Goal: Task Accomplishment & Management: Manage account settings

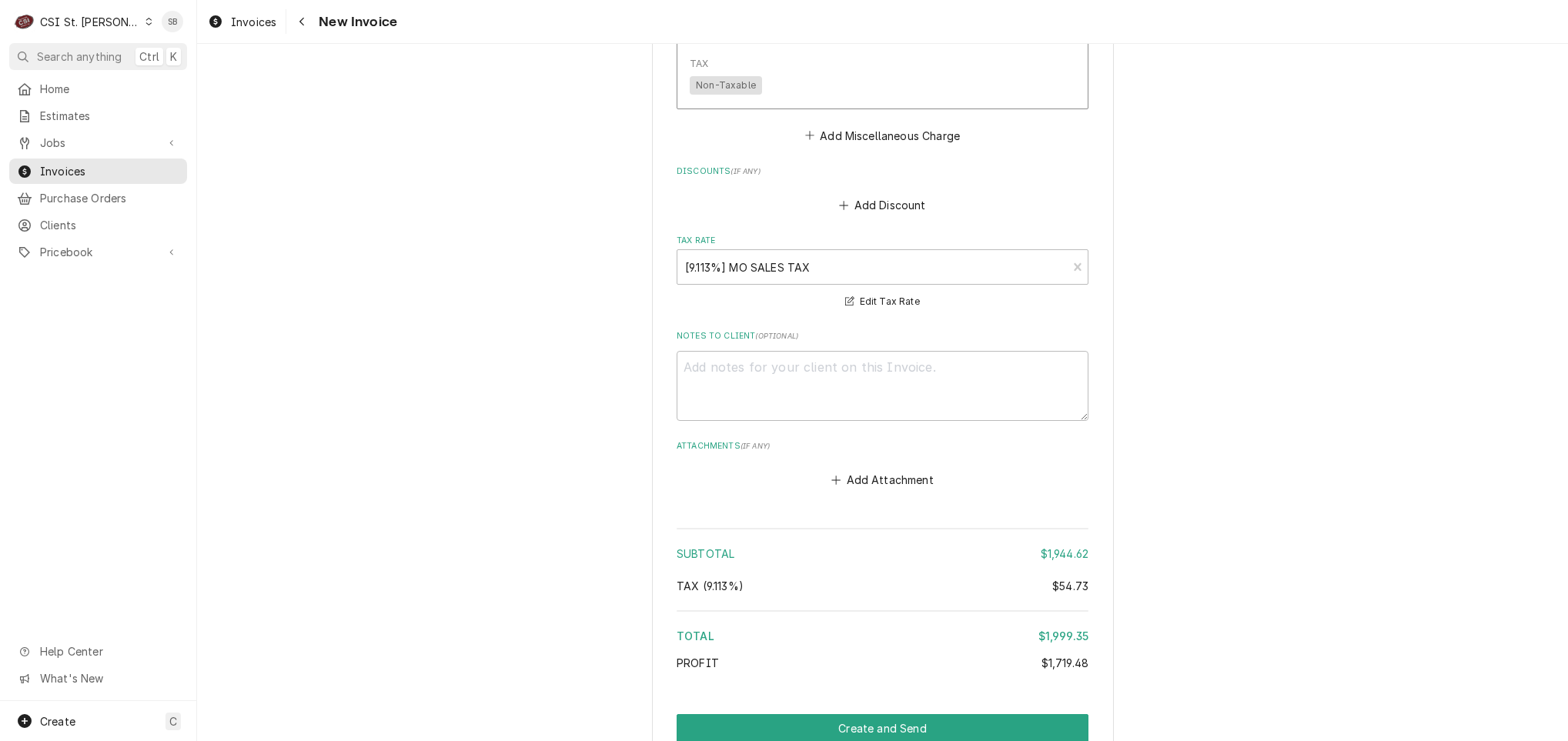
scroll to position [2962, 0]
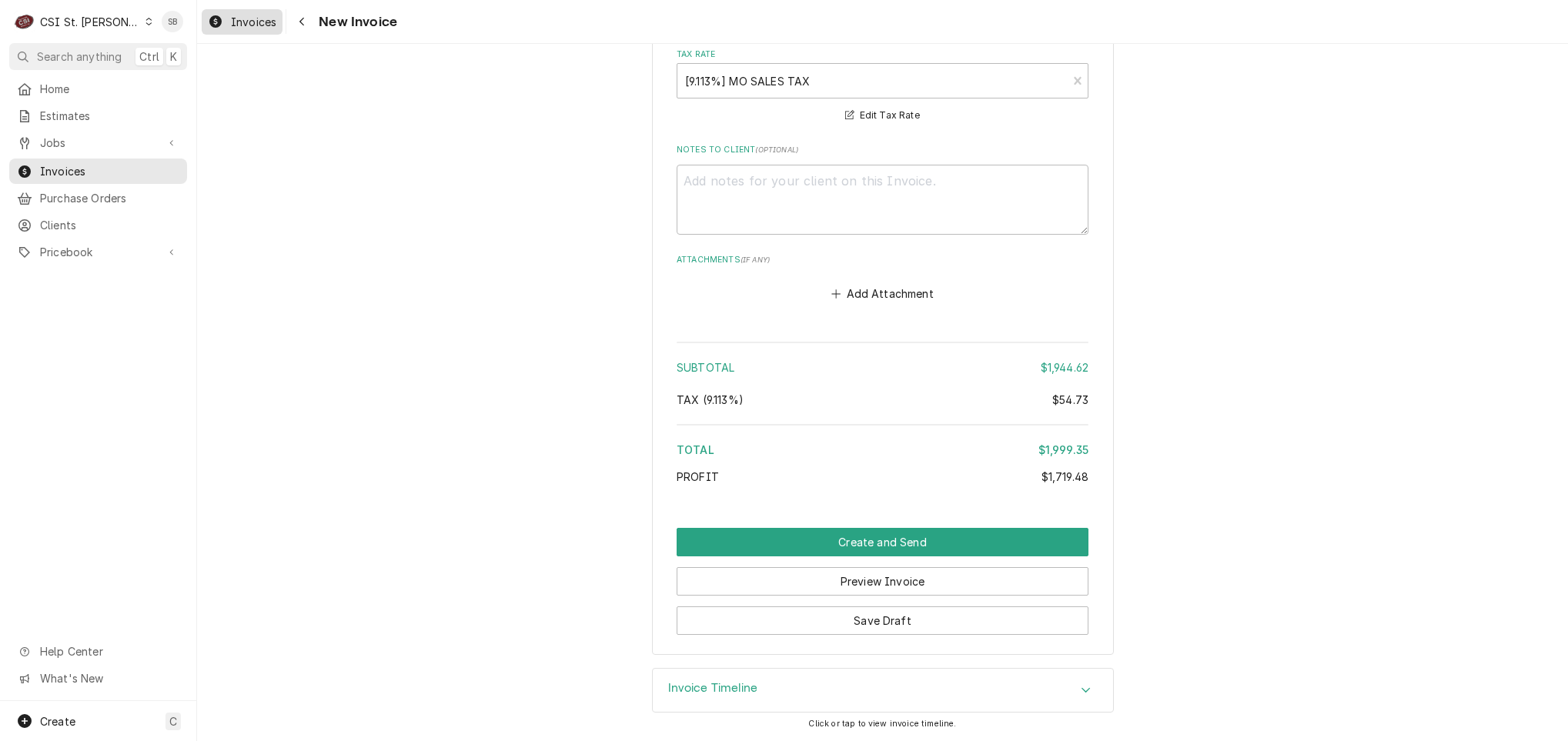
click at [255, 22] on span "Invoices" at bounding box center [253, 22] width 45 height 16
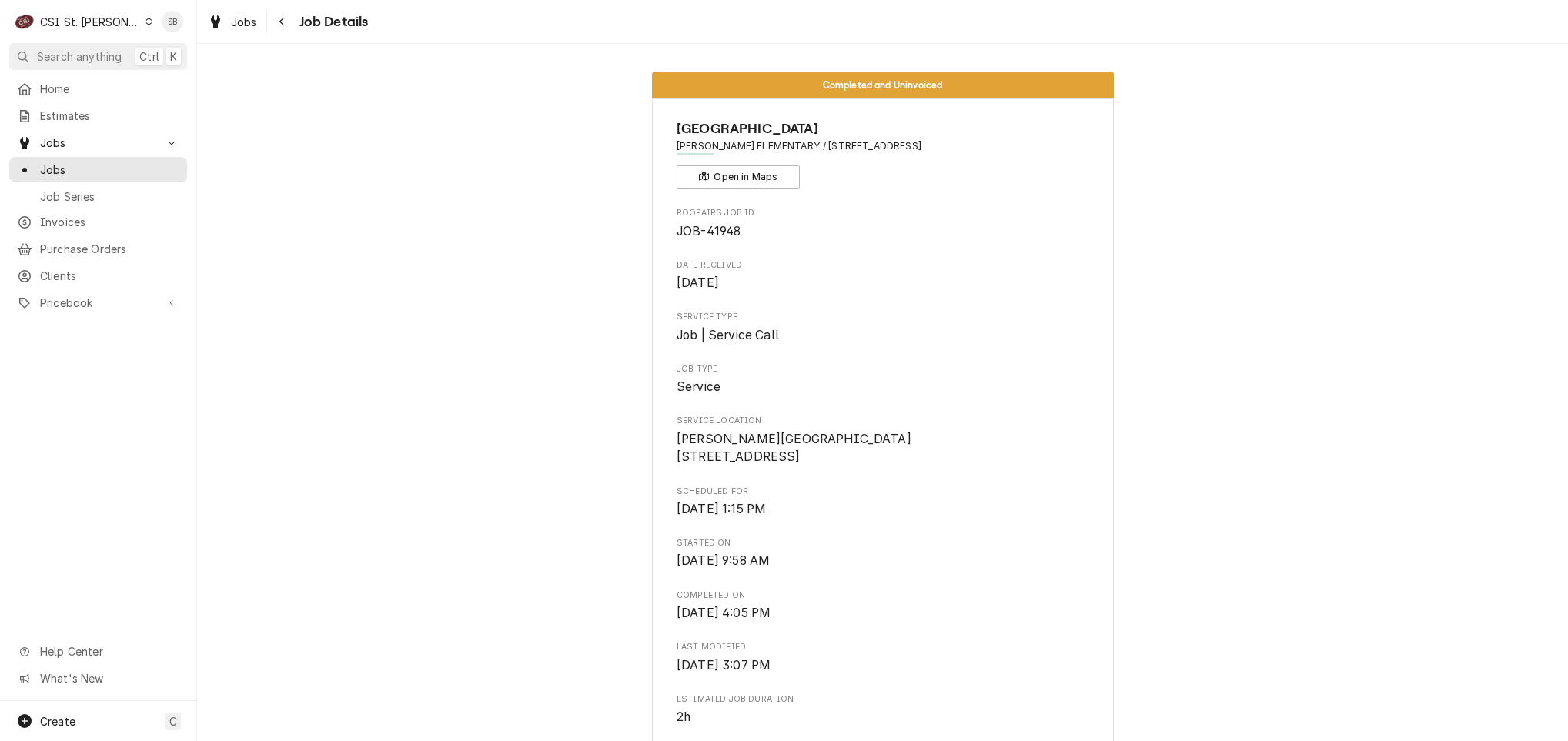
scroll to position [3838, 0]
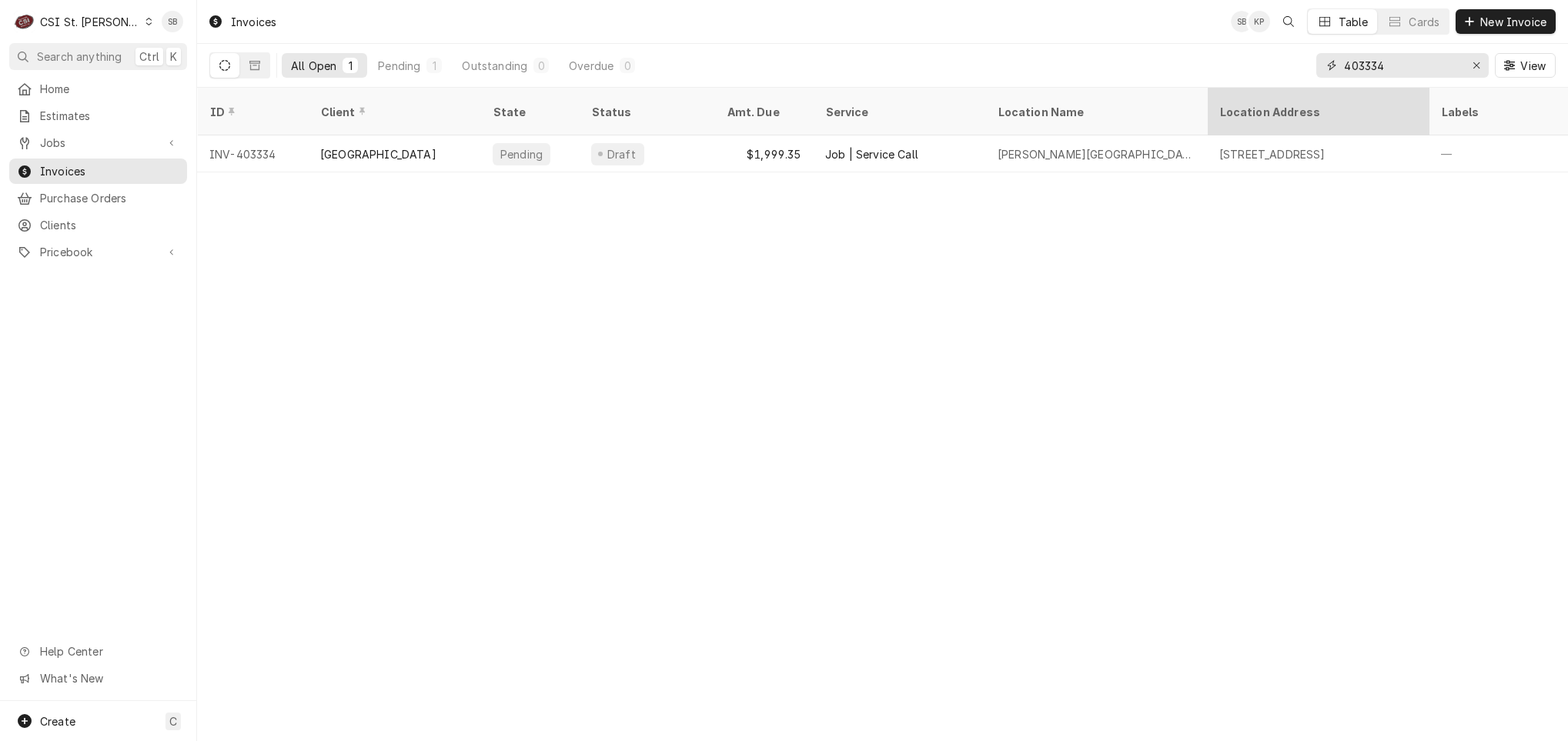
drag, startPoint x: 1419, startPoint y: 53, endPoint x: 1365, endPoint y: 93, distance: 67.2
click at [1365, 93] on div "Invoices SB KP Table Cards New Invoice All Open 1 Pending 1 Outstanding 0 Overd…" at bounding box center [882, 370] width 1370 height 741
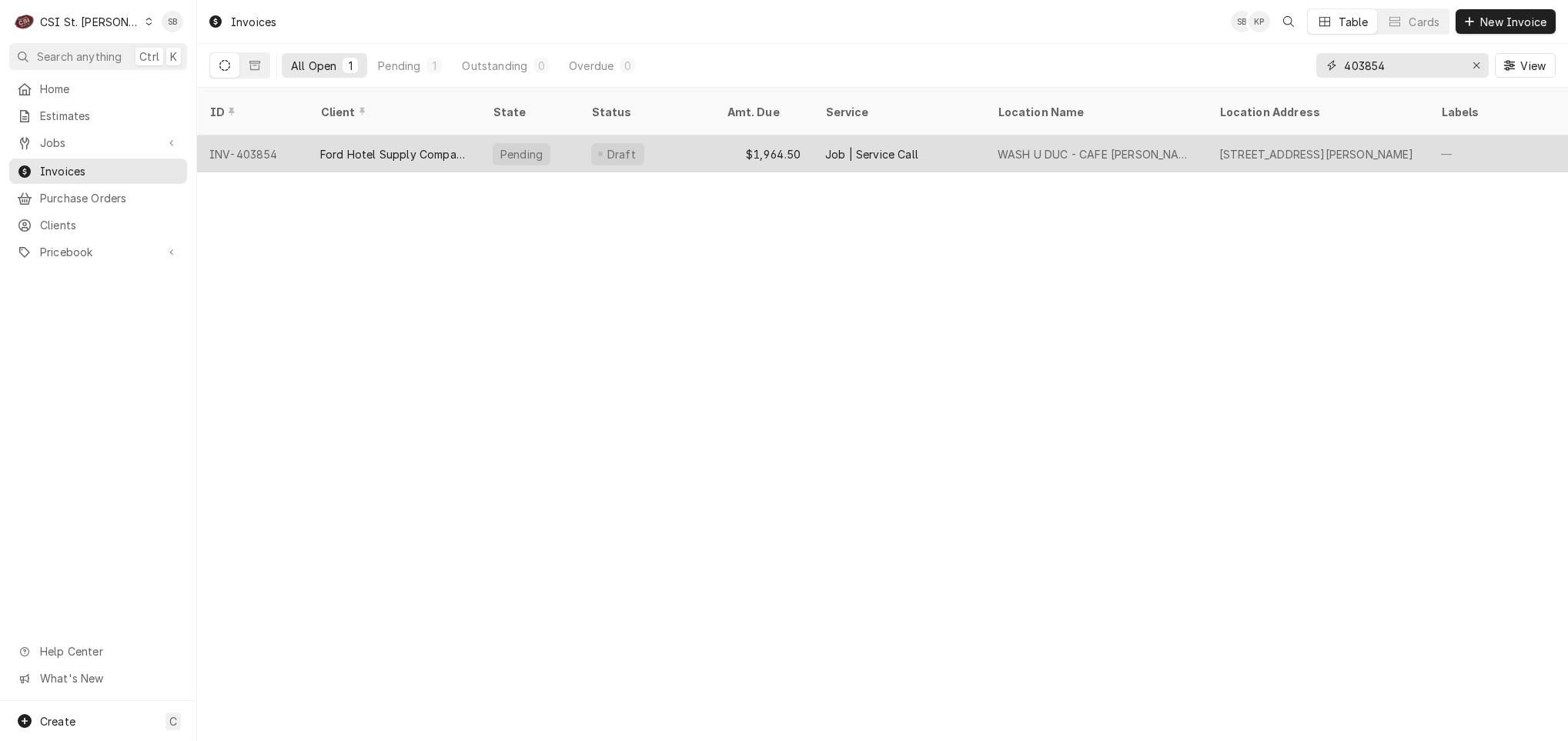
type input "403854"
click at [374, 146] on div "Ford Hotel Supply Company" at bounding box center [393, 153] width 148 height 16
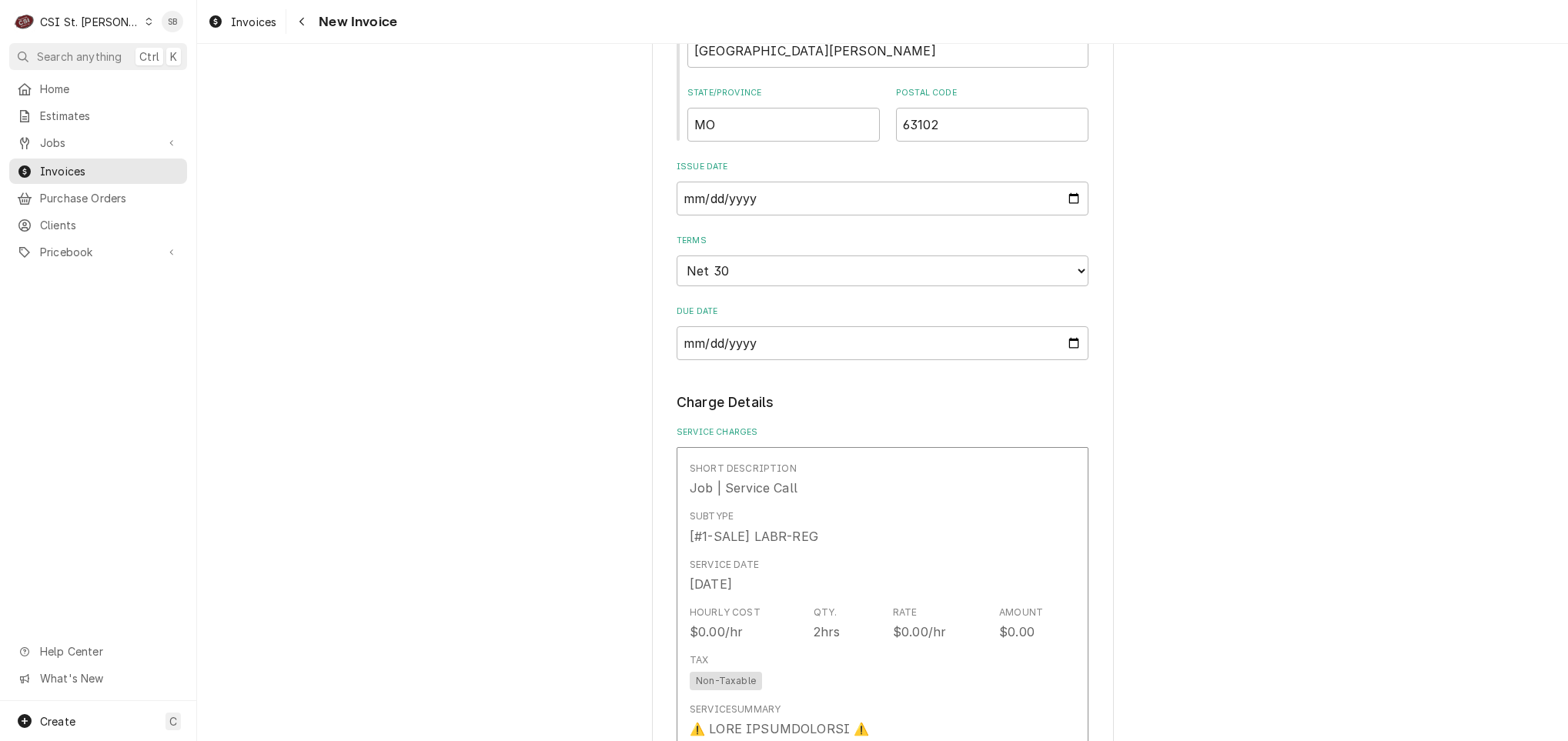
scroll to position [346, 0]
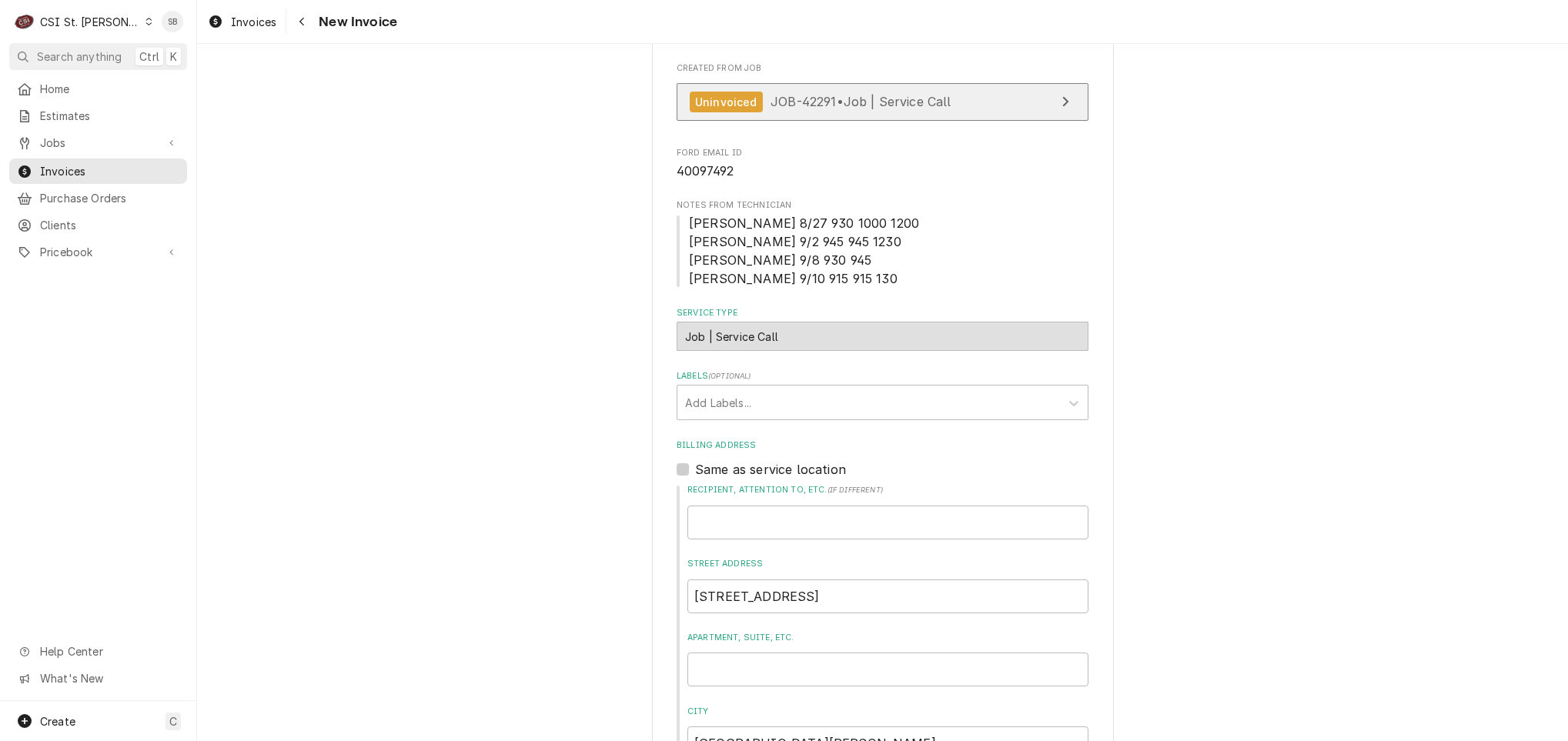
click at [828, 103] on span "JOB-42291 • Job | Service Call" at bounding box center [860, 102] width 181 height 15
click at [772, 97] on span "JOB-42291 • Job | Service Call" at bounding box center [860, 102] width 181 height 15
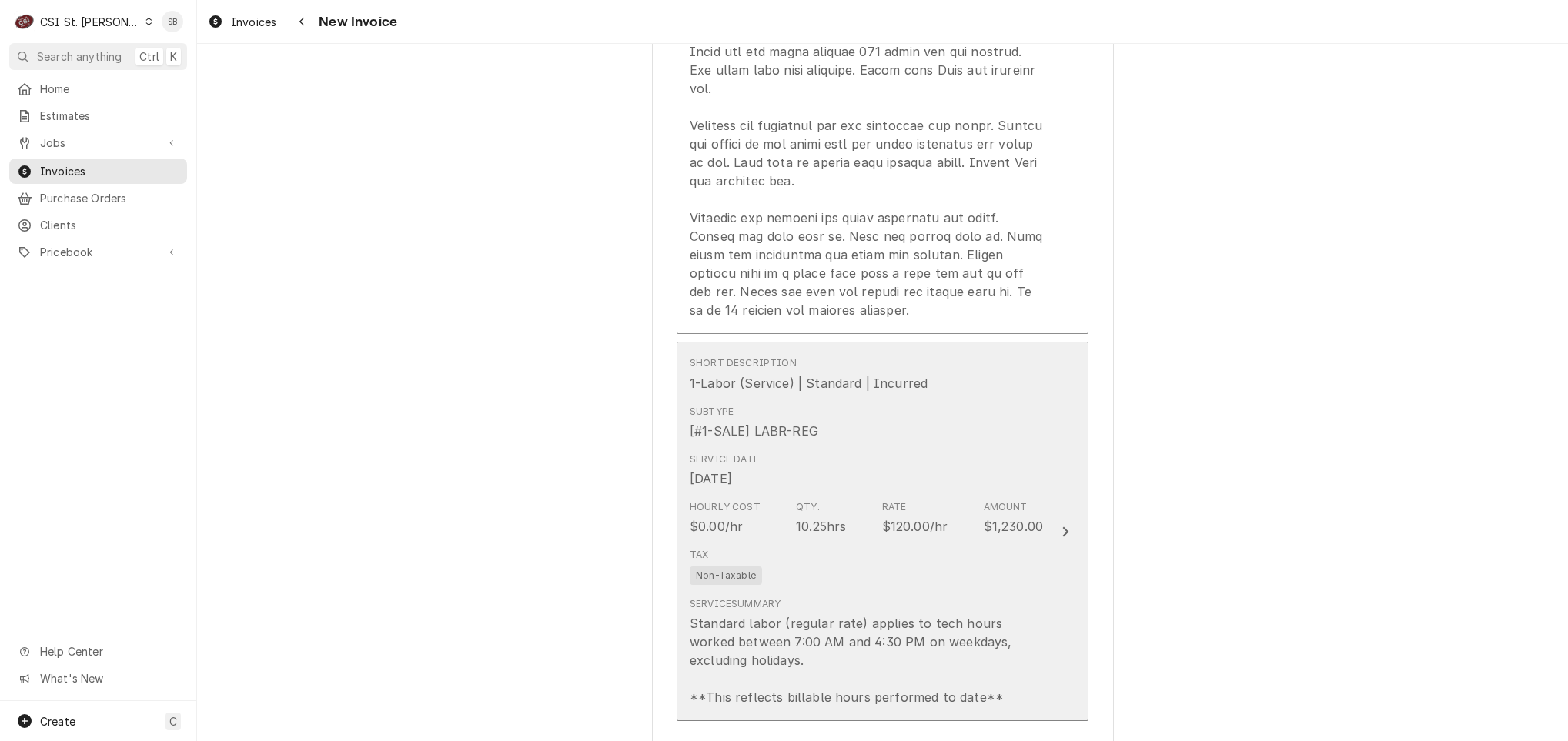
scroll to position [2540, 0]
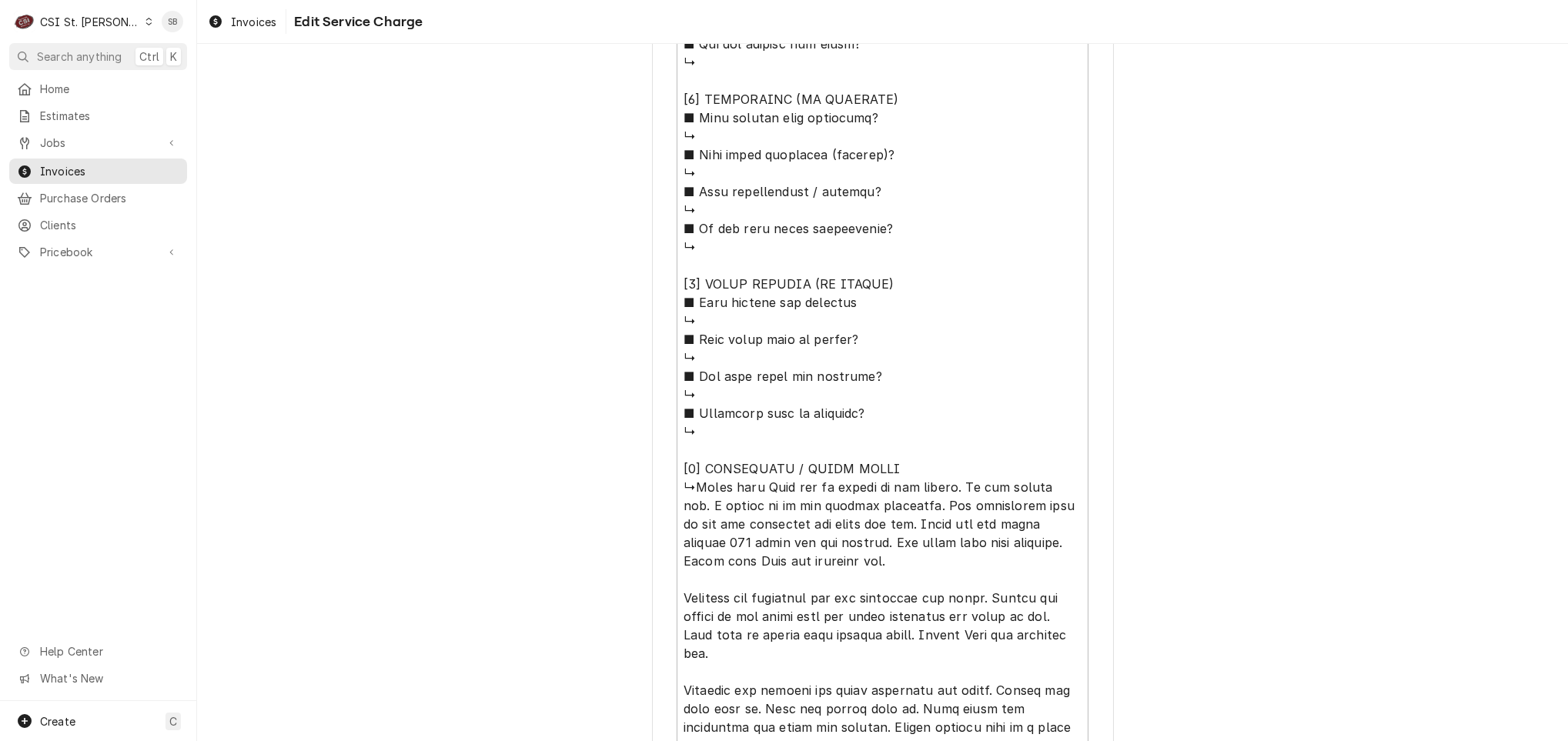
scroll to position [1339, 0]
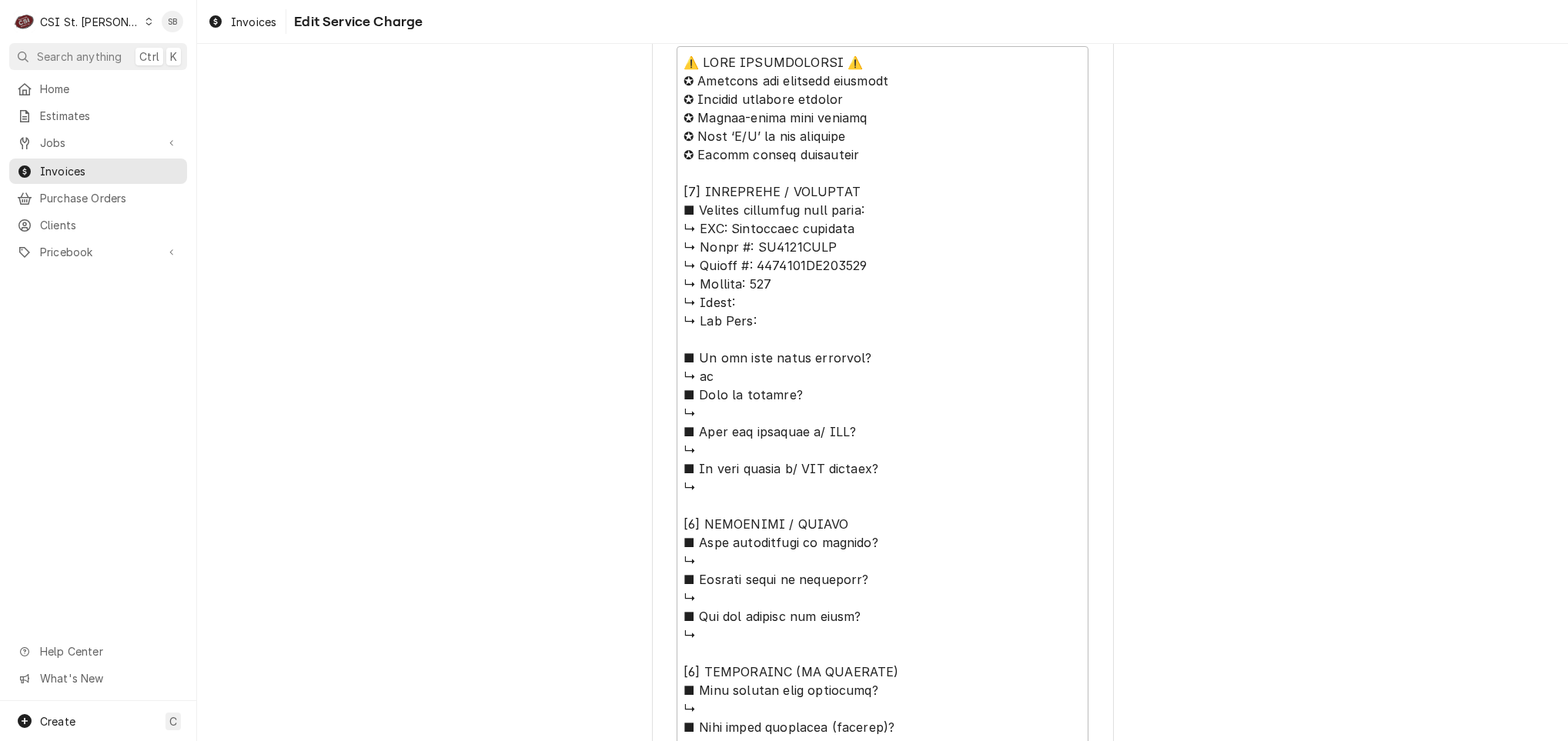
scroll to position [1269, 0]
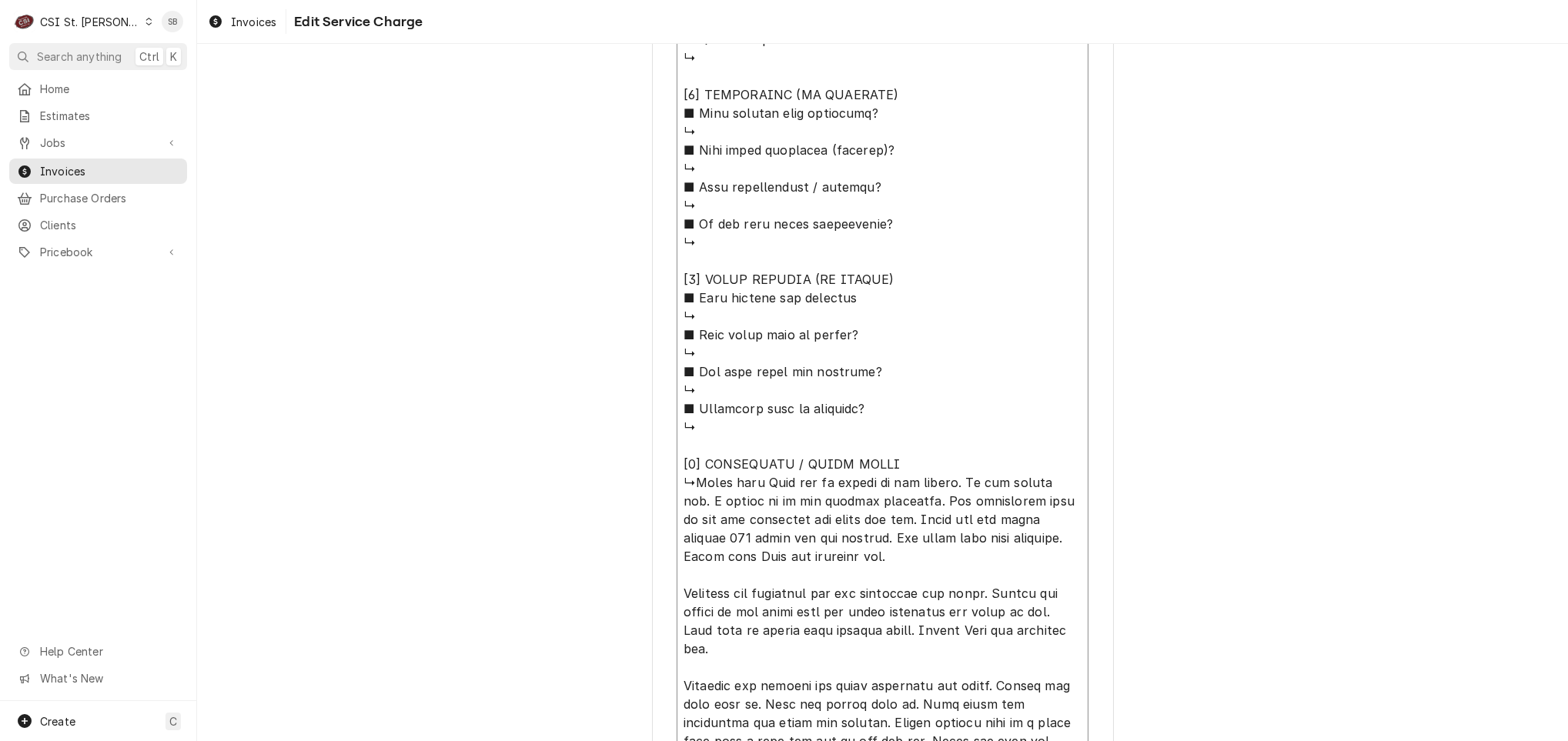
drag, startPoint x: 686, startPoint y: 462, endPoint x: 721, endPoint y: 463, distance: 35.0
click at [689, 462] on textarea "Service Summary ( optional )" at bounding box center [883, 123] width 412 height 1308
type textarea "x"
type textarea "⚠️ 𝗙𝗢𝗥𝗠 𝗜𝗡𝗦𝗧𝗥𝗨𝗖𝗧𝗜𝗢𝗡𝗦 ⚠️ ✪ 𝗖𝗼𝗺𝗽𝗹𝗲𝘁𝗲 𝗮𝗹𝗹 𝗿𝗲𝗹𝗲𝘃𝗮𝗻𝘁 𝘀𝗲𝗰𝘁𝗶𝗼𝗻𝘀 ✪ 𝗣𝗿𝗼𝘃𝗶𝗱𝗲 𝗱𝗲𝘁𝗮𝗶𝗹𝗲𝗱 𝗮𝗻𝘀…"
type textarea "x"
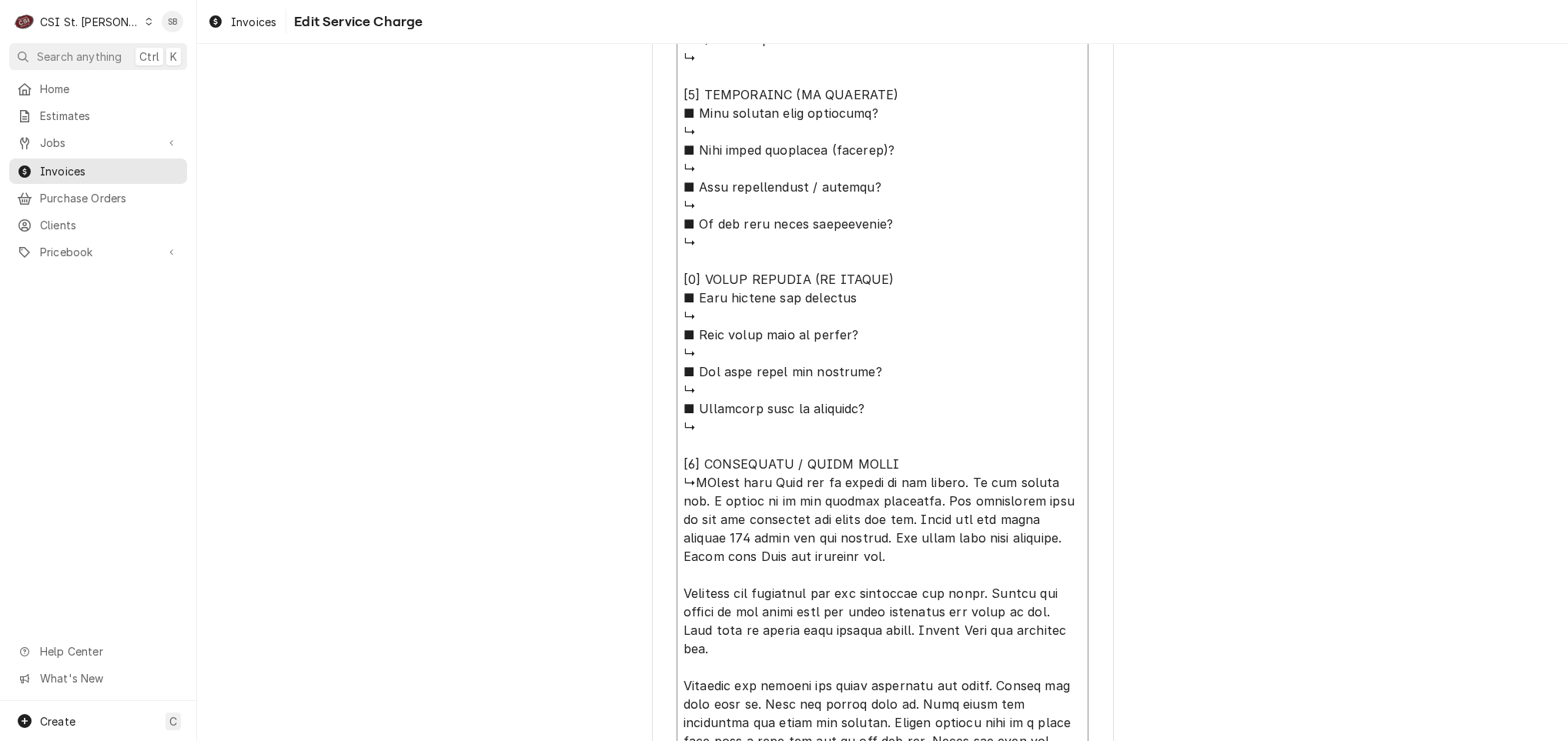
type textarea "⚠️ 𝗙𝗢𝗥𝗠 𝗜𝗡𝗦𝗧𝗥𝗨𝗖𝗧𝗜𝗢𝗡𝗦 ⚠️ ✪ 𝗖𝗼𝗺𝗽𝗹𝗲𝘁𝗲 𝗮𝗹𝗹 𝗿𝗲𝗹𝗲𝘃𝗮𝗻𝘁 𝘀𝗲𝗰𝘁𝗶𝗼𝗻𝘀 ✪ 𝗣𝗿𝗼𝘃𝗶𝗱𝗲 𝗱𝗲𝘁𝗮𝗶𝗹𝗲𝗱 𝗮𝗻𝘀…"
type textarea "x"
type textarea "⚠️ 𝗙𝗢𝗥𝗠 𝗜𝗡𝗦𝗧𝗥𝗨𝗖𝗧𝗜𝗢𝗡𝗦 ⚠️ ✪ 𝗖𝗼𝗺𝗽𝗹𝗲𝘁𝗲 𝗮𝗹𝗹 𝗿𝗲𝗹𝗲𝘃𝗮𝗻𝘁 𝘀𝗲𝗰𝘁𝗶𝗼𝗻𝘀 ✪ 𝗣𝗿𝗼𝘃𝗶𝗱𝗲 𝗱𝗲𝘁𝗮𝗶𝗹𝗲𝗱 𝗮𝗻𝘀…"
type textarea "x"
type textarea "⚠️ 𝗙𝗢𝗥𝗠 𝗜𝗡𝗦𝗧𝗥𝗨𝗖𝗧𝗜𝗢𝗡𝗦 ⚠️ ✪ 𝗖𝗼𝗺𝗽𝗹𝗲𝘁𝗲 𝗮𝗹𝗹 𝗿𝗲𝗹𝗲𝘃𝗮𝗻𝘁 𝘀𝗲𝗰𝘁𝗶𝗼𝗻𝘀 ✪ 𝗣𝗿𝗼𝘃𝗶𝗱𝗲 𝗱𝗲𝘁𝗮𝗶𝗹𝗲𝗱 𝗮𝗻𝘀…"
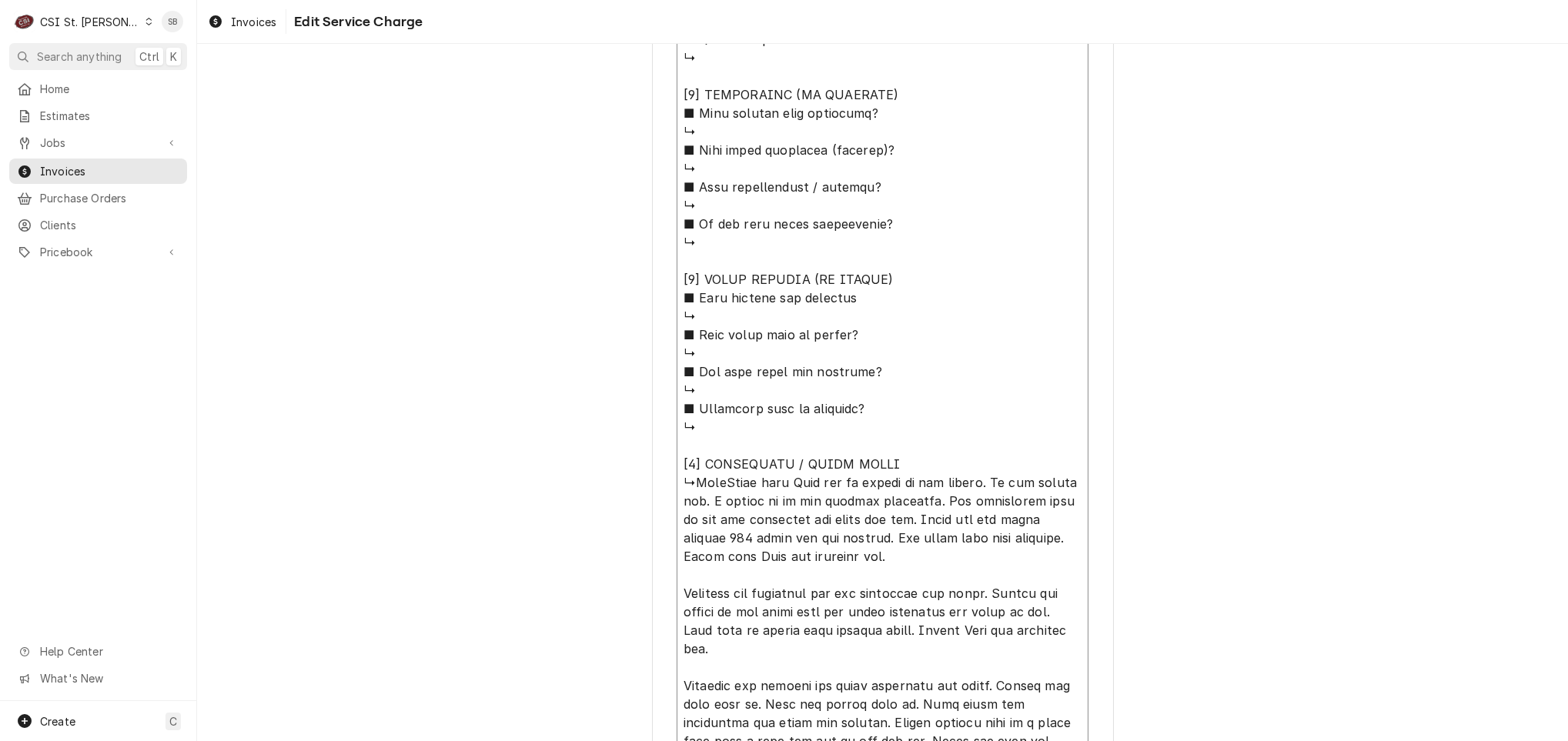
type textarea "x"
type textarea "⚠️ 𝗙𝗢𝗥𝗠 𝗜𝗡𝗦𝗧𝗥𝗨𝗖𝗧𝗜𝗢𝗡𝗦 ⚠️ ✪ 𝗖𝗼𝗺𝗽𝗹𝗲𝘁𝗲 𝗮𝗹𝗹 𝗿𝗲𝗹𝗲𝘃𝗮𝗻𝘁 𝘀𝗲𝗰𝘁𝗶𝗼𝗻𝘀 ✪ 𝗣𝗿𝗼𝘃𝗶𝗱𝗲 𝗱𝗲𝘁𝗮𝗶𝗹𝗲𝗱 𝗮𝗻𝘀…"
type textarea "x"
type textarea "⚠️ 𝗙𝗢𝗥𝗠 𝗜𝗡𝗦𝗧𝗥𝗨𝗖𝗧𝗜𝗢𝗡𝗦 ⚠️ ✪ 𝗖𝗼𝗺𝗽𝗹𝗲𝘁𝗲 𝗮𝗹𝗹 𝗿𝗲𝗹𝗲𝘃𝗮𝗻𝘁 𝘀𝗲𝗰𝘁𝗶𝗼𝗻𝘀 ✪ 𝗣𝗿𝗼𝘃𝗶𝗱𝗲 𝗱𝗲𝘁𝗮𝗶𝗹𝗲𝗱 𝗮𝗻𝘀…"
type textarea "x"
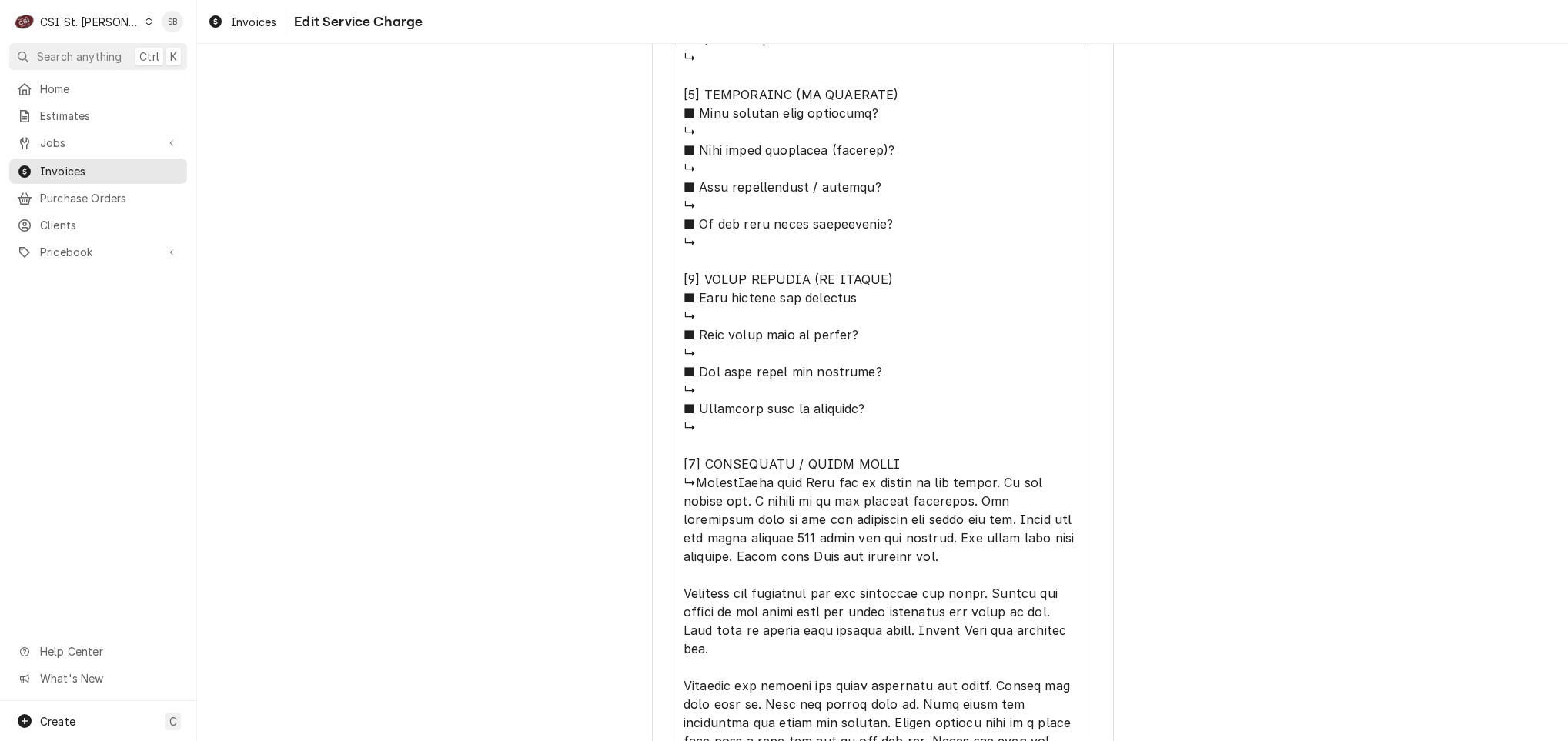
type textarea "⚠️ 𝗙𝗢𝗥𝗠 𝗜𝗡𝗦𝗧𝗥𝗨𝗖𝗧𝗜𝗢𝗡𝗦 ⚠️ ✪ 𝗖𝗼𝗺𝗽𝗹𝗲𝘁𝗲 𝗮𝗹𝗹 𝗿𝗲𝗹𝗲𝘃𝗮𝗻𝘁 𝘀𝗲𝗰𝘁𝗶𝗼𝗻𝘀 ✪ 𝗣𝗿𝗼𝘃𝗶𝗱𝗲 𝗱𝗲𝘁𝗮𝗶𝗹𝗲𝗱 𝗮𝗻𝘀…"
type textarea "x"
type textarea "⚠️ 𝗙𝗢𝗥𝗠 𝗜𝗡𝗦𝗧𝗥𝗨𝗖𝗧𝗜𝗢𝗡𝗦 ⚠️ ✪ 𝗖𝗼𝗺𝗽𝗹𝗲𝘁𝗲 𝗮𝗹𝗹 𝗿𝗲𝗹𝗲𝘃𝗮𝗻𝘁 𝘀𝗲𝗰𝘁𝗶𝗼𝗻𝘀 ✪ 𝗣𝗿𝗼𝘃𝗶𝗱𝗲 𝗱𝗲𝘁𝗮𝗶𝗹𝗲𝗱 𝗮𝗻𝘀…"
type textarea "x"
type textarea "⚠️ 𝗙𝗢𝗥𝗠 𝗜𝗡𝗦𝗧𝗥𝗨𝗖𝗧𝗜𝗢𝗡𝗦 ⚠️ ✪ 𝗖𝗼𝗺𝗽𝗹𝗲𝘁𝗲 𝗮𝗹𝗹 𝗿𝗲𝗹𝗲𝘃𝗮𝗻𝘁 𝘀𝗲𝗰𝘁𝗶𝗼𝗻𝘀 ✪ 𝗣𝗿𝗼𝘃𝗶𝗱𝗲 𝗱𝗲𝘁𝗮𝗶𝗹𝗲𝗱 𝗮𝗻𝘀…"
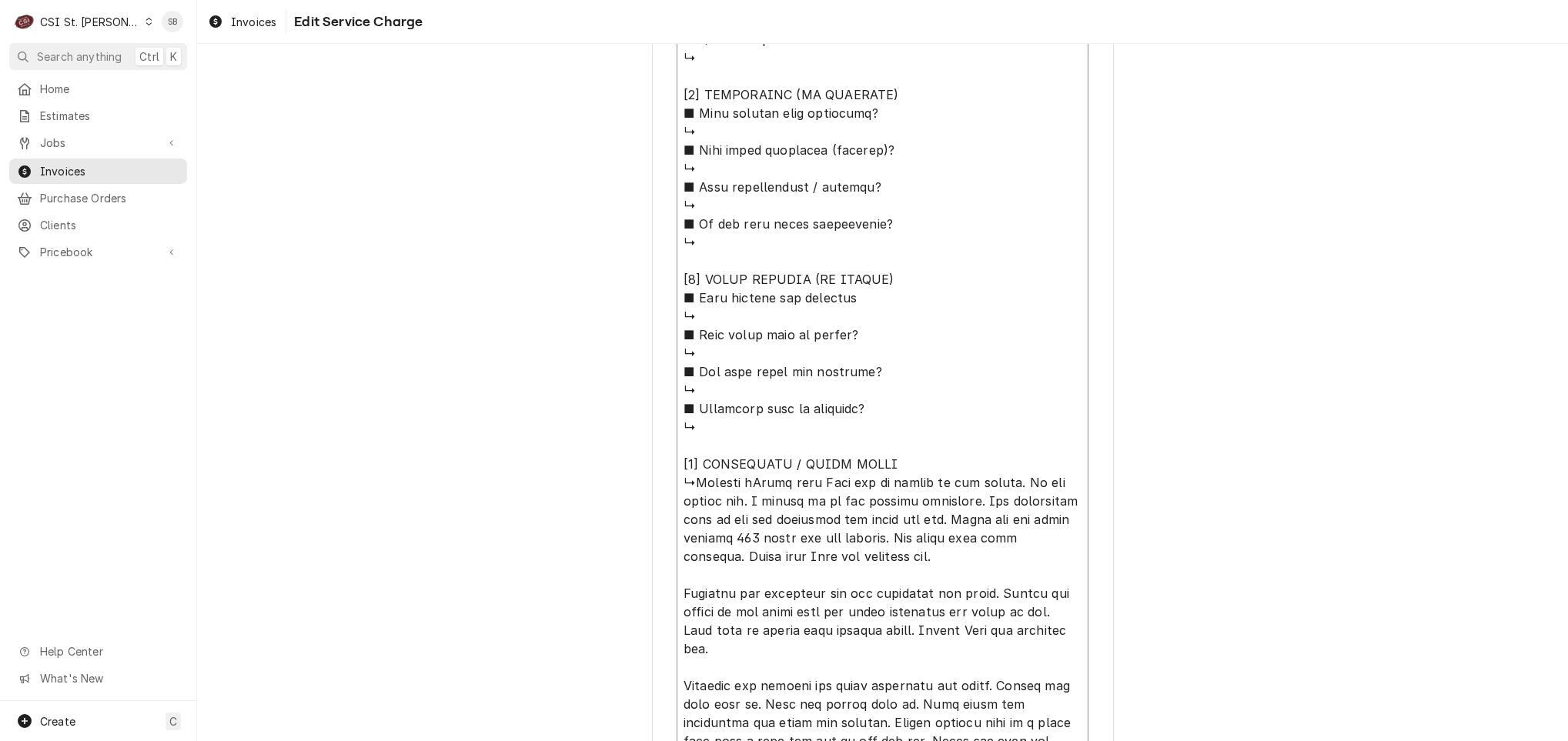
type textarea "x"
type textarea "⚠️ 𝗙𝗢𝗥𝗠 𝗜𝗡𝗦𝗧𝗥𝗨𝗖𝗧𝗜𝗢𝗡𝗦 ⚠️ ✪ 𝗖𝗼𝗺𝗽𝗹𝗲𝘁𝗲 𝗮𝗹𝗹 𝗿𝗲𝗹𝗲𝘃𝗮𝗻𝘁 𝘀𝗲𝗰𝘁𝗶𝗼𝗻𝘀 ✪ 𝗣𝗿𝗼𝘃𝗶𝗱𝗲 𝗱𝗲𝘁𝗮𝗶𝗹𝗲𝗱 𝗮𝗻𝘀…"
type textarea "x"
type textarea "⚠️ 𝗙𝗢𝗥𝗠 𝗜𝗡𝗦𝗧𝗥𝗨𝗖𝗧𝗜𝗢𝗡𝗦 ⚠️ ✪ 𝗖𝗼𝗺𝗽𝗹𝗲𝘁𝗲 𝗮𝗹𝗹 𝗿𝗲𝗹𝗲𝘃𝗮𝗻𝘁 𝘀𝗲𝗰𝘁𝗶𝗼𝗻𝘀 ✪ 𝗣𝗿𝗼𝘃𝗶𝗱𝗲 𝗱𝗲𝘁𝗮𝗶𝗹𝗲𝗱 𝗮𝗻𝘀…"
type textarea "x"
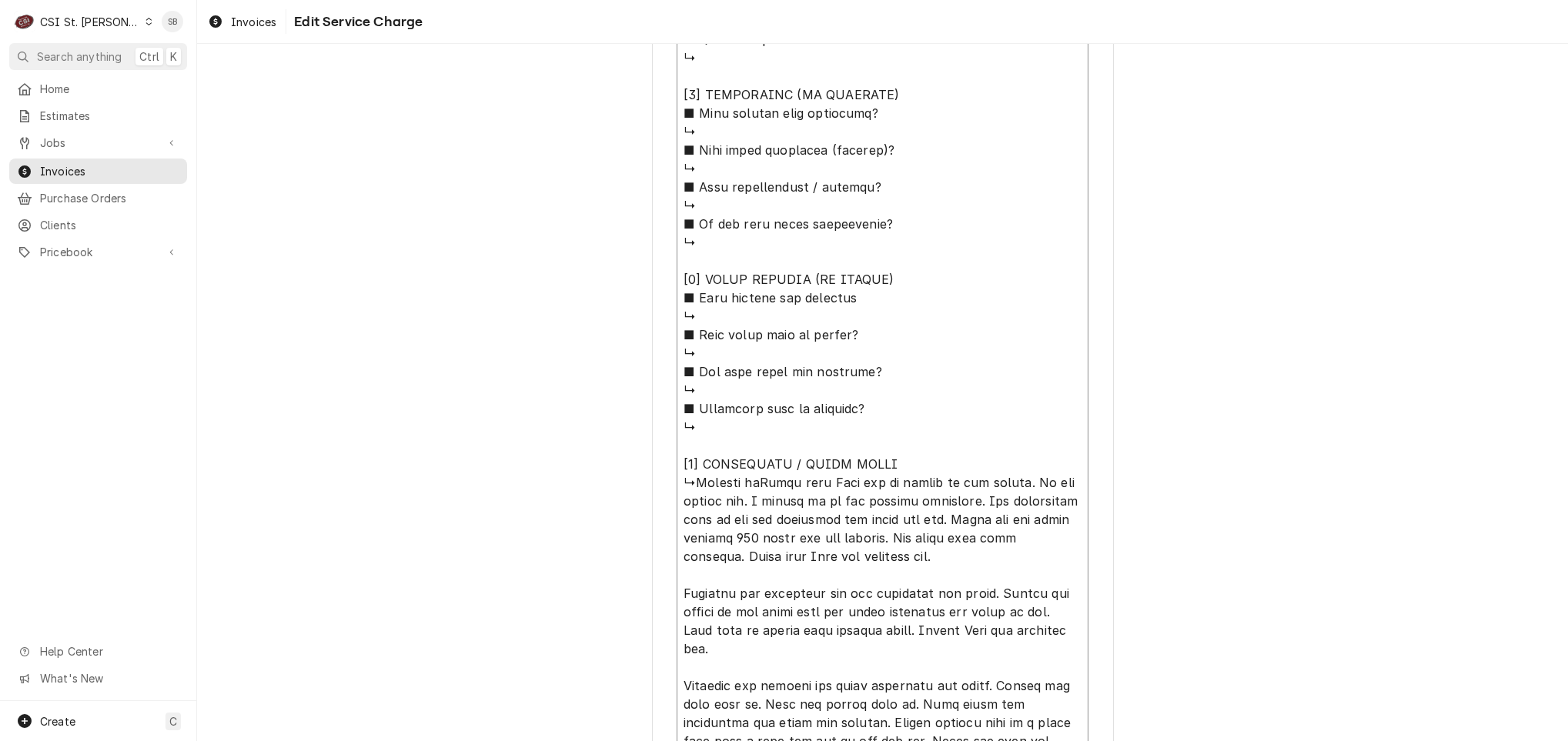
type textarea "⚠️ 𝗙𝗢𝗥𝗠 𝗜𝗡𝗦𝗧𝗥𝗨𝗖𝗧𝗜𝗢𝗡𝗦 ⚠️ ✪ 𝗖𝗼𝗺𝗽𝗹𝗲𝘁𝗲 𝗮𝗹𝗹 𝗿𝗲𝗹𝗲𝘃𝗮𝗻𝘁 𝘀𝗲𝗰𝘁𝗶𝗼𝗻𝘀 ✪ 𝗣𝗿𝗼𝘃𝗶𝗱𝗲 𝗱𝗲𝘁𝗮𝗶𝗹𝗲𝗱 𝗮𝗻𝘀…"
type textarea "x"
type textarea "⚠️ 𝗙𝗢𝗥𝗠 𝗜𝗡𝗦𝗧𝗥𝗨𝗖𝗧𝗜𝗢𝗡𝗦 ⚠️ ✪ 𝗖𝗼𝗺𝗽𝗹𝗲𝘁𝗲 𝗮𝗹𝗹 𝗿𝗲𝗹𝗲𝘃𝗮𝗻𝘁 𝘀𝗲𝗰𝘁𝗶𝗼𝗻𝘀 ✪ 𝗣𝗿𝗼𝘃𝗶𝗱𝗲 𝗱𝗲𝘁𝗮𝗶𝗹𝗲𝗱 𝗮𝗻𝘀…"
type textarea "x"
type textarea "⚠️ 𝗙𝗢𝗥𝗠 𝗜𝗡𝗦𝗧𝗥𝗨𝗖𝗧𝗜𝗢𝗡𝗦 ⚠️ ✪ 𝗖𝗼𝗺𝗽𝗹𝗲𝘁𝗲 𝗮𝗹𝗹 𝗿𝗲𝗹𝗲𝘃𝗮𝗻𝘁 𝘀𝗲𝗰𝘁𝗶𝗼𝗻𝘀 ✪ 𝗣𝗿𝗼𝘃𝗶𝗱𝗲 𝗱𝗲𝘁𝗮𝗶𝗹𝗲𝗱 𝗮𝗻𝘀…"
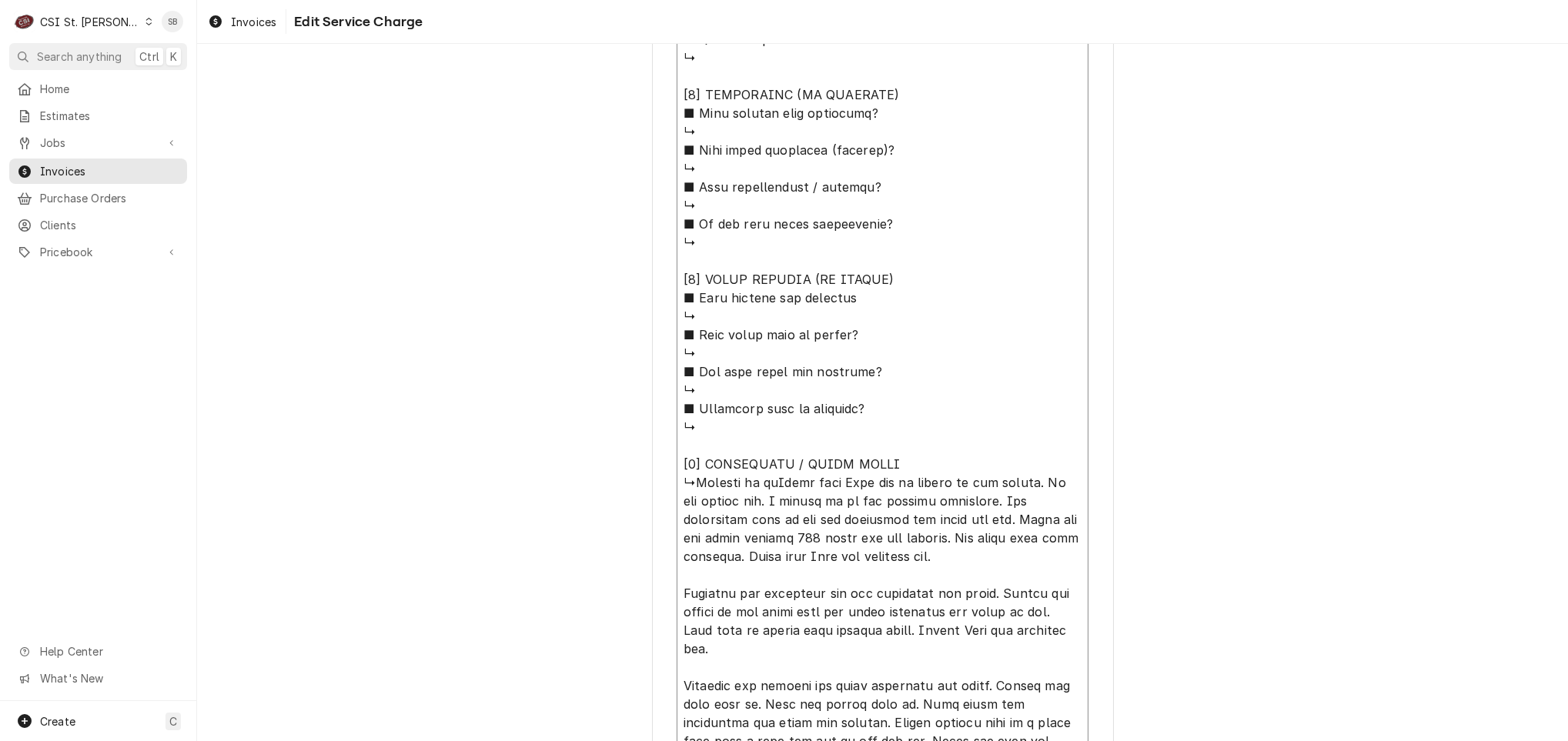
type textarea "x"
type textarea "⚠️ 𝗙𝗢𝗥𝗠 𝗜𝗡𝗦𝗧𝗥𝗨𝗖𝗧𝗜𝗢𝗡𝗦 ⚠️ ✪ 𝗖𝗼𝗺𝗽𝗹𝗲𝘁𝗲 𝗮𝗹𝗹 𝗿𝗲𝗹𝗲𝘃𝗮𝗻𝘁 𝘀𝗲𝗰𝘁𝗶𝗼𝗻𝘀 ✪ 𝗣𝗿𝗼𝘃𝗶𝗱𝗲 𝗱𝗲𝘁𝗮𝗶𝗹𝗲𝗱 𝗮𝗻𝘀…"
type textarea "x"
type textarea "⚠️ 𝗙𝗢𝗥𝗠 𝗜𝗡𝗦𝗧𝗥𝗨𝗖𝗧𝗜𝗢𝗡𝗦 ⚠️ ✪ 𝗖𝗼𝗺𝗽𝗹𝗲𝘁𝗲 𝗮𝗹𝗹 𝗿𝗲𝗹𝗲𝘃𝗮𝗻𝘁 𝘀𝗲𝗰𝘁𝗶𝗼𝗻𝘀 ✪ 𝗣𝗿𝗼𝘃𝗶𝗱𝗲 𝗱𝗲𝘁𝗮𝗶𝗹𝗲𝗱 𝗮𝗻𝘀…"
type textarea "x"
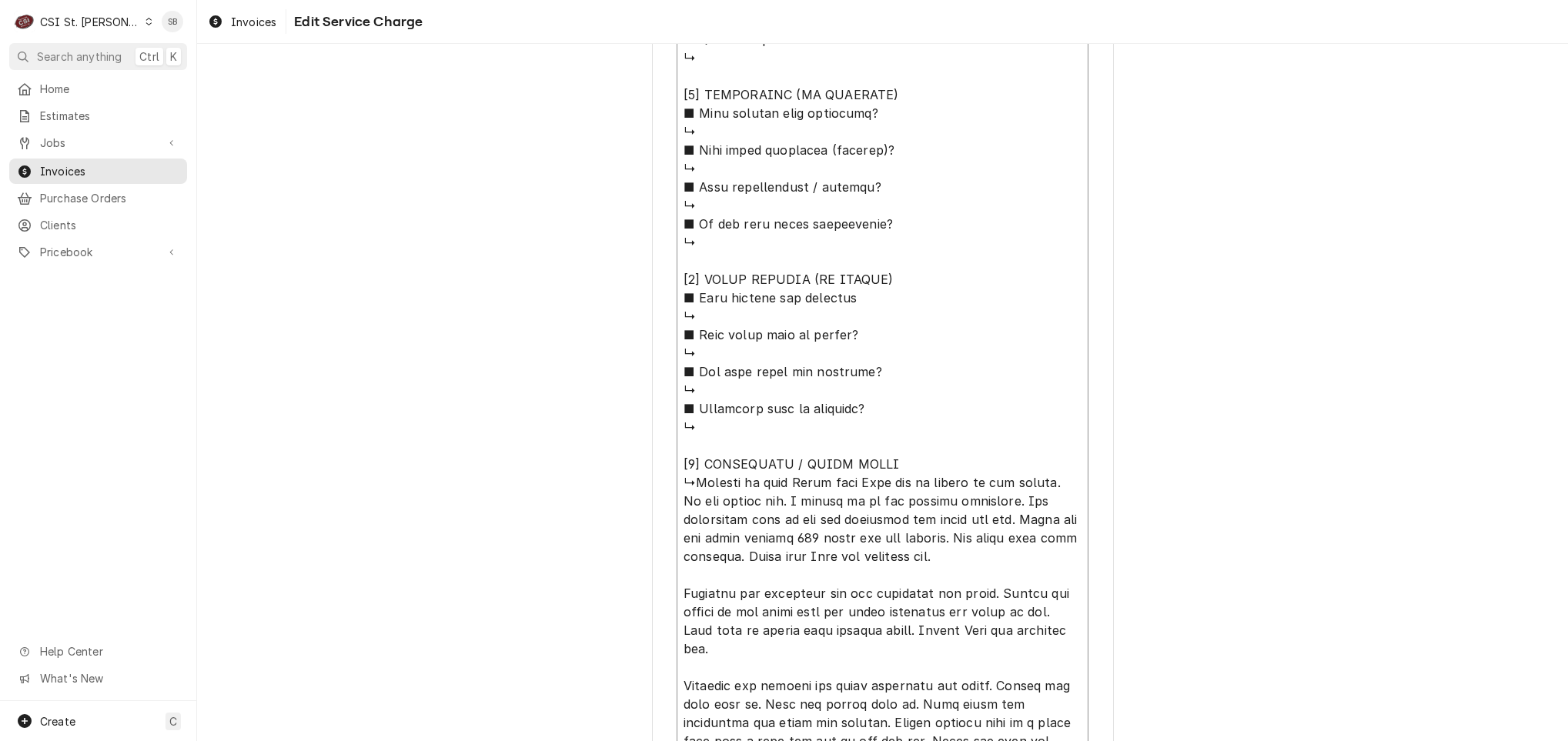
type textarea "⚠️ 𝗙𝗢𝗥𝗠 𝗜𝗡𝗦𝗧𝗥𝗨𝗖𝗧𝗜𝗢𝗡𝗦 ⚠️ ✪ 𝗖𝗼𝗺𝗽𝗹𝗲𝘁𝗲 𝗮𝗹𝗹 𝗿𝗲𝗹𝗲𝘃𝗮𝗻𝘁 𝘀𝗲𝗰𝘁𝗶𝗼𝗻𝘀 ✪ 𝗣𝗿𝗼𝘃𝗶𝗱𝗲 𝗱𝗲𝘁𝗮𝗶𝗹𝗲𝗱 𝗮𝗻𝘀…"
type textarea "x"
type textarea "⚠️ 𝗙𝗢𝗥𝗠 𝗜𝗡𝗦𝗧𝗥𝗨𝗖𝗧𝗜𝗢𝗡𝗦 ⚠️ ✪ 𝗖𝗼𝗺𝗽𝗹𝗲𝘁𝗲 𝗮𝗹𝗹 𝗿𝗲𝗹𝗲𝘃𝗮𝗻𝘁 𝘀𝗲𝗰𝘁𝗶𝗼𝗻𝘀 ✪ 𝗣𝗿𝗼𝘃𝗶𝗱𝗲 𝗱𝗲𝘁𝗮𝗶𝗹𝗲𝗱 𝗮𝗻𝘀…"
type textarea "x"
type textarea "⚠️ 𝗙𝗢𝗥𝗠 𝗜𝗡𝗦𝗧𝗥𝗨𝗖𝗧𝗜𝗢𝗡𝗦 ⚠️ ✪ 𝗖𝗼𝗺𝗽𝗹𝗲𝘁𝗲 𝗮𝗹𝗹 𝗿𝗲𝗹𝗲𝘃𝗮𝗻𝘁 𝘀𝗲𝗰𝘁𝗶𝗼𝗻𝘀 ✪ 𝗣𝗿𝗼𝘃𝗶𝗱𝗲 𝗱𝗲𝘁𝗮𝗶𝗹𝗲𝗱 𝗮𝗻𝘀…"
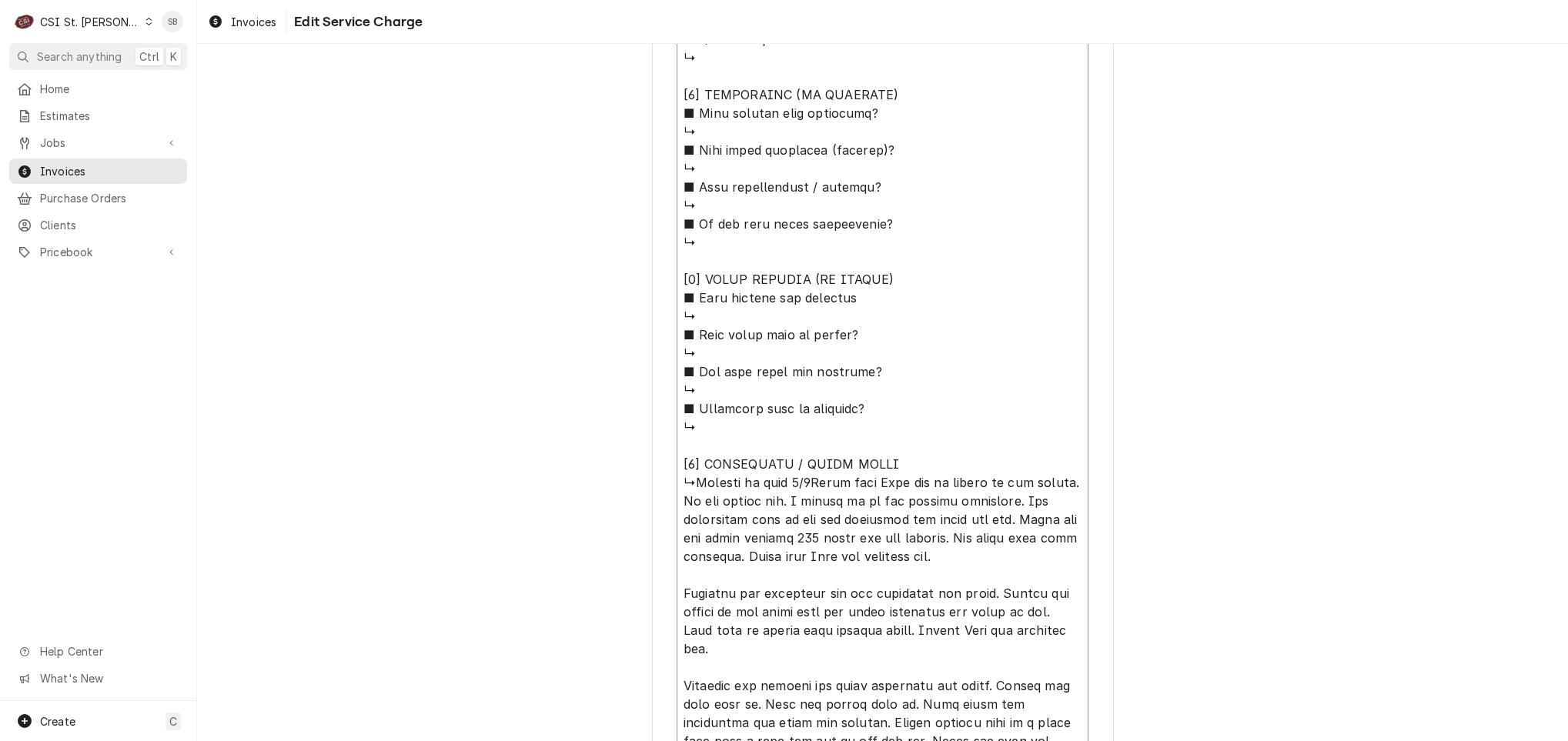
type textarea "x"
type textarea "⚠️ 𝗙𝗢𝗥𝗠 𝗜𝗡𝗦𝗧𝗥𝗨𝗖𝗧𝗜𝗢𝗡𝗦 ⚠️ ✪ 𝗖𝗼𝗺𝗽𝗹𝗲𝘁𝗲 𝗮𝗹𝗹 𝗿𝗲𝗹𝗲𝘃𝗮𝗻𝘁 𝘀𝗲𝗰𝘁𝗶𝗼𝗻𝘀 ✪ 𝗣𝗿𝗼𝘃𝗶𝗱𝗲 𝗱𝗲𝘁𝗮𝗶𝗹𝗲𝗱 𝗮𝗻𝘀…"
type textarea "x"
type textarea "⚠️ 𝗙𝗢𝗥𝗠 𝗜𝗡𝗦𝗧𝗥𝗨𝗖𝗧𝗜𝗢𝗡𝗦 ⚠️ ✪ 𝗖𝗼𝗺𝗽𝗹𝗲𝘁𝗲 𝗮𝗹𝗹 𝗿𝗲𝗹𝗲𝘃𝗮𝗻𝘁 𝘀𝗲𝗰𝘁𝗶𝗼𝗻𝘀 ✪ 𝗣𝗿𝗼𝘃𝗶𝗱𝗲 𝗱𝗲𝘁𝗮𝗶𝗹𝗲𝗱 𝗮𝗻𝘀…"
type textarea "x"
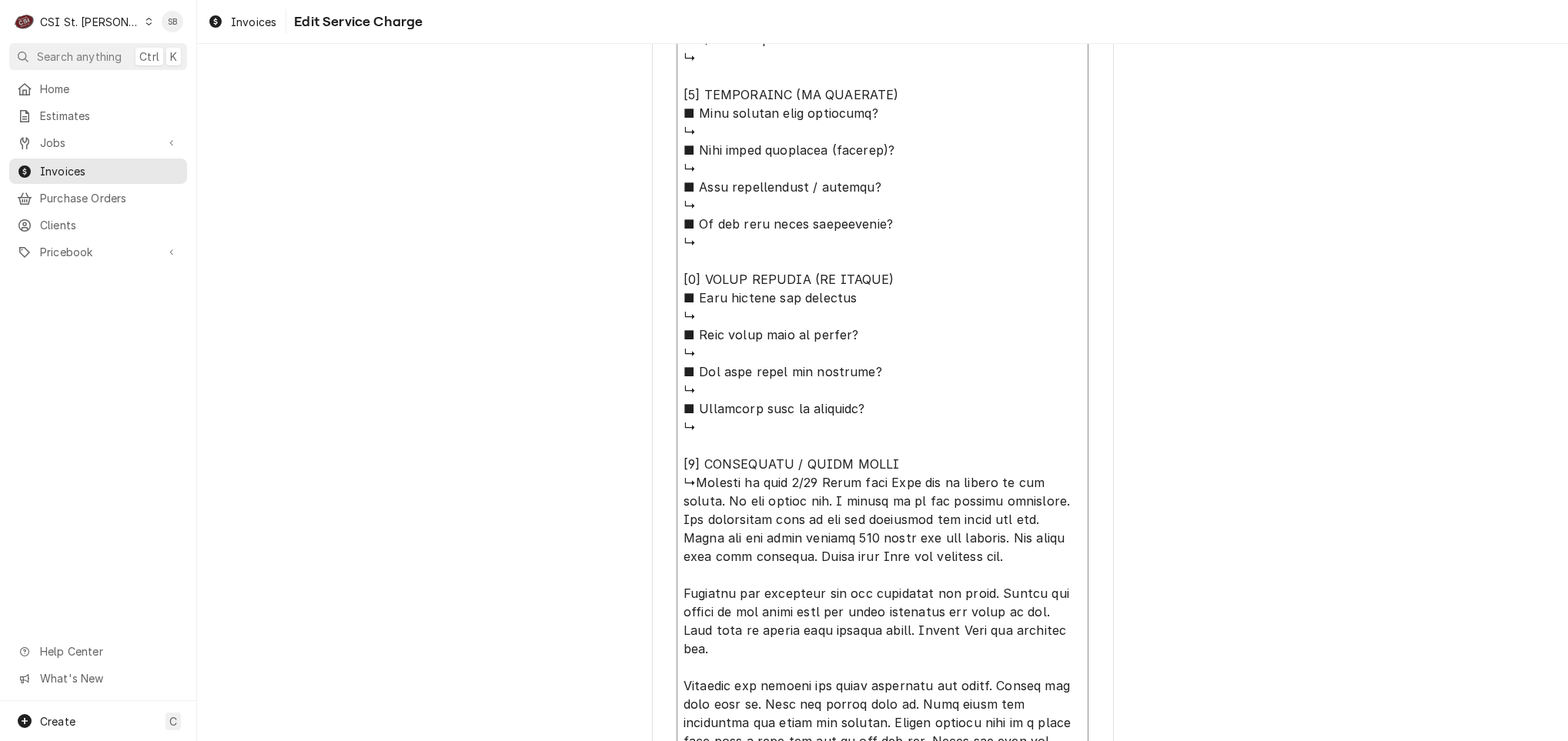
type textarea "⚠️ 𝗙𝗢𝗥𝗠 𝗜𝗡𝗦𝗧𝗥𝗨𝗖𝗧𝗜𝗢𝗡𝗦 ⚠️ ✪ 𝗖𝗼𝗺𝗽𝗹𝗲𝘁𝗲 𝗮𝗹𝗹 𝗿𝗲𝗹𝗲𝘃𝗮𝗻𝘁 𝘀𝗲𝗰𝘁𝗶𝗼𝗻𝘀 ✪ 𝗣𝗿𝗼𝘃𝗶𝗱𝗲 𝗱𝗲𝘁𝗮𝗶𝗹𝗲𝗱 𝗮𝗻𝘀…"
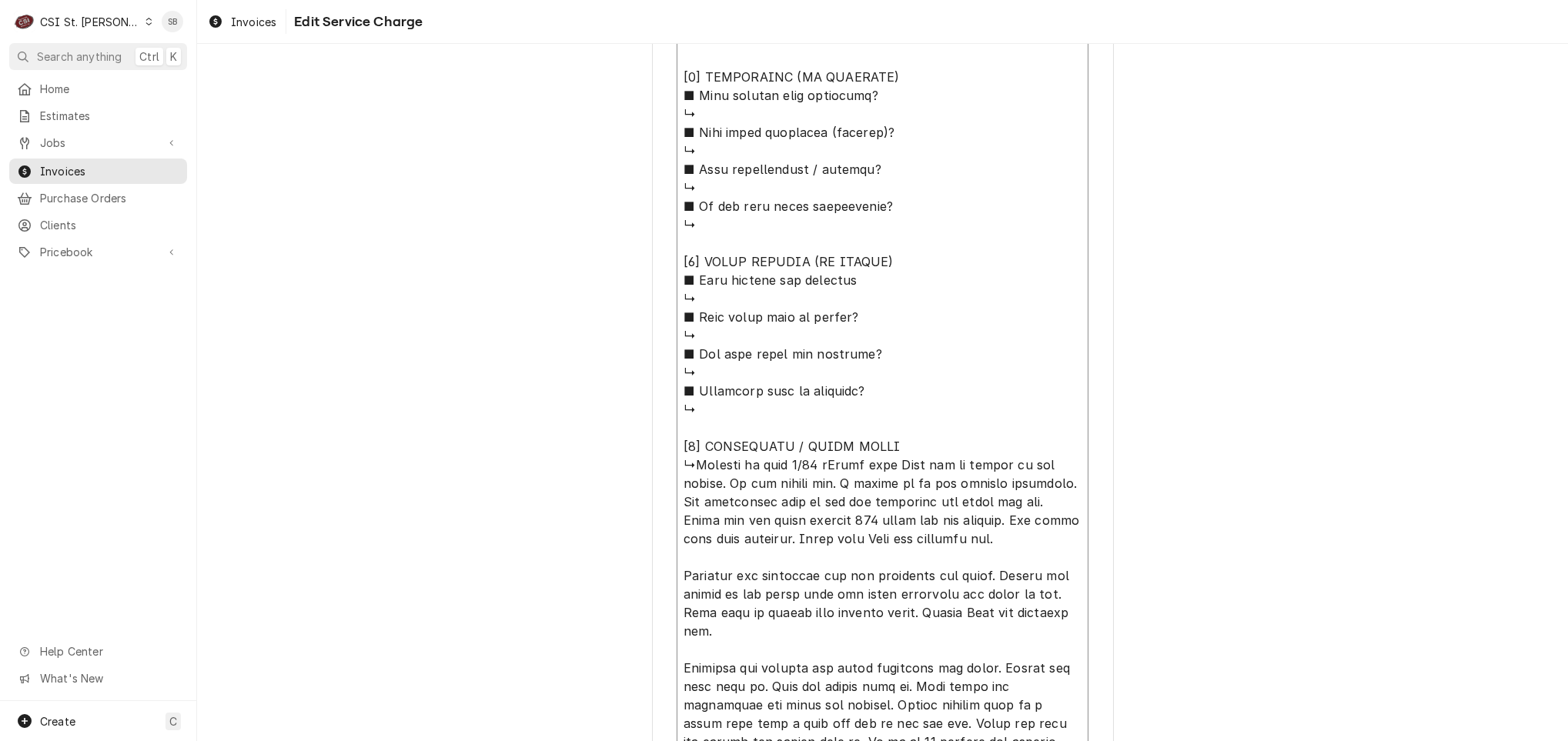
type textarea "x"
type textarea "⚠️ 𝗙𝗢𝗥𝗠 𝗜𝗡𝗦𝗧𝗥𝗨𝗖𝗧𝗜𝗢𝗡𝗦 ⚠️ ✪ 𝗖𝗼𝗺𝗽𝗹𝗲𝘁𝗲 𝗮𝗹𝗹 𝗿𝗲𝗹𝗲𝘃𝗮𝗻𝘁 𝘀𝗲𝗰𝘁𝗶𝗼𝗻𝘀 ✪ 𝗣𝗿𝗼𝘃𝗶𝗱𝗲 𝗱𝗲𝘁𝗮𝗶𝗹𝗲𝗱 𝗮𝗻𝘀…"
type textarea "x"
type textarea "⚠️ 𝗙𝗢𝗥𝗠 𝗜𝗡𝗦𝗧𝗥𝗨𝗖𝗧𝗜𝗢𝗡𝗦 ⚠️ ✪ 𝗖𝗼𝗺𝗽𝗹𝗲𝘁𝗲 𝗮𝗹𝗹 𝗿𝗲𝗹𝗲𝘃𝗮𝗻𝘁 𝘀𝗲𝗰𝘁𝗶𝗼𝗻𝘀 ✪ 𝗣𝗿𝗼𝘃𝗶𝗱𝗲 𝗱𝗲𝘁𝗮𝗶𝗹𝗲𝗱 𝗮𝗻𝘀…"
type textarea "x"
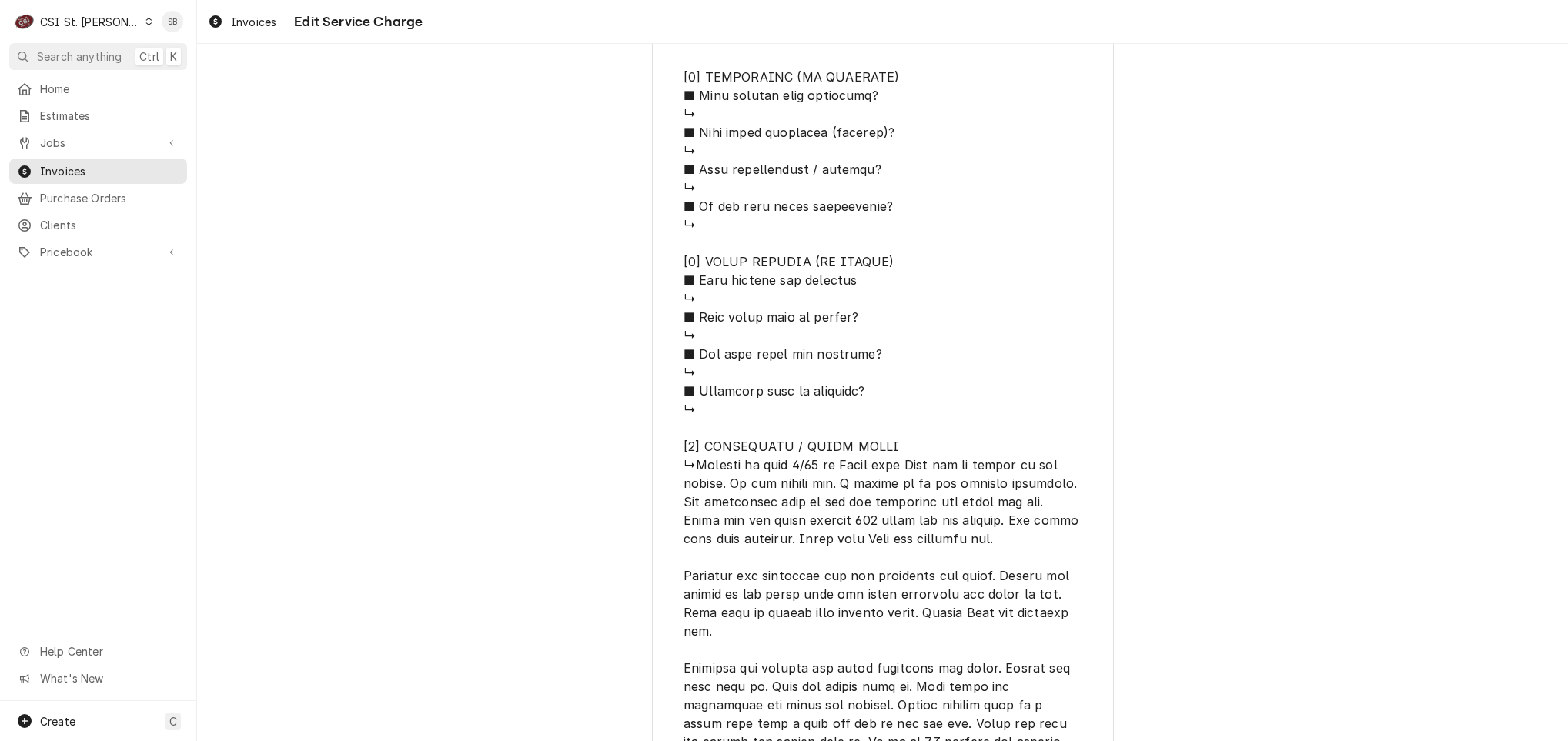
type textarea "⚠️ 𝗙𝗢𝗥𝗠 𝗜𝗡𝗦𝗧𝗥𝗨𝗖𝗧𝗜𝗢𝗡𝗦 ⚠️ ✪ 𝗖𝗼𝗺𝗽𝗹𝗲𝘁𝗲 𝗮𝗹𝗹 𝗿𝗲𝗹𝗲𝘃𝗮𝗻𝘁 𝘀𝗲𝗰𝘁𝗶𝗼𝗻𝘀 ✪ 𝗣𝗿𝗼𝘃𝗶𝗱𝗲 𝗱𝗲𝘁𝗮𝗶𝗹𝗲𝗱 𝗮𝗻𝘀…"
type textarea "x"
type textarea "⚠️ 𝗙𝗢𝗥𝗠 𝗜𝗡𝗦𝗧𝗥𝗨𝗖𝗧𝗜𝗢𝗡𝗦 ⚠️ ✪ 𝗖𝗼𝗺𝗽𝗹𝗲𝘁𝗲 𝗮𝗹𝗹 𝗿𝗲𝗹𝗲𝘃𝗮𝗻𝘁 𝘀𝗲𝗰𝘁𝗶𝗼𝗻𝘀 ✪ 𝗣𝗿𝗼𝘃𝗶𝗱𝗲 𝗱𝗲𝘁𝗮𝗶𝗹𝗲𝗱 𝗮𝗻𝘀…"
type textarea "x"
type textarea "⚠️ 𝗙𝗢𝗥𝗠 𝗜𝗡𝗦𝗧𝗥𝗨𝗖𝗧𝗜𝗢𝗡𝗦 ⚠️ ✪ 𝗖𝗼𝗺𝗽𝗹𝗲𝘁𝗲 𝗮𝗹𝗹 𝗿𝗲𝗹𝗲𝘃𝗮𝗻𝘁 𝘀𝗲𝗰𝘁𝗶𝗼𝗻𝘀 ✪ 𝗣𝗿𝗼𝘃𝗶𝗱𝗲 𝗱𝗲𝘁𝗮𝗶𝗹𝗲𝗱 𝗮𝗻𝘀…"
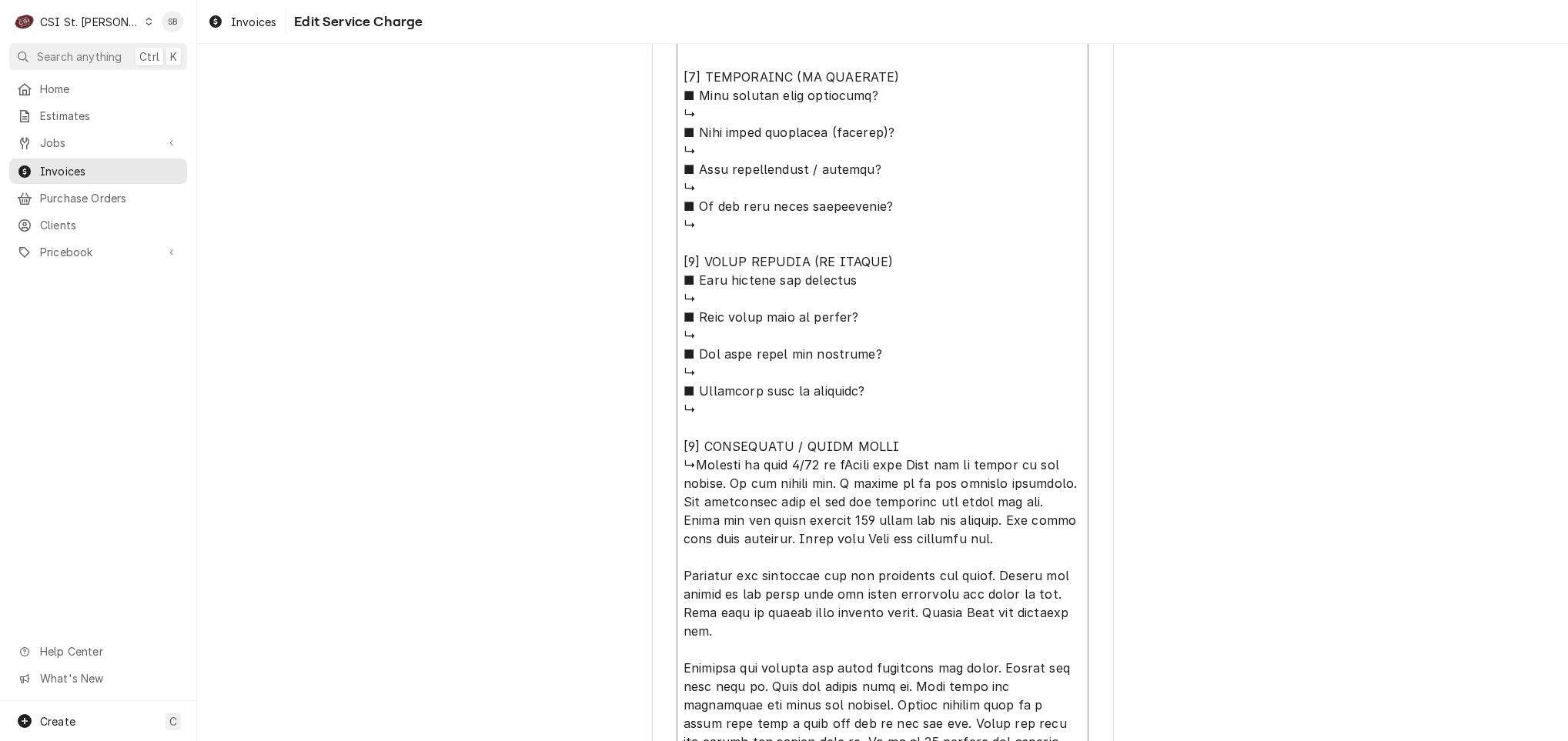
type textarea "x"
type textarea "⚠️ 𝗙𝗢𝗥𝗠 𝗜𝗡𝗦𝗧𝗥𝗨𝗖𝗧𝗜𝗢𝗡𝗦 ⚠️ ✪ 𝗖𝗼𝗺𝗽𝗹𝗲𝘁𝗲 𝗮𝗹𝗹 𝗿𝗲𝗹𝗲𝘃𝗮𝗻𝘁 𝘀𝗲𝗰𝘁𝗶𝗼𝗻𝘀 ✪ 𝗣𝗿𝗼𝘃𝗶𝗱𝗲 𝗱𝗲𝘁𝗮𝗶𝗹𝗲𝗱 𝗮𝗻𝘀…"
type textarea "x"
type textarea "⚠️ 𝗙𝗢𝗥𝗠 𝗜𝗡𝗦𝗧𝗥𝗨𝗖𝗧𝗜𝗢𝗡𝗦 ⚠️ ✪ 𝗖𝗼𝗺𝗽𝗹𝗲𝘁𝗲 𝗮𝗹𝗹 𝗿𝗲𝗹𝗲𝘃𝗮𝗻𝘁 𝘀𝗲𝗰𝘁𝗶𝗼𝗻𝘀 ✪ 𝗣𝗿𝗼𝘃𝗶𝗱𝗲 𝗱𝗲𝘁𝗮𝗶𝗹𝗲𝗱 𝗮𝗻𝘀…"
type textarea "x"
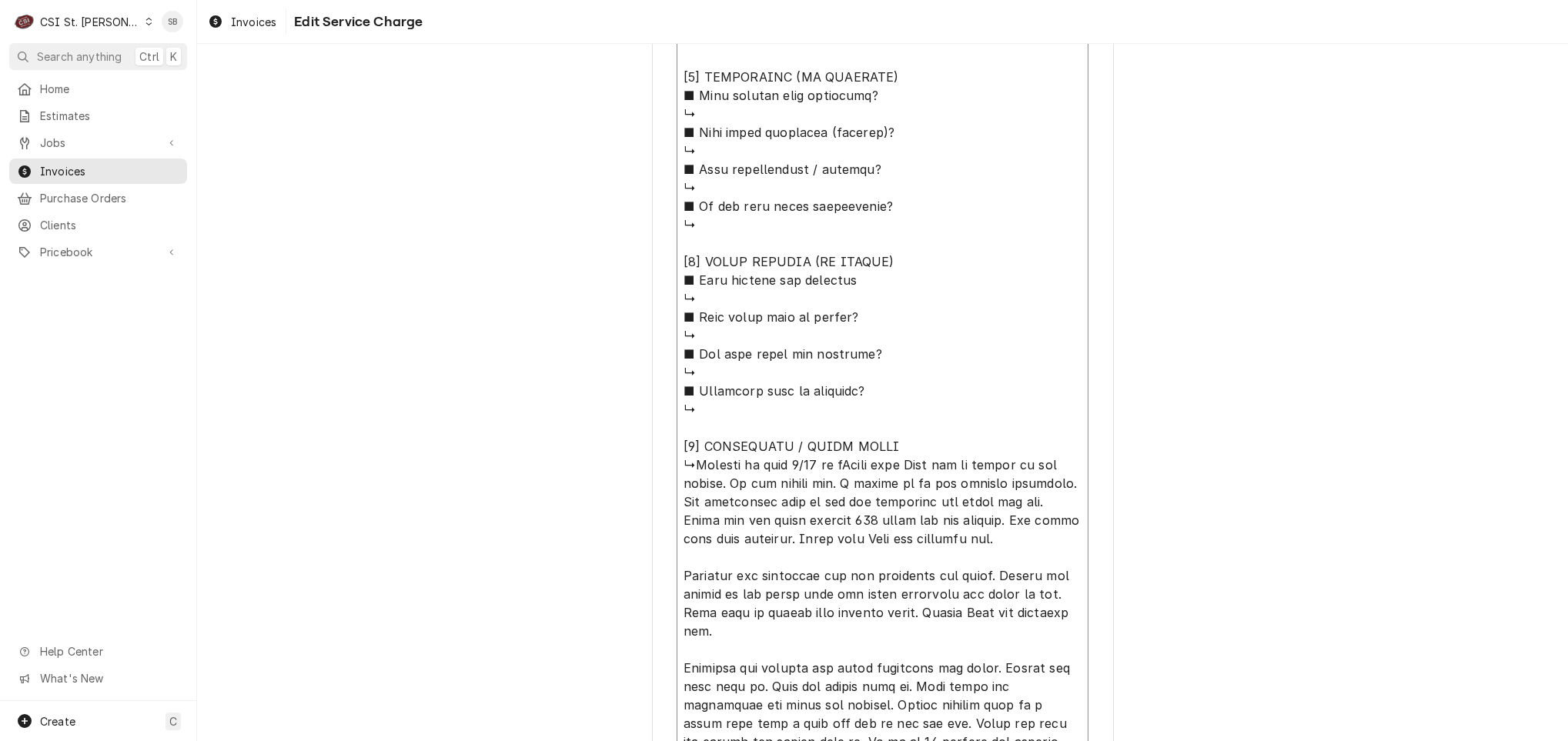
type textarea "⚠️ 𝗙𝗢𝗥𝗠 𝗜𝗡𝗦𝗧𝗥𝗨𝗖𝗧𝗜𝗢𝗡𝗦 ⚠️ ✪ 𝗖𝗼𝗺𝗽𝗹𝗲𝘁𝗲 𝗮𝗹𝗹 𝗿𝗲𝗹𝗲𝘃𝗮𝗻𝘁 𝘀𝗲𝗰𝘁𝗶𝗼𝗻𝘀 ✪ 𝗣𝗿𝗼𝘃𝗶𝗱𝗲 𝗱𝗲𝘁𝗮𝗶𝗹𝗲𝗱 𝗮𝗻𝘀…"
type textarea "x"
type textarea "⚠️ 𝗙𝗢𝗥𝗠 𝗜𝗡𝗦𝗧𝗥𝗨𝗖𝗧𝗜𝗢𝗡𝗦 ⚠️ ✪ 𝗖𝗼𝗺𝗽𝗹𝗲𝘁𝗲 𝗮𝗹𝗹 𝗿𝗲𝗹𝗲𝘃𝗮𝗻𝘁 𝘀𝗲𝗰𝘁𝗶𝗼𝗻𝘀 ✪ 𝗣𝗿𝗼𝘃𝗶𝗱𝗲 𝗱𝗲𝘁𝗮𝗶𝗹𝗲𝗱 𝗮𝗻𝘀…"
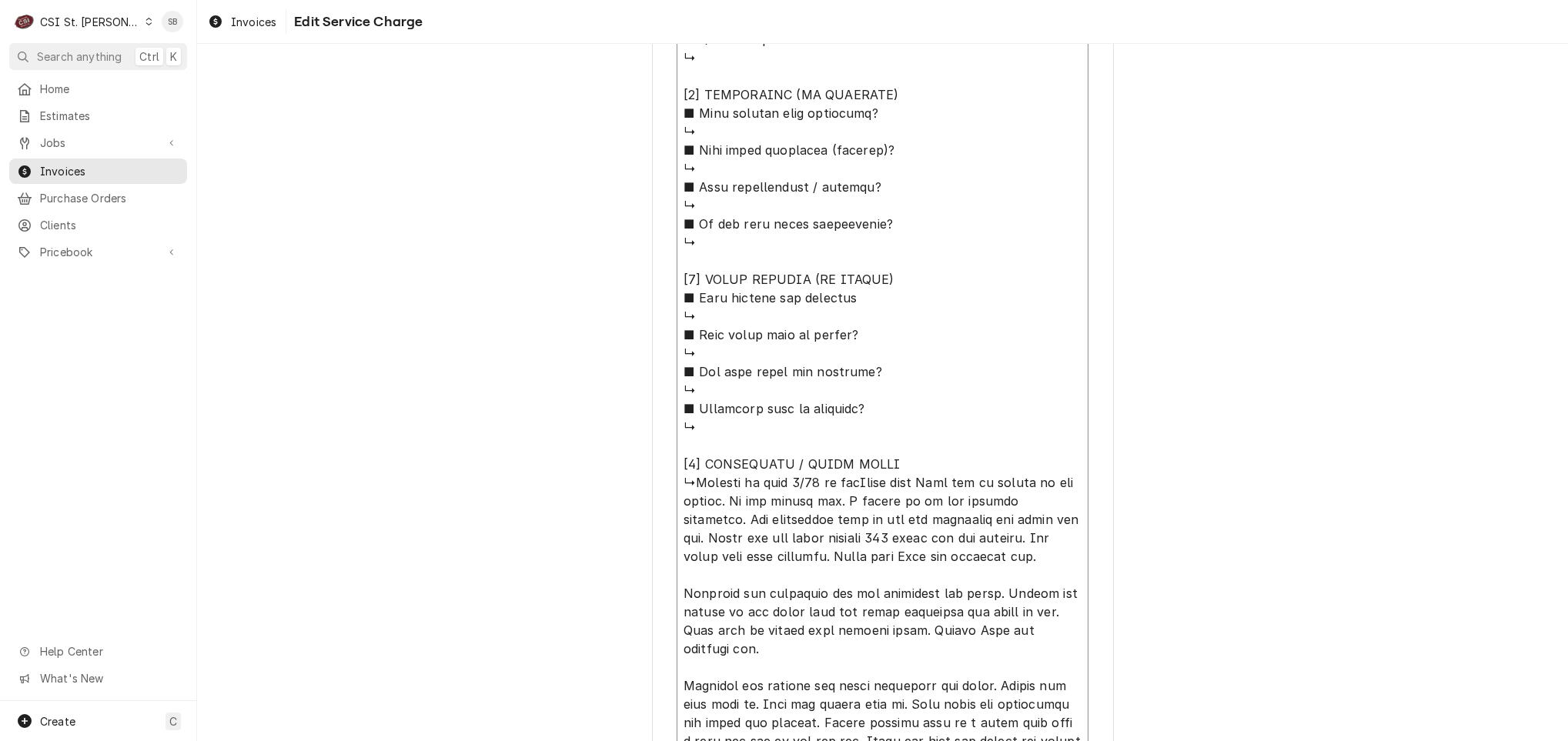
type textarea "x"
type textarea "⚠️ 𝗙𝗢𝗥𝗠 𝗜𝗡𝗦𝗧𝗥𝗨𝗖𝗧𝗜𝗢𝗡𝗦 ⚠️ ✪ 𝗖𝗼𝗺𝗽𝗹𝗲𝘁𝗲 𝗮𝗹𝗹 𝗿𝗲𝗹𝗲𝘃𝗮𝗻𝘁 𝘀𝗲𝗰𝘁𝗶𝗼𝗻𝘀 ✪ 𝗣𝗿𝗼𝘃𝗶𝗱𝗲 𝗱𝗲𝘁𝗮𝗶𝗹𝗲𝗱 𝗮𝗻𝘀…"
type textarea "x"
type textarea "⚠️ 𝗙𝗢𝗥𝗠 𝗜𝗡𝗦𝗧𝗥𝗨𝗖𝗧𝗜𝗢𝗡𝗦 ⚠️ ✪ 𝗖𝗼𝗺𝗽𝗹𝗲𝘁𝗲 𝗮𝗹𝗹 𝗿𝗲𝗹𝗲𝘃𝗮𝗻𝘁 𝘀𝗲𝗰𝘁𝗶𝗼𝗻𝘀 ✪ 𝗣𝗿𝗼𝘃𝗶𝗱𝗲 𝗱𝗲𝘁𝗮𝗶𝗹𝗲𝗱 𝗮𝗻𝘀…"
type textarea "x"
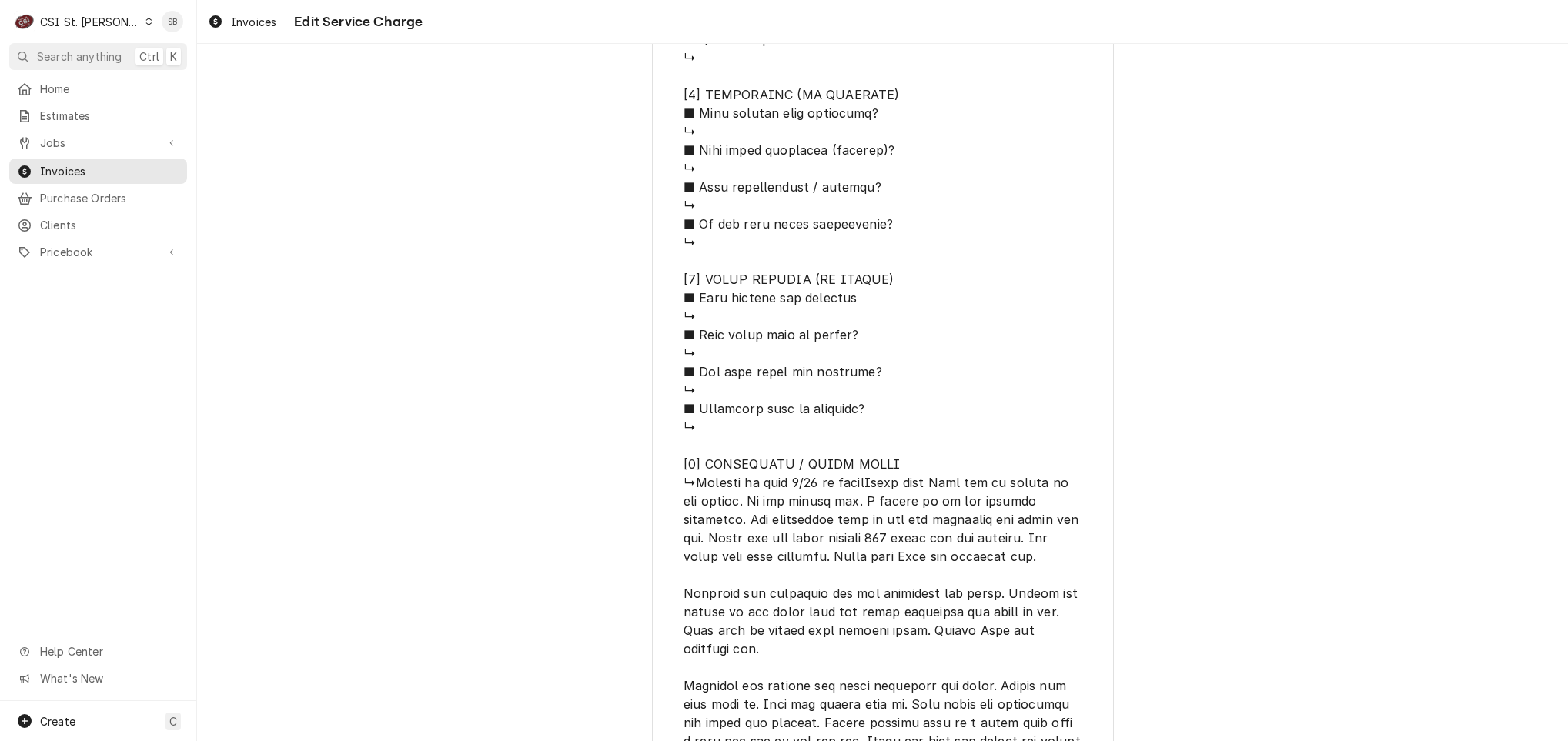
type textarea "⚠️ 𝗙𝗢𝗥𝗠 𝗜𝗡𝗦𝗧𝗥𝗨𝗖𝗧𝗜𝗢𝗡𝗦 ⚠️ ✪ 𝗖𝗼𝗺𝗽𝗹𝗲𝘁𝗲 𝗮𝗹𝗹 𝗿𝗲𝗹𝗲𝘃𝗮𝗻𝘁 𝘀𝗲𝗰𝘁𝗶𝗼𝗻𝘀 ✪ 𝗣𝗿𝗼𝘃𝗶𝗱𝗲 𝗱𝗲𝘁𝗮𝗶𝗹𝗲𝗱 𝗮𝗻𝘀…"
type textarea "x"
type textarea "⚠️ 𝗙𝗢𝗥𝗠 𝗜𝗡𝗦𝗧𝗥𝗨𝗖𝗧𝗜𝗢𝗡𝗦 ⚠️ ✪ 𝗖𝗼𝗺𝗽𝗹𝗲𝘁𝗲 𝗮𝗹𝗹 𝗿𝗲𝗹𝗲𝘃𝗮𝗻𝘁 𝘀𝗲𝗰𝘁𝗶𝗼𝗻𝘀 ✪ 𝗣𝗿𝗼𝘃𝗶𝗱𝗲 𝗱𝗲𝘁𝗮𝗶𝗹𝗲𝗱 𝗮𝗻𝘀…"
type textarea "x"
type textarea "⚠️ 𝗙𝗢𝗥𝗠 𝗜𝗡𝗦𝗧𝗥𝗨𝗖𝗧𝗜𝗢𝗡𝗦 ⚠️ ✪ 𝗖𝗼𝗺𝗽𝗹𝗲𝘁𝗲 𝗮𝗹𝗹 𝗿𝗲𝗹𝗲𝘃𝗮𝗻𝘁 𝘀𝗲𝗰𝘁𝗶𝗼𝗻𝘀 ✪ 𝗣𝗿𝗼𝘃𝗶𝗱𝗲 𝗱𝗲𝘁𝗮𝗶𝗹𝗲𝗱 𝗮𝗻𝘀…"
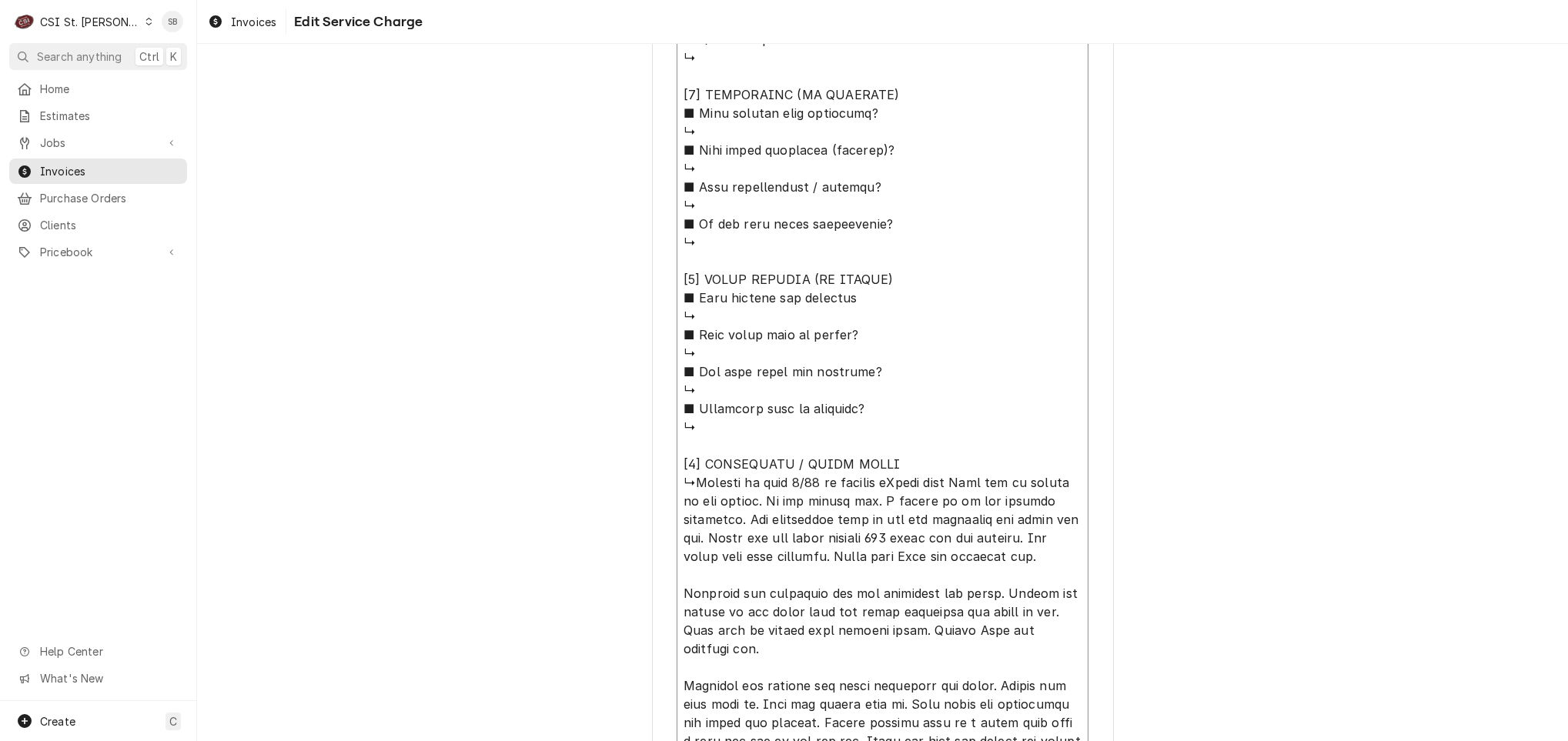
type textarea "x"
type textarea "⚠️ 𝗙𝗢𝗥𝗠 𝗜𝗡𝗦𝗧𝗥𝗨𝗖𝗧𝗜𝗢𝗡𝗦 ⚠️ ✪ 𝗖𝗼𝗺𝗽𝗹𝗲𝘁𝗲 𝗮𝗹𝗹 𝗿𝗲𝗹𝗲𝘃𝗮𝗻𝘁 𝘀𝗲𝗰𝘁𝗶𝗼𝗻𝘀 ✪ 𝗣𝗿𝗼𝘃𝗶𝗱𝗲 𝗱𝗲𝘁𝗮𝗶𝗹𝗲𝗱 𝗮𝗻𝘀…"
type textarea "x"
type textarea "⚠️ 𝗙𝗢𝗥𝗠 𝗜𝗡𝗦𝗧𝗥𝗨𝗖𝗧𝗜𝗢𝗡𝗦 ⚠️ ✪ 𝗖𝗼𝗺𝗽𝗹𝗲𝘁𝗲 𝗮𝗹𝗹 𝗿𝗲𝗹𝗲𝘃𝗮𝗻𝘁 𝘀𝗲𝗰𝘁𝗶𝗼𝗻𝘀 ✪ 𝗣𝗿𝗼𝘃𝗶𝗱𝗲 𝗱𝗲𝘁𝗮𝗶𝗹𝗲𝗱 𝗮𝗻𝘀…"
type textarea "x"
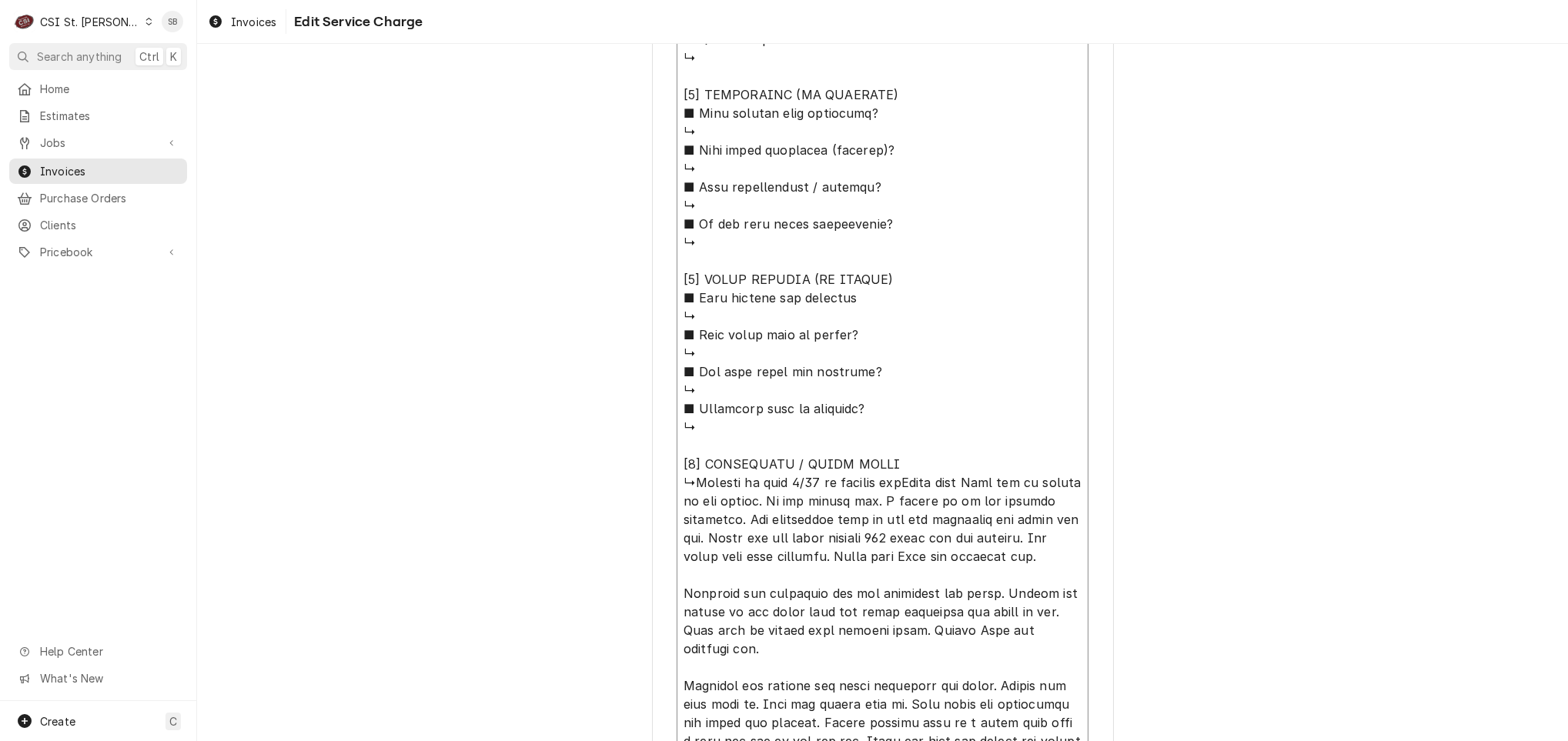
type textarea "⚠️ 𝗙𝗢𝗥𝗠 𝗜𝗡𝗦𝗧𝗥𝗨𝗖𝗧𝗜𝗢𝗡𝗦 ⚠️ ✪ 𝗖𝗼𝗺𝗽𝗹𝗲𝘁𝗲 𝗮𝗹𝗹 𝗿𝗲𝗹𝗲𝘃𝗮𝗻𝘁 𝘀𝗲𝗰𝘁𝗶𝗼𝗻𝘀 ✪ 𝗣𝗿𝗼𝘃𝗶𝗱𝗲 𝗱𝗲𝘁𝗮𝗶𝗹𝗲𝗱 𝗮𝗻𝘀…"
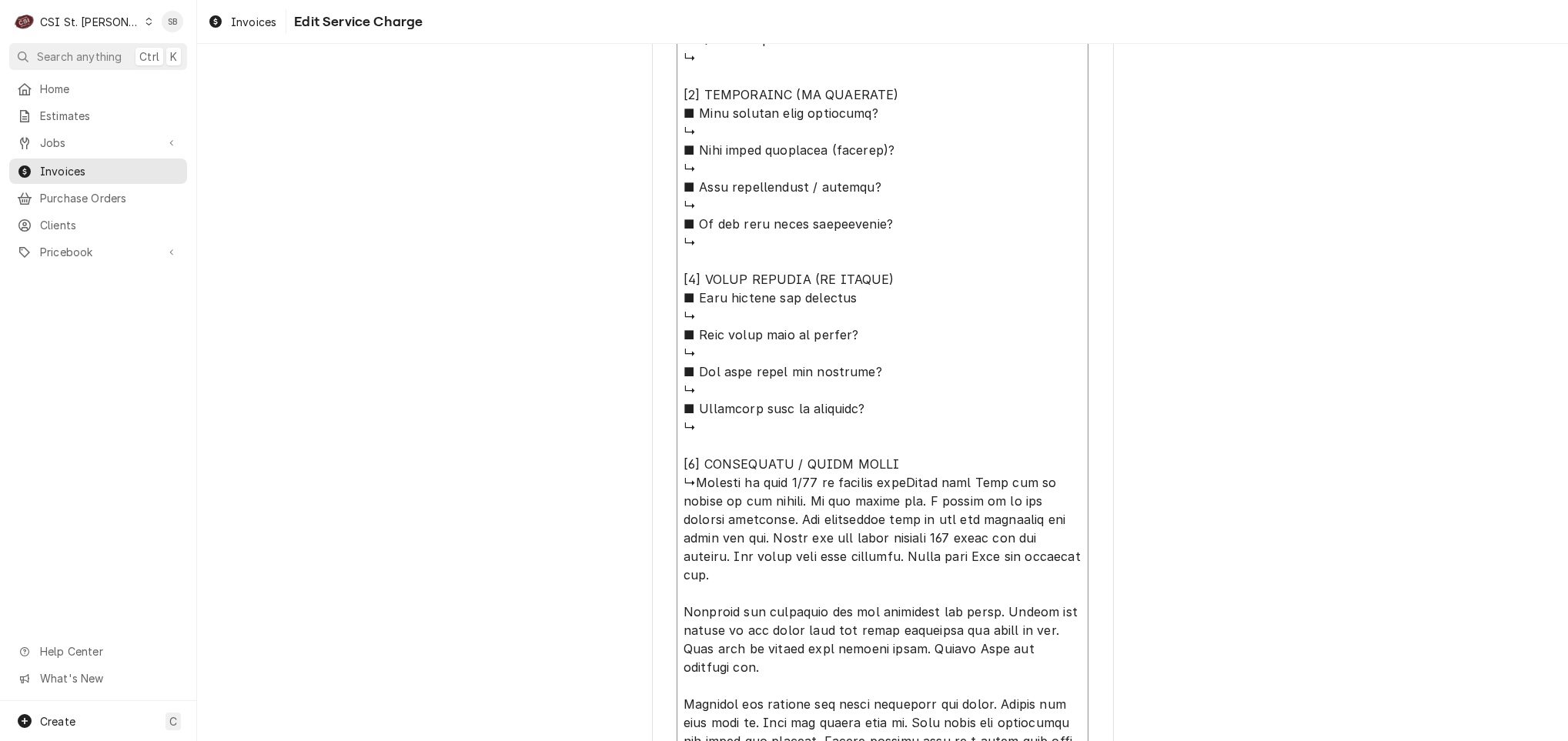
type textarea "x"
type textarea "⚠️ 𝗙𝗢𝗥𝗠 𝗜𝗡𝗦𝗧𝗥𝗨𝗖𝗧𝗜𝗢𝗡𝗦 ⚠️ ✪ 𝗖𝗼𝗺𝗽𝗹𝗲𝘁𝗲 𝗮𝗹𝗹 𝗿𝗲𝗹𝗲𝘃𝗮𝗻𝘁 𝘀𝗲𝗰𝘁𝗶𝗼𝗻𝘀 ✪ 𝗣𝗿𝗼𝘃𝗶𝗱𝗲 𝗱𝗲𝘁𝗮𝗶𝗹𝗲𝗱 𝗮𝗻𝘀…"
type textarea "x"
type textarea "⚠️ 𝗙𝗢𝗥𝗠 𝗜𝗡𝗦𝗧𝗥𝗨𝗖𝗧𝗜𝗢𝗡𝗦 ⚠️ ✪ 𝗖𝗼𝗺𝗽𝗹𝗲𝘁𝗲 𝗮𝗹𝗹 𝗿𝗲𝗹𝗲𝘃𝗮𝗻𝘁 𝘀𝗲𝗰𝘁𝗶𝗼𝗻𝘀 ✪ 𝗣𝗿𝗼𝘃𝗶𝗱𝗲 𝗱𝗲𝘁𝗮𝗶𝗹𝗲𝗱 𝗮𝗻𝘀…"
type textarea "x"
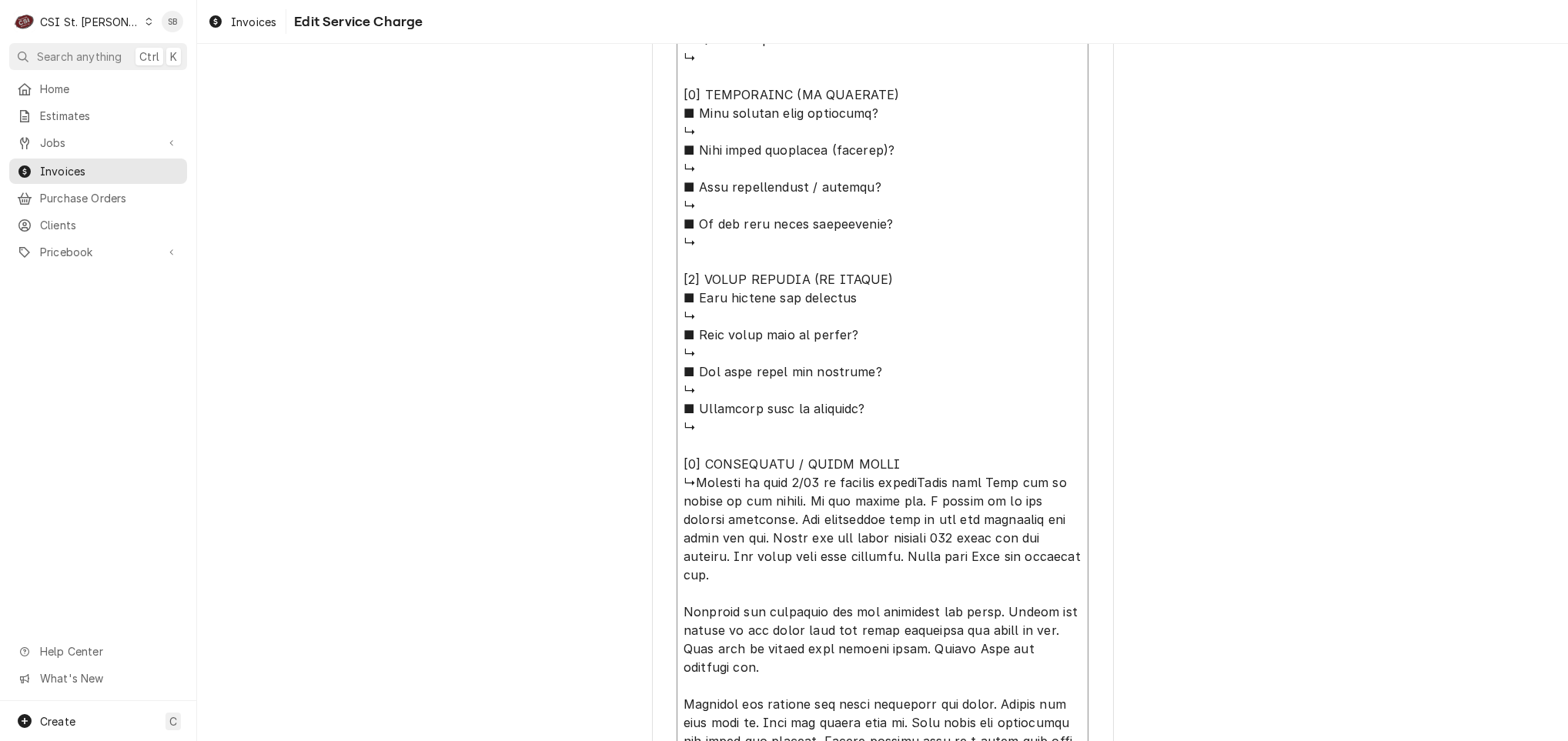
type textarea "⚠️ 𝗙𝗢𝗥𝗠 𝗜𝗡𝗦𝗧𝗥𝗨𝗖𝗧𝗜𝗢𝗡𝗦 ⚠️ ✪ 𝗖𝗼𝗺𝗽𝗹𝗲𝘁𝗲 𝗮𝗹𝗹 𝗿𝗲𝗹𝗲𝘃𝗮𝗻𝘁 𝘀𝗲𝗰𝘁𝗶𝗼𝗻𝘀 ✪ 𝗣𝗿𝗼𝘃𝗶𝗱𝗲 𝗱𝗲𝘁𝗮𝗶𝗹𝗲𝗱 𝗮𝗻𝘀…"
type textarea "x"
type textarea "⚠️ 𝗙𝗢𝗥𝗠 𝗜𝗡𝗦𝗧𝗥𝗨𝗖𝗧𝗜𝗢𝗡𝗦 ⚠️ ✪ 𝗖𝗼𝗺𝗽𝗹𝗲𝘁𝗲 𝗮𝗹𝗹 𝗿𝗲𝗹𝗲𝘃𝗮𝗻𝘁 𝘀𝗲𝗰𝘁𝗶𝗼𝗻𝘀 ✪ 𝗣𝗿𝗼𝘃𝗶𝗱𝗲 𝗱𝗲𝘁𝗮𝗶𝗹𝗲𝗱 𝗮𝗻𝘀…"
type textarea "x"
type textarea "⚠️ 𝗙𝗢𝗥𝗠 𝗜𝗡𝗦𝗧𝗥𝗨𝗖𝗧𝗜𝗢𝗡𝗦 ⚠️ ✪ 𝗖𝗼𝗺𝗽𝗹𝗲𝘁𝗲 𝗮𝗹𝗹 𝗿𝗲𝗹𝗲𝘃𝗮𝗻𝘁 𝘀𝗲𝗰𝘁𝗶𝗼𝗻𝘀 ✪ 𝗣𝗿𝗼𝘃𝗶𝗱𝗲 𝗱𝗲𝘁𝗮𝗶𝗹𝗲𝗱 𝗮𝗻𝘀…"
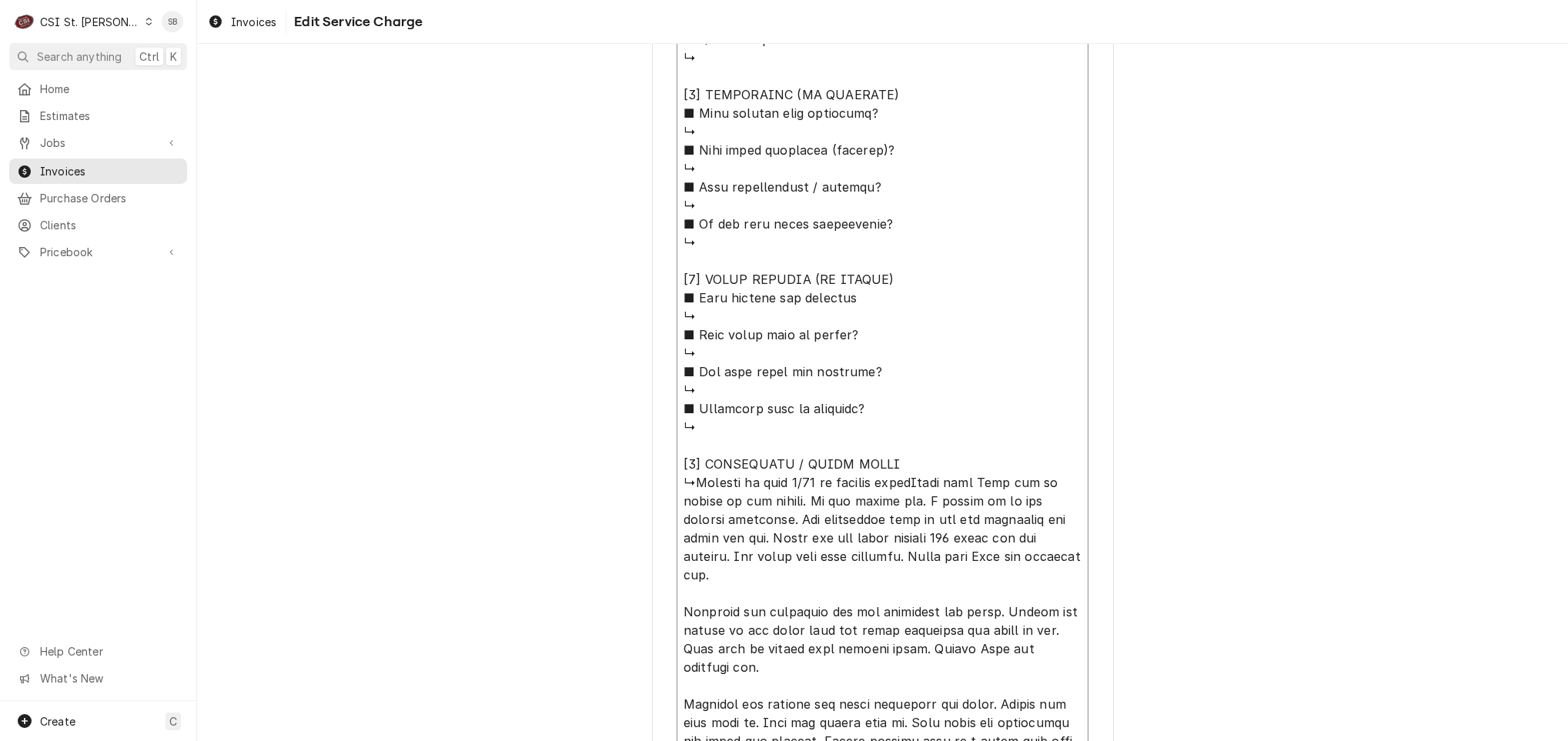
type textarea "x"
type textarea "⚠️ 𝗙𝗢𝗥𝗠 𝗜𝗡𝗦𝗧𝗥𝗨𝗖𝗧𝗜𝗢𝗡𝗦 ⚠️ ✪ 𝗖𝗼𝗺𝗽𝗹𝗲𝘁𝗲 𝗮𝗹𝗹 𝗿𝗲𝗹𝗲𝘃𝗮𝗻𝘁 𝘀𝗲𝗰𝘁𝗶𝗼𝗻𝘀 ✪ 𝗣𝗿𝗼𝘃𝗶𝗱𝗲 𝗱𝗲𝘁𝗮𝗶𝗹𝗲𝗱 𝗮𝗻𝘀…"
type textarea "x"
type textarea "⚠️ 𝗙𝗢𝗥𝗠 𝗜𝗡𝗦𝗧𝗥𝗨𝗖𝗧𝗜𝗢𝗡𝗦 ⚠️ ✪ 𝗖𝗼𝗺𝗽𝗹𝗲𝘁𝗲 𝗮𝗹𝗹 𝗿𝗲𝗹𝗲𝘃𝗮𝗻𝘁 𝘀𝗲𝗰𝘁𝗶𝗼𝗻𝘀 ✪ 𝗣𝗿𝗼𝘃𝗶𝗱𝗲 𝗱𝗲𝘁𝗮𝗶𝗹𝗲𝗱 𝗮𝗻𝘀…"
type textarea "x"
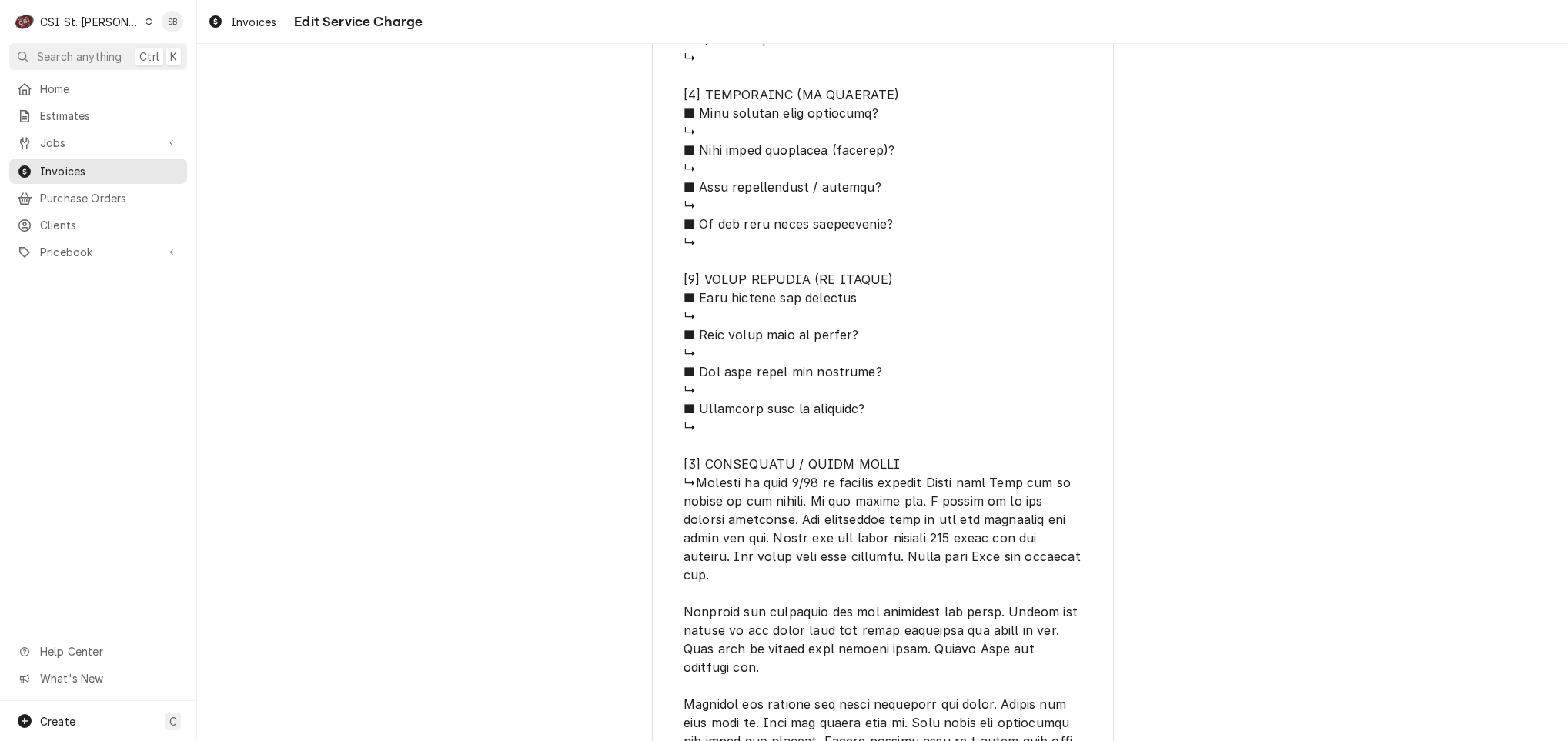
type textarea "⚠️ 𝗙𝗢𝗥𝗠 𝗜𝗡𝗦𝗧𝗥𝗨𝗖𝗧𝗜𝗢𝗡𝗦 ⚠️ ✪ 𝗖𝗼𝗺𝗽𝗹𝗲𝘁𝗲 𝗮𝗹𝗹 𝗿𝗲𝗹𝗲𝘃𝗮𝗻𝘁 𝘀𝗲𝗰𝘁𝗶𝗼𝗻𝘀 ✪ 𝗣𝗿𝗼𝘃𝗶𝗱𝗲 𝗱𝗲𝘁𝗮𝗶𝗹𝗲𝗱 𝗮𝗻𝘀…"
type textarea "x"
type textarea "⚠️ 𝗙𝗢𝗥𝗠 𝗜𝗡𝗦𝗧𝗥𝗨𝗖𝗧𝗜𝗢𝗡𝗦 ⚠️ ✪ 𝗖𝗼𝗺𝗽𝗹𝗲𝘁𝗲 𝗮𝗹𝗹 𝗿𝗲𝗹𝗲𝘃𝗮𝗻𝘁 𝘀𝗲𝗰𝘁𝗶𝗼𝗻𝘀 ✪ 𝗣𝗿𝗼𝘃𝗶𝗱𝗲 𝗱𝗲𝘁𝗮𝗶𝗹𝗲𝗱 𝗮𝗻𝘀…"
type textarea "x"
type textarea "⚠️ 𝗙𝗢𝗥𝗠 𝗜𝗡𝗦𝗧𝗥𝗨𝗖𝗧𝗜𝗢𝗡𝗦 ⚠️ ✪ 𝗖𝗼𝗺𝗽𝗹𝗲𝘁𝗲 𝗮𝗹𝗹 𝗿𝗲𝗹𝗲𝘃𝗮𝗻𝘁 𝘀𝗲𝗰𝘁𝗶𝗼𝗻𝘀 ✪ 𝗣𝗿𝗼𝘃𝗶𝗱𝗲 𝗱𝗲𝘁𝗮𝗶𝗹𝗲𝗱 𝗮𝗻𝘀…"
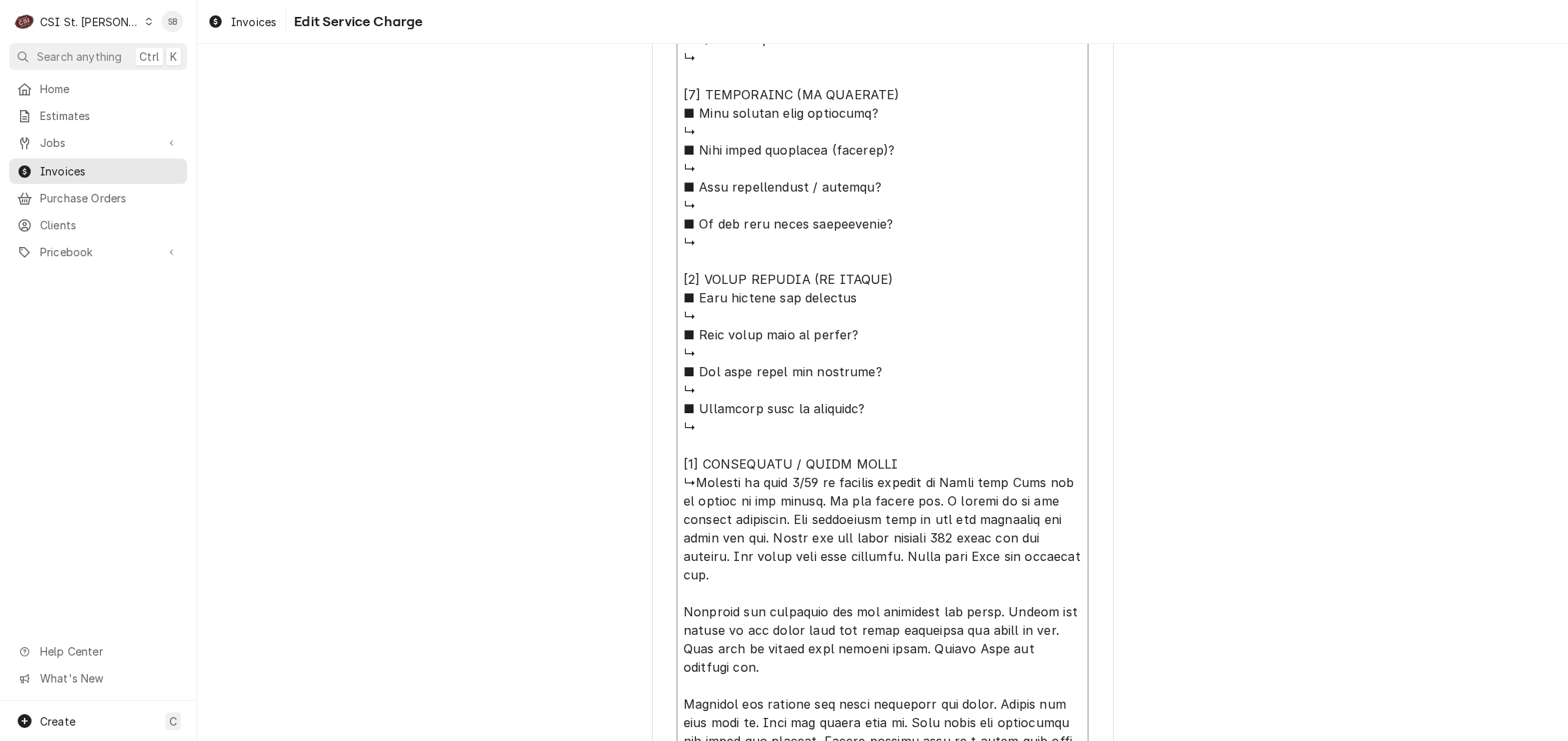
paste textarea "Unit will not get cold"
type textarea "x"
type textarea "⚠️ 𝗙𝗢𝗥𝗠 𝗜𝗡𝗦𝗧𝗥𝗨𝗖𝗧𝗜𝗢𝗡𝗦 ⚠️ ✪ 𝗖𝗼𝗺𝗽𝗹𝗲𝘁𝗲 𝗮𝗹𝗹 𝗿𝗲𝗹𝗲𝘃𝗮𝗻𝘁 𝘀𝗲𝗰𝘁𝗶𝗼𝗻𝘀 ✪ 𝗣𝗿𝗼𝘃𝗶𝗱𝗲 𝗱𝗲𝘁𝗮𝗶𝗹𝗲𝗱 𝗮𝗻𝘀…"
type textarea "x"
type textarea "⚠️ 𝗙𝗢𝗥𝗠 𝗜𝗡𝗦𝗧𝗥𝗨𝗖𝗧𝗜𝗢𝗡𝗦 ⚠️ ✪ 𝗖𝗼𝗺𝗽𝗹𝗲𝘁𝗲 𝗮𝗹𝗹 𝗿𝗲𝗹𝗲𝘃𝗮𝗻𝘁 𝘀𝗲𝗰𝘁𝗶𝗼𝗻𝘀 ✪ 𝗣𝗿𝗼𝘃𝗶𝗱𝗲 𝗱𝗲𝘁𝗮𝗶𝗹𝗲𝗱 𝗮𝗻𝘀…"
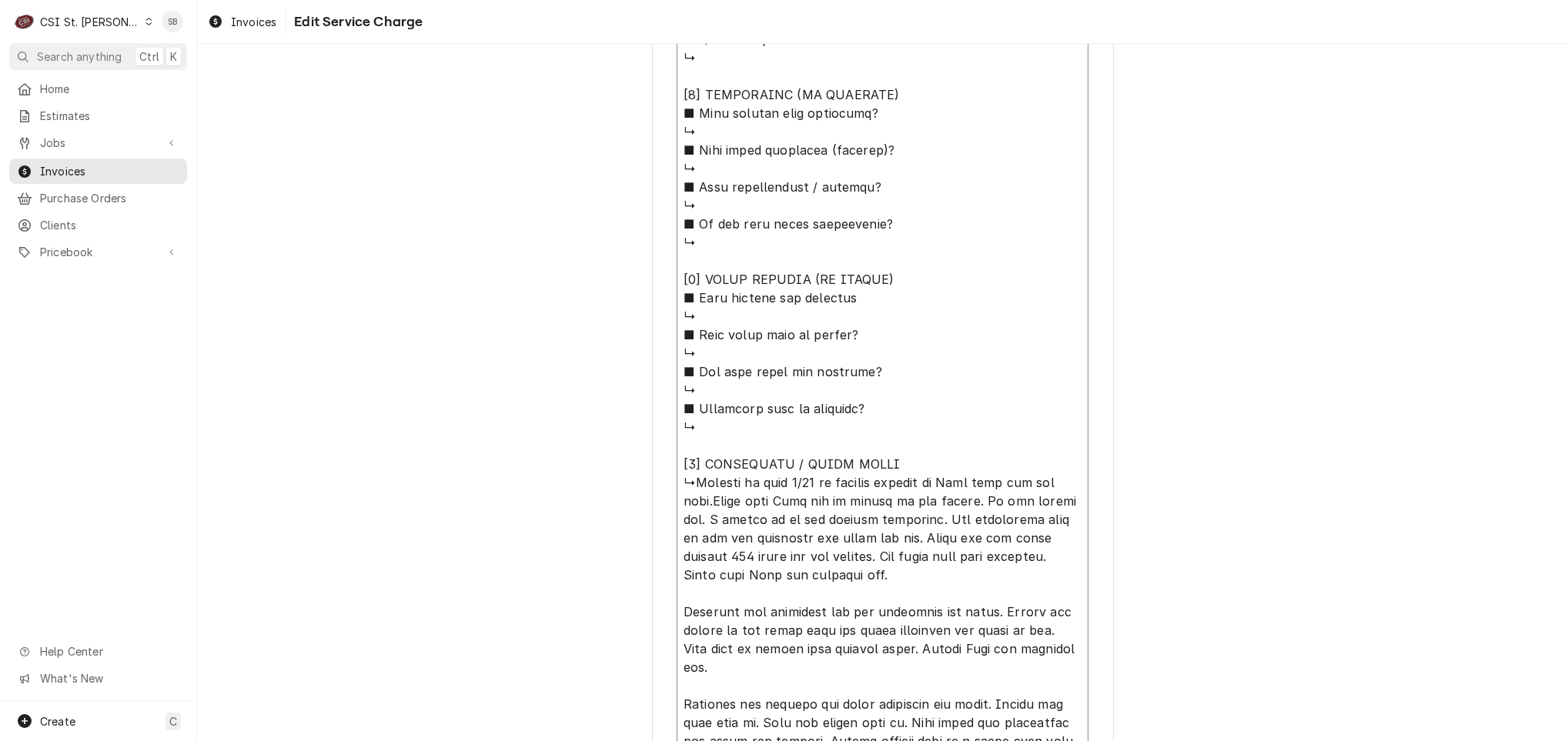
type textarea "x"
type textarea "⚠️ 𝗙𝗢𝗥𝗠 𝗜𝗡𝗦𝗧𝗥𝗨𝗖𝗧𝗜𝗢𝗡𝗦 ⚠️ ✪ 𝗖𝗼𝗺𝗽𝗹𝗲𝘁𝗲 𝗮𝗹𝗹 𝗿𝗲𝗹𝗲𝘃𝗮𝗻𝘁 𝘀𝗲𝗰𝘁𝗶𝗼𝗻𝘀 ✪ 𝗣𝗿𝗼𝘃𝗶𝗱𝗲 𝗱𝗲𝘁𝗮𝗶𝗹𝗲𝗱 𝗮𝗻𝘀…"
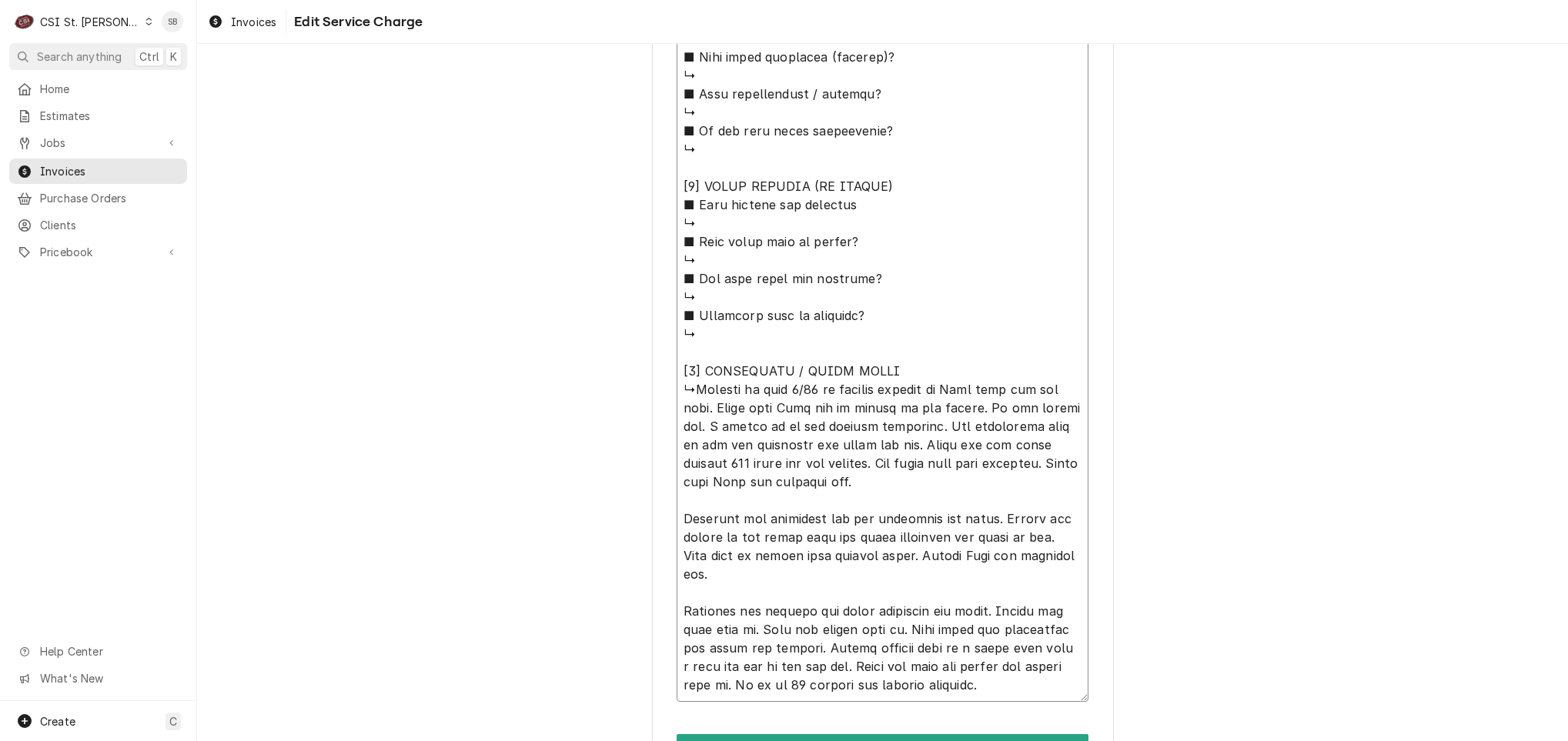
scroll to position [1458, 0]
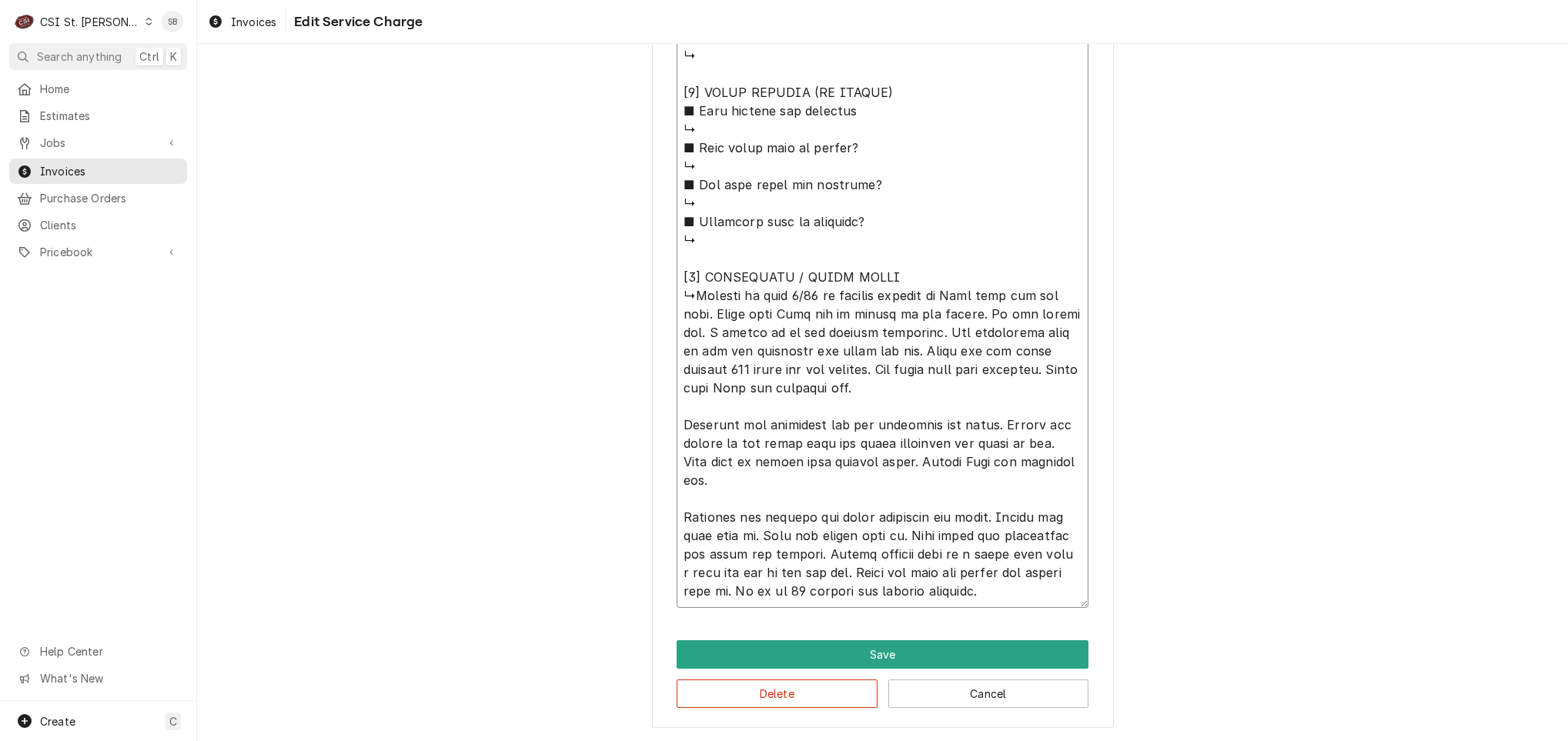
type textarea "x"
type textarea "⚠️ 𝗙𝗢𝗥𝗠 𝗜𝗡𝗦𝗧𝗥𝗨𝗖𝗧𝗜𝗢𝗡𝗦 ⚠️ ✪ 𝗖𝗼𝗺𝗽𝗹𝗲𝘁𝗲 𝗮𝗹𝗹 𝗿𝗲𝗹𝗲𝘃𝗮𝗻𝘁 𝘀𝗲𝗰𝘁𝗶𝗼𝗻𝘀 ✪ 𝗣𝗿𝗼𝘃𝗶𝗱𝗲 𝗱𝗲𝘁𝗮𝗶𝗹𝗲𝗱 𝗮𝗻𝘀…"
type textarea "x"
type textarea "⚠️ 𝗙𝗢𝗥𝗠 𝗜𝗡𝗦𝗧𝗥𝗨𝗖𝗧𝗜𝗢𝗡𝗦 ⚠️ ✪ 𝗖𝗼𝗺𝗽𝗹𝗲𝘁𝗲 𝗮𝗹𝗹 𝗿𝗲𝗹𝗲𝘃𝗮𝗻𝘁 𝘀𝗲𝗰𝘁𝗶𝗼𝗻𝘀 ✪ 𝗣𝗿𝗼𝘃𝗶𝗱𝗲 𝗱𝗲𝘁𝗮𝗶𝗹𝗲𝗱 𝗮𝗻𝘀…"
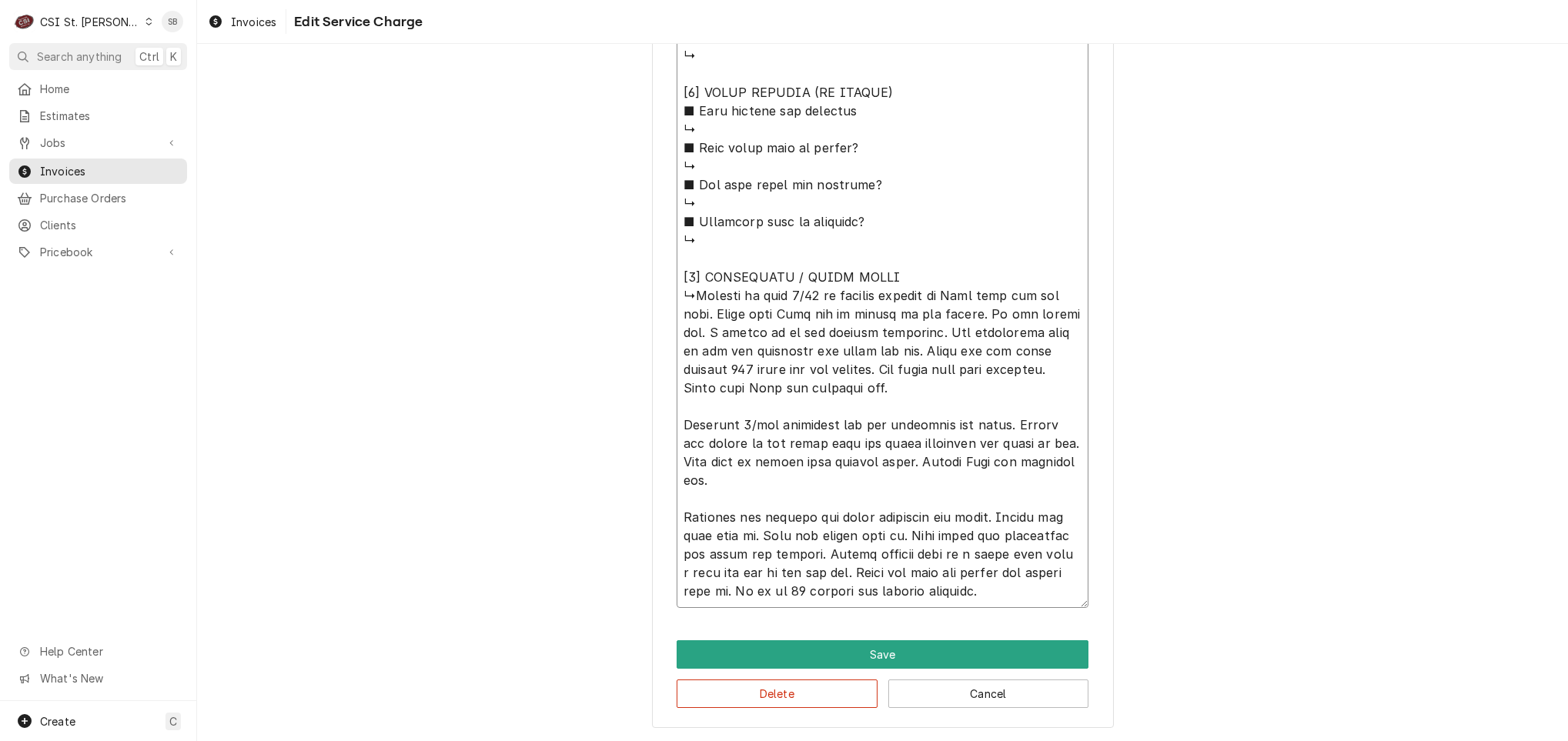
type textarea "x"
type textarea "⚠️ 𝗙𝗢𝗥𝗠 𝗜𝗡𝗦𝗧𝗥𝗨𝗖𝗧𝗜𝗢𝗡𝗦 ⚠️ ✪ 𝗖𝗼𝗺𝗽𝗹𝗲𝘁𝗲 𝗮𝗹𝗹 𝗿𝗲𝗹𝗲𝘃𝗮𝗻𝘁 𝘀𝗲𝗰𝘁𝗶𝗼𝗻𝘀 ✪ 𝗣𝗿𝗼𝘃𝗶𝗱𝗲 𝗱𝗲𝘁𝗮𝗶𝗹𝗲𝗱 𝗮𝗻𝘀…"
type textarea "x"
type textarea "⚠️ 𝗙𝗢𝗥𝗠 𝗜𝗡𝗦𝗧𝗥𝗨𝗖𝗧𝗜𝗢𝗡𝗦 ⚠️ ✪ 𝗖𝗼𝗺𝗽𝗹𝗲𝘁𝗲 𝗮𝗹𝗹 𝗿𝗲𝗹𝗲𝘃𝗮𝗻𝘁 𝘀𝗲𝗰𝘁𝗶𝗼𝗻𝘀 ✪ 𝗣𝗿𝗼𝘃𝗶𝗱𝗲 𝗱𝗲𝘁𝗮𝗶𝗹𝗲𝗱 𝗮𝗻𝘀…"
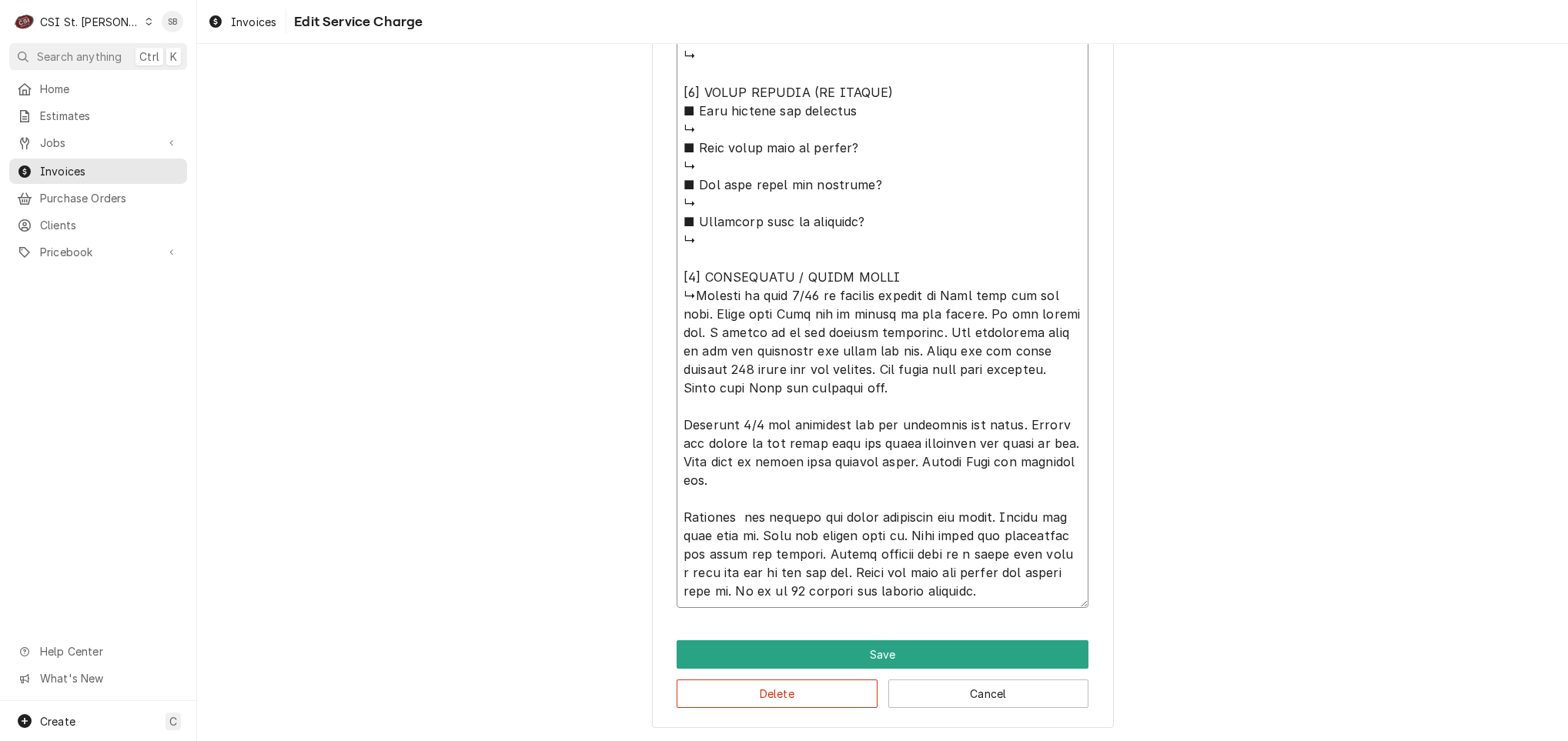
type textarea "x"
type textarea "⚠️ 𝗙𝗢𝗥𝗠 𝗜𝗡𝗦𝗧𝗥𝗨𝗖𝗧𝗜𝗢𝗡𝗦 ⚠️ ✪ 𝗖𝗼𝗺𝗽𝗹𝗲𝘁𝗲 𝗮𝗹𝗹 𝗿𝗲𝗹𝗲𝘃𝗮𝗻𝘁 𝘀𝗲𝗰𝘁𝗶𝗼𝗻𝘀 ✪ 𝗣𝗿𝗼𝘃𝗶𝗱𝗲 𝗱𝗲𝘁𝗮𝗶𝗹𝗲𝗱 𝗮𝗻𝘀…"
type textarea "x"
type textarea "⚠️ 𝗙𝗢𝗥𝗠 𝗜𝗡𝗦𝗧𝗥𝗨𝗖𝗧𝗜𝗢𝗡𝗦 ⚠️ ✪ 𝗖𝗼𝗺𝗽𝗹𝗲𝘁𝗲 𝗮𝗹𝗹 𝗿𝗲𝗹𝗲𝘃𝗮𝗻𝘁 𝘀𝗲𝗰𝘁𝗶𝗼𝗻𝘀 ✪ 𝗣𝗿𝗼𝘃𝗶𝗱𝗲 𝗱𝗲𝘁𝗮𝗶𝗹𝗲𝗱 𝗮𝗻𝘀…"
type textarea "x"
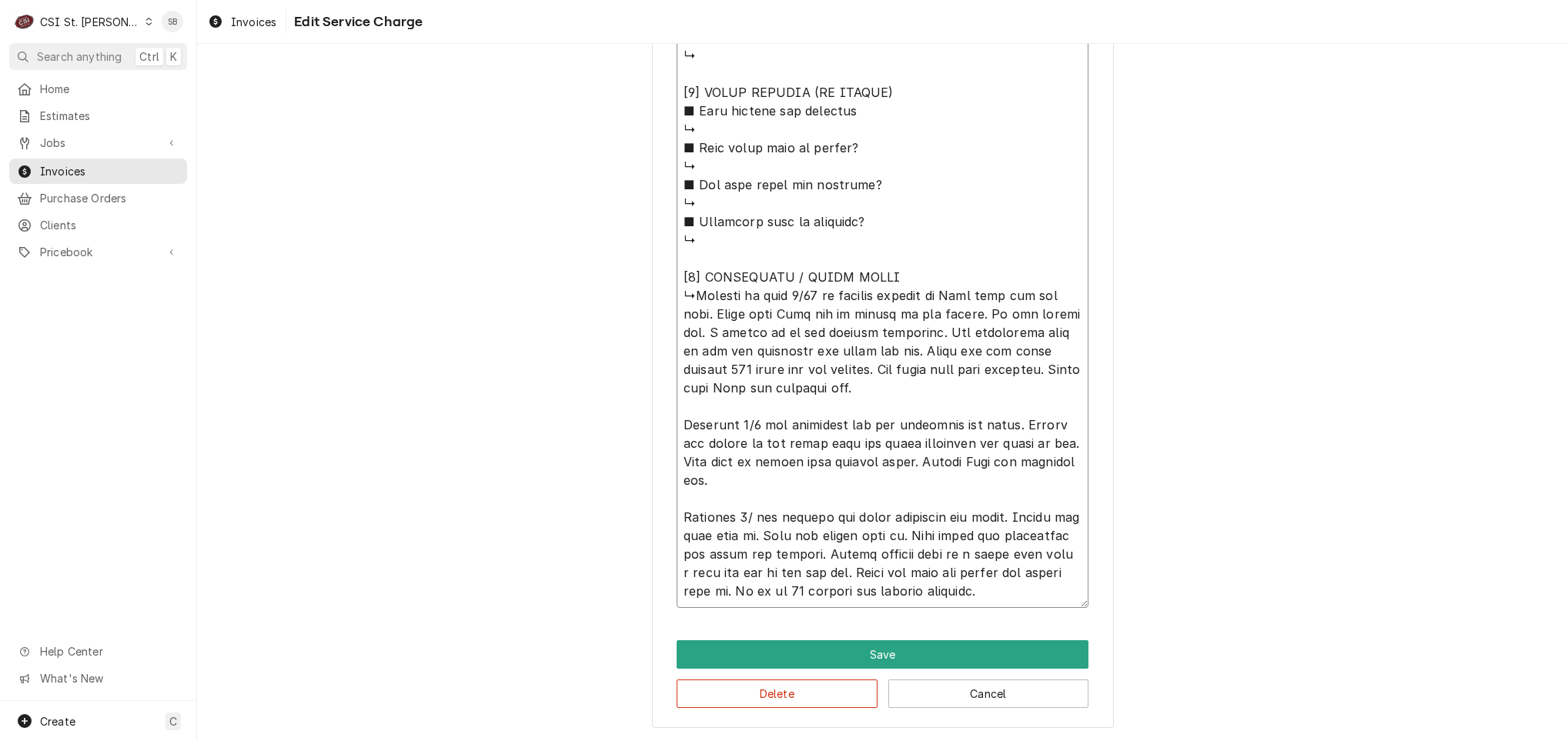
type textarea "⚠️ 𝗙𝗢𝗥𝗠 𝗜𝗡𝗦𝗧𝗥𝗨𝗖𝗧𝗜𝗢𝗡𝗦 ⚠️ ✪ 𝗖𝗼𝗺𝗽𝗹𝗲𝘁𝗲 𝗮𝗹𝗹 𝗿𝗲𝗹𝗲𝘃𝗮𝗻𝘁 𝘀𝗲𝗰𝘁𝗶𝗼𝗻𝘀 ✪ 𝗣𝗿𝗼𝘃𝗶𝗱𝗲 𝗱𝗲𝘁𝗮𝗶𝗹𝗲𝗱 𝗮𝗻𝘀…"
type textarea "x"
drag, startPoint x: 739, startPoint y: 587, endPoint x: 691, endPoint y: 276, distance: 314.7
type textarea "⚠️ 𝗙𝗢𝗥𝗠 𝗜𝗡𝗦𝗧𝗥𝗨𝗖𝗧𝗜𝗢𝗡𝗦 ⚠️ ✪ 𝗖𝗼𝗺𝗽𝗹𝗲𝘁𝗲 𝗮𝗹𝗹 𝗿𝗲𝗹𝗲𝘃𝗮𝗻𝘁 𝘀𝗲𝗰𝘁𝗶𝗼𝗻𝘀 ✪ 𝗣𝗿𝗼𝘃𝗶𝗱𝗲 𝗱𝗲𝘁𝗮𝗶𝗹𝗲𝗱 𝗮𝗻𝘀…"
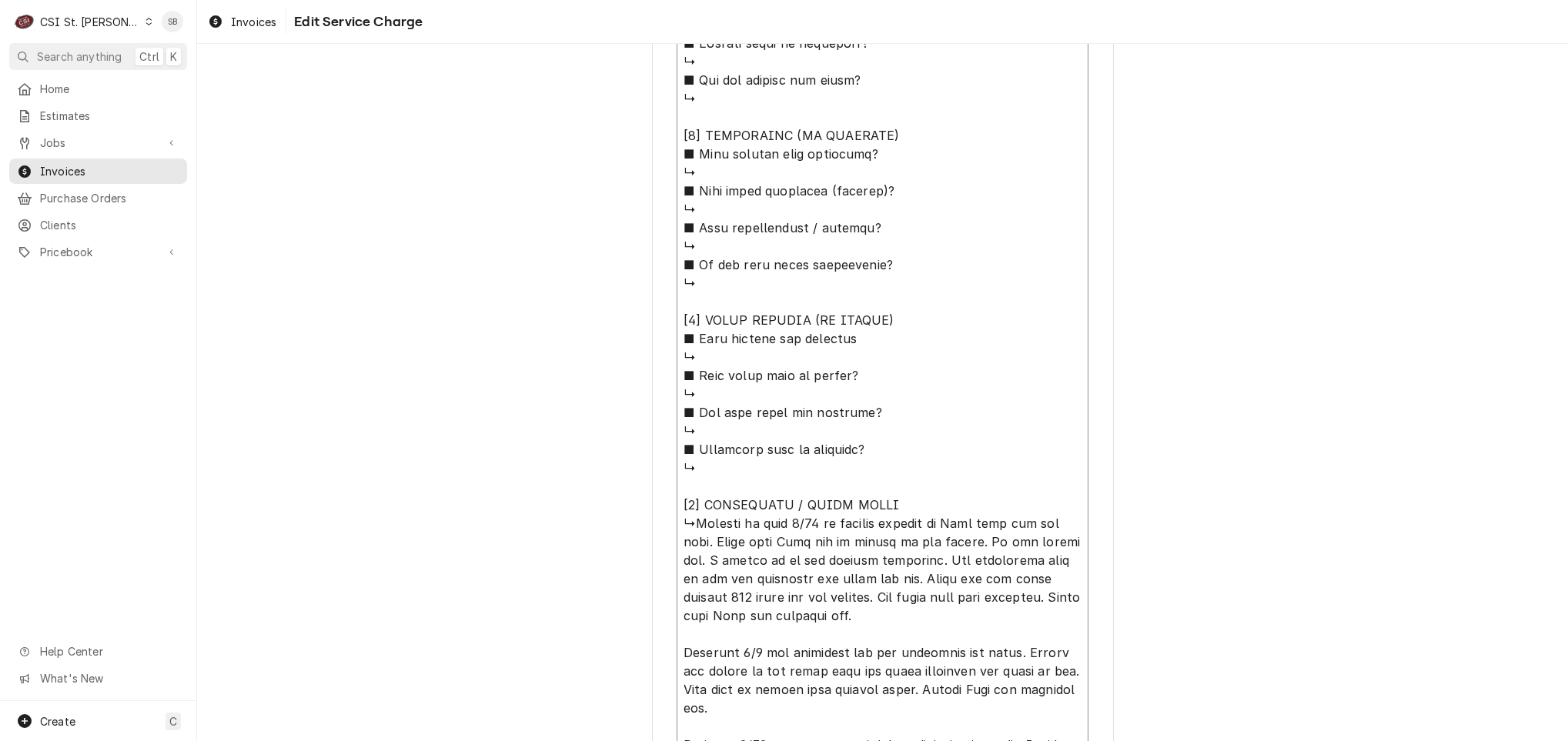
scroll to position [765, 0]
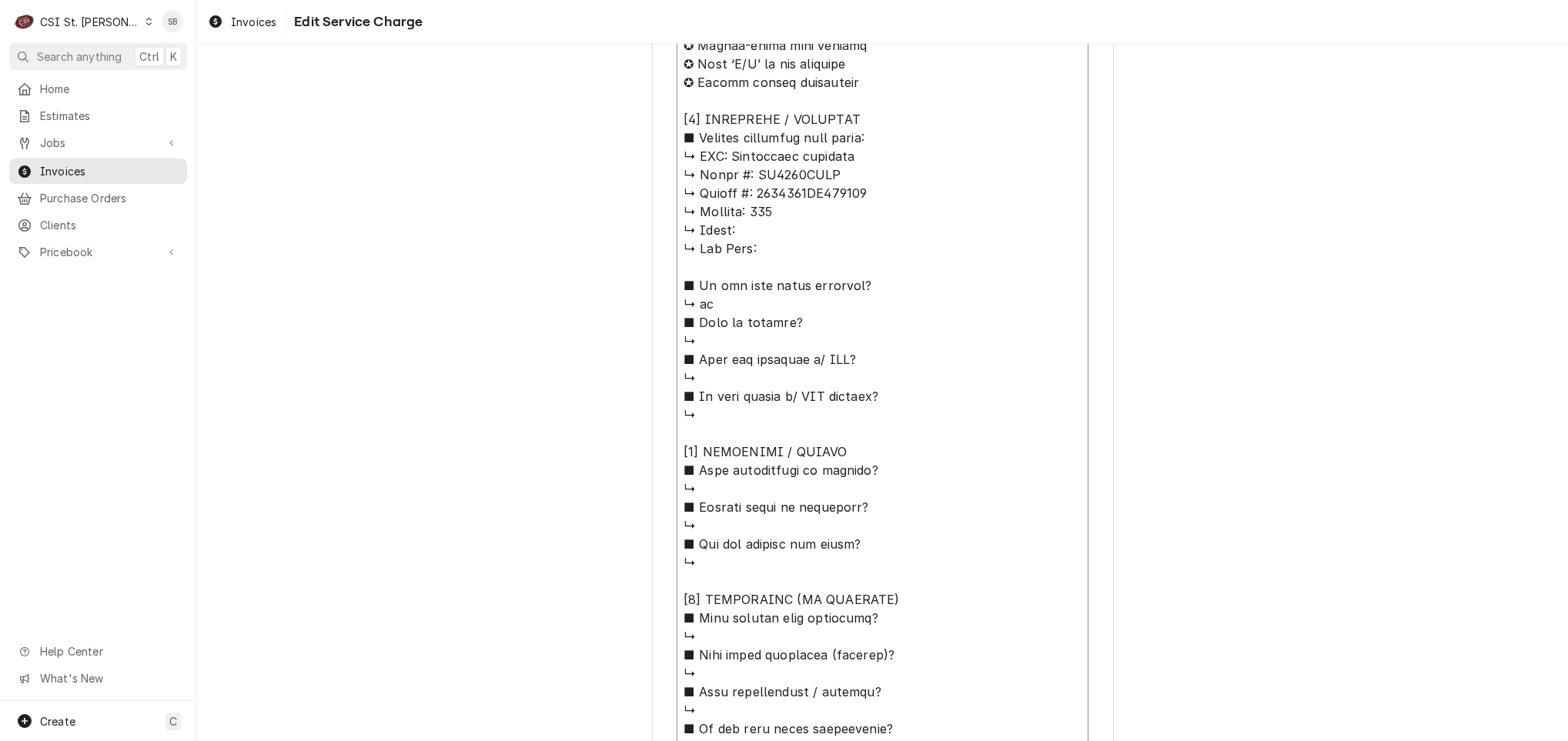
drag, startPoint x: 763, startPoint y: 153, endPoint x: 725, endPoint y: 150, distance: 38.1
click at [725, 150] on textarea "Service Summary ( optional )" at bounding box center [883, 637] width 412 height 1326
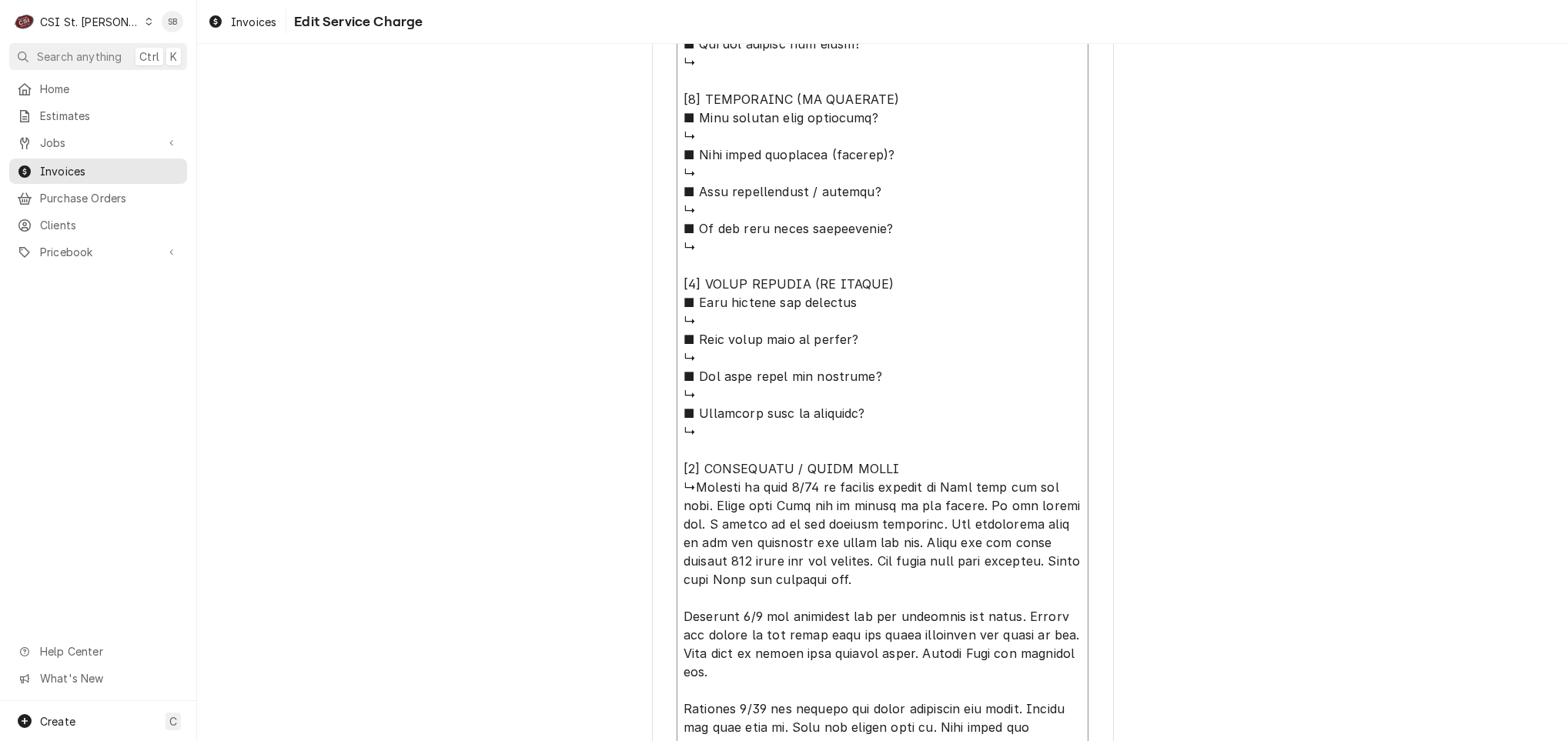
scroll to position [1458, 0]
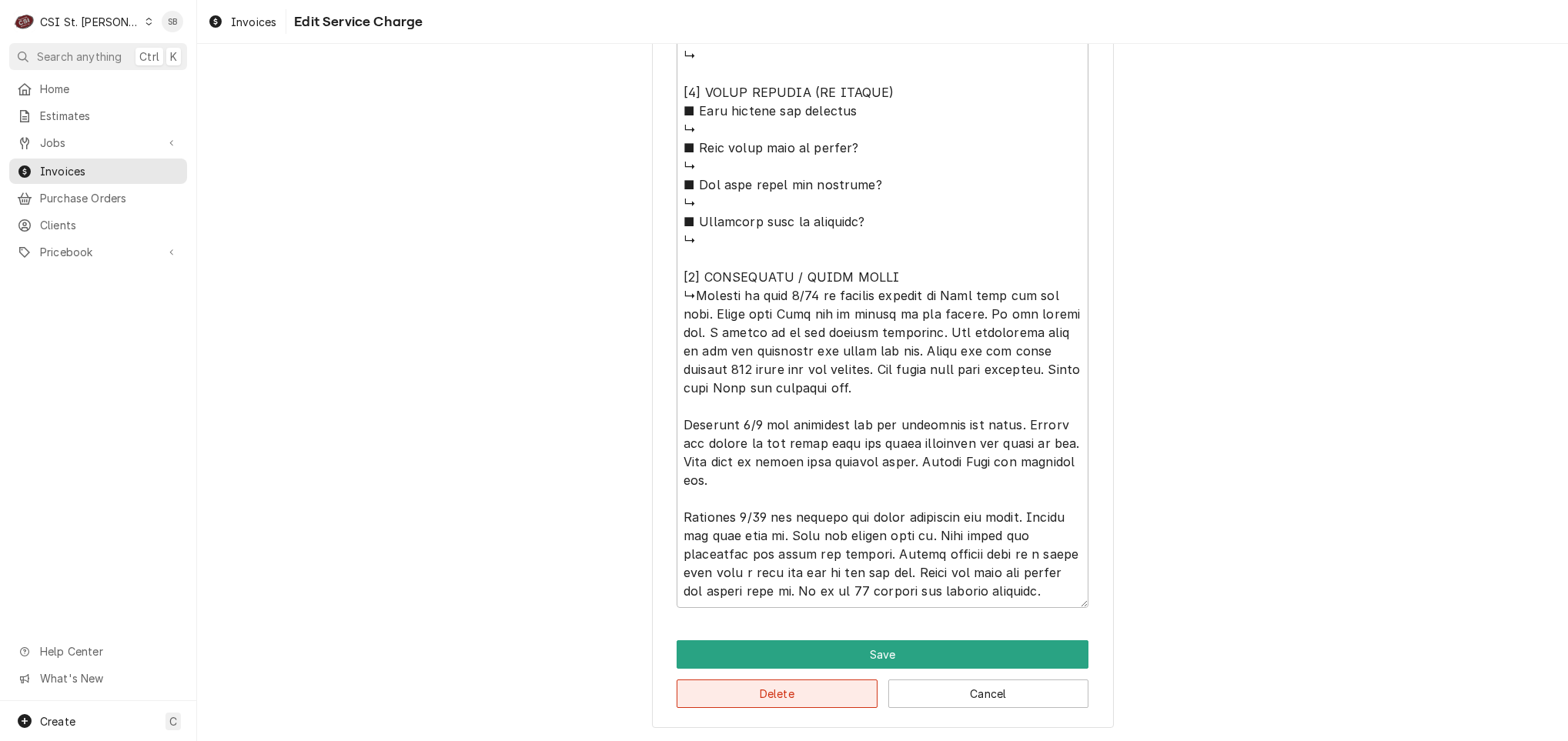
click at [809, 696] on button "Delete" at bounding box center [777, 693] width 201 height 28
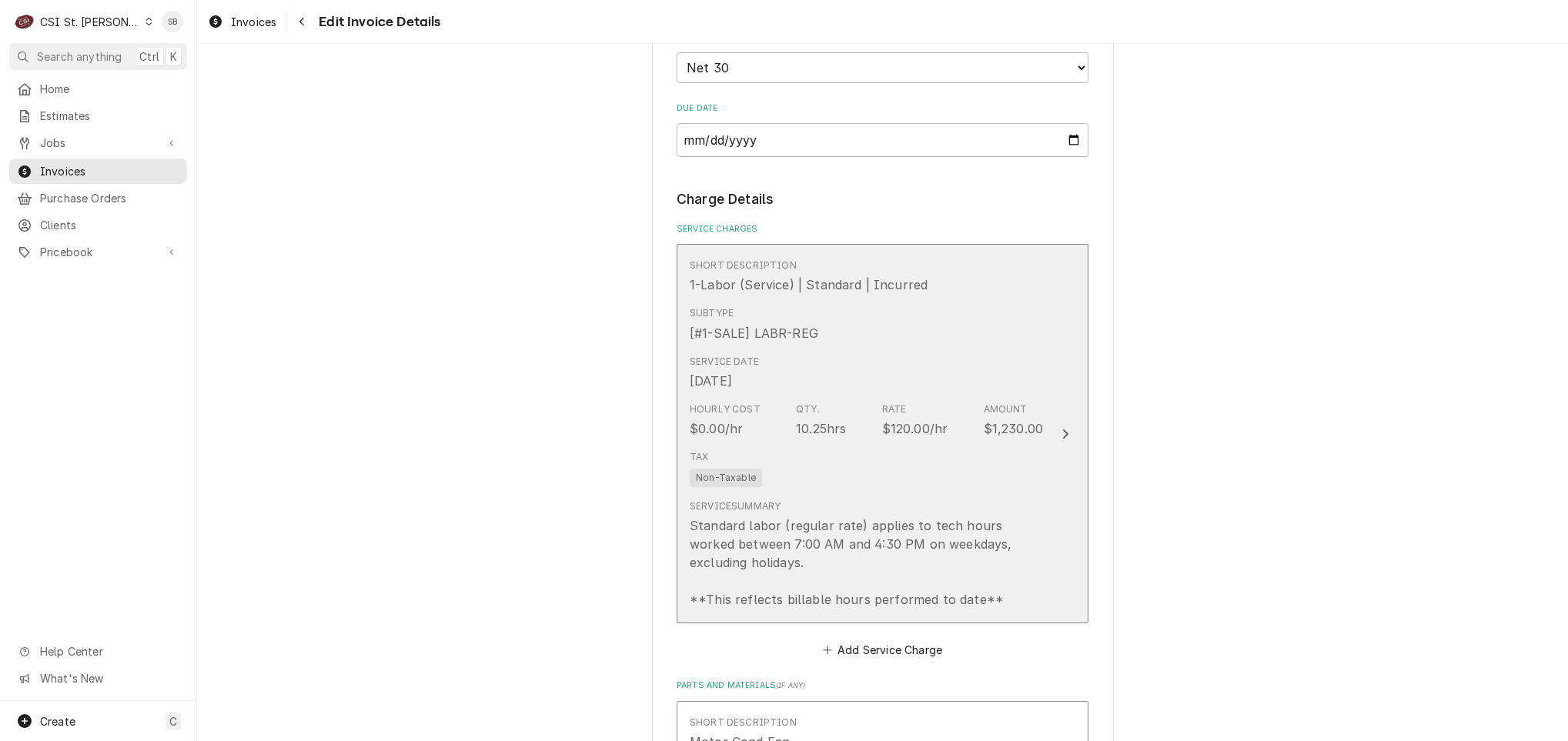
click at [845, 335] on div "Subtype [#1-SALE] LABR-REG" at bounding box center [866, 323] width 353 height 48
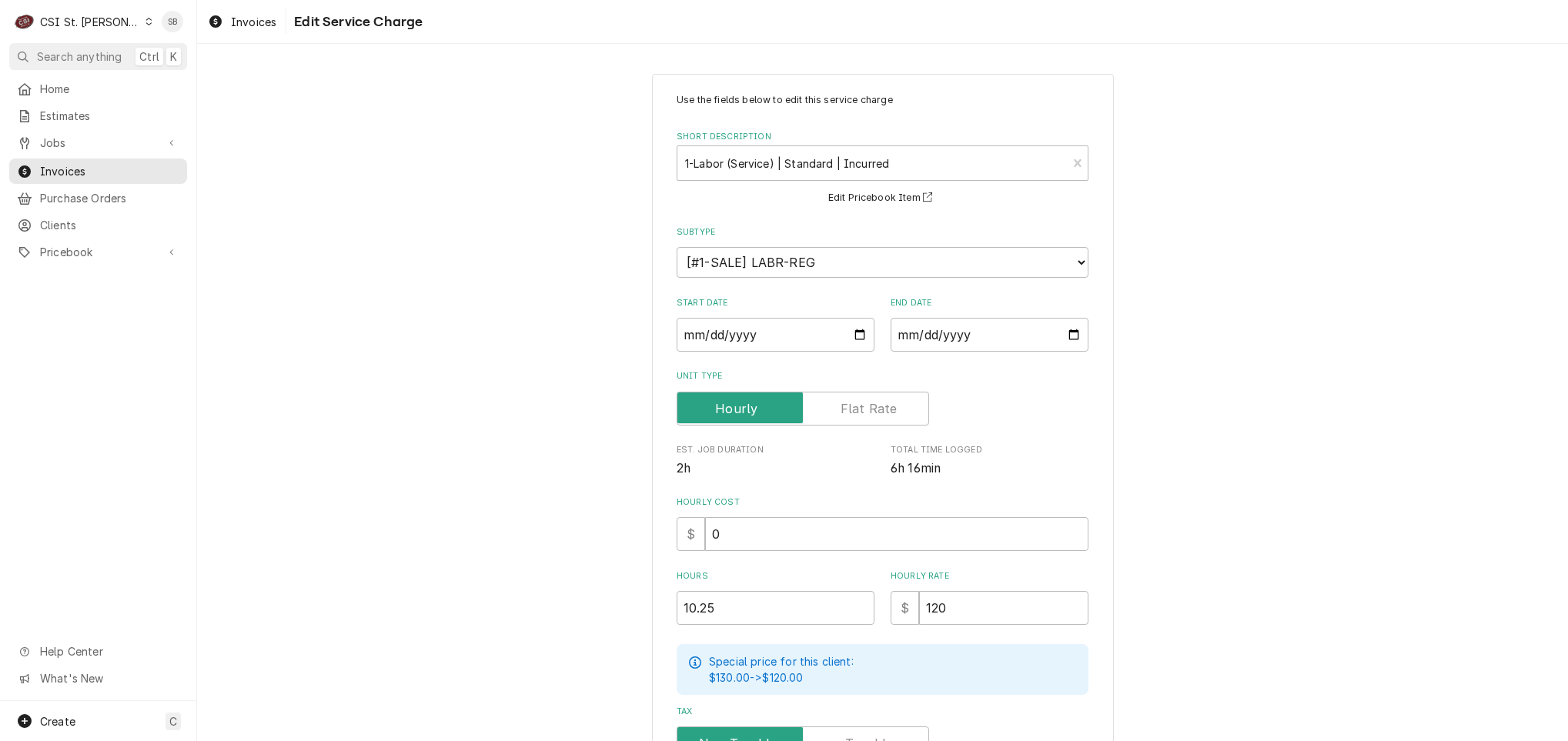
scroll to position [280, 0]
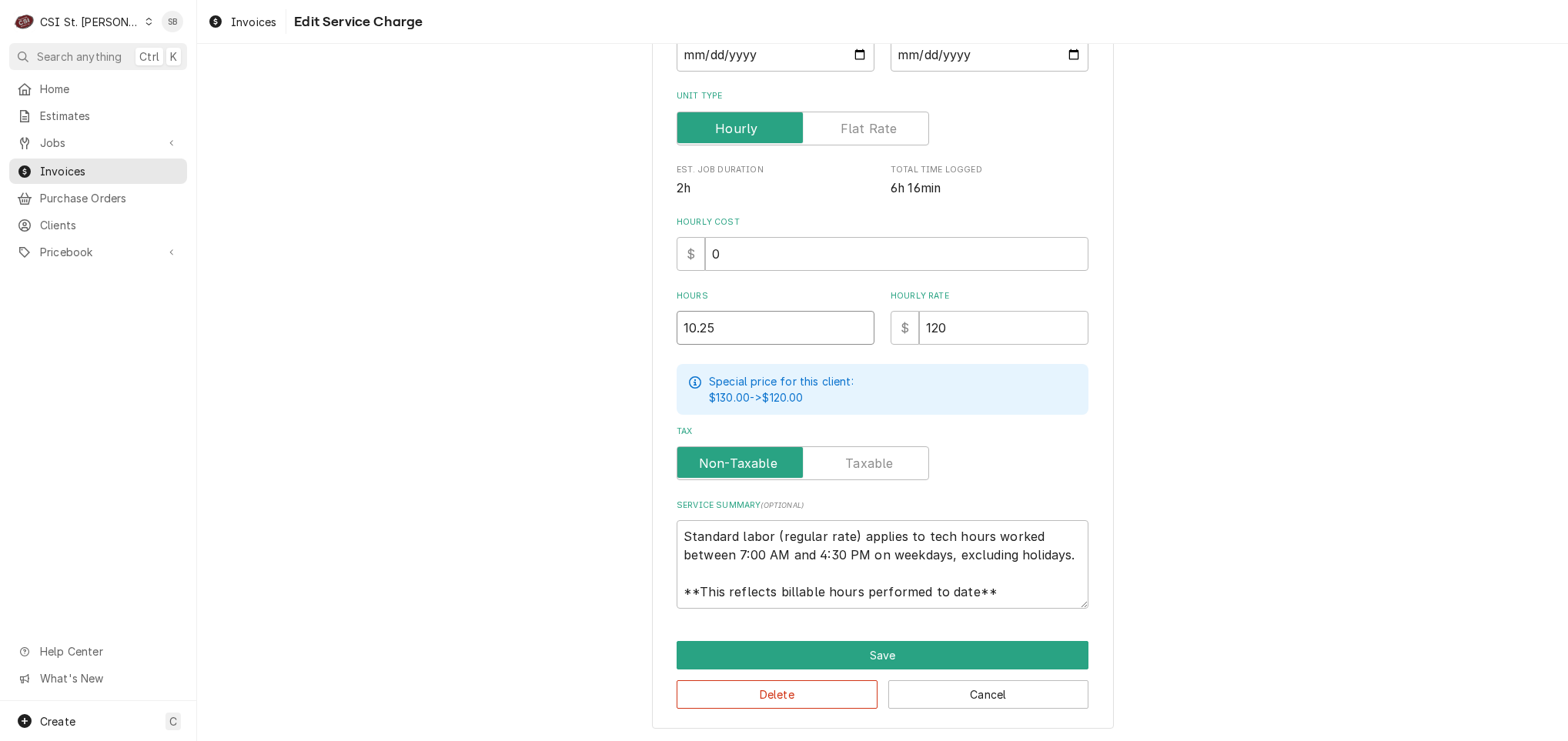
drag, startPoint x: 608, startPoint y: 333, endPoint x: 596, endPoint y: 333, distance: 12.0
click at [598, 333] on div "Use the fields below to edit this service charge Short Description 1-Labor (Ser…" at bounding box center [882, 261] width 1370 height 962
type textarea "x"
type input "9"
type textarea "x"
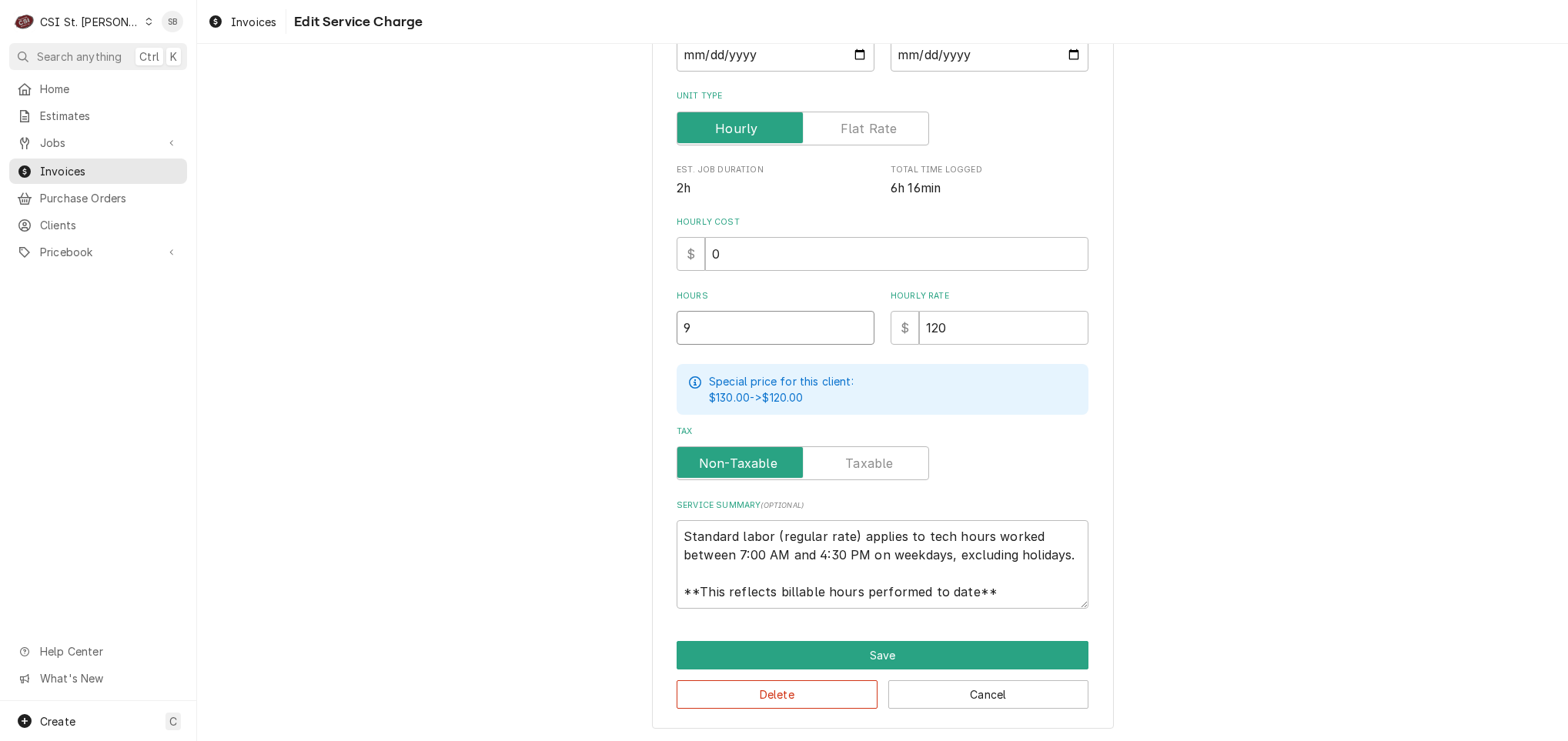
type input "9.2"
type textarea "x"
type input "9.25"
drag, startPoint x: 673, startPoint y: 527, endPoint x: 1450, endPoint y: 714, distance: 799.2
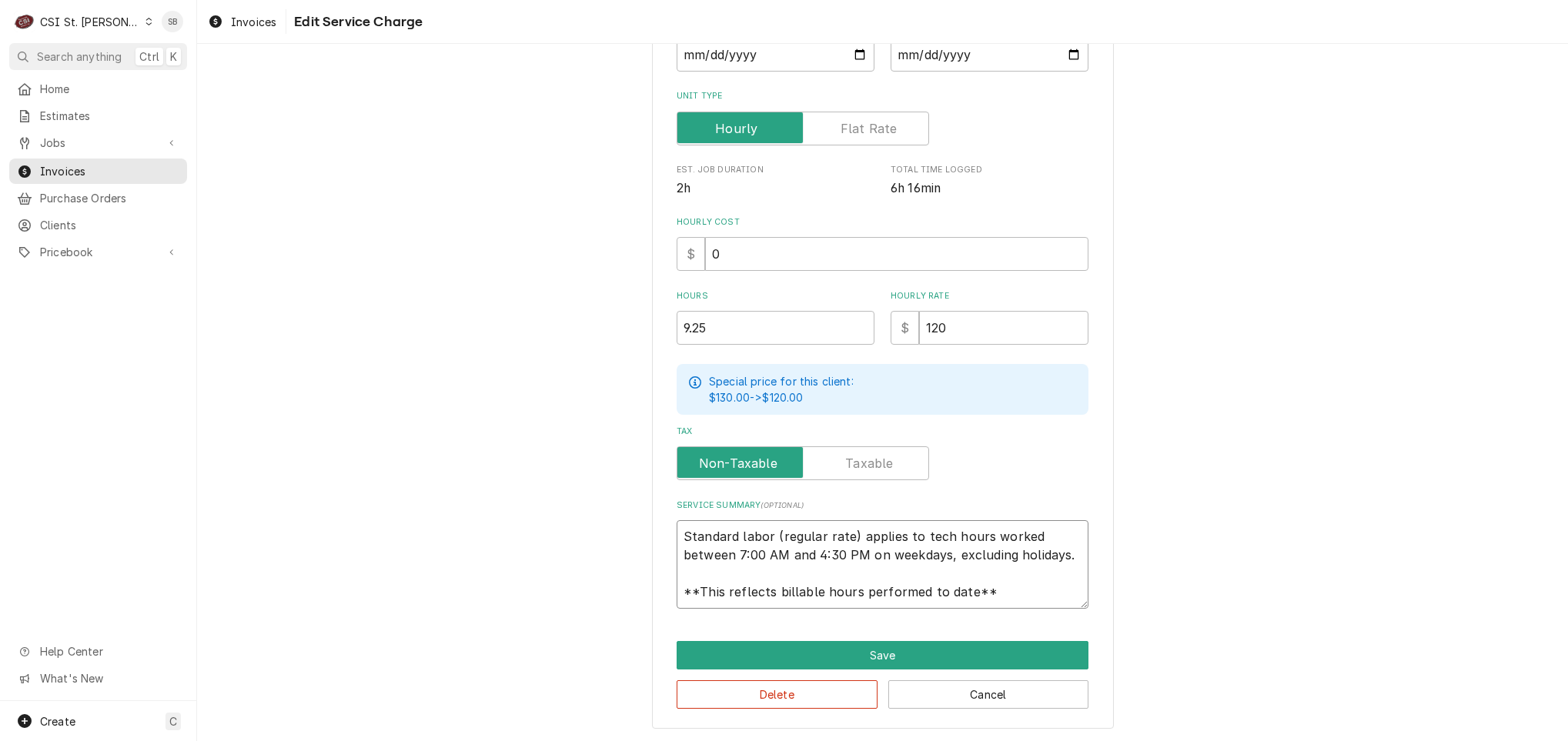
click at [1436, 717] on div "Use the fields below to edit this service charge Short Description 1-Labor (Ser…" at bounding box center [882, 261] width 1370 height 962
type textarea "x"
type textarea "B"
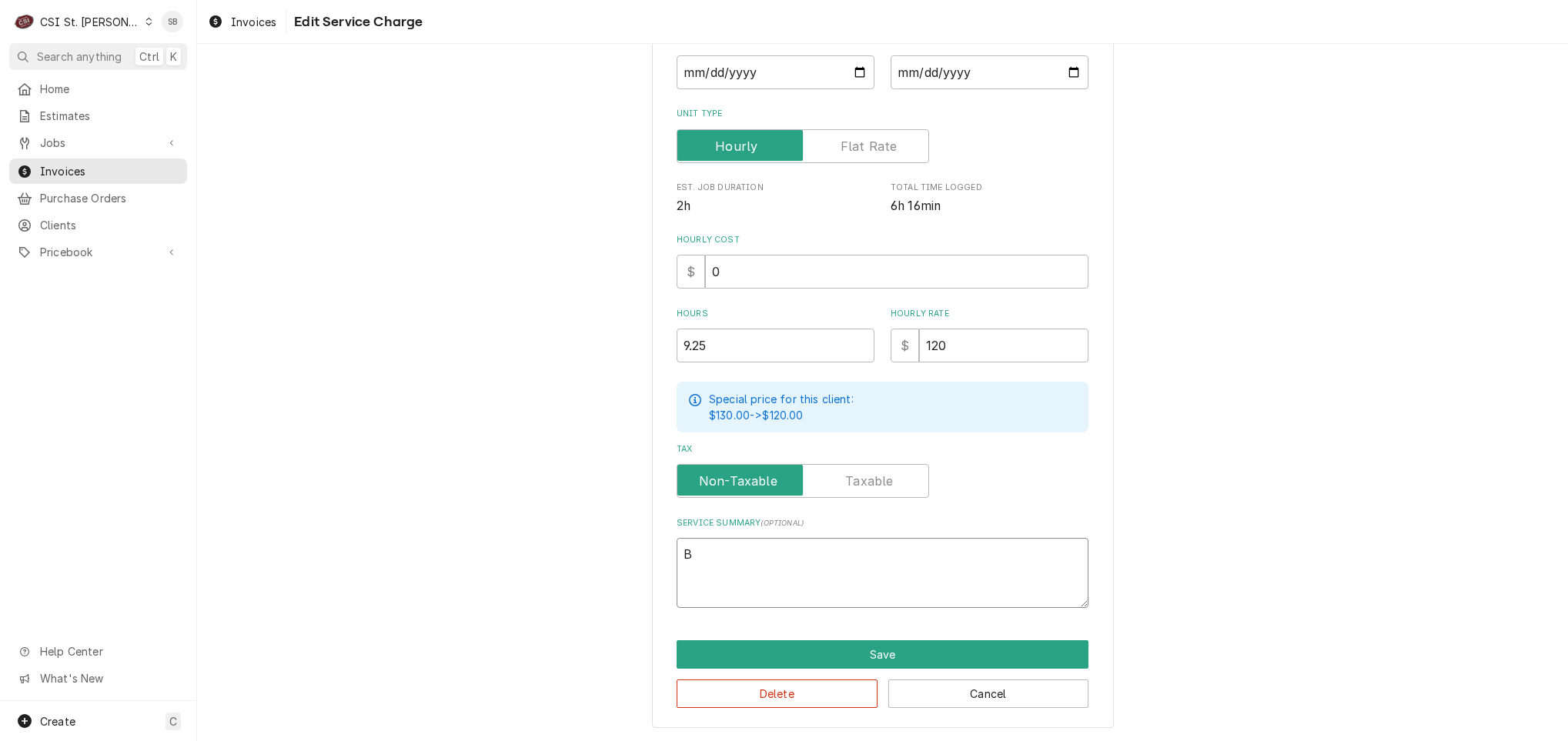
scroll to position [262, 0]
type textarea "x"
type textarea "Br"
type textarea "x"
type textarea "Brn"
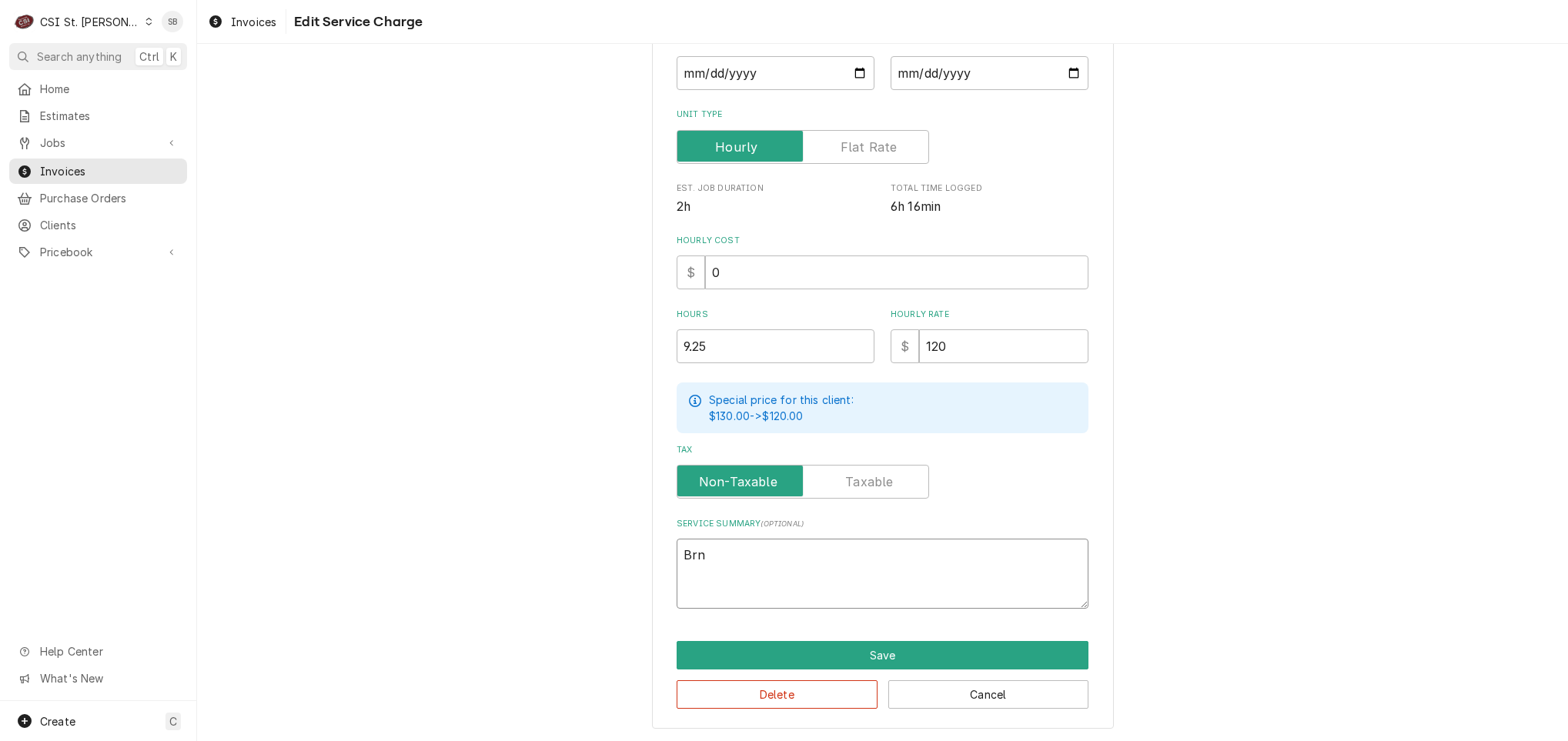
type textarea "x"
type textarea "Br"
type textarea "x"
type textarea "Bra"
type textarea "x"
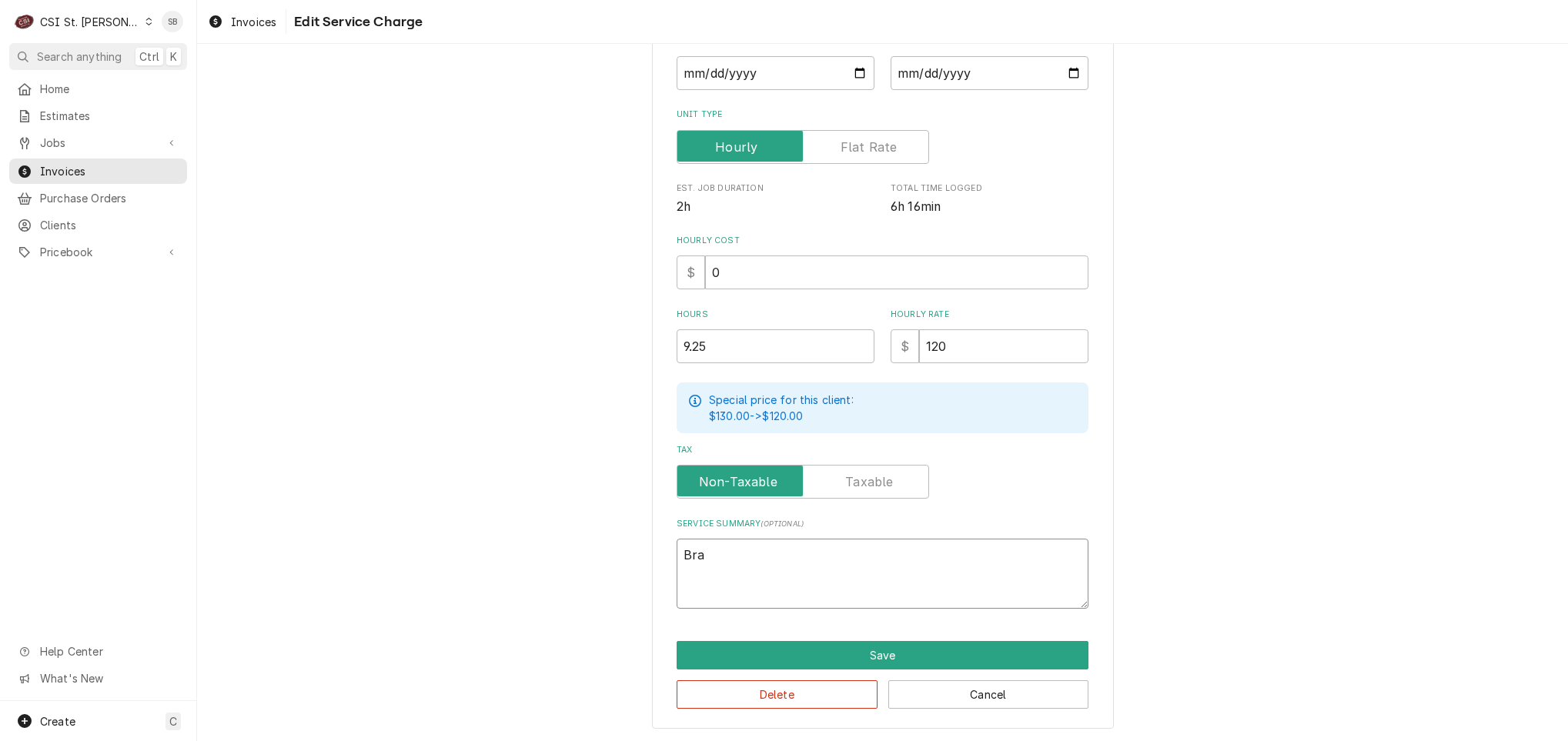
type textarea "Bran"
type textarea "x"
type textarea "Brand"
type textarea "x"
type textarea "Brand:"
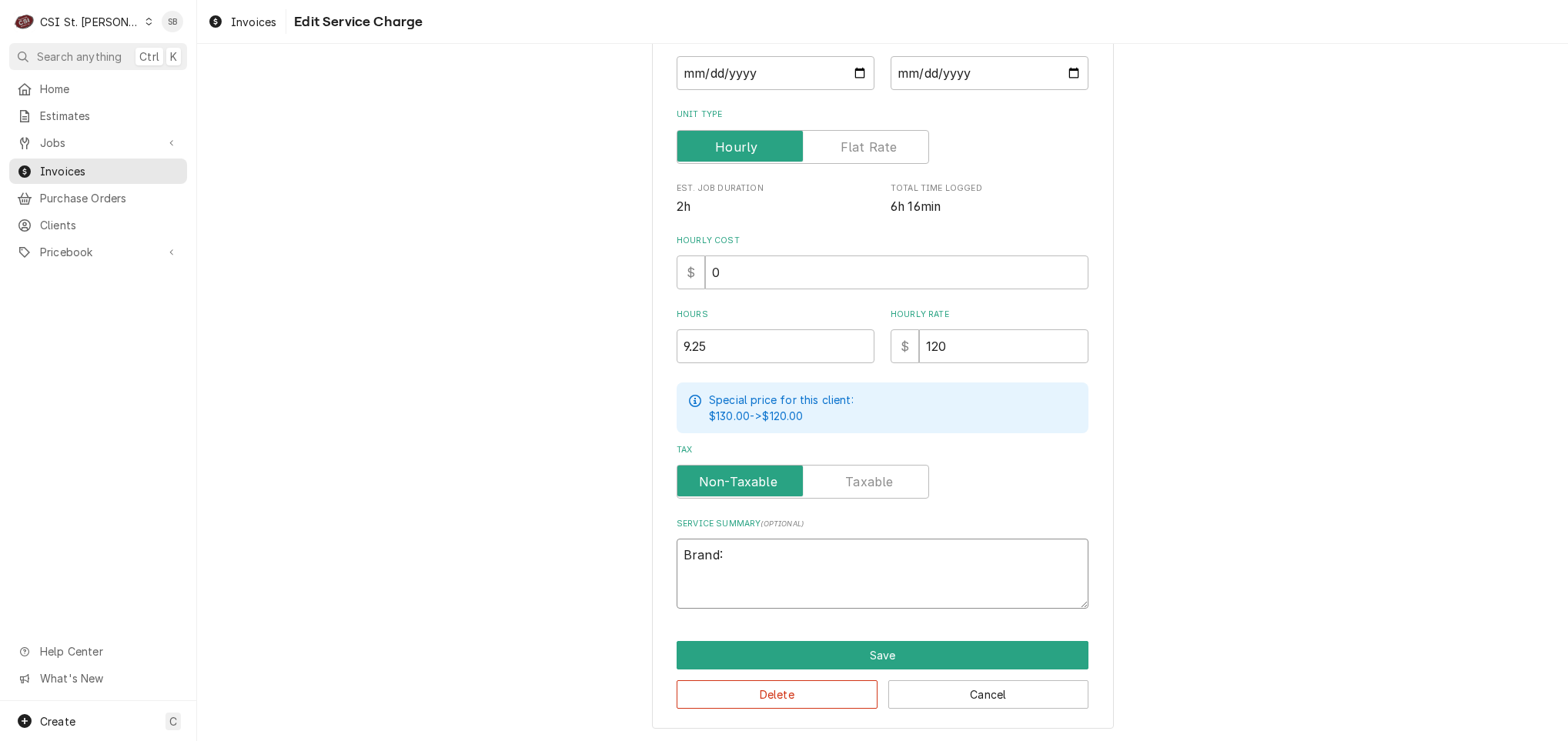
type textarea "x"
type textarea "Brand:"
paste textarea "Structural concepts ↳ 𝗠𝗼𝗱𝗲𝗹 #: NR4858RRSV ↳ 𝗦𝗲𝗿𝗶𝗮𝗹 #: 2711516AA405755"
type textarea "x"
type textarea "Brand: Structural concepts ↳ 𝗠𝗼𝗱𝗲𝗹 #: NR4858RRSV ↳ 𝗦𝗲𝗿𝗶𝗮𝗹 #: 2711516AA405755"
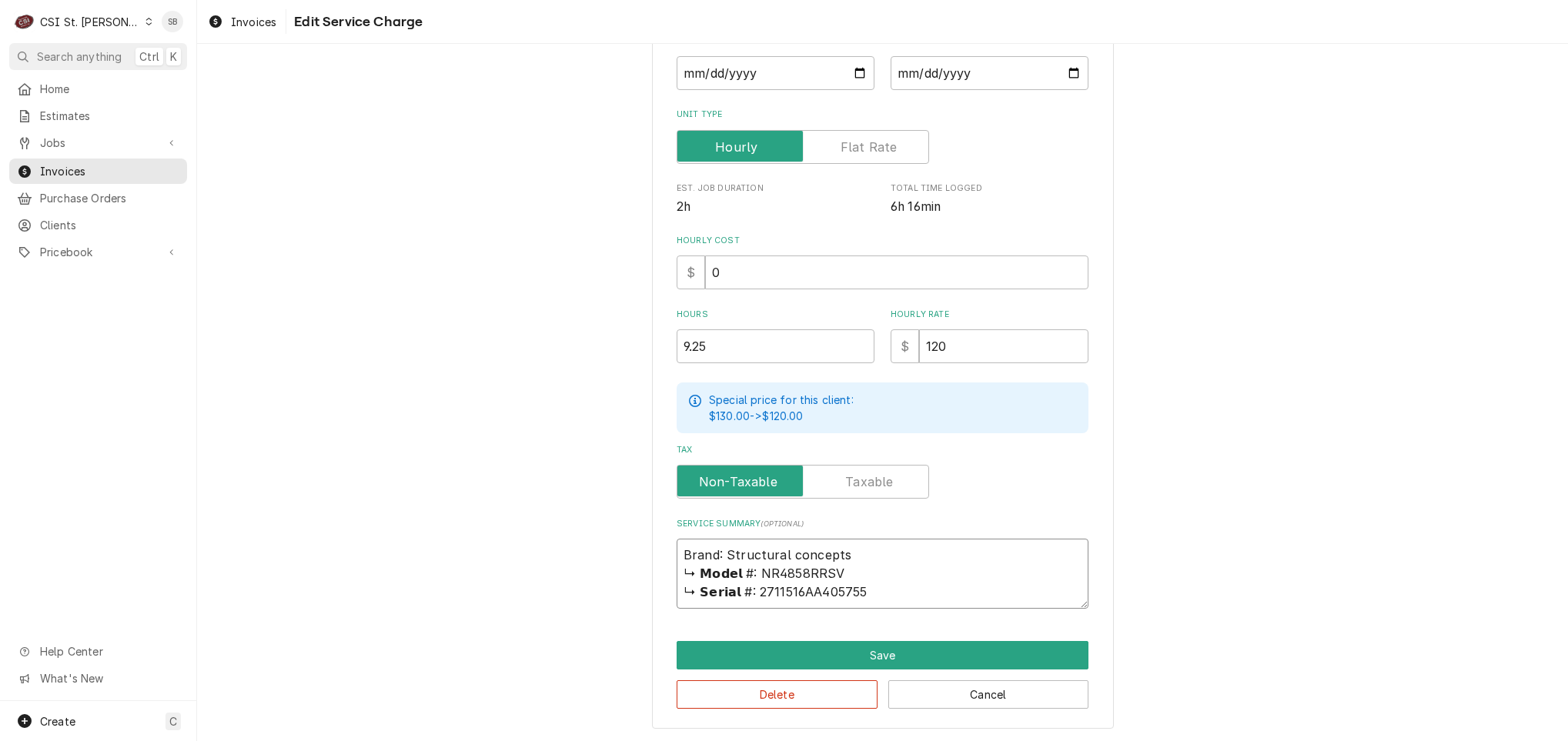
click at [790, 550] on textarea "Brand: Structural concepts ↳ 𝗠𝗼𝗱𝗲𝗹 #: NR4858RRSV ↳ 𝗦𝗲𝗿𝗶𝗮𝗹 #: 2711516AA405755" at bounding box center [883, 573] width 412 height 70
type textarea "x"
type textarea "Brand: Structural cncepts ↳ 𝗠𝗼𝗱𝗲𝗹 #: NR4858RRSV ↳ 𝗦𝗲𝗿𝗶𝗮𝗹 #: 2711516AA405755"
type textarea "x"
type textarea "Brand: Structural Cncepts ↳ 𝗠𝗼𝗱𝗲𝗹 #: NR4858RRSV ↳ 𝗦𝗲𝗿𝗶𝗮𝗹 #: 2711516AA405755"
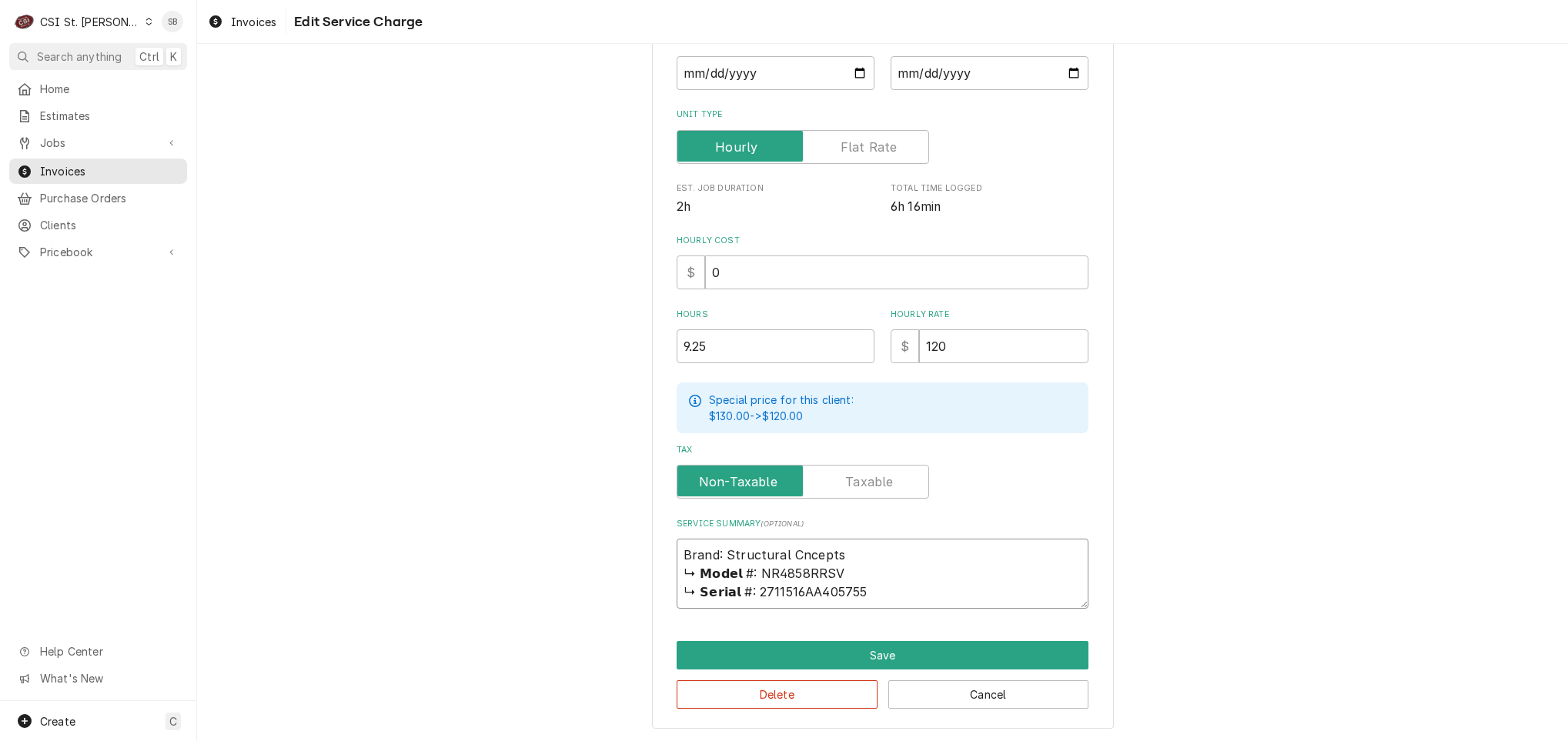
type textarea "x"
type textarea "Brand: Structural Concepts ↳ 𝗠𝗼𝗱𝗲𝗹 #: NR4858RRSV ↳ 𝗦𝗲𝗿𝗶𝗮𝗹 #: 2711516AA405755"
drag, startPoint x: 744, startPoint y: 570, endPoint x: 939, endPoint y: 528, distance: 199.5
click at [939, 528] on div "Service Summary ( optional ) Brand: Structural Concepts ↳ 𝗠𝗼𝗱𝗲𝗹 #: NR4858RRSV ↳…" at bounding box center [883, 563] width 412 height 91
type textarea "x"
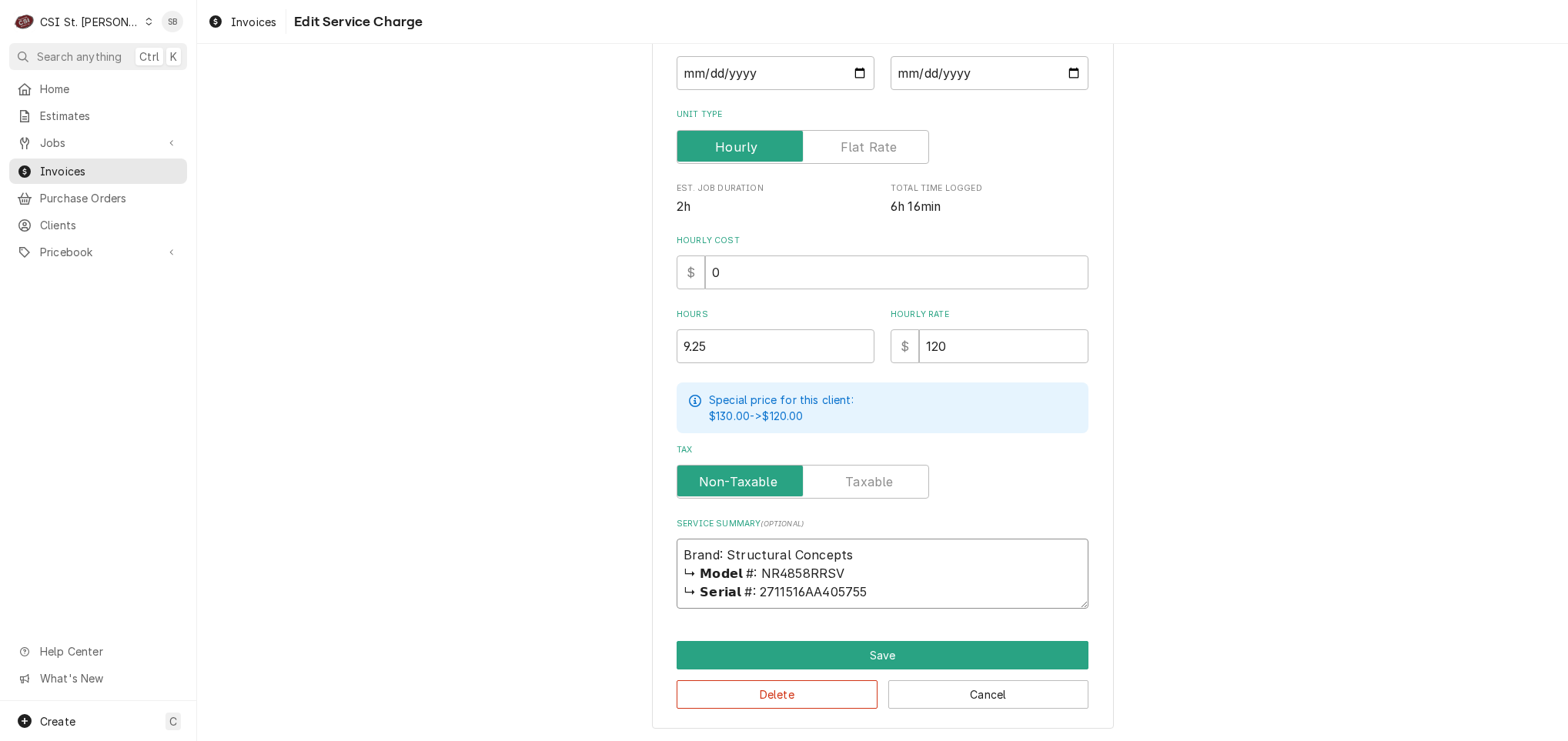
type textarea "Brand: Structural Concepts /NR4858RRSV ↳ 𝗦𝗲𝗿𝗶𝗮𝗹 #: 2711516AA405755"
type textarea "x"
type textarea "Brand: Structural Concepts / NR4858RRSV ↳ 𝗦𝗲𝗿𝗶𝗮𝗹 #: 2711516AA405755"
type textarea "x"
type textarea "Brand: Structural Concepts / MNR4858RRSV ↳ 𝗦𝗲𝗿𝗶𝗮𝗹 #: 2711516AA405755"
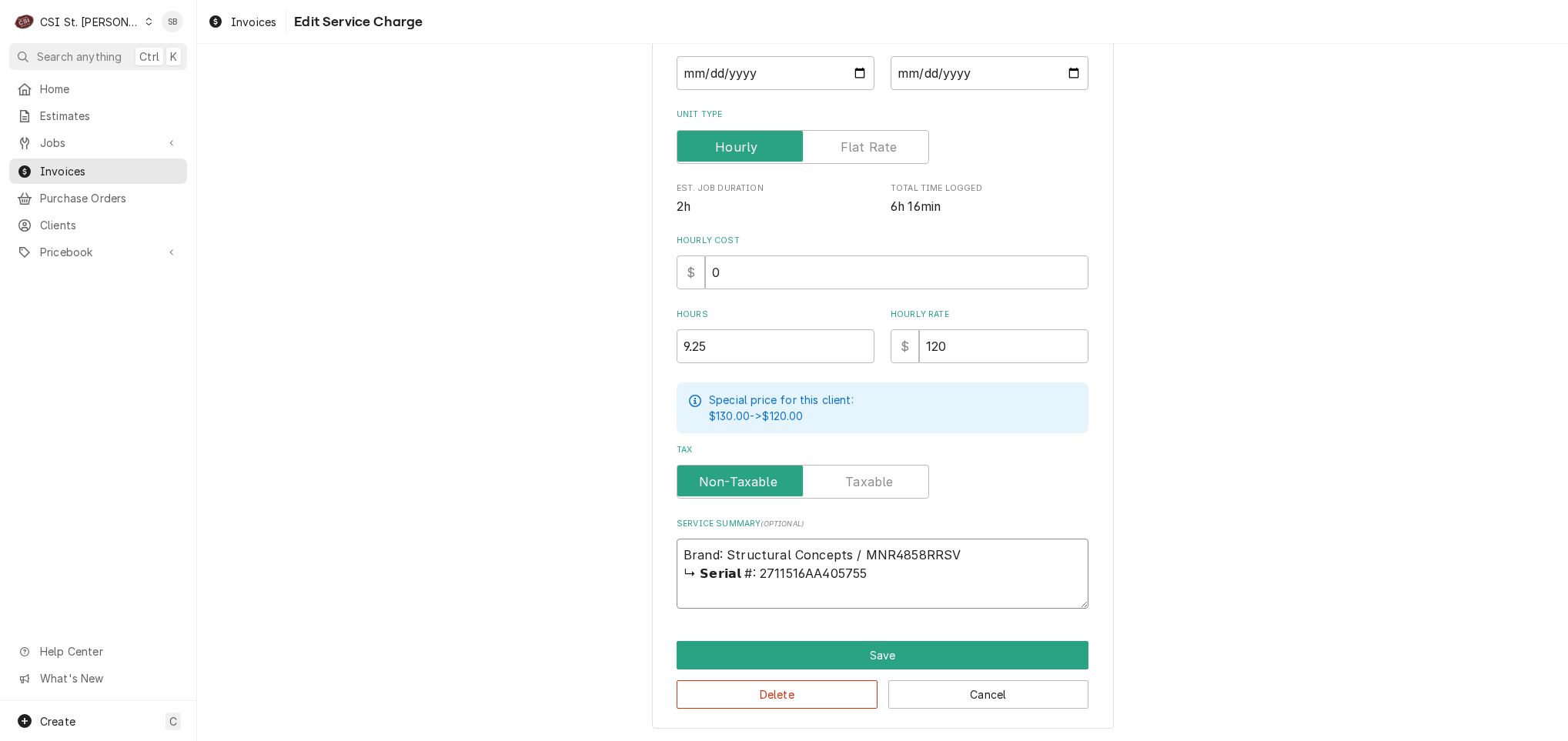
type textarea "x"
type textarea "Brand: Structural Concepts / MoNR4858RRSV ↳ 𝗦𝗲𝗿𝗶𝗮𝗹 #: 2711516AA405755"
type textarea "x"
type textarea "Brand: Structural Concepts / ModNR4858RRSV ↳ 𝗦𝗲𝗿𝗶𝗮𝗹 #: 2711516AA405755"
type textarea "x"
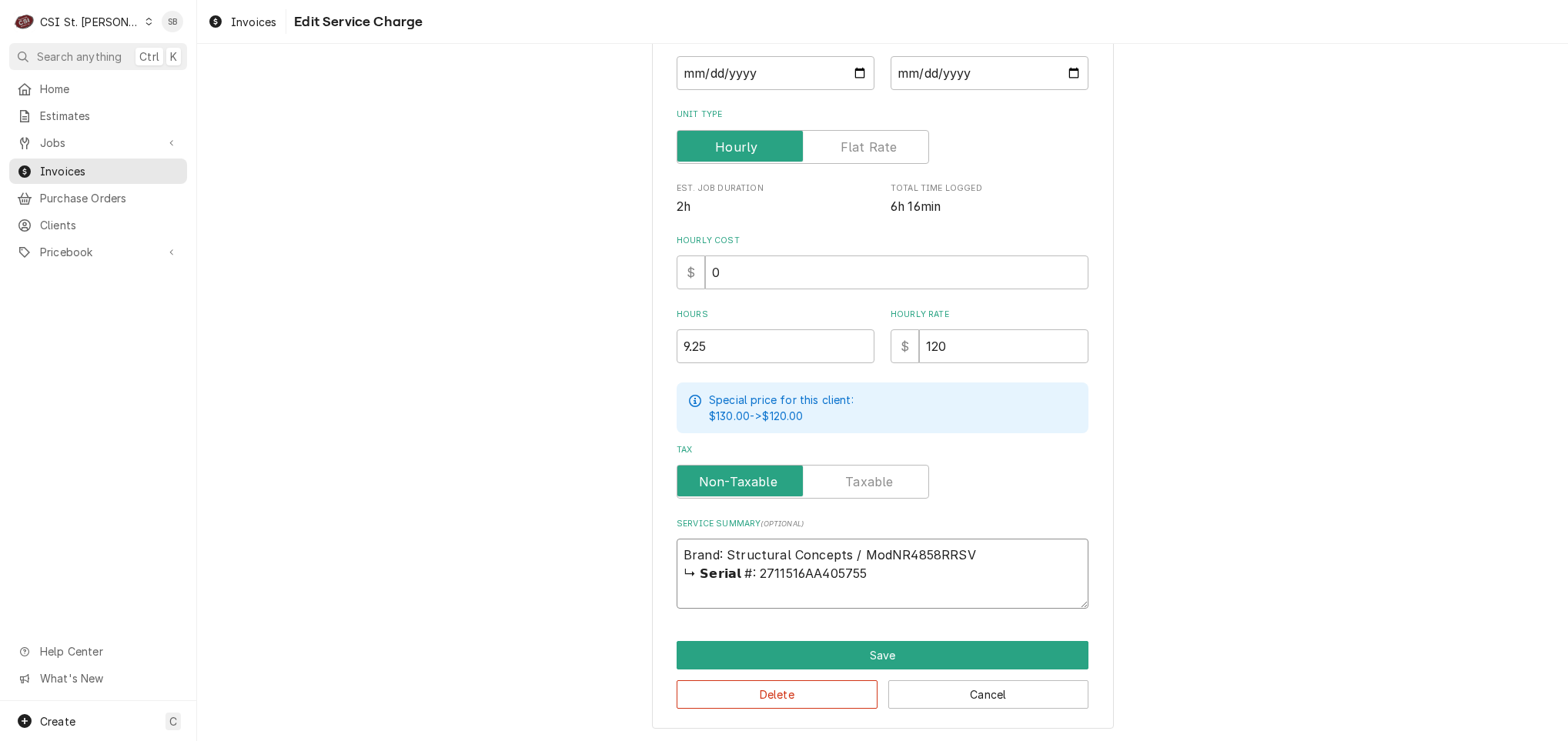
type textarea "Brand: Structural Concepts / ModeNR4858RRSV ↳ 𝗦𝗲𝗿𝗶𝗮𝗹 #: 2711516AA405755"
type textarea "x"
type textarea "Brand: Structural Concepts / ModelNR4858RRSV ↳ 𝗦𝗲𝗿𝗶𝗮𝗹 #: 2711516AA405755"
type textarea "x"
type textarea "Brand: Structural Concepts / Model:NR4858RRSV ↳ 𝗦𝗲𝗿𝗶𝗮𝗹 #: 2711516AA405755"
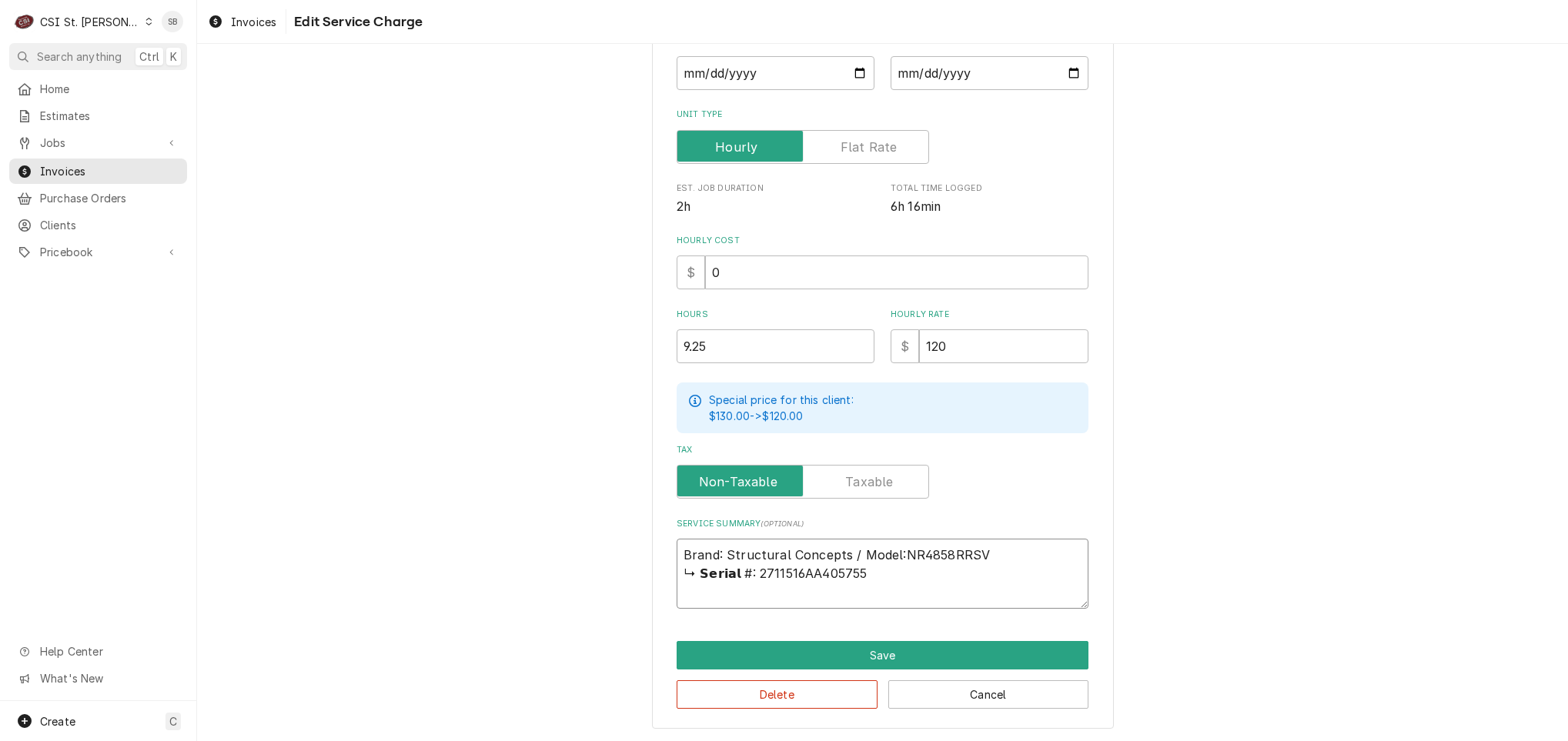
type textarea "x"
type textarea "Brand: Structural Concepts / Model: NR4858RRSV ↳ 𝗦𝗲𝗿𝗶𝗮𝗹 #: 2711516AA405755"
drag, startPoint x: 742, startPoint y: 576, endPoint x: 1250, endPoint y: 487, distance: 515.7
click at [1247, 488] on div "Use the fields below to edit this service charge Short Description 1-Labor (Ser…" at bounding box center [882, 270] width 1370 height 944
type textarea "x"
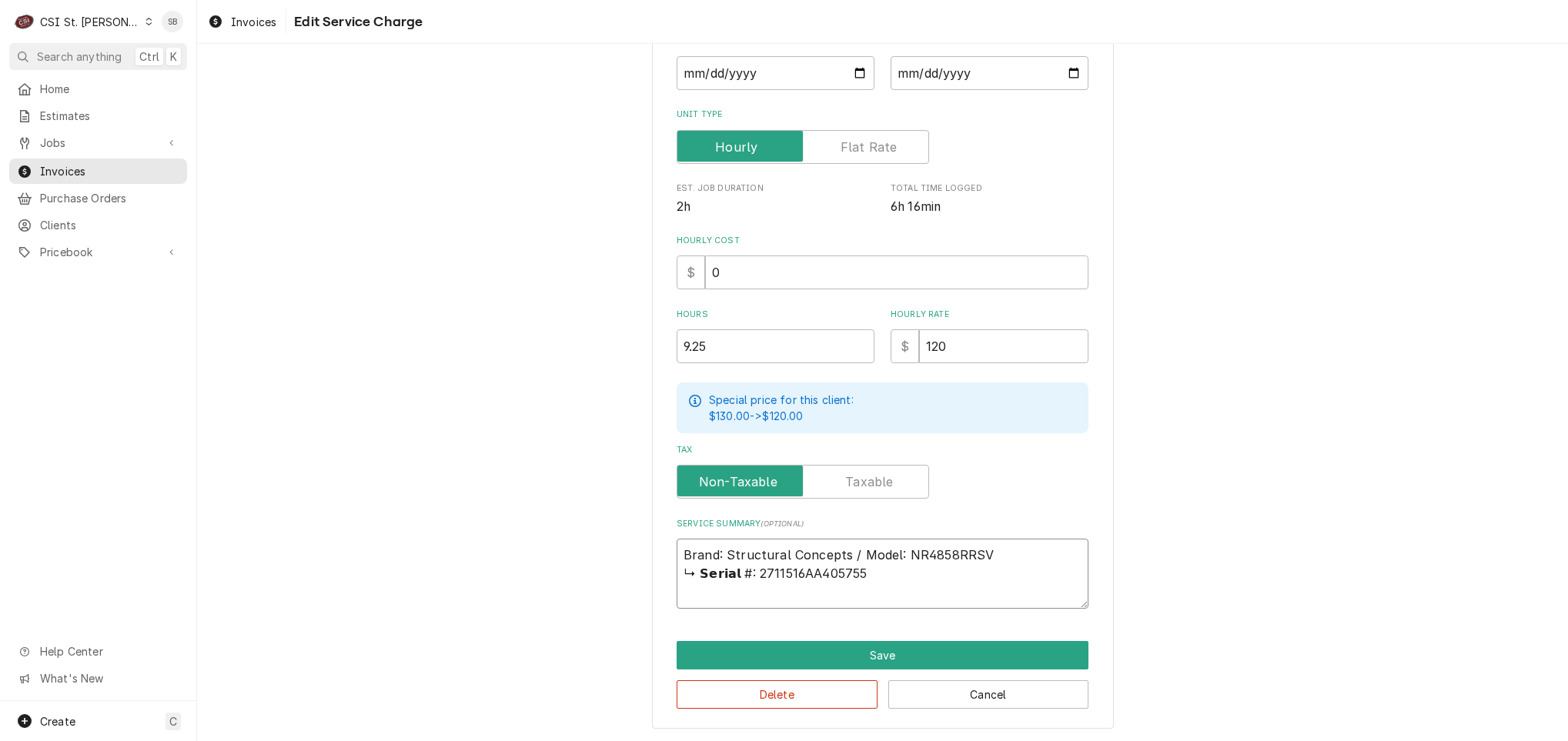
type textarea "Brand: Structural Concepts / Model: NR4858RRSV 2711516AA405755"
type textarea "x"
type textarea "Brand: Structural Concepts / Model: NR4858RRSV /2711516AA405755"
type textarea "x"
type textarea "Brand: Structural Concepts / Model: NR4858RRSV / 2711516AA405755"
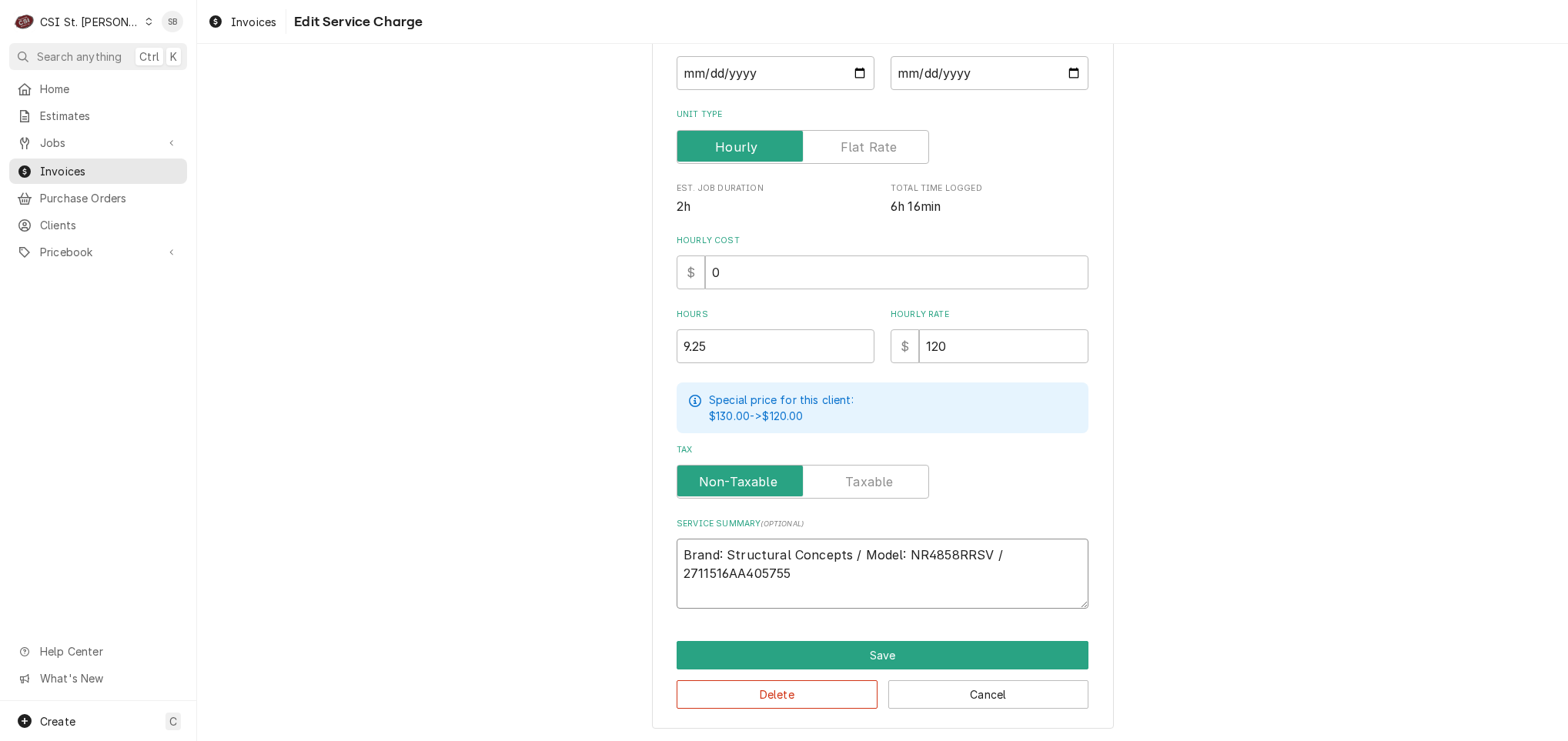
type textarea "x"
type textarea "Brand: Structural Concepts / Model: NR4858RRSV /2711516AA405755"
type textarea "x"
type textarea "Brand: Structural Concepts / Model: NR4858RRSV / 2711516AA405755"
type textarea "x"
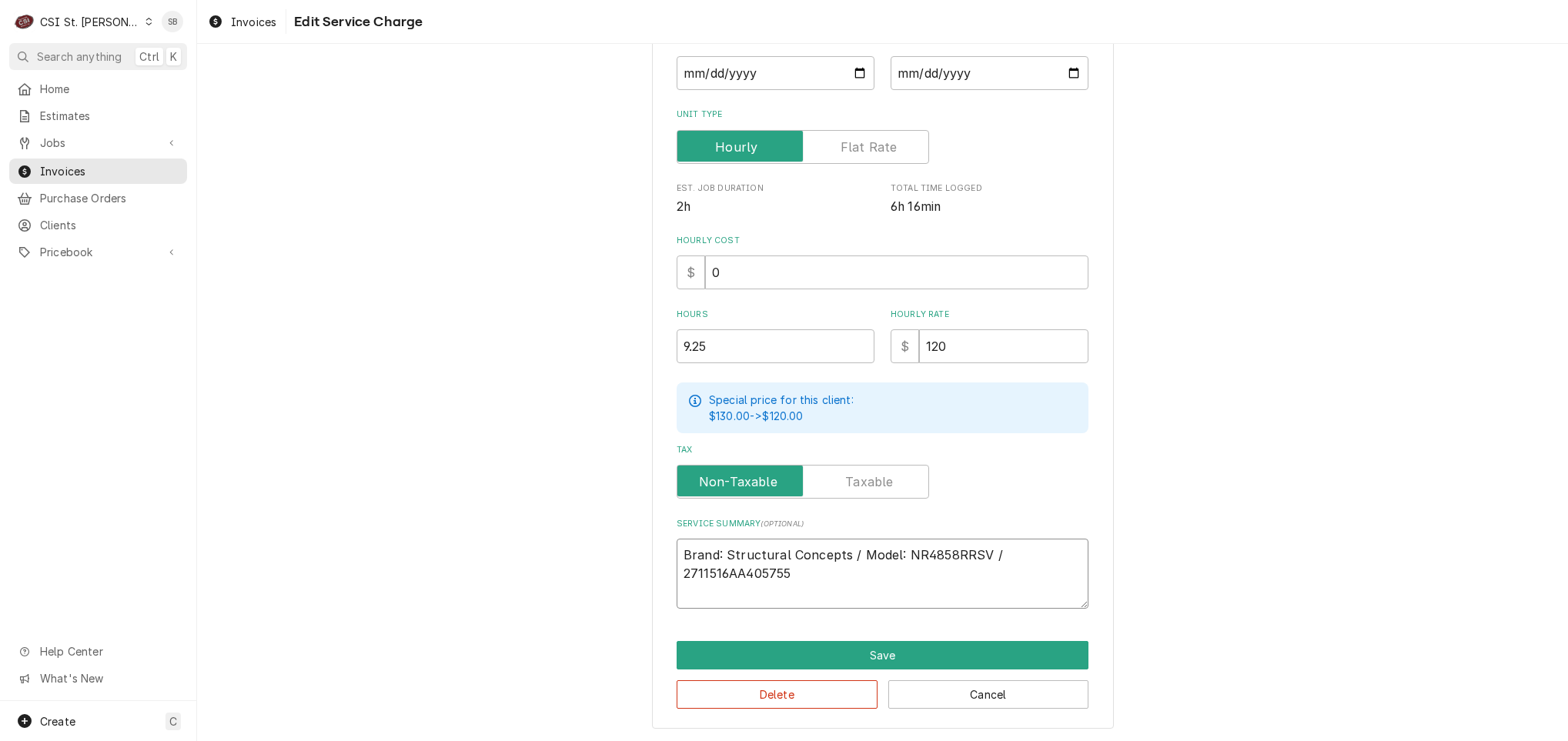
type textarea "Brand: Structural Concepts / Model: NR4858RRSV / S2711516AA405755"
type textarea "x"
type textarea "Brand: Structural Concepts / Model: NR4858RRSV / Se2711516AA405755"
type textarea "x"
type textarea "Brand: Structural Concepts / Model: NR4858RRSV / Ser2711516AA405755"
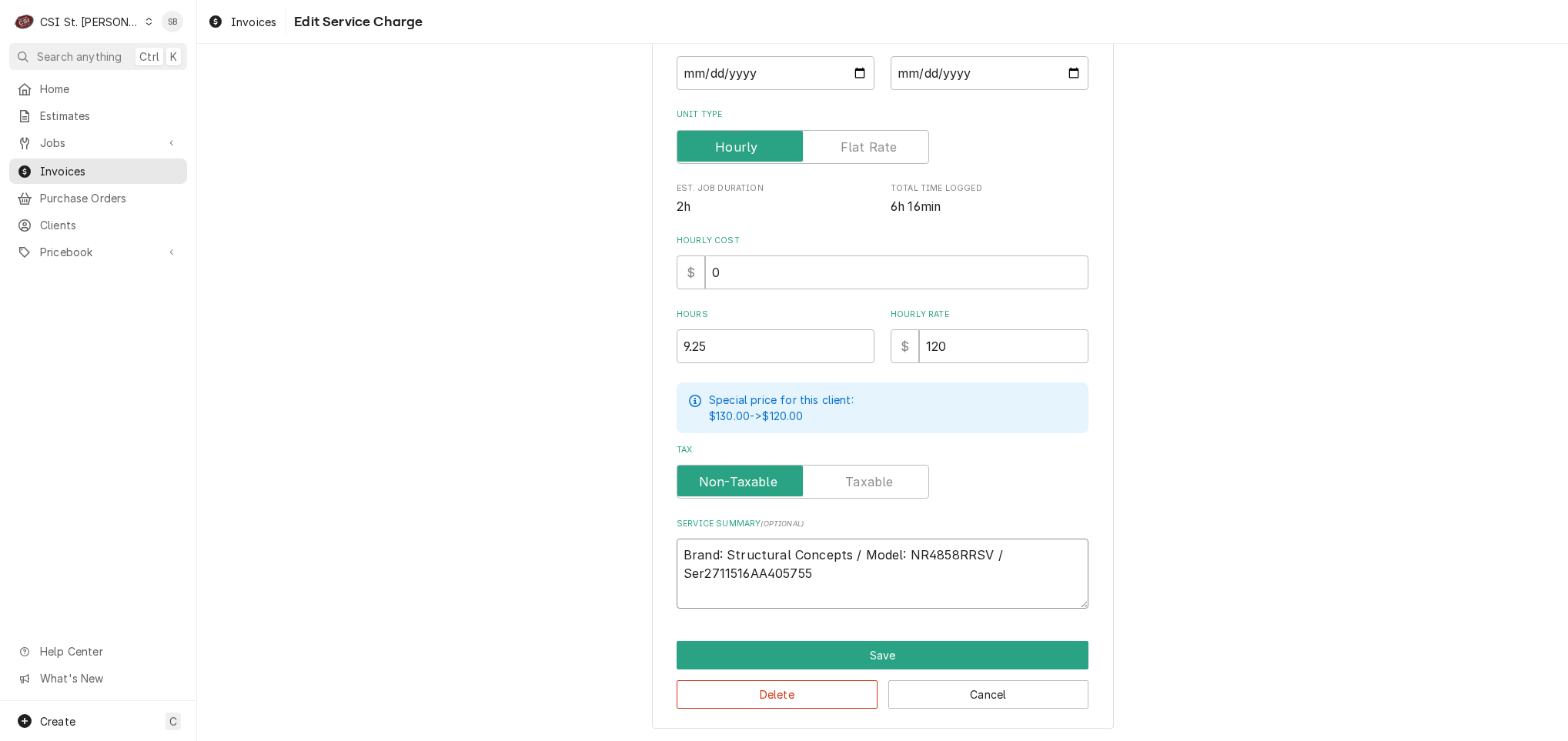
type textarea "x"
type textarea "Brand: Structural Concepts / Model: NR4858RRSV / Seri2711516AA405755"
type textarea "x"
type textarea "Brand: Structural Concepts / Model: NR4858RRSV / Seria2711516AA405755"
type textarea "x"
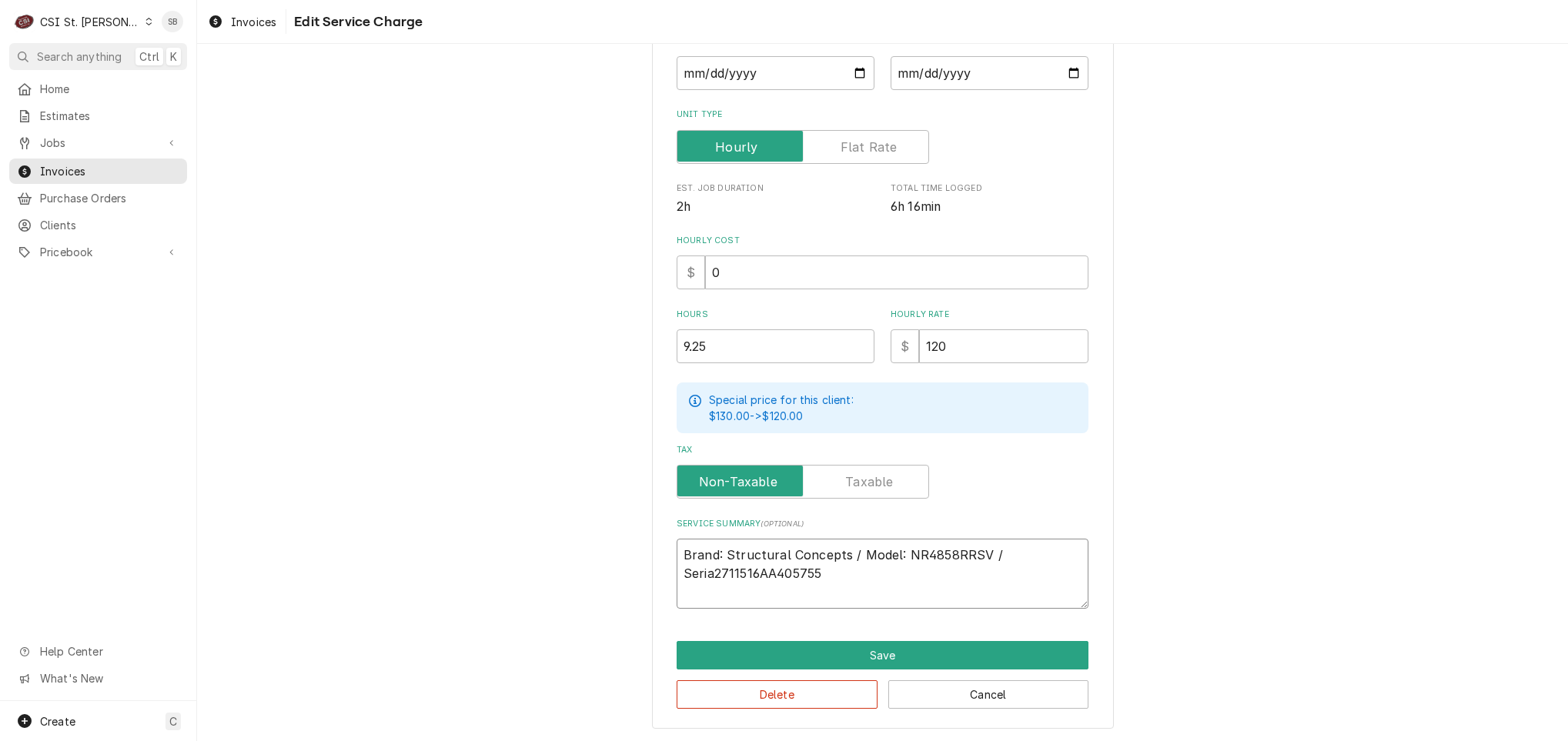
type textarea "Brand: Structural Concepts / Model: NR4858RRSV / Serial2711516AA405755"
type textarea "x"
type textarea "Brand: Structural Concepts / Model: NR4858RRSV / Serial:2711516AA405755"
type textarea "x"
type textarea "Brand: Structural Concepts / Model: NR4858RRSV / Serial: 2711516AA405755"
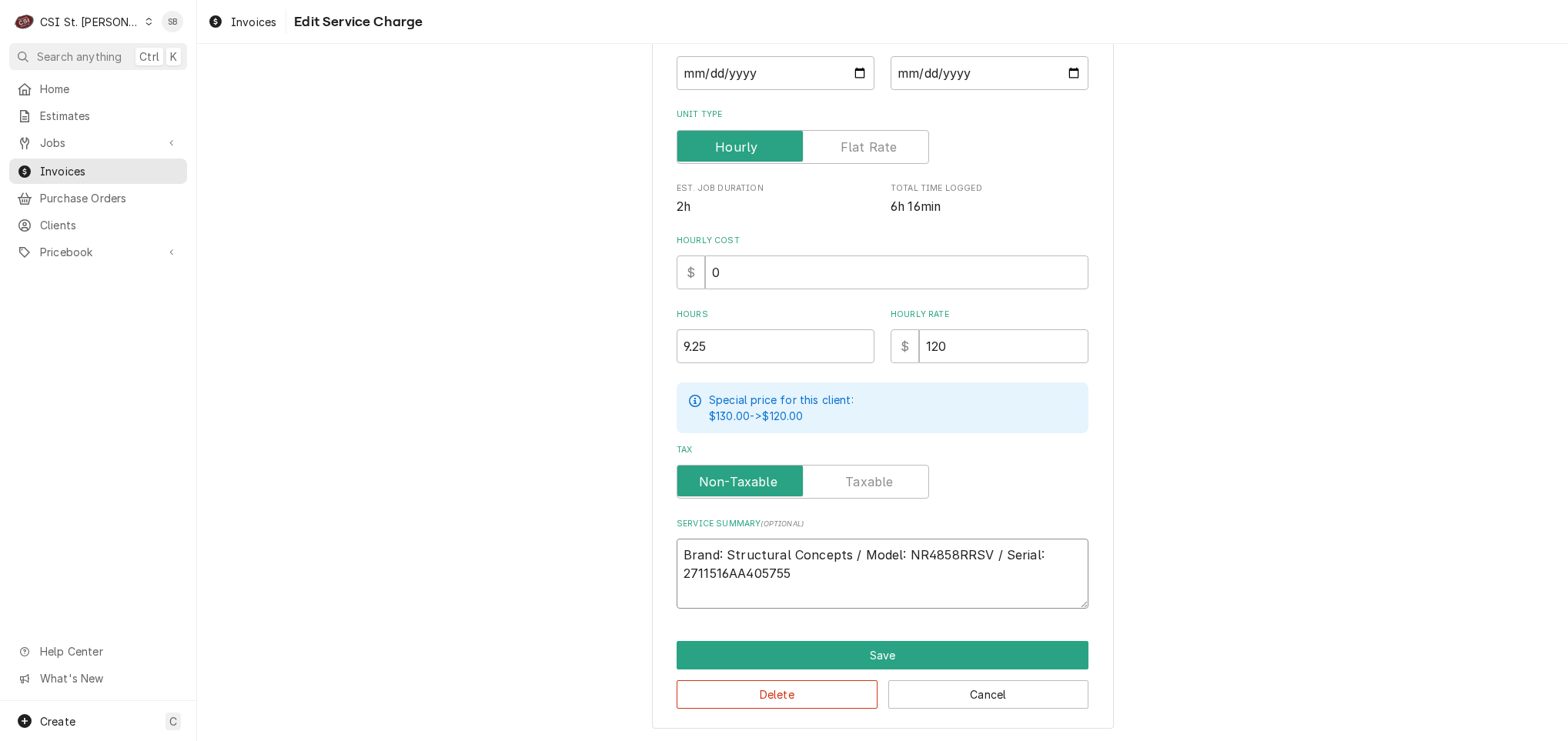
drag, startPoint x: 905, startPoint y: 568, endPoint x: 915, endPoint y: 558, distance: 14.1
click at [904, 571] on textarea "Brand: Structural Concepts / Model: NR4858RRSV / Serial: 2711516AA405755" at bounding box center [883, 573] width 412 height 70
type textarea "x"
type textarea "Brand: Structural Concepts / Model: NR4858RRSV / Serial: 2711516AA405755"
type textarea "x"
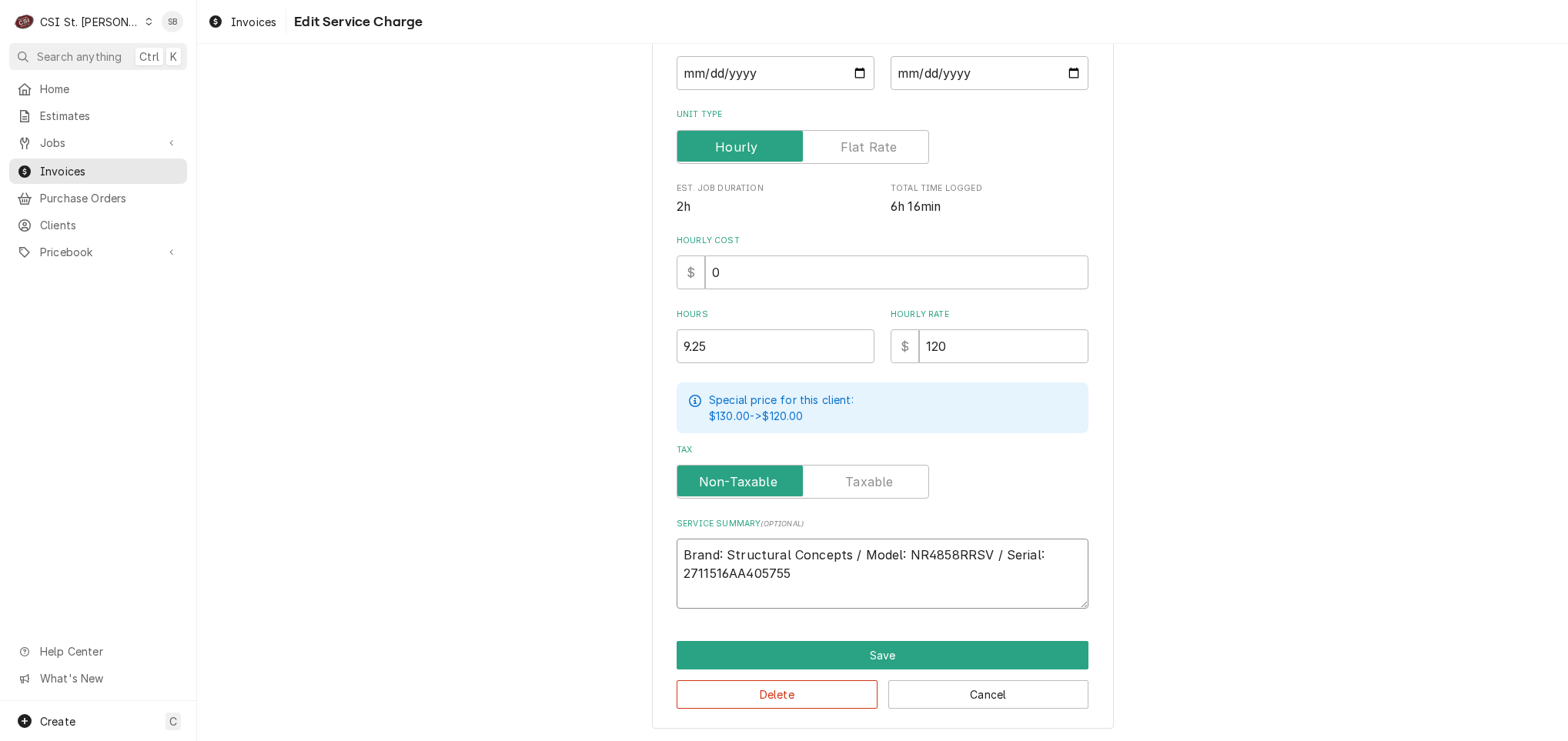
scroll to position [280, 0]
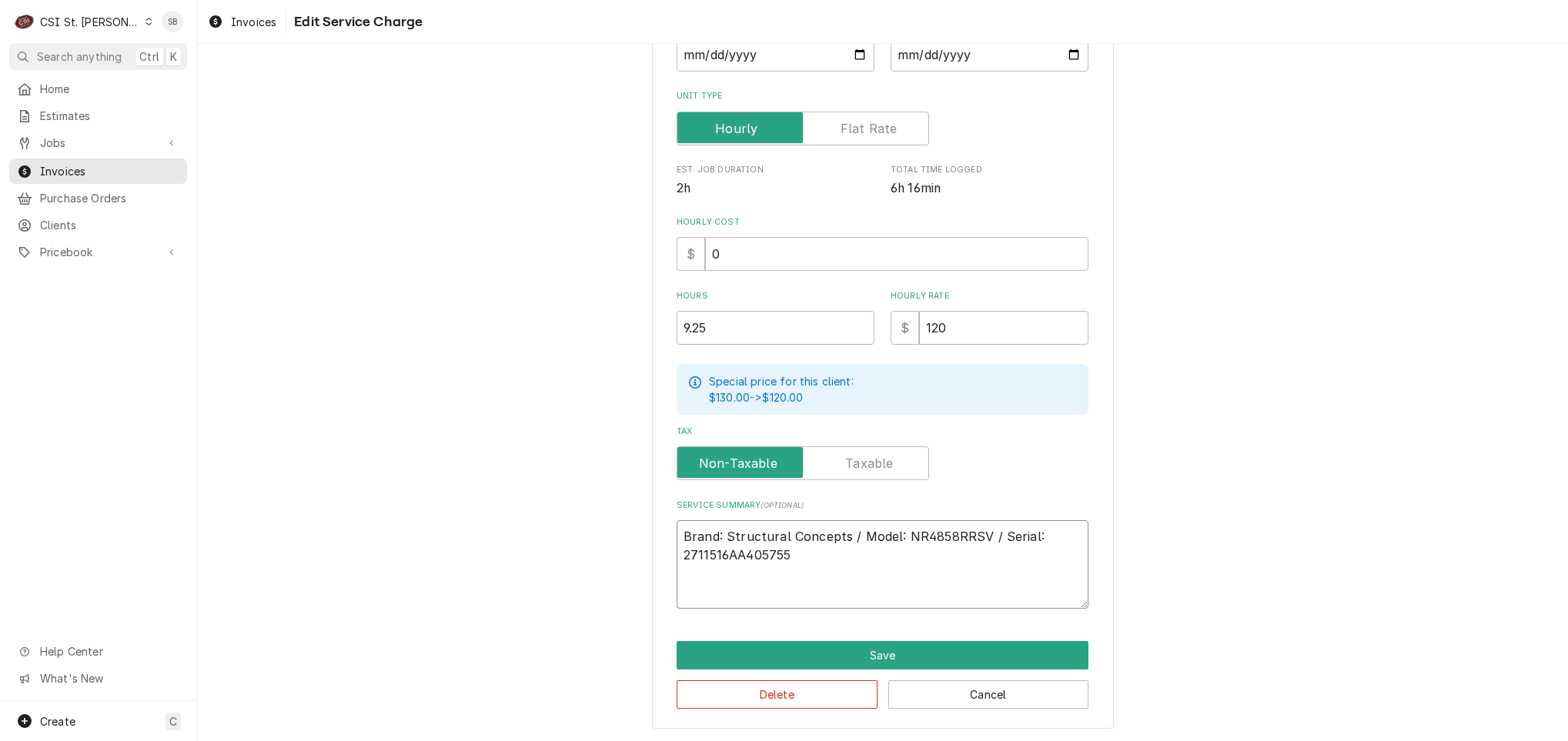
type textarea "Brand: Structural Concepts / Model: NR4858RRSV / Serial: 2711516AA405755"
click at [682, 61] on input "2025-09-10" at bounding box center [775, 54] width 198 height 34
click at [759, 587] on textarea "Brand: Structural Concepts / Model: NR4858RRSV / Serial: 2711516AA405755" at bounding box center [883, 564] width 412 height 88
paste textarea "Technician arrived on site 08/27 to inspect a cooler that was not getting cold.…"
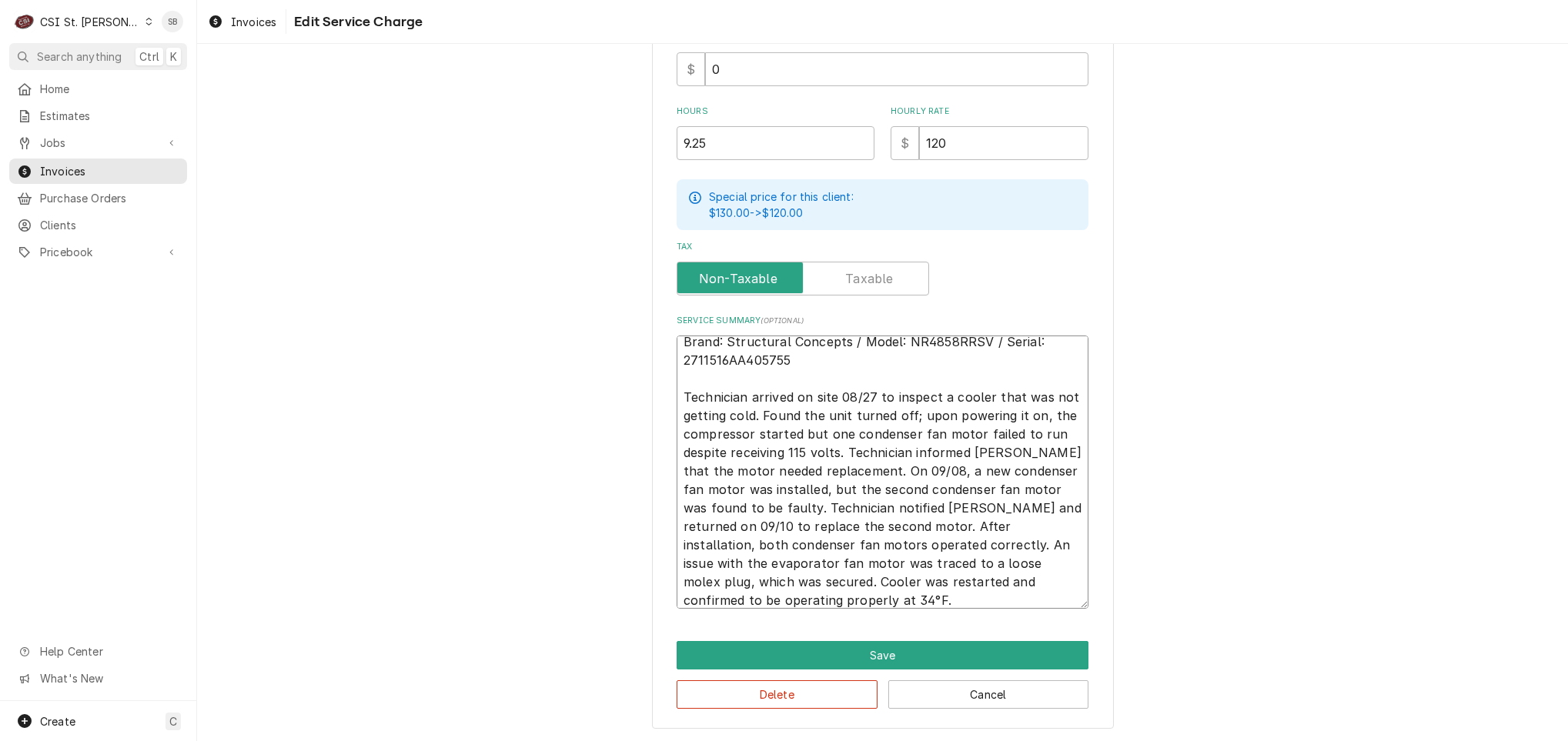
scroll to position [18, 0]
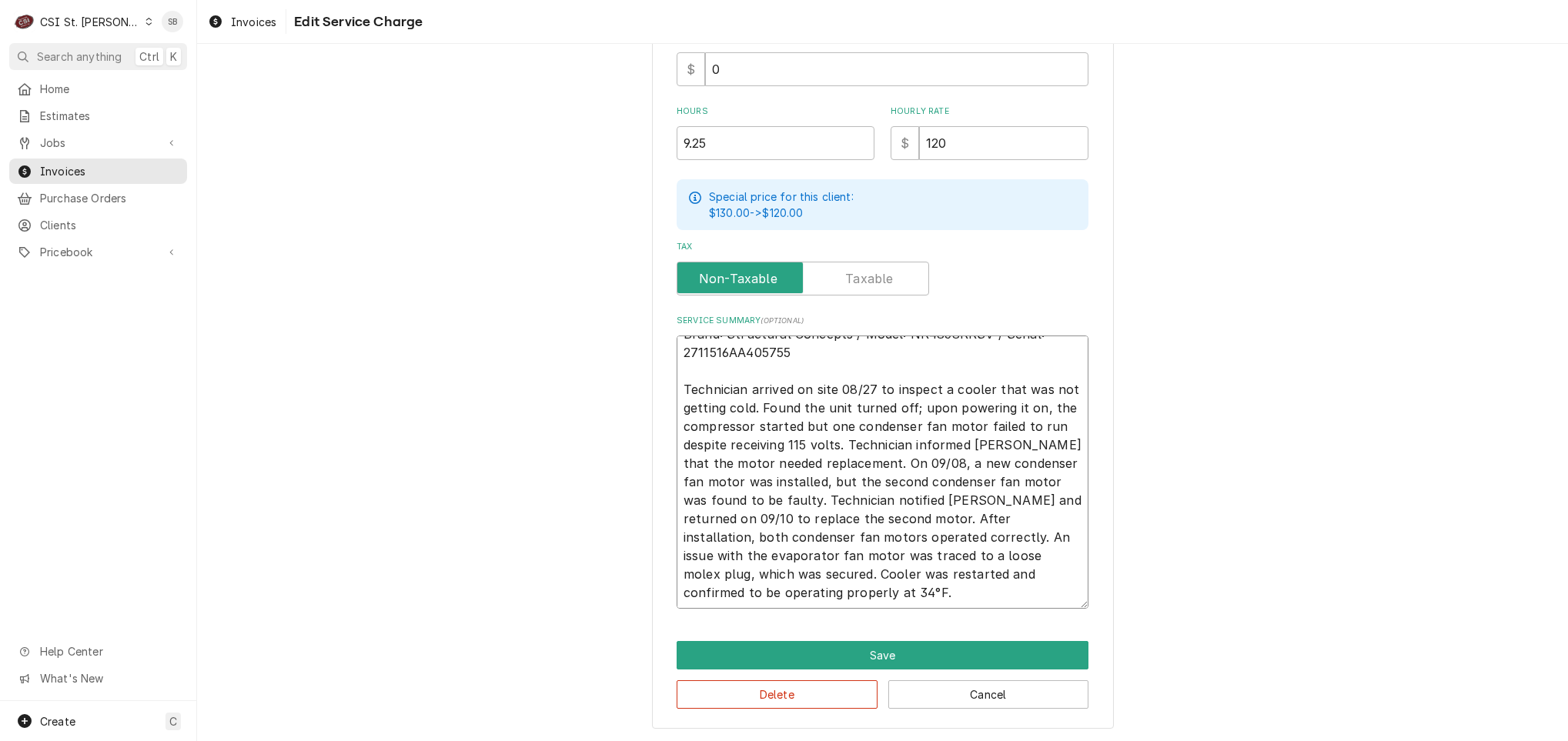
drag, startPoint x: 824, startPoint y: 591, endPoint x: 909, endPoint y: 577, distance: 86.1
click at [906, 577] on textarea "Brand: Structural Concepts / Model: NR4858RRSV / Serial: 2711516AA405755 Techni…" at bounding box center [883, 473] width 412 height 273
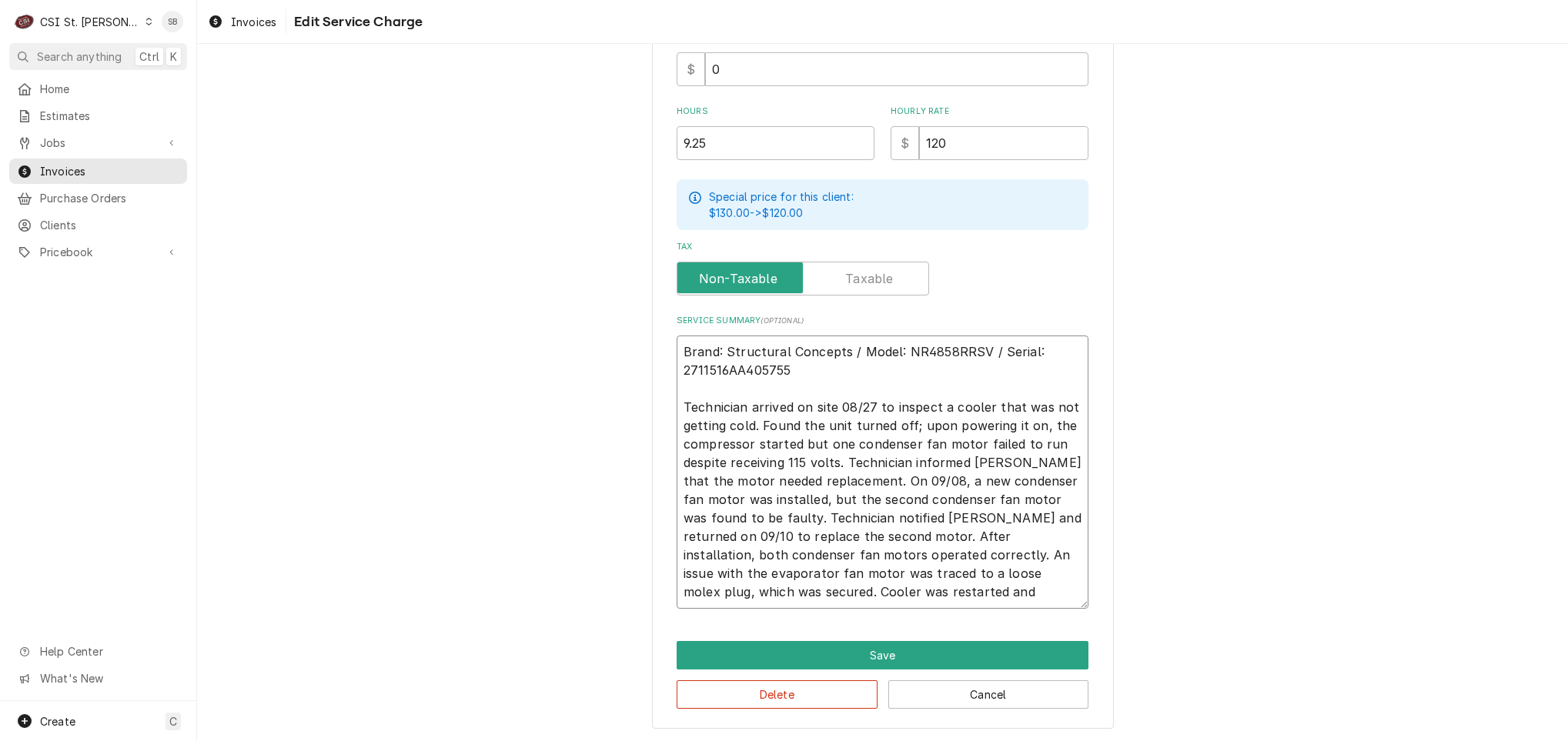
scroll to position [0, 0]
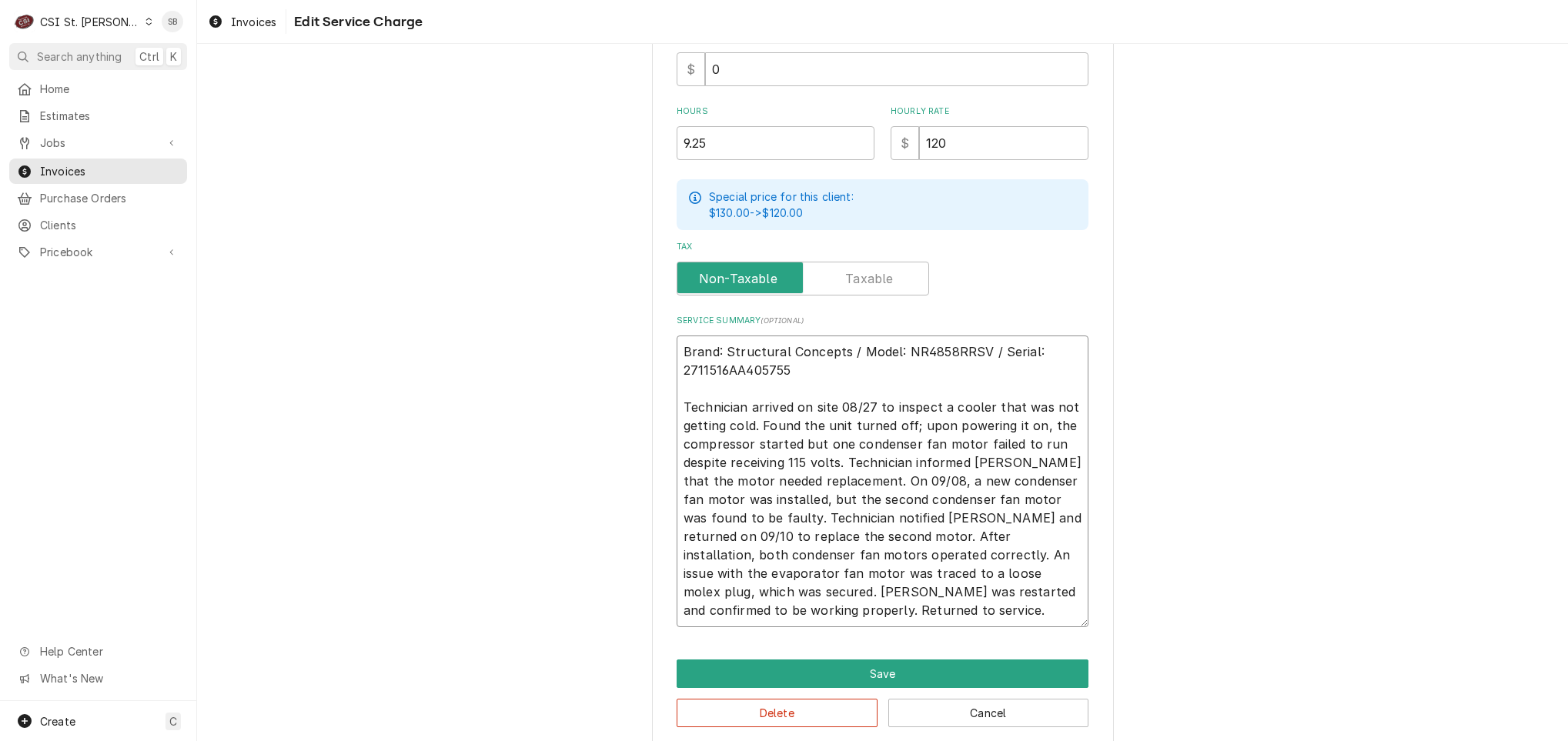
click at [1014, 591] on textarea "Brand: Structural Concepts / Model: NR4858RRSV / Serial: 2711516AA405755 Techni…" at bounding box center [883, 482] width 412 height 292
click at [828, 675] on button "Save" at bounding box center [883, 673] width 412 height 28
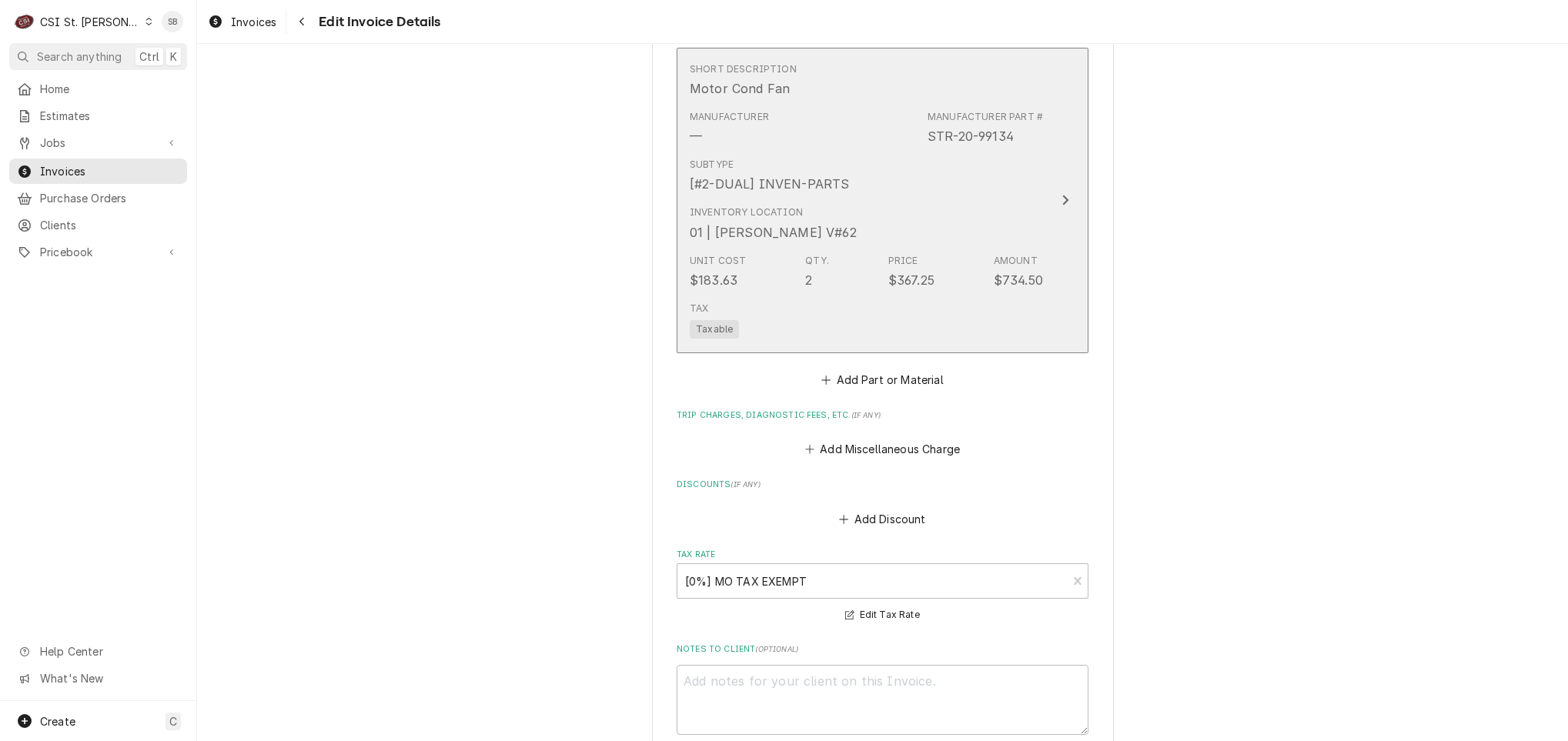
scroll to position [2027, 0]
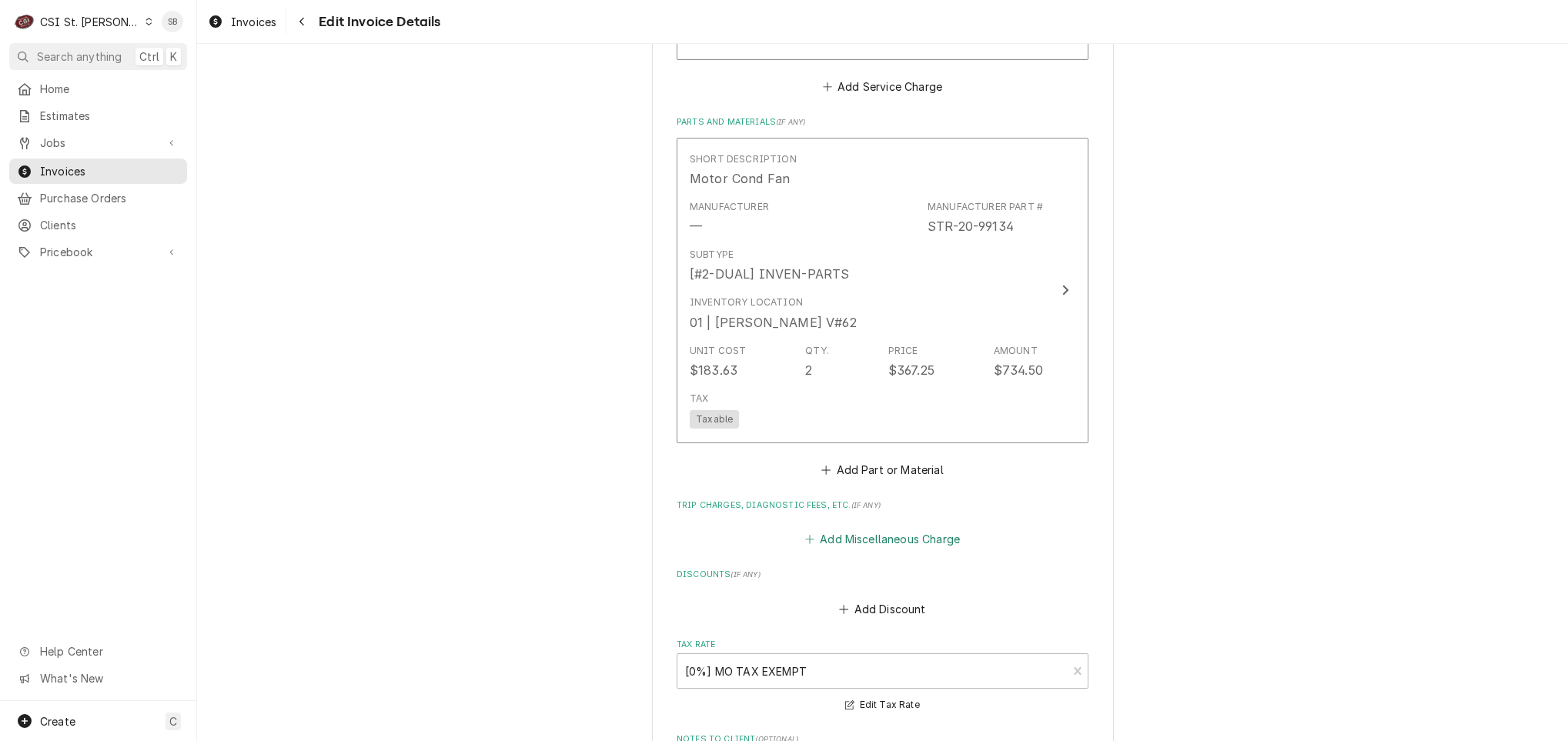
click at [869, 528] on button "Add Miscellaneous Charge" at bounding box center [882, 539] width 160 height 22
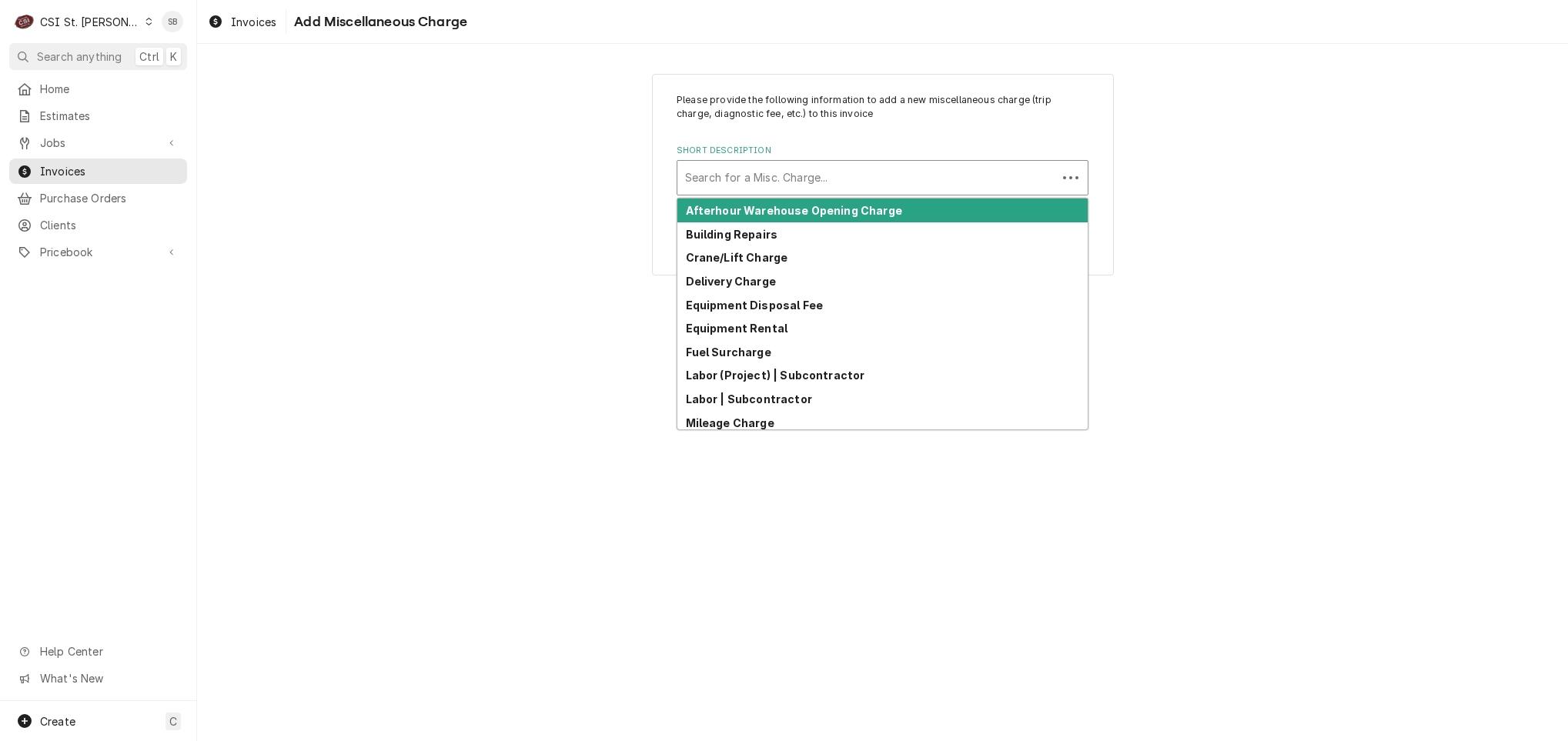
click at [785, 169] on div "Short Description" at bounding box center [867, 178] width 364 height 28
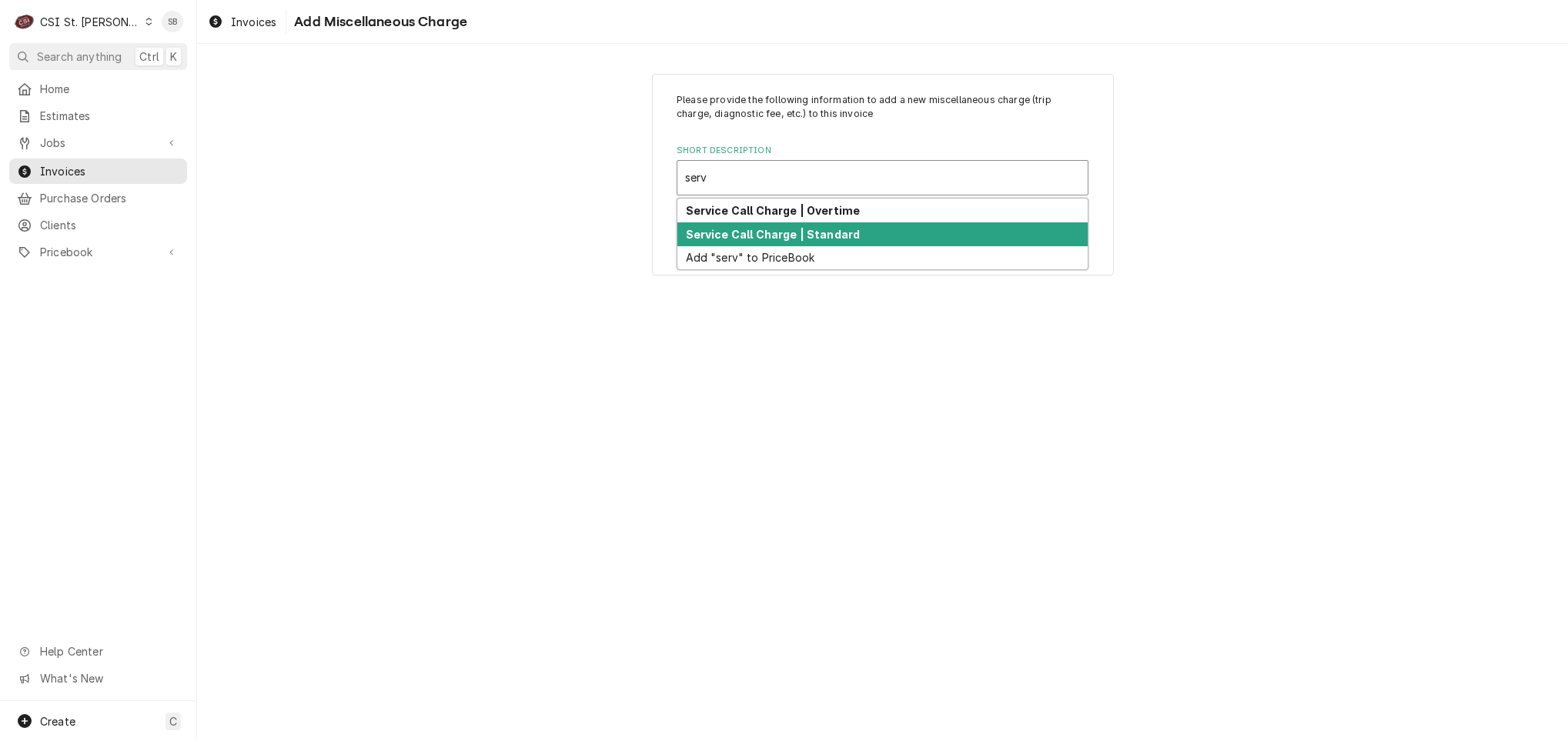
click at [786, 236] on strong "Service Call Charge | Standard" at bounding box center [774, 234] width 175 height 13
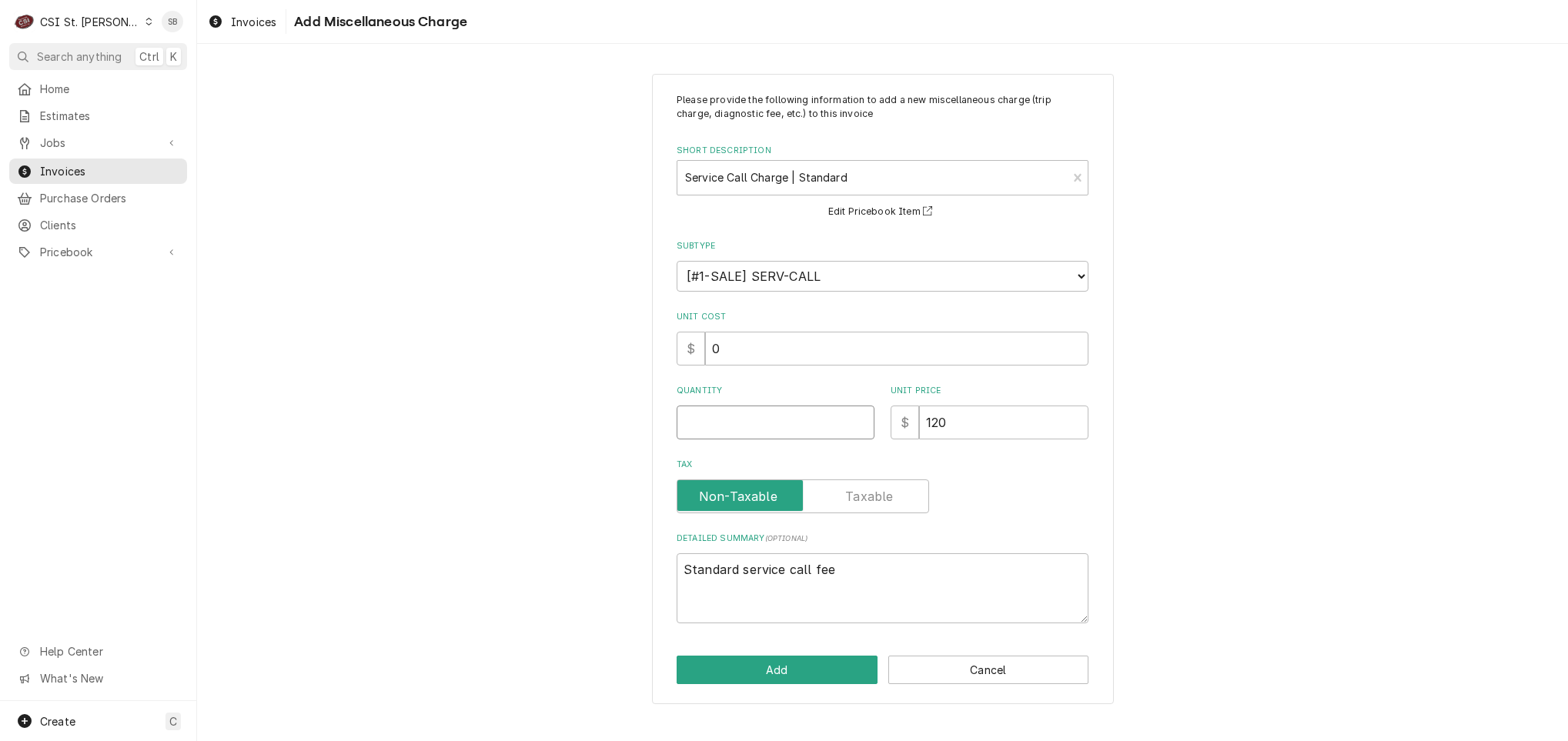
drag, startPoint x: 734, startPoint y: 423, endPoint x: 728, endPoint y: 576, distance: 153.1
click at [734, 426] on input "Quantity" at bounding box center [775, 423] width 198 height 34
click at [772, 673] on button "Add" at bounding box center [777, 670] width 201 height 28
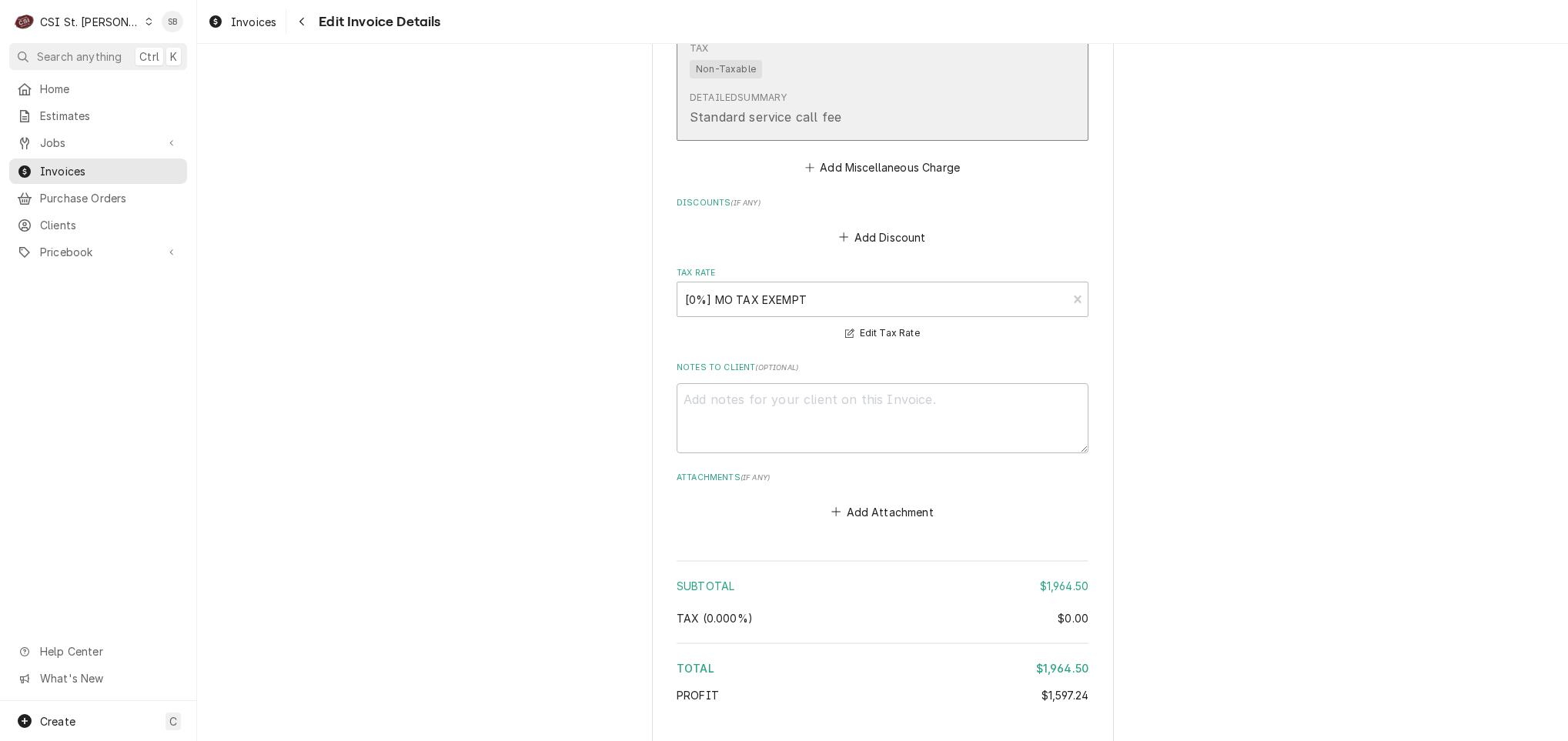
scroll to position [2288, 0]
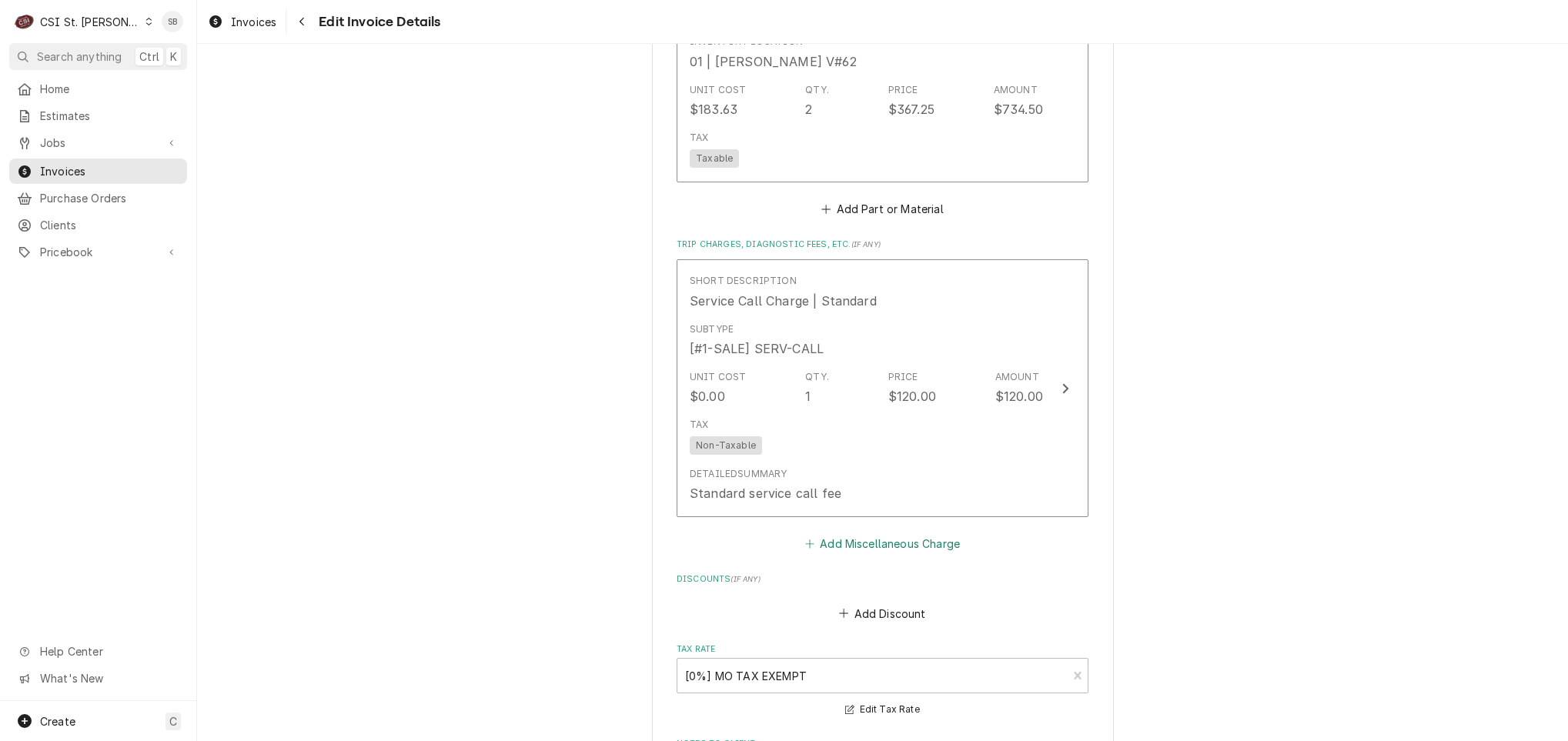
click at [878, 533] on button "Add Miscellaneous Charge" at bounding box center [882, 544] width 160 height 22
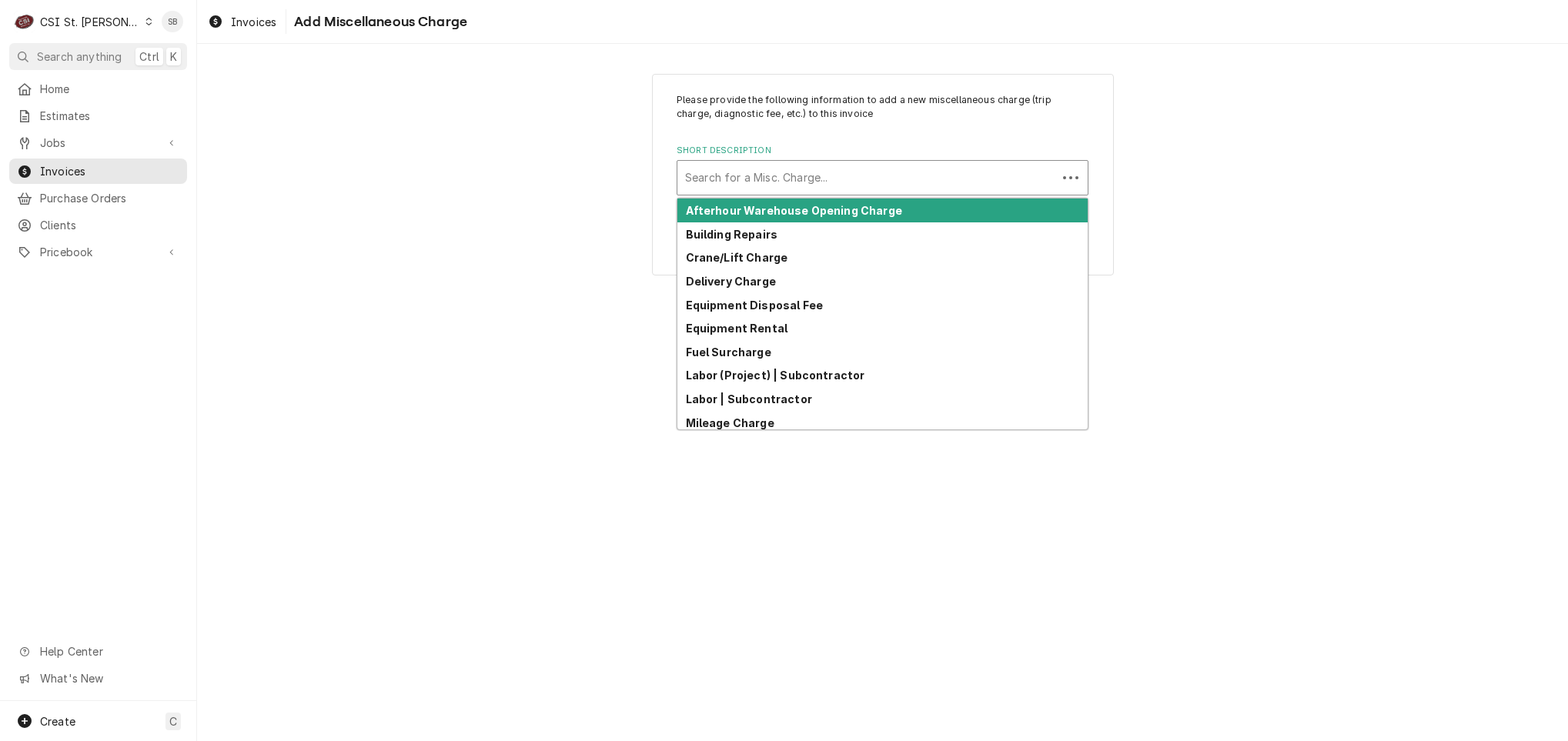
click at [822, 171] on div "Short Description" at bounding box center [867, 178] width 364 height 28
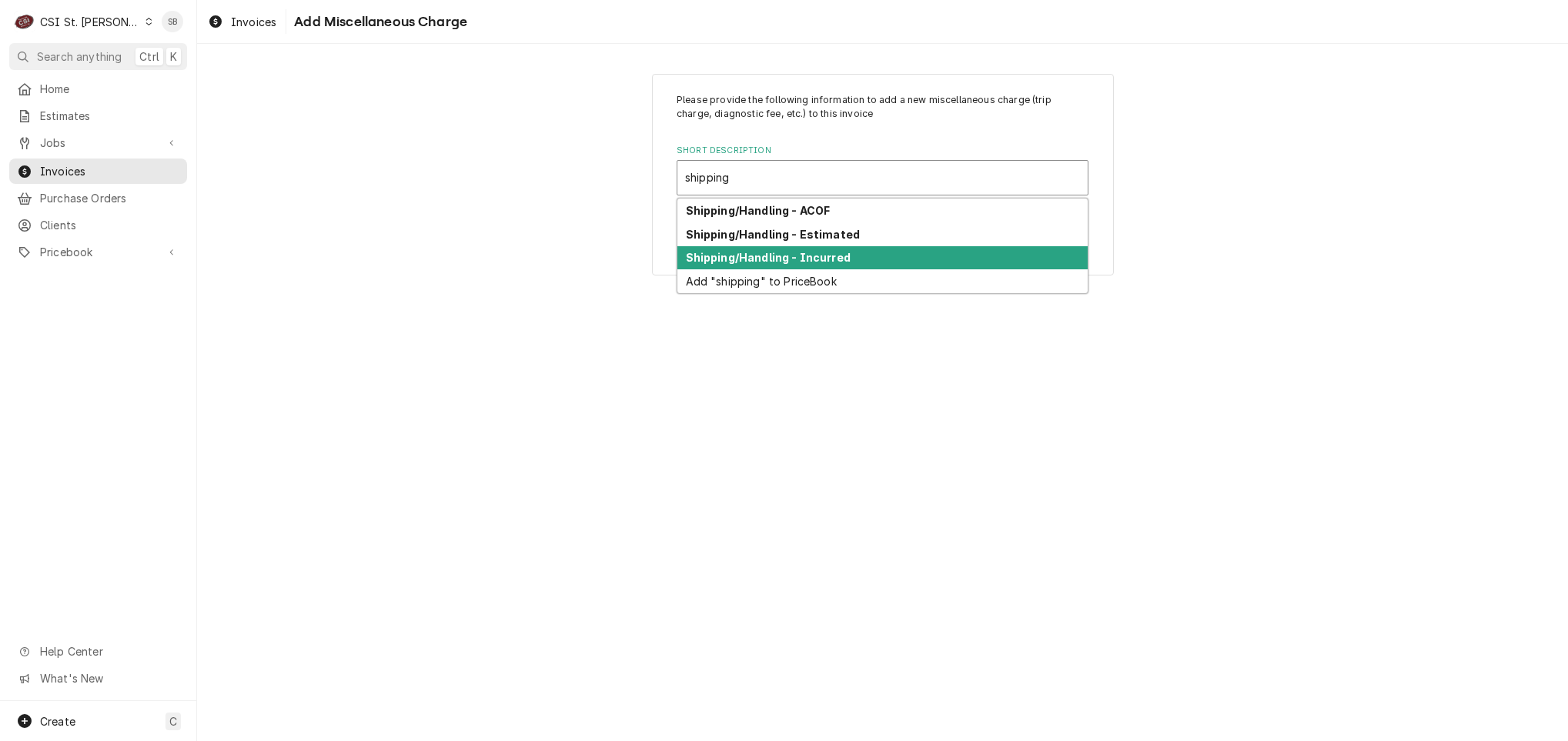
click at [838, 255] on strong "Shipping/Handling - Incurred" at bounding box center [769, 258] width 165 height 13
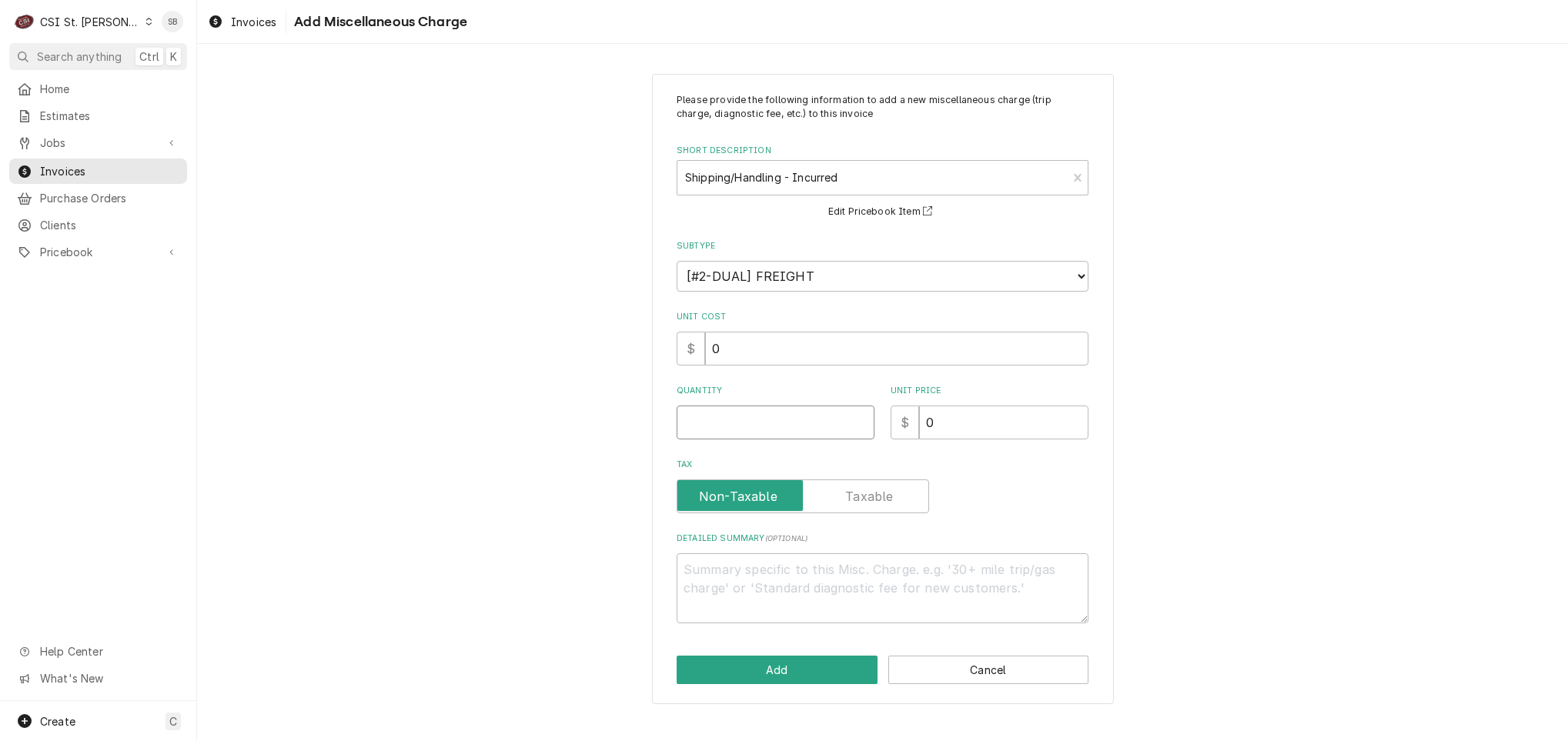
click at [749, 428] on input "Quantity" at bounding box center [775, 423] width 198 height 34
paste textarea "2106737722"
click at [1014, 589] on textarea "ACOF Partstown Invoice #2106737722 &" at bounding box center [883, 588] width 412 height 70
paste textarea "2106779052"
click at [936, 571] on textarea "ACOF Partstown Invoice #2106737722 & 2106779052" at bounding box center [883, 588] width 412 height 70
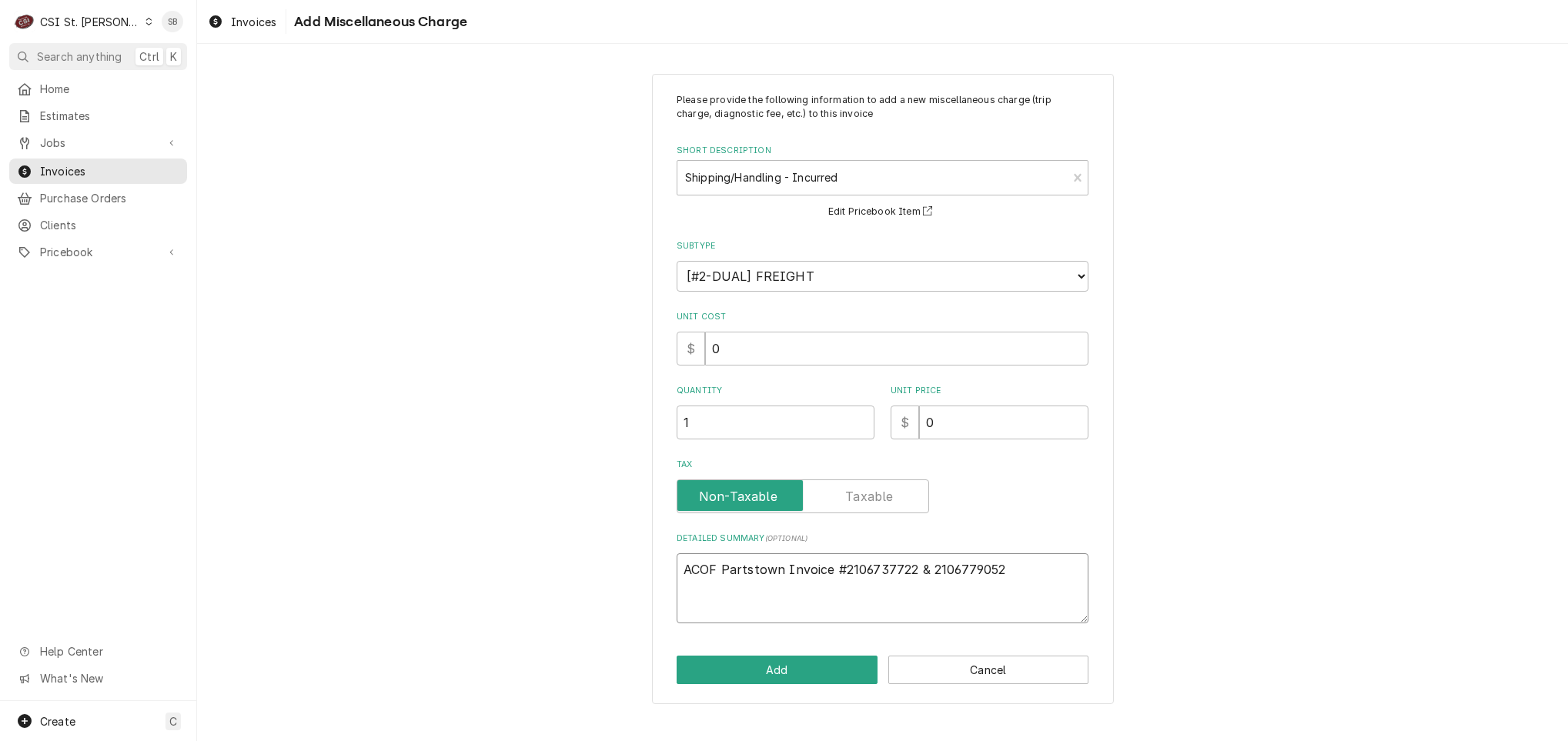
click at [933, 568] on textarea "ACOF Partstown Invoice #2106737722 & 2106779052" at bounding box center [883, 588] width 412 height 70
click at [928, 568] on textarea "ACOF Partstown Invoice #2106737722 & 2106779052" at bounding box center [883, 588] width 412 height 70
click at [1051, 571] on textarea "ACOF Partstown Invoice #2106737722 & #2106779052" at bounding box center [883, 588] width 412 height 70
click at [969, 448] on div "Please provide the following information to add a new miscellaneous charge (tri…" at bounding box center [883, 358] width 412 height 530
drag, startPoint x: 956, startPoint y: 421, endPoint x: 870, endPoint y: 425, distance: 86.1
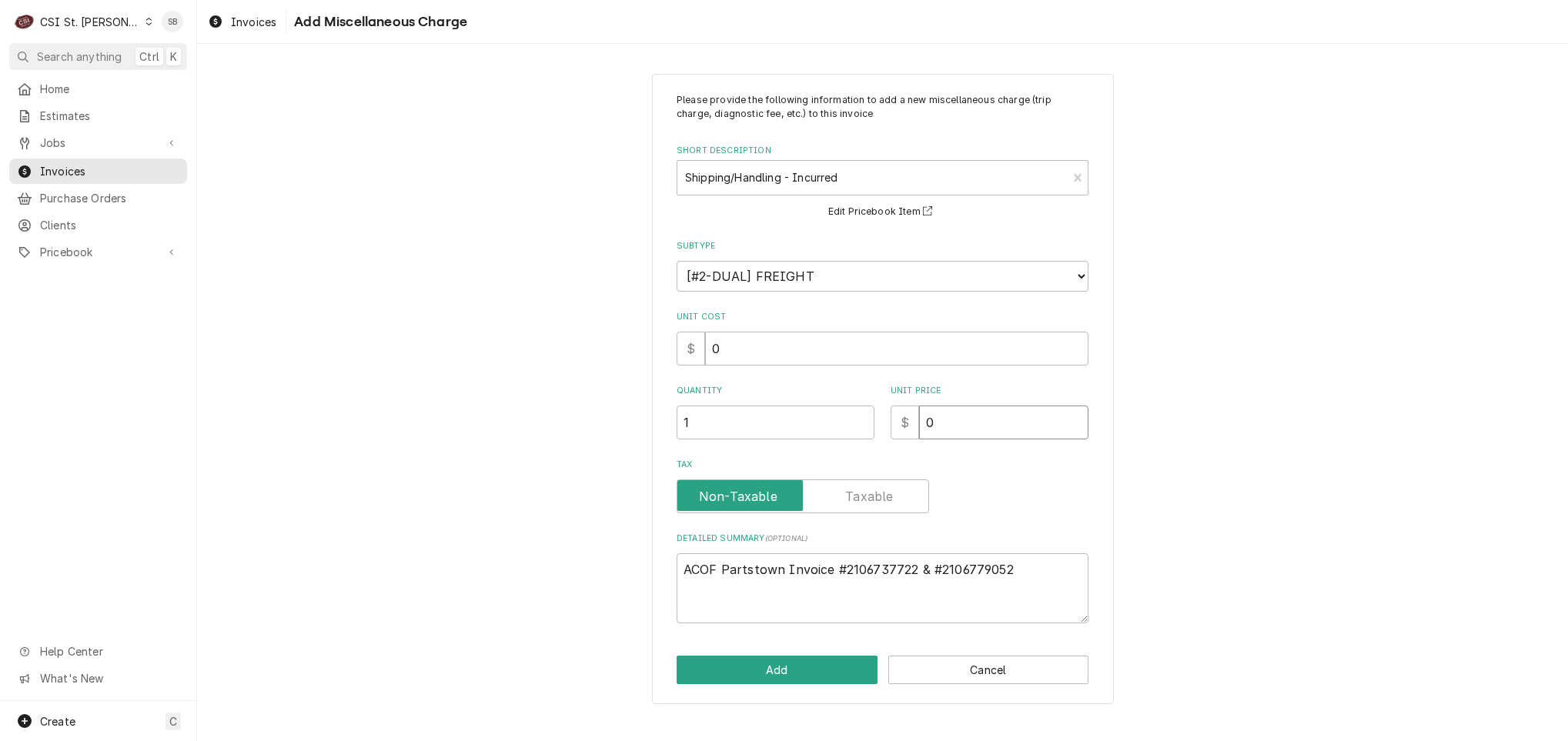
click at [870, 425] on div "Quantity 1 Unit Price $ 0" at bounding box center [883, 413] width 412 height 55
click at [823, 678] on button "Add" at bounding box center [777, 670] width 201 height 28
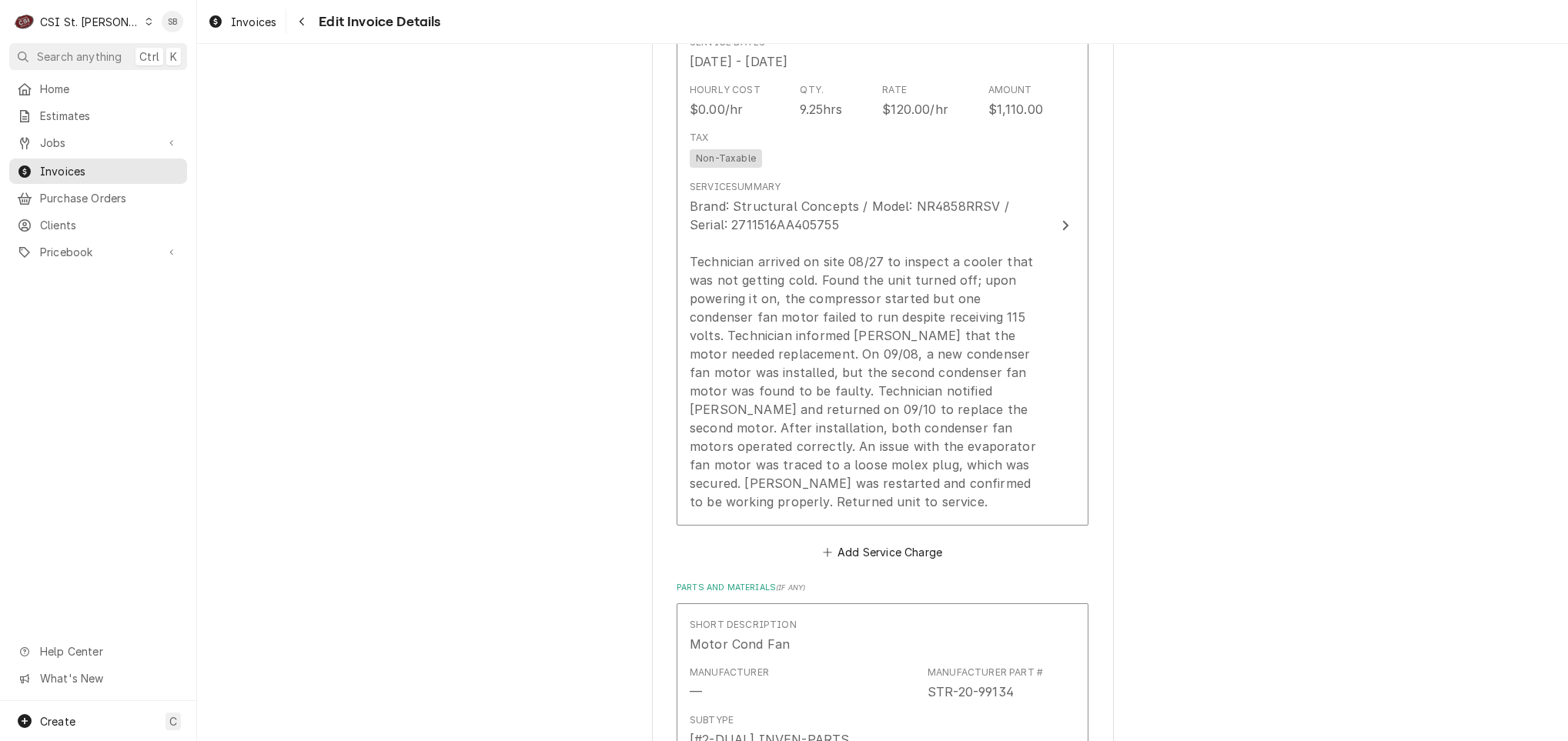
scroll to position [1039, 0]
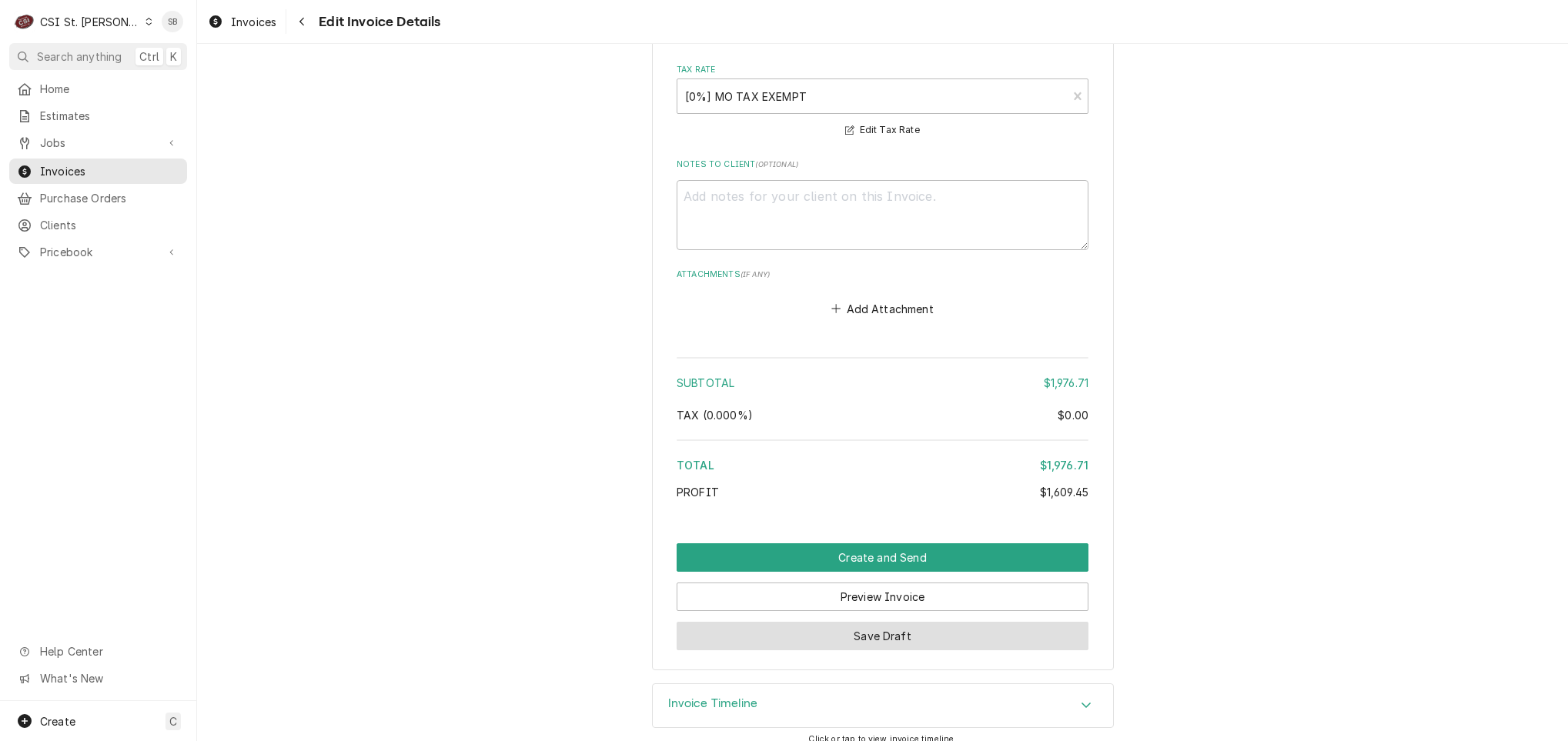
click at [901, 624] on button "Save Draft" at bounding box center [883, 636] width 412 height 28
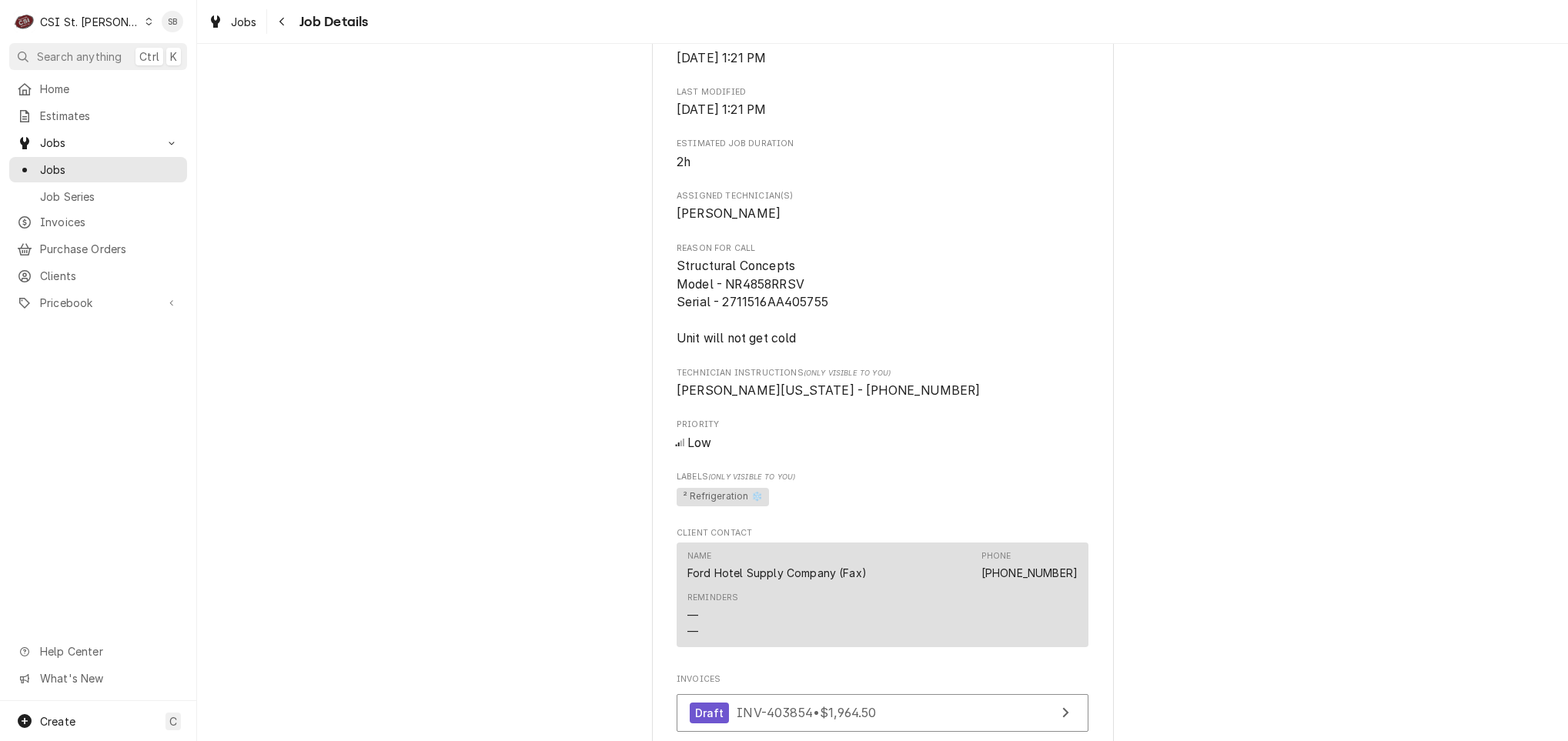
scroll to position [693, 0]
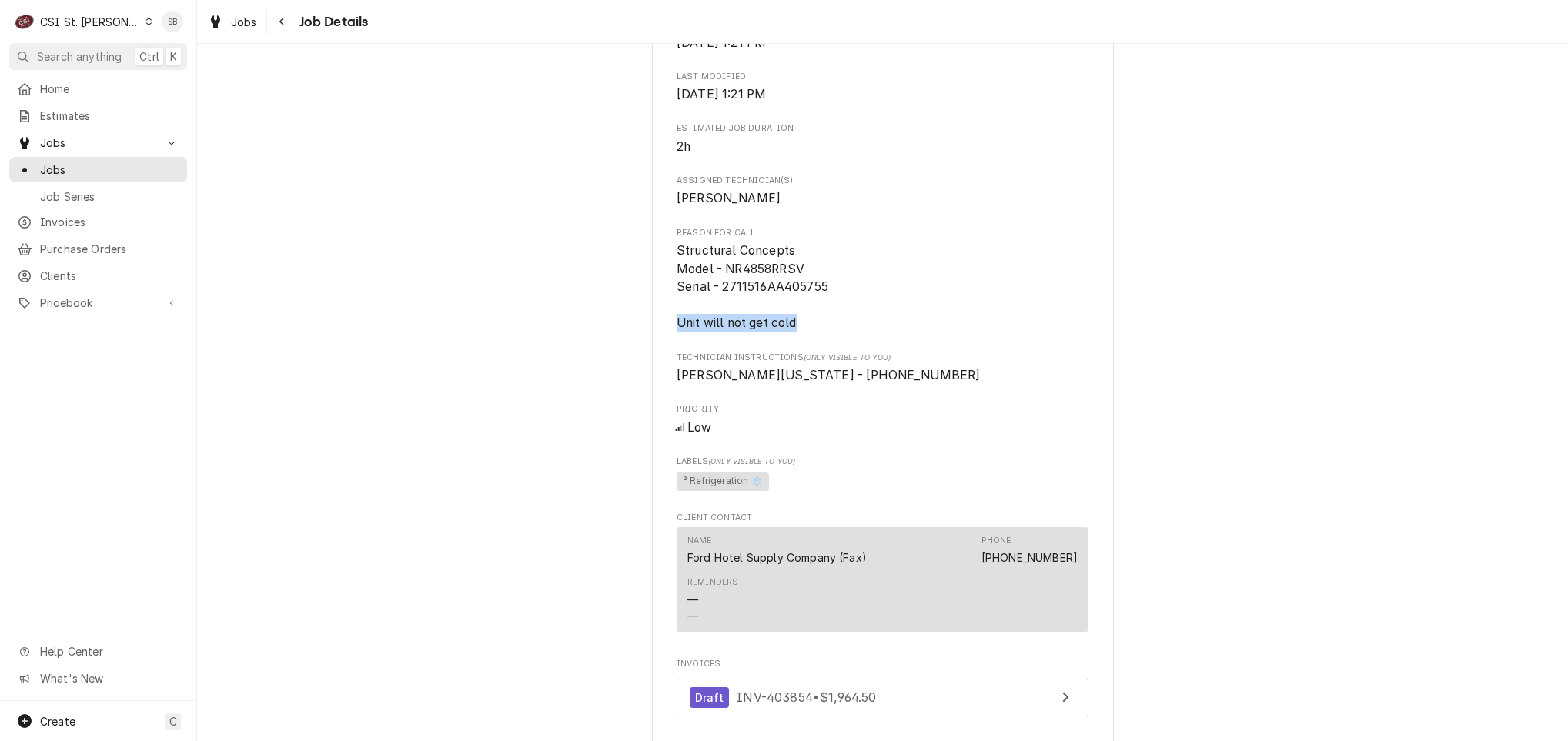
drag, startPoint x: 822, startPoint y: 347, endPoint x: 599, endPoint y: 351, distance: 223.0
click at [599, 351] on div "Completed and Uninvoiced Ford Hotel Supply Company WASH U DUC - CAFE BERGSON / …" at bounding box center [882, 360] width 1370 height 1986
copy span "Unit will not get cold"
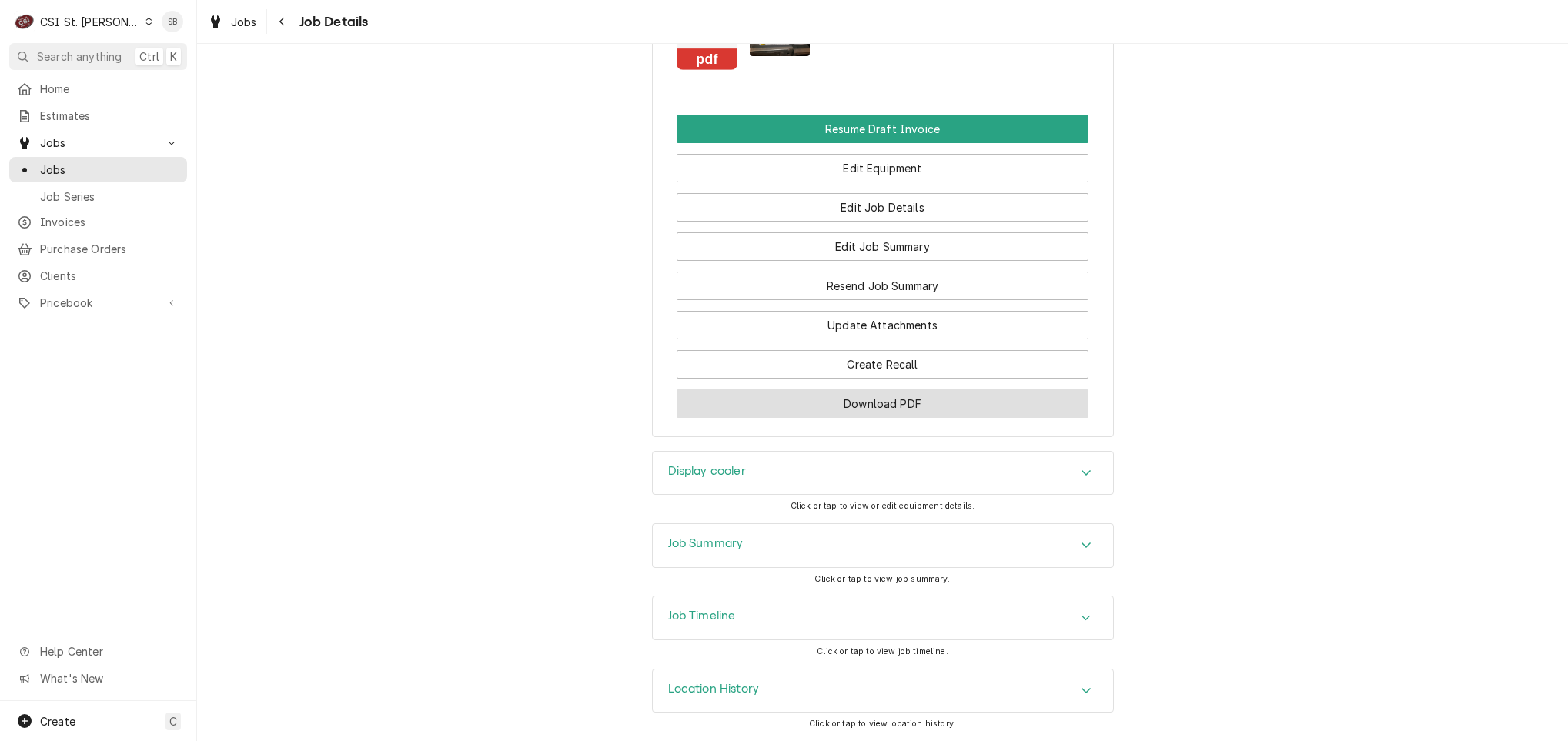
scroll to position [1625, 0]
drag, startPoint x: 816, startPoint y: 546, endPoint x: 816, endPoint y: 537, distance: 9.0
click at [816, 546] on div "Job Summary" at bounding box center [883, 546] width 460 height 43
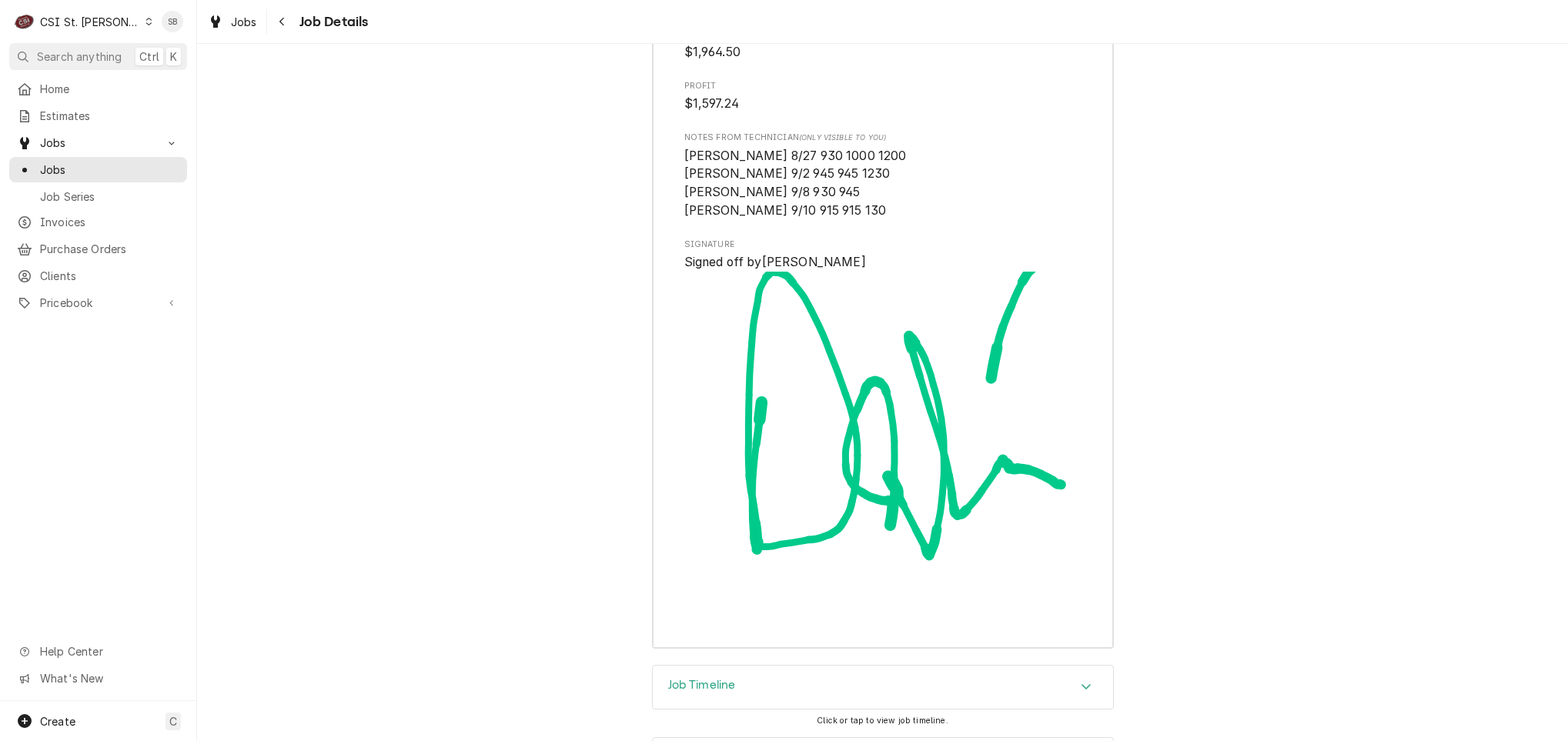
scroll to position [4281, 0]
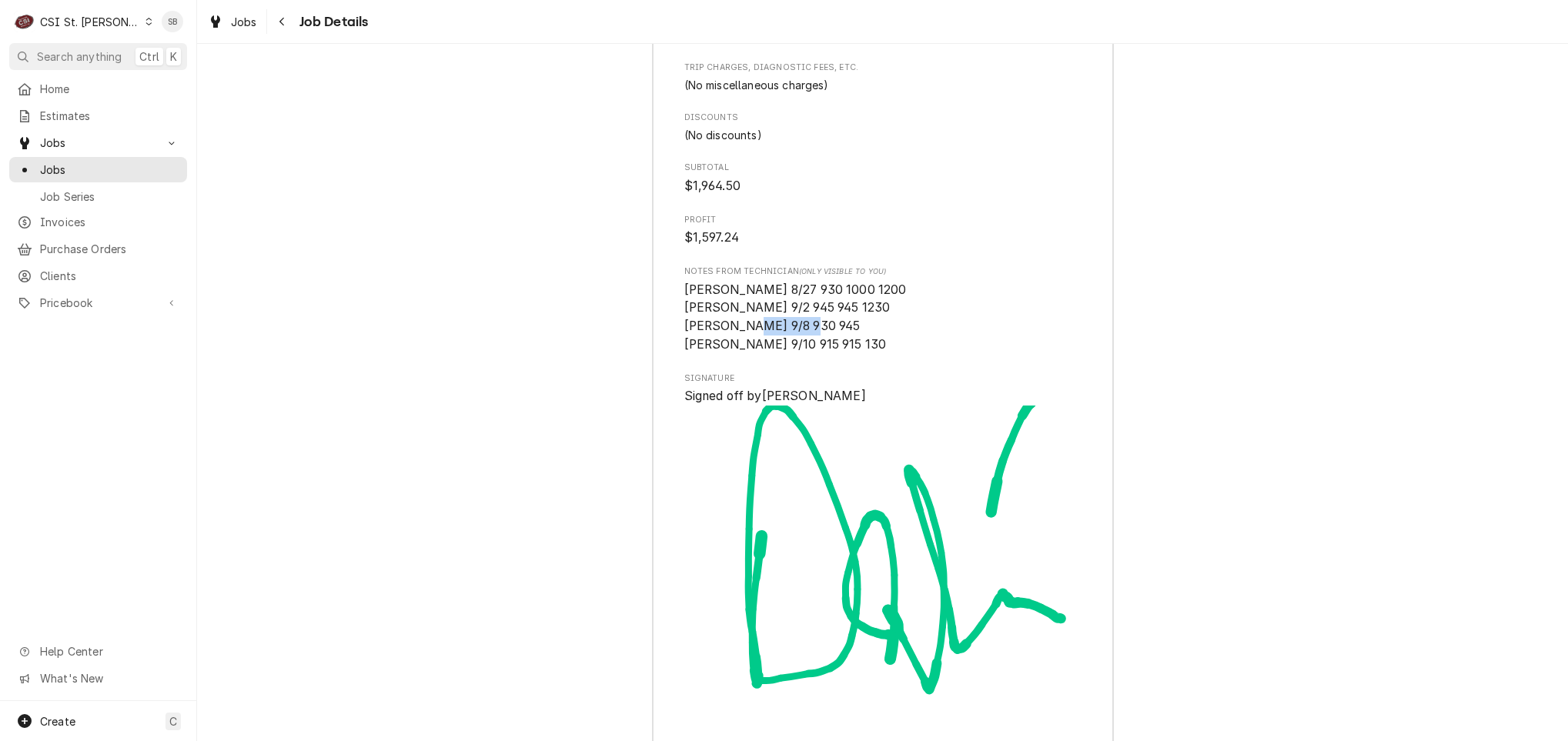
drag, startPoint x: 746, startPoint y: 369, endPoint x: 802, endPoint y: 369, distance: 56.0
click at [802, 352] on span "Ryan 8/27 930 1000 1200 Ryan 9/2 945 945 1230 Ryan 9/8 930 945 Ryan 9/10 915 91…" at bounding box center [795, 317] width 223 height 69
drag, startPoint x: 802, startPoint y: 369, endPoint x: 788, endPoint y: 376, distance: 15.7
click at [788, 352] on span "Ryan 8/27 930 1000 1200 Ryan 9/2 945 945 1230 Ryan 9/8 930 945 Ryan 9/10 915 91…" at bounding box center [795, 317] width 223 height 69
drag, startPoint x: 744, startPoint y: 310, endPoint x: 794, endPoint y: 312, distance: 50.0
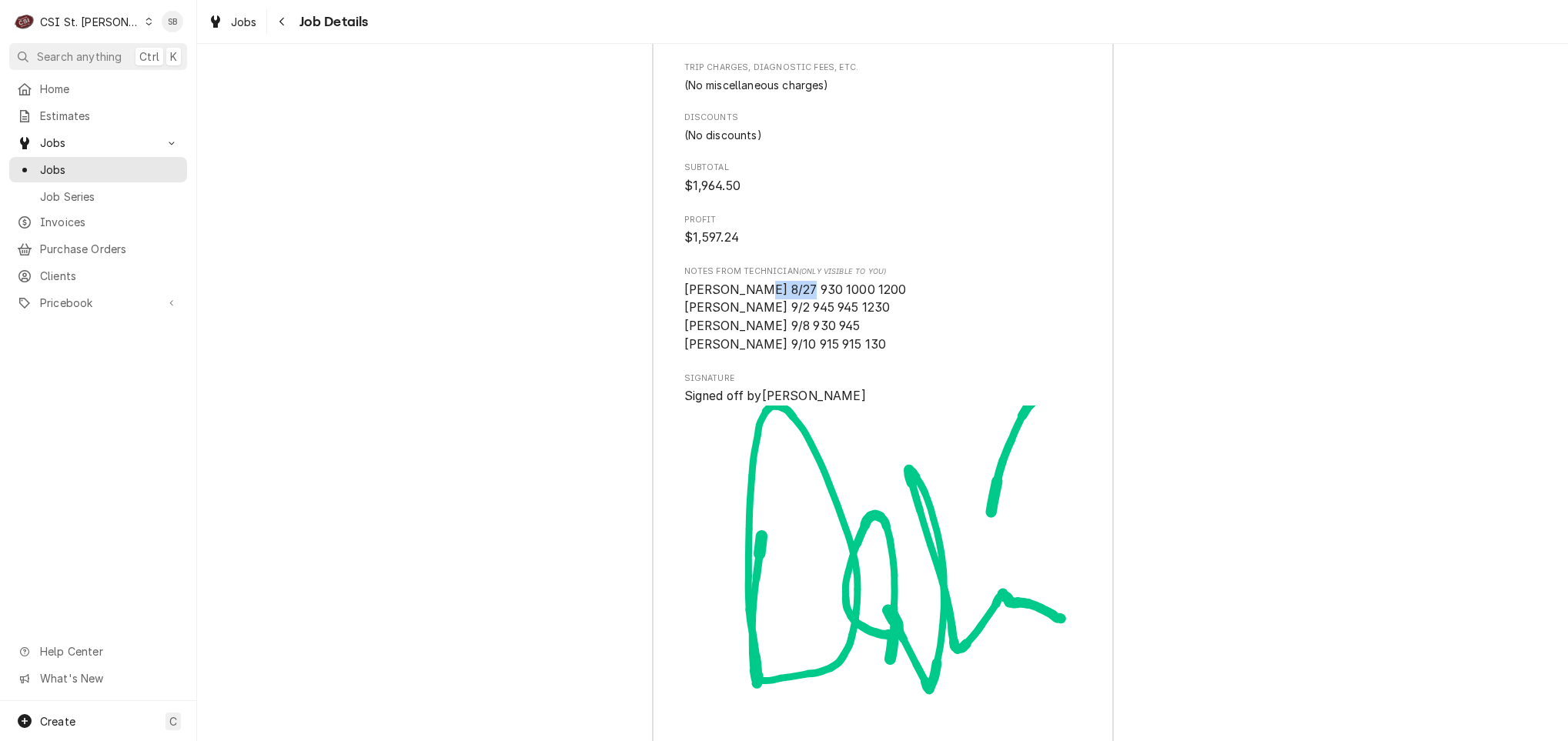
click at [794, 312] on span "Ryan 8/27 930 1000 1200 Ryan 9/2 945 945 1230 Ryan 9/8 930 945 Ryan 9/10 915 91…" at bounding box center [795, 317] width 223 height 69
drag, startPoint x: 794, startPoint y: 312, endPoint x: 768, endPoint y: 326, distance: 29.5
click at [768, 326] on span "Ryan 8/27 930 1000 1200 Ryan 9/2 945 945 1230 Ryan 9/8 930 945 Ryan 9/10 915 91…" at bounding box center [795, 317] width 223 height 69
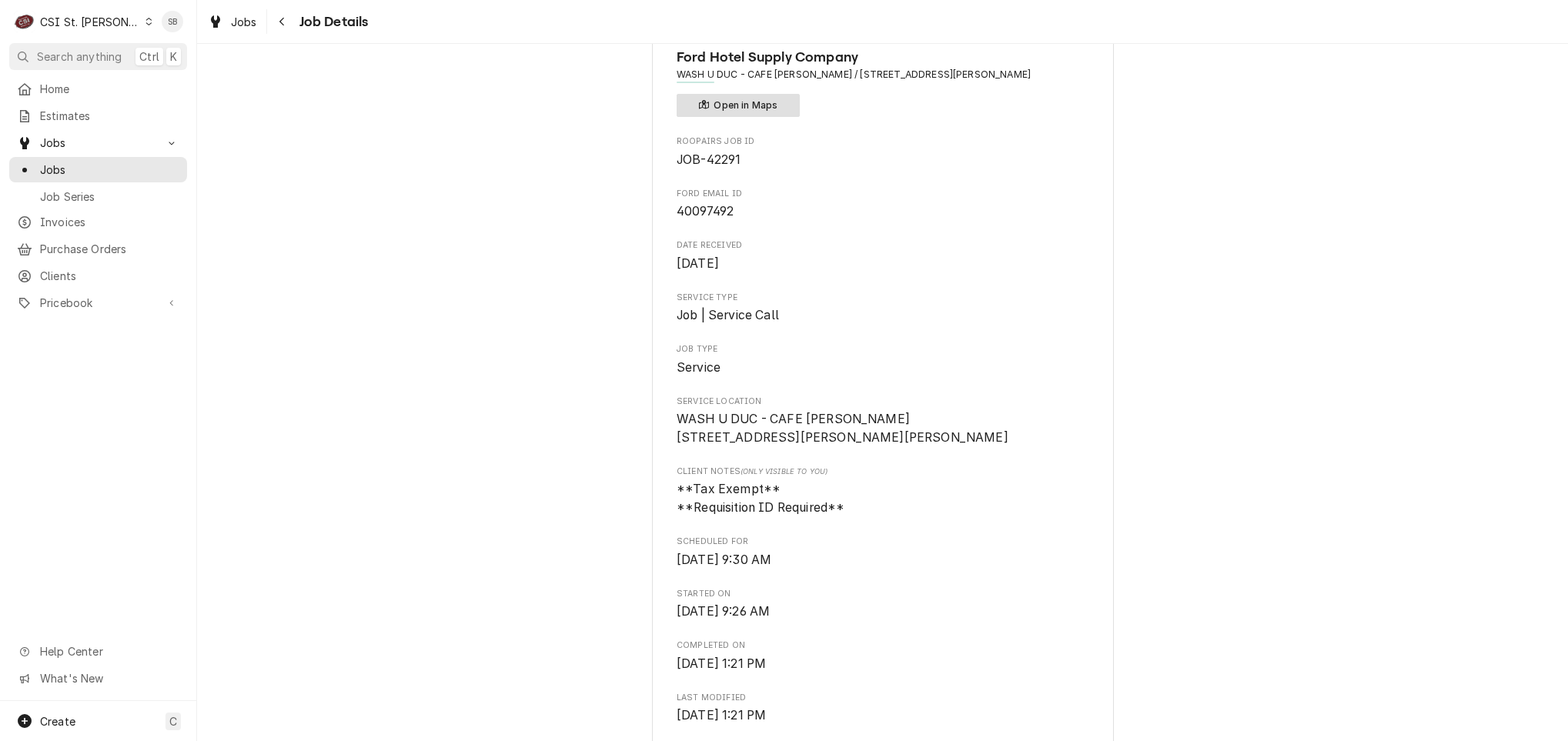
scroll to position [10, 0]
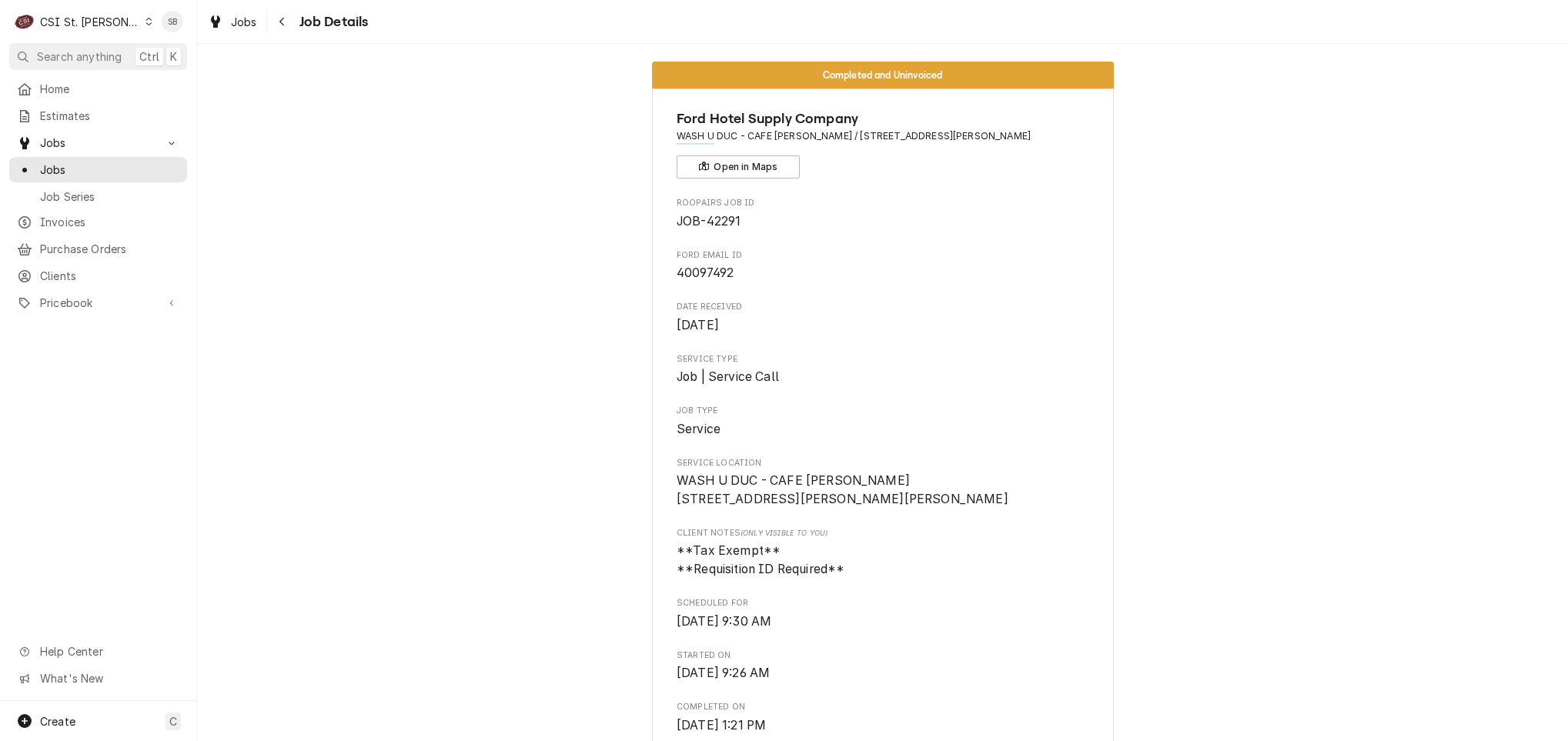
click at [709, 222] on span "JOB-42291" at bounding box center [709, 222] width 64 height 15
copy span "42291"
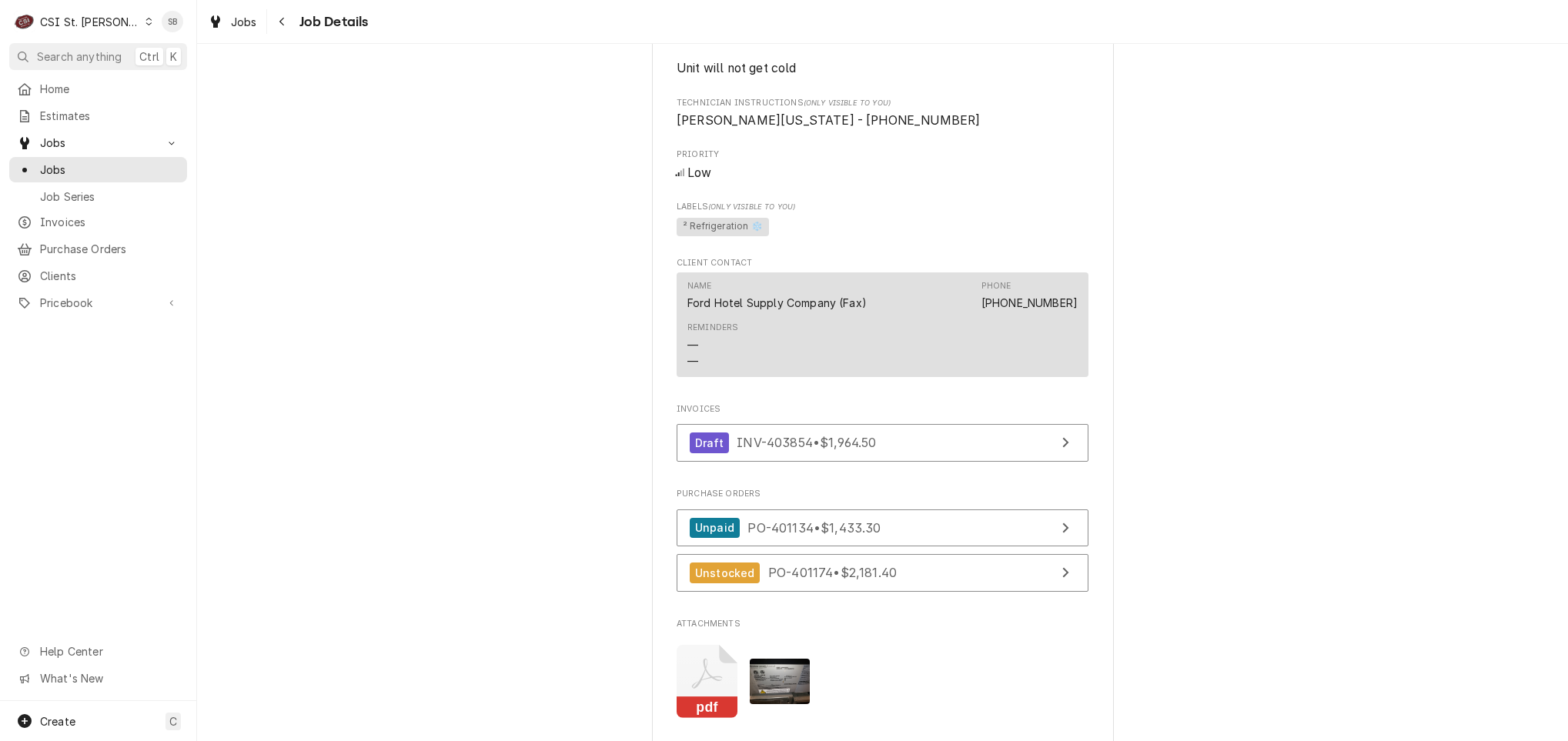
scroll to position [1164, 0]
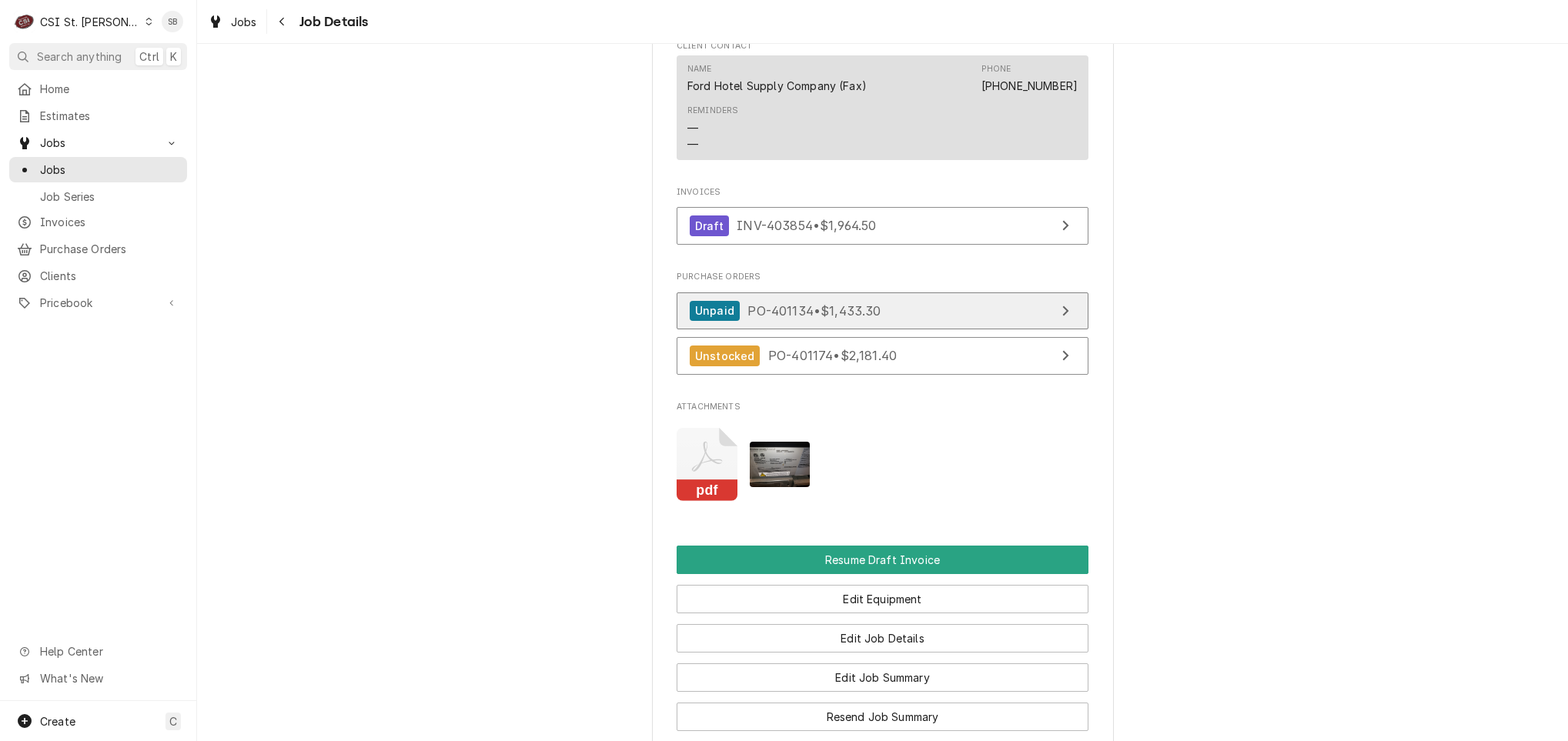
click at [777, 318] on span "PO-401134 • $1,433.30" at bounding box center [814, 310] width 133 height 15
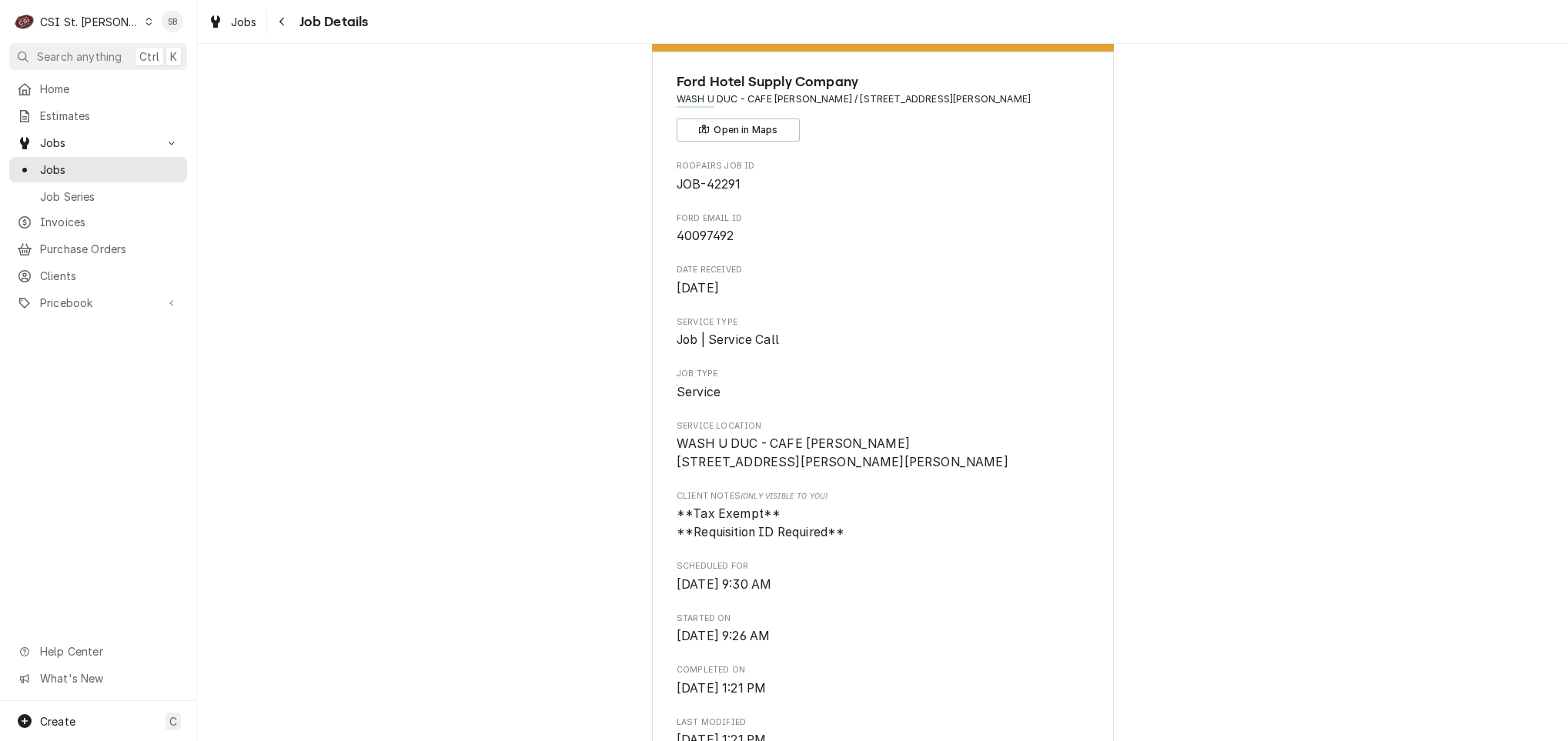
scroll to position [0, 0]
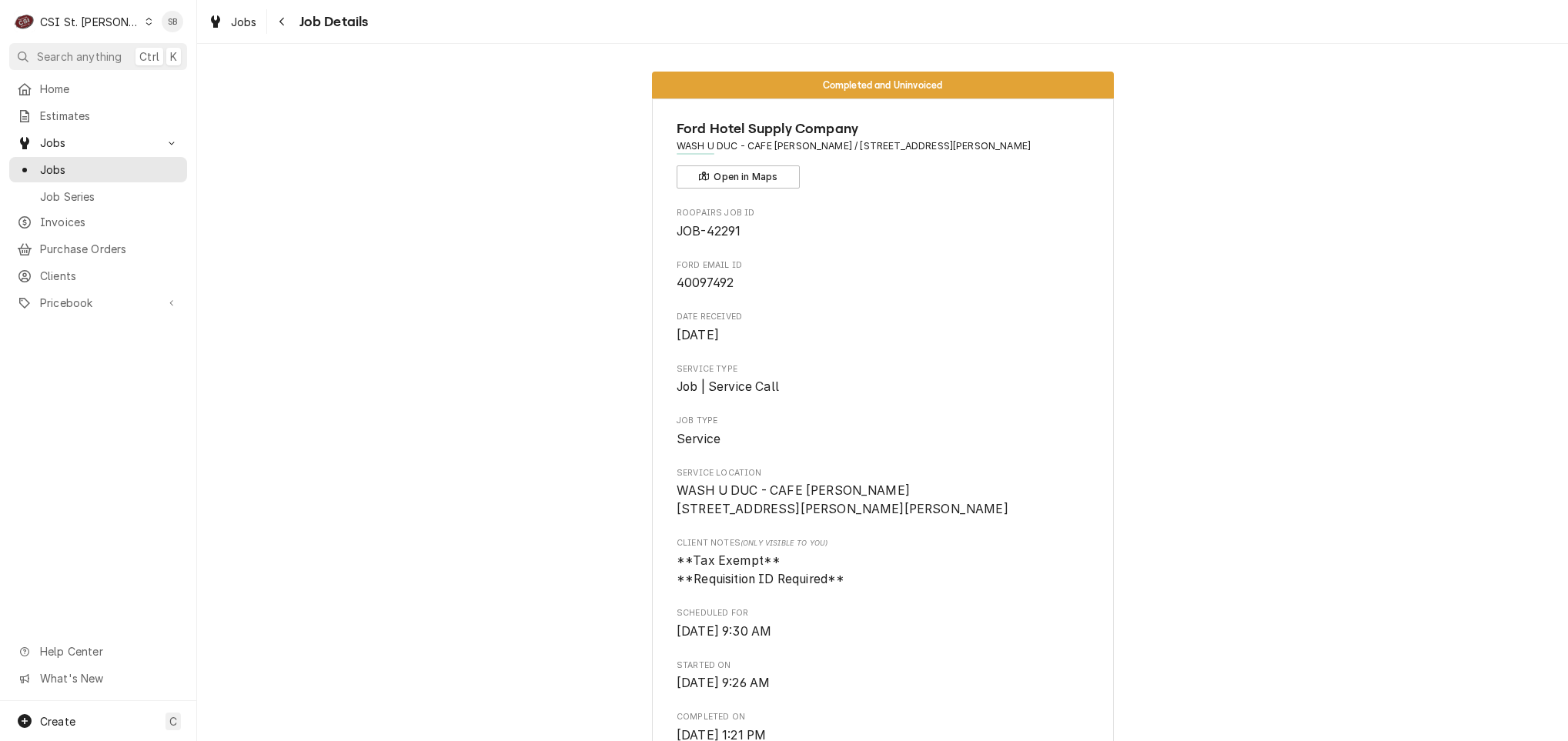
click at [714, 236] on span "JOB-42291" at bounding box center [709, 232] width 64 height 15
copy span "42291"
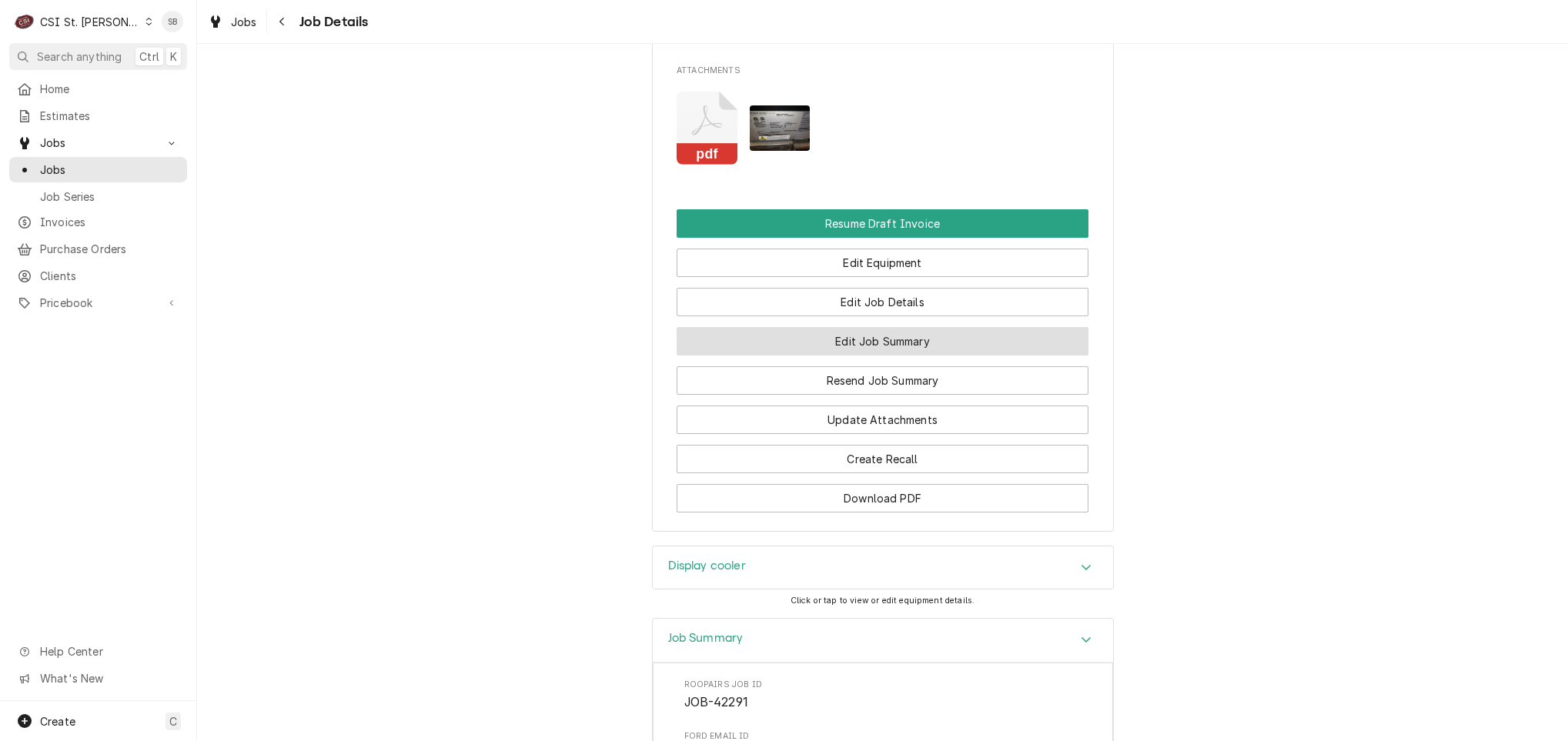
scroll to position [1154, 0]
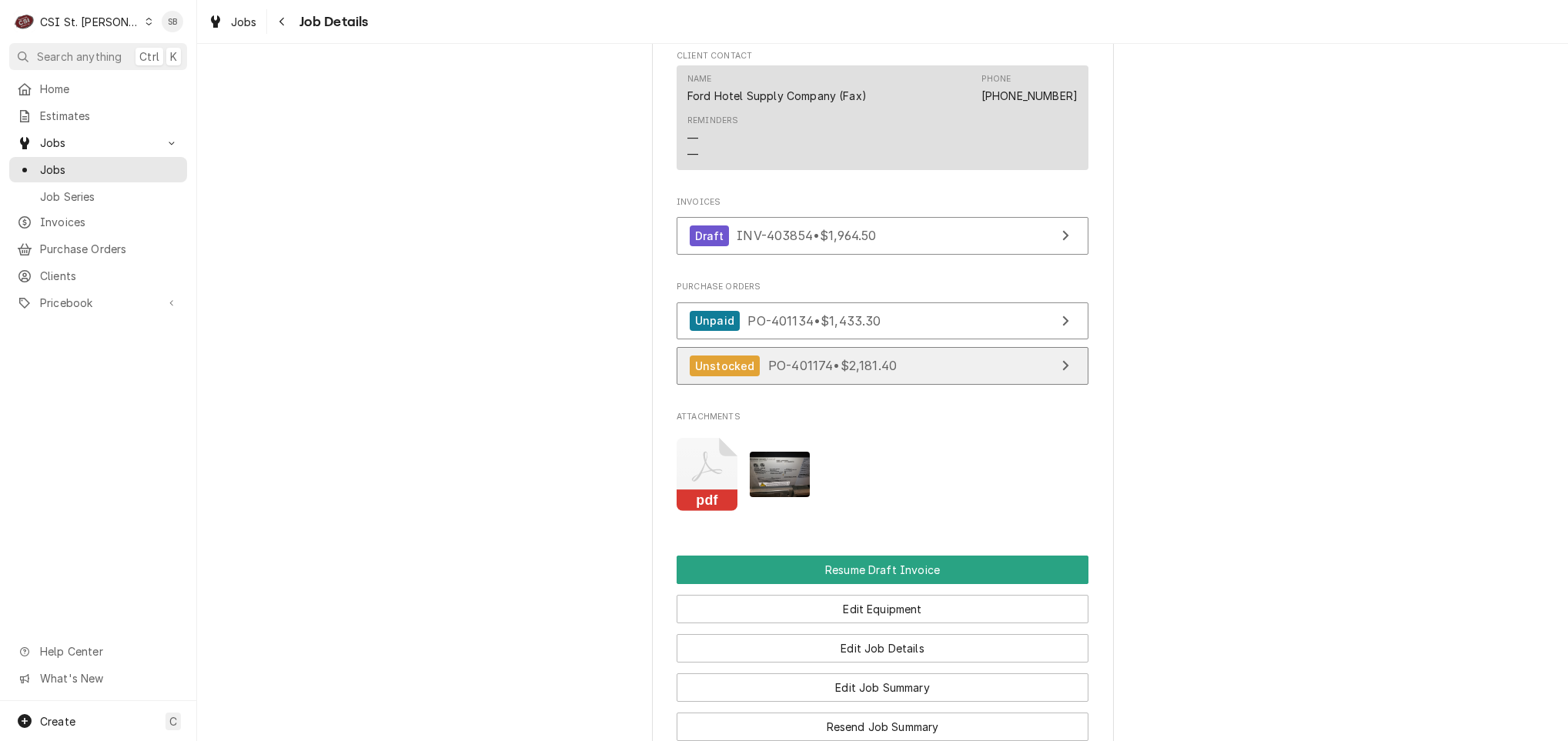
click at [768, 373] on span "PO-401174 • $2,181.40" at bounding box center [832, 365] width 128 height 15
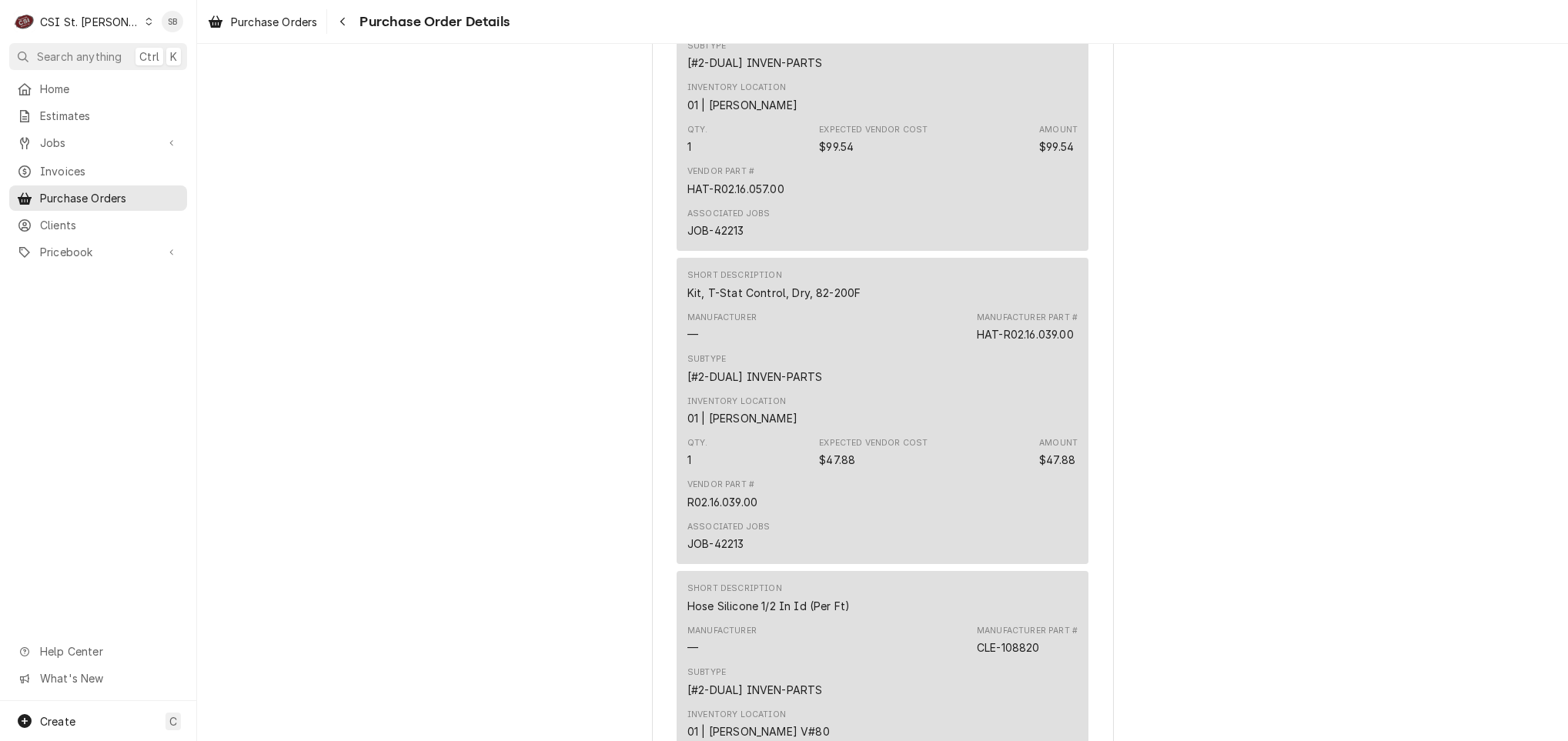
scroll to position [4678, 0]
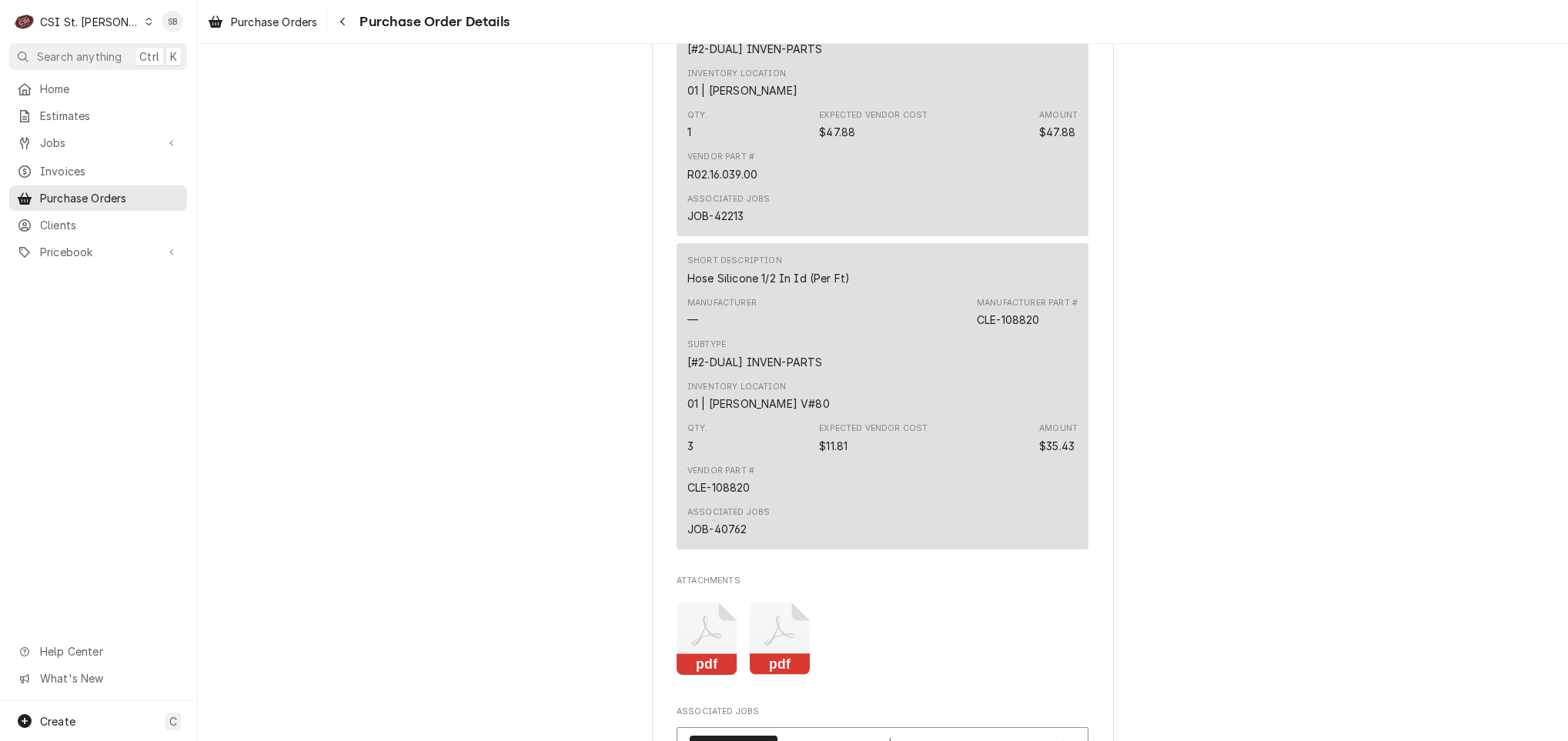
click at [700, 676] on icon "Attachments" at bounding box center [707, 639] width 61 height 73
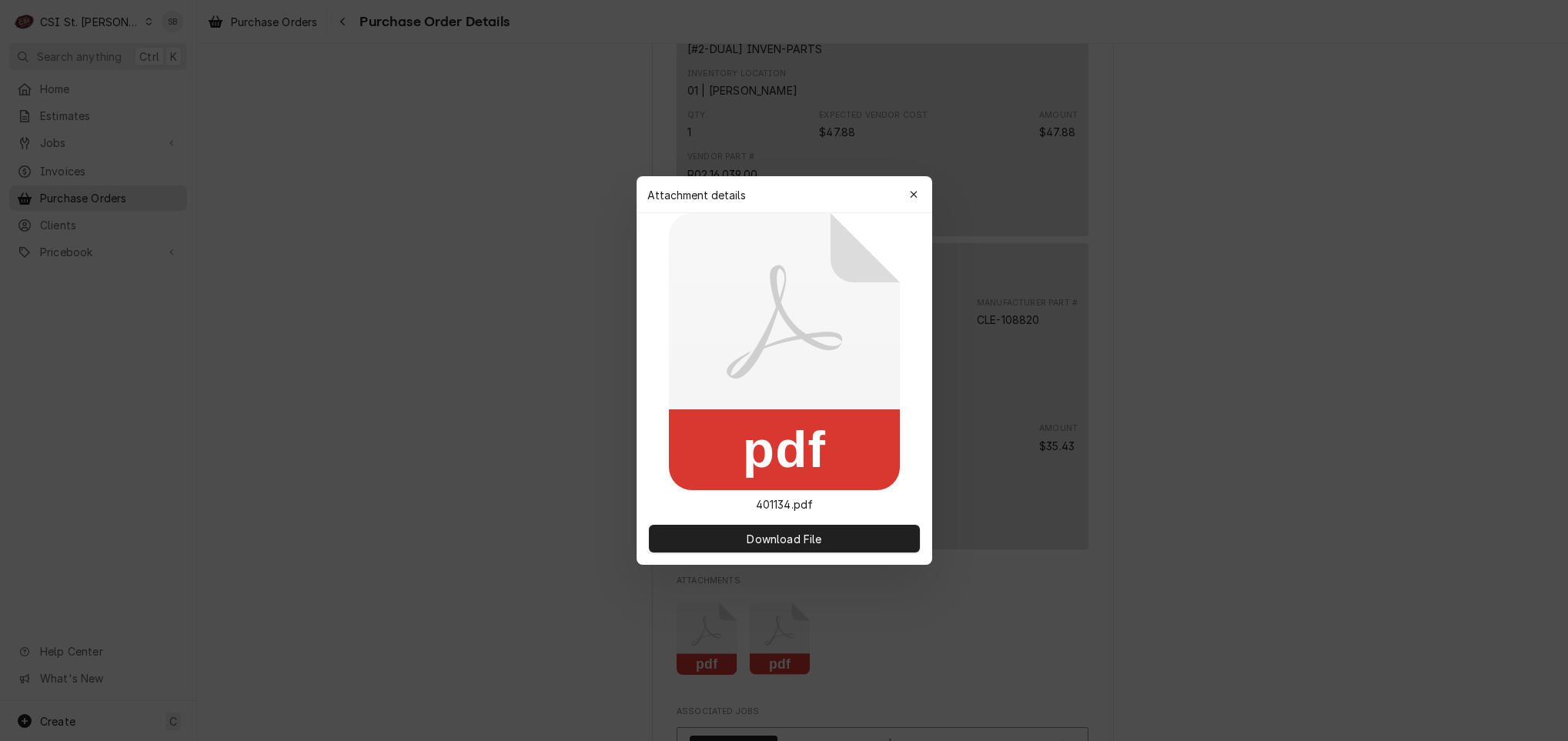
click at [917, 183] on button "button" at bounding box center [914, 195] width 25 height 25
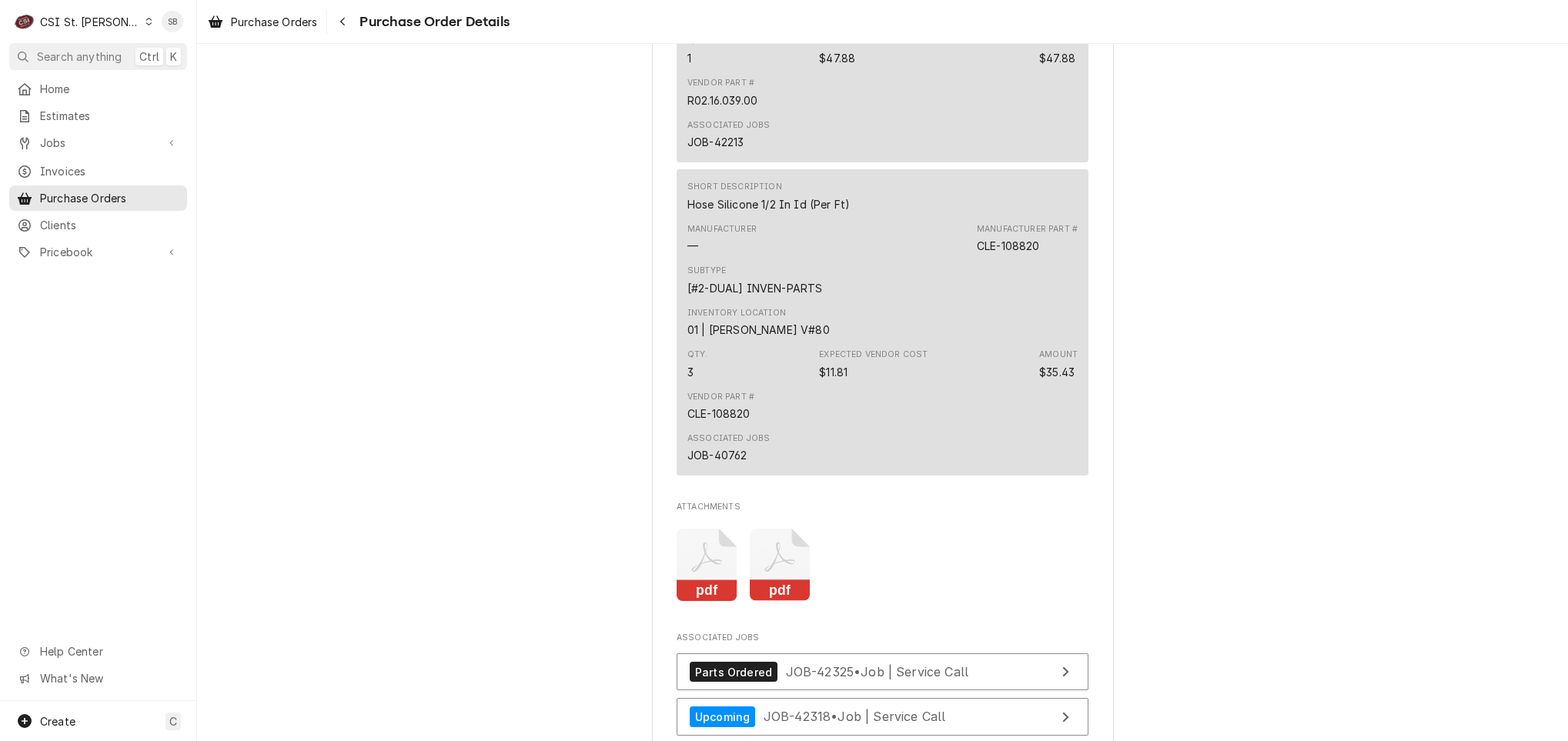
scroll to position [4909, 0]
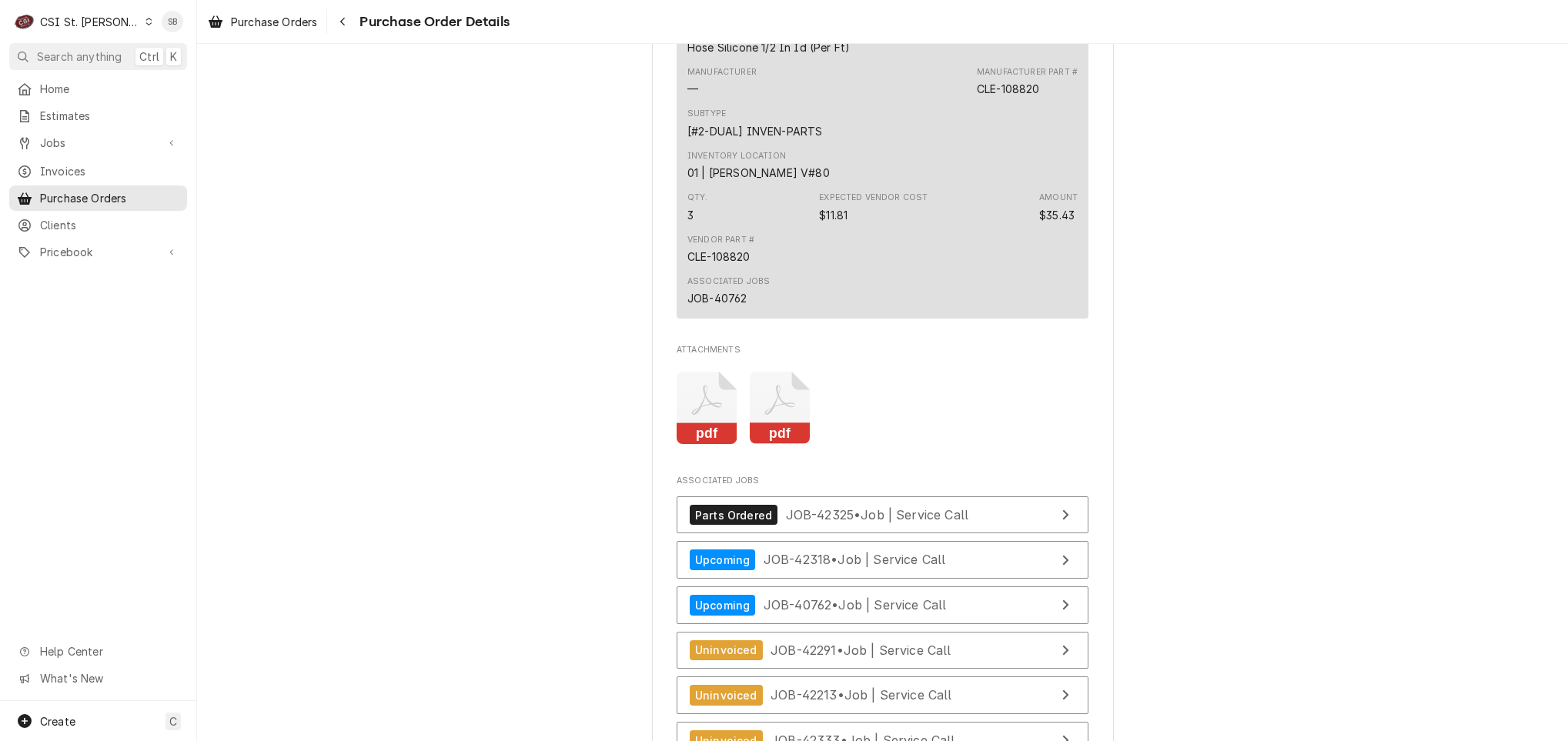
click at [709, 445] on icon "Attachments" at bounding box center [707, 408] width 61 height 73
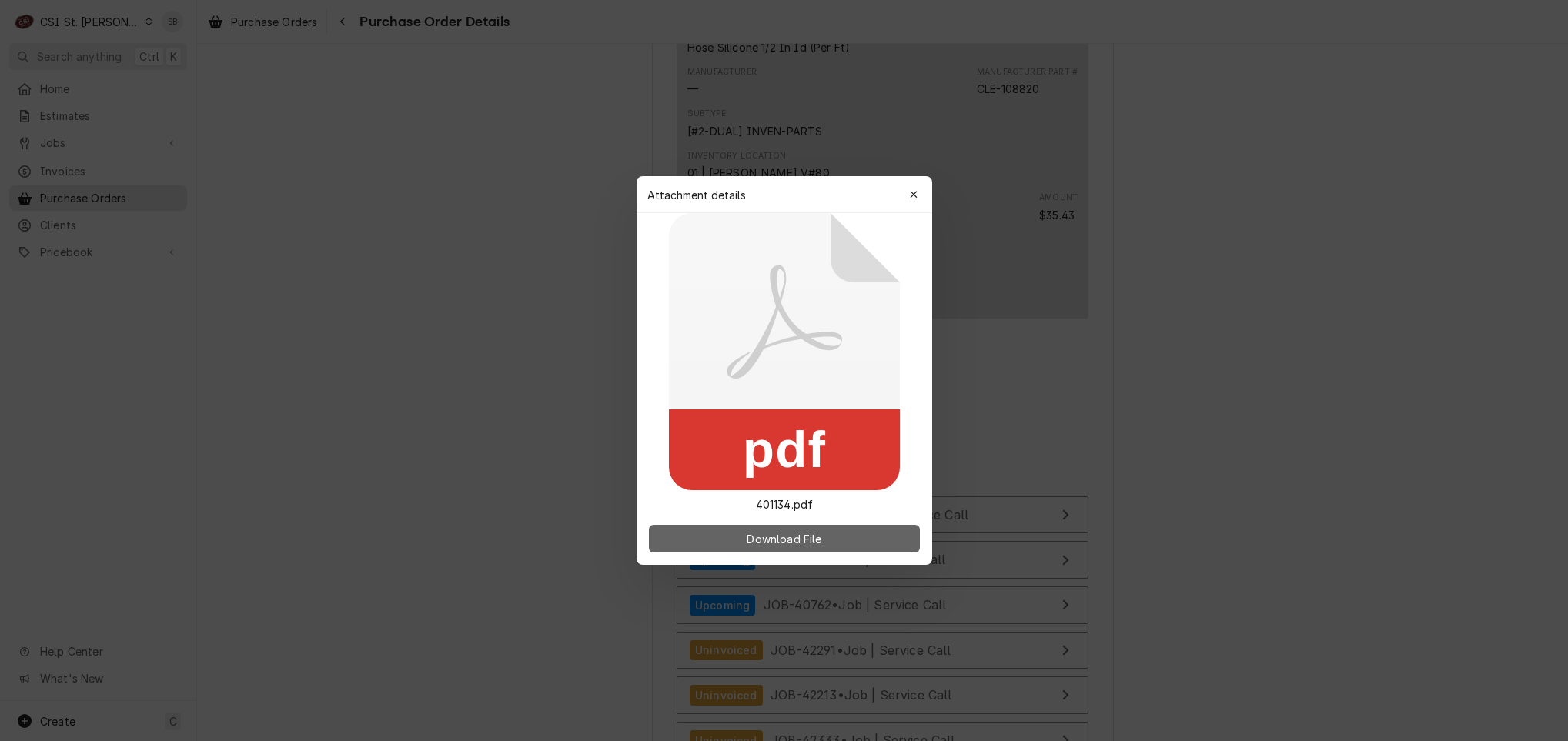
click at [771, 538] on span "Download File" at bounding box center [784, 538] width 81 height 16
click at [917, 195] on icon "button" at bounding box center [913, 194] width 8 height 11
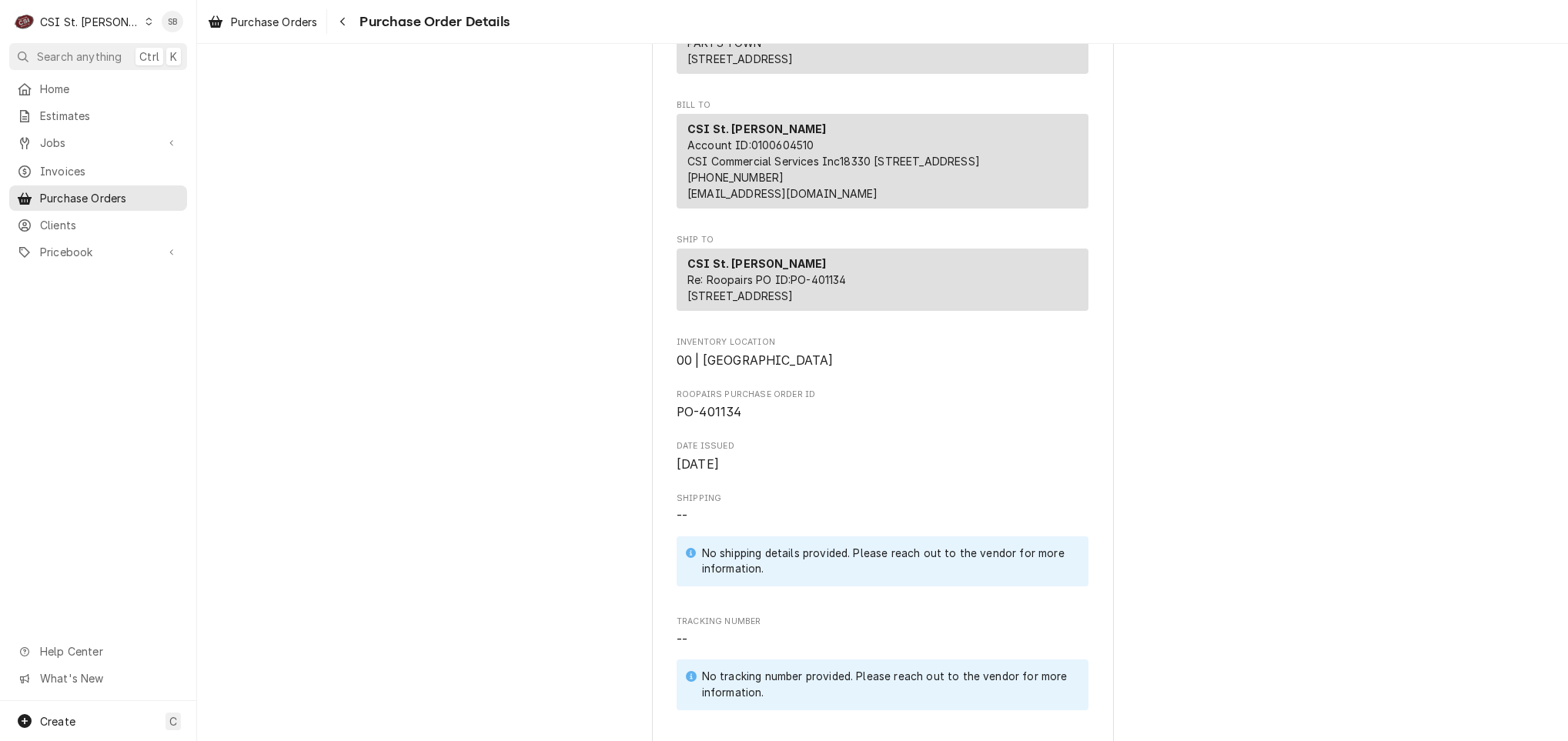
scroll to position [462, 0]
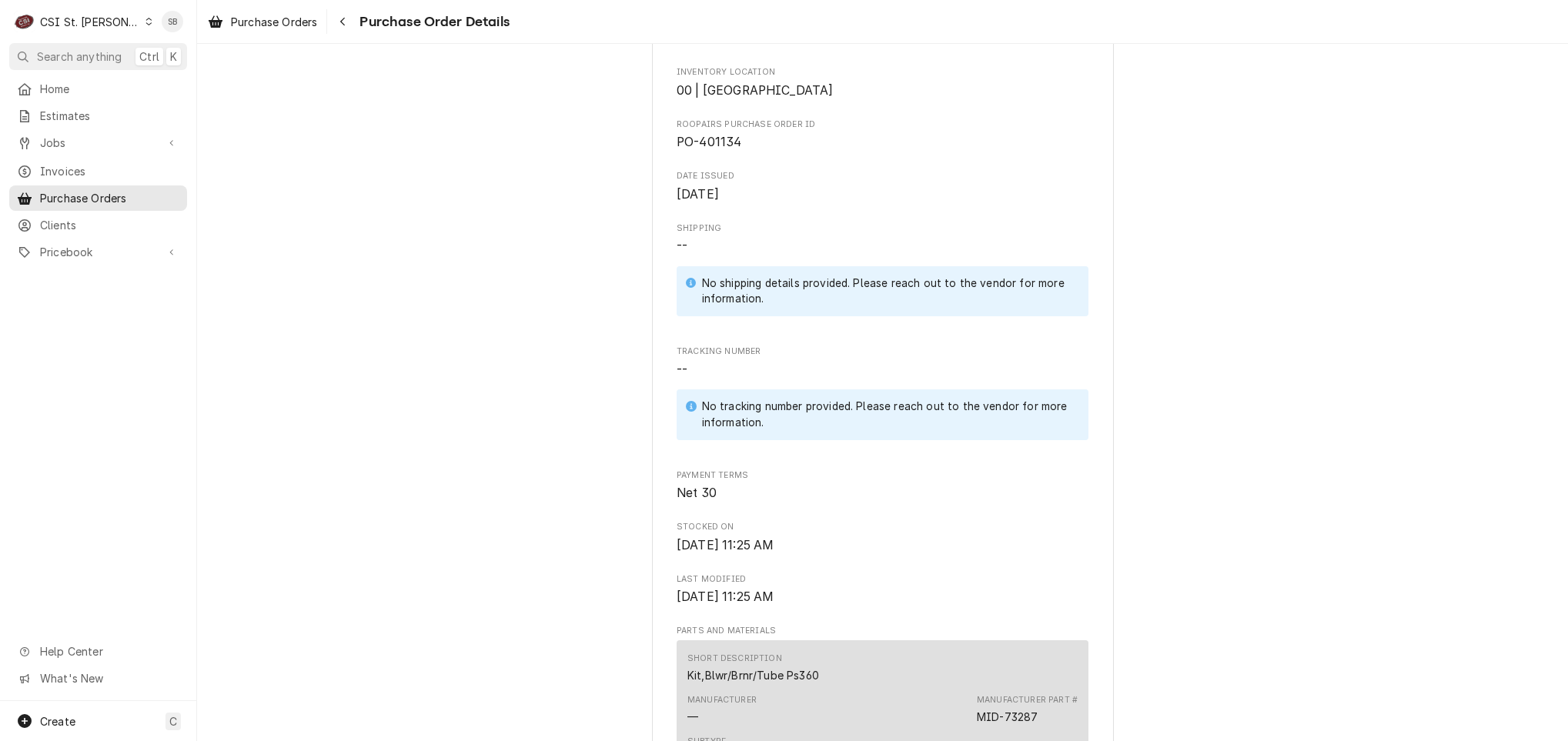
click at [724, 149] on span "PO-401134" at bounding box center [709, 143] width 65 height 15
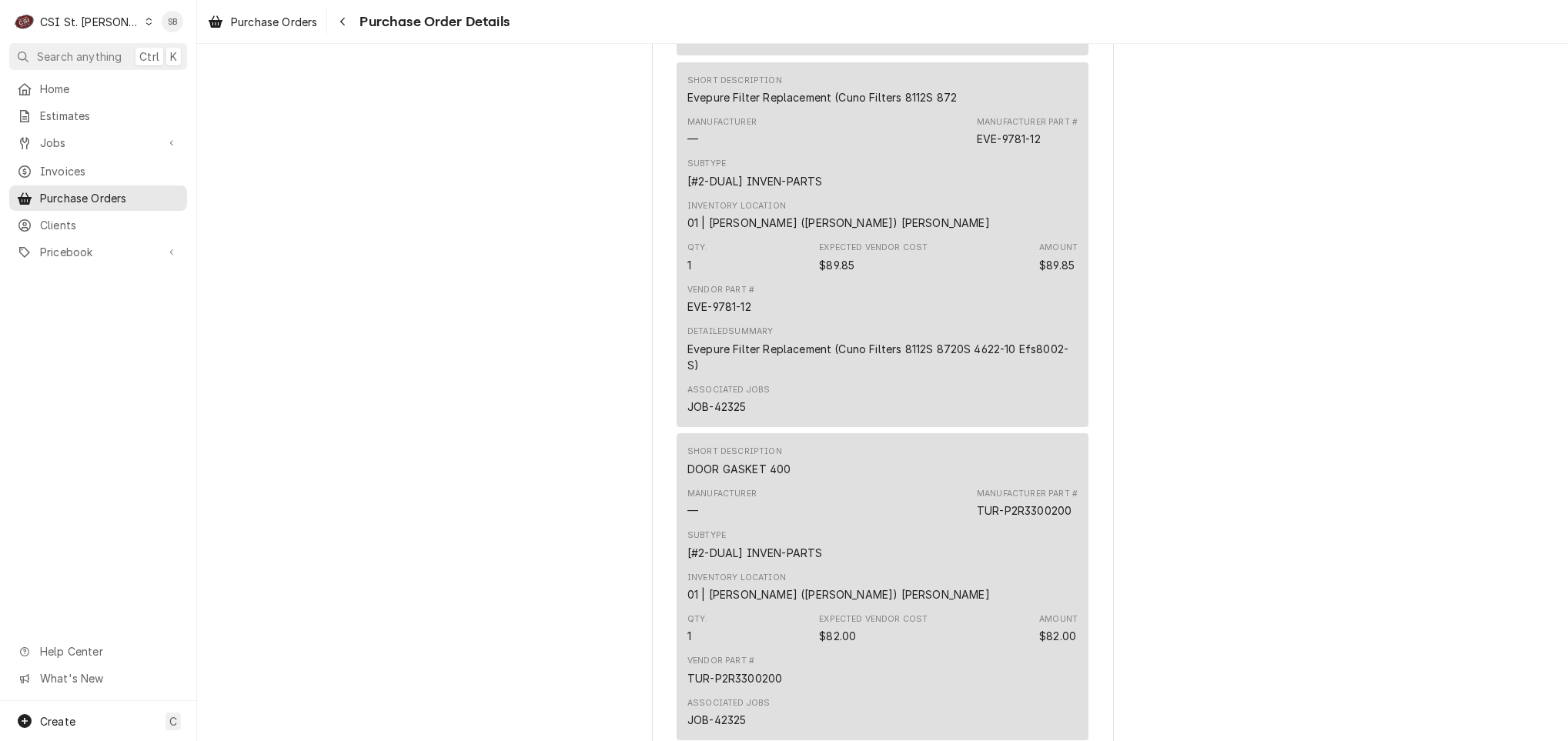
scroll to position [3002, 0]
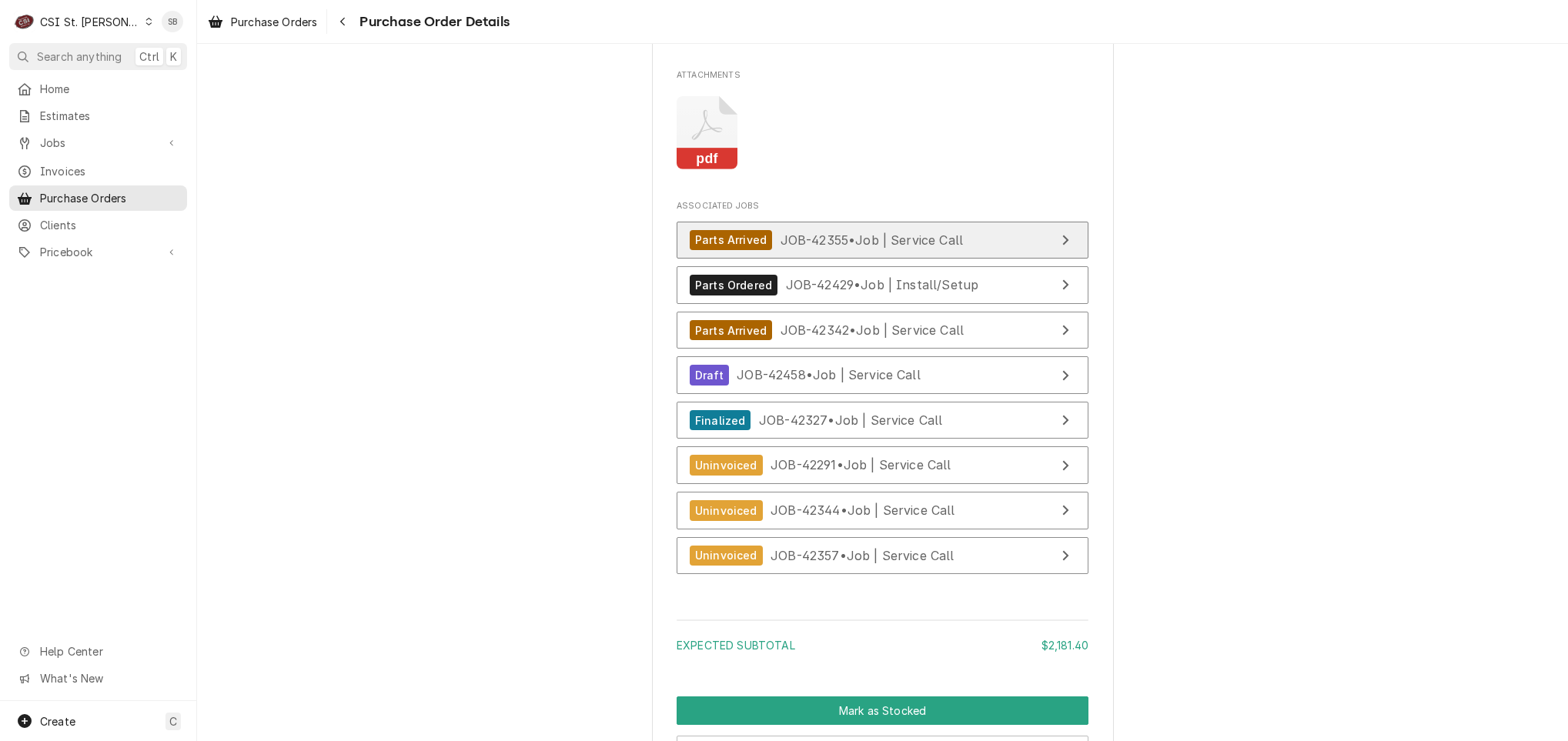
scroll to position [3912, 0]
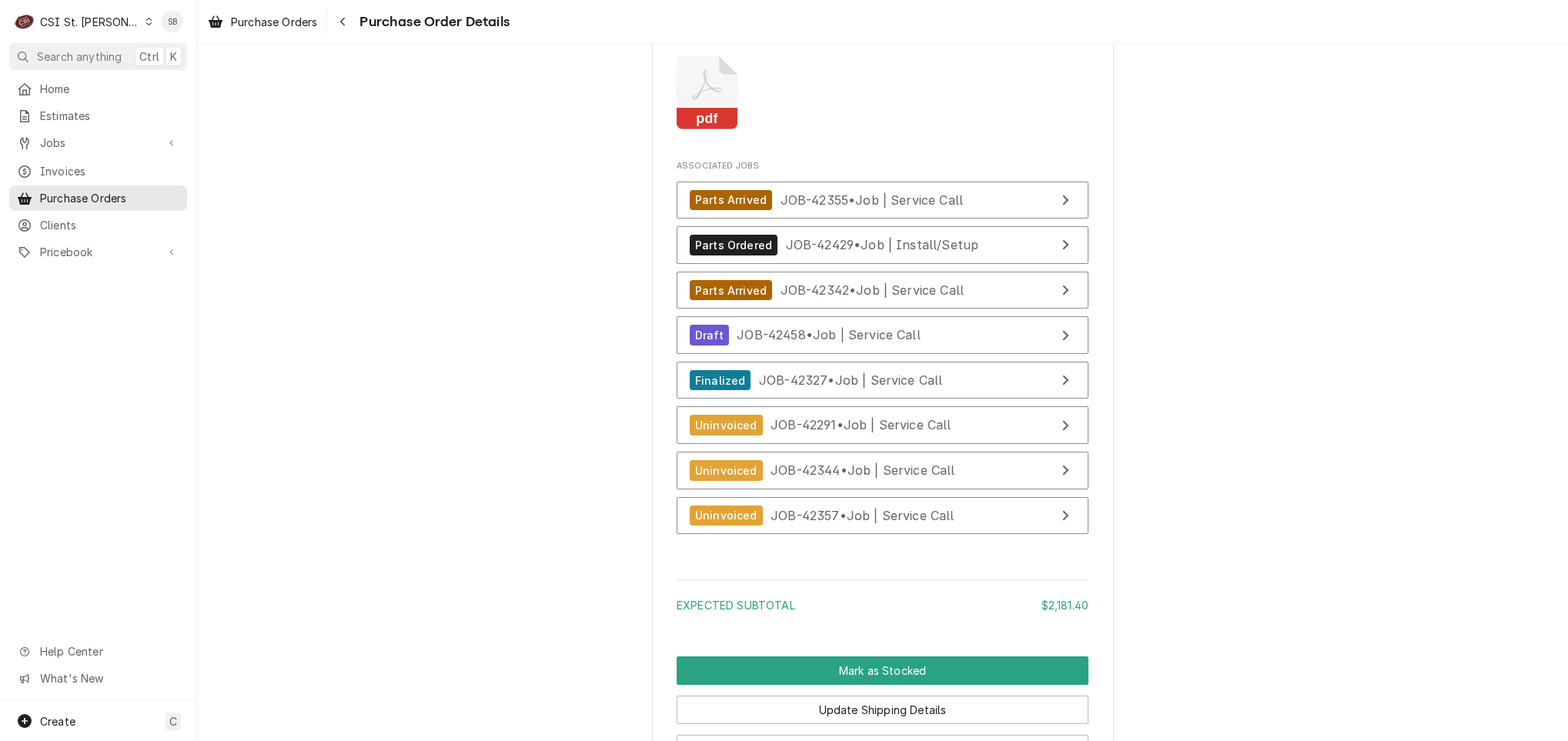
click at [721, 129] on icon "Attachments" at bounding box center [707, 93] width 61 height 73
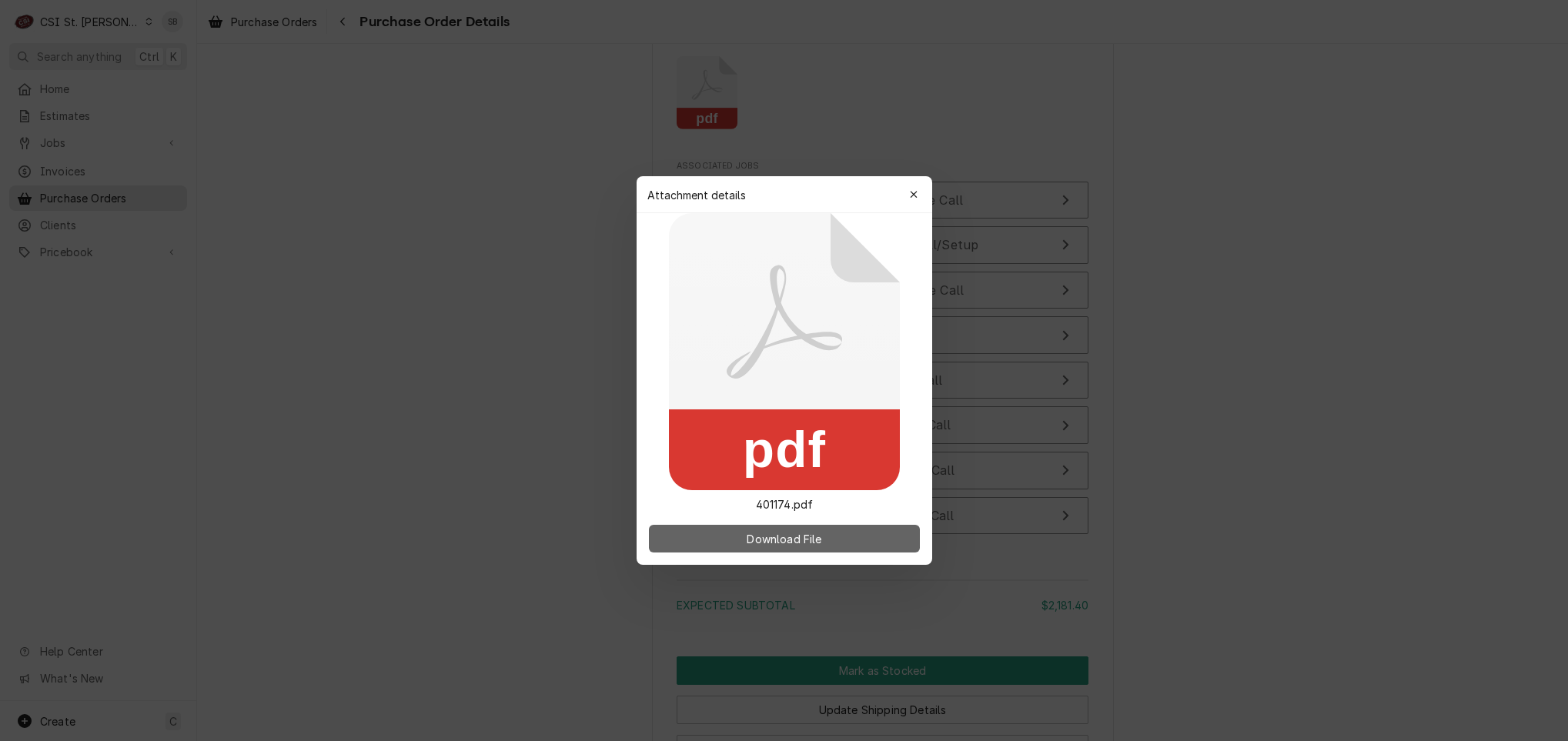
click at [848, 545] on button "Download File" at bounding box center [784, 538] width 271 height 28
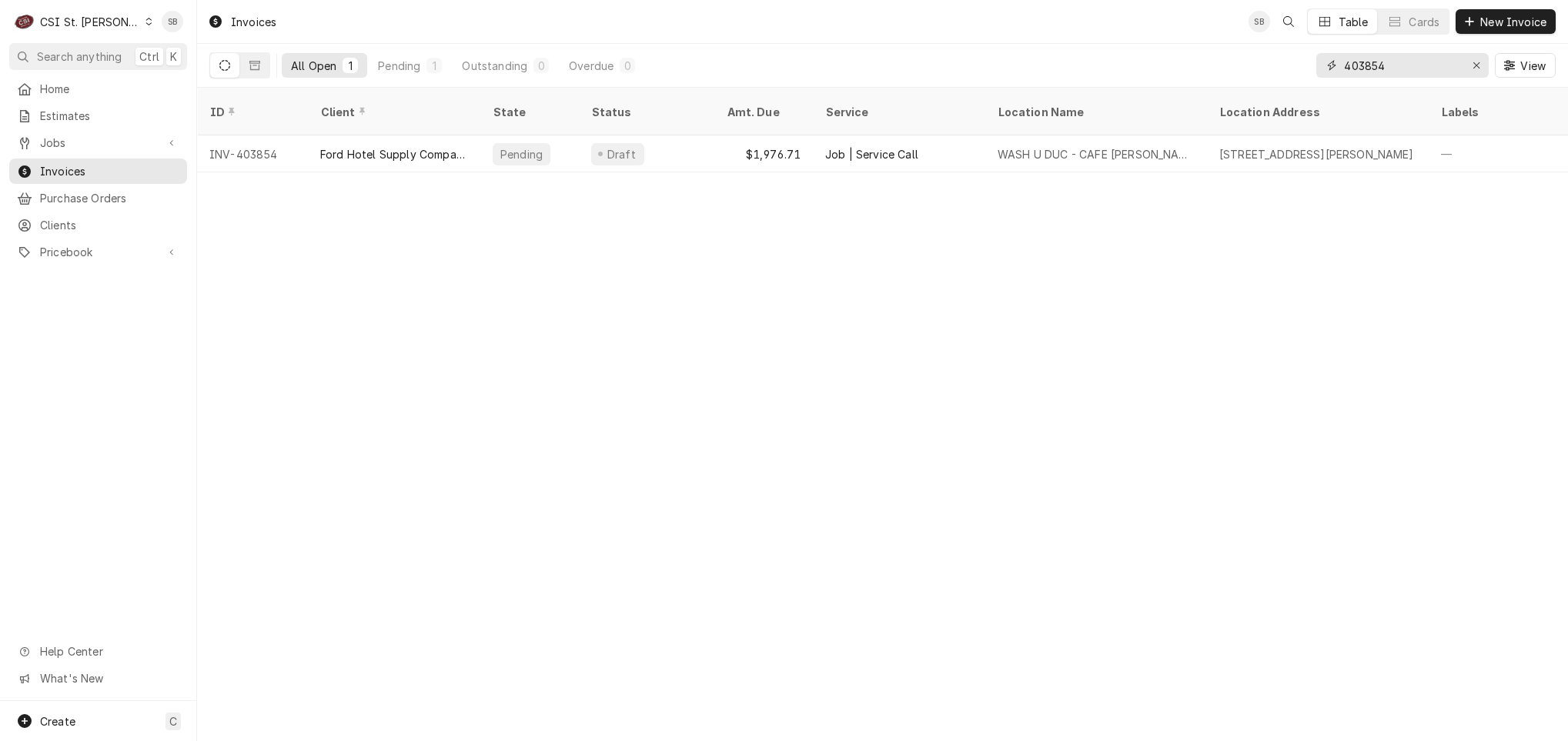
click at [1360, 63] on input "403854" at bounding box center [1401, 66] width 115 height 25
paste input "334"
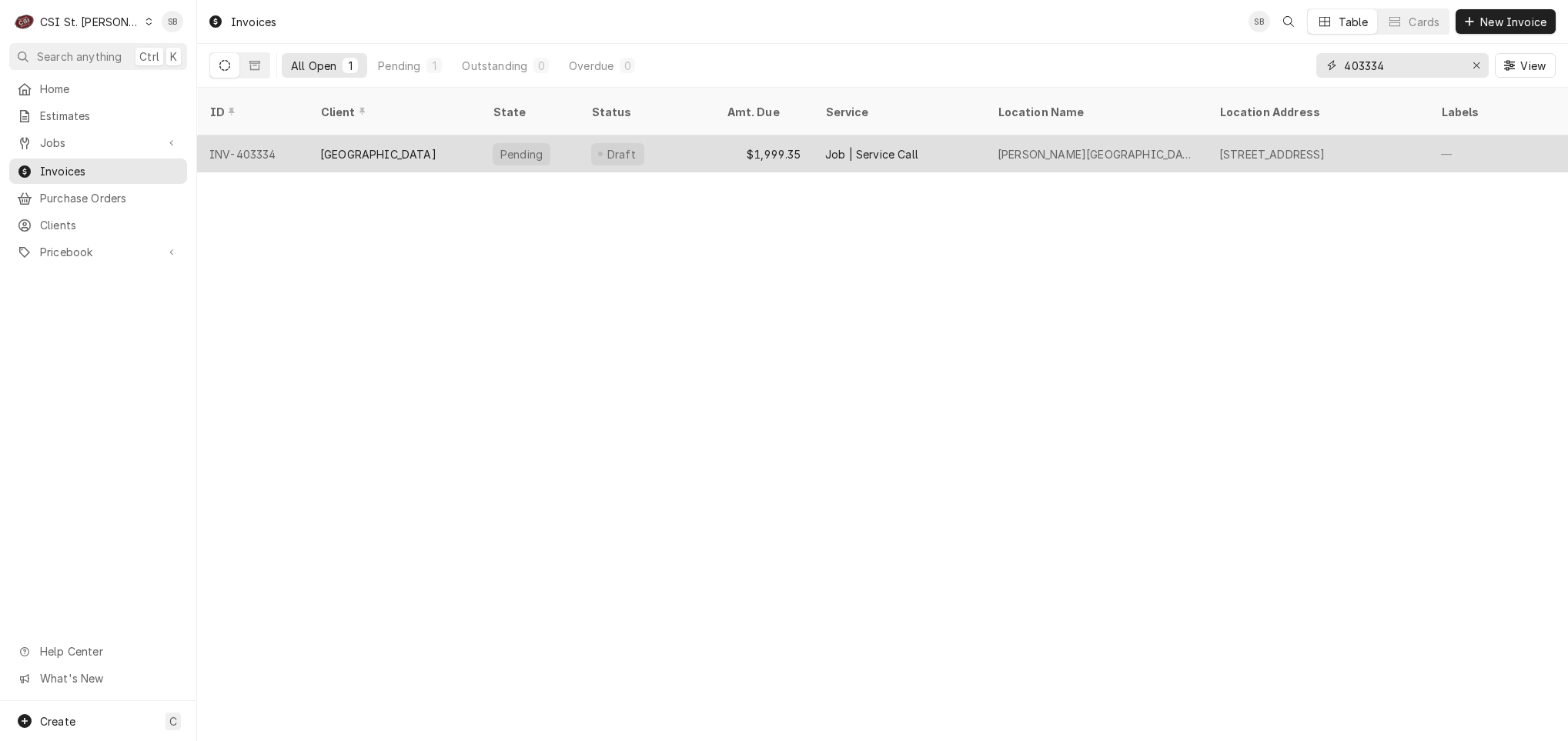
type input "403334"
click at [396, 146] on div "[GEOGRAPHIC_DATA]" at bounding box center [378, 153] width 116 height 16
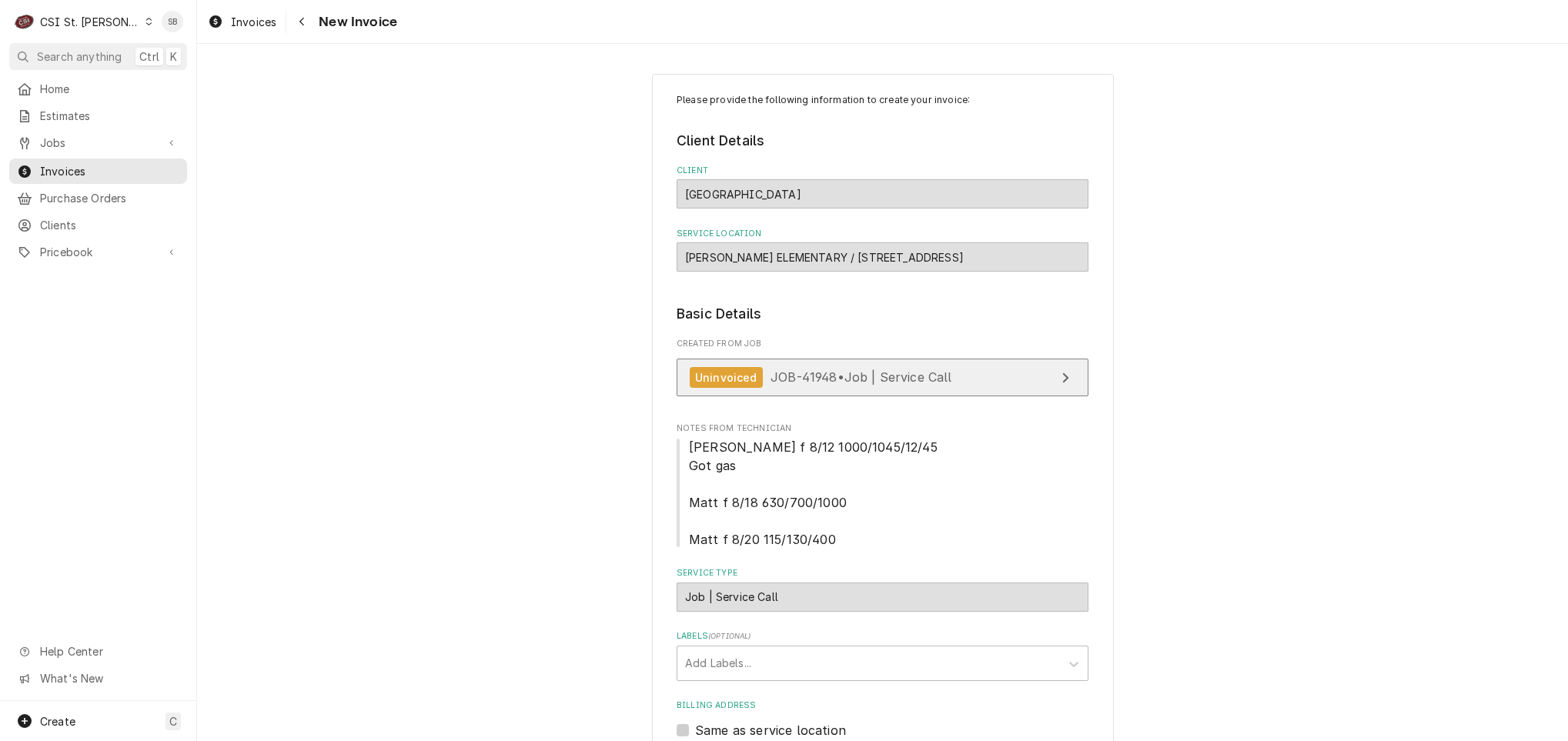
click at [846, 370] on div "Uninvoiced JOB-41948 • Job | Service Call" at bounding box center [820, 377] width 263 height 21
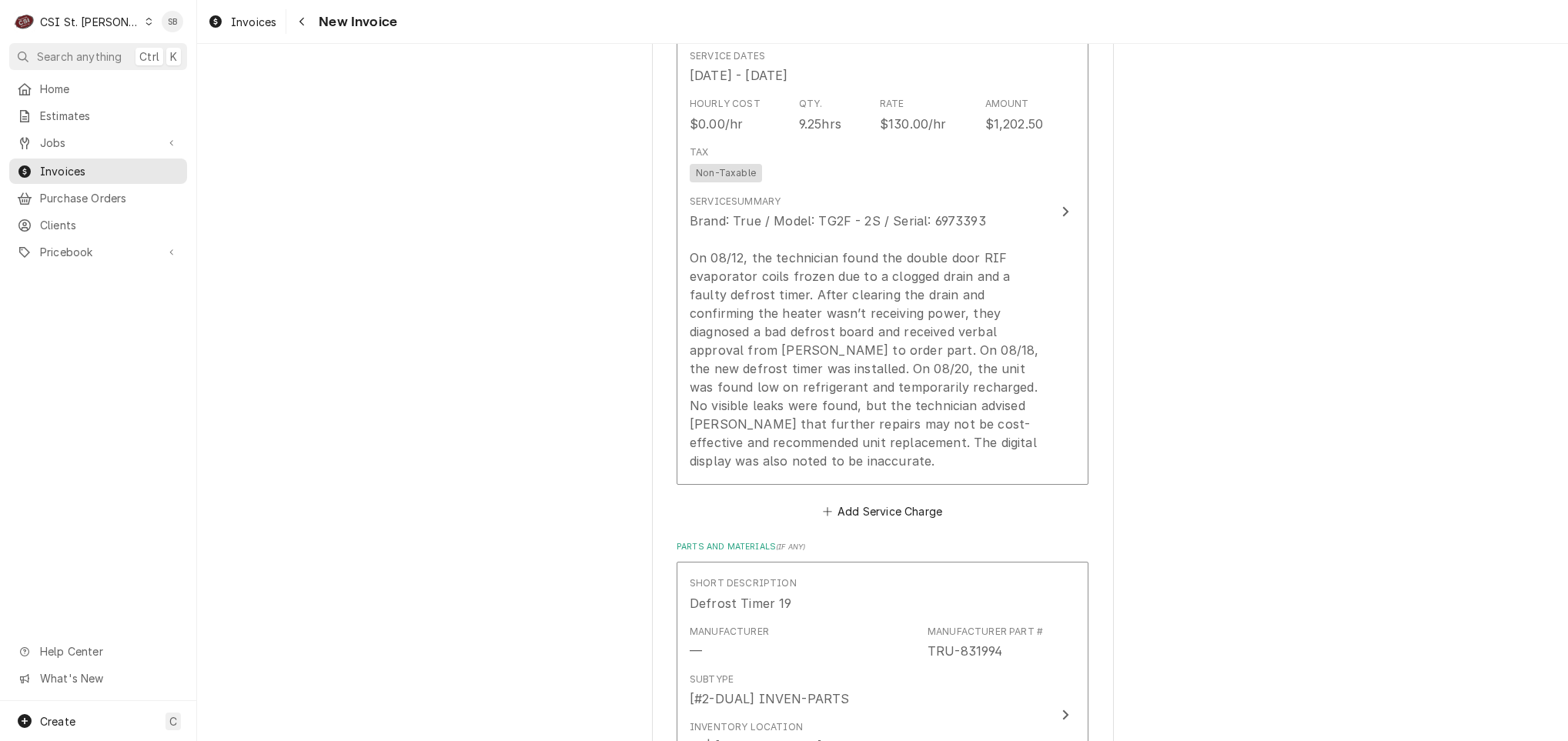
scroll to position [1269, 0]
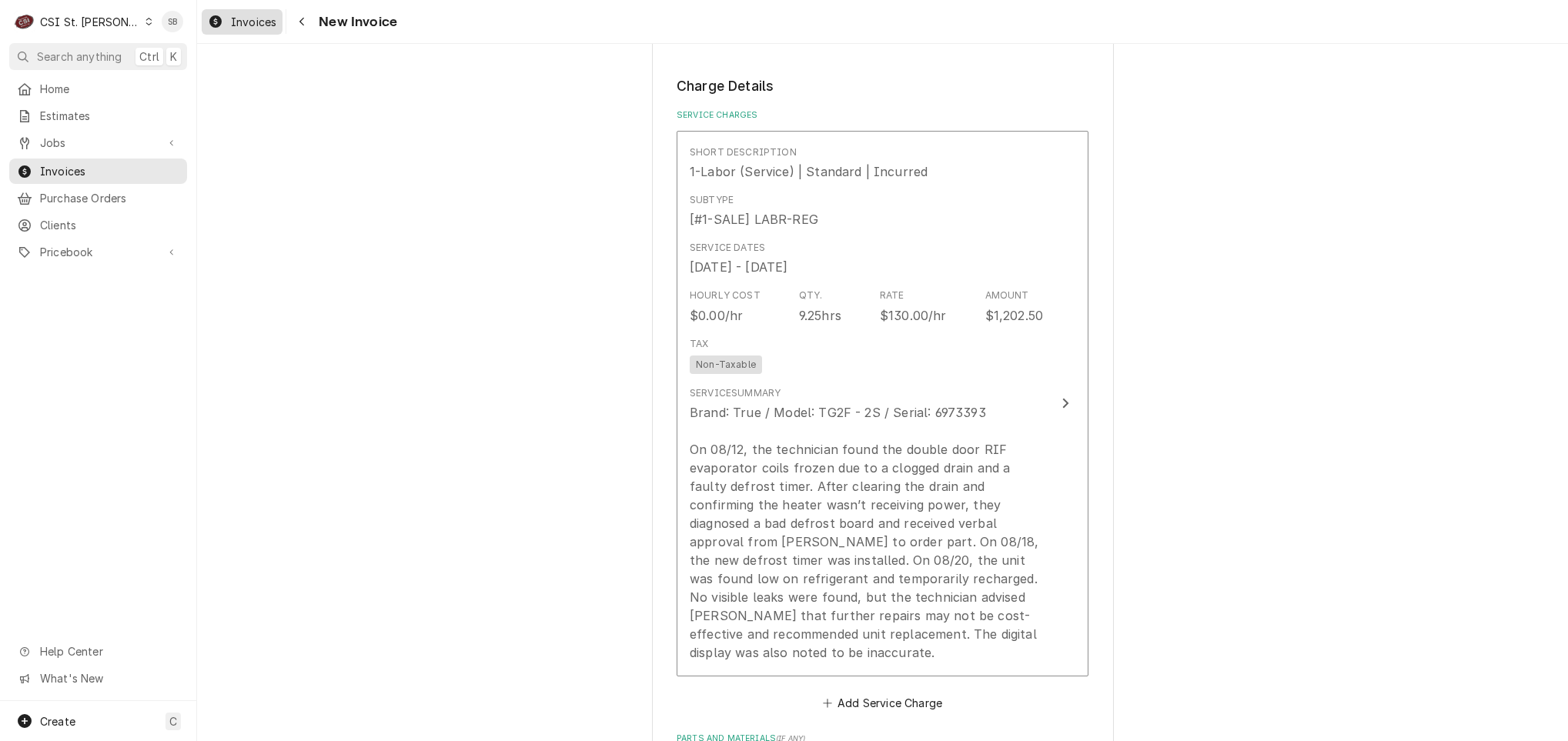
click at [261, 16] on span "Invoices" at bounding box center [253, 22] width 45 height 16
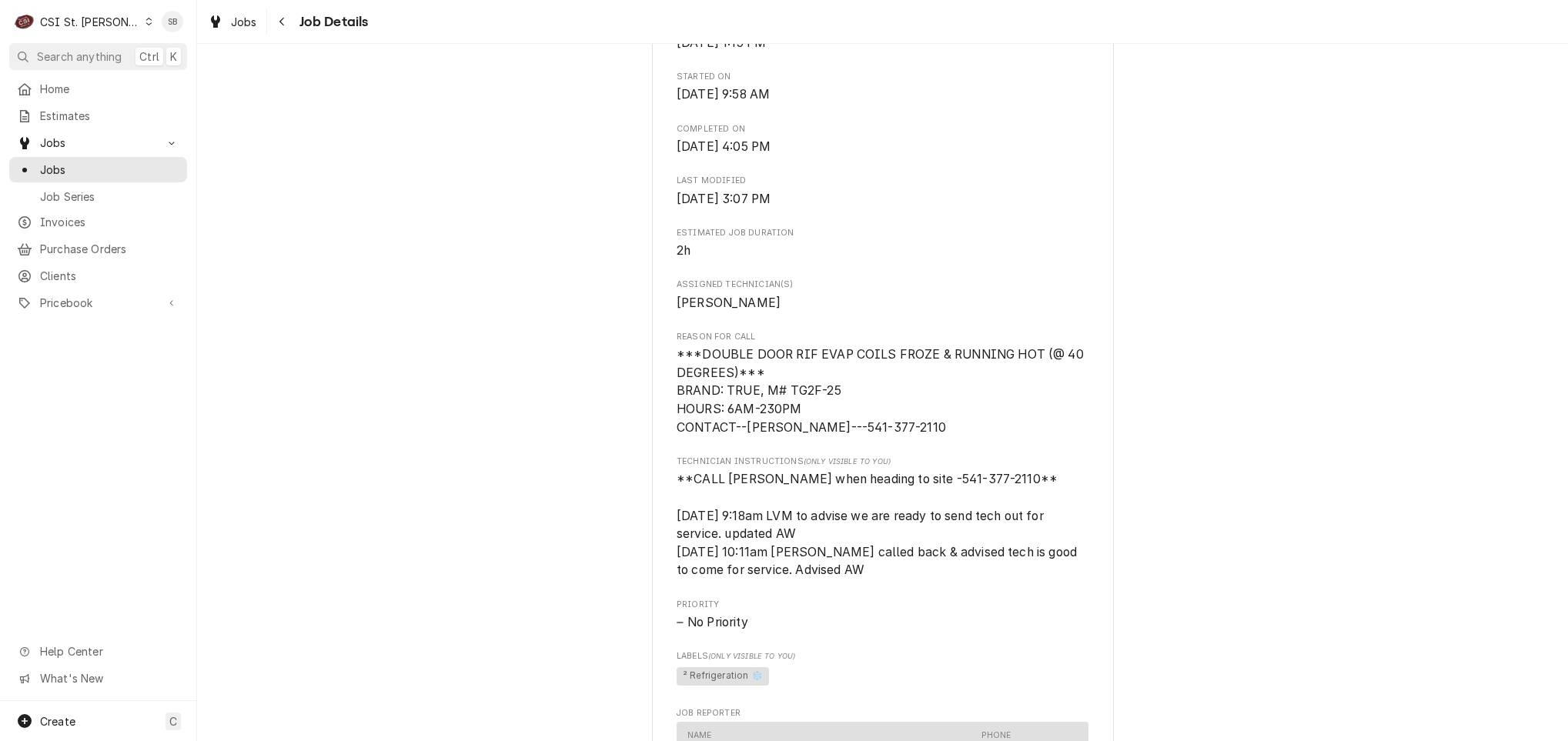
scroll to position [462, 0]
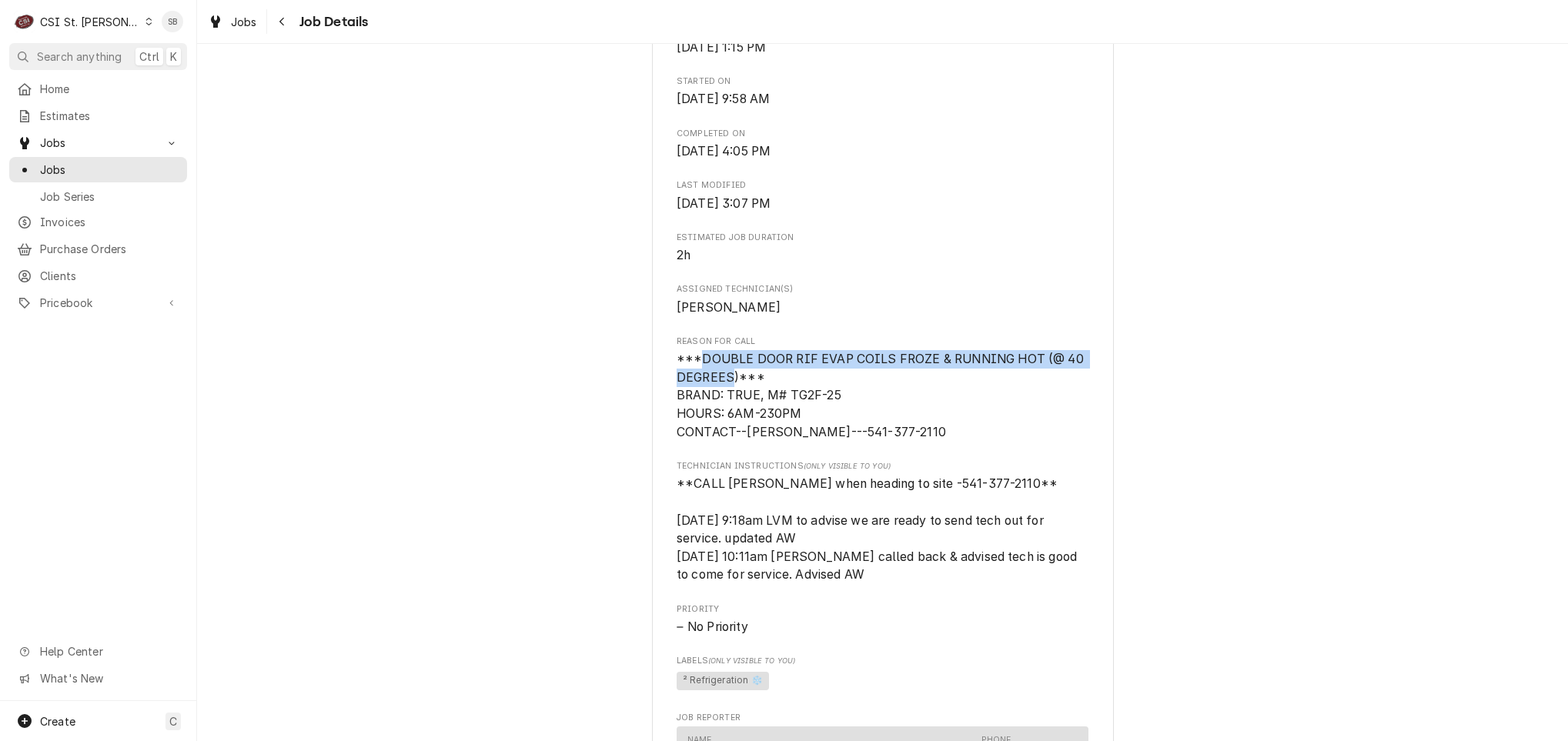
drag, startPoint x: 726, startPoint y: 395, endPoint x: 694, endPoint y: 375, distance: 37.7
click at [694, 375] on span "***DOUBLE DOOR RIF EVAP COILS FROZE & RUNNING HOT (@ 40 DEGREES)*** BRAND: TRUE…" at bounding box center [882, 395] width 410 height 88
copy span "DOUBLE DOOR RIF EVAP COILS FROZE & RUNNING HOT (@ 40 DEGREES"
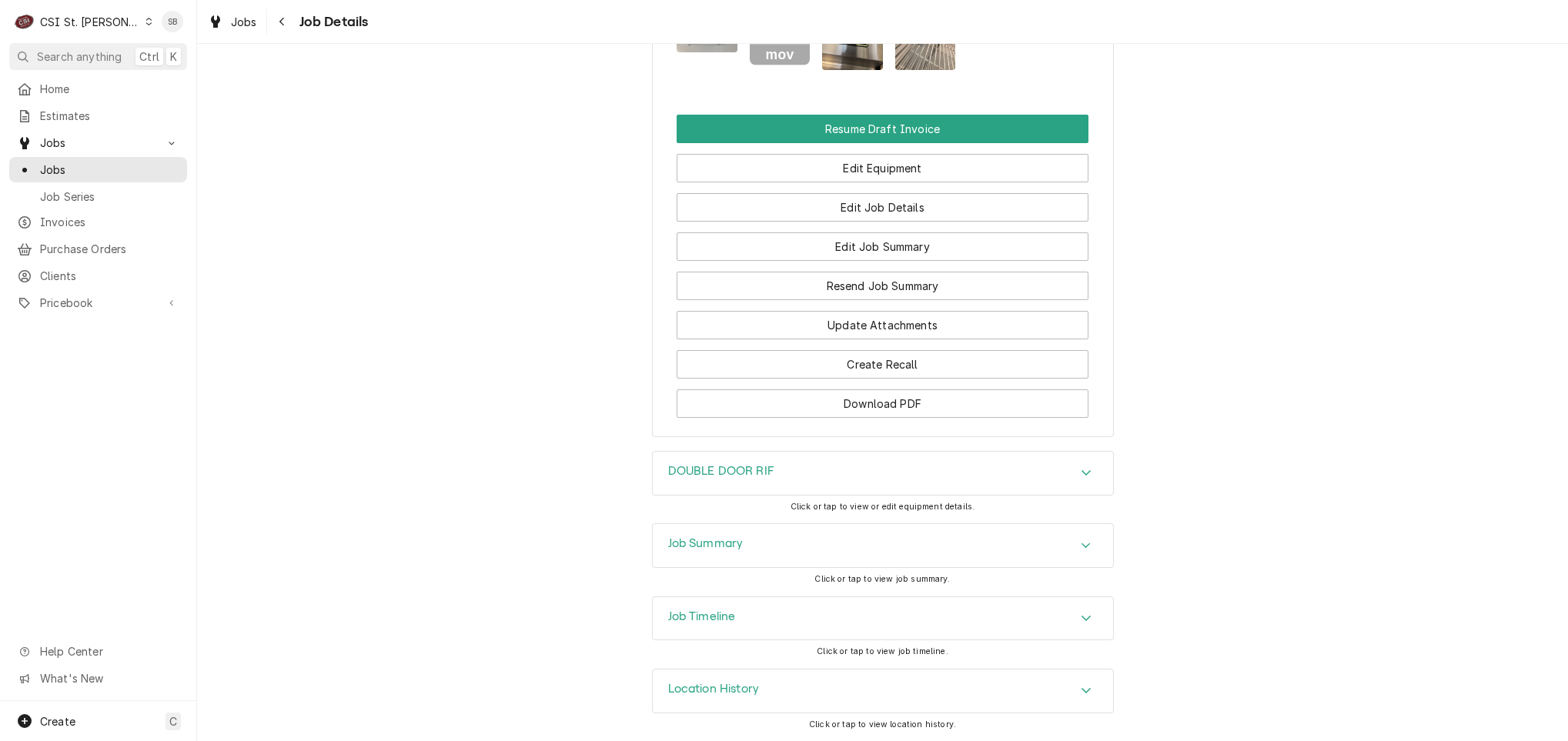
click at [789, 554] on div "Job Summary" at bounding box center [883, 546] width 460 height 43
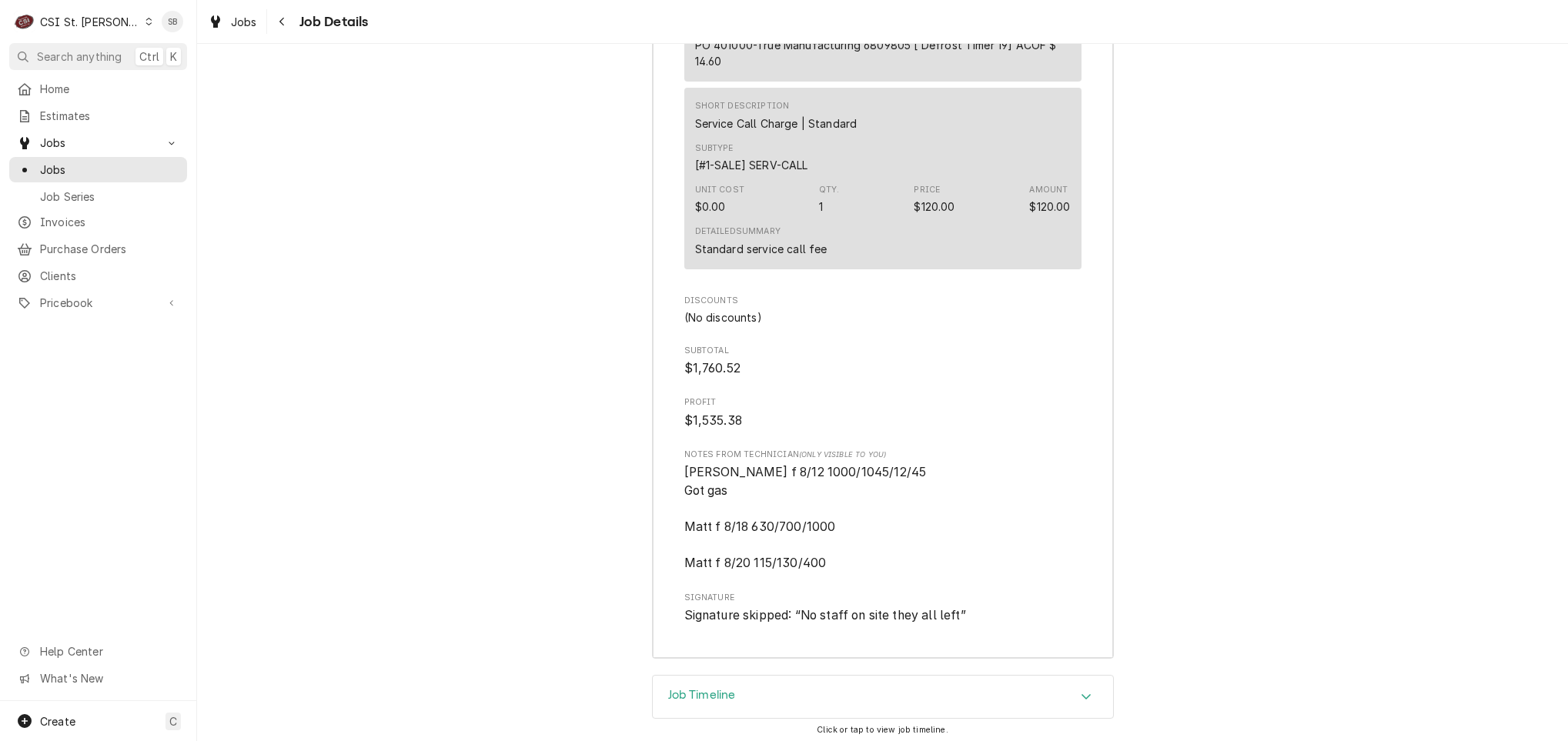
scroll to position [5359, 0]
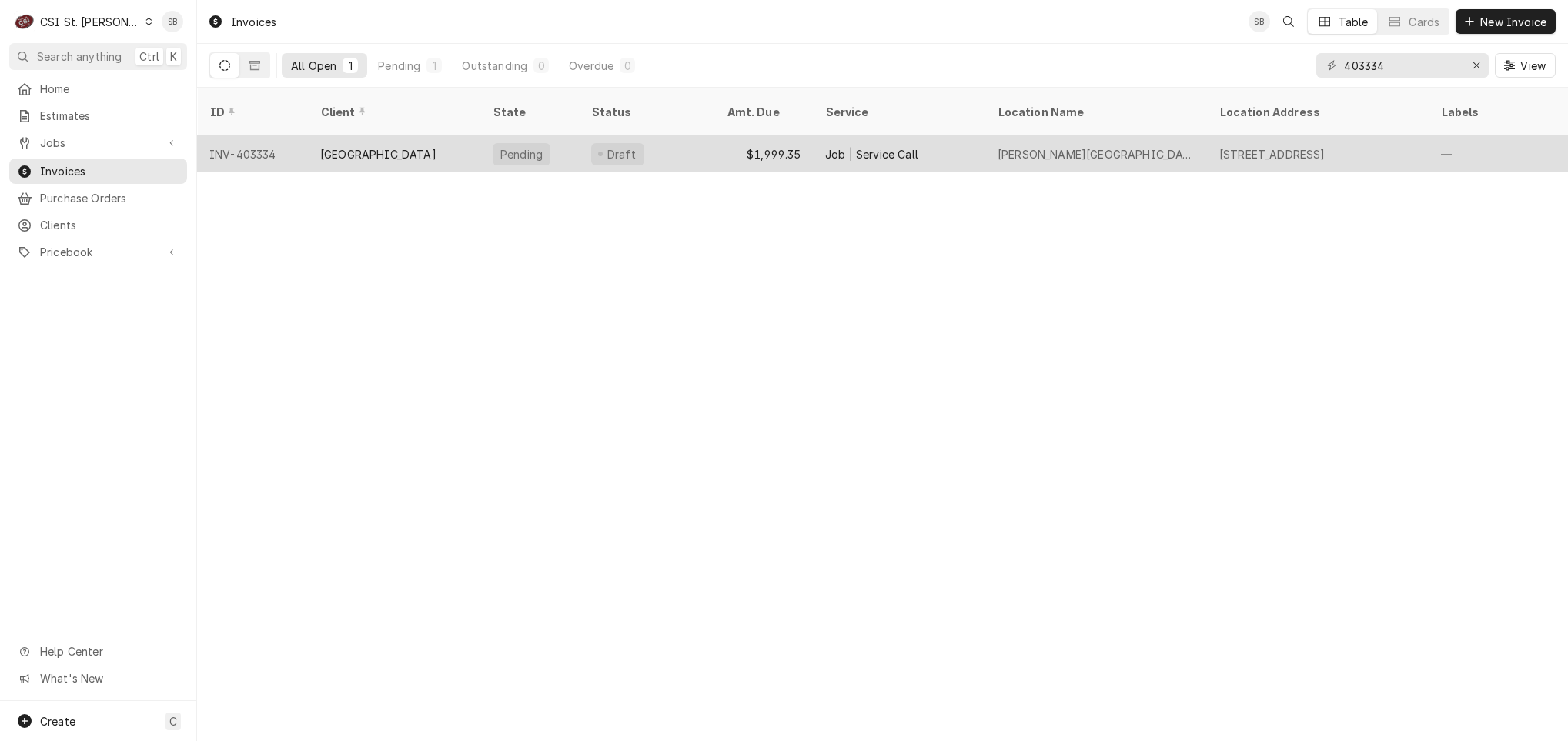
click at [437, 146] on div "Kirkwood School District" at bounding box center [378, 153] width 116 height 16
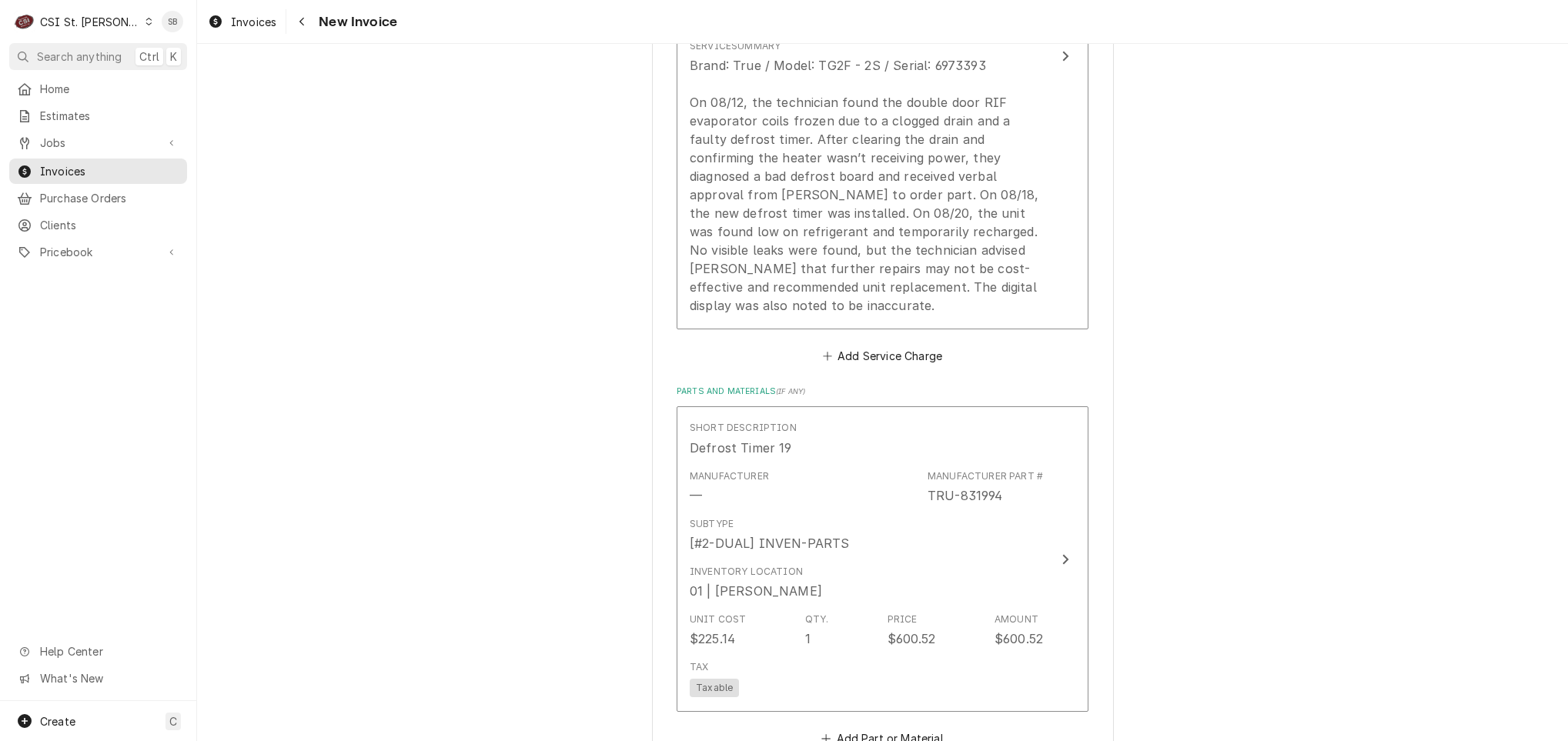
scroll to position [1847, 0]
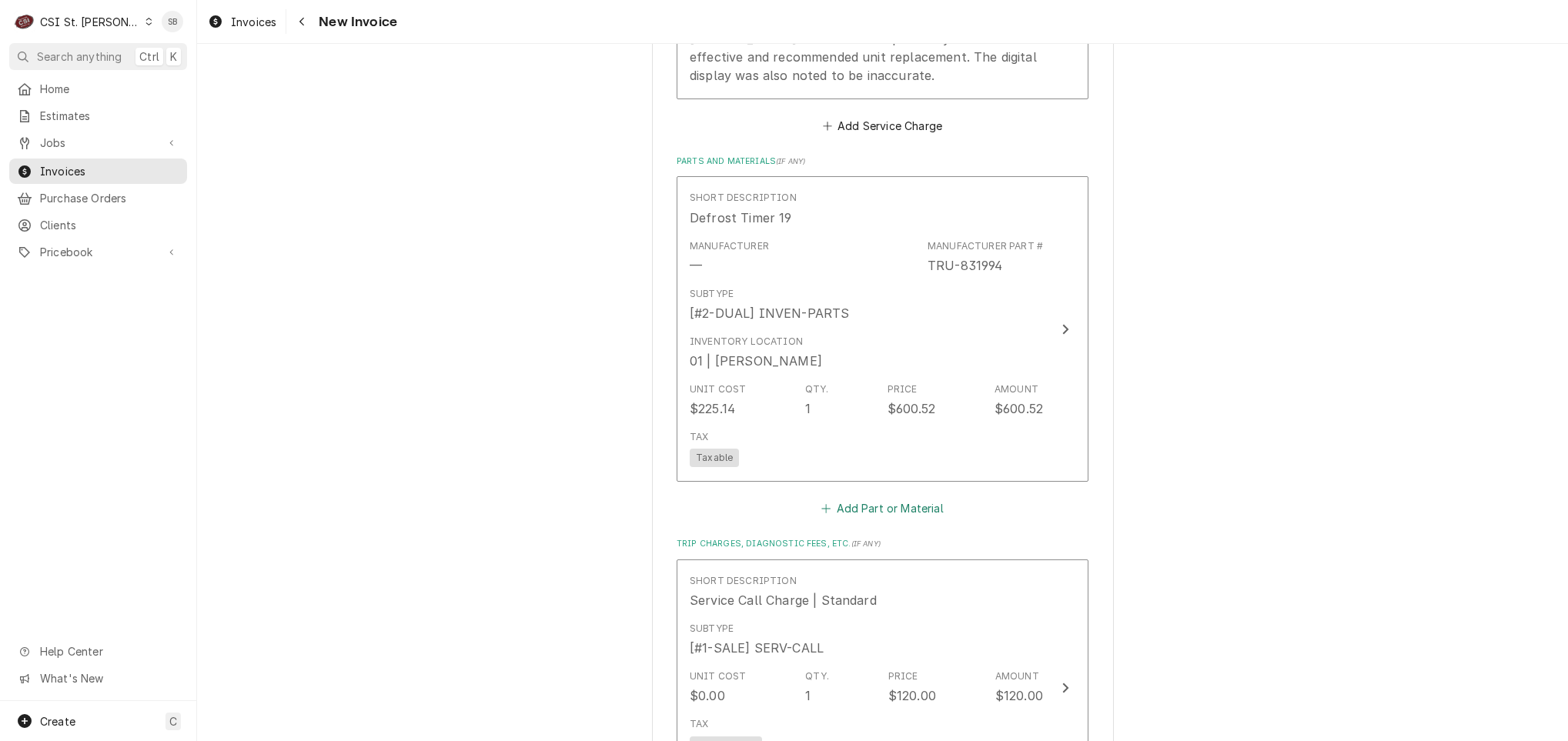
click at [867, 501] on button "Add Part or Material" at bounding box center [882, 508] width 127 height 22
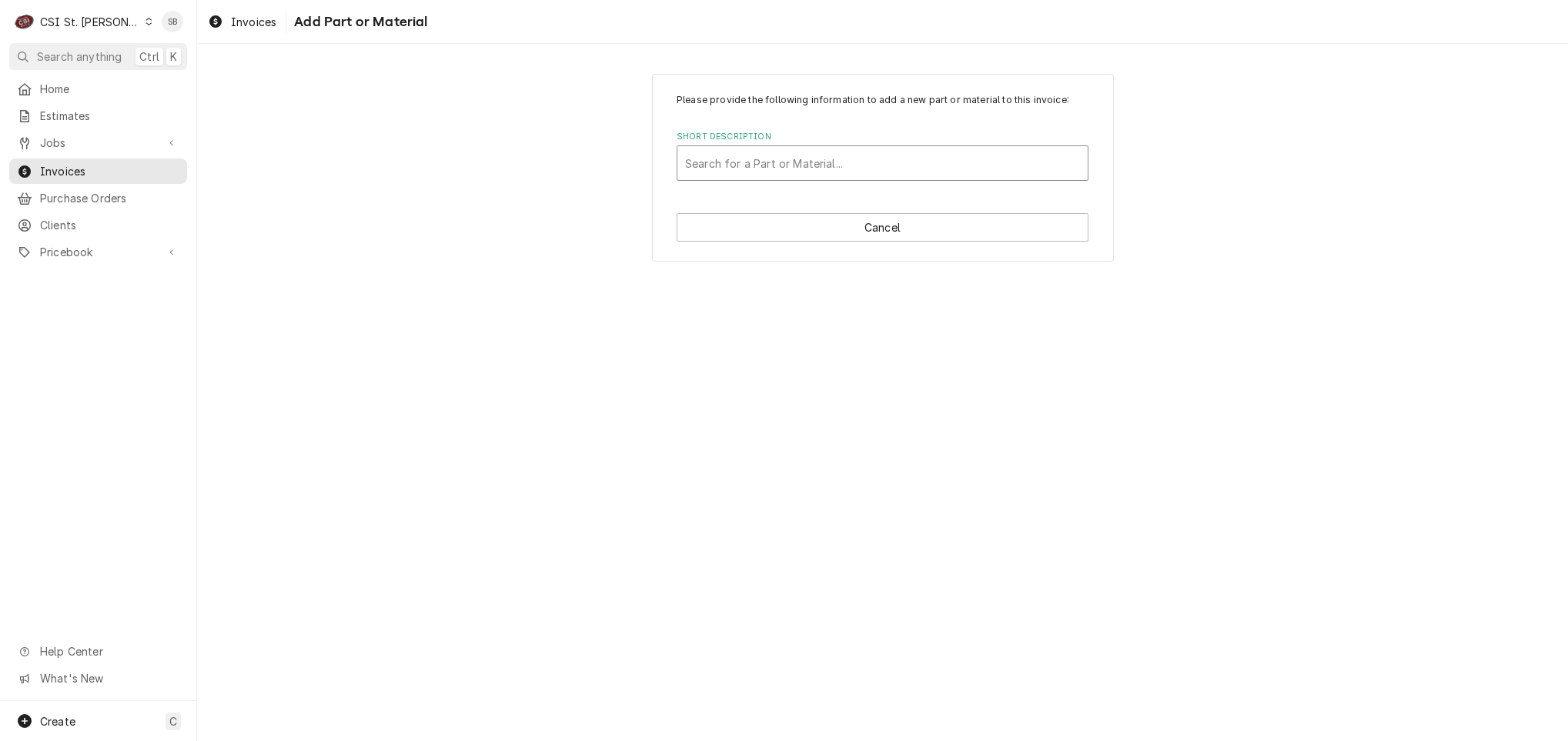
click at [816, 164] on div "Short Description" at bounding box center [883, 163] width 395 height 28
type input "R-404A"
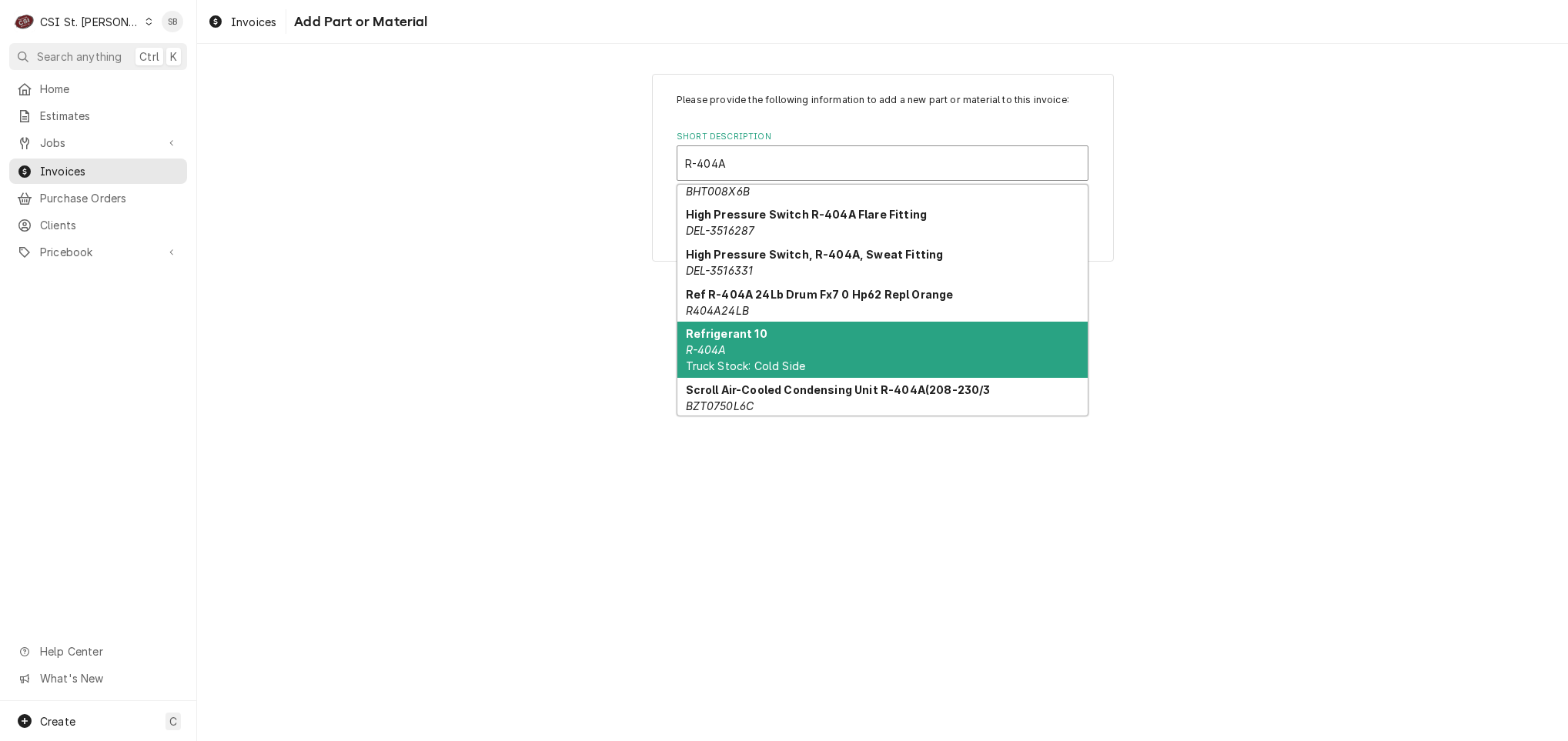
scroll to position [999, 0]
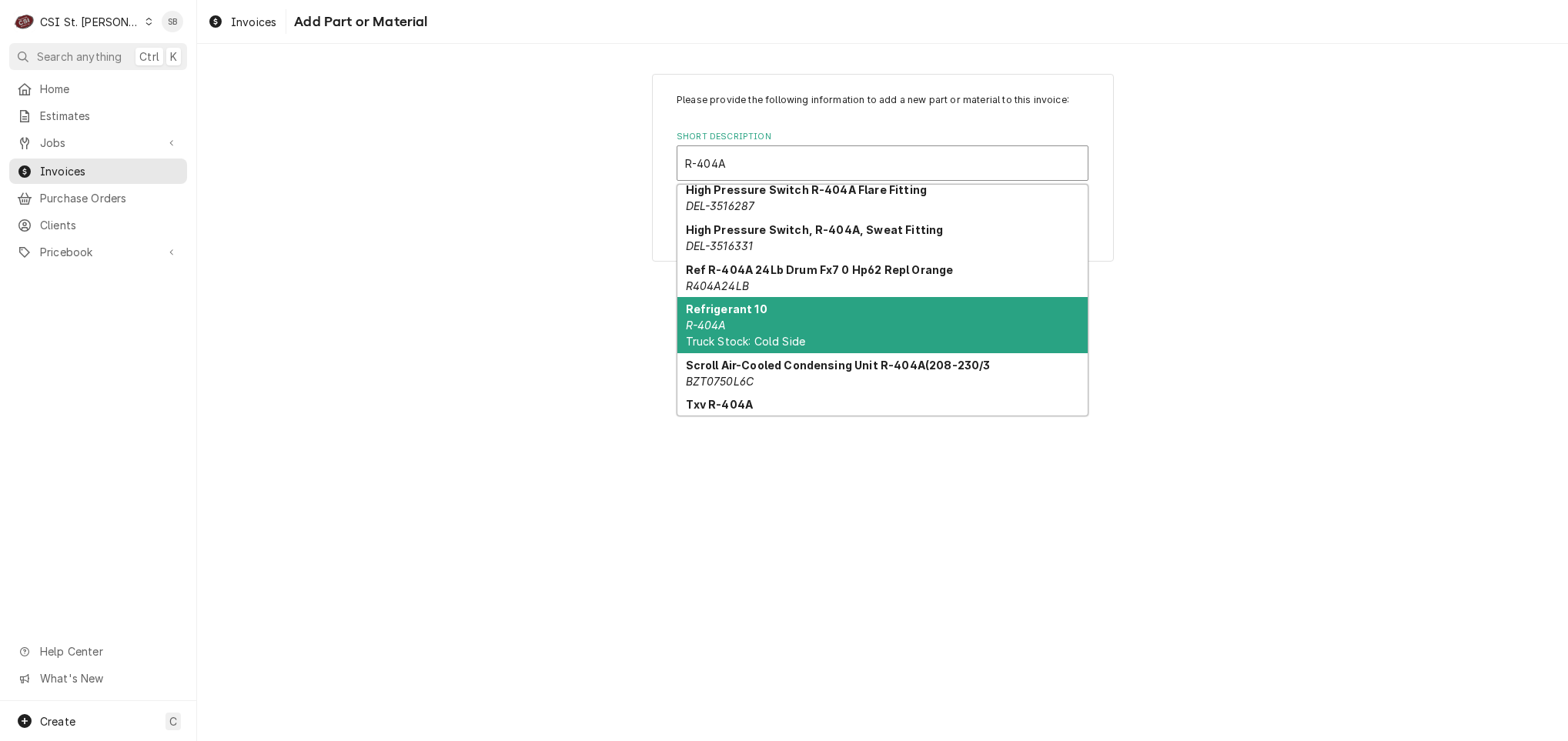
click at [839, 319] on div "Refrigerant 10 R-404A Truck Stock: Cold Side" at bounding box center [882, 324] width 410 height 56
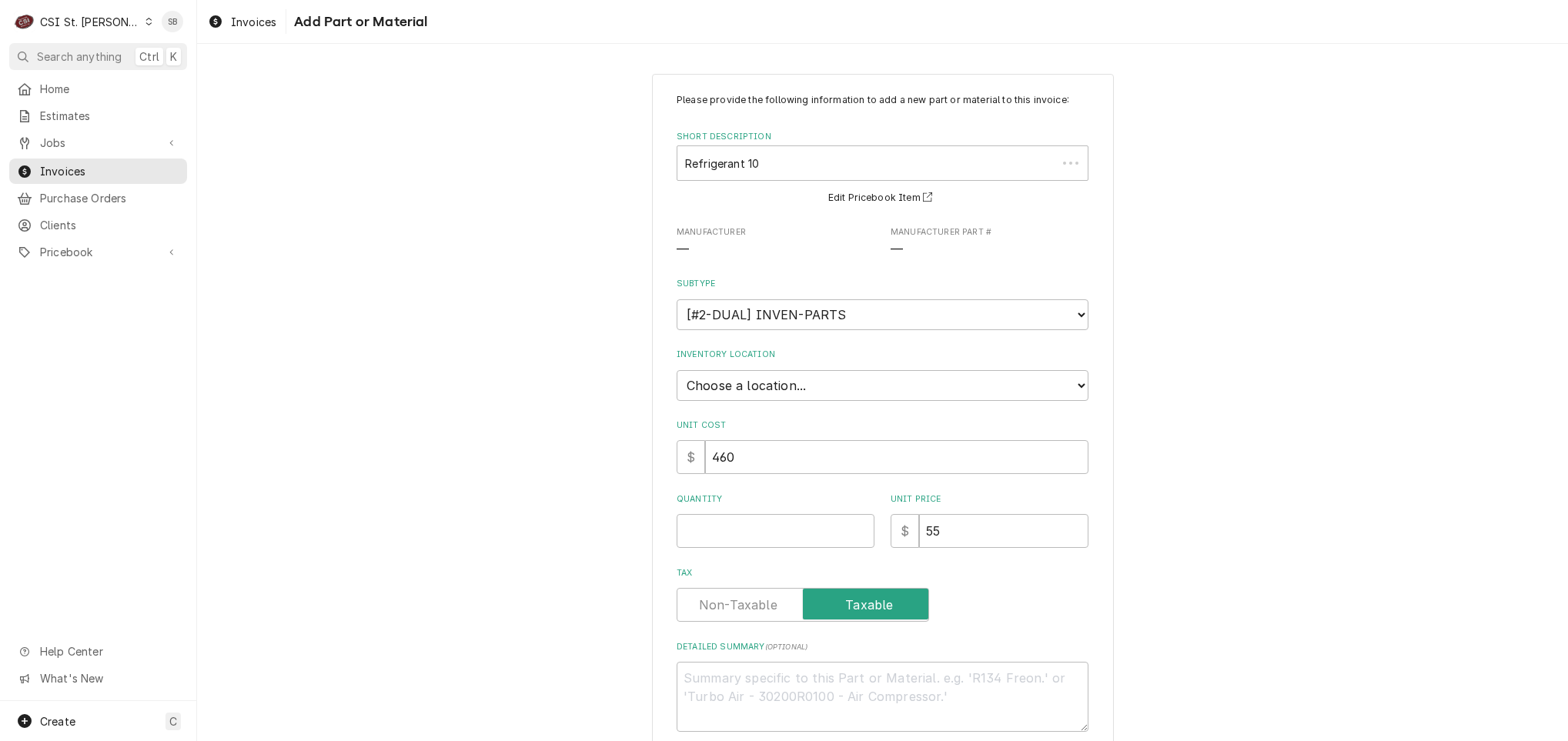
type textarea "x"
click at [801, 378] on select "Choose a location... 00 | STL WAREHOUSE 01 | [PERSON_NAME] V#93 01 | [PERSON_NA…" at bounding box center [883, 385] width 412 height 31
select select "1532"
click at [677, 370] on select "Choose a location... 00 | STL WAREHOUSE 01 | [PERSON_NAME] V#93 01 | [PERSON_NA…" at bounding box center [883, 385] width 412 height 31
click at [776, 522] on input "Quantity" at bounding box center [775, 531] width 198 height 34
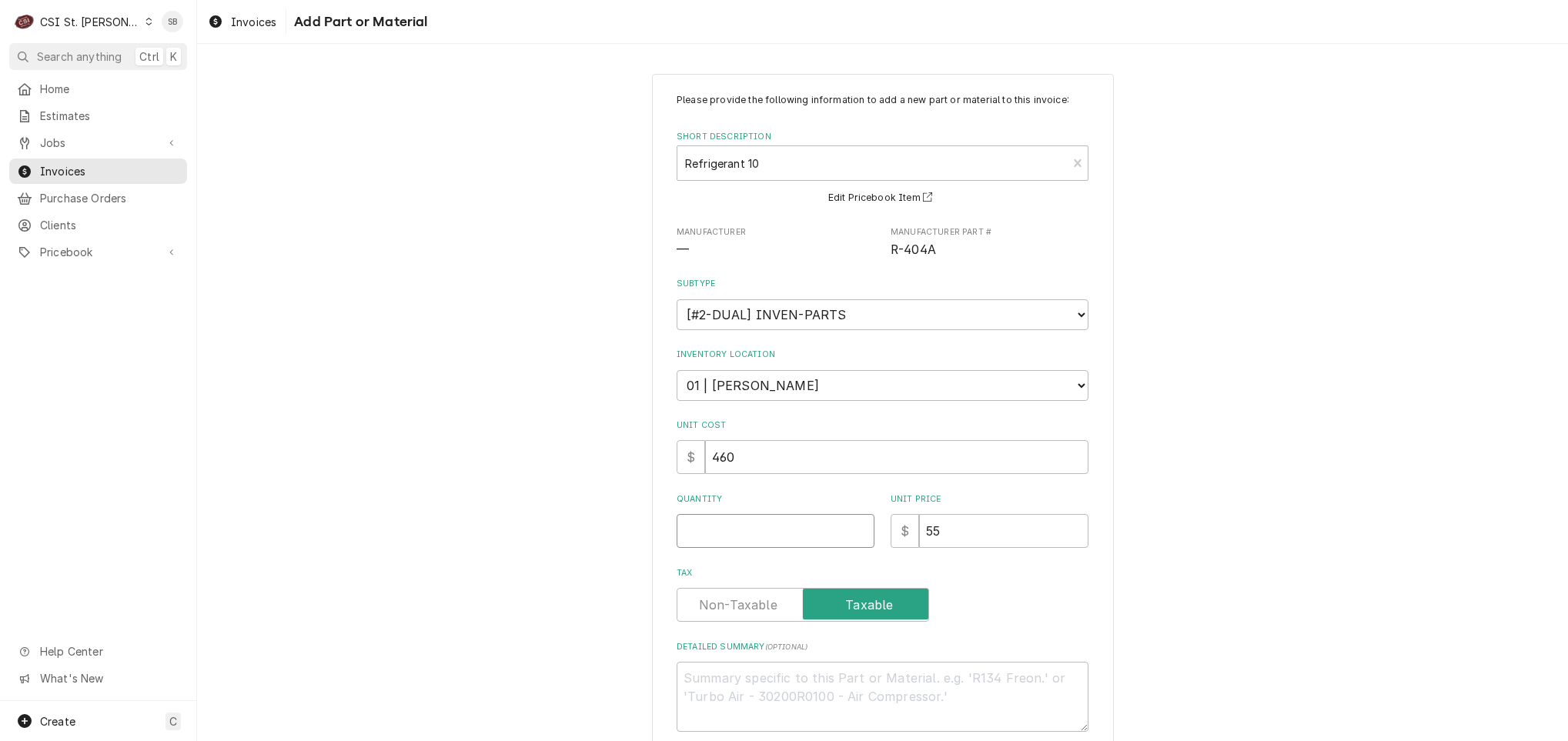
type textarea "x"
type input "1"
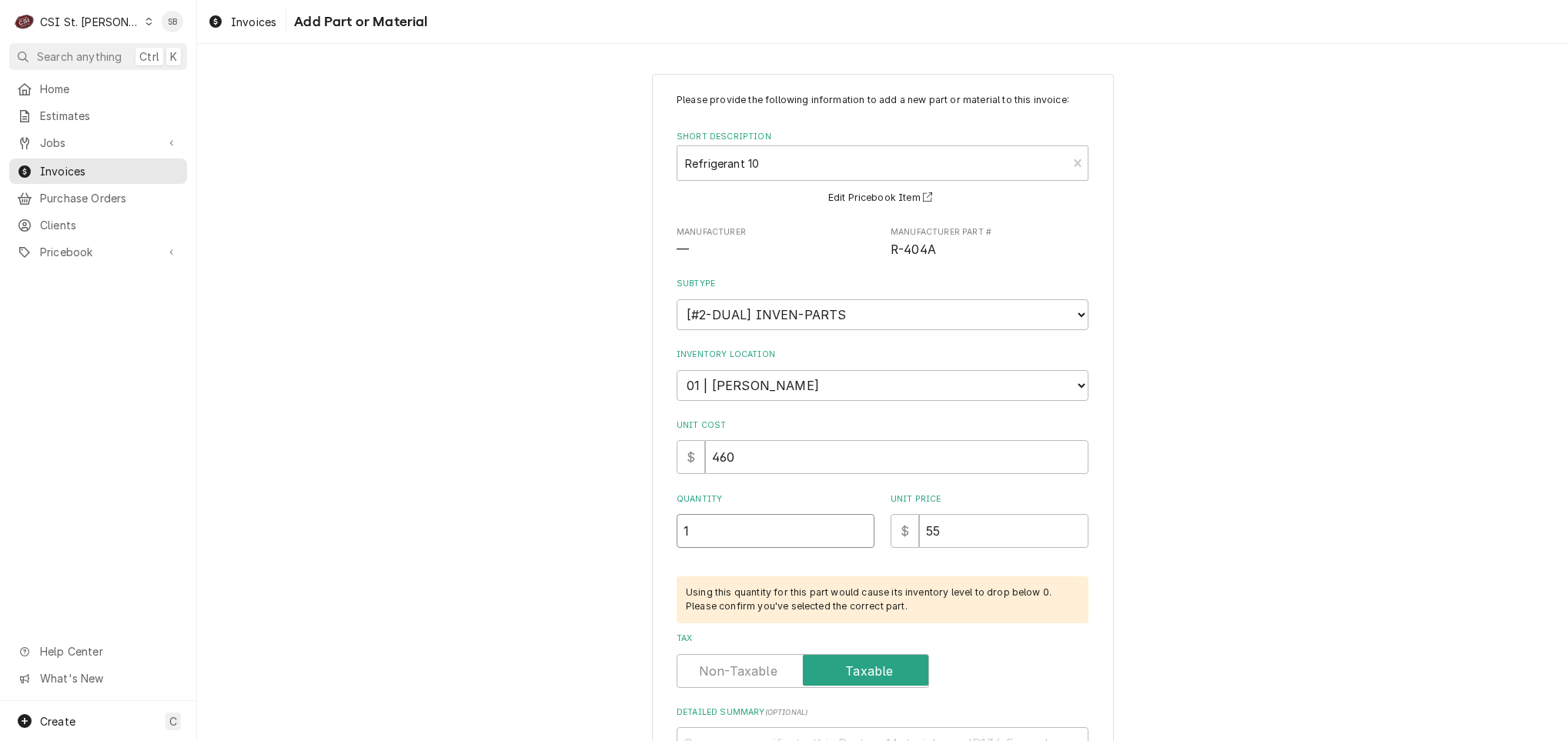
type textarea "x"
type input "1.8"
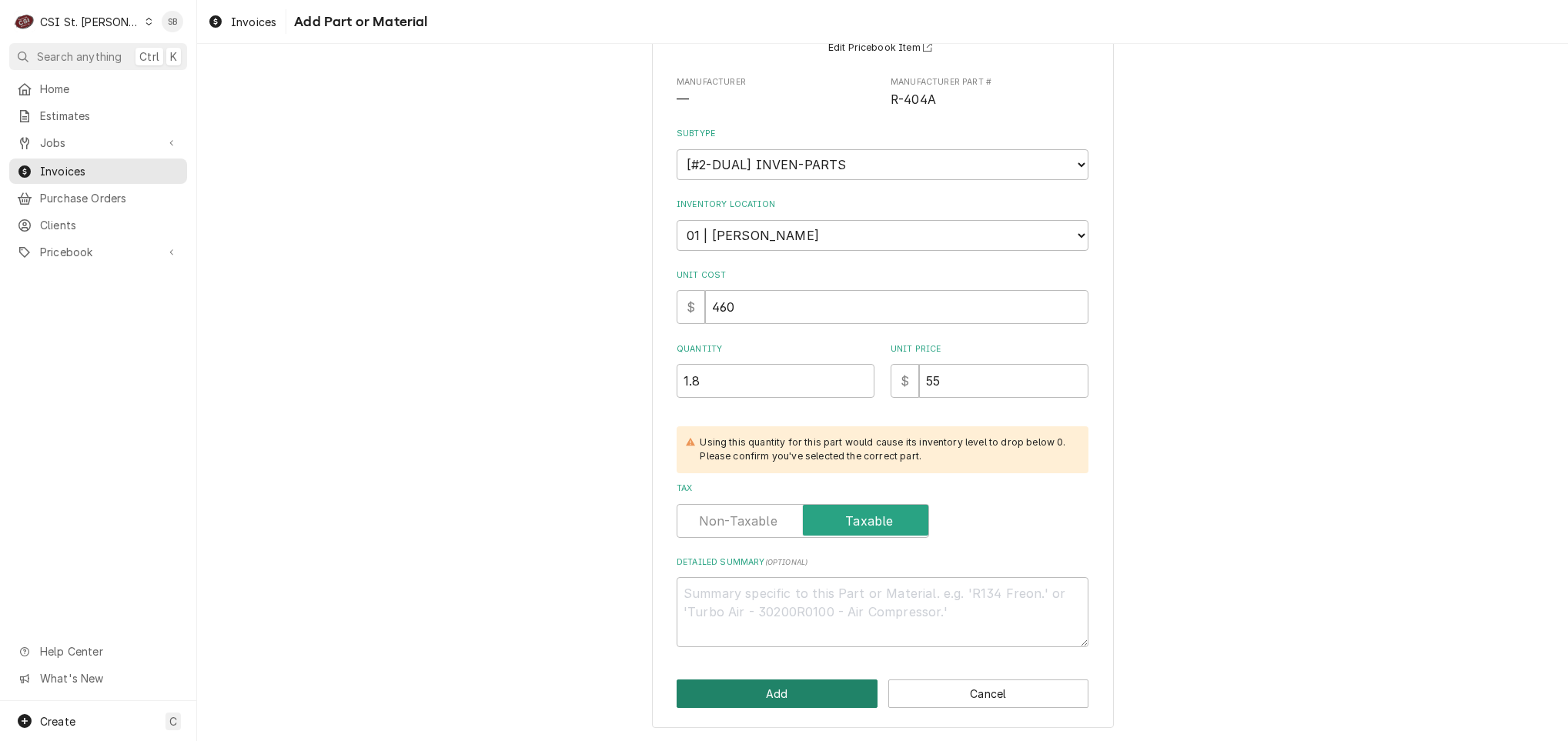
click at [788, 695] on button "Add" at bounding box center [777, 693] width 201 height 28
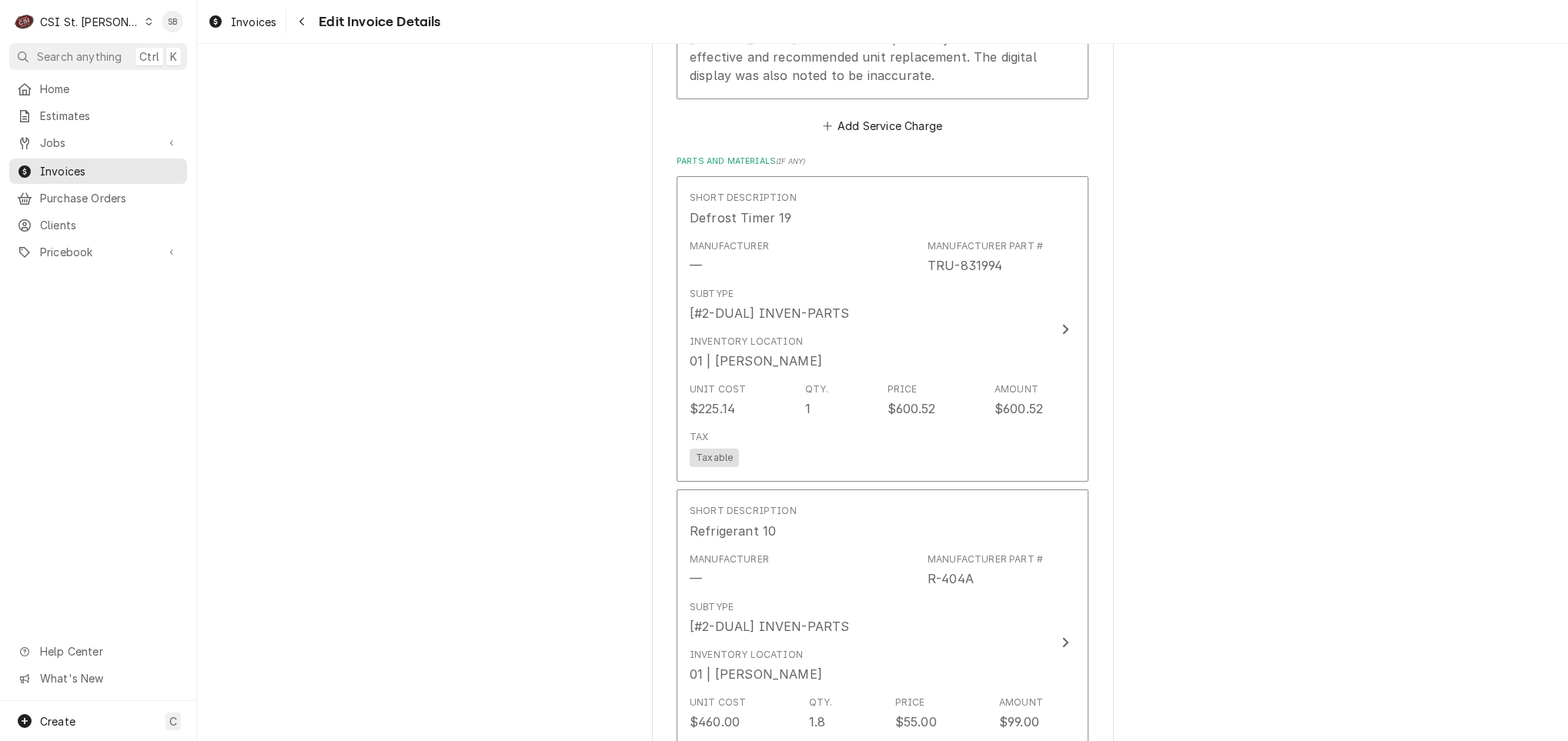
scroll to position [1877, 0]
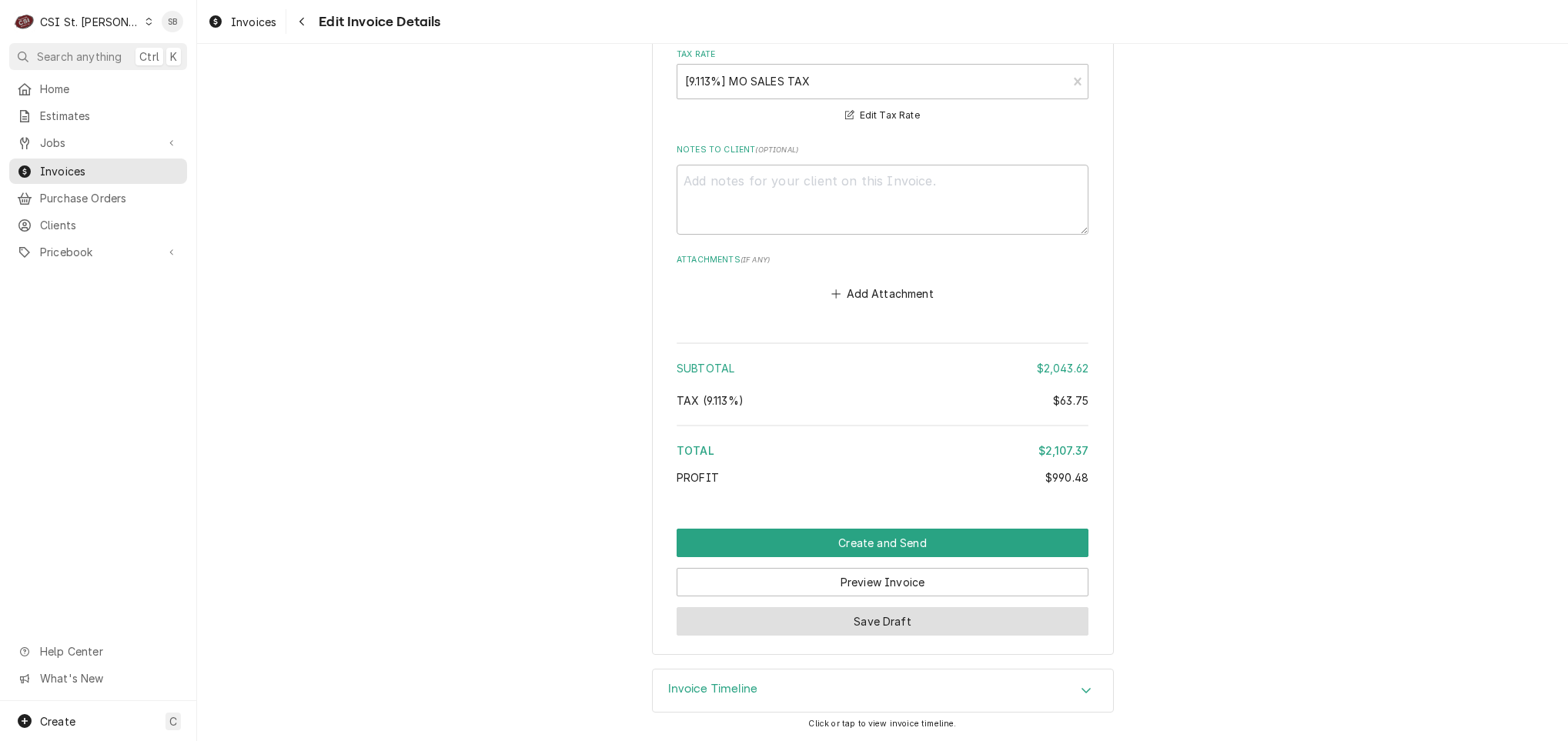
click at [883, 619] on button "Save Draft" at bounding box center [883, 621] width 412 height 28
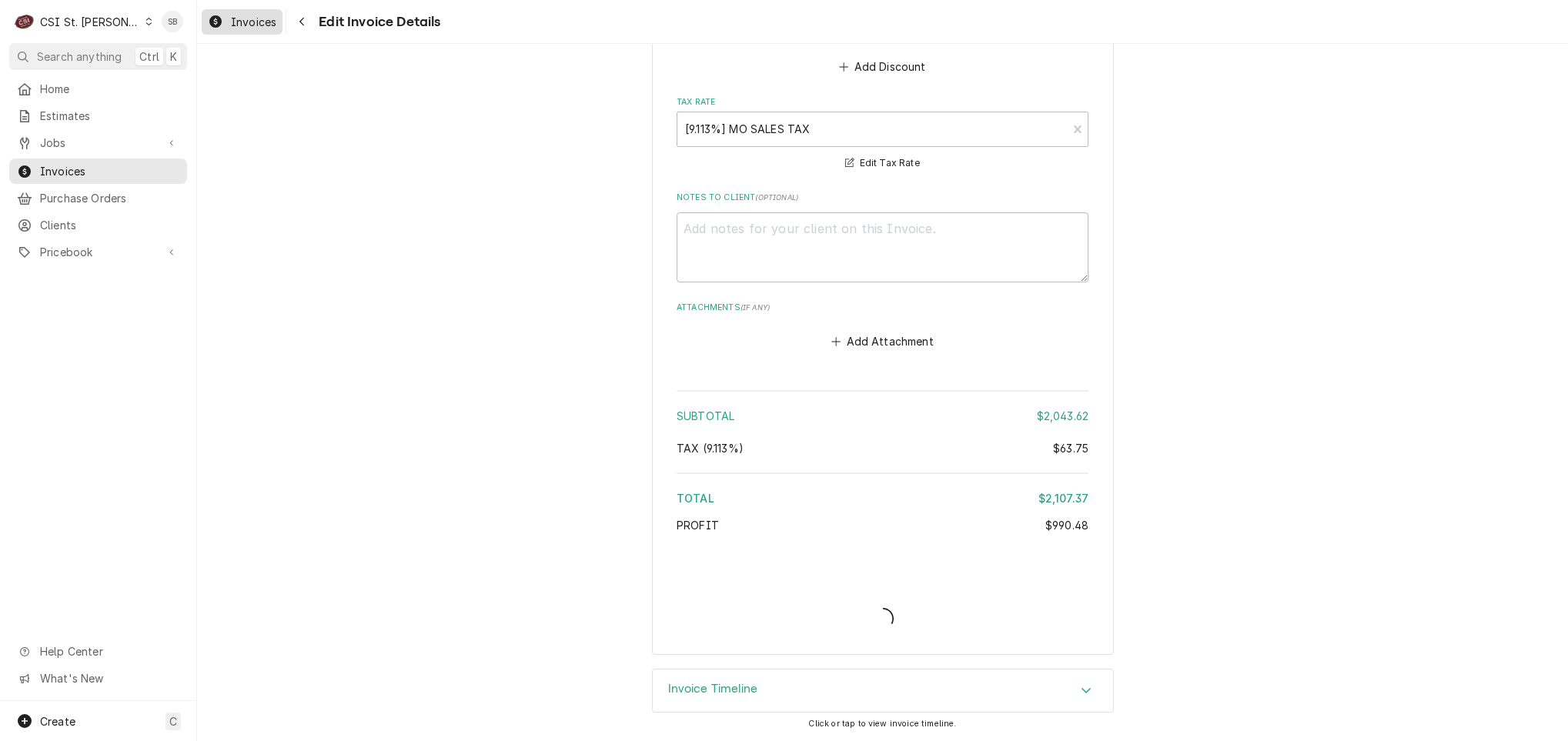
type textarea "x"
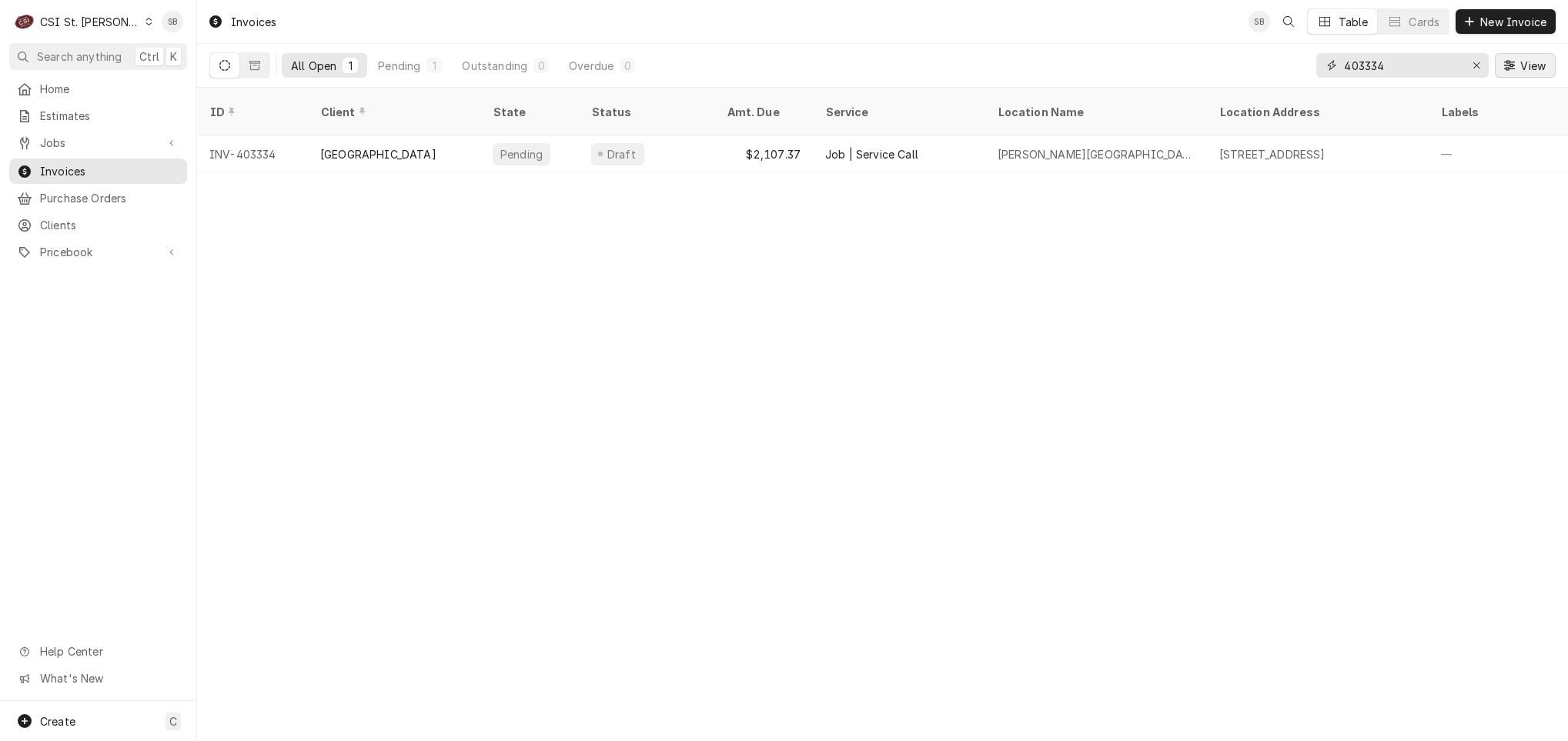
drag, startPoint x: 1363, startPoint y: 65, endPoint x: 1540, endPoint y: 63, distance: 177.0
click at [1534, 65] on div "403334 View" at bounding box center [1435, 66] width 239 height 43
type input "403856"
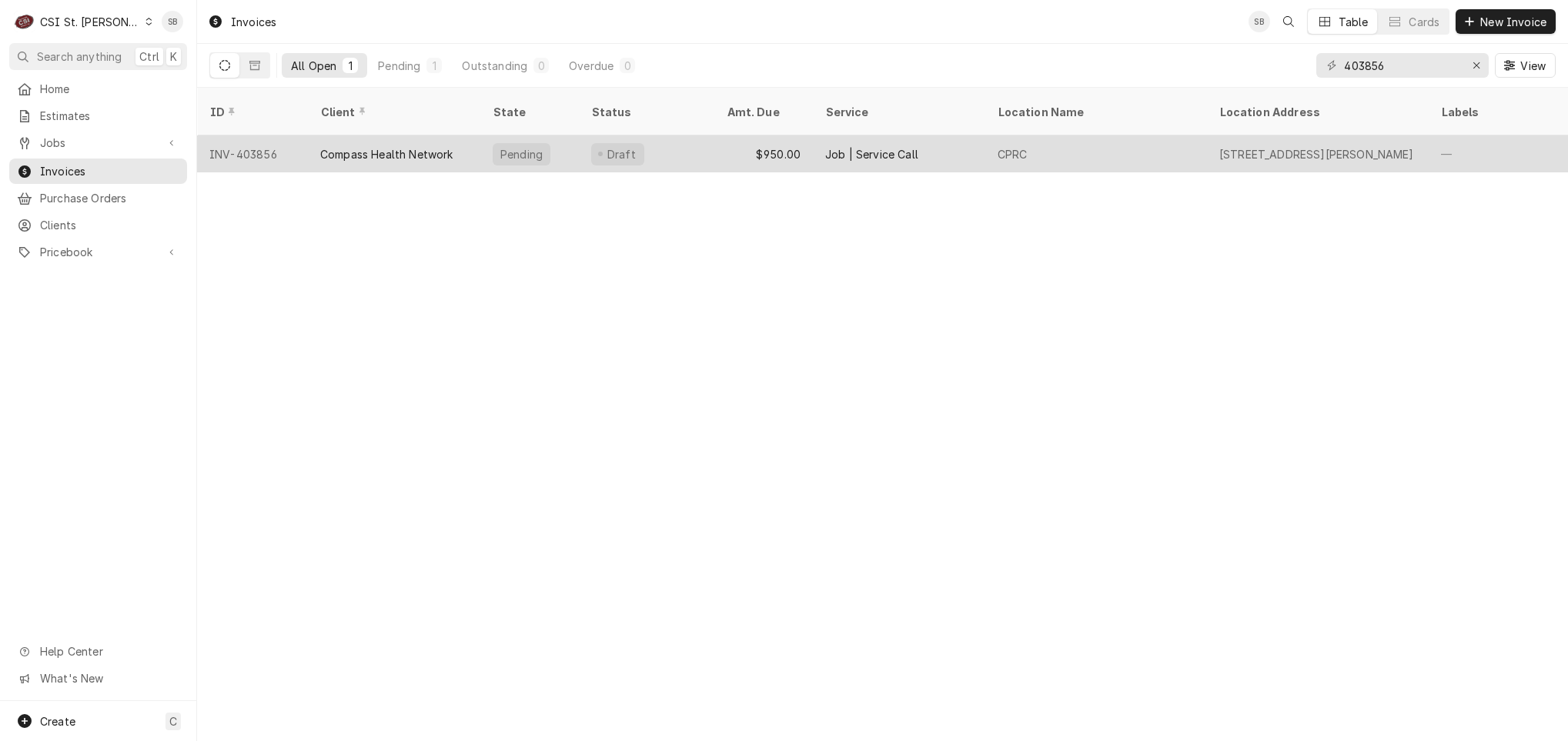
click at [437, 146] on div "Compass Health Network" at bounding box center [387, 153] width 133 height 16
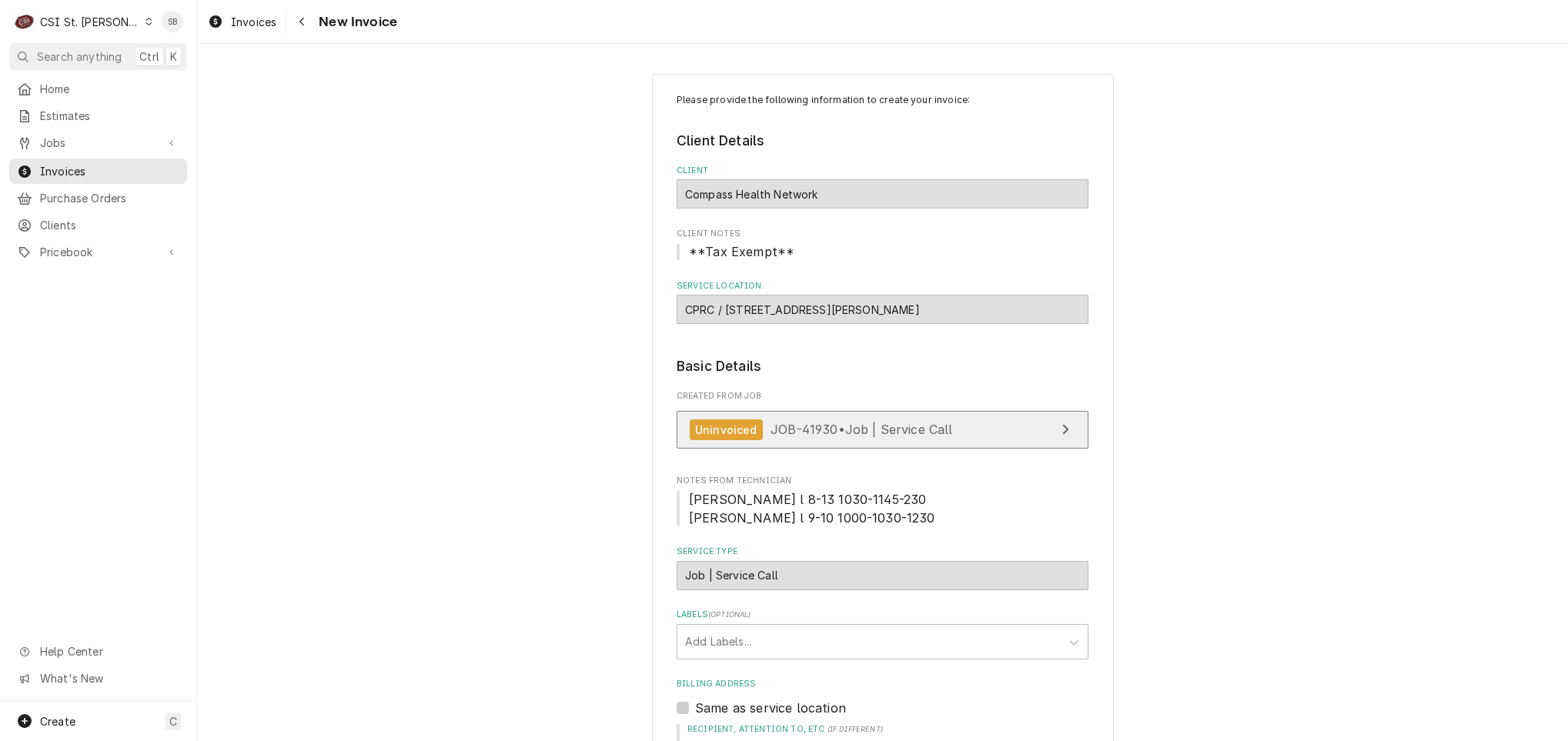
click at [770, 425] on span "JOB-41930 • Job | Service Call" at bounding box center [861, 429] width 183 height 15
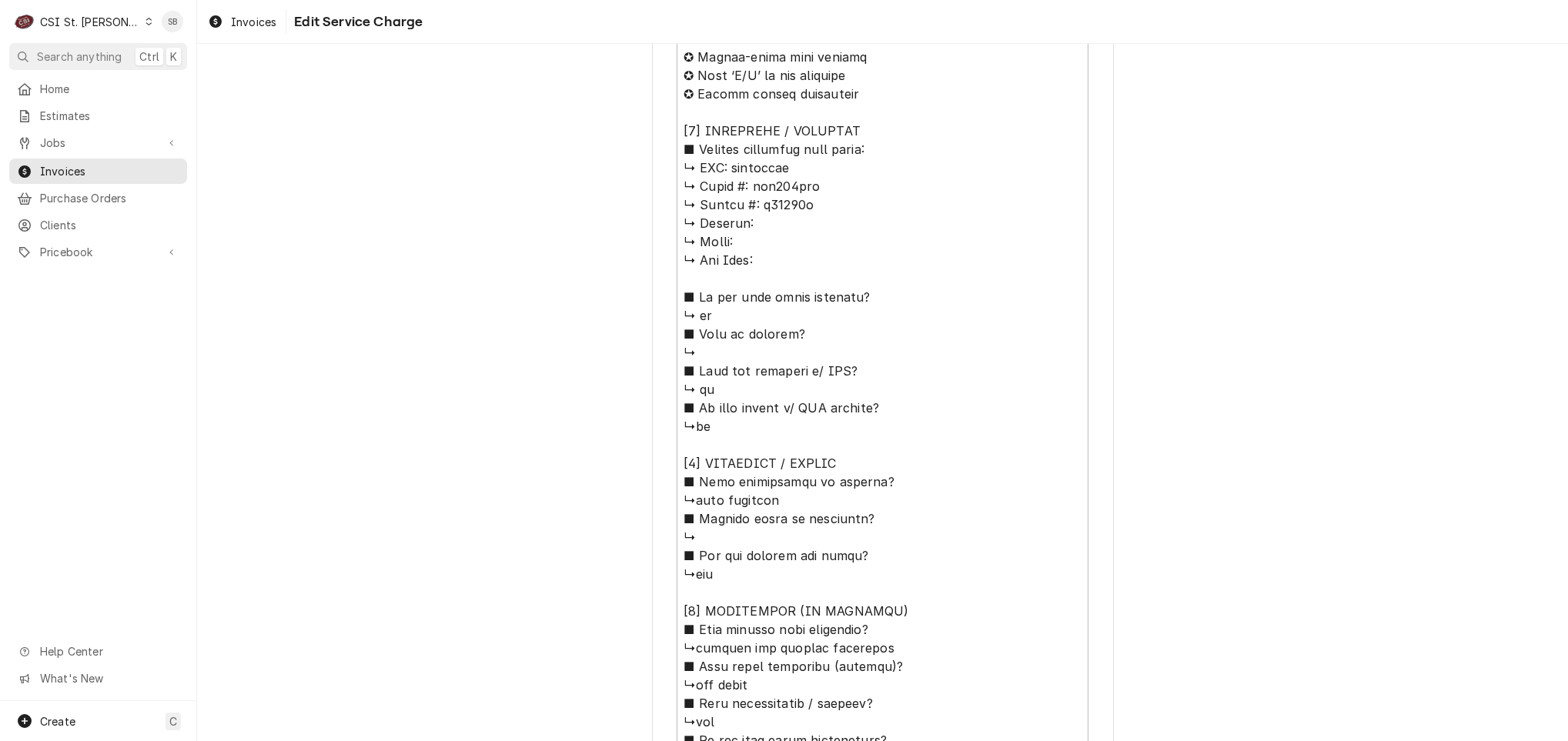
scroll to position [749, 0]
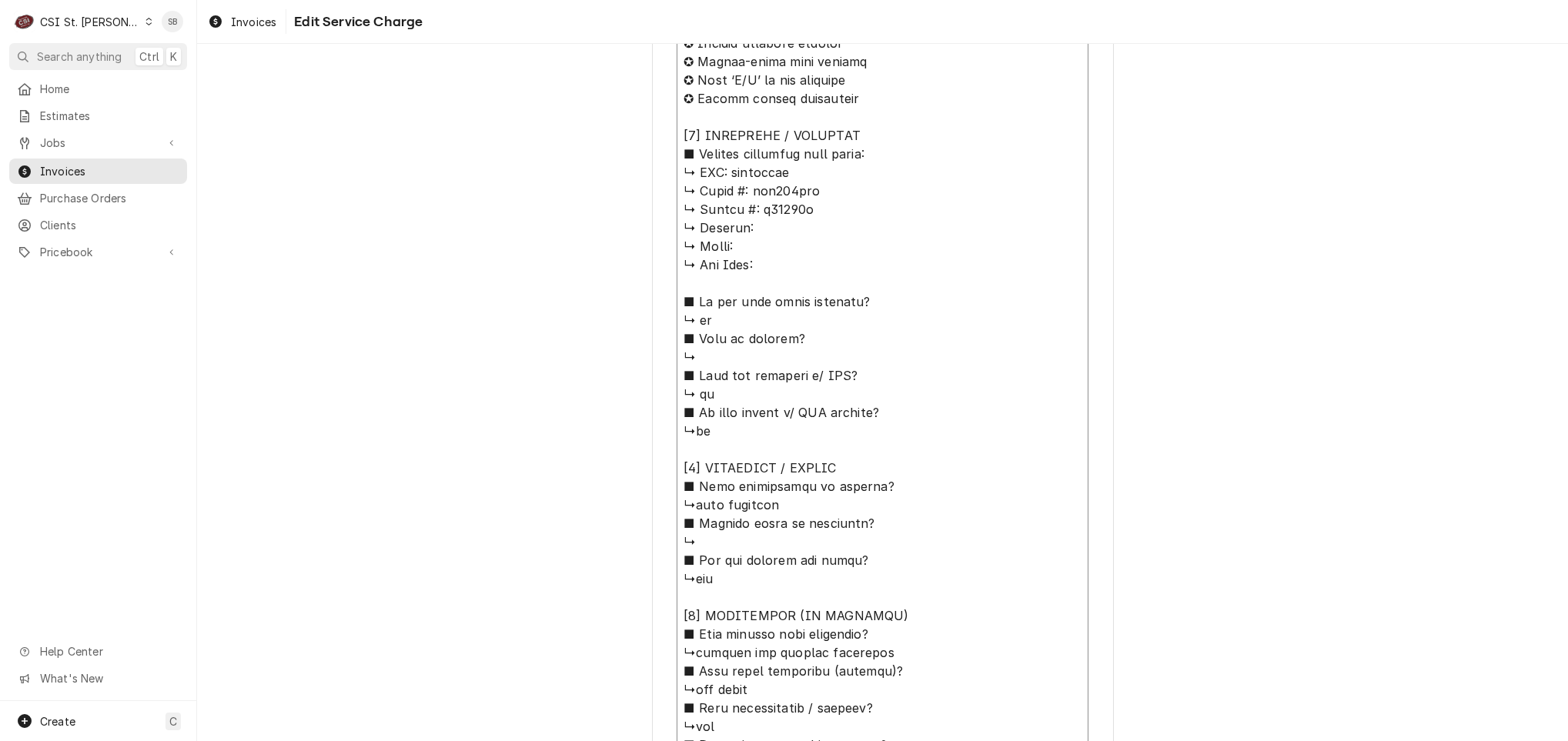
click at [687, 502] on textarea "Service Summary ( optional )" at bounding box center [883, 505] width 412 height 1030
type textarea "x"
type textarea "⚠️ LORE IPSUMDOLORSI ⚠️ ✪ Ametcons adi elitsedd eiusmodt ✪ Incidid utlabore etd…"
type textarea "x"
type textarea "⚠️ LORE IPSUMDOLORSI ⚠️ ✪ Ametcons adi elitsedd eiusmodt ✪ Incidid utlabore etd…"
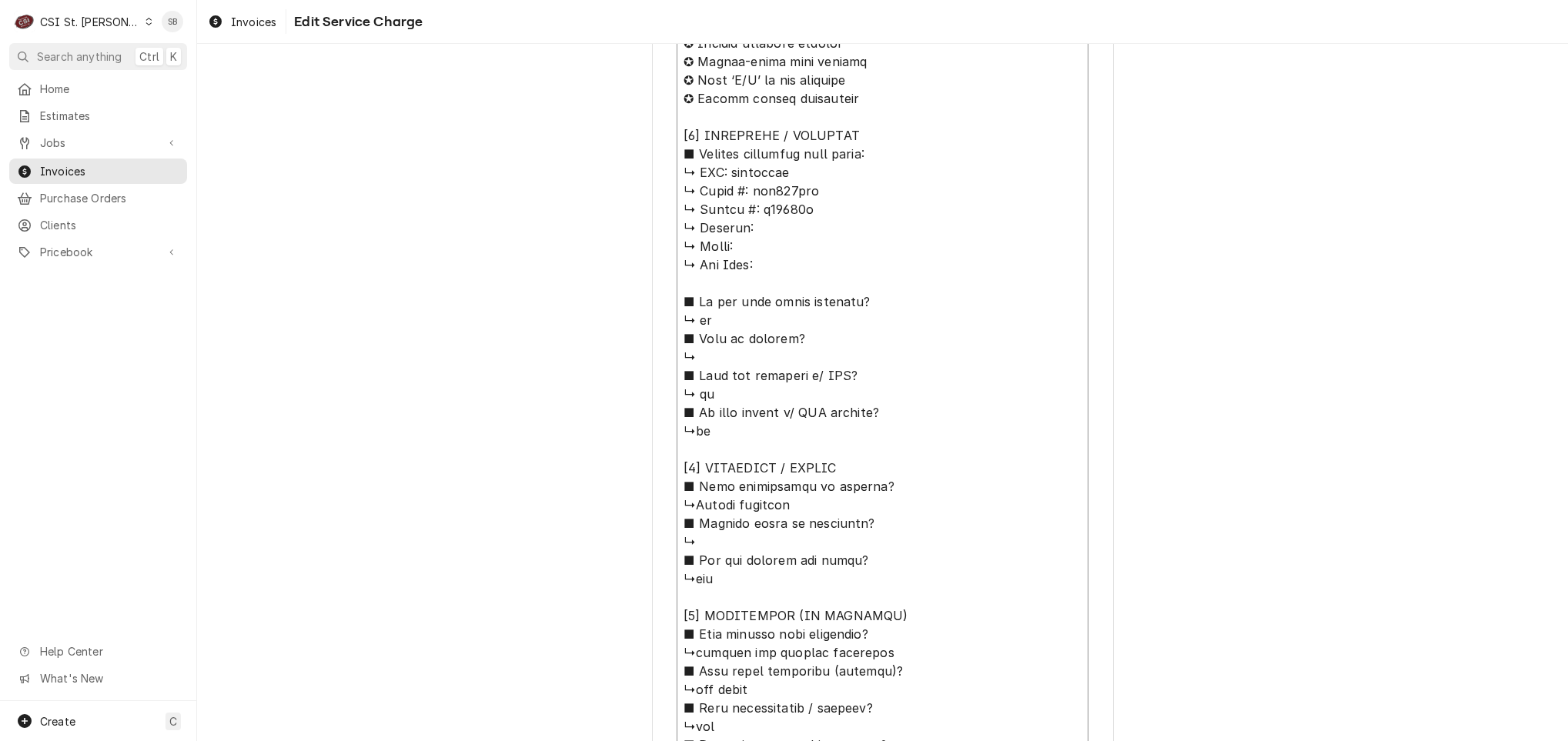
type textarea "x"
type textarea "⚠️ LORE IPSUMDOLORSI ⚠️ ✪ Ametcons adi elitsedd eiusmodt ✪ Incidid utlabore etd…"
type textarea "x"
type textarea "⚠️ LORE IPSUMDOLORSI ⚠️ ✪ Ametcons adi elitsedd eiusmodt ✪ Incidid utlabore etd…"
type textarea "x"
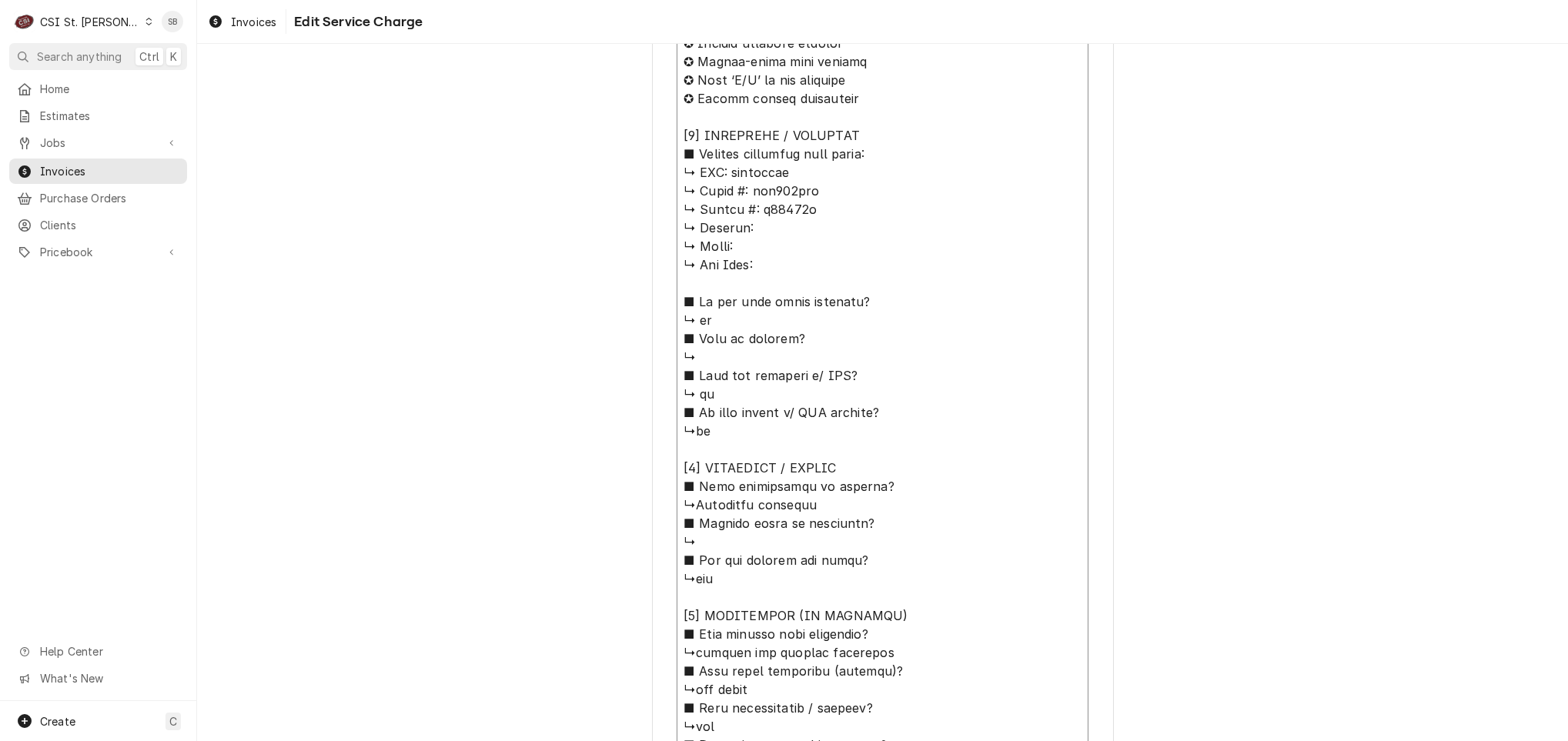
type textarea "⚠️ LORE IPSUMDOLORSI ⚠️ ✪ Ametcons adi elitsedd eiusmodt ✪ Incidid utlabore etd…"
type textarea "x"
type textarea "⚠️ 𝗙𝗢𝗥𝗠 𝗜𝗡𝗦𝗧𝗥𝗨𝗖𝗧𝗜𝗢𝗡𝗦 ⚠️ ✪ 𝗖𝗼𝗺𝗽𝗹𝗲𝘁𝗲 𝗮𝗹𝗹 𝗿𝗲𝗹𝗲𝘃𝗮𝗻𝘁 𝘀𝗲𝗰𝘁𝗶𝗼𝗻𝘀 ✪ 𝗣𝗿𝗼𝘃𝗶𝗱𝗲 𝗱𝗲𝘁𝗮𝗶𝗹𝗲𝗱 𝗮𝗻𝘀…"
type textarea "x"
type textarea "⚠️ 𝗙𝗢𝗥𝗠 𝗜𝗡𝗦𝗧𝗥𝗨𝗖𝗧𝗜𝗢𝗡𝗦 ⚠️ ✪ 𝗖𝗼𝗺𝗽𝗹𝗲𝘁𝗲 𝗮𝗹𝗹 𝗿𝗲𝗹𝗲𝘃𝗮𝗻𝘁 𝘀𝗲𝗰𝘁𝗶𝗼𝗻𝘀 ✪ 𝗣𝗿𝗼𝘃𝗶𝗱𝗲 𝗱𝗲𝘁𝗮𝗶𝗹𝗲𝗱 𝗮𝗻𝘀…"
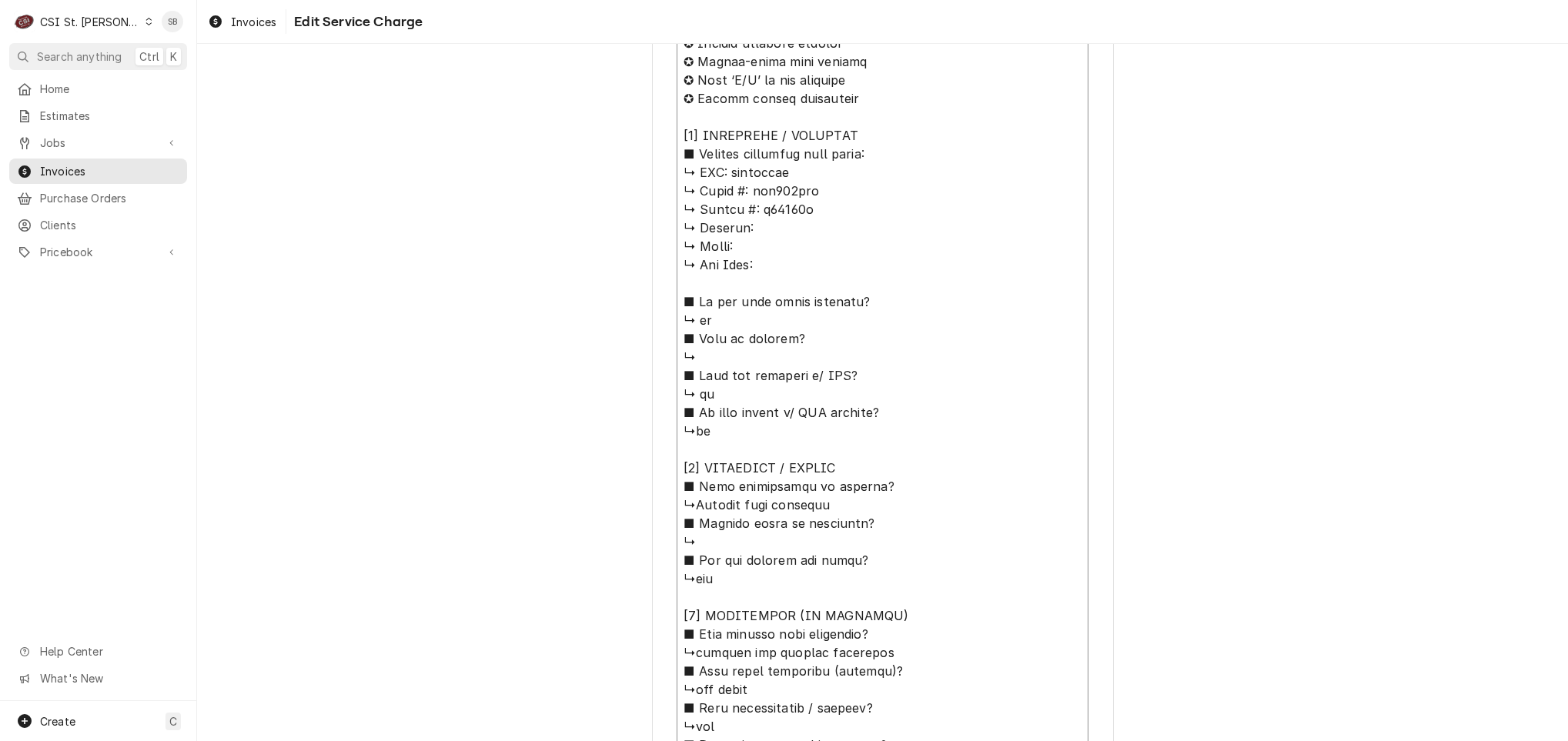
type textarea "x"
type textarea "⚠️ 𝗙𝗢𝗥𝗠 𝗜𝗡𝗦𝗧𝗥𝗨𝗖𝗧𝗜𝗢𝗡𝗦 ⚠️ ✪ 𝗖𝗼𝗺𝗽𝗹𝗲𝘁𝗲 𝗮𝗹𝗹 𝗿𝗲𝗹𝗲𝘃𝗮𝗻𝘁 𝘀𝗲𝗰𝘁𝗶𝗼𝗻𝘀 ✪ 𝗣𝗿𝗼𝘃𝗶𝗱𝗲 𝗱𝗲𝘁𝗮𝗶𝗹𝗲𝗱 𝗮𝗻𝘀…"
type textarea "x"
type textarea "⚠️ 𝗙𝗢𝗥𝗠 𝗜𝗡𝗦𝗧𝗥𝗨𝗖𝗧𝗜𝗢𝗡𝗦 ⚠️ ✪ 𝗖𝗼𝗺𝗽𝗹𝗲𝘁𝗲 𝗮𝗹𝗹 𝗿𝗲𝗹𝗲𝘃𝗮𝗻𝘁 𝘀𝗲𝗰𝘁𝗶𝗼𝗻𝘀 ✪ 𝗣𝗿𝗼𝘃𝗶𝗱𝗲 𝗱𝗲𝘁𝗮𝗶𝗹𝗲𝗱 𝗮𝗻𝘀…"
type textarea "x"
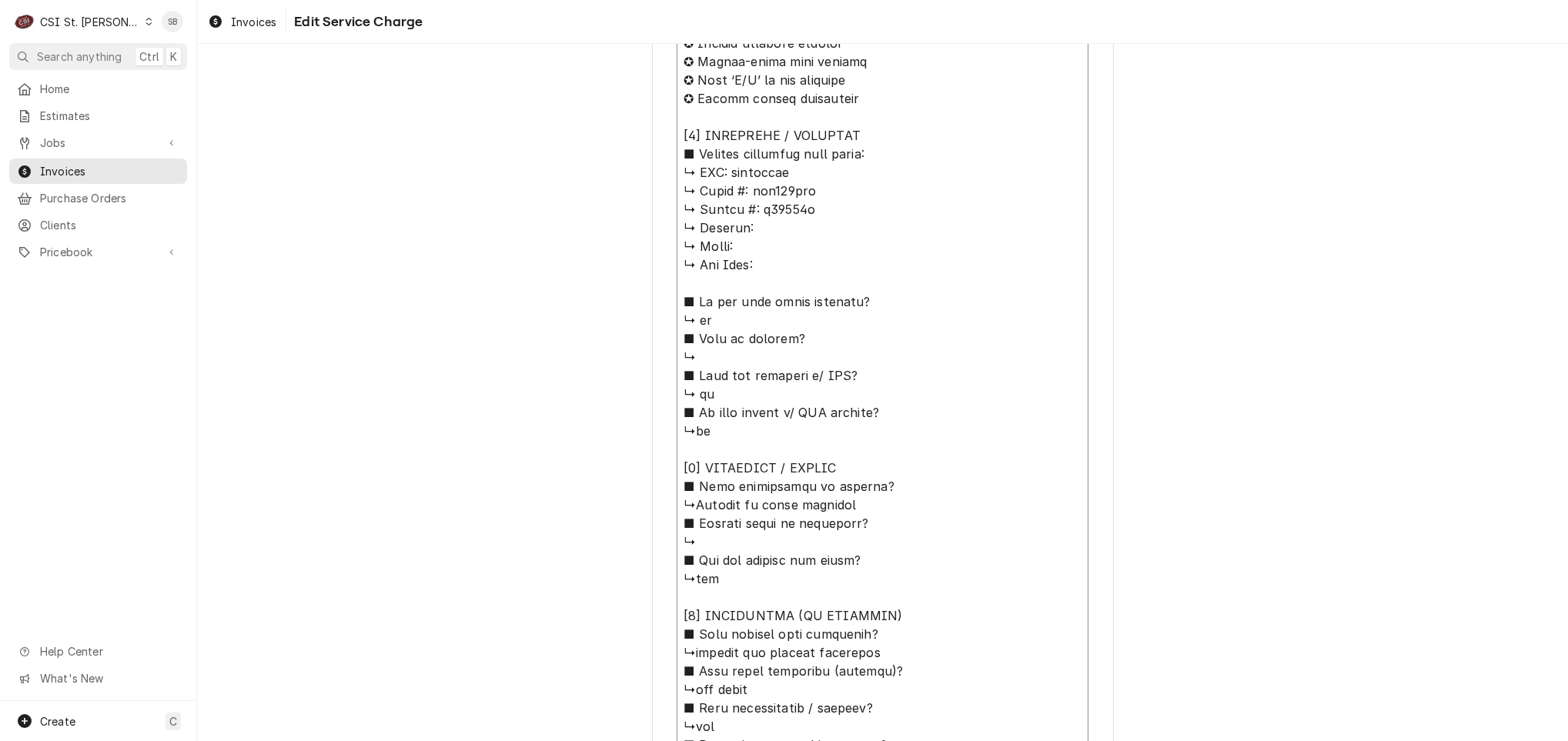
type textarea "⚠️ 𝗙𝗢𝗥𝗠 𝗜𝗡𝗦𝗧𝗥𝗨𝗖𝗧𝗜𝗢𝗡𝗦 ⚠️ ✪ 𝗖𝗼𝗺𝗽𝗹𝗲𝘁𝗲 𝗮𝗹𝗹 𝗿𝗲𝗹𝗲𝘃𝗮𝗻𝘁 𝘀𝗲𝗰𝘁𝗶𝗼𝗻𝘀 ✪ 𝗣𝗿𝗼𝘃𝗶𝗱𝗲 𝗱𝗲𝘁𝗮𝗶𝗹𝗲𝗱 𝗮𝗻𝘀…"
type textarea "x"
type textarea "⚠️ 𝗙𝗢𝗥𝗠 𝗜𝗡𝗦𝗧𝗥𝗨𝗖𝗧𝗜𝗢𝗡𝗦 ⚠️ ✪ 𝗖𝗼𝗺𝗽𝗹𝗲𝘁𝗲 𝗮𝗹𝗹 𝗿𝗲𝗹𝗲𝘃𝗮𝗻𝘁 𝘀𝗲𝗰𝘁𝗶𝗼𝗻𝘀 ✪ 𝗣𝗿𝗼𝘃𝗶𝗱𝗲 𝗱𝗲𝘁𝗮𝗶𝗹𝗲𝗱 𝗮𝗻𝘀…"
type textarea "x"
type textarea "⚠️ 𝗙𝗢𝗥𝗠 𝗜𝗡𝗦𝗧𝗥𝗨𝗖𝗧𝗜𝗢𝗡𝗦 ⚠️ ✪ 𝗖𝗼𝗺𝗽𝗹𝗲𝘁𝗲 𝗮𝗹𝗹 𝗿𝗲𝗹𝗲𝘃𝗮𝗻𝘁 𝘀𝗲𝗰𝘁𝗶𝗼𝗻𝘀 ✪ 𝗣𝗿𝗼𝘃𝗶𝗱𝗲 𝗱𝗲𝘁𝗮𝗶𝗹𝗲𝗱 𝗮𝗻𝘀…"
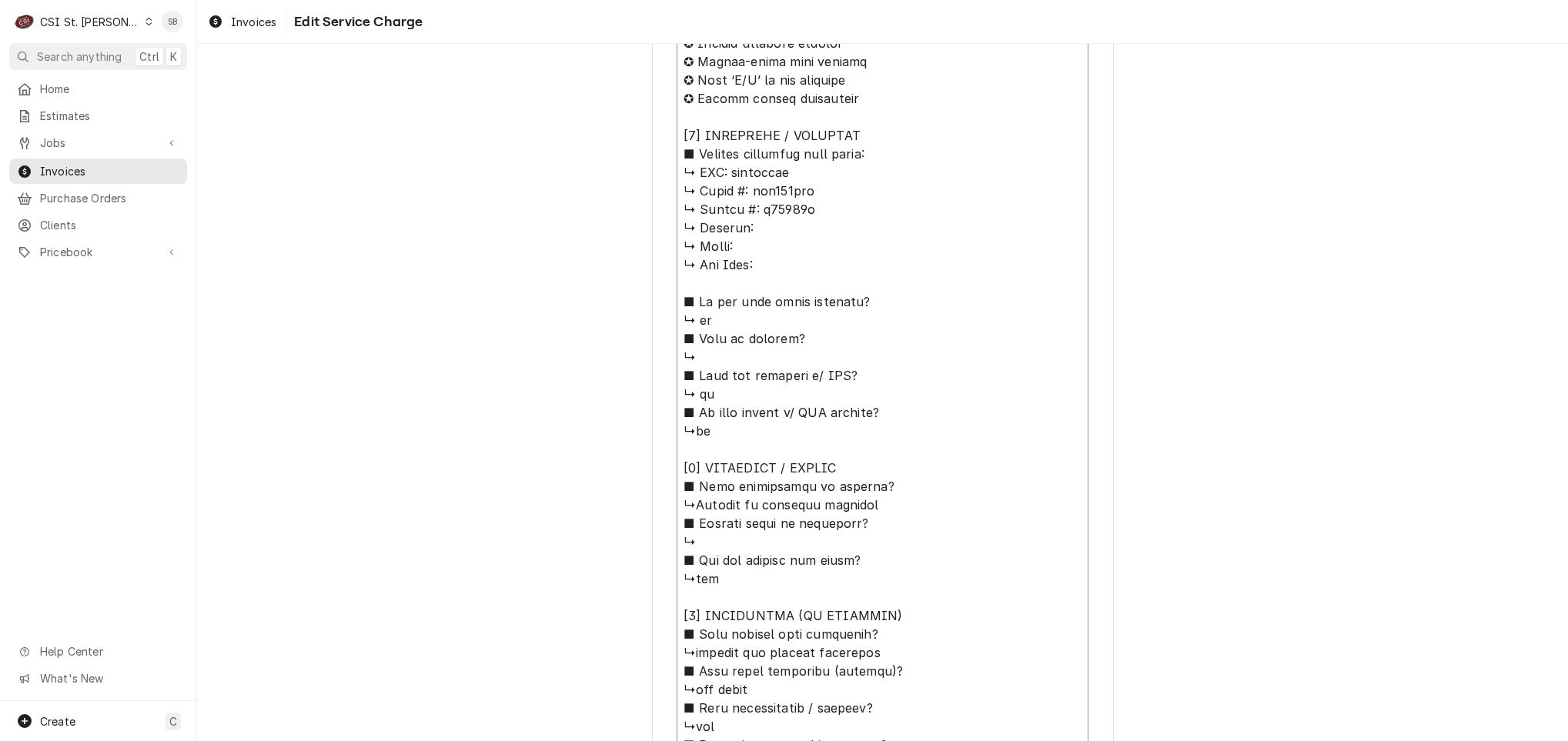
type textarea "x"
type textarea "⚠️ 𝗙𝗢𝗥𝗠 𝗜𝗡𝗦𝗧𝗥𝗨𝗖𝗧𝗜𝗢𝗡𝗦 ⚠️ ✪ 𝗖𝗼𝗺𝗽𝗹𝗲𝘁𝗲 𝗮𝗹𝗹 𝗿𝗲𝗹𝗲𝘃𝗮𝗻𝘁 𝘀𝗲𝗰𝘁𝗶𝗼𝗻𝘀 ✪ 𝗣𝗿𝗼𝘃𝗶𝗱𝗲 𝗱𝗲𝘁𝗮𝗶𝗹𝗲𝗱 𝗮𝗻𝘀…"
type textarea "x"
type textarea "⚠️ 𝗙𝗢𝗥𝗠 𝗜𝗡𝗦𝗧𝗥𝗨𝗖𝗧𝗜𝗢𝗡𝗦 ⚠️ ✪ 𝗖𝗼𝗺𝗽𝗹𝗲𝘁𝗲 𝗮𝗹𝗹 𝗿𝗲𝗹𝗲𝘃𝗮𝗻𝘁 𝘀𝗲𝗰𝘁𝗶𝗼𝗻𝘀 ✪ 𝗣𝗿𝗼𝘃𝗶𝗱𝗲 𝗱𝗲𝘁𝗮𝗶𝗹𝗲𝗱 𝗮𝗻𝘀…"
type textarea "x"
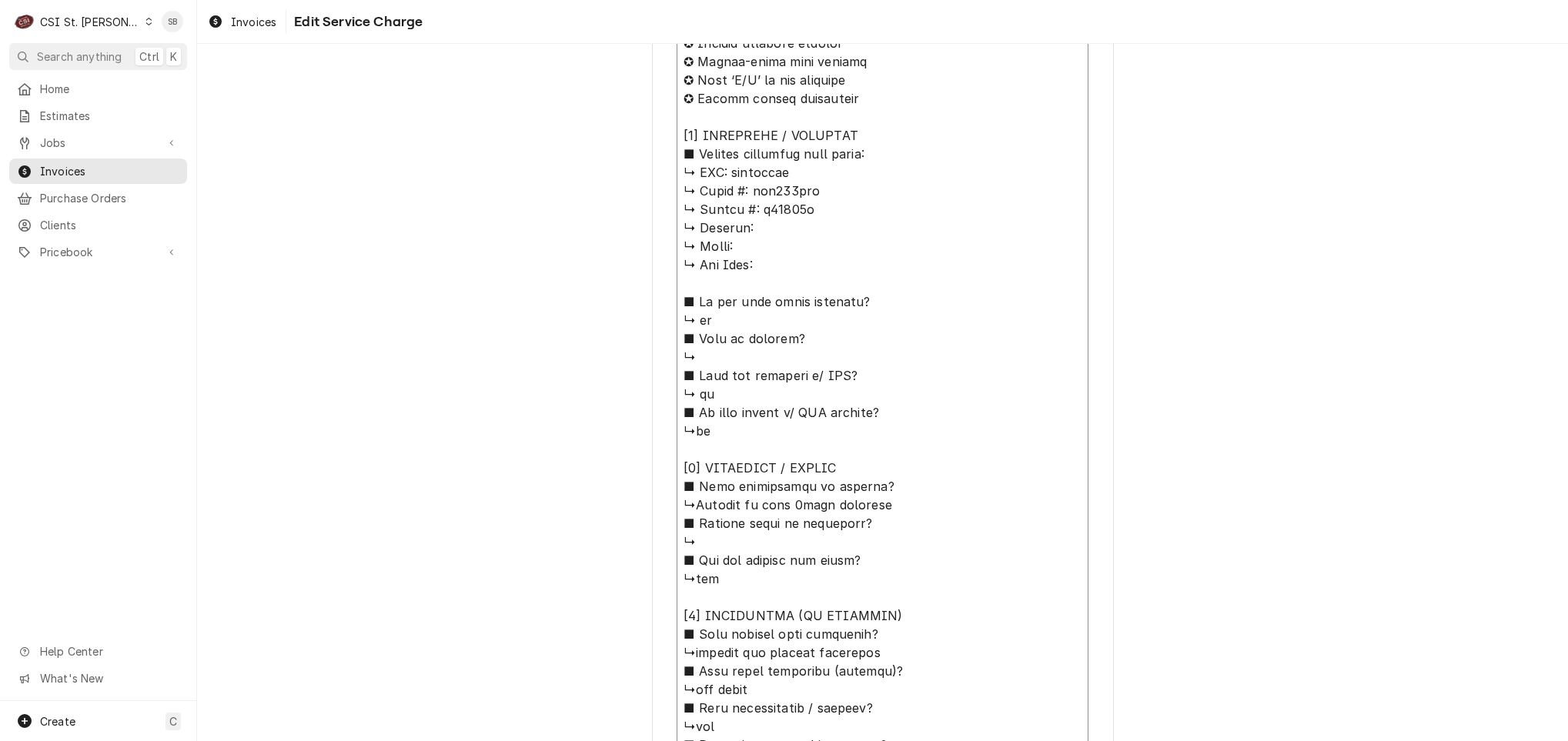
type textarea "⚠️ 𝗙𝗢𝗥𝗠 𝗜𝗡𝗦𝗧𝗥𝗨𝗖𝗧𝗜𝗢𝗡𝗦 ⚠️ ✪ 𝗖𝗼𝗺𝗽𝗹𝗲𝘁𝗲 𝗮𝗹𝗹 𝗿𝗲𝗹𝗲𝘃𝗮𝗻𝘁 𝘀𝗲𝗰𝘁𝗶𝗼𝗻𝘀 ✪ 𝗣𝗿𝗼𝘃𝗶𝗱𝗲 𝗱𝗲𝘁𝗮𝗶𝗹𝗲𝗱 𝗮𝗻𝘀…"
type textarea "x"
type textarea "⚠️ 𝗙𝗢𝗥𝗠 𝗜𝗡𝗦𝗧𝗥𝗨𝗖𝗧𝗜𝗢𝗡𝗦 ⚠️ ✪ 𝗖𝗼𝗺𝗽𝗹𝗲𝘁𝗲 𝗮𝗹𝗹 𝗿𝗲𝗹𝗲𝘃𝗮𝗻𝘁 𝘀𝗲𝗰𝘁𝗶𝗼𝗻𝘀 ✪ 𝗣𝗿𝗼𝘃𝗶𝗱𝗲 𝗱𝗲𝘁𝗮𝗶𝗹𝗲𝗱 𝗮𝗻𝘀…"
type textarea "x"
type textarea "⚠️ 𝗙𝗢𝗥𝗠 𝗜𝗡𝗦𝗧𝗥𝗨𝗖𝗧𝗜𝗢𝗡𝗦 ⚠️ ✪ 𝗖𝗼𝗺𝗽𝗹𝗲𝘁𝗲 𝗮𝗹𝗹 𝗿𝗲𝗹𝗲𝘃𝗮𝗻𝘁 𝘀𝗲𝗰𝘁𝗶𝗼𝗻𝘀 ✪ 𝗣𝗿𝗼𝘃𝗶𝗱𝗲 𝗱𝗲𝘁𝗮𝗶𝗹𝗲𝗱 𝗮𝗻𝘀…"
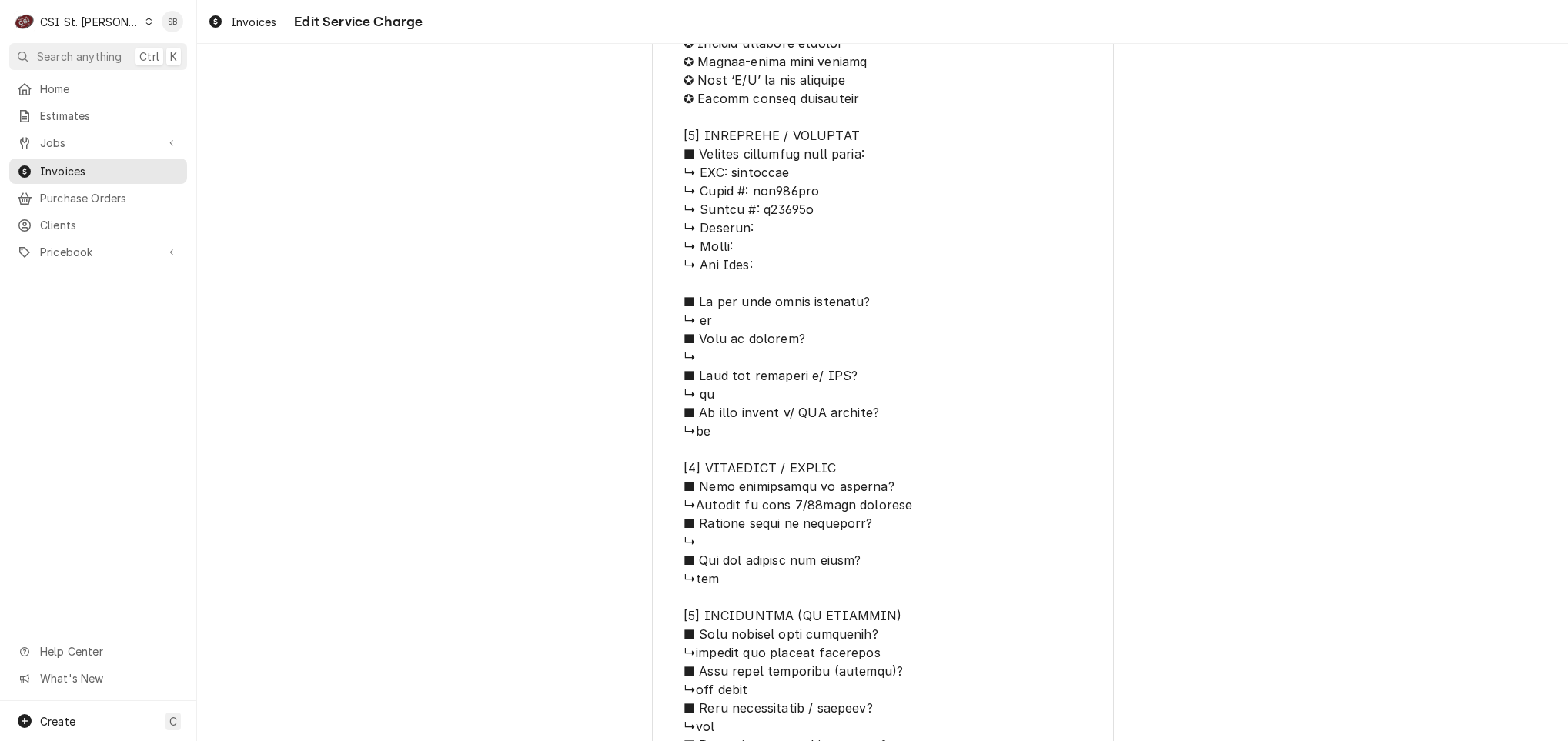
type textarea "x"
type textarea "⚠️ 𝗙𝗢𝗥𝗠 𝗜𝗡𝗦𝗧𝗥𝗨𝗖𝗧𝗜𝗢𝗡𝗦 ⚠️ ✪ 𝗖𝗼𝗺𝗽𝗹𝗲𝘁𝗲 𝗮𝗹𝗹 𝗿𝗲𝗹𝗲𝘃𝗮𝗻𝘁 𝘀𝗲𝗰𝘁𝗶𝗼𝗻𝘀 ✪ 𝗣𝗿𝗼𝘃𝗶𝗱𝗲 𝗱𝗲𝘁𝗮𝗶𝗹𝗲𝗱 𝗮𝗻𝘀…"
type textarea "x"
type textarea "⚠️ 𝗙𝗢𝗥𝗠 𝗜𝗡𝗦𝗧𝗥𝗨𝗖𝗧𝗜𝗢𝗡𝗦 ⚠️ ✪ 𝗖𝗼𝗺𝗽𝗹𝗲𝘁𝗲 𝗮𝗹𝗹 𝗿𝗲𝗹𝗲𝘃𝗮𝗻𝘁 𝘀𝗲𝗰𝘁𝗶𝗼𝗻𝘀 ✪ 𝗣𝗿𝗼𝘃𝗶𝗱𝗲 𝗱𝗲𝘁𝗮𝗶𝗹𝗲𝗱 𝗮𝗻𝘀…"
type textarea "x"
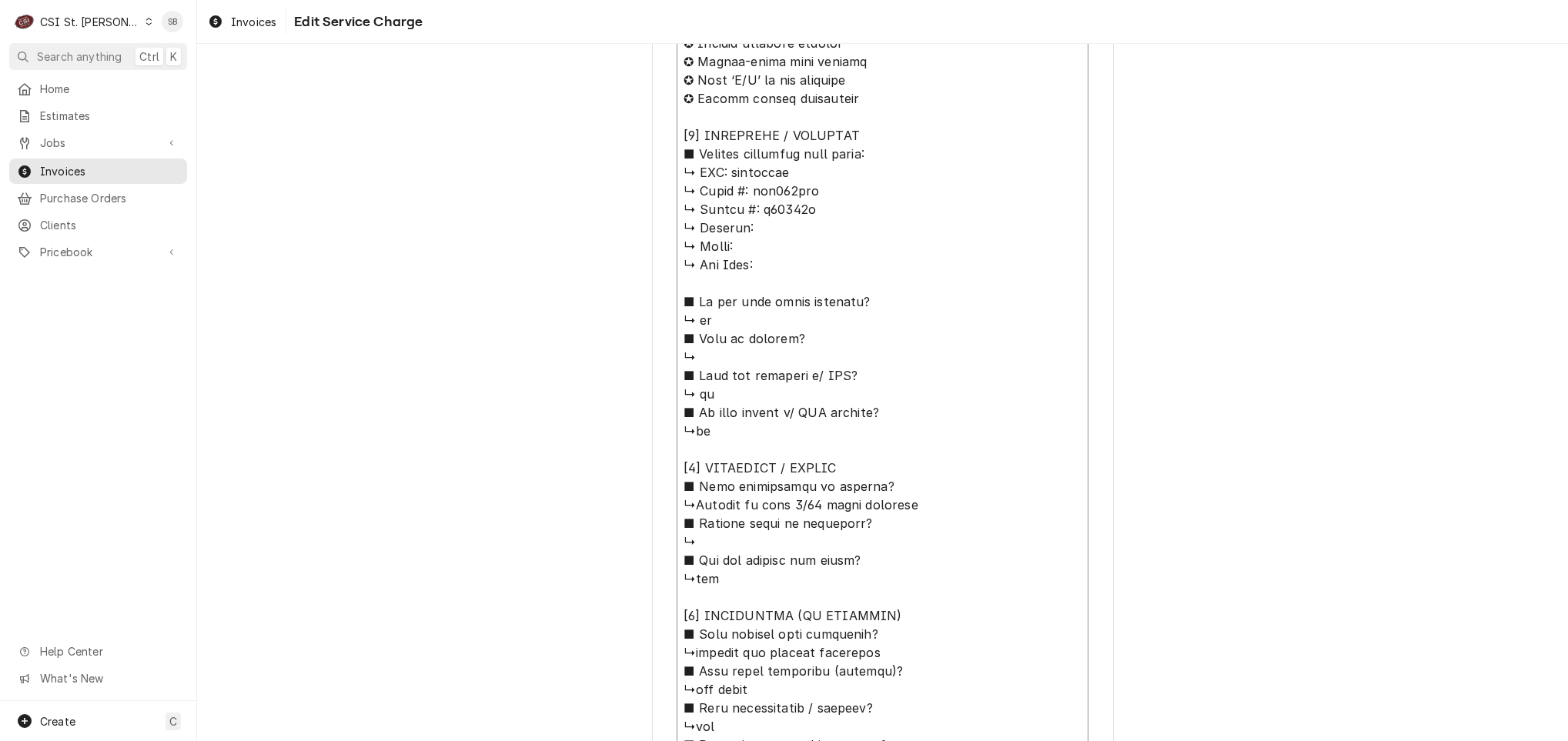
type textarea "⚠️ 𝗙𝗢𝗥𝗠 𝗜𝗡𝗦𝗧𝗥𝗨𝗖𝗧𝗜𝗢𝗡𝗦 ⚠️ ✪ 𝗖𝗼𝗺𝗽𝗹𝗲𝘁𝗲 𝗮𝗹𝗹 𝗿𝗲𝗹𝗲𝘃𝗮𝗻𝘁 𝘀𝗲𝗰𝘁𝗶𝗼𝗻𝘀 ✪ 𝗣𝗿𝗼𝘃𝗶𝗱𝗲 𝗱𝗲𝘁𝗮𝗶𝗹𝗲𝗱 𝗮𝗻𝘀…"
type textarea "x"
type textarea "⚠️ 𝗙𝗢𝗥𝗠 𝗜𝗡𝗦𝗧𝗥𝗨𝗖𝗧𝗜𝗢𝗡𝗦 ⚠️ ✪ 𝗖𝗼𝗺𝗽𝗹𝗲𝘁𝗲 𝗮𝗹𝗹 𝗿𝗲𝗹𝗲𝘃𝗮𝗻𝘁 𝘀𝗲𝗰𝘁𝗶𝗼𝗻𝘀 ✪ 𝗣𝗿𝗼𝘃𝗶𝗱𝗲 𝗱𝗲𝘁𝗮𝗶𝗹𝗲𝗱 𝗮𝗻𝘀…"
type textarea "x"
type textarea "⚠️ 𝗙𝗢𝗥𝗠 𝗜𝗡𝗦𝗧𝗥𝗨𝗖𝗧𝗜𝗢𝗡𝗦 ⚠️ ✪ 𝗖𝗼𝗺𝗽𝗹𝗲𝘁𝗲 𝗮𝗹𝗹 𝗿𝗲𝗹𝗲𝘃𝗮𝗻𝘁 𝘀𝗲𝗰𝘁𝗶𝗼𝗻𝘀 ✪ 𝗣𝗿𝗼𝘃𝗶𝗱𝗲 𝗱𝗲𝘁𝗮𝗶𝗹𝗲𝗱 𝗮𝗻𝘀…"
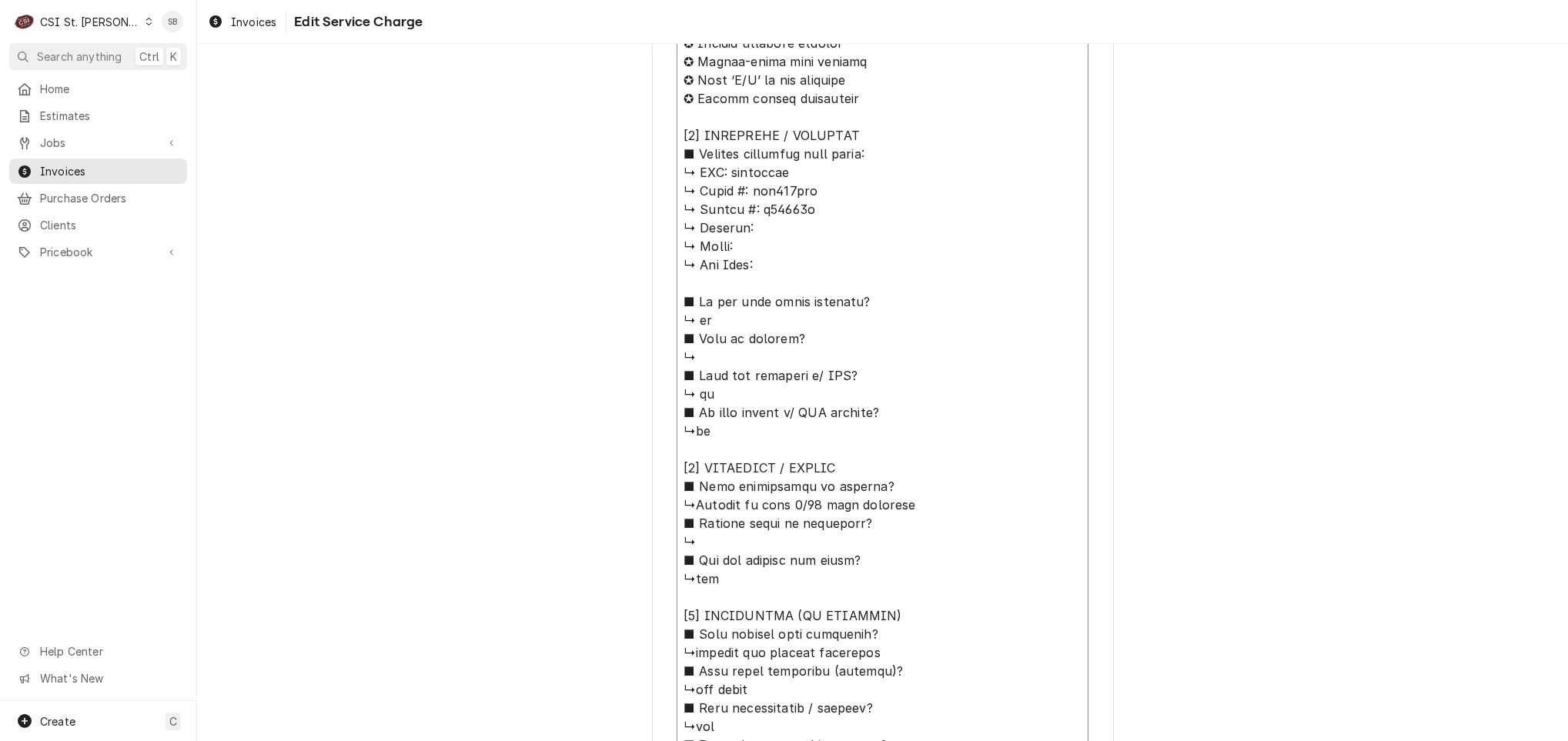
type textarea "x"
type textarea "⚠️ 𝗙𝗢𝗥𝗠 𝗜𝗡𝗦𝗧𝗥𝗨𝗖𝗧𝗜𝗢𝗡𝗦 ⚠️ ✪ 𝗖𝗼𝗺𝗽𝗹𝗲𝘁𝗲 𝗮𝗹𝗹 𝗿𝗲𝗹𝗲𝘃𝗮𝗻𝘁 𝘀𝗲𝗰𝘁𝗶𝗼𝗻𝘀 ✪ 𝗣𝗿𝗼𝘃𝗶𝗱𝗲 𝗱𝗲𝘁𝗮𝗶𝗹𝗲𝗱 𝗮𝗻𝘀…"
type textarea "x"
type textarea "⚠️ 𝗙𝗢𝗥𝗠 𝗜𝗡𝗦𝗧𝗥𝗨𝗖𝗧𝗜𝗢𝗡𝗦 ⚠️ ✪ 𝗖𝗼𝗺𝗽𝗹𝗲𝘁𝗲 𝗮𝗹𝗹 𝗿𝗲𝗹𝗲𝘃𝗮𝗻𝘁 𝘀𝗲𝗰𝘁𝗶𝗼𝗻𝘀 ✪ 𝗣𝗿𝗼𝘃𝗶𝗱𝗲 𝗱𝗲𝘁𝗮𝗶𝗹𝗲𝗱 𝗮𝗻𝘀…"
type textarea "x"
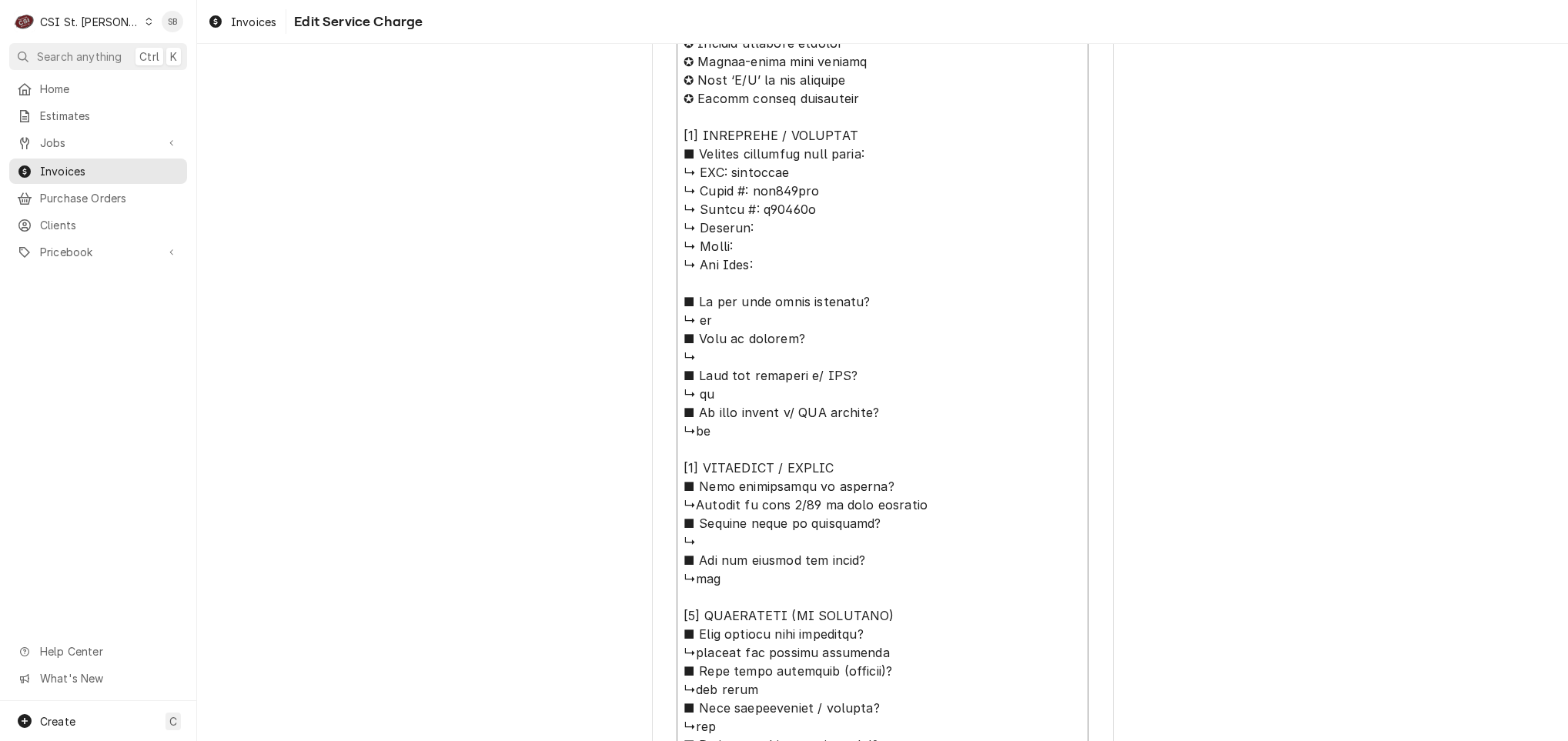
type textarea "⚠️ 𝗙𝗢𝗥𝗠 𝗜𝗡𝗦𝗧𝗥𝗨𝗖𝗧𝗜𝗢𝗡𝗦 ⚠️ ✪ 𝗖𝗼𝗺𝗽𝗹𝗲𝘁𝗲 𝗮𝗹𝗹 𝗿𝗲𝗹𝗲𝘃𝗮𝗻𝘁 𝘀𝗲𝗰𝘁𝗶𝗼𝗻𝘀 ✪ 𝗣𝗿𝗼𝘃𝗶𝗱𝗲 𝗱𝗲𝘁𝗮𝗶𝗹𝗲𝗱 𝗮𝗻𝘀…"
type textarea "x"
type textarea "⚠️ 𝗙𝗢𝗥𝗠 𝗜𝗡𝗦𝗧𝗥𝗨𝗖𝗧𝗜𝗢𝗡𝗦 ⚠️ ✪ 𝗖𝗼𝗺𝗽𝗹𝗲𝘁𝗲 𝗮𝗹𝗹 𝗿𝗲𝗹𝗲𝘃𝗮𝗻𝘁 𝘀𝗲𝗰𝘁𝗶𝗼𝗻𝘀 ✪ 𝗣𝗿𝗼𝘃𝗶𝗱𝗲 𝗱𝗲𝘁𝗮𝗶𝗹𝗲𝗱 𝗮𝗻𝘀…"
type textarea "x"
type textarea "⚠️ 𝗙𝗢𝗥𝗠 𝗜𝗡𝗦𝗧𝗥𝗨𝗖𝗧𝗜𝗢𝗡𝗦 ⚠️ ✪ 𝗖𝗼𝗺𝗽𝗹𝗲𝘁𝗲 𝗮𝗹𝗹 𝗿𝗲𝗹𝗲𝘃𝗮𝗻𝘁 𝘀𝗲𝗰𝘁𝗶𝗼𝗻𝘀 ✪ 𝗣𝗿𝗼𝘃𝗶𝗱𝗲 𝗱𝗲𝘁𝗮𝗶𝗹𝗲𝗱 𝗮𝗻𝘀…"
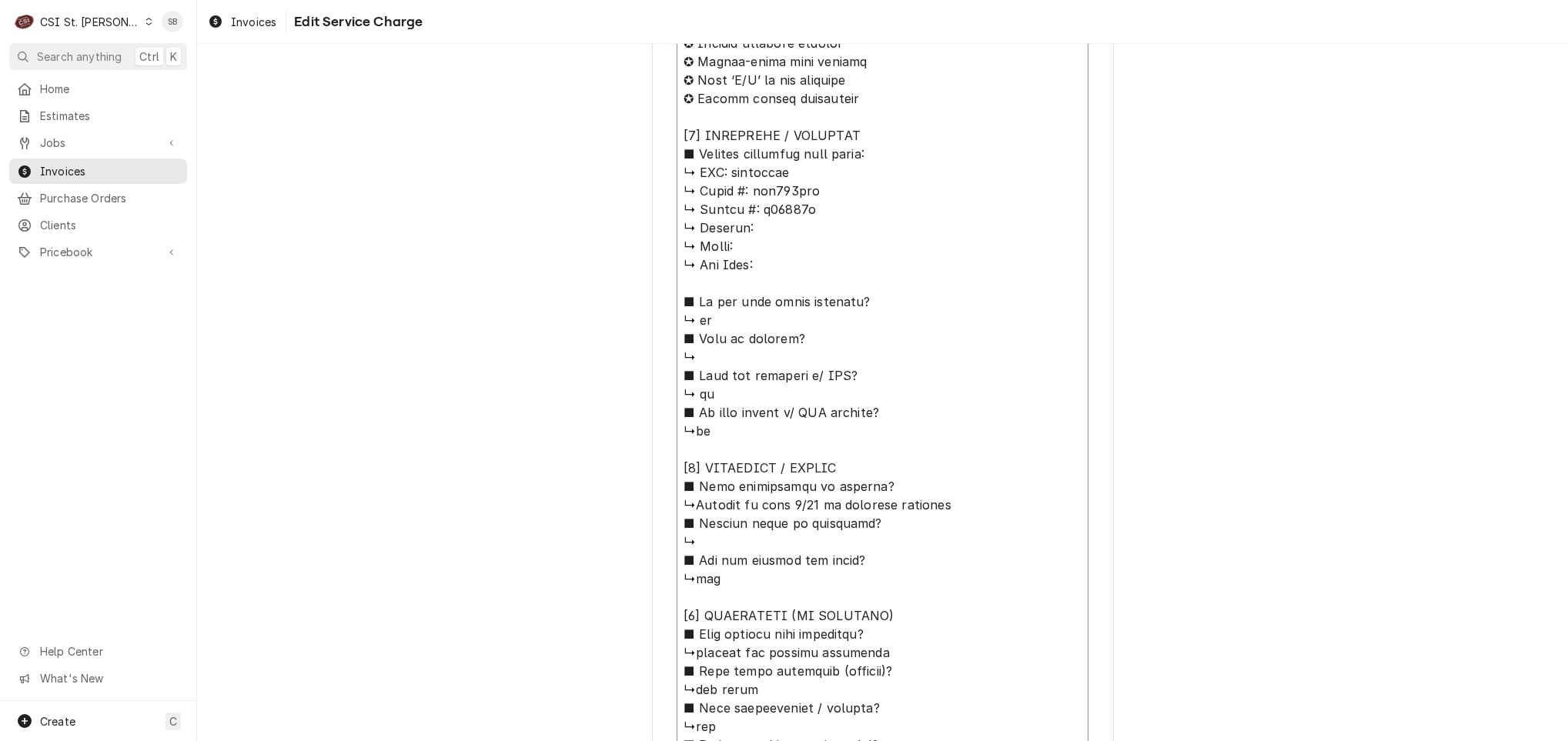
type textarea "x"
type textarea "⚠️ 𝗙𝗢𝗥𝗠 𝗜𝗡𝗦𝗧𝗥𝗨𝗖𝗧𝗜𝗢𝗡𝗦 ⚠️ ✪ 𝗖𝗼𝗺𝗽𝗹𝗲𝘁𝗲 𝗮𝗹𝗹 𝗿𝗲𝗹𝗲𝘃𝗮𝗻𝘁 𝘀𝗲𝗰𝘁𝗶𝗼𝗻𝘀 ✪ 𝗣𝗿𝗼𝘃𝗶𝗱𝗲 𝗱𝗲𝘁𝗮𝗶𝗹𝗲𝗱 𝗮𝗻𝘀…"
type textarea "x"
type textarea "⚠️ 𝗙𝗢𝗥𝗠 𝗜𝗡𝗦𝗧𝗥𝗨𝗖𝗧𝗜𝗢𝗡𝗦 ⚠️ ✪ 𝗖𝗼𝗺𝗽𝗹𝗲𝘁𝗲 𝗮𝗹𝗹 𝗿𝗲𝗹𝗲𝘃𝗮𝗻𝘁 𝘀𝗲𝗰𝘁𝗶𝗼𝗻𝘀 ✪ 𝗣𝗿𝗼𝘃𝗶𝗱𝗲 𝗱𝗲𝘁𝗮𝗶𝗹𝗲𝗱 𝗮𝗻𝘀…"
type textarea "x"
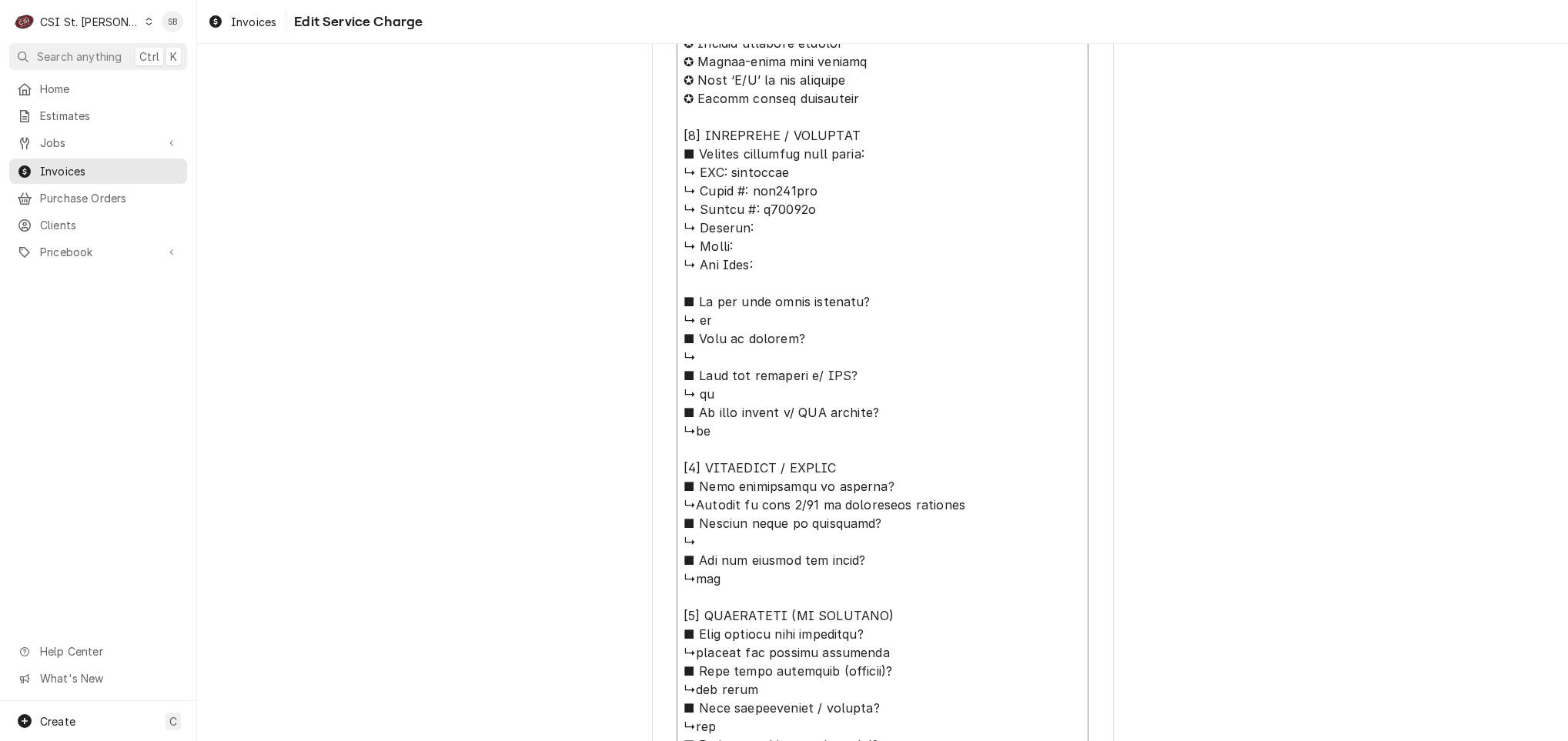
type textarea "⚠️ 𝗙𝗢𝗥𝗠 𝗜𝗡𝗦𝗧𝗥𝗨𝗖𝗧𝗜𝗢𝗡𝗦 ⚠️ ✪ 𝗖𝗼𝗺𝗽𝗹𝗲𝘁𝗲 𝗮𝗹𝗹 𝗿𝗲𝗹𝗲𝘃𝗮𝗻𝘁 𝘀𝗲𝗰𝘁𝗶𝗼𝗻𝘀 ✪ 𝗣𝗿𝗼𝘃𝗶𝗱𝗲 𝗱𝗲𝘁𝗮𝗶𝗹𝗲𝗱 𝗮𝗻𝘀…"
type textarea "x"
type textarea "⚠️ 𝗙𝗢𝗥𝗠 𝗜𝗡𝗦𝗧𝗥𝗨𝗖𝗧𝗜𝗢𝗡𝗦 ⚠️ ✪ 𝗖𝗼𝗺𝗽𝗹𝗲𝘁𝗲 𝗮𝗹𝗹 𝗿𝗲𝗹𝗲𝘃𝗮𝗻𝘁 𝘀𝗲𝗰𝘁𝗶𝗼𝗻𝘀 ✪ 𝗣𝗿𝗼𝘃𝗶𝗱𝗲 𝗱𝗲𝘁𝗮𝗶𝗹𝗲𝗱 𝗮𝗻𝘀…"
type textarea "x"
type textarea "⚠️ 𝗙𝗢𝗥𝗠 𝗜𝗡𝗦𝗧𝗥𝗨𝗖𝗧𝗜𝗢𝗡𝗦 ⚠️ ✪ 𝗖𝗼𝗺𝗽𝗹𝗲𝘁𝗲 𝗮𝗹𝗹 𝗿𝗲𝗹𝗲𝘃𝗮𝗻𝘁 𝘀𝗲𝗰𝘁𝗶𝗼𝗻𝘀 ✪ 𝗣𝗿𝗼𝘃𝗶𝗱𝗲 𝗱𝗲𝘁𝗮𝗶𝗹𝗲𝗱 𝗮𝗻𝘀…"
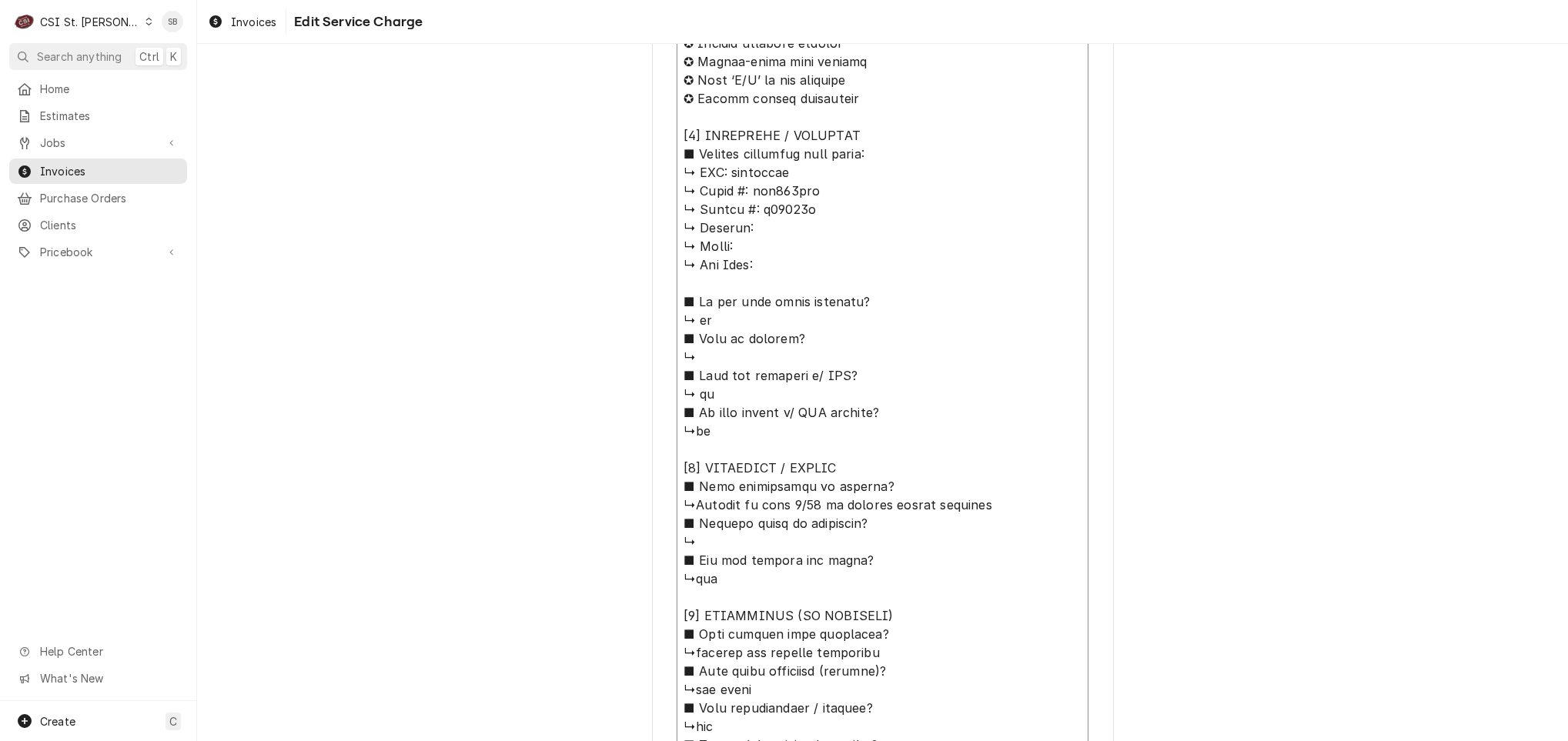
type textarea "x"
type textarea "⚠️ 𝗙𝗢𝗥𝗠 𝗜𝗡𝗦𝗧𝗥𝗨𝗖𝗧𝗜𝗢𝗡𝗦 ⚠️ ✪ 𝗖𝗼𝗺𝗽𝗹𝗲𝘁𝗲 𝗮𝗹𝗹 𝗿𝗲𝗹𝗲𝘃𝗮𝗻𝘁 𝘀𝗲𝗰𝘁𝗶𝗼𝗻𝘀 ✪ 𝗣𝗿𝗼𝘃𝗶𝗱𝗲 𝗱𝗲𝘁𝗮𝗶𝗹𝗲𝗱 𝗮𝗻𝘀…"
type textarea "x"
type textarea "⚠️ 𝗙𝗢𝗥𝗠 𝗜𝗡𝗦𝗧𝗥𝗨𝗖𝗧𝗜𝗢𝗡𝗦 ⚠️ ✪ 𝗖𝗼𝗺𝗽𝗹𝗲𝘁𝗲 𝗮𝗹𝗹 𝗿𝗲𝗹𝗲𝘃𝗮𝗻𝘁 𝘀𝗲𝗰𝘁𝗶𝗼𝗻𝘀 ✪ 𝗣𝗿𝗼𝘃𝗶𝗱𝗲 𝗱𝗲𝘁𝗮𝗶𝗹𝗲𝗱 𝗮𝗻𝘀…"
type textarea "x"
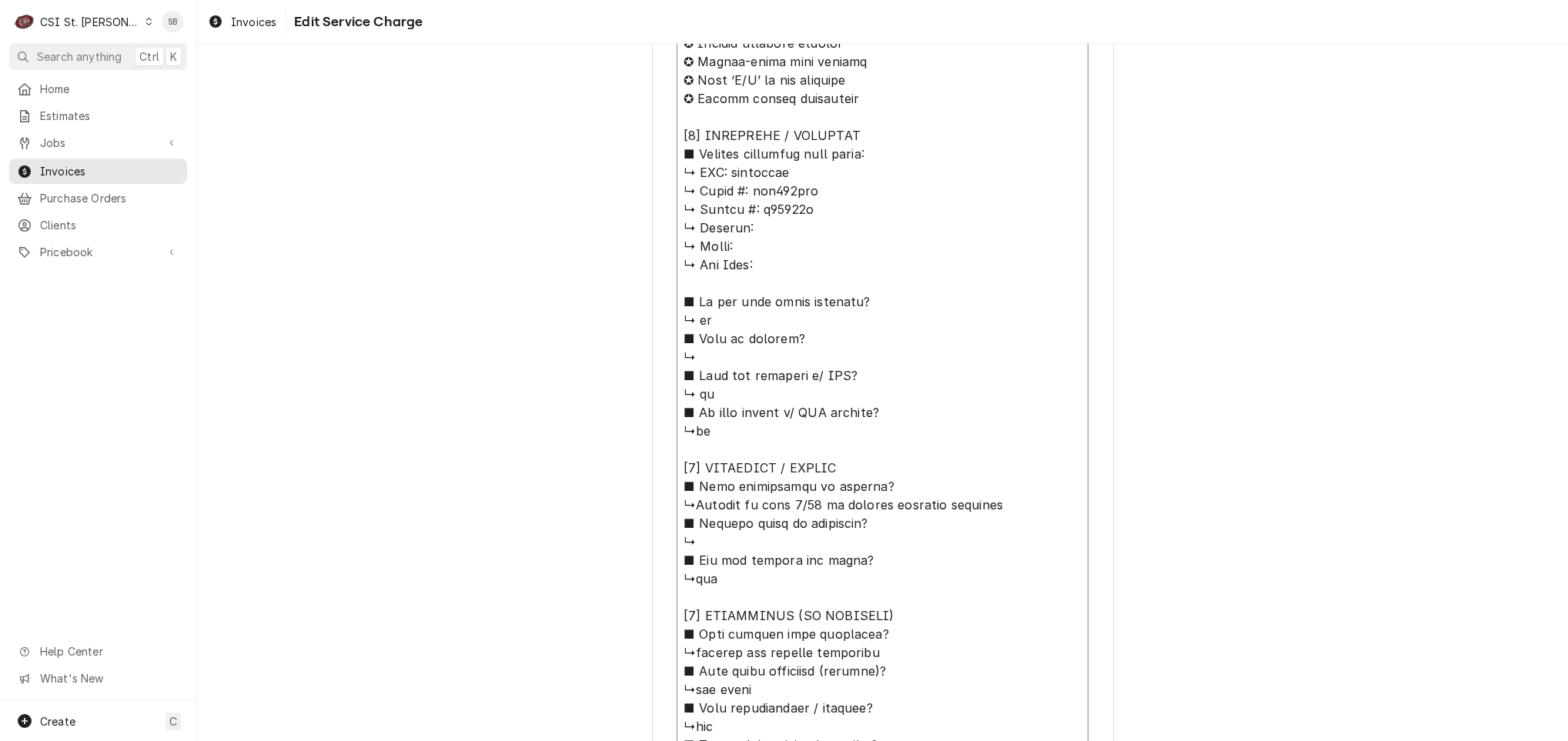
type textarea "⚠️ 𝗙𝗢𝗥𝗠 𝗜𝗡𝗦𝗧𝗥𝗨𝗖𝗧𝗜𝗢𝗡𝗦 ⚠️ ✪ 𝗖𝗼𝗺𝗽𝗹𝗲𝘁𝗲 𝗮𝗹𝗹 𝗿𝗲𝗹𝗲𝘃𝗮𝗻𝘁 𝘀𝗲𝗰𝘁𝗶𝗼𝗻𝘀 ✪ 𝗣𝗿𝗼𝘃𝗶𝗱𝗲 𝗱𝗲𝘁𝗮𝗶𝗹𝗲𝗱 𝗮𝗻𝘀…"
type textarea "x"
type textarea "⚠️ 𝗙𝗢𝗥𝗠 𝗜𝗡𝗦𝗧𝗥𝗨𝗖𝗧𝗜𝗢𝗡𝗦 ⚠️ ✪ 𝗖𝗼𝗺𝗽𝗹𝗲𝘁𝗲 𝗮𝗹𝗹 𝗿𝗲𝗹𝗲𝘃𝗮𝗻𝘁 𝘀𝗲𝗰𝘁𝗶𝗼𝗻𝘀 ✪ 𝗣𝗿𝗼𝘃𝗶𝗱𝗲 𝗱𝗲𝘁𝗮𝗶𝗹𝗲𝗱 𝗮𝗻𝘀…"
type textarea "x"
type textarea "⚠️ 𝗙𝗢𝗥𝗠 𝗜𝗡𝗦𝗧𝗥𝗨𝗖𝗧𝗜𝗢𝗡𝗦 ⚠️ ✪ 𝗖𝗼𝗺𝗽𝗹𝗲𝘁𝗲 𝗮𝗹𝗹 𝗿𝗲𝗹𝗲𝘃𝗮𝗻𝘁 𝘀𝗲𝗰𝘁𝗶𝗼𝗻𝘀 ✪ 𝗣𝗿𝗼𝘃𝗶𝗱𝗲 𝗱𝗲𝘁𝗮𝗶𝗹𝗲𝗱 𝗮𝗻𝘀…"
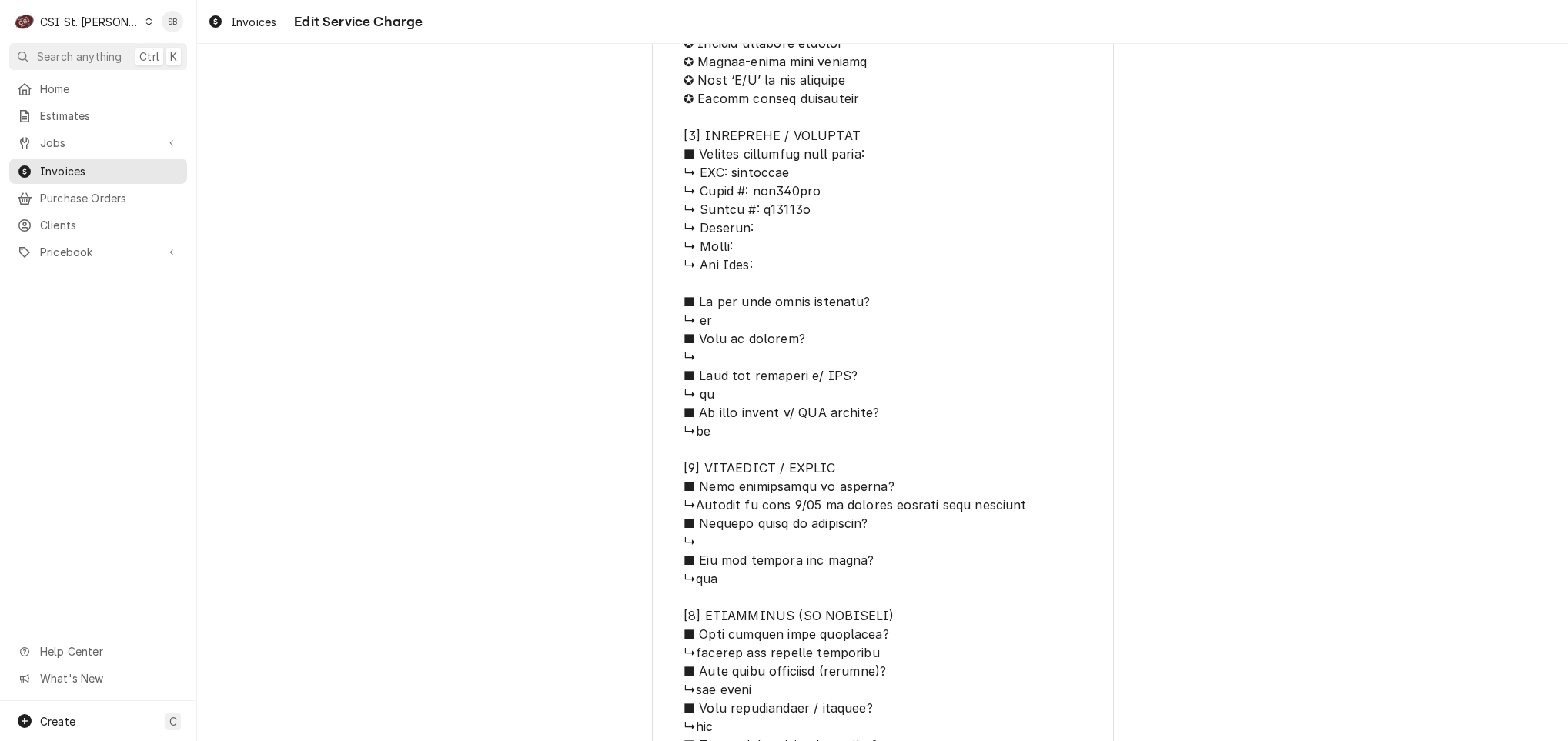
type textarea "x"
type textarea "⚠️ 𝗙𝗢𝗥𝗠 𝗜𝗡𝗦𝗧𝗥𝗨𝗖𝗧𝗜𝗢𝗡𝗦 ⚠️ ✪ 𝗖𝗼𝗺𝗽𝗹𝗲𝘁𝗲 𝗮𝗹𝗹 𝗿𝗲𝗹𝗲𝘃𝗮𝗻𝘁 𝘀𝗲𝗰𝘁𝗶𝗼𝗻𝘀 ✪ 𝗣𝗿𝗼𝘃𝗶𝗱𝗲 𝗱𝗲𝘁𝗮𝗶𝗹𝗲𝗱 𝗮𝗻𝘀…"
type textarea "x"
type textarea "⚠️ 𝗙𝗢𝗥𝗠 𝗜𝗡𝗦𝗧𝗥𝗨𝗖𝗧𝗜𝗢𝗡𝗦 ⚠️ ✪ 𝗖𝗼𝗺𝗽𝗹𝗲𝘁𝗲 𝗮𝗹𝗹 𝗿𝗲𝗹𝗲𝘃𝗮𝗻𝘁 𝘀𝗲𝗰𝘁𝗶𝗼𝗻𝘀 ✪ 𝗣𝗿𝗼𝘃𝗶𝗱𝗲 𝗱𝗲𝘁𝗮𝗶𝗹𝗲𝗱 𝗮𝗻𝘀…"
paste textarea "Ice machine - lots of calcium on the unit and signs of mold in the tubing, also…"
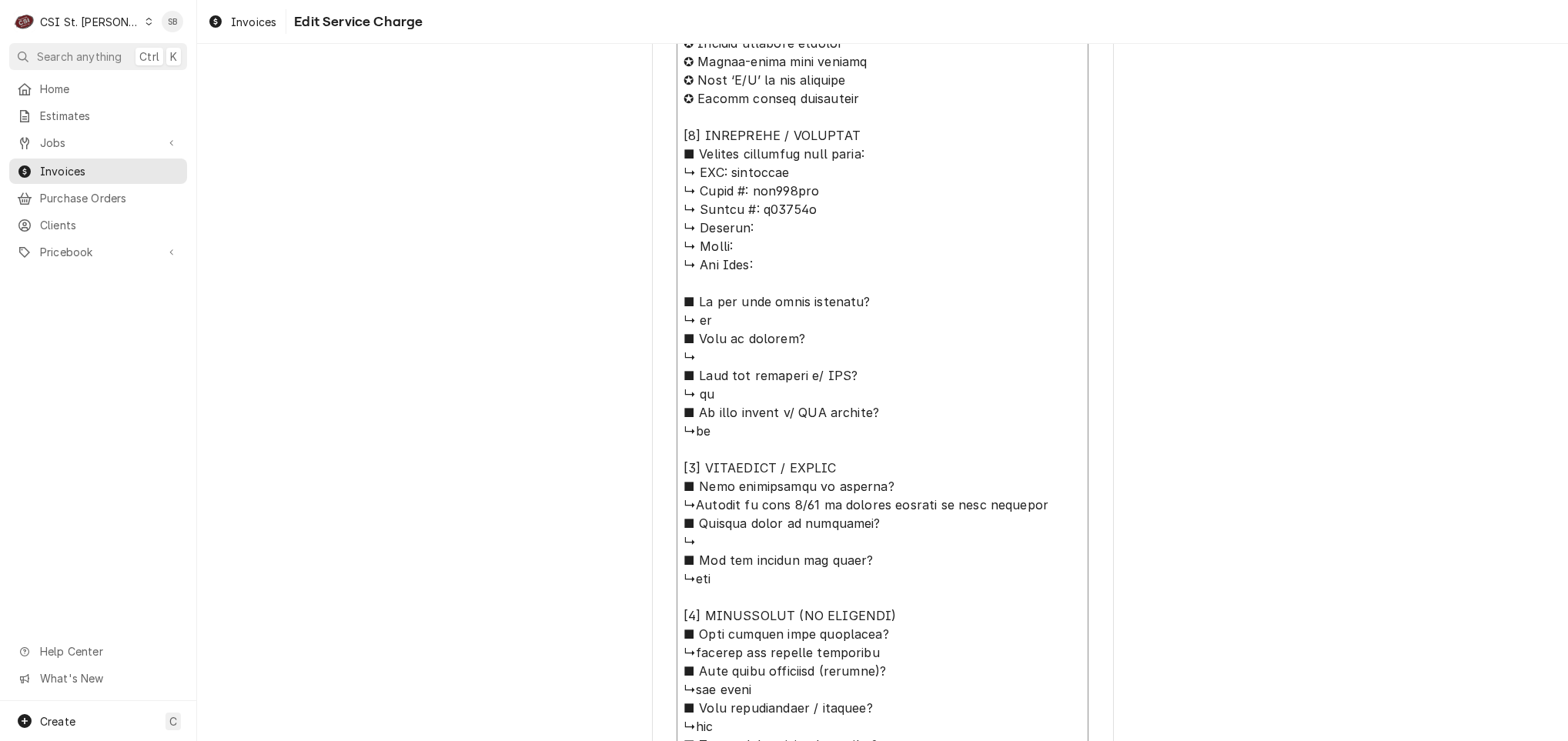
type textarea "x"
type textarea "⚠️ 𝗙𝗢𝗥𝗠 𝗜𝗡𝗦𝗧𝗥𝗨𝗖𝗧𝗜𝗢𝗡𝗦 ⚠️ ✪ 𝗖𝗼𝗺𝗽𝗹𝗲𝘁𝗲 𝗮𝗹𝗹 𝗿𝗲𝗹𝗲𝘃𝗮𝗻𝘁 𝘀𝗲𝗰𝘁𝗶𝗼𝗻𝘀 ✪ 𝗣𝗿𝗼𝘃𝗶𝗱𝗲 𝗱𝗲𝘁𝗮𝗶𝗹𝗲𝗱 𝗮𝗻𝘀…"
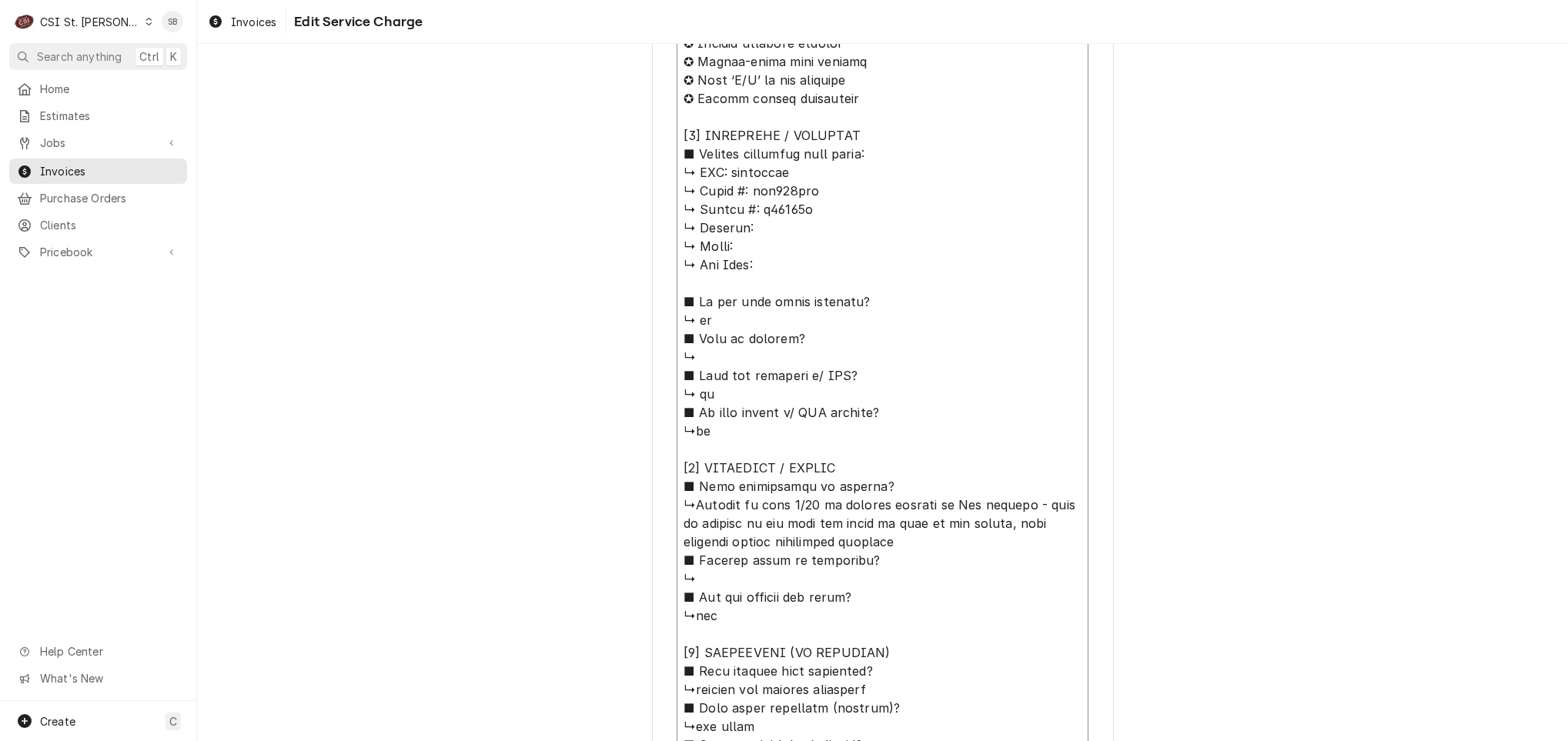
type textarea "x"
type textarea "⚠️ 𝗙𝗢𝗥𝗠 𝗜𝗡𝗦𝗧𝗥𝗨𝗖𝗧𝗜𝗢𝗡𝗦 ⚠️ ✪ 𝗖𝗼𝗺𝗽𝗹𝗲𝘁𝗲 𝗮𝗹𝗹 𝗿𝗲𝗹𝗲𝘃𝗮𝗻𝘁 𝘀𝗲𝗰𝘁𝗶𝗼𝗻𝘀 ✪ 𝗣𝗿𝗼𝘃𝗶𝗱𝗲 𝗱𝗲𝘁𝗮𝗶𝗹𝗲𝗱 𝗮𝗻𝘀…"
type textarea "x"
type textarea "⚠️ 𝗙𝗢𝗥𝗠 𝗜𝗡𝗦𝗧𝗥𝗨𝗖𝗧𝗜𝗢𝗡𝗦 ⚠️ ✪ 𝗖𝗼𝗺𝗽𝗹𝗲𝘁𝗲 𝗮𝗹𝗹 𝗿𝗲𝗹𝗲𝘃𝗮𝗻𝘁 𝘀𝗲𝗰𝘁𝗶𝗼𝗻𝘀 ✪ 𝗣𝗿𝗼𝘃𝗶𝗱𝗲 𝗱𝗲𝘁𝗮𝗶𝗹𝗲𝗱 𝗮𝗻𝘀…"
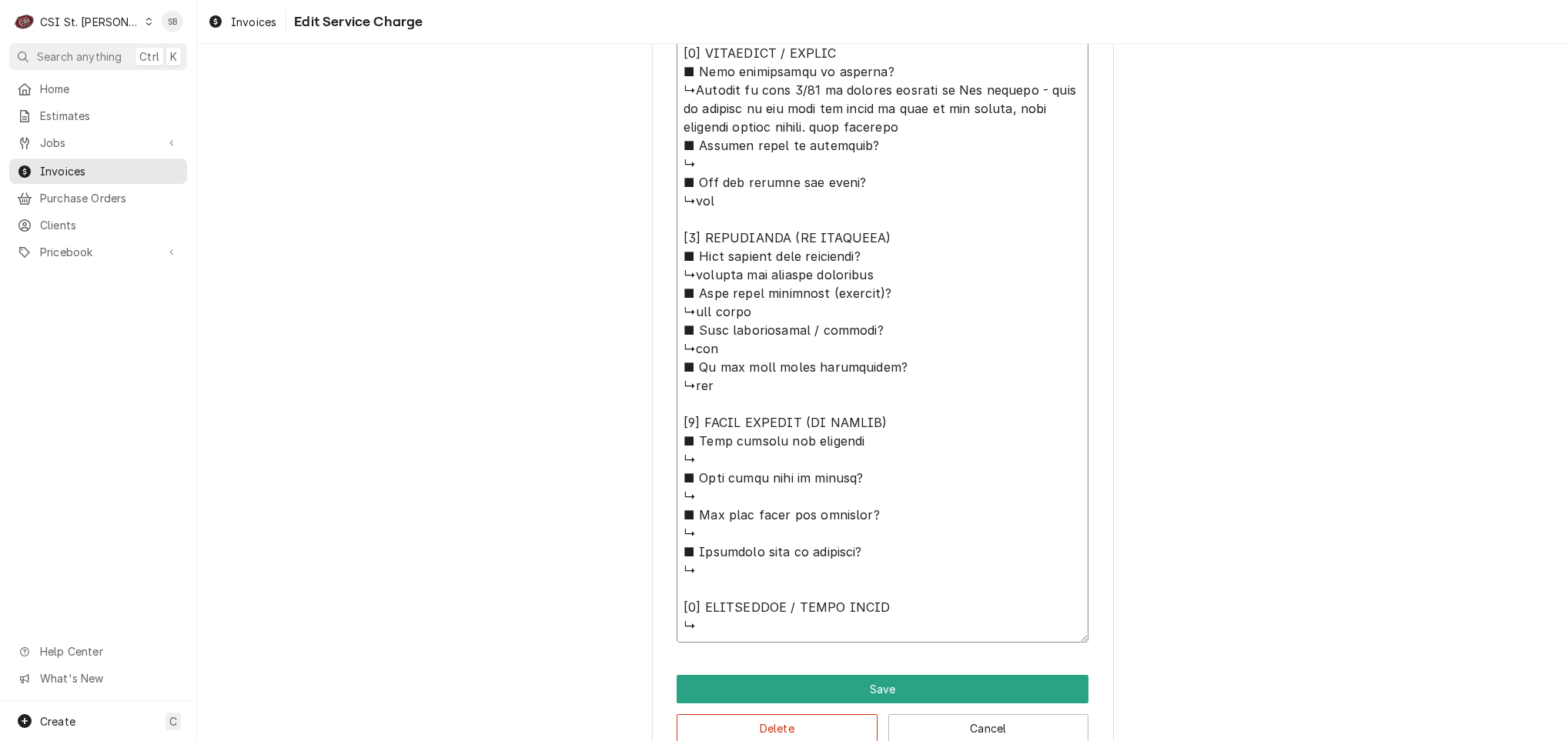
scroll to position [1199, 0]
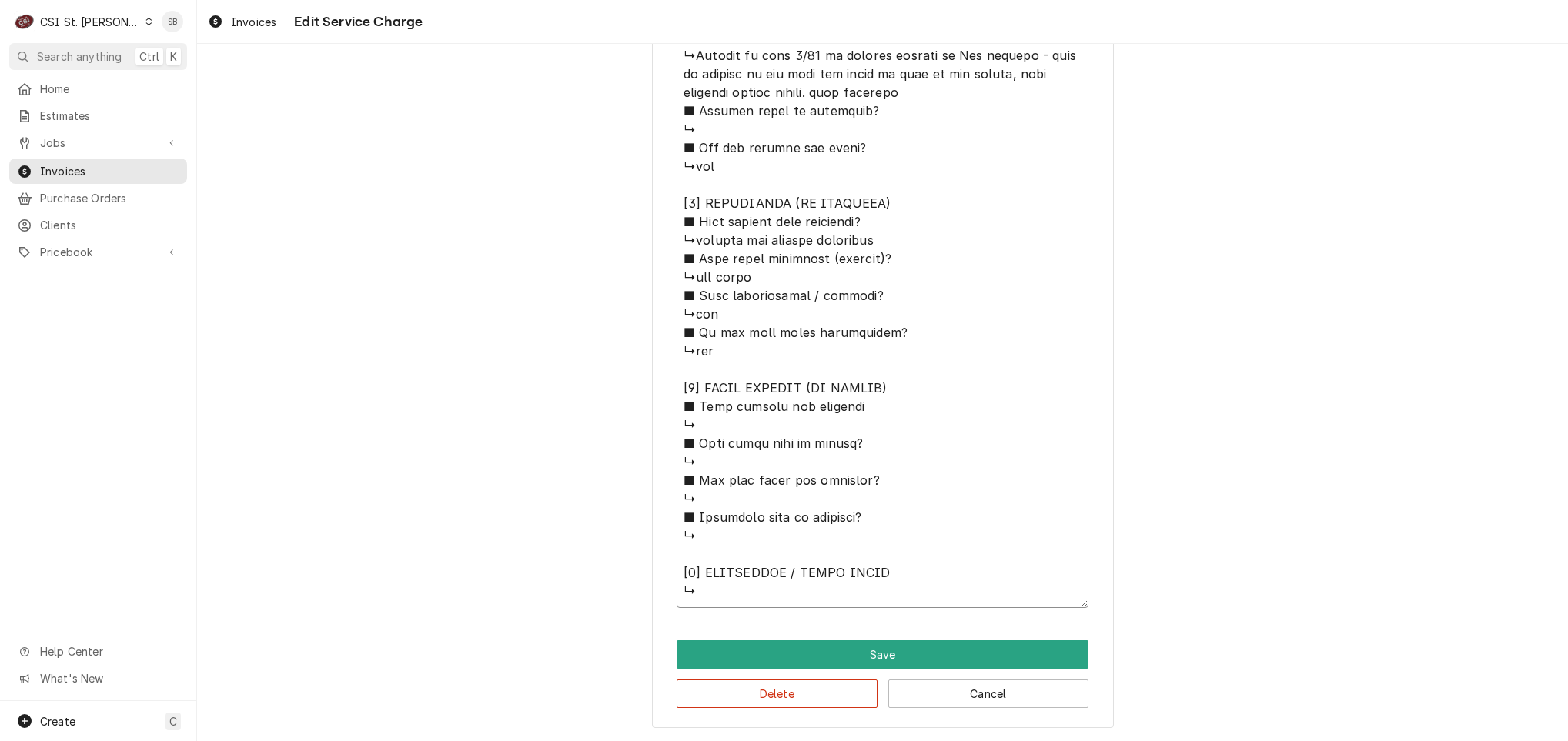
click at [689, 240] on textarea "Service Summary ( optional )" at bounding box center [883, 74] width 412 height 1068
type textarea "x"
type textarea "⚠️ 𝗙𝗢𝗥𝗠 𝗜𝗡𝗦𝗧𝗥𝗨𝗖𝗧𝗜𝗢𝗡𝗦 ⚠️ ✪ 𝗖𝗼𝗺𝗽𝗹𝗲𝘁𝗲 𝗮𝗹𝗹 𝗿𝗲𝗹𝗲𝘃𝗮𝗻𝘁 𝘀𝗲𝗰𝘁𝗶𝗼𝗻𝘀 ✪ 𝗣𝗿𝗼𝘃𝗶𝗱𝗲 𝗱𝗲𝘁𝗮𝗶𝗹𝗲𝗱 𝗮𝗻𝘀…"
type textarea "x"
type textarea "⚠️ 𝗙𝗢𝗥𝗠 𝗜𝗡𝗦𝗧𝗥𝗨𝗖𝗧𝗜𝗢𝗡𝗦 ⚠️ ✪ 𝗖𝗼𝗺𝗽𝗹𝗲𝘁𝗲 𝗮𝗹𝗹 𝗿𝗲𝗹𝗲𝘃𝗮𝗻𝘁 𝘀𝗲𝗰𝘁𝗶𝗼𝗻𝘀 ✪ 𝗣𝗿𝗼𝘃𝗶𝗱𝗲 𝗱𝗲𝘁𝗮𝗶𝗹𝗲𝗱 𝗮𝗻𝘀…"
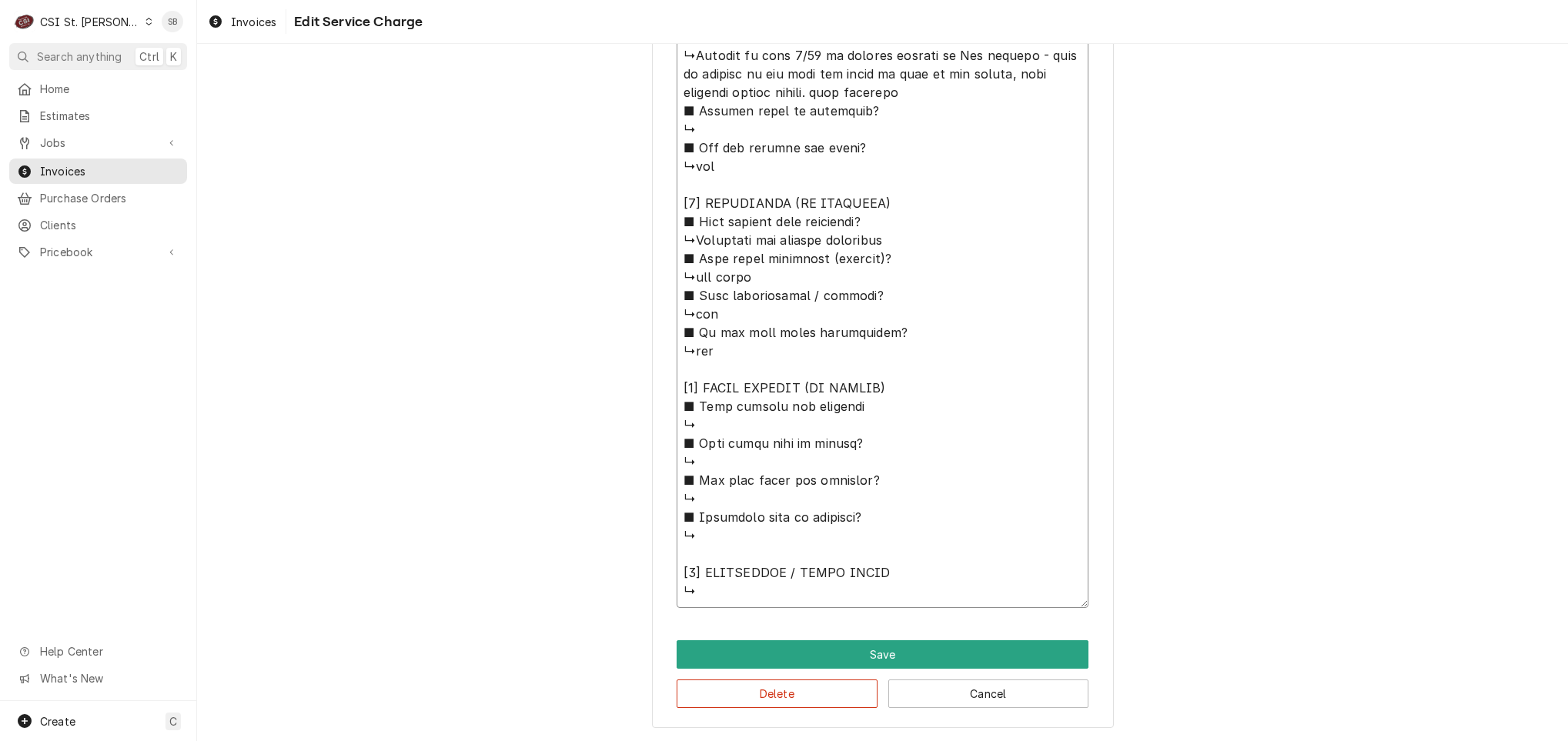
type textarea "x"
type textarea "⚠️ 𝗙𝗢𝗥𝗠 𝗜𝗡𝗦𝗧𝗥𝗨𝗖𝗧𝗜𝗢𝗡𝗦 ⚠️ ✪ 𝗖𝗼𝗺𝗽𝗹𝗲𝘁𝗲 𝗮𝗹𝗹 𝗿𝗲𝗹𝗲𝘃𝗮𝗻𝘁 𝘀𝗲𝗰𝘁𝗶𝗼𝗻𝘀 ✪ 𝗣𝗿𝗼𝘃𝗶𝗱𝗲 𝗱𝗲𝘁𝗮𝗶𝗹𝗲𝗱 𝗮𝗻𝘀…"
type textarea "x"
type textarea "⚠️ 𝗙𝗢𝗥𝗠 𝗜𝗡𝗦𝗧𝗥𝗨𝗖𝗧𝗜𝗢𝗡𝗦 ⚠️ ✪ 𝗖𝗼𝗺𝗽𝗹𝗲𝘁𝗲 𝗮𝗹𝗹 𝗿𝗲𝗹𝗲𝘃𝗮𝗻𝘁 𝘀𝗲𝗰𝘁𝗶𝗼𝗻𝘀 ✪ 𝗣𝗿𝗼𝘃𝗶𝗱𝗲 𝗱𝗲𝘁𝗮𝗶𝗹𝗲𝗱 𝗮𝗻𝘀…"
type textarea "x"
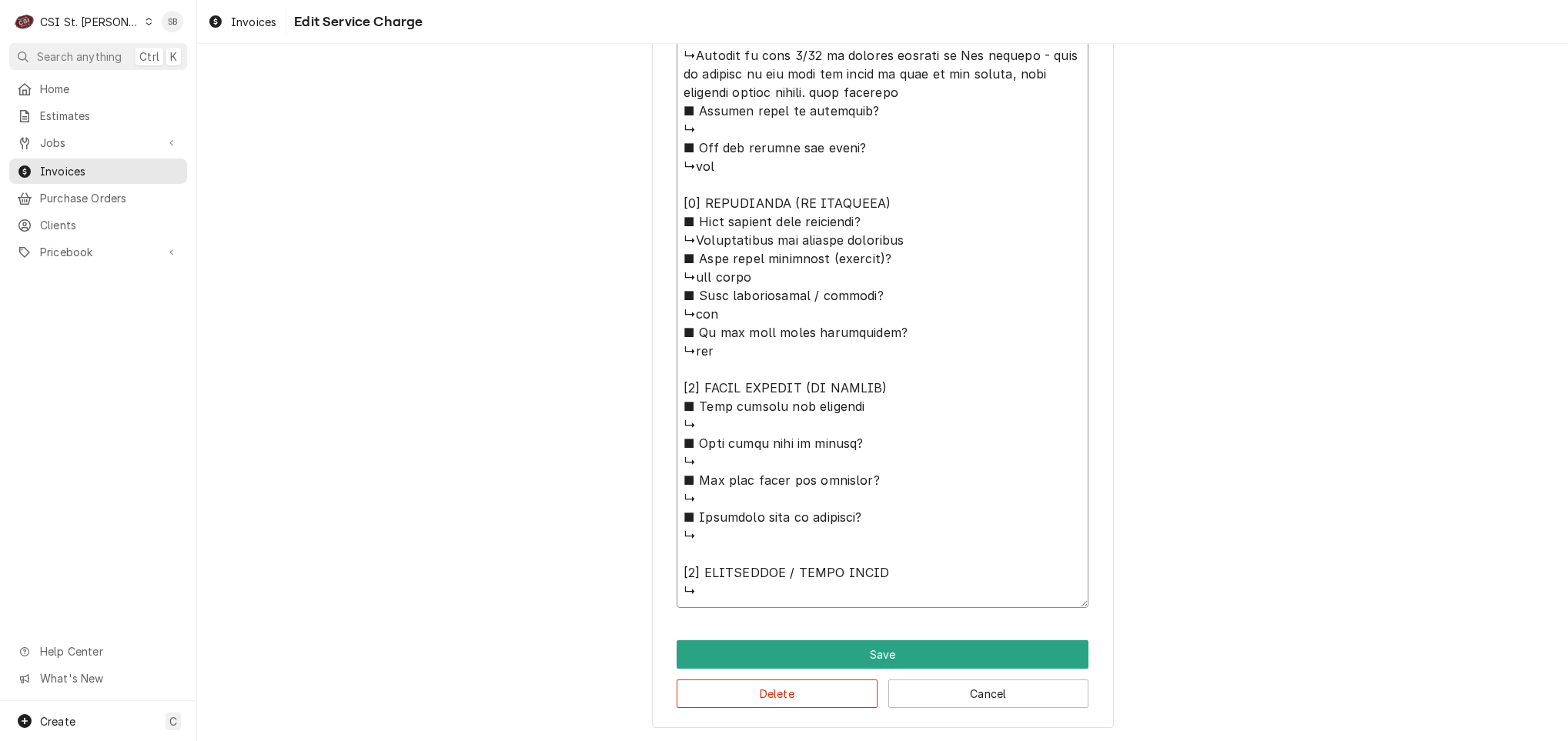
type textarea "⚠️ 𝗙𝗢𝗥𝗠 𝗜𝗡𝗦𝗧𝗥𝗨𝗖𝗧𝗜𝗢𝗡𝗦 ⚠️ ✪ 𝗖𝗼𝗺𝗽𝗹𝗲𝘁𝗲 𝗮𝗹𝗹 𝗿𝗲𝗹𝗲𝘃𝗮𝗻𝘁 𝘀𝗲𝗰𝘁𝗶𝗼𝗻𝘀 ✪ 𝗣𝗿𝗼𝘃𝗶𝗱𝗲 𝗱𝗲𝘁𝗮𝗶𝗹𝗲𝗱 𝗮𝗻𝘀…"
type textarea "x"
type textarea "⚠️ 𝗙𝗢𝗥𝗠 𝗜𝗡𝗦𝗧𝗥𝗨𝗖𝗧𝗜𝗢𝗡𝗦 ⚠️ ✪ 𝗖𝗼𝗺𝗽𝗹𝗲𝘁𝗲 𝗮𝗹𝗹 𝗿𝗲𝗹𝗲𝘃𝗮𝗻𝘁 𝘀𝗲𝗰𝘁𝗶𝗼𝗻𝘀 ✪ 𝗣𝗿𝗼𝘃𝗶𝗱𝗲 𝗱𝗲𝘁𝗮𝗶𝗹𝗲𝗱 𝗮𝗻𝘀…"
type textarea "x"
type textarea "⚠️ 𝗙𝗢𝗥𝗠 𝗜𝗡𝗦𝗧𝗥𝗨𝗖𝗧𝗜𝗢𝗡𝗦 ⚠️ ✪ 𝗖𝗼𝗺𝗽𝗹𝗲𝘁𝗲 𝗮𝗹𝗹 𝗿𝗲𝗹𝗲𝘃𝗮𝗻𝘁 𝘀𝗲𝗰𝘁𝗶𝗼𝗻𝘀 ✪ 𝗣𝗿𝗼𝘃𝗶𝗱𝗲 𝗱𝗲𝘁𝗮𝗶𝗹𝗲𝗱 𝗮𝗻𝘀…"
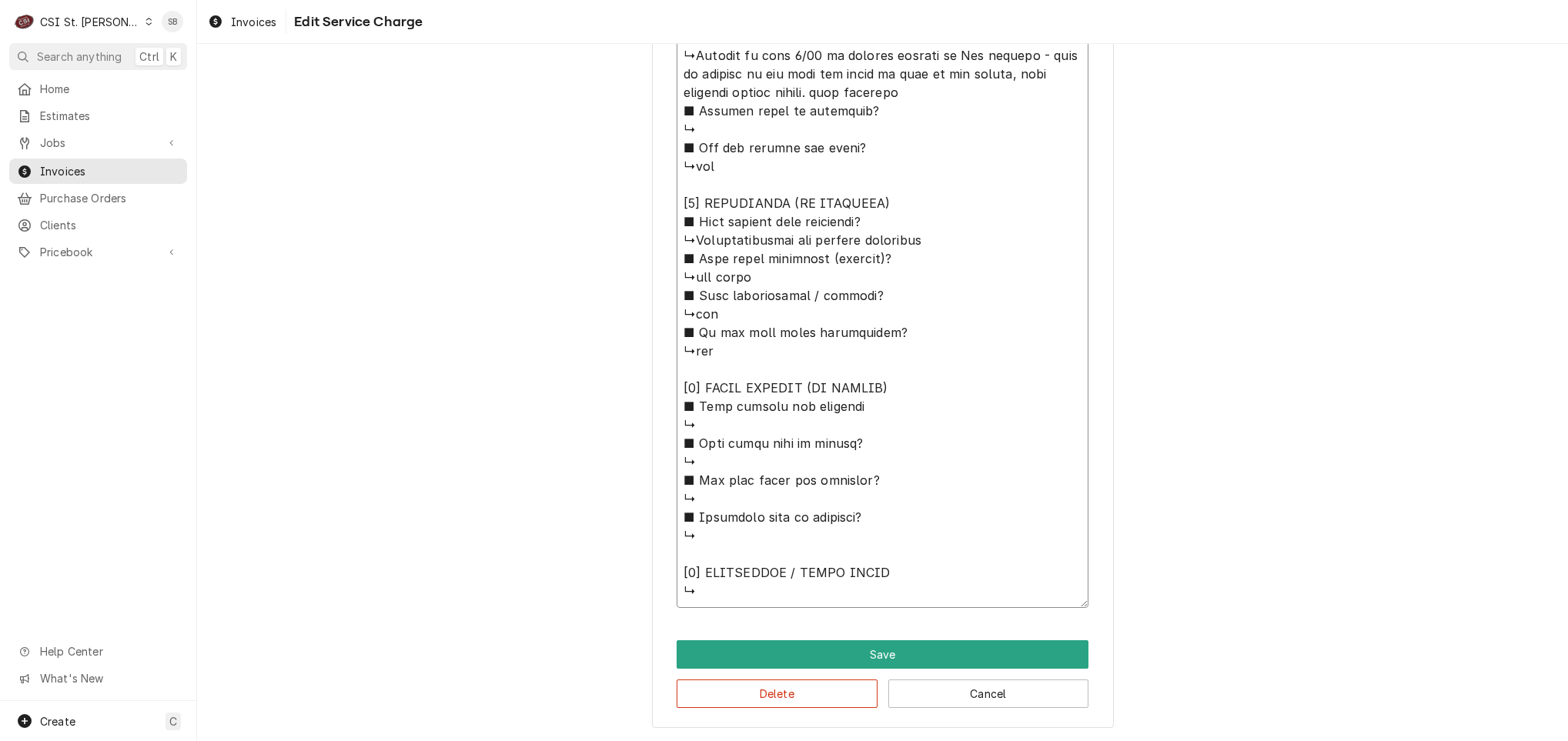
type textarea "x"
type textarea "⚠️ 𝗙𝗢𝗥𝗠 𝗜𝗡𝗦𝗧𝗥𝗨𝗖𝗧𝗜𝗢𝗡𝗦 ⚠️ ✪ 𝗖𝗼𝗺𝗽𝗹𝗲𝘁𝗲 𝗮𝗹𝗹 𝗿𝗲𝗹𝗲𝘃𝗮𝗻𝘁 𝘀𝗲𝗰𝘁𝗶𝗼𝗻𝘀 ✪ 𝗣𝗿𝗼𝘃𝗶𝗱𝗲 𝗱𝗲𝘁𝗮𝗶𝗹𝗲𝗱 𝗮𝗻𝘀…"
type textarea "x"
type textarea "⚠️ 𝗙𝗢𝗥𝗠 𝗜𝗡𝗦𝗧𝗥𝗨𝗖𝗧𝗜𝗢𝗡𝗦 ⚠️ ✪ 𝗖𝗼𝗺𝗽𝗹𝗲𝘁𝗲 𝗮𝗹𝗹 𝗿𝗲𝗹𝗲𝘃𝗮𝗻𝘁 𝘀𝗲𝗰𝘁𝗶𝗼𝗻𝘀 ✪ 𝗣𝗿𝗼𝘃𝗶𝗱𝗲 𝗱𝗲𝘁𝗮𝗶𝗹𝗲𝗱 𝗮𝗻𝘀…"
type textarea "x"
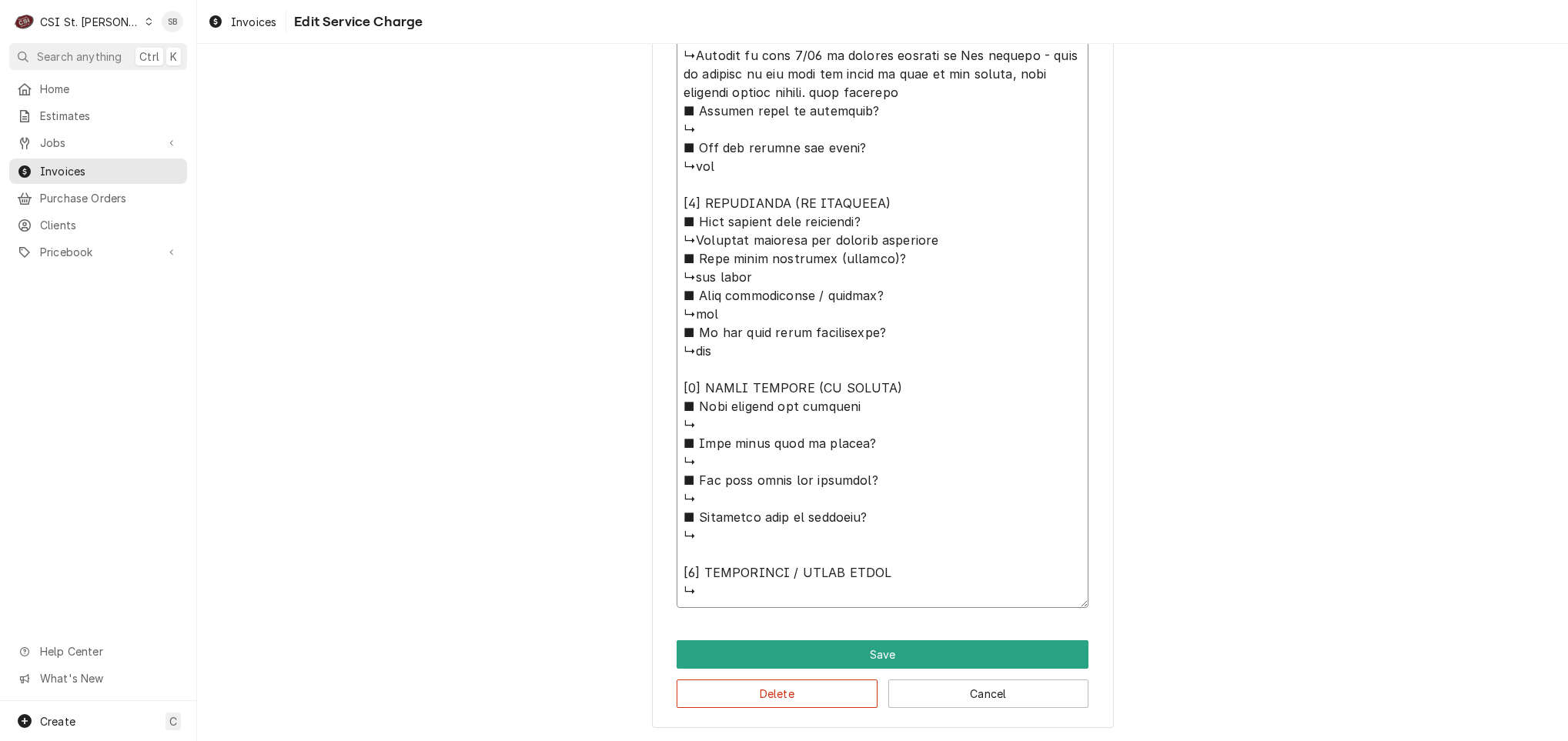
type textarea "⚠️ 𝗙𝗢𝗥𝗠 𝗜𝗡𝗦𝗧𝗥𝗨𝗖𝗧𝗜𝗢𝗡𝗦 ⚠️ ✪ 𝗖𝗼𝗺𝗽𝗹𝗲𝘁𝗲 𝗮𝗹𝗹 𝗿𝗲𝗹𝗲𝘃𝗮𝗻𝘁 𝘀𝗲𝗰𝘁𝗶𝗼𝗻𝘀 ✪ 𝗣𝗿𝗼𝘃𝗶𝗱𝗲 𝗱𝗲𝘁𝗮𝗶𝗹𝗲𝗱 𝗮𝗻𝘀…"
type textarea "x"
type textarea "⚠️ 𝗙𝗢𝗥𝗠 𝗜𝗡𝗦𝗧𝗥𝗨𝗖𝗧𝗜𝗢𝗡𝗦 ⚠️ ✪ 𝗖𝗼𝗺𝗽𝗹𝗲𝘁𝗲 𝗮𝗹𝗹 𝗿𝗲𝗹𝗲𝘃𝗮𝗻𝘁 𝘀𝗲𝗰𝘁𝗶𝗼𝗻𝘀 ✪ 𝗣𝗿𝗼𝘃𝗶𝗱𝗲 𝗱𝗲𝘁𝗮𝗶𝗹𝗲𝗱 𝗮𝗻𝘀…"
type textarea "x"
type textarea "⚠️ 𝗙𝗢𝗥𝗠 𝗜𝗡𝗦𝗧𝗥𝗨𝗖𝗧𝗜𝗢𝗡𝗦 ⚠️ ✪ 𝗖𝗼𝗺𝗽𝗹𝗲𝘁𝗲 𝗮𝗹𝗹 𝗿𝗲𝗹𝗲𝘃𝗮𝗻𝘁 𝘀𝗲𝗰𝘁𝗶𝗼𝗻𝘀 ✪ 𝗣𝗿𝗼𝘃𝗶𝗱𝗲 𝗱𝗲𝘁𝗮𝗶𝗹𝗲𝗱 𝗮𝗻𝘀…"
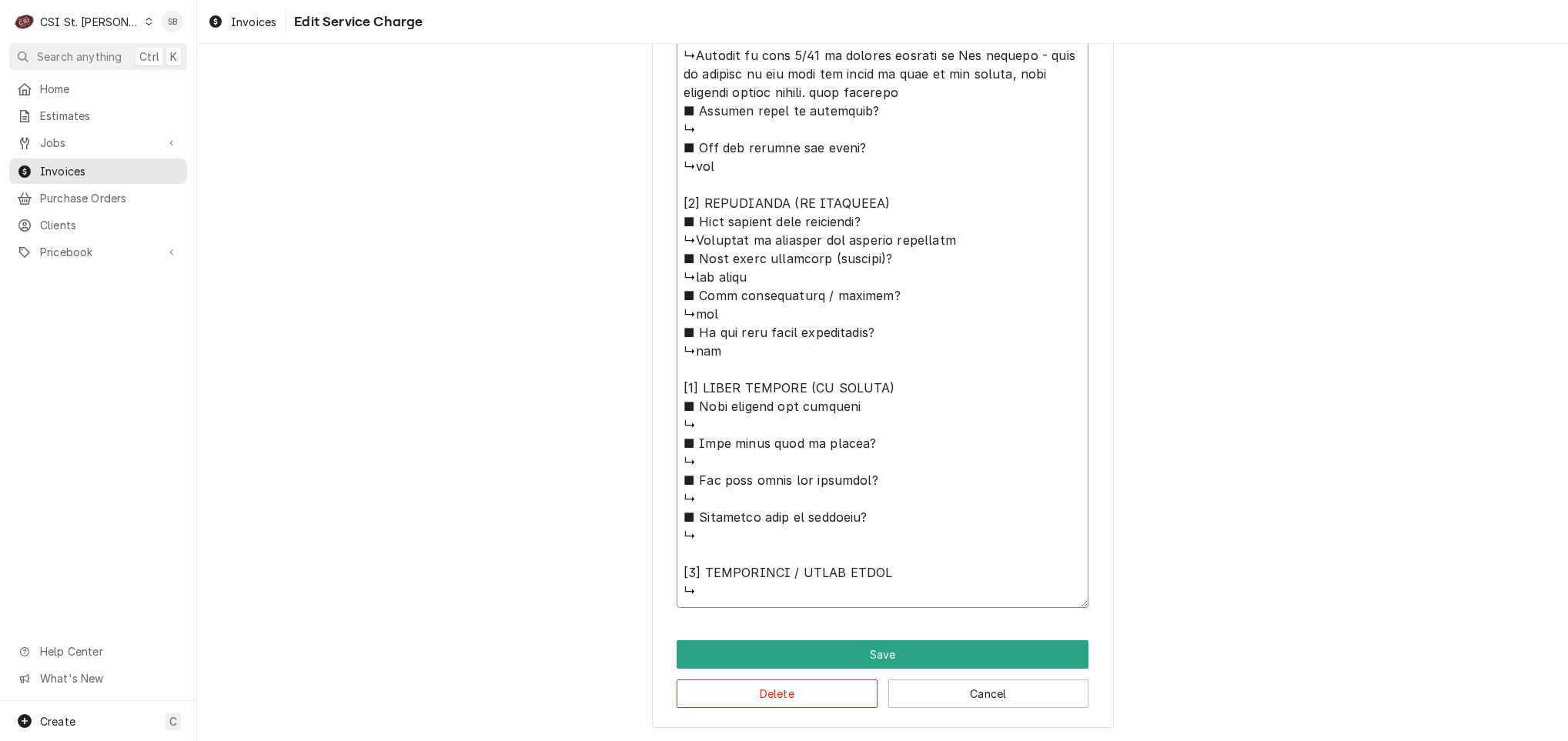
type textarea "x"
type textarea "⚠️ 𝗙𝗢𝗥𝗠 𝗜𝗡𝗦𝗧𝗥𝗨𝗖𝗧𝗜𝗢𝗡𝗦 ⚠️ ✪ 𝗖𝗼𝗺𝗽𝗹𝗲𝘁𝗲 𝗮𝗹𝗹 𝗿𝗲𝗹𝗲𝘃𝗮𝗻𝘁 𝘀𝗲𝗰𝘁𝗶𝗼𝗻𝘀 ✪ 𝗣𝗿𝗼𝘃𝗶𝗱𝗲 𝗱𝗲𝘁𝗮𝗶𝗹𝗲𝗱 𝗮𝗻𝘀…"
type textarea "x"
type textarea "⚠️ 𝗙𝗢𝗥𝗠 𝗜𝗡𝗦𝗧𝗥𝗨𝗖𝗧𝗜𝗢𝗡𝗦 ⚠️ ✪ 𝗖𝗼𝗺𝗽𝗹𝗲𝘁𝗲 𝗮𝗹𝗹 𝗿𝗲𝗹𝗲𝘃𝗮𝗻𝘁 𝘀𝗲𝗰𝘁𝗶𝗼𝗻𝘀 ✪ 𝗣𝗿𝗼𝘃𝗶𝗱𝗲 𝗱𝗲𝘁𝗮𝗶𝗹𝗲𝗱 𝗮𝗻𝘀…"
type textarea "x"
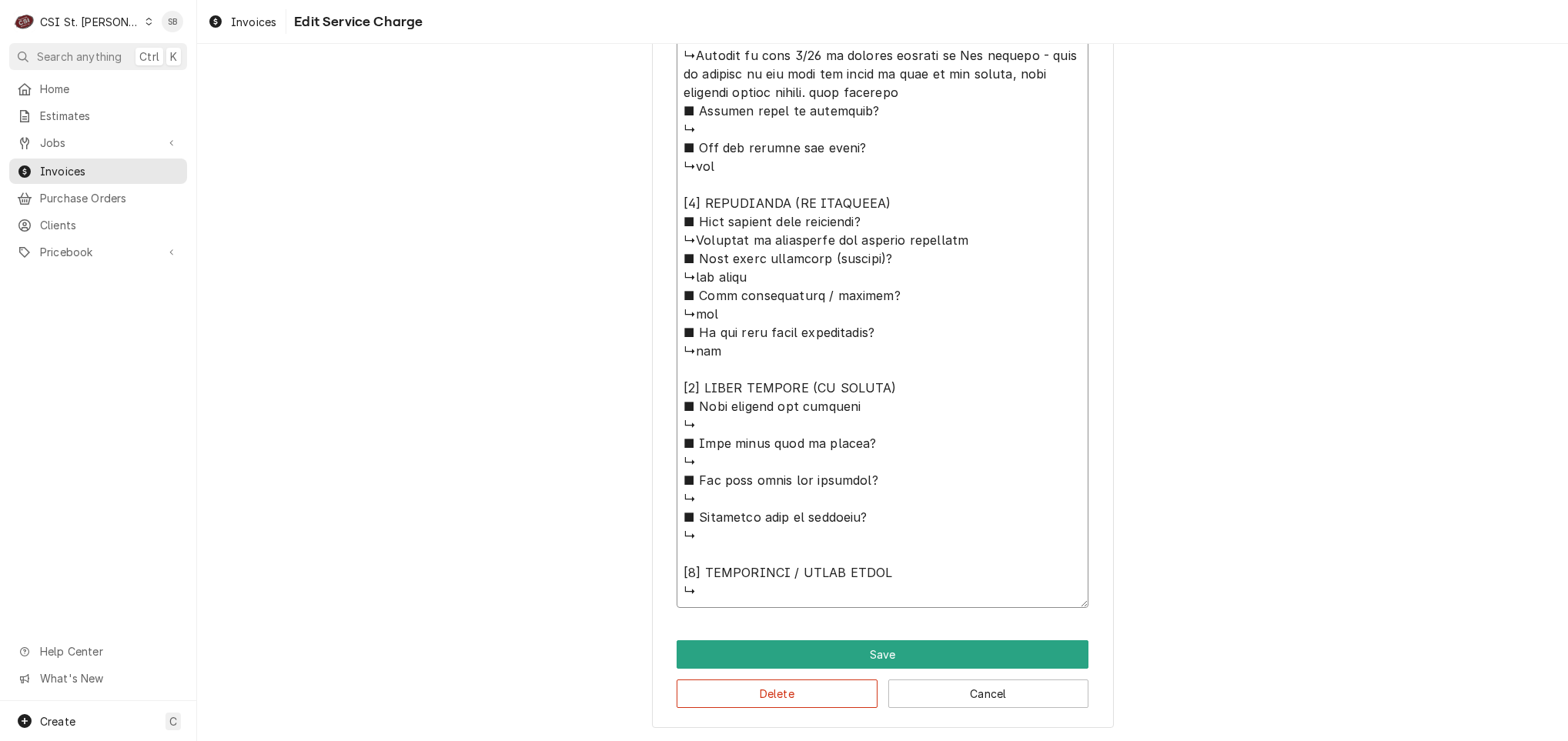
type textarea "⚠️ 𝗙𝗢𝗥𝗠 𝗜𝗡𝗦𝗧𝗥𝗨𝗖𝗧𝗜𝗢𝗡𝗦 ⚠️ ✪ 𝗖𝗼𝗺𝗽𝗹𝗲𝘁𝗲 𝗮𝗹𝗹 𝗿𝗲𝗹𝗲𝘃𝗮𝗻𝘁 𝘀𝗲𝗰𝘁𝗶𝗼𝗻𝘀 ✪ 𝗣𝗿𝗼𝘃𝗶𝗱𝗲 𝗱𝗲𝘁𝗮𝗶𝗹𝗲𝗱 𝗮𝗻𝘀…"
type textarea "x"
type textarea "⚠️ 𝗙𝗢𝗥𝗠 𝗜𝗡𝗦𝗧𝗥𝗨𝗖𝗧𝗜𝗢𝗡𝗦 ⚠️ ✪ 𝗖𝗼𝗺𝗽𝗹𝗲𝘁𝗲 𝗮𝗹𝗹 𝗿𝗲𝗹𝗲𝘃𝗮𝗻𝘁 𝘀𝗲𝗰𝘁𝗶𝗼𝗻𝘀 ✪ 𝗣𝗿𝗼𝘃𝗶𝗱𝗲 𝗱𝗲𝘁𝗮𝗶𝗹𝗲𝗱 𝗮𝗻𝘀…"
type textarea "x"
type textarea "⚠️ 𝗙𝗢𝗥𝗠 𝗜𝗡𝗦𝗧𝗥𝗨𝗖𝗧𝗜𝗢𝗡𝗦 ⚠️ ✪ 𝗖𝗼𝗺𝗽𝗹𝗲𝘁𝗲 𝗮𝗹𝗹 𝗿𝗲𝗹𝗲𝘃𝗮𝗻𝘁 𝘀𝗲𝗰𝘁𝗶𝗼𝗻𝘀 ✪ 𝗣𝗿𝗼𝘃𝗶𝗱𝗲 𝗱𝗲𝘁𝗮𝗶𝗹𝗲𝗱 𝗮𝗻𝘀…"
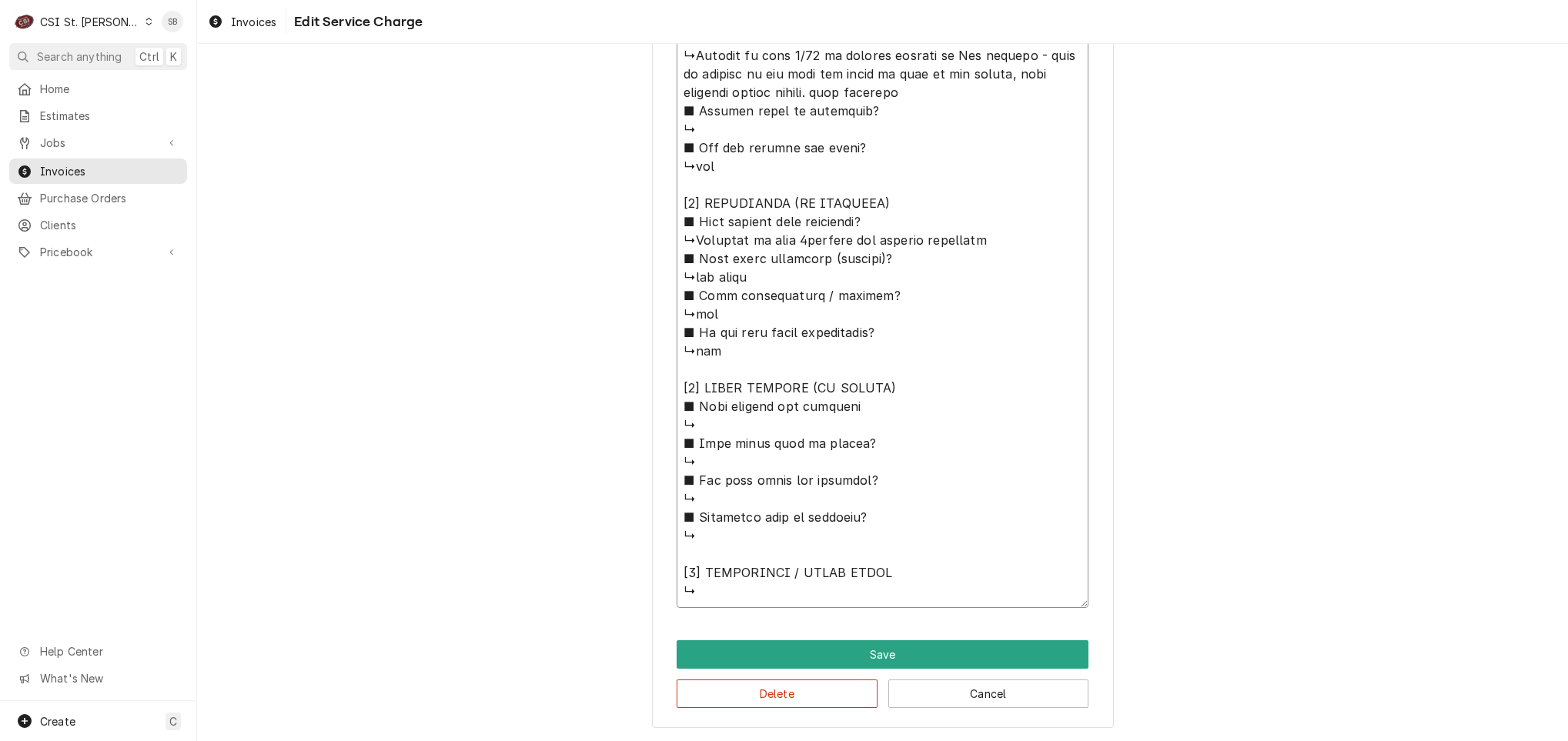
type textarea "x"
type textarea "⚠️ 𝗙𝗢𝗥𝗠 𝗜𝗡𝗦𝗧𝗥𝗨𝗖𝗧𝗜𝗢𝗡𝗦 ⚠️ ✪ 𝗖𝗼𝗺𝗽𝗹𝗲𝘁𝗲 𝗮𝗹𝗹 𝗿𝗲𝗹𝗲𝘃𝗮𝗻𝘁 𝘀𝗲𝗰𝘁𝗶𝗼𝗻𝘀 ✪ 𝗣𝗿𝗼𝘃𝗶𝗱𝗲 𝗱𝗲𝘁𝗮𝗶𝗹𝗲𝗱 𝗮𝗻𝘀…"
type textarea "x"
type textarea "⚠️ 𝗙𝗢𝗥𝗠 𝗜𝗡𝗦𝗧𝗥𝗨𝗖𝗧𝗜𝗢𝗡𝗦 ⚠️ ✪ 𝗖𝗼𝗺𝗽𝗹𝗲𝘁𝗲 𝗮𝗹𝗹 𝗿𝗲𝗹𝗲𝘃𝗮𝗻𝘁 𝘀𝗲𝗰𝘁𝗶𝗼𝗻𝘀 ✪ 𝗣𝗿𝗼𝘃𝗶𝗱𝗲 𝗱𝗲𝘁𝗮𝗶𝗹𝗲𝗱 𝗮𝗻𝘀…"
type textarea "x"
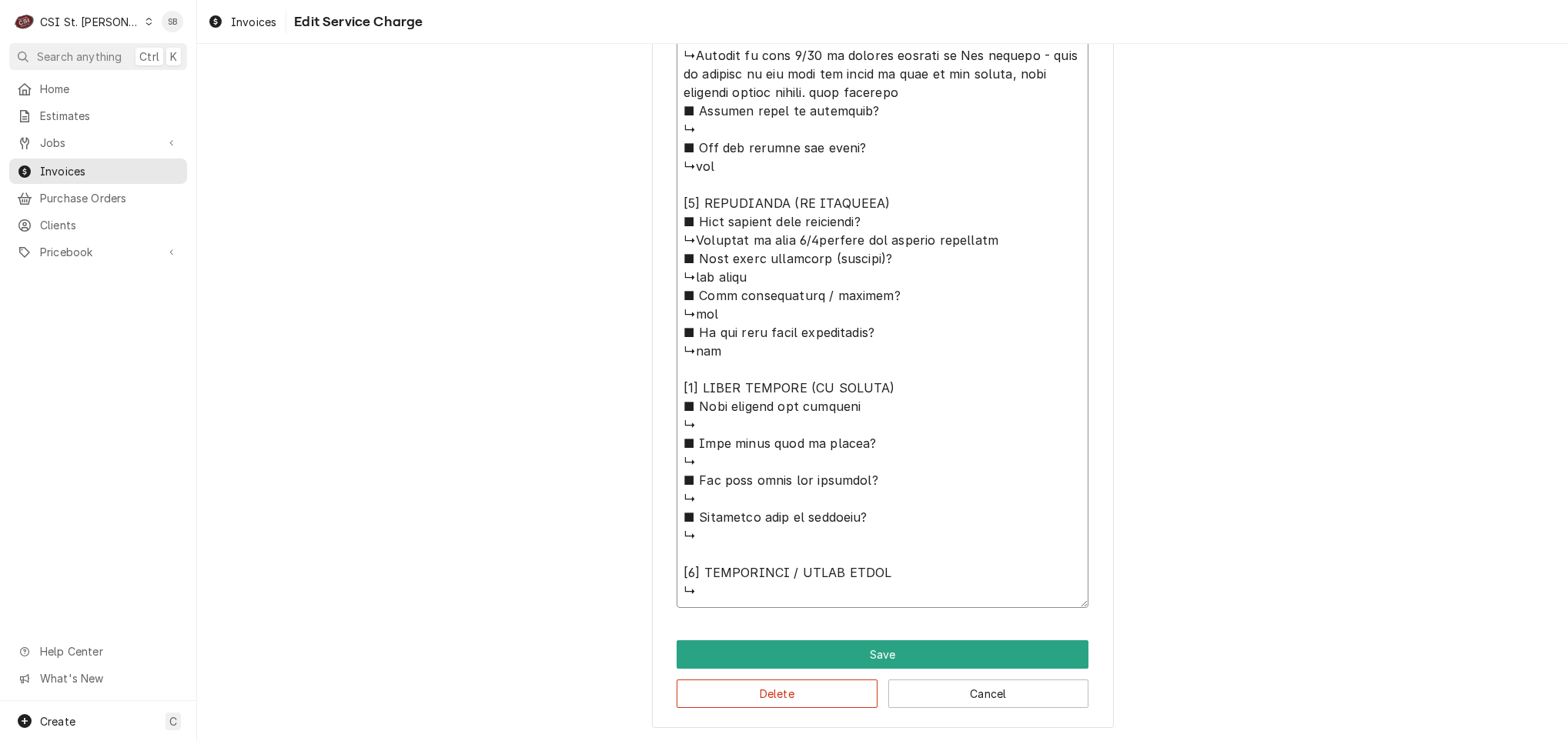
type textarea "⚠️ 𝗙𝗢𝗥𝗠 𝗜𝗡𝗦𝗧𝗥𝗨𝗖𝗧𝗜𝗢𝗡𝗦 ⚠️ ✪ 𝗖𝗼𝗺𝗽𝗹𝗲𝘁𝗲 𝗮𝗹𝗹 𝗿𝗲𝗹𝗲𝘃𝗮𝗻𝘁 𝘀𝗲𝗰𝘁𝗶𝗼𝗻𝘀 ✪ 𝗣𝗿𝗼𝘃𝗶𝗱𝗲 𝗱𝗲𝘁𝗮𝗶𝗹𝗲𝗱 𝗮𝗻𝘀…"
type textarea "x"
type textarea "⚠️ 𝗙𝗢𝗥𝗠 𝗜𝗡𝗦𝗧𝗥𝗨𝗖𝗧𝗜𝗢𝗡𝗦 ⚠️ ✪ 𝗖𝗼𝗺𝗽𝗹𝗲𝘁𝗲 𝗮𝗹𝗹 𝗿𝗲𝗹𝗲𝘃𝗮𝗻𝘁 𝘀𝗲𝗰𝘁𝗶𝗼𝗻𝘀 ✪ 𝗣𝗿𝗼𝘃𝗶𝗱𝗲 𝗱𝗲𝘁𝗮𝗶𝗹𝗲𝗱 𝗮𝗻𝘀…"
type textarea "x"
type textarea "⚠️ 𝗙𝗢𝗥𝗠 𝗜𝗡𝗦𝗧𝗥𝗨𝗖𝗧𝗜𝗢𝗡𝗦 ⚠️ ✪ 𝗖𝗼𝗺𝗽𝗹𝗲𝘁𝗲 𝗮𝗹𝗹 𝗿𝗲𝗹𝗲𝘃𝗮𝗻𝘁 𝘀𝗲𝗰𝘁𝗶𝗼𝗻𝘀 ✪ 𝗣𝗿𝗼𝘃𝗶𝗱𝗲 𝗱𝗲𝘁𝗮𝗶𝗹𝗲𝗱 𝗮𝗻𝘀…"
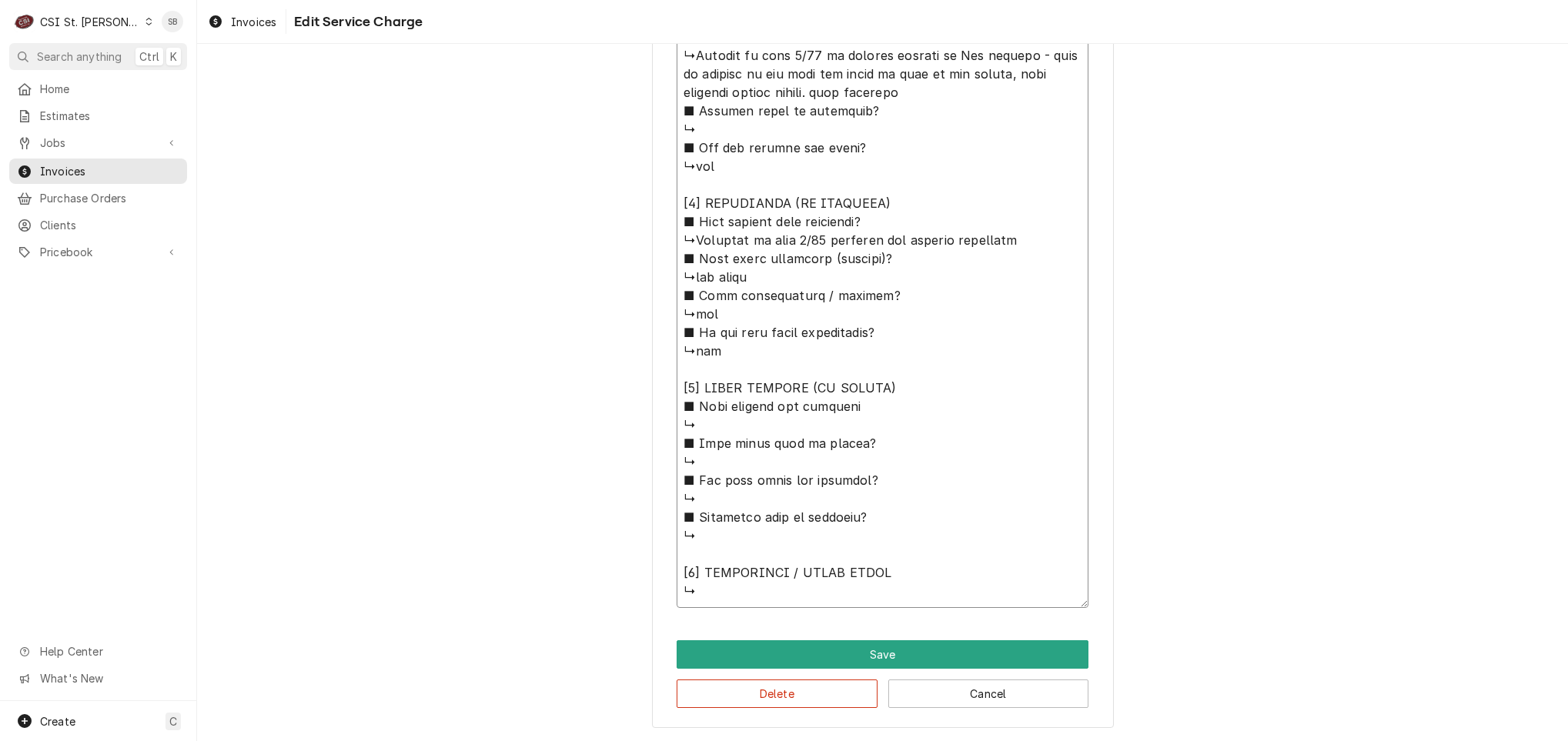
type textarea "x"
type textarea "⚠️ 𝗙𝗢𝗥𝗠 𝗜𝗡𝗦𝗧𝗥𝗨𝗖𝗧𝗜𝗢𝗡𝗦 ⚠️ ✪ 𝗖𝗼𝗺𝗽𝗹𝗲𝘁𝗲 𝗮𝗹𝗹 𝗿𝗲𝗹𝗲𝘃𝗮𝗻𝘁 𝘀𝗲𝗰𝘁𝗶𝗼𝗻𝘀 ✪ 𝗣𝗿𝗼𝘃𝗶𝗱𝗲 𝗱𝗲𝘁𝗮𝗶𝗹𝗲𝗱 𝗮𝗻𝘀…"
type textarea "x"
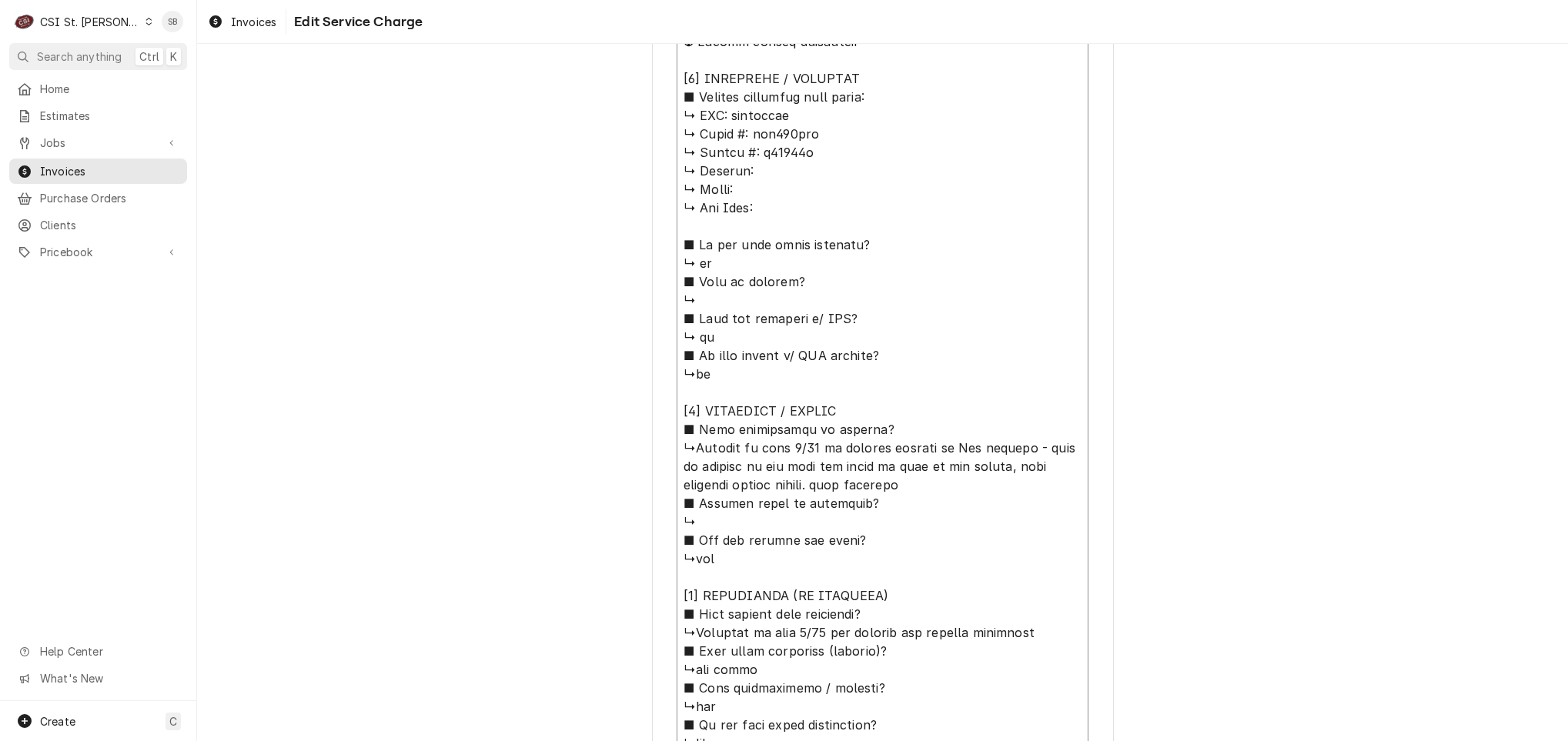
scroll to position [507, 0]
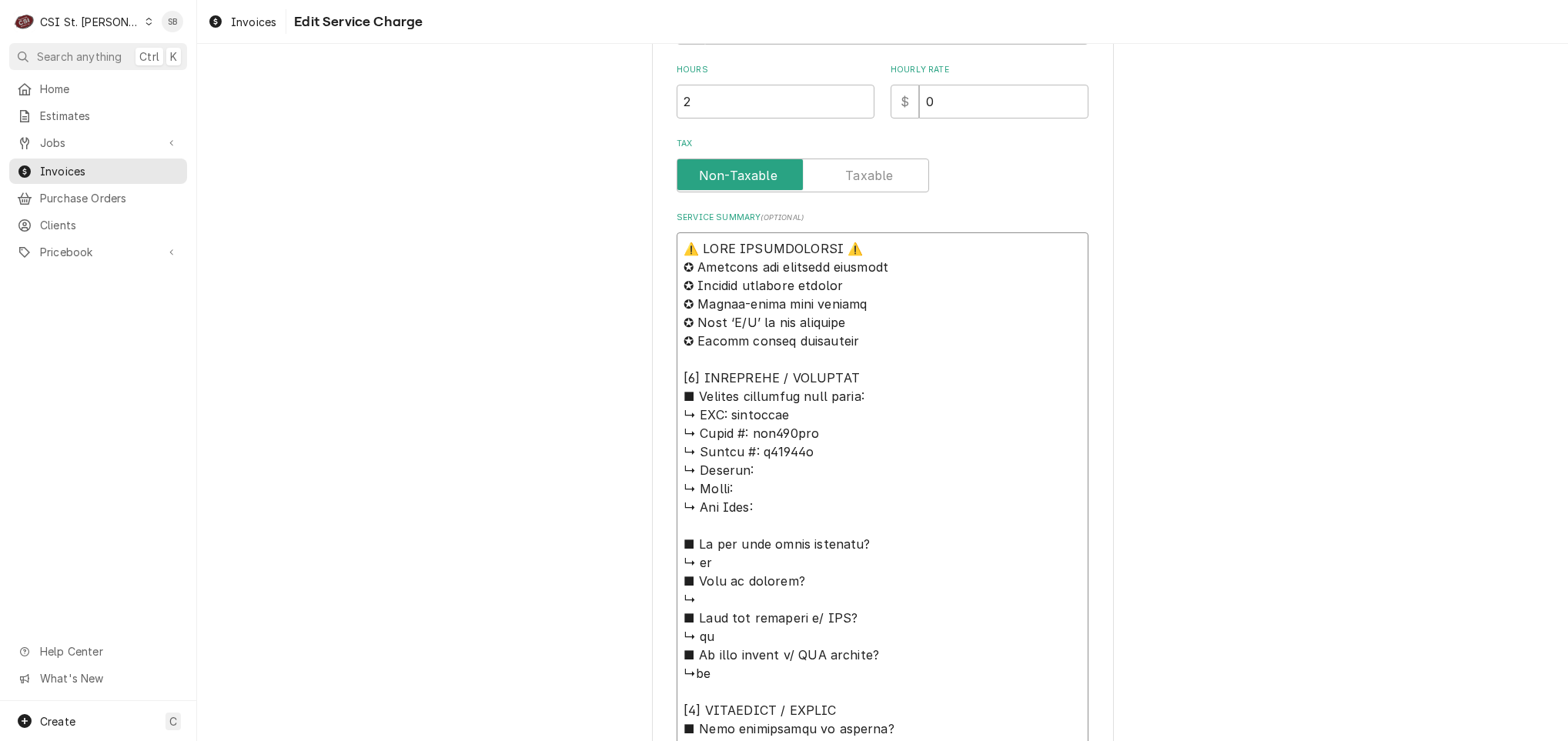
drag, startPoint x: 769, startPoint y: 593, endPoint x: 667, endPoint y: 35, distance: 567.2
click at [579, 199] on div "Use the fields below to edit this service charge Short Description Job | Servic…" at bounding box center [882, 493] width 1370 height 1880
type textarea "⚠️ 𝗙𝗢𝗥𝗠 𝗜𝗡𝗦𝗧𝗥𝗨𝗖𝗧𝗜𝗢𝗡𝗦 ⚠️ ✪ 𝗖𝗼𝗺𝗽𝗹𝗲𝘁𝗲 𝗮𝗹𝗹 𝗿𝗲𝗹𝗲𝘃𝗮𝗻𝘁 𝘀𝗲𝗰𝘁𝗶𝗼𝗻𝘀 ✪ 𝗣𝗿𝗼𝘃𝗶𝗱𝗲 𝗱𝗲𝘁𝗮𝗶𝗹𝗲𝗱 𝗮𝗻𝘀…"
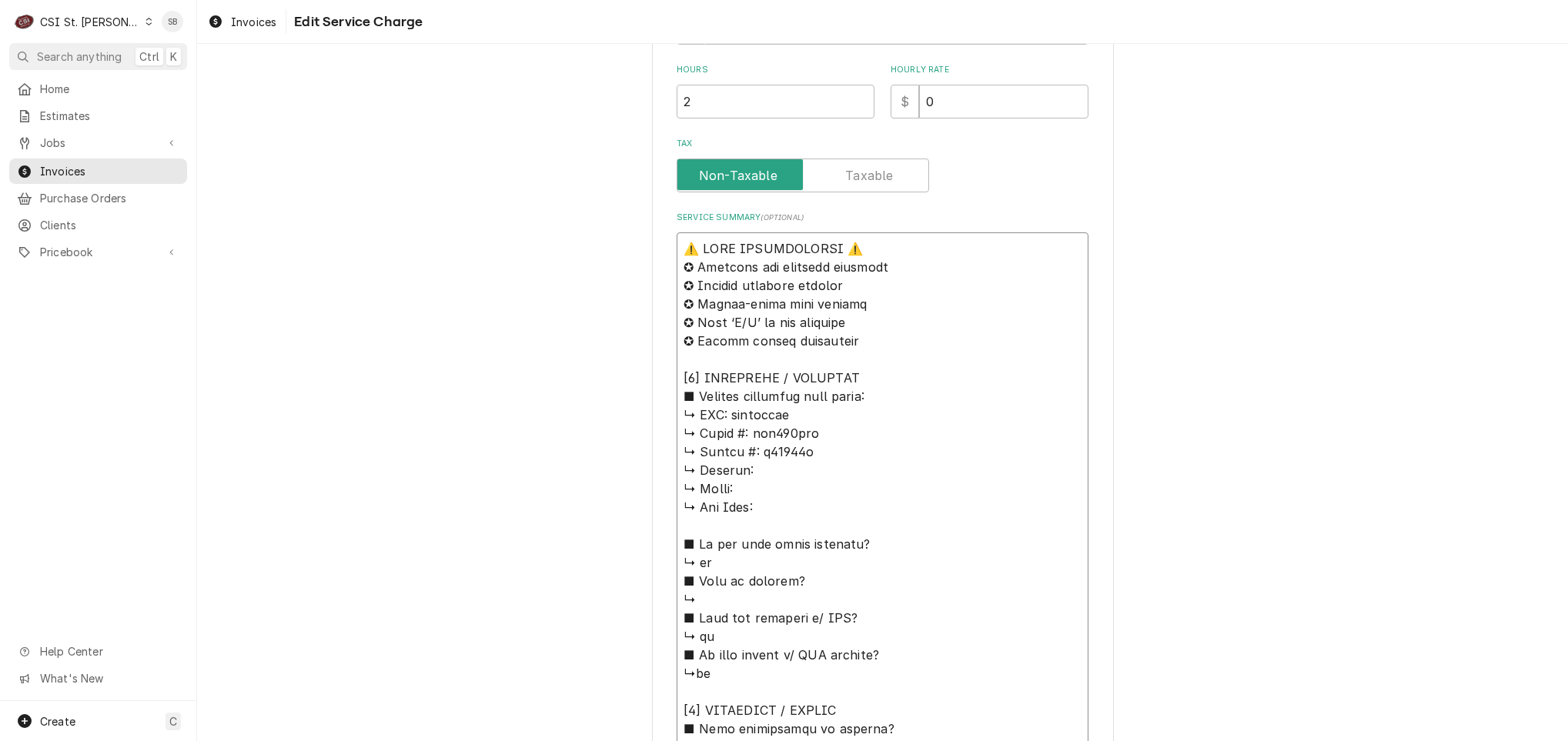
type textarea "x"
type textarea "⚠️ 𝗙𝗢𝗥𝗠 𝗜𝗡𝗦𝗧𝗥𝗨𝗖𝗧𝗜𝗢𝗡𝗦 ⚠️ ✪ 𝗖𝗼𝗺𝗽𝗹𝗲𝘁𝗲 𝗮𝗹𝗹 𝗿𝗲𝗹𝗲𝘃𝗮𝗻𝘁 𝘀𝗲𝗰𝘁𝗶𝗼𝗻𝘀 ✪ 𝗣𝗿𝗼𝘃𝗶𝗱𝗲 𝗱𝗲𝘁𝗮𝗶𝗹𝗲𝗱 𝗮𝗻𝘀…"
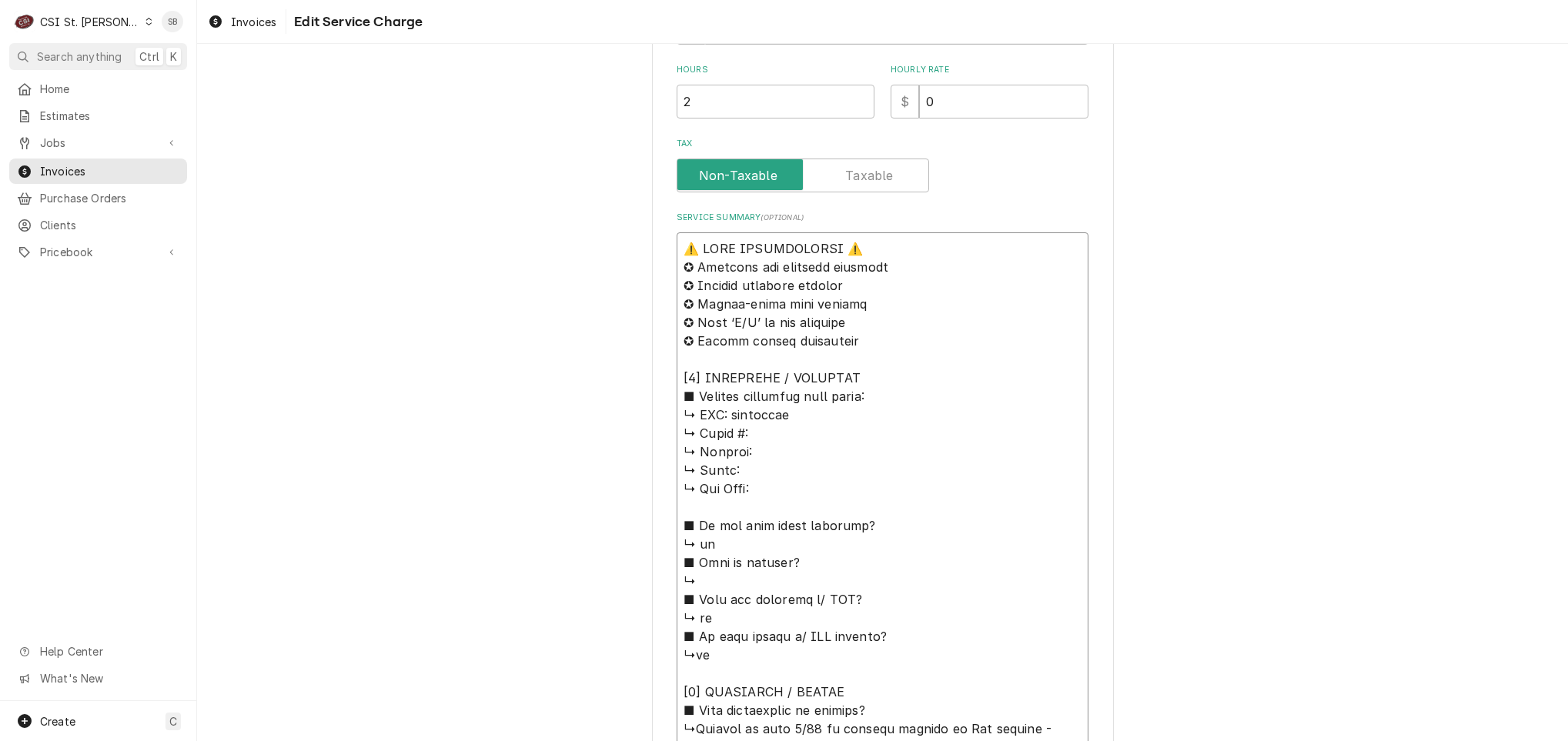
type textarea "x"
type textarea "⚠️ 𝗙𝗢𝗥𝗠 𝗜𝗡𝗦𝗧𝗥𝗨𝗖𝗧𝗜𝗢𝗡𝗦 ⚠️ ✪ 𝗖𝗼𝗺𝗽𝗹𝗲𝘁𝗲 𝗮𝗹𝗹 𝗿𝗲𝗹𝗲𝘃𝗮𝗻𝘁 𝘀𝗲𝗰𝘁𝗶𝗼𝗻𝘀 ✪ 𝗣𝗿𝗼𝘃𝗶𝗱𝗲 𝗱𝗲𝘁𝗮𝗶𝗹𝗲𝗱 𝗮𝗻𝘀…"
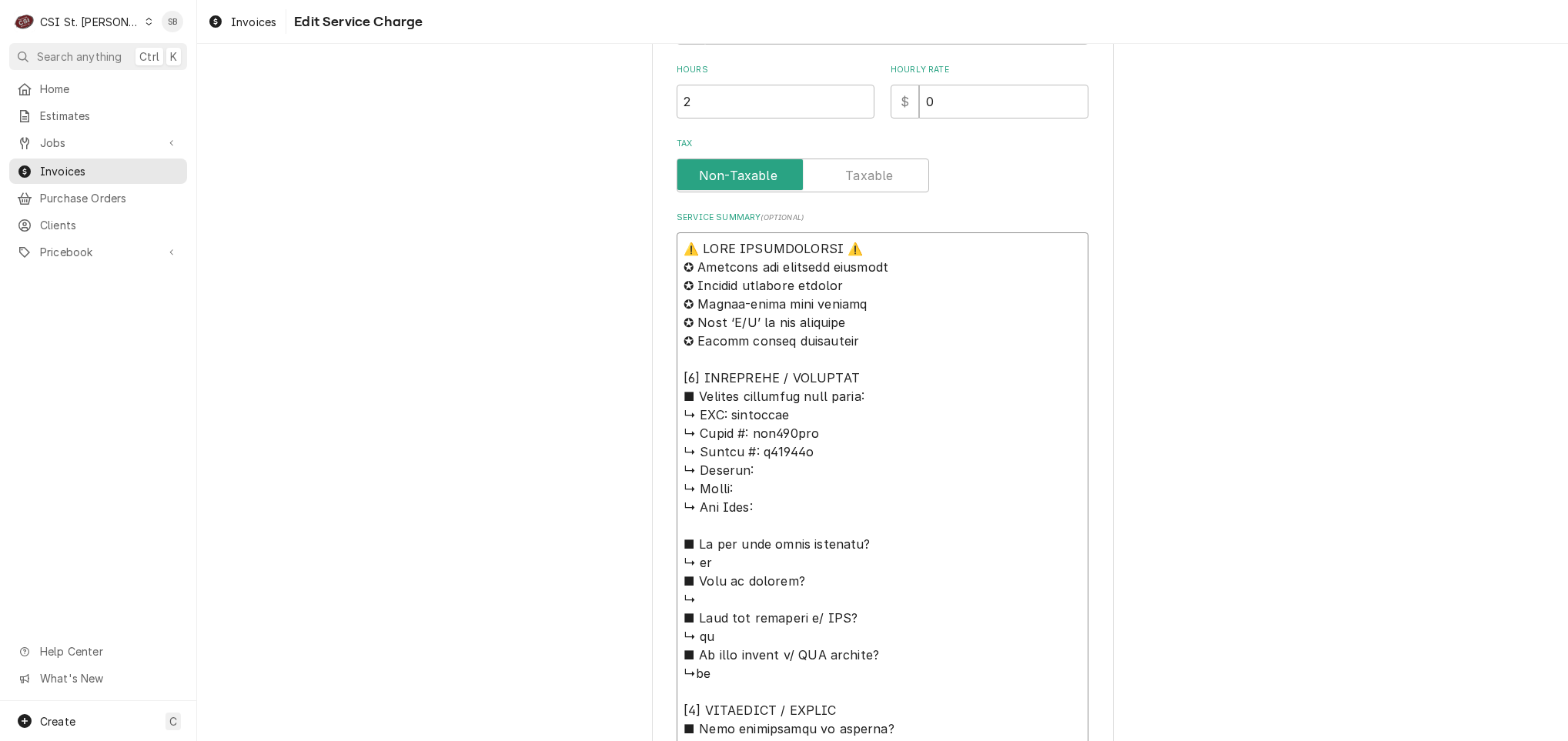
drag, startPoint x: 820, startPoint y: 453, endPoint x: 747, endPoint y: 433, distance: 75.7
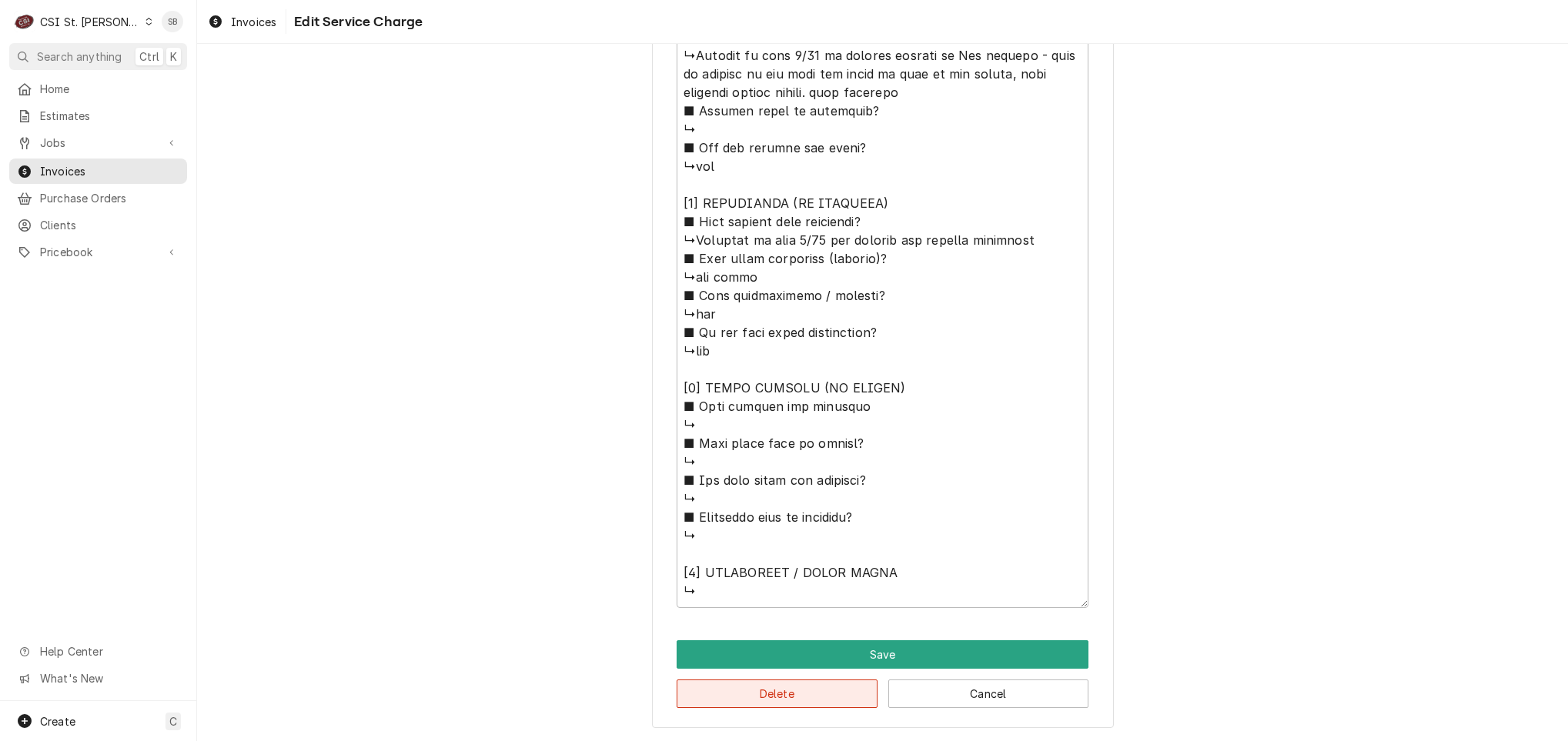
click at [819, 687] on button "Delete" at bounding box center [777, 693] width 201 height 28
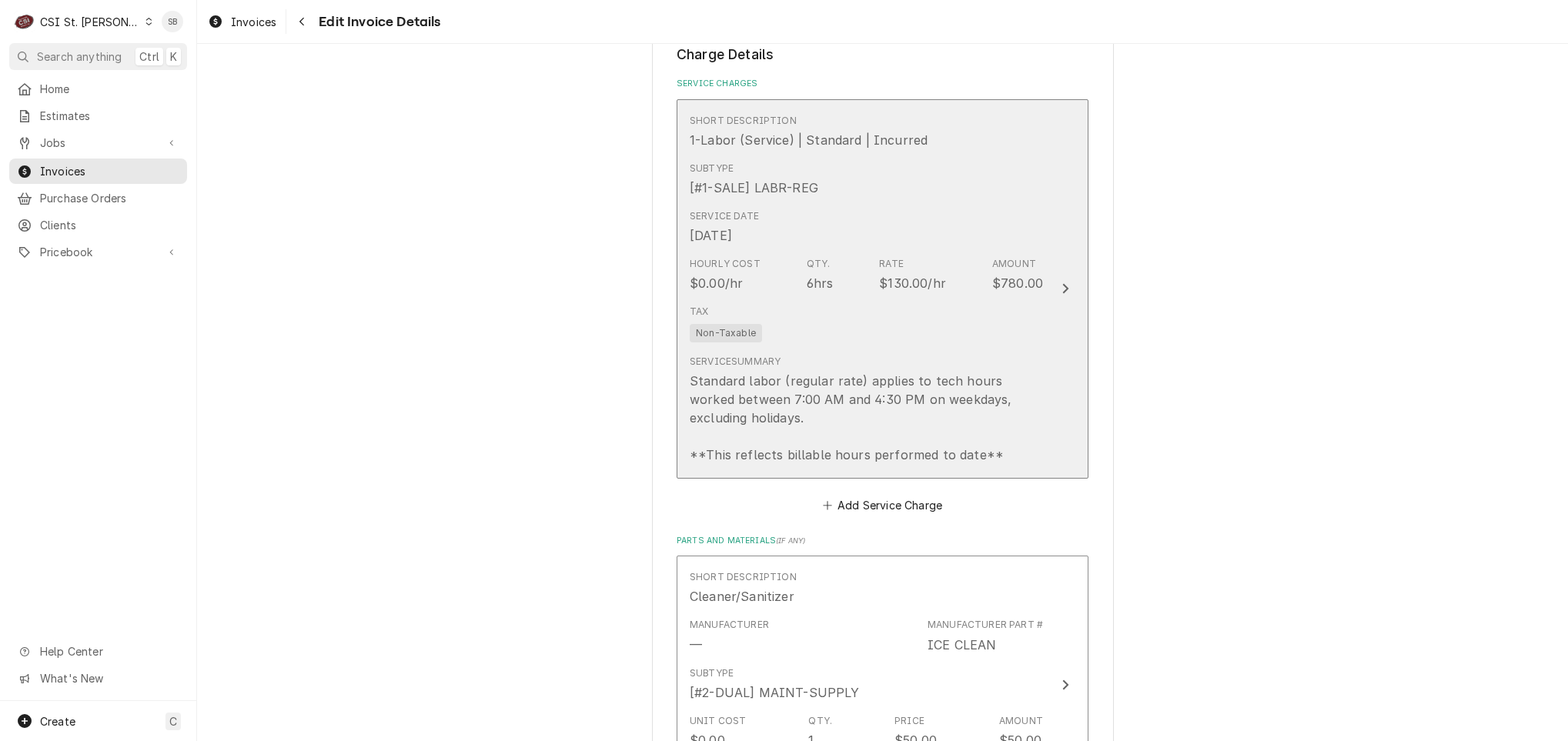
click at [819, 336] on div "Tax Non-Taxable" at bounding box center [866, 323] width 353 height 49
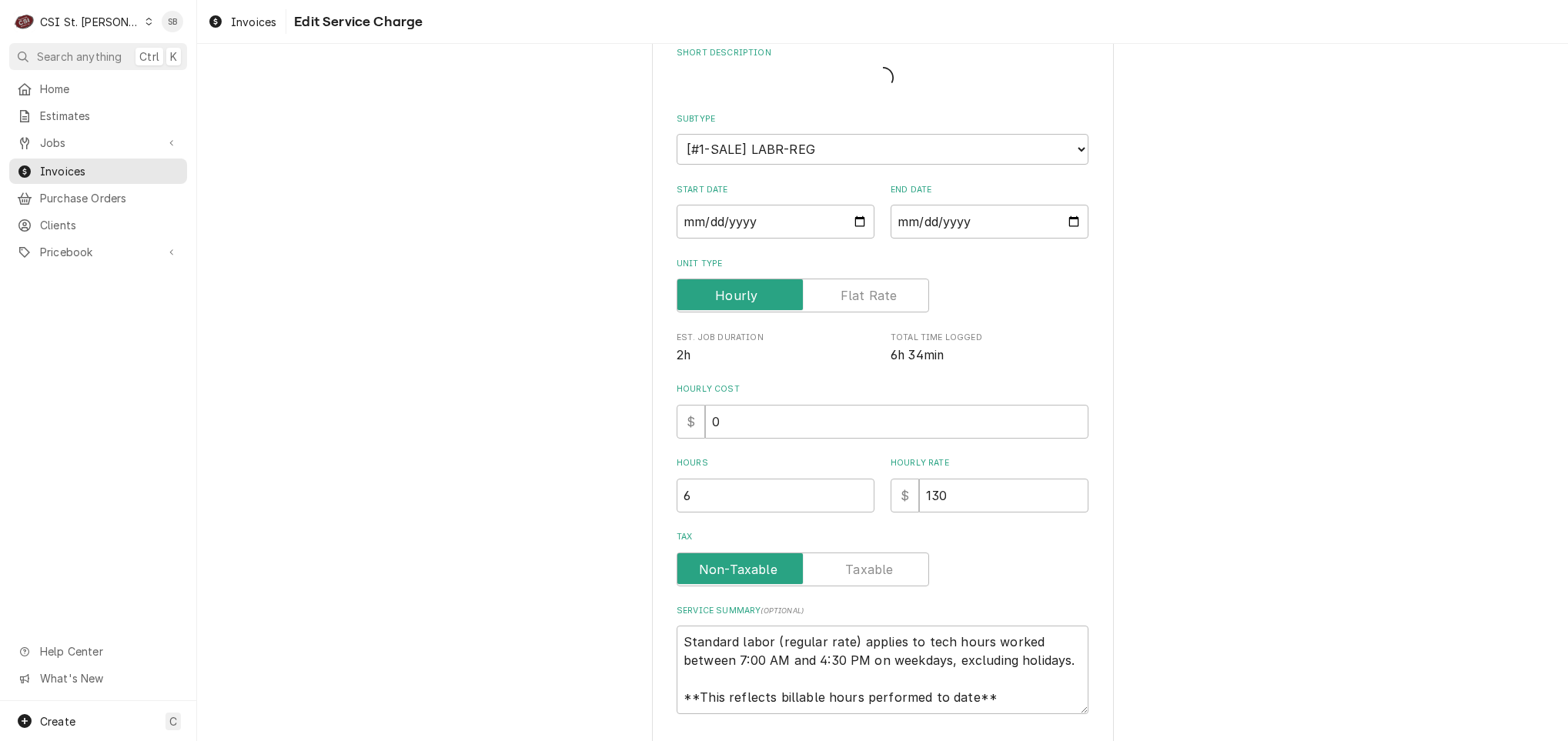
type textarea "x"
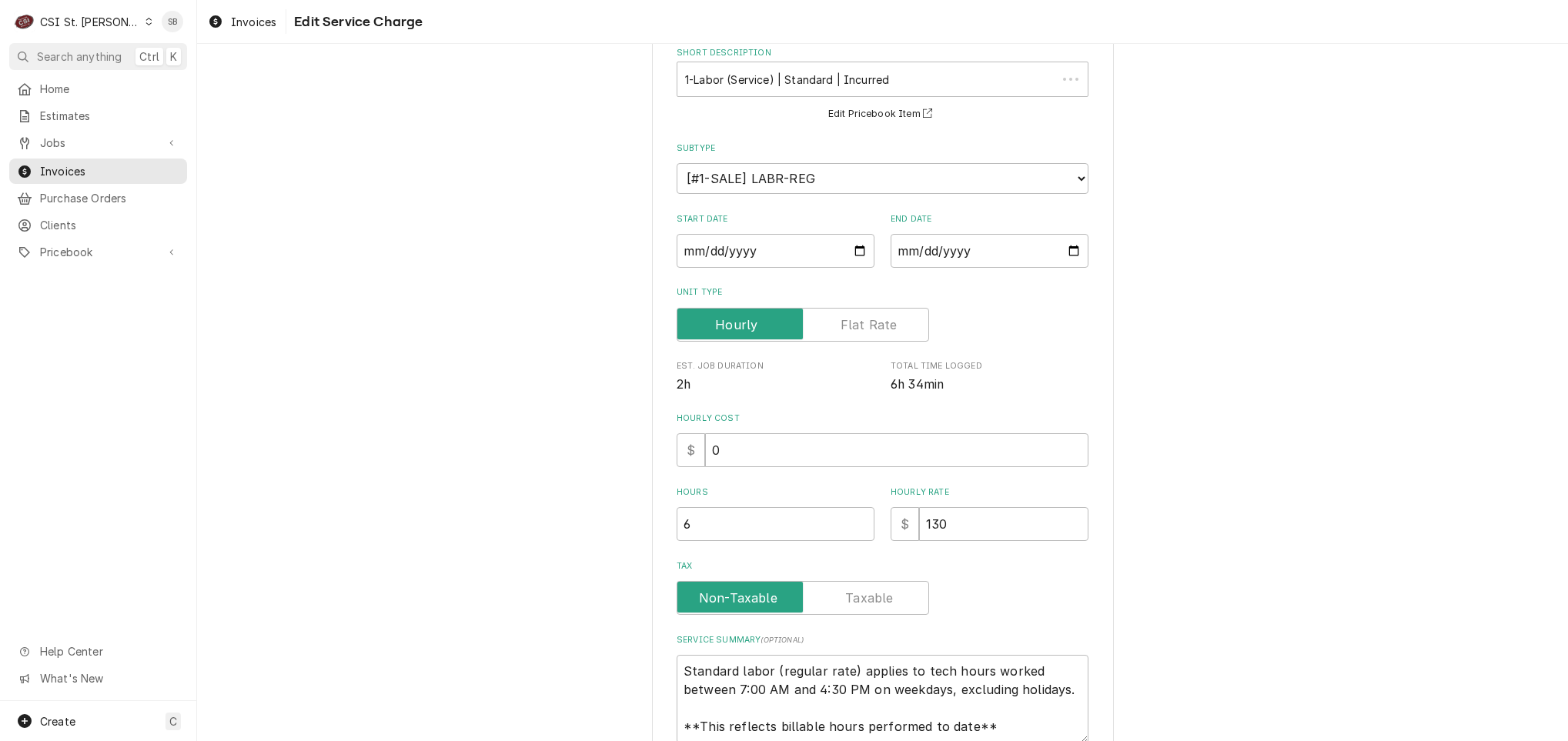
scroll to position [0, 0]
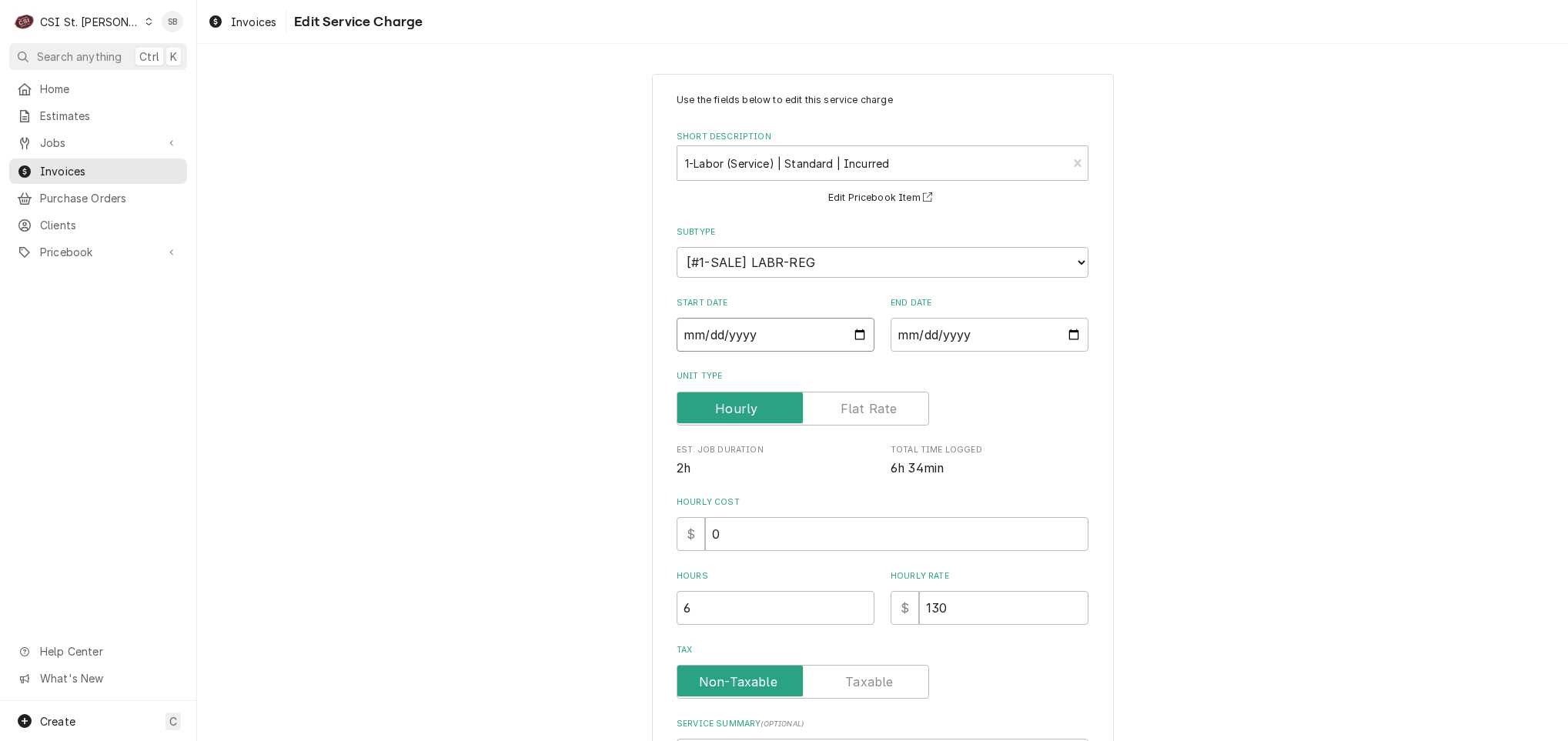
click at [684, 335] on input "[DATE]" at bounding box center [775, 334] width 198 height 34
type textarea "x"
type input "2025-08-10"
type textarea "x"
type input "2025-08-01"
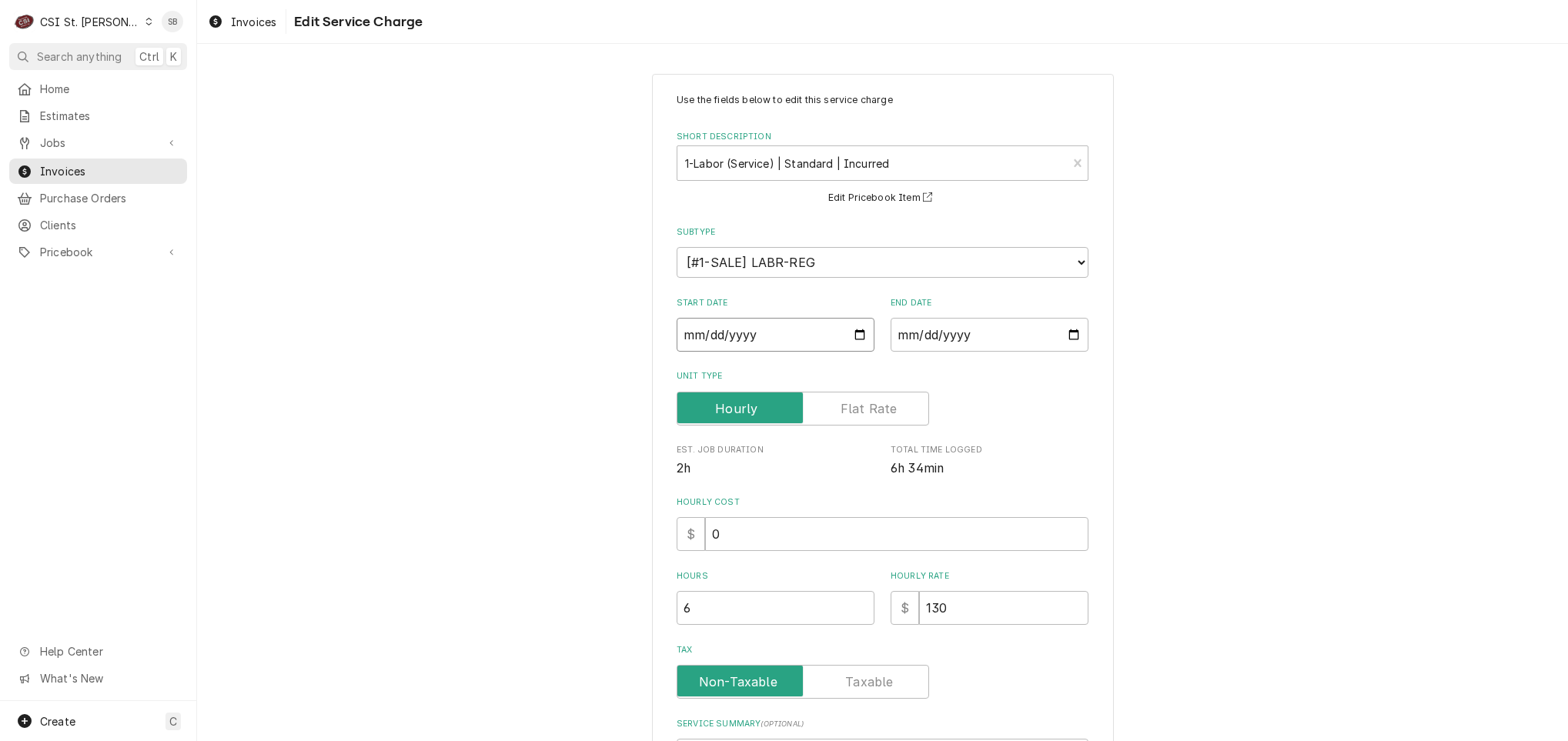
type textarea "x"
type input "2025-08-13"
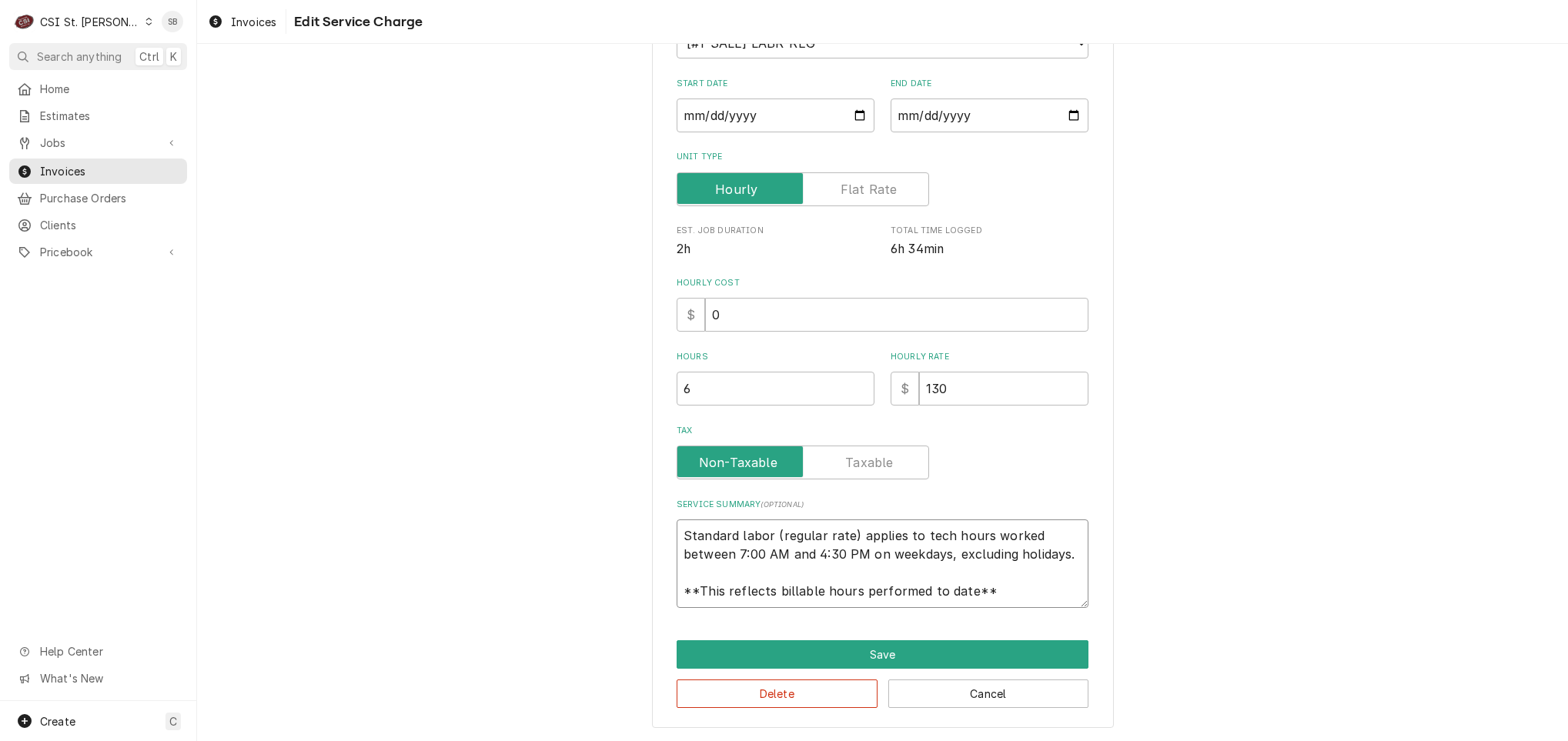
scroll to position [18, 0]
drag, startPoint x: 670, startPoint y: 536, endPoint x: 1122, endPoint y: 622, distance: 460.1
click at [1122, 622] on div "Use the fields below to edit this service charge Short Description 1-Labor (Ser…" at bounding box center [882, 291] width 1370 height 900
type textarea "x"
type textarea "B"
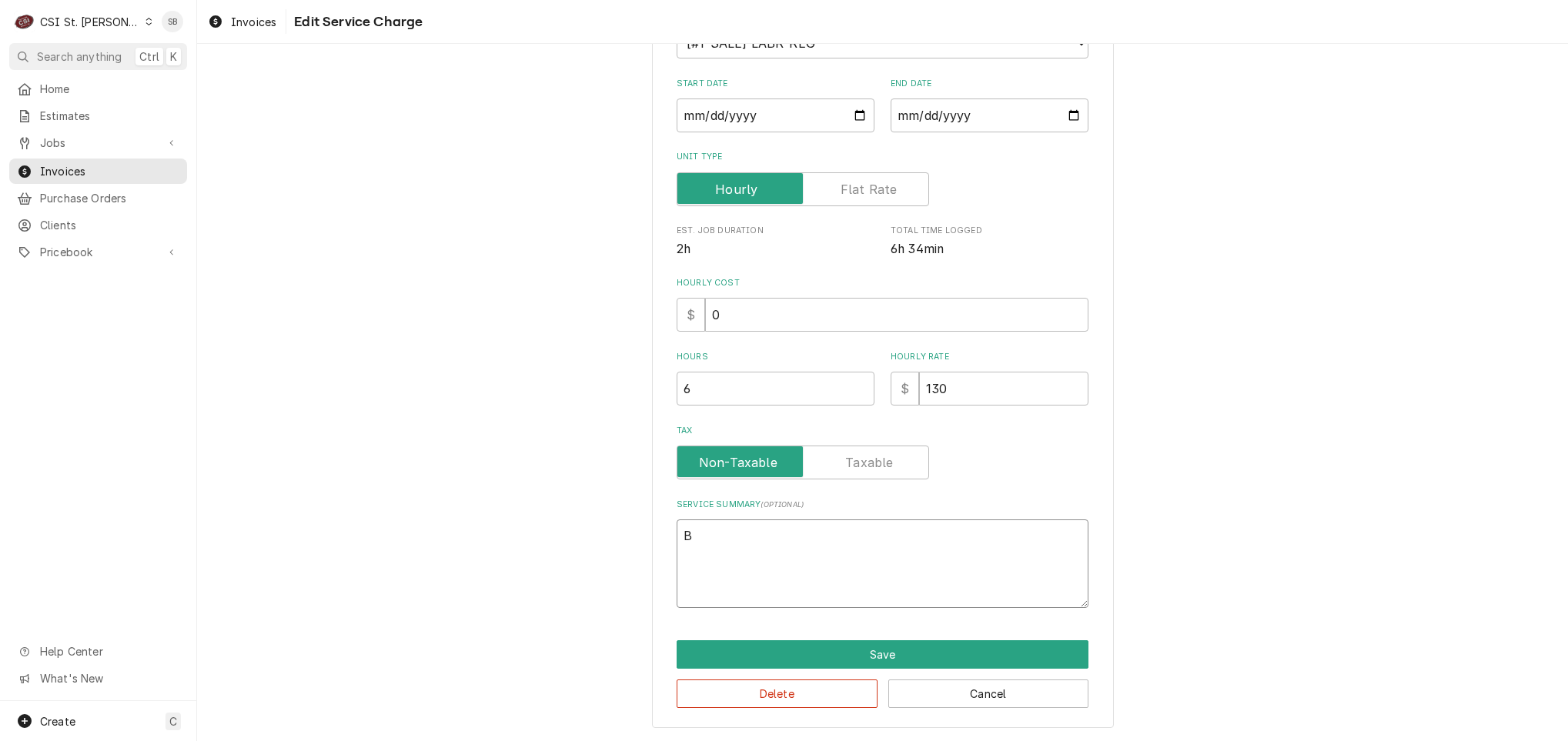
type textarea "x"
type textarea "Br"
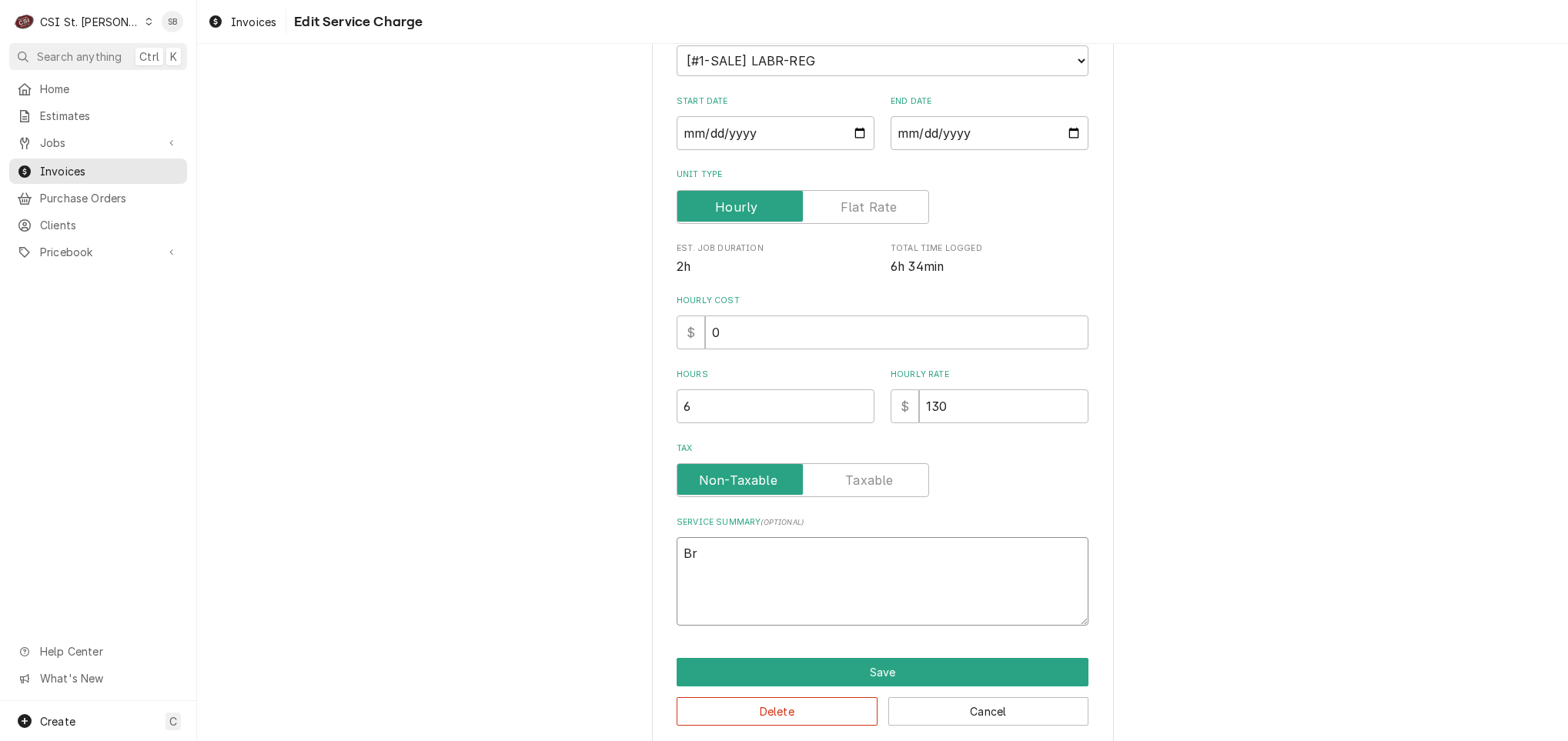
type textarea "x"
type textarea "Bra"
type textarea "x"
type textarea "Bran"
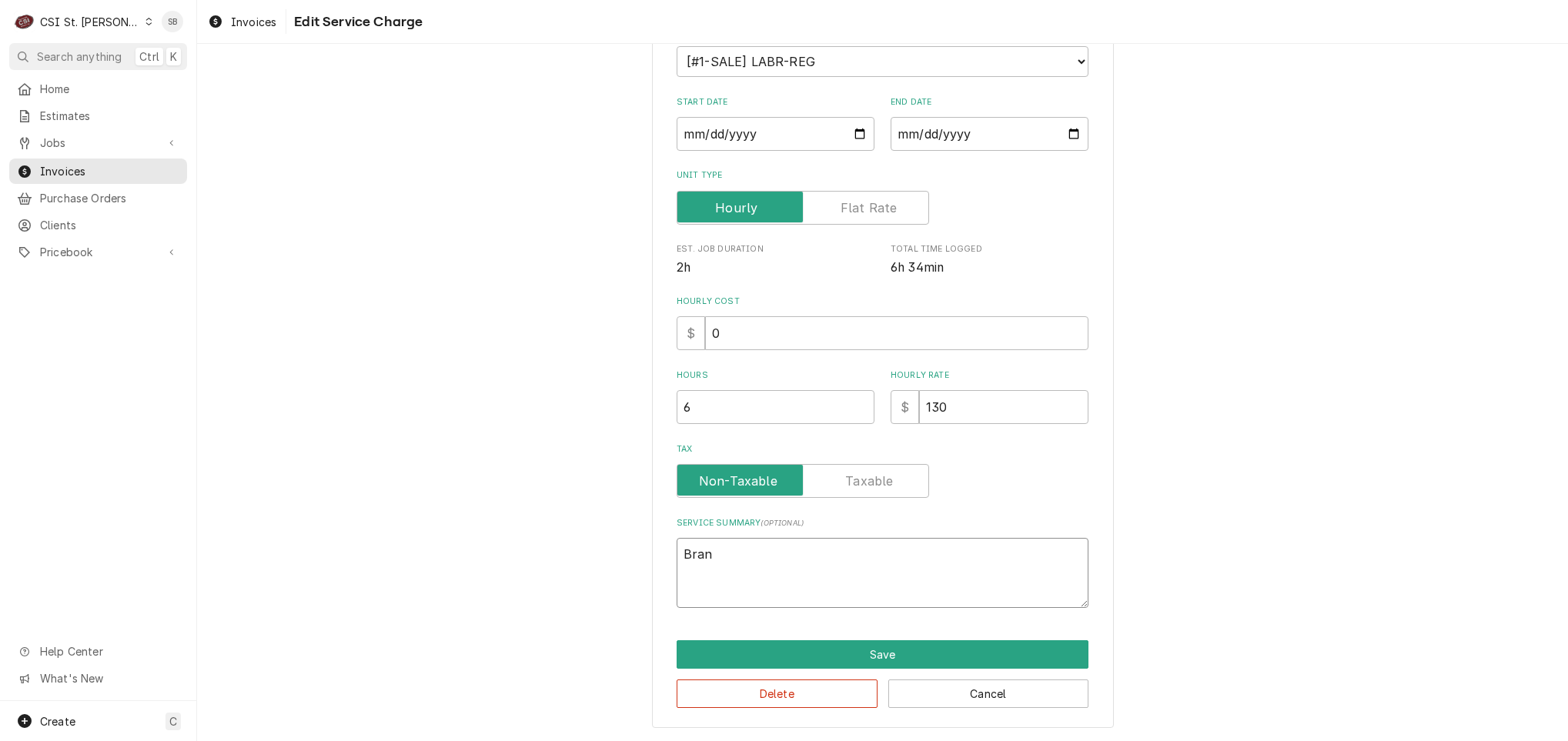
type textarea "x"
type textarea "Brand"
type textarea "x"
type textarea "Brand:"
type textarea "x"
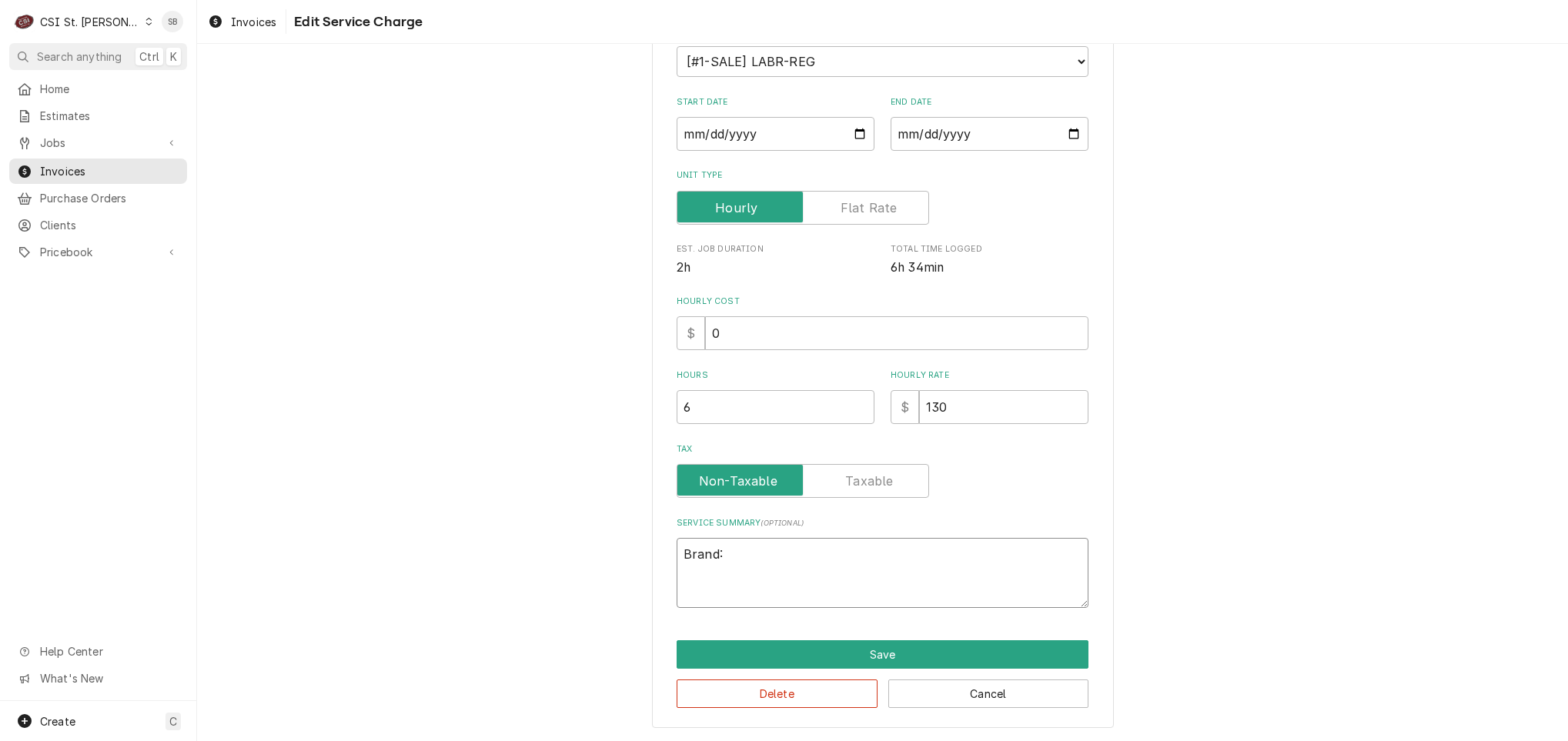
type textarea "Brand:"
type textarea "x"
type textarea "Brand: H"
type textarea "x"
type textarea "Brand: Ho"
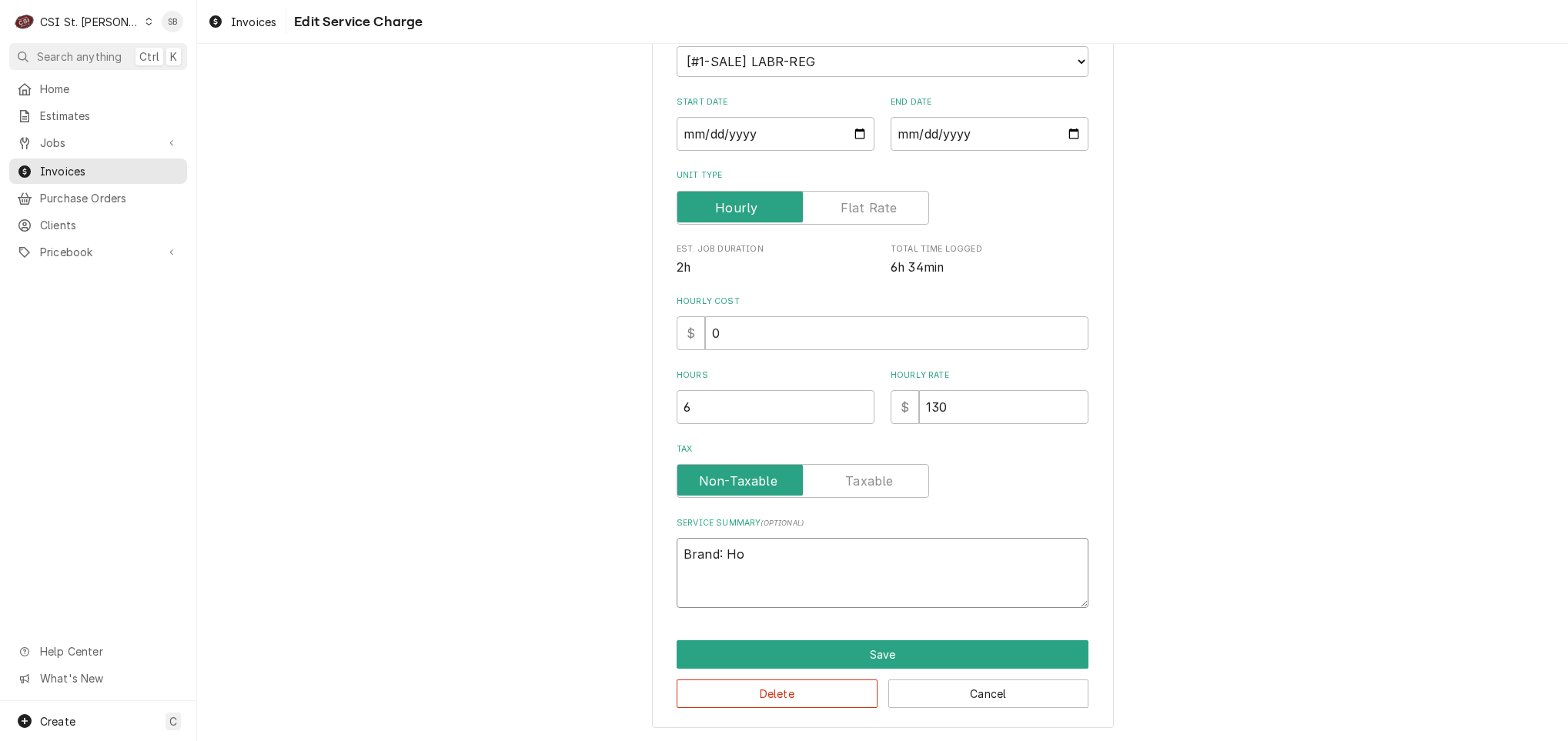
type textarea "x"
type textarea "Brand: Hos"
type textarea "x"
type textarea "Brand: Hosh"
type textarea "x"
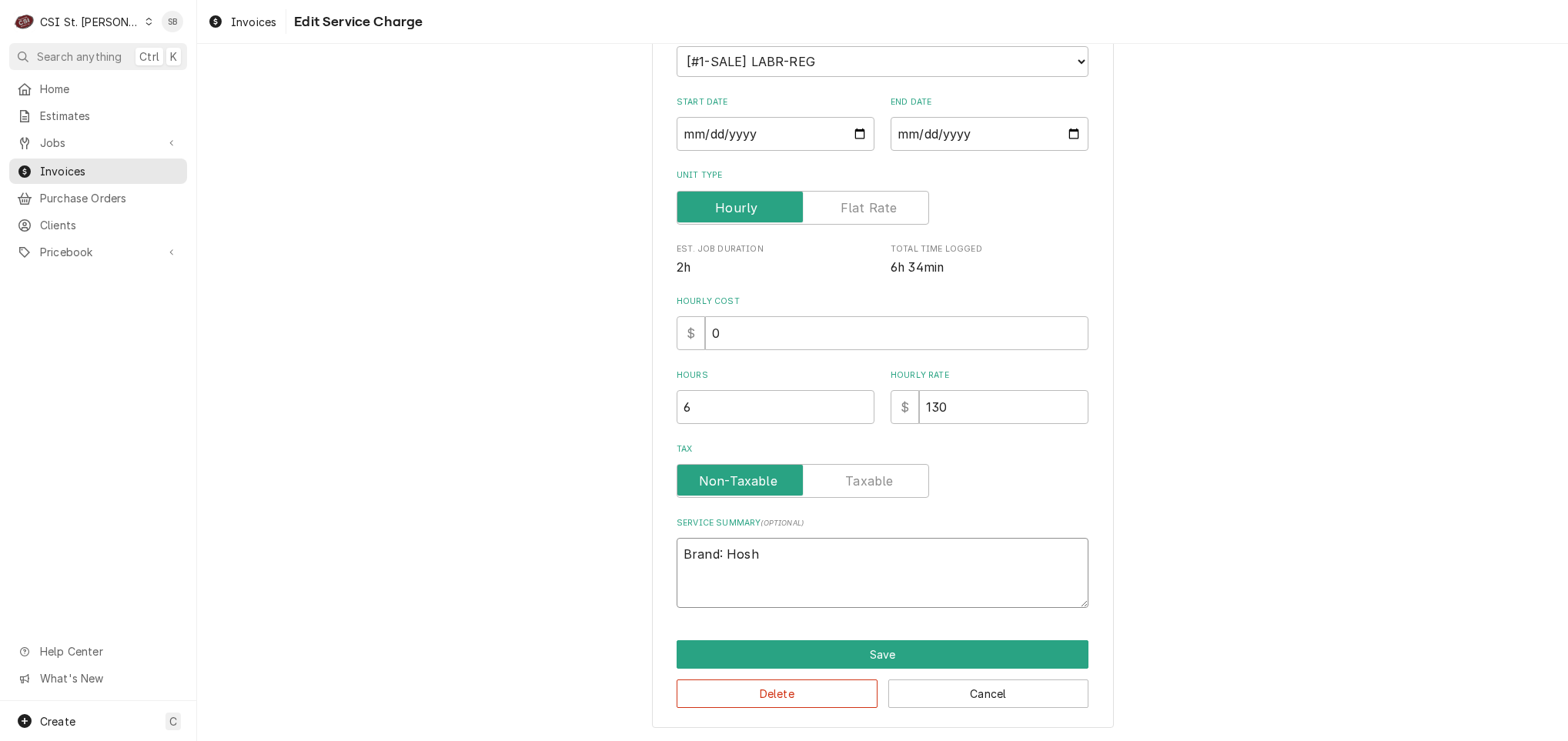
type textarea "Brand: Hoshi"
type textarea "x"
type textarea "Brand: Hoshiz"
type textarea "x"
type textarea "Brand: Hoshiza"
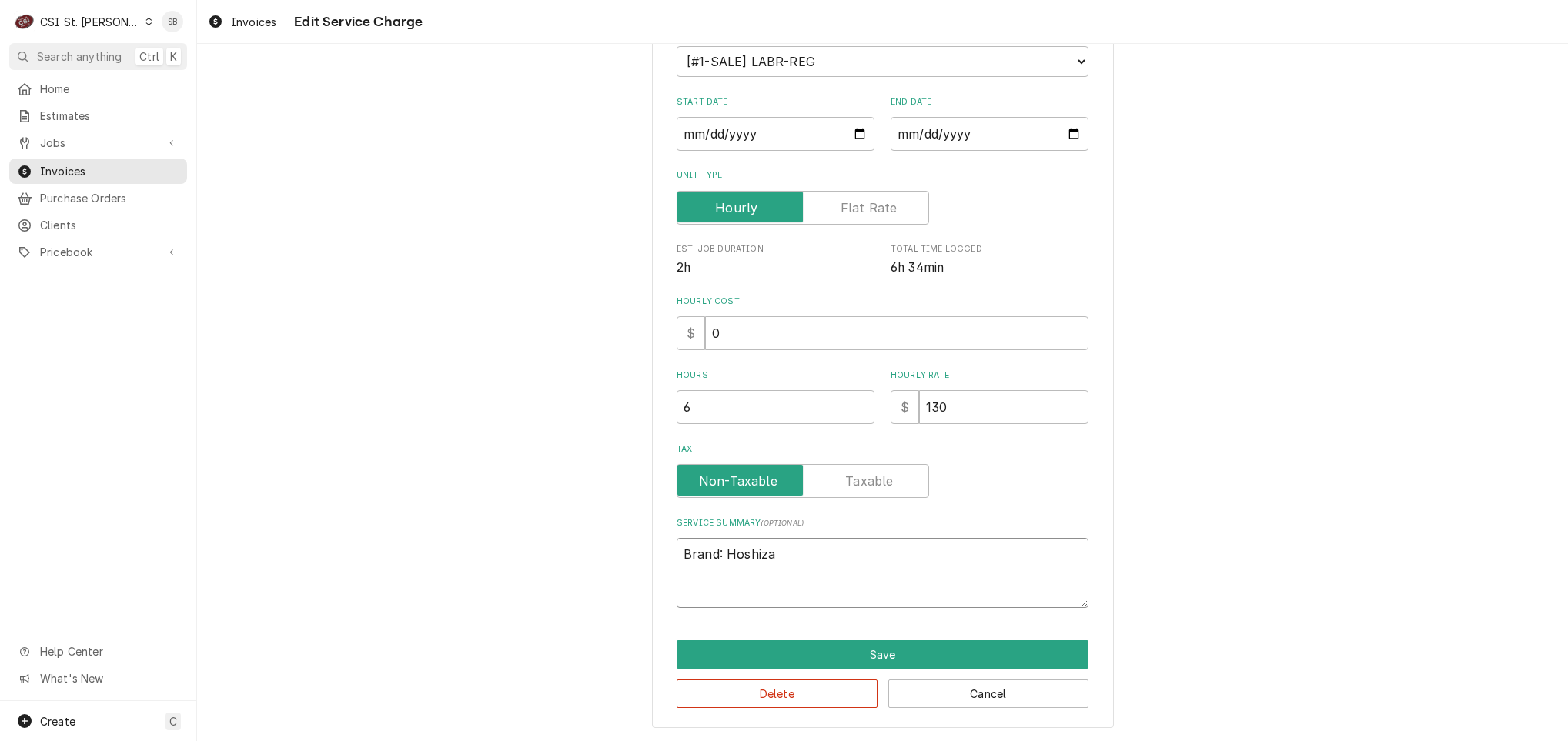
type textarea "x"
type textarea "Brand: Hoshizak"
type textarea "x"
type textarea "Brand: Hoshizaki"
type textarea "x"
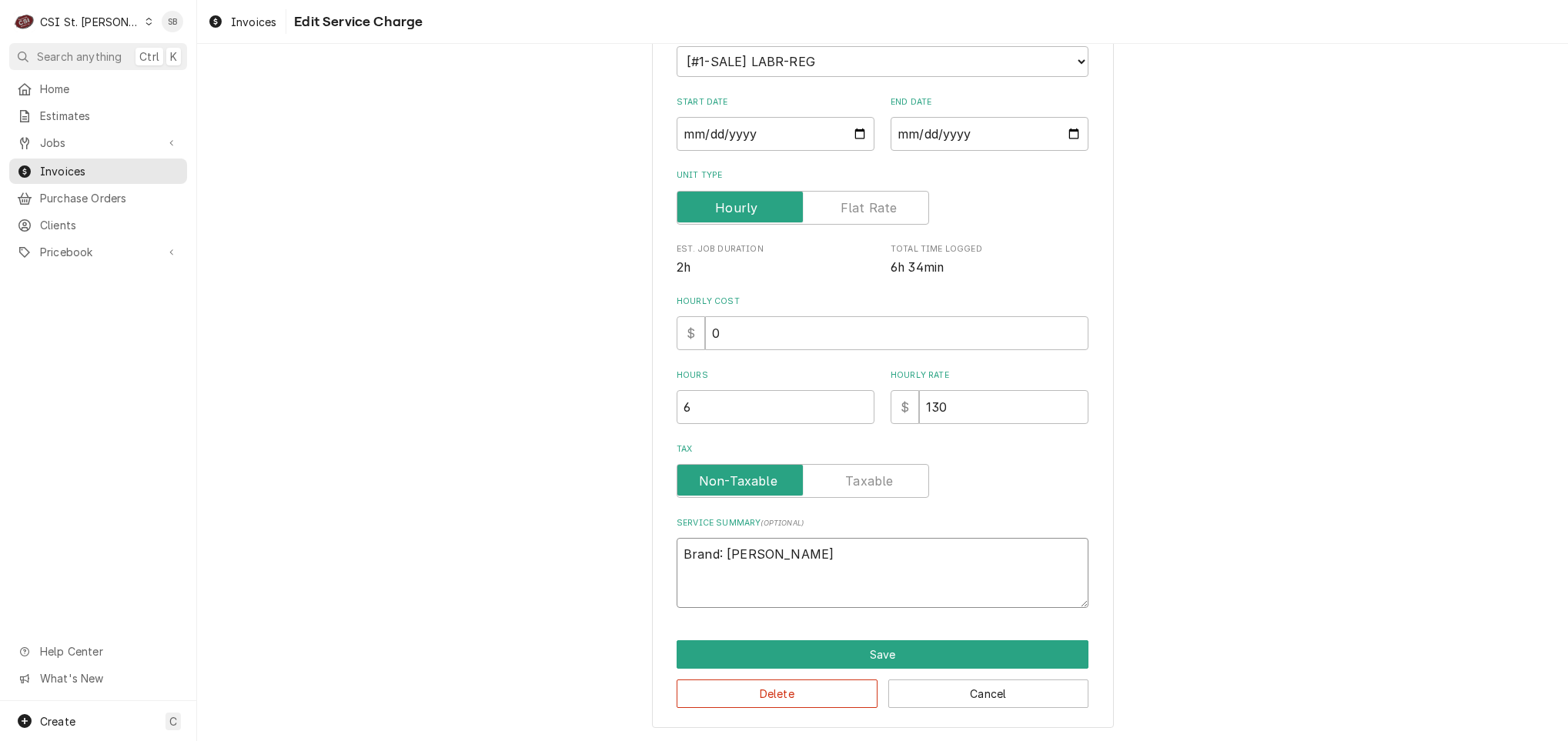
type textarea "Brand: Hoshizaki"
type textarea "x"
type textarea "Brand: Hoshizaki /"
type textarea "x"
type textarea "Brand: Hoshizaki /"
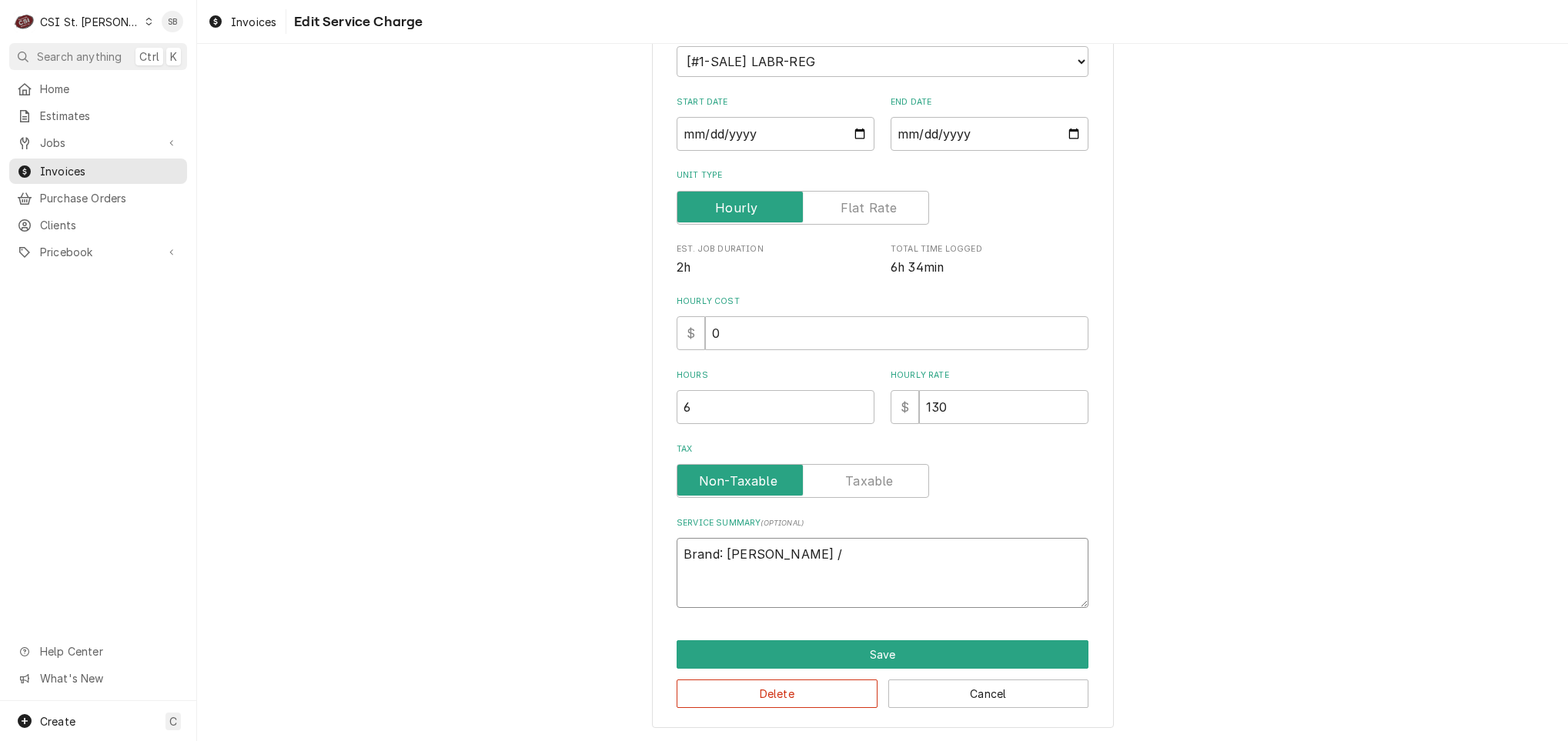
type textarea "x"
type textarea "Brand: Hoshizaki / M"
type textarea "x"
type textarea "Brand: Hoshizaki / Mo"
type textarea "x"
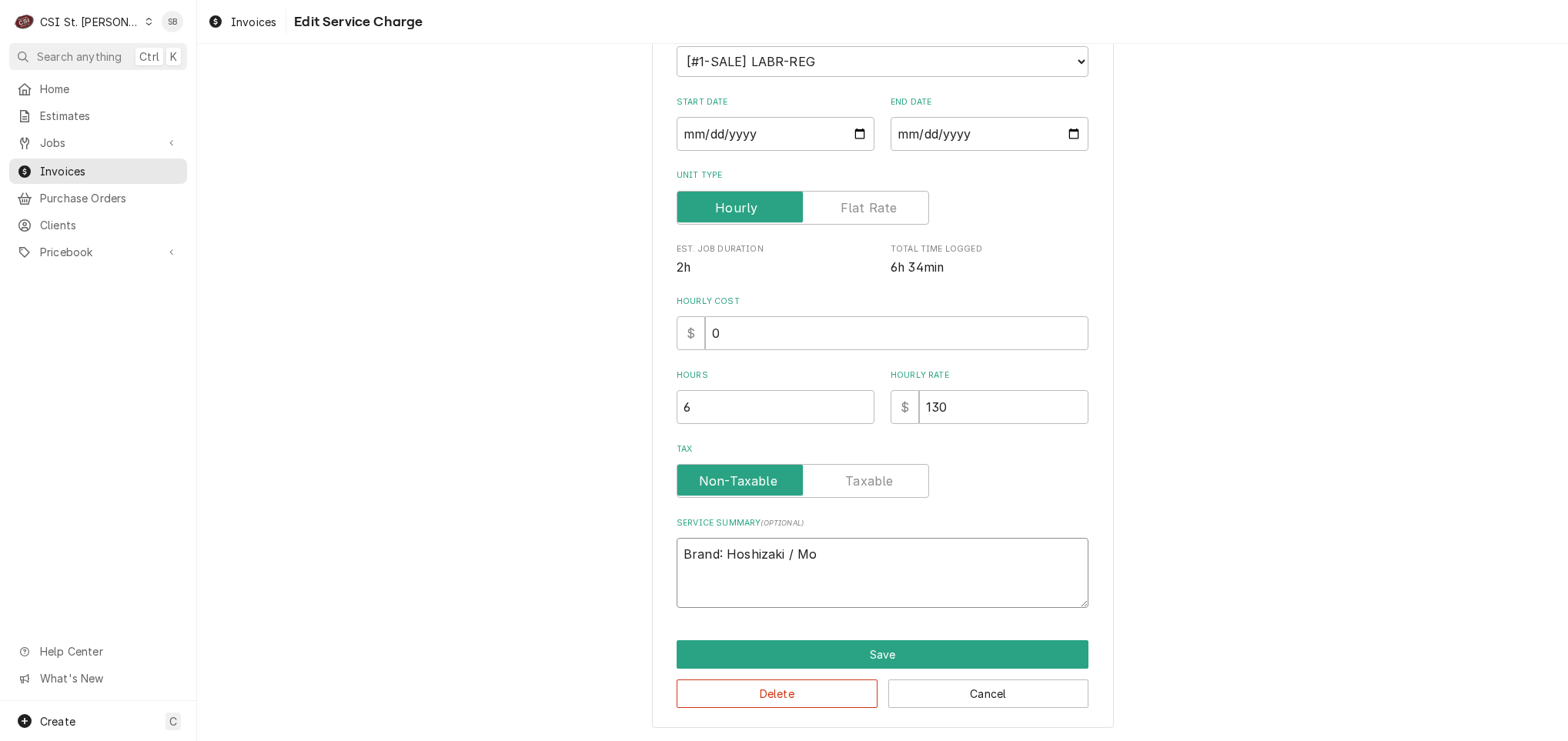
type textarea "Brand: Hoshizaki / Mod"
type textarea "x"
type textarea "Brand: Hoshizaki / Mode"
type textarea "x"
type textarea "Brand: Hoshizaki / Model"
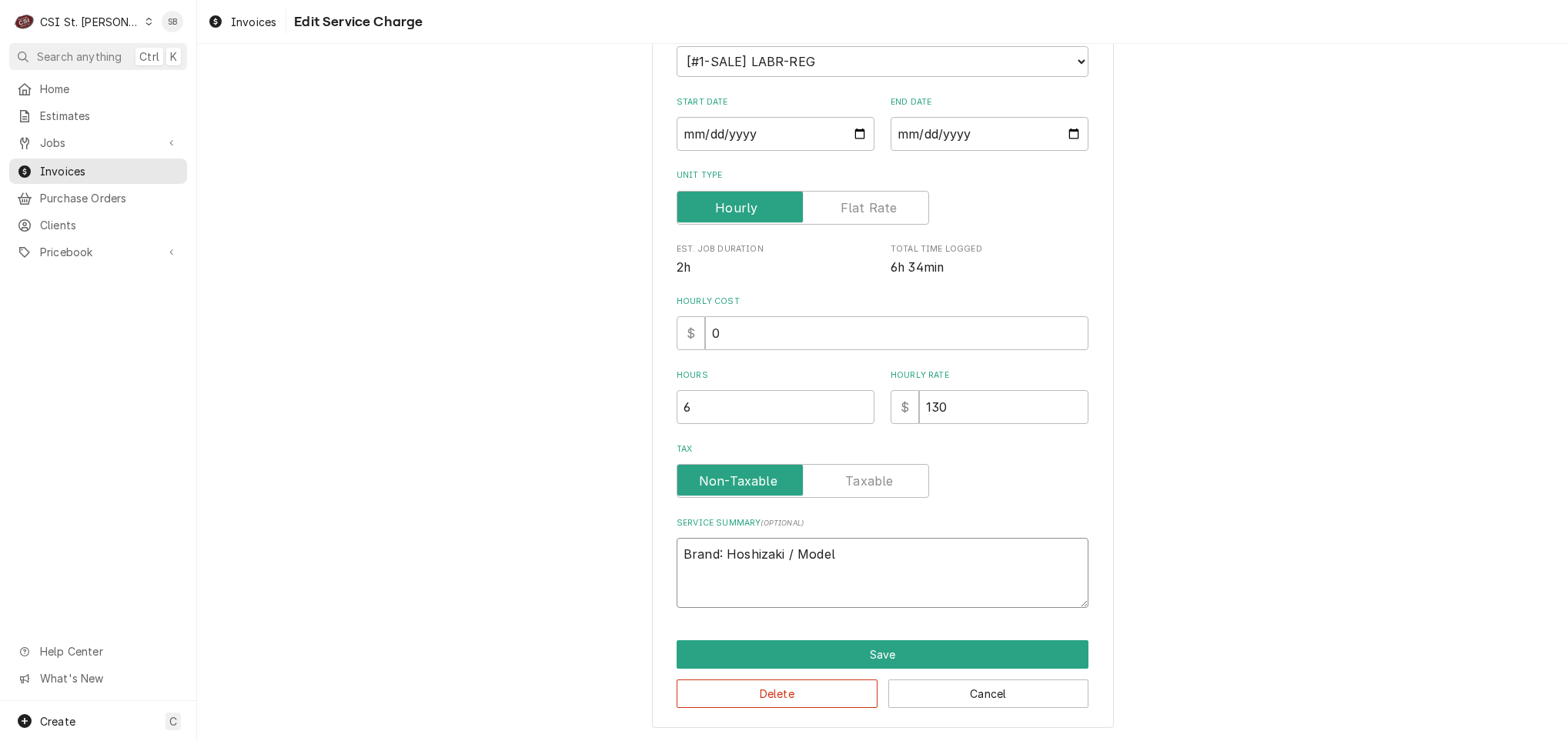
type textarea "x"
type textarea "Brand: Hoshizaki / Model:"
type textarea "x"
type textarea "Brand: Hoshizaki / Model:"
paste textarea "dcm300bah ↳ 𝗦𝗲𝗿𝗶𝗮𝗹 #: f02148e"
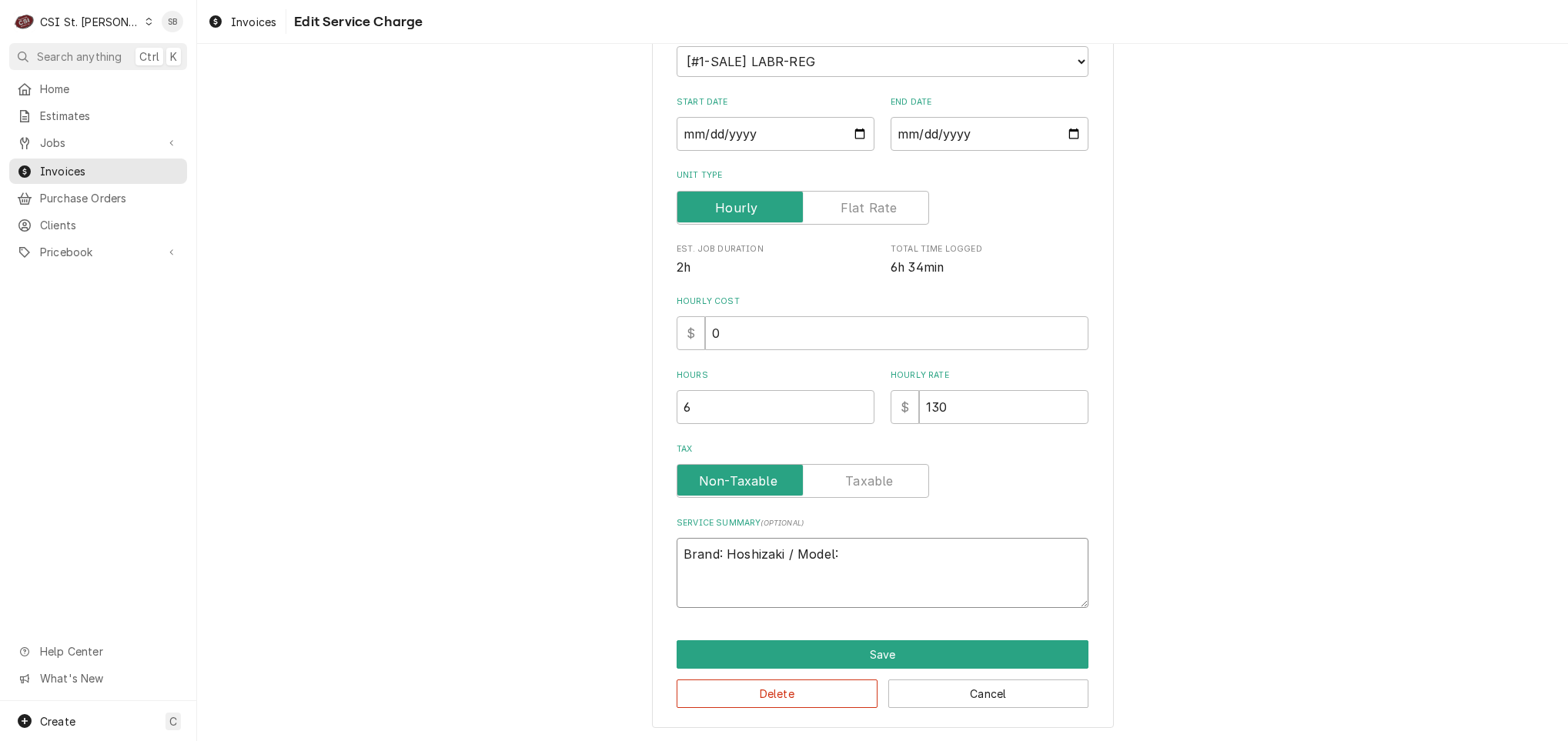
type textarea "x"
type textarea "Brand: Hoshizaki / Model: dcm300bah ↳ 𝗦𝗲𝗿𝗶𝗮𝗹 #: f02148e"
drag, startPoint x: 735, startPoint y: 568, endPoint x: 1072, endPoint y: 527, distance: 339.5
click at [1072, 527] on div "Service Summary ( optional ) Brand: Hoshizaki / Model: dcm300bah ↳ 𝗦𝗲𝗿𝗶𝗮𝗹 #: f0…" at bounding box center [883, 562] width 412 height 91
type textarea "x"
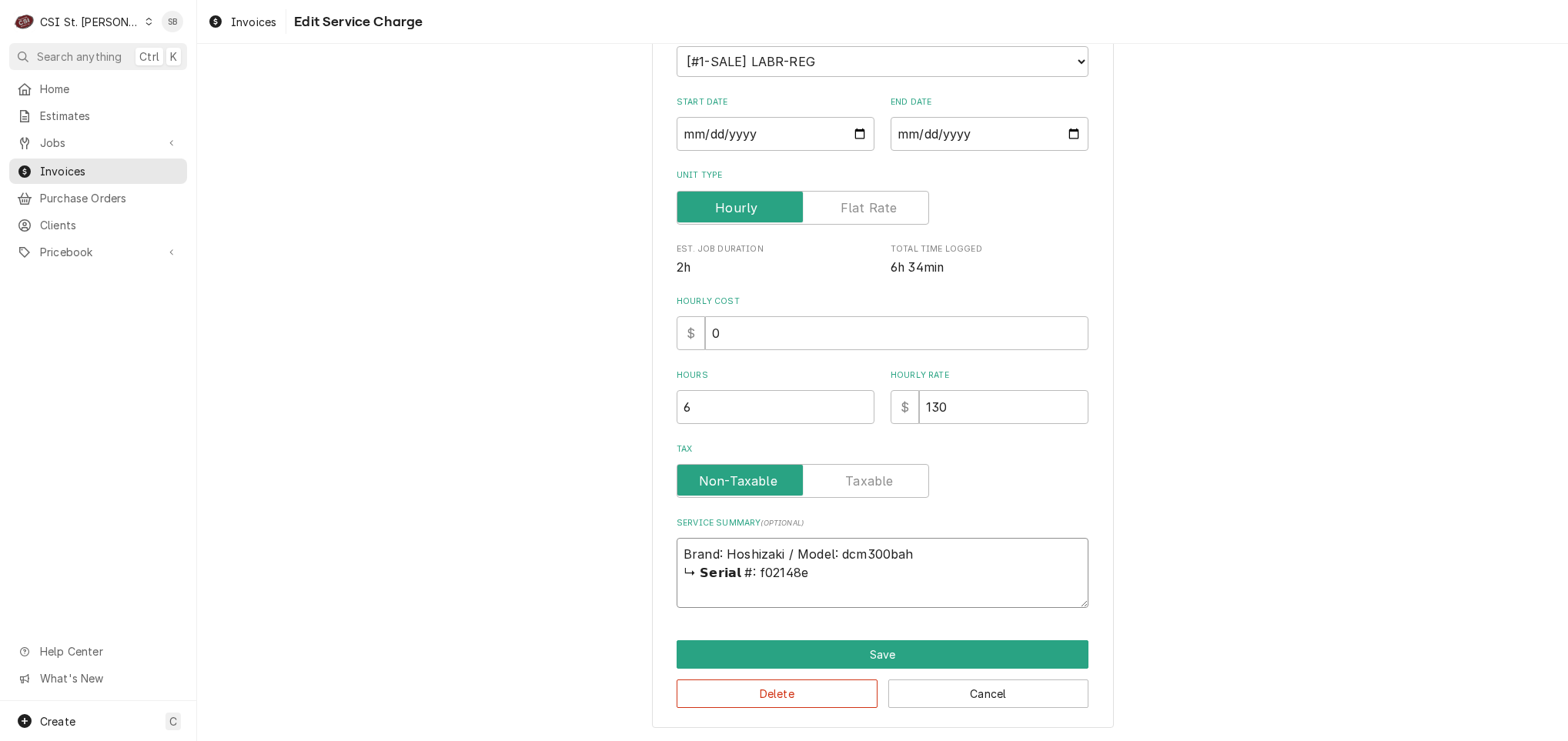
type textarea "Brand: Hoshizaki / Model: dcm300bah : f02148e"
drag, startPoint x: 859, startPoint y: 547, endPoint x: 859, endPoint y: 555, distance: 8.0
click at [859, 547] on textarea "Brand: Hoshizaki / Model: dcm300bah / Serial: f02148e" at bounding box center [883, 573] width 412 height 70
click at [885, 550] on textarea "Brand: Hoshizaki / Model: DCM300bah / Serial: f02148e" at bounding box center [883, 573] width 412 height 70
click at [972, 550] on textarea "Brand: Hoshizaki / Model: DCM300BAH / Serial: f02148e" at bounding box center [883, 573] width 412 height 70
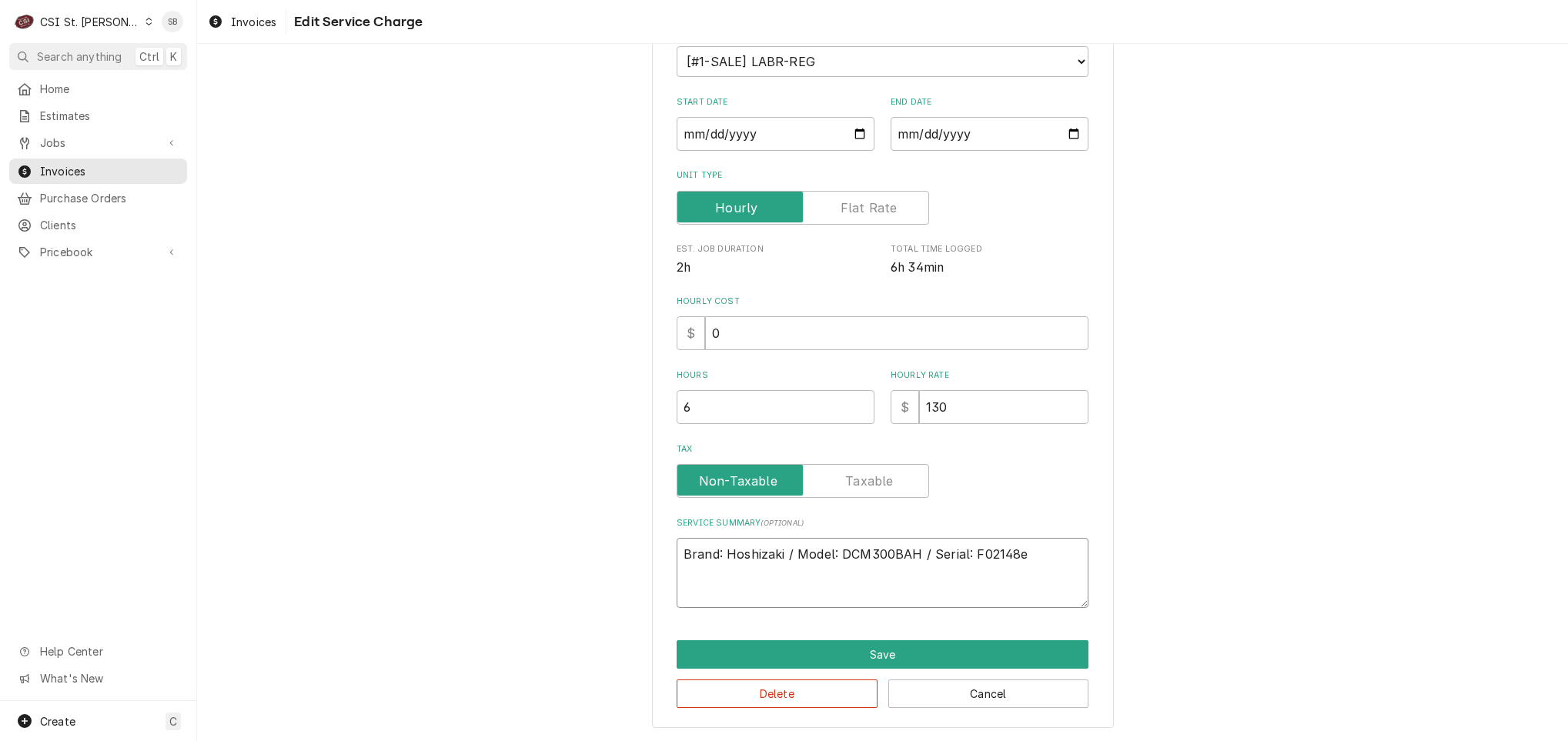
click at [1046, 546] on textarea "Brand: Hoshizaki / Model: DCM300BAH / Serial: F02148e" at bounding box center [883, 573] width 412 height 70
paste textarea "On 08/13, technician inspected a Hoshizaki ice machine (Model: DCM300BAH, Seria…"
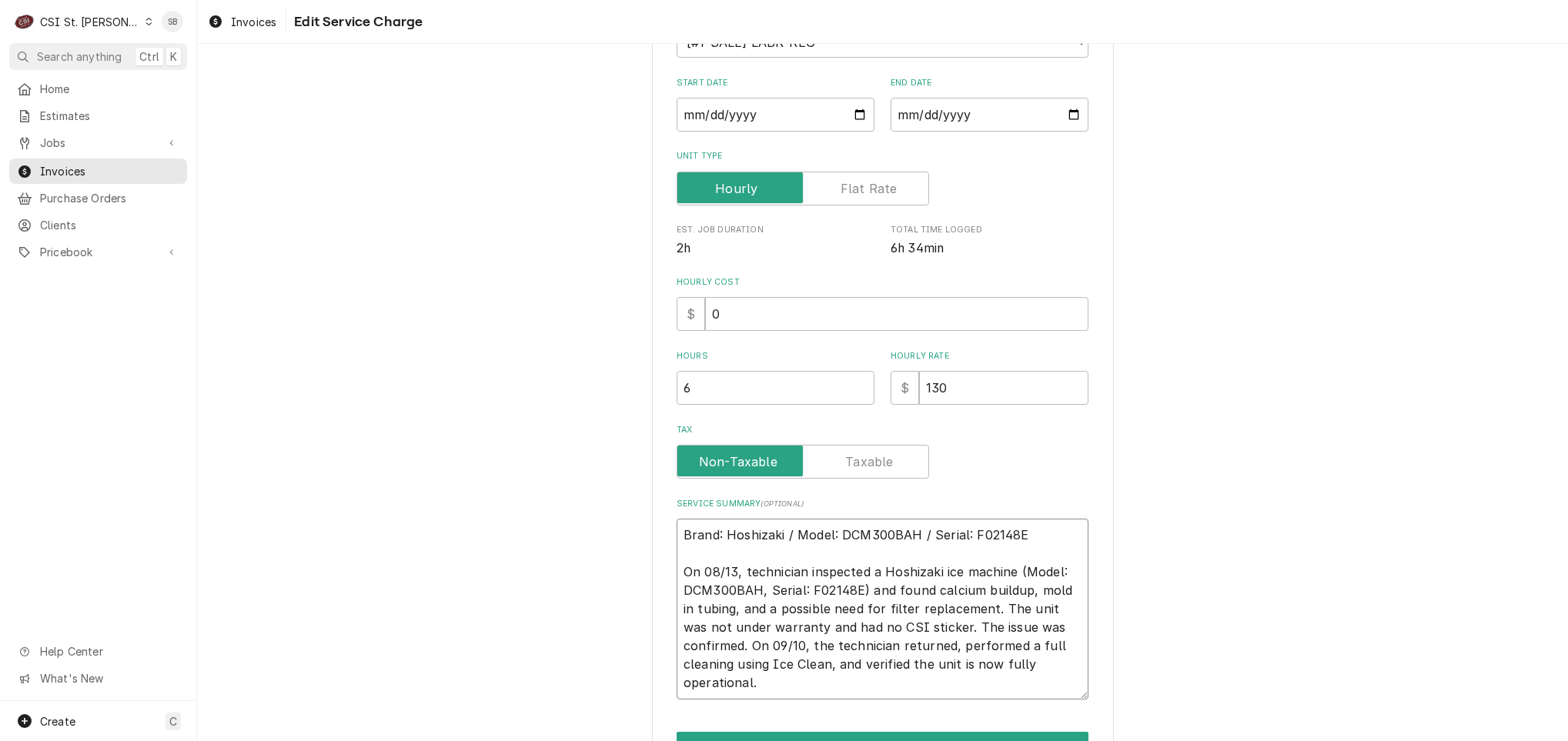
drag, startPoint x: 861, startPoint y: 593, endPoint x: 974, endPoint y: 570, distance: 115.3
click at [974, 570] on textarea "Brand: Hoshizaki / Model: DCM300BAH / Serial: F02148E On 08/13, technician insp…" at bounding box center [883, 608] width 412 height 181
drag, startPoint x: 684, startPoint y: 579, endPoint x: 864, endPoint y: 705, distance: 219.7
click at [864, 705] on div "Use the fields below to edit this service charge Short Description 1-Labor (Ser…" at bounding box center [883, 337] width 462 height 966
paste textarea "responded to a service call regarding a Hoshizaki ice machine (Model: DCM300BAH…"
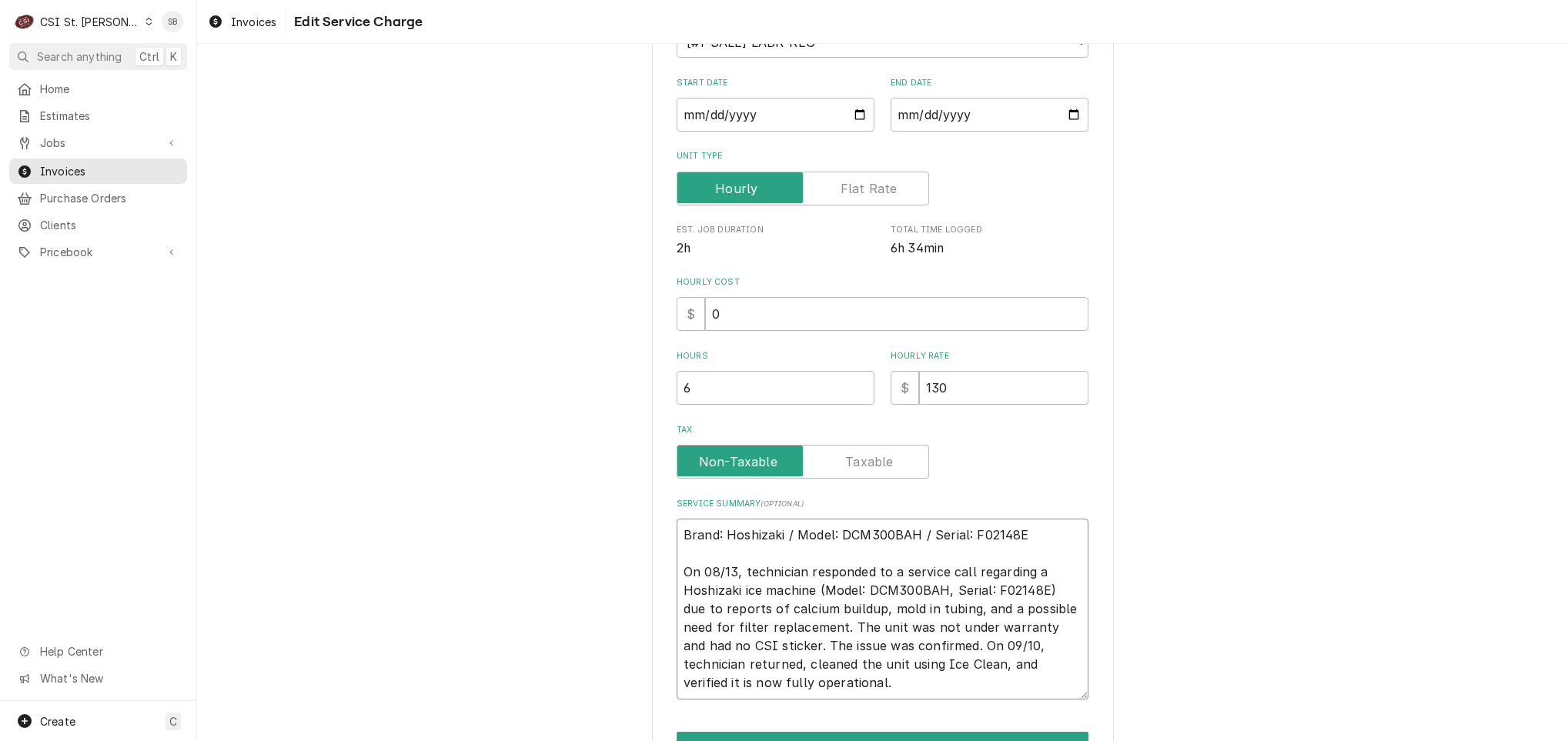
drag, startPoint x: 809, startPoint y: 589, endPoint x: 1042, endPoint y: 591, distance: 233.0
click at [1042, 591] on textarea "Brand: Hoshizaki / Model: DCM300BAH / Serial: F02148E On 08/13, technician resp…" at bounding box center [883, 608] width 412 height 181
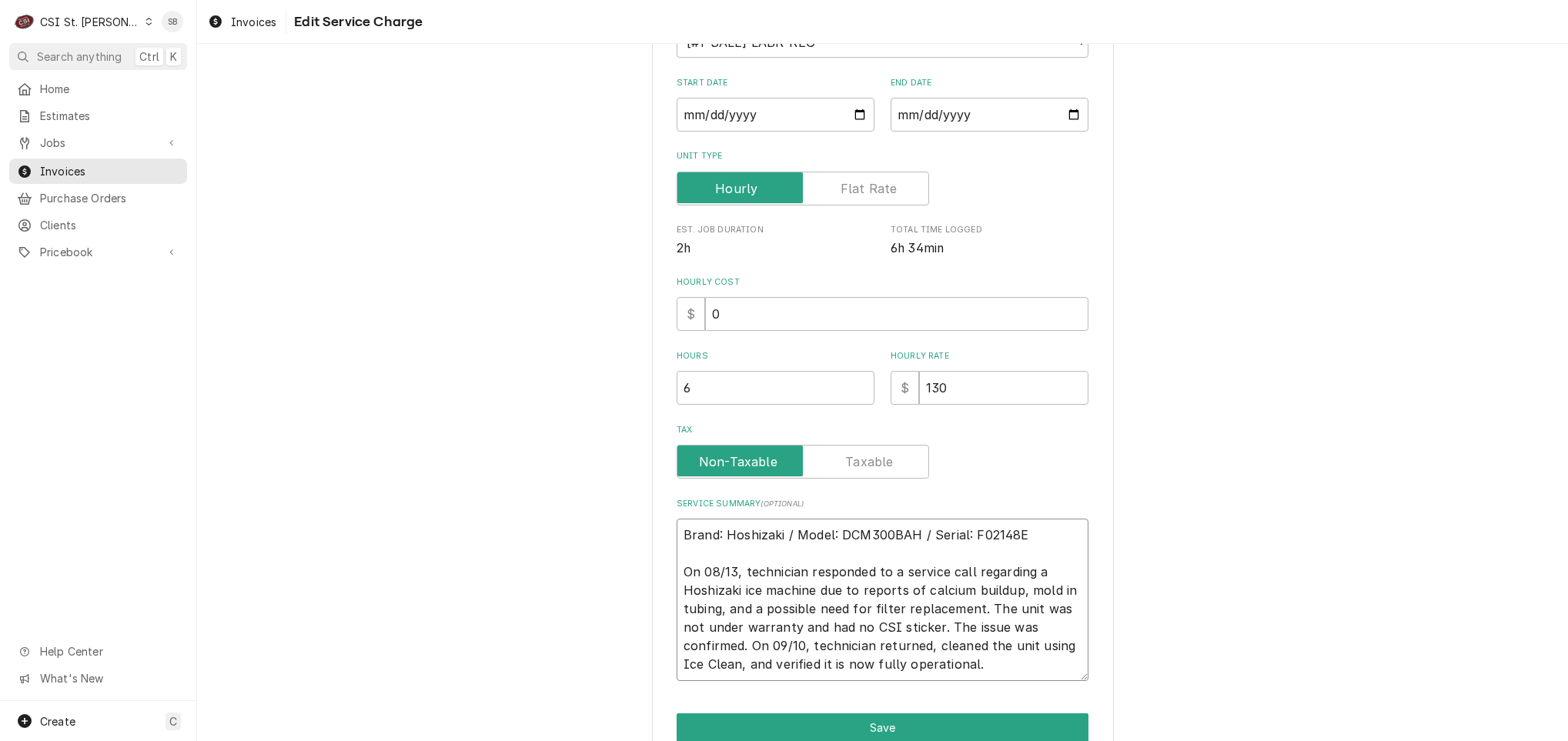
drag, startPoint x: 975, startPoint y: 603, endPoint x: 930, endPoint y: 623, distance: 49.2
click at [930, 623] on textarea "Brand: Hoshizaki / Model: DCM300BAH / Serial: F02148E On 08/13, technician resp…" at bounding box center [883, 599] width 412 height 163
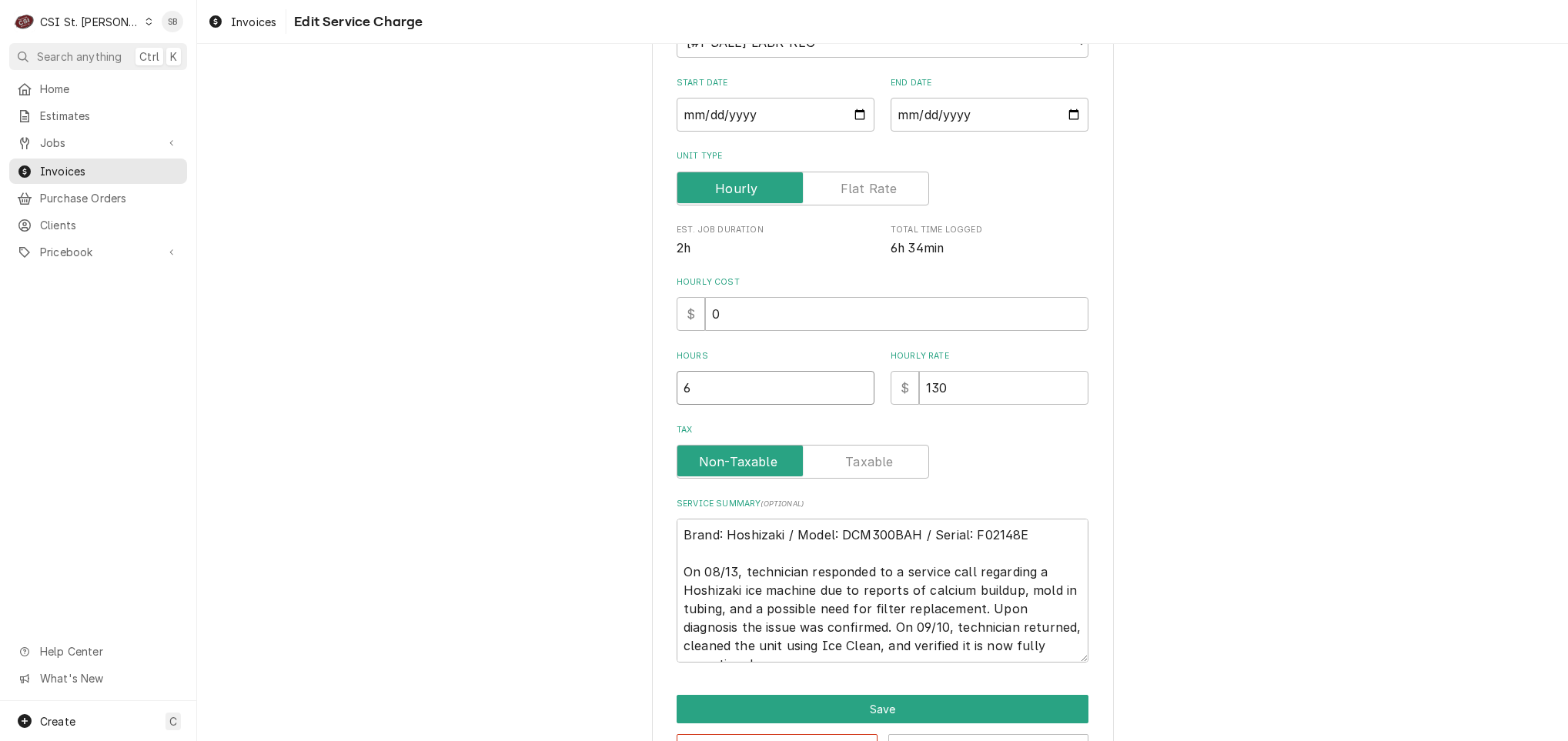
click at [600, 378] on div "Use the fields below to edit this service charge Short Description 1-Labor (Ser…" at bounding box center [882, 318] width 1370 height 956
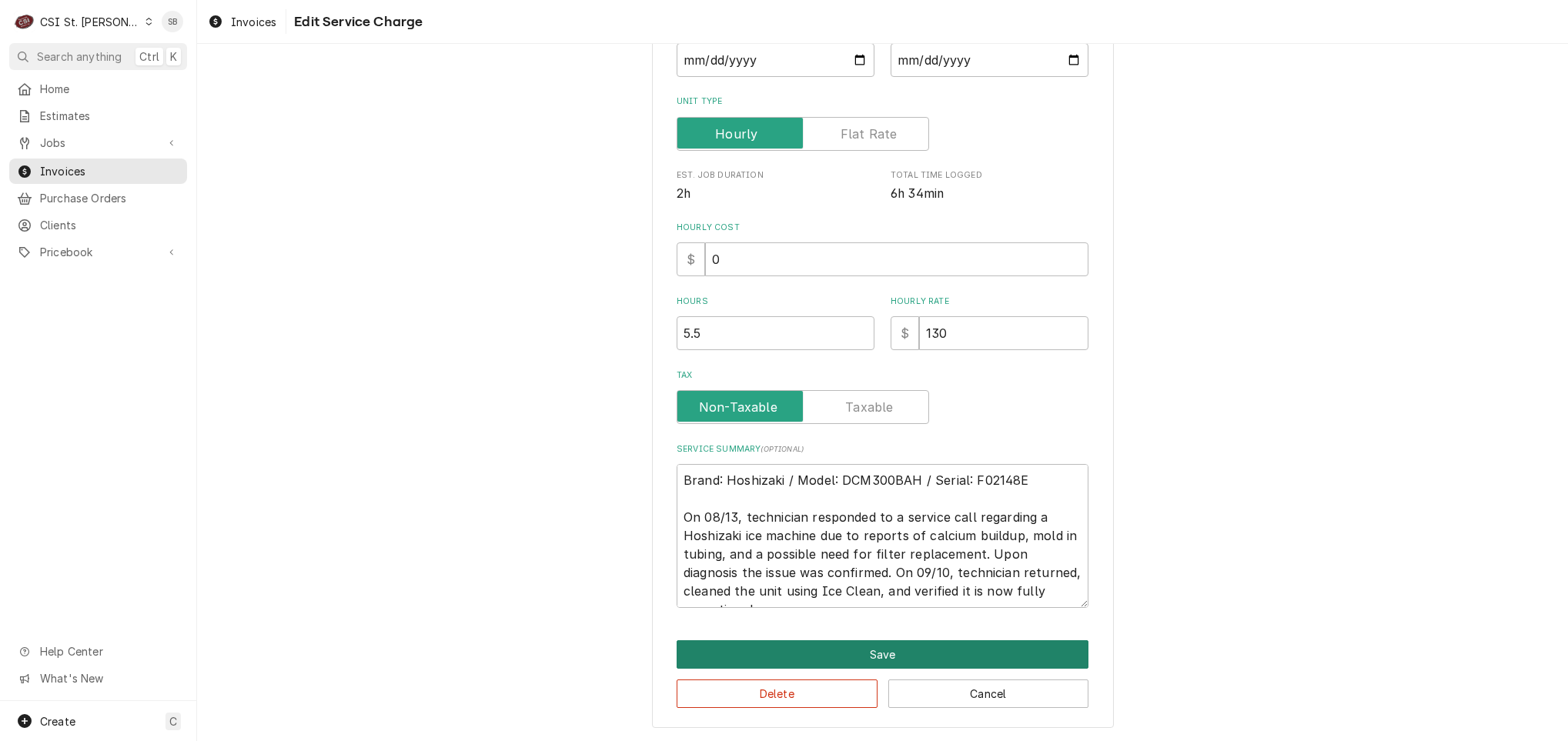
click at [855, 658] on button "Save" at bounding box center [883, 654] width 412 height 28
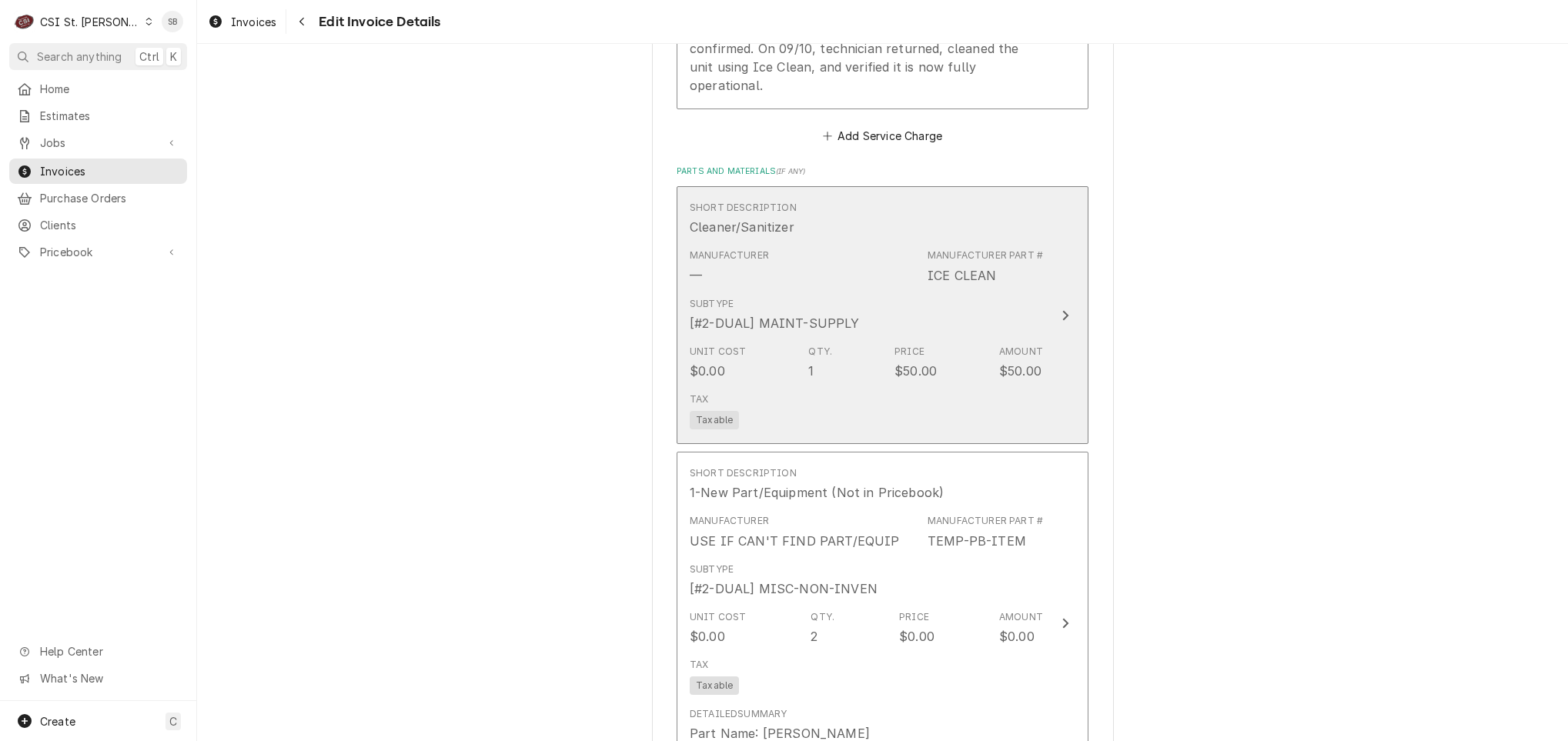
scroll to position [2071, 0]
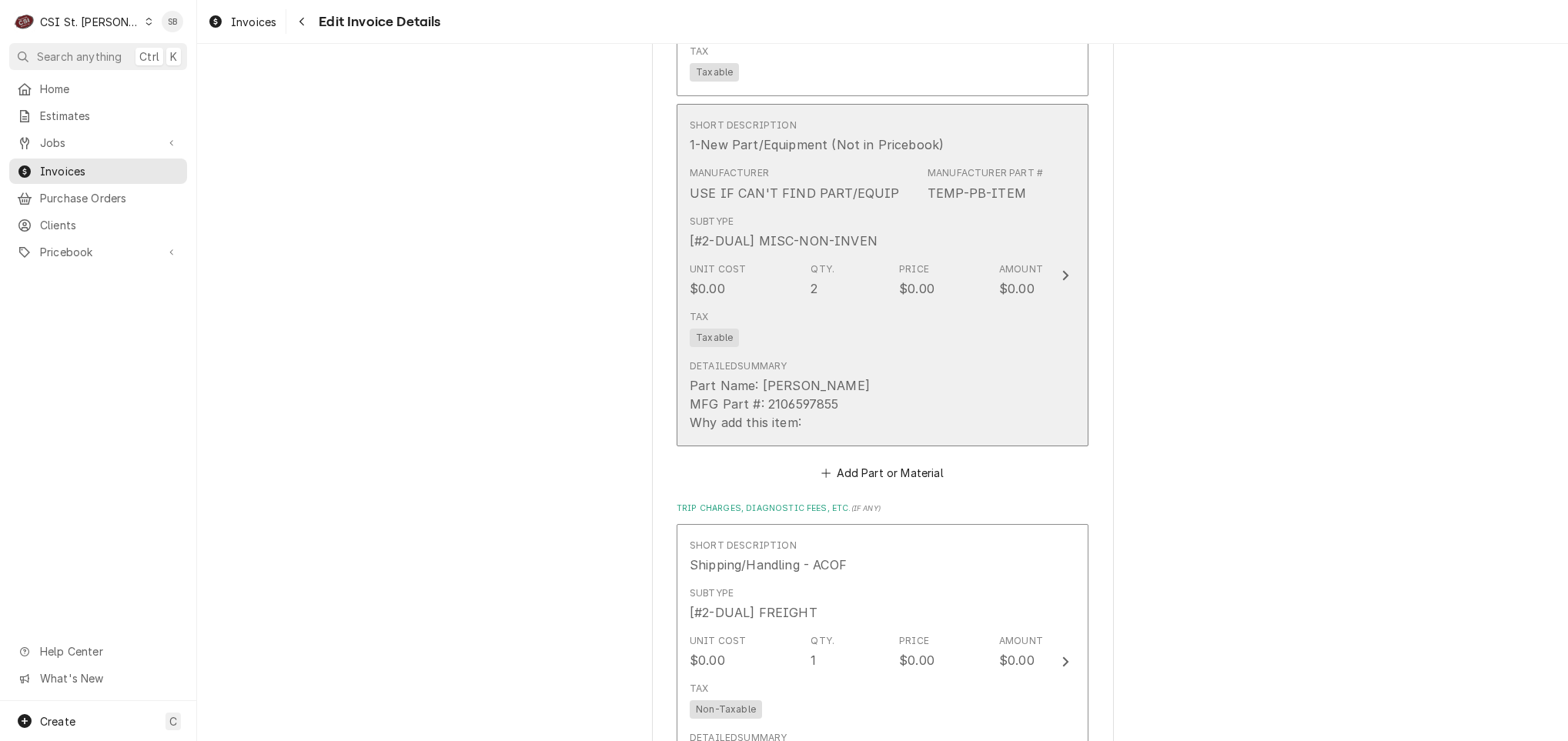
click at [934, 363] on div "Detailed Summary Part Name: silcone hose MFG Part #: 2106597855 Why add this it…" at bounding box center [866, 396] width 353 height 85
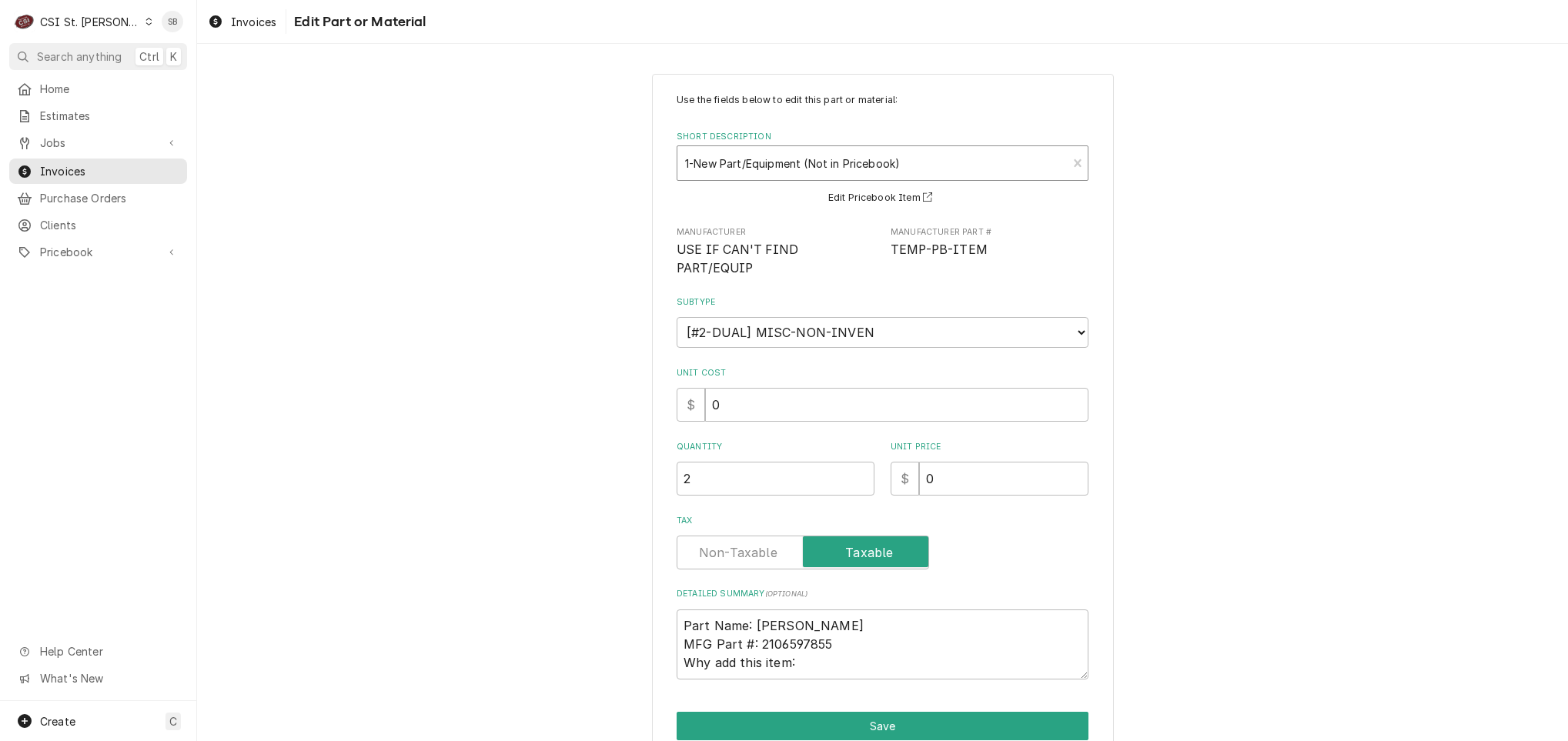
click at [819, 164] on div "Short Description" at bounding box center [872, 163] width 374 height 28
paste input "HOS-7725B1923"
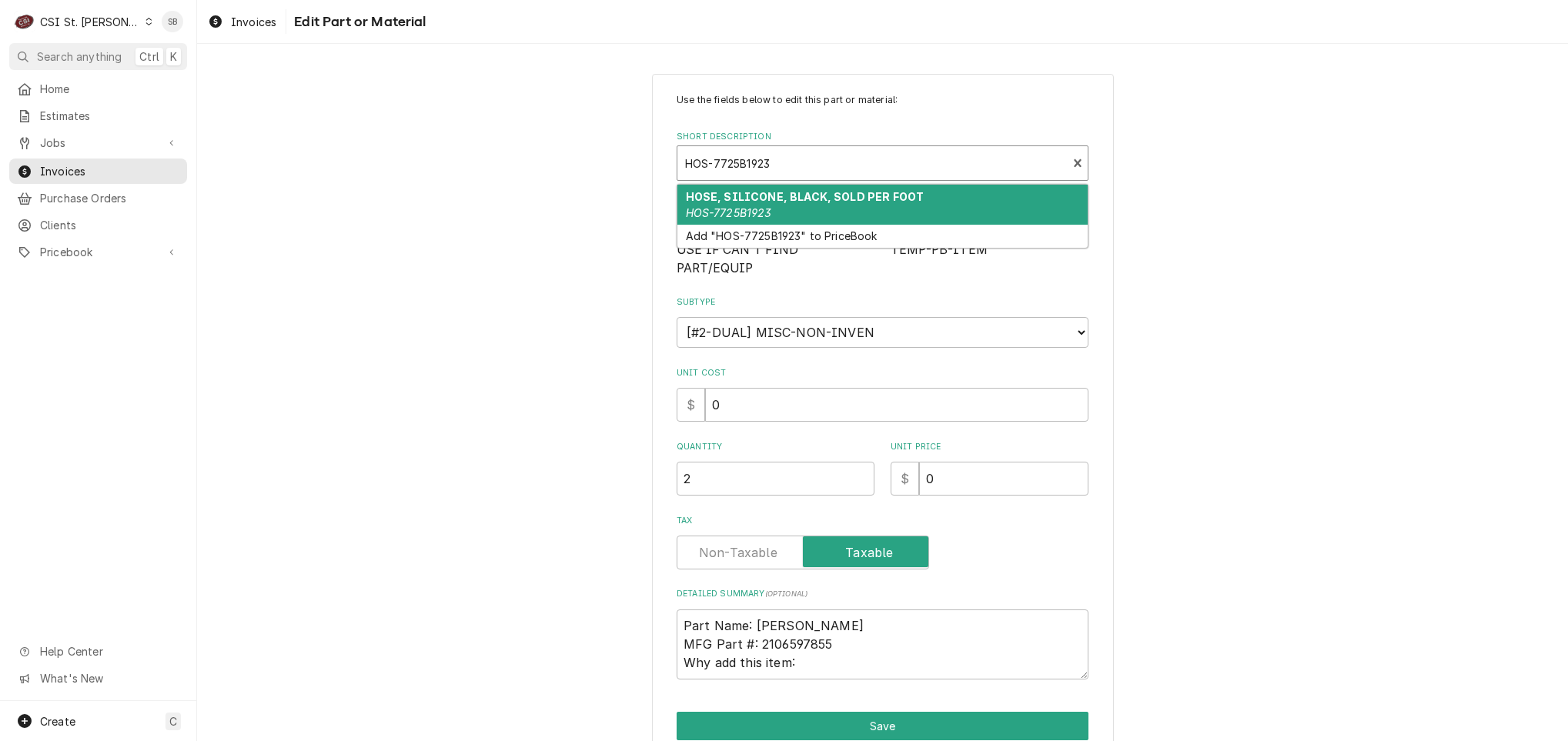
click at [818, 192] on strong "HOSE, SILICONE, BLACK, SOLD PER FOOT" at bounding box center [805, 197] width 238 height 13
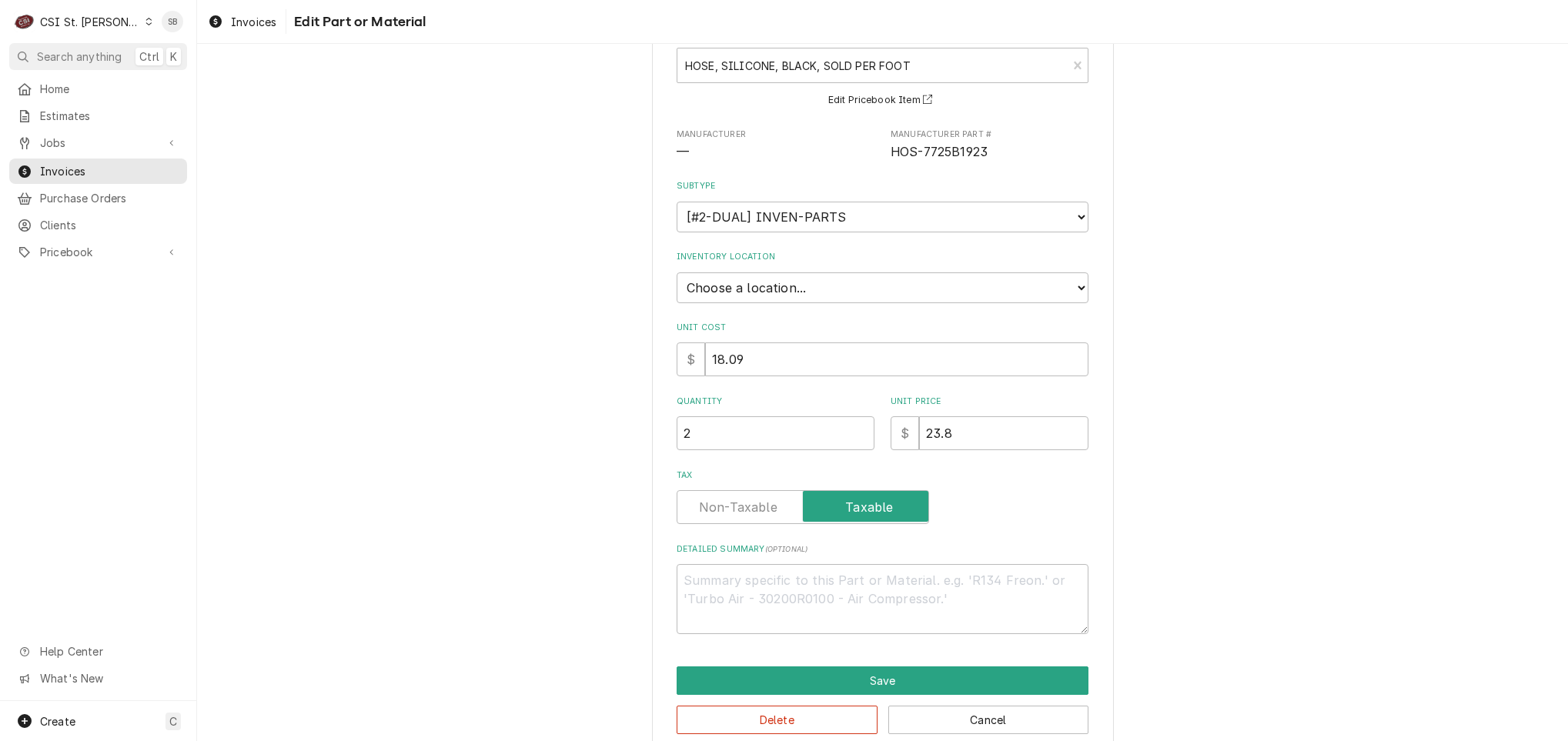
scroll to position [125, 0]
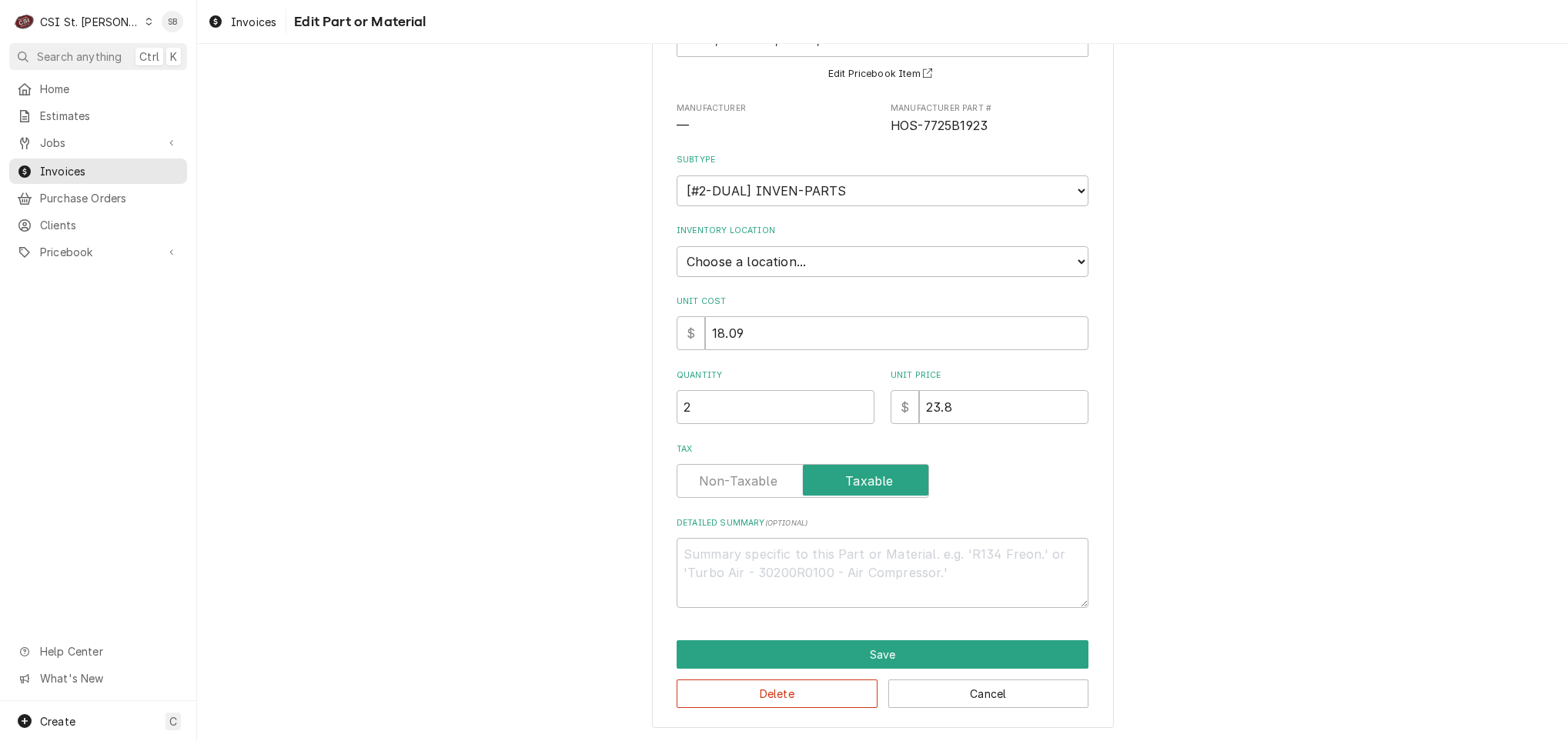
click at [718, 277] on div "Use the fields below to edit this part or material: Short Description HOSE, SIL…" at bounding box center [883, 288] width 412 height 638
click at [718, 249] on select "Choose a location... 00 | STL WAREHOUSE 01 | CHUCK WAMBOLDT V#93 01 | COURTNEY …" at bounding box center [883, 261] width 412 height 31
click at [677, 246] on select "Choose a location... 00 | STL WAREHOUSE 01 | CHUCK WAMBOLDT V#93 01 | COURTNEY …" at bounding box center [883, 261] width 412 height 31
click at [469, 384] on div "Use the fields below to edit this part or material: Short Description HOSE, SIL…" at bounding box center [882, 338] width 1370 height 805
click at [880, 643] on button "Save" at bounding box center [883, 654] width 412 height 28
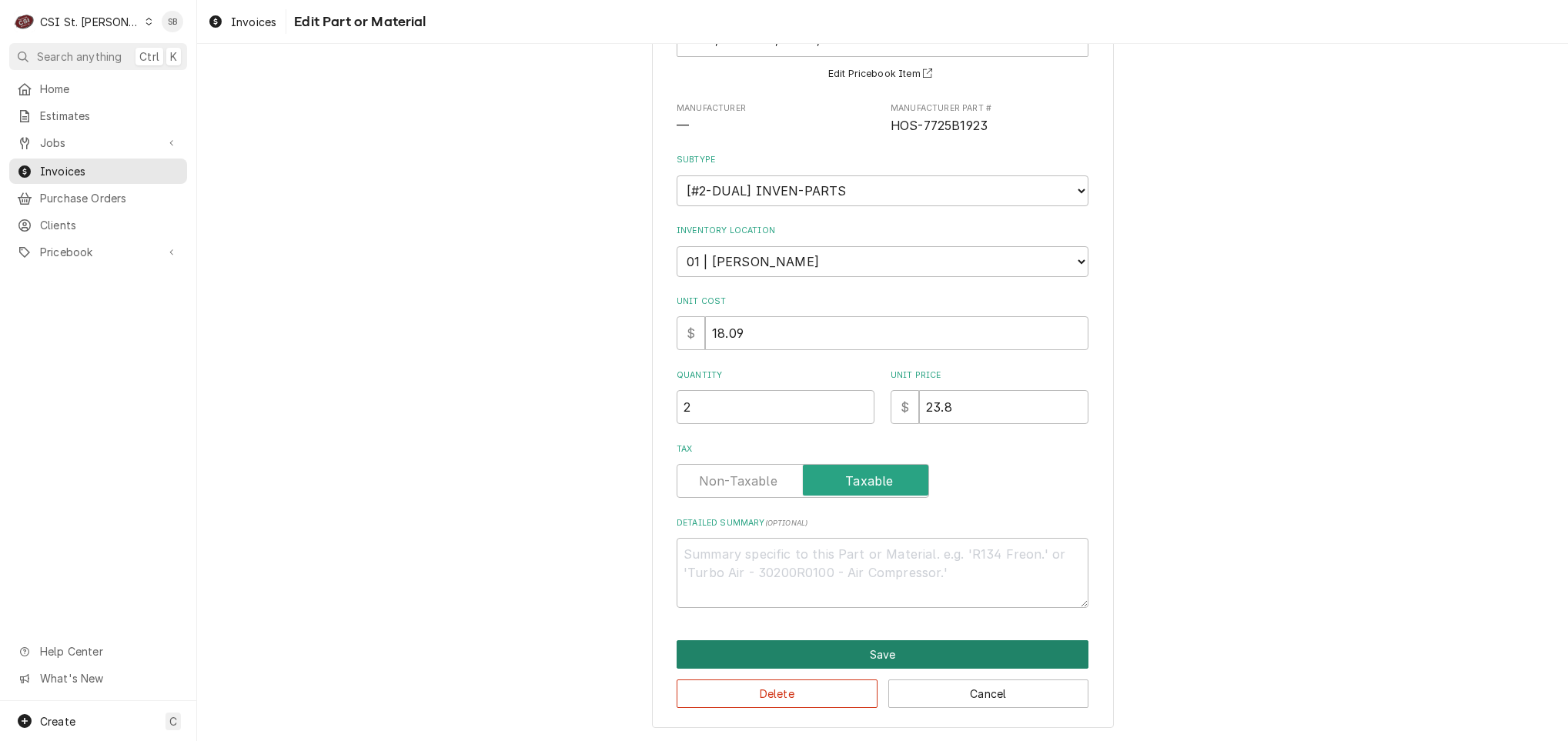
scroll to position [2148, 0]
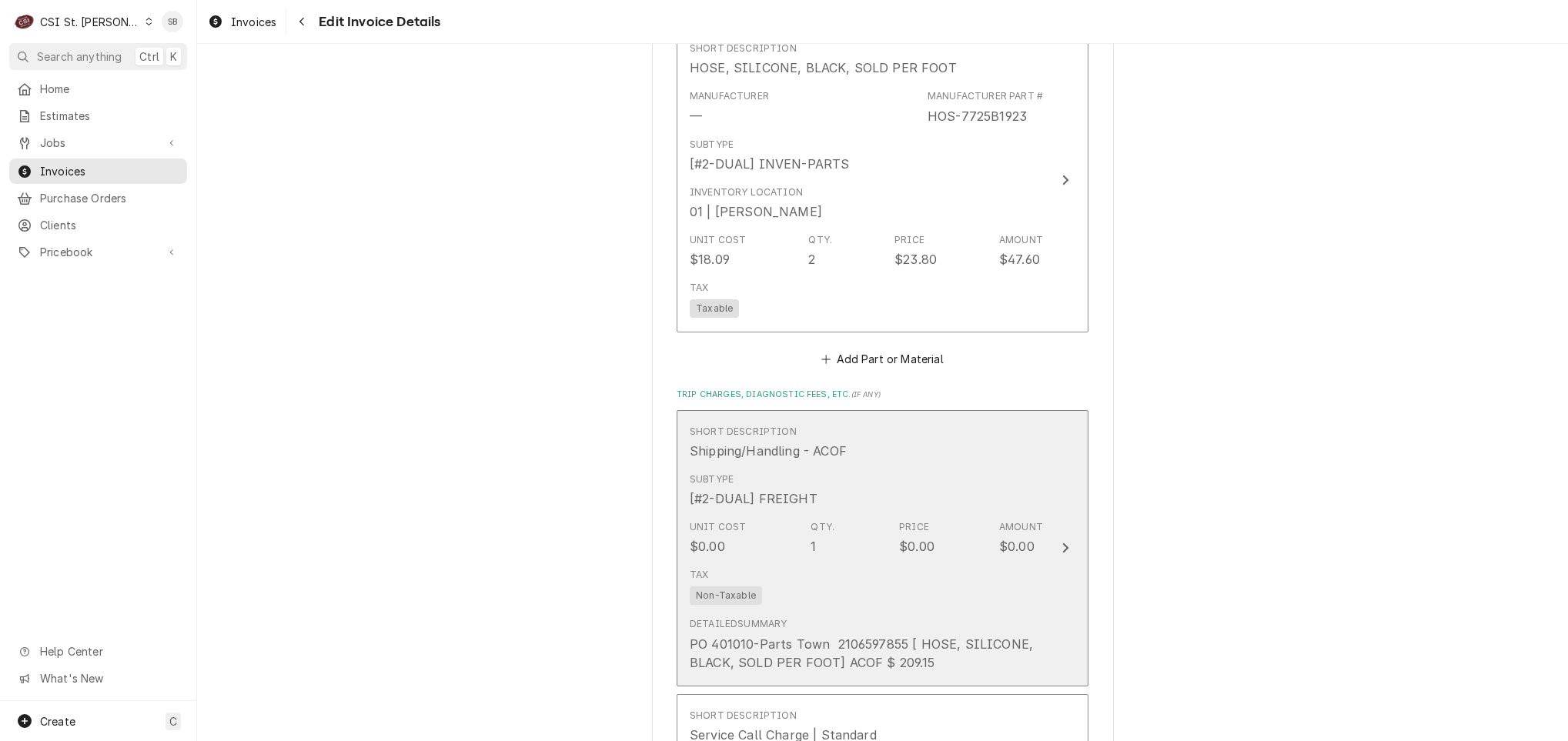
click at [829, 514] on div "Unit Cost $0.00 Qty. 1 Price $0.00 Amount $0.00" at bounding box center [866, 538] width 353 height 48
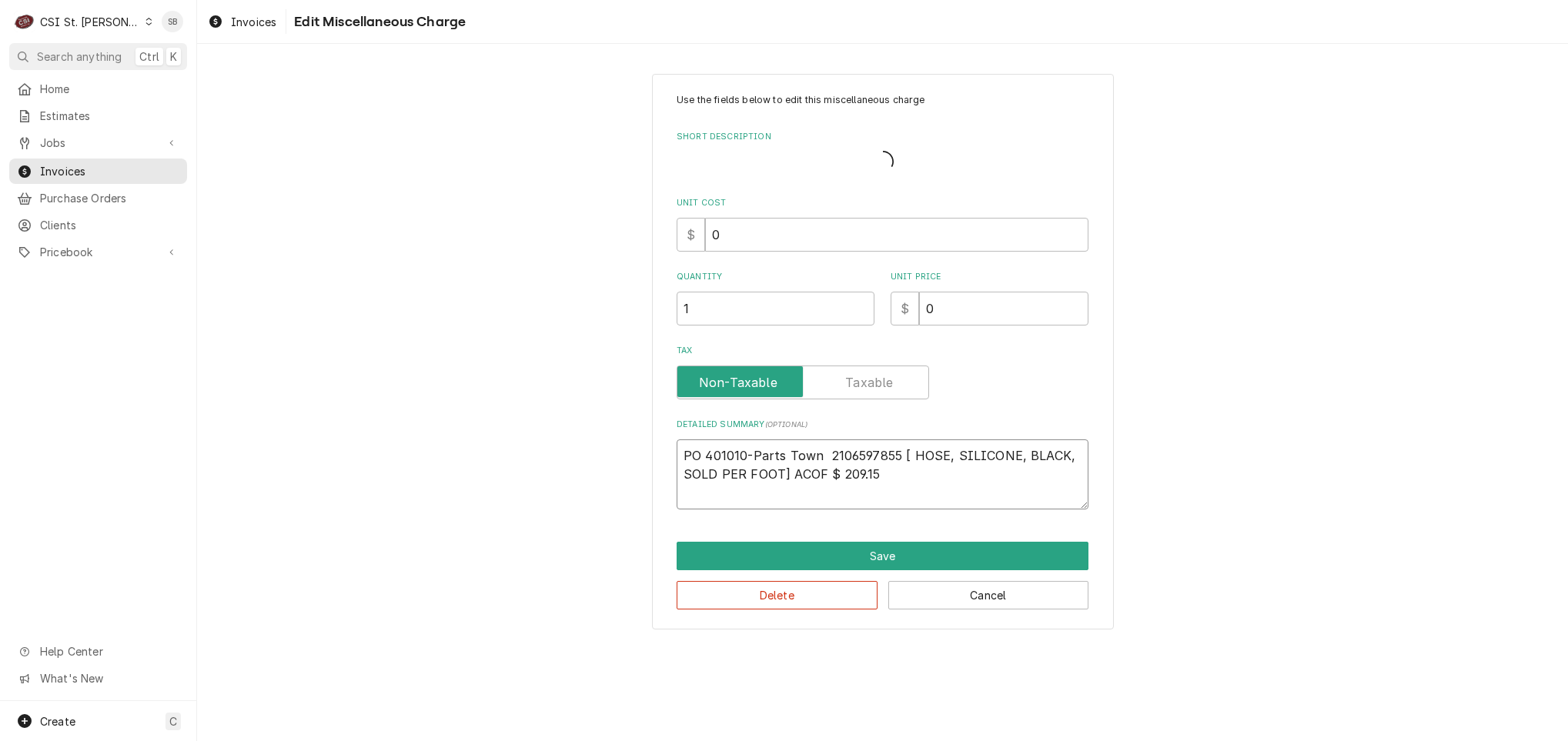
drag, startPoint x: 896, startPoint y: 497, endPoint x: 524, endPoint y: 399, distance: 384.7
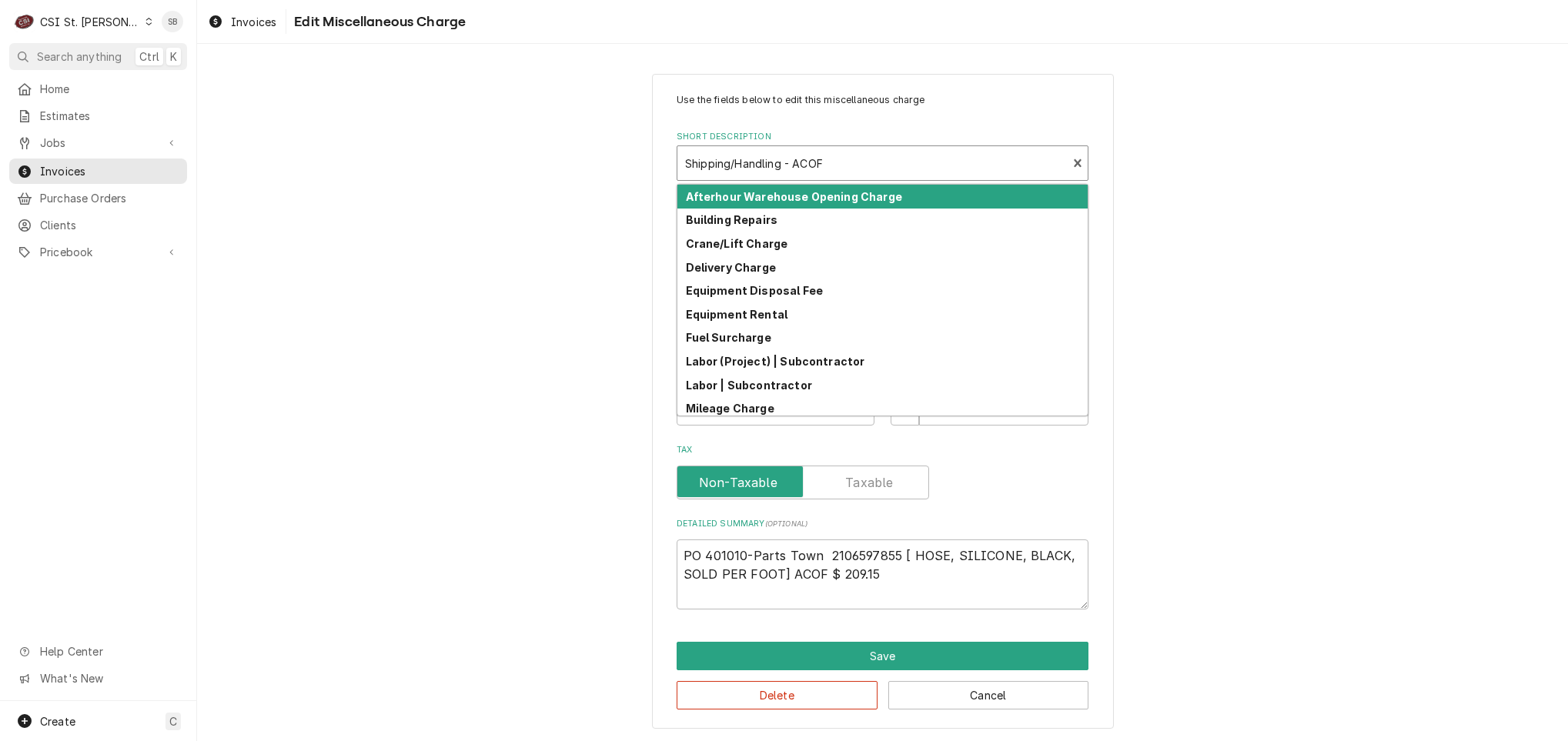
click at [818, 167] on div "Short Description" at bounding box center [872, 163] width 374 height 28
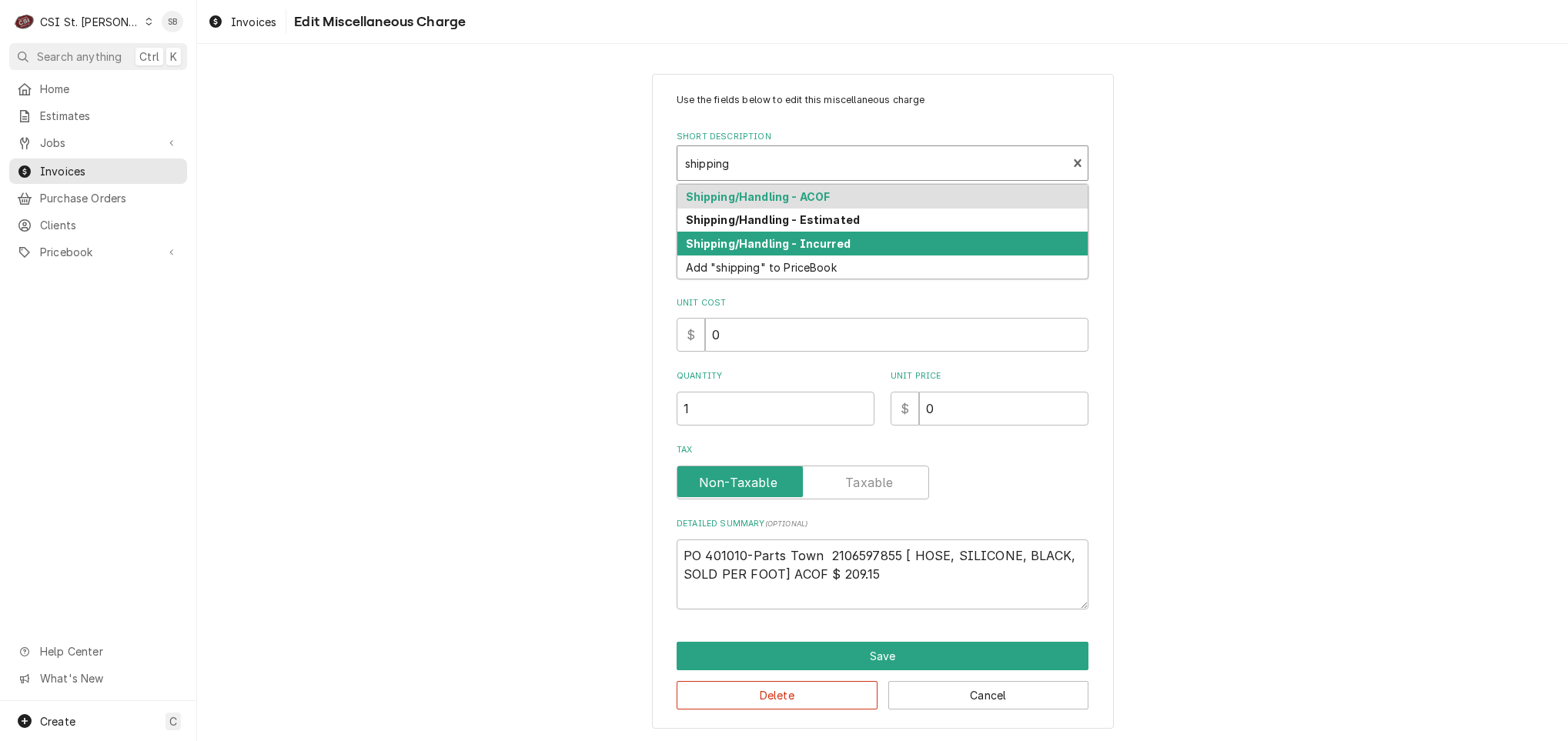
click at [831, 241] on strong "Shipping/Handling - Incurred" at bounding box center [769, 243] width 165 height 13
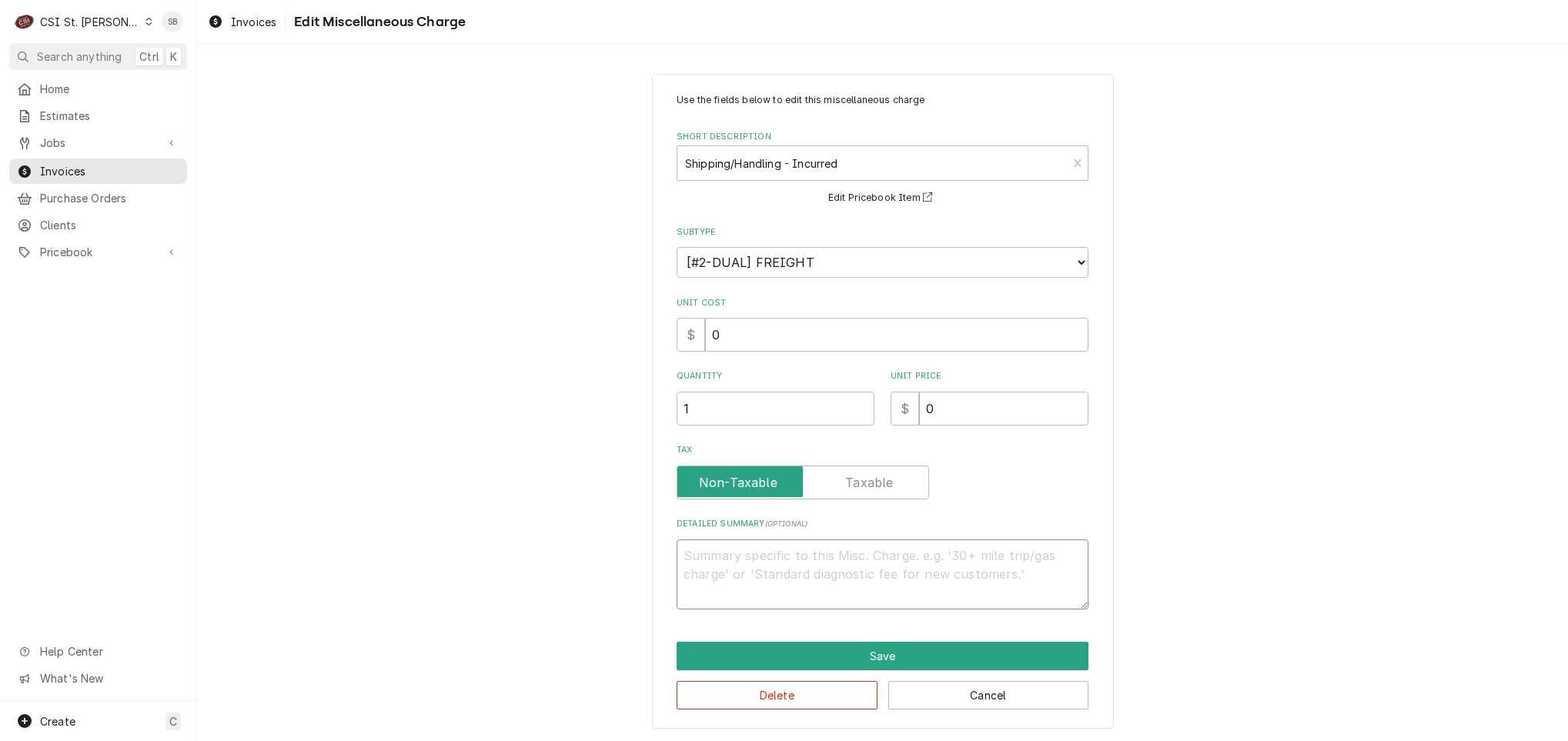
click at [793, 591] on textarea "Detailed Summary ( optional )" at bounding box center [883, 574] width 412 height 70
paste textarea "PO 401010-Parts Town 2106597855 [ HOSE, SILICONE, BLACK, SOLD PER FOOT] ACOF $ …"
drag, startPoint x: 748, startPoint y: 557, endPoint x: 589, endPoint y: 547, distance: 159.3
click at [589, 547] on div "Use the fields below to edit this miscellaneous charge Short Description Shippi…" at bounding box center [882, 401] width 1370 height 683
drag, startPoint x: 944, startPoint y: 578, endPoint x: 880, endPoint y: 596, distance: 66.5
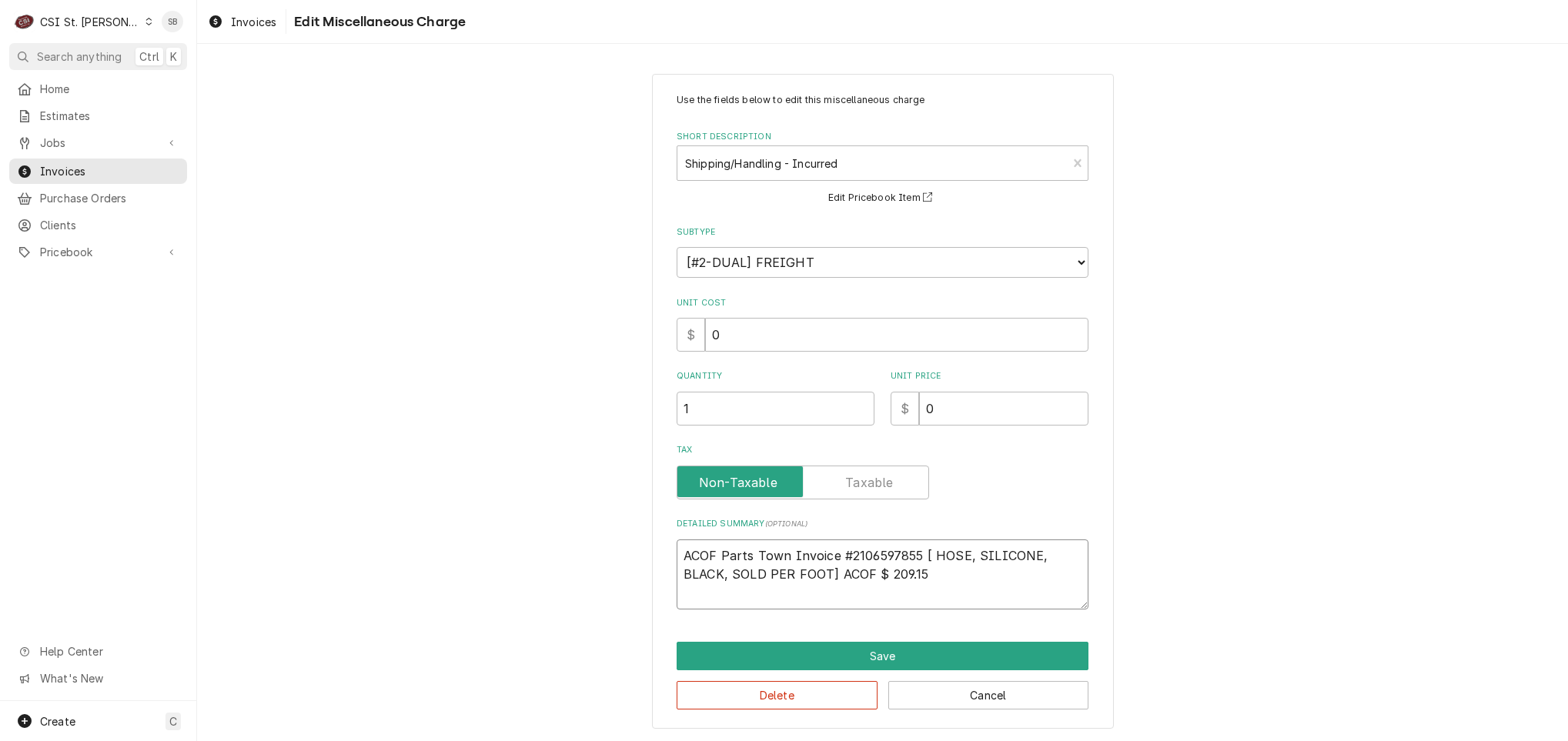
click at [880, 596] on textarea "ACOF Parts Town Invoice #2106597855 [ HOSE, SILICONE, BLACK, SOLD PER FOOT] ACO…" at bounding box center [883, 574] width 412 height 70
drag, startPoint x: 968, startPoint y: 405, endPoint x: 924, endPoint y: 425, distance: 48.3
click at [864, 425] on div "Quantity 1 Unit Price $ 0" at bounding box center [883, 398] width 412 height 55
drag, startPoint x: 966, startPoint y: 587, endPoint x: 912, endPoint y: 545, distance: 68.4
click at [912, 545] on textarea "ACOF Parts Town Invoice #2106597855 [ HOSE, SILICONE, BLACK, SOLD PER FOOT] ACO…" at bounding box center [883, 574] width 412 height 70
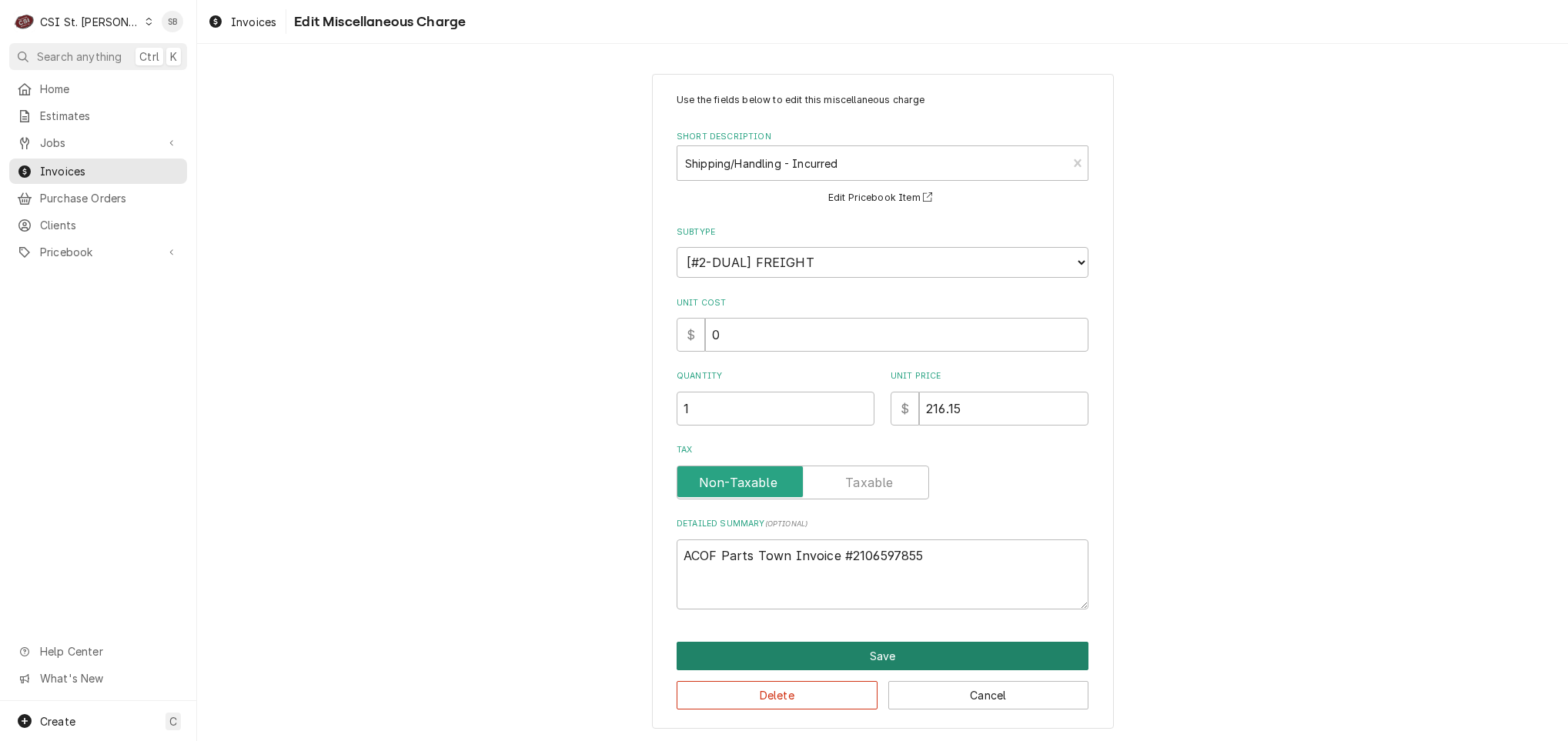
click at [960, 642] on button "Save" at bounding box center [883, 656] width 412 height 28
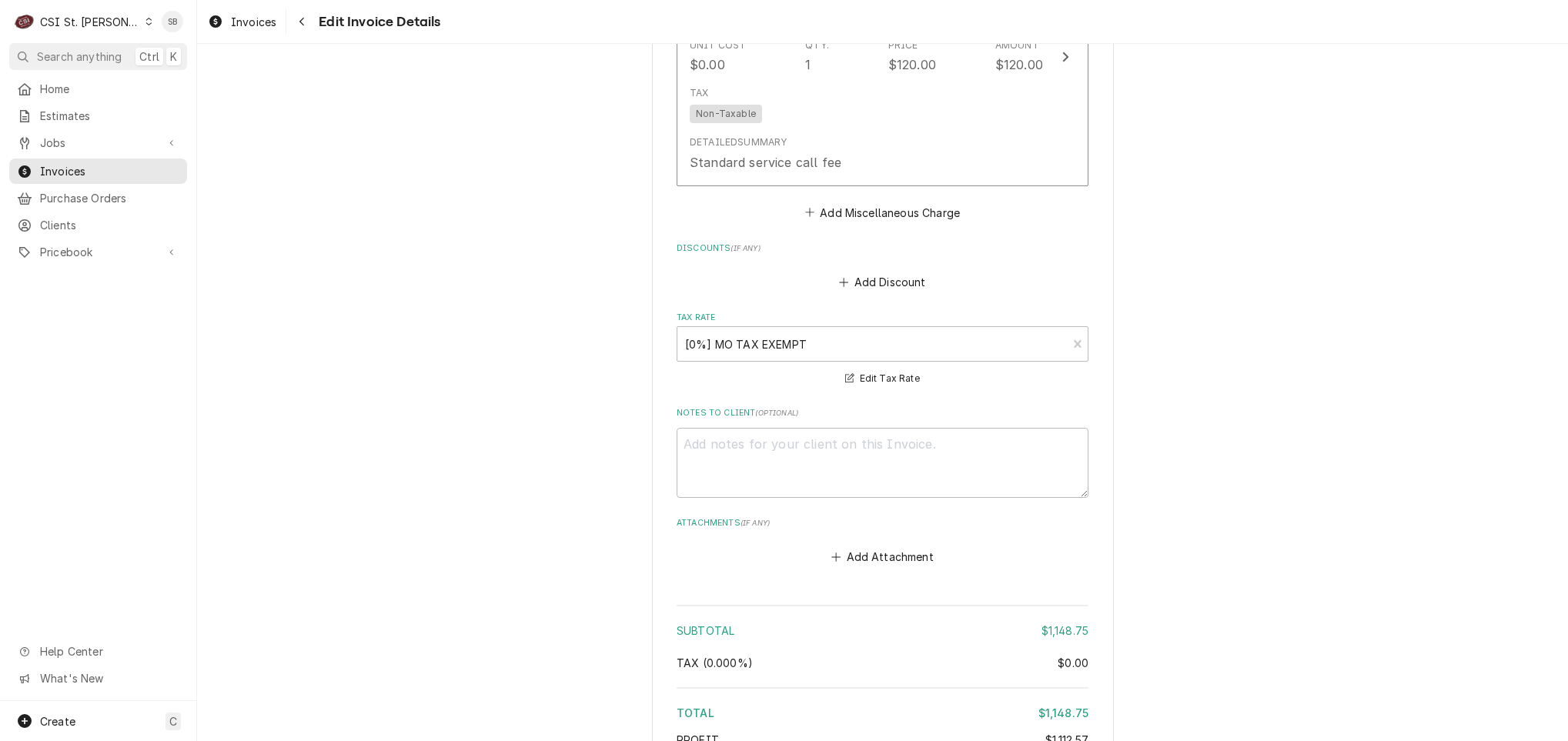
scroll to position [3142, 0]
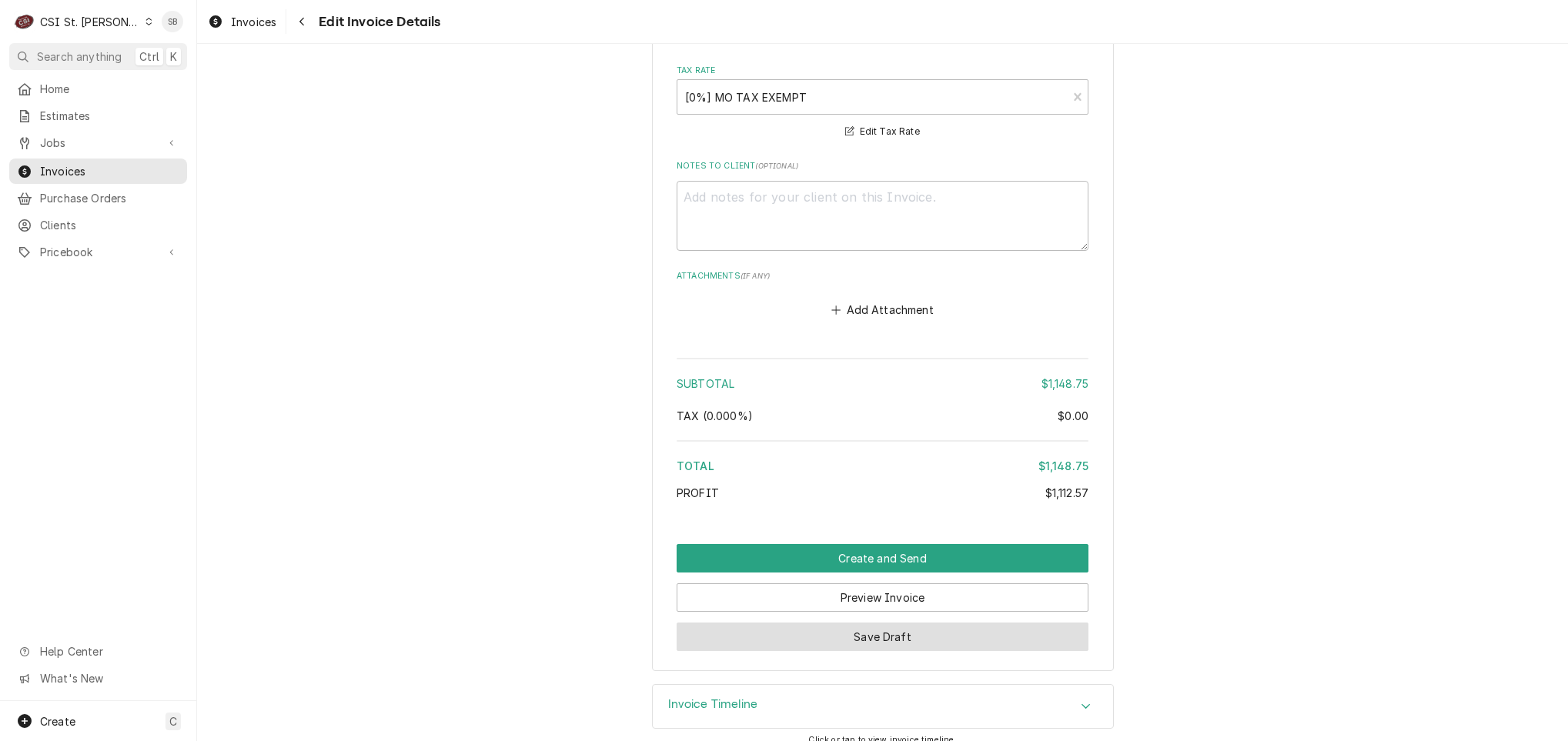
click at [832, 623] on button "Save Draft" at bounding box center [883, 637] width 412 height 28
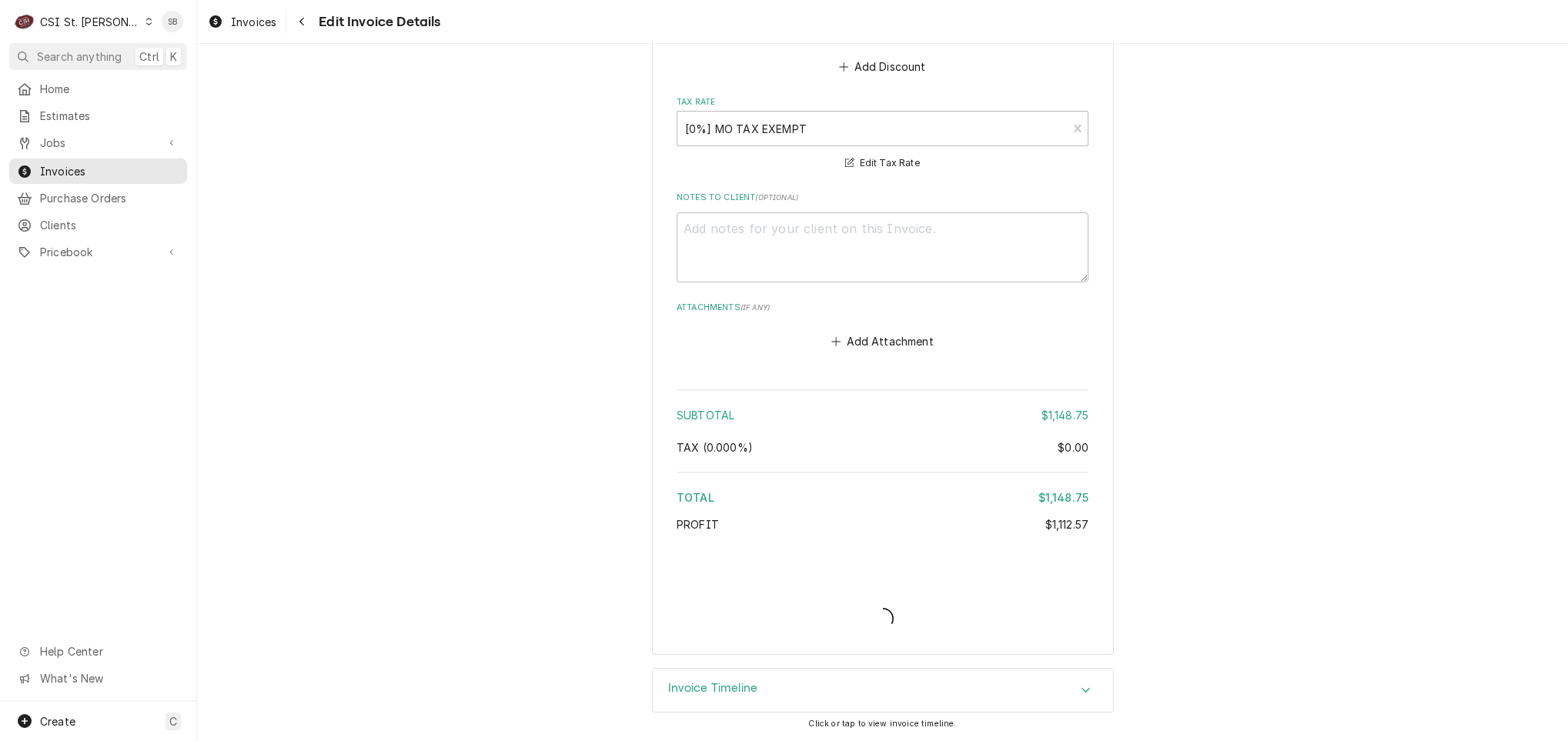
scroll to position [3092, 0]
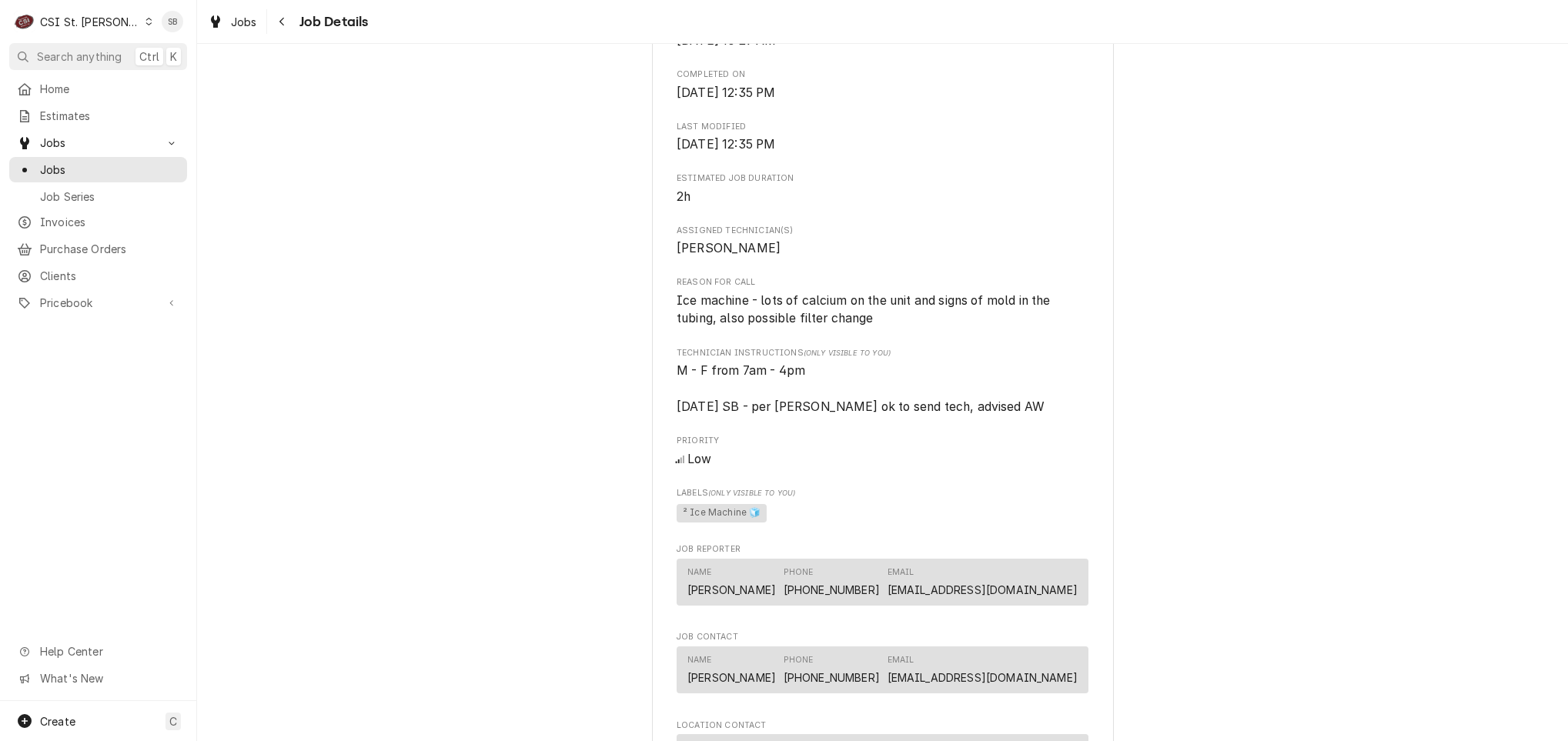
scroll to position [462, 0]
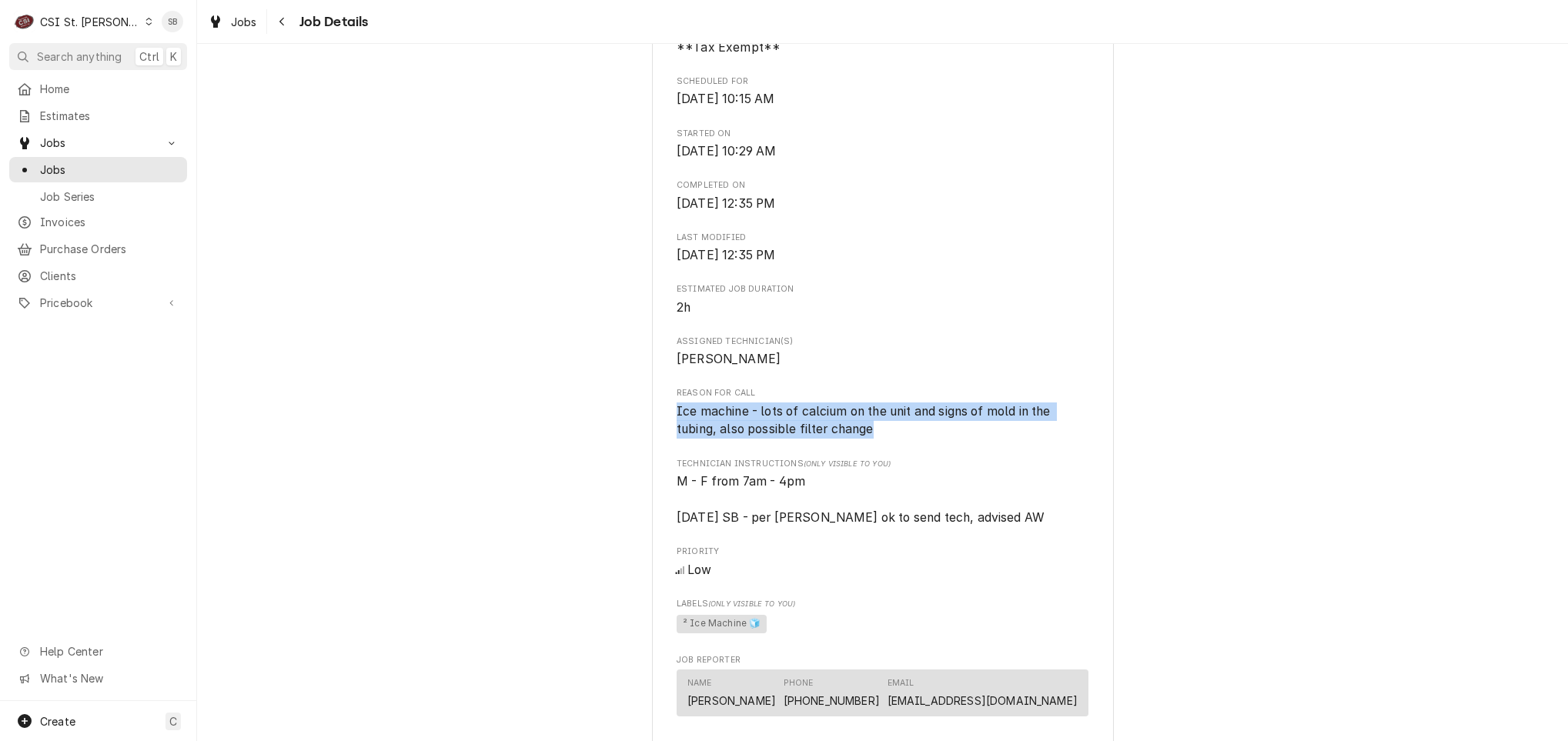
drag, startPoint x: 898, startPoint y: 450, endPoint x: 621, endPoint y: 433, distance: 277.5
click at [621, 433] on div "Completed and Uninvoiced Compass Health Network CPRC / [STREET_ADDRESS][PERSON_…" at bounding box center [882, 619] width 1370 height 2043
copy span "Ice machine - lots of calcium on the unit and signs of mold in the tubing, also…"
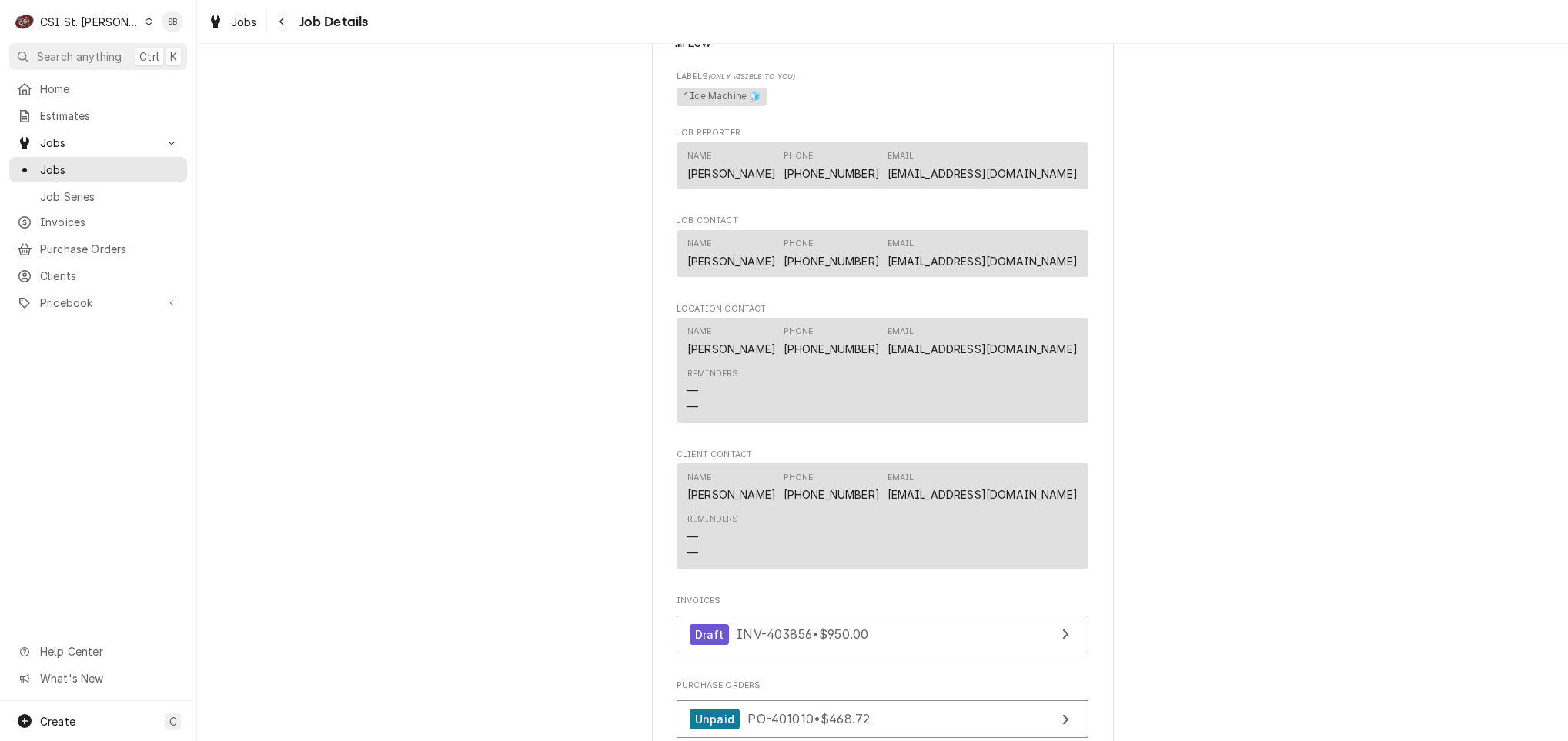
scroll to position [1219, 0]
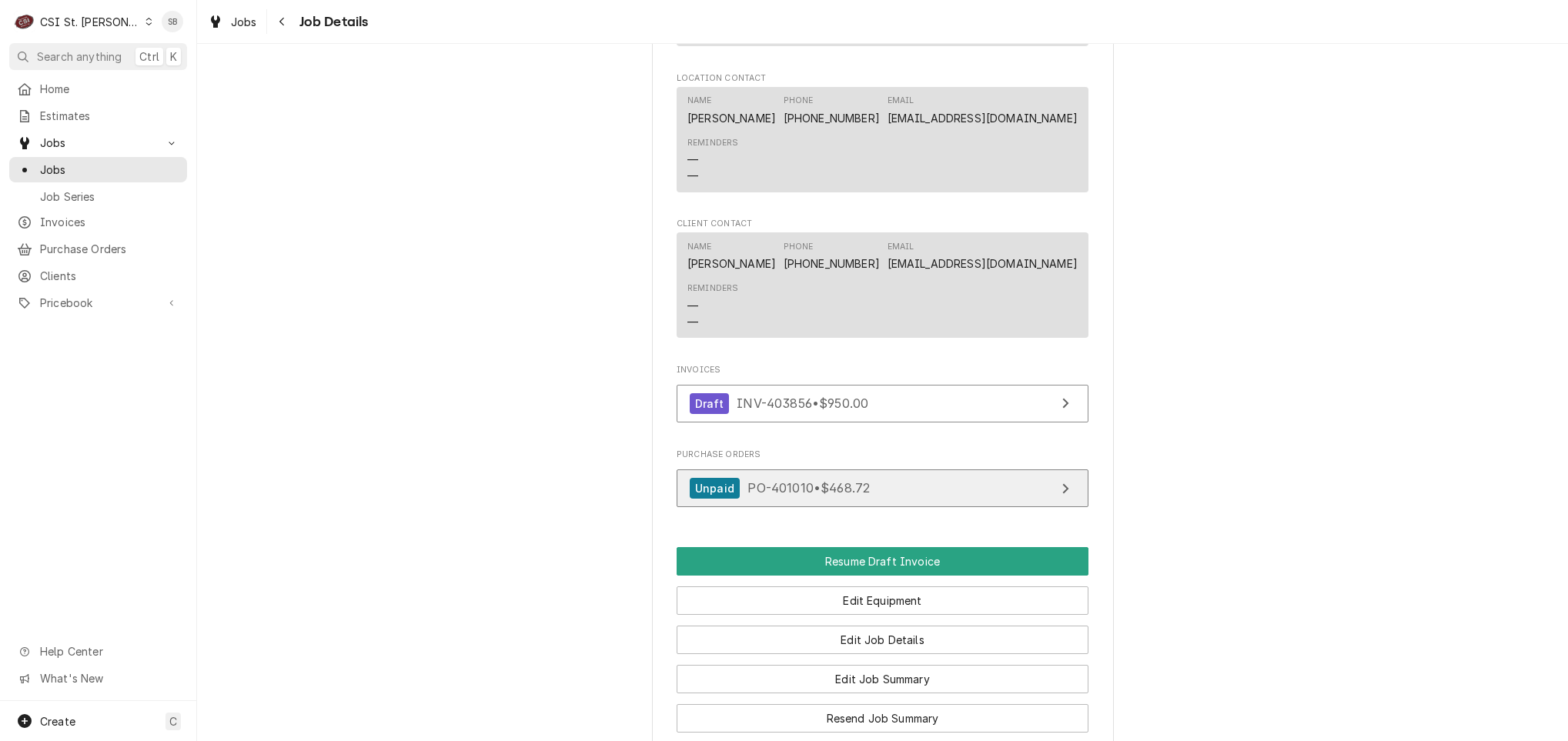
click at [716, 498] on div "Unpaid" at bounding box center [714, 488] width 50 height 21
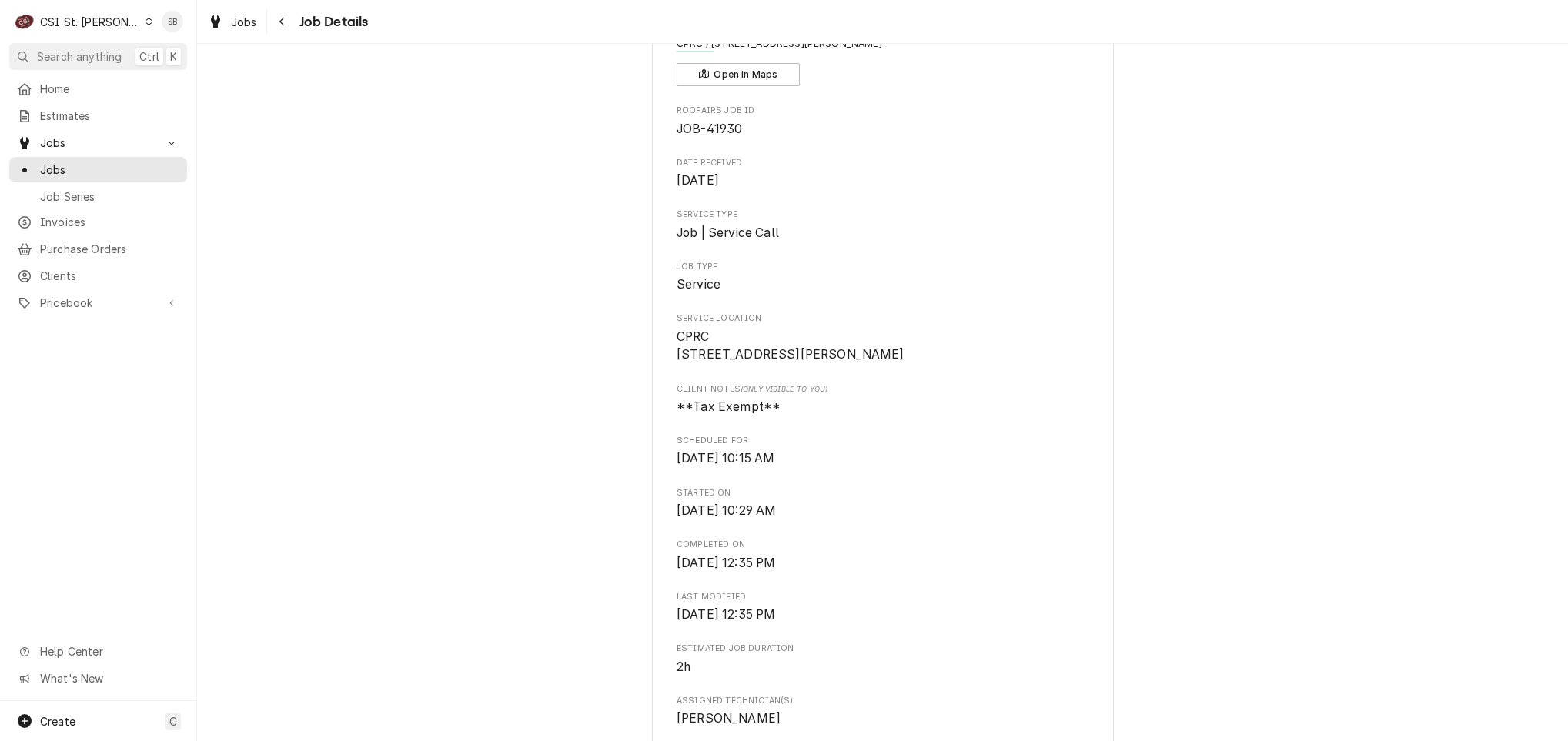
scroll to position [0, 0]
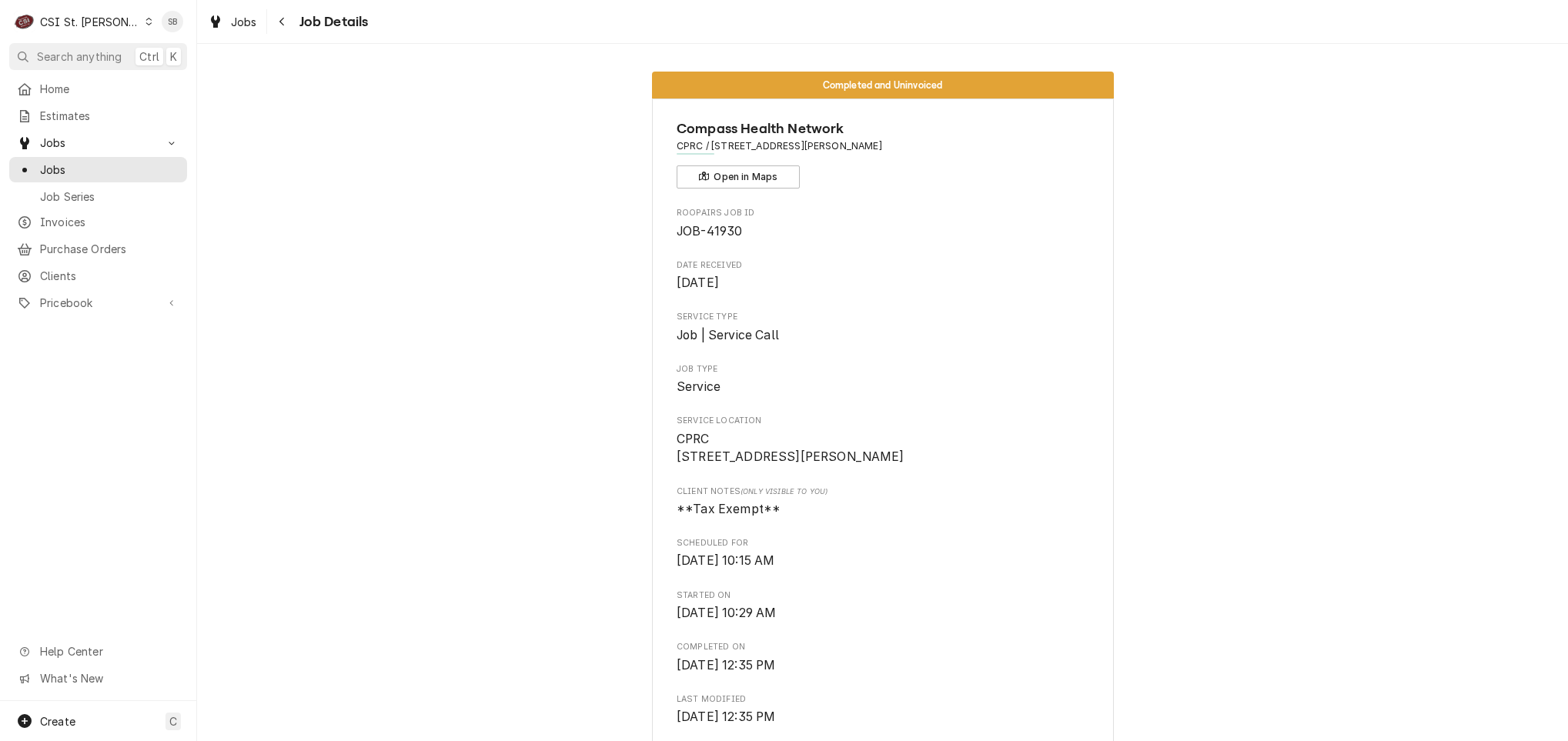
click at [709, 236] on span "JOB-41930" at bounding box center [709, 232] width 65 height 15
copy span "41930"
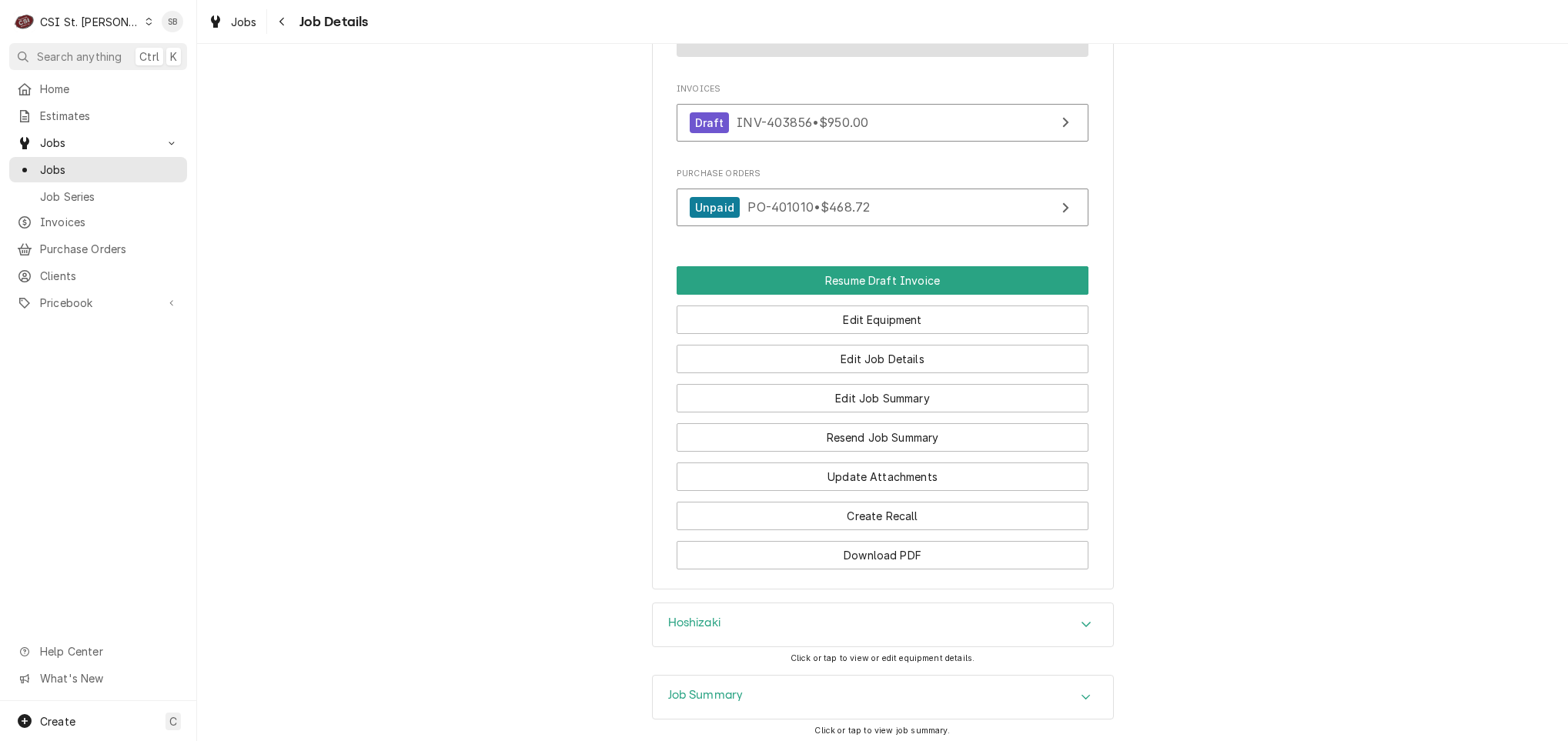
scroll to position [1681, 0]
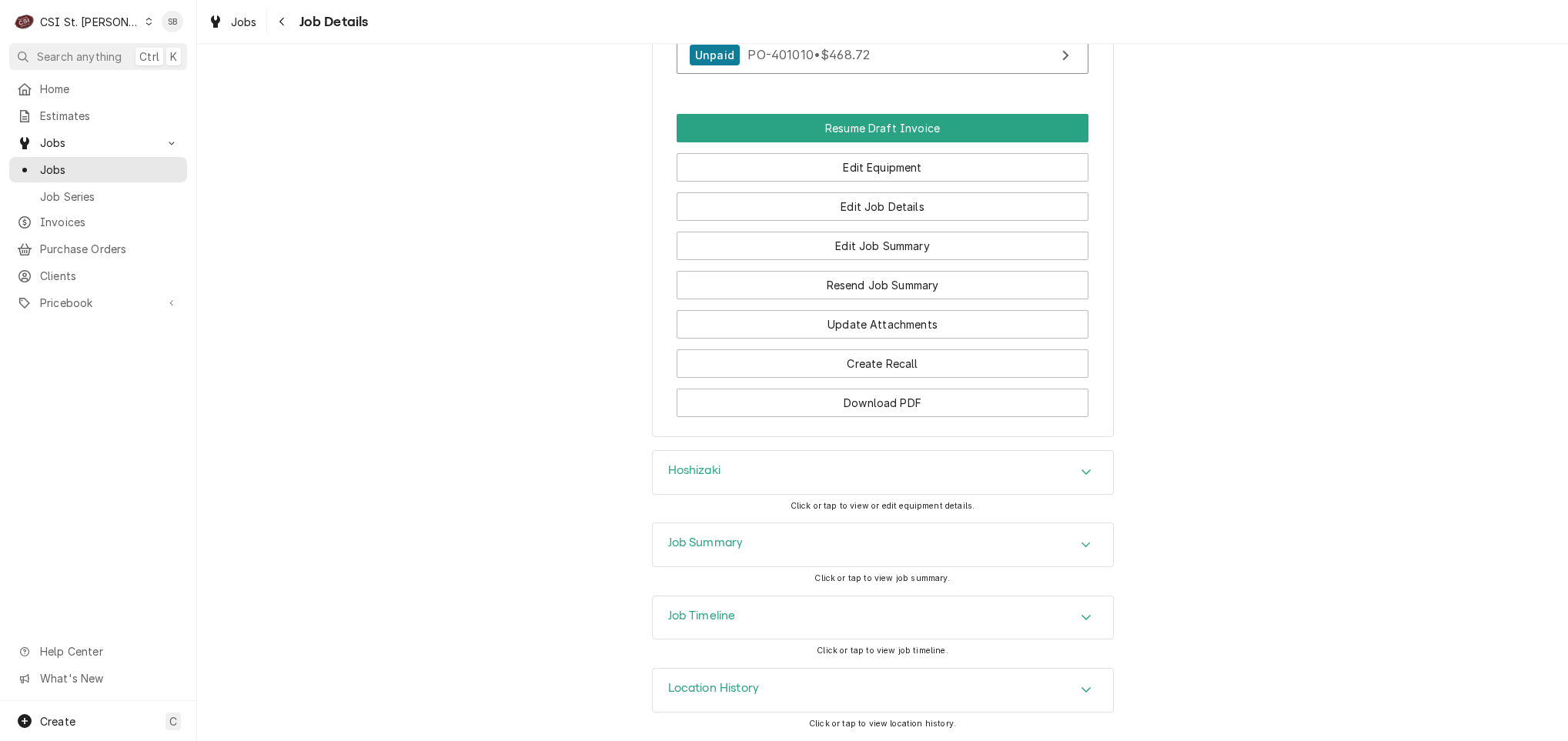
click at [771, 547] on div "Job Summary" at bounding box center [883, 545] width 460 height 43
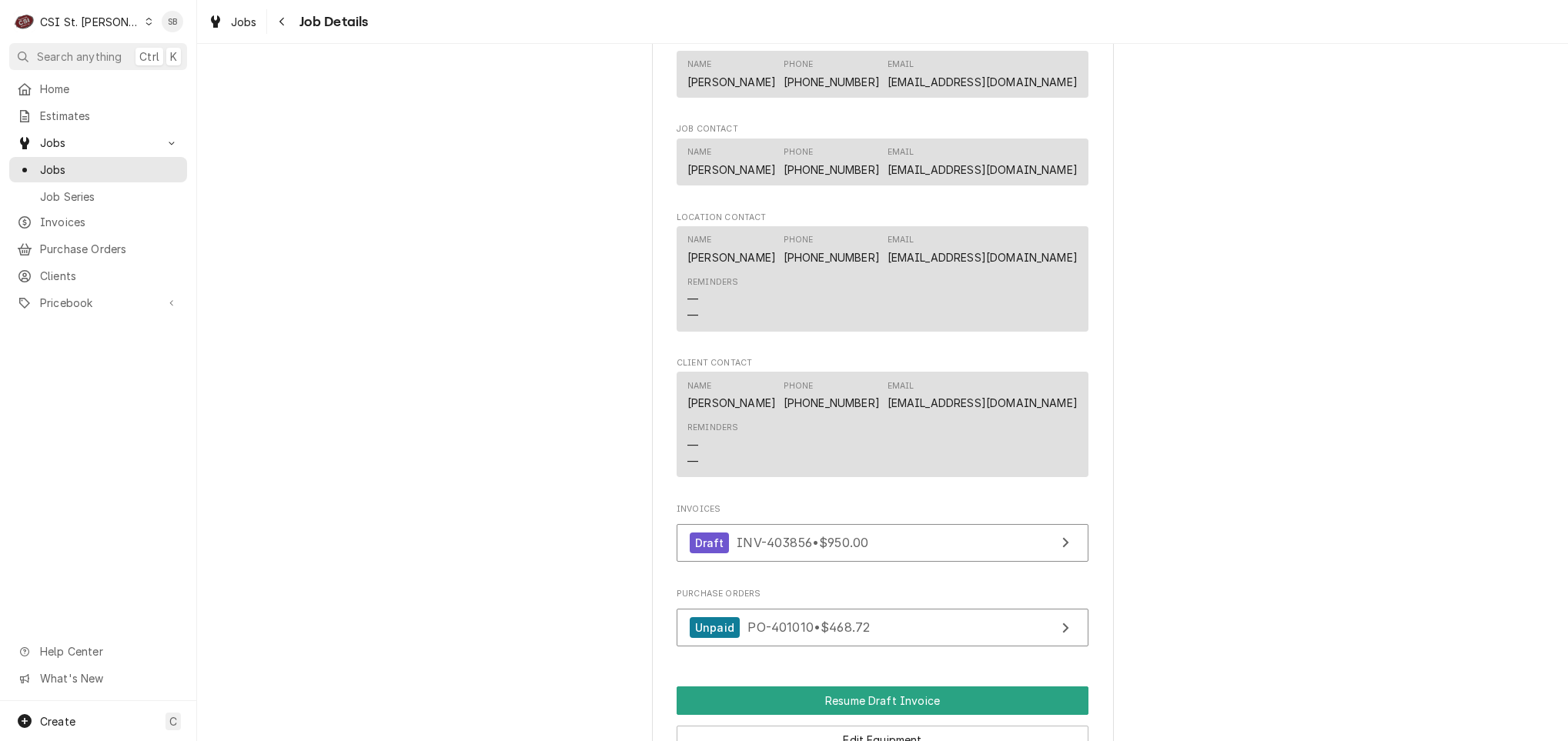
scroll to position [1335, 0]
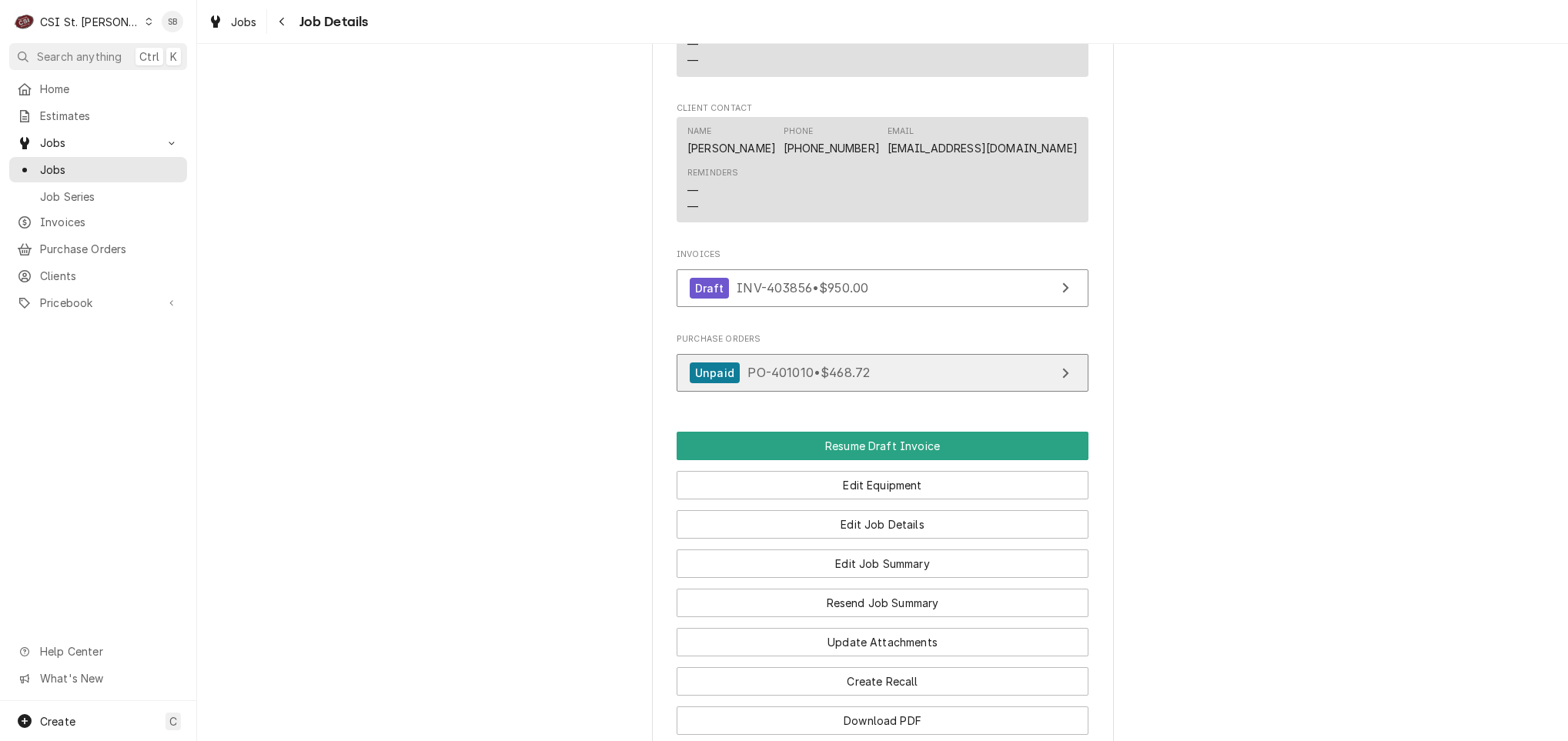
click at [827, 383] on div "Unpaid PO-401010 • $468.72" at bounding box center [779, 373] width 180 height 21
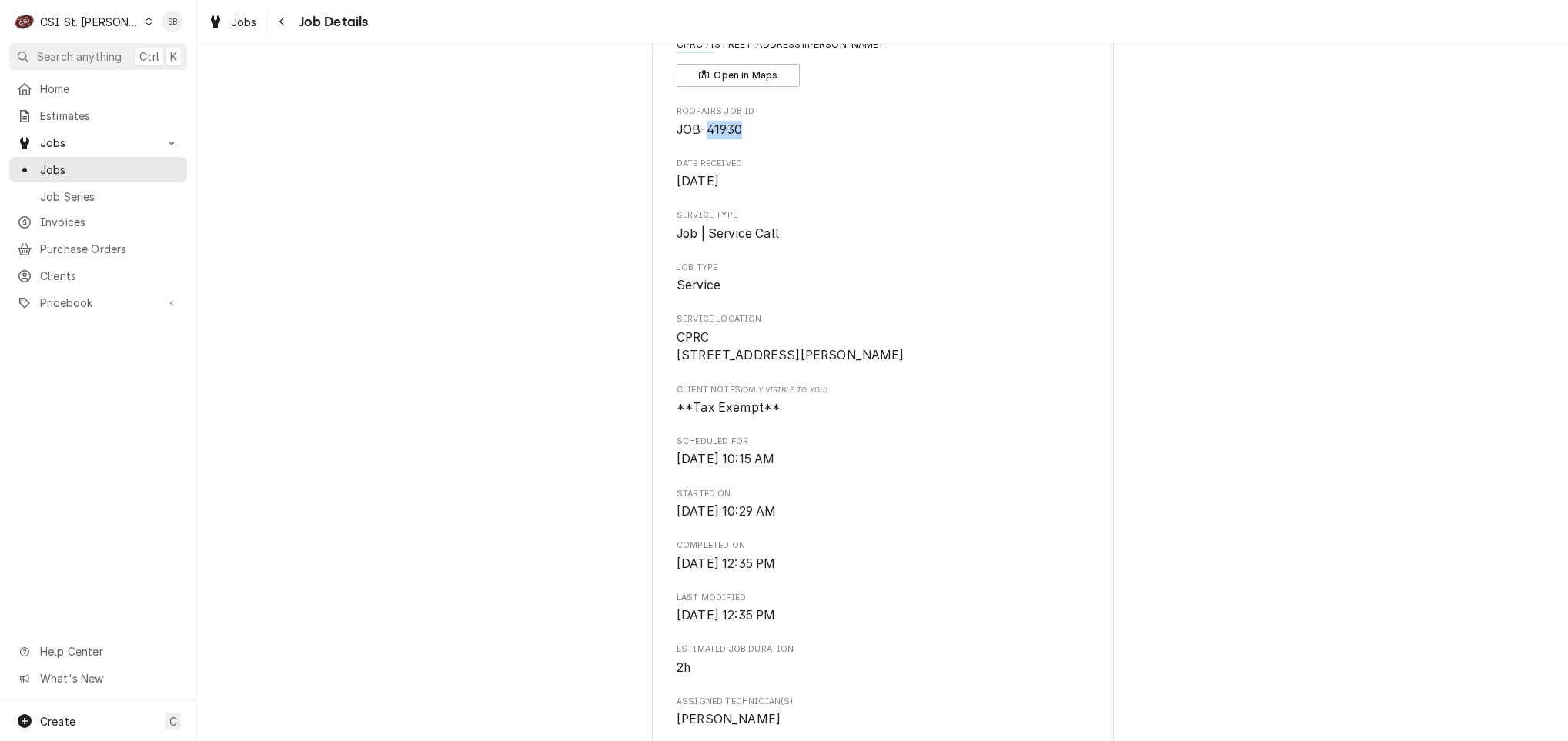
scroll to position [0, 0]
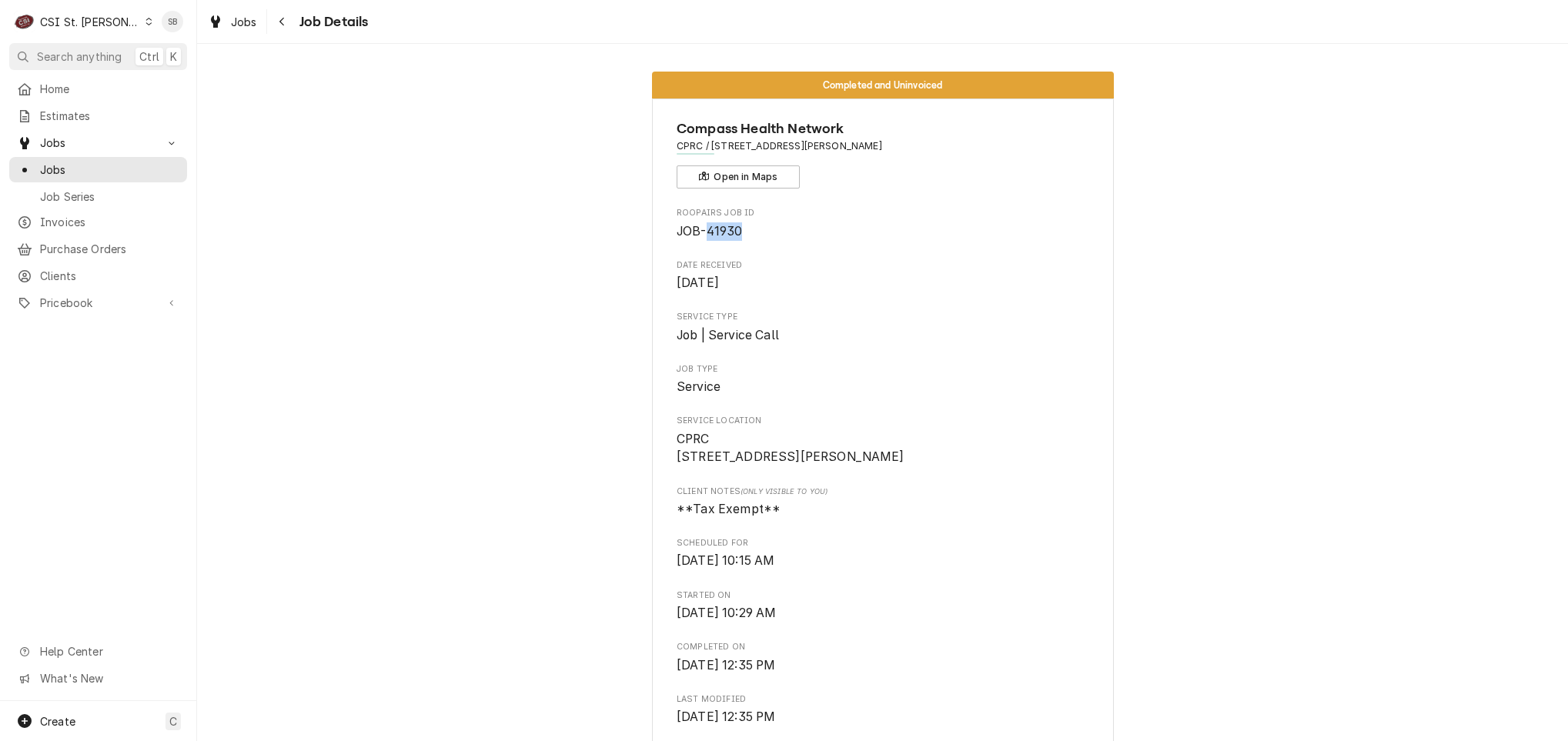
click at [718, 238] on span "JOB-41930" at bounding box center [709, 232] width 65 height 15
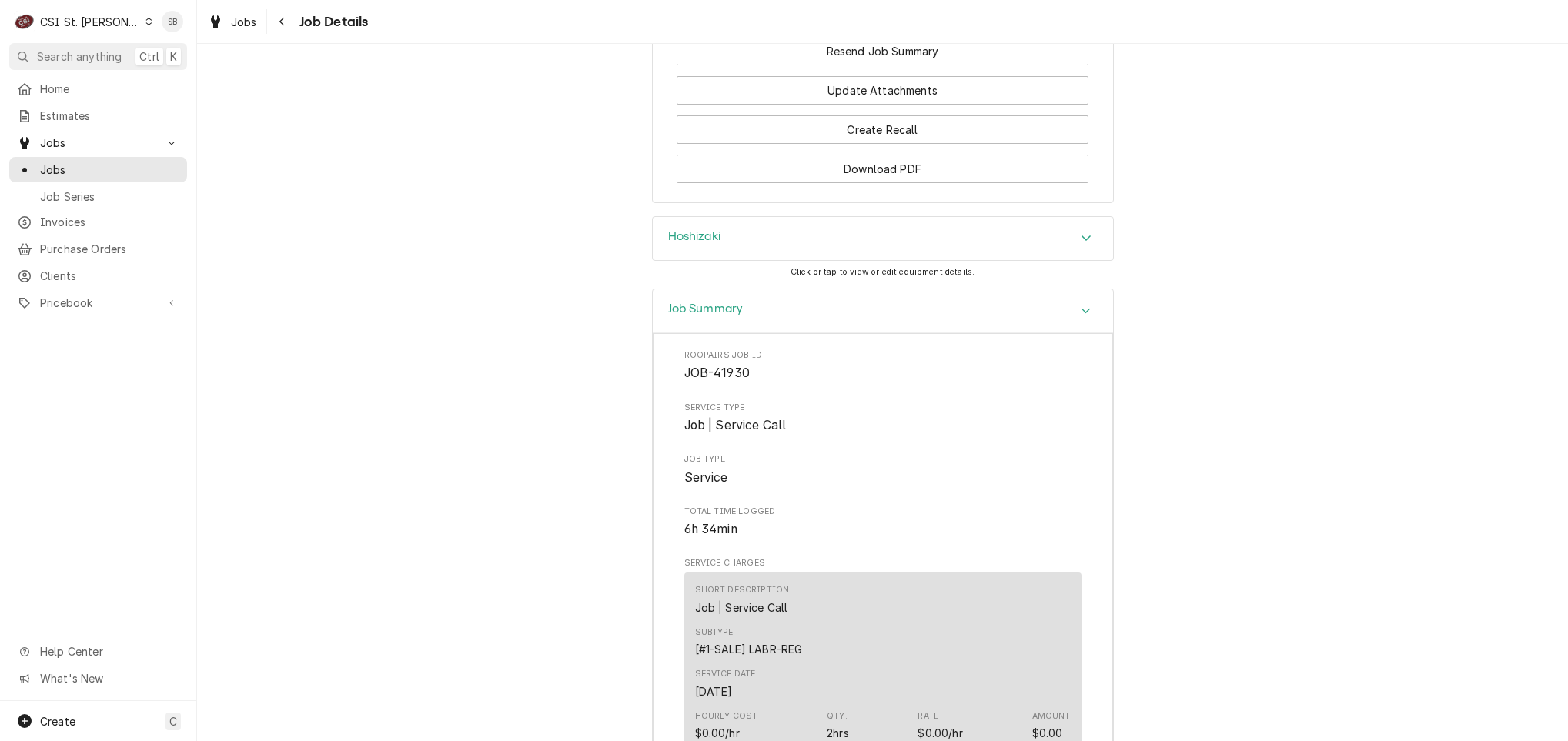
scroll to position [1731, 0]
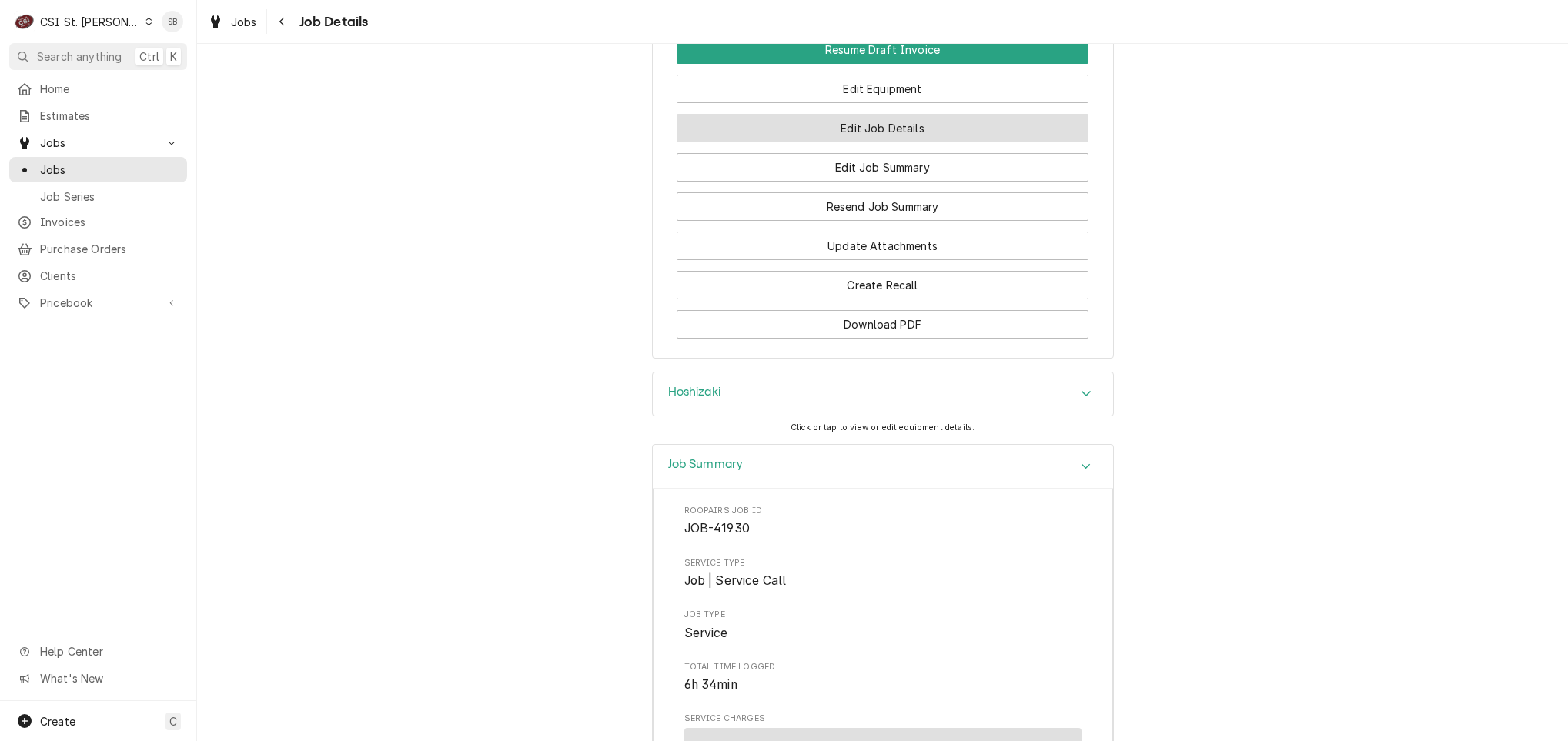
click at [780, 143] on button "Edit Job Details" at bounding box center [883, 128] width 412 height 28
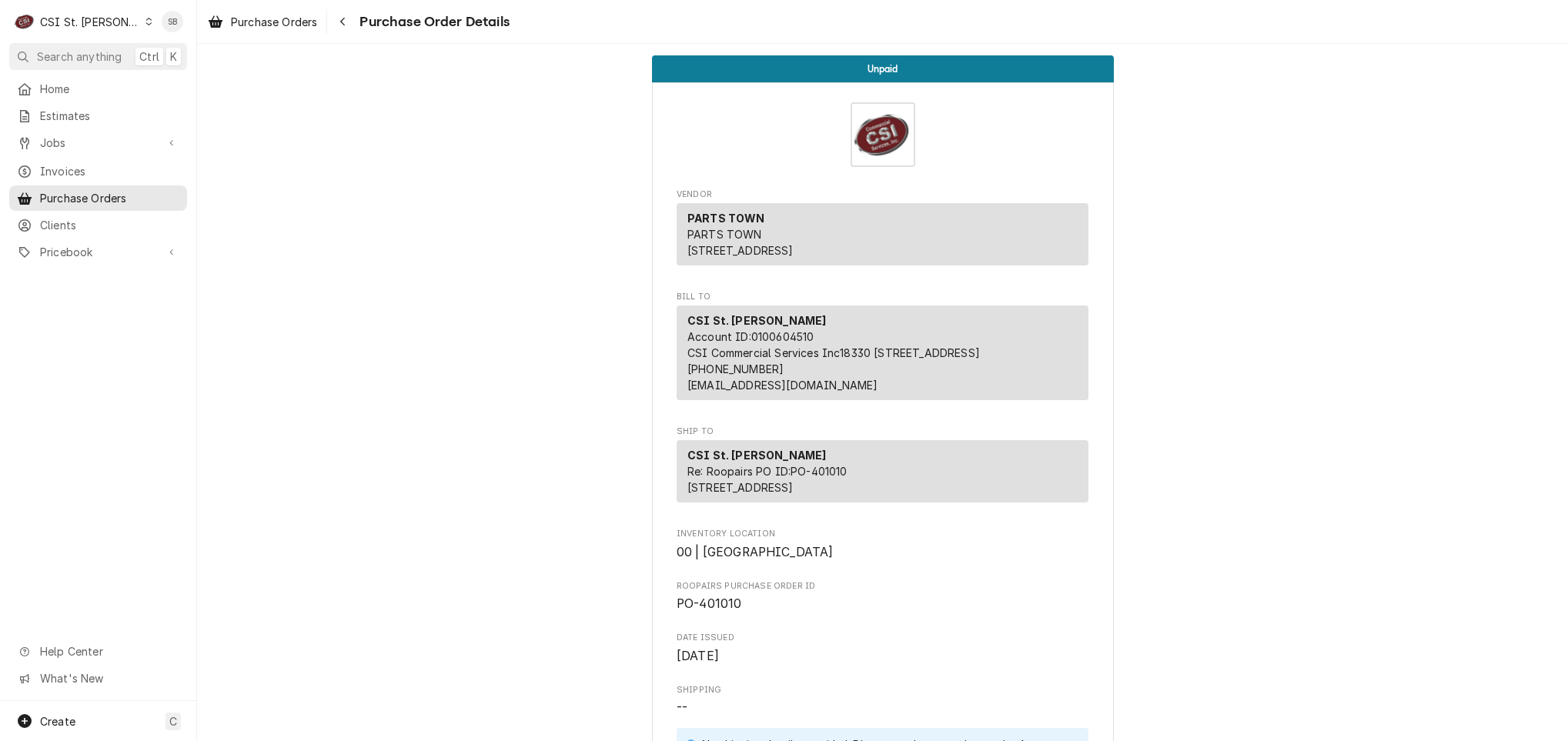
click at [714, 400] on div "CSI St. Louis Account ID: 0100604510 CSI Commercial Services Inc18330 [STREET_A…" at bounding box center [883, 353] width 412 height 95
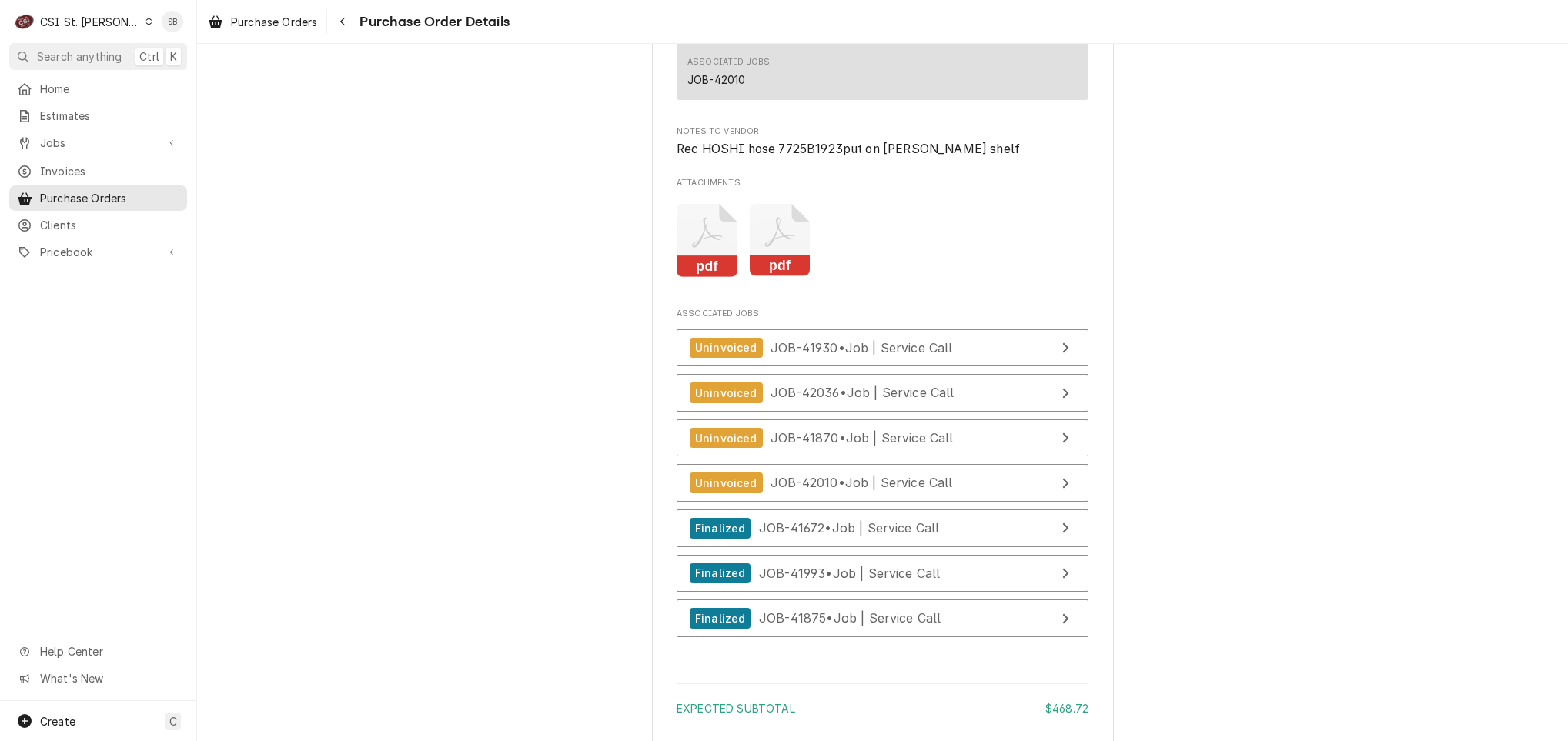
scroll to position [1981, 0]
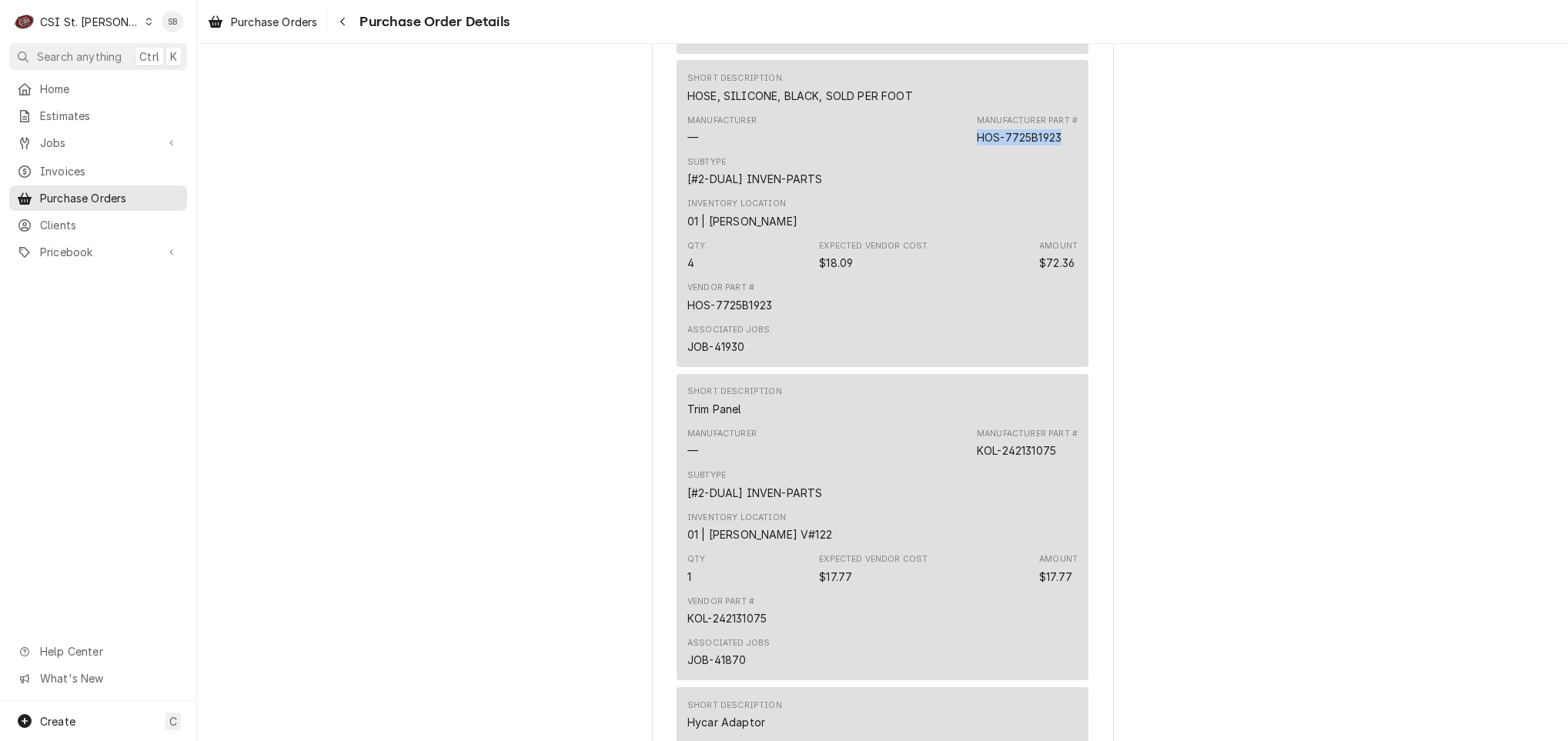
drag, startPoint x: 966, startPoint y: 187, endPoint x: 1062, endPoint y: 192, distance: 96.1
click at [1062, 151] on div "Manufacturer — Manufacturer Part # HOS-7725B1923" at bounding box center [883, 130] width 390 height 42
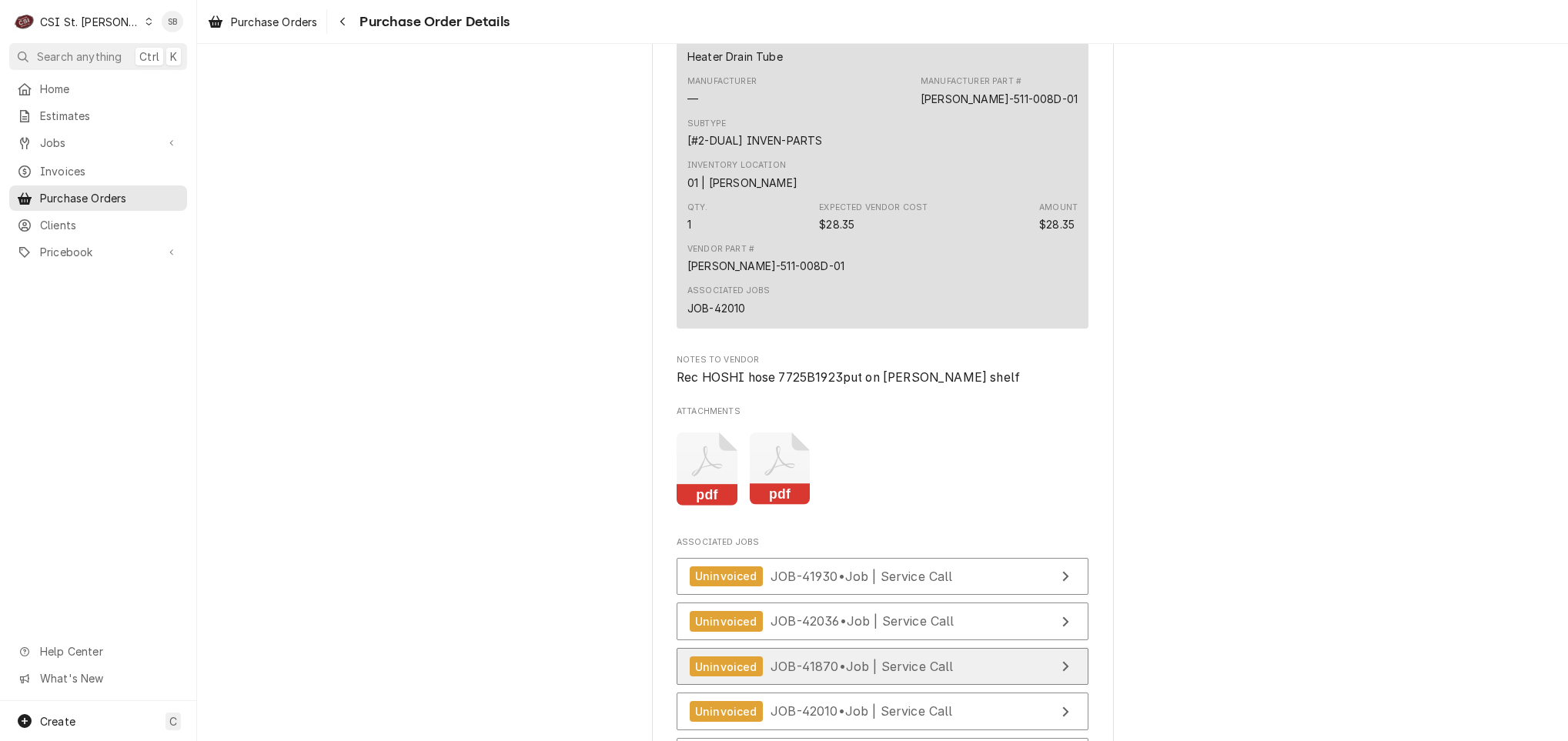
scroll to position [3347, 0]
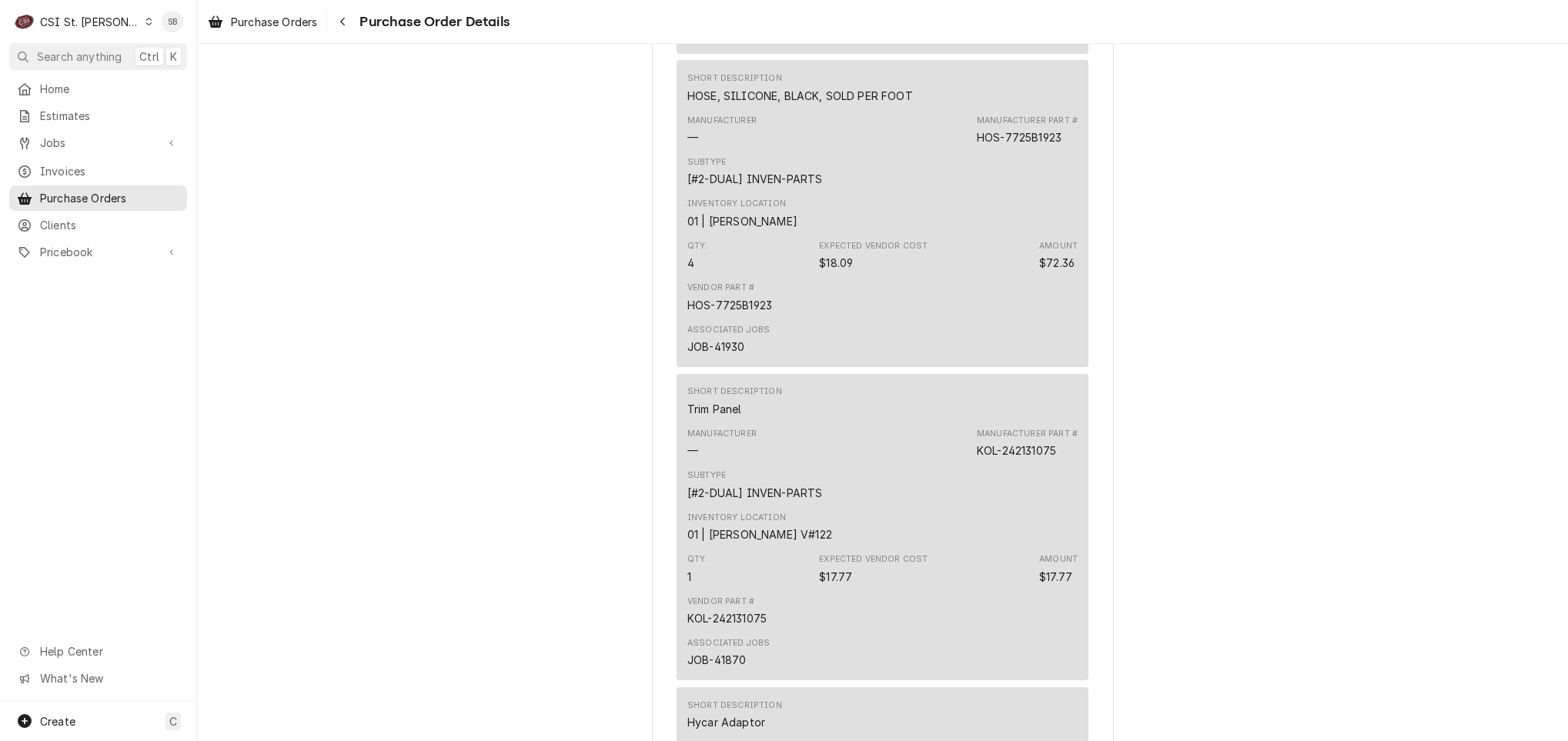
scroll to position [3189, 0]
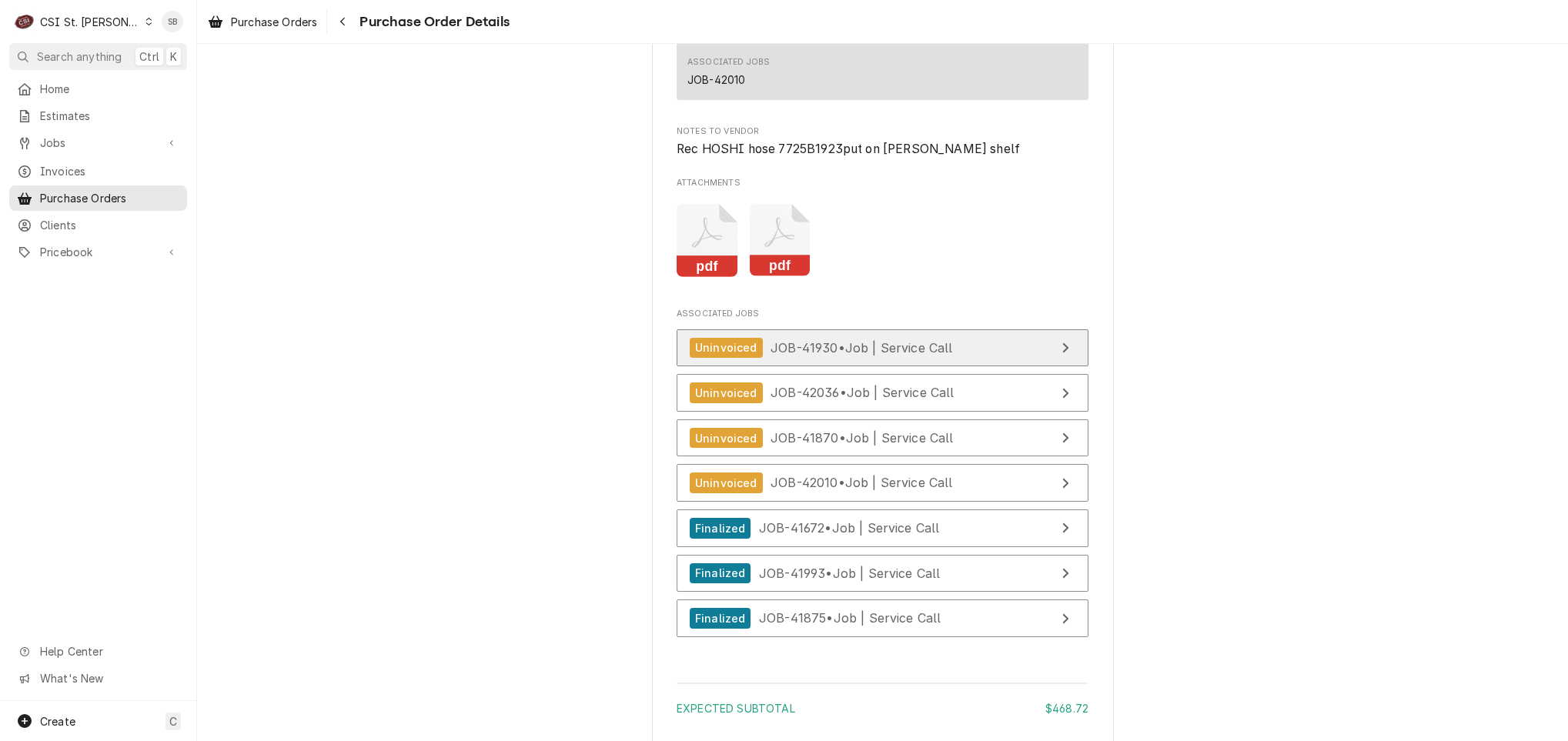
click at [852, 355] on span "JOB-41930 • Job | Service Call" at bounding box center [861, 347] width 183 height 15
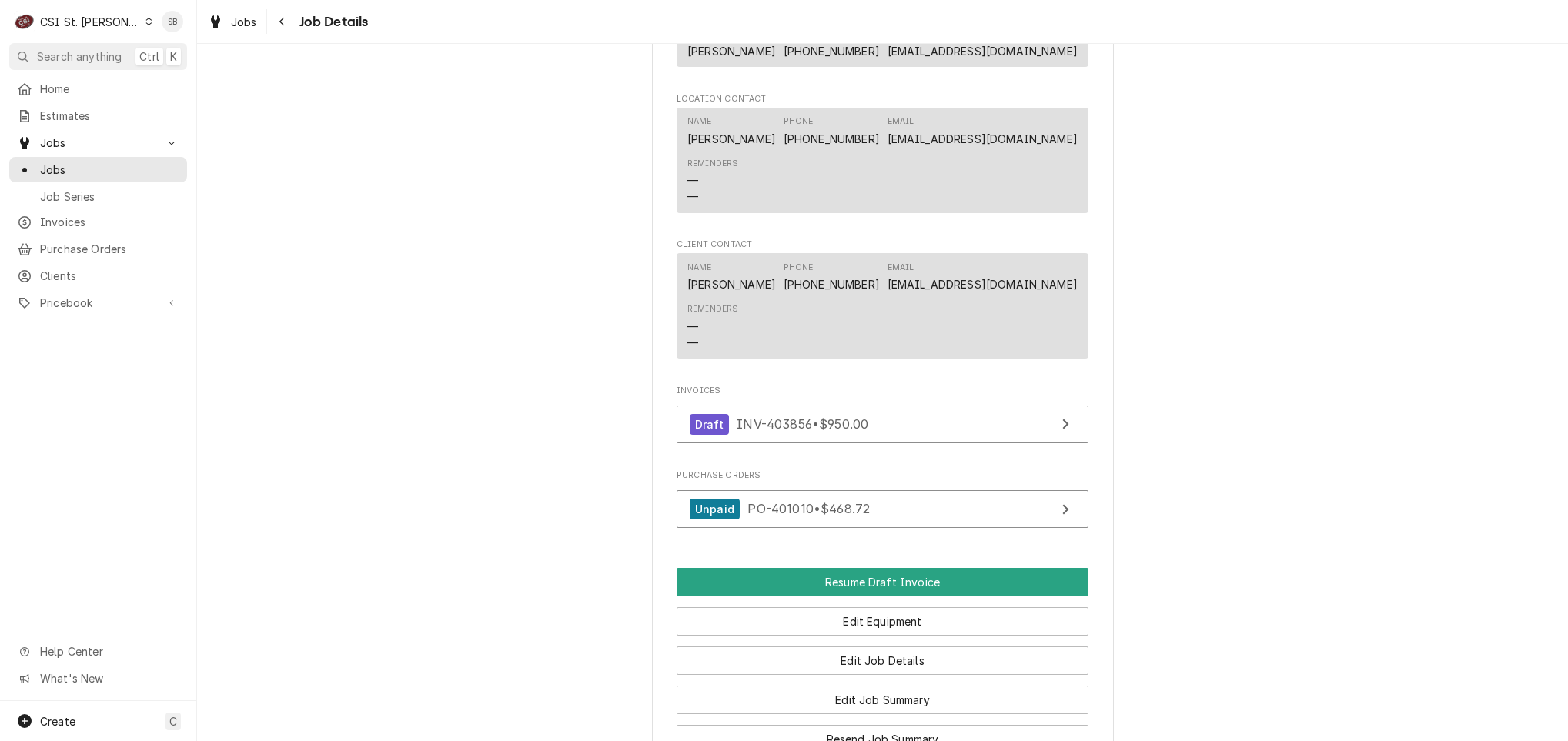
scroll to position [1500, 0]
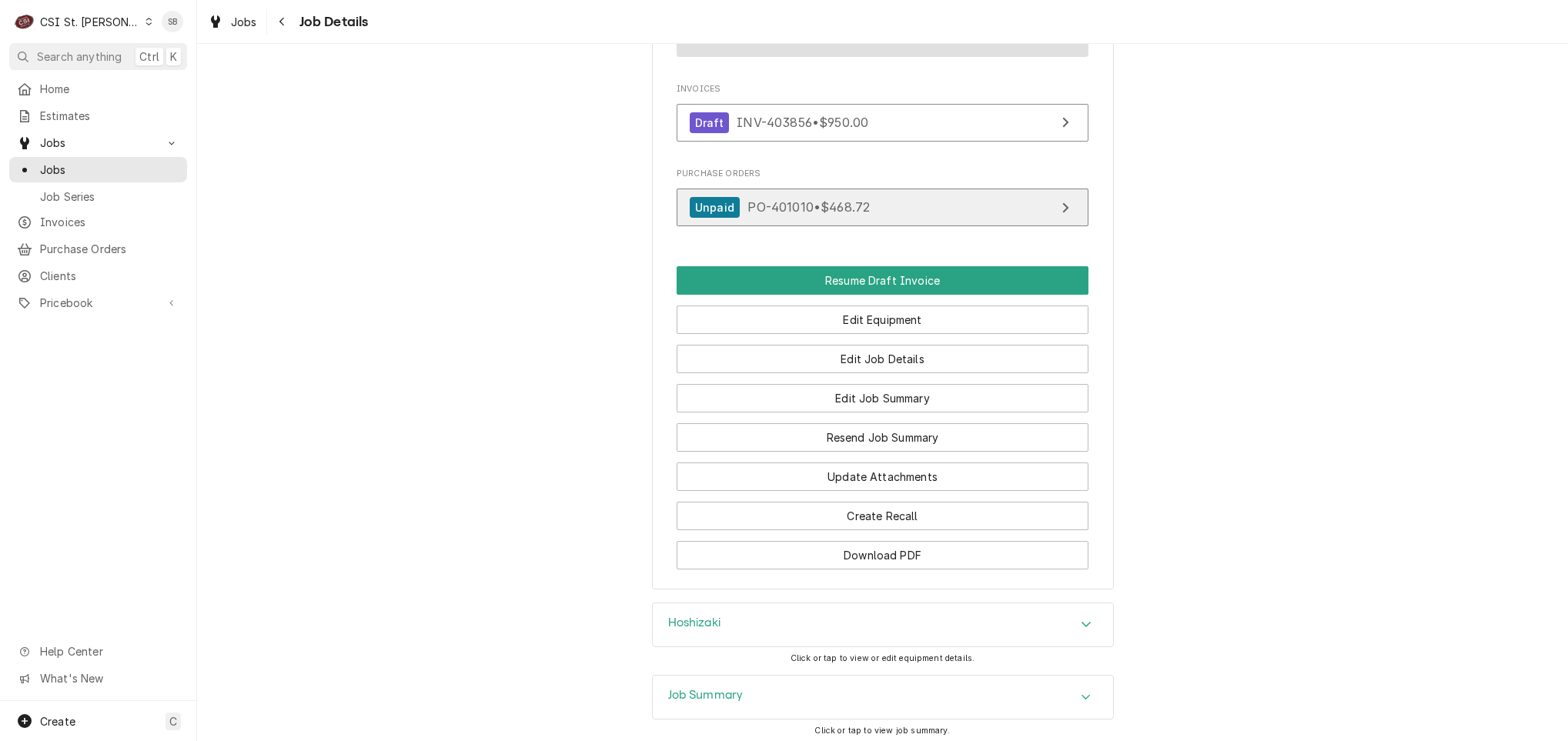
click at [755, 215] on span "PO-401010 • $468.72" at bounding box center [809, 207] width 123 height 15
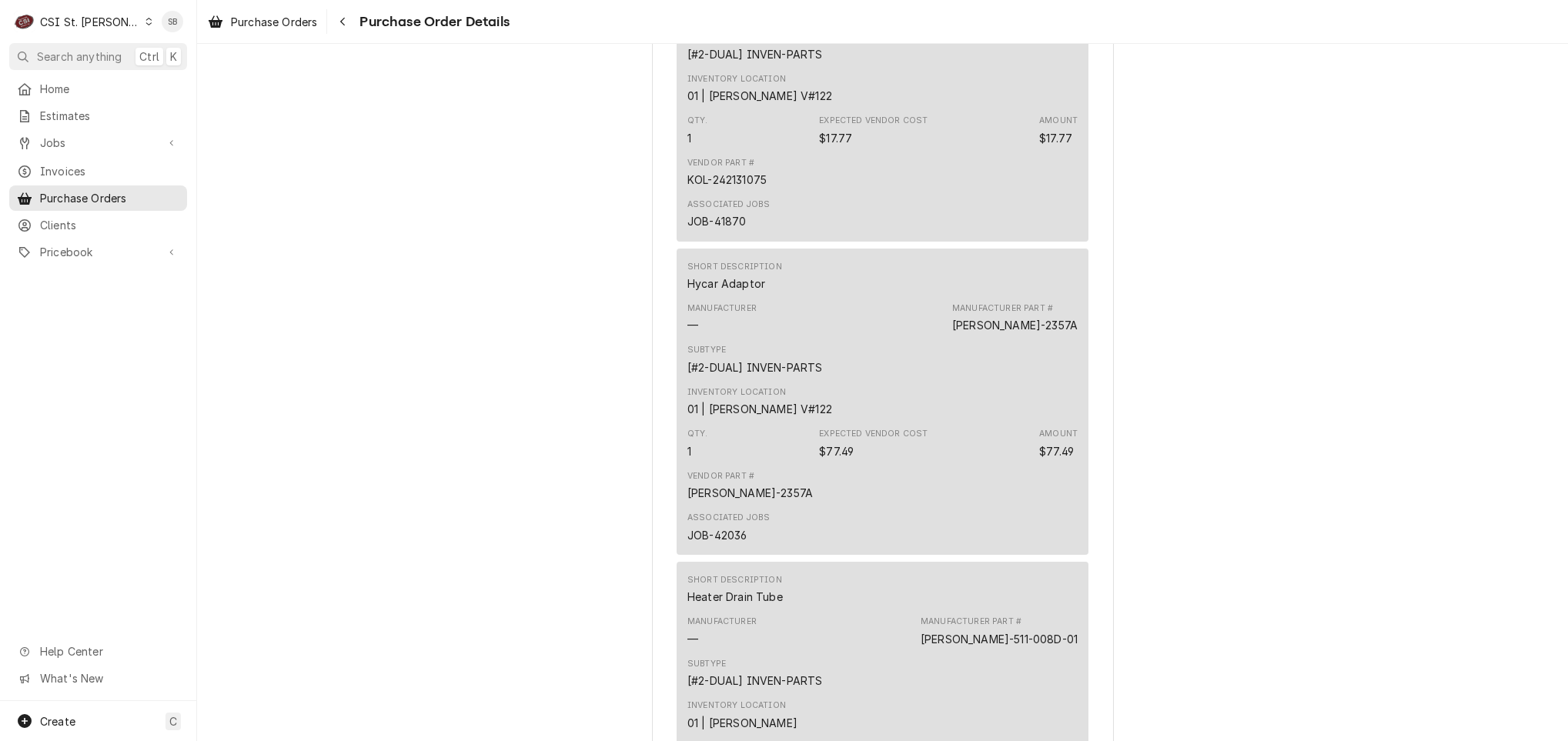
scroll to position [2771, 0]
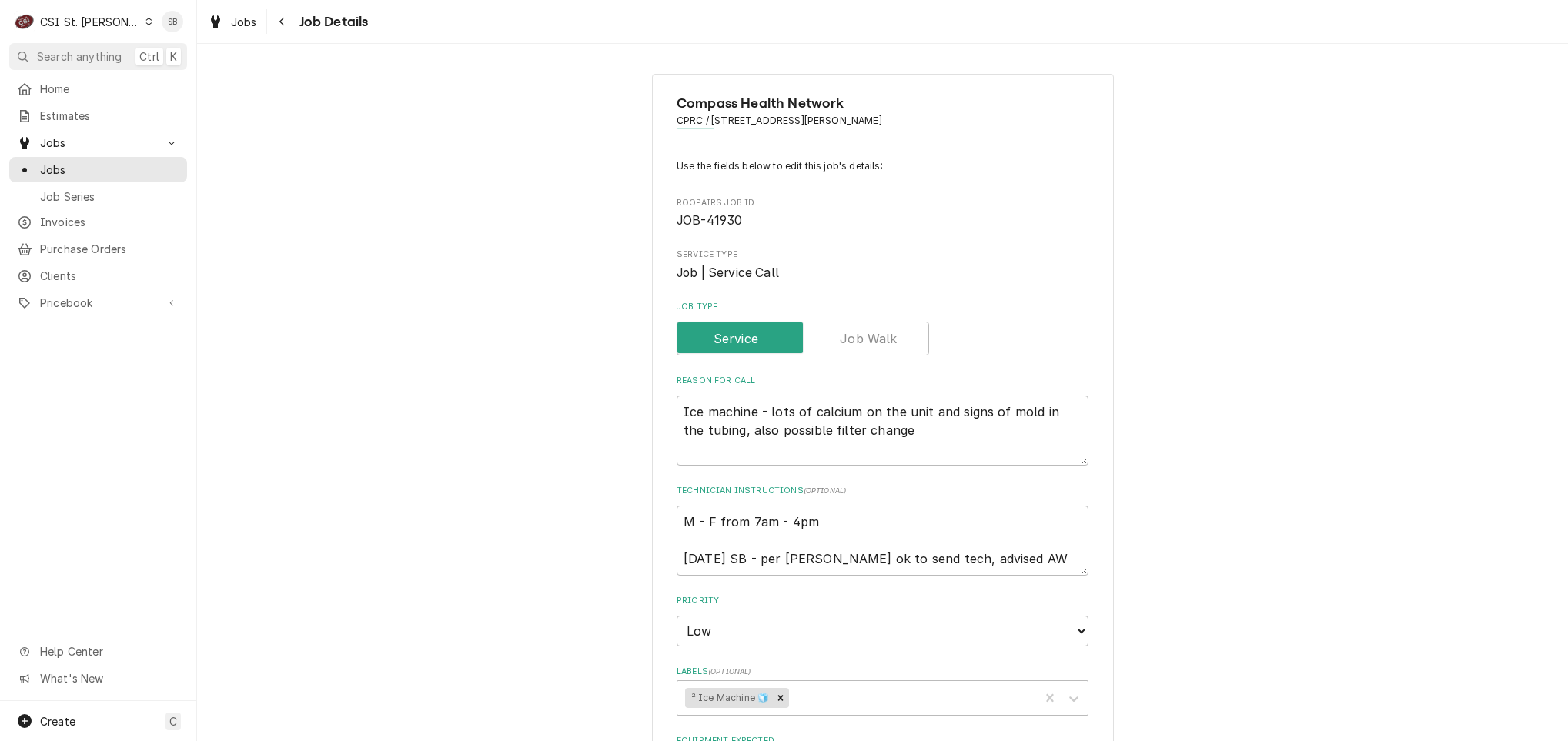
type textarea "x"
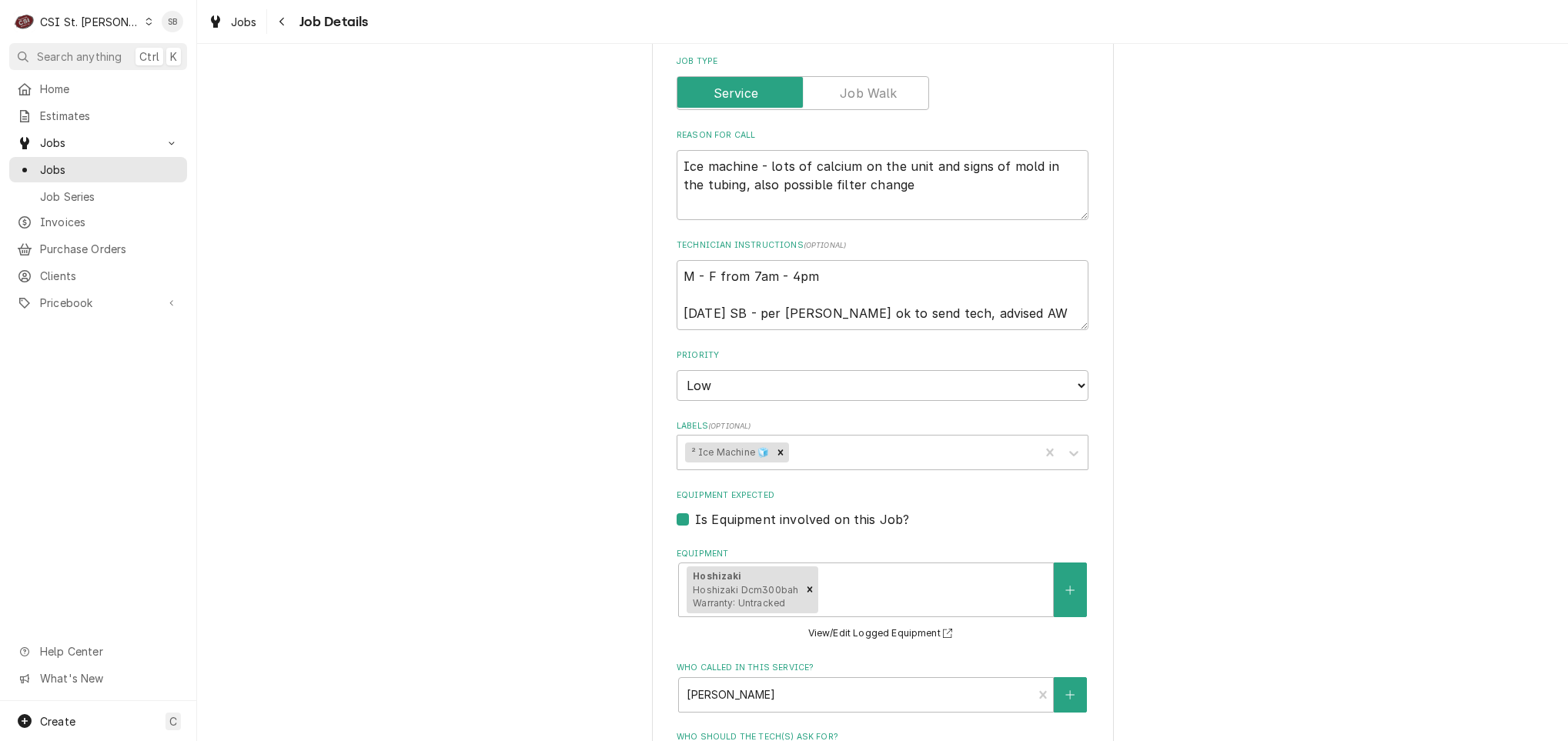
scroll to position [669, 0]
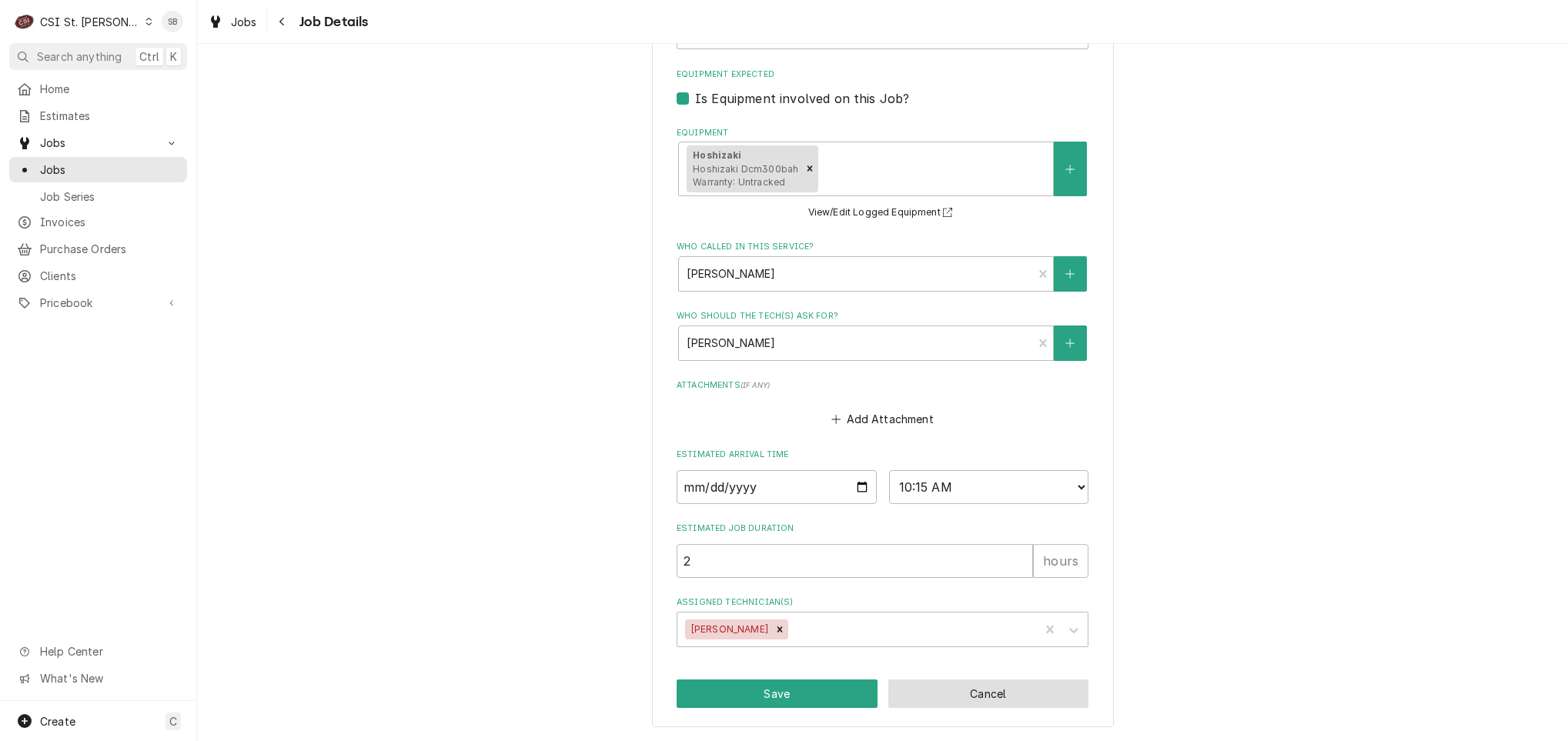
click at [1039, 687] on button "Cancel" at bounding box center [988, 693] width 201 height 28
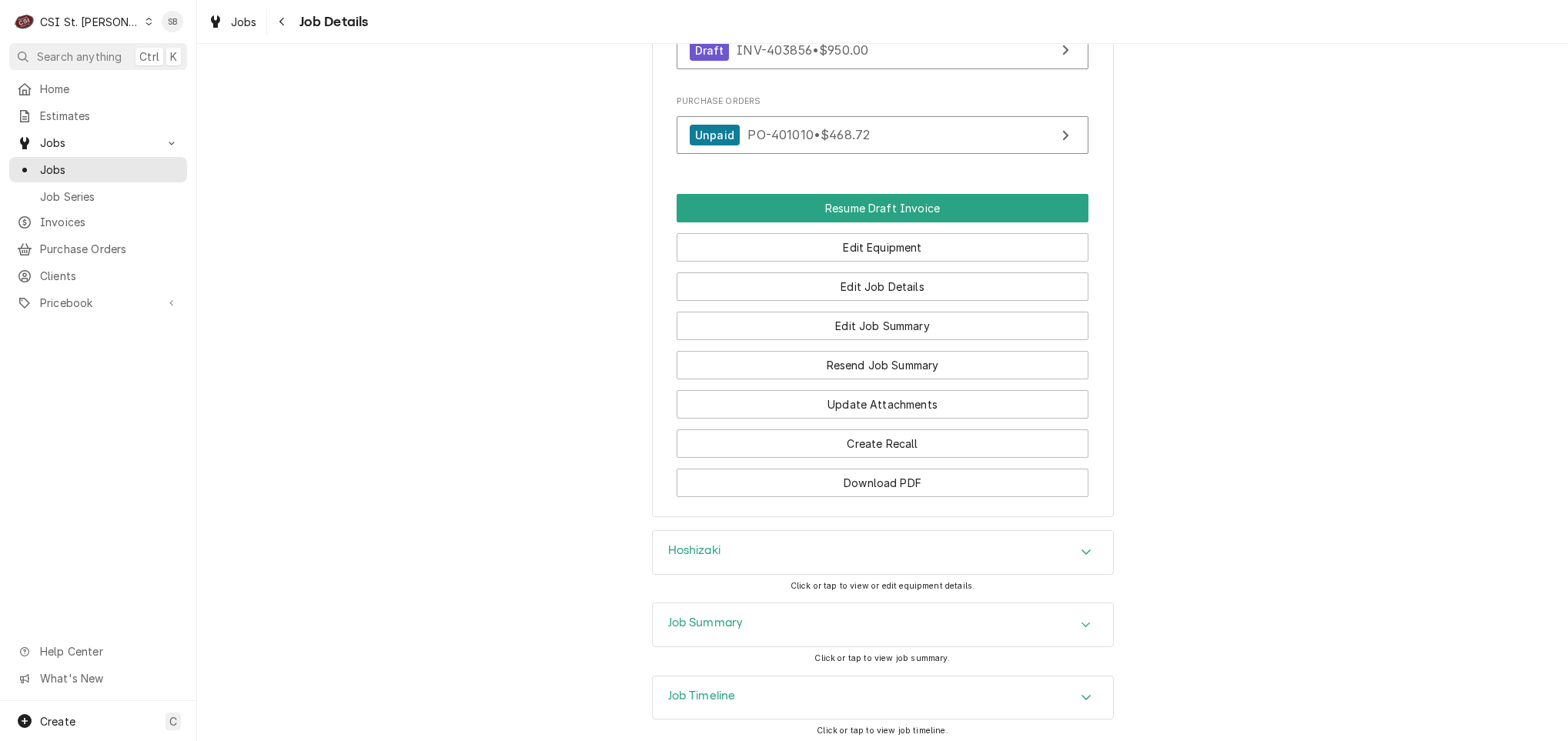
scroll to position [1681, 0]
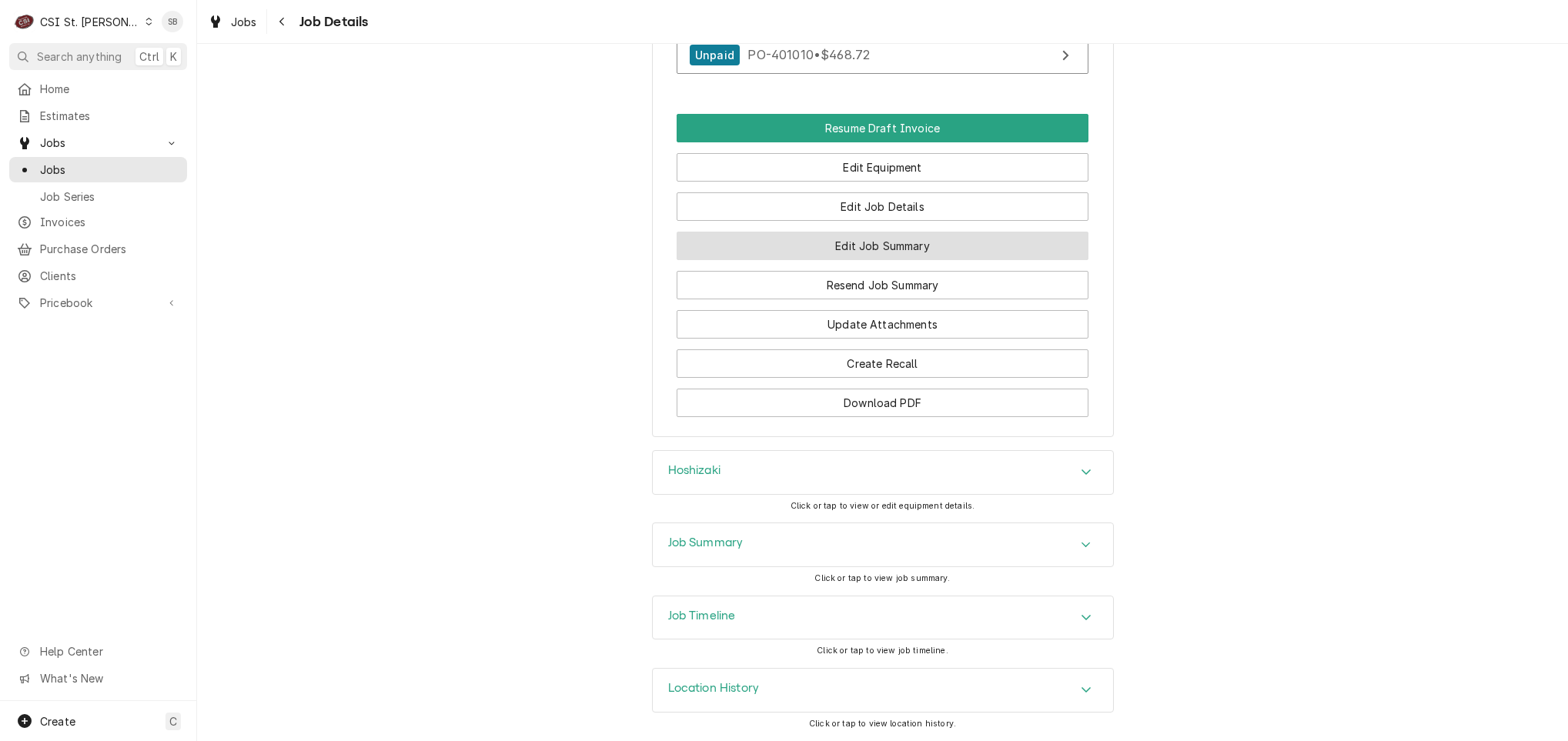
click at [900, 243] on button "Edit Job Summary" at bounding box center [883, 246] width 412 height 28
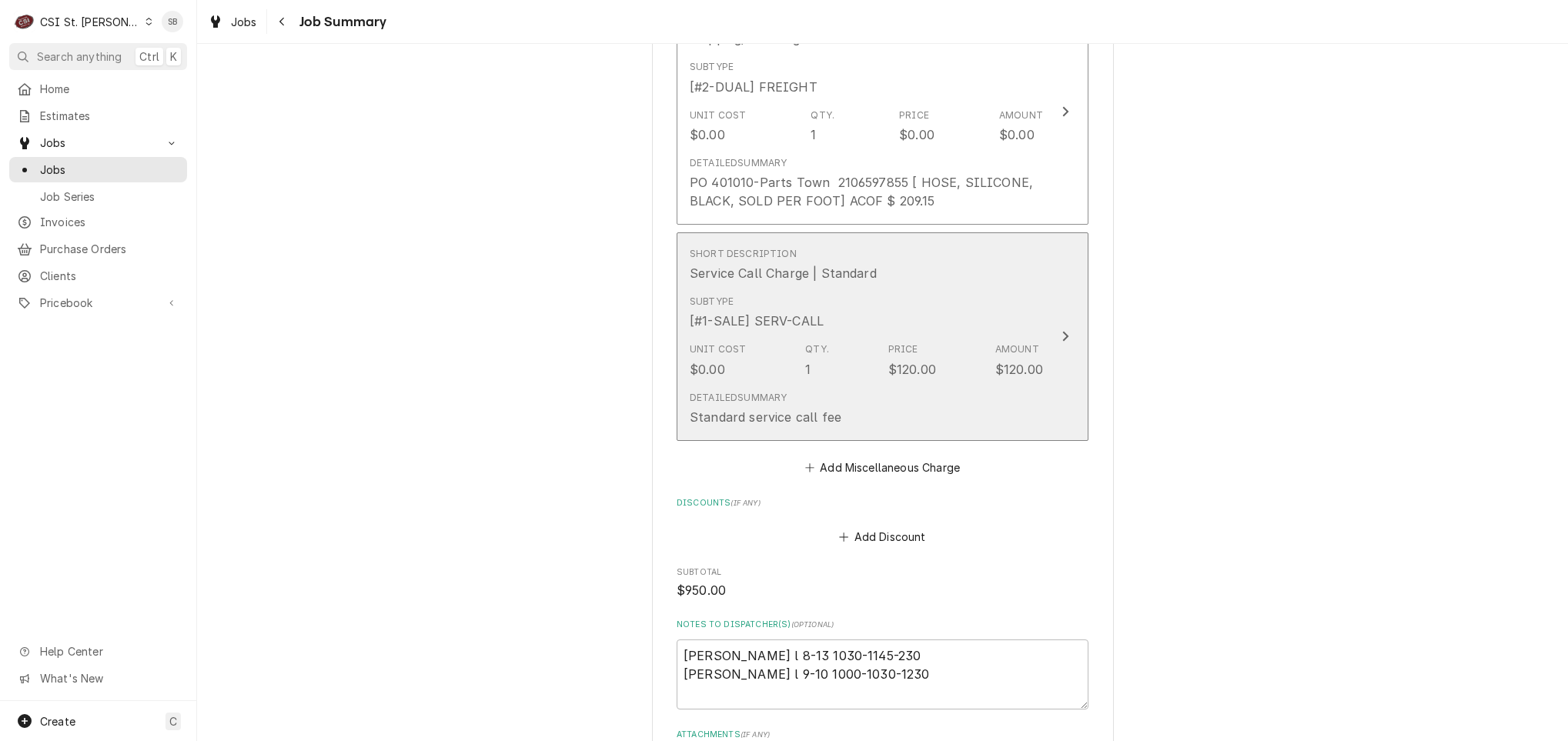
scroll to position [2520, 0]
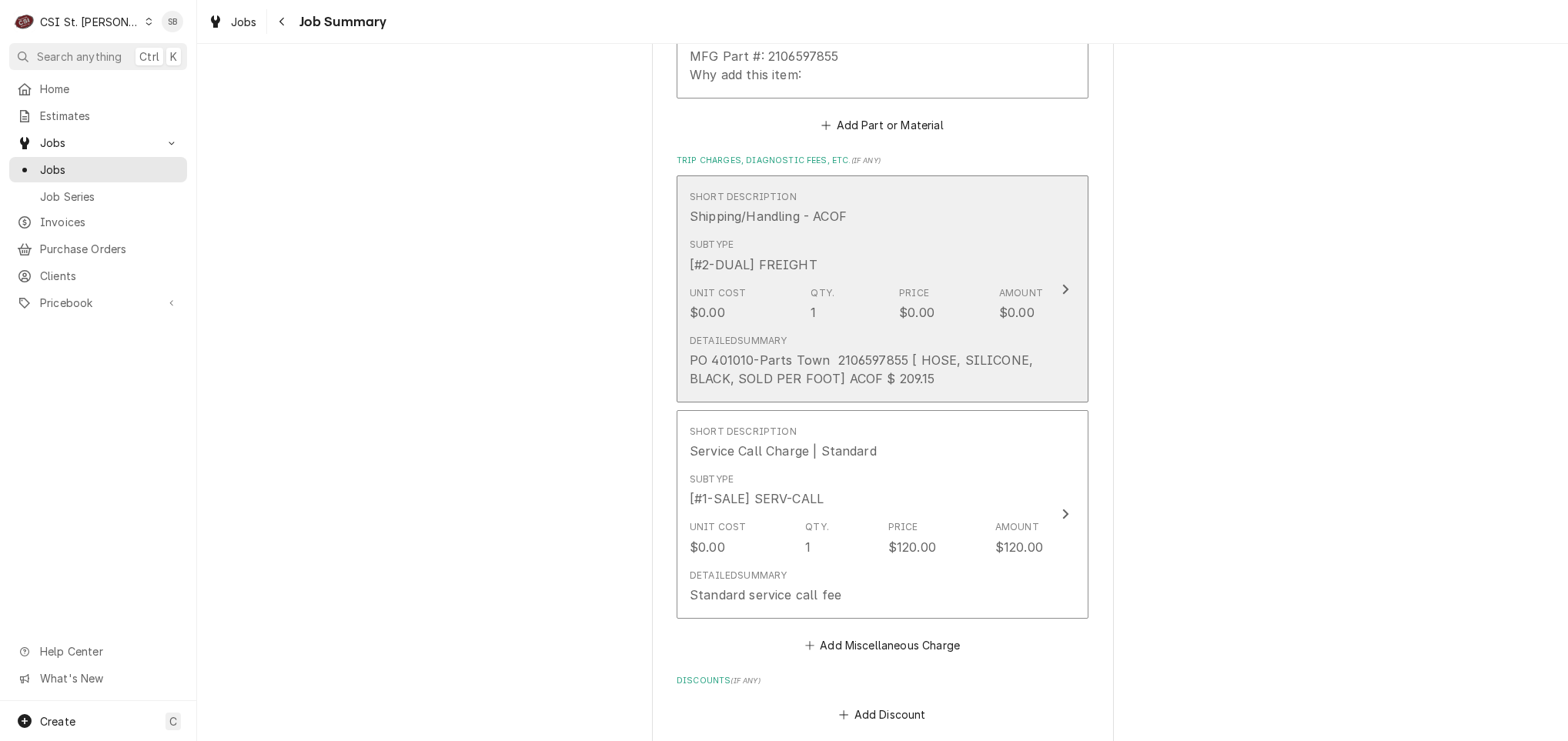
click at [957, 378] on div "PO 401010-Parts Town 2106597855 [ HOSE, SILICONE, BLACK, SOLD PER FOOT] ACOF $ …" at bounding box center [866, 369] width 353 height 37
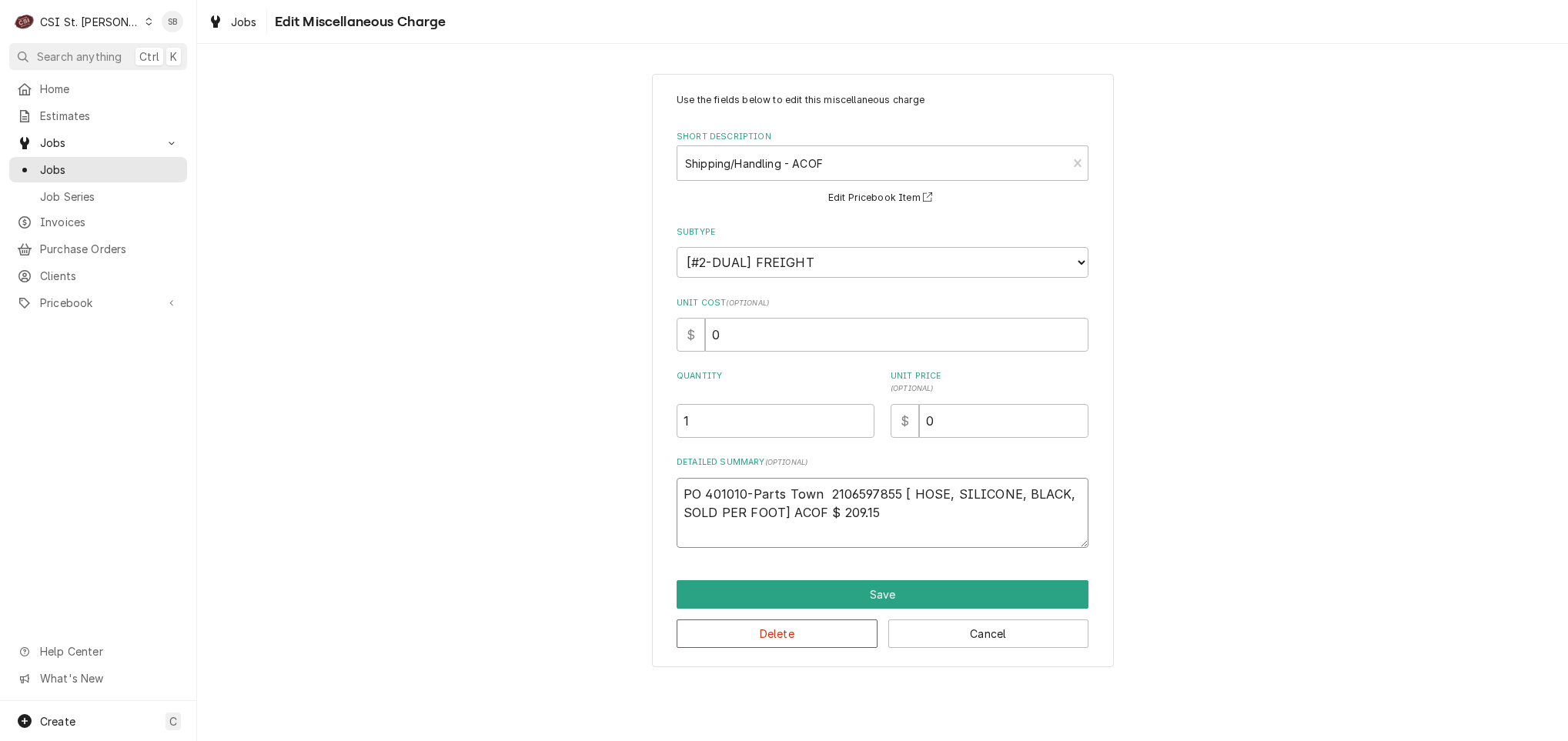
drag, startPoint x: 829, startPoint y: 513, endPoint x: 1115, endPoint y: 511, distance: 286.0
click at [1095, 513] on div "Use the fields below to edit this miscellaneous charge Short Description Shippi…" at bounding box center [883, 371] width 462 height 594
type textarea "x"
type textarea "PO 401010-Parts Town 2106597855 [ HOSE, SILICONE, BLACK, SOLD PER FOOT] ACOF"
type textarea "x"
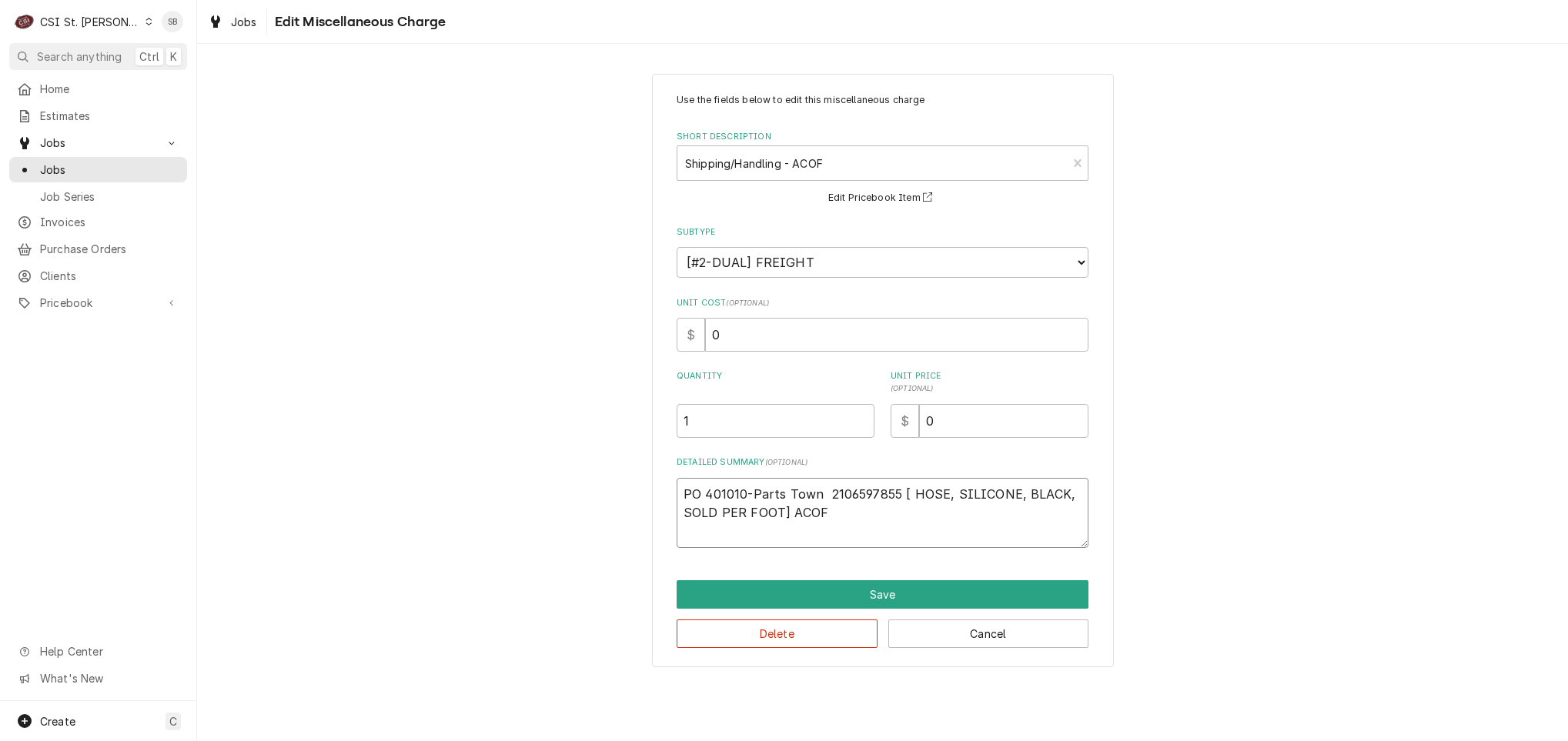
type textarea "PO 401010-Parts Town 2106597855 [ HOSE, SILICONE, BLACK, SOLD PER FOOT] ACOF"
type textarea "x"
type textarea "PO 401010-Parts Town 2106597855 [ HOSE, SILICONE, BLACK, SOLD PER FOOT] ACO"
type textarea "x"
type textarea "PO 401010-Parts Town 2106597855 [ HOSE, SILICONE, BLACK, SOLD PER FOOT] AC"
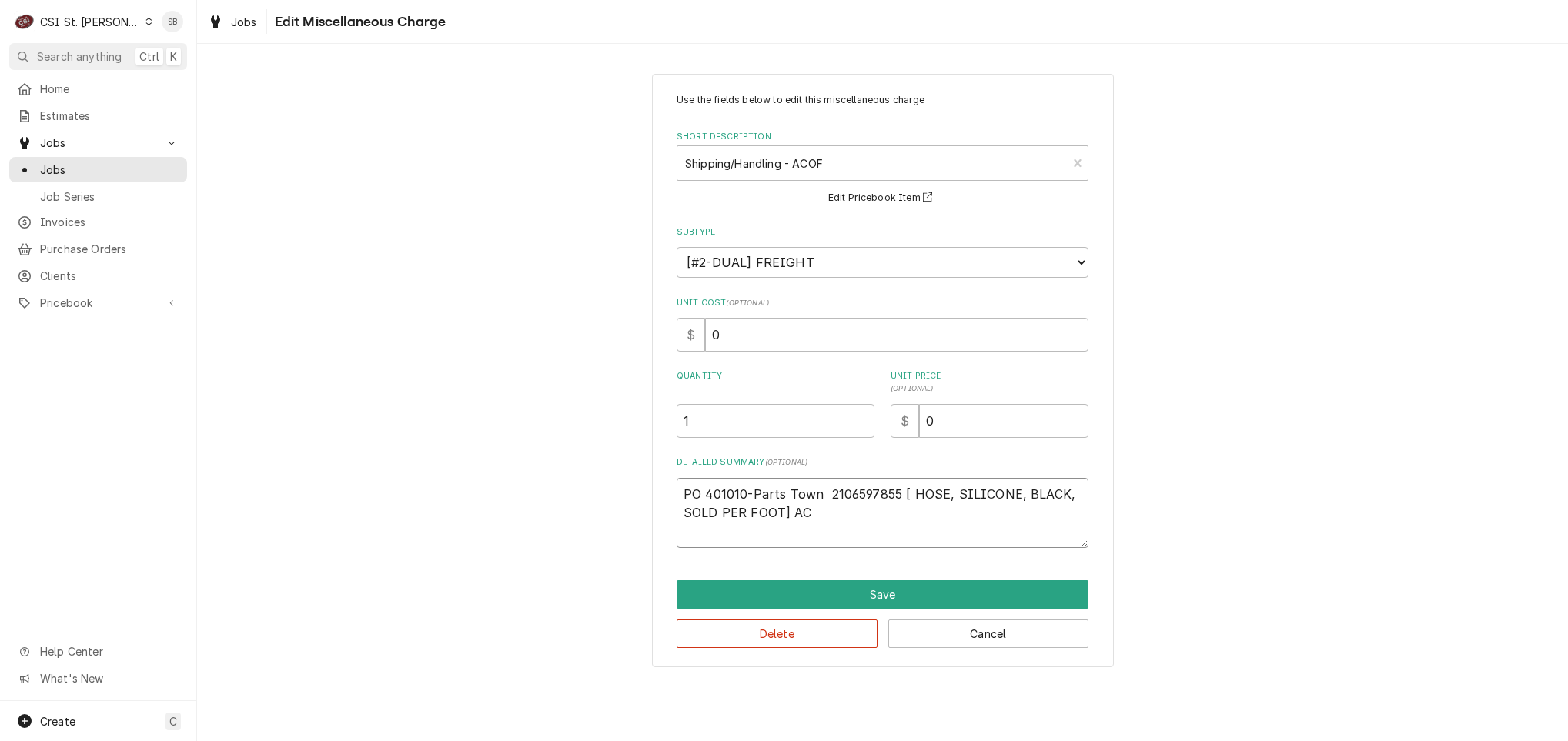
type textarea "x"
type textarea "PO 401010-Parts Town 2106597855 [ HOSE, SILICONE, BLACK, SOLD PER FOOT] A"
type textarea "x"
type textarea "PO 401010-Parts Town 2106597855 [ HOSE, SILICONE, BLACK, SOLD PER FOOT]"
click at [989, 584] on button "Save" at bounding box center [883, 594] width 412 height 28
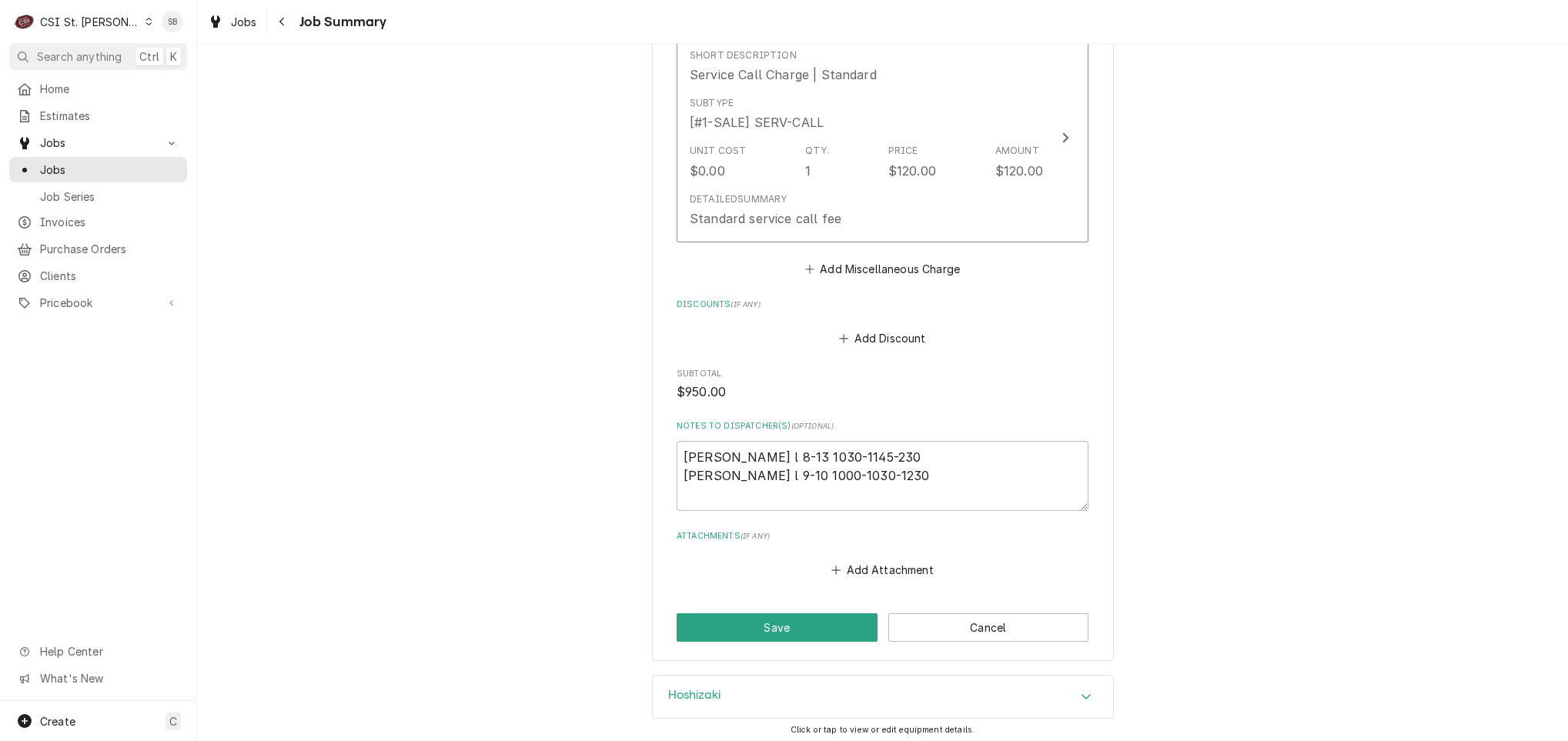
scroll to position [2982, 0]
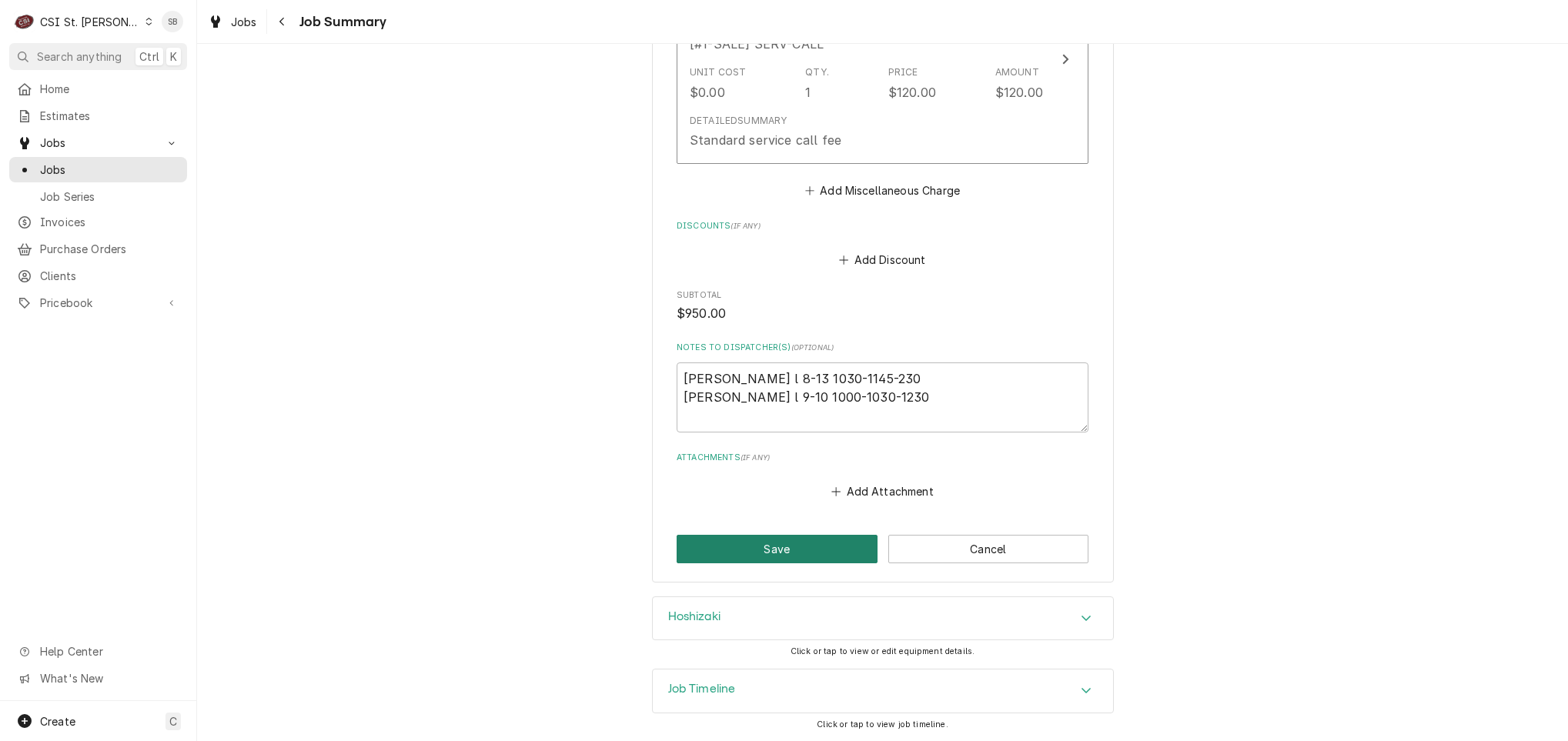
click at [822, 552] on button "Save" at bounding box center [777, 549] width 201 height 28
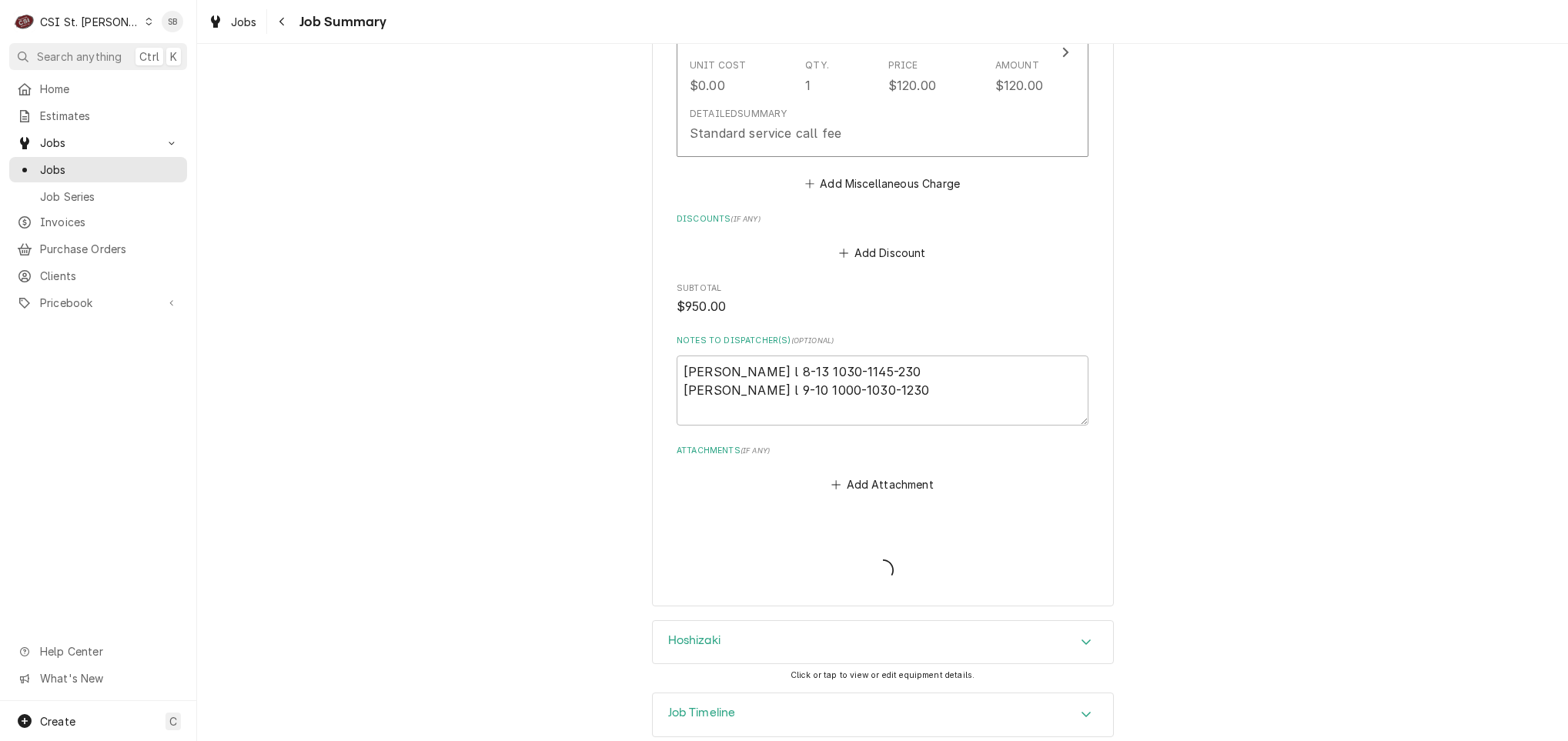
type textarea "x"
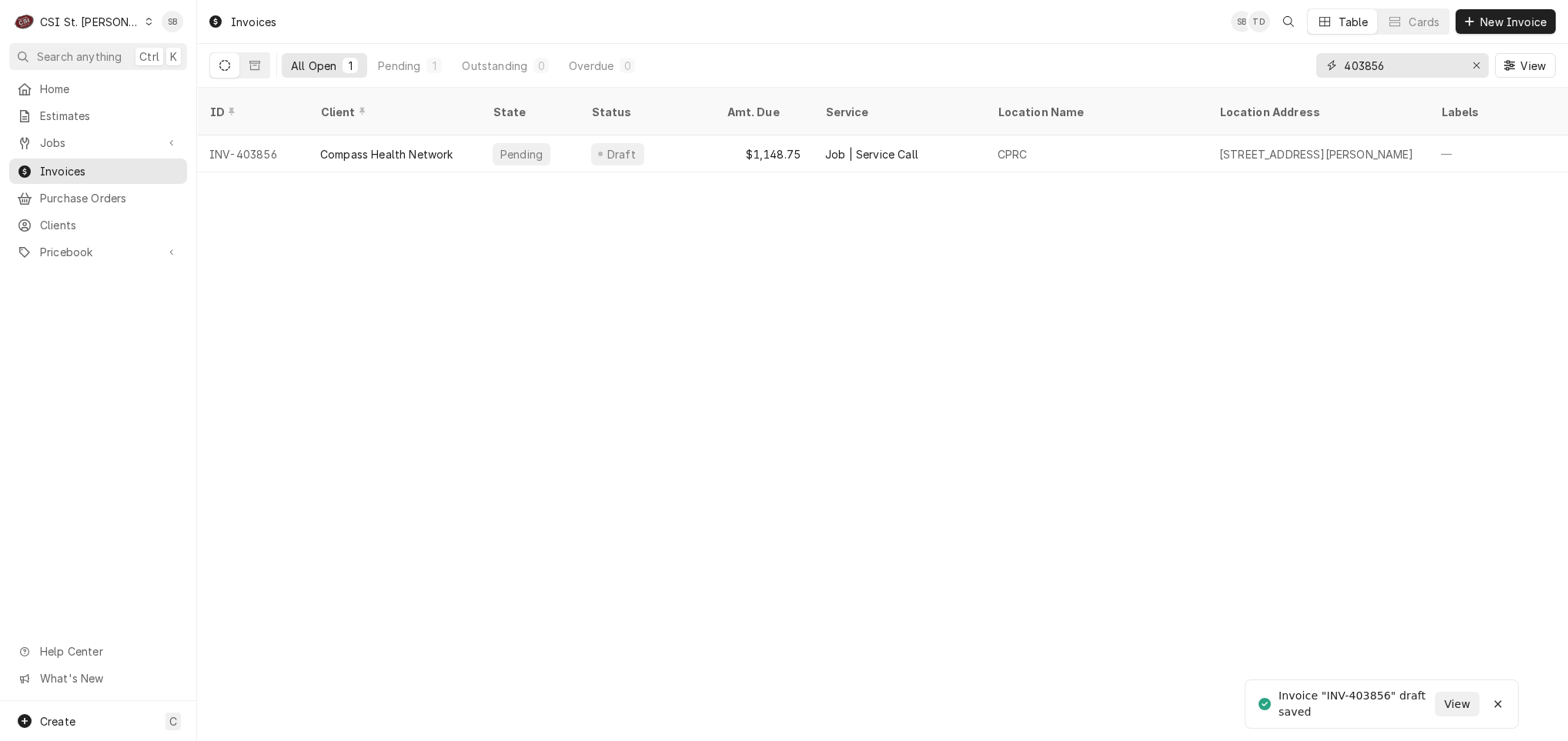
drag, startPoint x: 1370, startPoint y: 61, endPoint x: 1425, endPoint y: 61, distance: 55.0
click at [1425, 61] on input "403856" at bounding box center [1401, 66] width 115 height 25
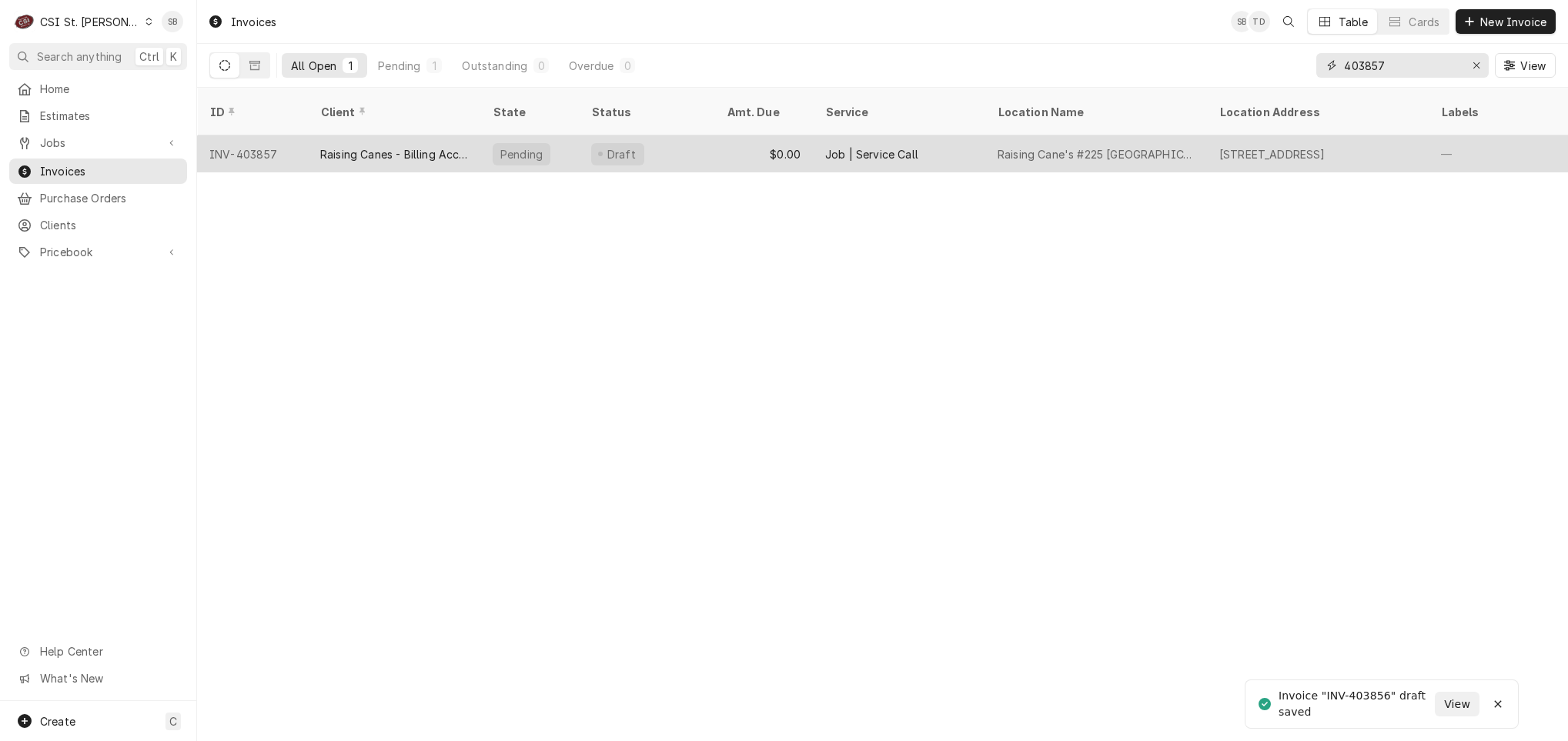
type input "403857"
click at [368, 146] on div "Raising Canes - Billing Account" at bounding box center [393, 153] width 148 height 16
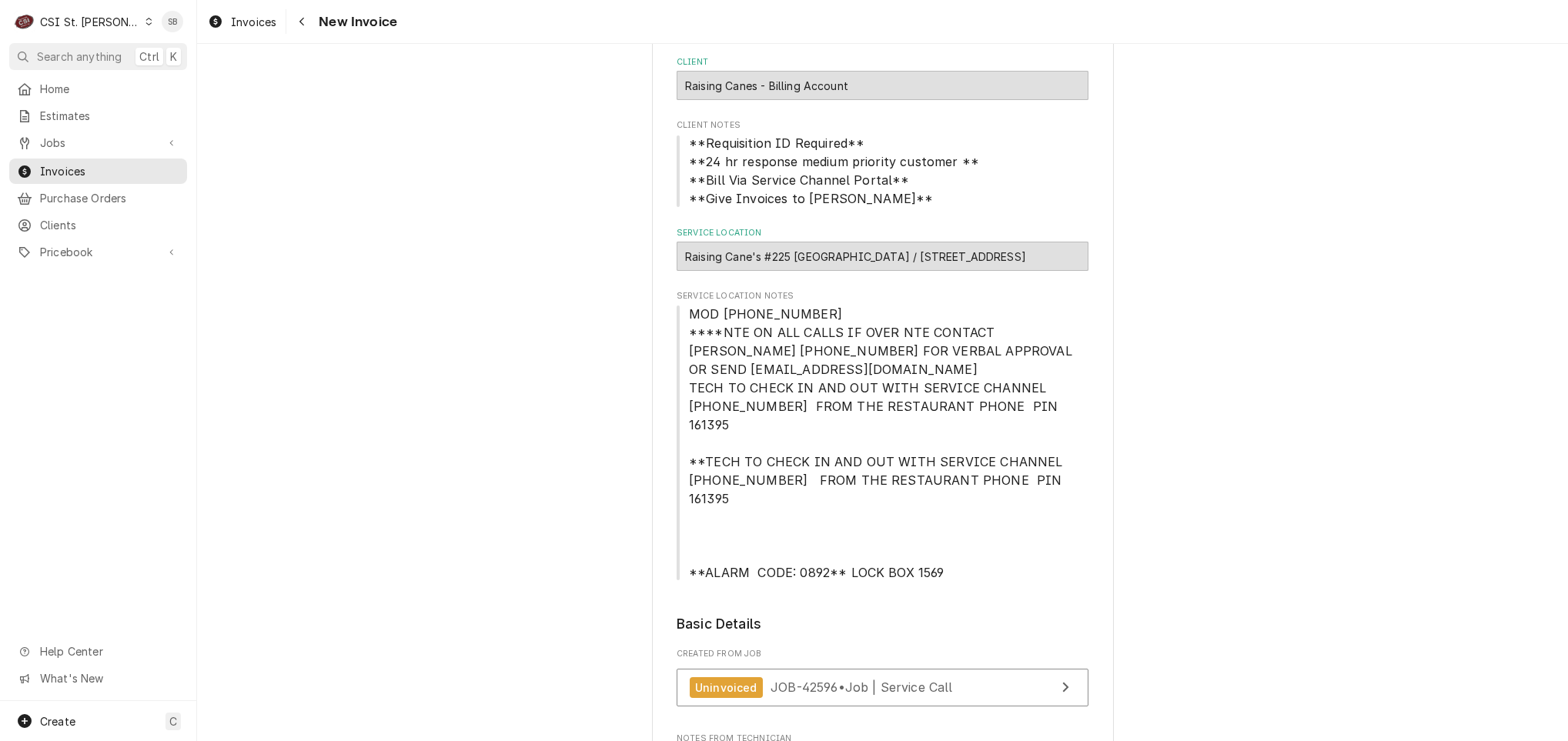
scroll to position [231, 0]
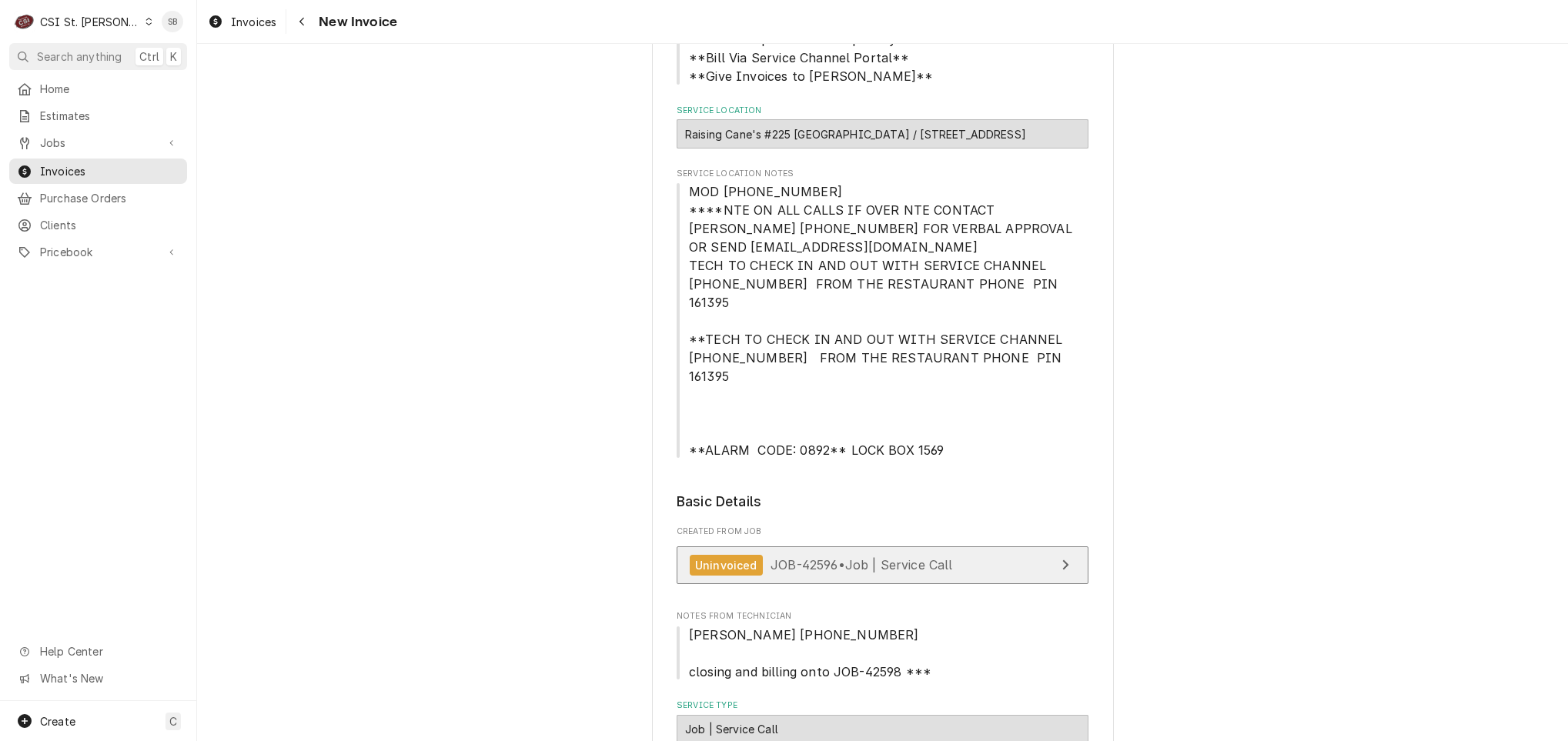
click at [804, 557] on span "JOB-42596 • Job | Service Call" at bounding box center [861, 564] width 183 height 15
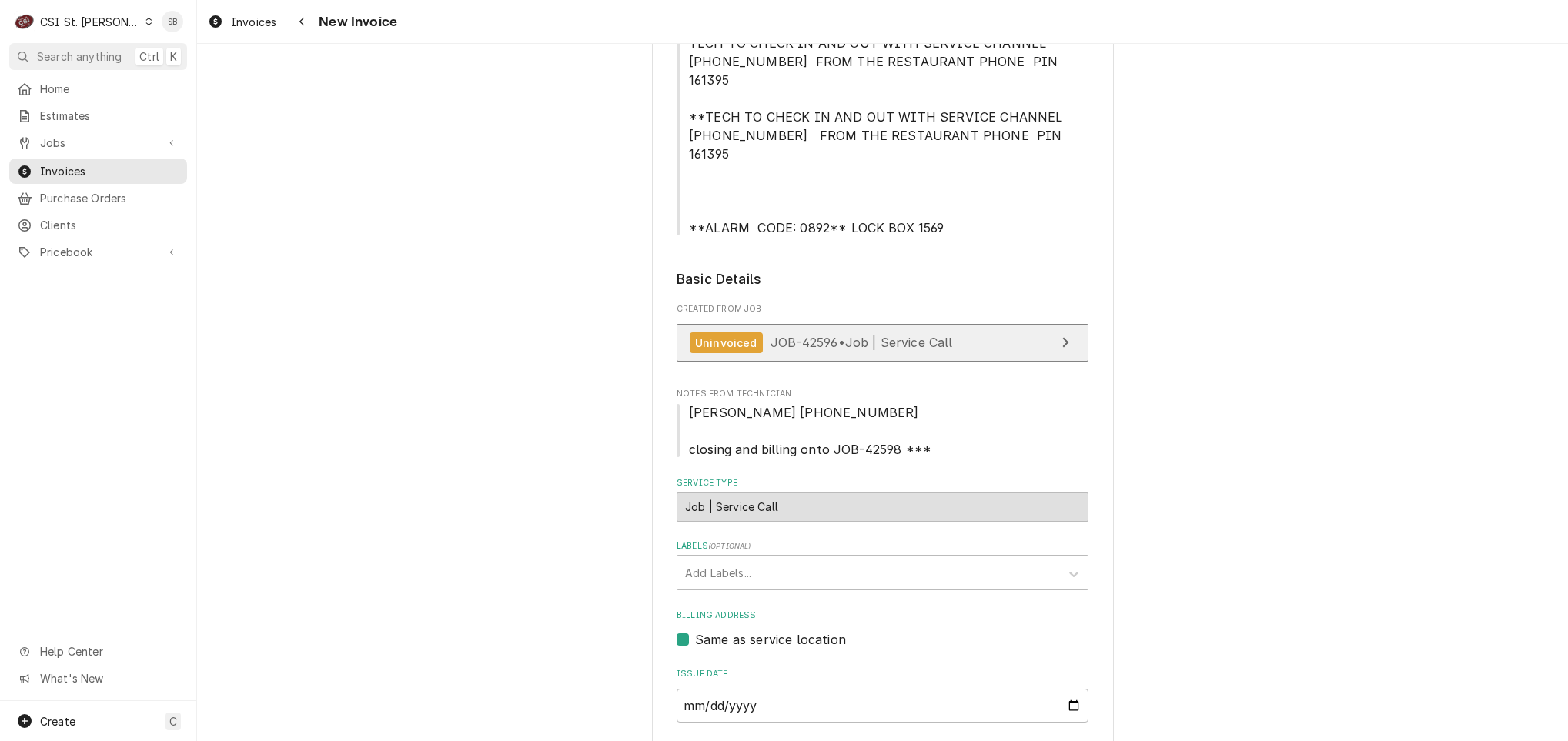
scroll to position [693, 0]
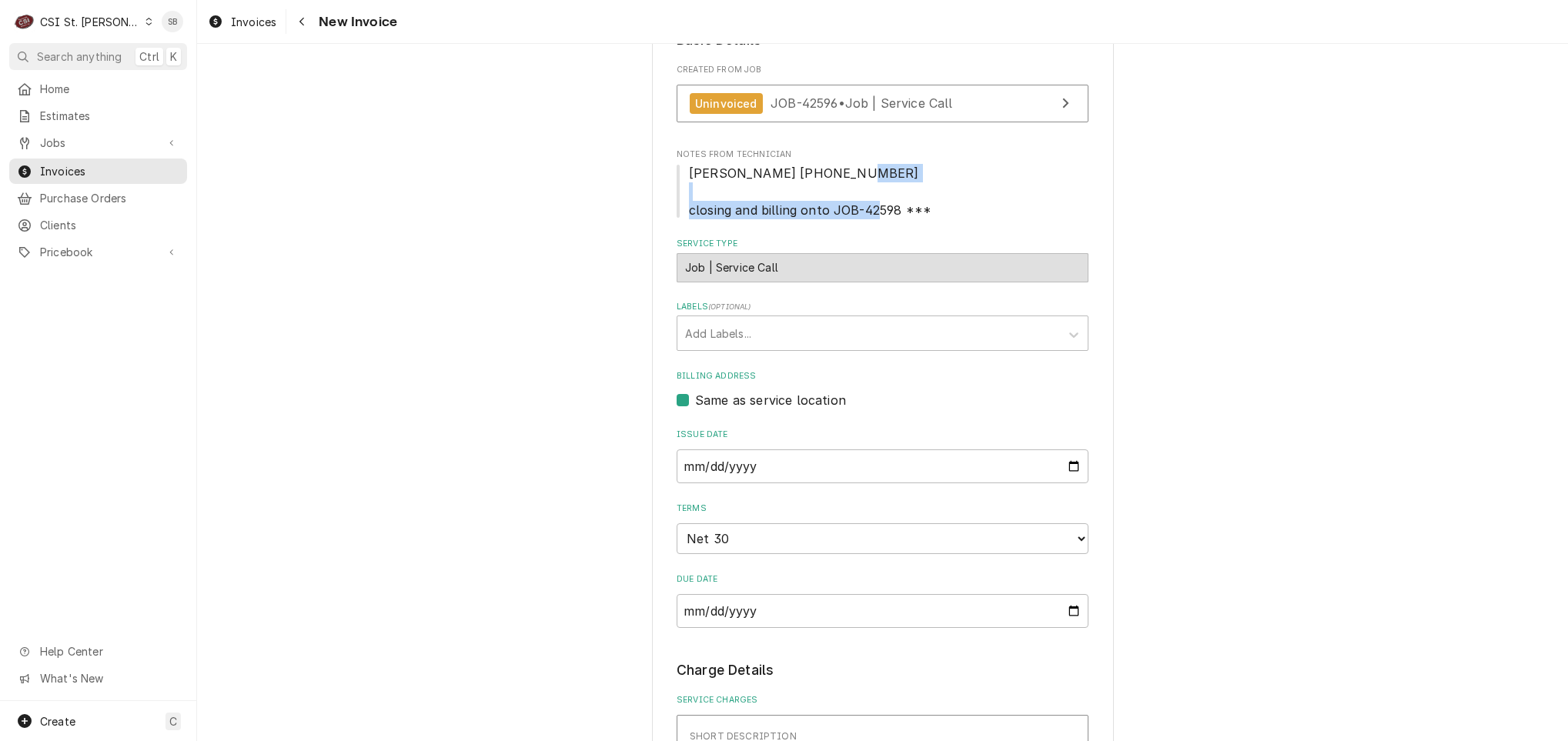
drag, startPoint x: 959, startPoint y: 167, endPoint x: 668, endPoint y: 176, distance: 291.1
click at [677, 176] on span "Courtney 900-945-1100 closing and billing onto JOB-42598 ***" at bounding box center [883, 192] width 412 height 55
copy span "closing and billing onto JOB-42598 ***"
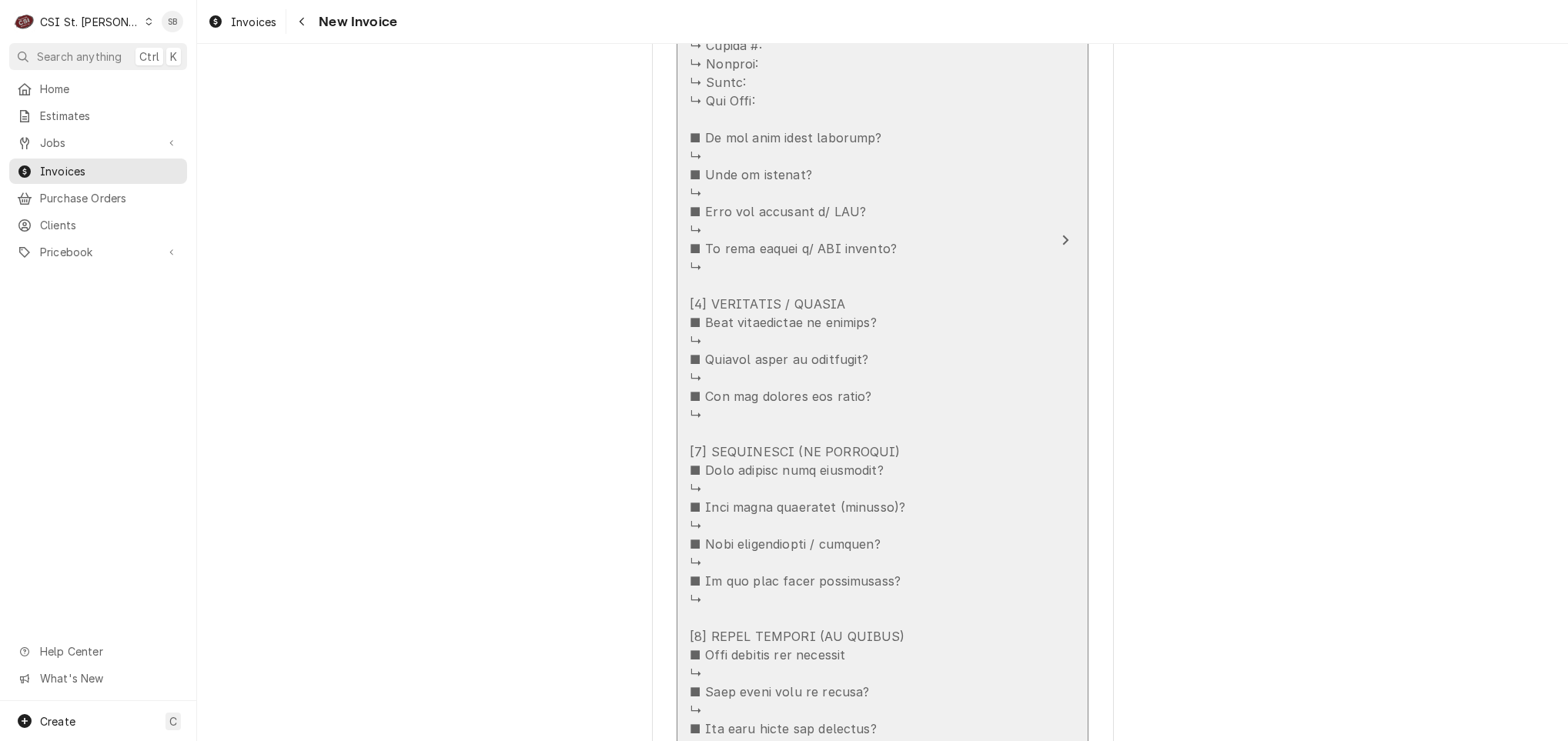
click at [790, 360] on div "Update Line Item" at bounding box center [866, 368] width 353 height 1071
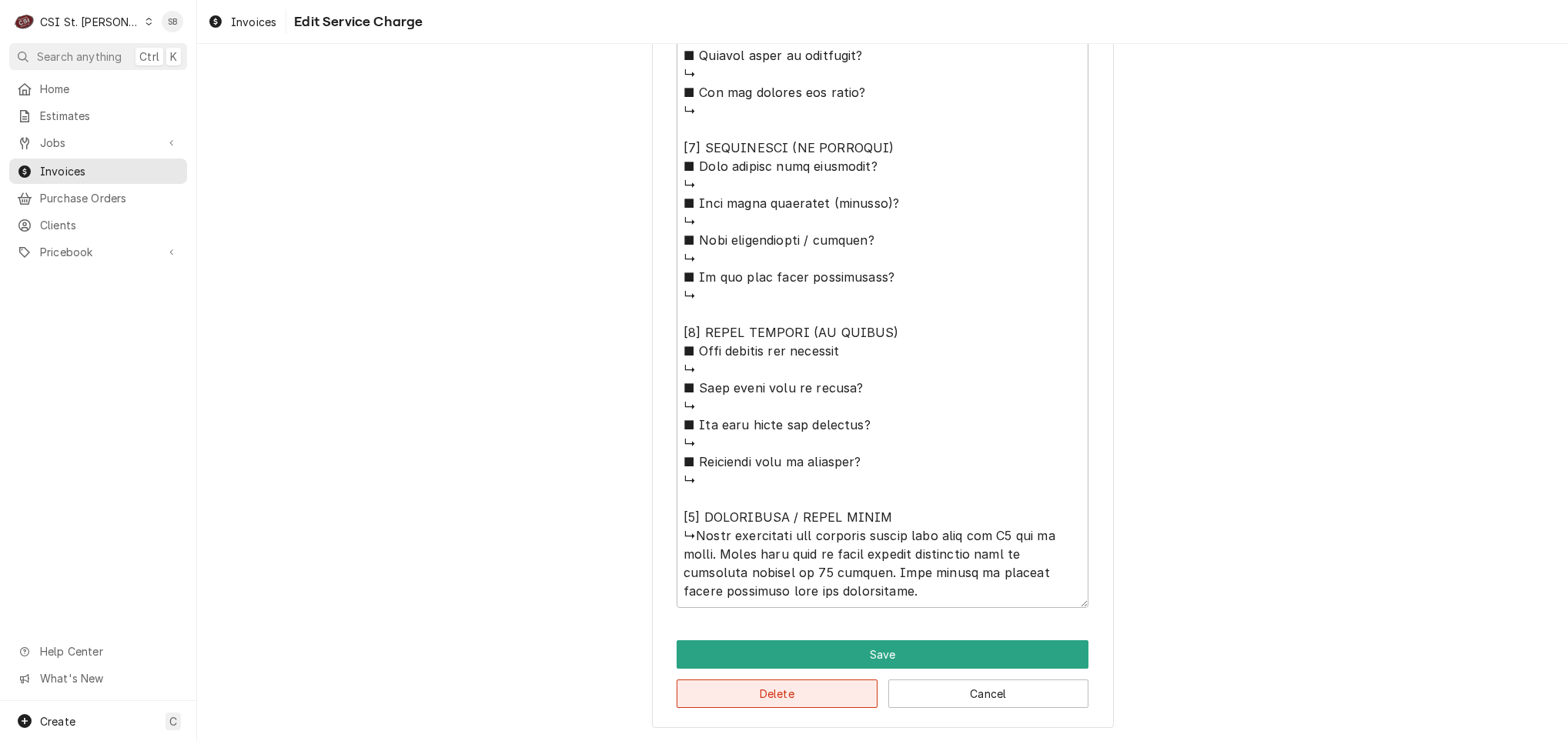
click at [781, 702] on button "Delete" at bounding box center [777, 693] width 201 height 28
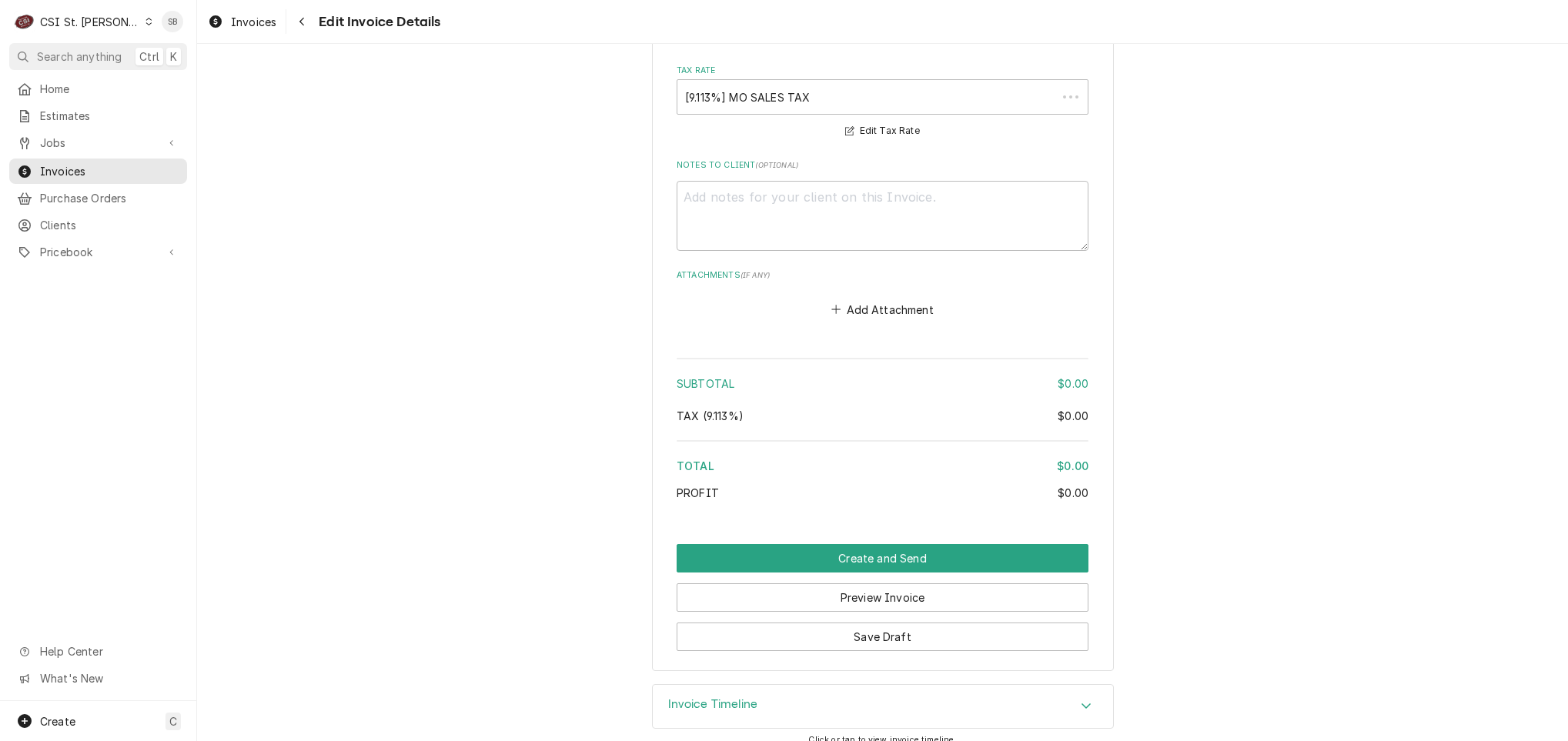
scroll to position [1582, 0]
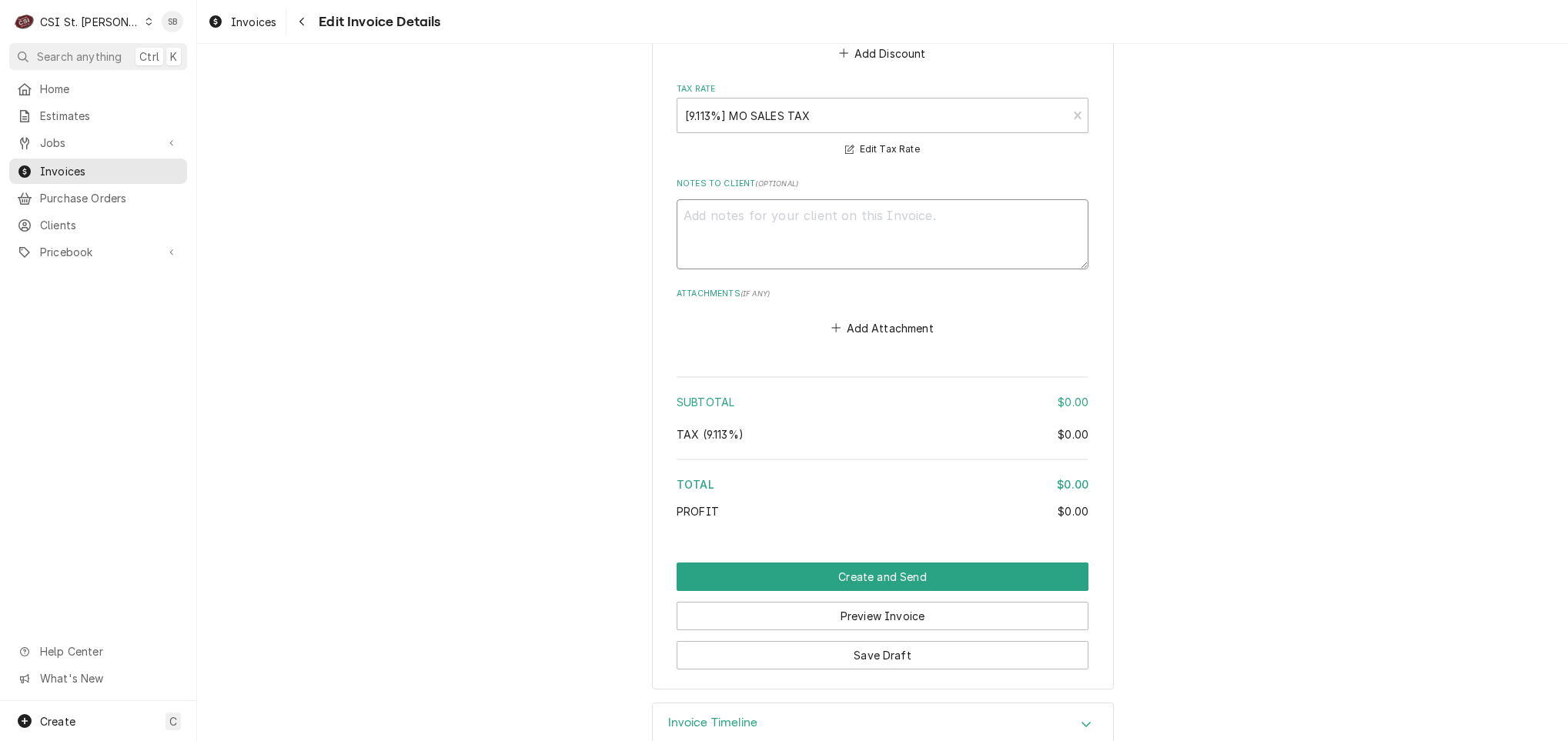
click at [801, 206] on textarea "Notes to Client ( optional )" at bounding box center [883, 234] width 412 height 70
paste textarea "closing and billing onto JOB-42598 ***"
type textarea "x"
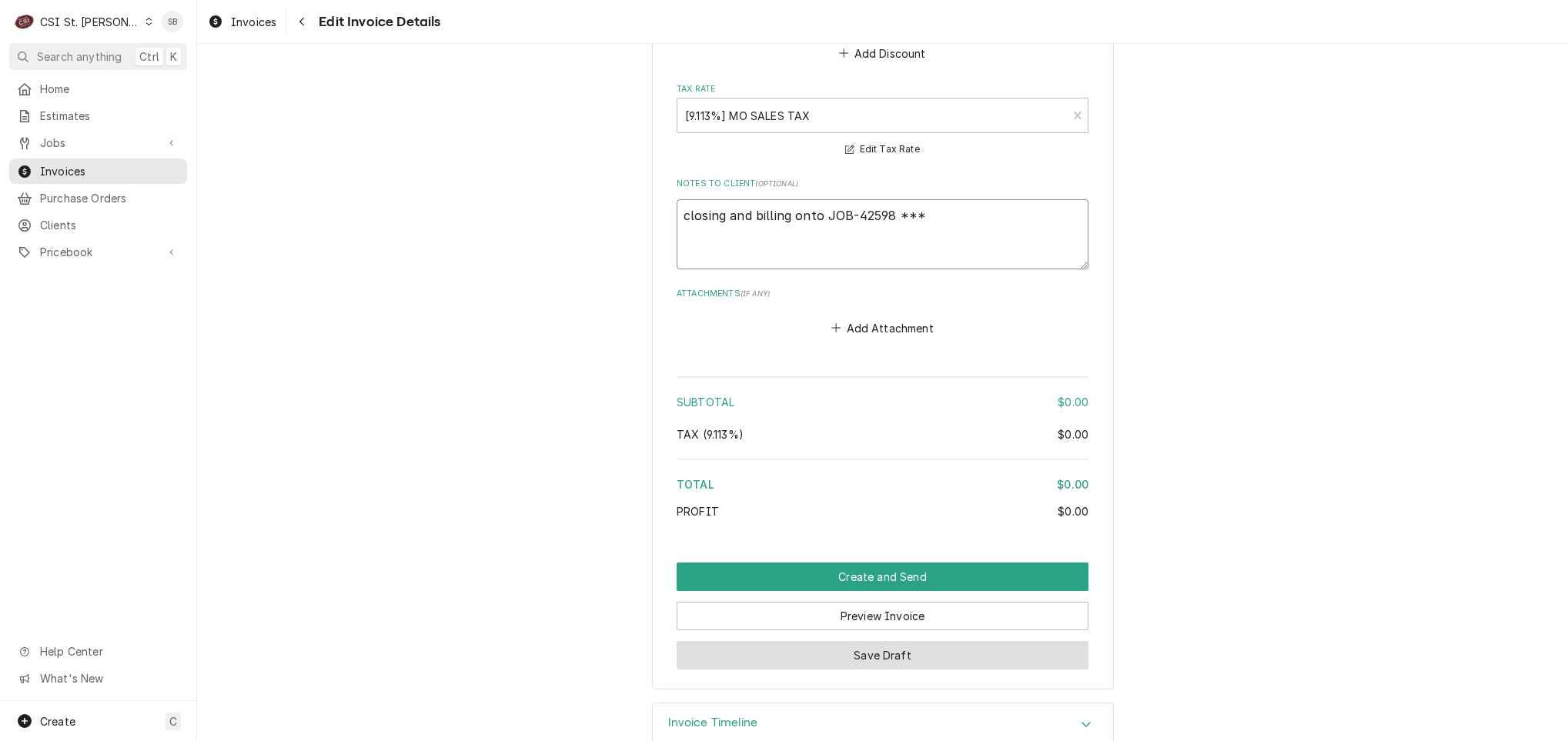
type textarea "closing and billing onto JOB-42598 ***"
click at [871, 641] on button "Save Draft" at bounding box center [883, 655] width 412 height 28
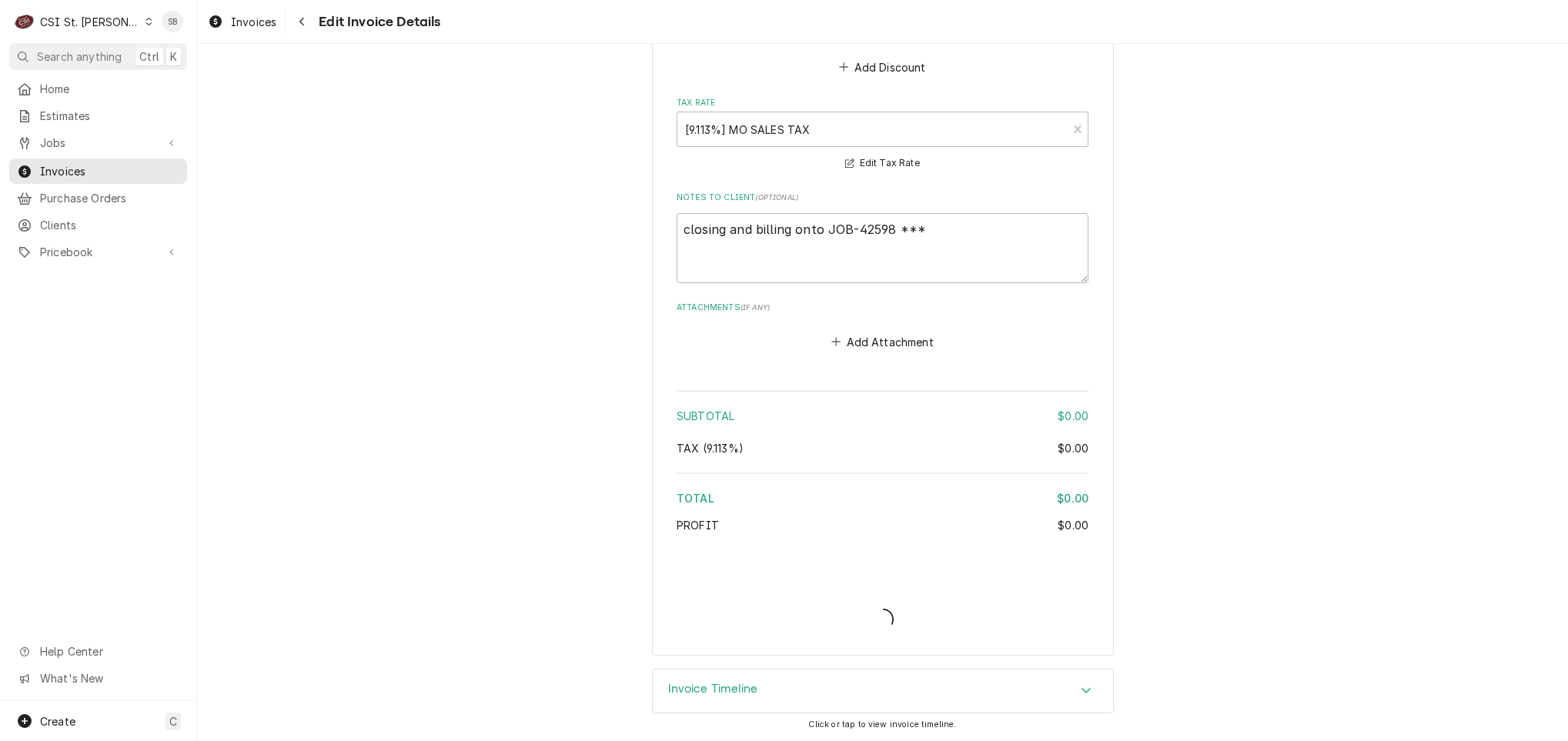
scroll to position [1536, 0]
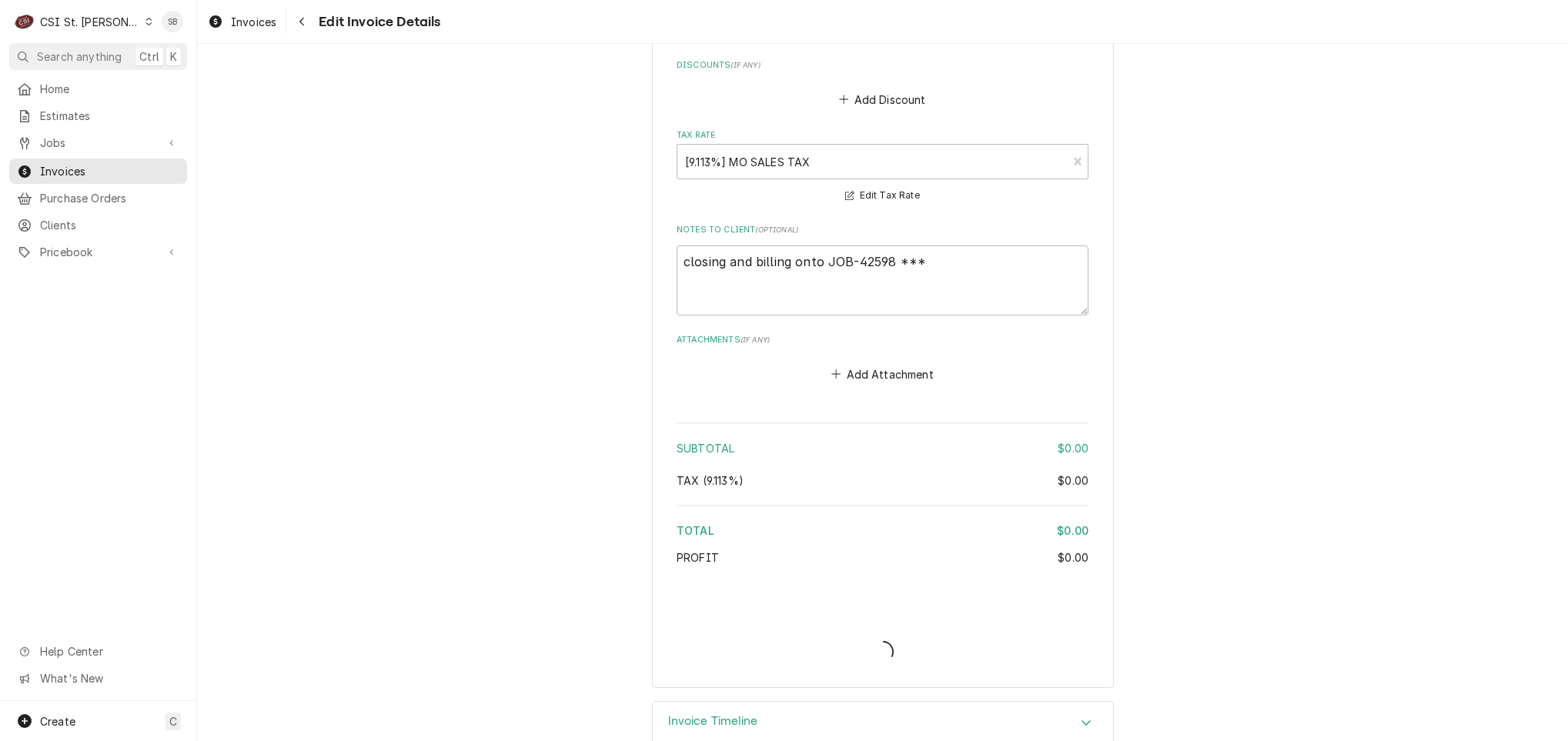
type textarea "x"
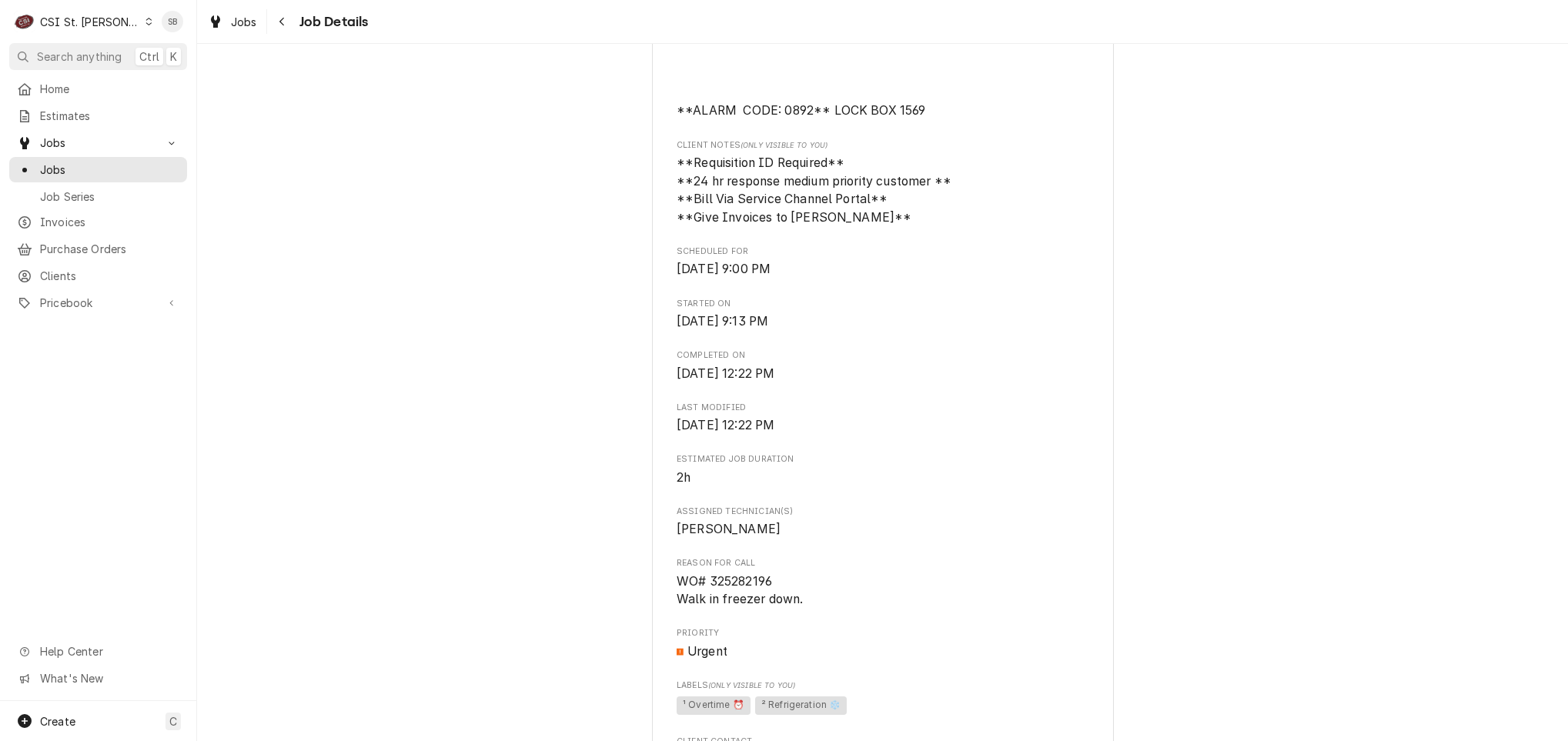
scroll to position [1039, 0]
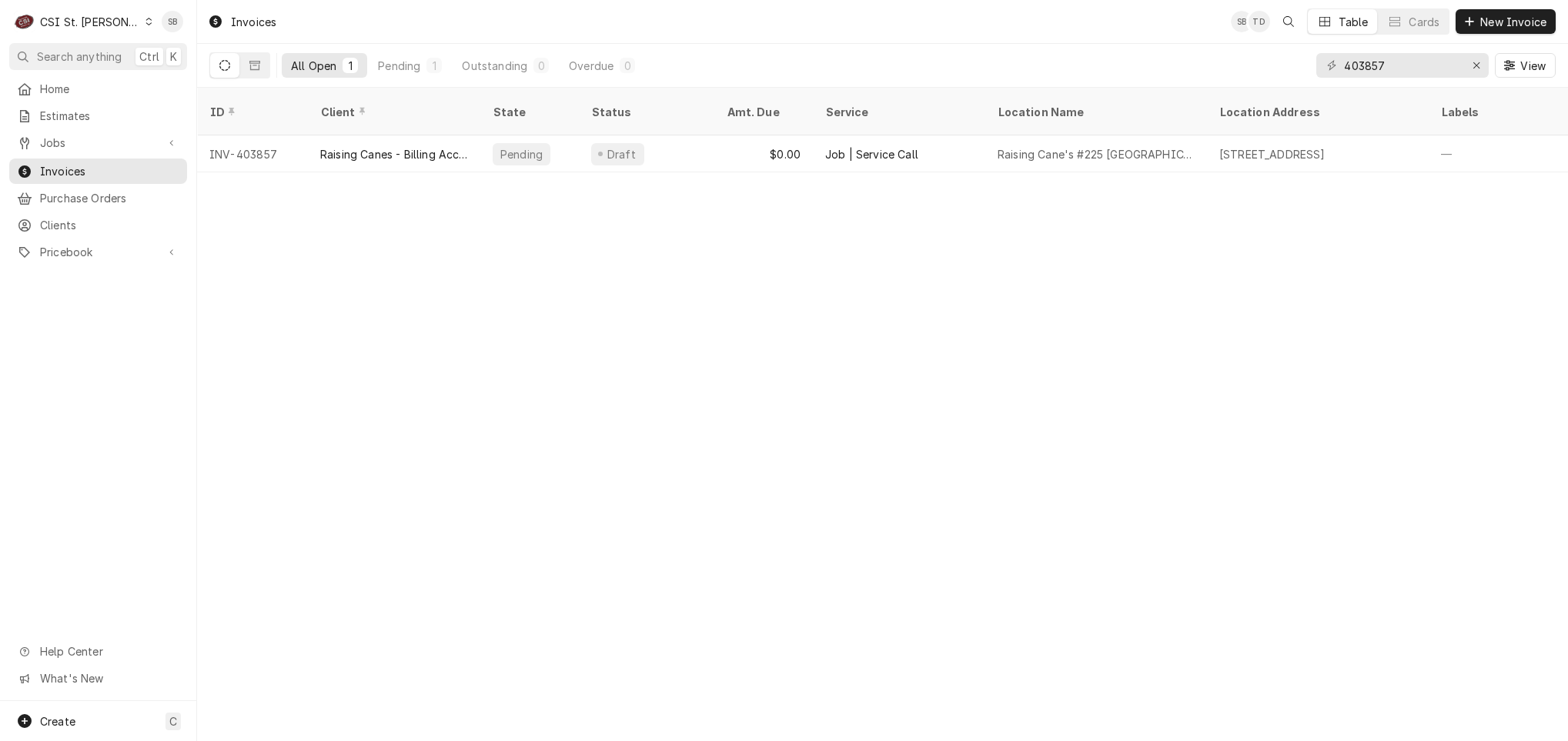
click at [1458, 68] on div "403857" at bounding box center [1402, 66] width 173 height 25
click at [1436, 63] on input "403857" at bounding box center [1401, 66] width 115 height 25
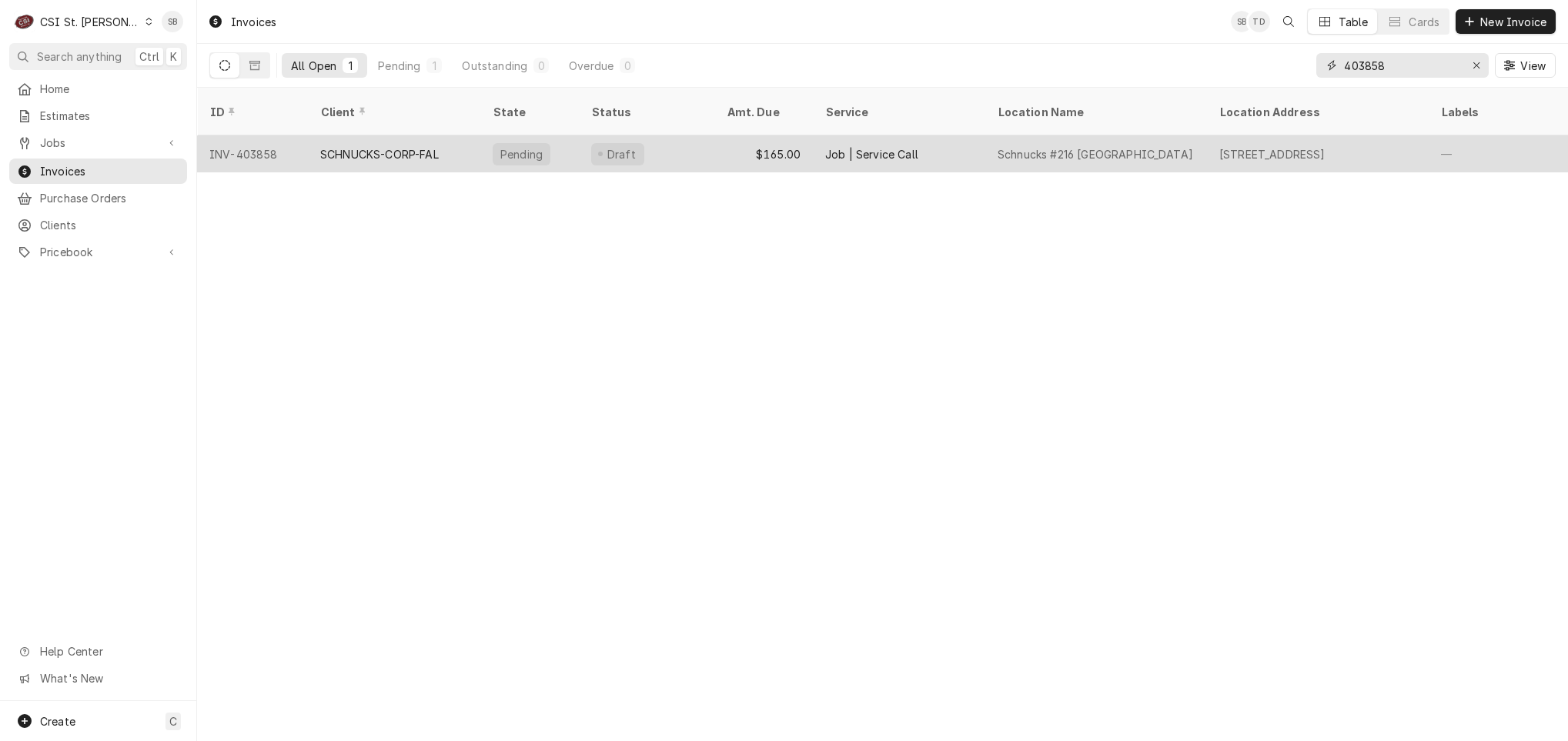
type input "403858"
click at [421, 146] on div "SCHNUCKS-CORP-FAL" at bounding box center [379, 153] width 118 height 16
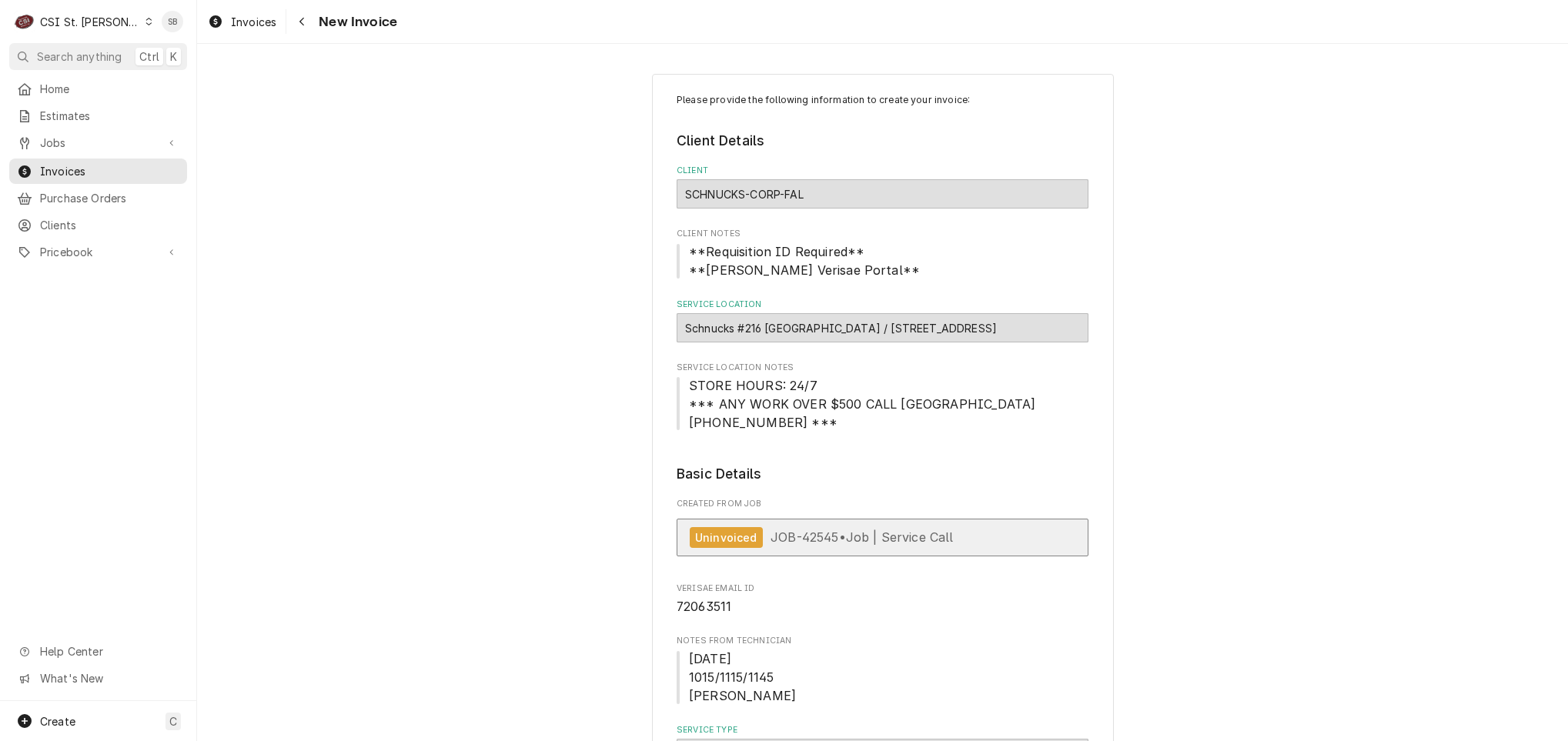
click at [792, 527] on link "Uninvoiced JOB-42545 • Job | Service Call" at bounding box center [883, 537] width 412 height 38
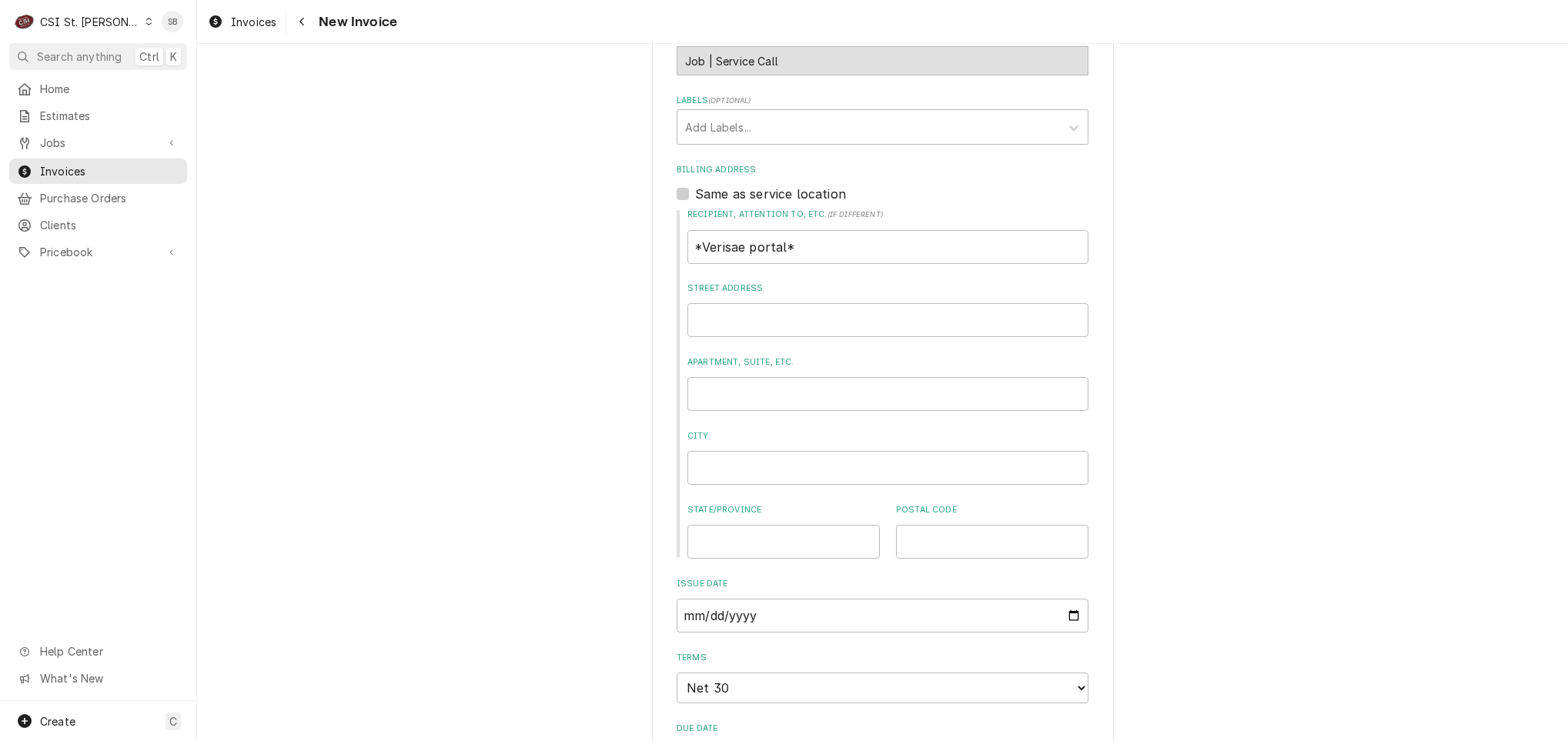
scroll to position [1500, 0]
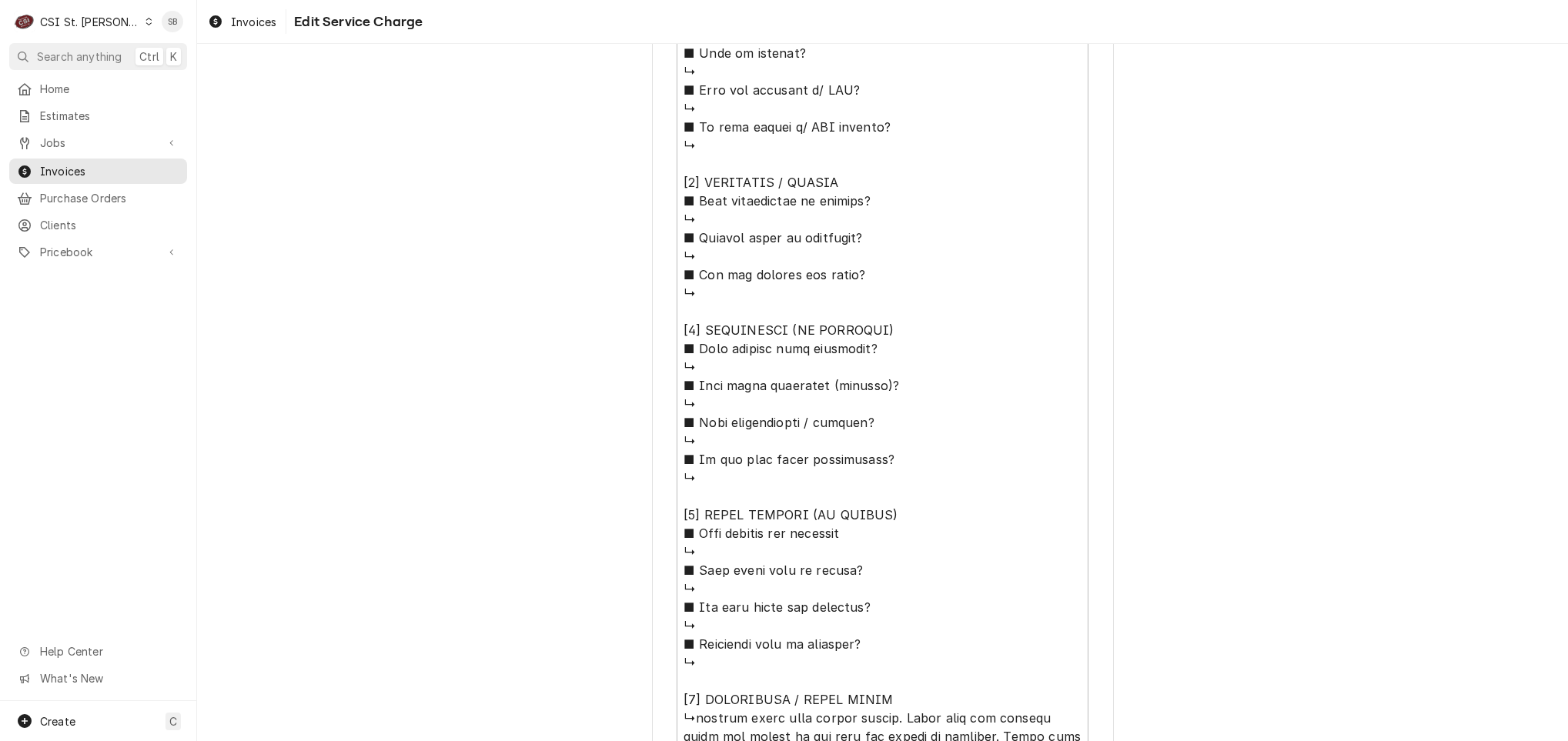
scroll to position [1199, 0]
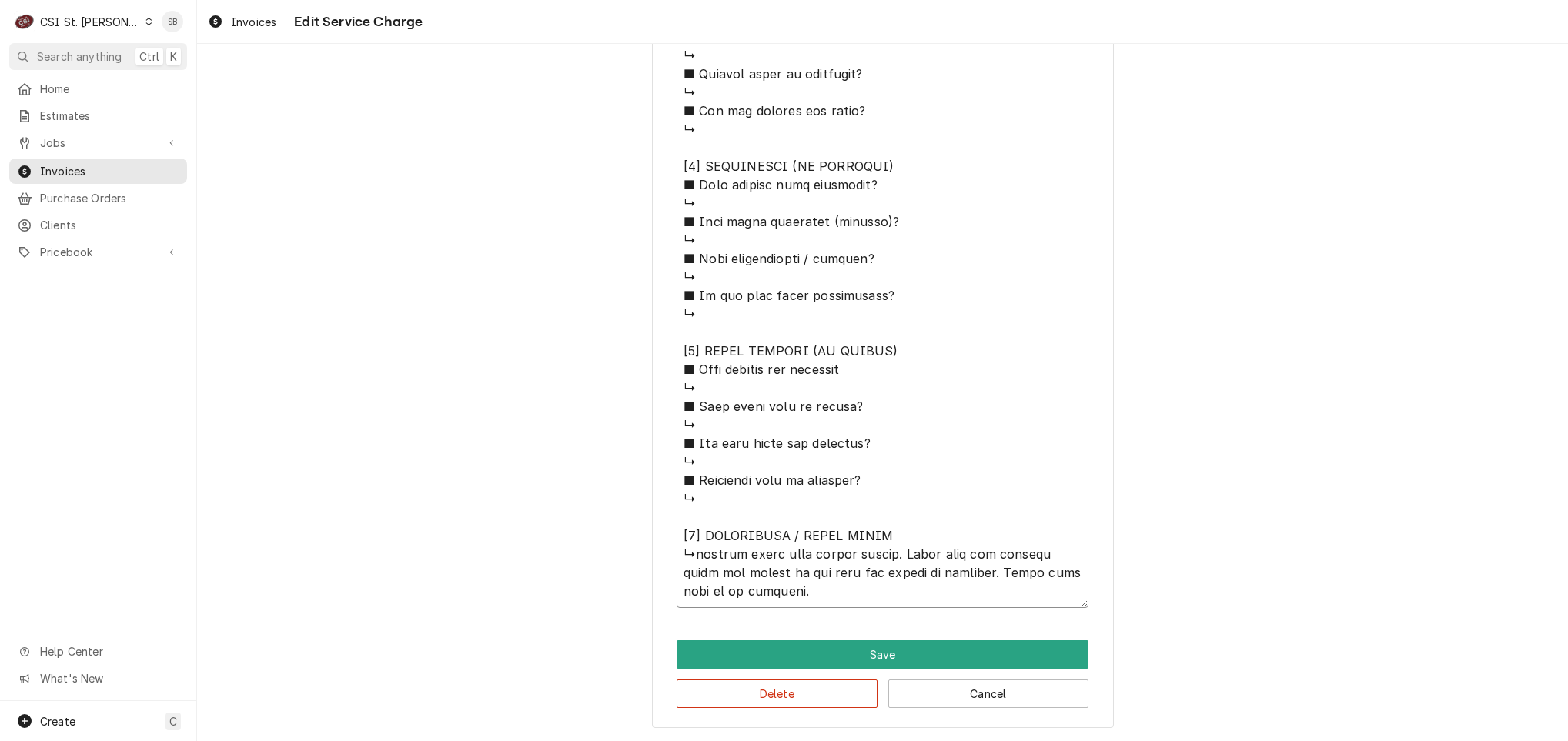
click at [686, 550] on textarea "Service Summary ( optional )" at bounding box center [883, 74] width 412 height 1068
type textarea "x"
type textarea "⚠️ 𝗙𝗢𝗥𝗠 𝗜𝗡𝗦𝗧𝗥𝗨𝗖𝗧𝗜𝗢𝗡𝗦 ⚠️ ✪ 𝗖𝗼𝗺𝗽𝗹𝗲𝘁𝗲 𝗮𝗹𝗹 𝗿𝗲𝗹𝗲𝘃𝗮𝗻𝘁 𝘀𝗲𝗰𝘁𝗶𝗼𝗻𝘀 ✪ 𝗣𝗿𝗼𝘃𝗶𝗱𝗲 𝗱𝗲𝘁𝗮𝗶𝗹𝗲𝗱 𝗮𝗻𝘀…"
type textarea "x"
type textarea "⚠️ 𝗙𝗢𝗥𝗠 𝗜𝗡𝗦𝗧𝗥𝗨𝗖𝗧𝗜𝗢𝗡𝗦 ⚠️ ✪ 𝗖𝗼𝗺𝗽𝗹𝗲𝘁𝗲 𝗮𝗹𝗹 𝗿𝗲𝗹𝗲𝘃𝗮𝗻𝘁 𝘀𝗲𝗰𝘁𝗶𝗼𝗻𝘀 ✪ 𝗣𝗿𝗼𝘃𝗶𝗱𝗲 𝗱𝗲𝘁𝗮𝗶𝗹𝗲𝗱 𝗮𝗻𝘀…"
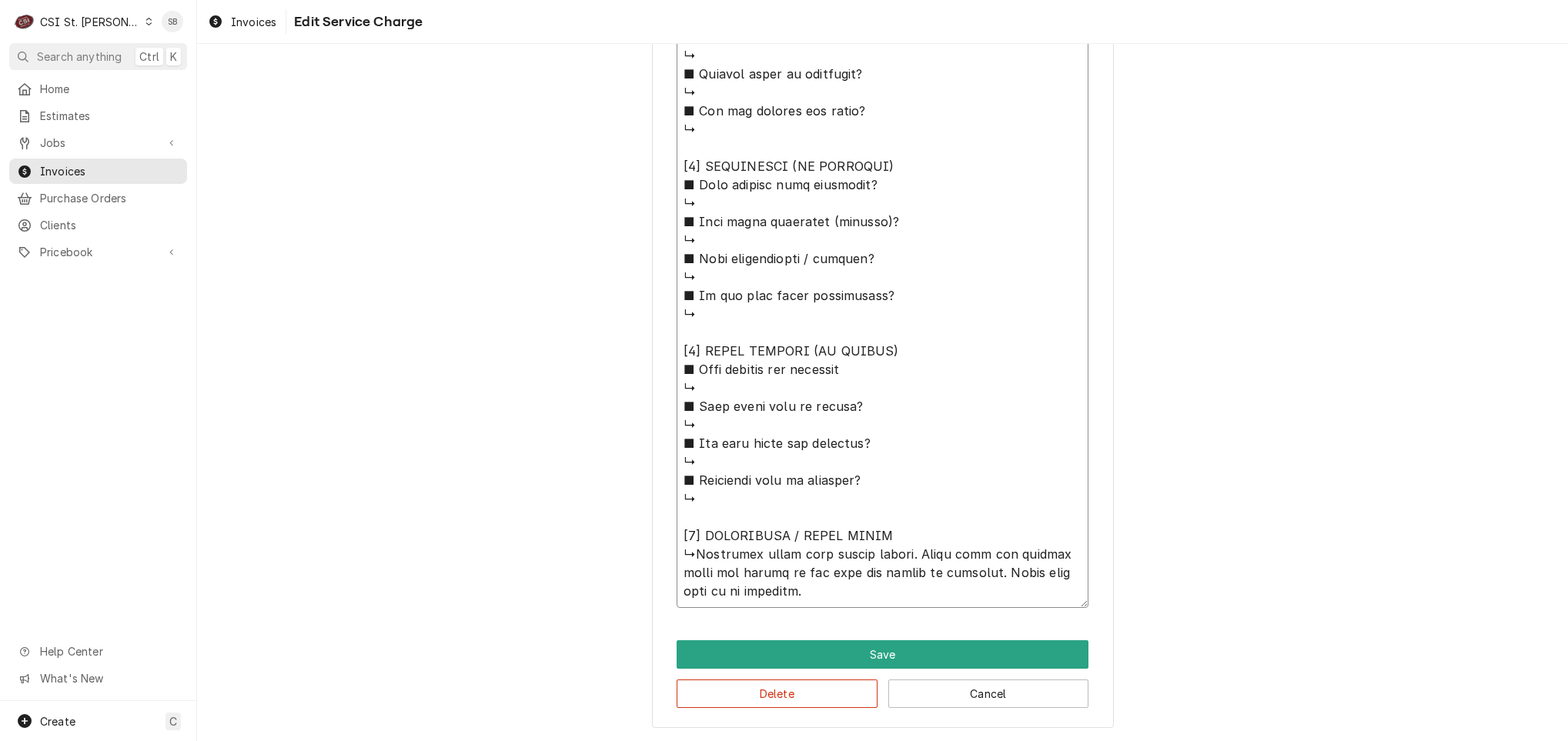
type textarea "x"
type textarea "⚠️ 𝗙𝗢𝗥𝗠 𝗜𝗡𝗦𝗧𝗥𝗨𝗖𝗧𝗜𝗢𝗡𝗦 ⚠️ ✪ 𝗖𝗼𝗺𝗽𝗹𝗲𝘁𝗲 𝗮𝗹𝗹 𝗿𝗲𝗹𝗲𝘃𝗮𝗻𝘁 𝘀𝗲𝗰𝘁𝗶𝗼𝗻𝘀 ✪ 𝗣𝗿𝗼𝘃𝗶𝗱𝗲 𝗱𝗲𝘁𝗮𝗶𝗹𝗲𝗱 𝗮𝗻𝘀…"
type textarea "x"
type textarea "⚠️ 𝗙𝗢𝗥𝗠 𝗜𝗡𝗦𝗧𝗥𝗨𝗖𝗧𝗜𝗢𝗡𝗦 ⚠️ ✪ 𝗖𝗼𝗺𝗽𝗹𝗲𝘁𝗲 𝗮𝗹𝗹 𝗿𝗲𝗹𝗲𝘃𝗮𝗻𝘁 𝘀𝗲𝗰𝘁𝗶𝗼𝗻𝘀 ✪ 𝗣𝗿𝗼𝘃𝗶𝗱𝗲 𝗱𝗲𝘁𝗮𝗶𝗹𝗲𝗱 𝗮𝗻𝘀…"
type textarea "x"
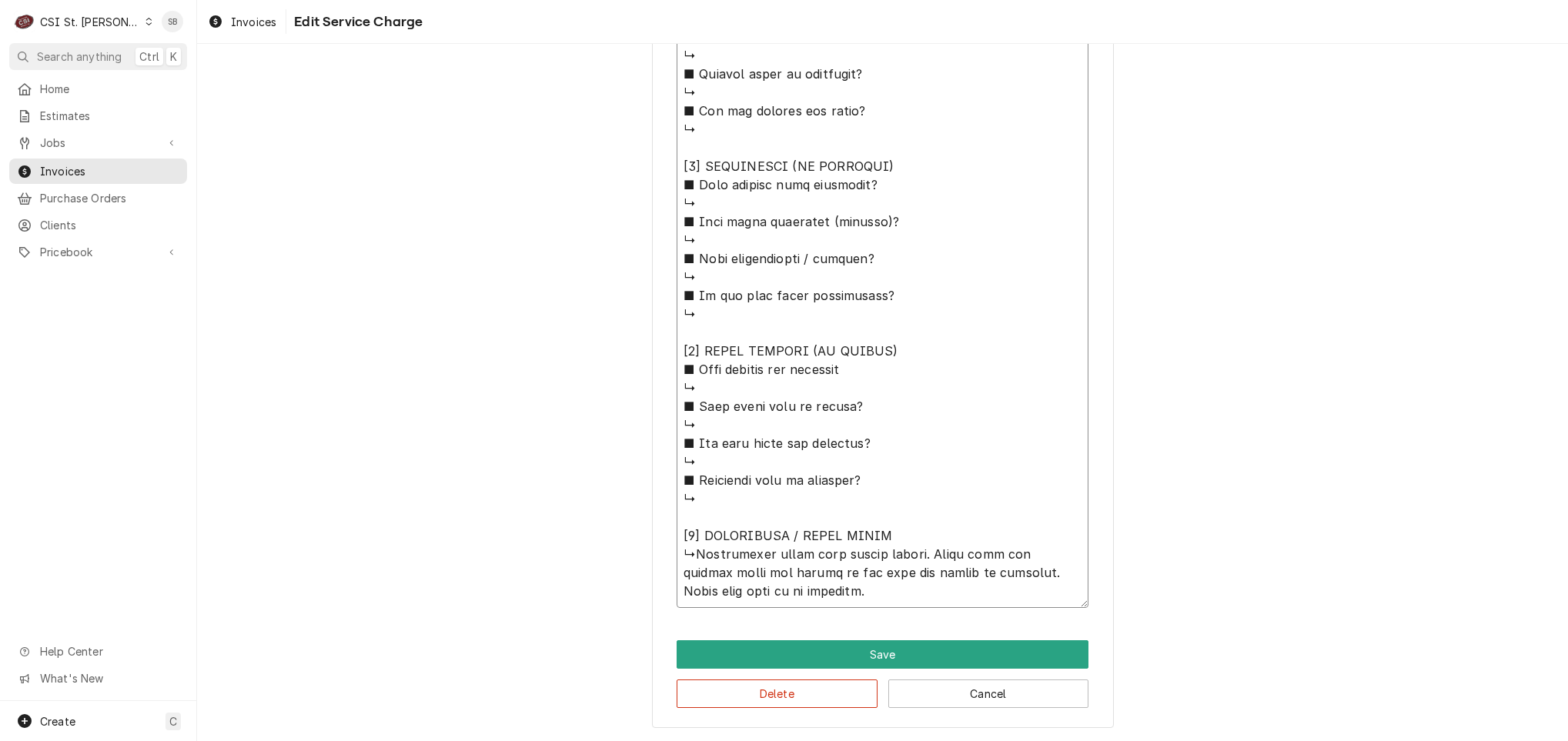
type textarea "⚠️ 𝗙𝗢𝗥𝗠 𝗜𝗡𝗦𝗧𝗥𝗨𝗖𝗧𝗜𝗢𝗡𝗦 ⚠️ ✪ 𝗖𝗼𝗺𝗽𝗹𝗲𝘁𝗲 𝗮𝗹𝗹 𝗿𝗲𝗹𝗲𝘃𝗮𝗻𝘁 𝘀𝗲𝗰𝘁𝗶𝗼𝗻𝘀 ✪ 𝗣𝗿𝗼𝘃𝗶𝗱𝗲 𝗱𝗲𝘁𝗮𝗶𝗹𝗲𝗱 𝗮𝗻𝘀…"
type textarea "x"
type textarea "⚠️ 𝗙𝗢𝗥𝗠 𝗜𝗡𝗦𝗧𝗥𝗨𝗖𝗧𝗜𝗢𝗡𝗦 ⚠️ ✪ 𝗖𝗼𝗺𝗽𝗹𝗲𝘁𝗲 𝗮𝗹𝗹 𝗿𝗲𝗹𝗲𝘃𝗮𝗻𝘁 𝘀𝗲𝗰𝘁𝗶𝗼𝗻𝘀 ✪ 𝗣𝗿𝗼𝘃𝗶𝗱𝗲 𝗱𝗲𝘁𝗮𝗶𝗹𝗲𝗱 𝗮𝗻𝘀…"
type textarea "x"
type textarea "⚠️ 𝗙𝗢𝗥𝗠 𝗜𝗡𝗦𝗧𝗥𝗨𝗖𝗧𝗜𝗢𝗡𝗦 ⚠️ ✪ 𝗖𝗼𝗺𝗽𝗹𝗲𝘁𝗲 𝗮𝗹𝗹 𝗿𝗲𝗹𝗲𝘃𝗮𝗻𝘁 𝘀𝗲𝗰𝘁𝗶𝗼𝗻𝘀 ✪ 𝗣𝗿𝗼𝘃𝗶𝗱𝗲 𝗱𝗲𝘁𝗮𝗶𝗹𝗲𝗱 𝗮𝗻𝘀…"
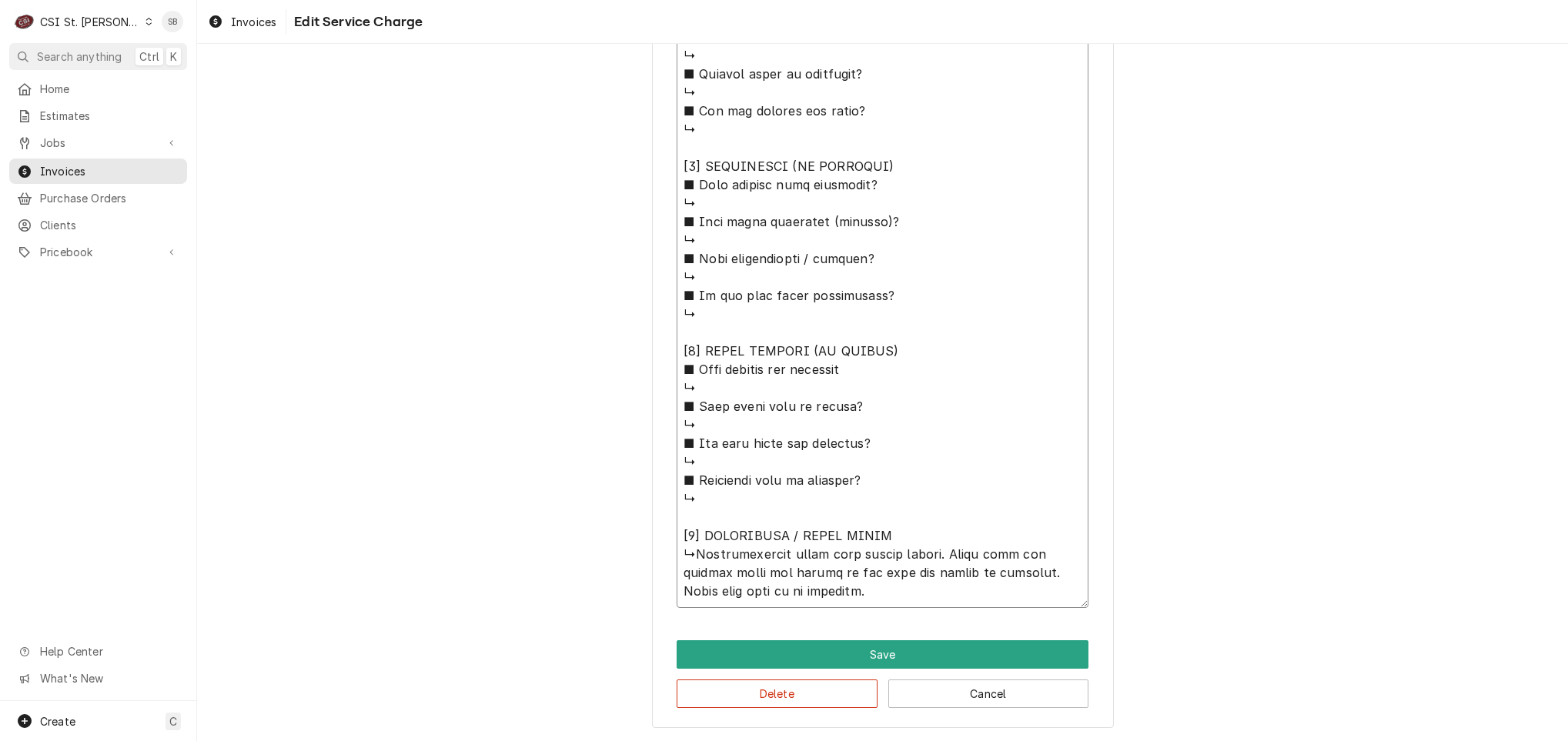
type textarea "x"
type textarea "⚠️ 𝗙𝗢𝗥𝗠 𝗜𝗡𝗦𝗧𝗥𝗨𝗖𝗧𝗜𝗢𝗡𝗦 ⚠️ ✪ 𝗖𝗼𝗺𝗽𝗹𝗲𝘁𝗲 𝗮𝗹𝗹 𝗿𝗲𝗹𝗲𝘃𝗮𝗻𝘁 𝘀𝗲𝗰𝘁𝗶𝗼𝗻𝘀 ✪ 𝗣𝗿𝗼𝘃𝗶𝗱𝗲 𝗱𝗲𝘁𝗮𝗶𝗹𝗲𝗱 𝗮𝗻𝘀…"
type textarea "x"
type textarea "⚠️ 𝗙𝗢𝗥𝗠 𝗜𝗡𝗦𝗧𝗥𝗨𝗖𝗧𝗜𝗢𝗡𝗦 ⚠️ ✪ 𝗖𝗼𝗺𝗽𝗹𝗲𝘁𝗲 𝗮𝗹𝗹 𝗿𝗲𝗹𝗲𝘃𝗮𝗻𝘁 𝘀𝗲𝗰𝘁𝗶𝗼𝗻𝘀 ✪ 𝗣𝗿𝗼𝘃𝗶𝗱𝗲 𝗱𝗲𝘁𝗮𝗶𝗹𝗲𝗱 𝗮𝗻𝘀…"
type textarea "x"
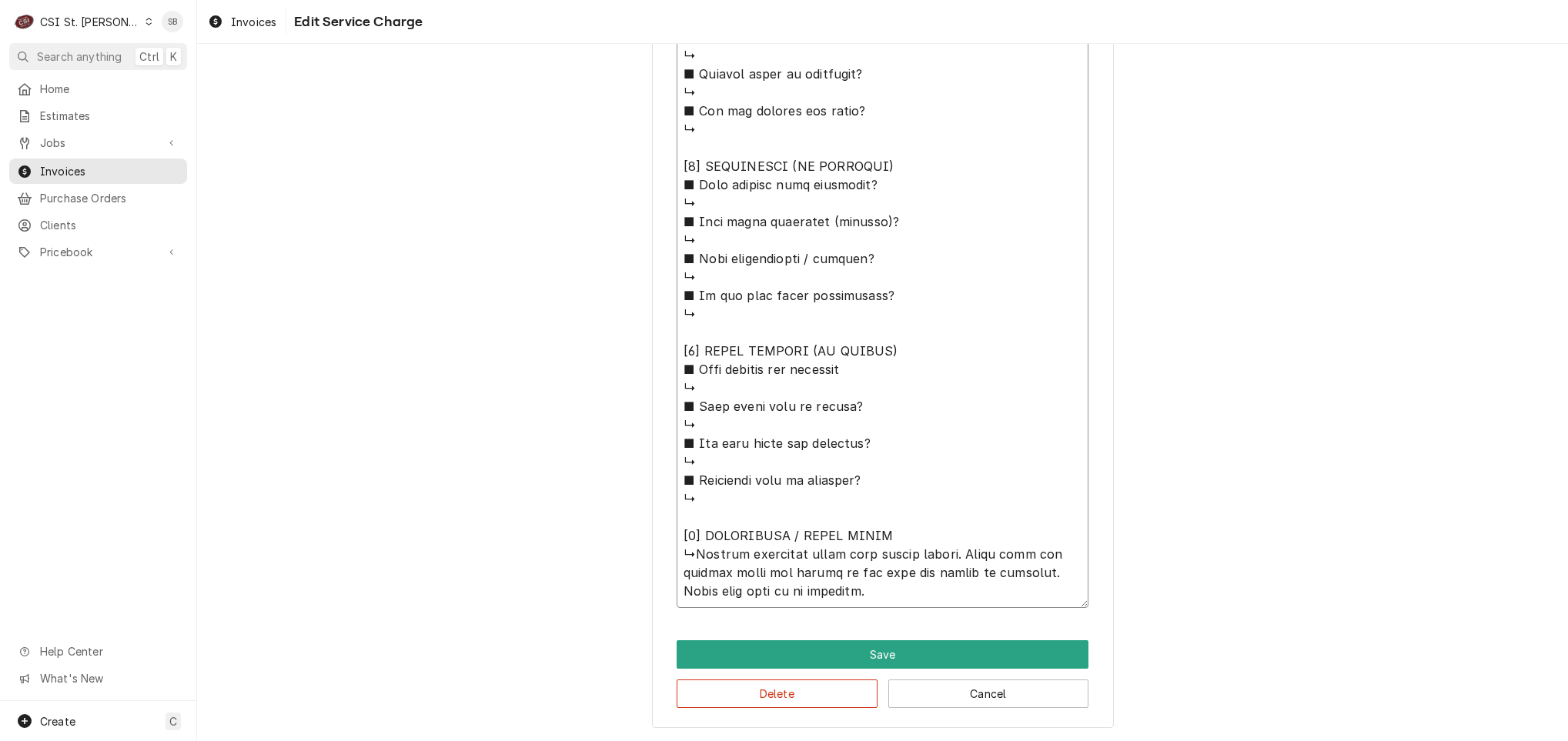
type textarea "⚠️ 𝗙𝗢𝗥𝗠 𝗜𝗡𝗦𝗧𝗥𝗨𝗖𝗧𝗜𝗢𝗡𝗦 ⚠️ ✪ 𝗖𝗼𝗺𝗽𝗹𝗲𝘁𝗲 𝗮𝗹𝗹 𝗿𝗲𝗹𝗲𝘃𝗮𝗻𝘁 𝘀𝗲𝗰𝘁𝗶𝗼𝗻𝘀 ✪ 𝗣𝗿𝗼𝘃𝗶𝗱𝗲 𝗱𝗲𝘁𝗮𝗶𝗹𝗲𝗱 𝗮𝗻𝘀…"
type textarea "x"
type textarea "⚠️ 𝗙𝗢𝗥𝗠 𝗜𝗡𝗦𝗧𝗥𝗨𝗖𝗧𝗜𝗢𝗡𝗦 ⚠️ ✪ 𝗖𝗼𝗺𝗽𝗹𝗲𝘁𝗲 𝗮𝗹𝗹 𝗿𝗲𝗹𝗲𝘃𝗮𝗻𝘁 𝘀𝗲𝗰𝘁𝗶𝗼𝗻𝘀 ✪ 𝗣𝗿𝗼𝘃𝗶𝗱𝗲 𝗱𝗲𝘁𝗮𝗶𝗹𝗲𝗱 𝗮𝗻𝘀…"
type textarea "x"
type textarea "⚠️ 𝗙𝗢𝗥𝗠 𝗜𝗡𝗦𝗧𝗥𝗨𝗖𝗧𝗜𝗢𝗡𝗦 ⚠️ ✪ 𝗖𝗼𝗺𝗽𝗹𝗲𝘁𝗲 𝗮𝗹𝗹 𝗿𝗲𝗹𝗲𝘃𝗮𝗻𝘁 𝘀𝗲𝗰𝘁𝗶𝗼𝗻𝘀 ✪ 𝗣𝗿𝗼𝘃𝗶𝗱𝗲 𝗱𝗲𝘁𝗮𝗶𝗹𝗲𝗱 𝗮𝗻𝘀…"
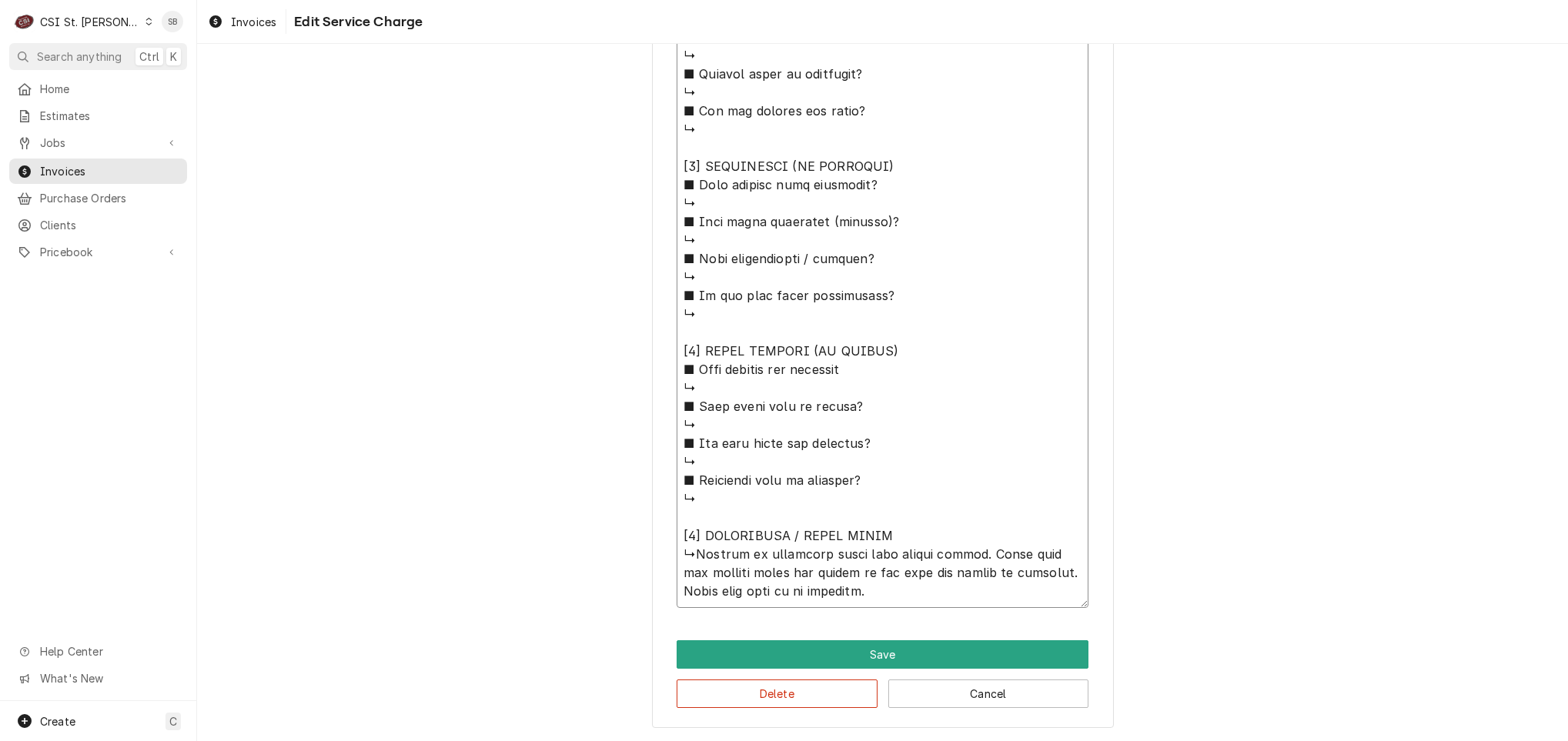
type textarea "x"
type textarea "⚠️ 𝗙𝗢𝗥𝗠 𝗜𝗡𝗦𝗧𝗥𝗨𝗖𝗧𝗜𝗢𝗡𝗦 ⚠️ ✪ 𝗖𝗼𝗺𝗽𝗹𝗲𝘁𝗲 𝗮𝗹𝗹 𝗿𝗲𝗹𝗲𝘃𝗮𝗻𝘁 𝘀𝗲𝗰𝘁𝗶𝗼𝗻𝘀 ✪ 𝗣𝗿𝗼𝘃𝗶𝗱𝗲 𝗱𝗲𝘁𝗮𝗶𝗹𝗲𝗱 𝗮𝗻𝘀…"
type textarea "x"
type textarea "⚠️ 𝗙𝗢𝗥𝗠 𝗜𝗡𝗦𝗧𝗥𝗨𝗖𝗧𝗜𝗢𝗡𝗦 ⚠️ ✪ 𝗖𝗼𝗺𝗽𝗹𝗲𝘁𝗲 𝗮𝗹𝗹 𝗿𝗲𝗹𝗲𝘃𝗮𝗻𝘁 𝘀𝗲𝗰𝘁𝗶𝗼𝗻𝘀 ✪ 𝗣𝗿𝗼𝘃𝗶𝗱𝗲 𝗱𝗲𝘁𝗮𝗶𝗹𝗲𝗱 𝗮𝗻𝘀…"
type textarea "x"
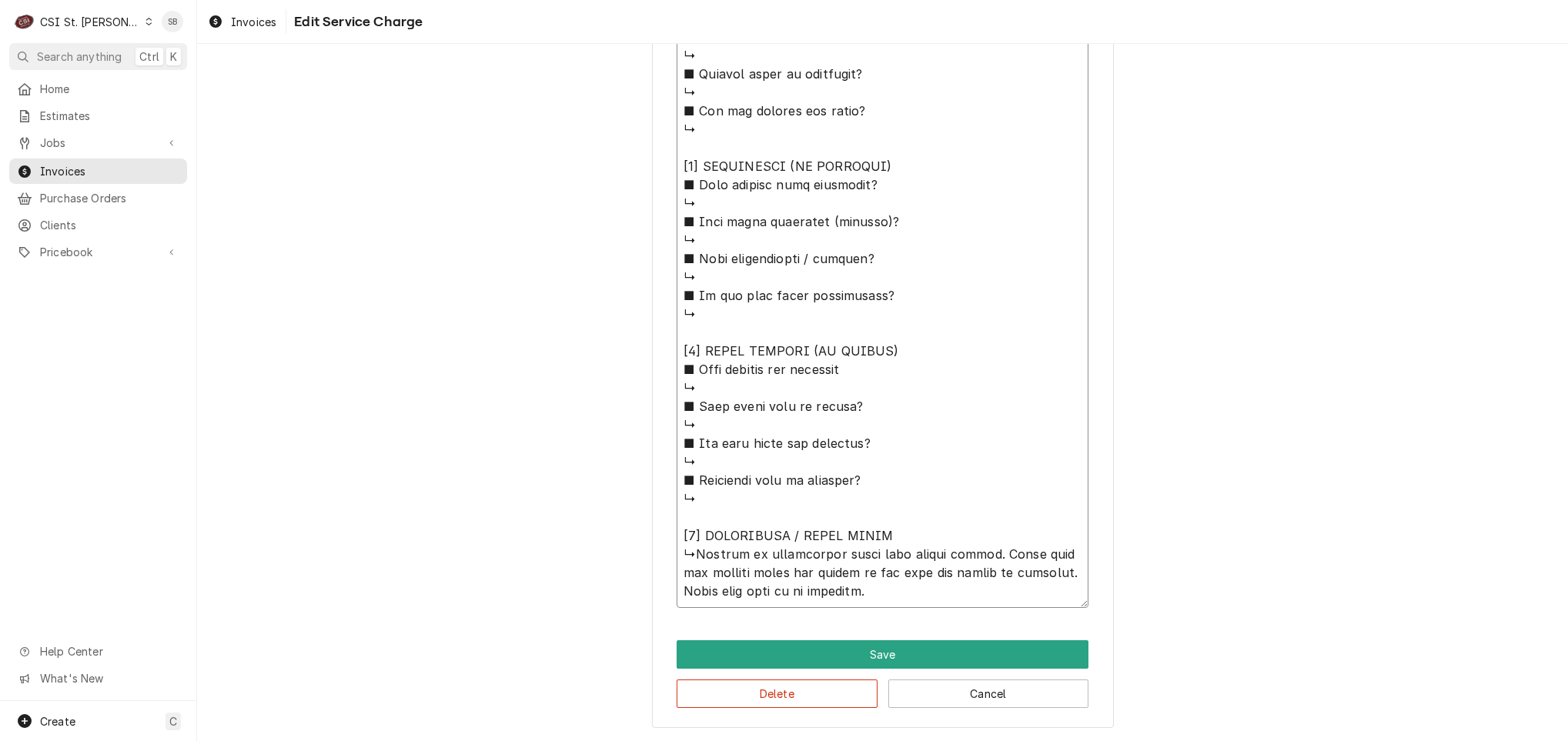
type textarea "⚠️ 𝗙𝗢𝗥𝗠 𝗜𝗡𝗦𝗧𝗥𝗨𝗖𝗧𝗜𝗢𝗡𝗦 ⚠️ ✪ 𝗖𝗼𝗺𝗽𝗹𝗲𝘁𝗲 𝗮𝗹𝗹 𝗿𝗲𝗹𝗲𝘃𝗮𝗻𝘁 𝘀𝗲𝗰𝘁𝗶𝗼𝗻𝘀 ✪ 𝗣𝗿𝗼𝘃𝗶𝗱𝗲 𝗱𝗲𝘁𝗮𝗶𝗹𝗲𝗱 𝗮𝗻𝘀…"
type textarea "x"
type textarea "⚠️ 𝗙𝗢𝗥𝗠 𝗜𝗡𝗦𝗧𝗥𝗨𝗖𝗧𝗜𝗢𝗡𝗦 ⚠️ ✪ 𝗖𝗼𝗺𝗽𝗹𝗲𝘁𝗲 𝗮𝗹𝗹 𝗿𝗲𝗹𝗲𝘃𝗮𝗻𝘁 𝘀𝗲𝗰𝘁𝗶𝗼𝗻𝘀 ✪ 𝗣𝗿𝗼𝘃𝗶𝗱𝗲 𝗱𝗲𝘁𝗮𝗶𝗹𝗲𝗱 𝗮𝗻𝘀…"
type textarea "x"
type textarea "⚠️ 𝗙𝗢𝗥𝗠 𝗜𝗡𝗦𝗧𝗥𝗨𝗖𝗧𝗜𝗢𝗡𝗦 ⚠️ ✪ 𝗖𝗼𝗺𝗽𝗹𝗲𝘁𝗲 𝗮𝗹𝗹 𝗿𝗲𝗹𝗲𝘃𝗮𝗻𝘁 𝘀𝗲𝗰𝘁𝗶𝗼𝗻𝘀 ✪ 𝗣𝗿𝗼𝘃𝗶𝗱𝗲 𝗱𝗲𝘁𝗮𝗶𝗹𝗲𝗱 𝗮𝗻𝘀…"
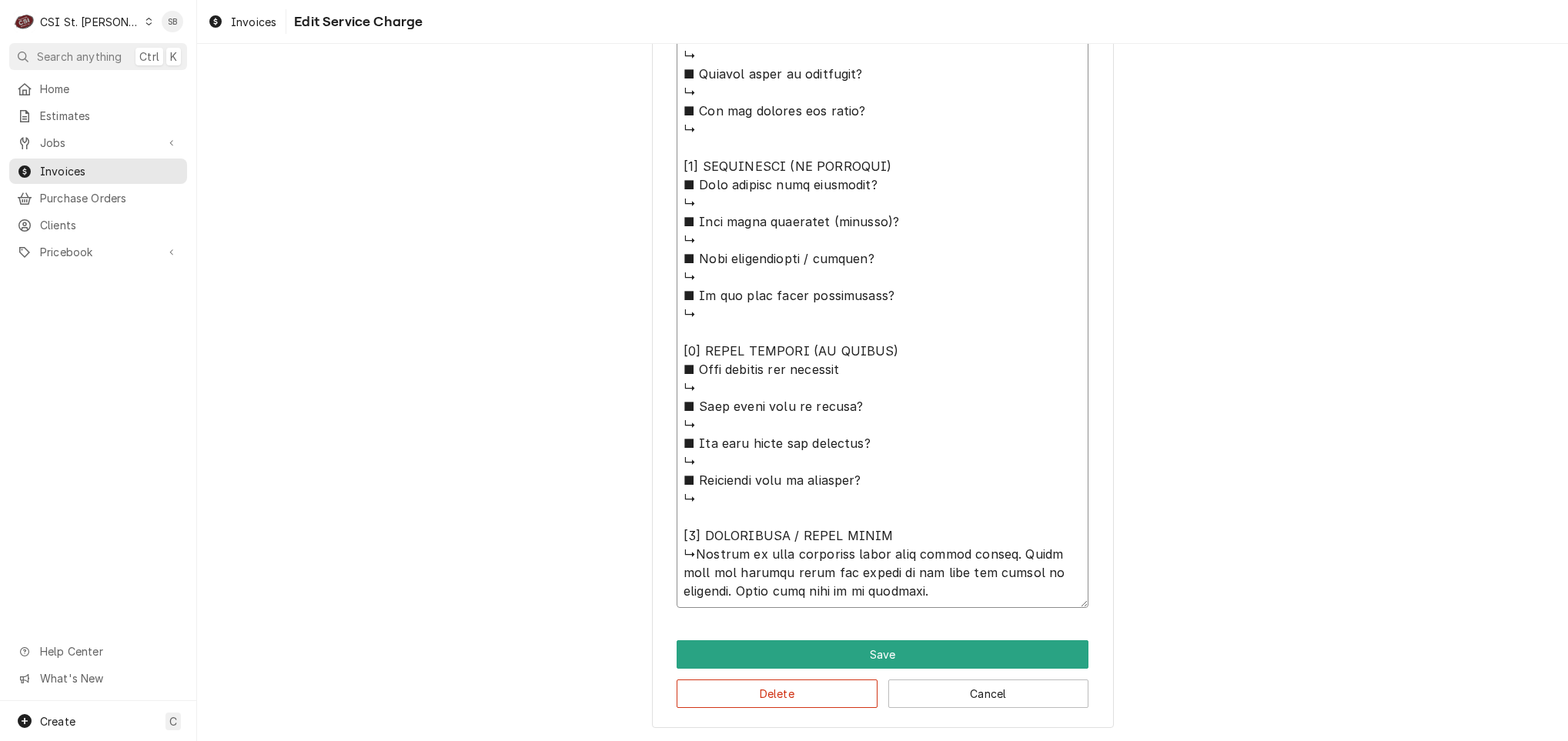
type textarea "x"
type textarea "⚠️ 𝗙𝗢𝗥𝗠 𝗜𝗡𝗦𝗧𝗥𝗨𝗖𝗧𝗜𝗢𝗡𝗦 ⚠️ ✪ 𝗖𝗼𝗺𝗽𝗹𝗲𝘁𝗲 𝗮𝗹𝗹 𝗿𝗲𝗹𝗲𝘃𝗮𝗻𝘁 𝘀𝗲𝗰𝘁𝗶𝗼𝗻𝘀 ✪ 𝗣𝗿𝗼𝘃𝗶𝗱𝗲 𝗱𝗲𝘁𝗮𝗶𝗹𝗲𝗱 𝗮𝗻𝘀…"
type textarea "x"
type textarea "⚠️ 𝗙𝗢𝗥𝗠 𝗜𝗡𝗦𝗧𝗥𝗨𝗖𝗧𝗜𝗢𝗡𝗦 ⚠️ ✪ 𝗖𝗼𝗺𝗽𝗹𝗲𝘁𝗲 𝗮𝗹𝗹 𝗿𝗲𝗹𝗲𝘃𝗮𝗻𝘁 𝘀𝗲𝗰𝘁𝗶𝗼𝗻𝘀 ✪ 𝗣𝗿𝗼𝘃𝗶𝗱𝗲 𝗱𝗲𝘁𝗮𝗶𝗹𝗲𝗱 𝗮𝗻𝘀…"
type textarea "x"
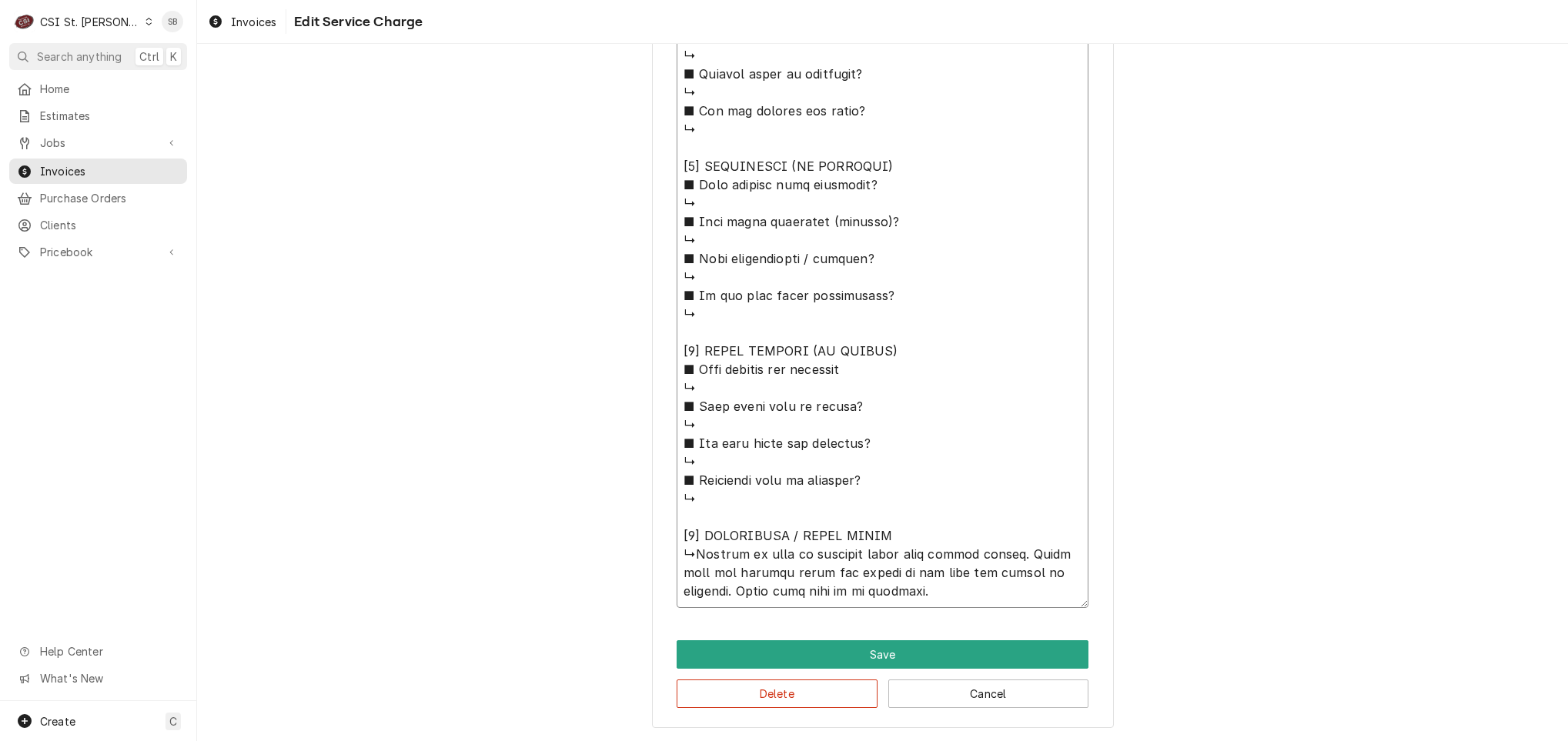
type textarea "⚠️ 𝗙𝗢𝗥𝗠 𝗜𝗡𝗦𝗧𝗥𝗨𝗖𝗧𝗜𝗢𝗡𝗦 ⚠️ ✪ 𝗖𝗼𝗺𝗽𝗹𝗲𝘁𝗲 𝗮𝗹𝗹 𝗿𝗲𝗹𝗲𝘃𝗮𝗻𝘁 𝘀𝗲𝗰𝘁𝗶𝗼𝗻𝘀 ✪ 𝗣𝗿𝗼𝘃𝗶𝗱𝗲 𝗱𝗲𝘁𝗮𝗶𝗹𝗲𝗱 𝗮𝗻𝘀…"
type textarea "x"
type textarea "⚠️ 𝗙𝗢𝗥𝗠 𝗜𝗡𝗦𝗧𝗥𝗨𝗖𝗧𝗜𝗢𝗡𝗦 ⚠️ ✪ 𝗖𝗼𝗺𝗽𝗹𝗲𝘁𝗲 𝗮𝗹𝗹 𝗿𝗲𝗹𝗲𝘃𝗮𝗻𝘁 𝘀𝗲𝗰𝘁𝗶𝗼𝗻𝘀 ✪ 𝗣𝗿𝗼𝘃𝗶𝗱𝗲 𝗱𝗲𝘁𝗮𝗶𝗹𝗲𝗱 𝗮𝗻𝘀…"
type textarea "x"
type textarea "⚠️ 𝗙𝗢𝗥𝗠 𝗜𝗡𝗦𝗧𝗥𝗨𝗖𝗧𝗜𝗢𝗡𝗦 ⚠️ ✪ 𝗖𝗼𝗺𝗽𝗹𝗲𝘁𝗲 𝗮𝗹𝗹 𝗿𝗲𝗹𝗲𝘃𝗮𝗻𝘁 𝘀𝗲𝗰𝘁𝗶𝗼𝗻𝘀 ✪ 𝗣𝗿𝗼𝘃𝗶𝗱𝗲 𝗱𝗲𝘁𝗮𝗶𝗹𝗲𝗱 𝗮𝗻𝘀…"
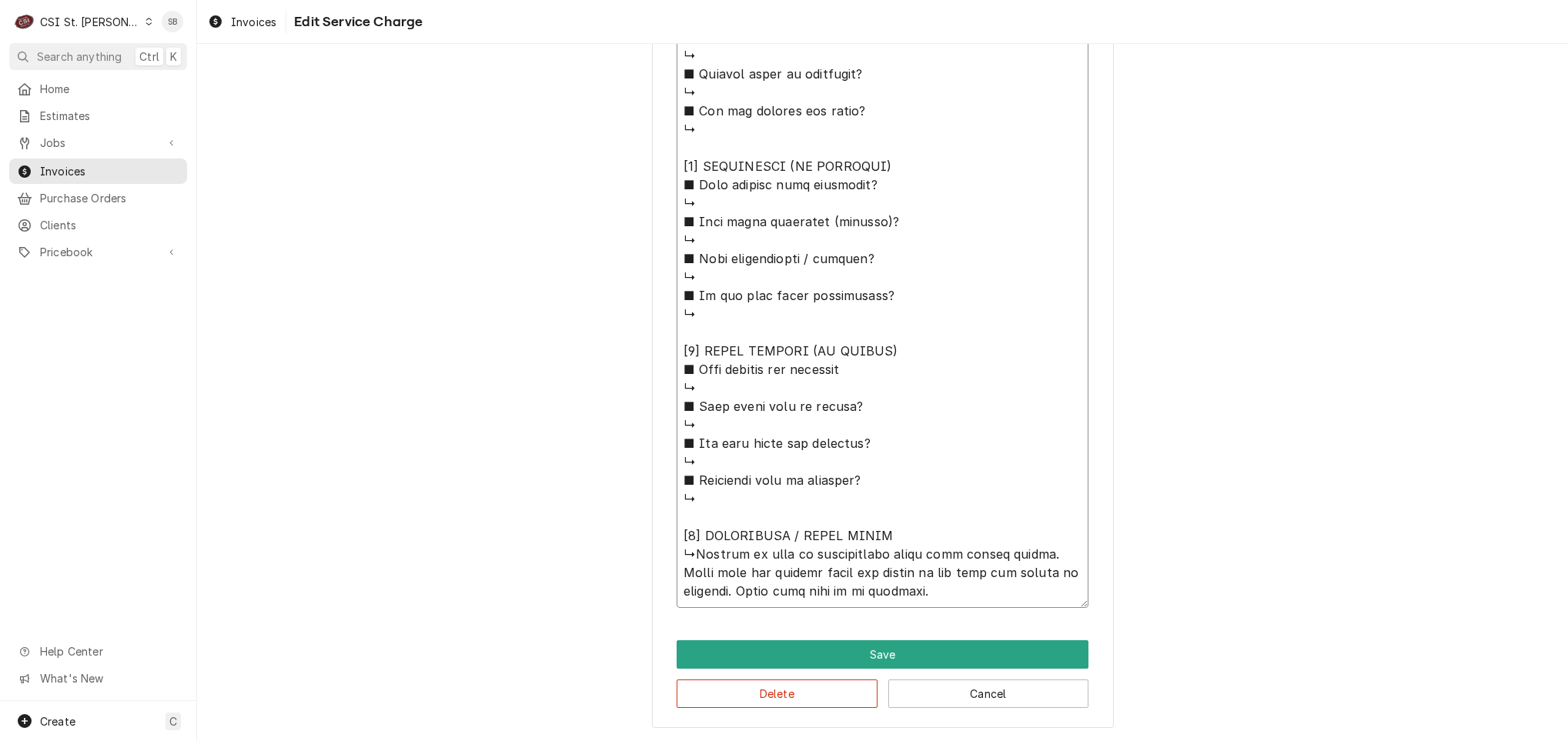
type textarea "x"
type textarea "⚠️ 𝗙𝗢𝗥𝗠 𝗜𝗡𝗦𝗧𝗥𝗨𝗖𝗧𝗜𝗢𝗡𝗦 ⚠️ ✪ 𝗖𝗼𝗺𝗽𝗹𝗲𝘁𝗲 𝗮𝗹𝗹 𝗿𝗲𝗹𝗲𝘃𝗮𝗻𝘁 𝘀𝗲𝗰𝘁𝗶𝗼𝗻𝘀 ✪ 𝗣𝗿𝗼𝘃𝗶𝗱𝗲 𝗱𝗲𝘁𝗮𝗶𝗹𝗲𝗱 𝗮𝗻𝘀…"
type textarea "x"
type textarea "⚠️ 𝗙𝗢𝗥𝗠 𝗜𝗡𝗦𝗧𝗥𝗨𝗖𝗧𝗜𝗢𝗡𝗦 ⚠️ ✪ 𝗖𝗼𝗺𝗽𝗹𝗲𝘁𝗲 𝗮𝗹𝗹 𝗿𝗲𝗹𝗲𝘃𝗮𝗻𝘁 𝘀𝗲𝗰𝘁𝗶𝗼𝗻𝘀 ✪ 𝗣𝗿𝗼𝘃𝗶𝗱𝗲 𝗱𝗲𝘁𝗮𝗶𝗹𝗲𝗱 𝗮𝗻𝘀…"
type textarea "x"
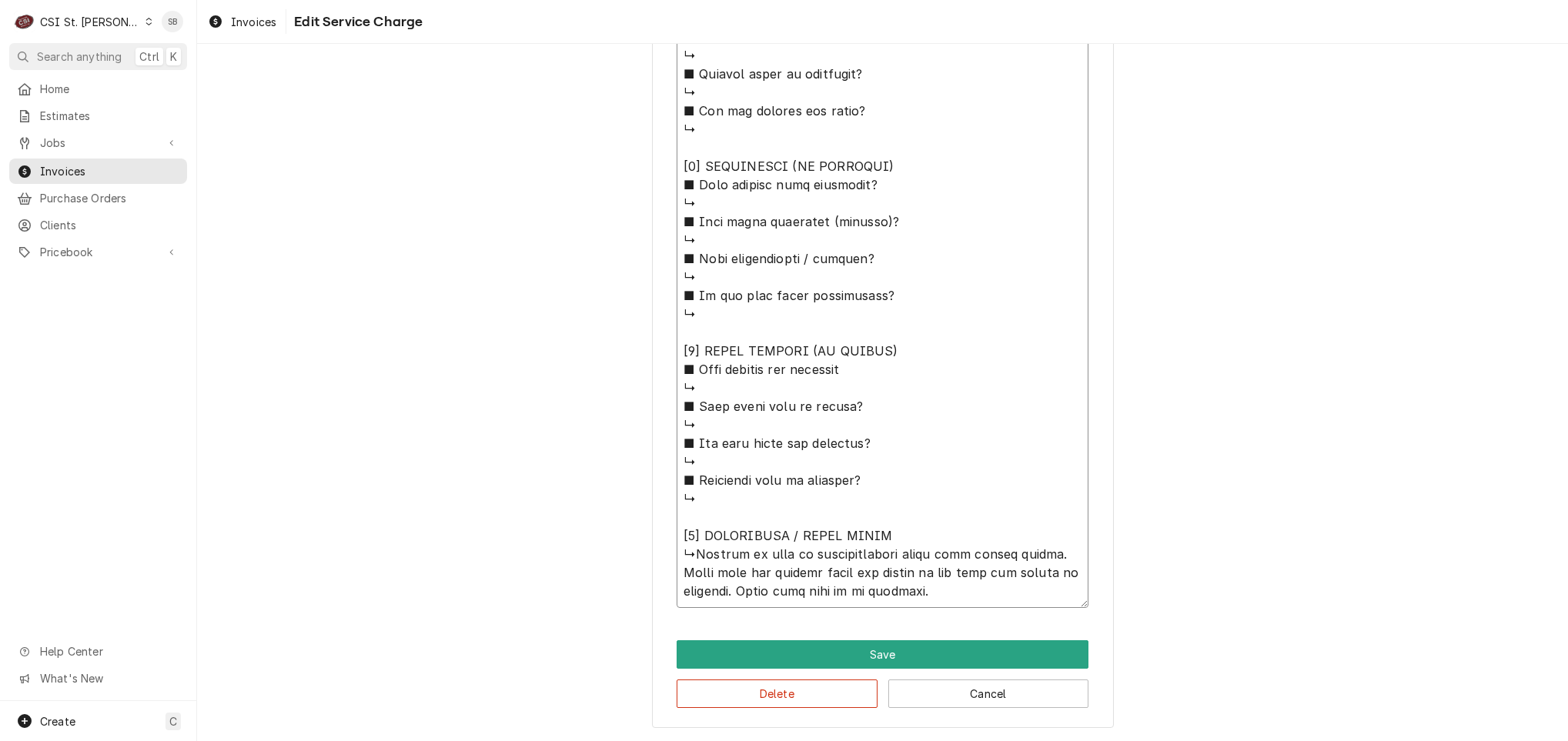
type textarea "⚠️ 𝗙𝗢𝗥𝗠 𝗜𝗡𝗦𝗧𝗥𝗨𝗖𝗧𝗜𝗢𝗡𝗦 ⚠️ ✪ 𝗖𝗼𝗺𝗽𝗹𝗲𝘁𝗲 𝗮𝗹𝗹 𝗿𝗲𝗹𝗲𝘃𝗮𝗻𝘁 𝘀𝗲𝗰𝘁𝗶𝗼𝗻𝘀 ✪ 𝗣𝗿𝗼𝘃𝗶𝗱𝗲 𝗱𝗲𝘁𝗮𝗶𝗹𝗲𝗱 𝗮𝗻𝘀…"
type textarea "x"
type textarea "⚠️ 𝗙𝗢𝗥𝗠 𝗜𝗡𝗦𝗧𝗥𝗨𝗖𝗧𝗜𝗢𝗡𝗦 ⚠️ ✪ 𝗖𝗼𝗺𝗽𝗹𝗲𝘁𝗲 𝗮𝗹𝗹 𝗿𝗲𝗹𝗲𝘃𝗮𝗻𝘁 𝘀𝗲𝗰𝘁𝗶𝗼𝗻𝘀 ✪ 𝗣𝗿𝗼𝘃𝗶𝗱𝗲 𝗱𝗲𝘁𝗮𝗶𝗹𝗲𝗱 𝗮𝗻𝘀…"
type textarea "x"
type textarea "⚠️ 𝗙𝗢𝗥𝗠 𝗜𝗡𝗦𝗧𝗥𝗨𝗖𝗧𝗜𝗢𝗡𝗦 ⚠️ ✪ 𝗖𝗼𝗺𝗽𝗹𝗲𝘁𝗲 𝗮𝗹𝗹 𝗿𝗲𝗹𝗲𝘃𝗮𝗻𝘁 𝘀𝗲𝗰𝘁𝗶𝗼𝗻𝘀 ✪ 𝗣𝗿𝗼𝘃𝗶𝗱𝗲 𝗱𝗲𝘁𝗮𝗶𝗹𝗲𝗱 𝗮𝗻𝘀…"
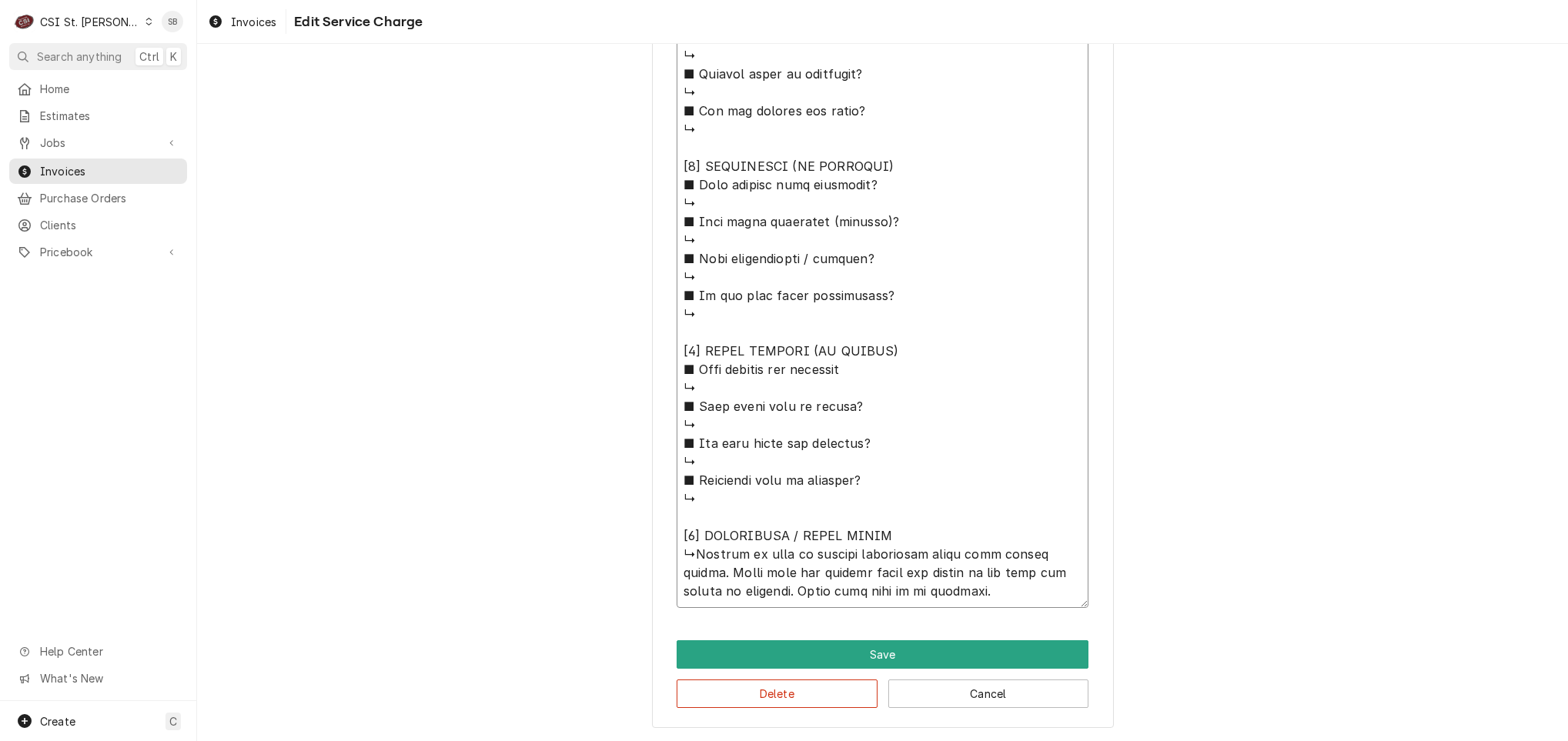
type textarea "x"
type textarea "⚠️ 𝗙𝗢𝗥𝗠 𝗜𝗡𝗦𝗧𝗥𝗨𝗖𝗧𝗜𝗢𝗡𝗦 ⚠️ ✪ 𝗖𝗼𝗺𝗽𝗹𝗲𝘁𝗲 𝗮𝗹𝗹 𝗿𝗲𝗹𝗲𝘃𝗮𝗻𝘁 𝘀𝗲𝗰𝘁𝗶𝗼𝗻𝘀 ✪ 𝗣𝗿𝗼𝘃𝗶𝗱𝗲 𝗱𝗲𝘁𝗮𝗶𝗹𝗲𝗱 𝗮𝗻𝘀…"
type textarea "x"
type textarea "⚠️ 𝗙𝗢𝗥𝗠 𝗜𝗡𝗦𝗧𝗥𝗨𝗖𝗧𝗜𝗢𝗡𝗦 ⚠️ ✪ 𝗖𝗼𝗺𝗽𝗹𝗲𝘁𝗲 𝗮𝗹𝗹 𝗿𝗲𝗹𝗲𝘃𝗮𝗻𝘁 𝘀𝗲𝗰𝘁𝗶𝗼𝗻𝘀 ✪ 𝗣𝗿𝗼𝘃𝗶𝗱𝗲 𝗱𝗲𝘁𝗮𝗶𝗹𝗲𝗱 𝗮𝗻𝘀…"
type textarea "x"
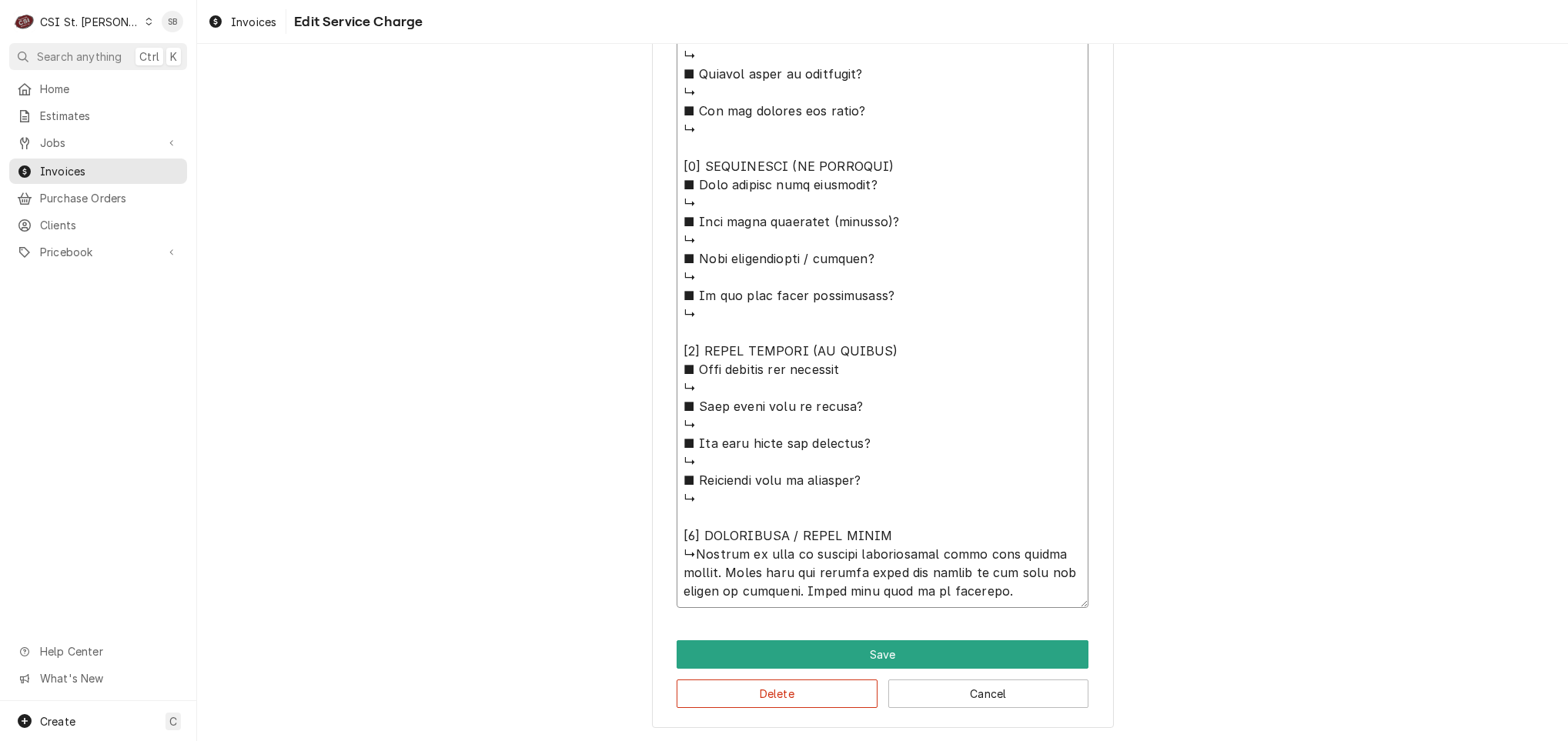
type textarea "⚠️ 𝗙𝗢𝗥𝗠 𝗜𝗡𝗦𝗧𝗥𝗨𝗖𝗧𝗜𝗢𝗡𝗦 ⚠️ ✪ 𝗖𝗼𝗺𝗽𝗹𝗲𝘁𝗲 𝗮𝗹𝗹 𝗿𝗲𝗹𝗲𝘃𝗮𝗻𝘁 𝘀𝗲𝗰𝘁𝗶𝗼𝗻𝘀 ✪ 𝗣𝗿𝗼𝘃𝗶𝗱𝗲 𝗱𝗲𝘁𝗮𝗶𝗹𝗲𝗱 𝗮𝗻𝘀…"
type textarea "x"
type textarea "⚠️ 𝗙𝗢𝗥𝗠 𝗜𝗡𝗦𝗧𝗥𝗨𝗖𝗧𝗜𝗢𝗡𝗦 ⚠️ ✪ 𝗖𝗼𝗺𝗽𝗹𝗲𝘁𝗲 𝗮𝗹𝗹 𝗿𝗲𝗹𝗲𝘃𝗮𝗻𝘁 𝘀𝗲𝗰𝘁𝗶𝗼𝗻𝘀 ✪ 𝗣𝗿𝗼𝘃𝗶𝗱𝗲 𝗱𝗲𝘁𝗮𝗶𝗹𝗲𝗱 𝗮𝗻𝘀…"
type textarea "x"
type textarea "⚠️ 𝗙𝗢𝗥𝗠 𝗜𝗡𝗦𝗧𝗥𝗨𝗖𝗧𝗜𝗢𝗡𝗦 ⚠️ ✪ 𝗖𝗼𝗺𝗽𝗹𝗲𝘁𝗲 𝗮𝗹𝗹 𝗿𝗲𝗹𝗲𝘃𝗮𝗻𝘁 𝘀𝗲𝗰𝘁𝗶𝗼𝗻𝘀 ✪ 𝗣𝗿𝗼𝘃𝗶𝗱𝗲 𝗱𝗲𝘁𝗮𝗶𝗹𝗲𝗱 𝗮𝗻𝘀…"
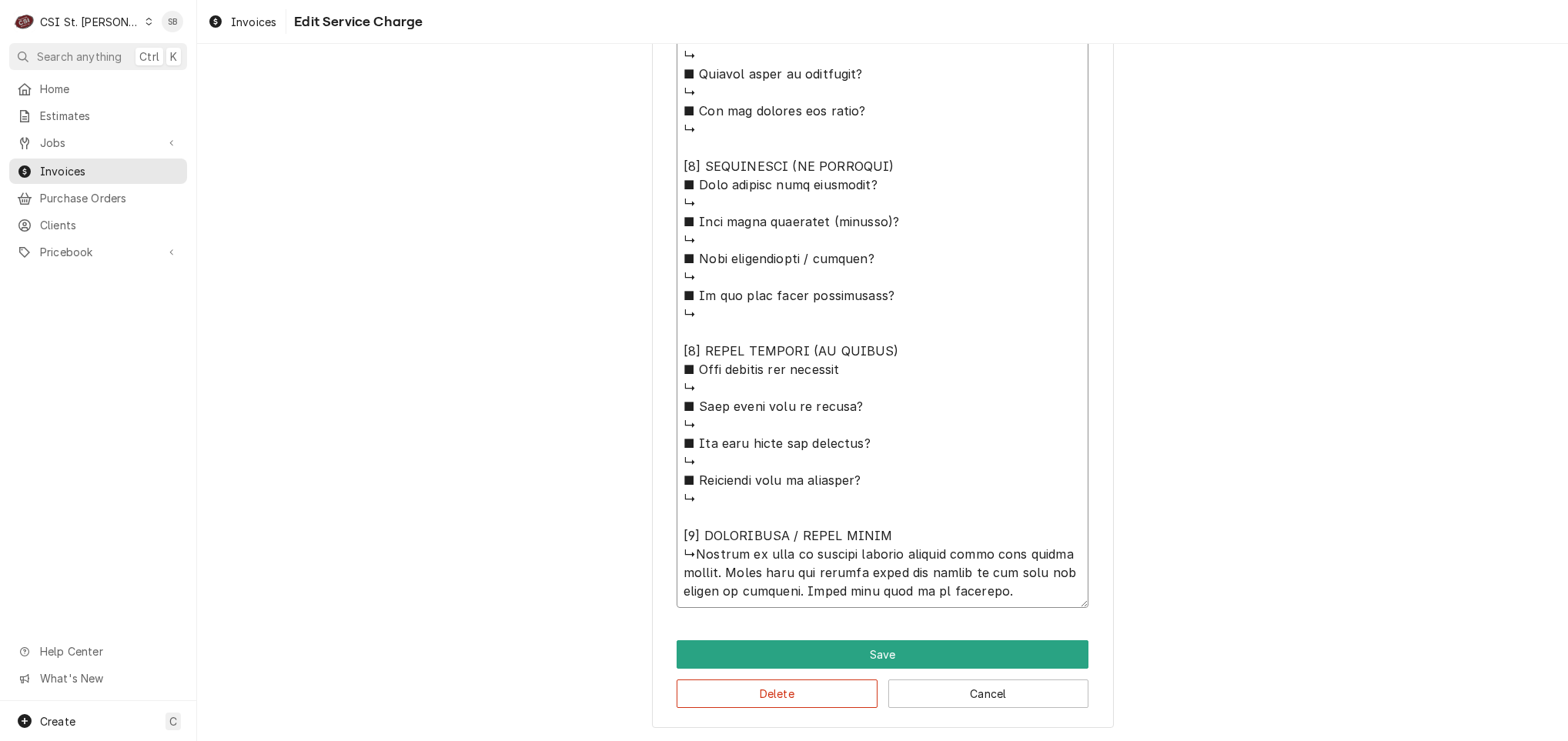
type textarea "x"
type textarea "⚠️ 𝗙𝗢𝗥𝗠 𝗜𝗡𝗦𝗧𝗥𝗨𝗖𝗧𝗜𝗢𝗡𝗦 ⚠️ ✪ 𝗖𝗼𝗺𝗽𝗹𝗲𝘁𝗲 𝗮𝗹𝗹 𝗿𝗲𝗹𝗲𝘃𝗮𝗻𝘁 𝘀𝗲𝗰𝘁𝗶𝗼𝗻𝘀 ✪ 𝗣𝗿𝗼𝘃𝗶𝗱𝗲 𝗱𝗲𝘁𝗮𝗶𝗹𝗲𝗱 𝗮𝗻𝘀…"
type textarea "x"
type textarea "⚠️ 𝗙𝗢𝗥𝗠 𝗜𝗡𝗦𝗧𝗥𝗨𝗖𝗧𝗜𝗢𝗡𝗦 ⚠️ ✪ 𝗖𝗼𝗺𝗽𝗹𝗲𝘁𝗲 𝗮𝗹𝗹 𝗿𝗲𝗹𝗲𝘃𝗮𝗻𝘁 𝘀𝗲𝗰𝘁𝗶𝗼𝗻𝘀 ✪ 𝗣𝗿𝗼𝘃𝗶𝗱𝗲 𝗱𝗲𝘁𝗮𝗶𝗹𝗲𝗱 𝗮𝗻𝘀…"
paste textarea "Two bakery racks have wheels broken"
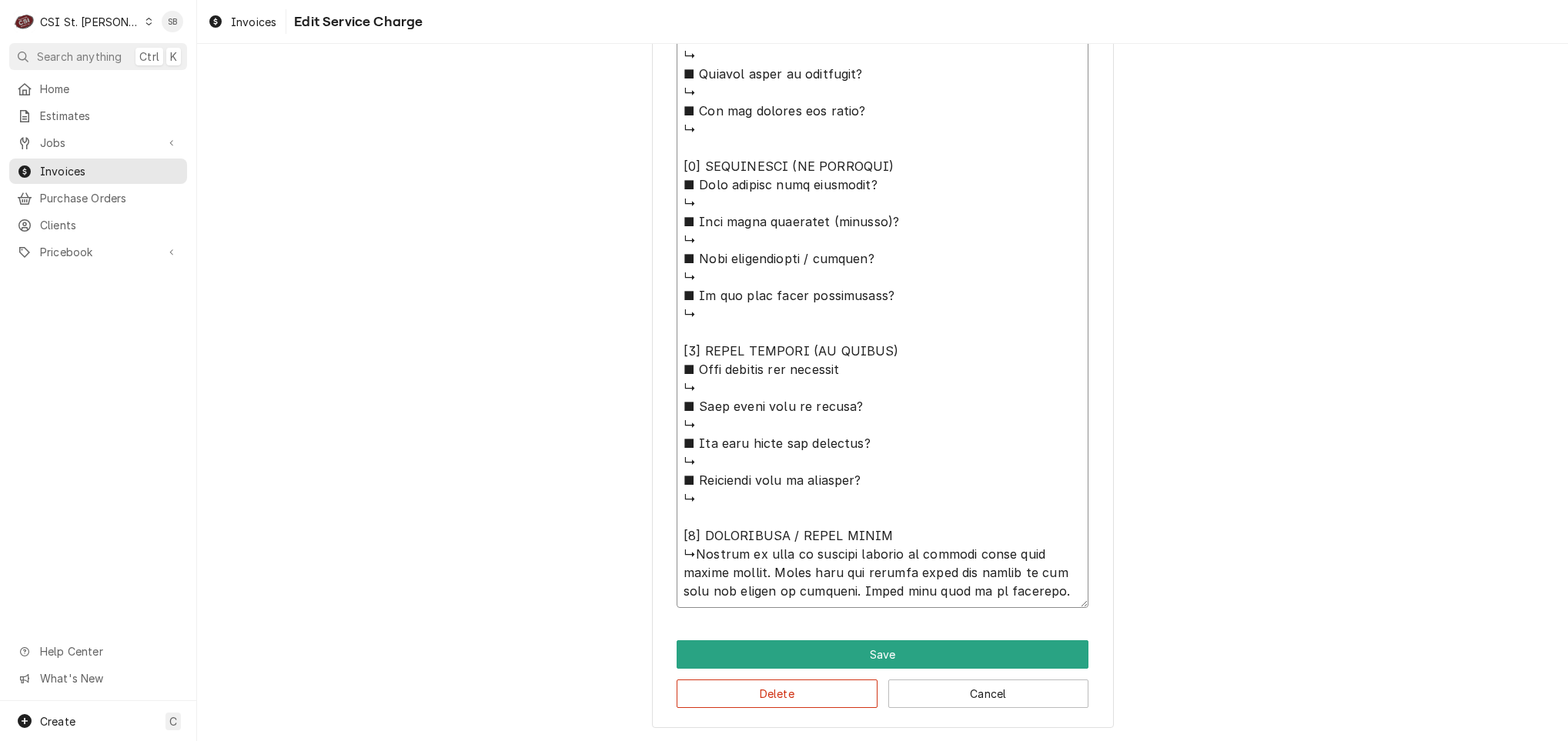
type textarea "x"
type textarea "⚠️ 𝗙𝗢𝗥𝗠 𝗜𝗡𝗦𝗧𝗥𝗨𝗖𝗧𝗜𝗢𝗡𝗦 ⚠️ ✪ 𝗖𝗼𝗺𝗽𝗹𝗲𝘁𝗲 𝗮𝗹𝗹 𝗿𝗲𝗹𝗲𝘃𝗮𝗻𝘁 𝘀𝗲𝗰𝘁𝗶𝗼𝗻𝘀 ✪ 𝗣𝗿𝗼𝘃𝗶𝗱𝗲 𝗱𝗲𝘁𝗮𝗶𝗹𝗲𝗱 𝗮𝗻𝘀…"
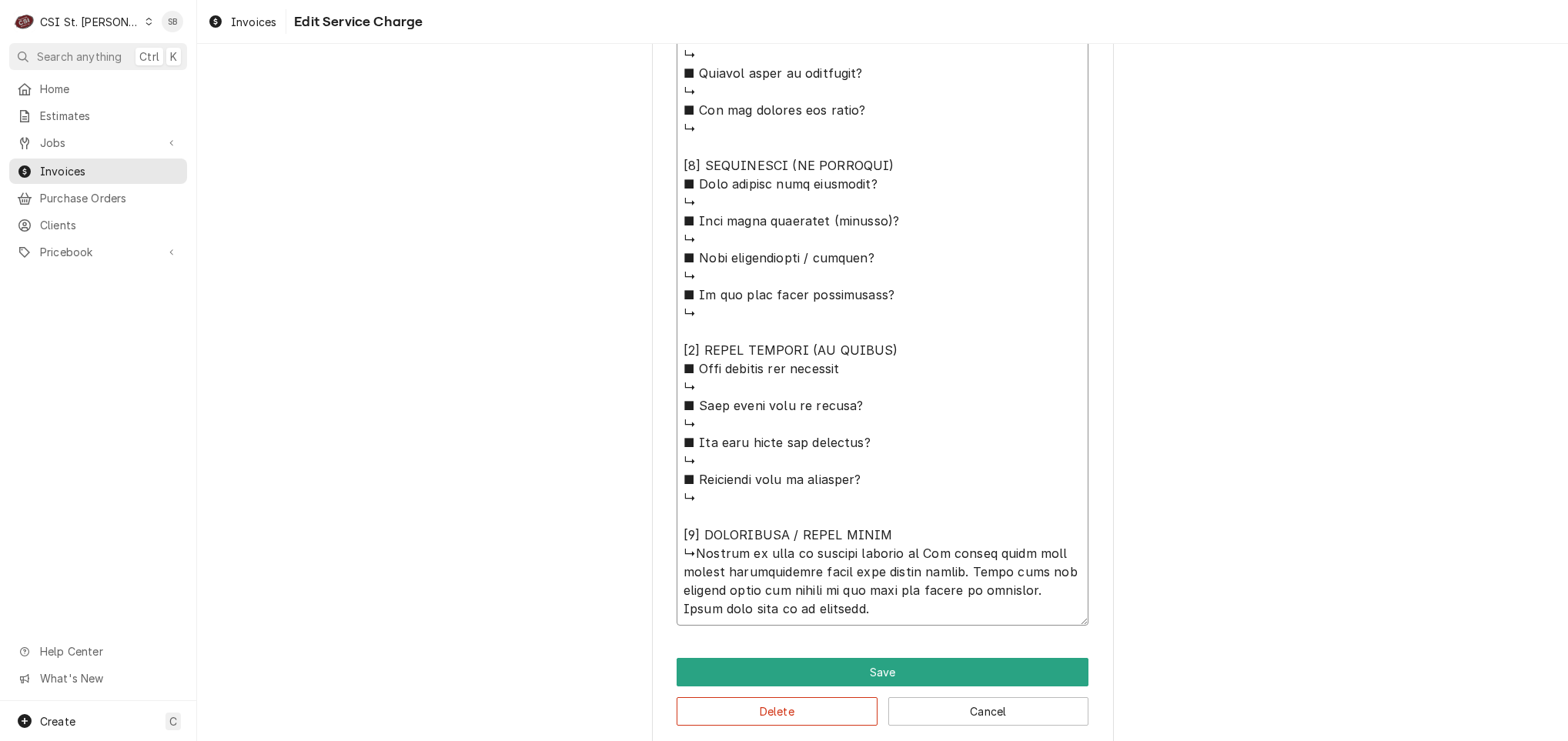
type textarea "x"
type textarea "⚠️ 𝗙𝗢𝗥𝗠 𝗜𝗡𝗦𝗧𝗥𝗨𝗖𝗧𝗜𝗢𝗡𝗦 ⚠️ ✪ 𝗖𝗼𝗺𝗽𝗹𝗲𝘁𝗲 𝗮𝗹𝗹 𝗿𝗲𝗹𝗲𝘃𝗮𝗻𝘁 𝘀𝗲𝗰𝘁𝗶𝗼𝗻𝘀 ✪ 𝗣𝗿𝗼𝘃𝗶𝗱𝗲 𝗱𝗲𝘁𝗮𝗶𝗹𝗲𝗱 𝗮𝗻𝘀…"
type textarea "x"
drag, startPoint x: 906, startPoint y: 618, endPoint x: 690, endPoint y: 549, distance: 226.8
click at [690, 549] on textarea "Service Summary ( optional )" at bounding box center [883, 83] width 412 height 1086
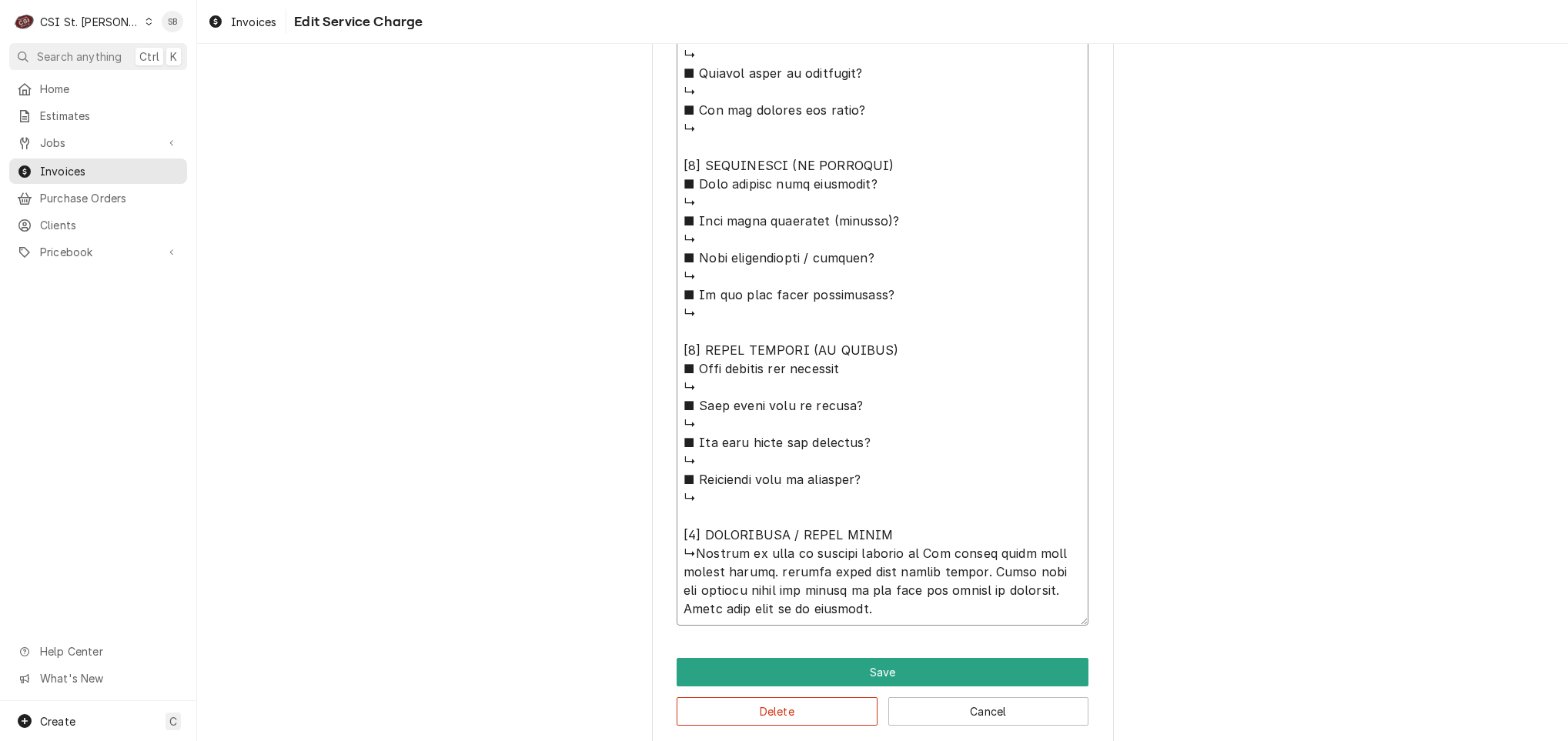
type textarea "⚠️ 𝗙𝗢𝗥𝗠 𝗜𝗡𝗦𝗧𝗥𝗨𝗖𝗧𝗜𝗢𝗡𝗦 ⚠️ ✪ 𝗖𝗼𝗺𝗽𝗹𝗲𝘁𝗲 𝗮𝗹𝗹 𝗿𝗲𝗹𝗲𝘃𝗮𝗻𝘁 𝘀𝗲𝗰𝘁𝗶𝗼𝗻𝘀 ✪ 𝗣𝗿𝗼𝘃𝗶𝗱𝗲 𝗱𝗲𝘁𝗮𝗶𝗹𝗲𝗱 𝗮𝗻𝘀…"
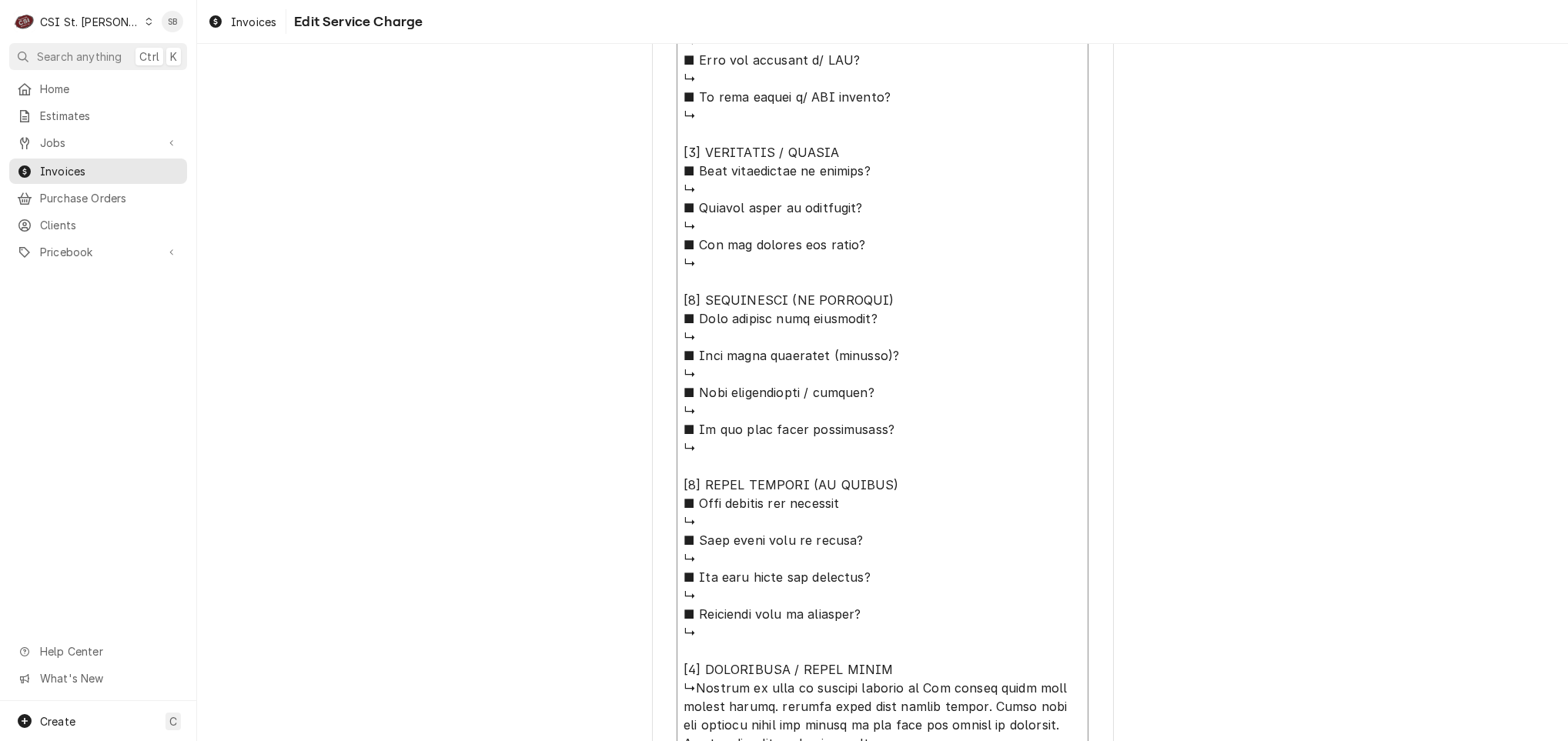
scroll to position [1218, 0]
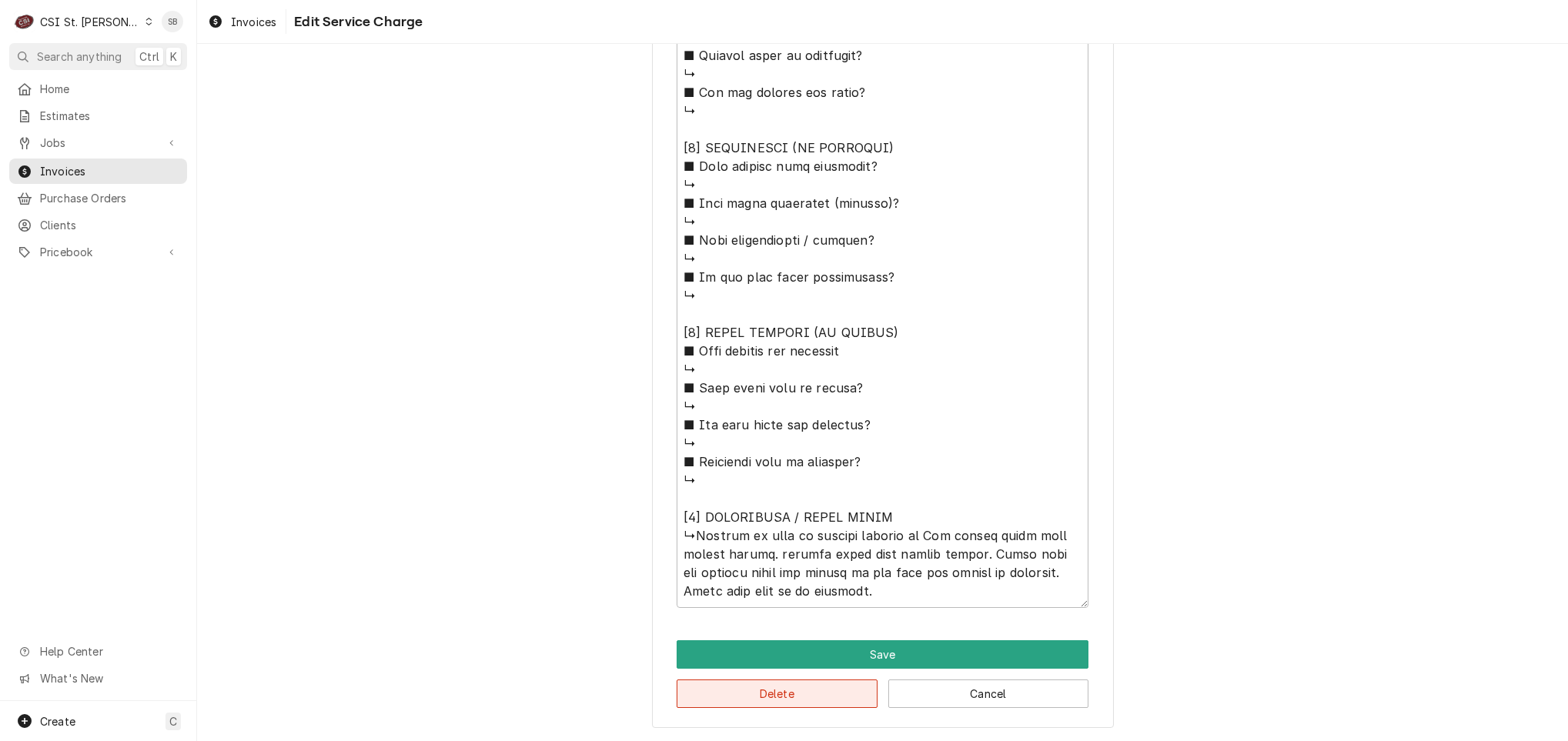
click at [744, 700] on button "Delete" at bounding box center [777, 693] width 201 height 28
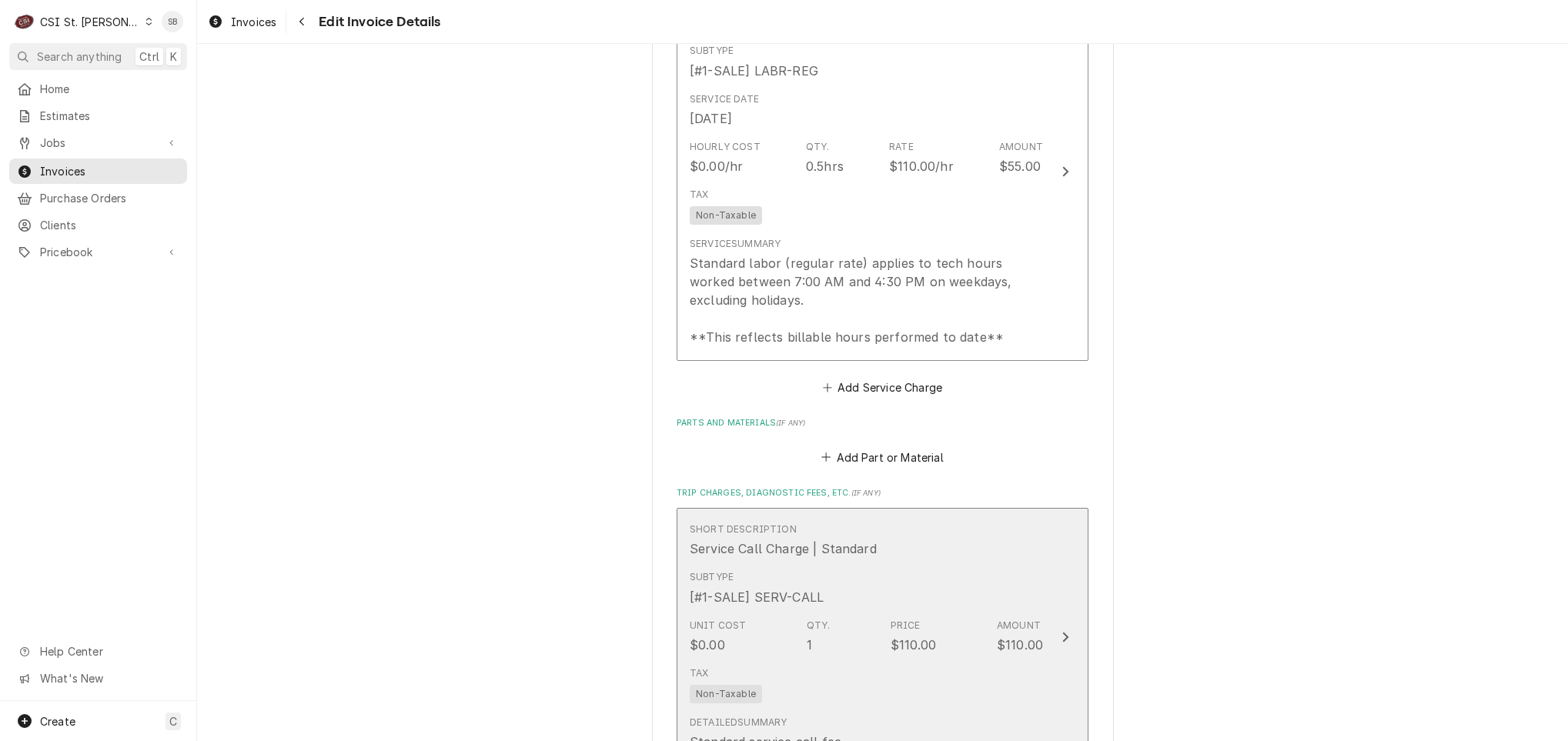
scroll to position [1265, 0]
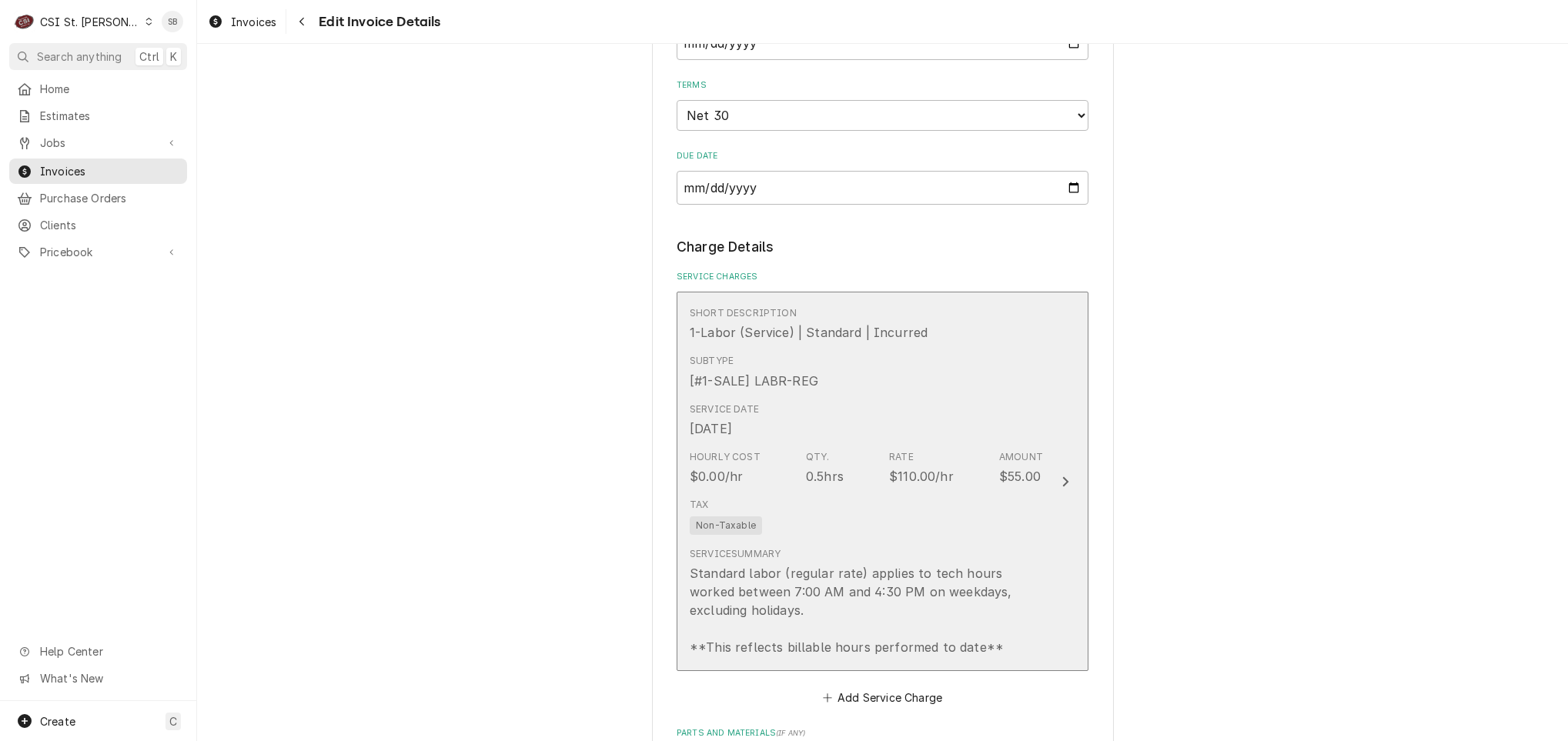
click at [728, 426] on div "Sep 10, 2025" at bounding box center [710, 428] width 43 height 18
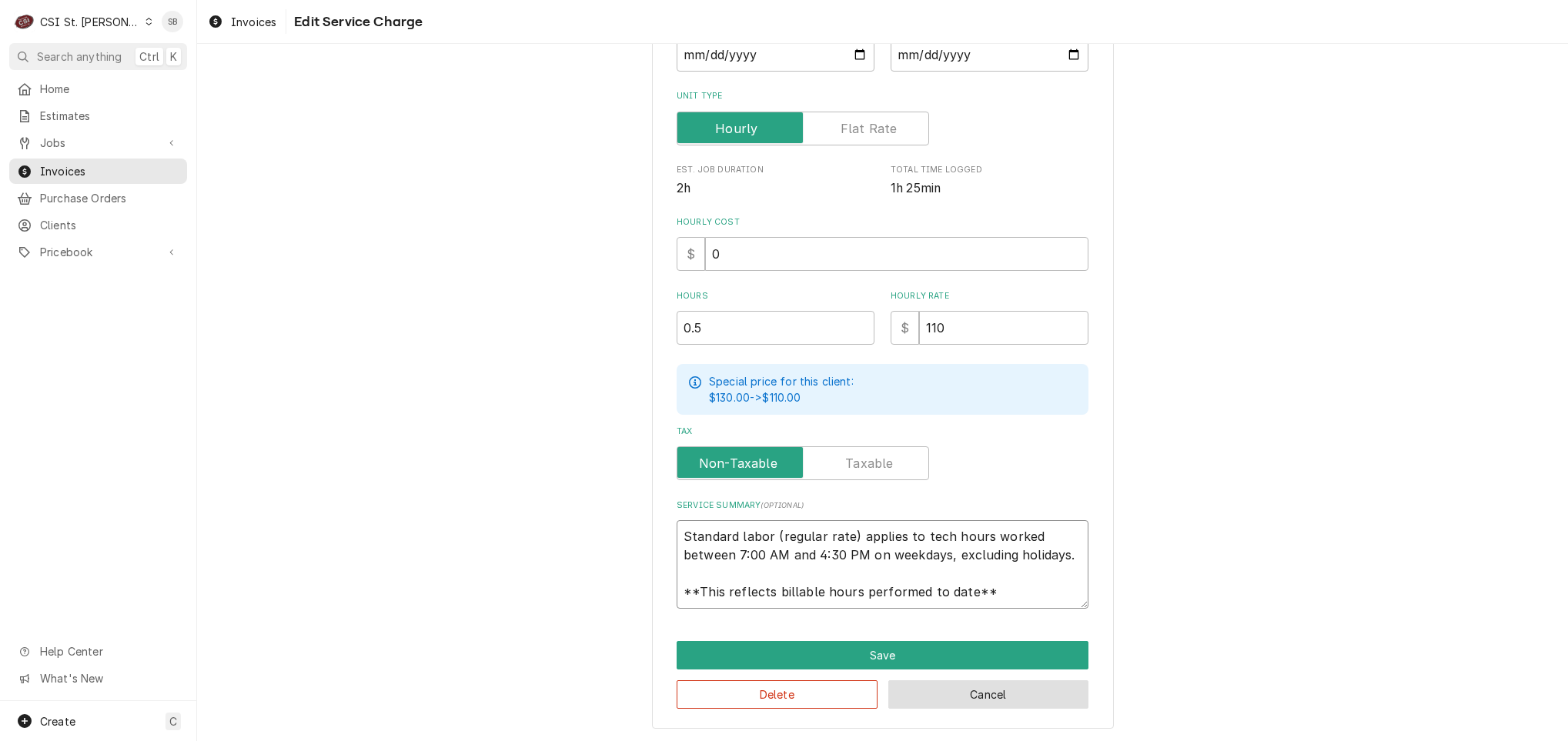
scroll to position [18, 0]
drag, startPoint x: 670, startPoint y: 538, endPoint x: 1079, endPoint y: 684, distance: 434.3
click at [1077, 687] on div "Use the fields below to edit this service charge Short Description 1-Labor (Ser…" at bounding box center [883, 262] width 462 height 935
paste textarea "On 09/11, technician arrived on site to inspect reports of two bakery racks wit…"
type textarea "x"
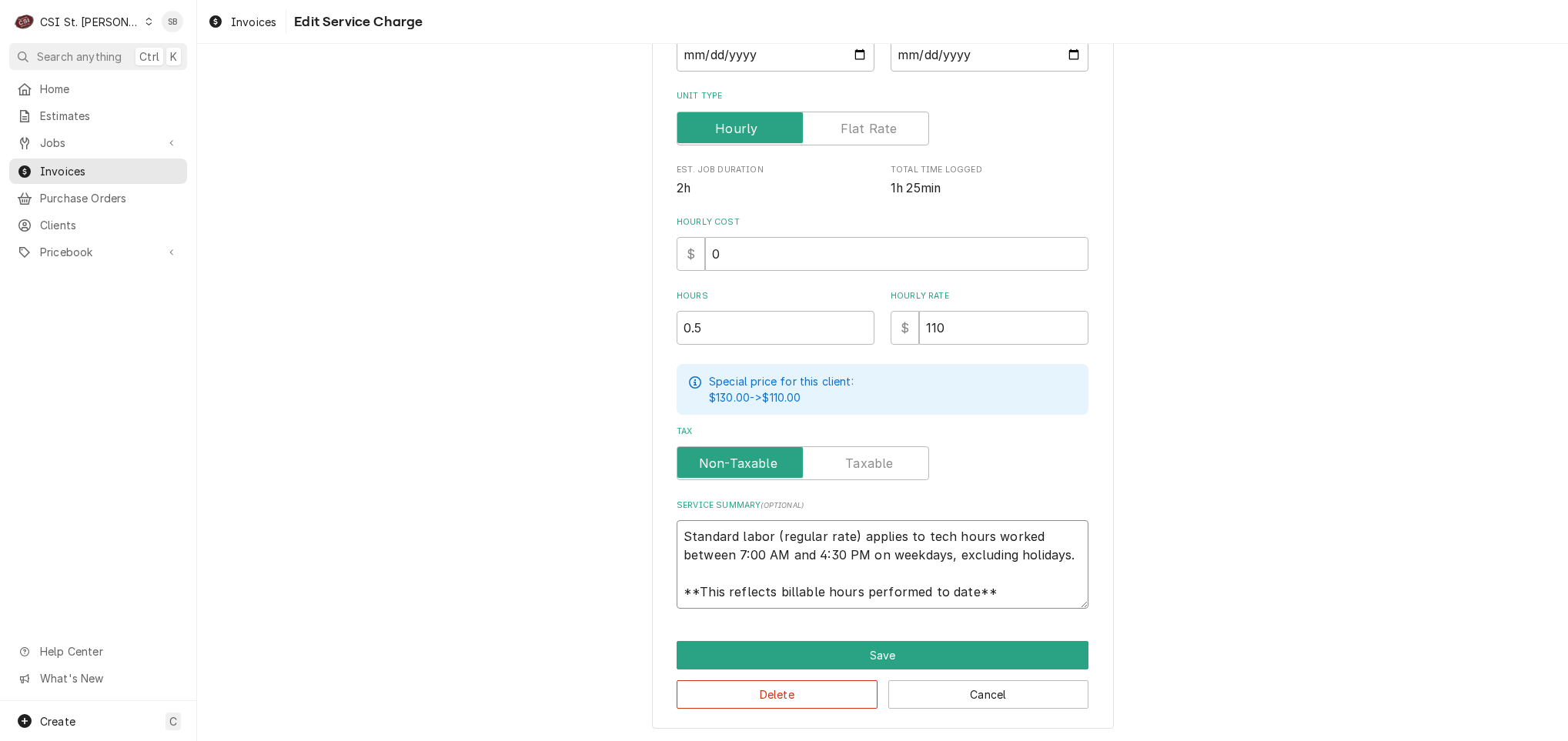
type textarea "On 09/11, technician arrived on site to inspect reports of two bakery racks wit…"
click at [728, 534] on textarea "On 09/11, technician arrived on site to inspect reports of two bakery racks wit…" at bounding box center [883, 564] width 412 height 88
type textarea "x"
type textarea "On 09/11technician arrived on site to inspect reports of two bakery racks with …"
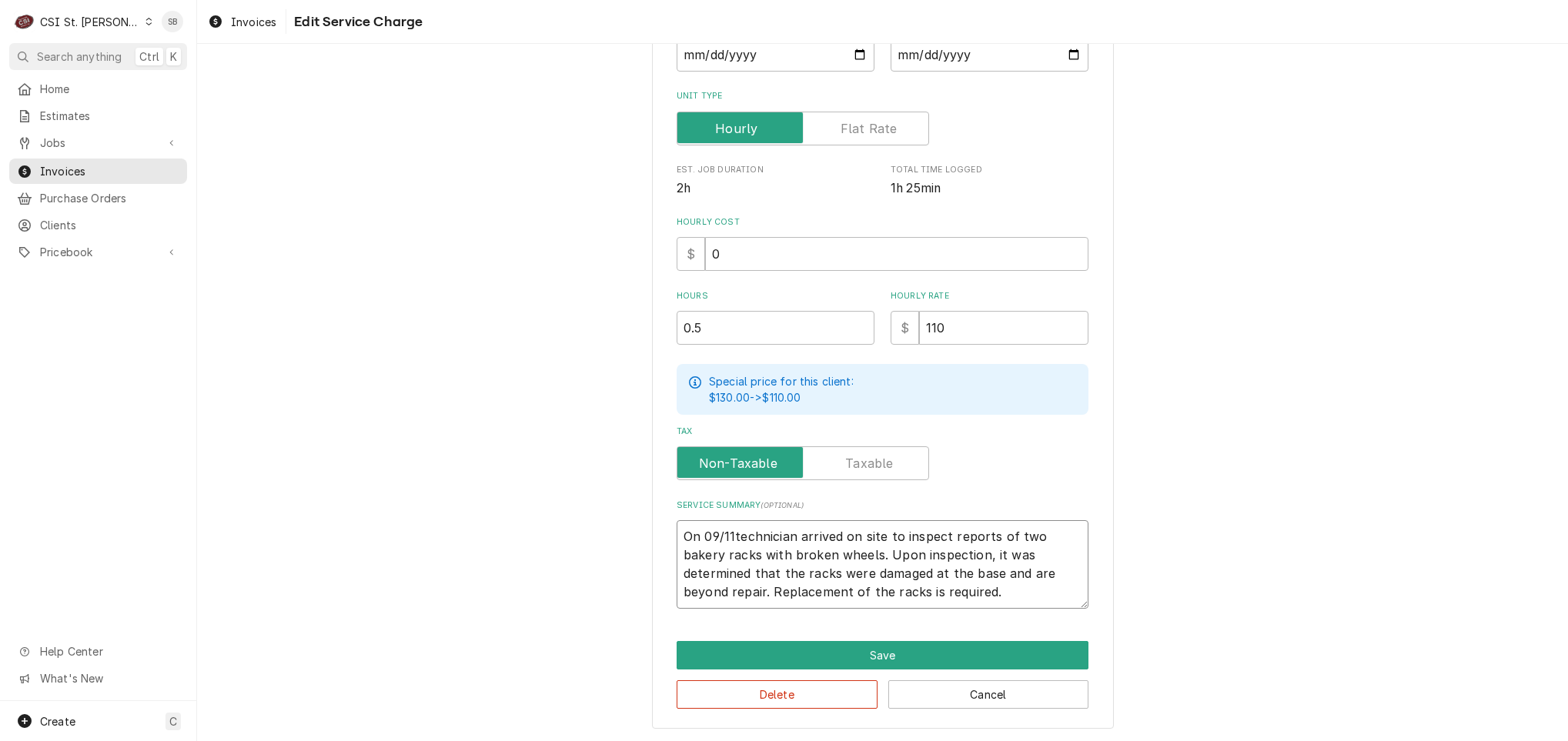
type textarea "x"
type textarea "On 09/1technician arrived on site to inspect reports of two bakery racks with b…"
type textarea "x"
type textarea "On 09/10technician arrived on site to inspect reports of two bakery racks with …"
type textarea "x"
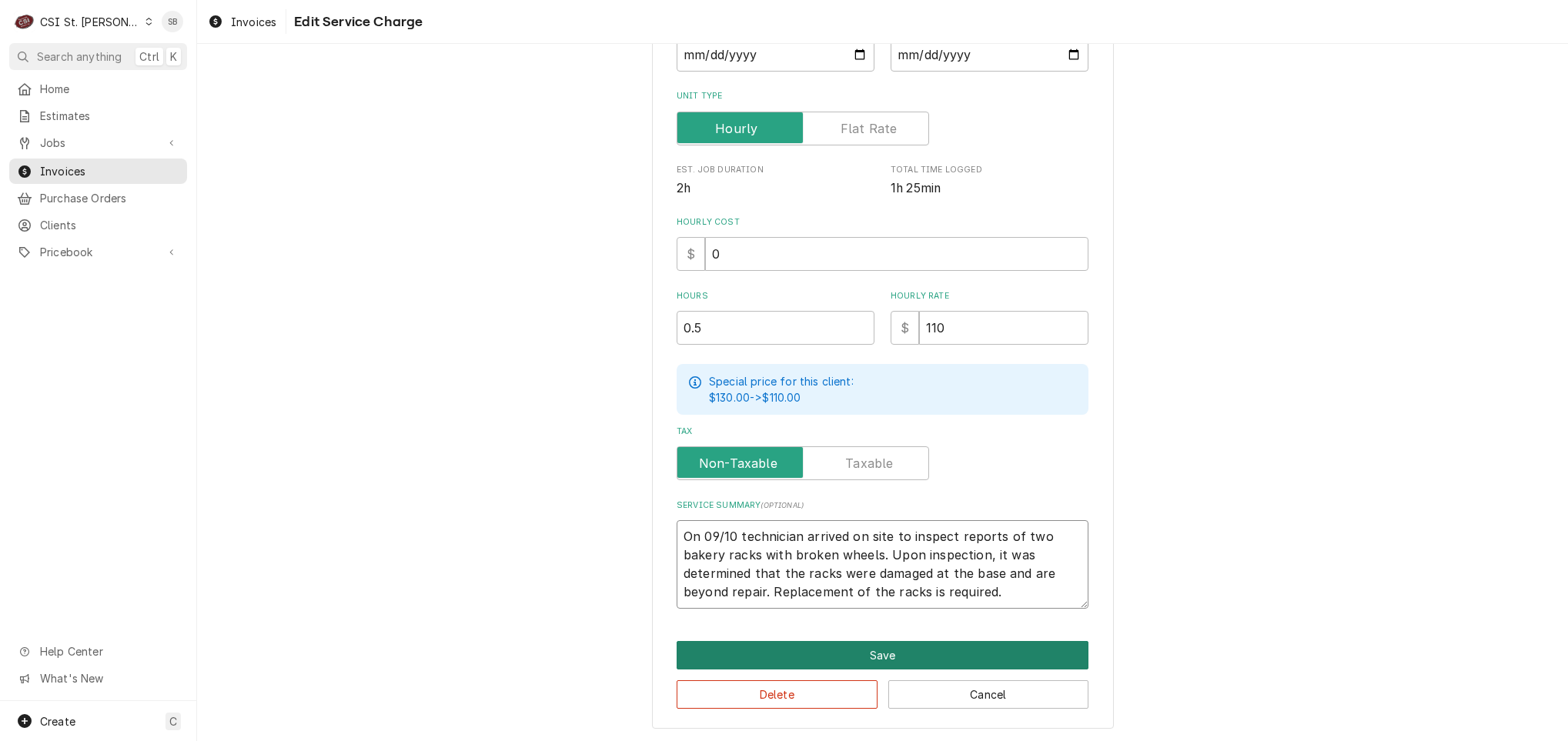
type textarea "On 09/10 technician arrived on site to inspect reports of two bakery racks with…"
click at [772, 643] on button "Save" at bounding box center [883, 655] width 412 height 28
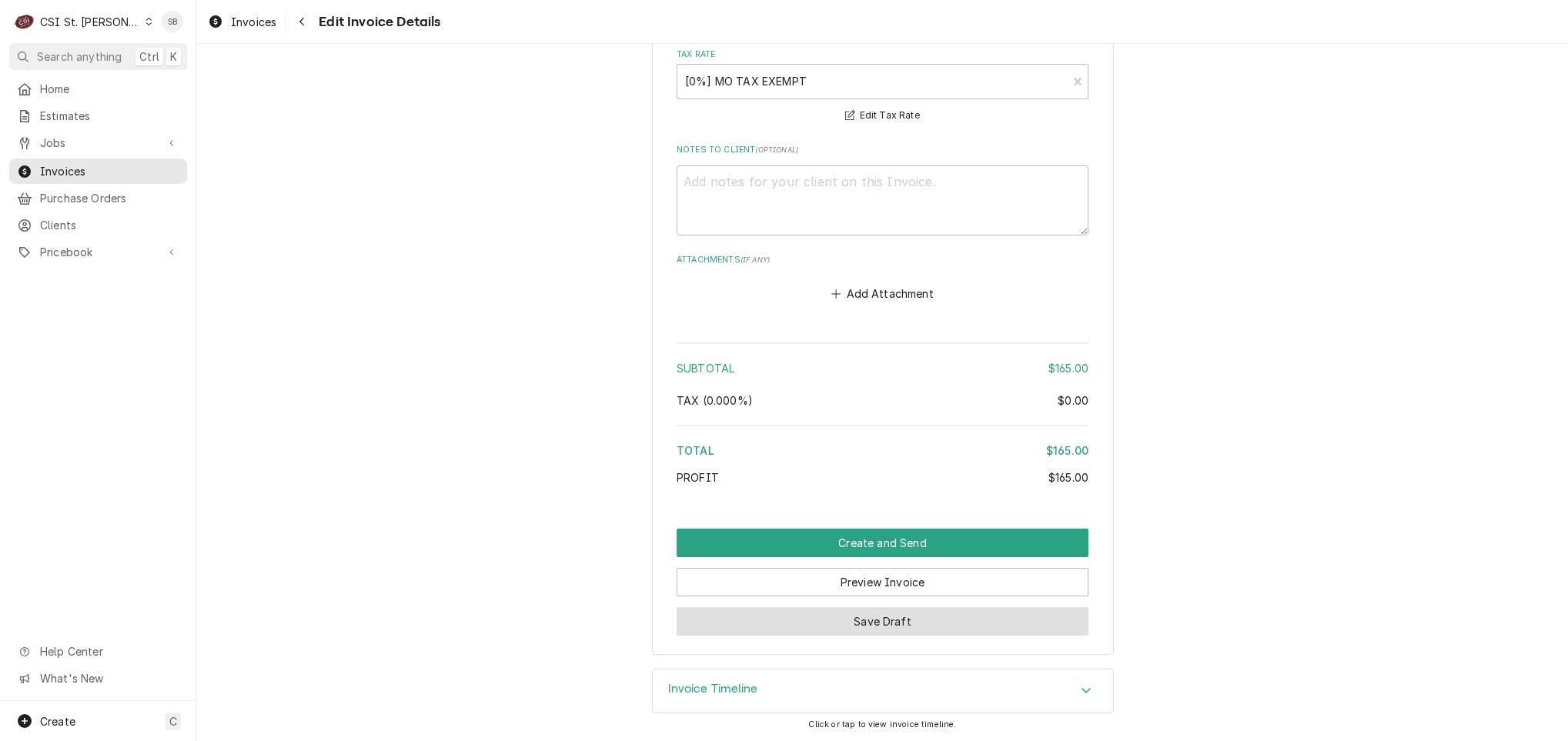
click at [788, 623] on button "Save Draft" at bounding box center [883, 621] width 412 height 28
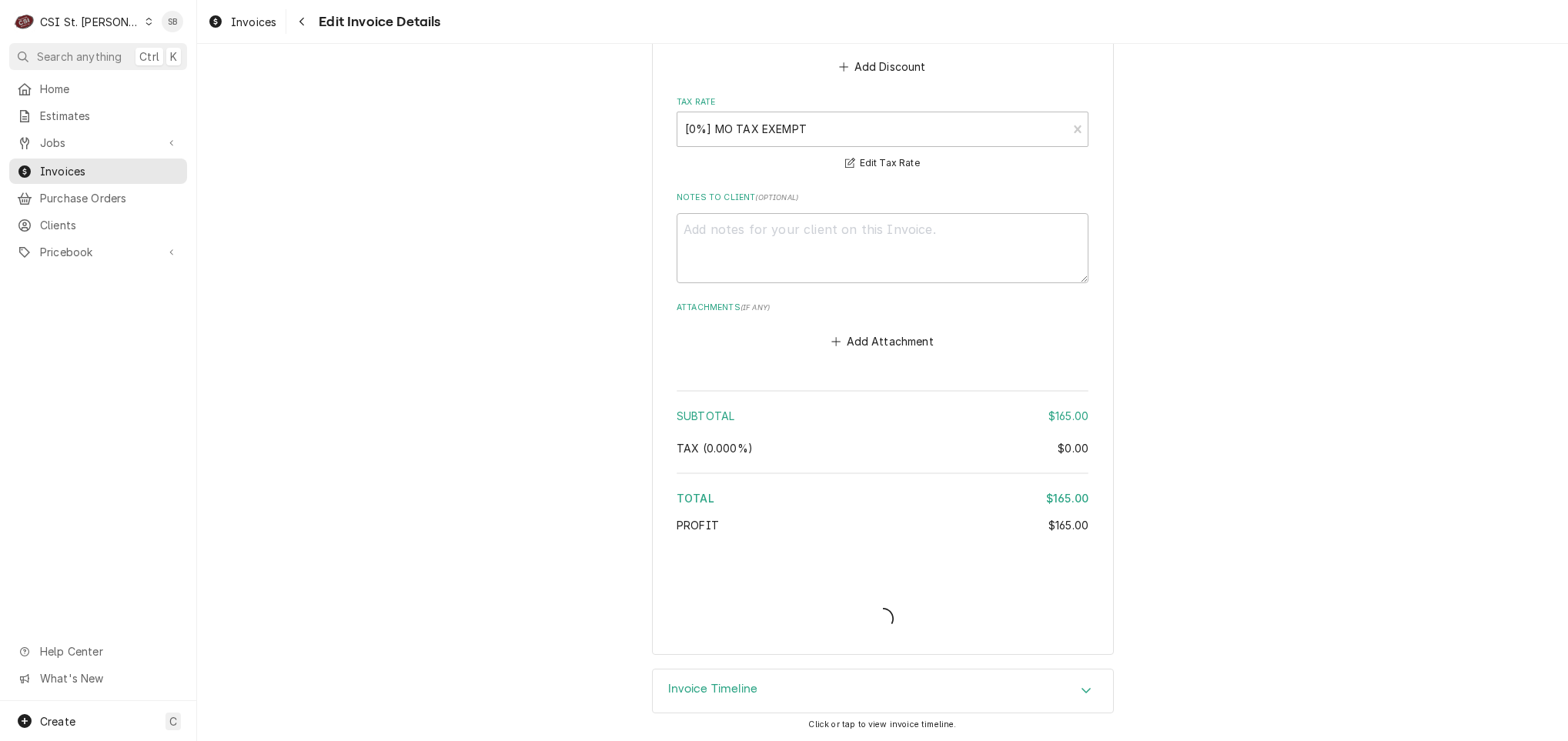
type textarea "x"
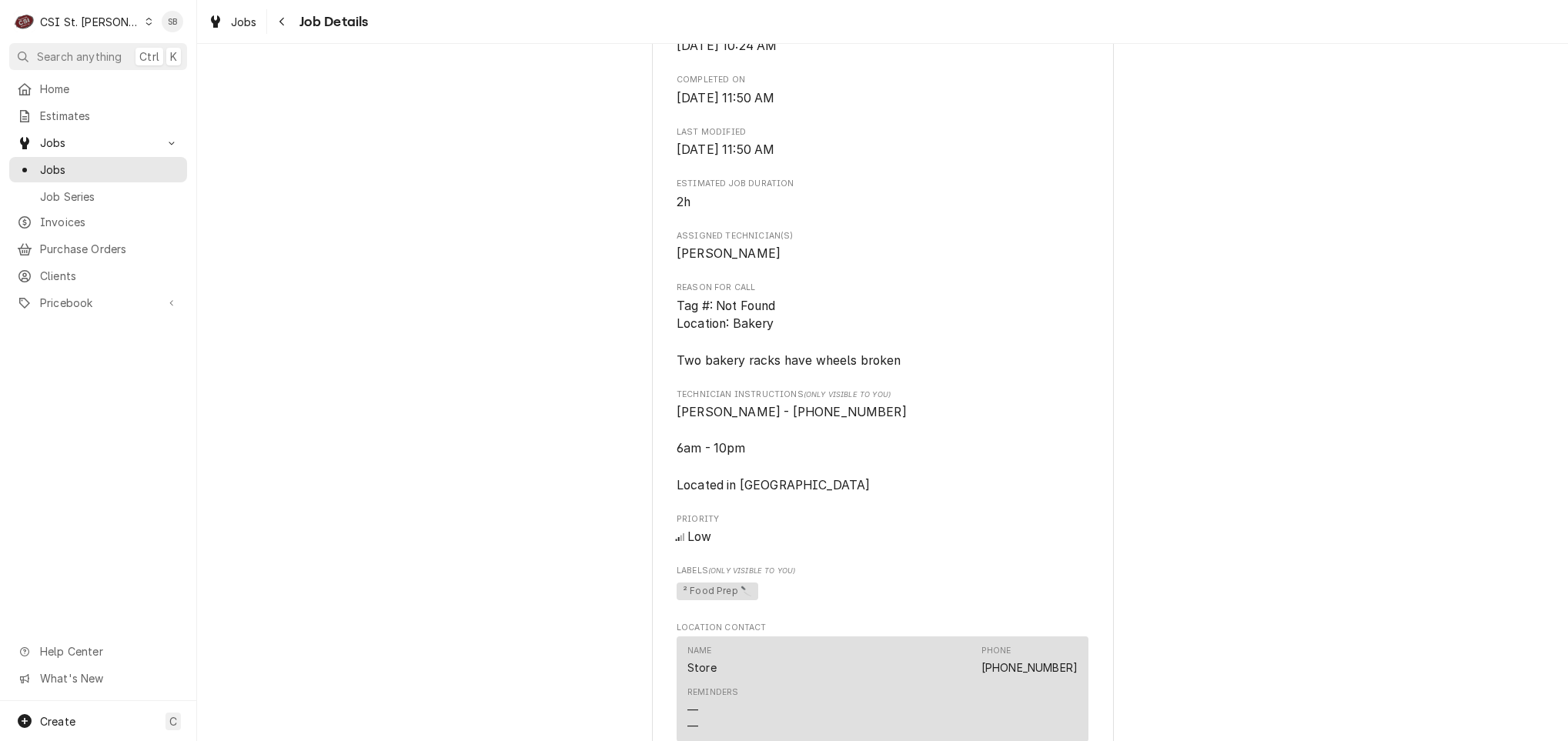
scroll to position [693, 0]
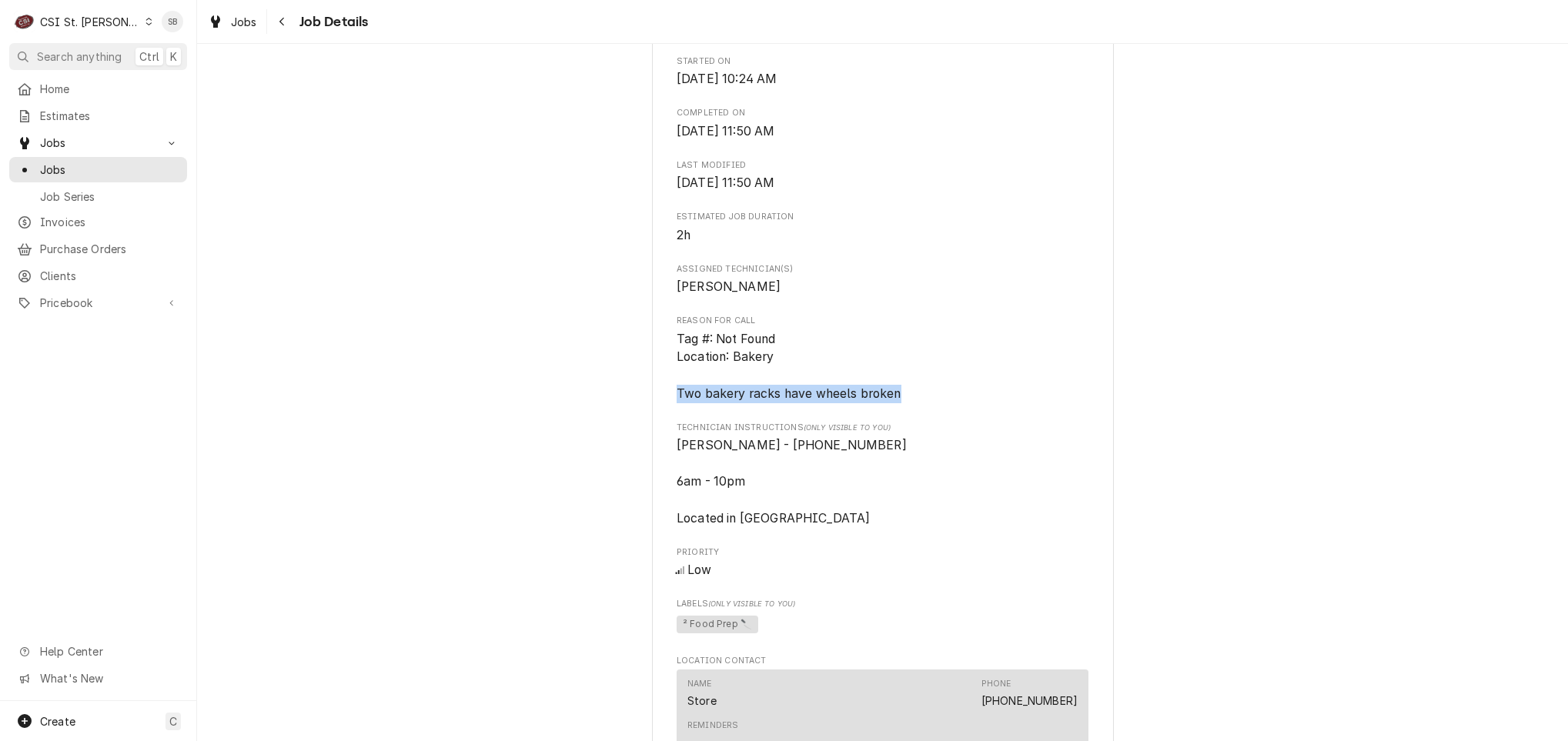
drag, startPoint x: 927, startPoint y: 395, endPoint x: 627, endPoint y: 403, distance: 300.1
click at [627, 403] on div "Completed and Uninvoiced SCHNUCKS-CORP-FAL Schnucks #216 [GEOGRAPHIC_DATA] / [S…" at bounding box center [882, 374] width 1370 height 2014
copy span "Two bakery racks have wheels broken"
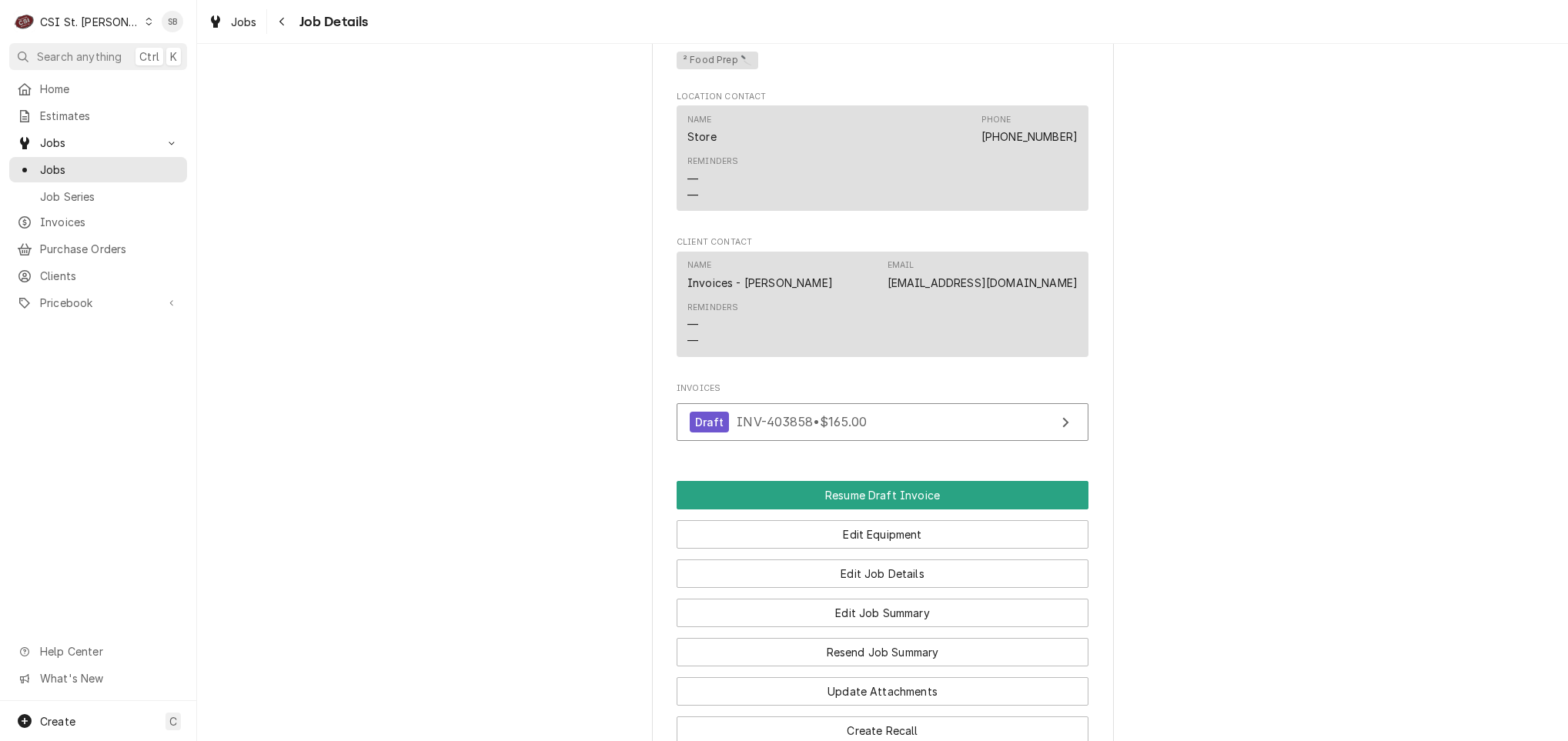
scroll to position [1560, 0]
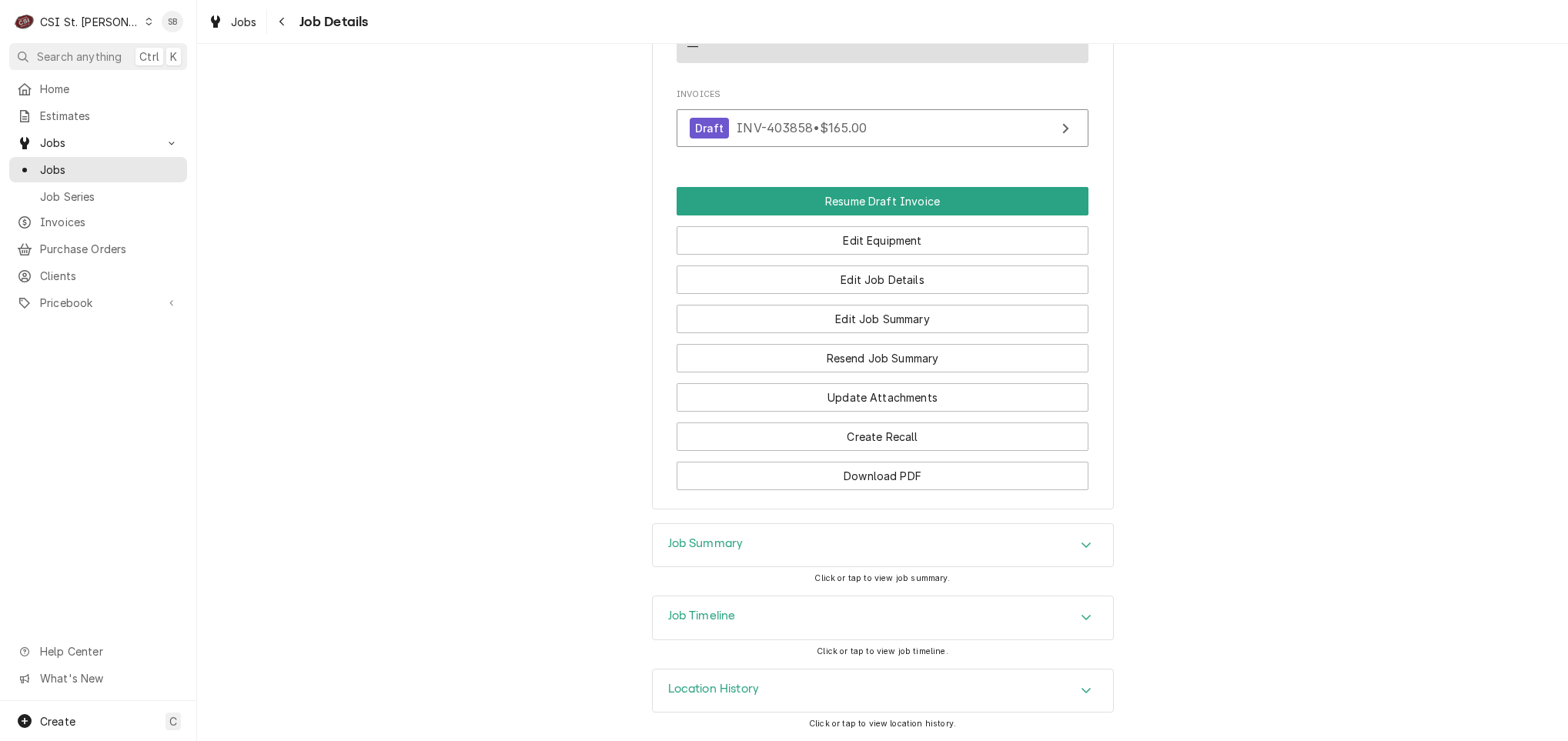
click at [799, 553] on div "Job Summary" at bounding box center [883, 546] width 460 height 43
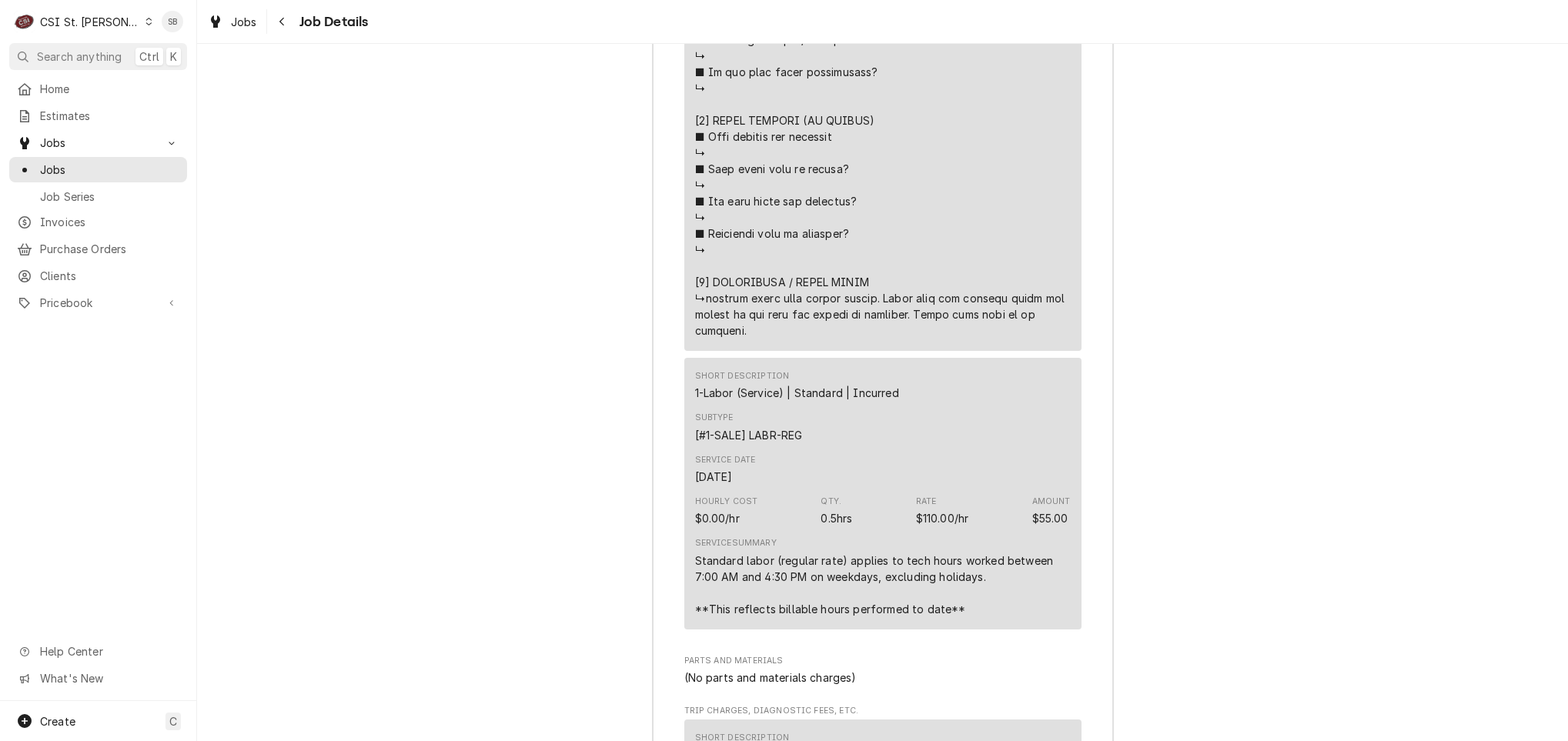
scroll to position [3177, 0]
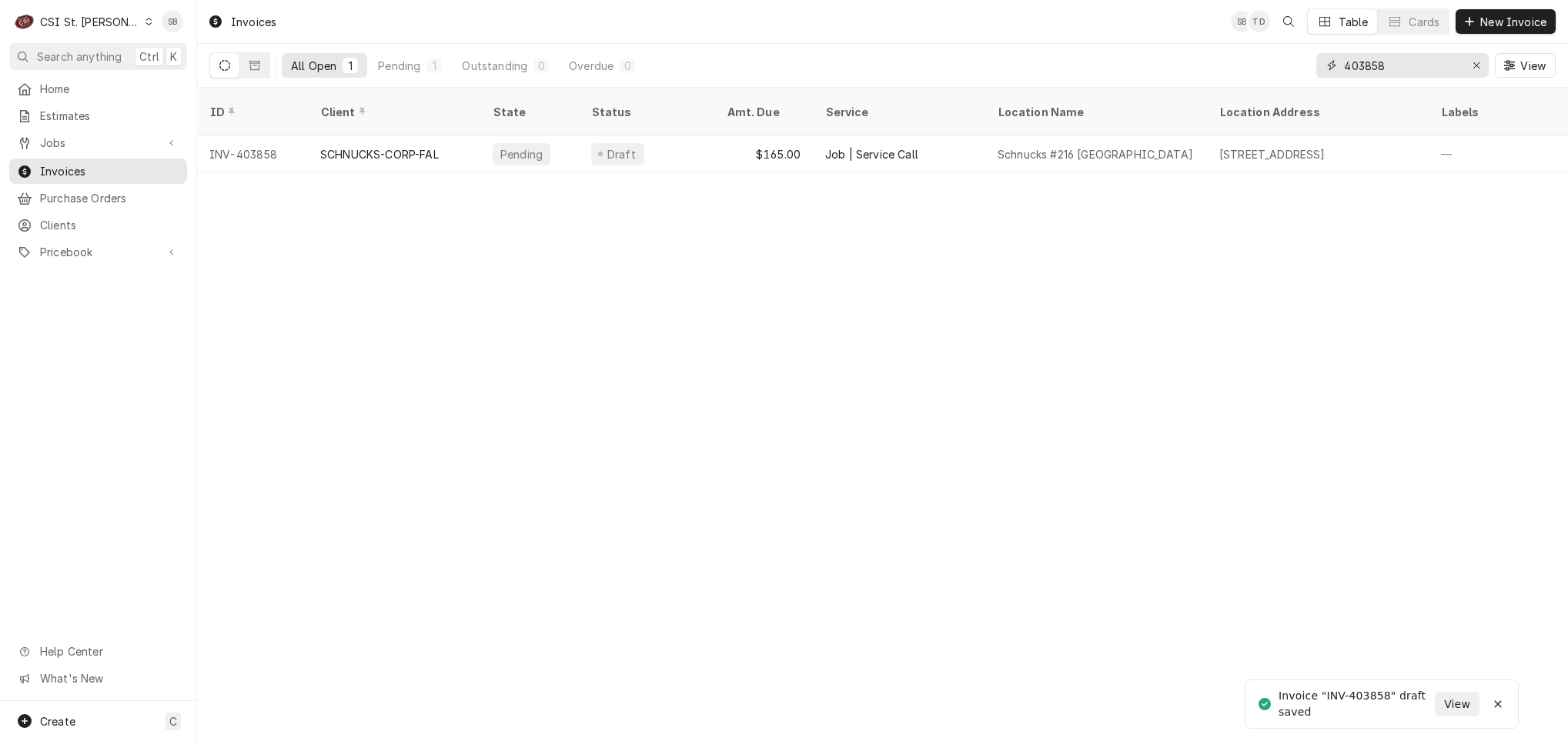
click at [1383, 70] on input "403858" at bounding box center [1401, 66] width 115 height 25
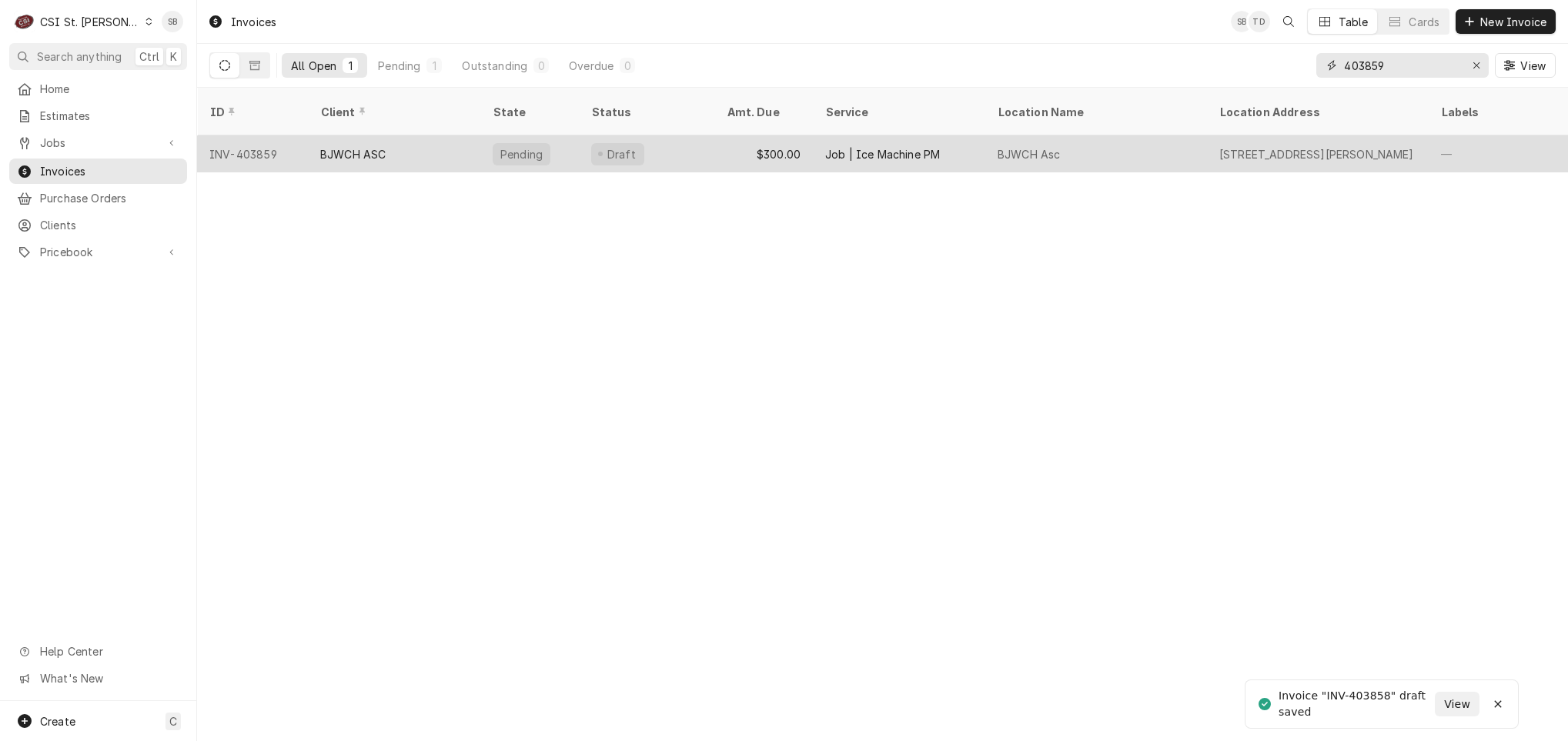
type input "403859"
click at [388, 146] on div "BJWCH ASC" at bounding box center [393, 153] width 173 height 37
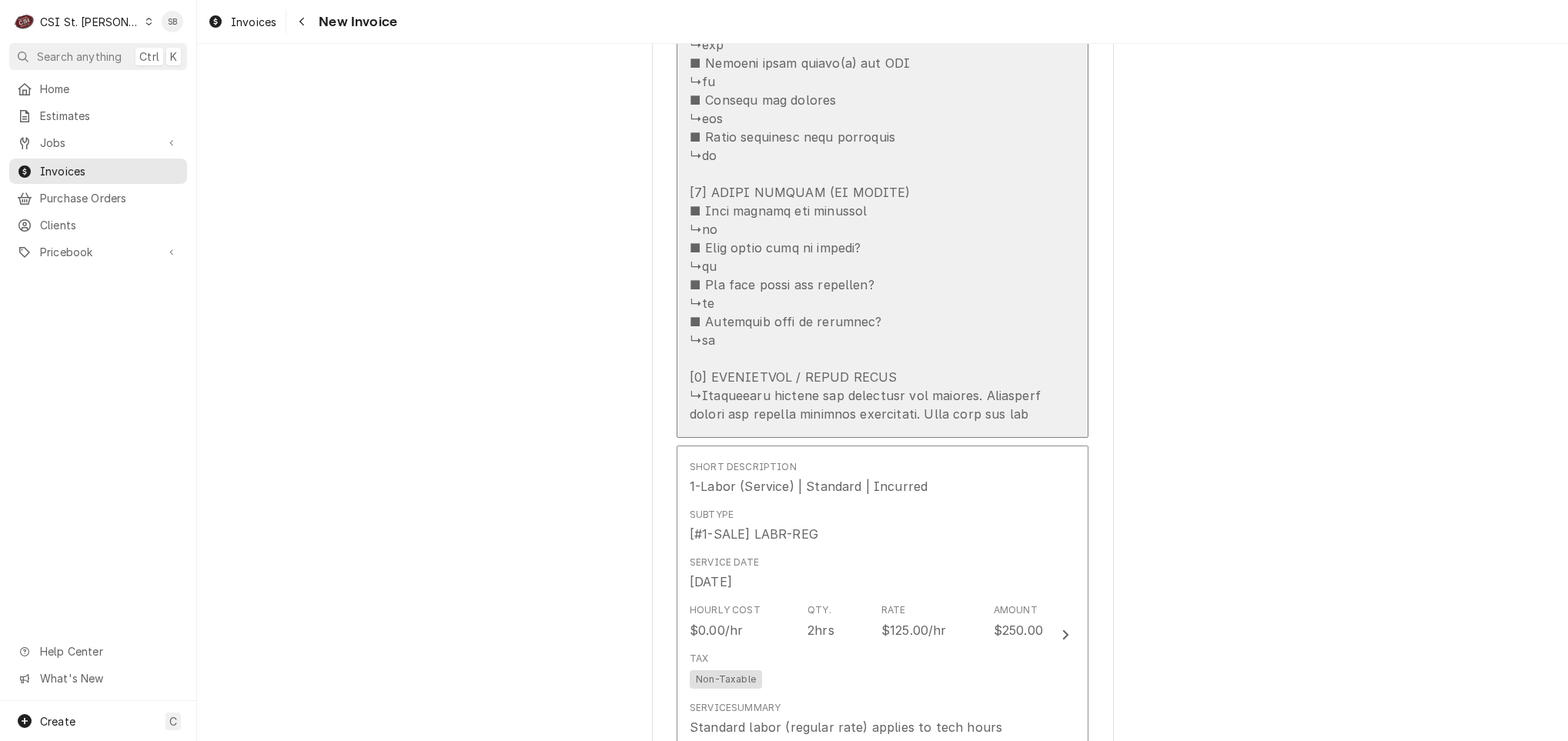
click at [785, 372] on div "Update Line Item" at bounding box center [866, 26] width 353 height 794
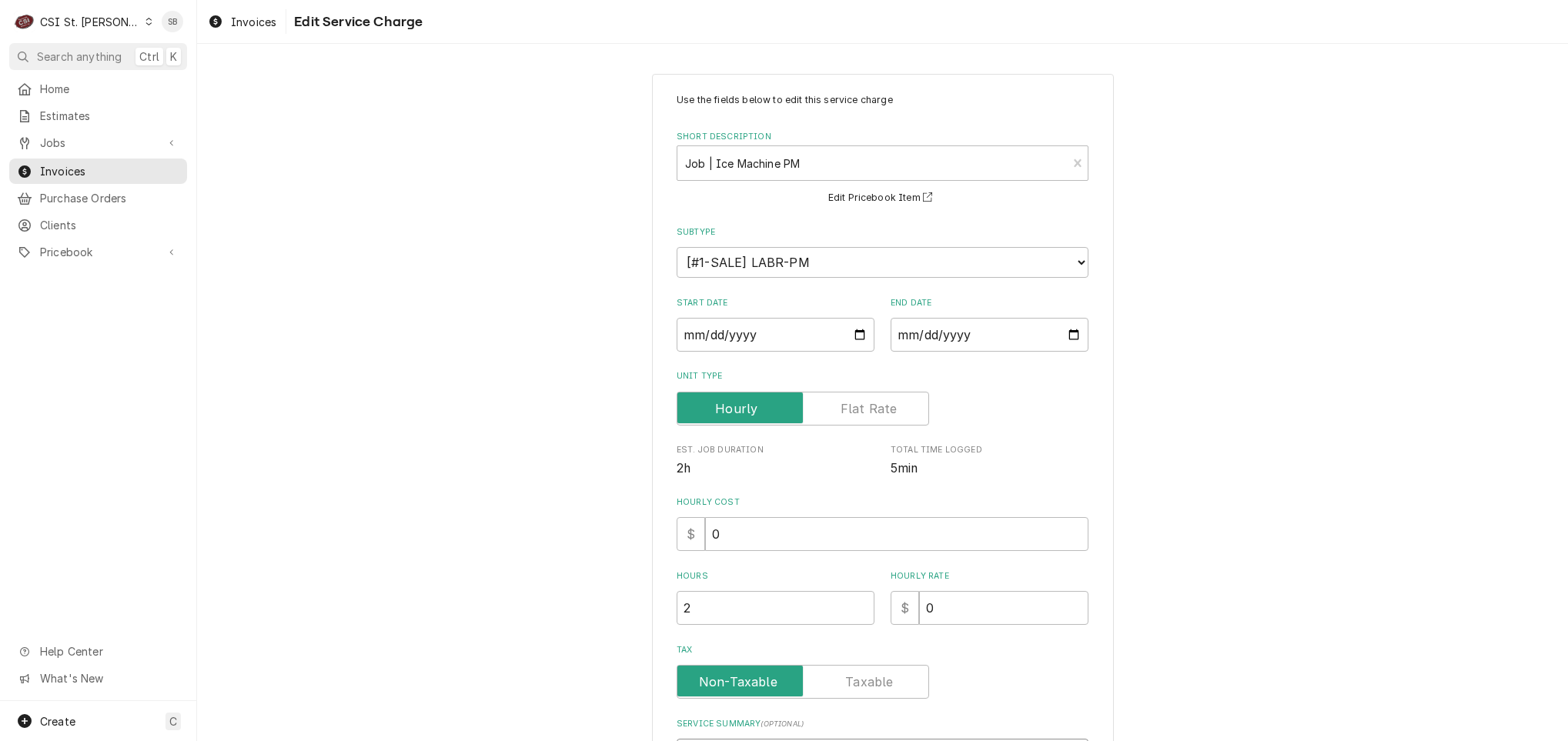
drag, startPoint x: 994, startPoint y: 597, endPoint x: 487, endPoint y: -85, distance: 849.8
click at [487, 0] on html "C CSI St. Louis SB Search anything Ctrl K Home Estimates Jobs Jobs Job Series I…" at bounding box center [784, 370] width 1568 height 741
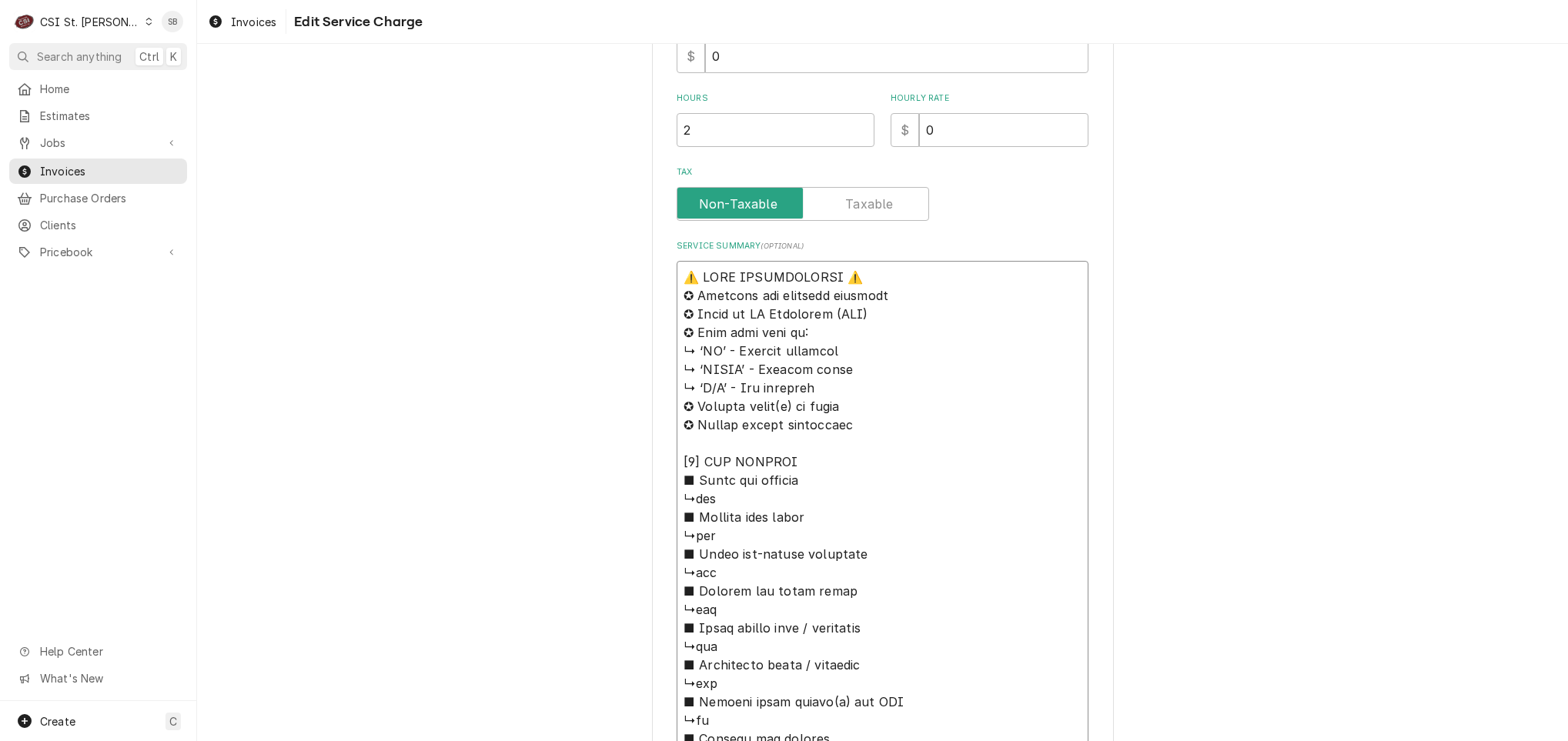
scroll to position [693, 0]
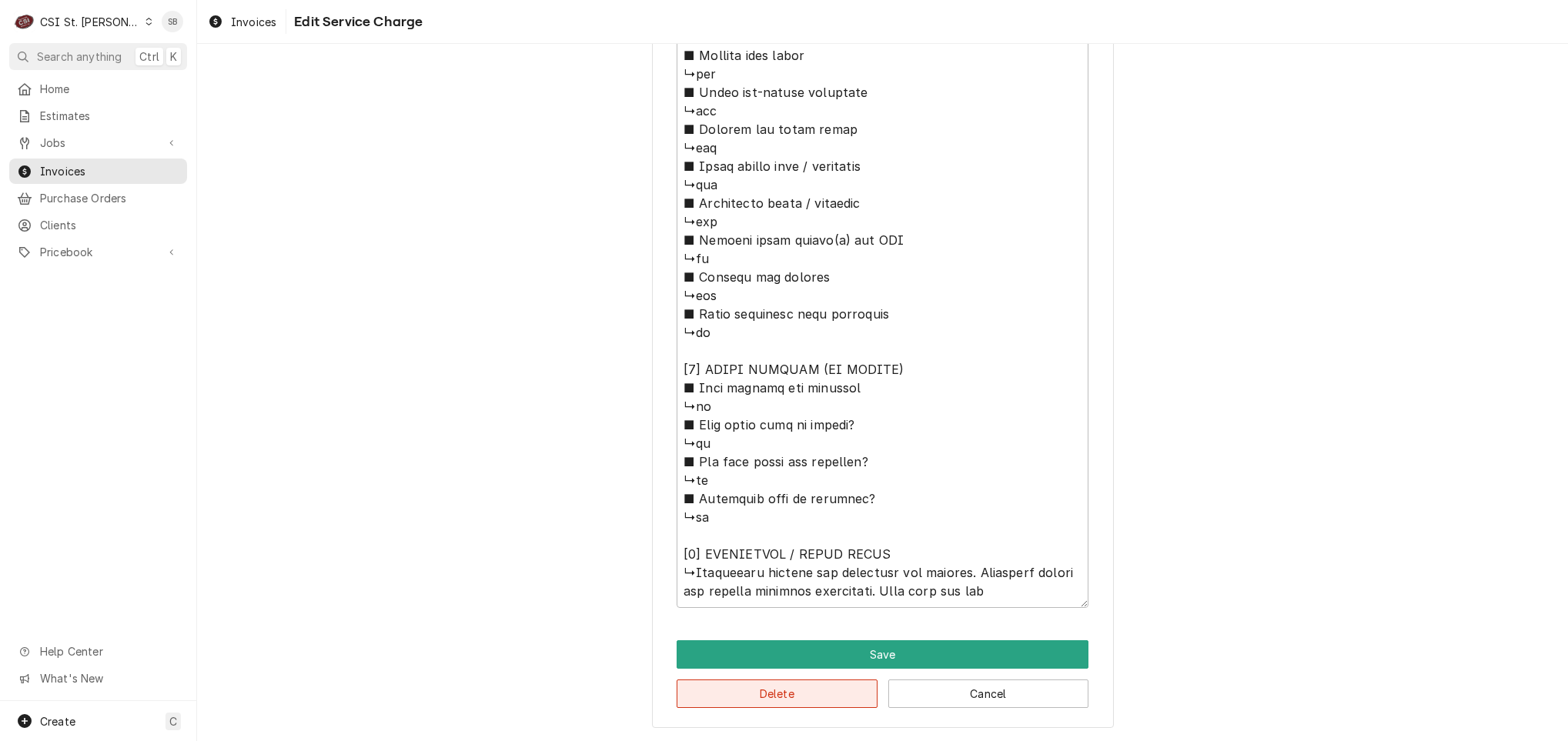
click at [748, 698] on button "Delete" at bounding box center [777, 693] width 201 height 28
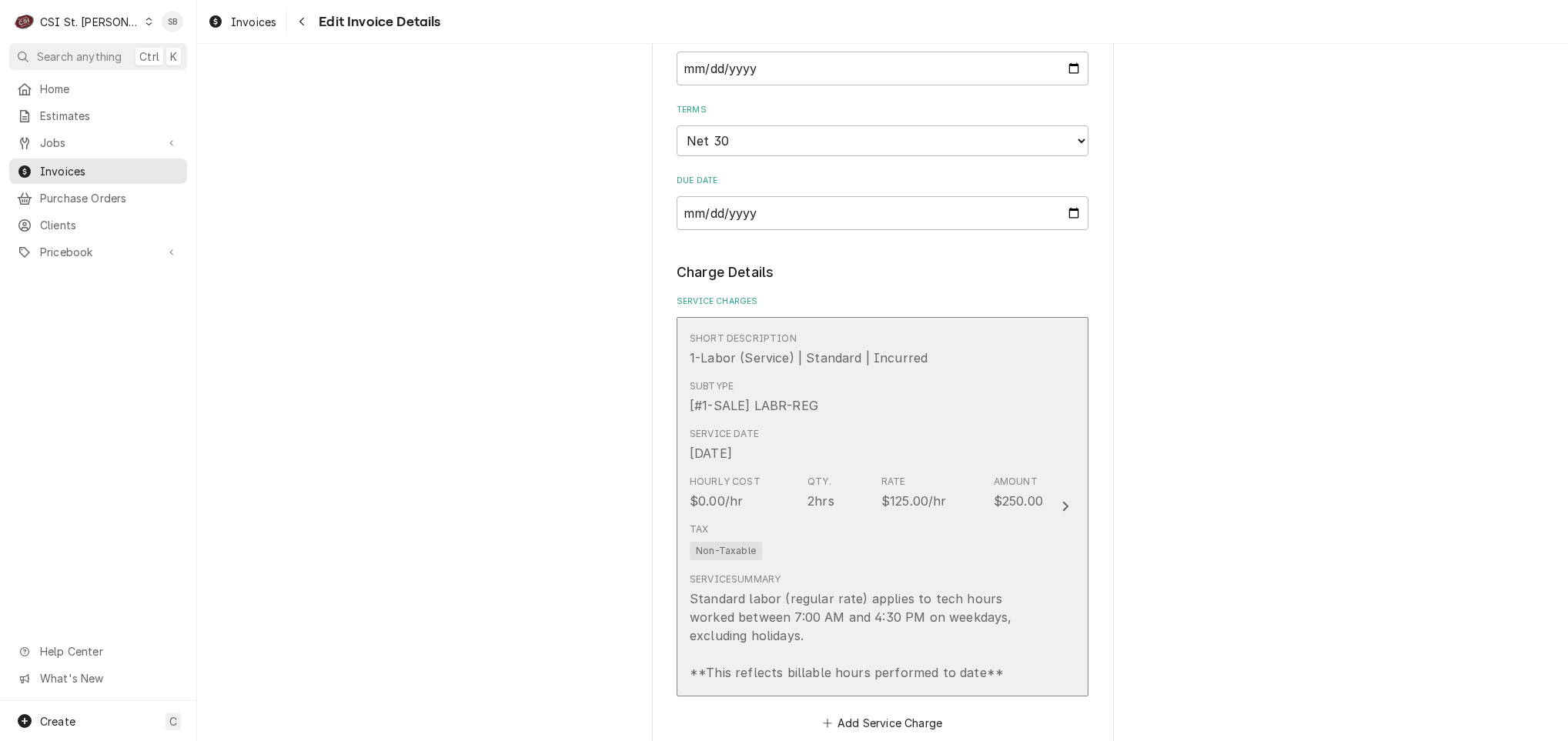
click at [806, 474] on div "Hourly Cost $0.00/hr Qty. 2hrs Rate $125.00/hr Amount $250.00" at bounding box center [866, 492] width 353 height 48
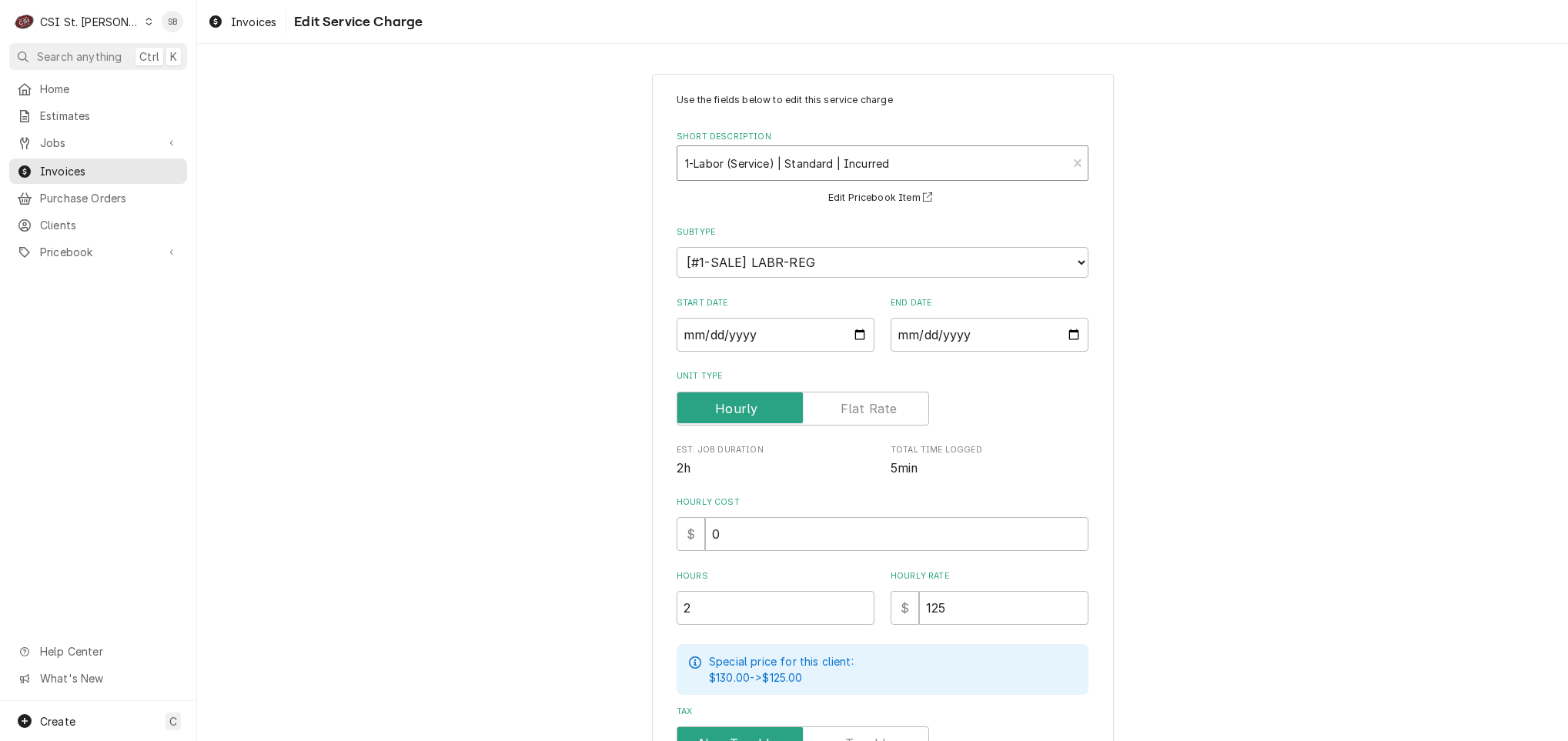
click at [759, 174] on div "Short Description" at bounding box center [872, 163] width 374 height 28
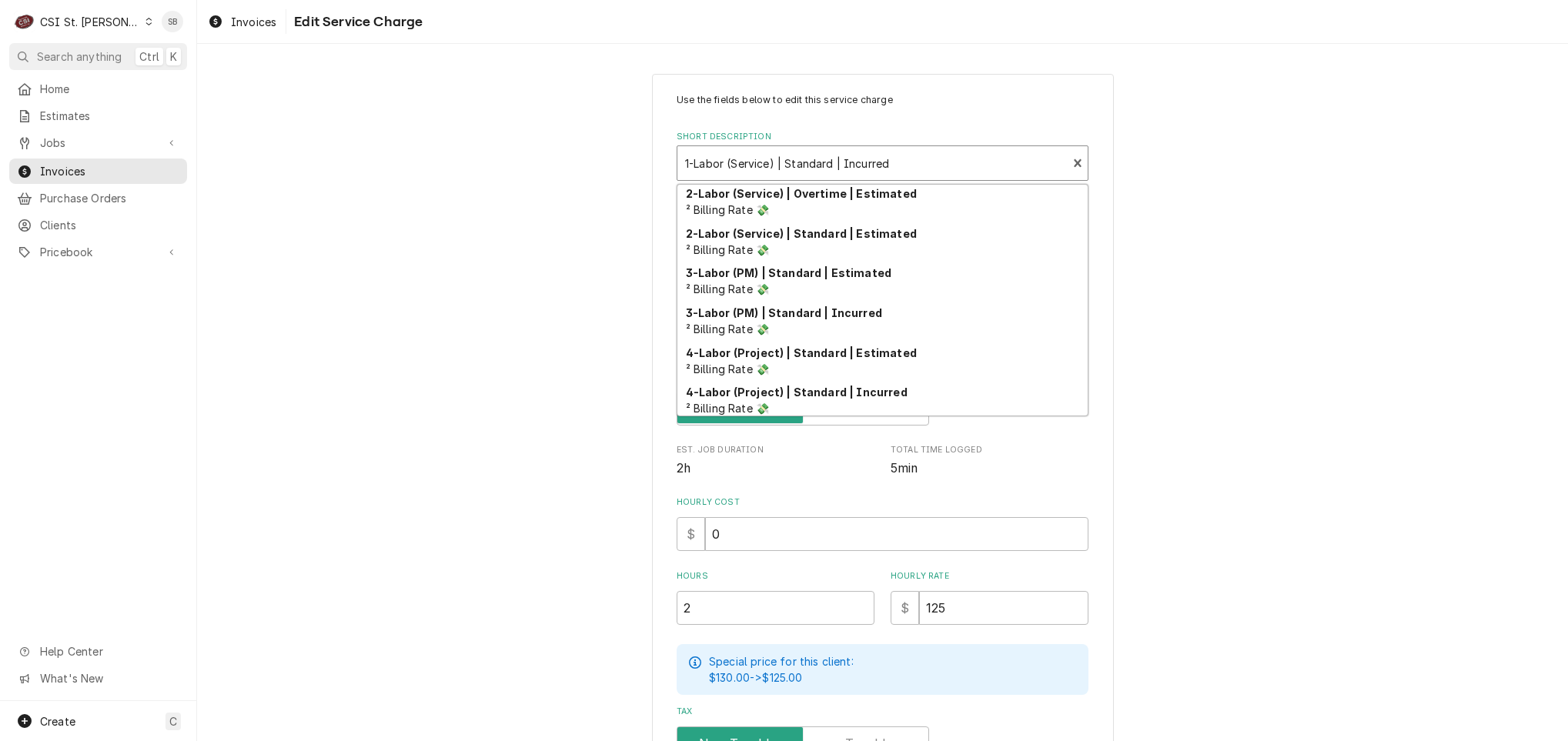
scroll to position [165, 0]
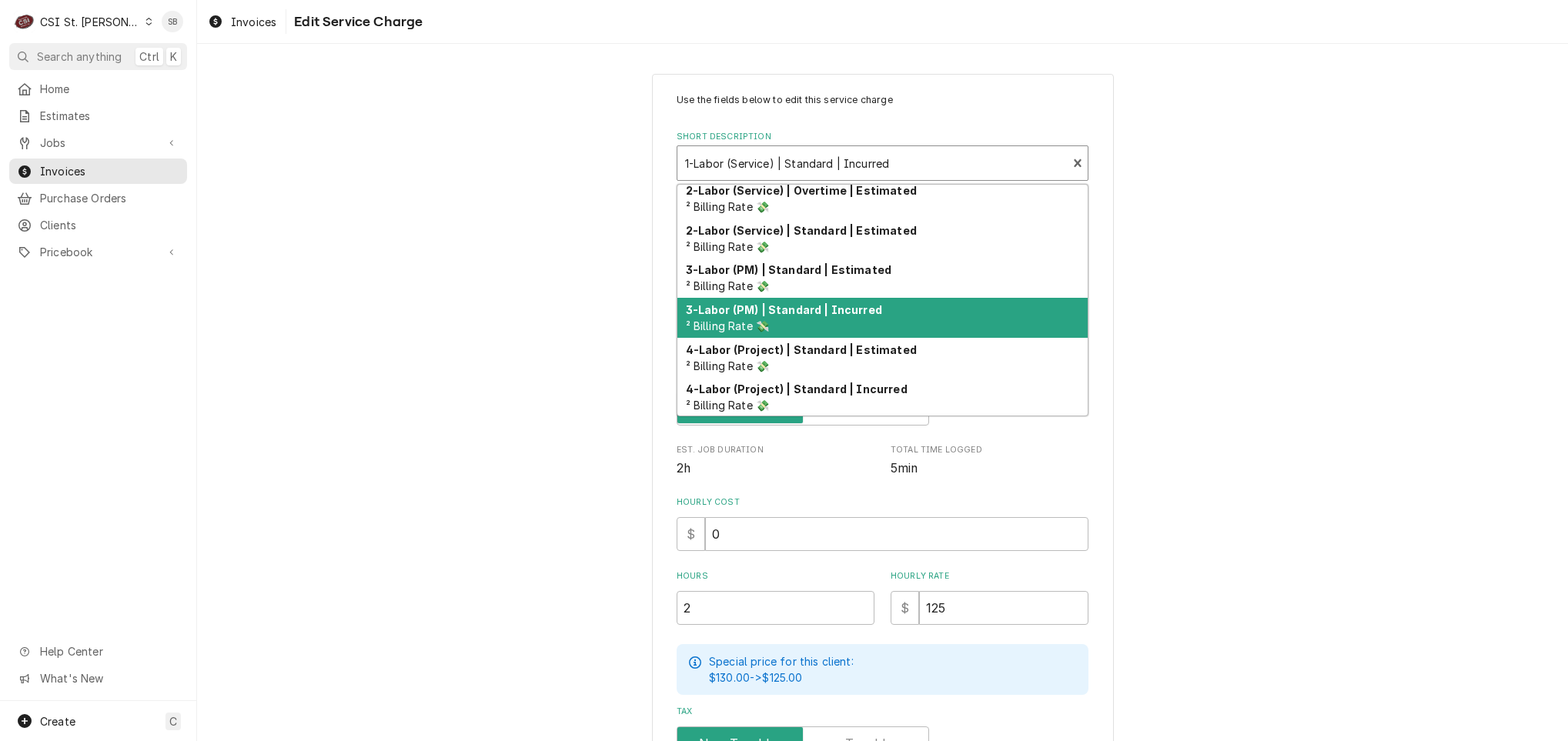
click at [774, 324] on div "3-Labor (PM) | Standard | Incurred ² Billing Rate 💸" at bounding box center [882, 318] width 410 height 40
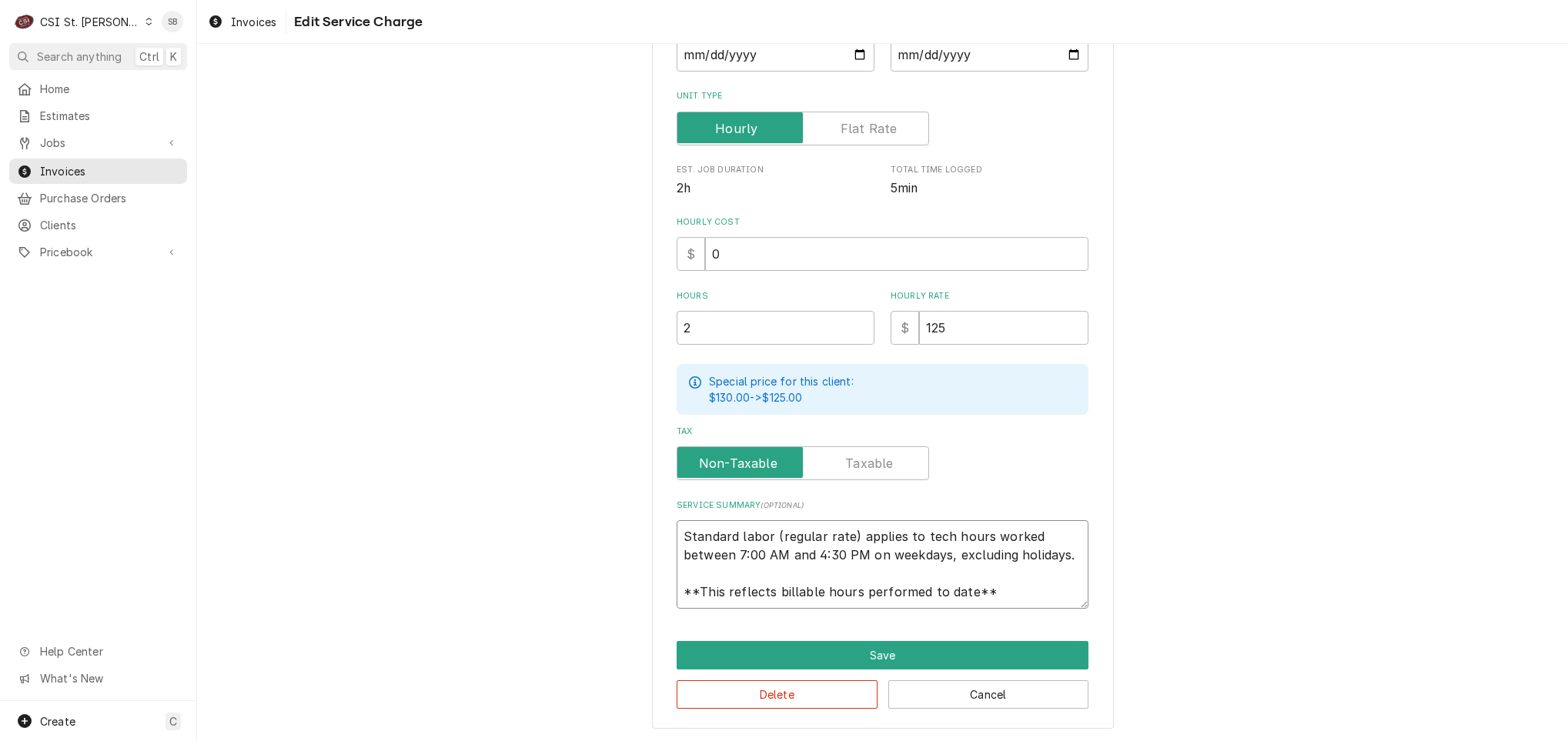
scroll to position [18, 0]
drag, startPoint x: 673, startPoint y: 528, endPoint x: 1174, endPoint y: 684, distance: 524.7
click at [1174, 684] on div "Use the fields below to edit this service charge Short Description 3-Labor (PM)…" at bounding box center [882, 261] width 1370 height 962
paste textarea "All relevant checks were completed per PM Agreement. The unit was chemically cl…"
type textarea "x"
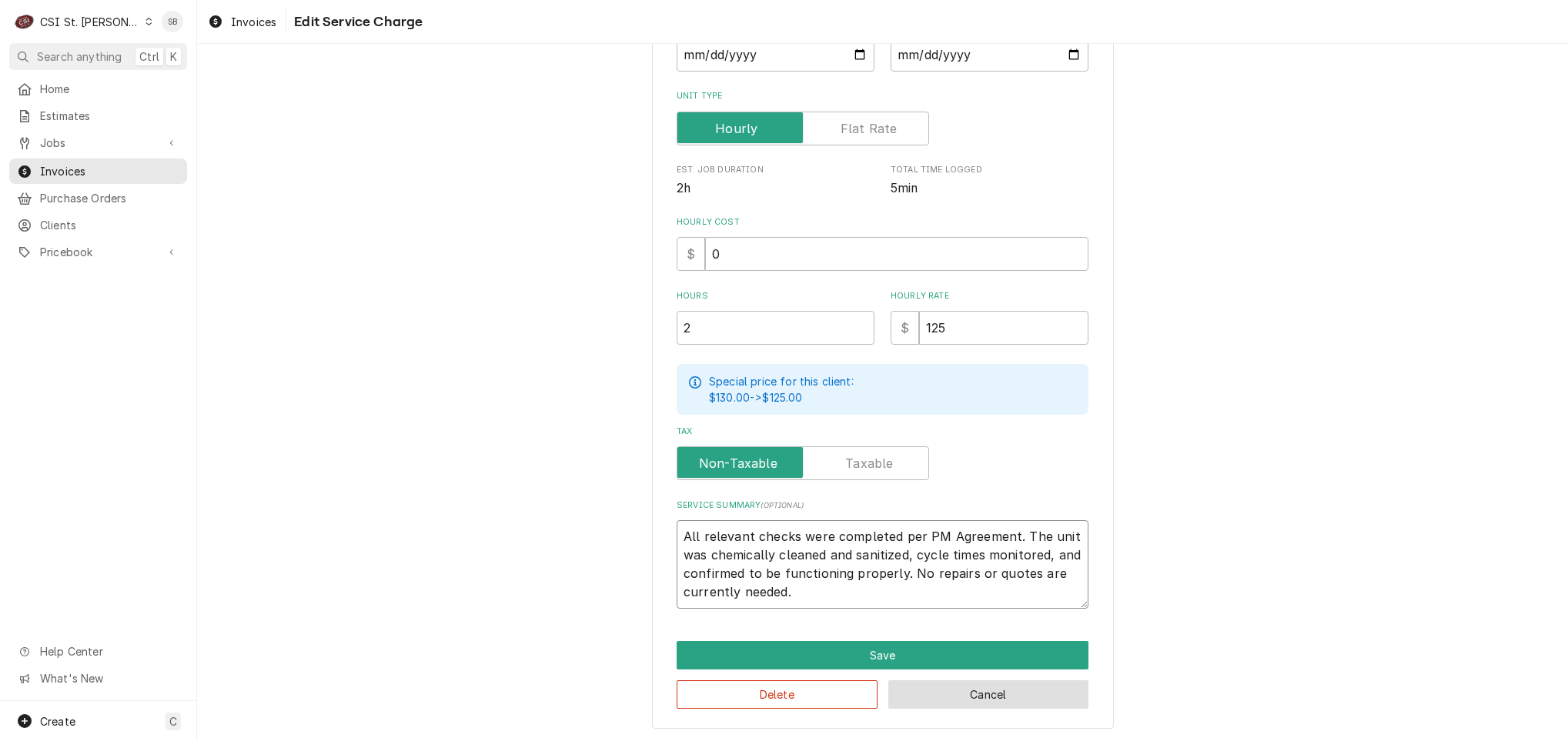
scroll to position [0, 0]
type textarea "All relevant checks were completed per PM Agreement. The unit was chemically cl…"
drag, startPoint x: 913, startPoint y: 331, endPoint x: 818, endPoint y: 333, distance: 95.0
click at [824, 331] on div "Hours 2 Hourly Rate $ 125" at bounding box center [883, 318] width 412 height 55
type textarea "x"
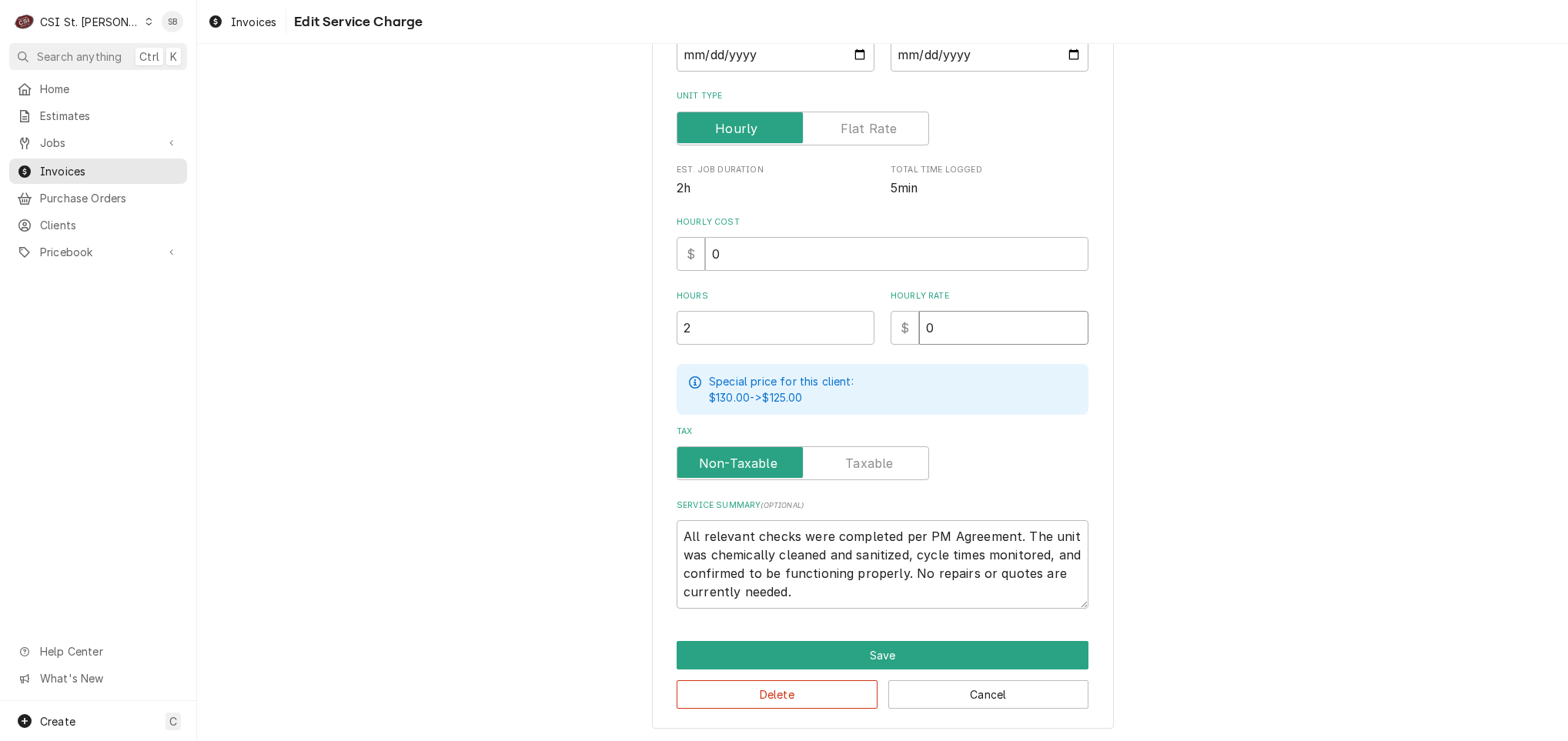
type input "0"
click at [679, 536] on textarea "All relevant checks were completed per PM Agreement. The unit was chemically cl…" at bounding box center [883, 564] width 412 height 88
type textarea "x"
type textarea "All relevant checks were completed per PM Agreement. The unit was chemically cl…"
type textarea "x"
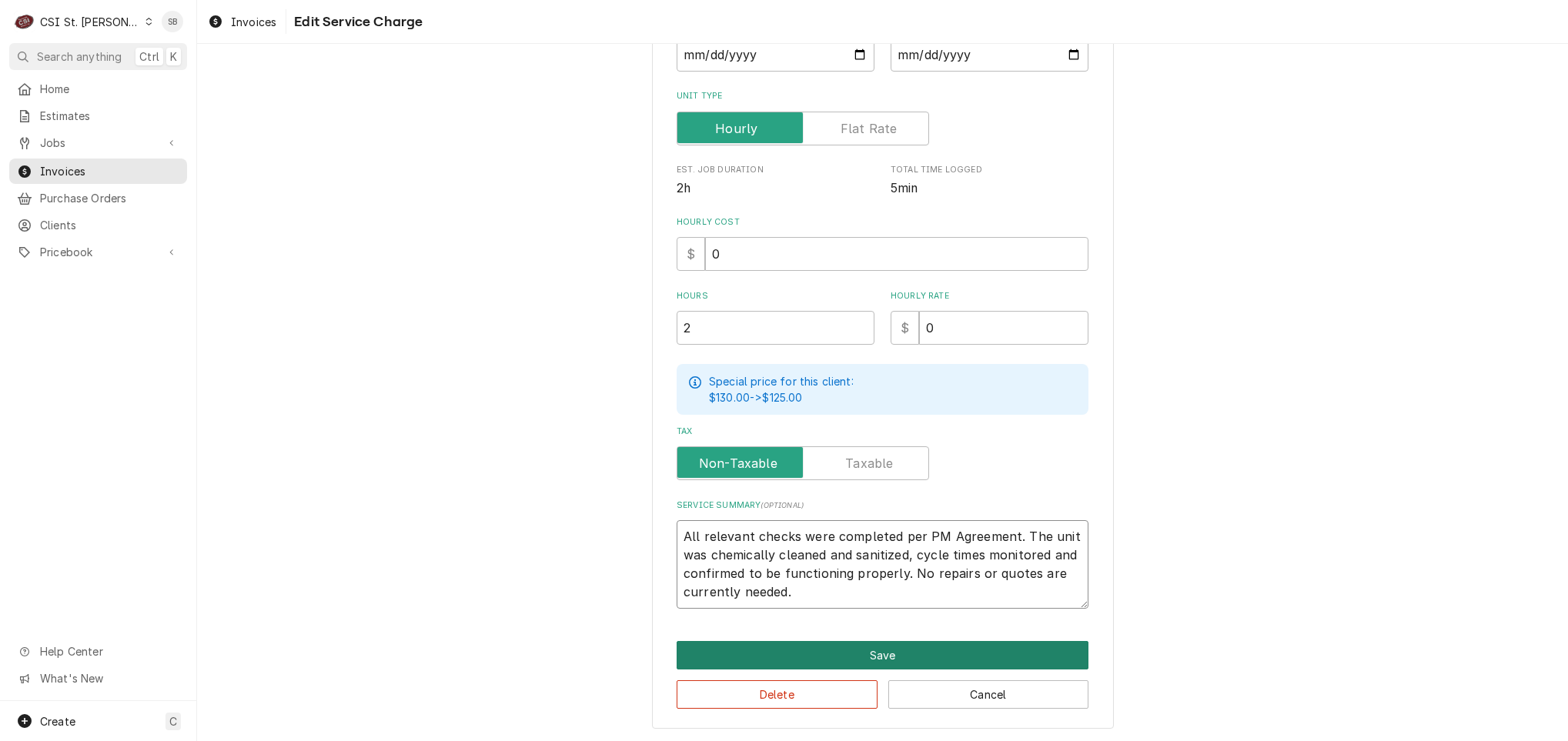
type textarea "All relevant checks were completed per PM Agreement. The unit was chemically cl…"
click at [913, 644] on button "Save" at bounding box center [883, 655] width 412 height 28
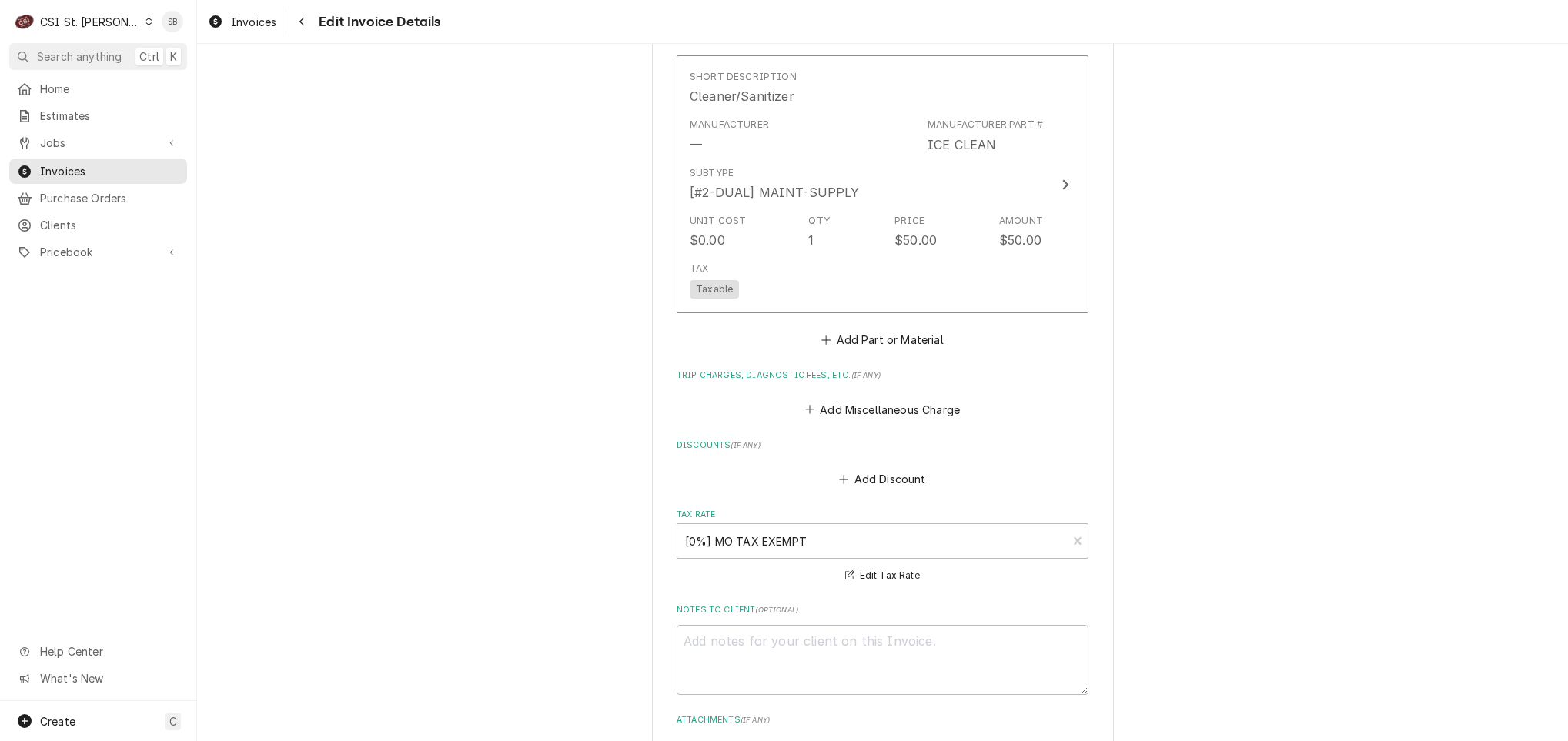
scroll to position [1561, 0]
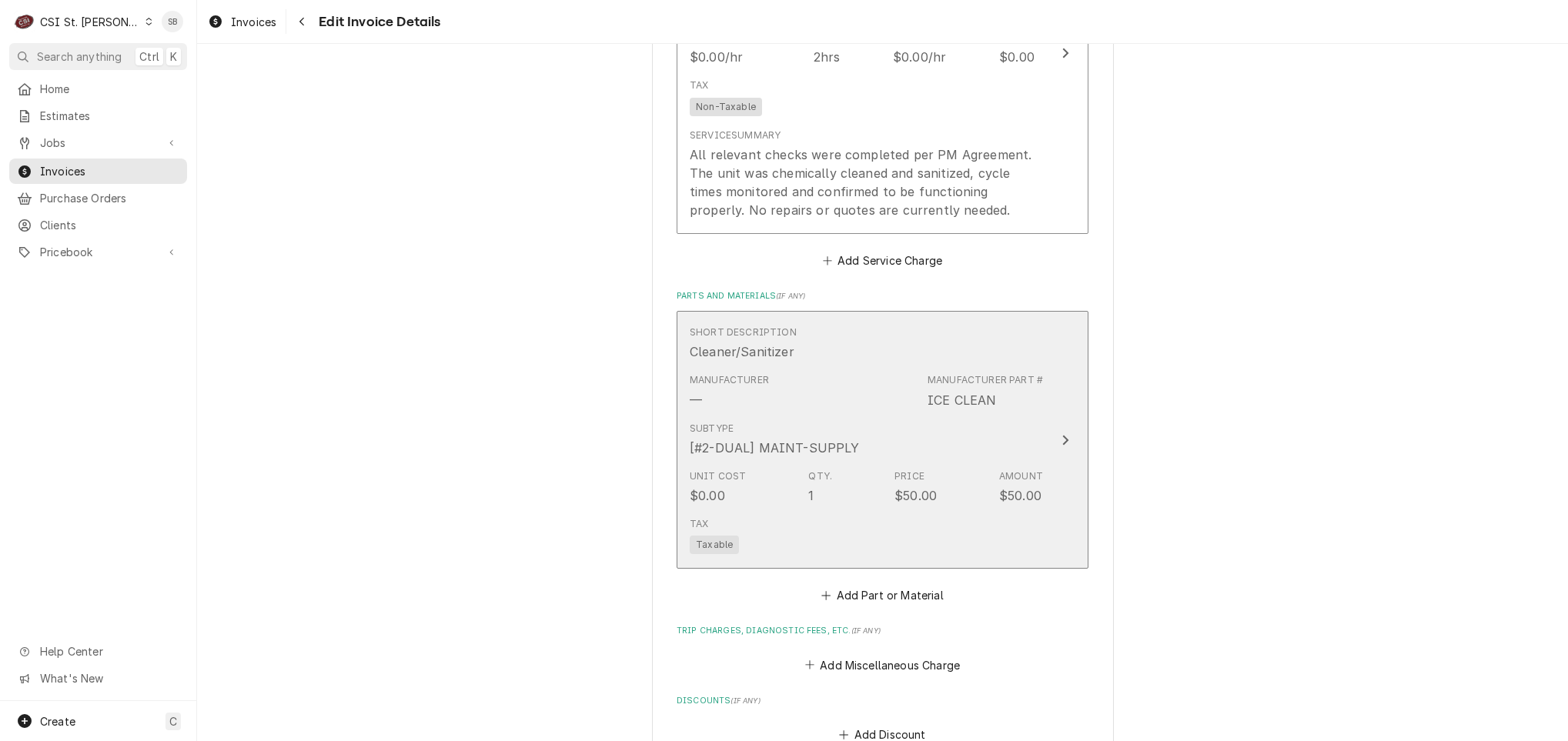
click at [839, 502] on div "Unit Cost $0.00 Qty. 1 Price $50.00 Amount $50.00" at bounding box center [866, 487] width 353 height 48
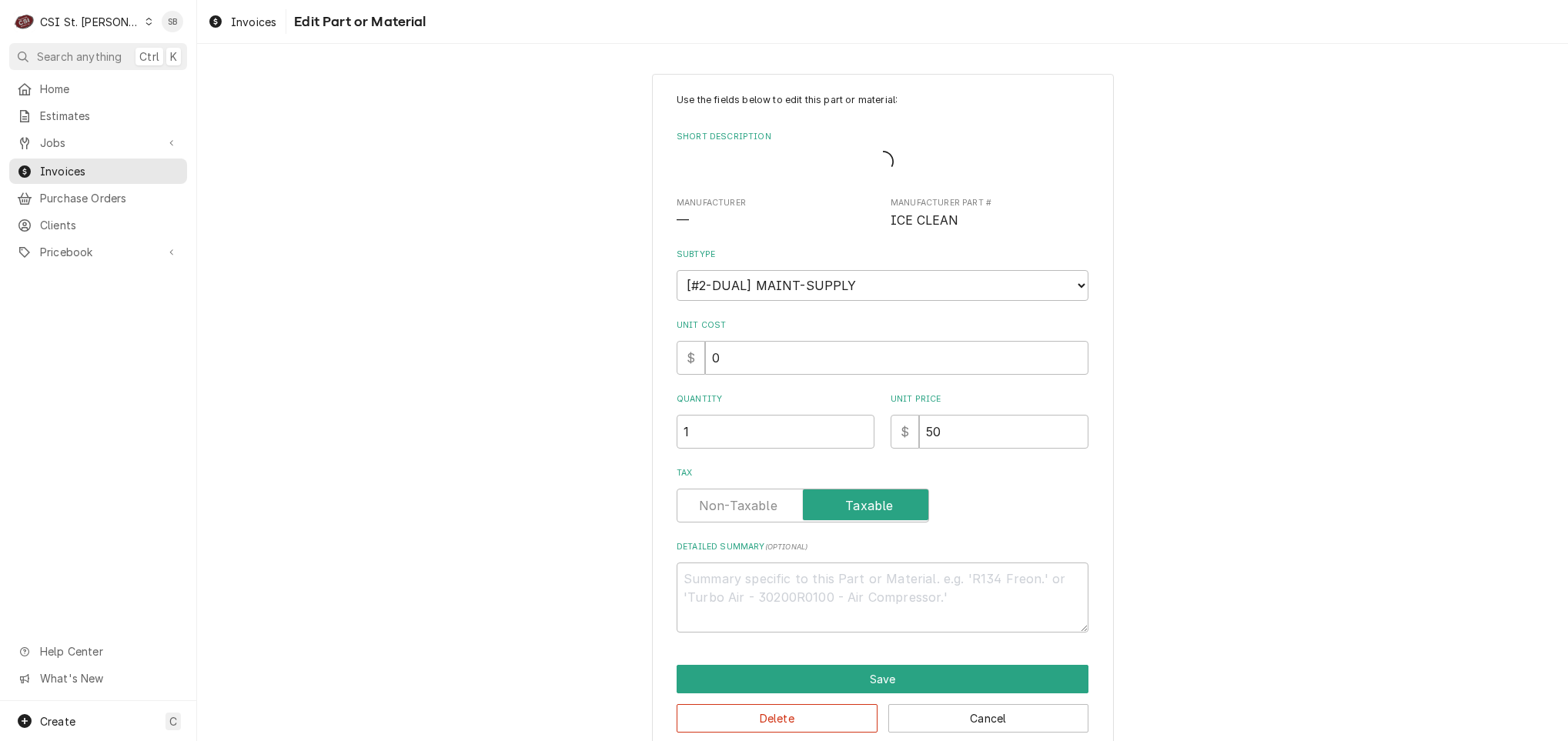
click at [850, 437] on div "Quantity 1 Unit Price $ 50" at bounding box center [883, 421] width 412 height 55
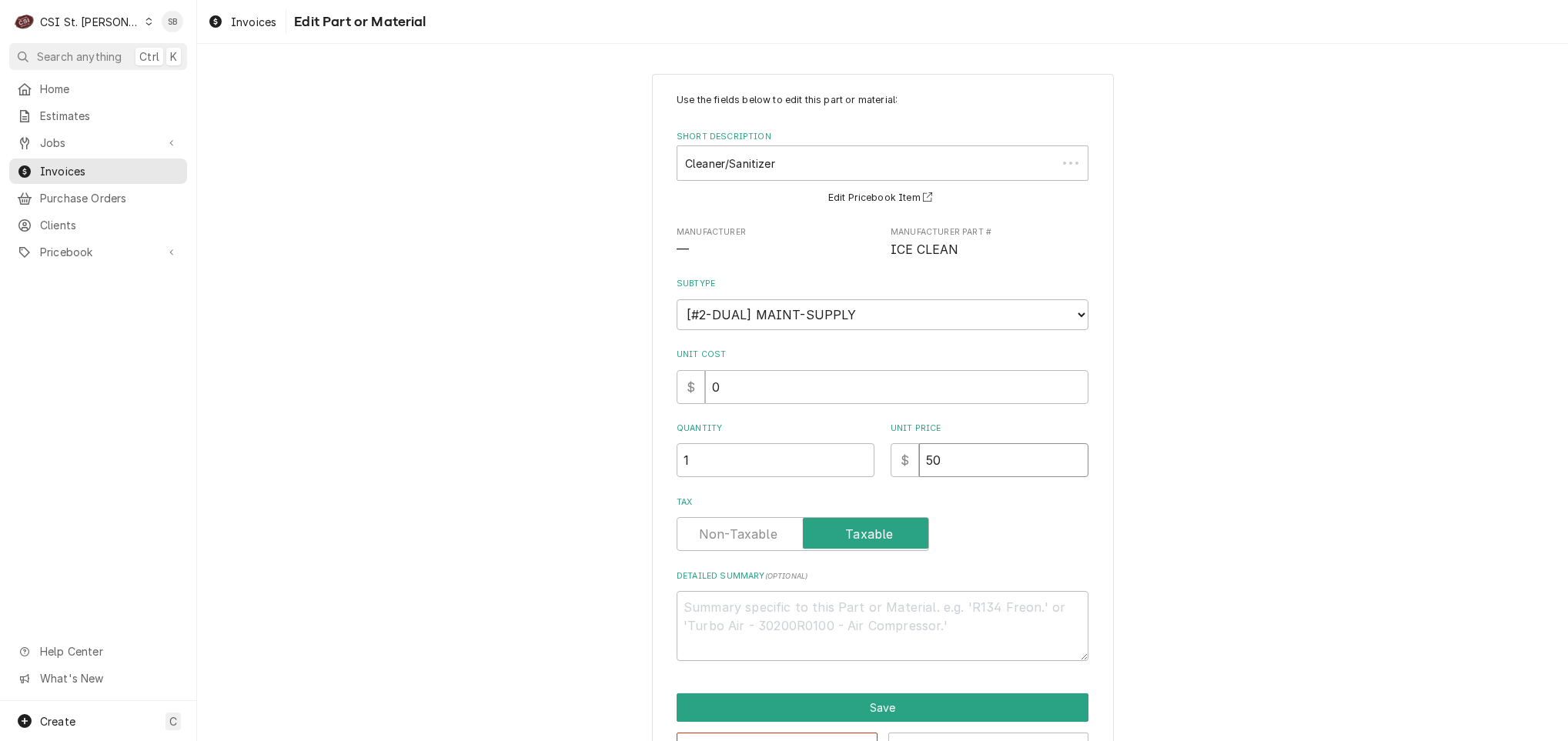
drag, startPoint x: 850, startPoint y: 437, endPoint x: 979, endPoint y: 462, distance: 131.4
click at [979, 462] on input "50" at bounding box center [1003, 460] width 169 height 34
click at [790, 472] on div "Quantity 1 Unit Price $ 50" at bounding box center [883, 450] width 412 height 55
type textarea "x"
type input "0"
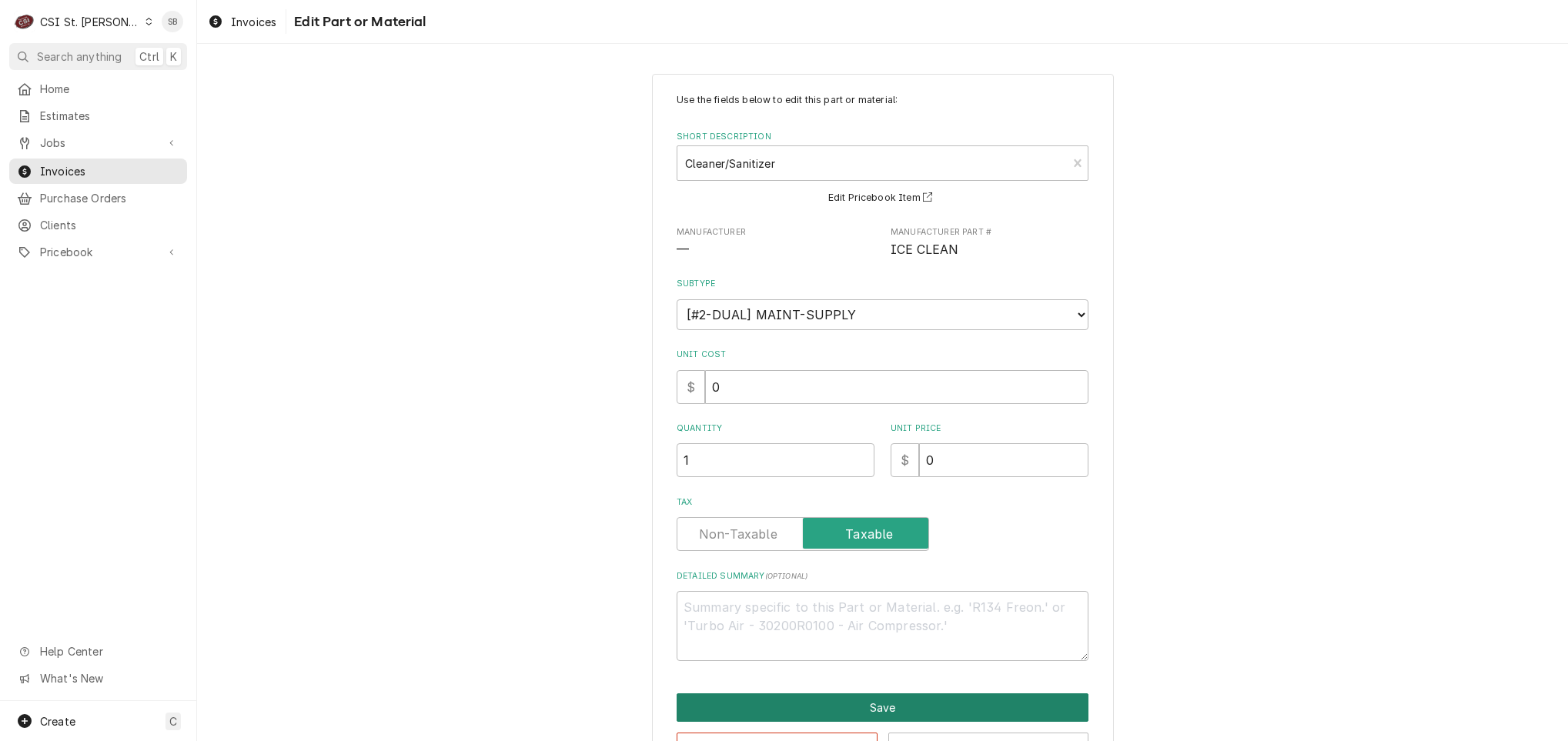
click at [876, 704] on button "Save" at bounding box center [883, 708] width 412 height 28
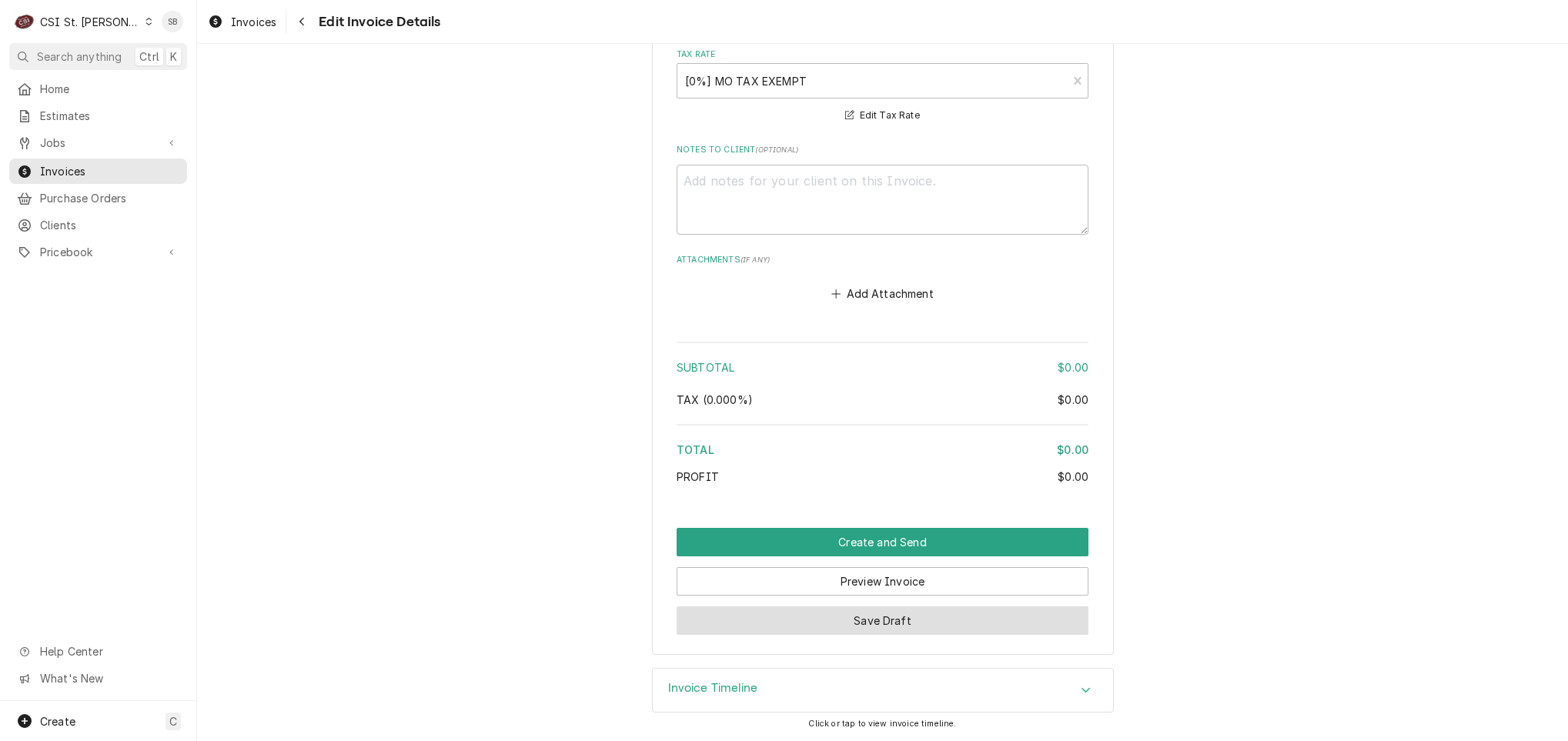
click at [899, 623] on button "Save Draft" at bounding box center [883, 621] width 412 height 28
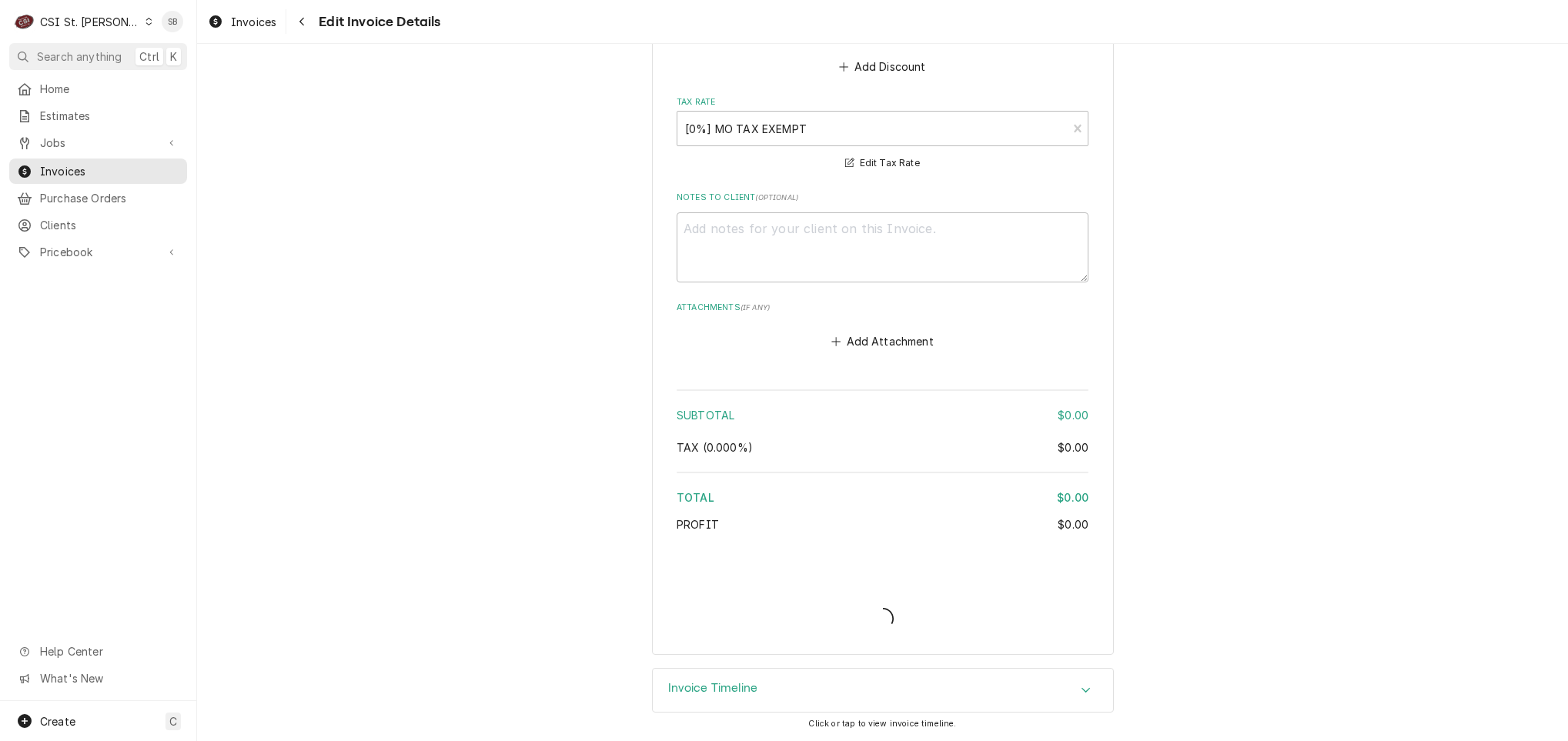
type textarea "x"
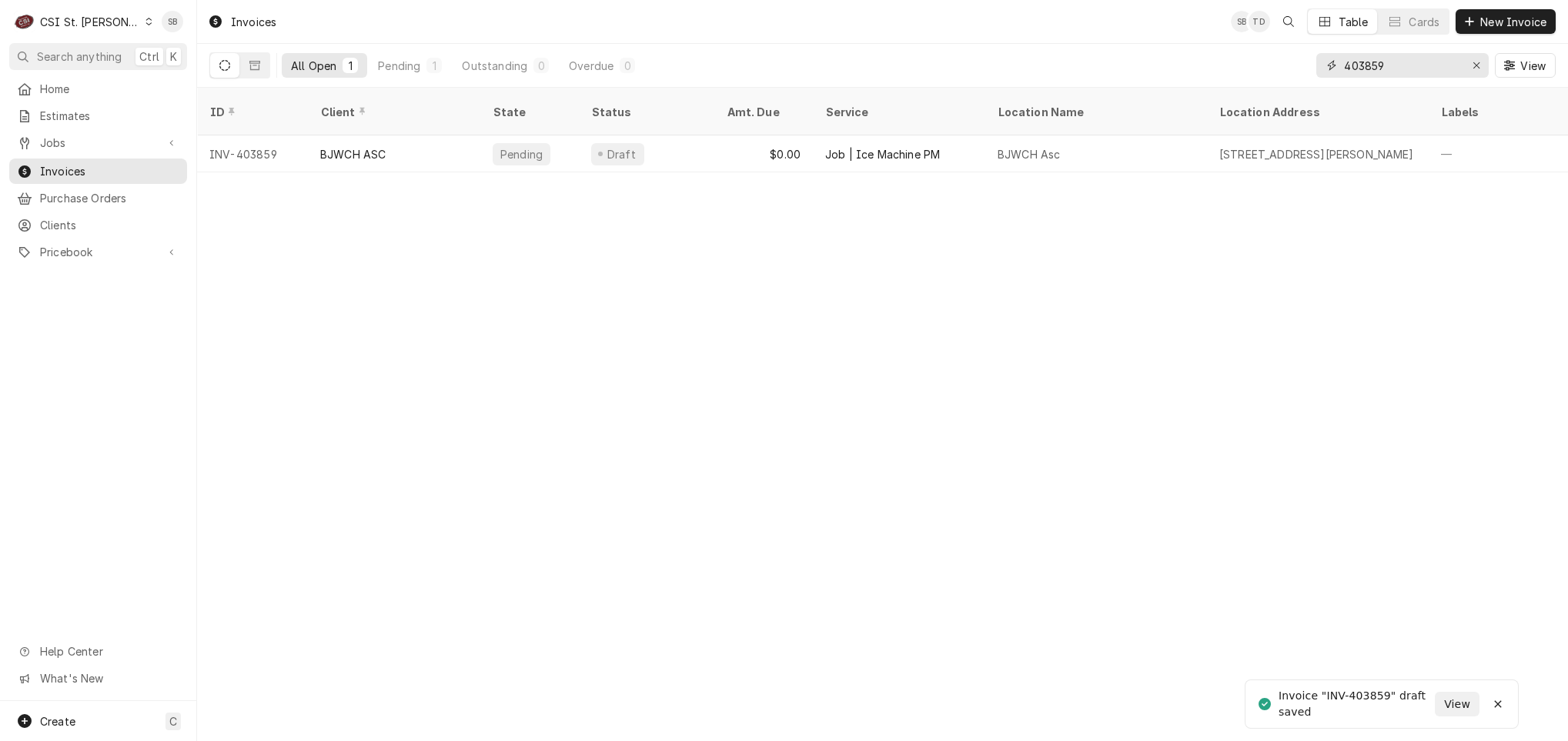
click at [1416, 63] on input "403859" at bounding box center [1401, 66] width 115 height 25
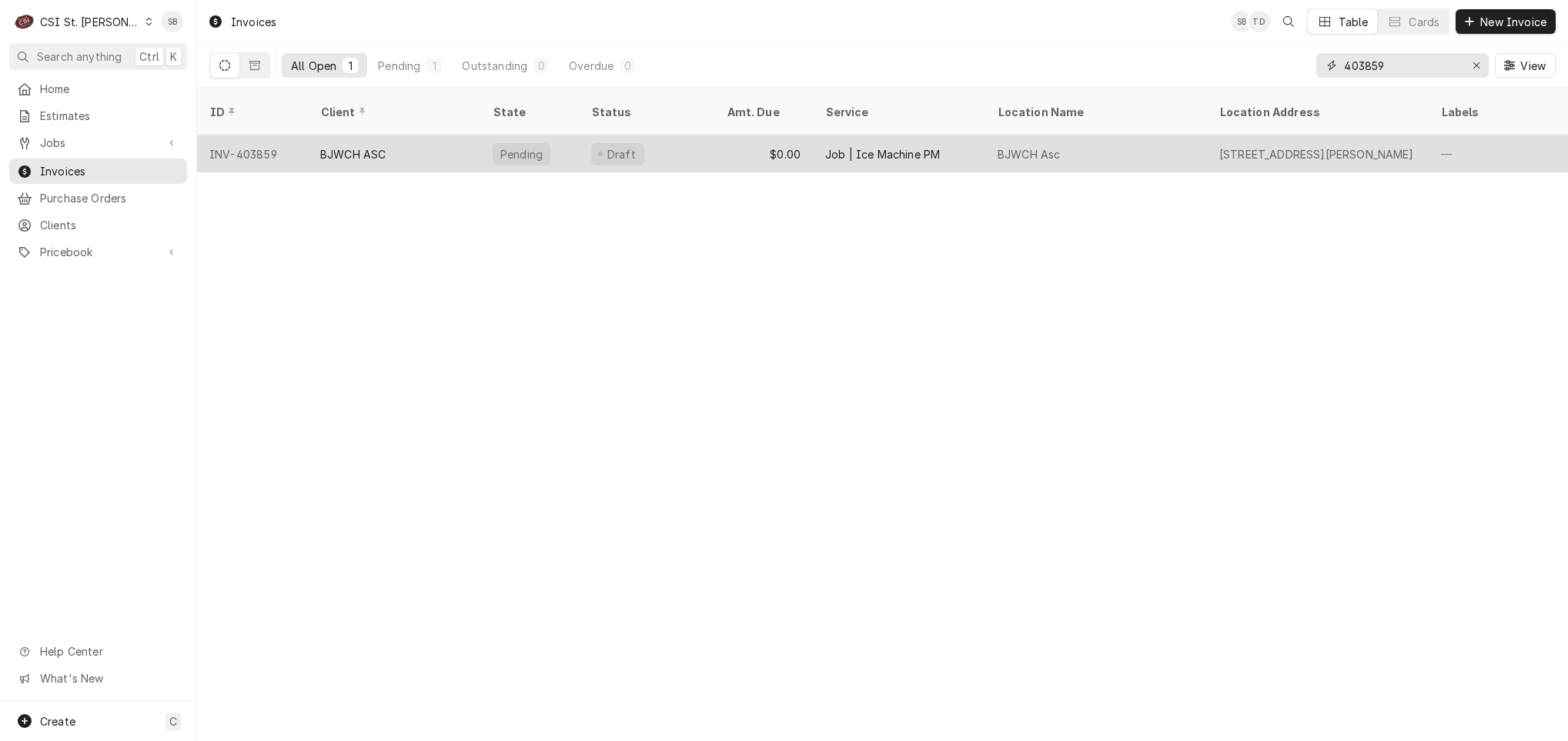
type input "403859"
click at [414, 138] on div "BJWCH ASC" at bounding box center [393, 153] width 173 height 37
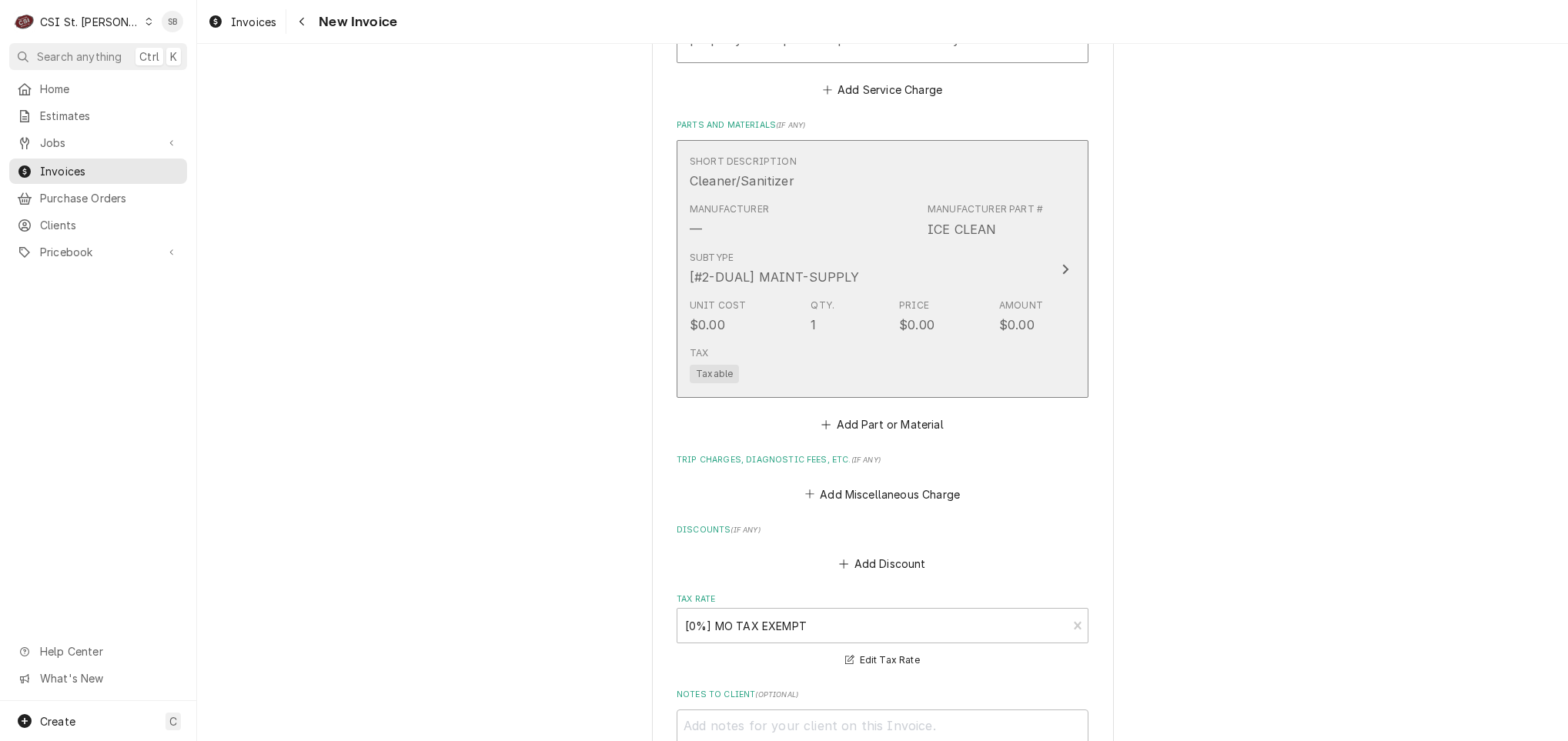
scroll to position [1731, 0]
click at [849, 363] on div "Tax Taxable" at bounding box center [866, 365] width 353 height 49
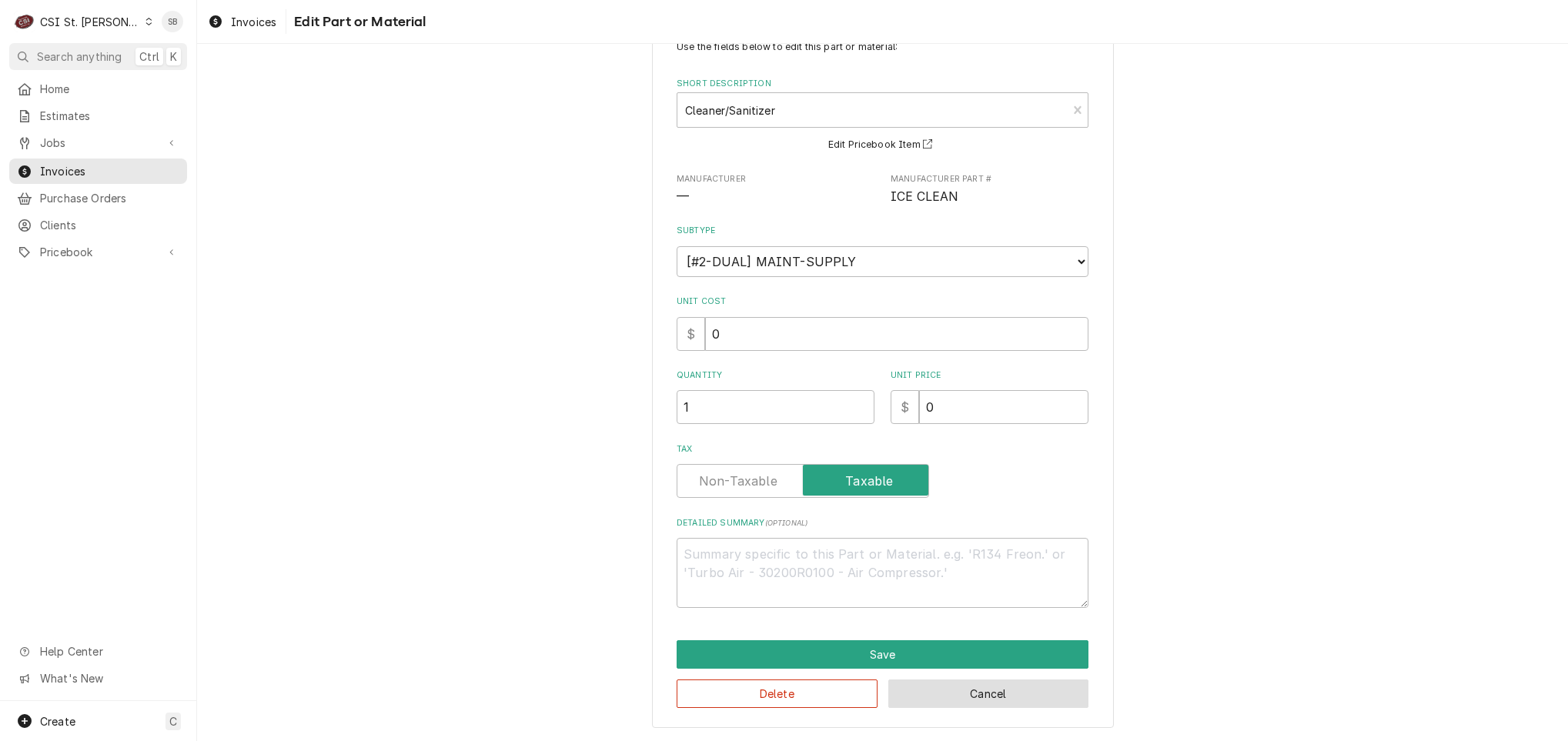
click at [970, 696] on button "Cancel" at bounding box center [988, 693] width 201 height 28
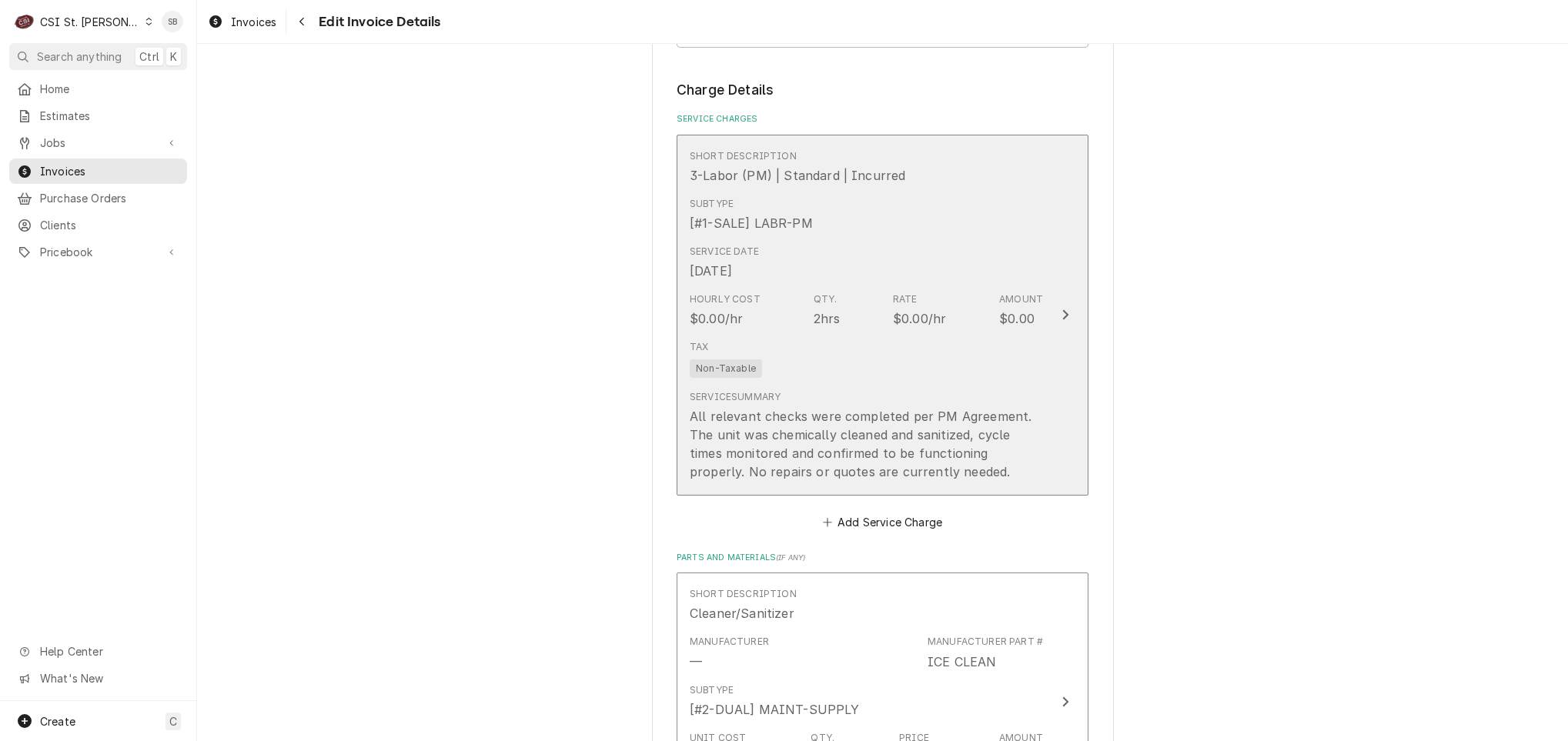
click at [873, 250] on div "Service Date Sep 10, 2025" at bounding box center [866, 262] width 353 height 48
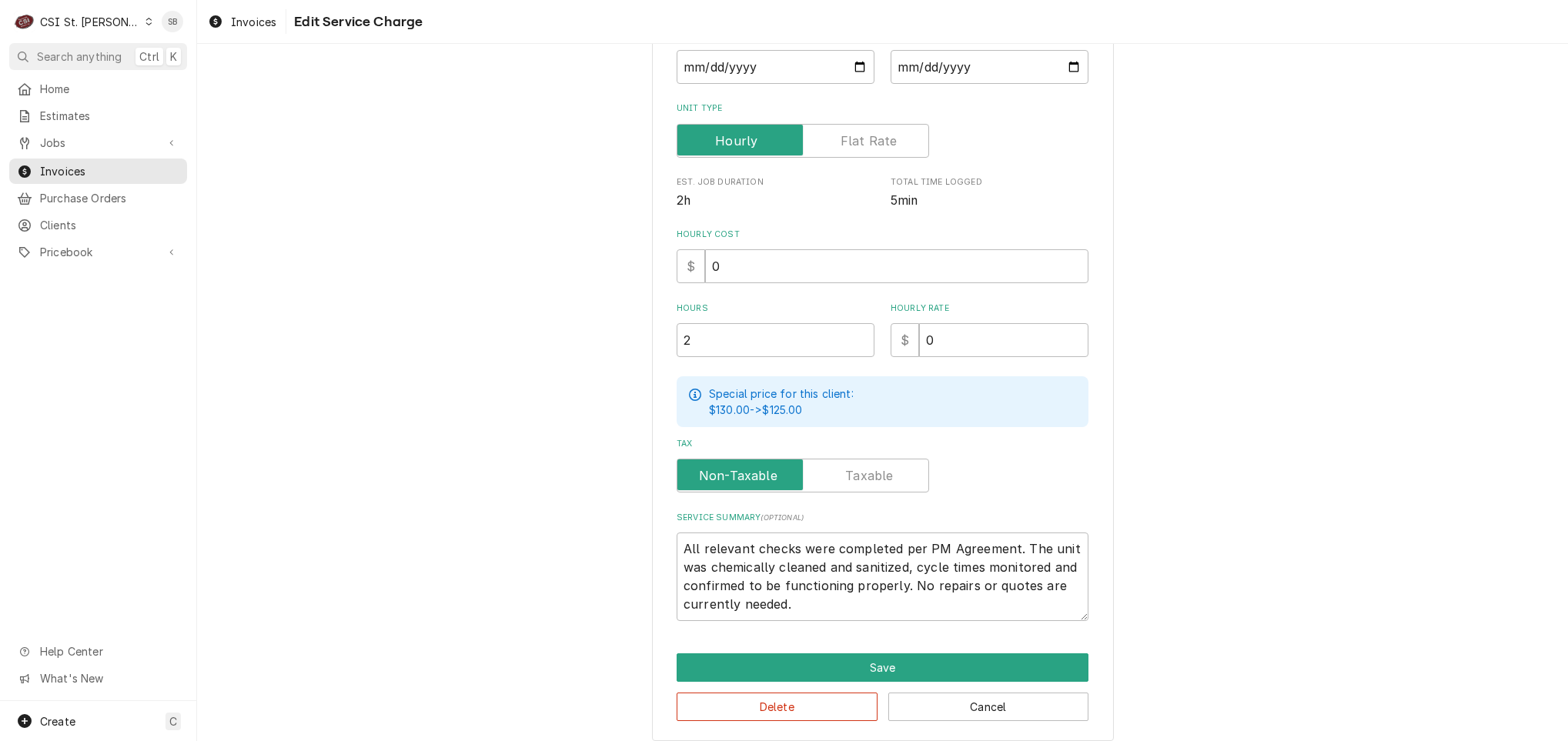
scroll to position [280, 0]
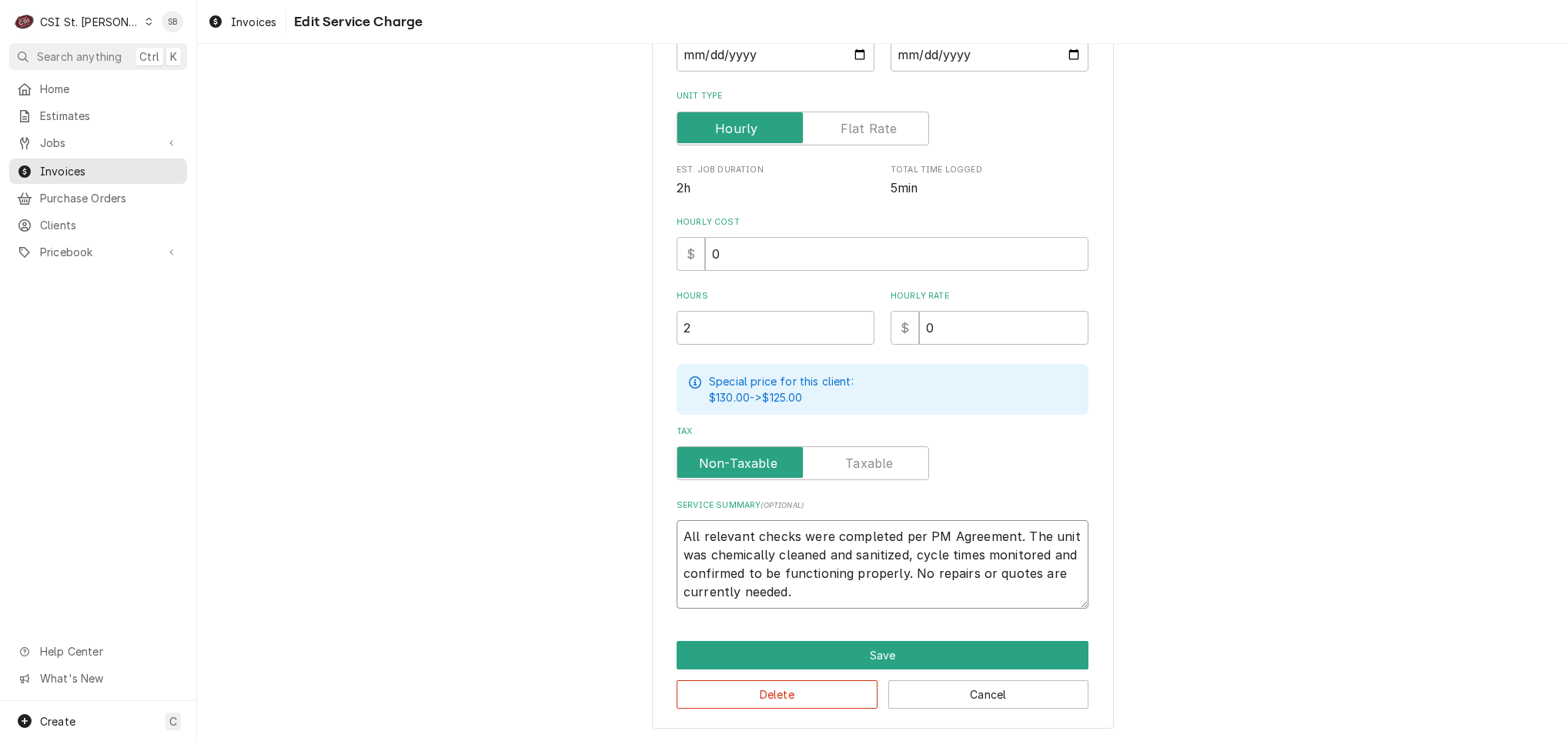
drag, startPoint x: 673, startPoint y: 531, endPoint x: 919, endPoint y: 628, distance: 264.4
click at [919, 628] on div "Use the fields below to edit this service charge Short Description 3-Labor (PM)…" at bounding box center [883, 262] width 462 height 935
click at [944, 693] on button "Cancel" at bounding box center [988, 694] width 201 height 28
type textarea "x"
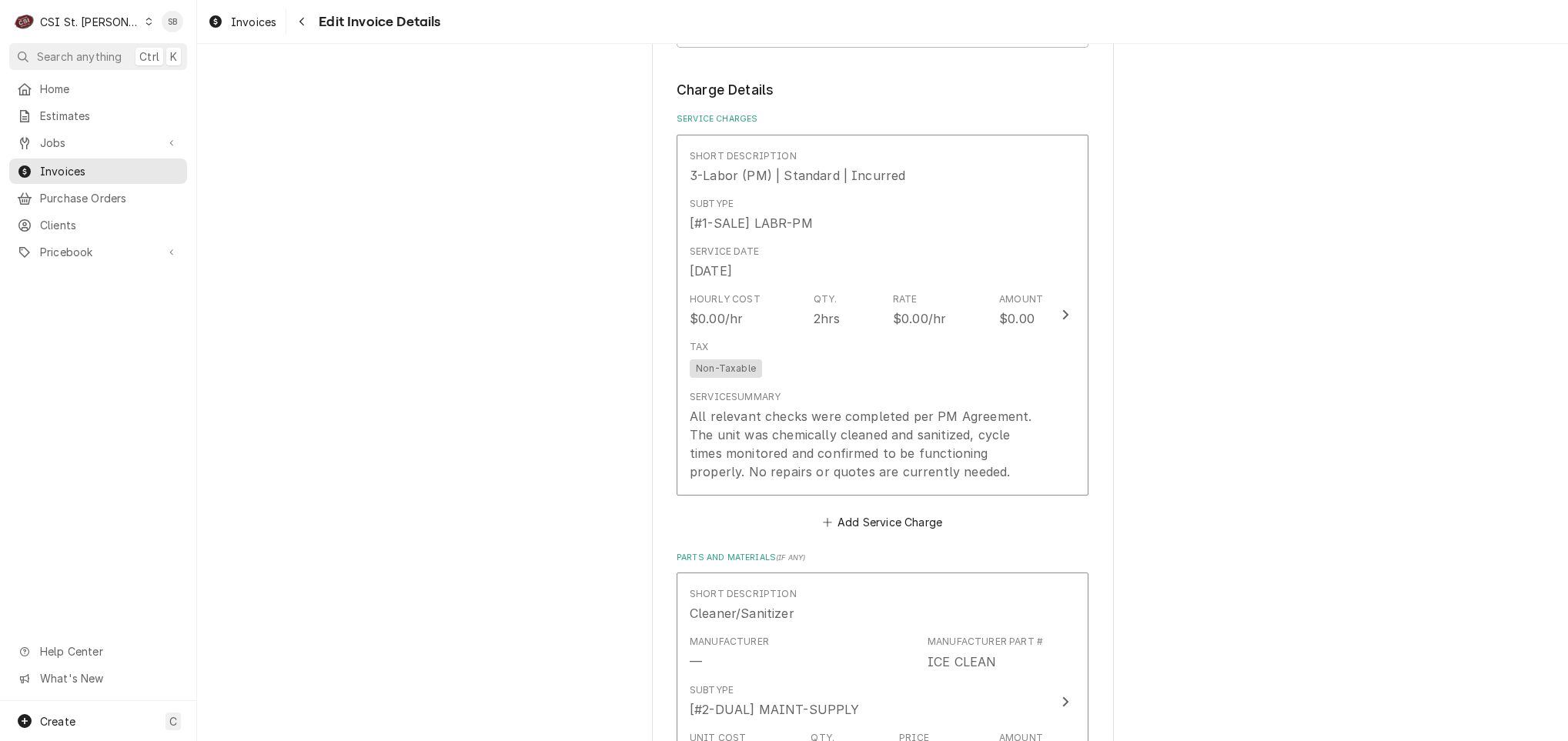
scroll to position [1281, 0]
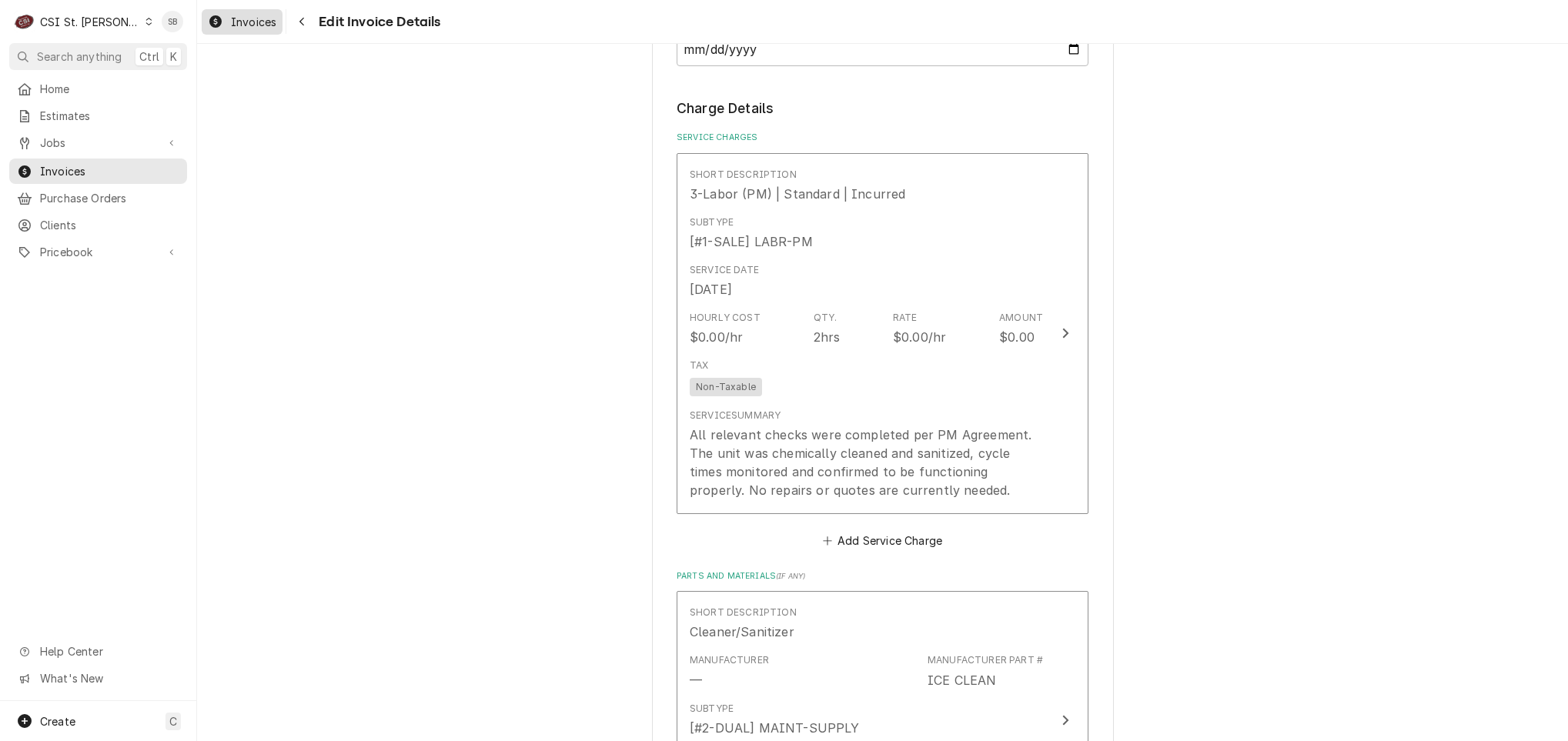
click at [238, 25] on span "Invoices" at bounding box center [253, 22] width 45 height 16
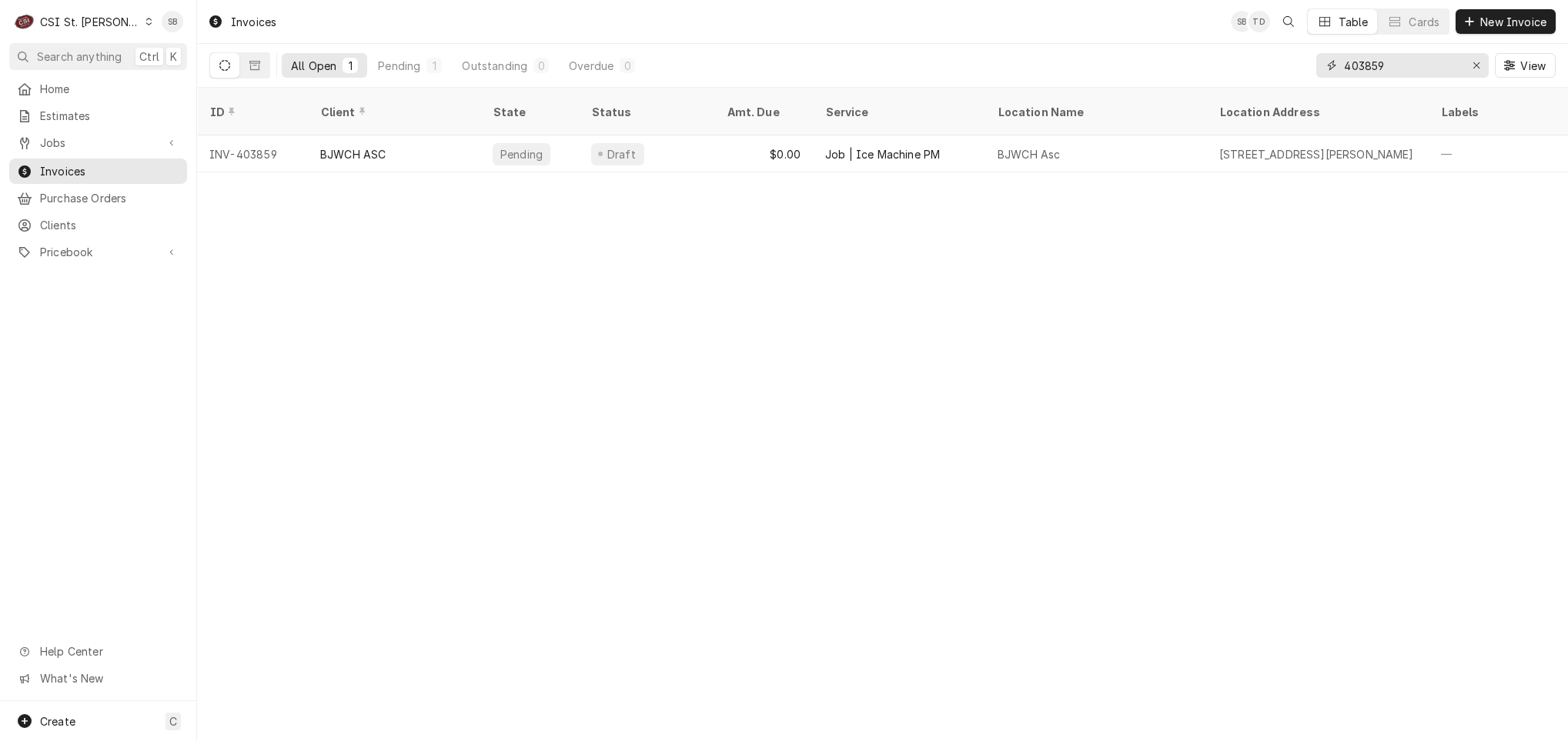
click at [1419, 67] on input "403859" at bounding box center [1401, 66] width 115 height 25
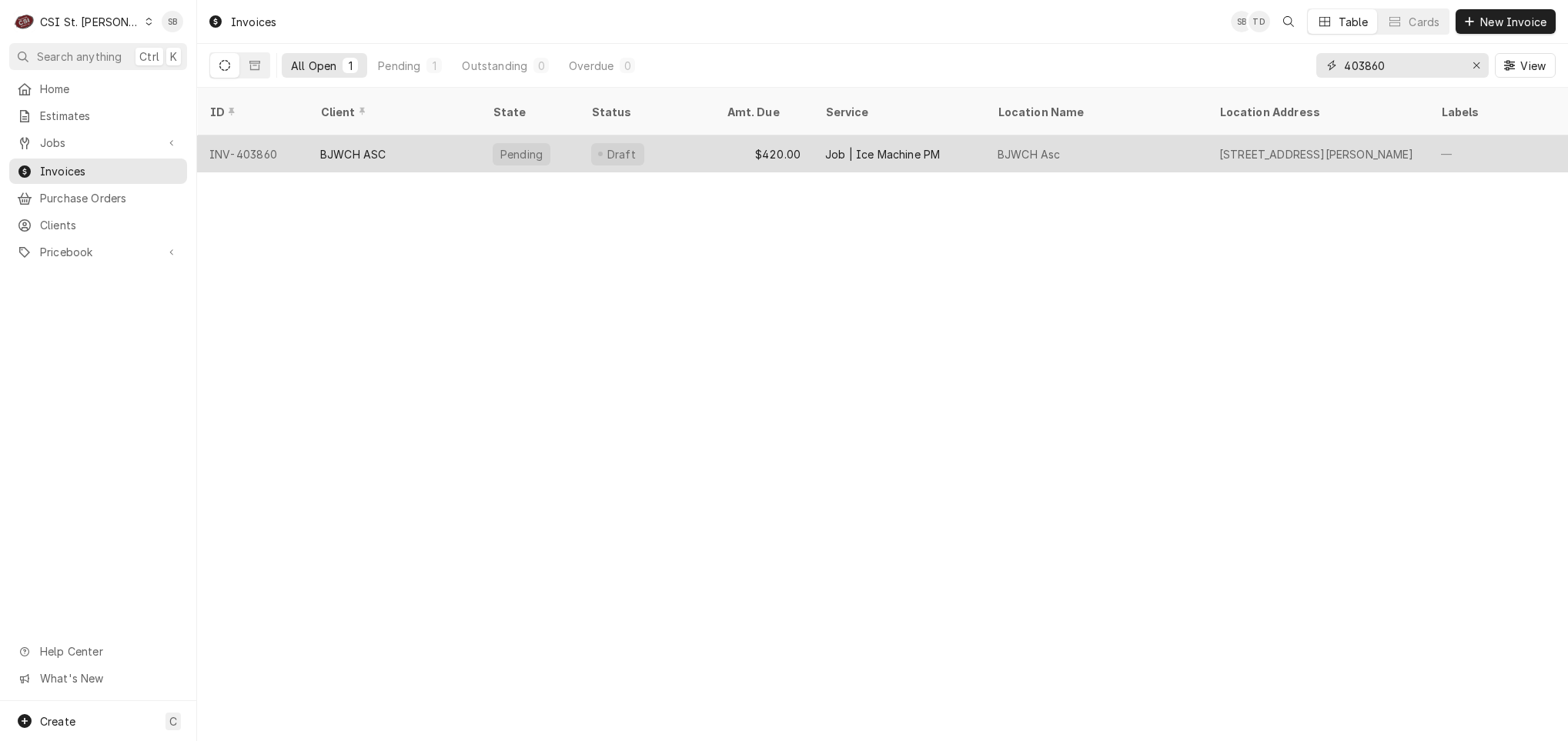
type input "403860"
click at [382, 144] on div "BJWCH ASC" at bounding box center [393, 153] width 173 height 37
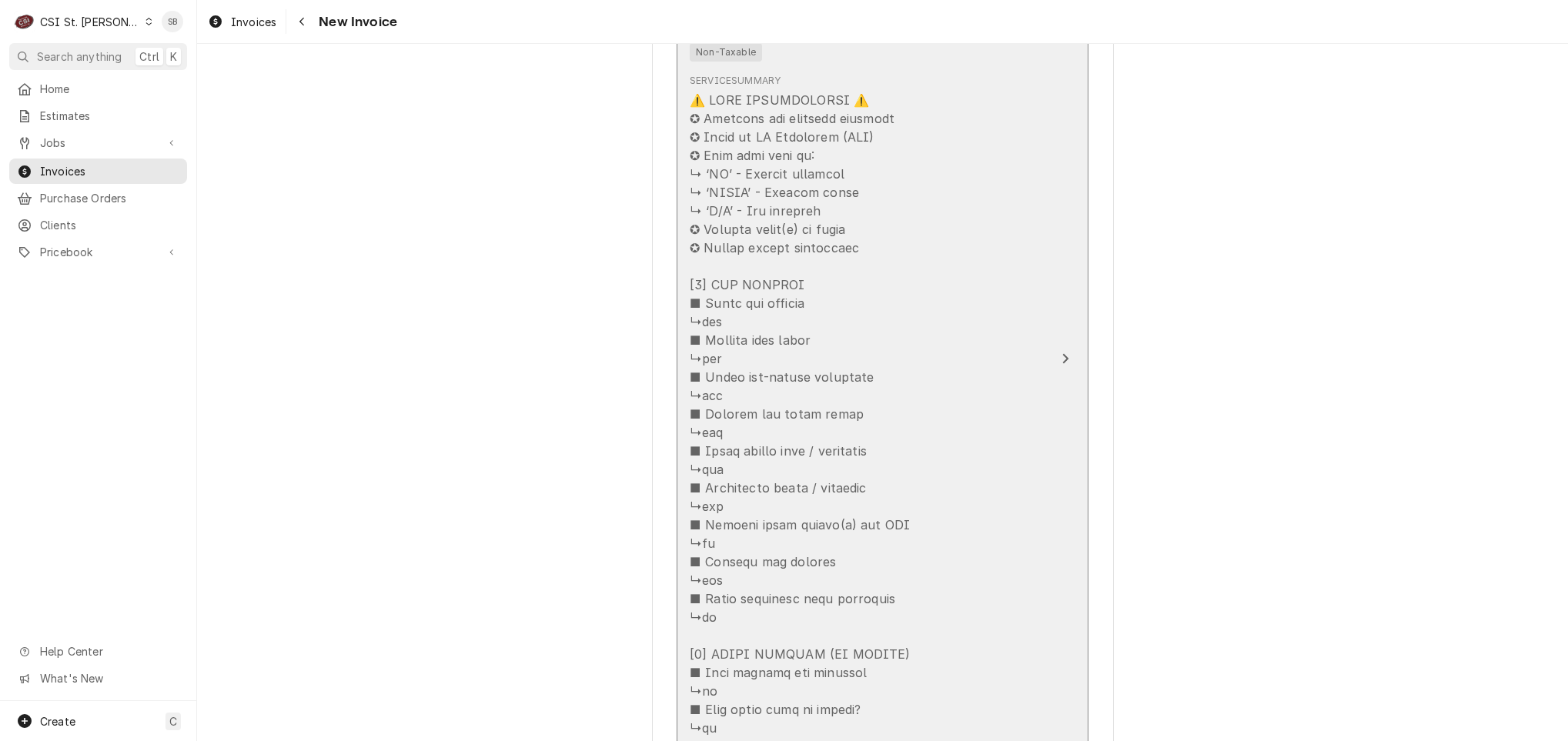
click at [829, 373] on div "Update Line Item" at bounding box center [866, 488] width 353 height 794
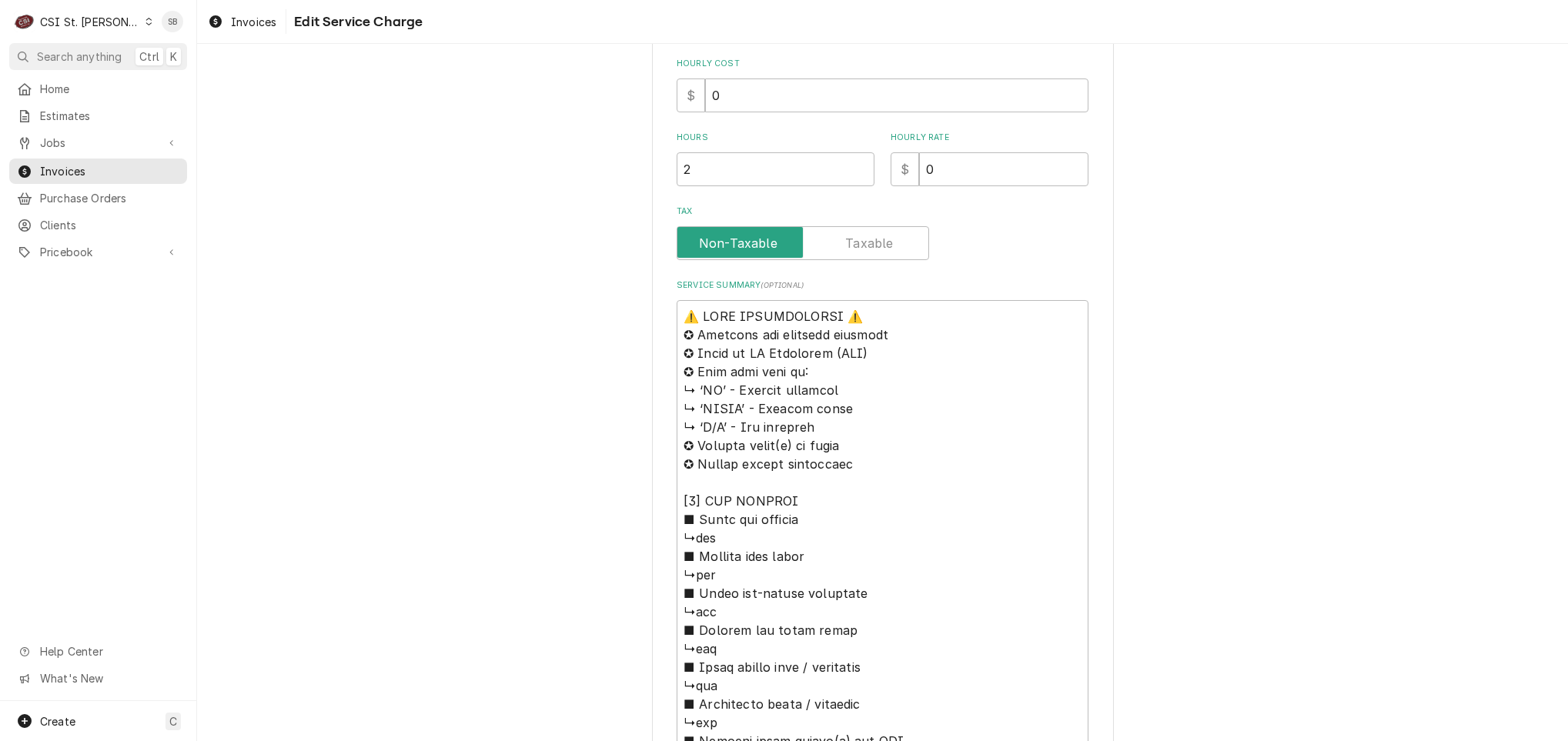
scroll to position [827, 0]
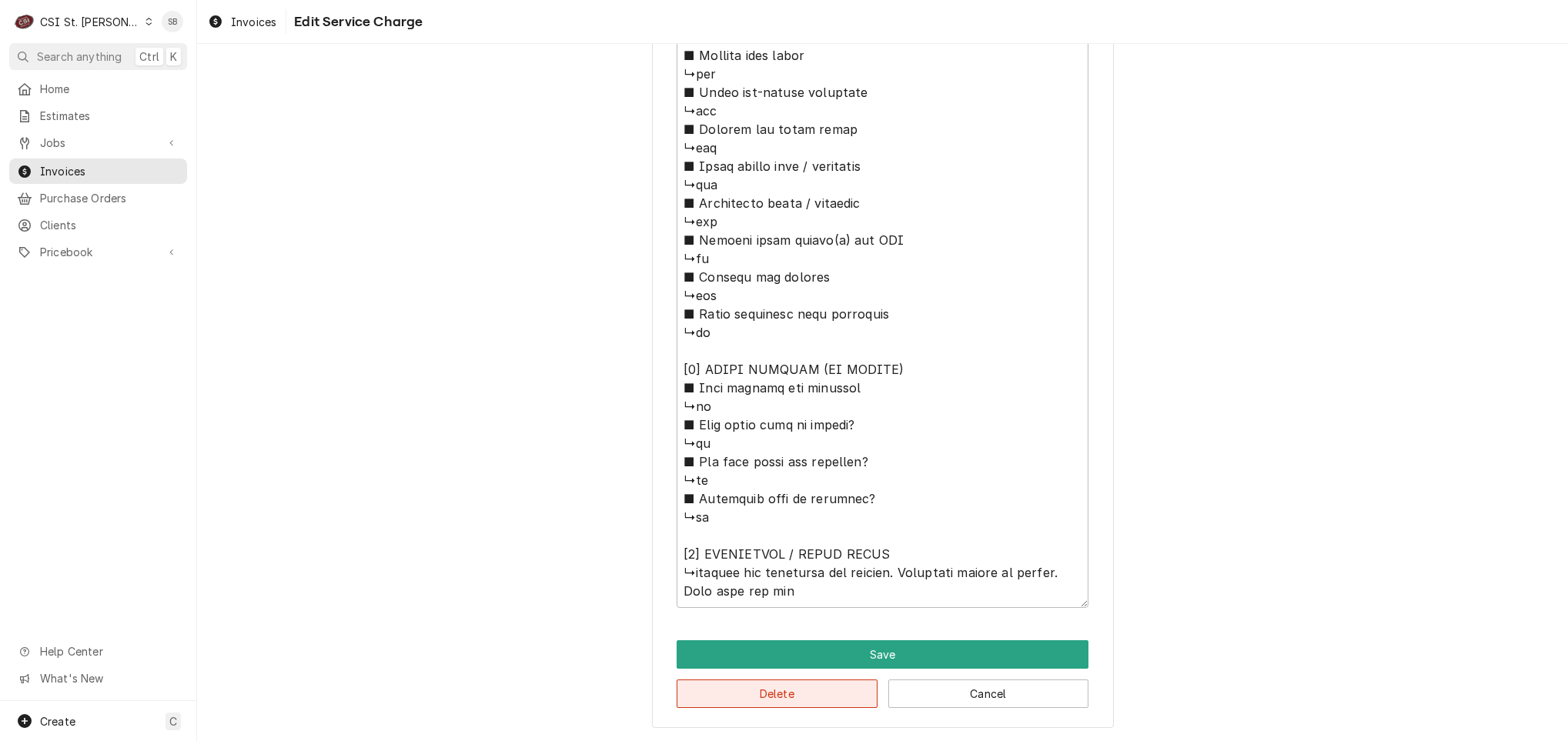
click at [758, 688] on button "Delete" at bounding box center [777, 693] width 201 height 28
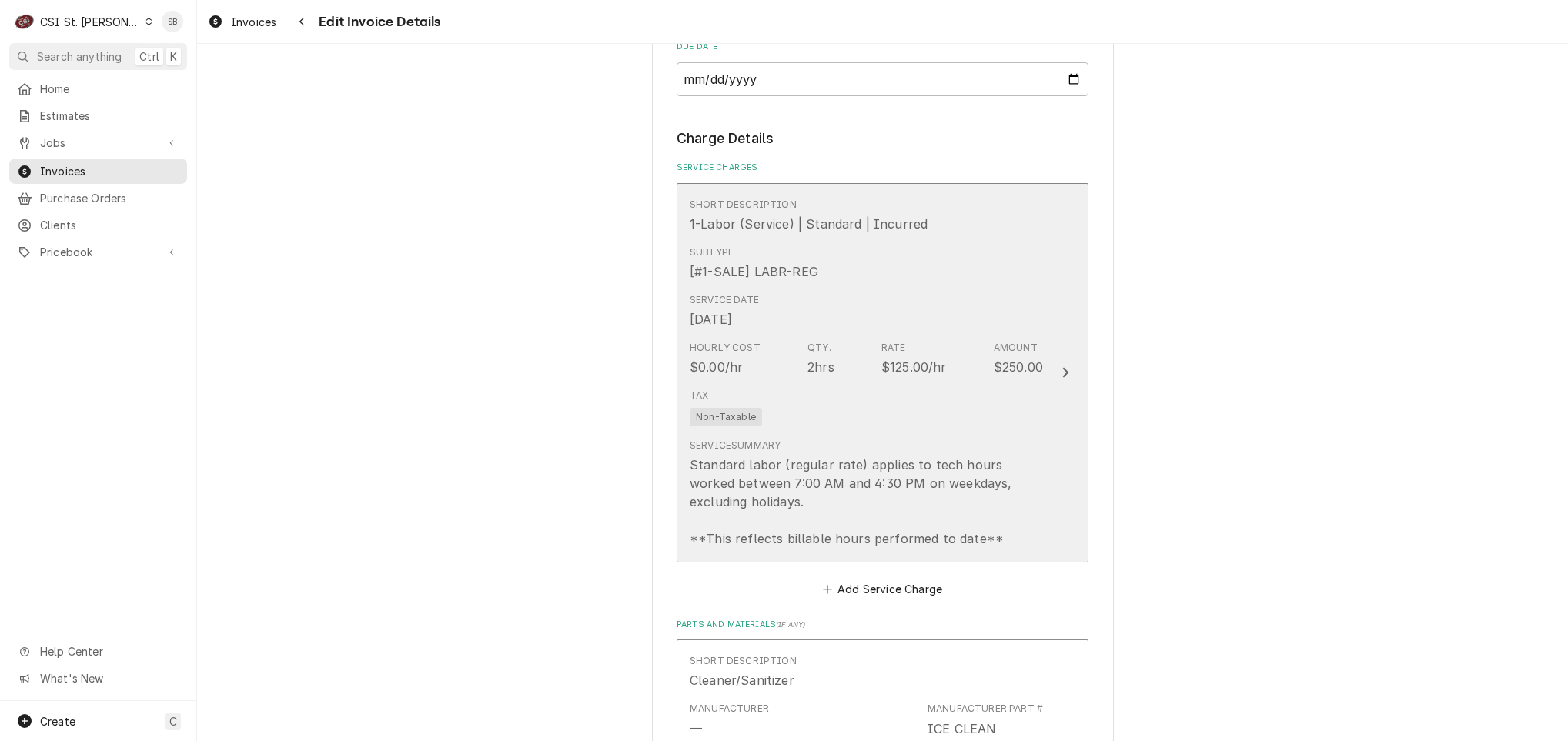
click at [771, 459] on div "Standard labor (regular rate) applies to tech hours worked between 7:00 AM and …" at bounding box center [866, 502] width 353 height 93
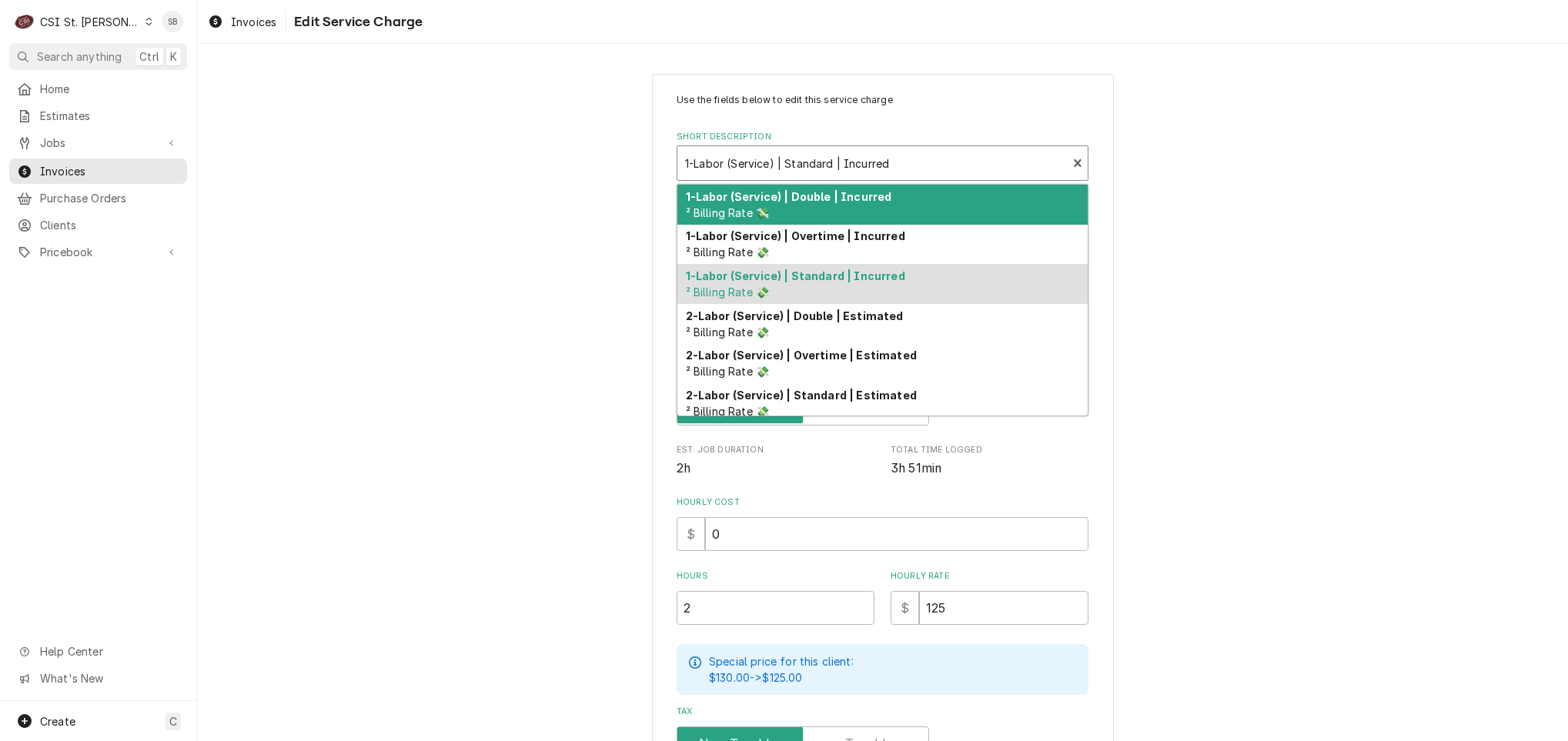
click at [769, 173] on div "Short Description" at bounding box center [872, 163] width 374 height 28
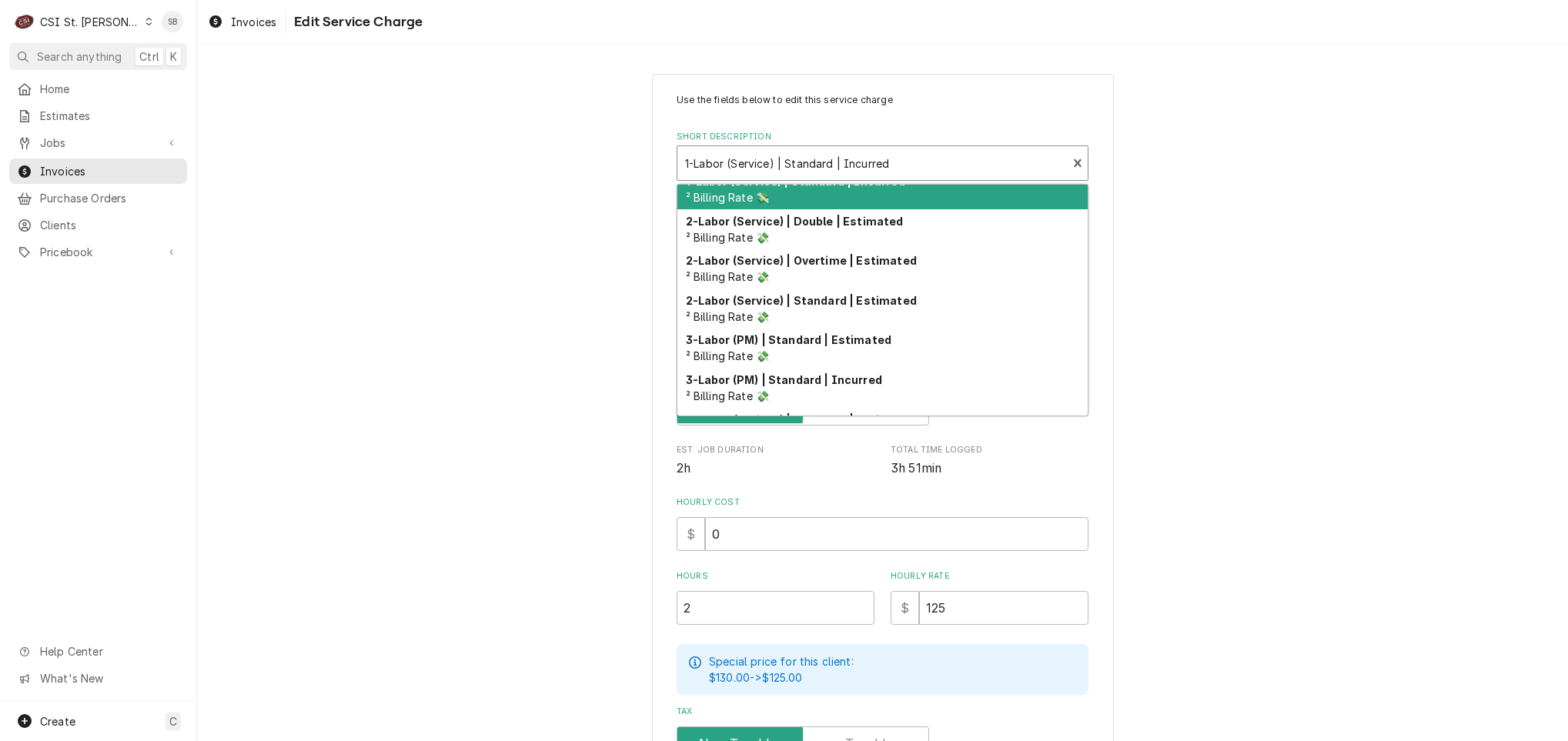
scroll to position [165, 0]
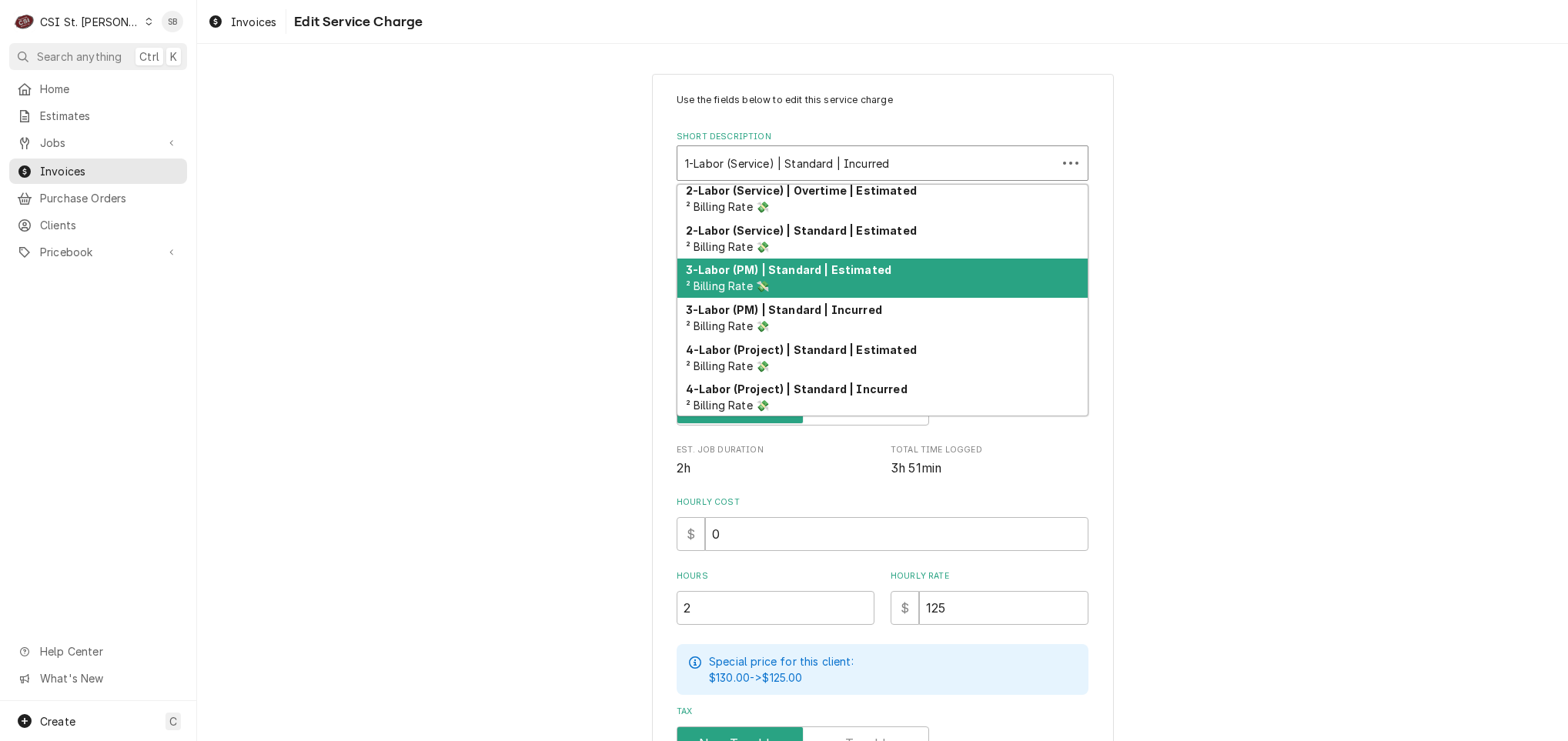
click at [778, 280] on div "3-Labor (PM) | Standard | Estimated ² Billing Rate 💸" at bounding box center [882, 278] width 410 height 40
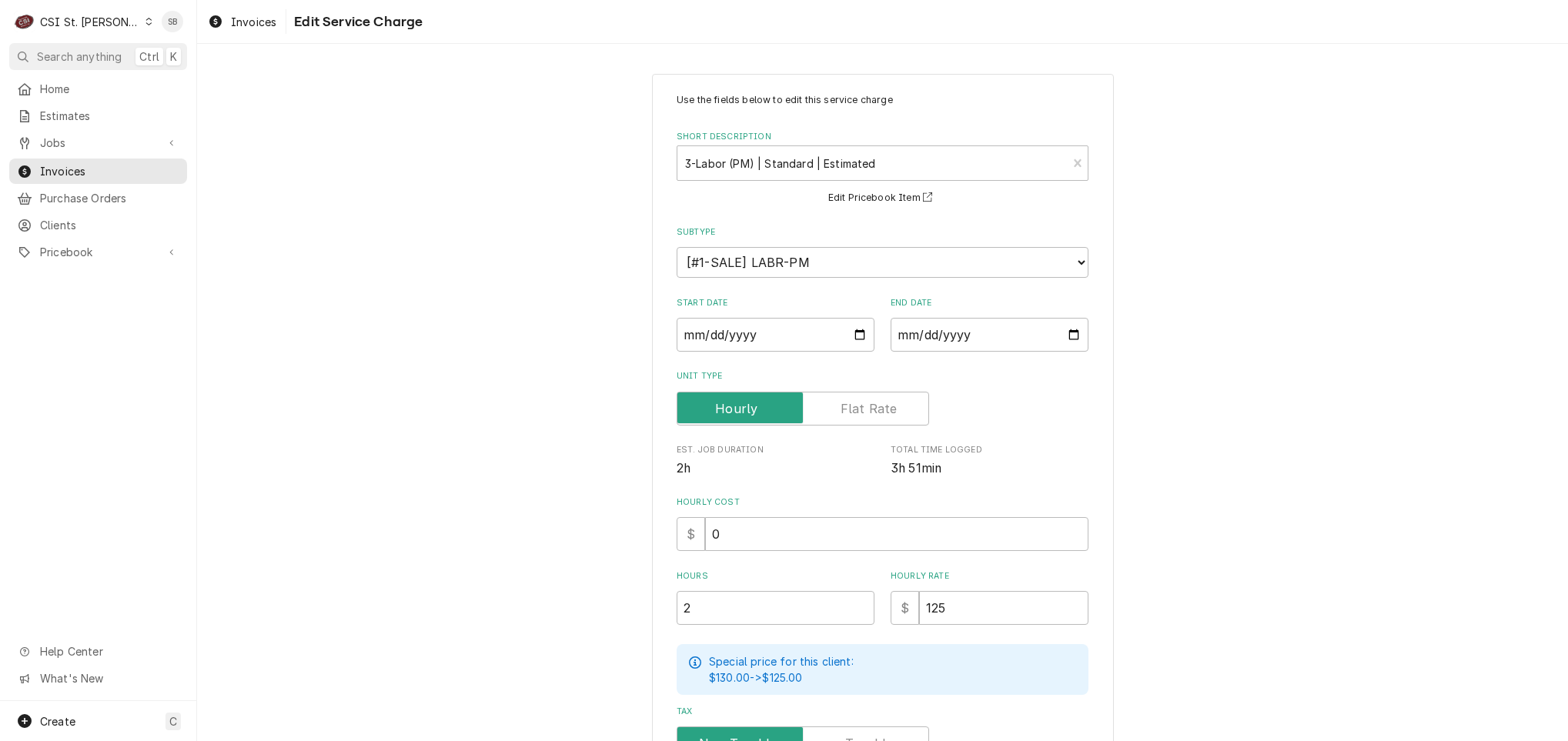
click at [767, 132] on label "Short Description" at bounding box center [883, 137] width 412 height 13
click at [767, 169] on div "Short Description" at bounding box center [872, 163] width 374 height 28
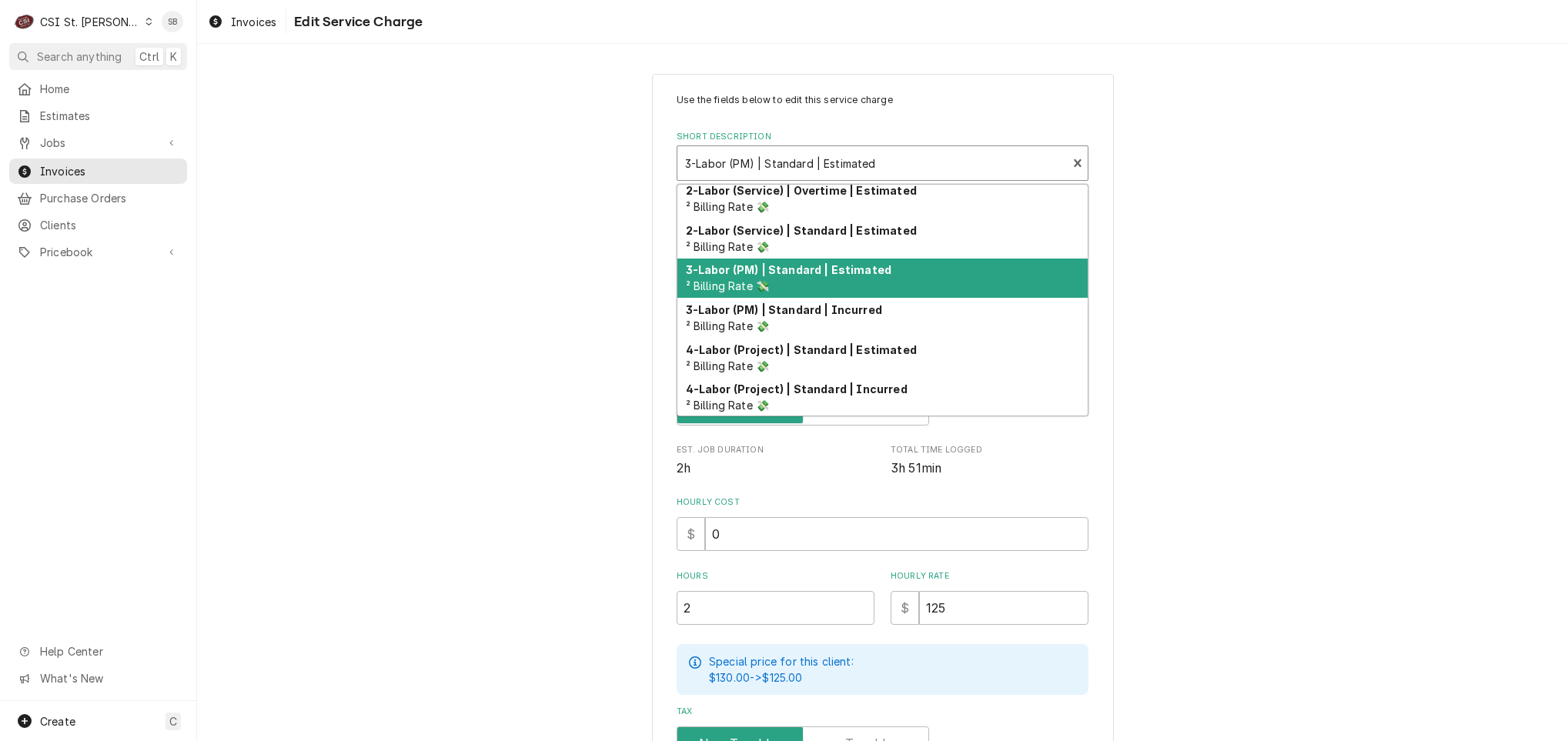
click at [924, 258] on div "3-Labor (PM) | Standard | Estimated ² Billing Rate 💸" at bounding box center [882, 278] width 410 height 40
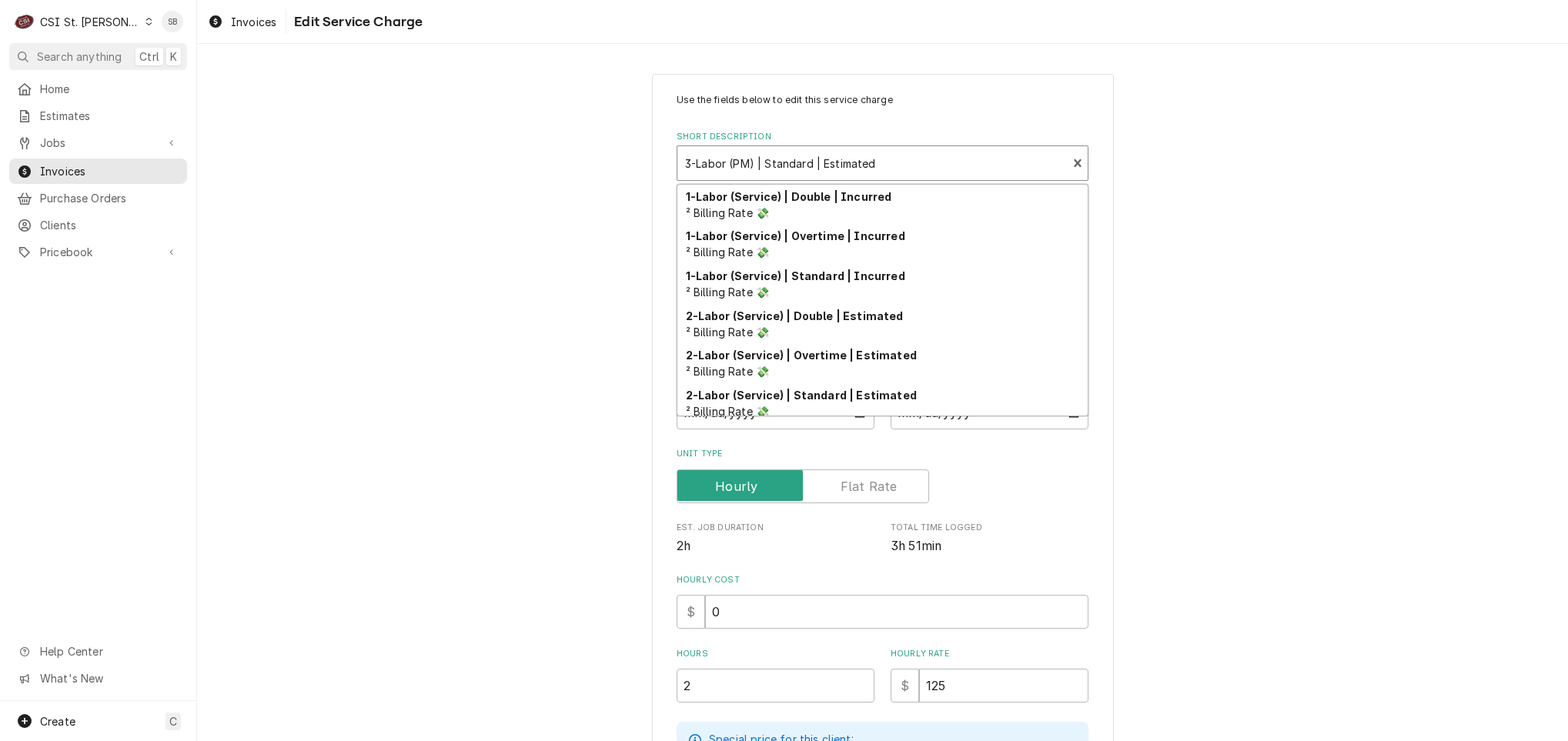
click at [908, 165] on div "Short Description" at bounding box center [872, 163] width 374 height 28
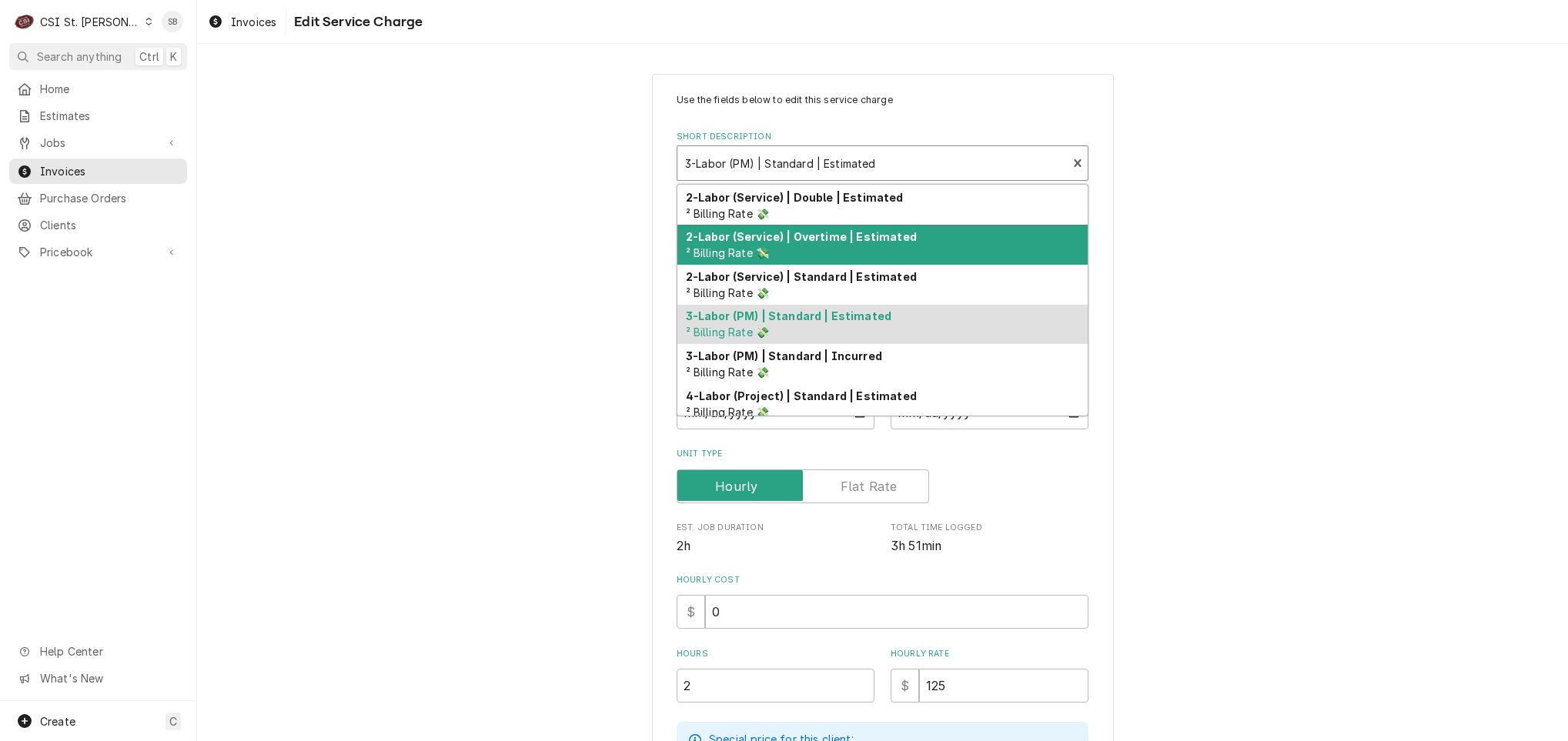
scroll to position [176, 0]
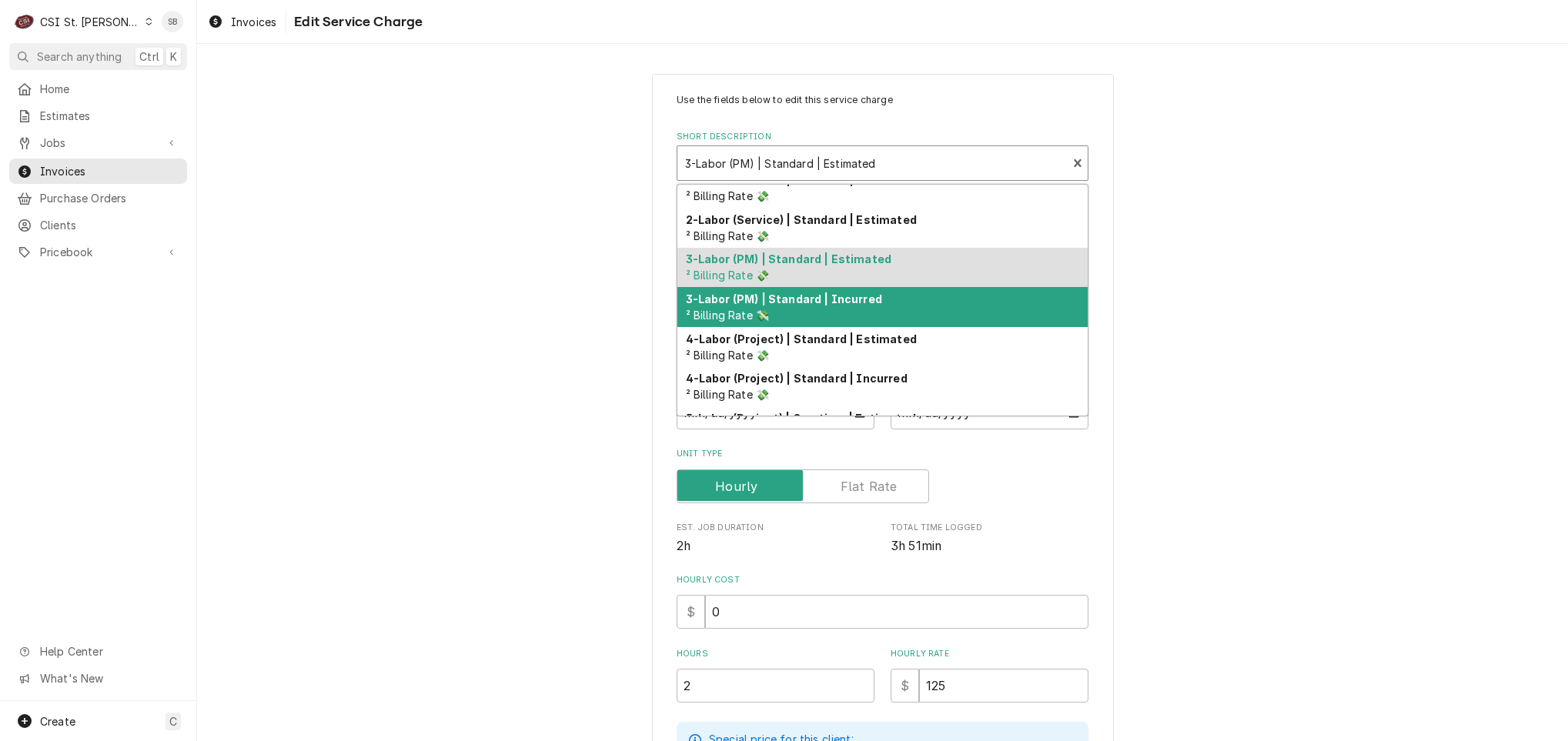
click at [908, 293] on div "3-Labor (PM) | Standard | Incurred ² Billing Rate 💸" at bounding box center [882, 307] width 410 height 40
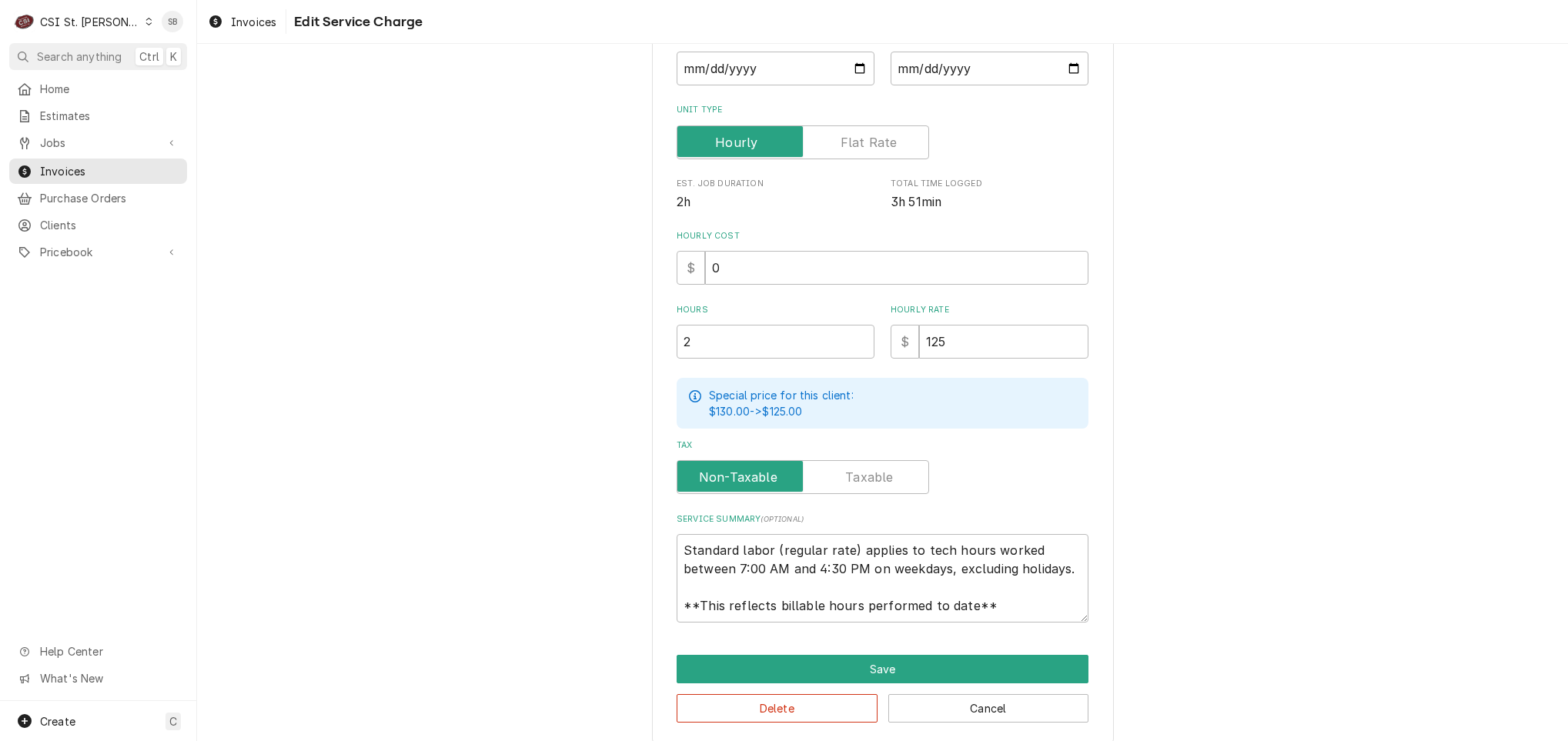
scroll to position [280, 0]
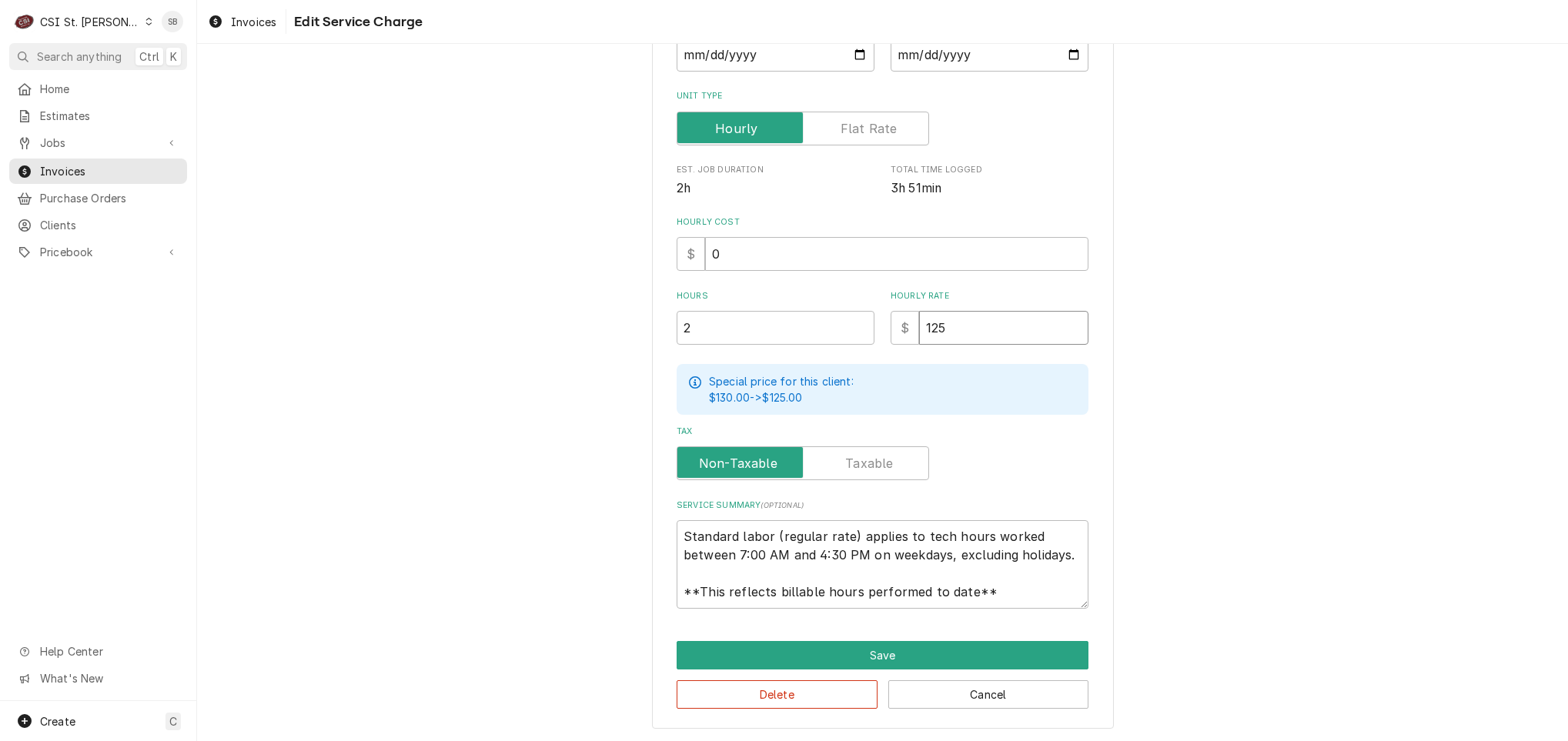
drag, startPoint x: 824, startPoint y: 326, endPoint x: 888, endPoint y: 245, distance: 103.2
click at [799, 326] on div "Hours 2 Hourly Rate $ 125" at bounding box center [883, 318] width 412 height 55
type textarea "x"
type input "0"
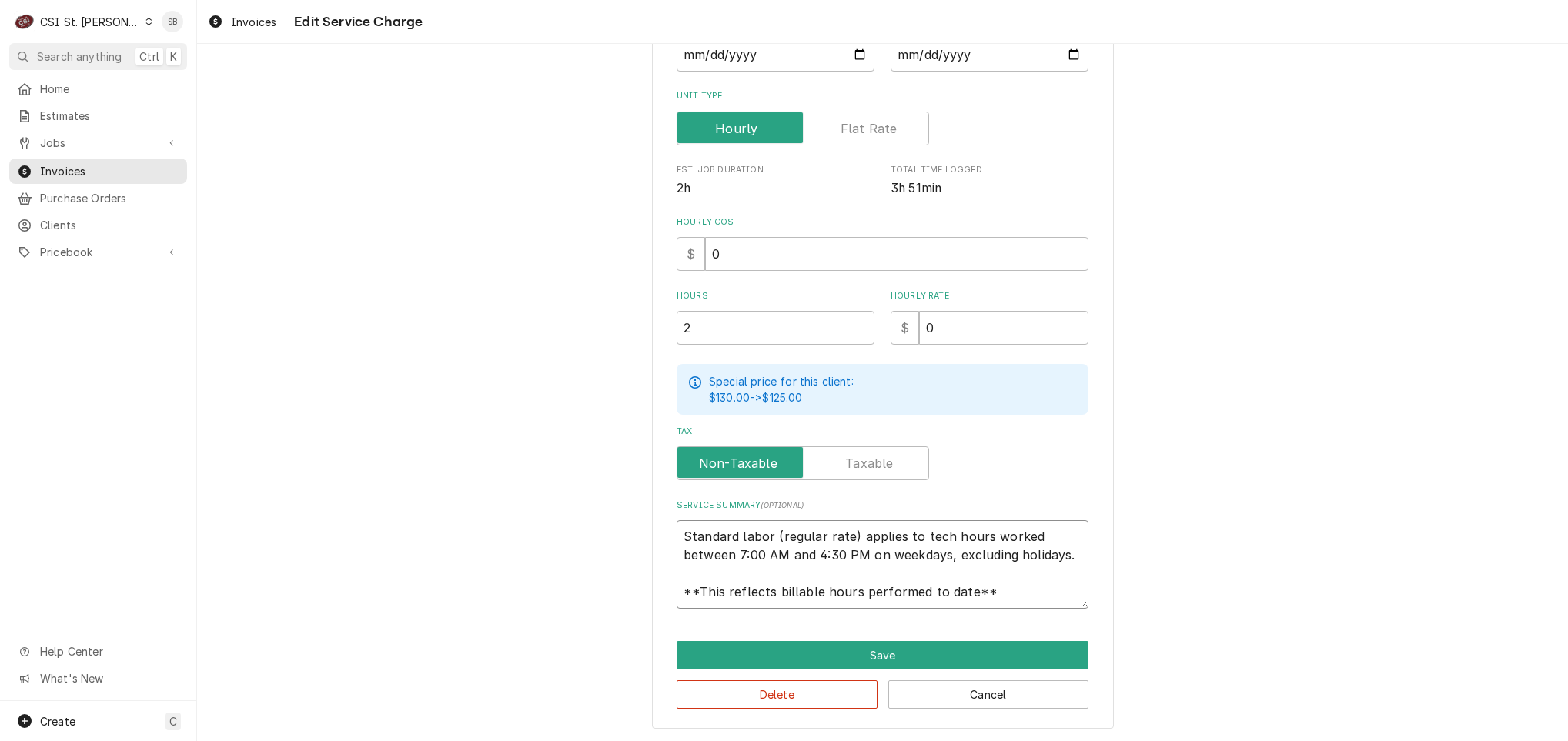
drag, startPoint x: 672, startPoint y: 525, endPoint x: 1185, endPoint y: 681, distance: 536.2
click at [1185, 681] on div "Use the fields below to edit this service charge Short Description 3-Labor (PM)…" at bounding box center [882, 261] width 1370 height 962
paste textarea "All relevant checks were completed per PM Agreement. The unit was chemically cl…"
type textarea "x"
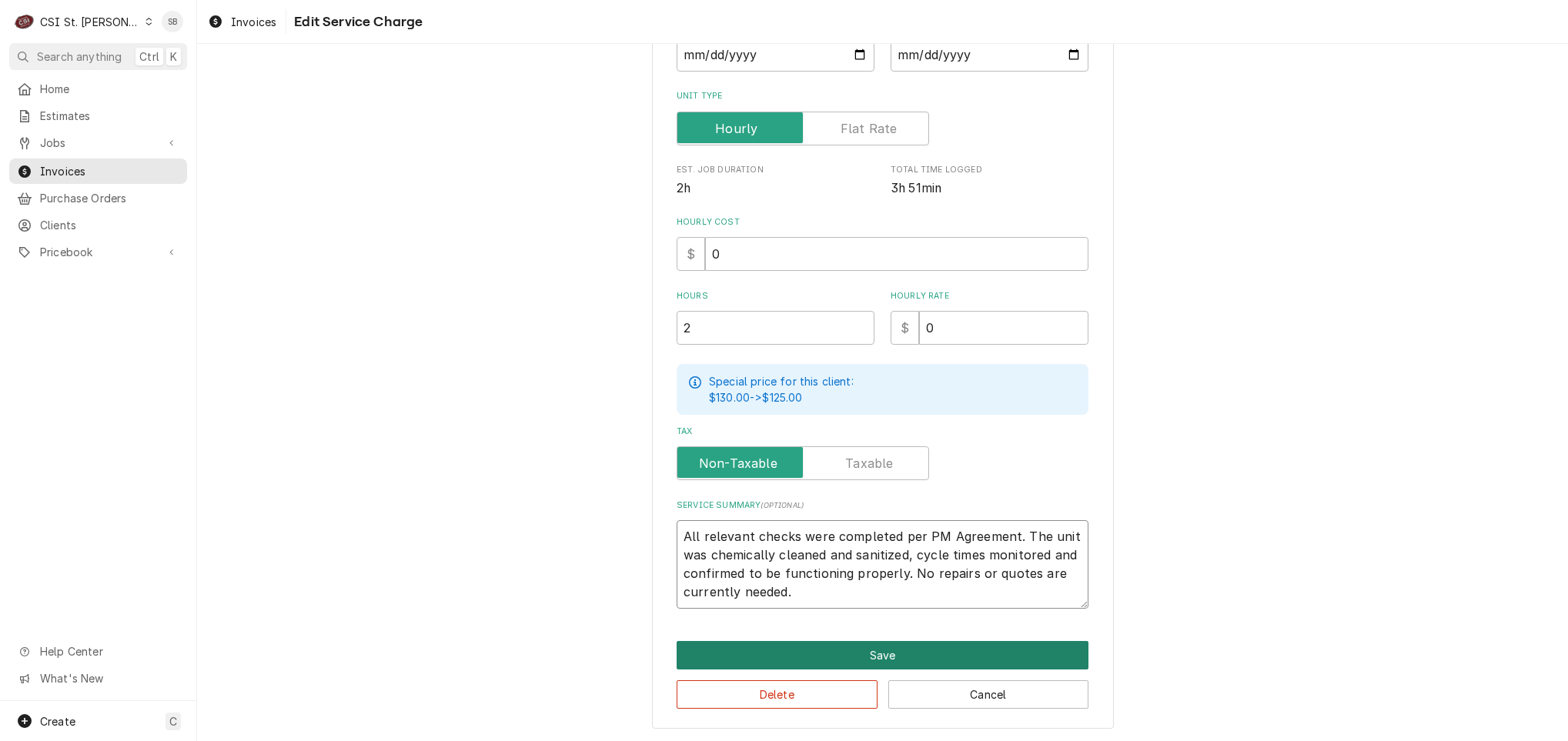
type textarea "All relevant checks were completed per PM Agreement. The unit was chemically cl…"
click at [924, 645] on button "Save" at bounding box center [883, 655] width 412 height 28
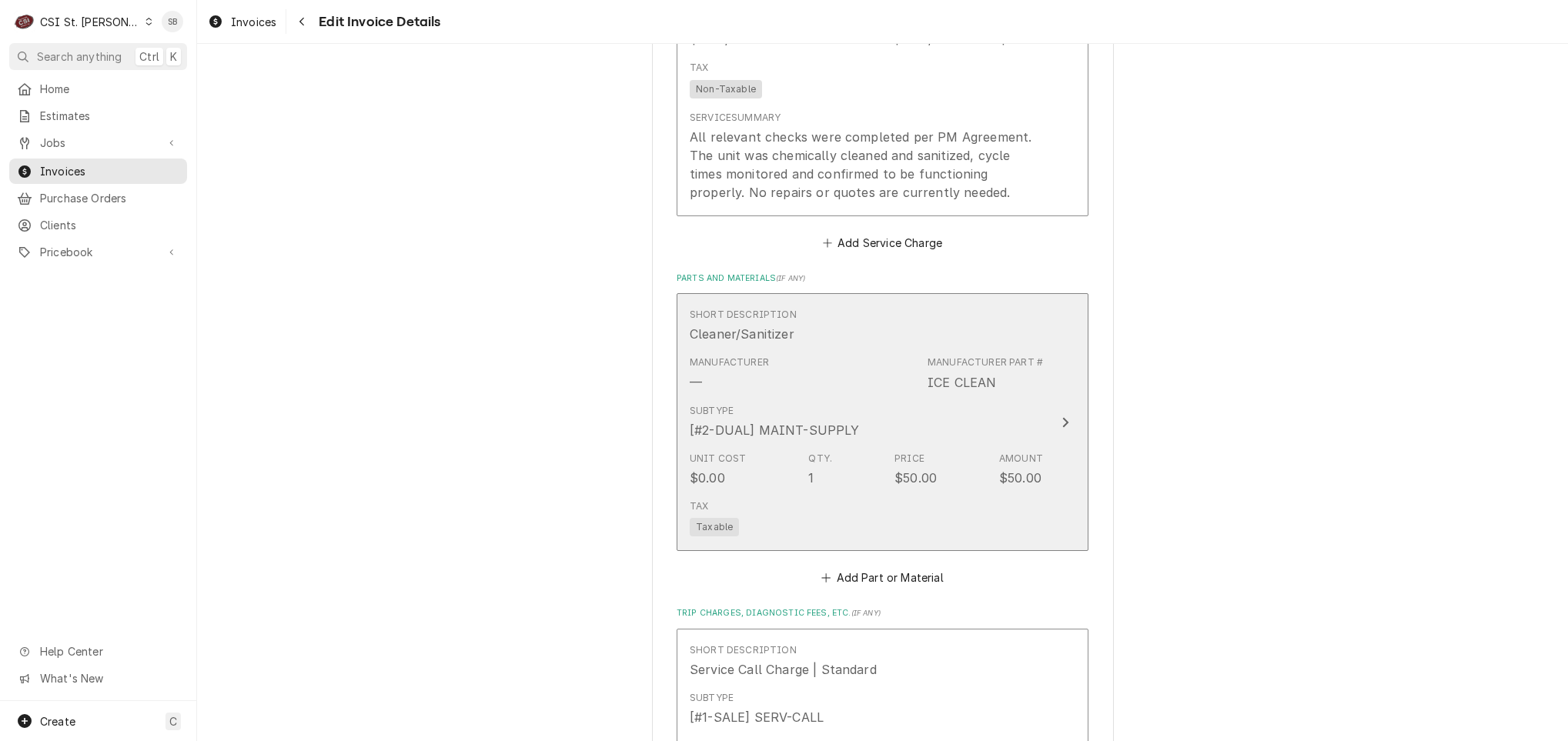
scroll to position [1810, 0]
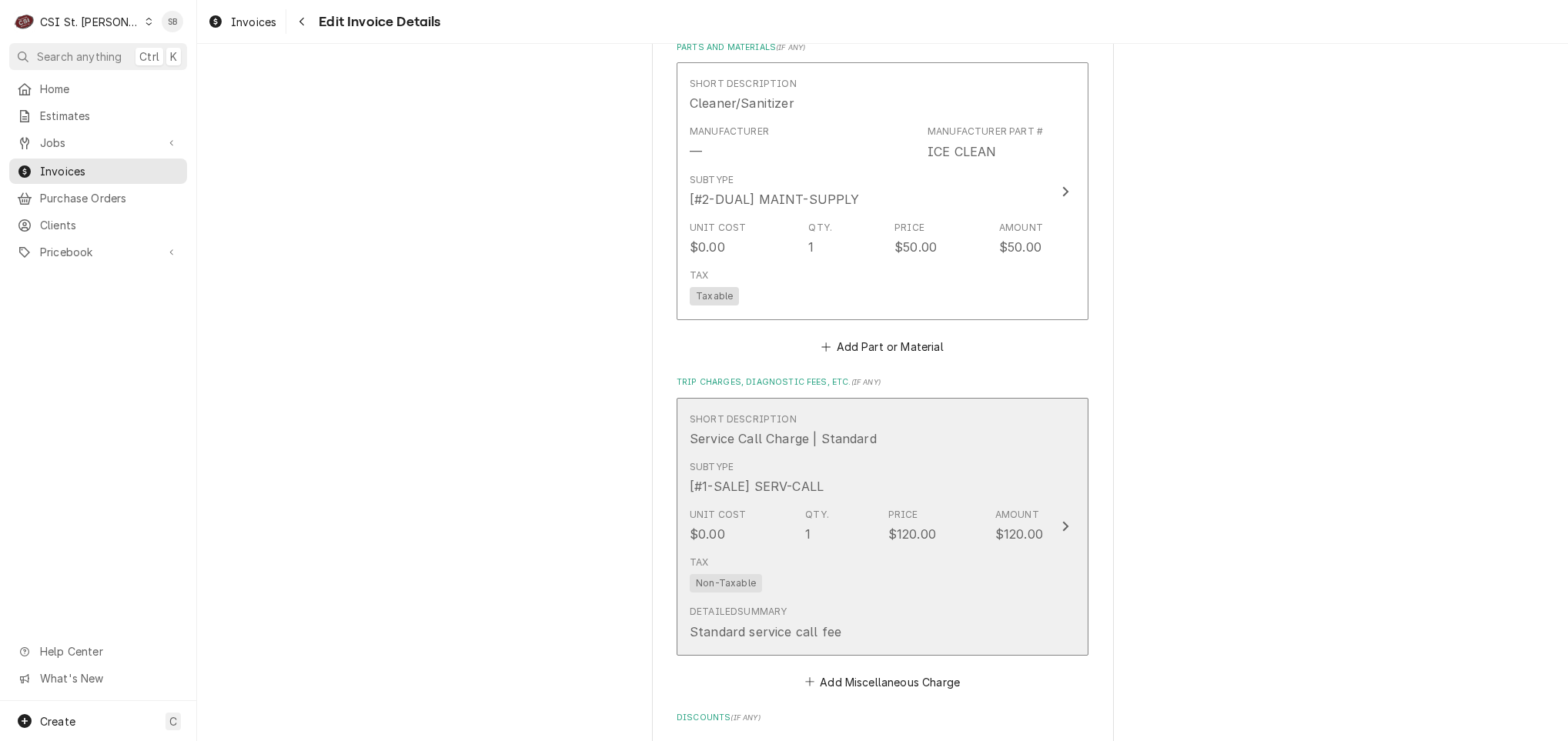
click at [888, 527] on div "$120.00" at bounding box center [911, 534] width 48 height 18
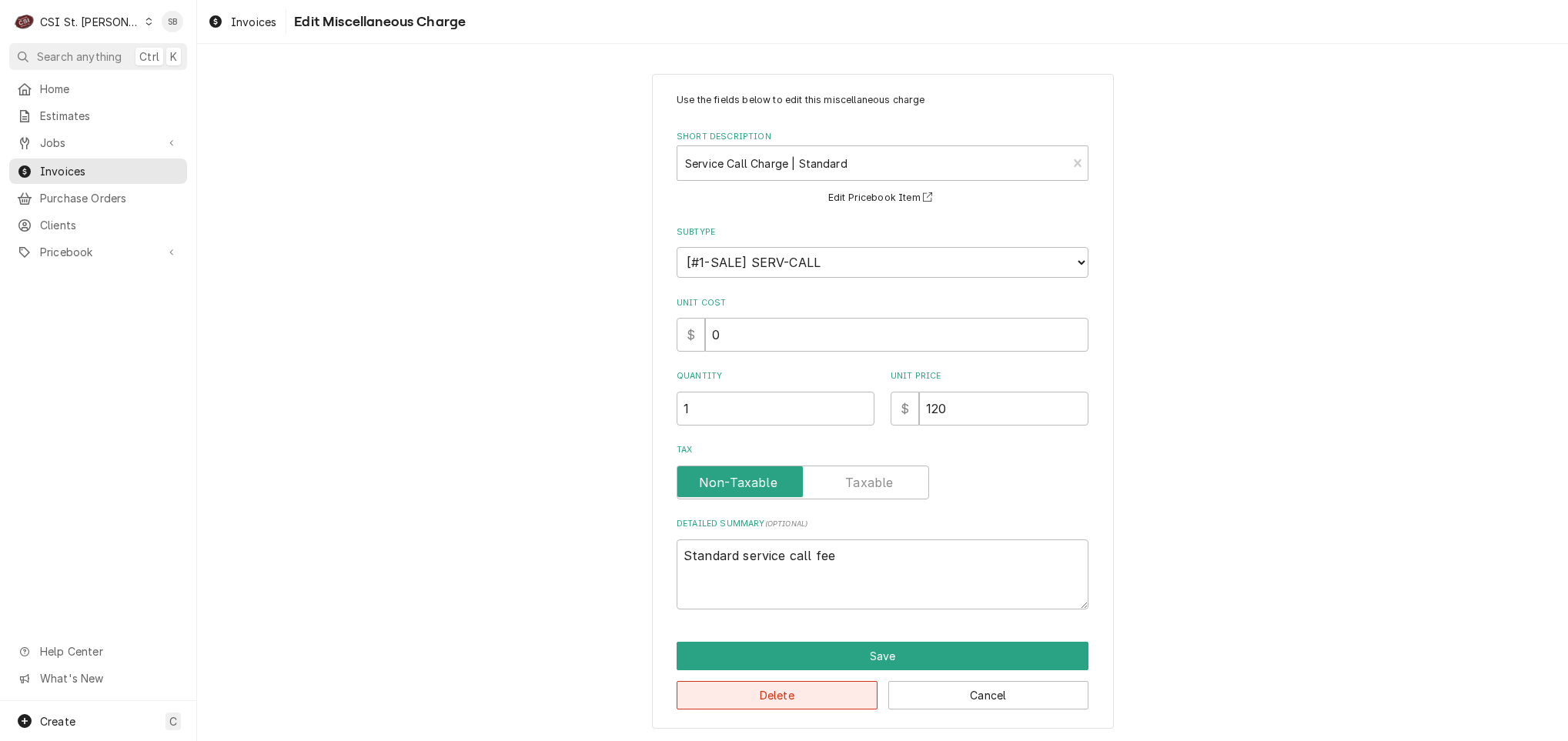
click at [795, 699] on button "Delete" at bounding box center [777, 695] width 201 height 28
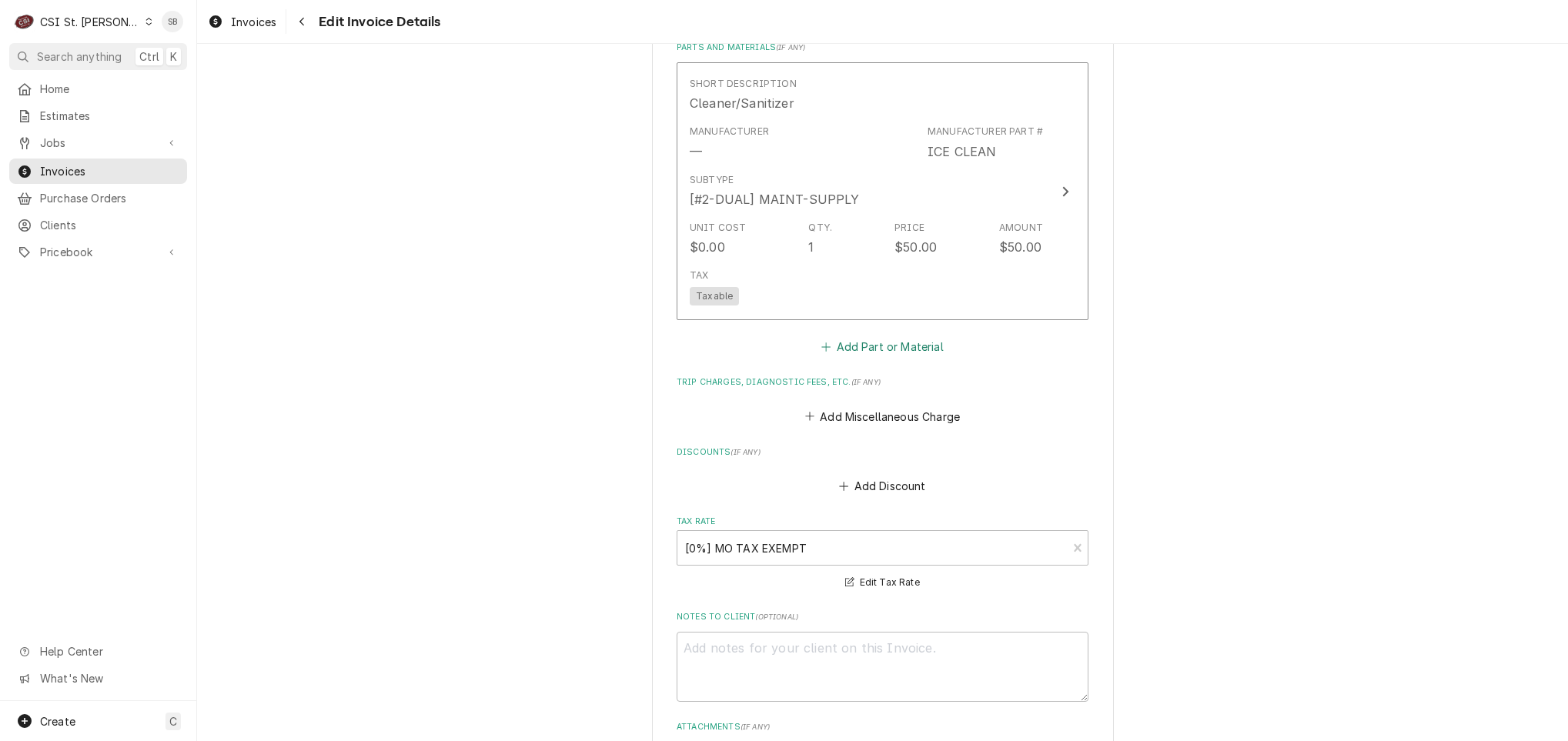
scroll to position [1840, 0]
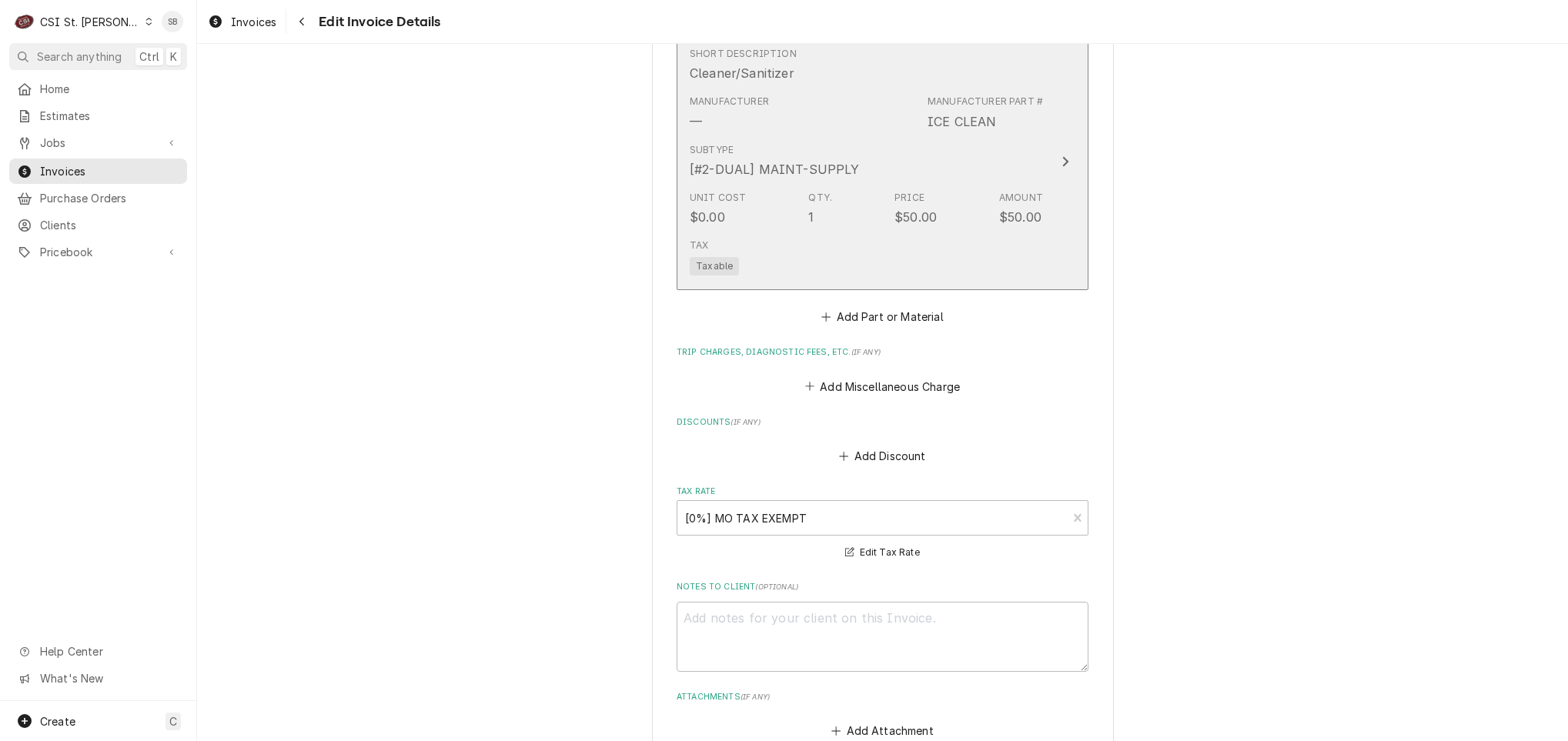
click at [845, 223] on div "Unit Cost $0.00 Qty. 1 Price $50.00 Amount $50.00" at bounding box center [866, 208] width 353 height 48
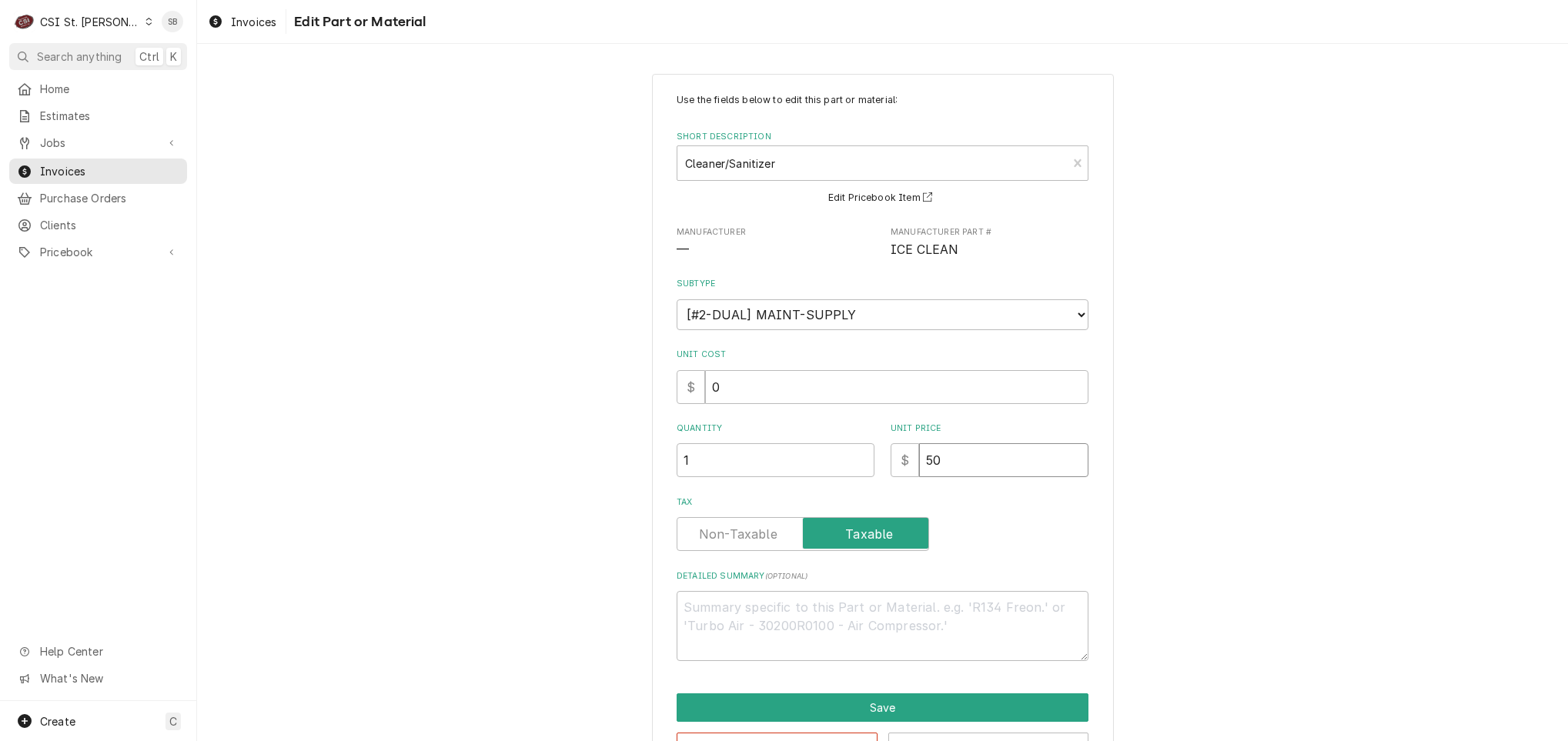
drag, startPoint x: 963, startPoint y: 462, endPoint x: 767, endPoint y: 483, distance: 197.1
click at [767, 483] on div "Use the fields below to edit this part or material: Short Description Cleaner/S…" at bounding box center [883, 377] width 412 height 568
type textarea "x"
type input "0"
click at [908, 711] on button "Save" at bounding box center [883, 708] width 412 height 28
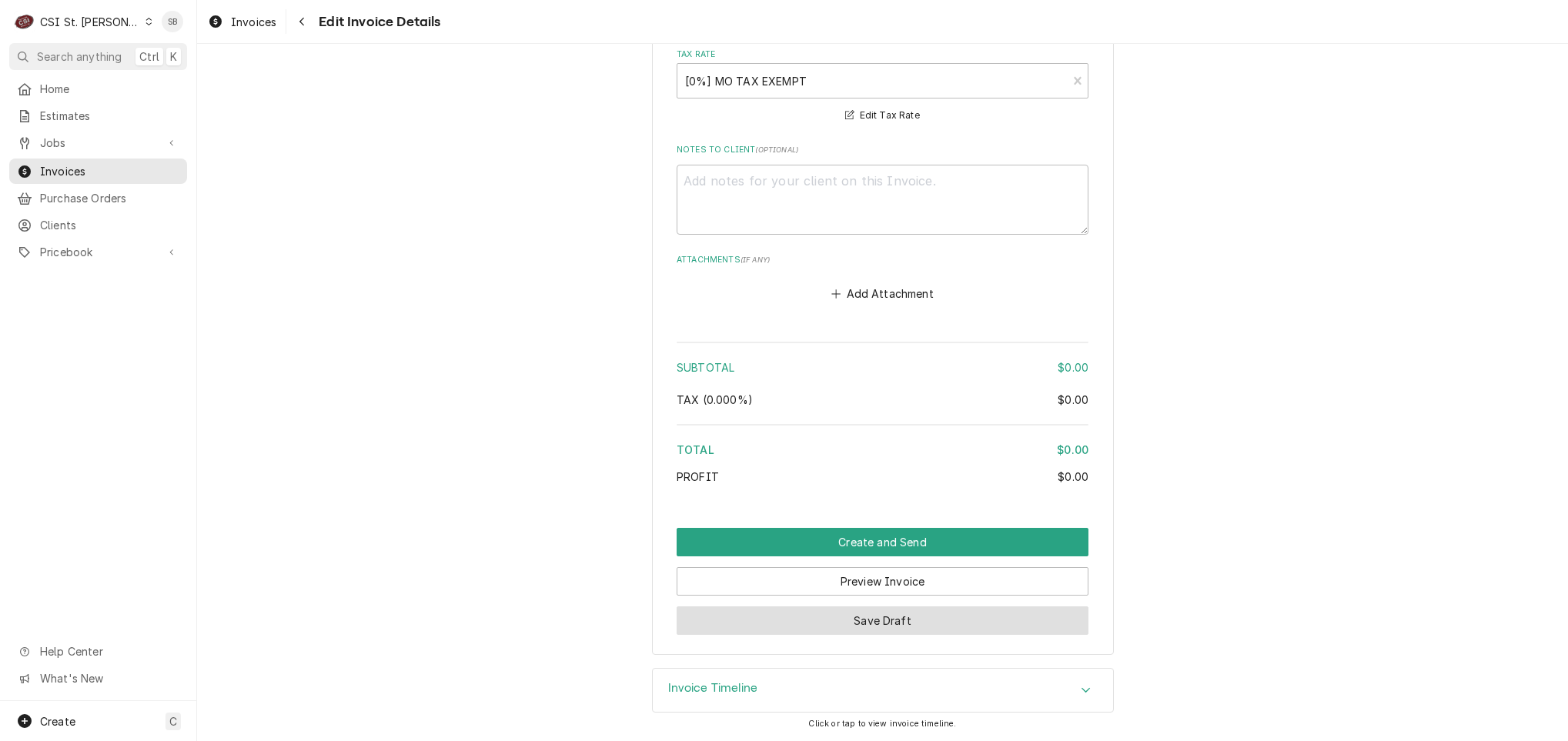
click at [905, 618] on button "Save Draft" at bounding box center [883, 621] width 412 height 28
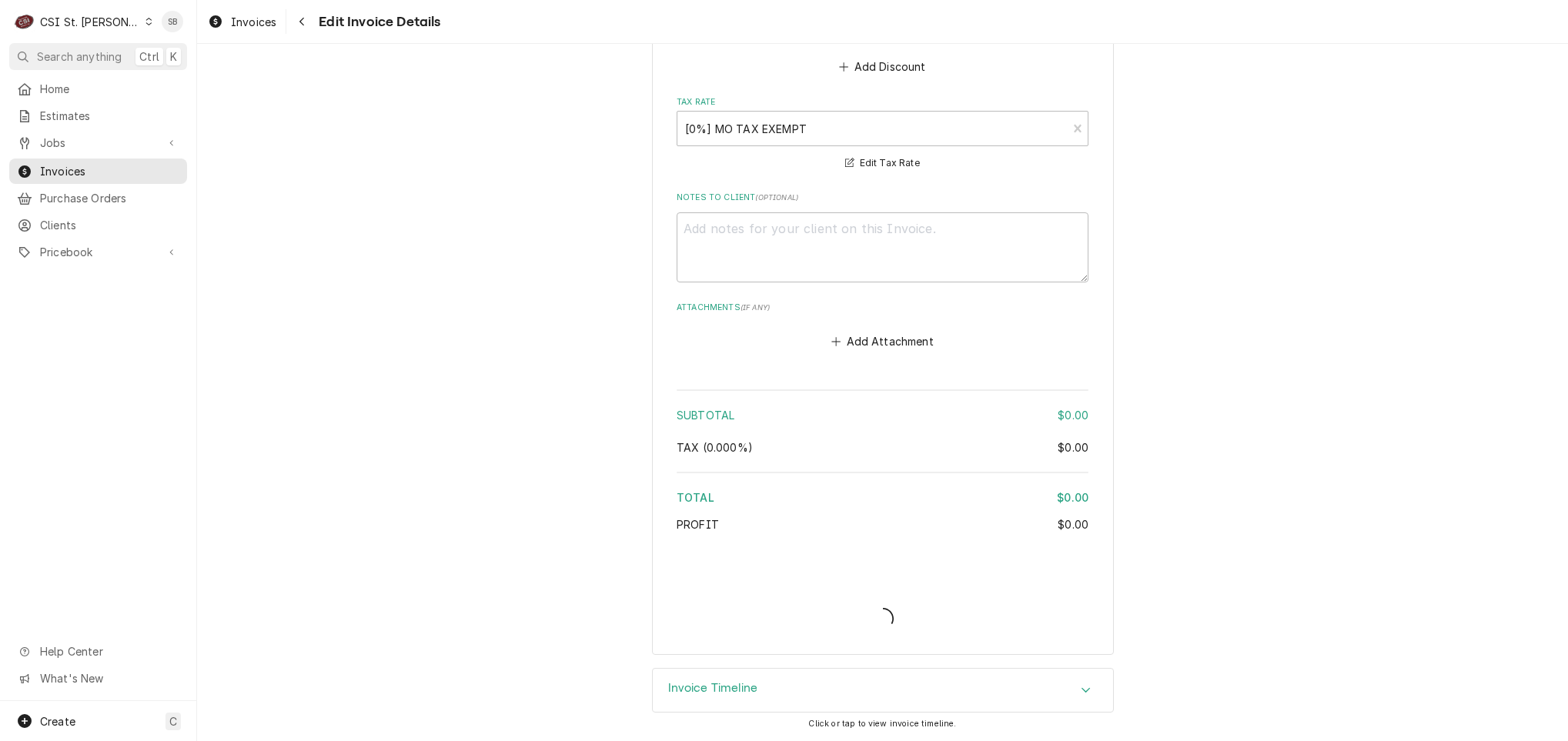
scroll to position [2232, 0]
type textarea "x"
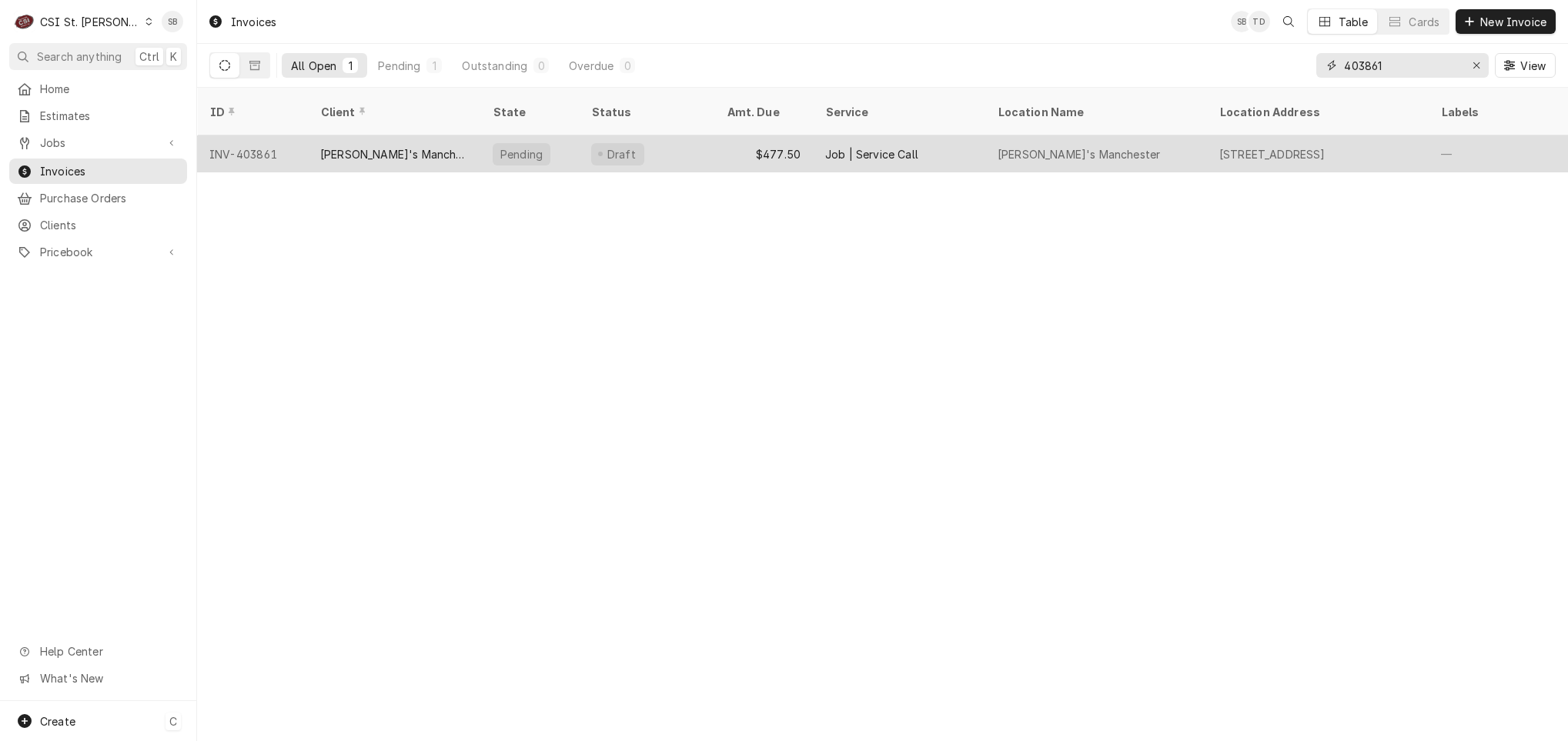
type input "403861"
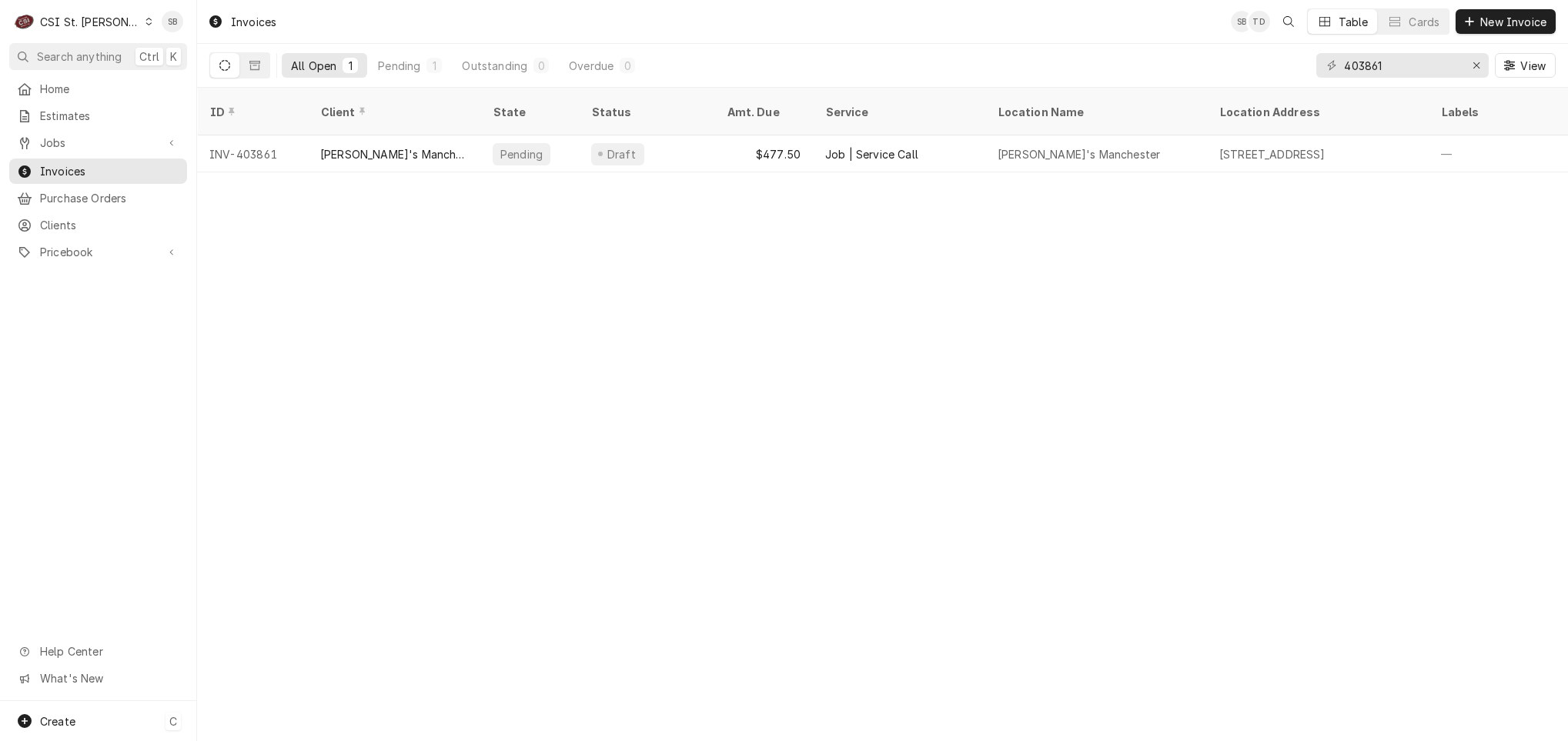
drag, startPoint x: 342, startPoint y: 146, endPoint x: 292, endPoint y: 65, distance: 95.2
click at [342, 146] on div "Joey B's Manchester" at bounding box center [393, 153] width 173 height 37
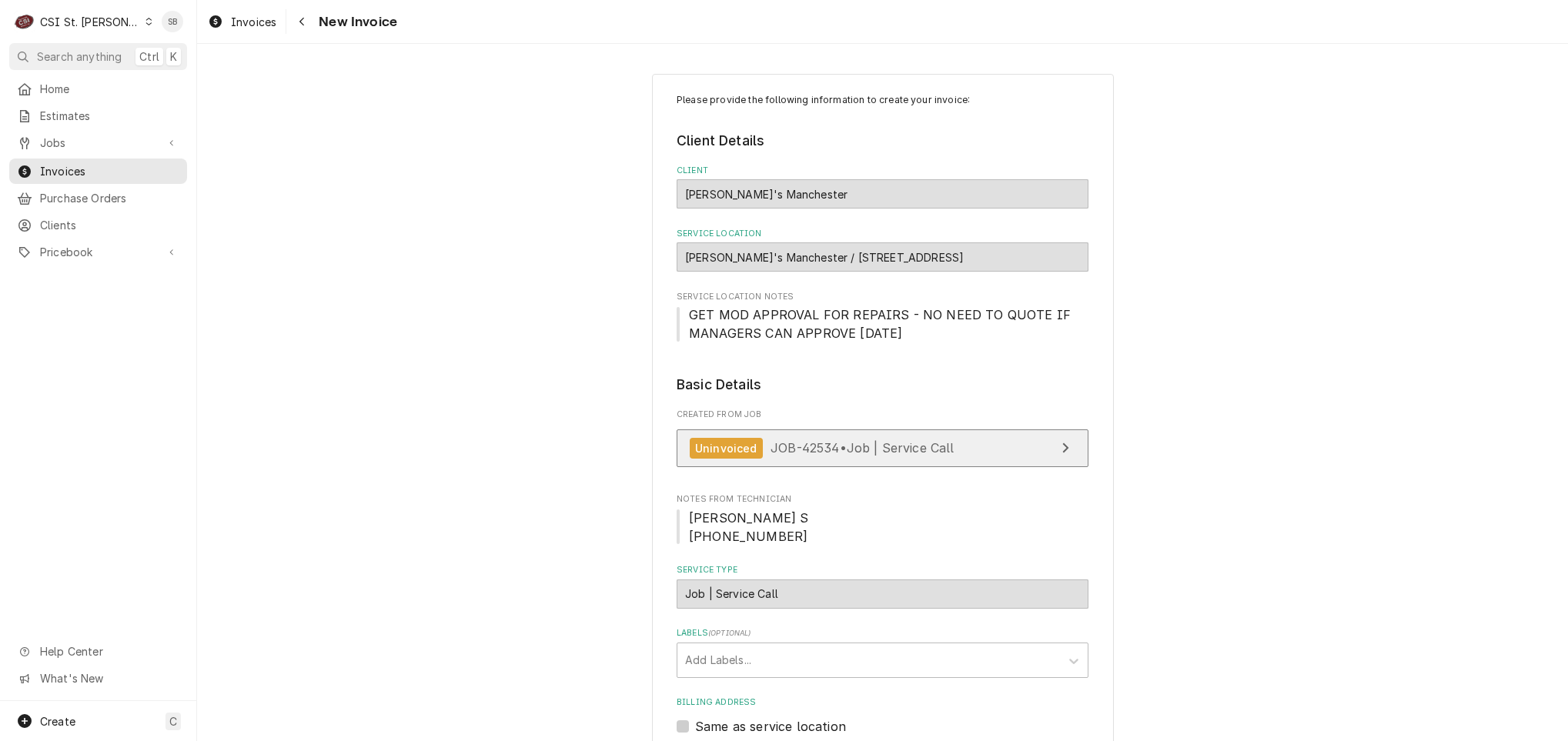
click at [794, 448] on span "JOB-42534 • Job | Service Call" at bounding box center [862, 448] width 184 height 15
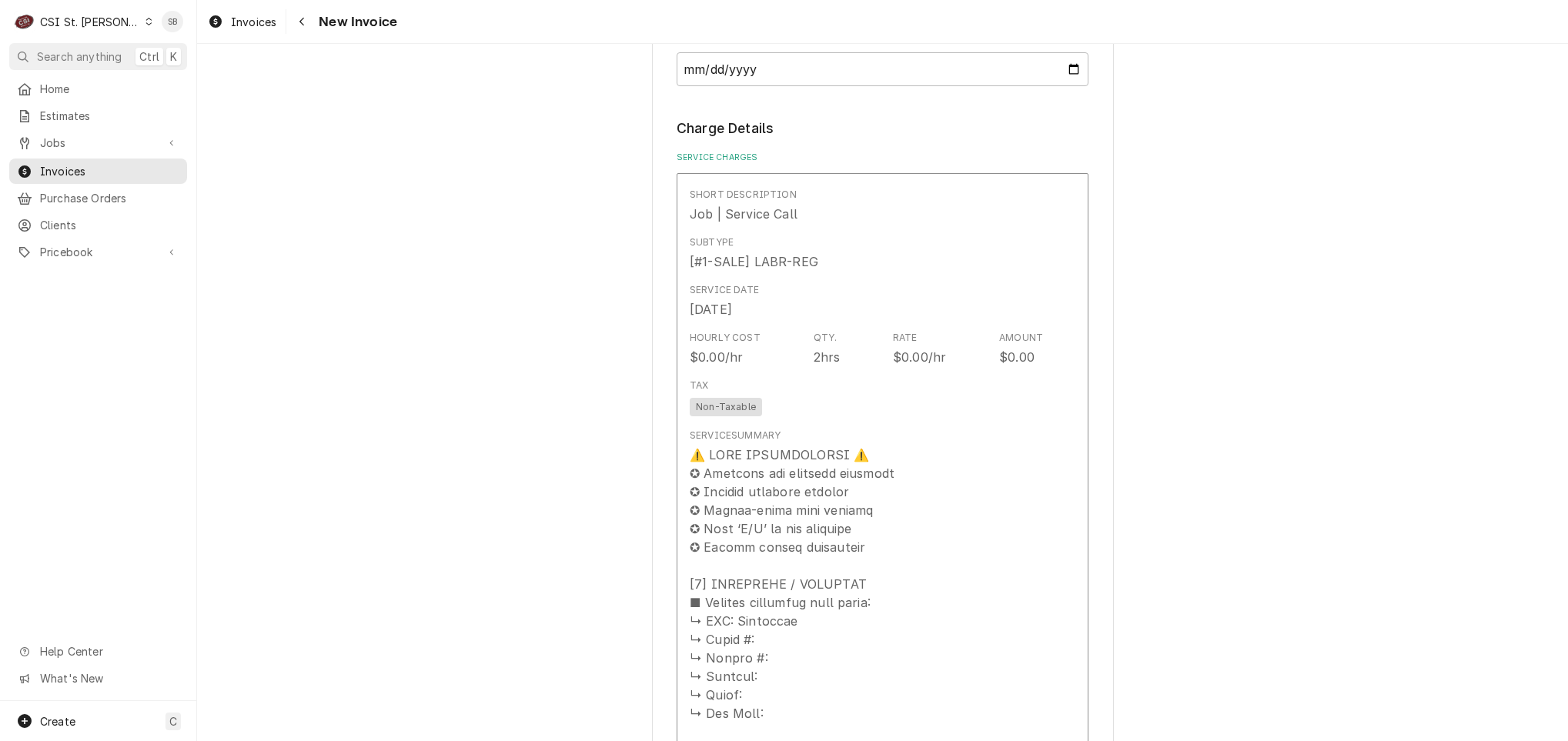
scroll to position [1385, 0]
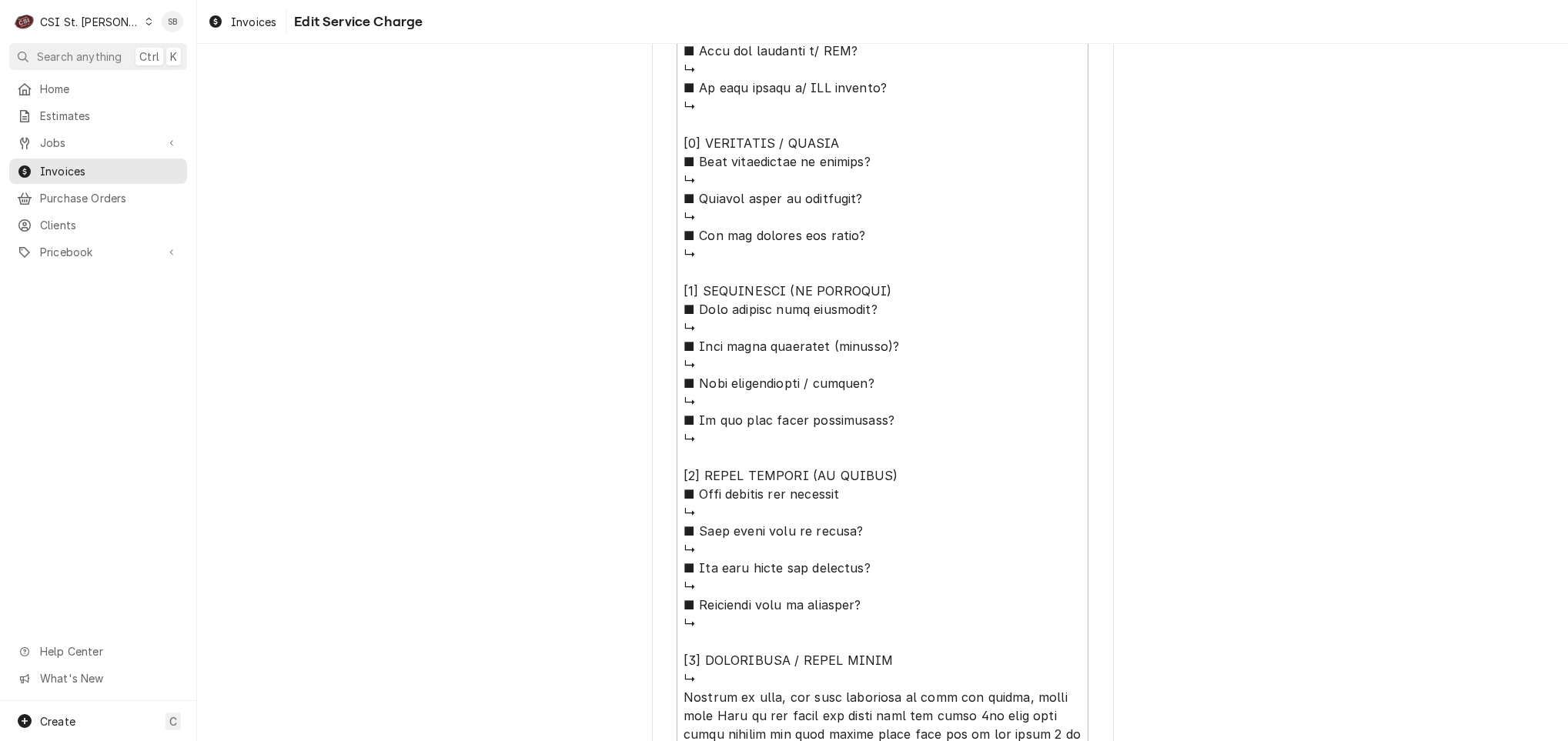
scroll to position [1291, 0]
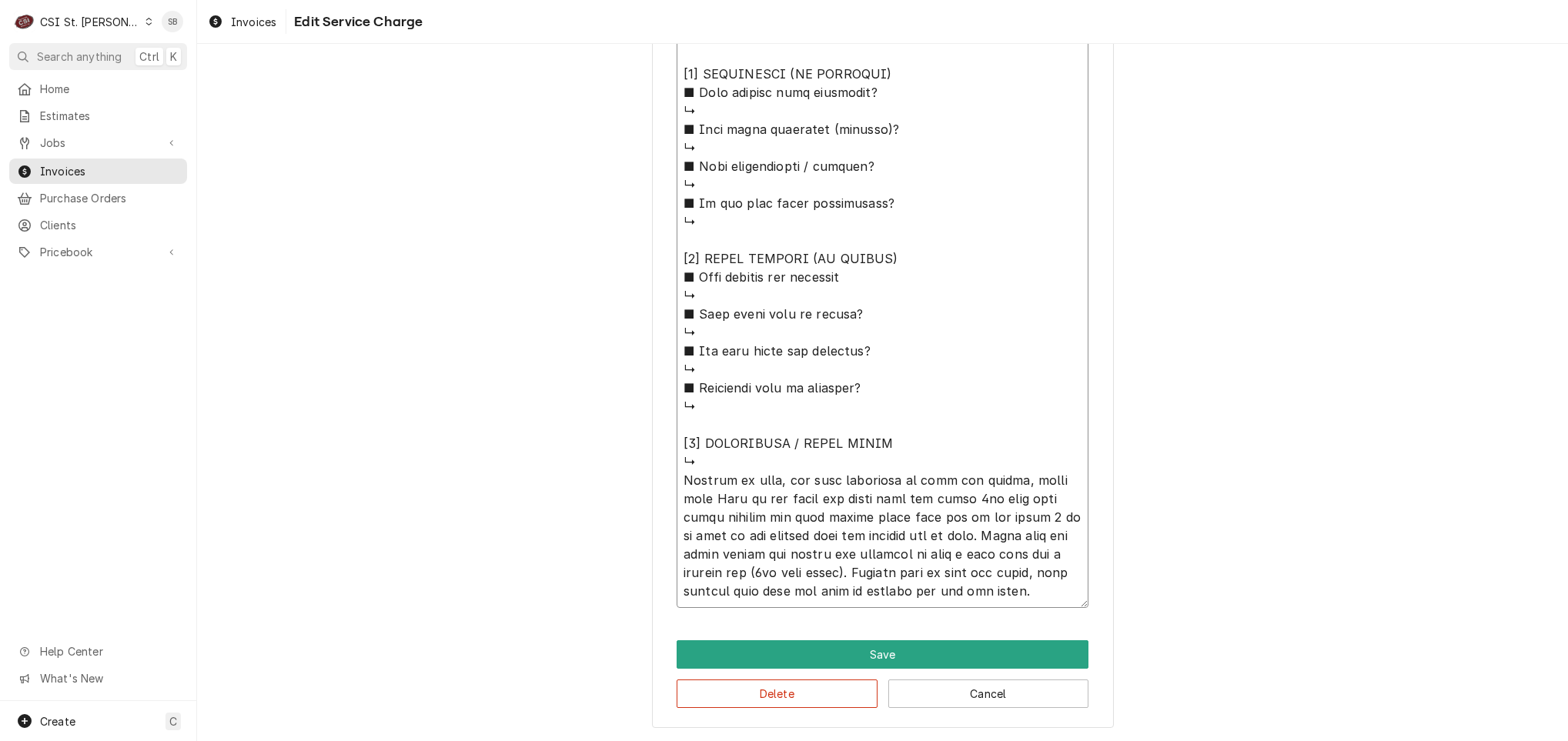
click at [758, 467] on textarea "Service Summary ( optional )" at bounding box center [883, 28] width 412 height 1159
type textarea "x"
type textarea "⚠️ LORE IPSUMDOLORSI ⚠️ ✪ Ametcons adi elitsedd eiusmodt ✪ Incidid utlabore etd…"
type textarea "x"
type textarea "⚠️ LORE IPSUMDOLORSI ⚠️ ✪ Ametcons adi elitsedd eiusmodt ✪ Incidid utlabore etd…"
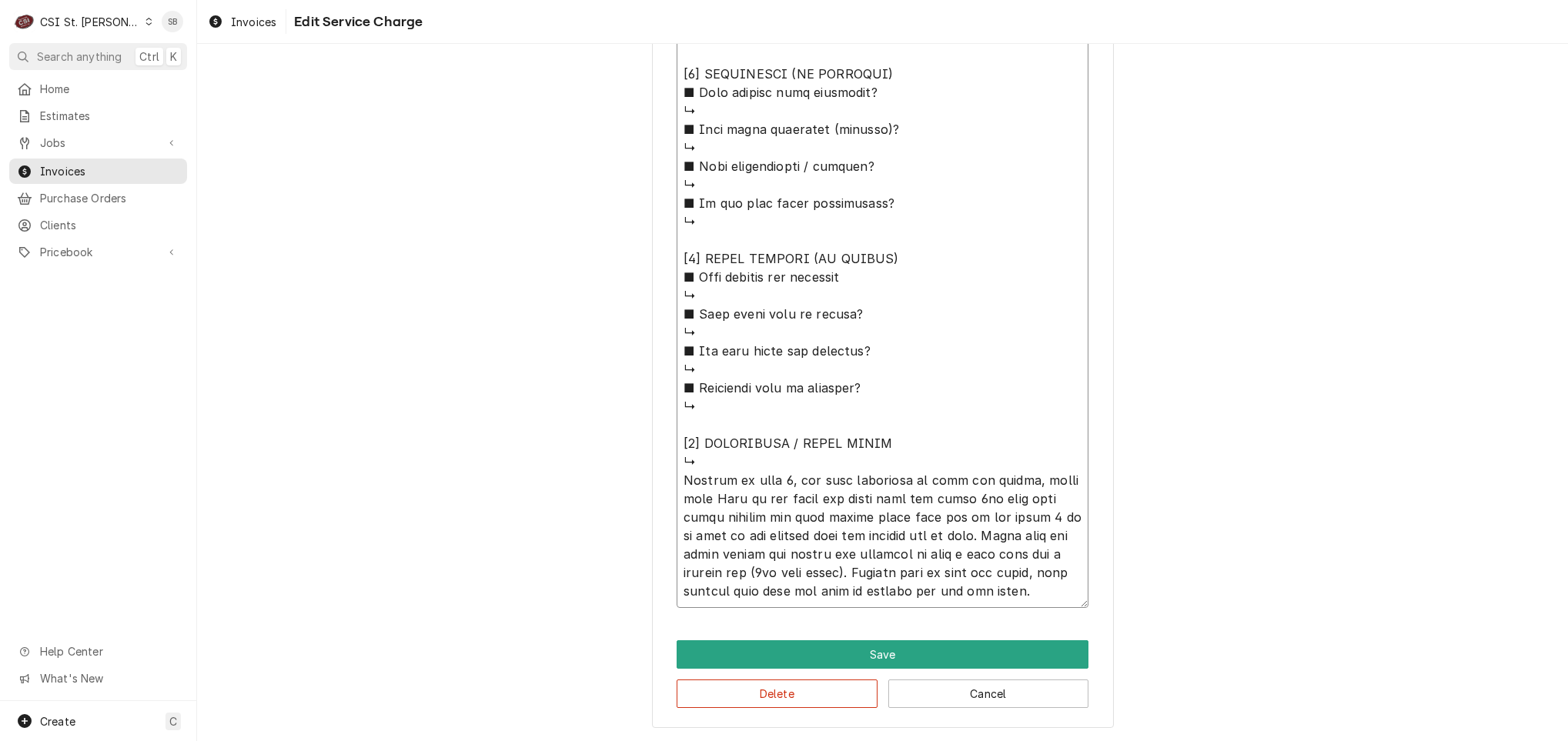
type textarea "x"
type textarea "⚠️ LORE IPSUMDOLORSI ⚠️ ✪ Ametcons adi elitsedd eiusmodt ✪ Incidid utlabore etd…"
type textarea "x"
type textarea "⚠️ LORE IPSUMDOLORSI ⚠️ ✪ Ametcons adi elitsedd eiusmodt ✪ Incidid utlabore etd…"
type textarea "x"
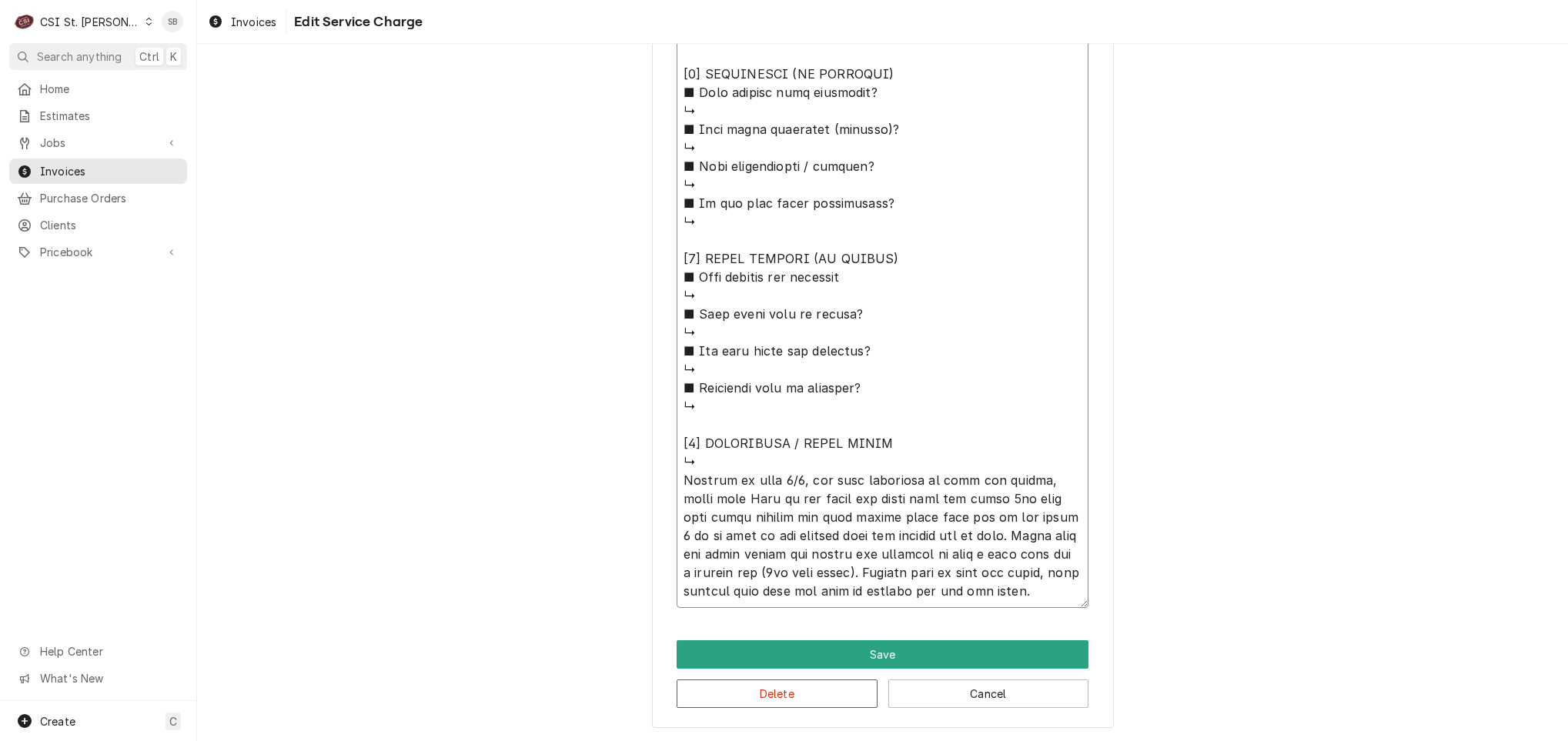
type textarea "⚠️ LORE IPSUMDOLORSI ⚠️ ✪ Ametcons adi elitsedd eiusmodt ✪ Incidid utlabore etd…"
type textarea "x"
type textarea "⚠️ LORE IPSUMDOLORSI ⚠️ ✪ Ametcons adi elitsedd eiusmodt ✪ Incidid utlabore etd…"
type textarea "x"
type textarea "⚠️ LORE IPSUMDOLORSI ⚠️ ✪ Ametcons adi elitsedd eiusmodt ✪ Incidid utlabore etd…"
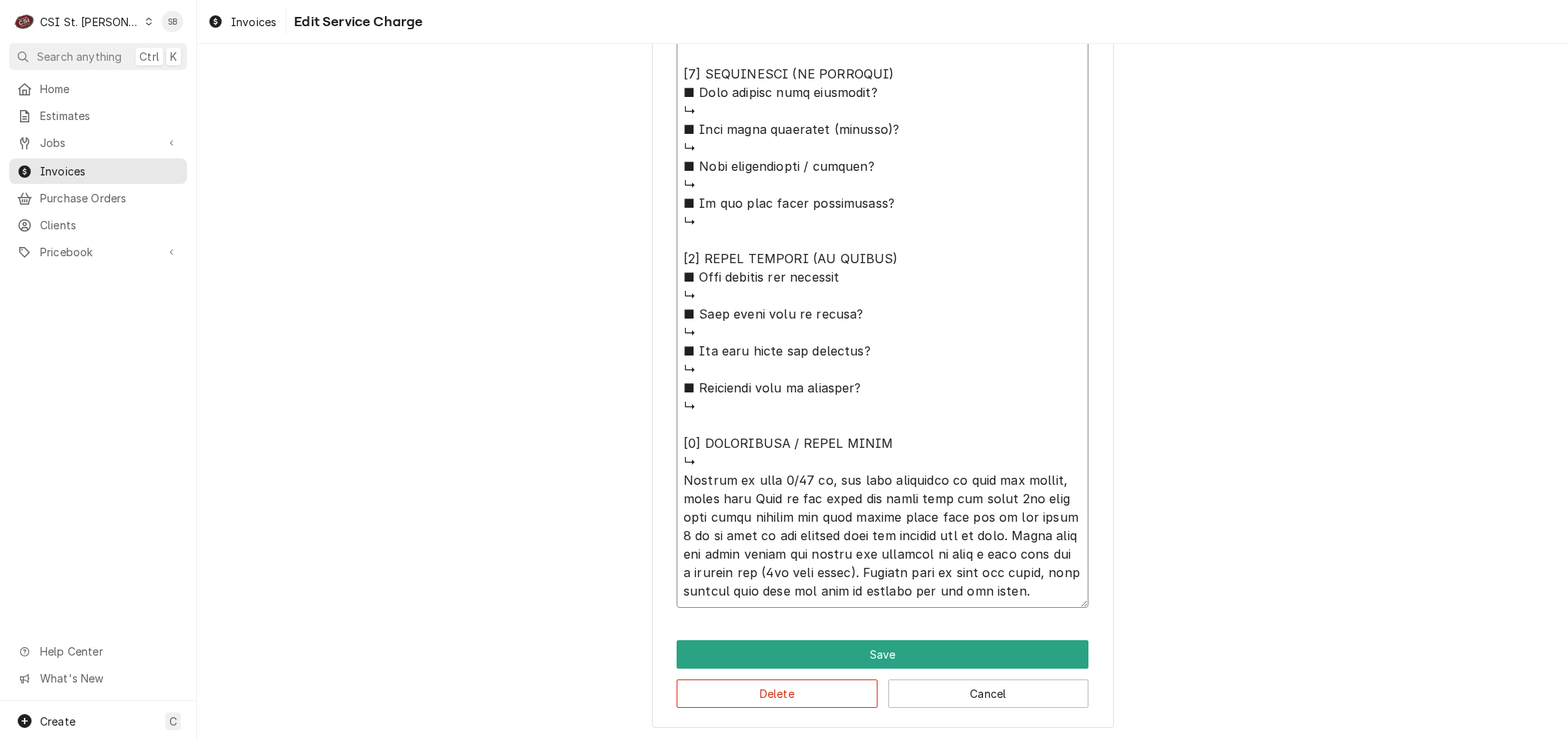
type textarea "x"
type textarea "⚠️ LORE IPSUMDOLORSI ⚠️ ✪ Ametcons adi elitsedd eiusmodt ✪ Incidid utlabore etd…"
type textarea "x"
type textarea "⚠️ LORE IPSUMDOLORSI ⚠️ ✪ Ametcons adi elitsedd eiusmodt ✪ Incidid utlabore etd…"
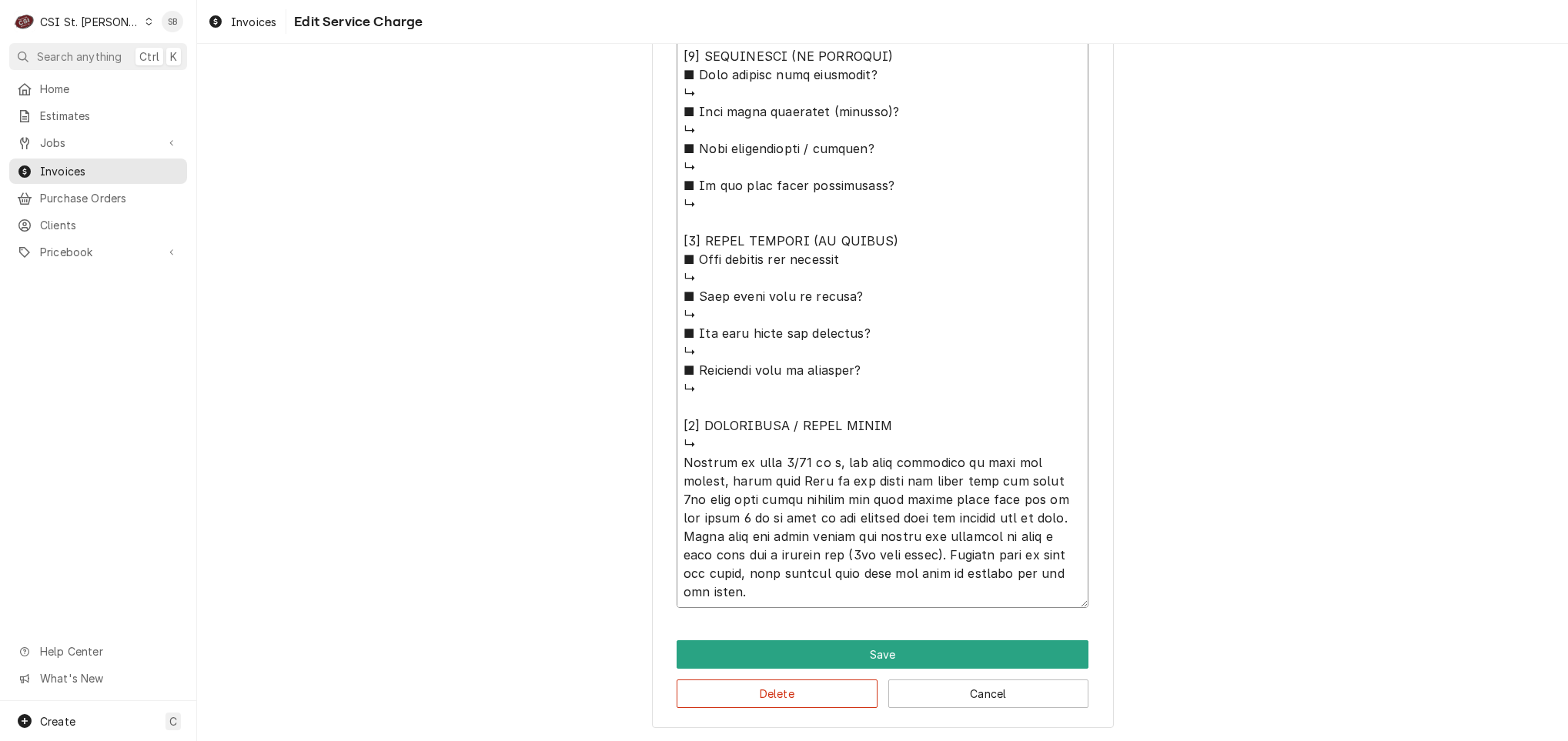
type textarea "x"
type textarea "⚠️ LORE IPSUMDOLORSI ⚠️ ✪ Ametcons adi elitsedd eiusmodt ✪ Incidid utlabore etd…"
type textarea "x"
type textarea "⚠️ LORE IPSUMDOLORSI ⚠️ ✪ Ametcons adi elitsedd eiusmodt ✪ Incidid utlabore etd…"
type textarea "x"
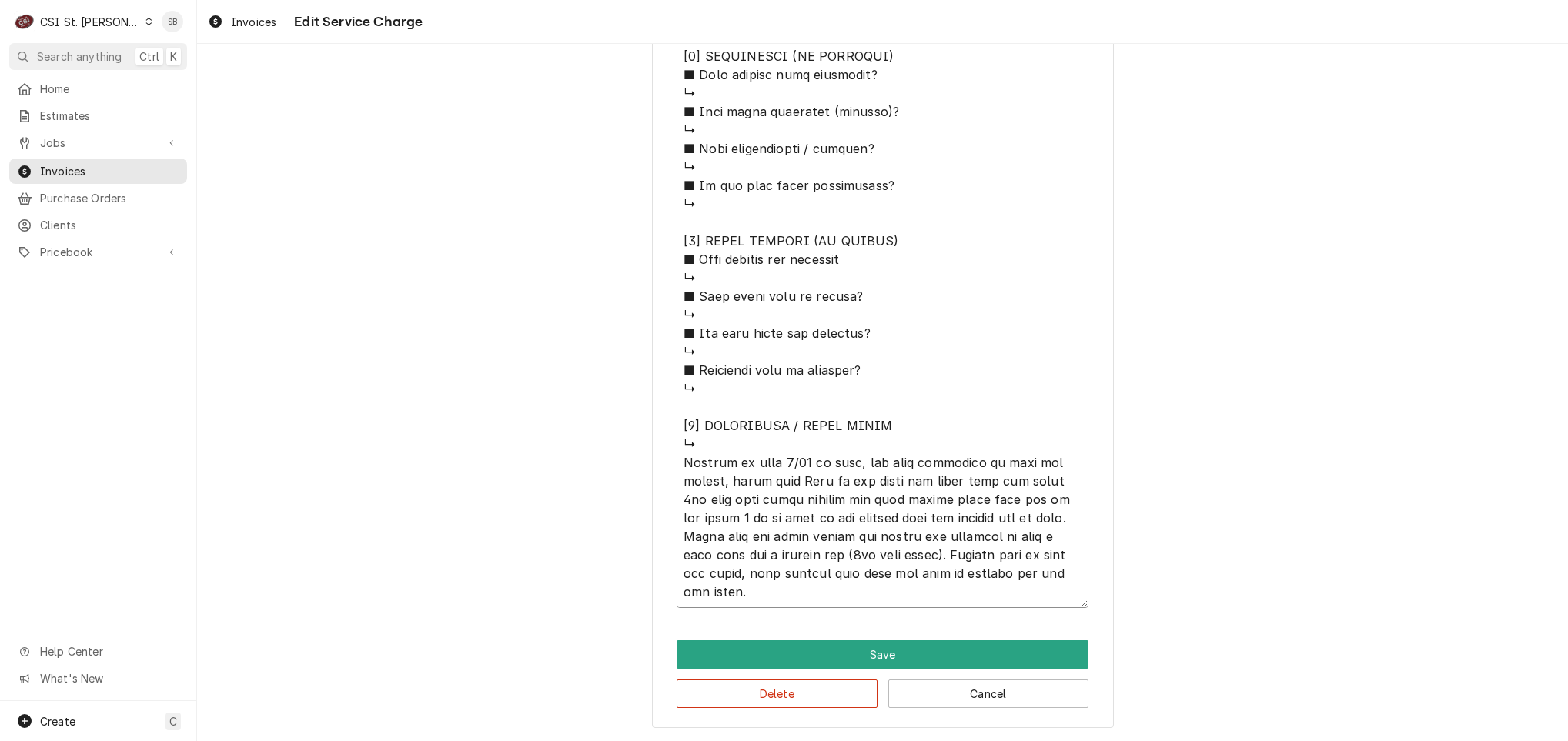
type textarea "⚠️ LORE IPSUMDOLORSI ⚠️ ✪ Ametcons adi elitsedd eiusmodt ✪ Incidid utlabore etd…"
type textarea "x"
type textarea "⚠️ LORE IPSUMDOLORSI ⚠️ ✪ Ametcons adi elitsedd eiusmodt ✪ Incidid utlabore etd…"
type textarea "x"
type textarea "⚠️ LORE IPSUMDOLORSI ⚠️ ✪ Ametcons adi elitsedd eiusmodt ✪ Incidid utlabore etd…"
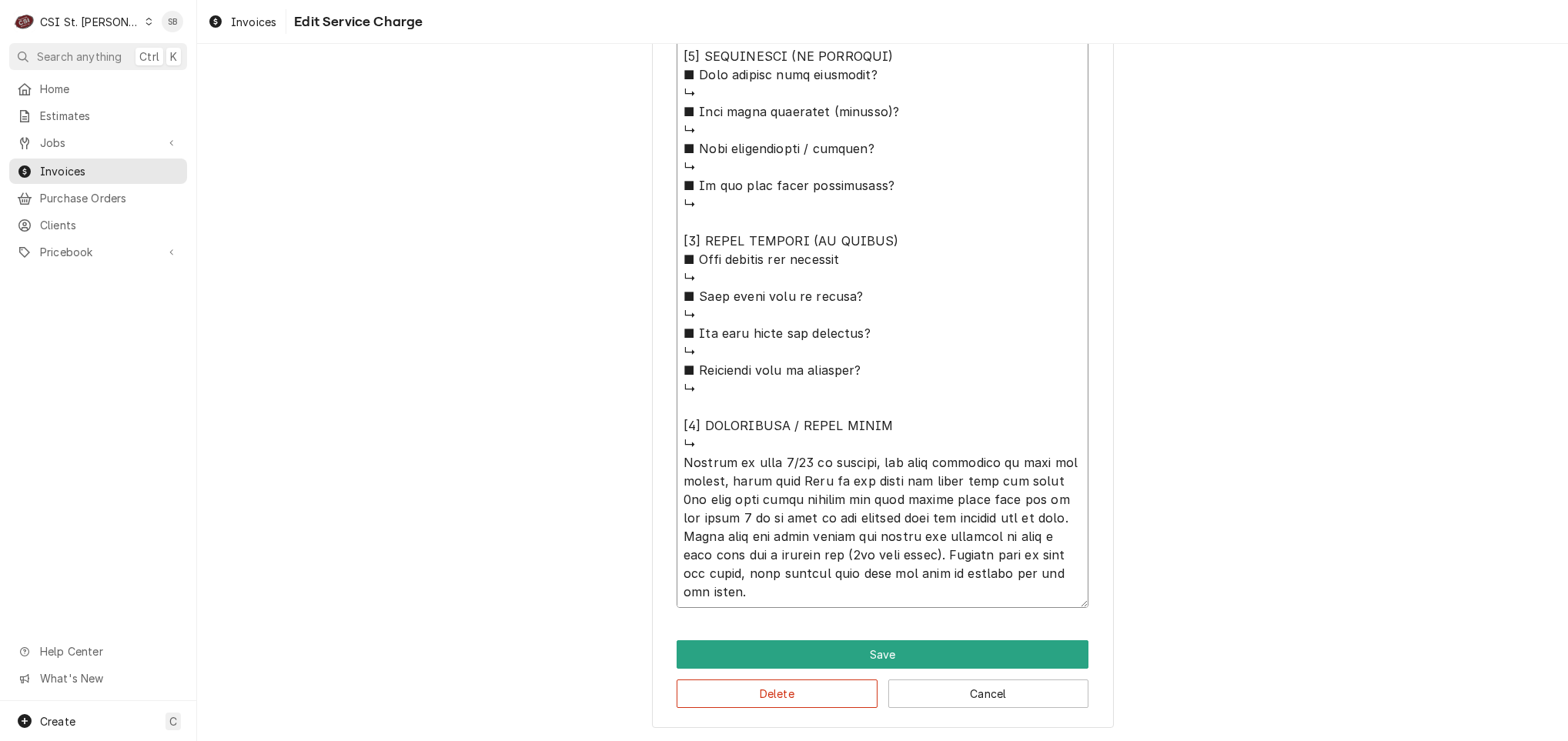
type textarea "x"
type textarea "⚠️ LORE IPSUMDOLORSI ⚠️ ✪ Ametcons adi elitsedd eiusmodt ✪ Incidid utlabore etd…"
type textarea "x"
type textarea "⚠️ LORE IPSUMDOLORSI ⚠️ ✪ Ametcons adi elitsedd eiusmodt ✪ Incidid utlabore etd…"
type textarea "x"
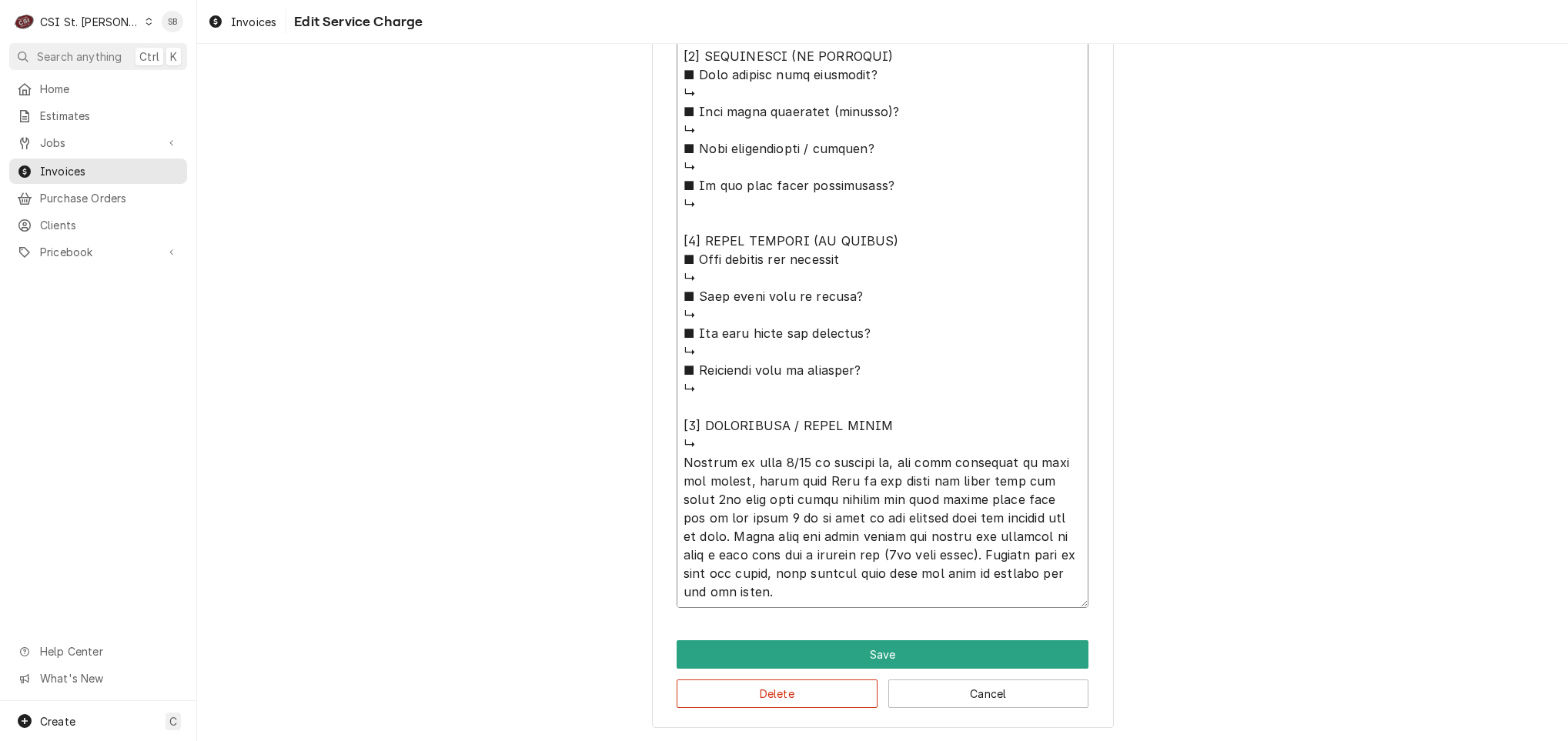
type textarea "⚠️ LORE IPSUMDOLORSI ⚠️ ✪ Ametcons adi elitsedd eiusmodt ✪ Incidid utlabore etd…"
type textarea "x"
type textarea "⚠️ LORE IPSUMDOLORSI ⚠️ ✪ Ametcons adi elitsedd eiusmodt ✪ Incidid utlabore etd…"
type textarea "x"
type textarea "⚠️ LORE IPSUMDOLORSI ⚠️ ✪ Ametcons adi elitsedd eiusmodt ✪ Incidid utlabore etd…"
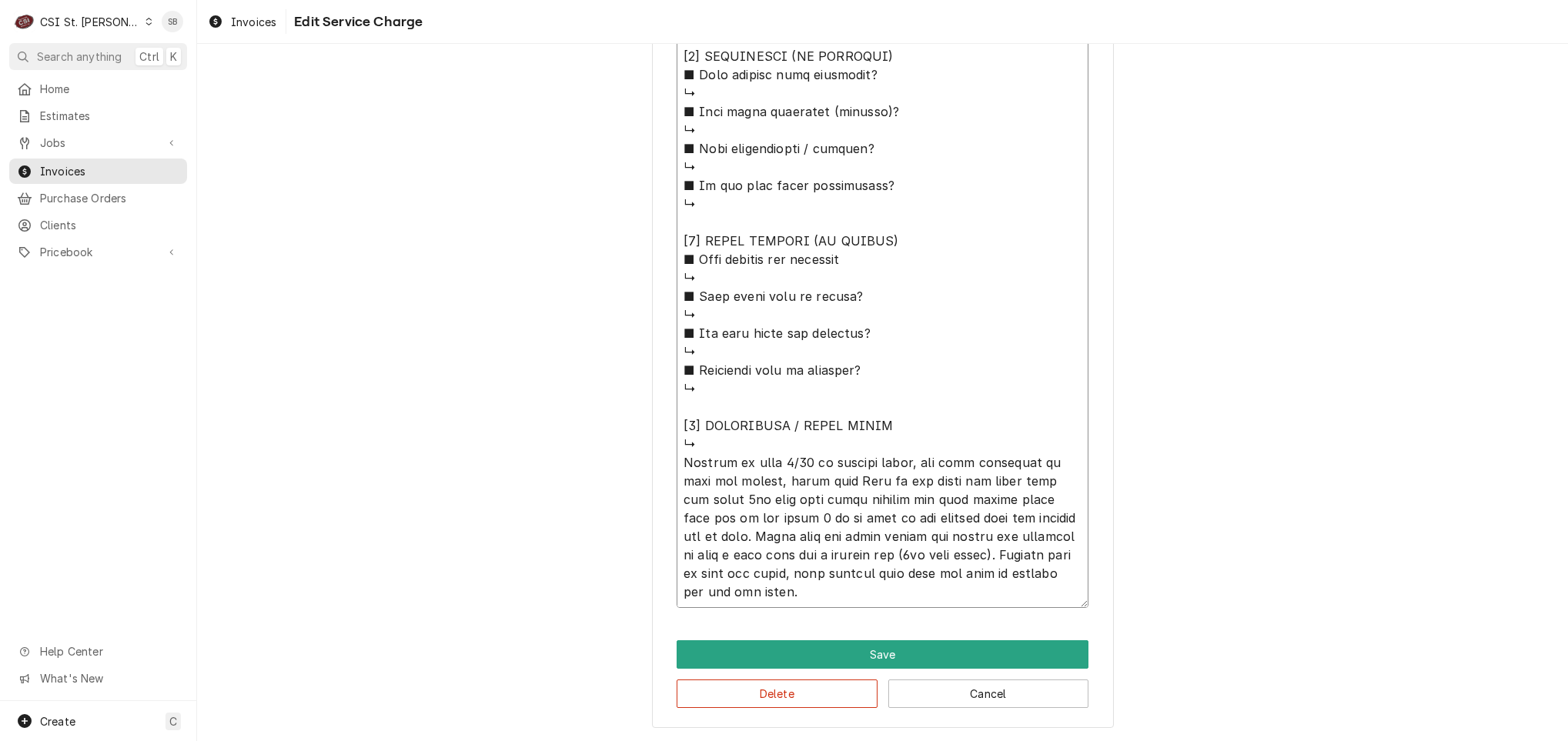
type textarea "x"
type textarea "⚠️ LORE IPSUMDOLORSI ⚠️ ✪ Ametcons adi elitsedd eiusmodt ✪ Incidid utlabore etd…"
type textarea "x"
type textarea "⚠️ LORE IPSUMDOLORSI ⚠️ ✪ Ametcons adi elitsedd eiusmodt ✪ Incidid utlabore etd…"
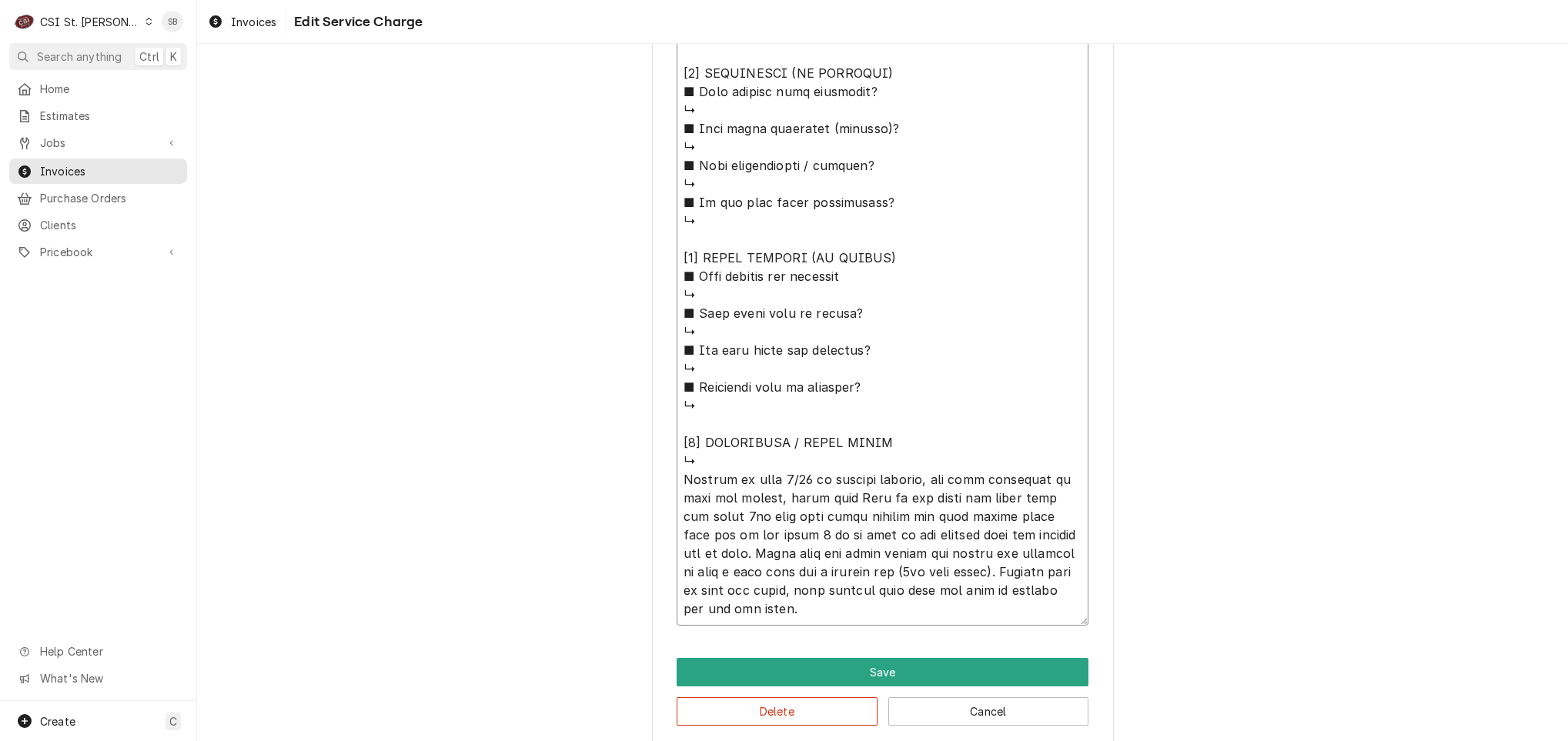
type textarea "x"
type textarea "⚠️ LORE IPSUMDOLORSI ⚠️ ✪ Ametcons adi elitsedd eiusmodt ✪ Incidid utlabore etd…"
type textarea "x"
type textarea "⚠️ LORE IPSUMDOLORSI ⚠️ ✪ Ametcons adi elitsedd eiusmodt ✪ Incidid utlabore etd…"
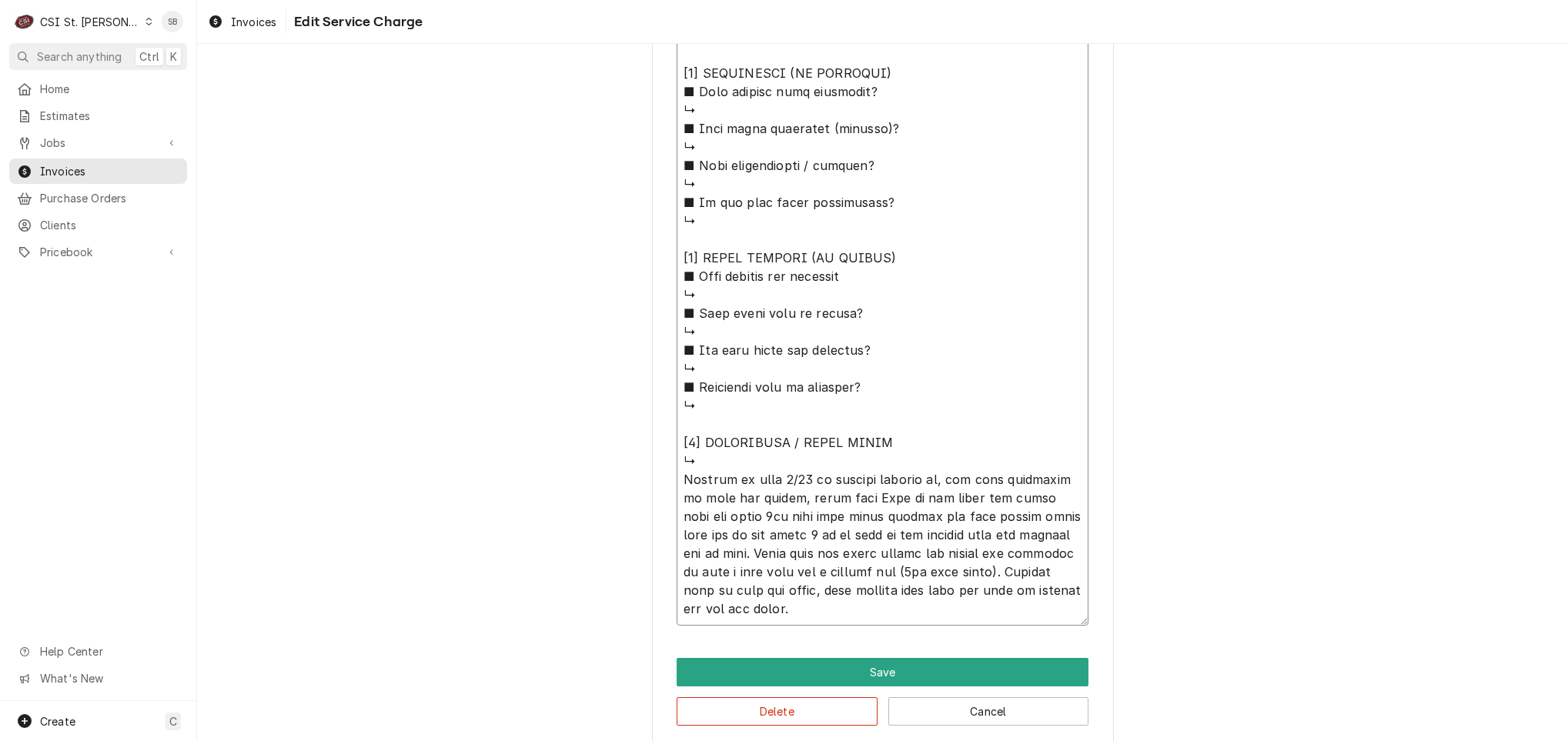
type textarea "x"
type textarea "⚠️ LORE IPSUMDOLORSI ⚠️ ✪ Ametcons adi elitsedd eiusmodt ✪ Incidid utlabore etd…"
paste textarea "Fryers are getting trashed and customer wants parts off of old and put on the o…"
type textarea "x"
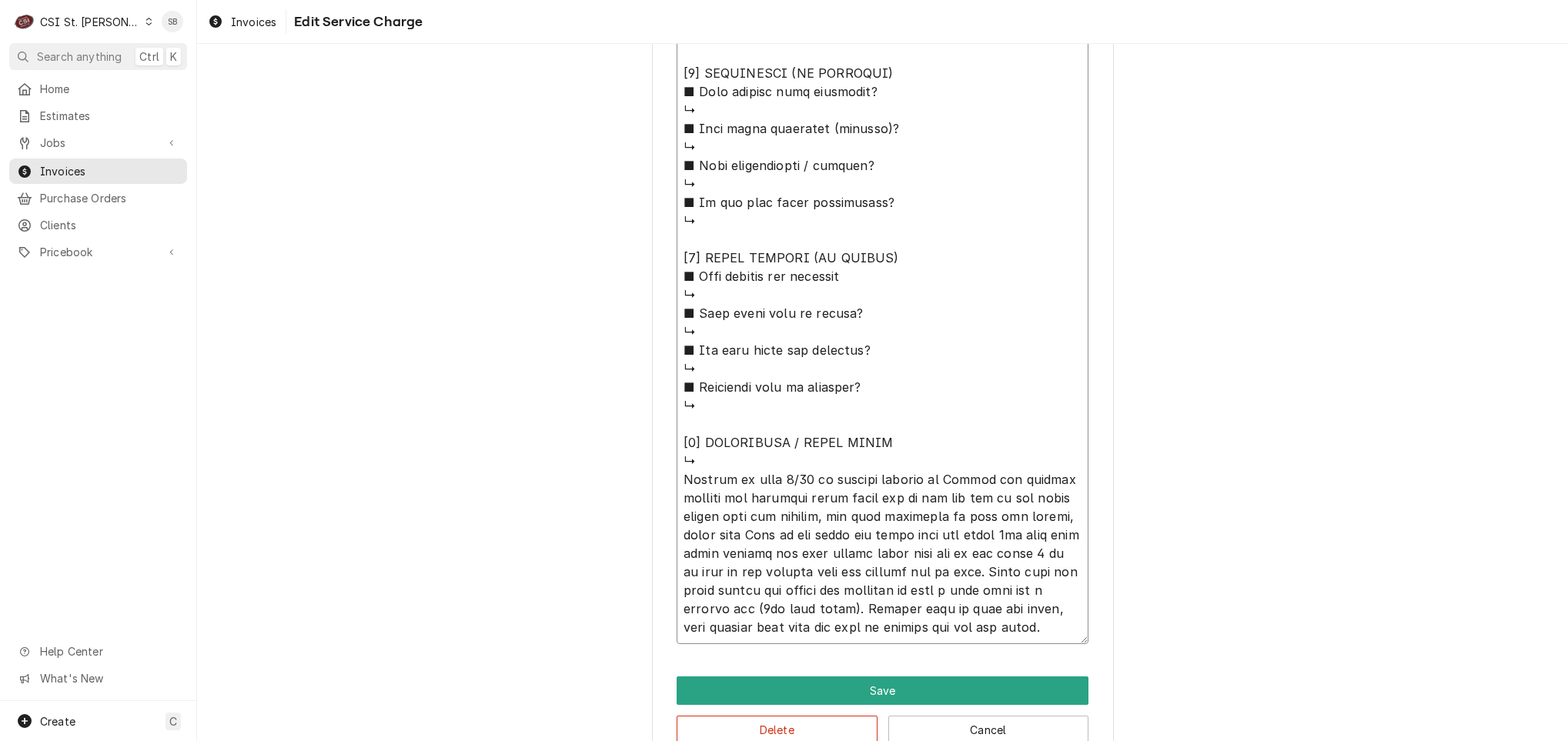
scroll to position [18, 0]
drag, startPoint x: 693, startPoint y: 495, endPoint x: 1300, endPoint y: 638, distance: 623.6
type textarea "⚠️ LORE IPSUMDOLORSI ⚠️ ✪ Ametcons adi elitsedd eiusmodt ✪ Incidid utlabore etd…"
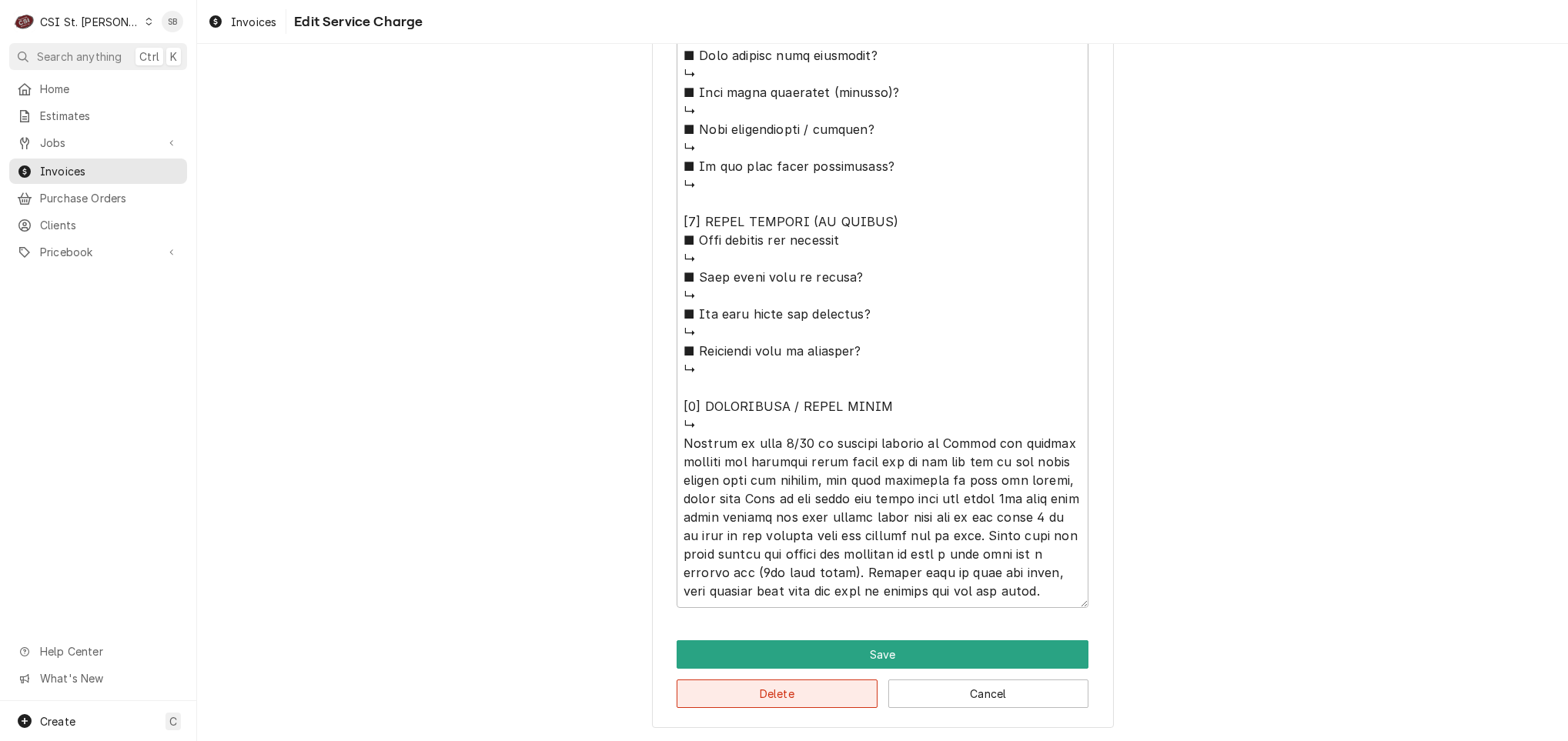
click at [739, 702] on button "Delete" at bounding box center [777, 693] width 201 height 28
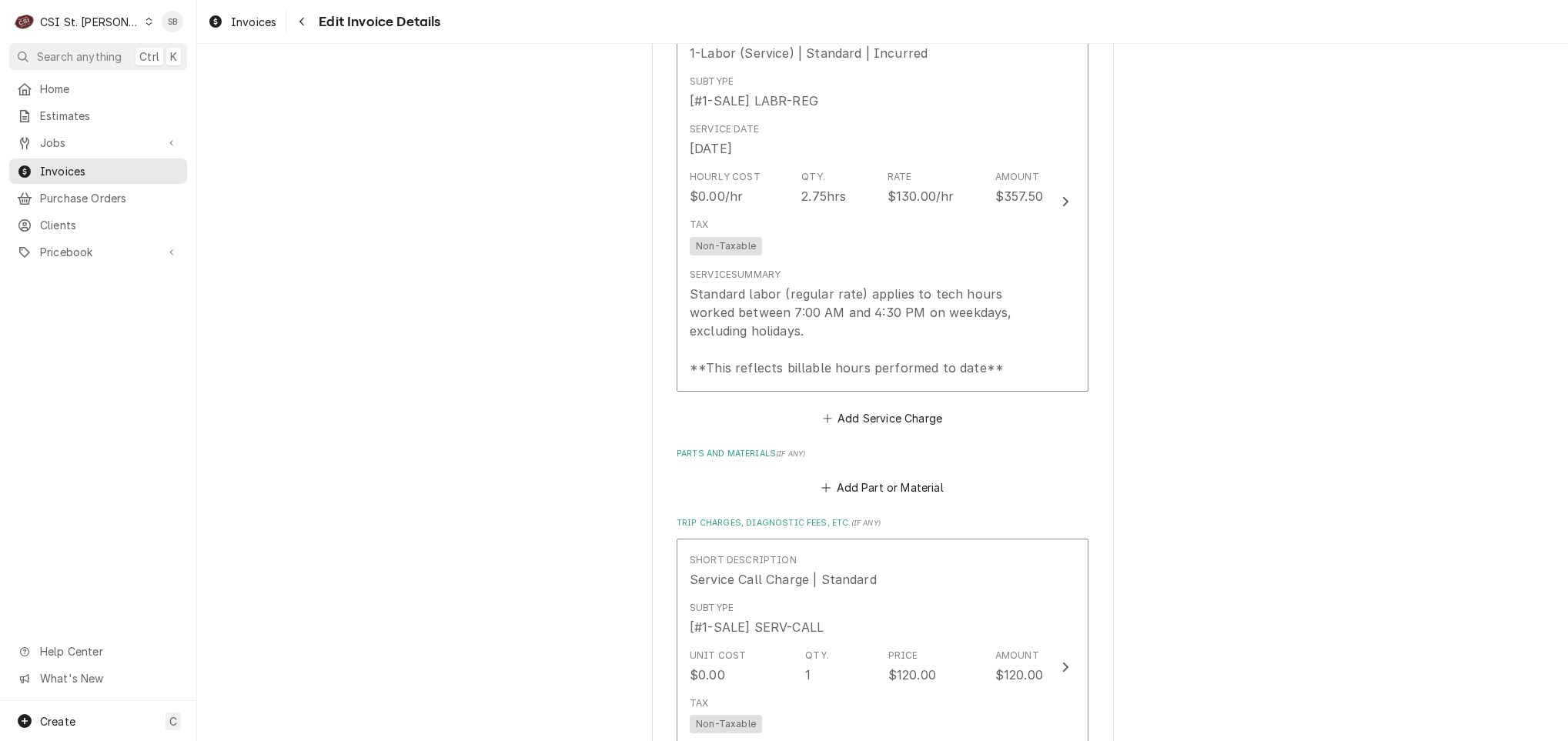
scroll to position [1367, 0]
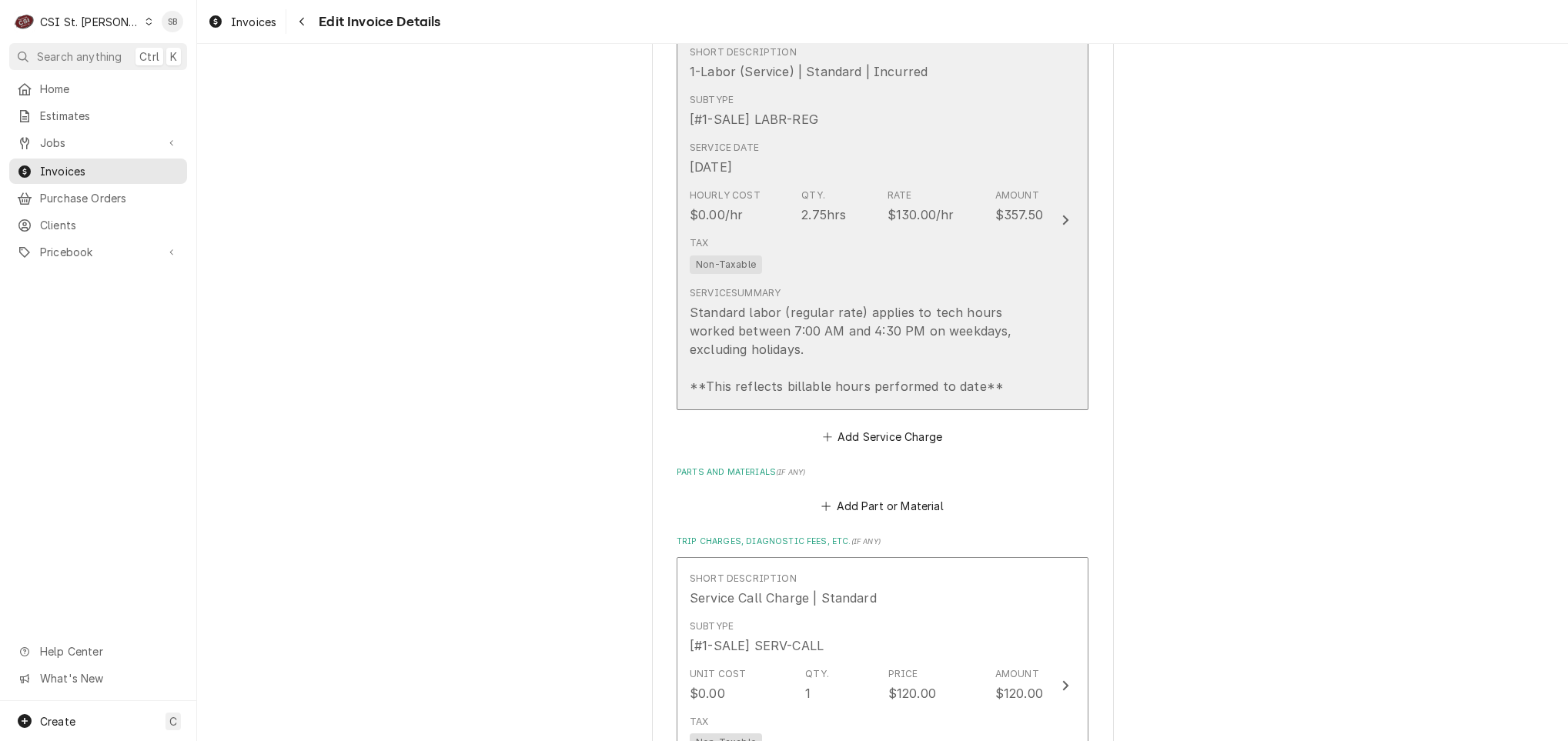
click at [887, 352] on div "Standard labor (regular rate) applies to tech hours worked between 7:00 AM and …" at bounding box center [866, 349] width 353 height 93
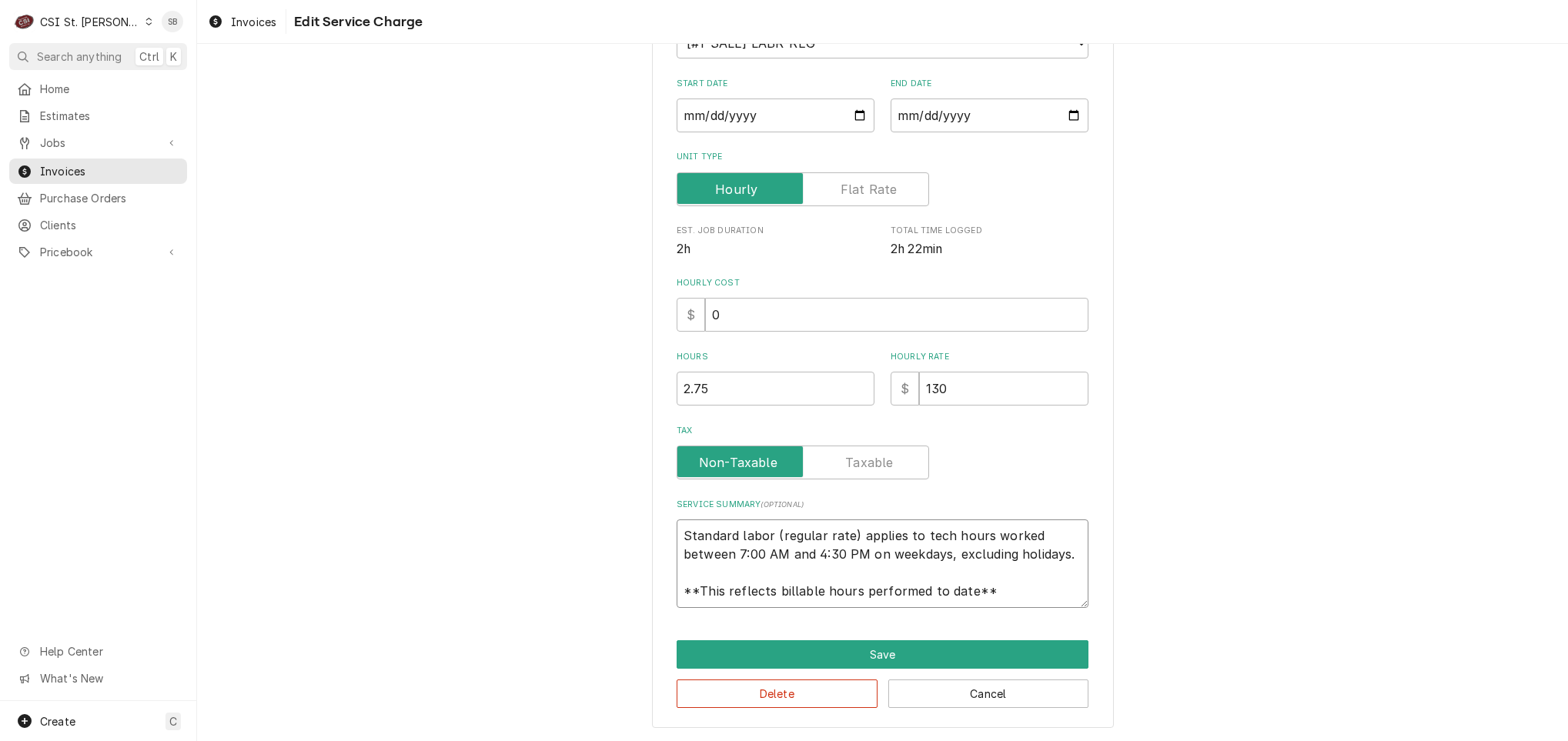
scroll to position [18, 0]
drag, startPoint x: 674, startPoint y: 532, endPoint x: 1251, endPoint y: 728, distance: 609.4
click at [1250, 740] on html "C CSI St. [PERSON_NAME] SB Search anything Ctrl K Home Estimates Jobs Jobs Job …" at bounding box center [784, 370] width 1568 height 741
type textarea "x"
type textarea "B"
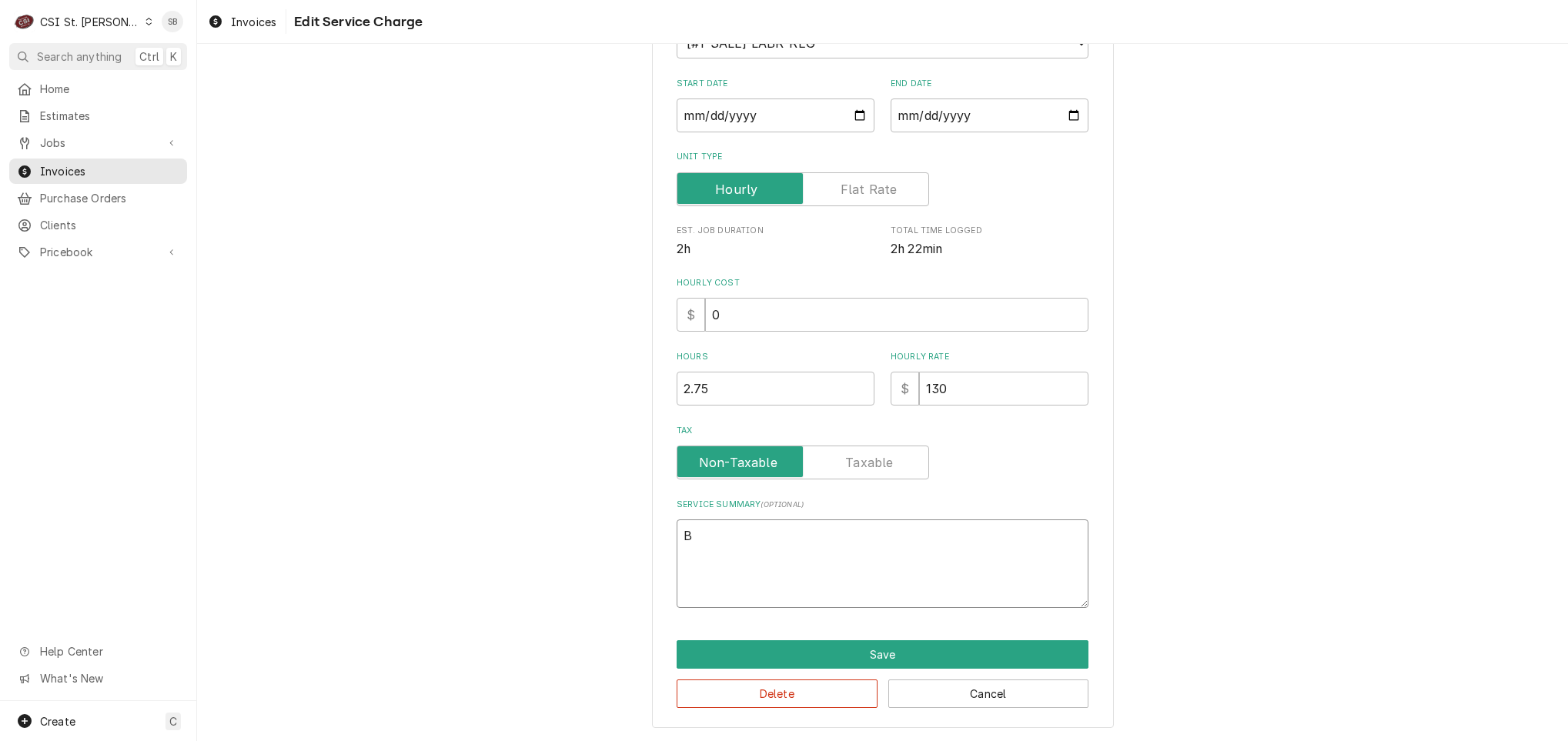
type textarea "x"
type textarea "Br"
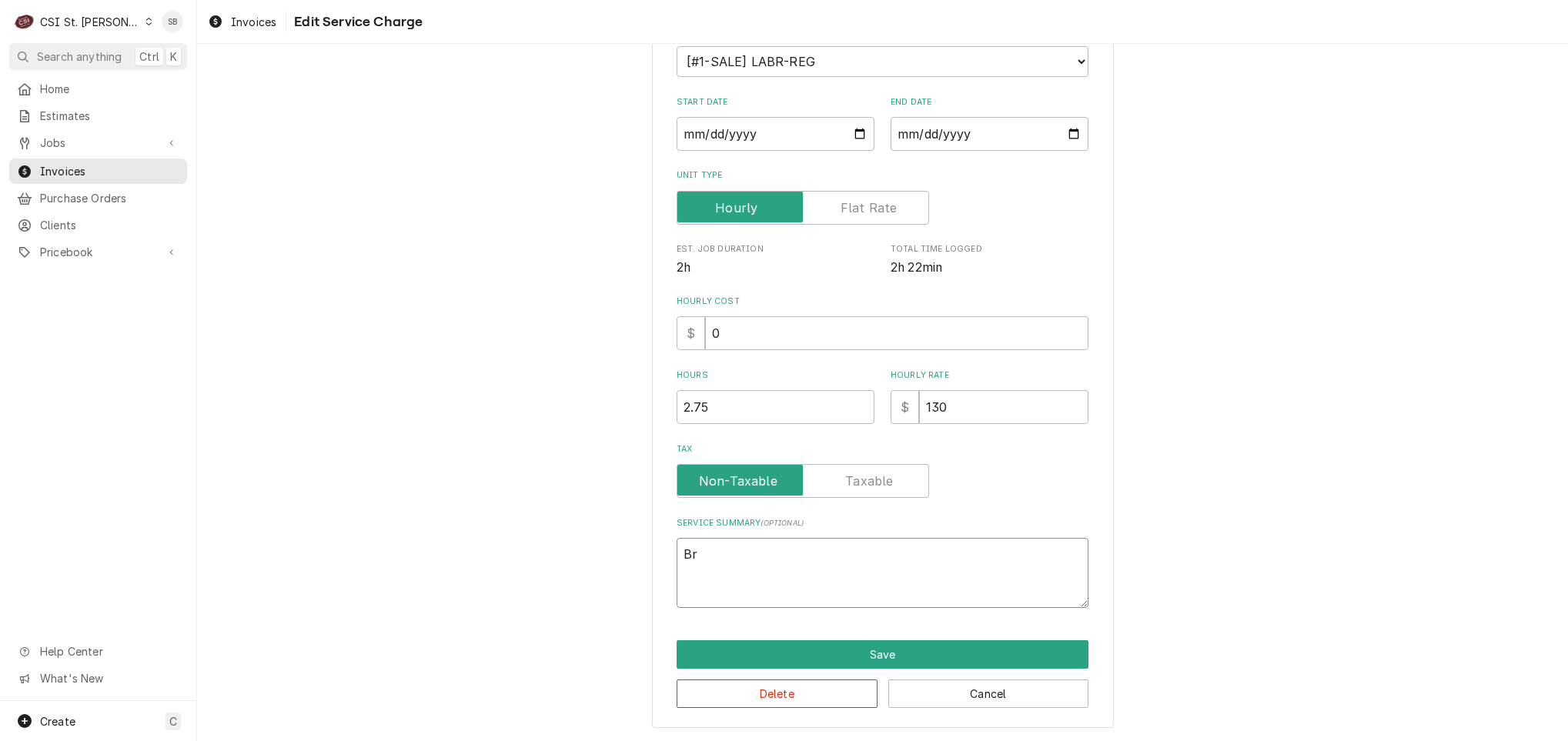
type textarea "x"
type textarea "Bra"
type textarea "x"
type textarea "Bran"
type textarea "x"
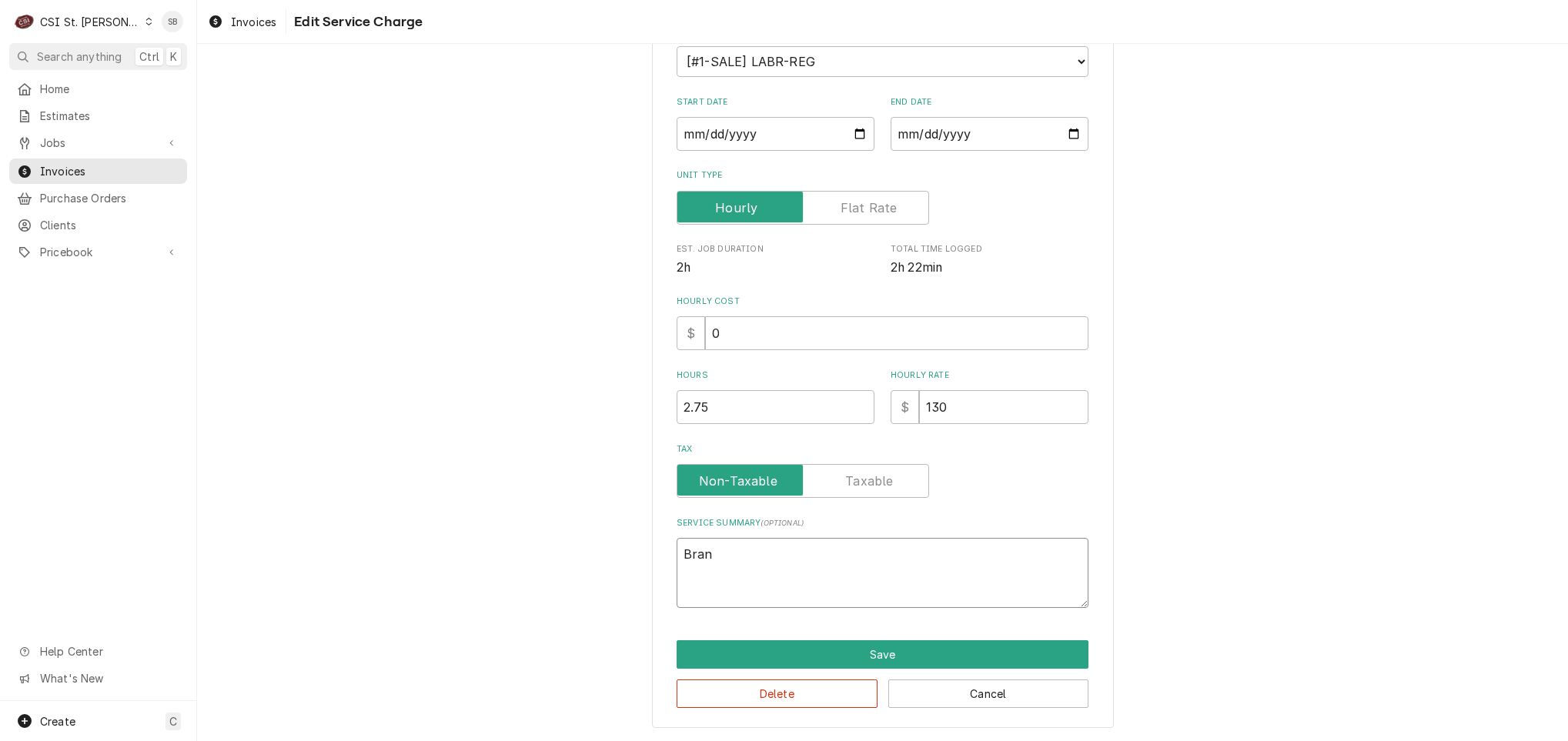
type textarea "Brand"
type textarea "x"
type textarea "Brand:"
type textarea "x"
type textarea "Brand:"
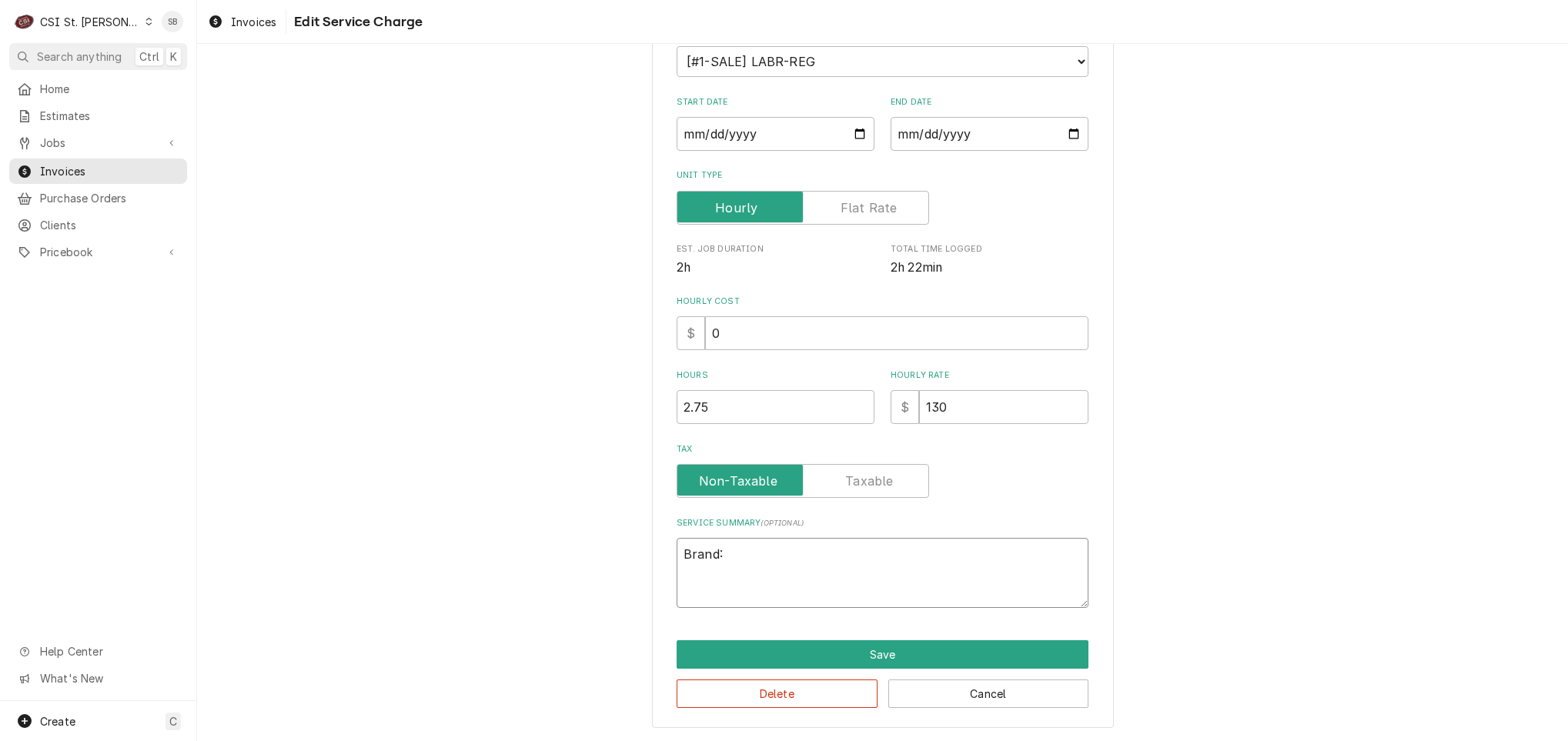
type textarea "x"
type textarea "Brand: F"
type textarea "x"
type textarea "Brand: Fr"
type textarea "x"
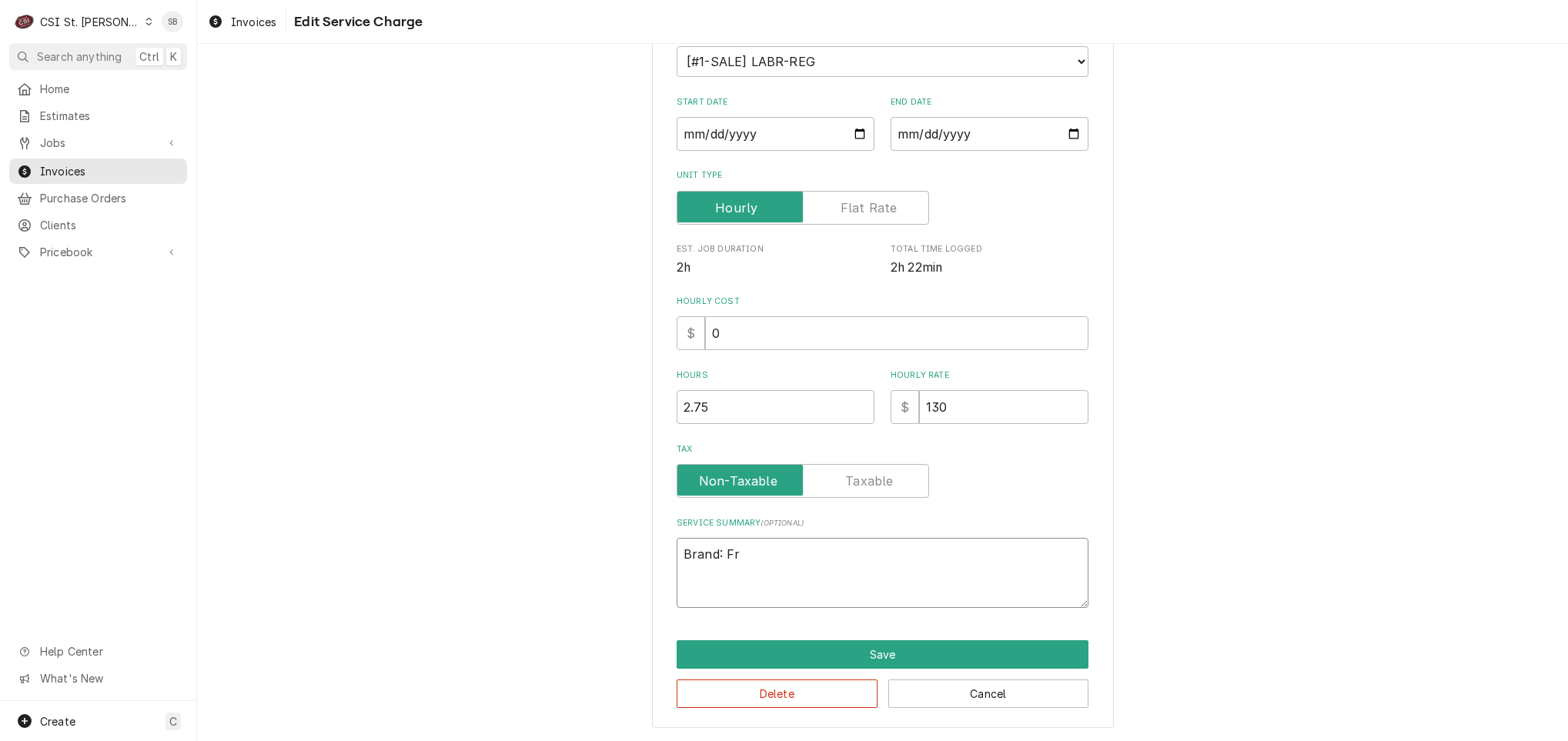
type textarea "Brand: Fry"
type textarea "x"
type textarea "Brand: Frym"
type textarea "x"
type textarea "Brand: Fryma"
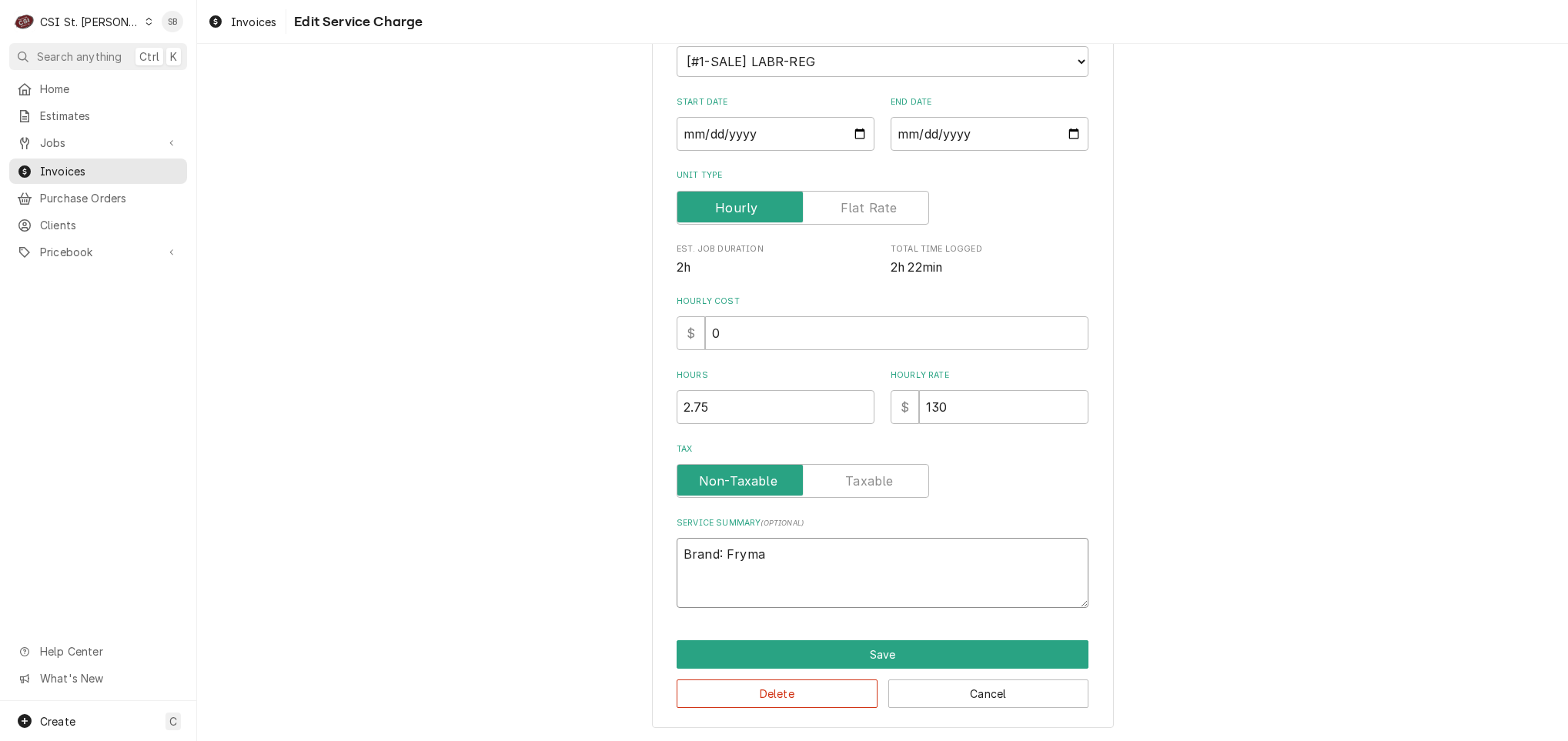
type textarea "x"
type textarea "Brand: Frymas"
type textarea "x"
type textarea "Brand: Frymaste"
type textarea "x"
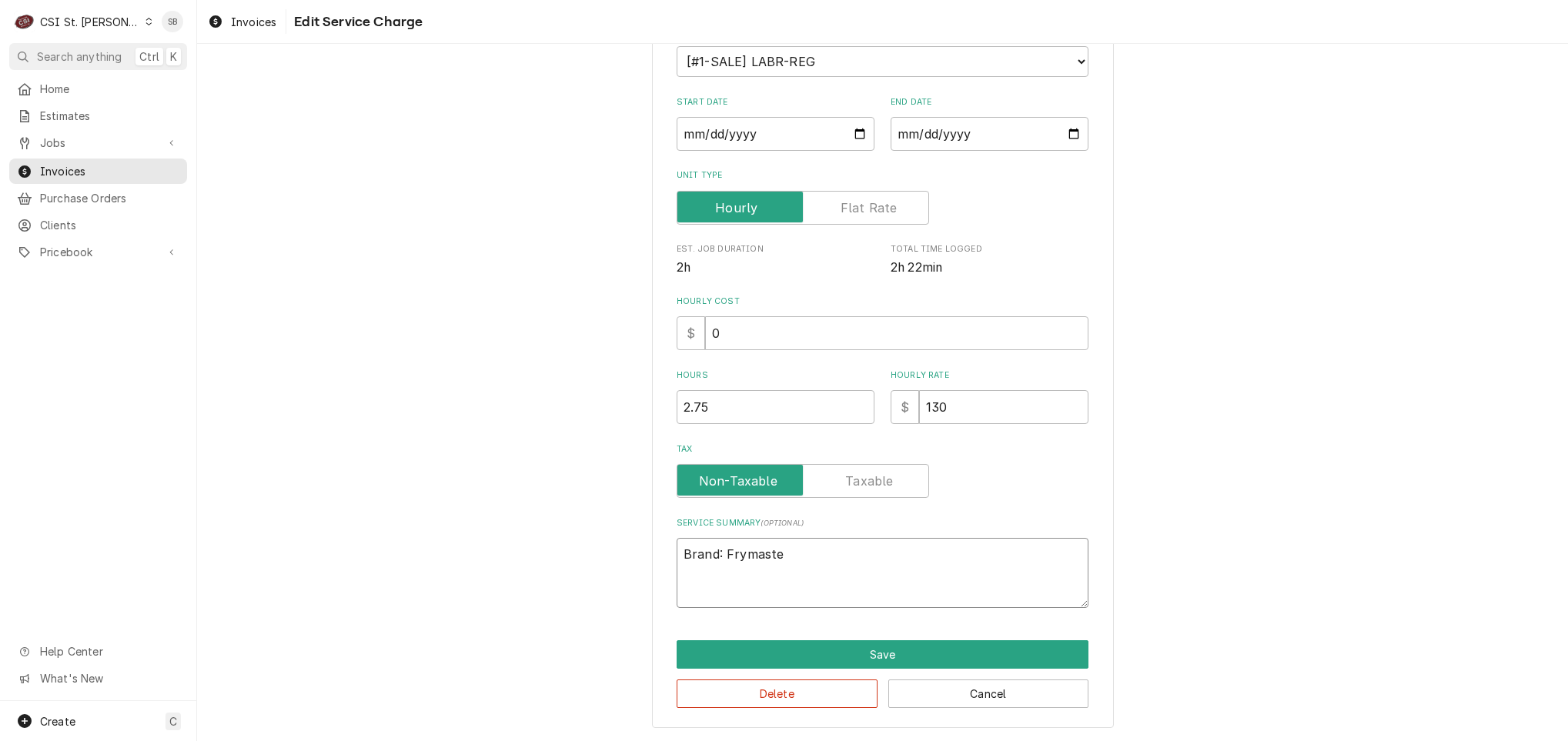
type textarea "Brand: Frymaster"
type textarea "x"
type textarea "Brand: Frymaster"
type textarea "x"
type textarea "Brand: Frymaster /"
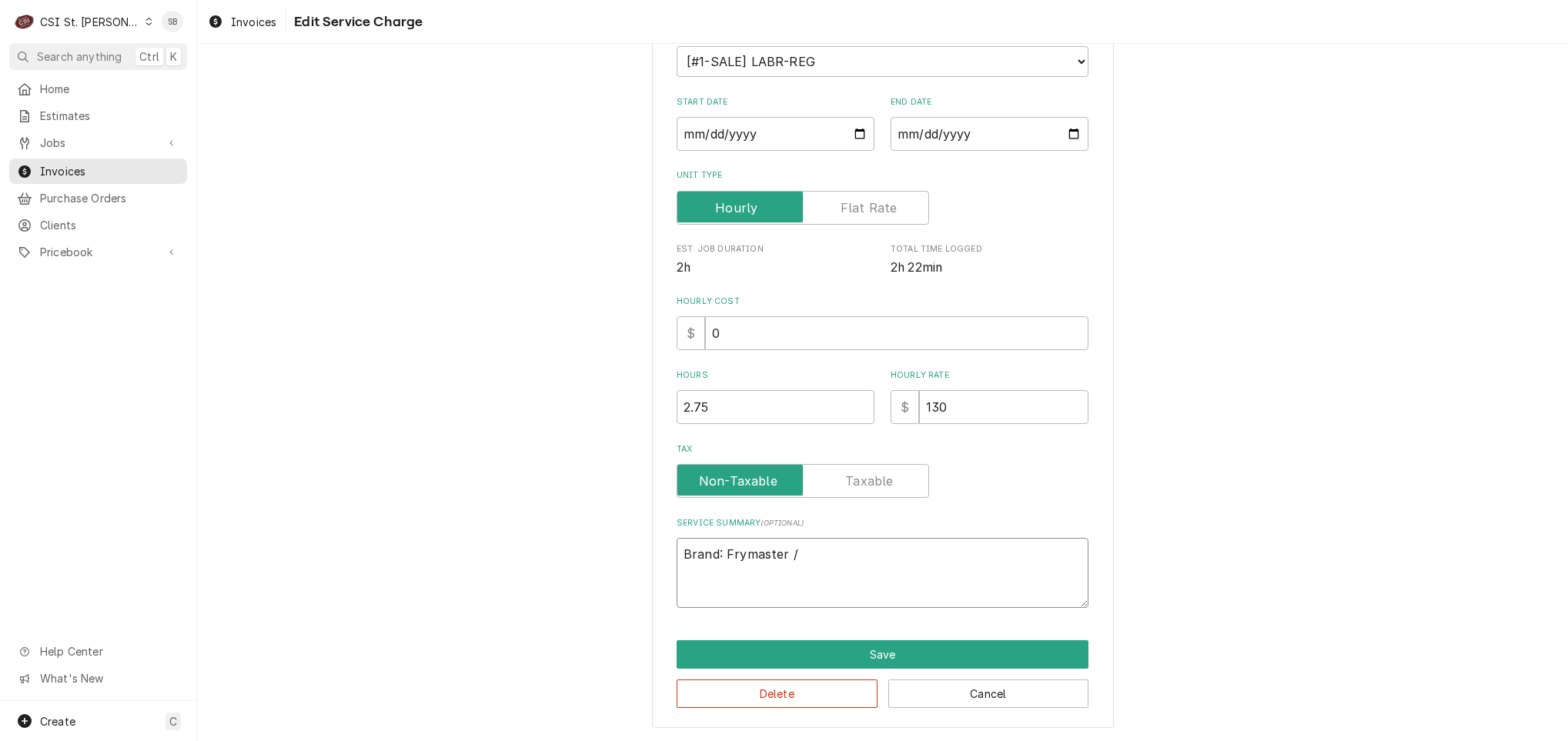
type textarea "x"
type textarea "Brand: Frymaster /"
type textarea "x"
type textarea "Brand: Frymaster / M"
type textarea "x"
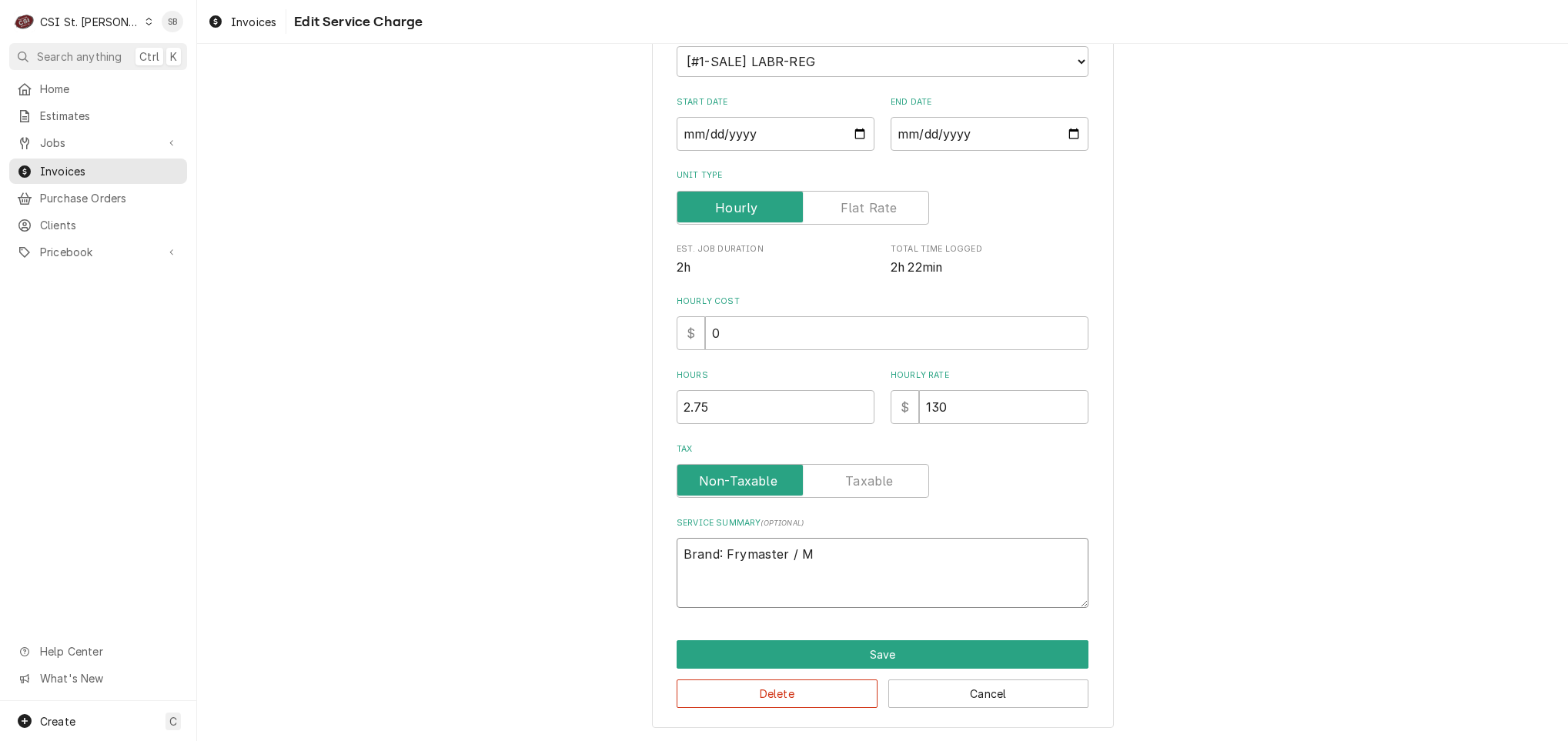
type textarea "Brand: Frymaster / Mo"
type textarea "x"
type textarea "Brand: Frymaster / Mod"
type textarea "x"
type textarea "Brand: Frymaster / Mode"
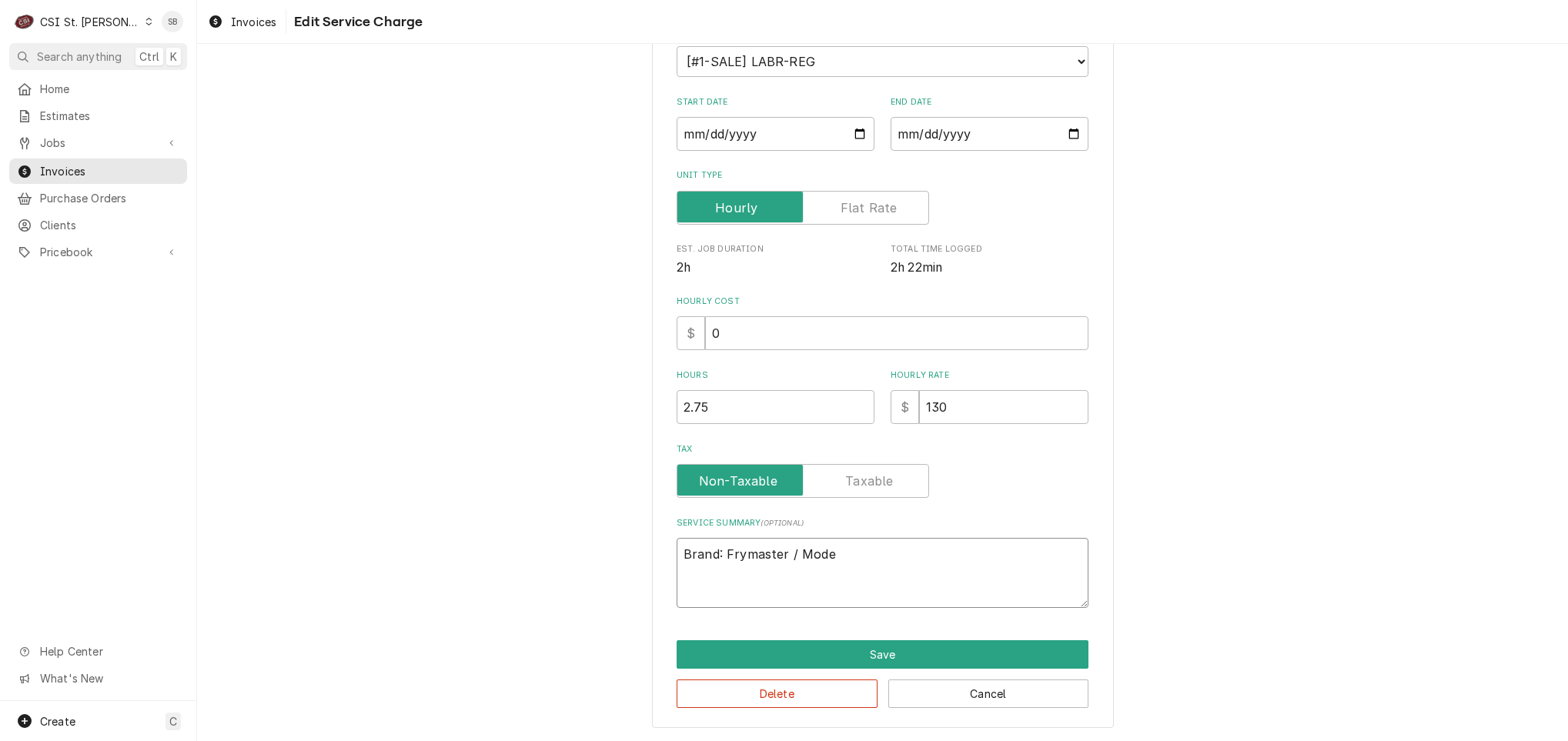
type textarea "x"
type textarea "Brand: Frymaster / Model"
type textarea "x"
type textarea "Brand: Frymaster / Model:"
type textarea "x"
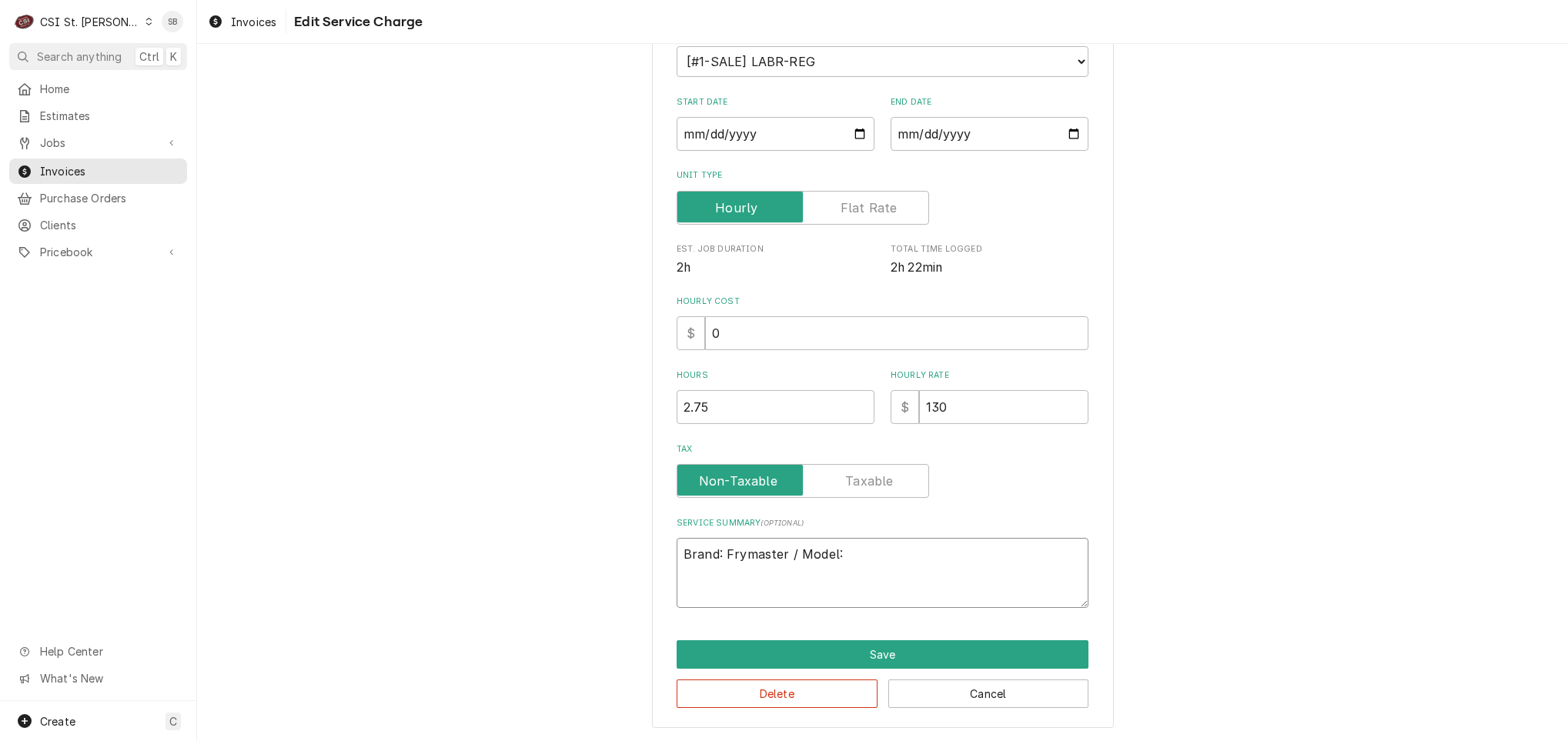
type textarea "Brand: Frymaster / Model:"
type textarea "x"
type textarea "Brand: Frymaster / Model: /"
type textarea "x"
type textarea "Brand: Frymaster / Model: /"
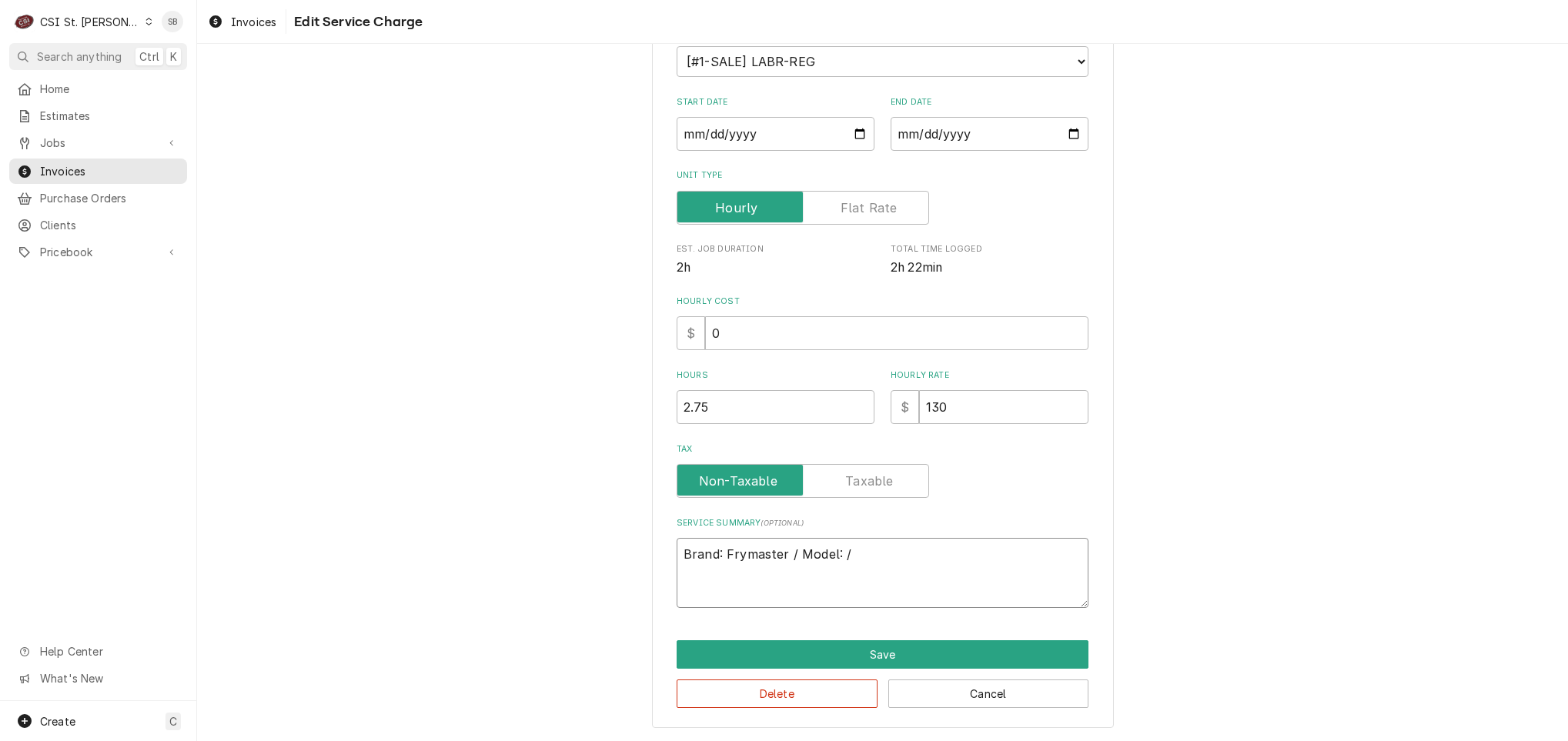
type textarea "x"
type textarea "Brand: Frymaster / Model: / S"
type textarea "x"
type textarea "Brand: Frymaster / Model: / Se"
type textarea "x"
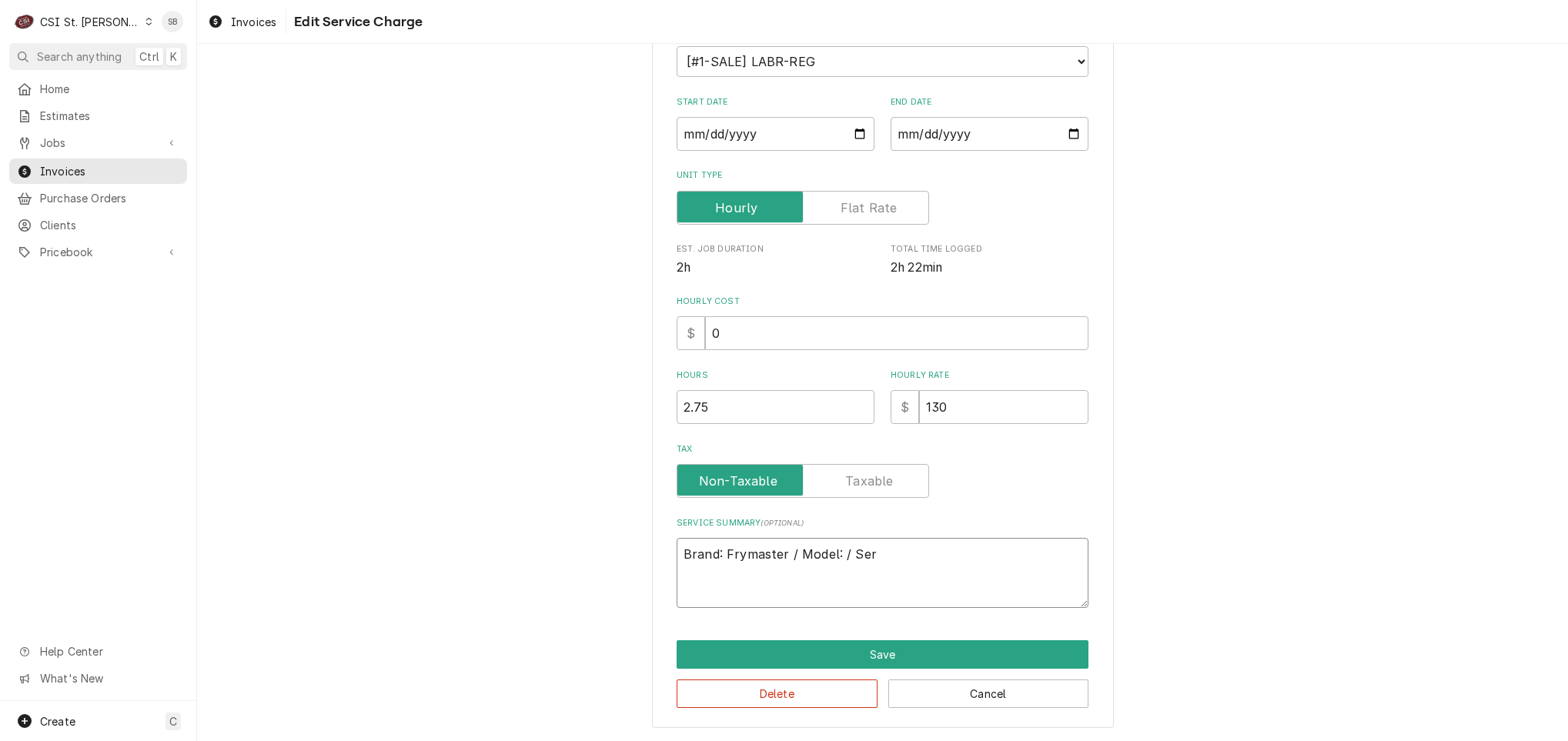
type textarea "Brand: Frymaster / Model: / Seri"
type textarea "x"
type textarea "Brand: Frymaster / Model: / Seria"
type textarea "x"
type textarea "Brand: Frymaster / Model: / Serial"
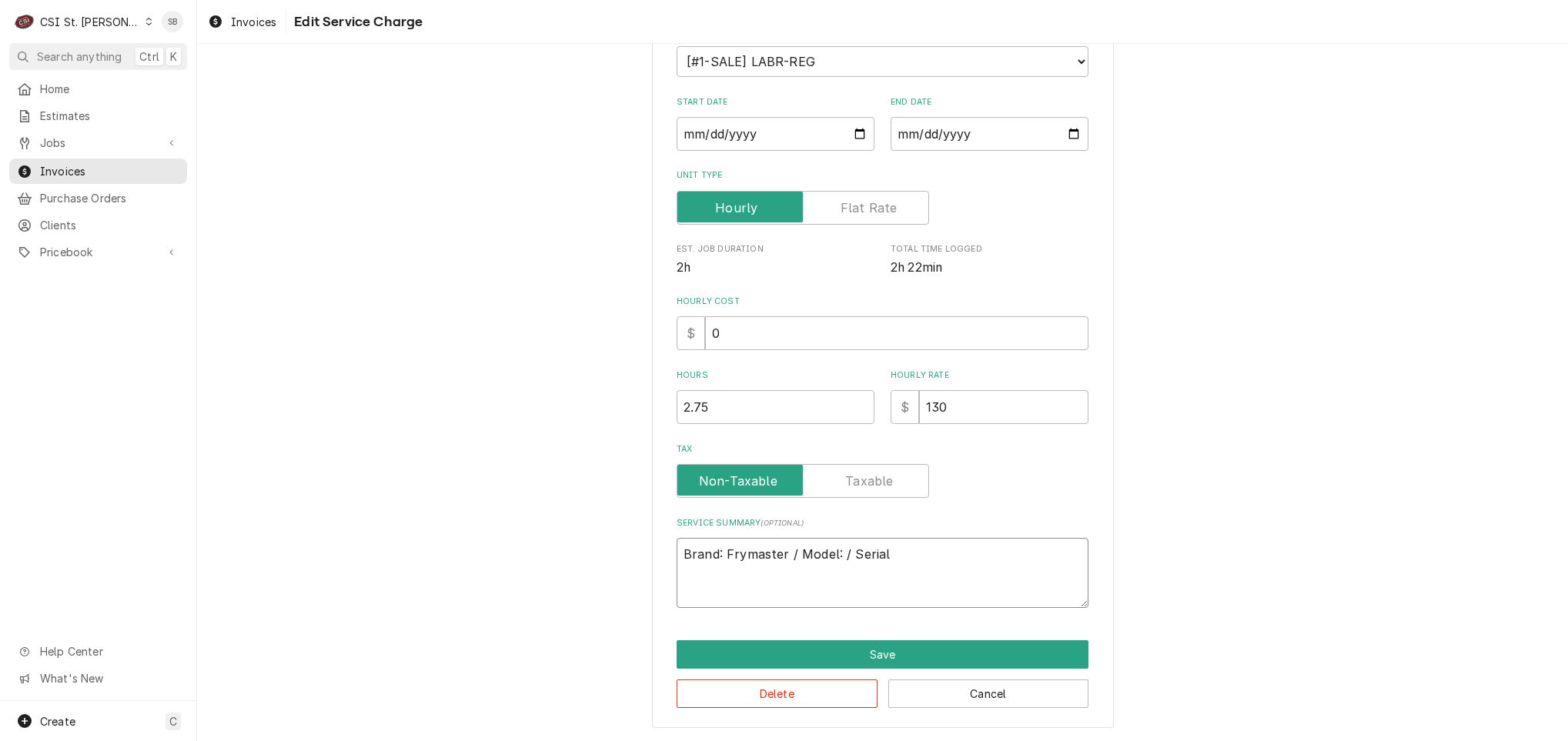
type textarea "x"
type textarea "Brand: Frymaster / Model: / Serial:"
type textarea "x"
type textarea "Brand: Frymaster / Model: / Serial:"
type textarea "x"
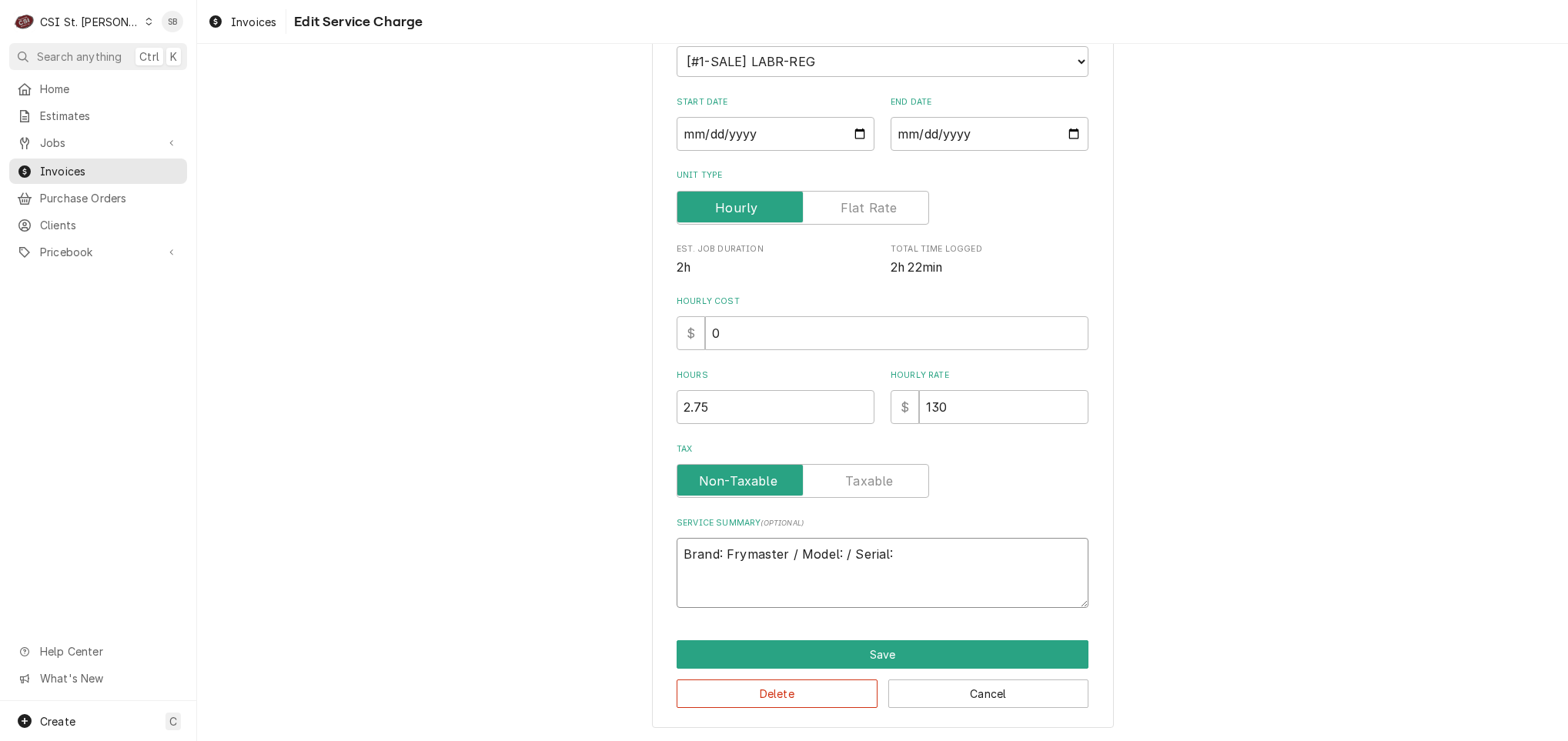
type textarea "Brand: Frymaster / Model: / Serial:"
type textarea "x"
paste textarea "On 09/10, technician arrived on site to inspect fryer issues. After consulting …"
type textarea "Brand: Frymaster / Model: / Serial: On 09/10, technician arrived on site to ins…"
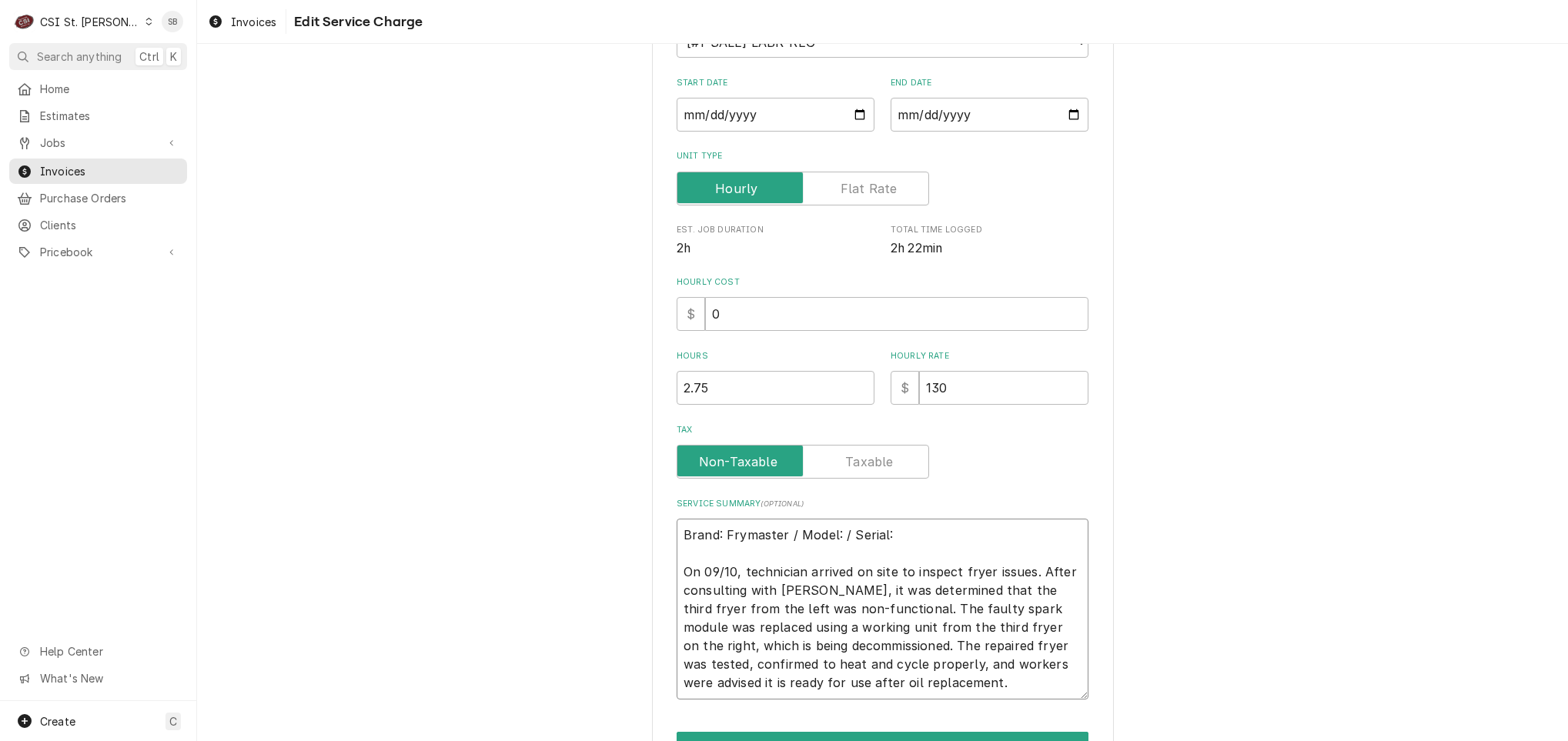
drag, startPoint x: 801, startPoint y: 588, endPoint x: 1033, endPoint y: 570, distance: 232.7
click at [1030, 568] on textarea "Brand: Frymaster / Model: / Serial: On 09/10, technician arrived on site to ins…" at bounding box center [883, 608] width 412 height 181
type textarea "x"
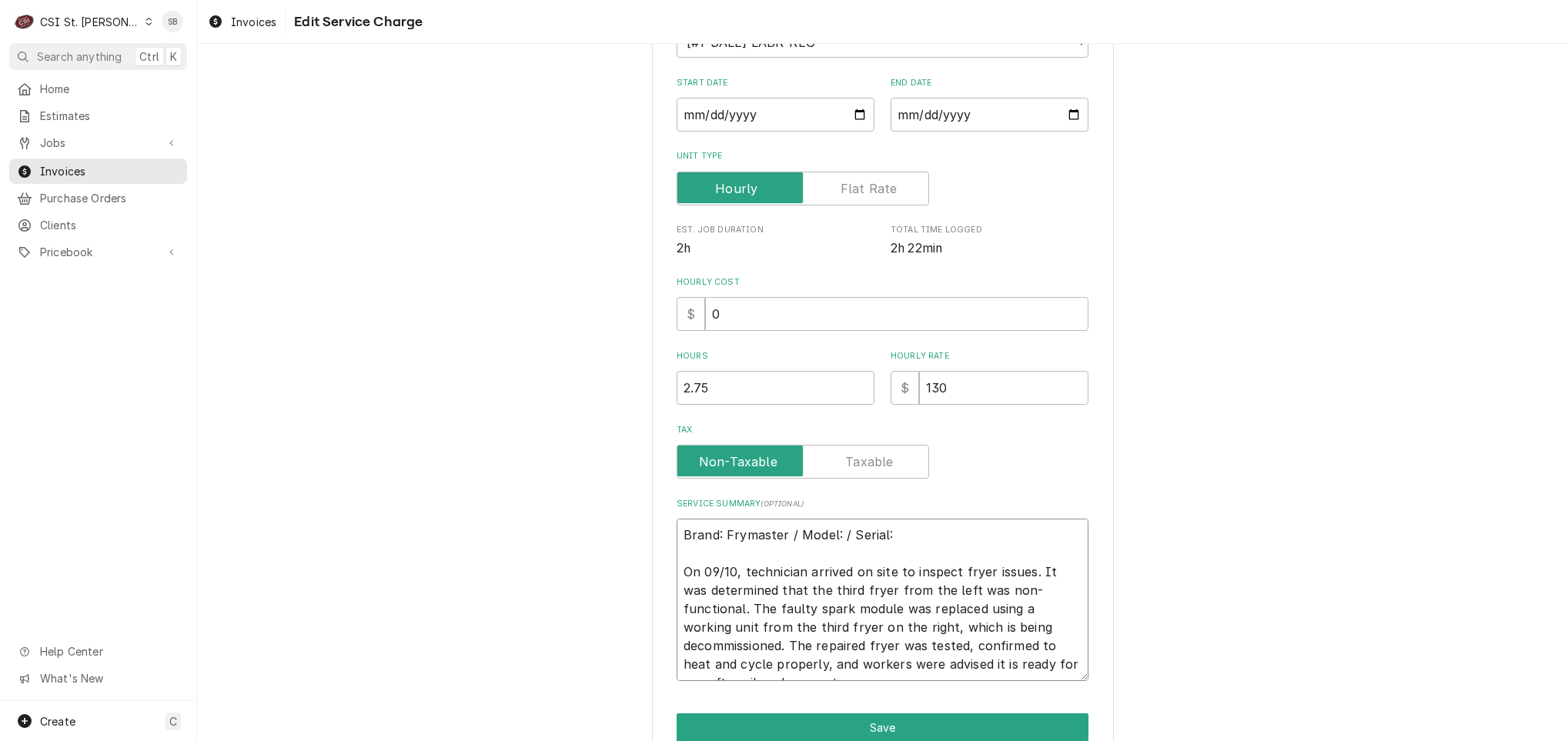
click at [993, 633] on textarea "Brand: Frymaster / Model: / Serial: On 09/10, technician arrived on site to ins…" at bounding box center [883, 599] width 412 height 163
click at [998, 642] on textarea "Brand: Frymaster / Model: / Serial: On 09/10, technician arrived on site to ins…" at bounding box center [883, 599] width 412 height 163
click at [724, 642] on textarea "Brand: Frymaster / Model: / Serial: On 09/10, technician arrived on site to ins…" at bounding box center [883, 599] width 412 height 163
drag, startPoint x: 832, startPoint y: 649, endPoint x: 848, endPoint y: 649, distance: 16.0
click at [839, 649] on textarea "Brand: Frymaster / Model: / Serial: On 09/10, technician arrived on site to ins…" at bounding box center [883, 599] width 412 height 163
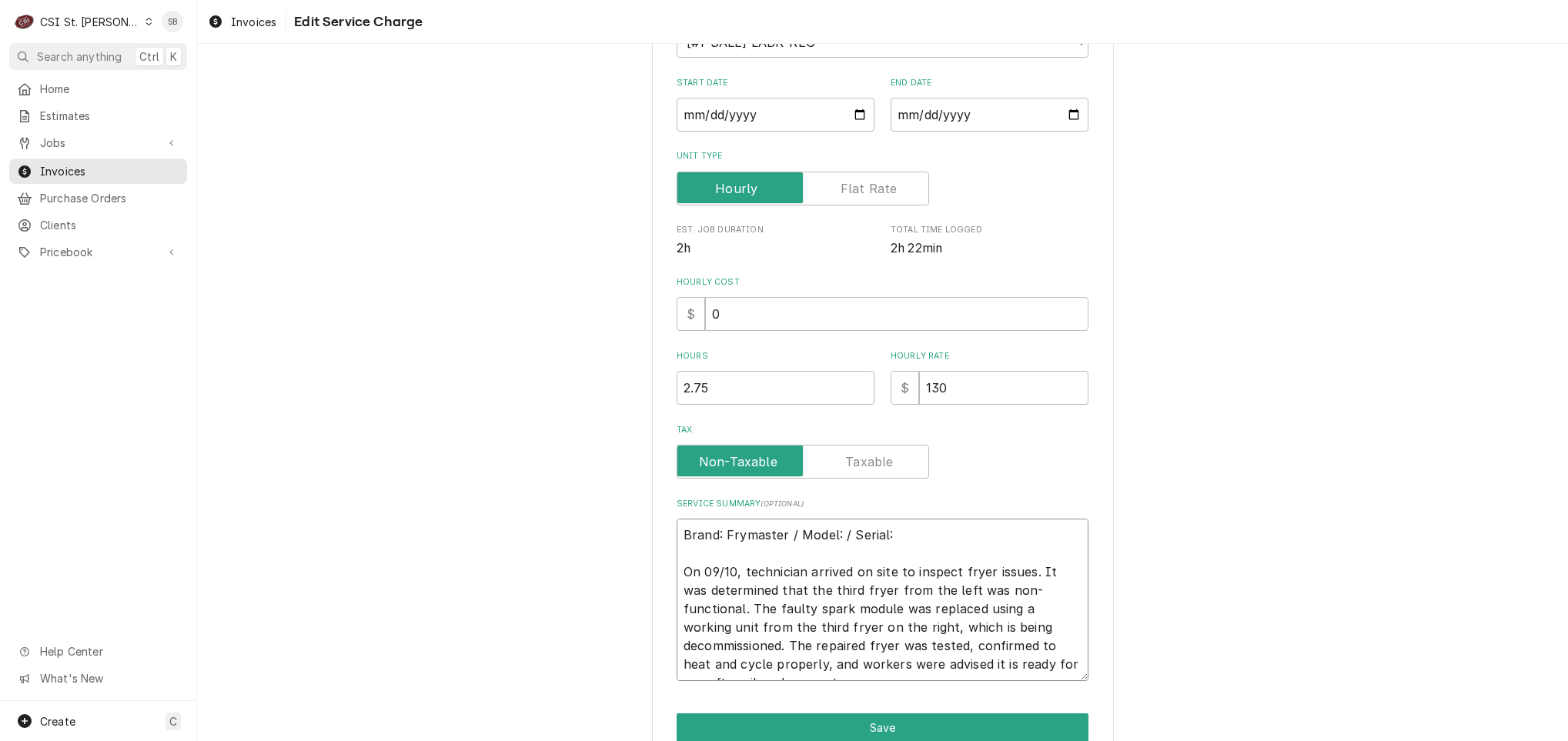
click at [702, 666] on textarea "Brand: Frymaster / Model: / Serial: On 09/10, technician arrived on site to ins…" at bounding box center [883, 599] width 412 height 163
type textarea "Brand: Frymaster / Model: / Serial: On 09/10, technician arrived on site to ins…"
click at [765, 721] on button "Save" at bounding box center [883, 728] width 412 height 28
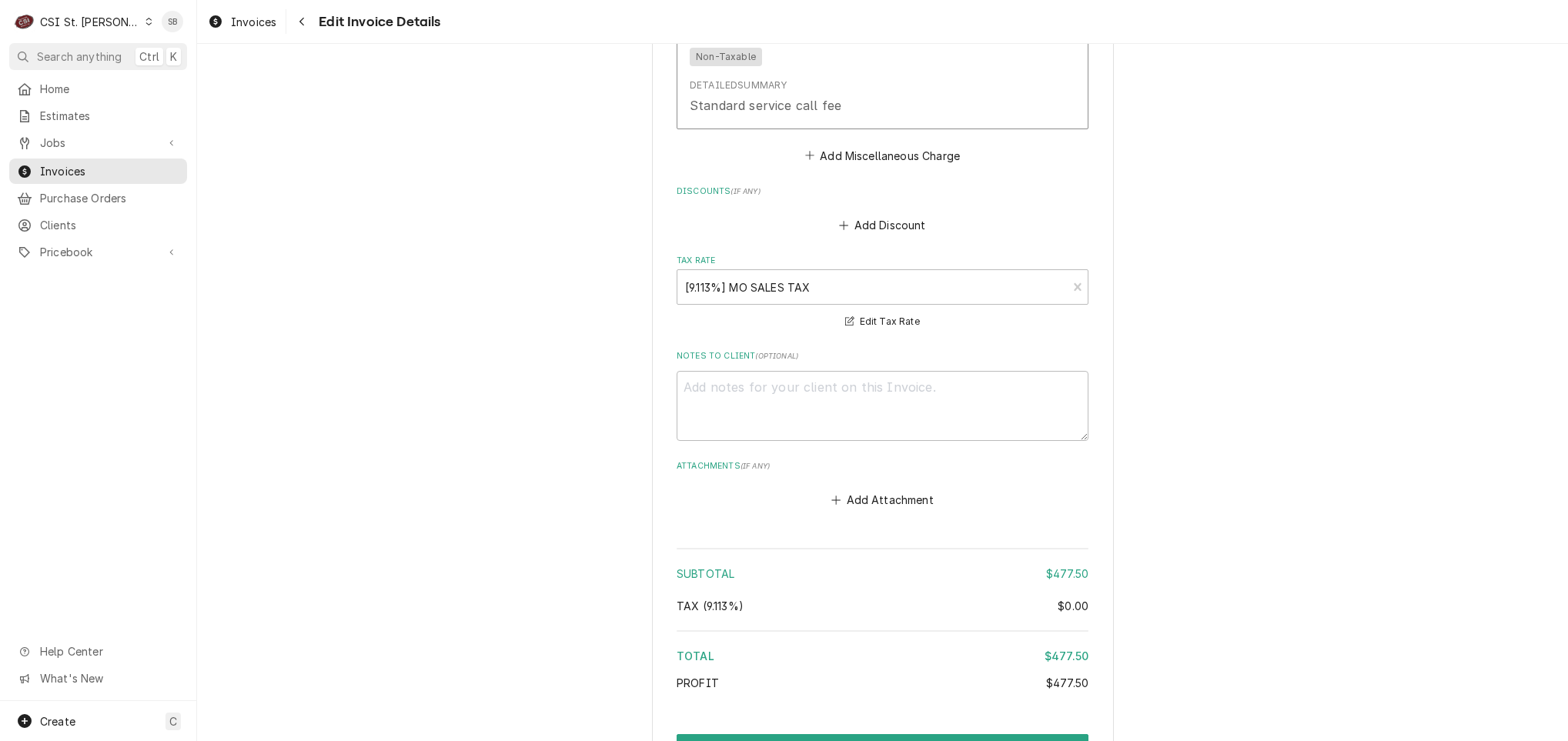
scroll to position [2337, 0]
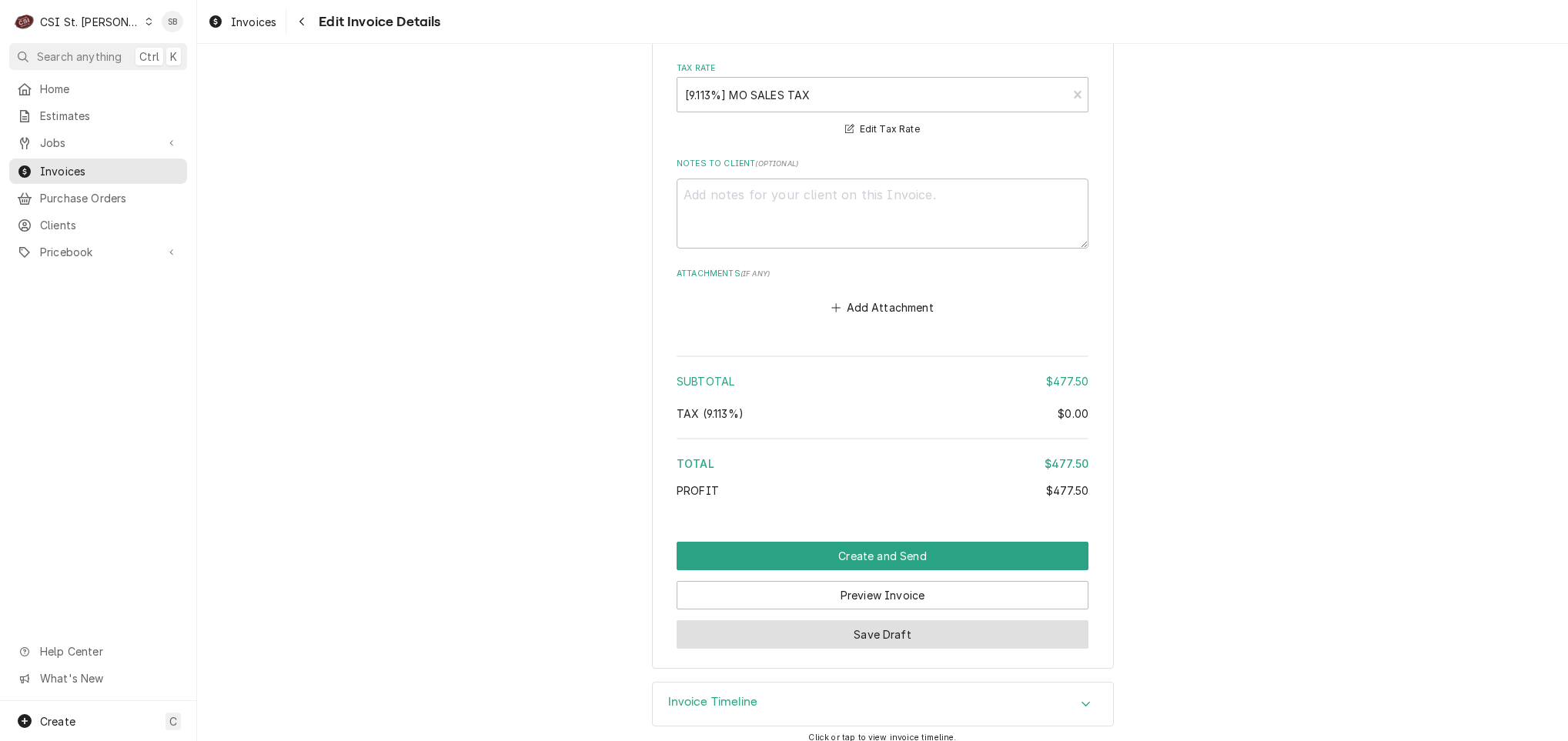
click at [827, 624] on button "Save Draft" at bounding box center [883, 634] width 412 height 28
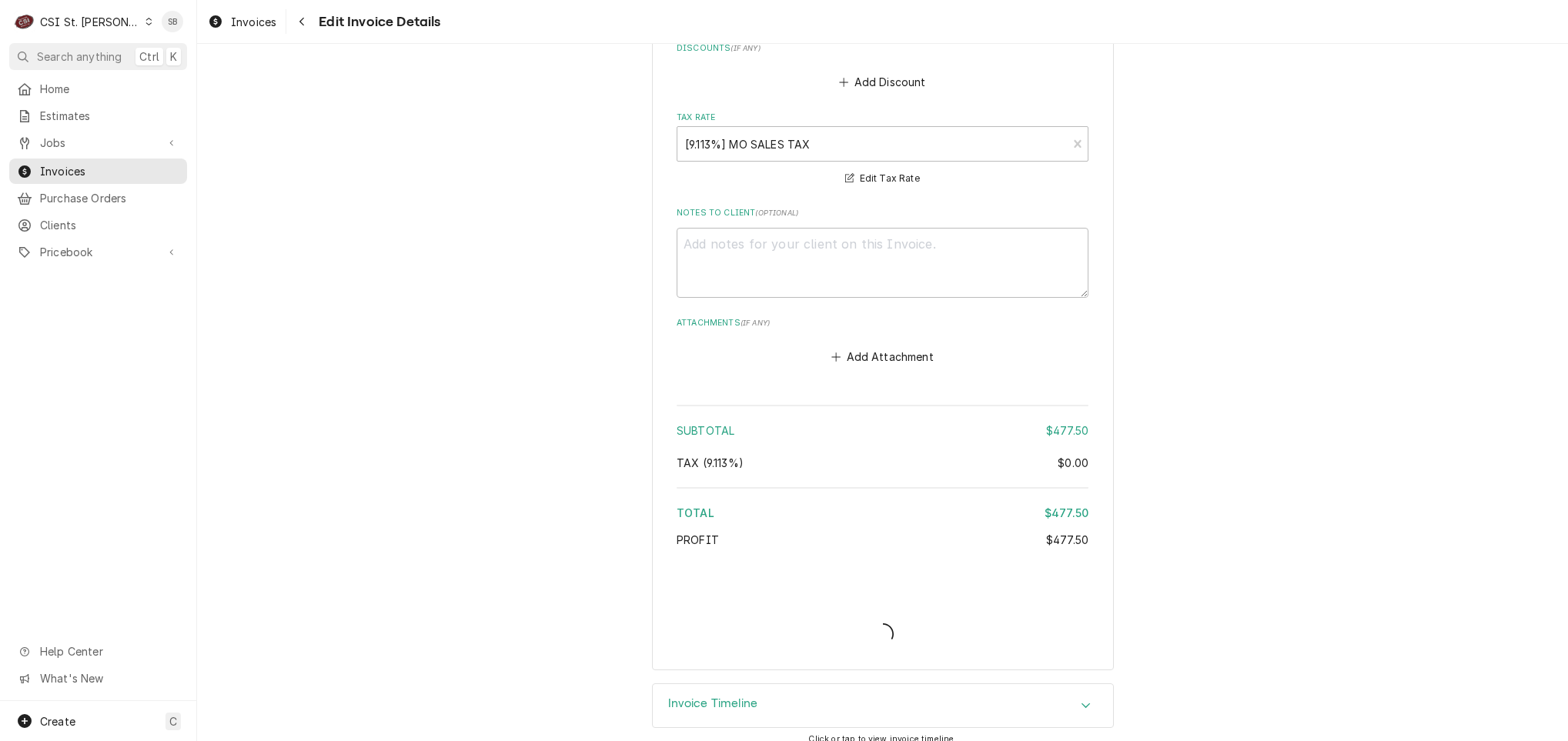
type textarea "x"
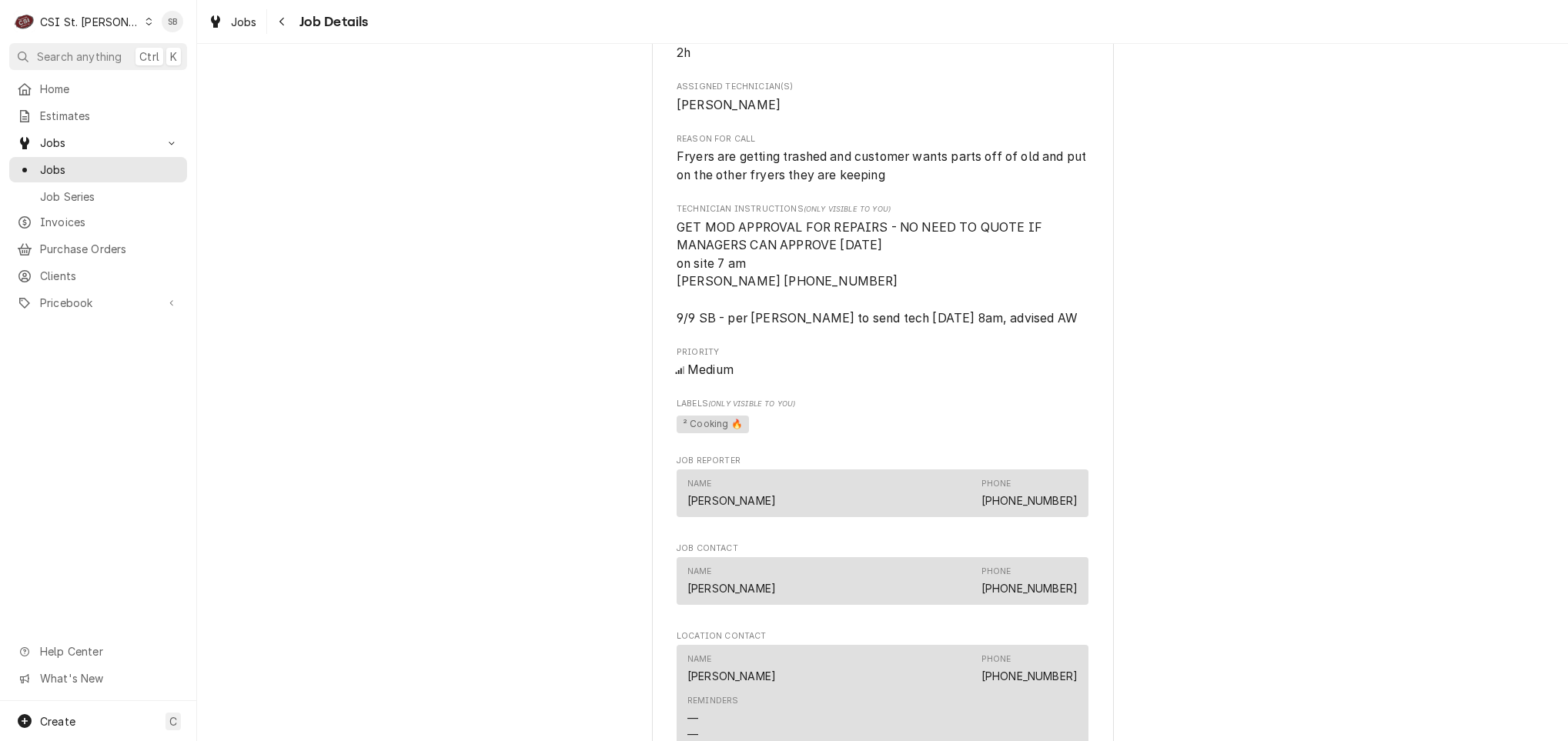
scroll to position [693, 0]
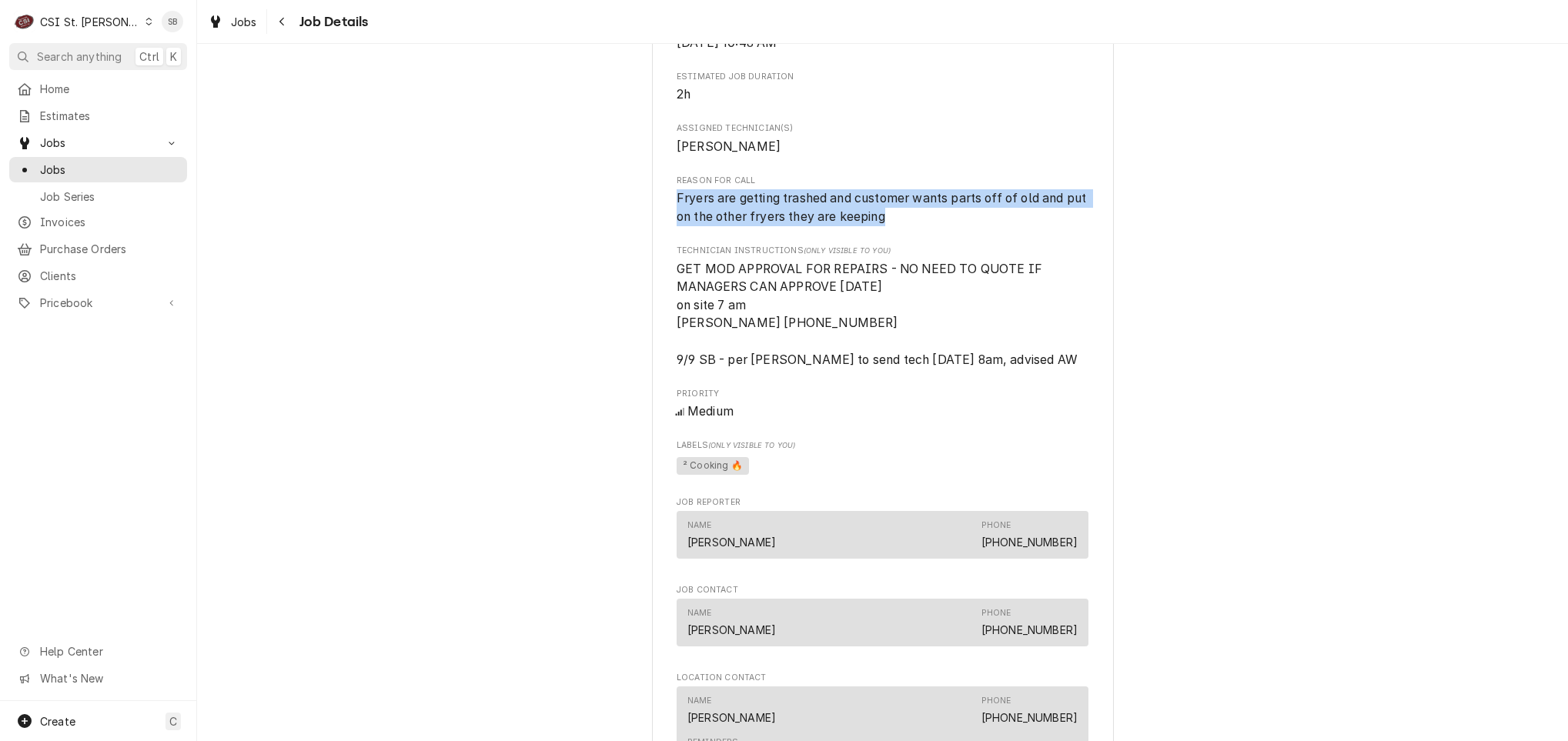
drag, startPoint x: 908, startPoint y: 243, endPoint x: 660, endPoint y: 213, distance: 249.8
click at [660, 213] on div "[PERSON_NAME]'s Manchester [PERSON_NAME]'s Manchester / [STREET_ADDRESS] Open i…" at bounding box center [883, 395] width 462 height 1979
copy span "Fryers are getting trashed and customer wants parts off of old and put on the o…"
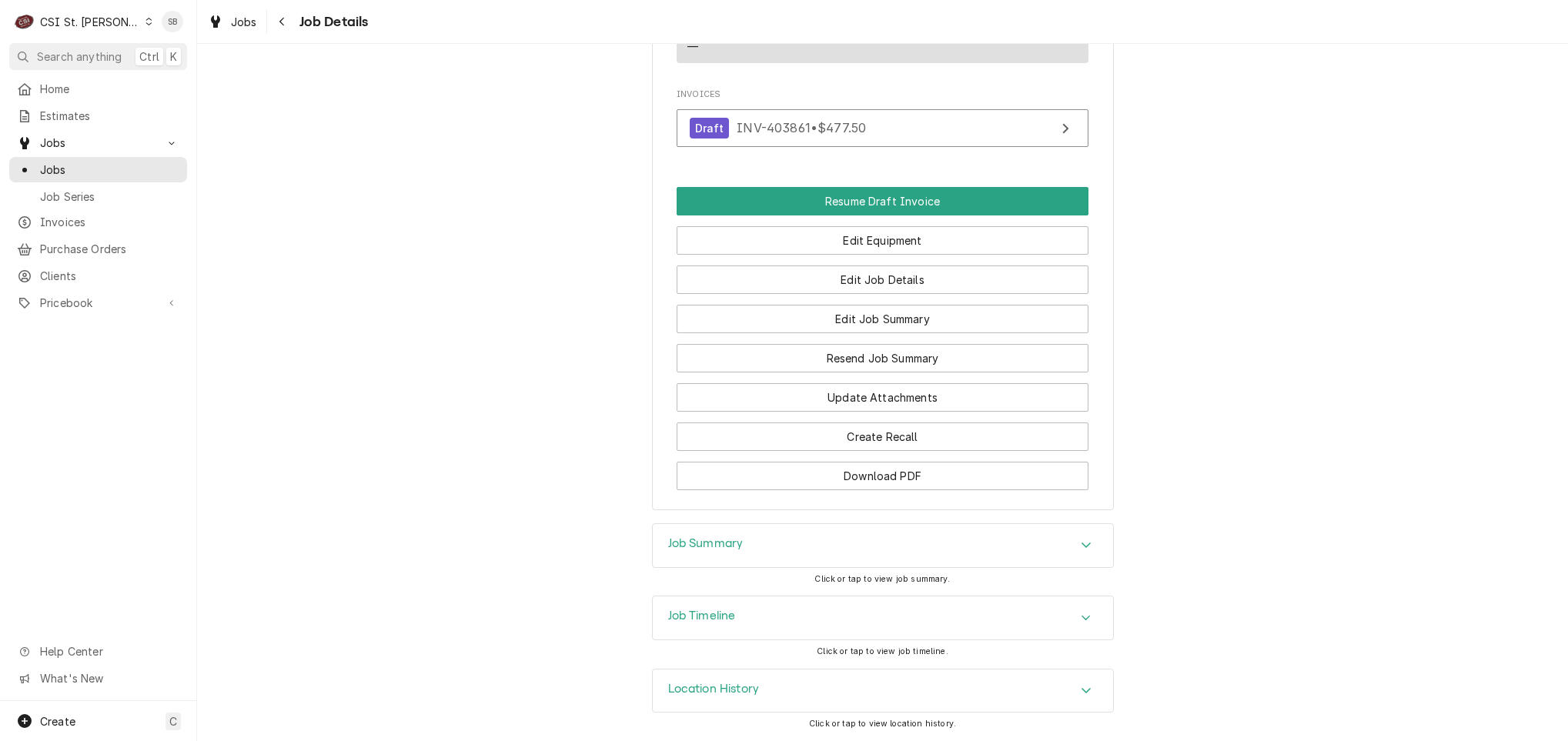
scroll to position [1595, 0]
click at [786, 532] on div "Job Summary" at bounding box center [883, 546] width 460 height 43
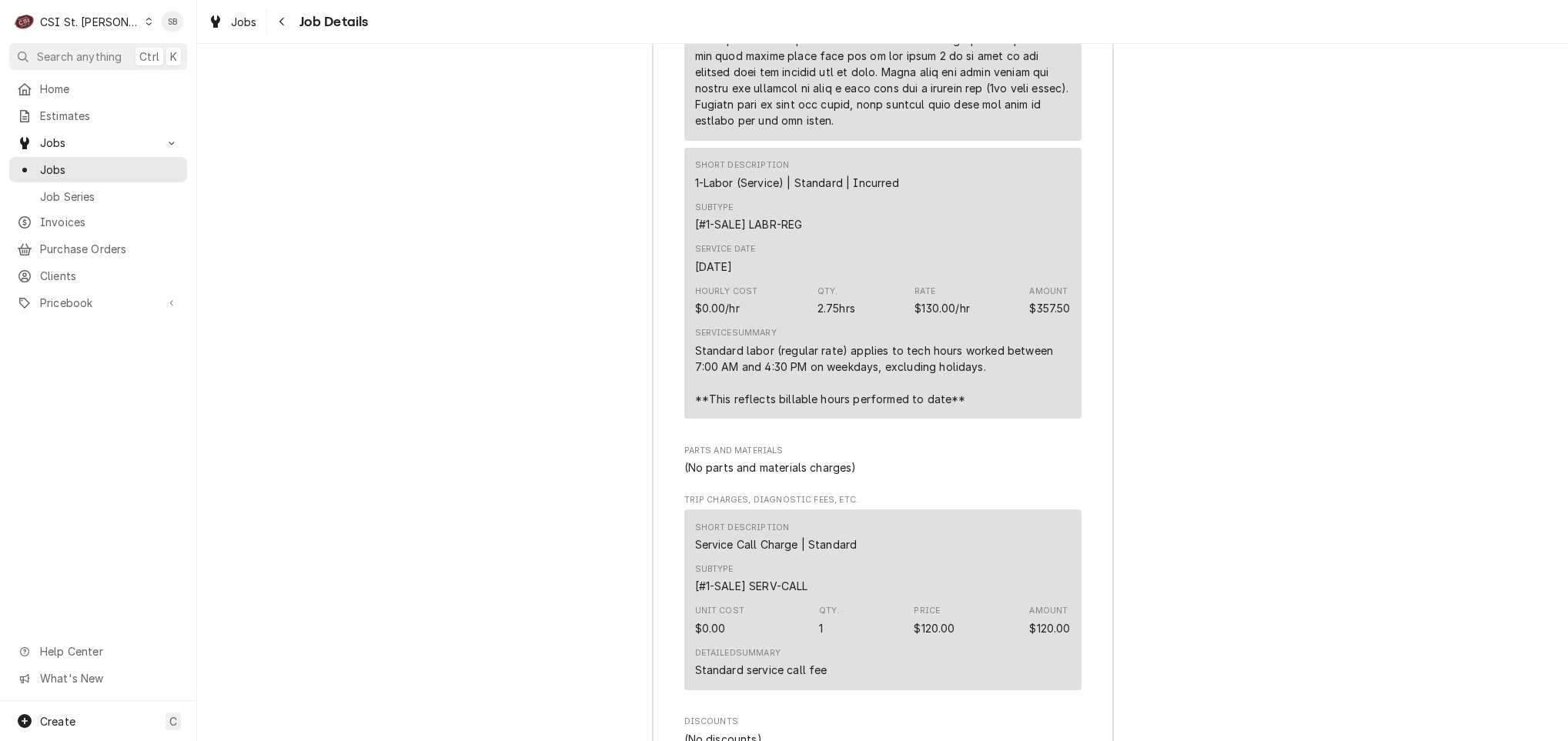
scroll to position [3896, 0]
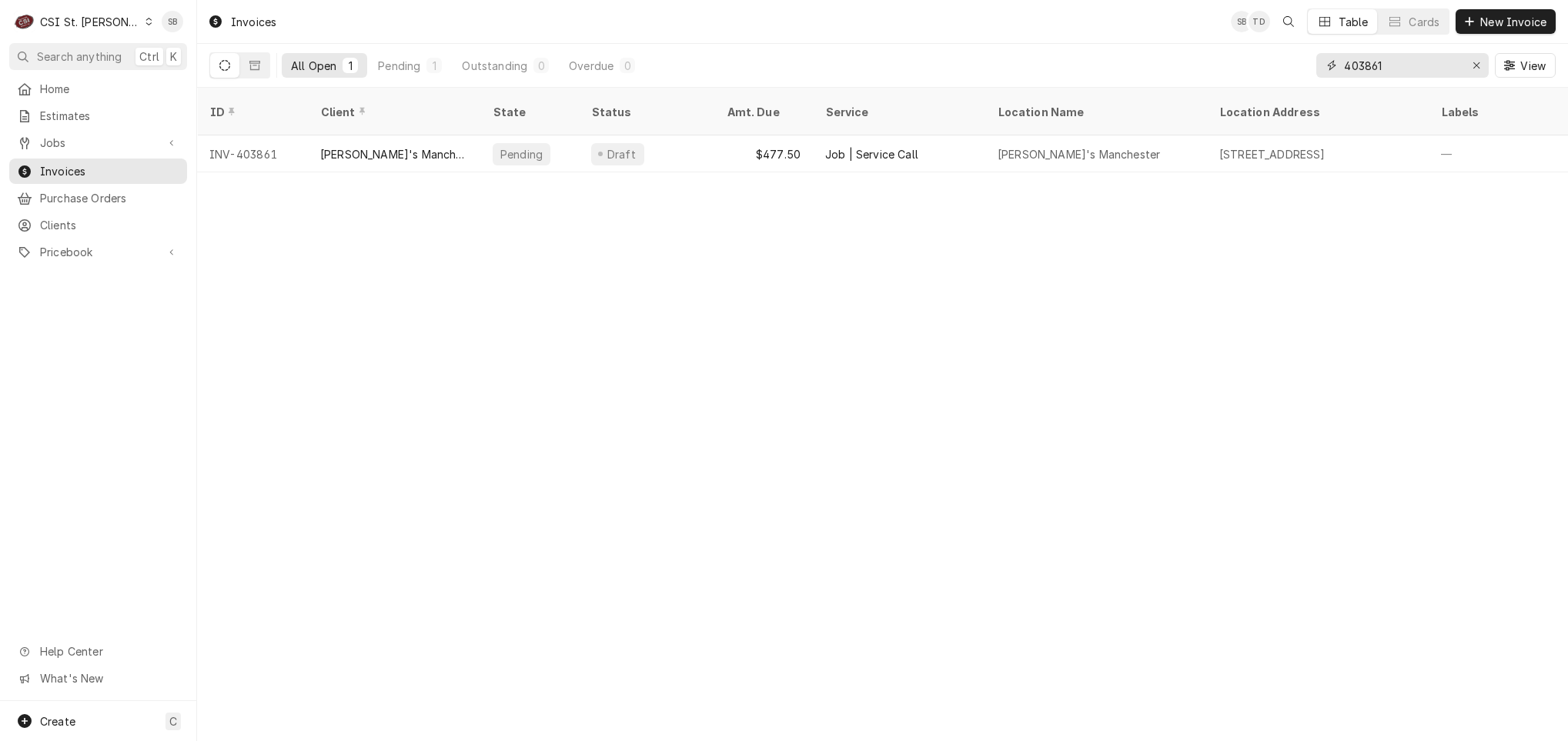
click at [1402, 55] on input "403861" at bounding box center [1401, 66] width 115 height 25
type input "403862"
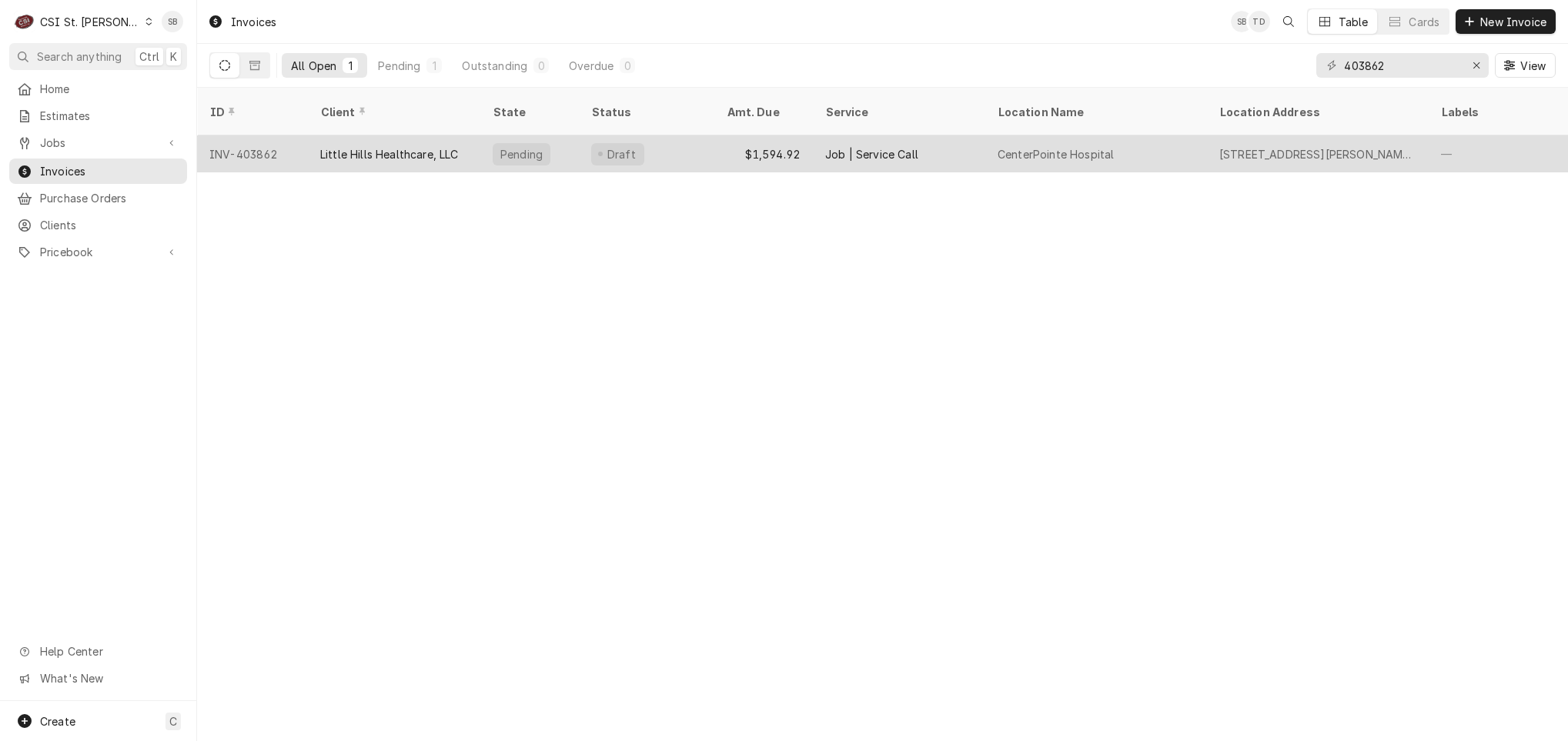
click at [405, 148] on div "Little Hills Healthcare, LLC" at bounding box center [393, 153] width 173 height 37
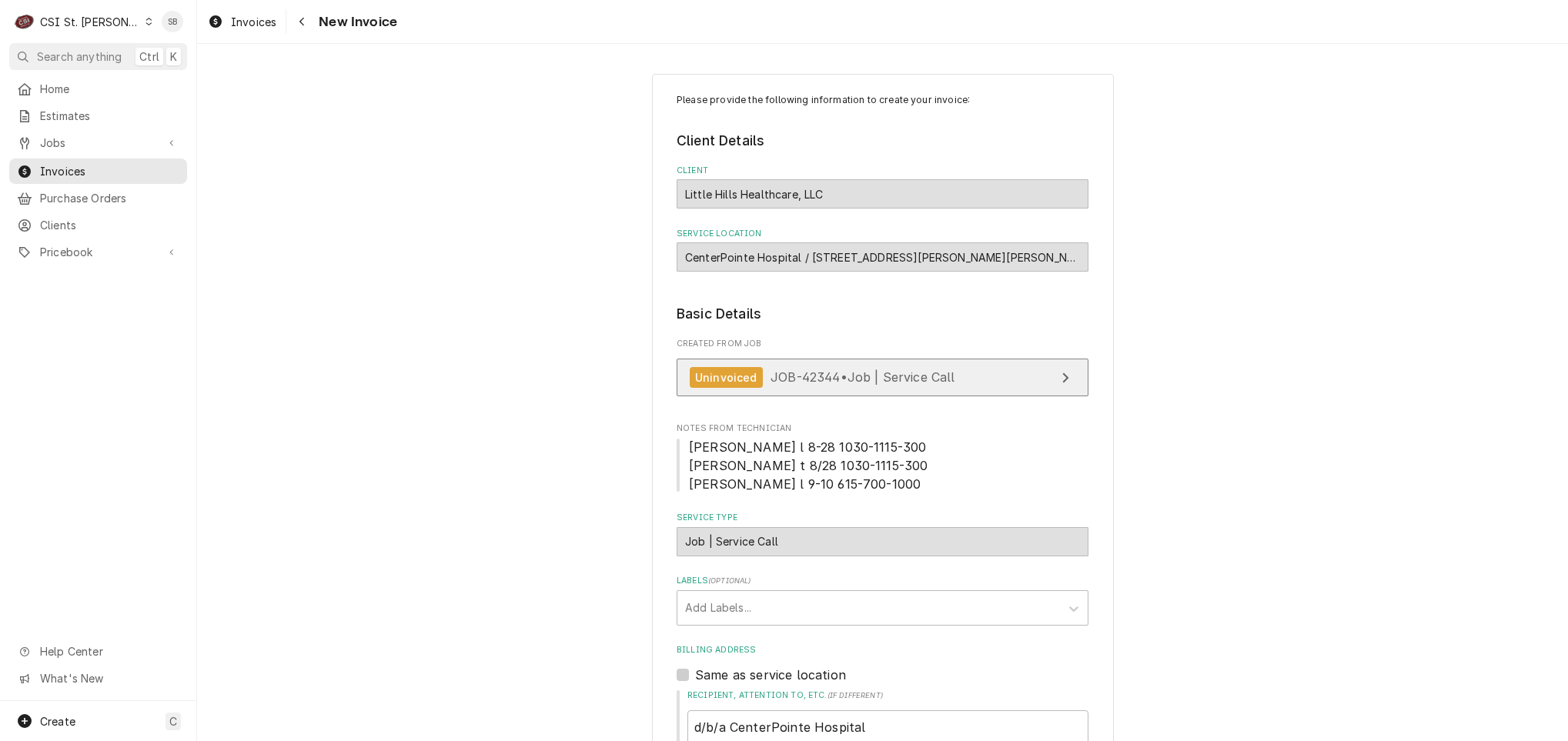
click at [772, 370] on div "Uninvoiced JOB-42344 • Job | Service Call" at bounding box center [822, 377] width 266 height 21
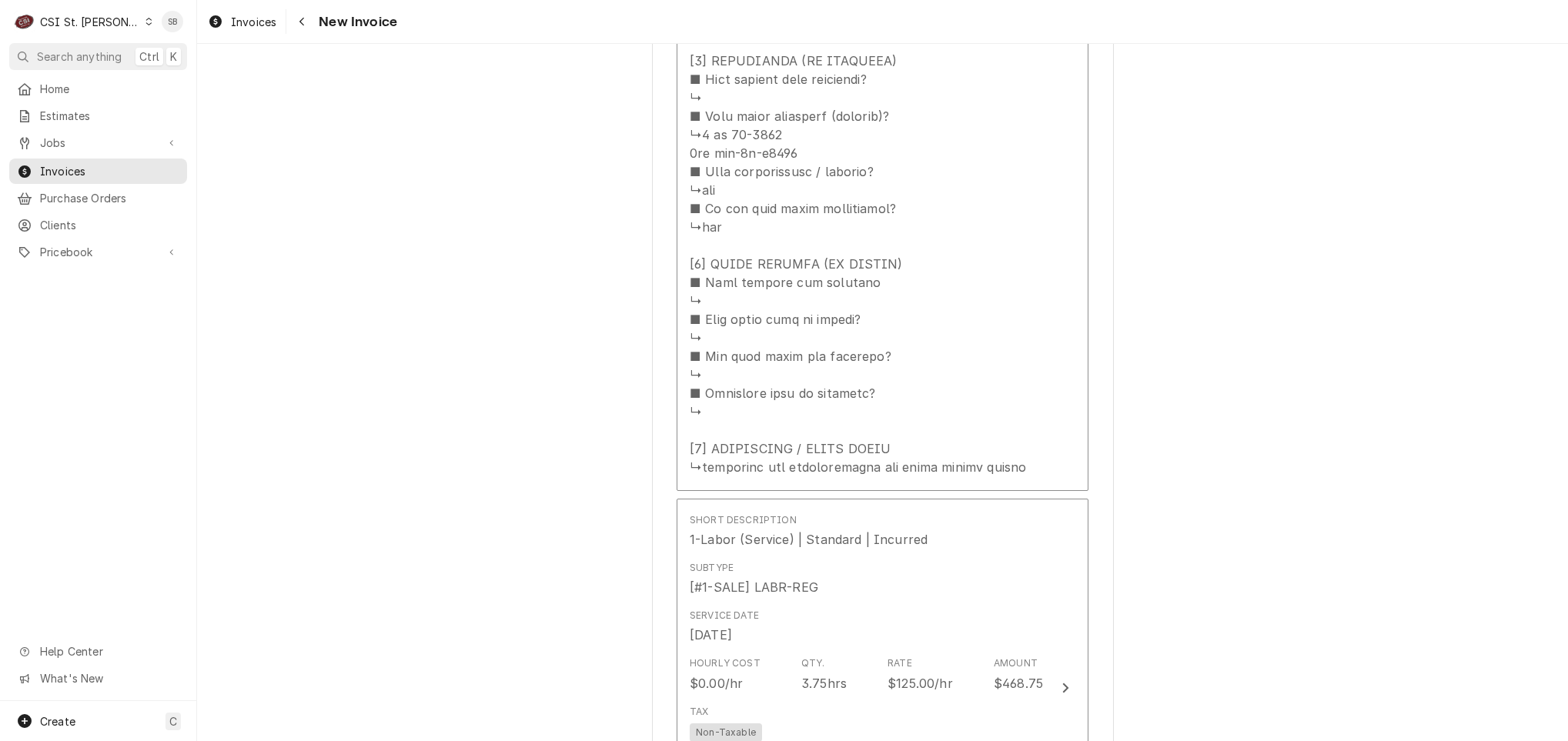
scroll to position [2309, 0]
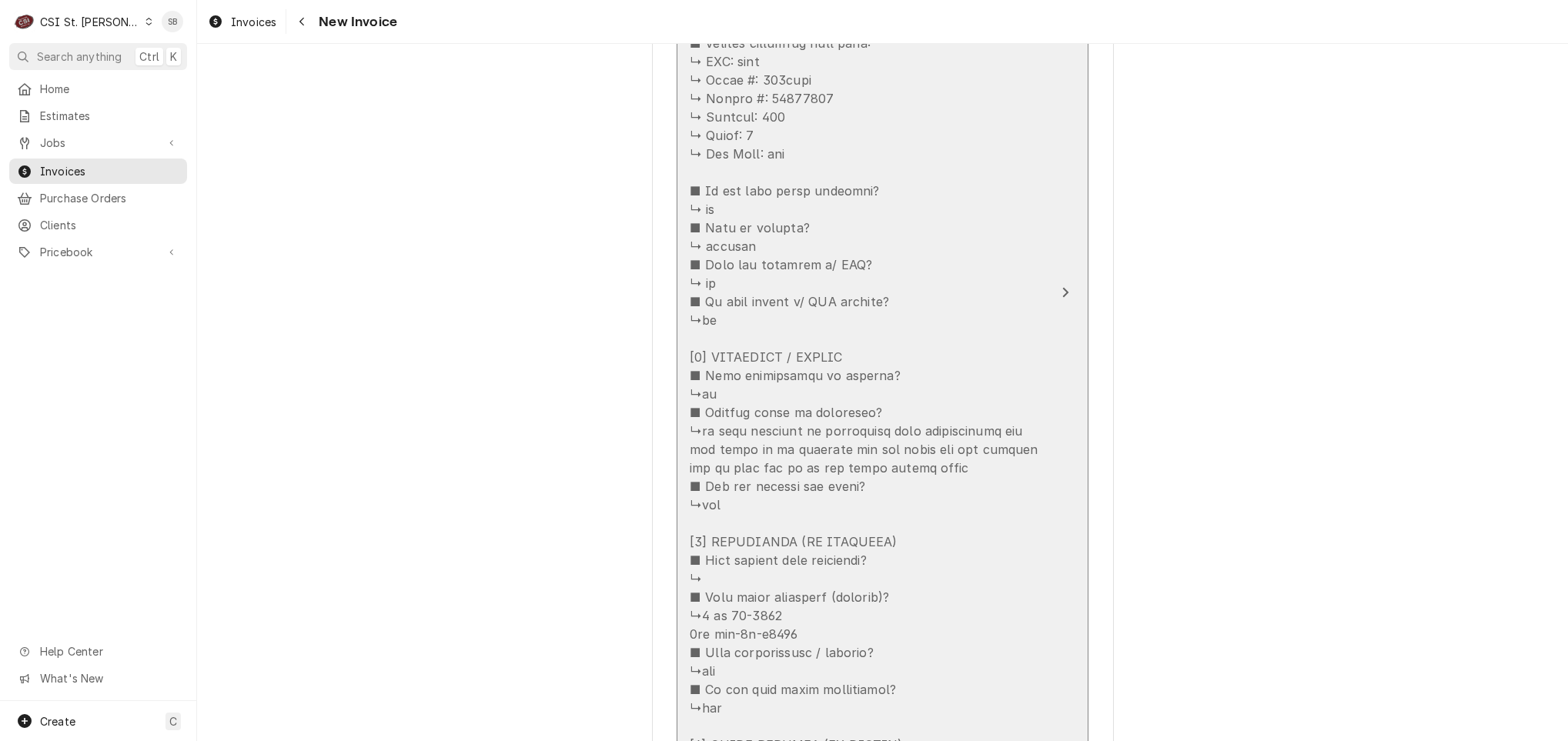
click at [904, 442] on div "Update Line Item" at bounding box center [866, 421] width 353 height 1071
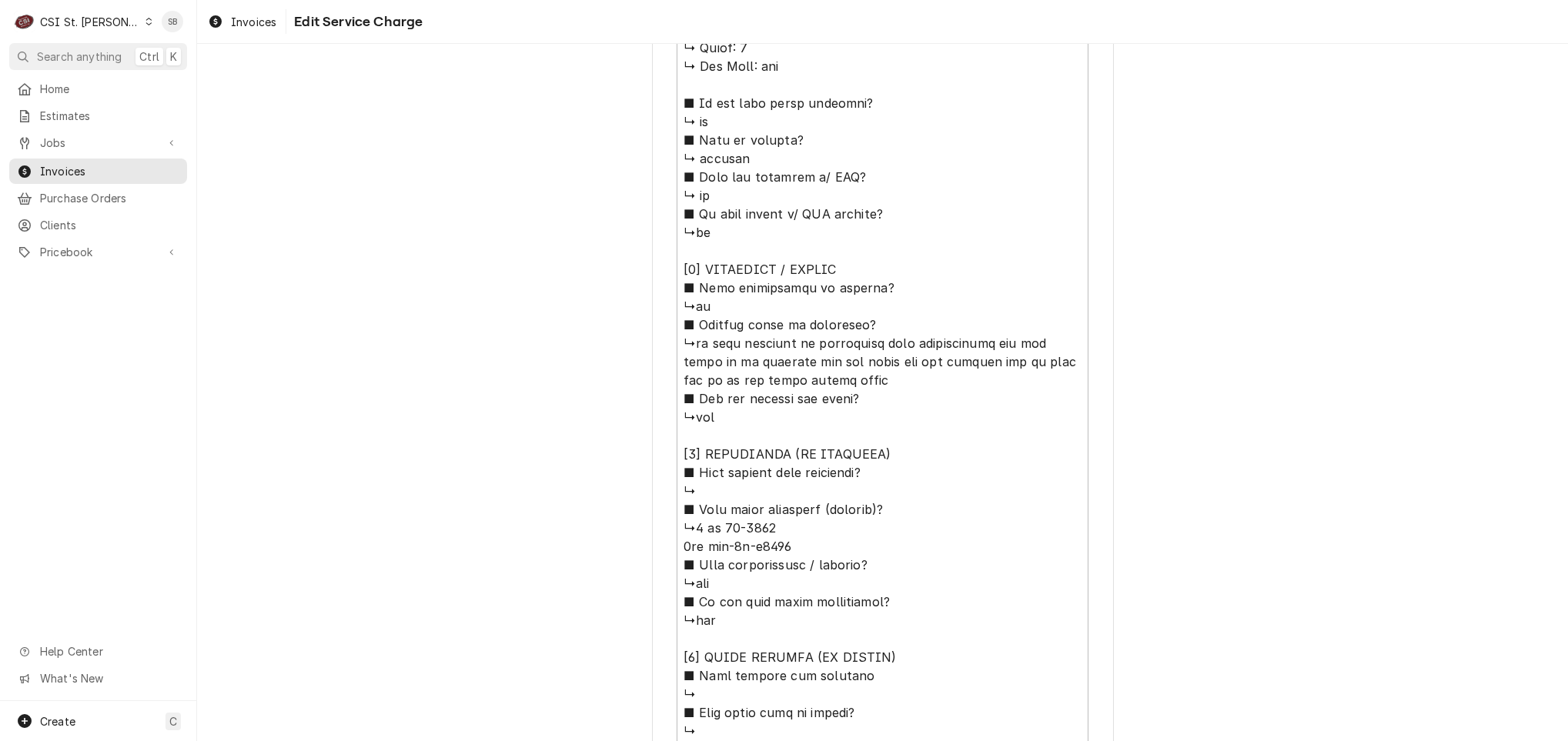
scroll to position [1116, 0]
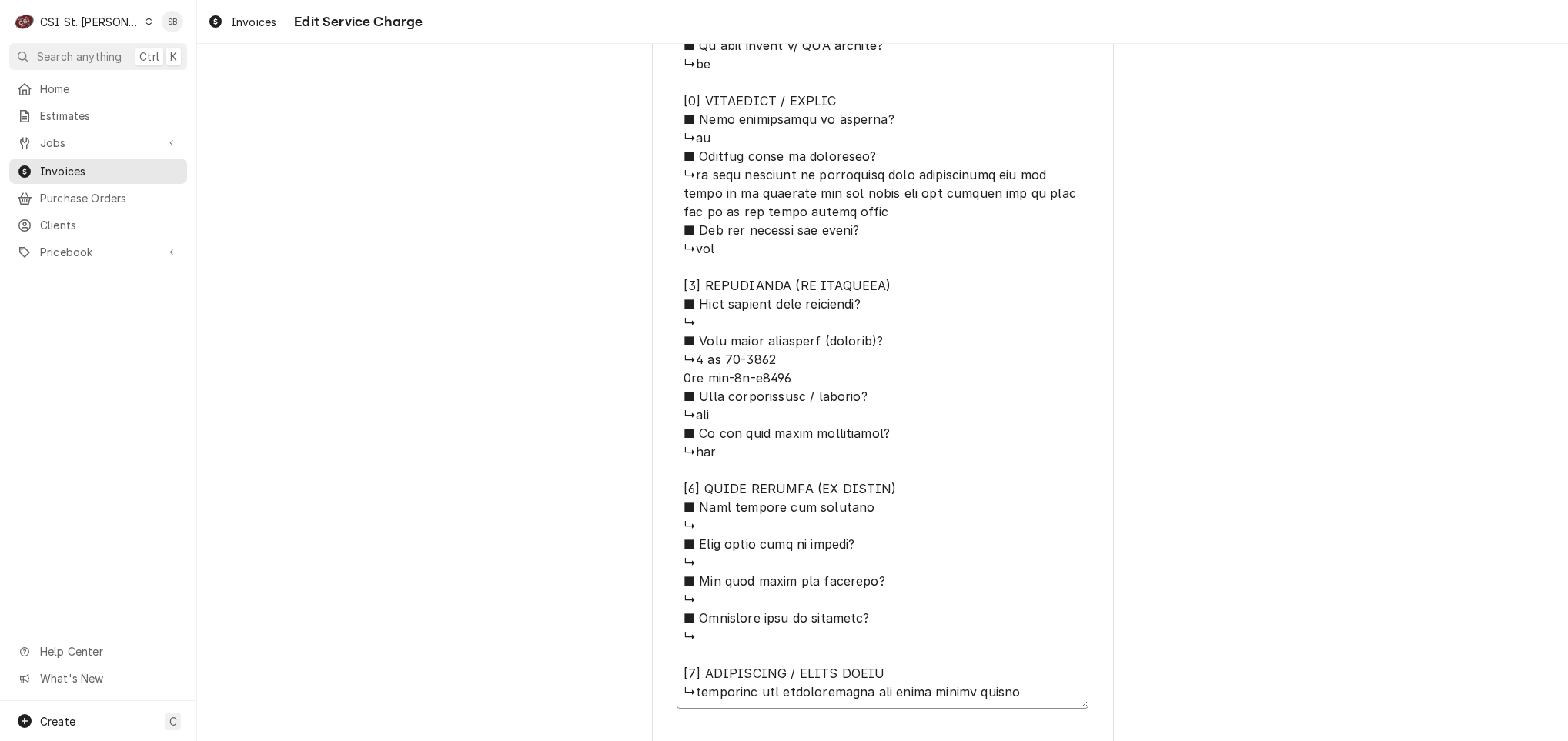
click at [688, 168] on textarea "Service Summary ( optional )" at bounding box center [883, 166] width 412 height 1086
type textarea "x"
type textarea "⚠️ 𝗙𝗢𝗥𝗠 𝗜𝗡𝗦𝗧𝗥𝗨𝗖𝗧𝗜𝗢𝗡𝗦 ⚠️ ✪ 𝗖𝗼𝗺𝗽𝗹𝗲𝘁𝗲 𝗮𝗹𝗹 𝗿𝗲𝗹𝗲𝘃𝗮𝗻𝘁 𝘀𝗲𝗰𝘁𝗶𝗼𝗻𝘀 ✪ 𝗣𝗿𝗼𝘃𝗶𝗱𝗲 𝗱𝗲𝘁𝗮𝗶𝗹𝗲𝗱 𝗮𝗻𝘀…"
type textarea "x"
type textarea "⚠️ 𝗙𝗢𝗥𝗠 𝗜𝗡𝗦𝗧𝗥𝗨𝗖𝗧𝗜𝗢𝗡𝗦 ⚠️ ✪ 𝗖𝗼𝗺𝗽𝗹𝗲𝘁𝗲 𝗮𝗹𝗹 𝗿𝗲𝗹𝗲𝘃𝗮𝗻𝘁 𝘀𝗲𝗰𝘁𝗶𝗼𝗻𝘀 ✪ 𝗣𝗿𝗼𝘃𝗶𝗱𝗲 𝗱𝗲𝘁𝗮𝗶𝗹𝗲𝗱 𝗮𝗻𝘀…"
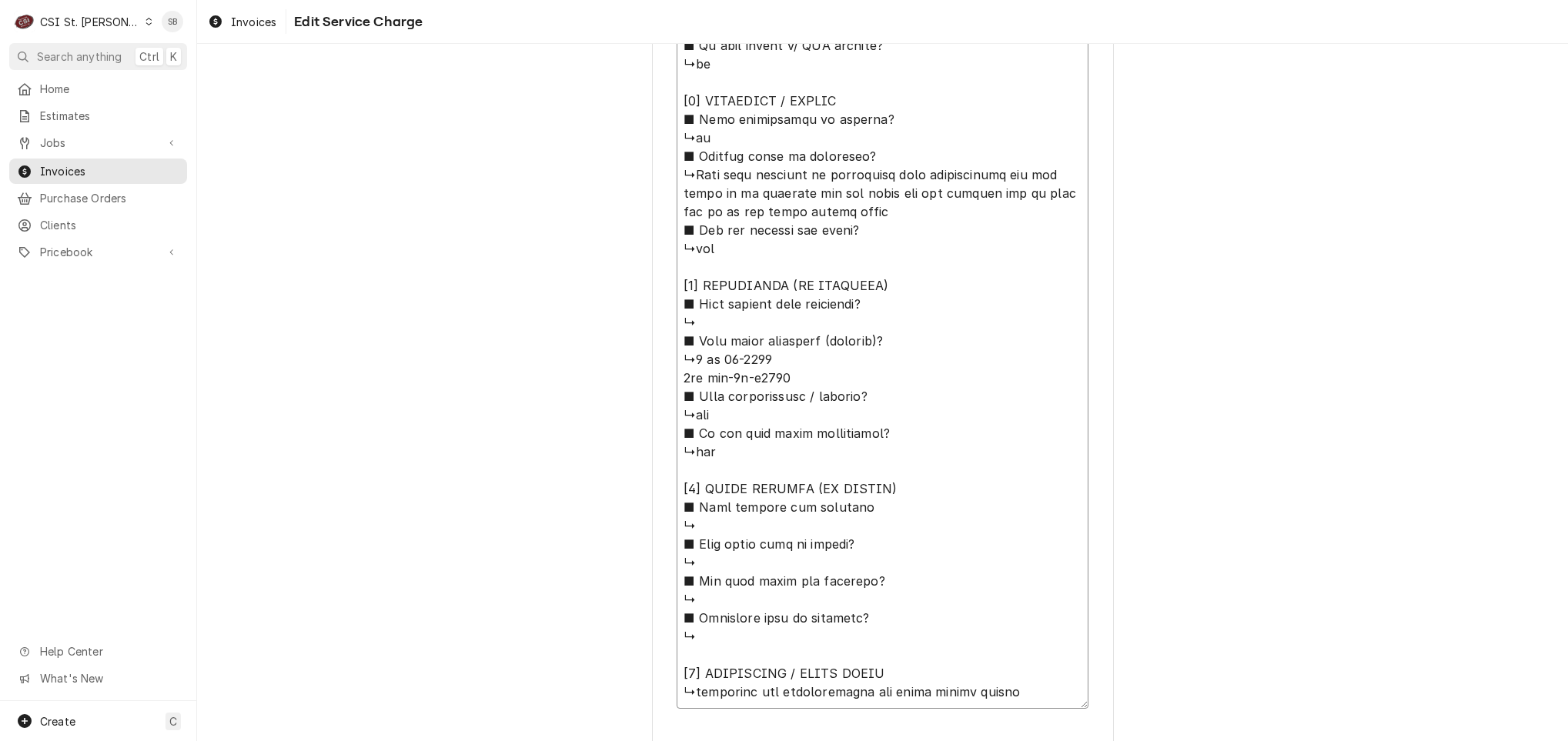
type textarea "x"
type textarea "⚠️ 𝗙𝗢𝗥𝗠 𝗜𝗡𝗦𝗧𝗥𝗨𝗖𝗧𝗜𝗢𝗡𝗦 ⚠️ ✪ 𝗖𝗼𝗺𝗽𝗹𝗲𝘁𝗲 𝗮𝗹𝗹 𝗿𝗲𝗹𝗲𝘃𝗮𝗻𝘁 𝘀𝗲𝗰𝘁𝗶𝗼𝗻𝘀 ✪ 𝗣𝗿𝗼𝘃𝗶𝗱𝗲 𝗱𝗲𝘁𝗮𝗶𝗹𝗲𝗱 𝗮𝗻𝘀…"
type textarea "x"
type textarea "⚠️ 𝗙𝗢𝗥𝗠 𝗜𝗡𝗦𝗧𝗥𝗨𝗖𝗧𝗜𝗢𝗡𝗦 ⚠️ ✪ 𝗖𝗼𝗺𝗽𝗹𝗲𝘁𝗲 𝗮𝗹𝗹 𝗿𝗲𝗹𝗲𝘃𝗮𝗻𝘁 𝘀𝗲𝗰𝘁𝗶𝗼𝗻𝘀 ✪ 𝗣𝗿𝗼𝘃𝗶𝗱𝗲 𝗱𝗲𝘁𝗮𝗶𝗹𝗲𝗱 𝗮𝗻𝘀…"
type textarea "x"
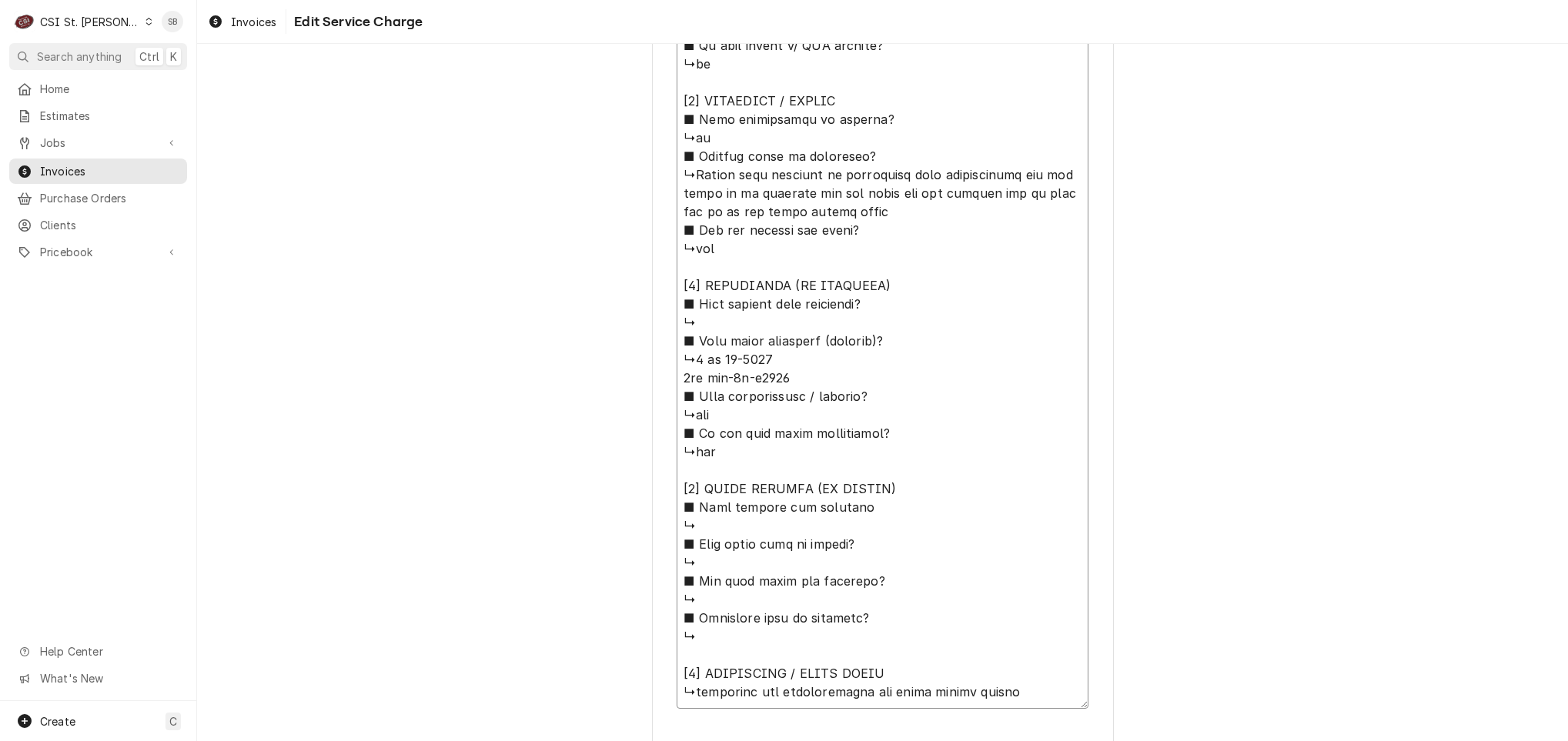
type textarea "⚠️ 𝗙𝗢𝗥𝗠 𝗜𝗡𝗦𝗧𝗥𝗨𝗖𝗧𝗜𝗢𝗡𝗦 ⚠️ ✪ 𝗖𝗼𝗺𝗽𝗹𝗲𝘁𝗲 𝗮𝗹𝗹 𝗿𝗲𝗹𝗲𝘃𝗮𝗻𝘁 𝘀𝗲𝗰𝘁𝗶𝗼𝗻𝘀 ✪ 𝗣𝗿𝗼𝘃𝗶𝗱𝗲 𝗱𝗲𝘁𝗮𝗶𝗹𝗲𝗱 𝗮𝗻𝘀…"
type textarea "x"
type textarea "⚠️ 𝗙𝗢𝗥𝗠 𝗜𝗡𝗦𝗧𝗥𝗨𝗖𝗧𝗜𝗢𝗡𝗦 ⚠️ ✪ 𝗖𝗼𝗺𝗽𝗹𝗲𝘁𝗲 𝗮𝗹𝗹 𝗿𝗲𝗹𝗲𝘃𝗮𝗻𝘁 𝘀𝗲𝗰𝘁𝗶𝗼𝗻𝘀 ✪ 𝗣𝗿𝗼𝘃𝗶𝗱𝗲 𝗱𝗲𝘁𝗮𝗶𝗹𝗲𝗱 𝗮𝗻𝘀…"
type textarea "x"
type textarea "⚠️ 𝗙𝗢𝗥𝗠 𝗜𝗡𝗦𝗧𝗥𝗨𝗖𝗧𝗜𝗢𝗡𝗦 ⚠️ ✪ 𝗖𝗼𝗺𝗽𝗹𝗲𝘁𝗲 𝗮𝗹𝗹 𝗿𝗲𝗹𝗲𝘃𝗮𝗻𝘁 𝘀𝗲𝗰𝘁𝗶𝗼𝗻𝘀 ✪ 𝗣𝗿𝗼𝘃𝗶𝗱𝗲 𝗱𝗲𝘁𝗮𝗶𝗹𝗲𝗱 𝗮𝗻𝘀…"
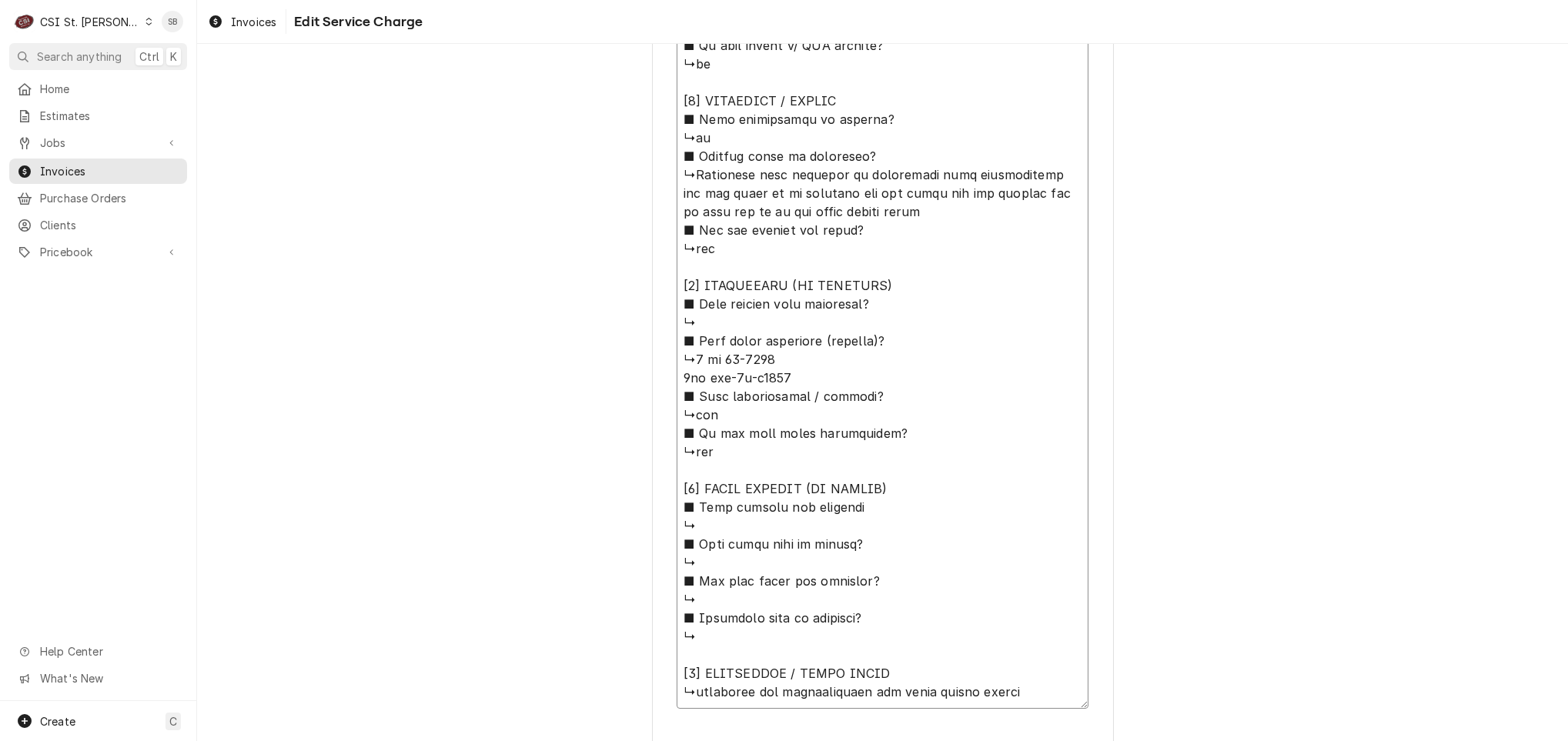
type textarea "x"
type textarea "⚠️ 𝗙𝗢𝗥𝗠 𝗜𝗡𝗦𝗧𝗥𝗨𝗖𝗧𝗜𝗢𝗡𝗦 ⚠️ ✪ 𝗖𝗼𝗺𝗽𝗹𝗲𝘁𝗲 𝗮𝗹𝗹 𝗿𝗲𝗹𝗲𝘃𝗮𝗻𝘁 𝘀𝗲𝗰𝘁𝗶𝗼𝗻𝘀 ✪ 𝗣𝗿𝗼𝘃𝗶𝗱𝗲 𝗱𝗲𝘁𝗮𝗶𝗹𝗲𝗱 𝗮𝗻𝘀…"
type textarea "x"
type textarea "⚠️ 𝗙𝗢𝗥𝗠 𝗜𝗡𝗦𝗧𝗥𝗨𝗖𝗧𝗜𝗢𝗡𝗦 ⚠️ ✪ 𝗖𝗼𝗺𝗽𝗹𝗲𝘁𝗲 𝗮𝗹𝗹 𝗿𝗲𝗹𝗲𝘃𝗮𝗻𝘁 𝘀𝗲𝗰𝘁𝗶𝗼𝗻𝘀 ✪ 𝗣𝗿𝗼𝘃𝗶𝗱𝗲 𝗱𝗲𝘁𝗮𝗶𝗹𝗲𝗱 𝗮𝗻𝘀…"
type textarea "x"
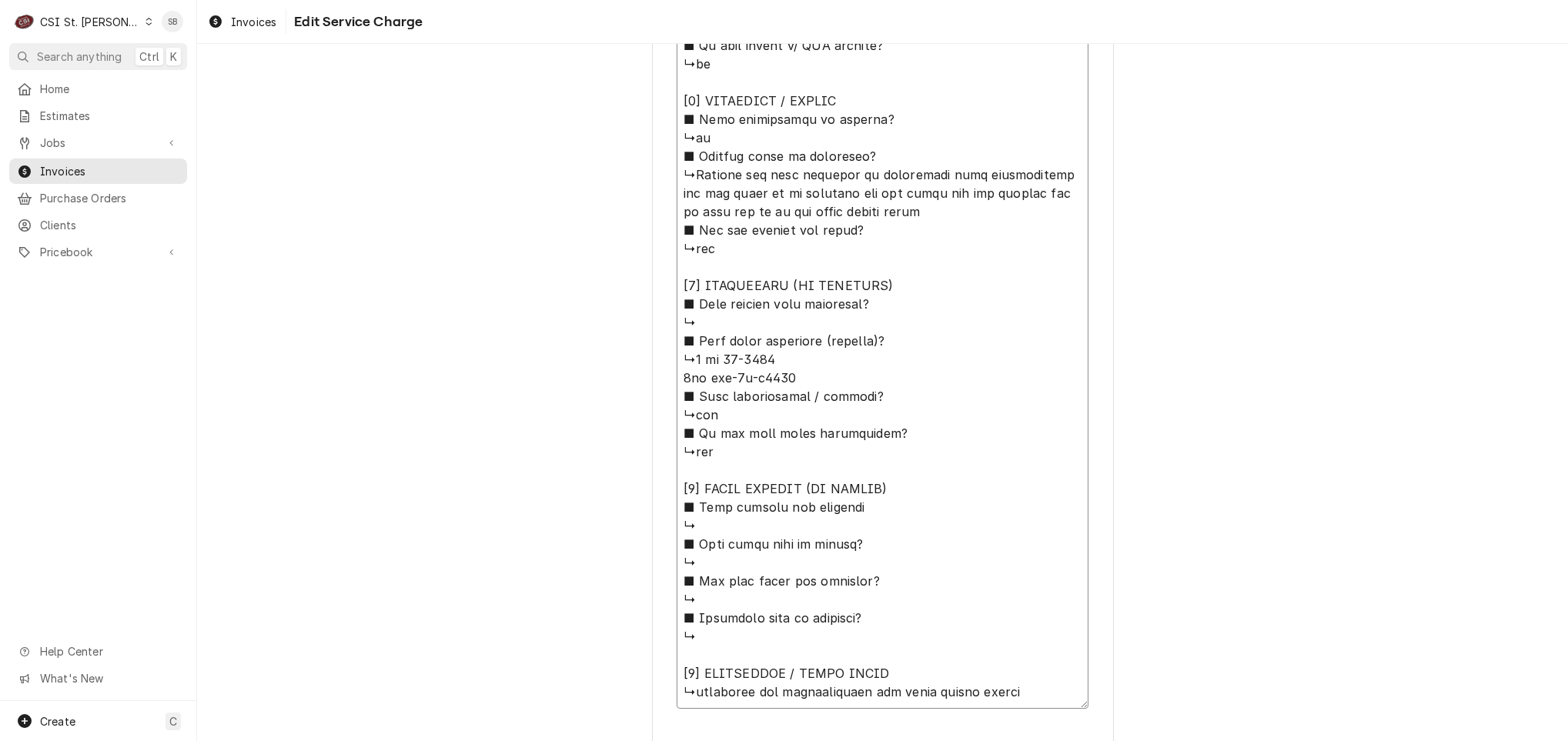
type textarea "⚠️ 𝗙𝗢𝗥𝗠 𝗜𝗡𝗦𝗧𝗥𝗨𝗖𝗧𝗜𝗢𝗡𝗦 ⚠️ ✪ 𝗖𝗼𝗺𝗽𝗹𝗲𝘁𝗲 𝗮𝗹𝗹 𝗿𝗲𝗹𝗲𝘃𝗮𝗻𝘁 𝘀𝗲𝗰𝘁𝗶𝗼𝗻𝘀 ✪ 𝗣𝗿𝗼𝘃𝗶𝗱𝗲 𝗱𝗲𝘁𝗮𝗶𝗹𝗲𝗱 𝗮𝗻𝘀…"
type textarea "x"
type textarea "⚠️ 𝗙𝗢𝗥𝗠 𝗜𝗡𝗦𝗧𝗥𝗨𝗖𝗧𝗜𝗢𝗡𝗦 ⚠️ ✪ 𝗖𝗼𝗺𝗽𝗹𝗲𝘁𝗲 𝗮𝗹𝗹 𝗿𝗲𝗹𝗲𝘃𝗮𝗻𝘁 𝘀𝗲𝗰𝘁𝗶𝗼𝗻𝘀 ✪ 𝗣𝗿𝗼𝘃𝗶𝗱𝗲 𝗱𝗲𝘁𝗮𝗶𝗹𝗲𝗱 𝗮𝗻𝘀…"
type textarea "x"
type textarea "⚠️ 𝗙𝗢𝗥𝗠 𝗜𝗡𝗦𝗧𝗥𝗨𝗖𝗧𝗜𝗢𝗡𝗦 ⚠️ ✪ 𝗖𝗼𝗺𝗽𝗹𝗲𝘁𝗲 𝗮𝗹𝗹 𝗿𝗲𝗹𝗲𝘃𝗮𝗻𝘁 𝘀𝗲𝗰𝘁𝗶𝗼𝗻𝘀 ✪ 𝗣𝗿𝗼𝘃𝗶𝗱𝗲 𝗱𝗲𝘁𝗮𝗶𝗹𝗲𝗱 𝗮𝗻𝘀…"
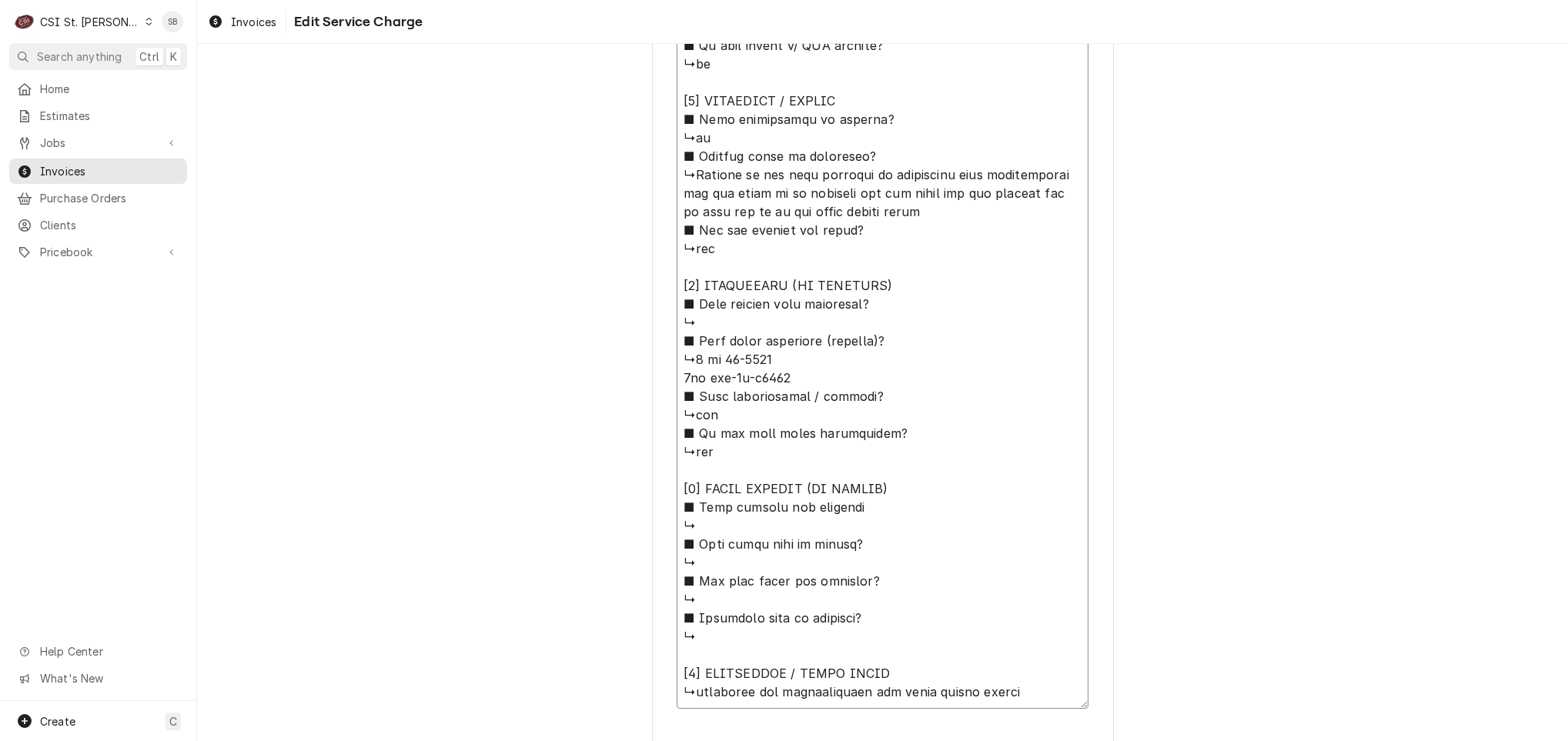
type textarea "x"
type textarea "⚠️ 𝗙𝗢𝗥𝗠 𝗜𝗡𝗦𝗧𝗥𝗨𝗖𝗧𝗜𝗢𝗡𝗦 ⚠️ ✪ 𝗖𝗼𝗺𝗽𝗹𝗲𝘁𝗲 𝗮𝗹𝗹 𝗿𝗲𝗹𝗲𝘃𝗮𝗻𝘁 𝘀𝗲𝗰𝘁𝗶𝗼𝗻𝘀 ✪ 𝗣𝗿𝗼𝘃𝗶𝗱𝗲 𝗱𝗲𝘁𝗮𝗶𝗹𝗲𝗱 𝗮𝗻𝘀…"
type textarea "x"
type textarea "⚠️ 𝗙𝗢𝗥𝗠 𝗜𝗡𝗦𝗧𝗥𝗨𝗖𝗧𝗜𝗢𝗡𝗦 ⚠️ ✪ 𝗖𝗼𝗺𝗽𝗹𝗲𝘁𝗲 𝗮𝗹𝗹 𝗿𝗲𝗹𝗲𝘃𝗮𝗻𝘁 𝘀𝗲𝗰𝘁𝗶𝗼𝗻𝘀 ✪ 𝗣𝗿𝗼𝘃𝗶𝗱𝗲 𝗱𝗲𝘁𝗮𝗶𝗹𝗲𝗱 𝗮𝗻𝘀…"
type textarea "x"
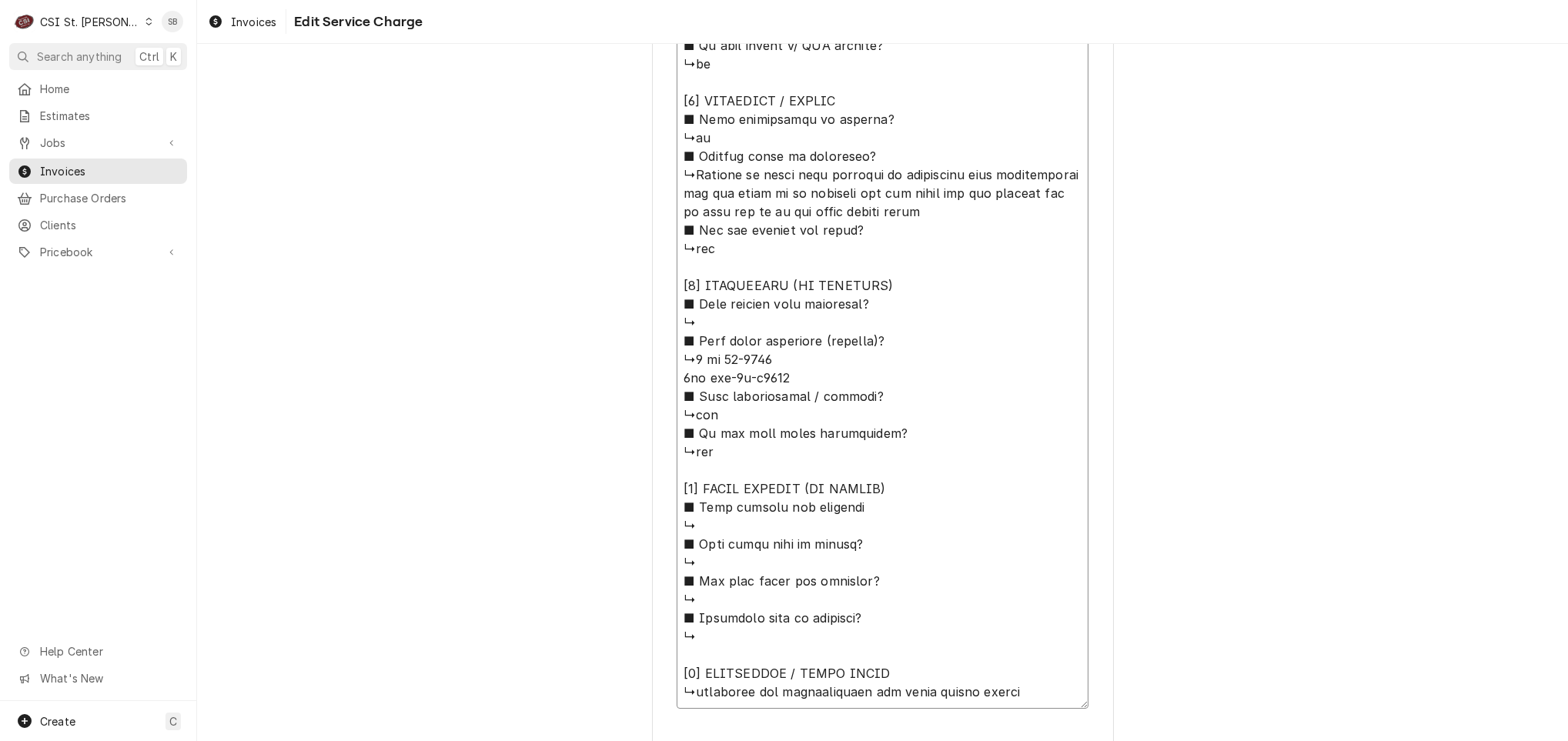
type textarea "⚠️ 𝗙𝗢𝗥𝗠 𝗜𝗡𝗦𝗧𝗥𝗨𝗖𝗧𝗜𝗢𝗡𝗦 ⚠️ ✪ 𝗖𝗼𝗺𝗽𝗹𝗲𝘁𝗲 𝗮𝗹𝗹 𝗿𝗲𝗹𝗲𝘃𝗮𝗻𝘁 𝘀𝗲𝗰𝘁𝗶𝗼𝗻𝘀 ✪ 𝗣𝗿𝗼𝘃𝗶𝗱𝗲 𝗱𝗲𝘁𝗮𝗶𝗹𝗲𝗱 𝗮𝗻𝘀…"
type textarea "x"
type textarea "⚠️ 𝗙𝗢𝗥𝗠 𝗜𝗡𝗦𝗧𝗥𝗨𝗖𝗧𝗜𝗢𝗡𝗦 ⚠️ ✪ 𝗖𝗼𝗺𝗽𝗹𝗲𝘁𝗲 𝗮𝗹𝗹 𝗿𝗲𝗹𝗲𝘃𝗮𝗻𝘁 𝘀𝗲𝗰𝘁𝗶𝗼𝗻𝘀 ✪ 𝗣𝗿𝗼𝘃𝗶𝗱𝗲 𝗱𝗲𝘁𝗮𝗶𝗹𝗲𝗱 𝗮𝗻𝘀…"
type textarea "x"
type textarea "⚠️ 𝗙𝗢𝗥𝗠 𝗜𝗡𝗦𝗧𝗥𝗨𝗖𝗧𝗜𝗢𝗡𝗦 ⚠️ ✪ 𝗖𝗼𝗺𝗽𝗹𝗲𝘁𝗲 𝗮𝗹𝗹 𝗿𝗲𝗹𝗲𝘃𝗮𝗻𝘁 𝘀𝗲𝗰𝘁𝗶𝗼𝗻𝘀 ✪ 𝗣𝗿𝗼𝘃𝗶𝗱𝗲 𝗱𝗲𝘁𝗮𝗶𝗹𝗲𝗱 𝗮𝗻𝘀…"
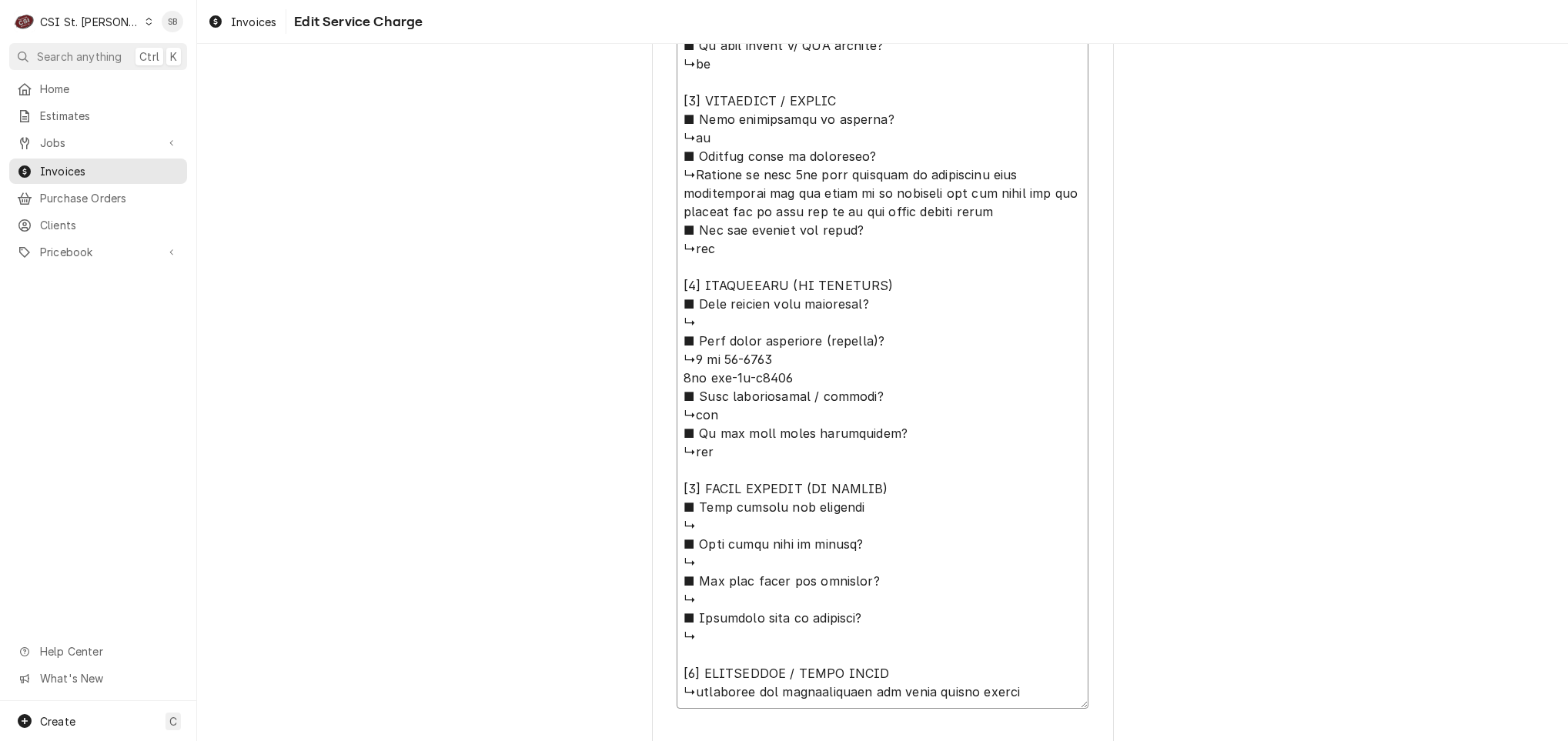
type textarea "x"
type textarea "⚠️ 𝗙𝗢𝗥𝗠 𝗜𝗡𝗦𝗧𝗥𝗨𝗖𝗧𝗜𝗢𝗡𝗦 ⚠️ ✪ 𝗖𝗼𝗺𝗽𝗹𝗲𝘁𝗲 𝗮𝗹𝗹 𝗿𝗲𝗹𝗲𝘃𝗮𝗻𝘁 𝘀𝗲𝗰𝘁𝗶𝗼𝗻𝘀 ✪ 𝗣𝗿𝗼𝘃𝗶𝗱𝗲 𝗱𝗲𝘁𝗮𝗶𝗹𝗲𝗱 𝗮𝗻𝘀…"
type textarea "x"
type textarea "⚠️ 𝗙𝗢𝗥𝗠 𝗜𝗡𝗦𝗧𝗥𝗨𝗖𝗧𝗜𝗢𝗡𝗦 ⚠️ ✪ 𝗖𝗼𝗺𝗽𝗹𝗲𝘁𝗲 𝗮𝗹𝗹 𝗿𝗲𝗹𝗲𝘃𝗮𝗻𝘁 𝘀𝗲𝗰𝘁𝗶𝗼𝗻𝘀 ✪ 𝗣𝗿𝗼𝘃𝗶𝗱𝗲 𝗱𝗲𝘁𝗮𝗶𝗹𝗲𝗱 𝗮𝗻𝘀…"
type textarea "x"
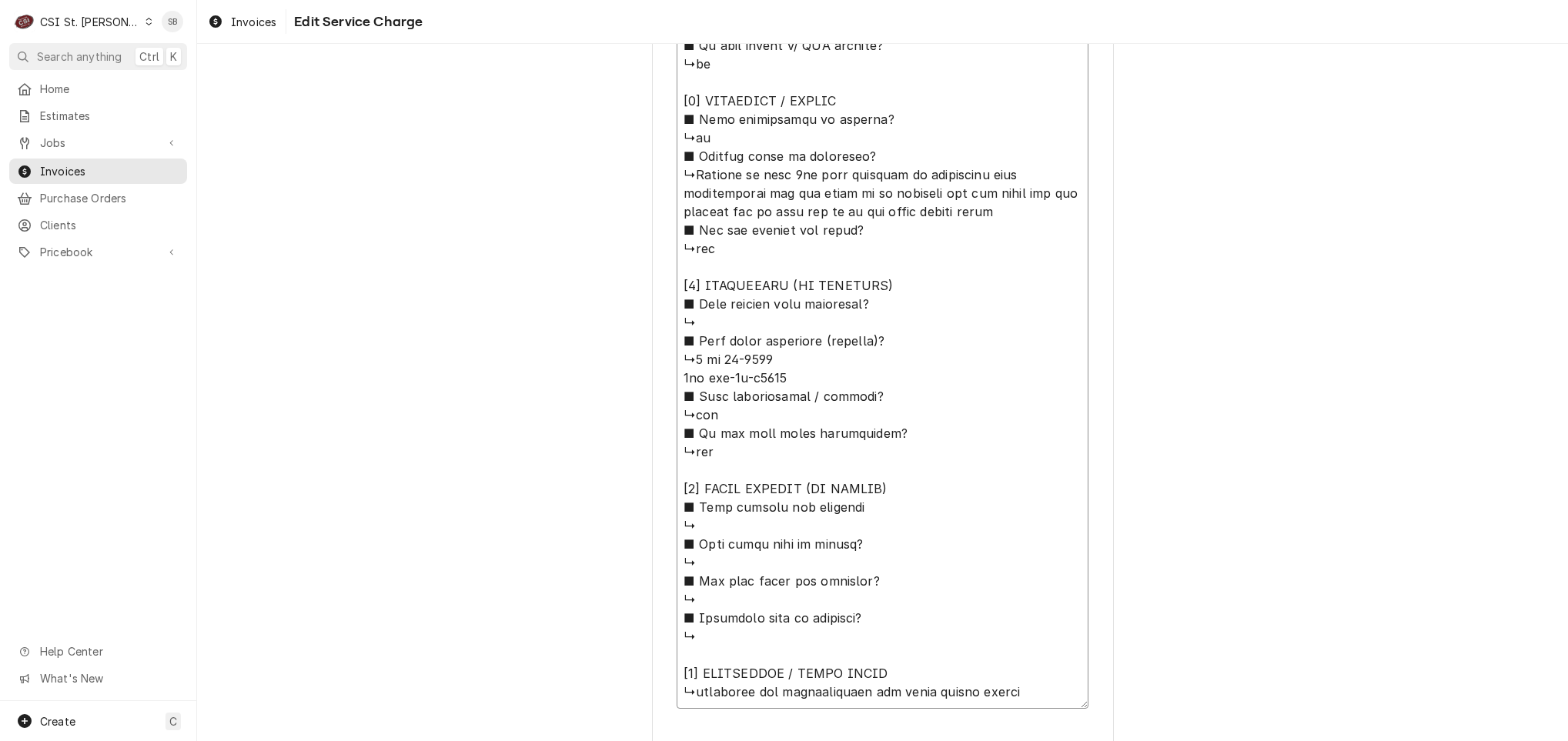
type textarea "⚠️ 𝗙𝗢𝗥𝗠 𝗜𝗡𝗦𝗧𝗥𝗨𝗖𝗧𝗜𝗢𝗡𝗦 ⚠️ ✪ 𝗖𝗼𝗺𝗽𝗹𝗲𝘁𝗲 𝗮𝗹𝗹 𝗿𝗲𝗹𝗲𝘃𝗮𝗻𝘁 𝘀𝗲𝗰𝘁𝗶𝗼𝗻𝘀 ✪ 𝗣𝗿𝗼𝘃𝗶𝗱𝗲 𝗱𝗲𝘁𝗮𝗶𝗹𝗲𝗱 𝗮𝗻𝘀…"
type textarea "x"
type textarea "⚠️ 𝗙𝗢𝗥𝗠 𝗜𝗡𝗦𝗧𝗥𝗨𝗖𝗧𝗜𝗢𝗡𝗦 ⚠️ ✪ 𝗖𝗼𝗺𝗽𝗹𝗲𝘁𝗲 𝗮𝗹𝗹 𝗿𝗲𝗹𝗲𝘃𝗮𝗻𝘁 𝘀𝗲𝗰𝘁𝗶𝗼𝗻𝘀 ✪ 𝗣𝗿𝗼𝘃𝗶𝗱𝗲 𝗱𝗲𝘁𝗮𝗶𝗹𝗲𝗱 𝗮𝗻𝘀…"
type textarea "x"
type textarea "⚠️ 𝗙𝗢𝗥𝗠 𝗜𝗡𝗦𝗧𝗥𝗨𝗖𝗧𝗜𝗢𝗡𝗦 ⚠️ ✪ 𝗖𝗼𝗺𝗽𝗹𝗲𝘁𝗲 𝗮𝗹𝗹 𝗿𝗲𝗹𝗲𝘃𝗮𝗻𝘁 𝘀𝗲𝗰𝘁𝗶𝗼𝗻𝘀 ✪ 𝗣𝗿𝗼𝘃𝗶𝗱𝗲 𝗱𝗲𝘁𝗮𝗶𝗹𝗲𝗱 𝗮𝗻𝘀…"
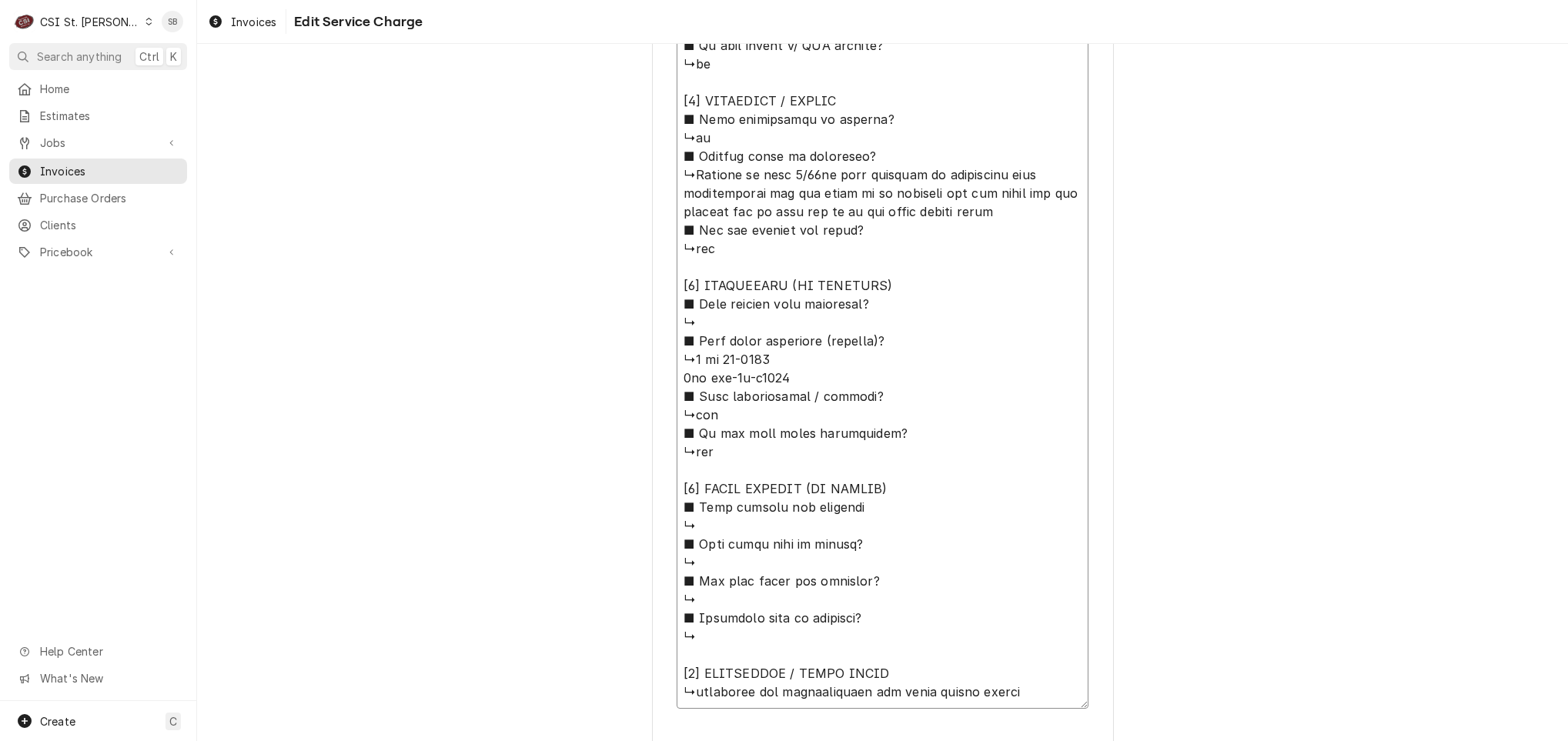
type textarea "x"
type textarea "⚠️ 𝗙𝗢𝗥𝗠 𝗜𝗡𝗦𝗧𝗥𝗨𝗖𝗧𝗜𝗢𝗡𝗦 ⚠️ ✪ 𝗖𝗼𝗺𝗽𝗹𝗲𝘁𝗲 𝗮𝗹𝗹 𝗿𝗲𝗹𝗲𝘃𝗮𝗻𝘁 𝘀𝗲𝗰𝘁𝗶𝗼𝗻𝘀 ✪ 𝗣𝗿𝗼𝘃𝗶𝗱𝗲 𝗱𝗲𝘁𝗮𝗶𝗹𝗲𝗱 𝗮𝗻𝘀…"
type textarea "x"
type textarea "⚠️ 𝗙𝗢𝗥𝗠 𝗜𝗡𝗦𝗧𝗥𝗨𝗖𝗧𝗜𝗢𝗡𝗦 ⚠️ ✪ 𝗖𝗼𝗺𝗽𝗹𝗲𝘁𝗲 𝗮𝗹𝗹 𝗿𝗲𝗹𝗲𝘃𝗮𝗻𝘁 𝘀𝗲𝗰𝘁𝗶𝗼𝗻𝘀 ✪ 𝗣𝗿𝗼𝘃𝗶𝗱𝗲 𝗱𝗲𝘁𝗮𝗶𝗹𝗲𝗱 𝗮𝗻𝘀…"
type textarea "x"
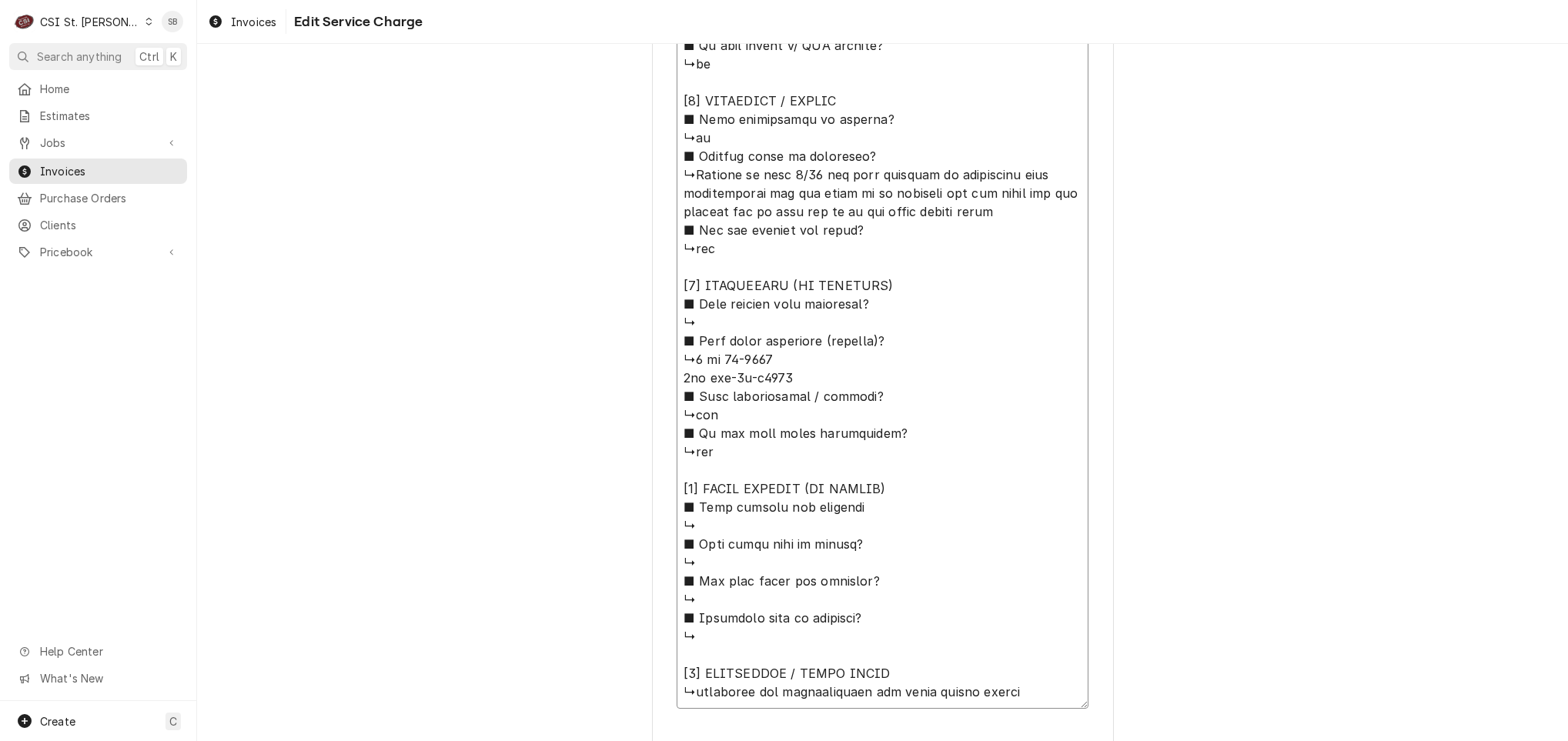
type textarea "⚠️ 𝗙𝗢𝗥𝗠 𝗜𝗡𝗦𝗧𝗥𝗨𝗖𝗧𝗜𝗢𝗡𝗦 ⚠️ ✪ 𝗖𝗼𝗺𝗽𝗹𝗲𝘁𝗲 𝗮𝗹𝗹 𝗿𝗲𝗹𝗲𝘃𝗮𝗻𝘁 𝘀𝗲𝗰𝘁𝗶𝗼𝗻𝘀 ✪ 𝗣𝗿𝗼𝘃𝗶𝗱𝗲 𝗱𝗲𝘁𝗮𝗶𝗹𝗲𝗱 𝗮𝗻𝘀…"
type textarea "x"
type textarea "⚠️ 𝗙𝗢𝗥𝗠 𝗜𝗡𝗦𝗧𝗥𝗨𝗖𝗧𝗜𝗢𝗡𝗦 ⚠️ ✪ 𝗖𝗼𝗺𝗽𝗹𝗲𝘁𝗲 𝗮𝗹𝗹 𝗿𝗲𝗹𝗲𝘃𝗮𝗻𝘁 𝘀𝗲𝗰𝘁𝗶𝗼𝗻𝘀 ✪ 𝗣𝗿𝗼𝘃𝗶𝗱𝗲 𝗱𝗲𝘁𝗮𝗶𝗹𝗲𝗱 𝗮𝗻𝘀…"
type textarea "x"
type textarea "⚠️ 𝗙𝗢𝗥𝗠 𝗜𝗡𝗦𝗧𝗥𝗨𝗖𝗧𝗜𝗢𝗡𝗦 ⚠️ ✪ 𝗖𝗼𝗺𝗽𝗹𝗲𝘁𝗲 𝗮𝗹𝗹 𝗿𝗲𝗹𝗲𝘃𝗮𝗻𝘁 𝘀𝗲𝗰𝘁𝗶𝗼𝗻𝘀 ✪ 𝗣𝗿𝗼𝘃𝗶𝗱𝗲 𝗱𝗲𝘁𝗮𝗶𝗹𝗲𝗱 𝗮𝗻𝘀…"
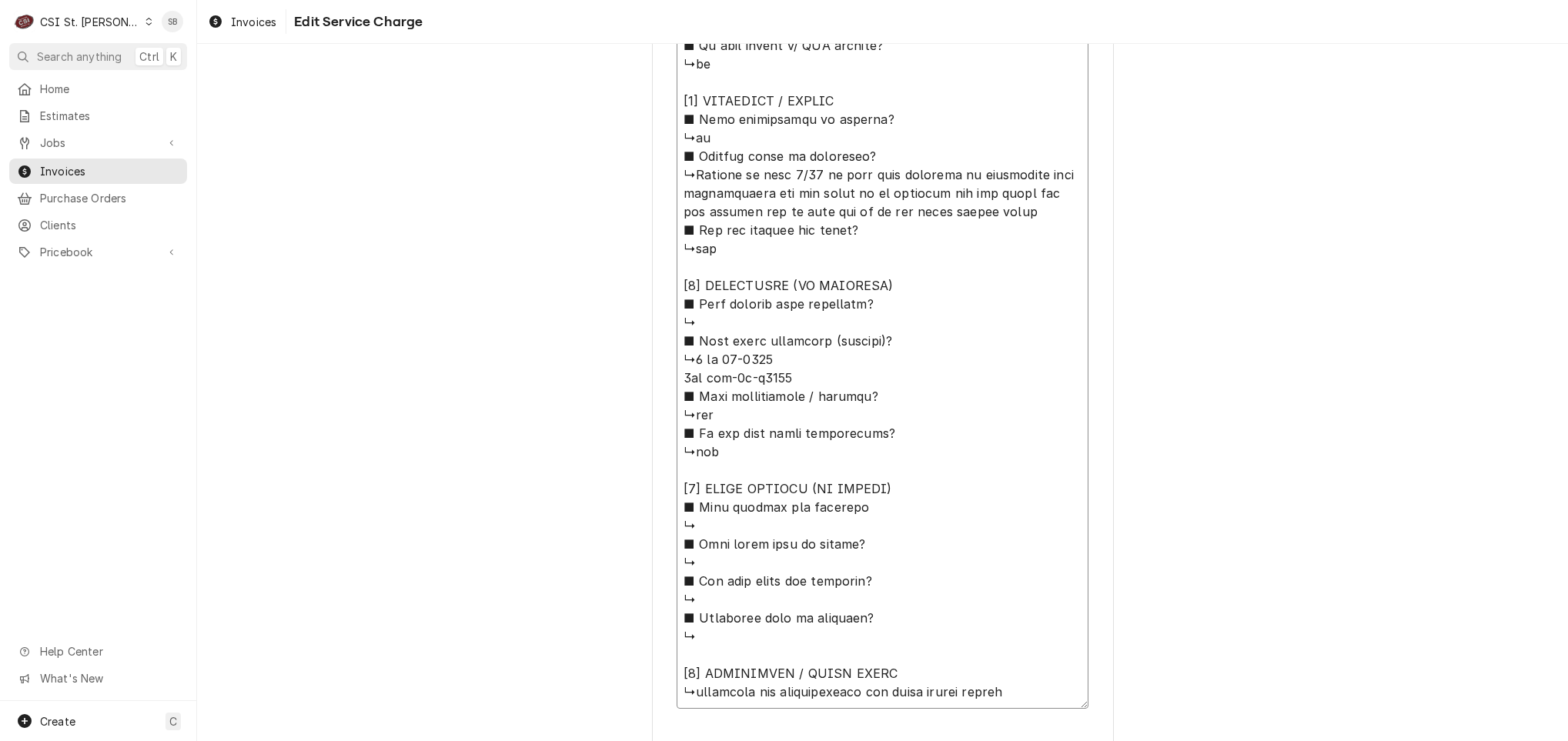
type textarea "x"
type textarea "⚠️ 𝗙𝗢𝗥𝗠 𝗜𝗡𝗦𝗧𝗥𝗨𝗖𝗧𝗜𝗢𝗡𝗦 ⚠️ ✪ 𝗖𝗼𝗺𝗽𝗹𝗲𝘁𝗲 𝗮𝗹𝗹 𝗿𝗲𝗹𝗲𝘃𝗮𝗻𝘁 𝘀𝗲𝗰𝘁𝗶𝗼𝗻𝘀 ✪ 𝗣𝗿𝗼𝘃𝗶𝗱𝗲 𝗱𝗲𝘁𝗮𝗶𝗹𝗲𝗱 𝗮𝗻𝘀…"
type textarea "x"
type textarea "⚠️ 𝗙𝗢𝗥𝗠 𝗜𝗡𝗦𝗧𝗥𝗨𝗖𝗧𝗜𝗢𝗡𝗦 ⚠️ ✪ 𝗖𝗼𝗺𝗽𝗹𝗲𝘁𝗲 𝗮𝗹𝗹 𝗿𝗲𝗹𝗲𝘃𝗮𝗻𝘁 𝘀𝗲𝗰𝘁𝗶𝗼𝗻𝘀 ✪ 𝗣𝗿𝗼𝘃𝗶𝗱𝗲 𝗱𝗲𝘁𝗮𝗶𝗹𝗲𝗱 𝗮𝗻𝘀…"
type textarea "x"
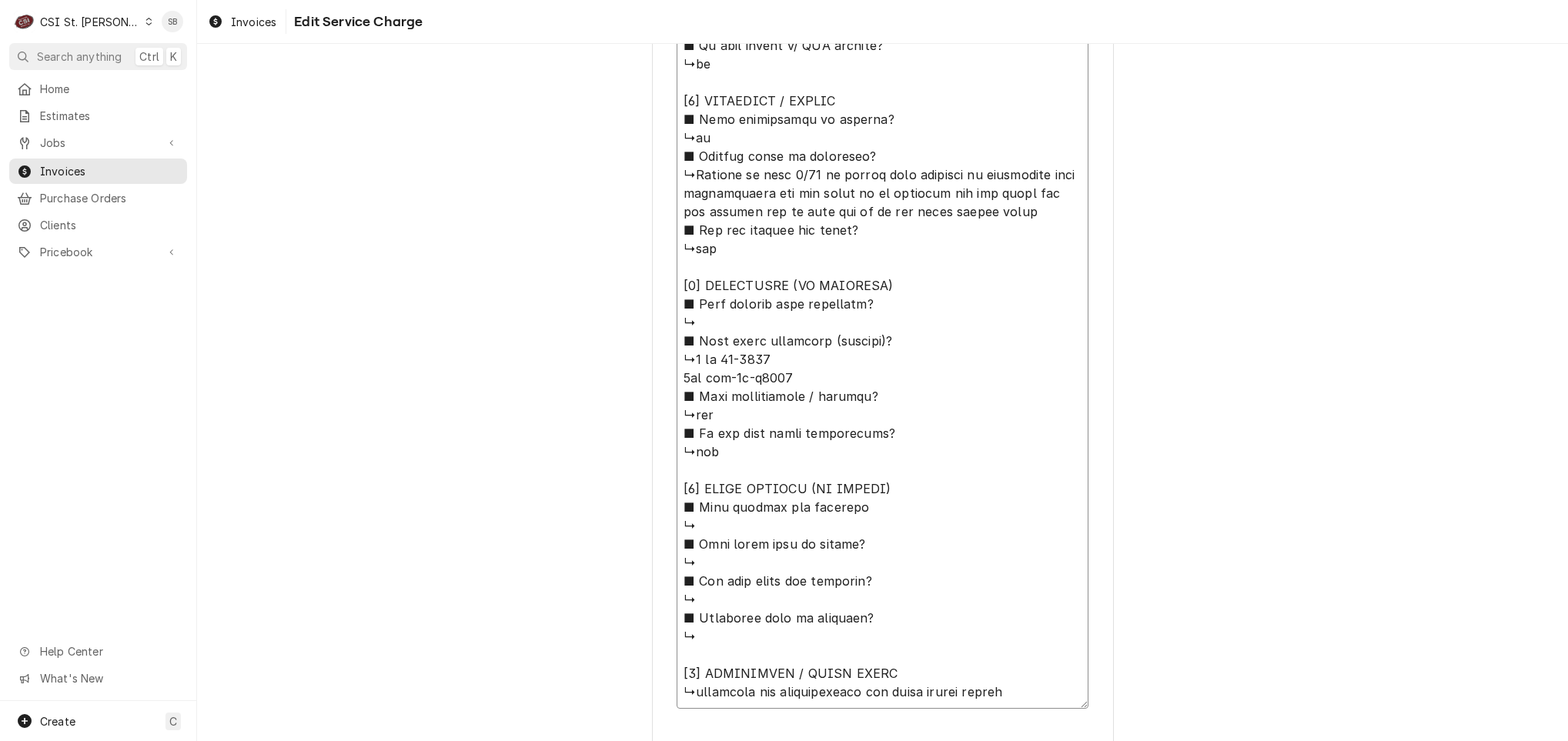
type textarea "⚠️ 𝗙𝗢𝗥𝗠 𝗜𝗡𝗦𝗧𝗥𝗨𝗖𝗧𝗜𝗢𝗡𝗦 ⚠️ ✪ 𝗖𝗼𝗺𝗽𝗹𝗲𝘁𝗲 𝗮𝗹𝗹 𝗿𝗲𝗹𝗲𝘃𝗮𝗻𝘁 𝘀𝗲𝗰𝘁𝗶𝗼𝗻𝘀 ✪ 𝗣𝗿𝗼𝘃𝗶𝗱𝗲 𝗱𝗲𝘁𝗮𝗶𝗹𝗲𝗱 𝗮𝗻𝘀…"
type textarea "x"
type textarea "⚠️ 𝗙𝗢𝗥𝗠 𝗜𝗡𝗦𝗧𝗥𝗨𝗖𝗧𝗜𝗢𝗡𝗦 ⚠️ ✪ 𝗖𝗼𝗺𝗽𝗹𝗲𝘁𝗲 𝗮𝗹𝗹 𝗿𝗲𝗹𝗲𝘃𝗮𝗻𝘁 𝘀𝗲𝗰𝘁𝗶𝗼𝗻𝘀 ✪ 𝗣𝗿𝗼𝘃𝗶𝗱𝗲 𝗱𝗲𝘁𝗮𝗶𝗹𝗲𝗱 𝗮𝗻𝘀…"
type textarea "x"
type textarea "⚠️ 𝗙𝗢𝗥𝗠 𝗜𝗡𝗦𝗧𝗥𝗨𝗖𝗧𝗜𝗢𝗡𝗦 ⚠️ ✪ 𝗖𝗼𝗺𝗽𝗹𝗲𝘁𝗲 𝗮𝗹𝗹 𝗿𝗲𝗹𝗲𝘃𝗮𝗻𝘁 𝘀𝗲𝗰𝘁𝗶𝗼𝗻𝘀 ✪ 𝗣𝗿𝗼𝘃𝗶𝗱𝗲 𝗱𝗲𝘁𝗮𝗶𝗹𝗲𝗱 𝗮𝗻𝘀…"
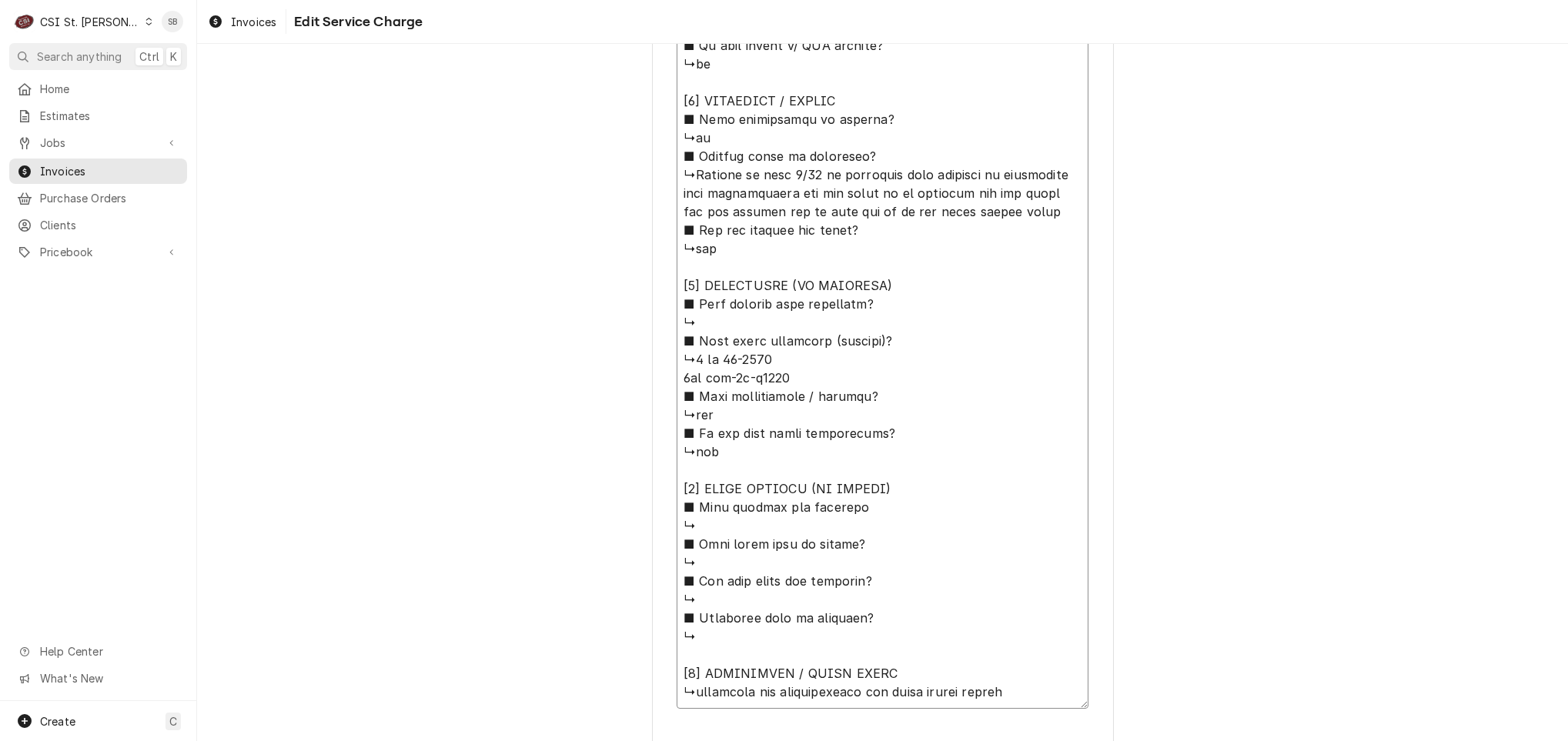
type textarea "x"
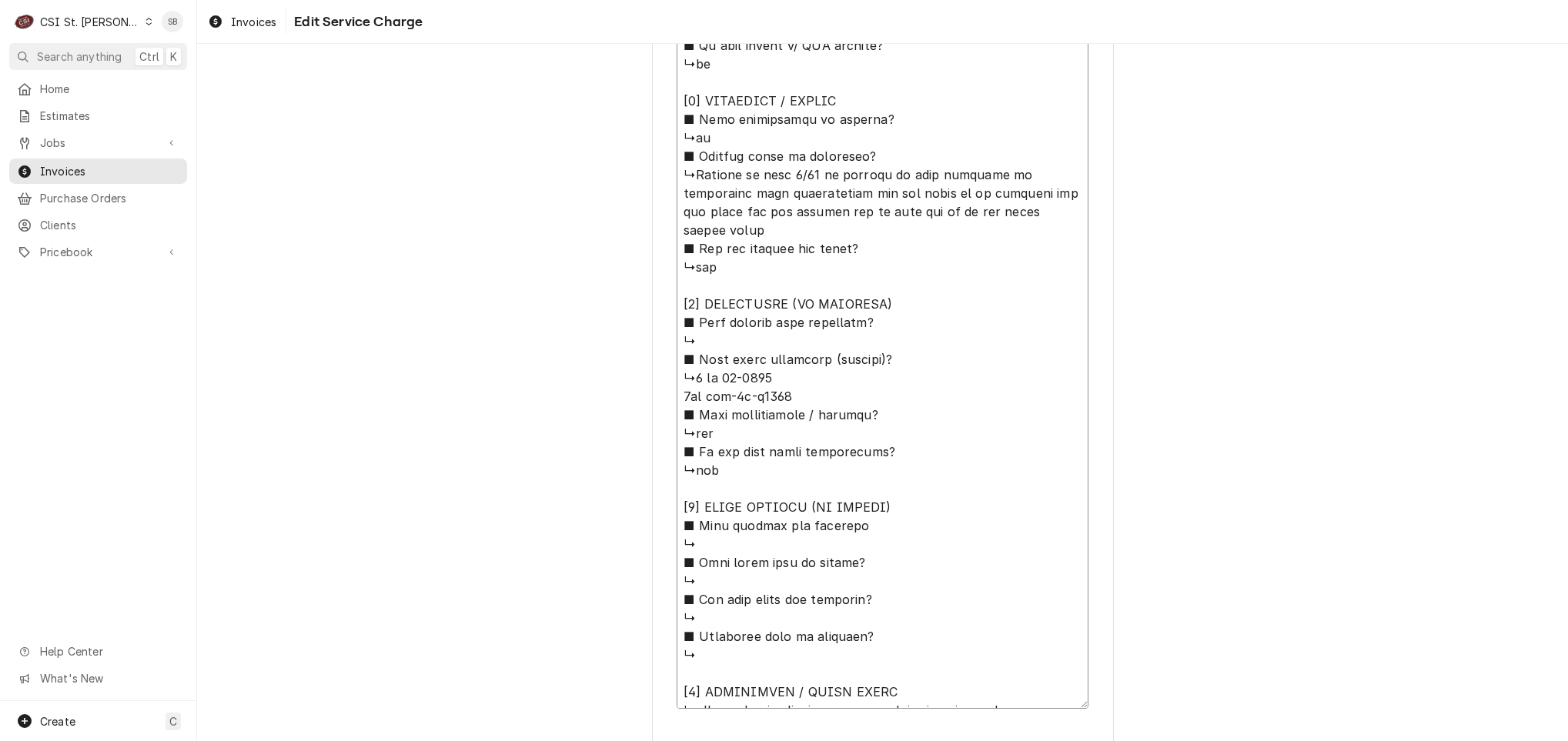
type textarea "⚠️ 𝗙𝗢𝗥𝗠 𝗜𝗡𝗦𝗧𝗥𝗨𝗖𝗧𝗜𝗢𝗡𝗦 ⚠️ ✪ 𝗖𝗼𝗺𝗽𝗹𝗲𝘁𝗲 𝗮𝗹𝗹 𝗿𝗲𝗹𝗲𝘃𝗮𝗻𝘁 𝘀𝗲𝗰𝘁𝗶𝗼𝗻𝘀 ✪ 𝗣𝗿𝗼𝘃𝗶𝗱𝗲 𝗱𝗲𝘁𝗮𝗶𝗹𝗲𝗱 𝗮𝗻𝘀…"
type textarea "x"
type textarea "⚠️ 𝗙𝗢𝗥𝗠 𝗜𝗡𝗦𝗧𝗥𝗨𝗖𝗧𝗜𝗢𝗡𝗦 ⚠️ ✪ 𝗖𝗼𝗺𝗽𝗹𝗲𝘁𝗲 𝗮𝗹𝗹 𝗿𝗲𝗹𝗲𝘃𝗮𝗻𝘁 𝘀𝗲𝗰𝘁𝗶𝗼𝗻𝘀 ✪ 𝗣𝗿𝗼𝘃𝗶𝗱𝗲 𝗱𝗲𝘁𝗮𝗶𝗹𝗲𝗱 𝗮𝗻𝘀…"
type textarea "x"
type textarea "⚠️ 𝗙𝗢𝗥𝗠 𝗜𝗡𝗦𝗧𝗥𝗨𝗖𝗧𝗜𝗢𝗡𝗦 ⚠️ ✪ 𝗖𝗼𝗺𝗽𝗹𝗲𝘁𝗲 𝗮𝗹𝗹 𝗿𝗲𝗹𝗲𝘃𝗮𝗻𝘁 𝘀𝗲𝗰𝘁𝗶𝗼𝗻𝘀 ✪ 𝗣𝗿𝗼𝘃𝗶𝗱𝗲 𝗱𝗲𝘁𝗮𝗶𝗹𝗲𝗱 𝗮𝗻𝘀…"
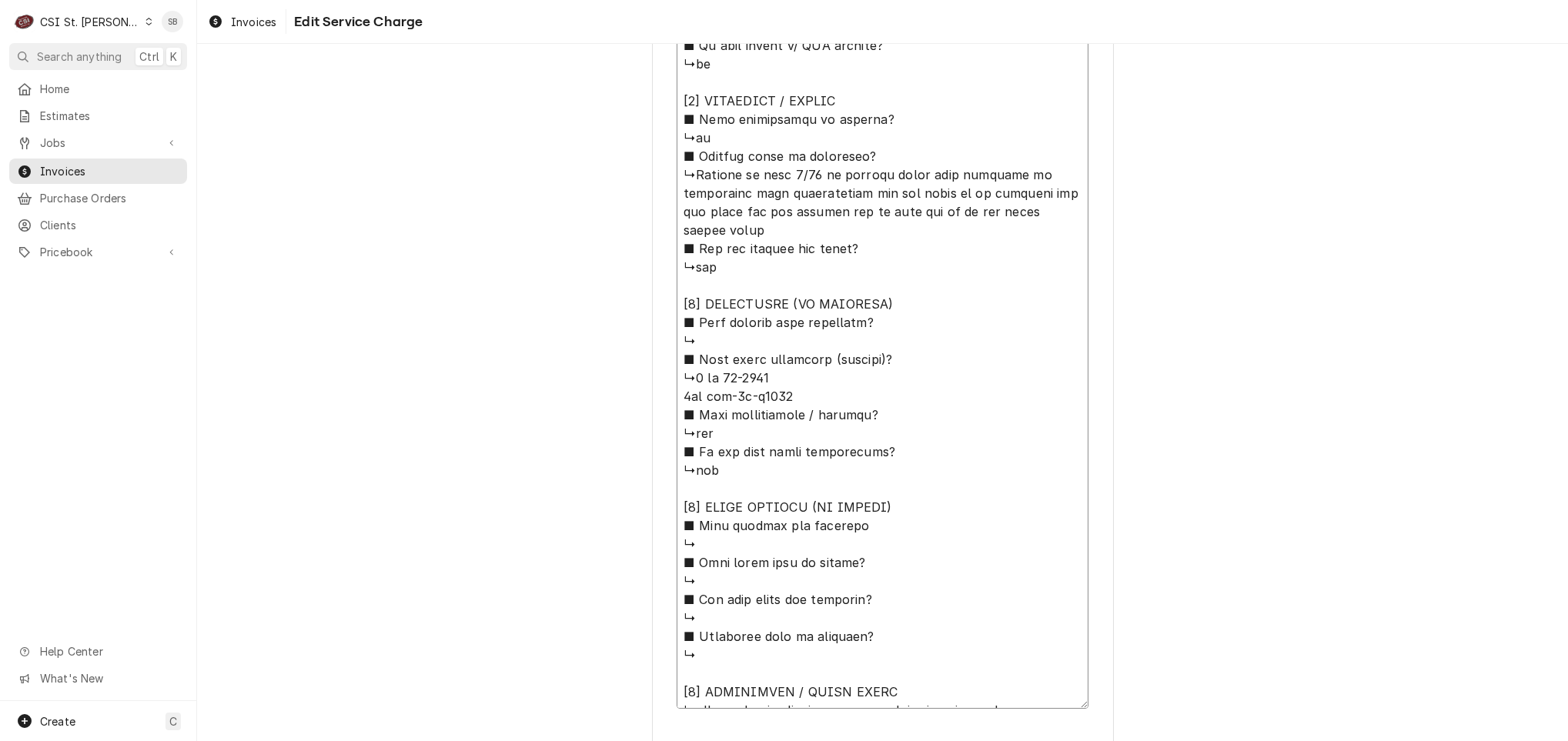
type textarea "x"
type textarea "⚠️ 𝗙𝗢𝗥𝗠 𝗜𝗡𝗦𝗧𝗥𝗨𝗖𝗧𝗜𝗢𝗡𝗦 ⚠️ ✪ 𝗖𝗼𝗺𝗽𝗹𝗲𝘁𝗲 𝗮𝗹𝗹 𝗿𝗲𝗹𝗲𝘃𝗮𝗻𝘁 𝘀𝗲𝗰𝘁𝗶𝗼𝗻𝘀 ✪ 𝗣𝗿𝗼𝘃𝗶𝗱𝗲 𝗱𝗲𝘁𝗮𝗶𝗹𝗲𝗱 𝗮𝗻𝘀…"
type textarea "x"
type textarea "⚠️ 𝗙𝗢𝗥𝗠 𝗜𝗡𝗦𝗧𝗥𝗨𝗖𝗧𝗜𝗢𝗡𝗦 ⚠️ ✪ 𝗖𝗼𝗺𝗽𝗹𝗲𝘁𝗲 𝗮𝗹𝗹 𝗿𝗲𝗹𝗲𝘃𝗮𝗻𝘁 𝘀𝗲𝗰𝘁𝗶𝗼𝗻𝘀 ✪ 𝗣𝗿𝗼𝘃𝗶𝗱𝗲 𝗱𝗲𝘁𝗮𝗶𝗹𝗲𝗱 𝗮𝗻𝘀…"
type textarea "x"
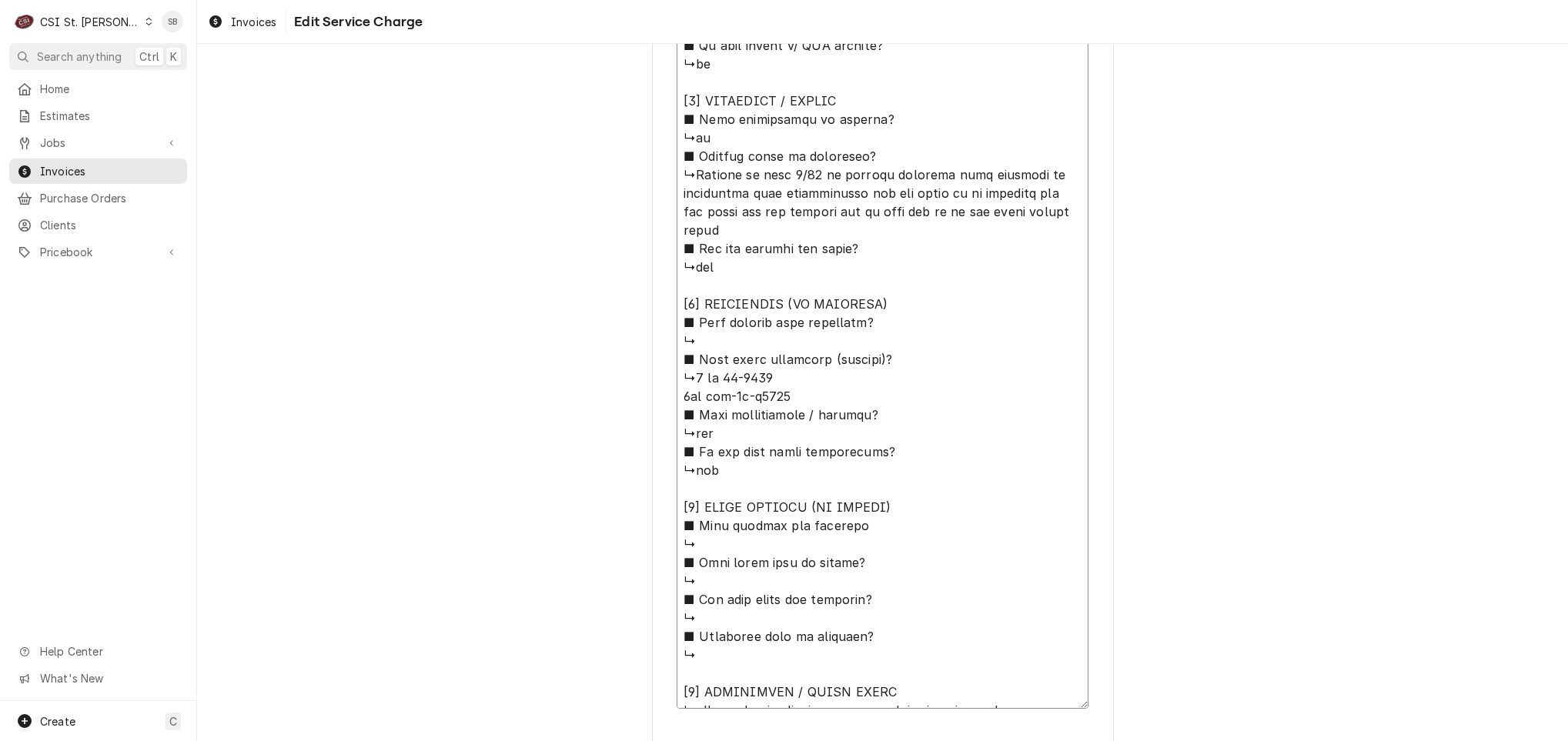
type textarea "⚠️ 𝗙𝗢𝗥𝗠 𝗜𝗡𝗦𝗧𝗥𝗨𝗖𝗧𝗜𝗢𝗡𝗦 ⚠️ ✪ 𝗖𝗼𝗺𝗽𝗹𝗲𝘁𝗲 𝗮𝗹𝗹 𝗿𝗲𝗹𝗲𝘃𝗮𝗻𝘁 𝘀𝗲𝗰𝘁𝗶𝗼𝗻𝘀 ✪ 𝗣𝗿𝗼𝘃𝗶𝗱𝗲 𝗱𝗲𝘁𝗮𝗶𝗹𝗲𝗱 𝗮𝗻𝘀…"
type textarea "x"
type textarea "⚠️ 𝗙𝗢𝗥𝗠 𝗜𝗡𝗦𝗧𝗥𝗨𝗖𝗧𝗜𝗢𝗡𝗦 ⚠️ ✪ 𝗖𝗼𝗺𝗽𝗹𝗲𝘁𝗲 𝗮𝗹𝗹 𝗿𝗲𝗹𝗲𝘃𝗮𝗻𝘁 𝘀𝗲𝗰𝘁𝗶𝗼𝗻𝘀 ✪ 𝗣𝗿𝗼𝘃𝗶𝗱𝗲 𝗱𝗲𝘁𝗮𝗶𝗹𝗲𝗱 𝗮𝗻𝘀…"
type textarea "x"
type textarea "⚠️ 𝗙𝗢𝗥𝗠 𝗜𝗡𝗦𝗧𝗥𝗨𝗖𝗧𝗜𝗢𝗡𝗦 ⚠️ ✪ 𝗖𝗼𝗺𝗽𝗹𝗲𝘁𝗲 𝗮𝗹𝗹 𝗿𝗲𝗹𝗲𝘃𝗮𝗻𝘁 𝘀𝗲𝗰𝘁𝗶𝗼𝗻𝘀 ✪ 𝗣𝗿𝗼𝘃𝗶𝗱𝗲 𝗱𝗲𝘁𝗮𝗶𝗹𝗲𝗱 𝗮𝗻𝘀…"
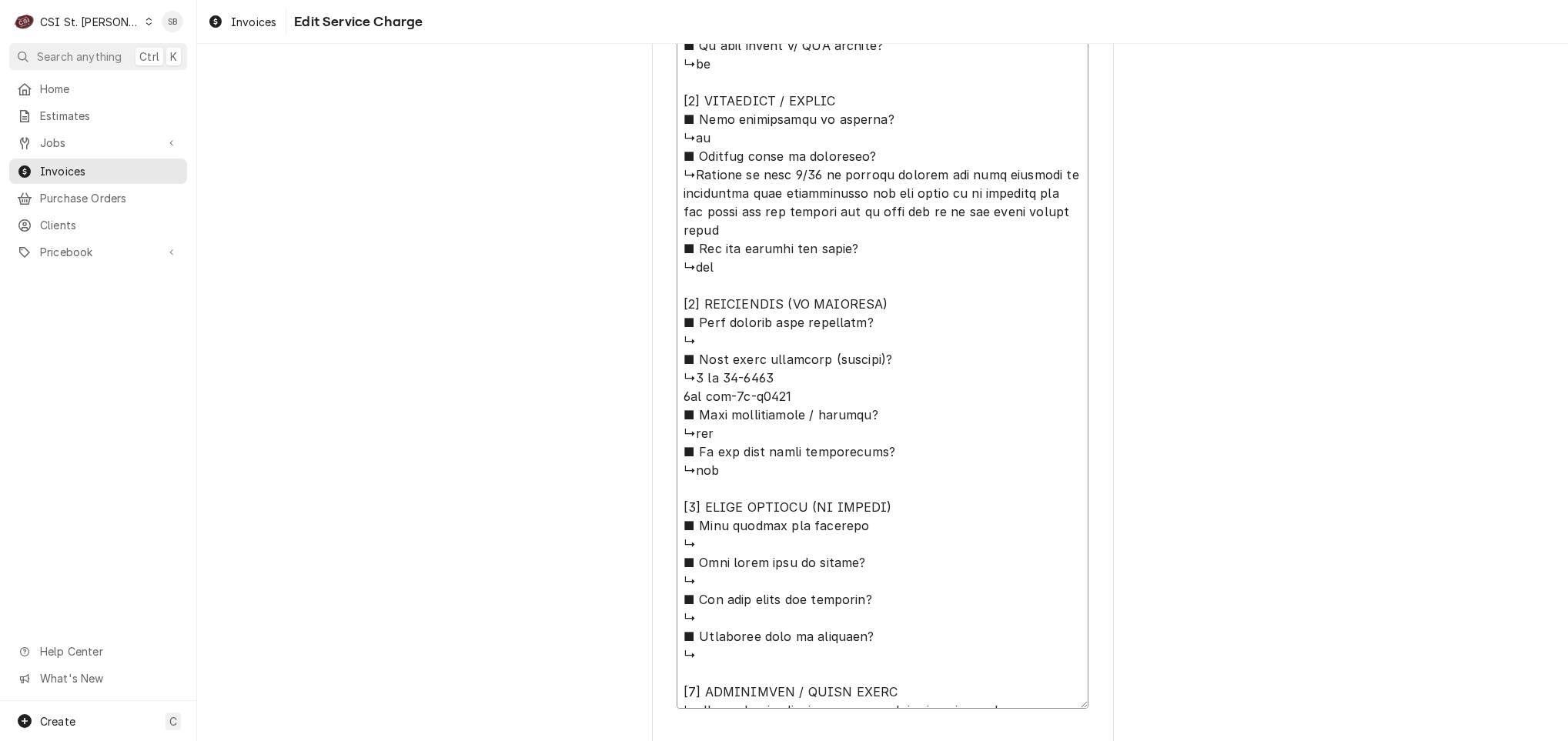
type textarea "x"
type textarea "⚠️ 𝗙𝗢𝗥𝗠 𝗜𝗡𝗦𝗧𝗥𝗨𝗖𝗧𝗜𝗢𝗡𝗦 ⚠️ ✪ 𝗖𝗼𝗺𝗽𝗹𝗲𝘁𝗲 𝗮𝗹𝗹 𝗿𝗲𝗹𝗲𝘃𝗮𝗻𝘁 𝘀𝗲𝗰𝘁𝗶𝗼𝗻𝘀 ✪ 𝗣𝗿𝗼𝘃𝗶𝗱𝗲 𝗱𝗲𝘁𝗮𝗶𝗹𝗲𝗱 𝗮𝗻𝘀…"
type textarea "x"
type textarea "⚠️ 𝗙𝗢𝗥𝗠 𝗜𝗡𝗦𝗧𝗥𝗨𝗖𝗧𝗜𝗢𝗡𝗦 ⚠️ ✪ 𝗖𝗼𝗺𝗽𝗹𝗲𝘁𝗲 𝗮𝗹𝗹 𝗿𝗲𝗹𝗲𝘃𝗮𝗻𝘁 𝘀𝗲𝗰𝘁𝗶𝗼𝗻𝘀 ✪ 𝗣𝗿𝗼𝘃𝗶𝗱𝗲 𝗱𝗲𝘁𝗮𝗶𝗹𝗲𝗱 𝗮𝗻𝘀…"
paste textarea "Flat top grill needs new T-couples per Kevin"
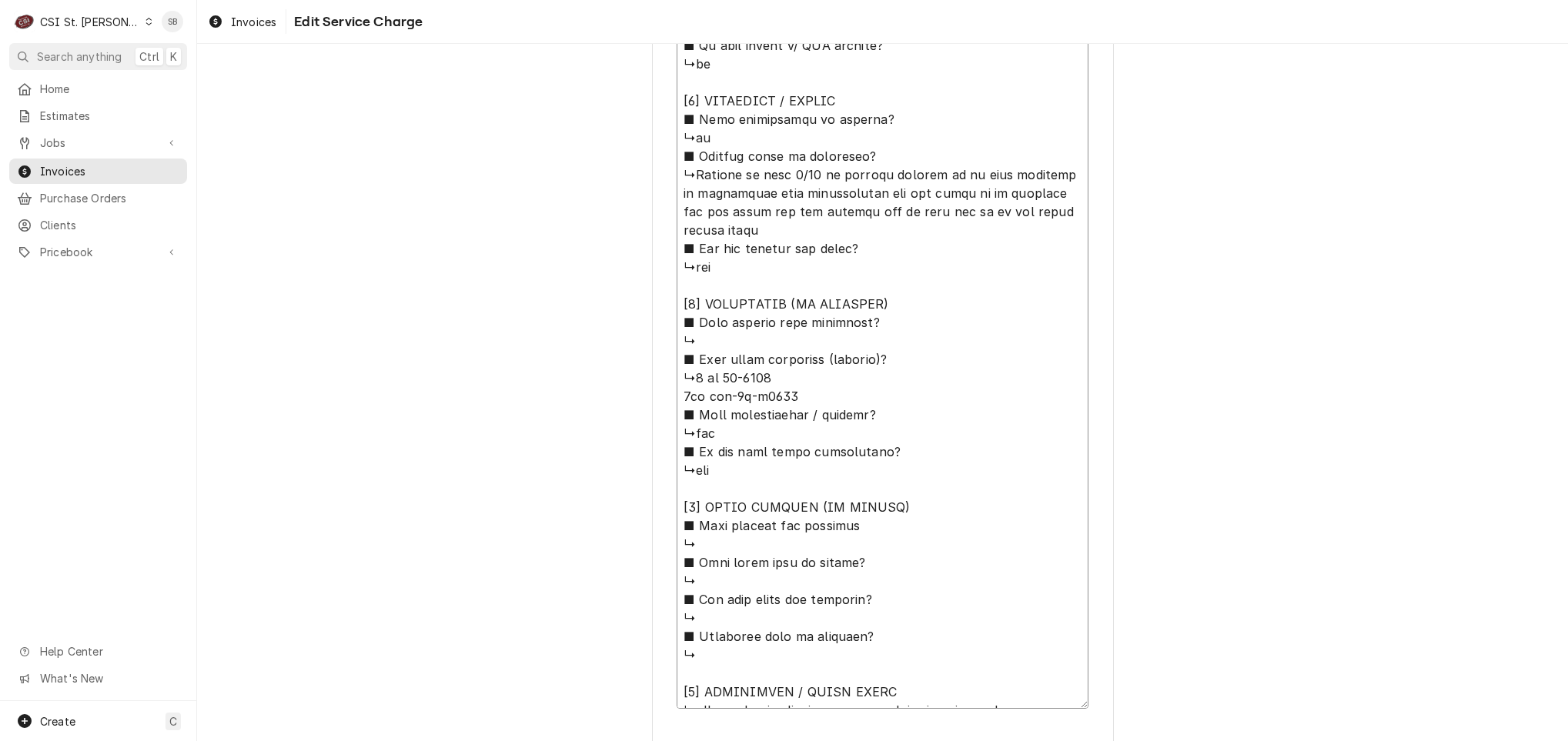
type textarea "x"
type textarea "⚠️ 𝗙𝗢𝗥𝗠 𝗜𝗡𝗦𝗧𝗥𝗨𝗖𝗧𝗜𝗢𝗡𝗦 ⚠️ ✪ 𝗖𝗼𝗺𝗽𝗹𝗲𝘁𝗲 𝗮𝗹𝗹 𝗿𝗲𝗹𝗲𝘃𝗮𝗻𝘁 𝘀𝗲𝗰𝘁𝗶𝗼𝗻𝘀 ✪ 𝗣𝗿𝗼𝘃𝗶𝗱𝗲 𝗱𝗲𝘁𝗮𝗶𝗹𝗲𝗱 𝗮𝗻𝘀…"
type textarea "x"
type textarea "⚠️ 𝗙𝗢𝗥𝗠 𝗜𝗡𝗦𝗧𝗥𝗨𝗖𝗧𝗜𝗢𝗡𝗦 ⚠️ ✪ 𝗖𝗼𝗺𝗽𝗹𝗲𝘁𝗲 𝗮𝗹𝗹 𝗿𝗲𝗹𝗲𝘃𝗮𝗻𝘁 𝘀𝗲𝗰𝘁𝗶𝗼𝗻𝘀 ✪ 𝗣𝗿𝗼𝘃𝗶𝗱𝗲 𝗱𝗲𝘁𝗮𝗶𝗹𝗲𝗱 𝗮𝗻𝘀…"
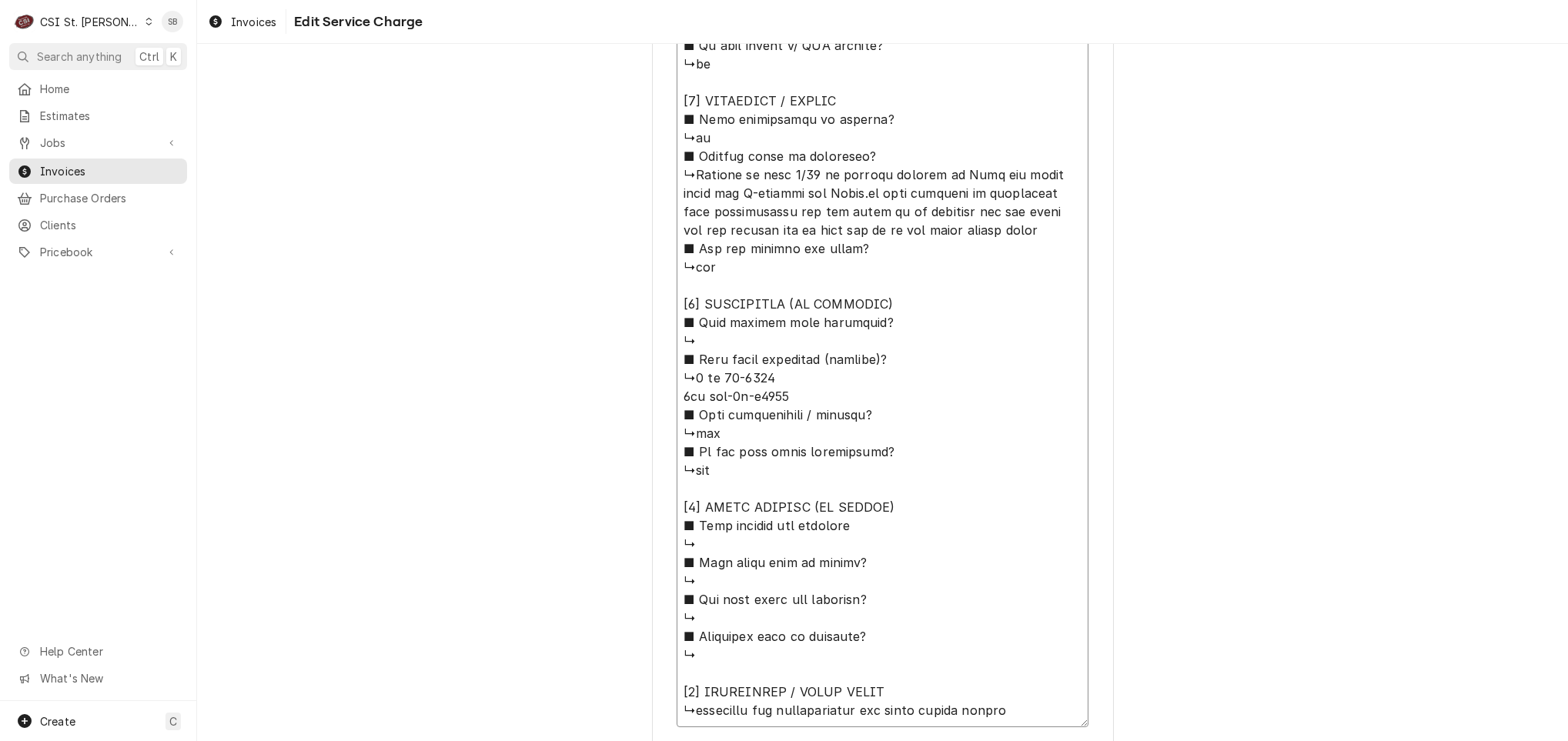
type textarea "x"
type textarea "⚠️ 𝗙𝗢𝗥𝗠 𝗜𝗡𝗦𝗧𝗥𝗨𝗖𝗧𝗜𝗢𝗡𝗦 ⚠️ ✪ 𝗖𝗼𝗺𝗽𝗹𝗲𝘁𝗲 𝗮𝗹𝗹 𝗿𝗲𝗹𝗲𝘃𝗮𝗻𝘁 𝘀𝗲𝗰𝘁𝗶𝗼𝗻𝘀 ✪ 𝗣𝗿𝗼𝘃𝗶𝗱𝗲 𝗱𝗲𝘁𝗮𝗶𝗹𝗲𝗱 𝗮𝗻𝘀…"
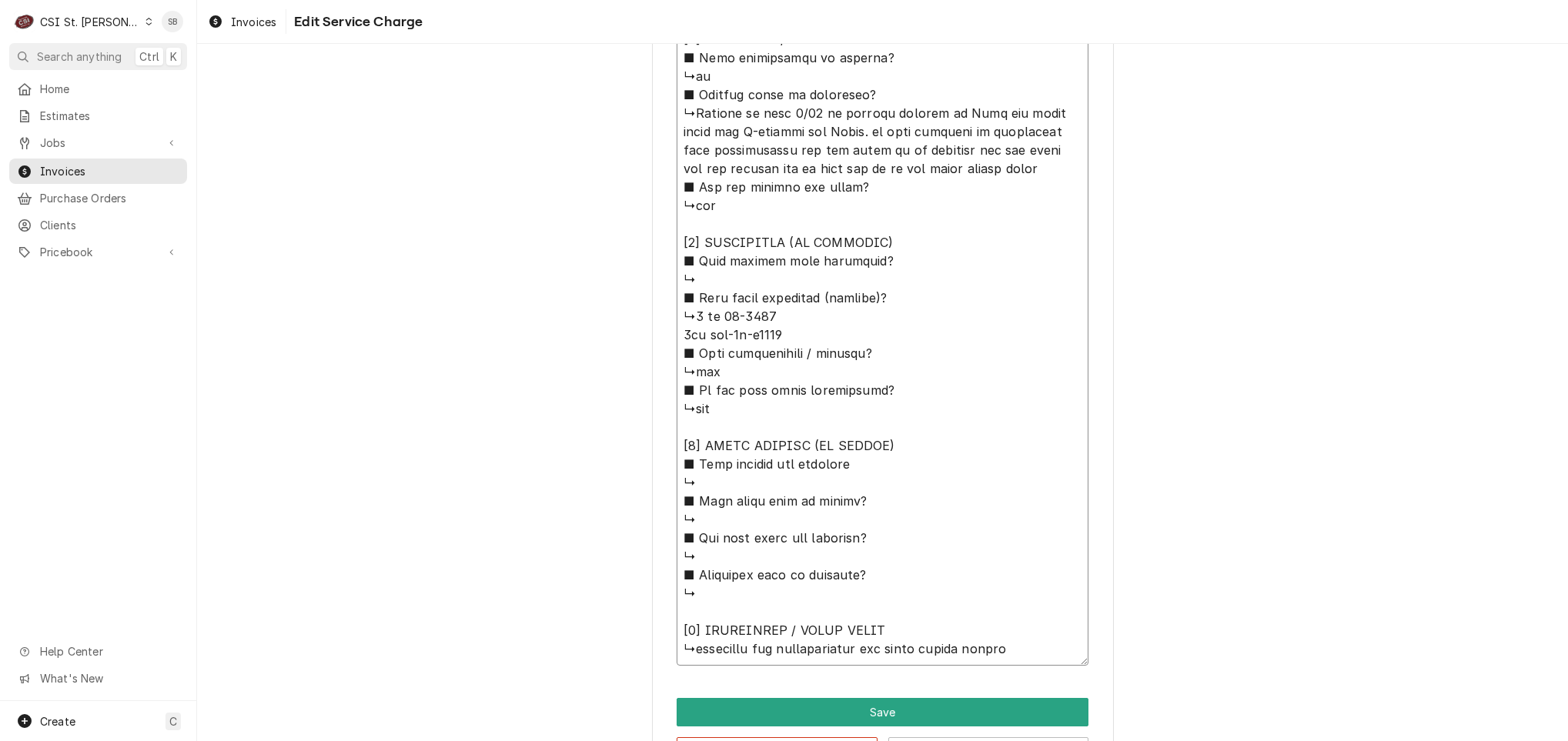
scroll to position [1236, 0]
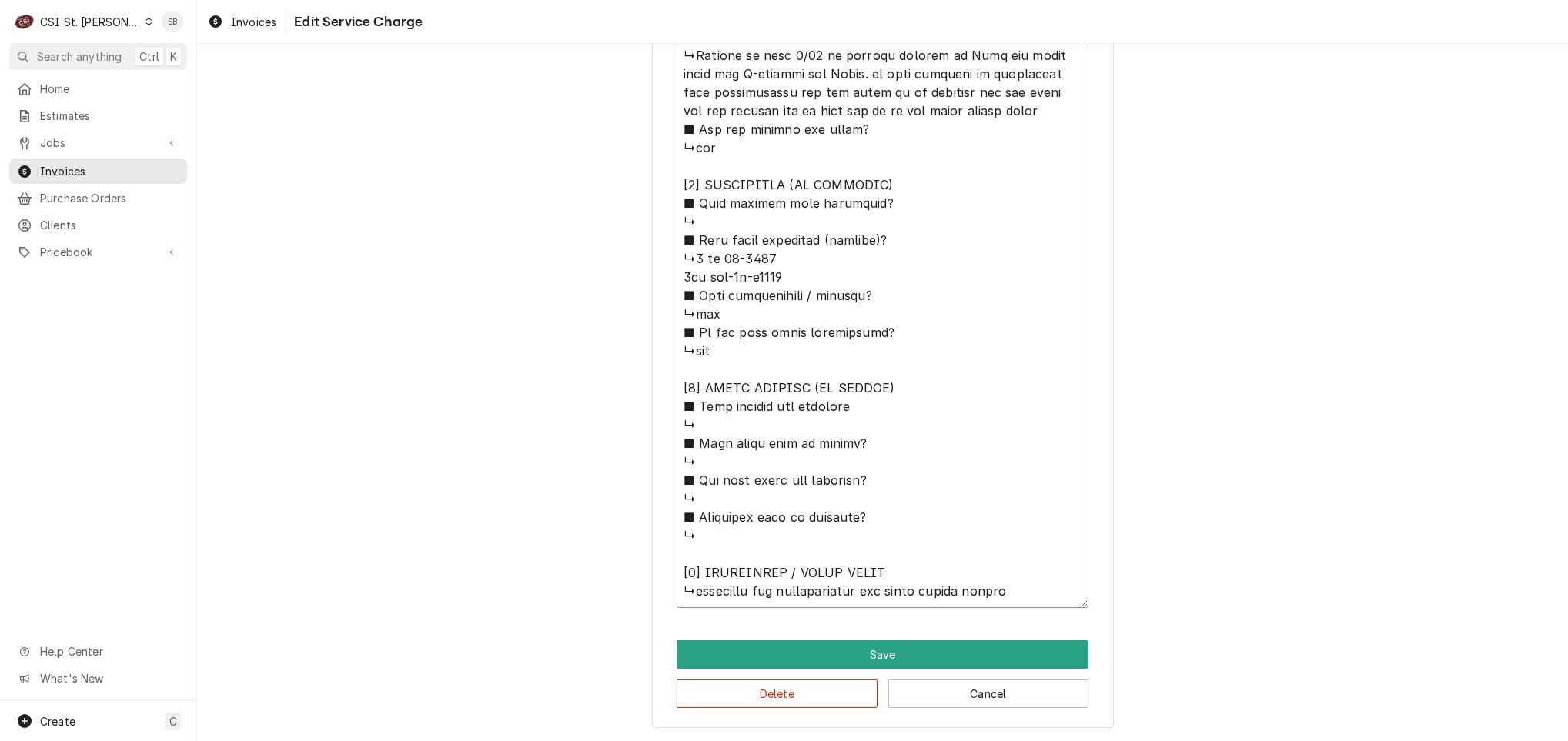
click at [688, 593] on textarea "Service Summary ( optional )" at bounding box center [883, 55] width 412 height 1104
type textarea "x"
type textarea "⚠️ 𝗙𝗢𝗥𝗠 𝗜𝗡𝗦𝗧𝗥𝗨𝗖𝗧𝗜𝗢𝗡𝗦 ⚠️ ✪ 𝗖𝗼𝗺𝗽𝗹𝗲𝘁𝗲 𝗮𝗹𝗹 𝗿𝗲𝗹𝗲𝘃𝗮𝗻𝘁 𝘀𝗲𝗰𝘁𝗶𝗼𝗻𝘀 ✪ 𝗣𝗿𝗼𝘃𝗶𝗱𝗲 𝗱𝗲𝘁𝗮𝗶𝗹𝗲𝗱 𝗮𝗻𝘀…"
type textarea "x"
type textarea "⚠️ 𝗙𝗢𝗥𝗠 𝗜𝗡𝗦𝗧𝗥𝗨𝗖𝗧𝗜𝗢𝗡𝗦 ⚠️ ✪ 𝗖𝗼𝗺𝗽𝗹𝗲𝘁𝗲 𝗮𝗹𝗹 𝗿𝗲𝗹𝗲𝘃𝗮𝗻𝘁 𝘀𝗲𝗰𝘁𝗶𝗼𝗻𝘀 ✪ 𝗣𝗿𝗼𝘃𝗶𝗱𝗲 𝗱𝗲𝘁𝗮𝗶𝗹𝗲𝗱 𝗮𝗻𝘀…"
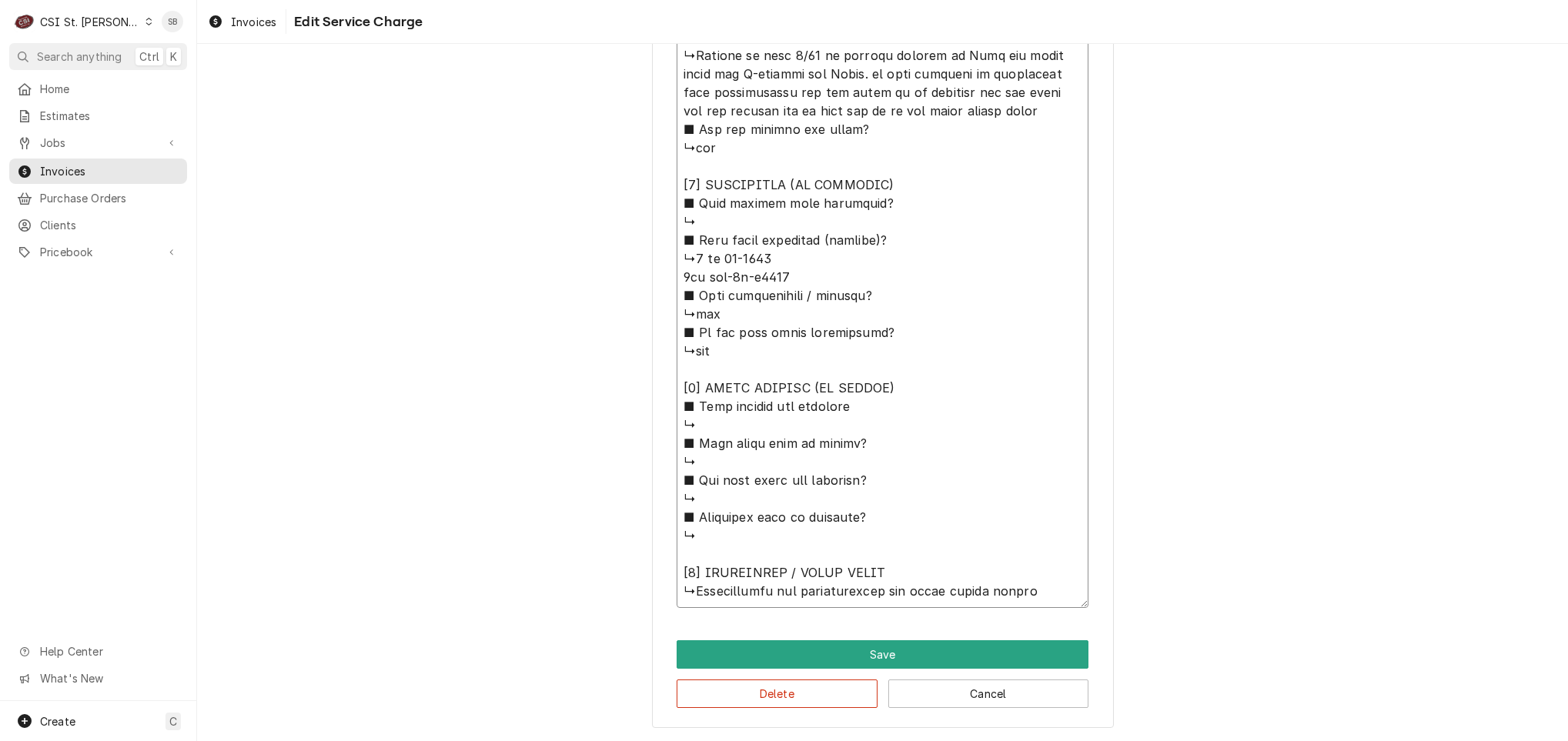
type textarea "x"
type textarea "⚠️ 𝗙𝗢𝗥𝗠 𝗜𝗡𝗦𝗧𝗥𝗨𝗖𝗧𝗜𝗢𝗡𝗦 ⚠️ ✪ 𝗖𝗼𝗺𝗽𝗹𝗲𝘁𝗲 𝗮𝗹𝗹 𝗿𝗲𝗹𝗲𝘃𝗮𝗻𝘁 𝘀𝗲𝗰𝘁𝗶𝗼𝗻𝘀 ✪ 𝗣𝗿𝗼𝘃𝗶𝗱𝗲 𝗱𝗲𝘁𝗮𝗶𝗹𝗲𝗱 𝗮𝗻𝘀…"
type textarea "x"
type textarea "⚠️ 𝗙𝗢𝗥𝗠 𝗜𝗡𝗦𝗧𝗥𝗨𝗖𝗧𝗜𝗢𝗡𝗦 ⚠️ ✪ 𝗖𝗼𝗺𝗽𝗹𝗲𝘁𝗲 𝗮𝗹𝗹 𝗿𝗲𝗹𝗲𝘃𝗮𝗻𝘁 𝘀𝗲𝗰𝘁𝗶𝗼𝗻𝘀 ✪ 𝗣𝗿𝗼𝘃𝗶𝗱𝗲 𝗱𝗲𝘁𝗮𝗶𝗹𝗲𝗱 𝗮𝗻𝘀…"
type textarea "x"
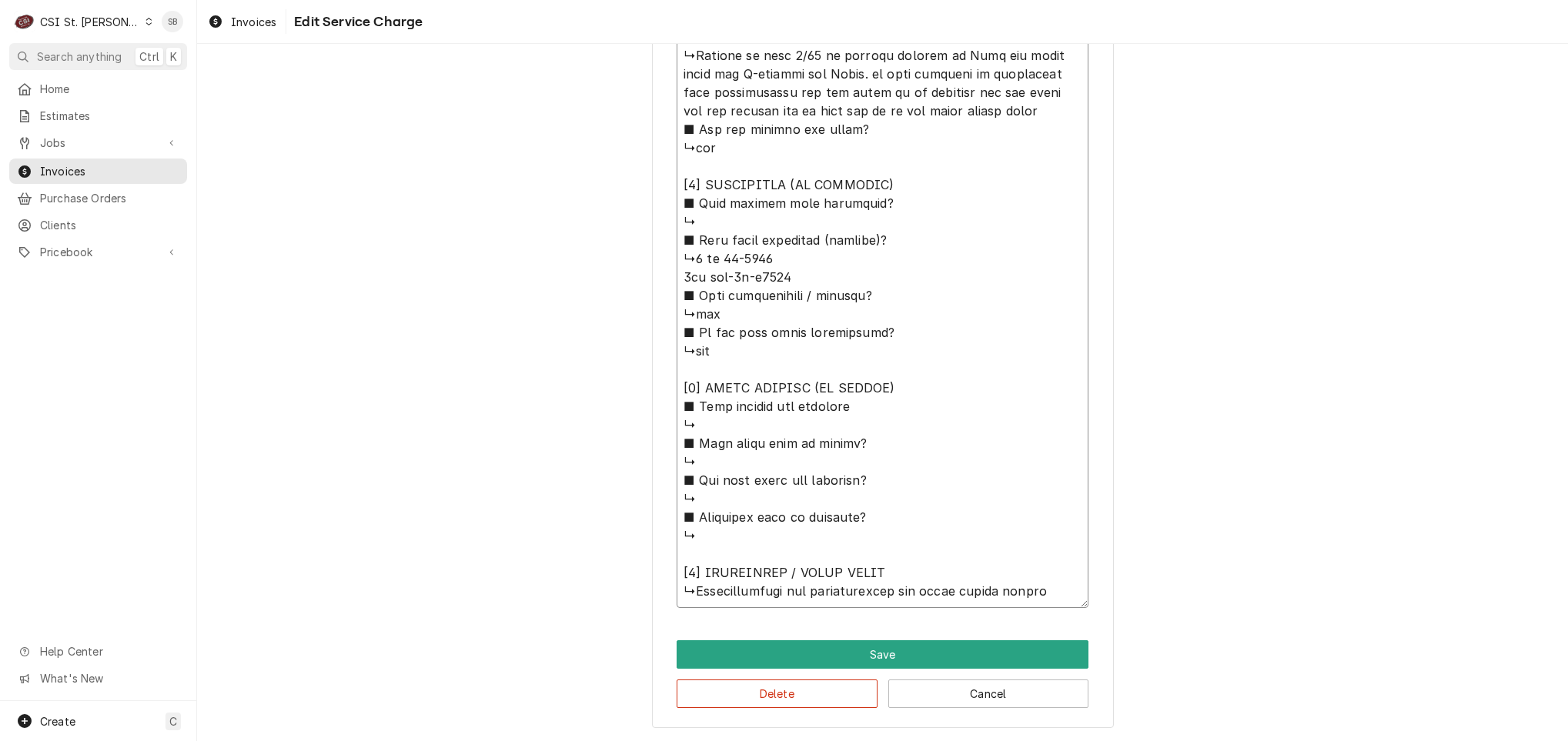
type textarea "⚠️ 𝗙𝗢𝗥𝗠 𝗜𝗡𝗦𝗧𝗥𝗨𝗖𝗧𝗜𝗢𝗡𝗦 ⚠️ ✪ 𝗖𝗼𝗺𝗽𝗹𝗲𝘁𝗲 𝗮𝗹𝗹 𝗿𝗲𝗹𝗲𝘃𝗮𝗻𝘁 𝘀𝗲𝗰𝘁𝗶𝗼𝗻𝘀 ✪ 𝗣𝗿𝗼𝘃𝗶𝗱𝗲 𝗱𝗲𝘁𝗮𝗶𝗹𝗲𝗱 𝗮𝗻𝘀…"
type textarea "x"
type textarea "⚠️ 𝗙𝗢𝗥𝗠 𝗜𝗡𝗦𝗧𝗥𝗨𝗖𝗧𝗜𝗢𝗡𝗦 ⚠️ ✪ 𝗖𝗼𝗺𝗽𝗹𝗲𝘁𝗲 𝗮𝗹𝗹 𝗿𝗲𝗹𝗲𝘃𝗮𝗻𝘁 𝘀𝗲𝗰𝘁𝗶𝗼𝗻𝘀 ✪ 𝗣𝗿𝗼𝘃𝗶𝗱𝗲 𝗱𝗲𝘁𝗮𝗶𝗹𝗲𝗱 𝗮𝗻𝘀…"
type textarea "x"
type textarea "⚠️ 𝗙𝗢𝗥𝗠 𝗜𝗡𝗦𝗧𝗥𝗨𝗖𝗧𝗜𝗢𝗡𝗦 ⚠️ ✪ 𝗖𝗼𝗺𝗽𝗹𝗲𝘁𝗲 𝗮𝗹𝗹 𝗿𝗲𝗹𝗲𝘃𝗮𝗻𝘁 𝘀𝗲𝗰𝘁𝗶𝗼𝗻𝘀 ✪ 𝗣𝗿𝗼𝘃𝗶𝗱𝗲 𝗱𝗲𝘁𝗮𝗶𝗹𝗲𝗱 𝗮𝗻𝘀…"
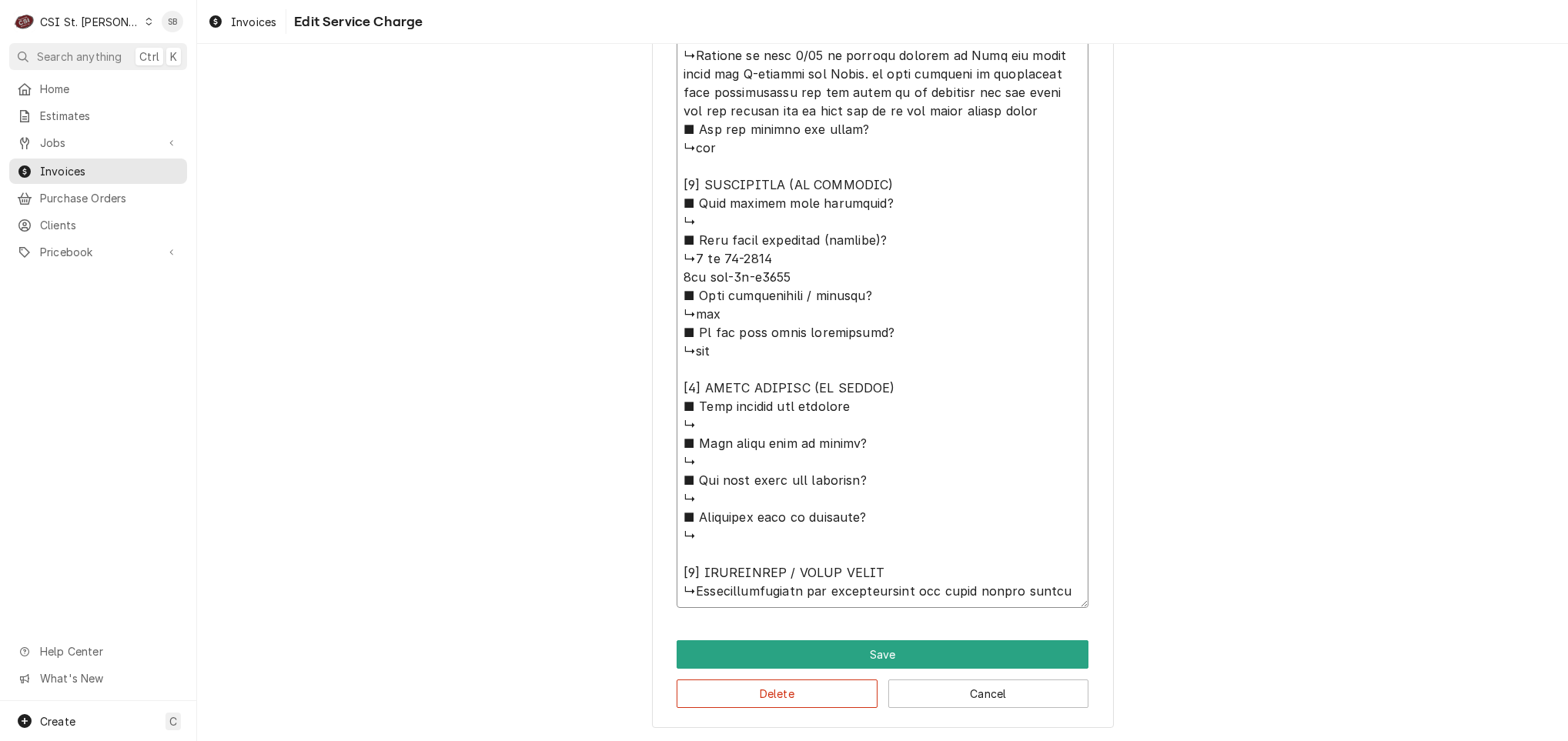
type textarea "x"
type textarea "⚠️ 𝗙𝗢𝗥𝗠 𝗜𝗡𝗦𝗧𝗥𝗨𝗖𝗧𝗜𝗢𝗡𝗦 ⚠️ ✪ 𝗖𝗼𝗺𝗽𝗹𝗲𝘁𝗲 𝗮𝗹𝗹 𝗿𝗲𝗹𝗲𝘃𝗮𝗻𝘁 𝘀𝗲𝗰𝘁𝗶𝗼𝗻𝘀 ✪ 𝗣𝗿𝗼𝘃𝗶𝗱𝗲 𝗱𝗲𝘁𝗮𝗶𝗹𝗲𝗱 𝗮𝗻𝘀…"
type textarea "x"
type textarea "⚠️ 𝗙𝗢𝗥𝗠 𝗜𝗡𝗦𝗧𝗥𝗨𝗖𝗧𝗜𝗢𝗡𝗦 ⚠️ ✪ 𝗖𝗼𝗺𝗽𝗹𝗲𝘁𝗲 𝗮𝗹𝗹 𝗿𝗲𝗹𝗲𝘃𝗮𝗻𝘁 𝘀𝗲𝗰𝘁𝗶𝗼𝗻𝘀 ✪ 𝗣𝗿𝗼𝘃𝗶𝗱𝗲 𝗱𝗲𝘁𝗮𝗶𝗹𝗲𝗱 𝗮𝗻𝘀…"
type textarea "x"
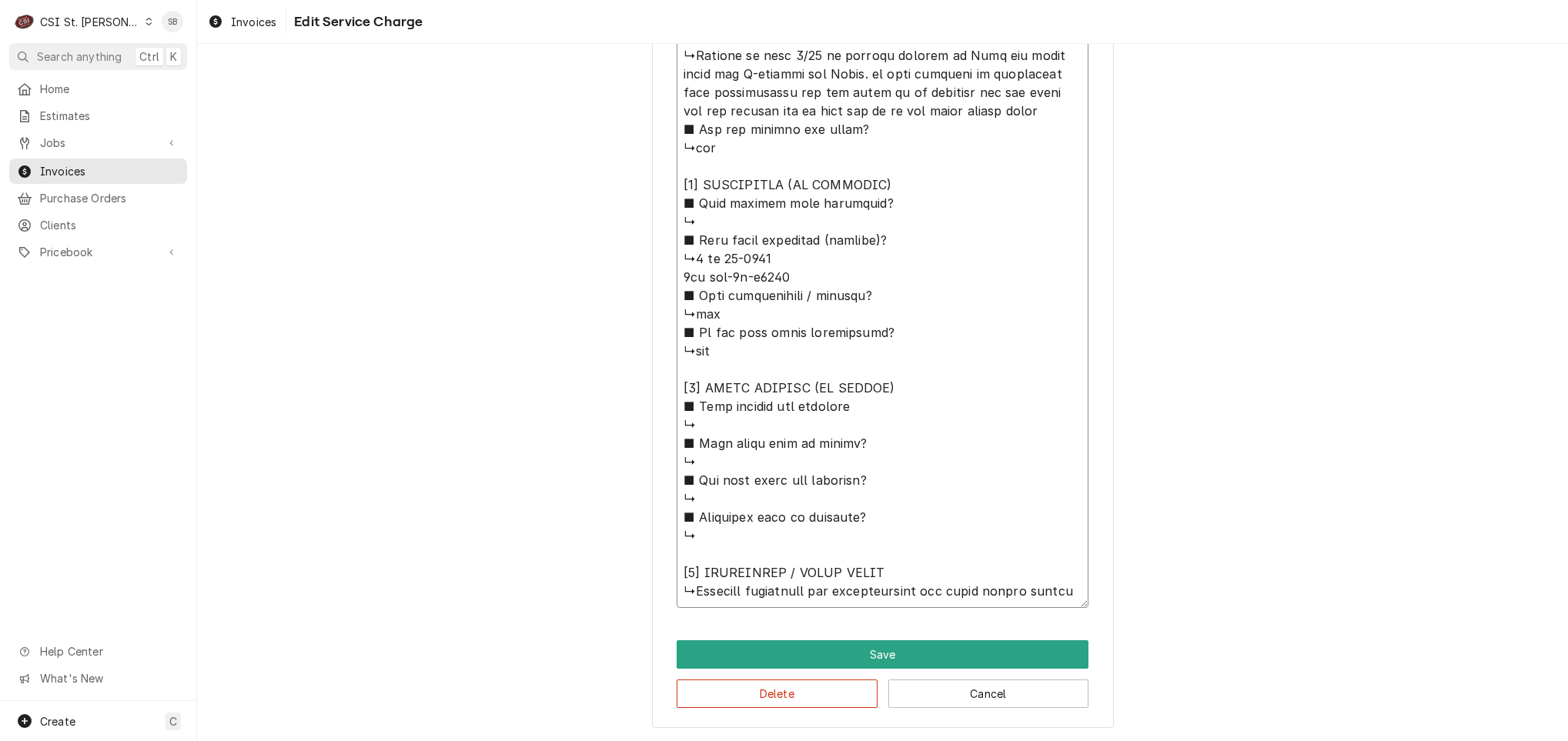
type textarea "⚠️ 𝗙𝗢𝗥𝗠 𝗜𝗡𝗦𝗧𝗥𝗨𝗖𝗧𝗜𝗢𝗡𝗦 ⚠️ ✪ 𝗖𝗼𝗺𝗽𝗹𝗲𝘁𝗲 𝗮𝗹𝗹 𝗿𝗲𝗹𝗲𝘃𝗮𝗻𝘁 𝘀𝗲𝗰𝘁𝗶𝗼𝗻𝘀 ✪ 𝗣𝗿𝗼𝘃𝗶𝗱𝗲 𝗱𝗲𝘁𝗮𝗶𝗹𝗲𝗱 𝗮𝗻𝘀…"
type textarea "x"
type textarea "⚠️ 𝗙𝗢𝗥𝗠 𝗜𝗡𝗦𝗧𝗥𝗨𝗖𝗧𝗜𝗢𝗡𝗦 ⚠️ ✪ 𝗖𝗼𝗺𝗽𝗹𝗲𝘁𝗲 𝗮𝗹𝗹 𝗿𝗲𝗹𝗲𝘃𝗮𝗻𝘁 𝘀𝗲𝗰𝘁𝗶𝗼𝗻𝘀 ✪ 𝗣𝗿𝗼𝘃𝗶𝗱𝗲 𝗱𝗲𝘁𝗮𝗶𝗹𝗲𝗱 𝗮𝗻𝘀…"
type textarea "x"
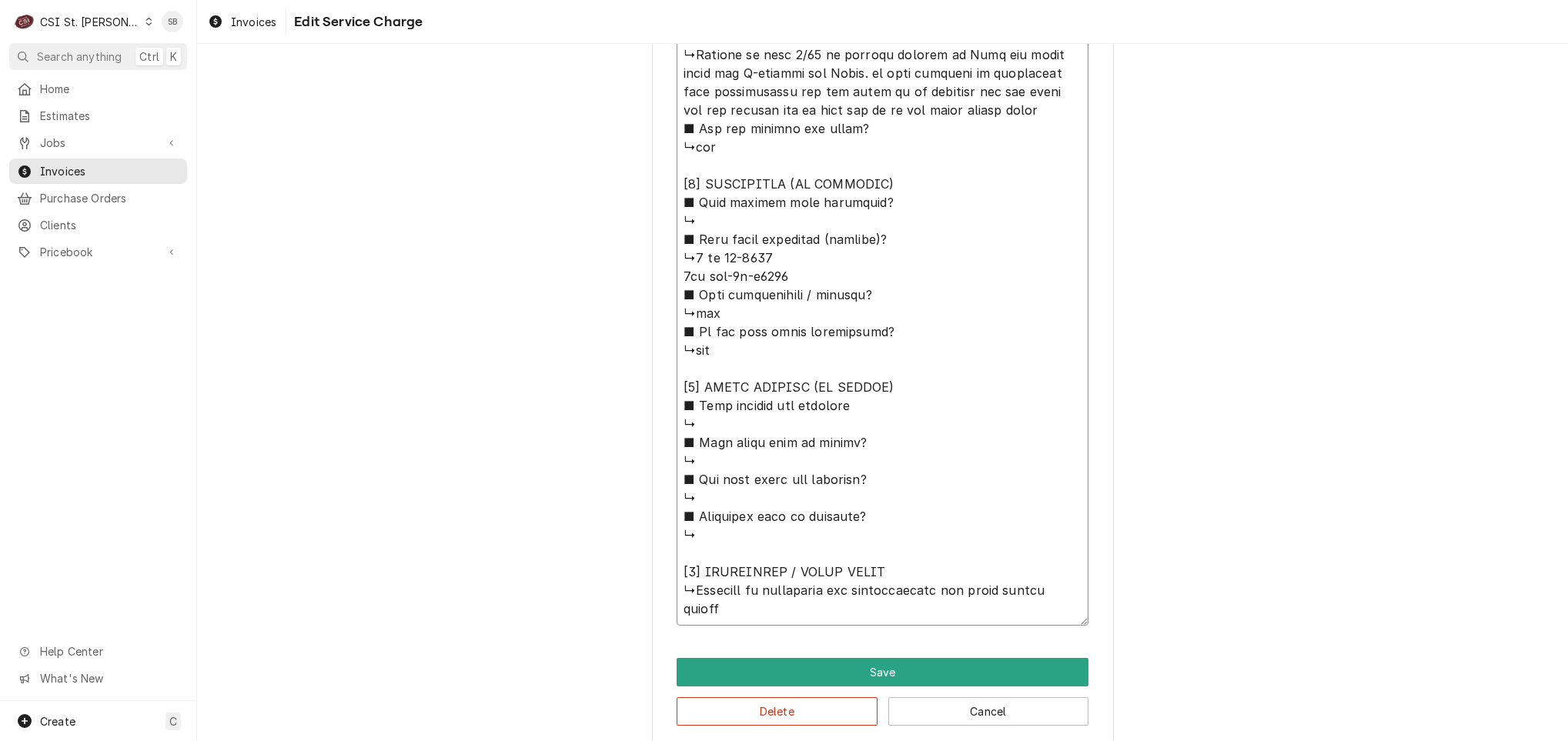
type textarea "⚠️ 𝗙𝗢𝗥𝗠 𝗜𝗡𝗦𝗧𝗥𝗨𝗖𝗧𝗜𝗢𝗡𝗦 ⚠️ ✪ 𝗖𝗼𝗺𝗽𝗹𝗲𝘁𝗲 𝗮𝗹𝗹 𝗿𝗲𝗹𝗲𝘃𝗮𝗻𝘁 𝘀𝗲𝗰𝘁𝗶𝗼𝗻𝘀 ✪ 𝗣𝗿𝗼𝘃𝗶𝗱𝗲 𝗱𝗲𝘁𝗮𝗶𝗹𝗲𝗱 𝗮𝗻𝘀…"
type textarea "x"
type textarea "⚠️ 𝗙𝗢𝗥𝗠 𝗜𝗡𝗦𝗧𝗥𝗨𝗖𝗧𝗜𝗢𝗡𝗦 ⚠️ ✪ 𝗖𝗼𝗺𝗽𝗹𝗲𝘁𝗲 𝗮𝗹𝗹 𝗿𝗲𝗹𝗲𝘃𝗮𝗻𝘁 𝘀𝗲𝗰𝘁𝗶𝗼𝗻𝘀 ✪ 𝗣𝗿𝗼𝘃𝗶𝗱𝗲 𝗱𝗲𝘁𝗮𝗶𝗹𝗲𝗱 𝗮𝗻𝘀…"
type textarea "x"
type textarea "⚠️ 𝗙𝗢𝗥𝗠 𝗜𝗡𝗦𝗧𝗥𝗨𝗖𝗧𝗜𝗢𝗡𝗦 ⚠️ ✪ 𝗖𝗼𝗺𝗽𝗹𝗲𝘁𝗲 𝗮𝗹𝗹 𝗿𝗲𝗹𝗲𝘃𝗮𝗻𝘁 𝘀𝗲𝗰𝘁𝗶𝗼𝗻𝘀 ✪ 𝗣𝗿𝗼𝘃𝗶𝗱𝗲 𝗱𝗲𝘁𝗮𝗶𝗹𝗲𝗱 𝗮𝗻𝘀…"
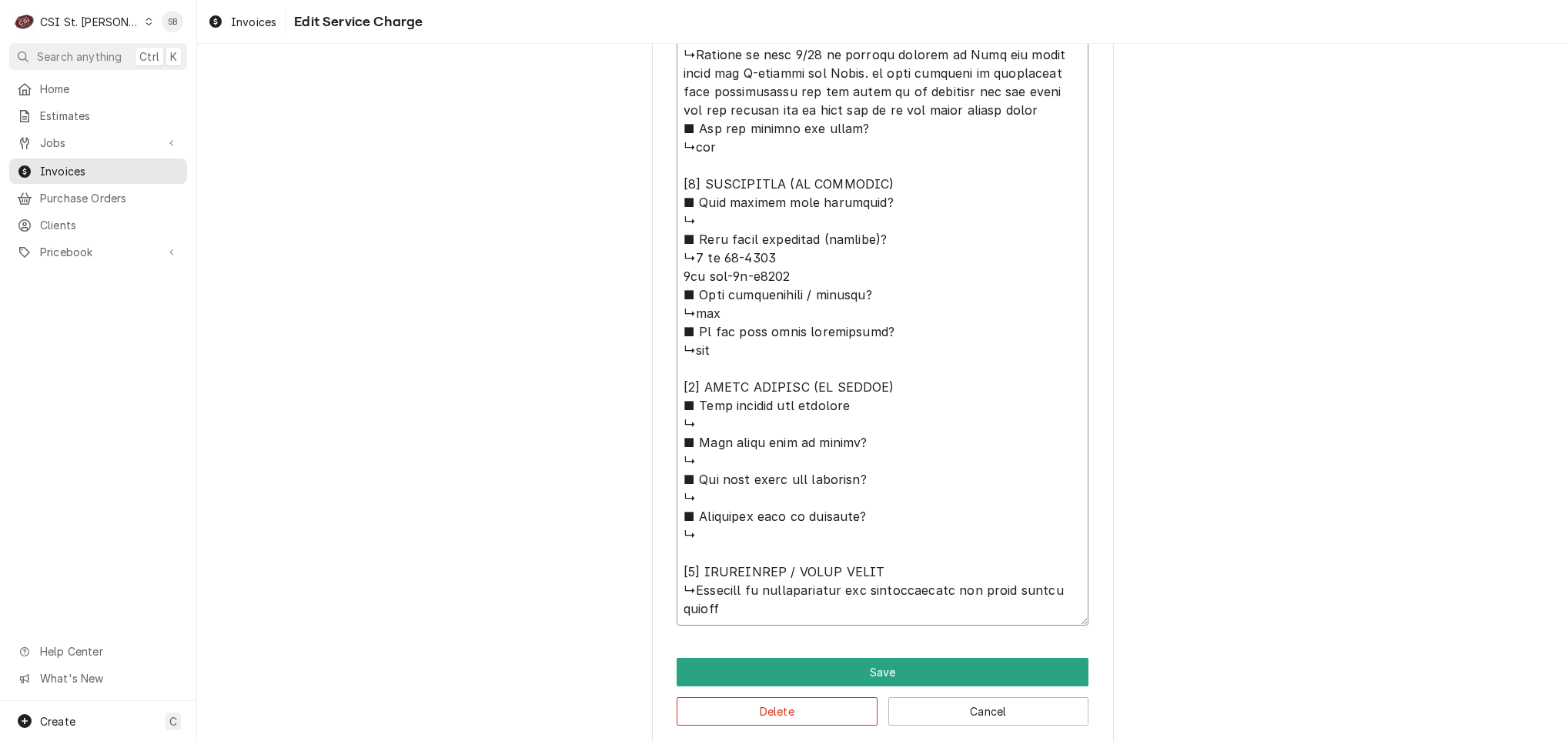
type textarea "x"
type textarea "⚠️ 𝗙𝗢𝗥𝗠 𝗜𝗡𝗦𝗧𝗥𝗨𝗖𝗧𝗜𝗢𝗡𝗦 ⚠️ ✪ 𝗖𝗼𝗺𝗽𝗹𝗲𝘁𝗲 𝗮𝗹𝗹 𝗿𝗲𝗹𝗲𝘃𝗮𝗻𝘁 𝘀𝗲𝗰𝘁𝗶𝗼𝗻𝘀 ✪ 𝗣𝗿𝗼𝘃𝗶𝗱𝗲 𝗱𝗲𝘁𝗮𝗶𝗹𝗲𝗱 𝗮𝗻𝘀…"
type textarea "x"
type textarea "⚠️ 𝗙𝗢𝗥𝗠 𝗜𝗡𝗦𝗧𝗥𝗨𝗖𝗧𝗜𝗢𝗡𝗦 ⚠️ ✪ 𝗖𝗼𝗺𝗽𝗹𝗲𝘁𝗲 𝗮𝗹𝗹 𝗿𝗲𝗹𝗲𝘃𝗮𝗻𝘁 𝘀𝗲𝗰𝘁𝗶𝗼𝗻𝘀 ✪ 𝗣𝗿𝗼𝘃𝗶𝗱𝗲 𝗱𝗲𝘁𝗮𝗶𝗹𝗲𝗱 𝗮𝗻𝘀…"
type textarea "x"
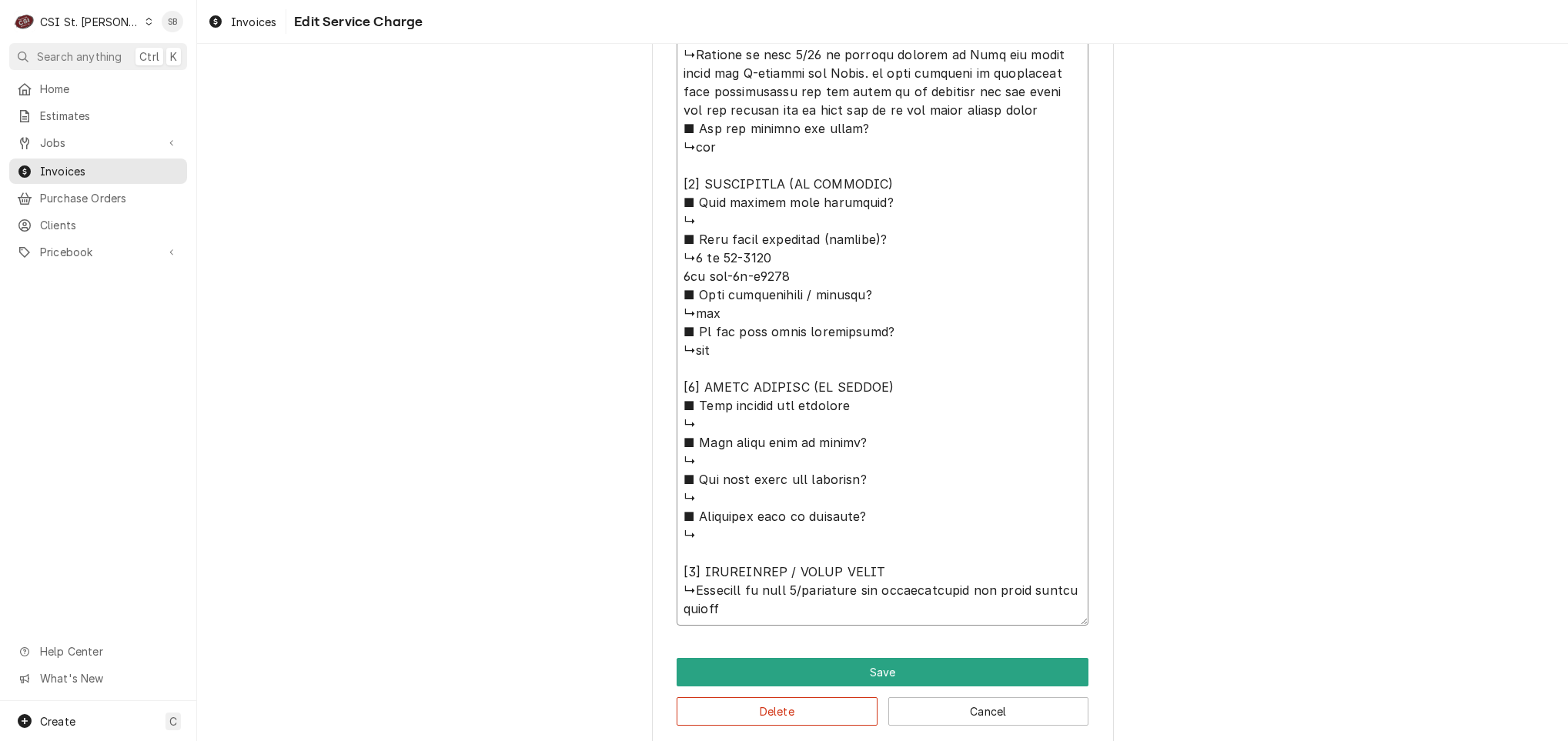
type textarea "⚠️ 𝗙𝗢𝗥𝗠 𝗜𝗡𝗦𝗧𝗥𝗨𝗖𝗧𝗜𝗢𝗡𝗦 ⚠️ ✪ 𝗖𝗼𝗺𝗽𝗹𝗲𝘁𝗲 𝗮𝗹𝗹 𝗿𝗲𝗹𝗲𝘃𝗮𝗻𝘁 𝘀𝗲𝗰𝘁𝗶𝗼𝗻𝘀 ✪ 𝗣𝗿𝗼𝘃𝗶𝗱𝗲 𝗱𝗲𝘁𝗮𝗶𝗹𝗲𝗱 𝗮𝗻𝘀…"
type textarea "x"
type textarea "⚠️ 𝗙𝗢𝗥𝗠 𝗜𝗡𝗦𝗧𝗥𝗨𝗖𝗧𝗜𝗢𝗡𝗦 ⚠️ ✪ 𝗖𝗼𝗺𝗽𝗹𝗲𝘁𝗲 𝗮𝗹𝗹 𝗿𝗲𝗹𝗲𝘃𝗮𝗻𝘁 𝘀𝗲𝗰𝘁𝗶𝗼𝗻𝘀 ✪ 𝗣𝗿𝗼𝘃𝗶𝗱𝗲 𝗱𝗲𝘁𝗮𝗶𝗹𝗲𝗱 𝗮𝗻𝘀…"
type textarea "x"
type textarea "⚠️ 𝗙𝗢𝗥𝗠 𝗜𝗡𝗦𝗧𝗥𝗨𝗖𝗧𝗜𝗢𝗡𝗦 ⚠️ ✪ 𝗖𝗼𝗺𝗽𝗹𝗲𝘁𝗲 𝗮𝗹𝗹 𝗿𝗲𝗹𝗲𝘃𝗮𝗻𝘁 𝘀𝗲𝗰𝘁𝗶𝗼𝗻𝘀 ✪ 𝗣𝗿𝗼𝘃𝗶𝗱𝗲 𝗱𝗲𝘁𝗮𝗶𝗹𝗲𝗱 𝗮𝗻𝘀…"
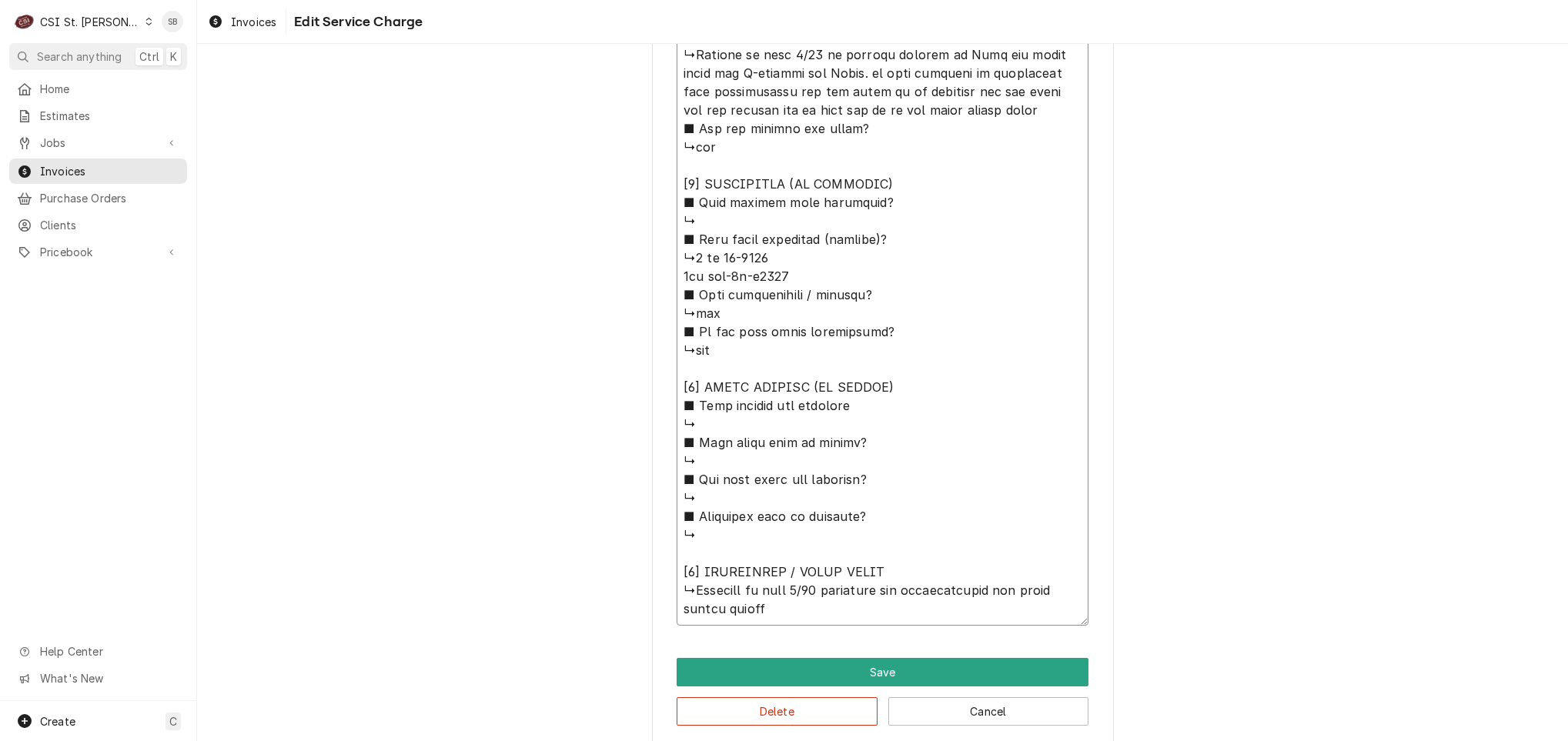
type textarea "x"
type textarea "⚠️ 𝗙𝗢𝗥𝗠 𝗜𝗡𝗦𝗧𝗥𝗨𝗖𝗧𝗜𝗢𝗡𝗦 ⚠️ ✪ 𝗖𝗼𝗺𝗽𝗹𝗲𝘁𝗲 𝗮𝗹𝗹 𝗿𝗲𝗹𝗲𝘃𝗮𝗻𝘁 𝘀𝗲𝗰𝘁𝗶𝗼𝗻𝘀 ✪ 𝗣𝗿𝗼𝘃𝗶𝗱𝗲 𝗱𝗲𝘁𝗮𝗶𝗹𝗲𝗱 𝗮𝗻𝘀…"
type textarea "x"
type textarea "⚠️ 𝗙𝗢𝗥𝗠 𝗜𝗡𝗦𝗧𝗥𝗨𝗖𝗧𝗜𝗢𝗡𝗦 ⚠️ ✪ 𝗖𝗼𝗺𝗽𝗹𝗲𝘁𝗲 𝗮𝗹𝗹 𝗿𝗲𝗹𝗲𝘃𝗮𝗻𝘁 𝘀𝗲𝗰𝘁𝗶𝗼𝗻𝘀 ✪ 𝗣𝗿𝗼𝘃𝗶𝗱𝗲 𝗱𝗲𝘁𝗮𝗶𝗹𝗲𝗱 𝗮𝗻𝘀…"
type textarea "x"
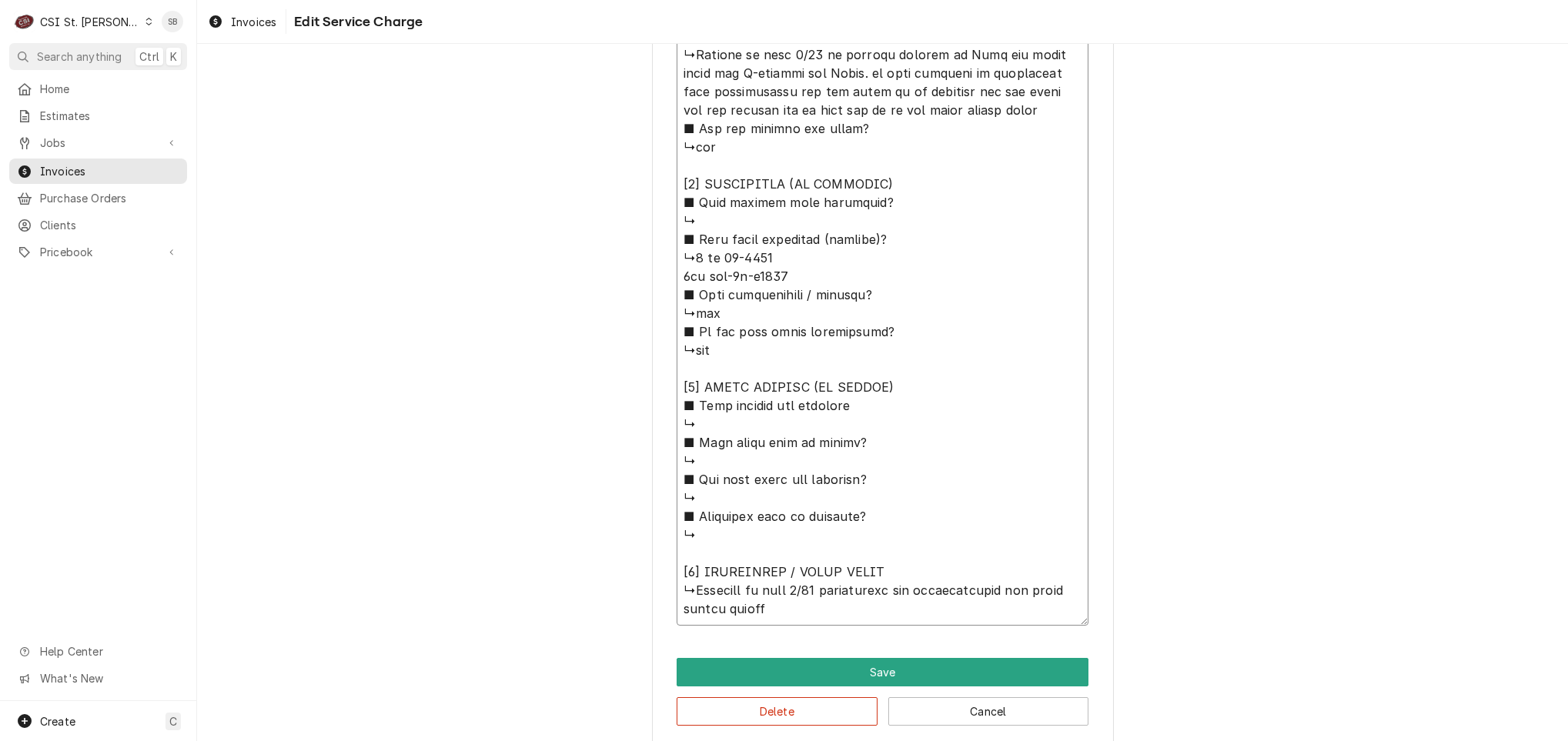
type textarea "⚠️ 𝗙𝗢𝗥𝗠 𝗜𝗡𝗦𝗧𝗥𝗨𝗖𝗧𝗜𝗢𝗡𝗦 ⚠️ ✪ 𝗖𝗼𝗺𝗽𝗹𝗲𝘁𝗲 𝗮𝗹𝗹 𝗿𝗲𝗹𝗲𝘃𝗮𝗻𝘁 𝘀𝗲𝗰𝘁𝗶𝗼𝗻𝘀 ✪ 𝗣𝗿𝗼𝘃𝗶𝗱𝗲 𝗱𝗲𝘁𝗮𝗶𝗹𝗲𝗱 𝗮𝗻𝘀…"
type textarea "x"
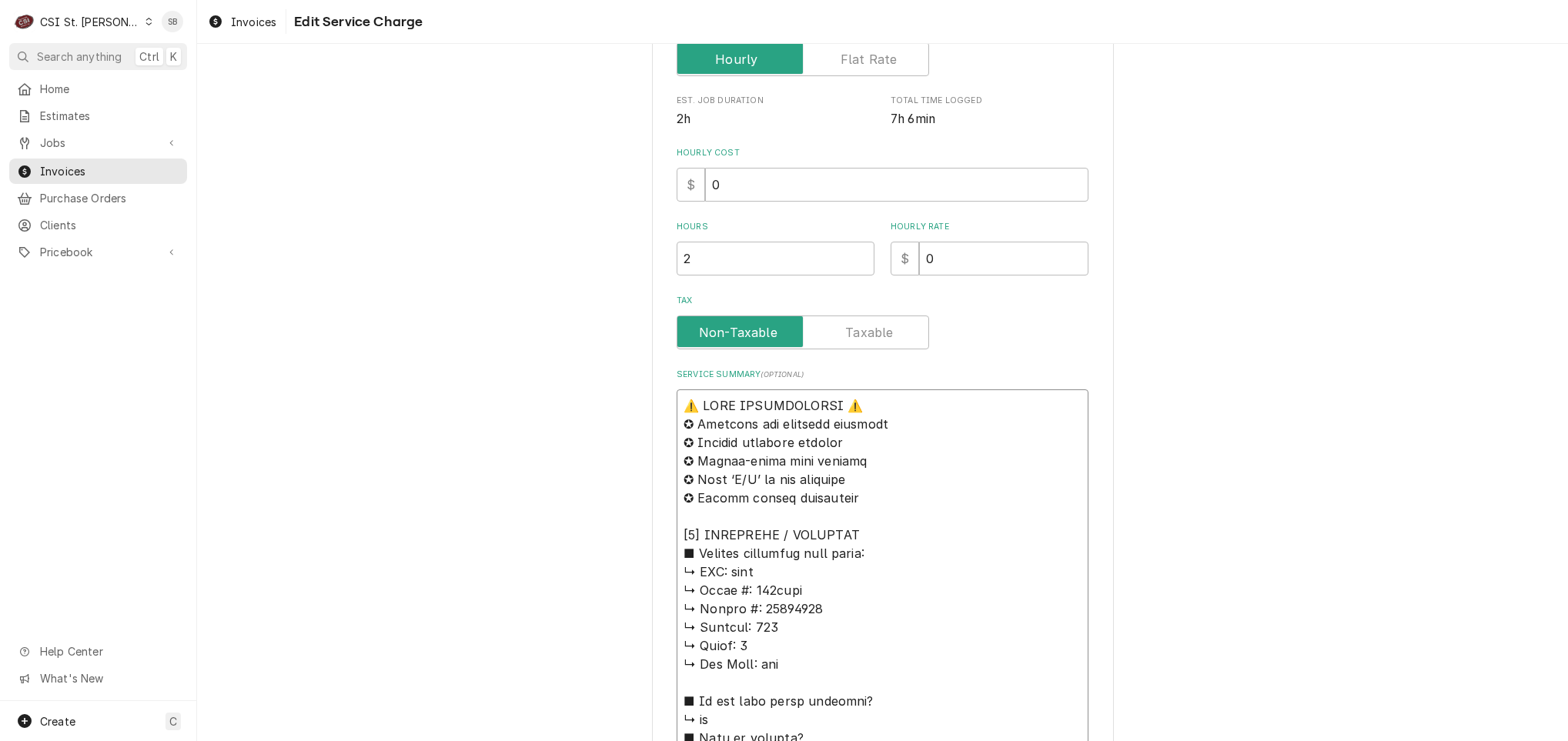
scroll to position [0, 0]
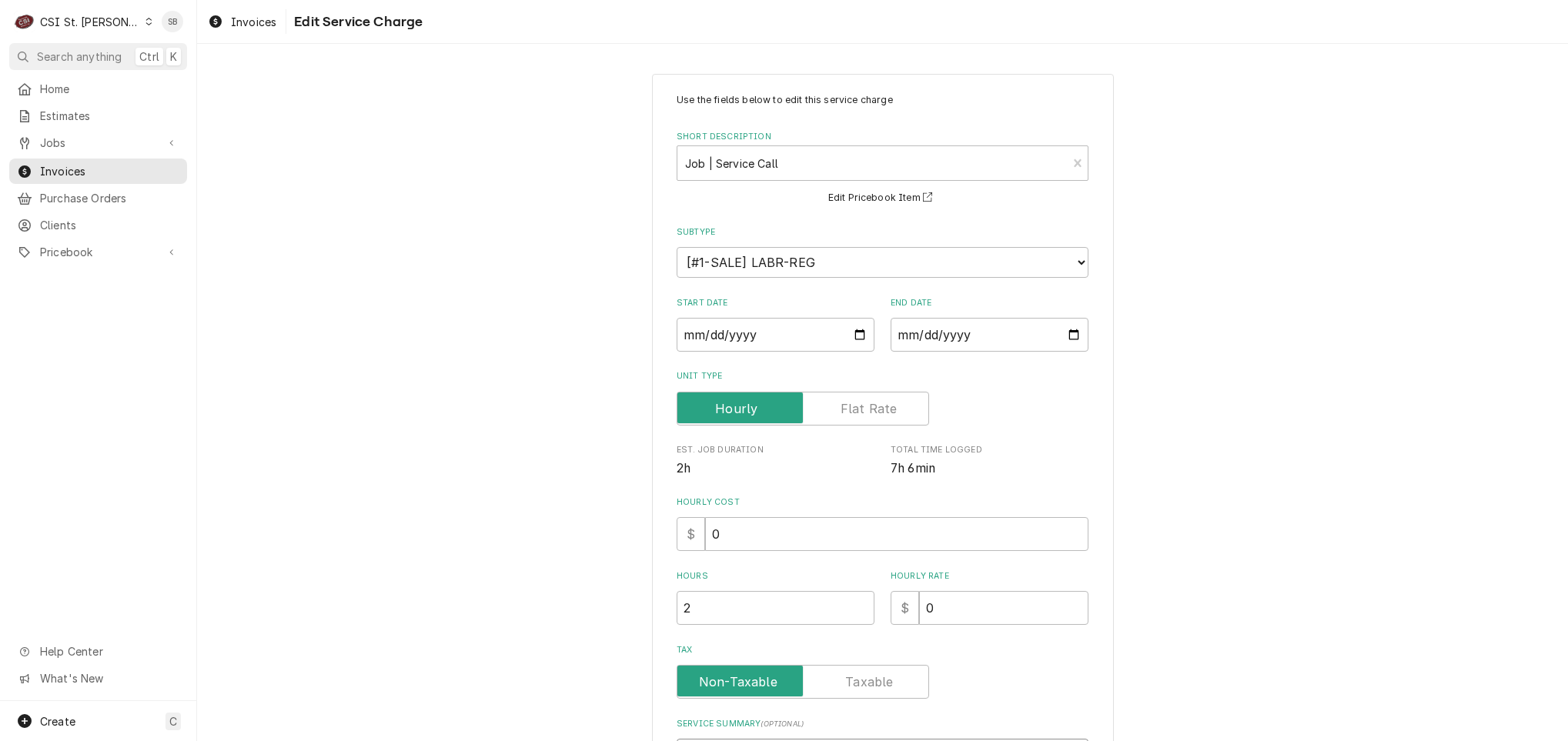
drag, startPoint x: 806, startPoint y: 612, endPoint x: 552, endPoint y: -85, distance: 741.8
click at [552, 0] on html "C CSI St. Louis SB Search anything Ctrl K Home Estimates Jobs Jobs Job Series I…" at bounding box center [784, 370] width 1568 height 741
type textarea "⚠️ 𝗙𝗢𝗥𝗠 𝗜𝗡𝗦𝗧𝗥𝗨𝗖𝗧𝗜𝗢𝗡𝗦 ⚠️ ✪ 𝗖𝗼𝗺𝗽𝗹𝗲𝘁𝗲 𝗮𝗹𝗹 𝗿𝗲𝗹𝗲𝘃𝗮𝗻𝘁 𝘀𝗲𝗰𝘁𝗶𝗼𝗻𝘀 ✪ 𝗣𝗿𝗼𝘃𝗶𝗱𝗲 𝗱𝗲𝘁𝗮𝗶𝗹𝗲𝗱 𝗮𝗻𝘀…"
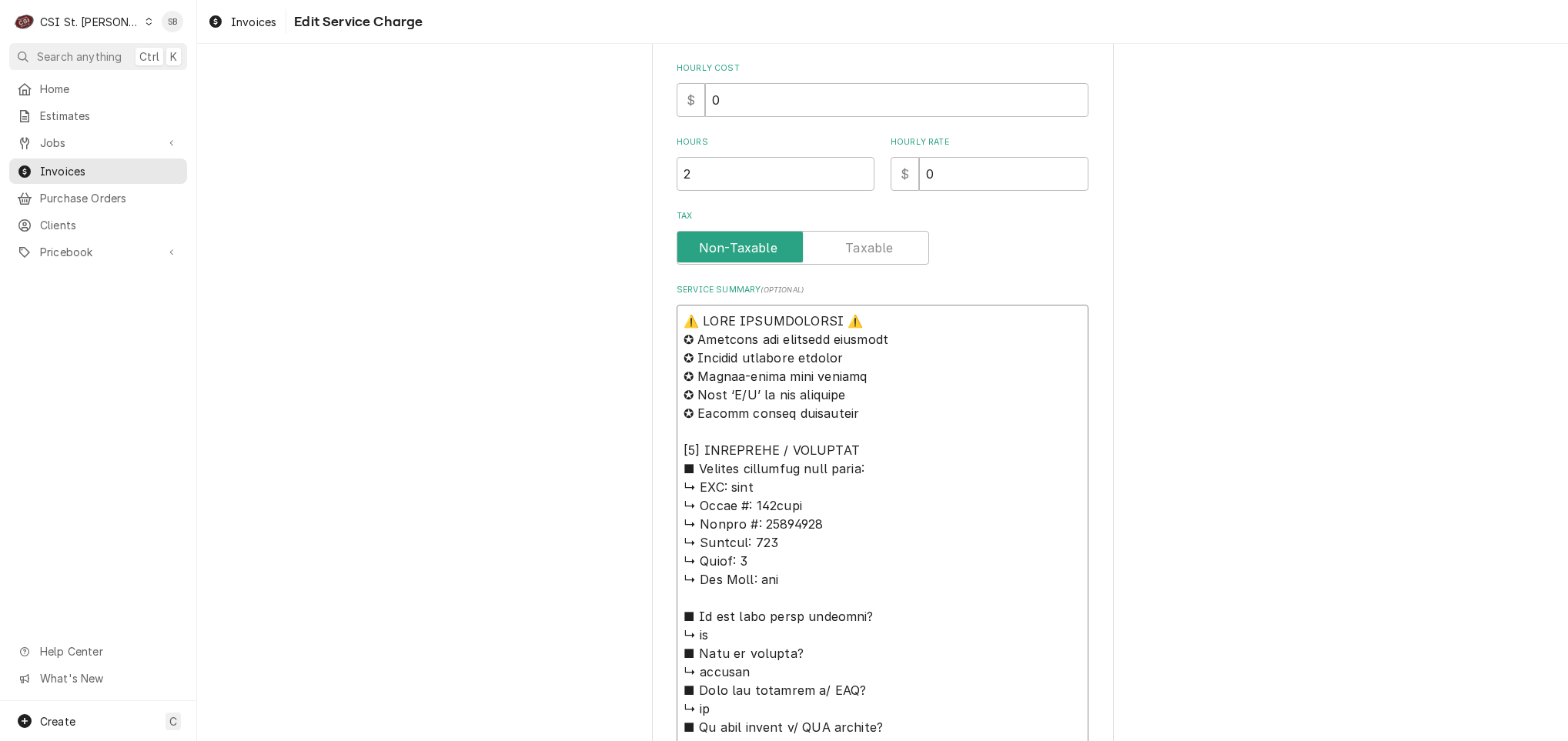
scroll to position [808, 0]
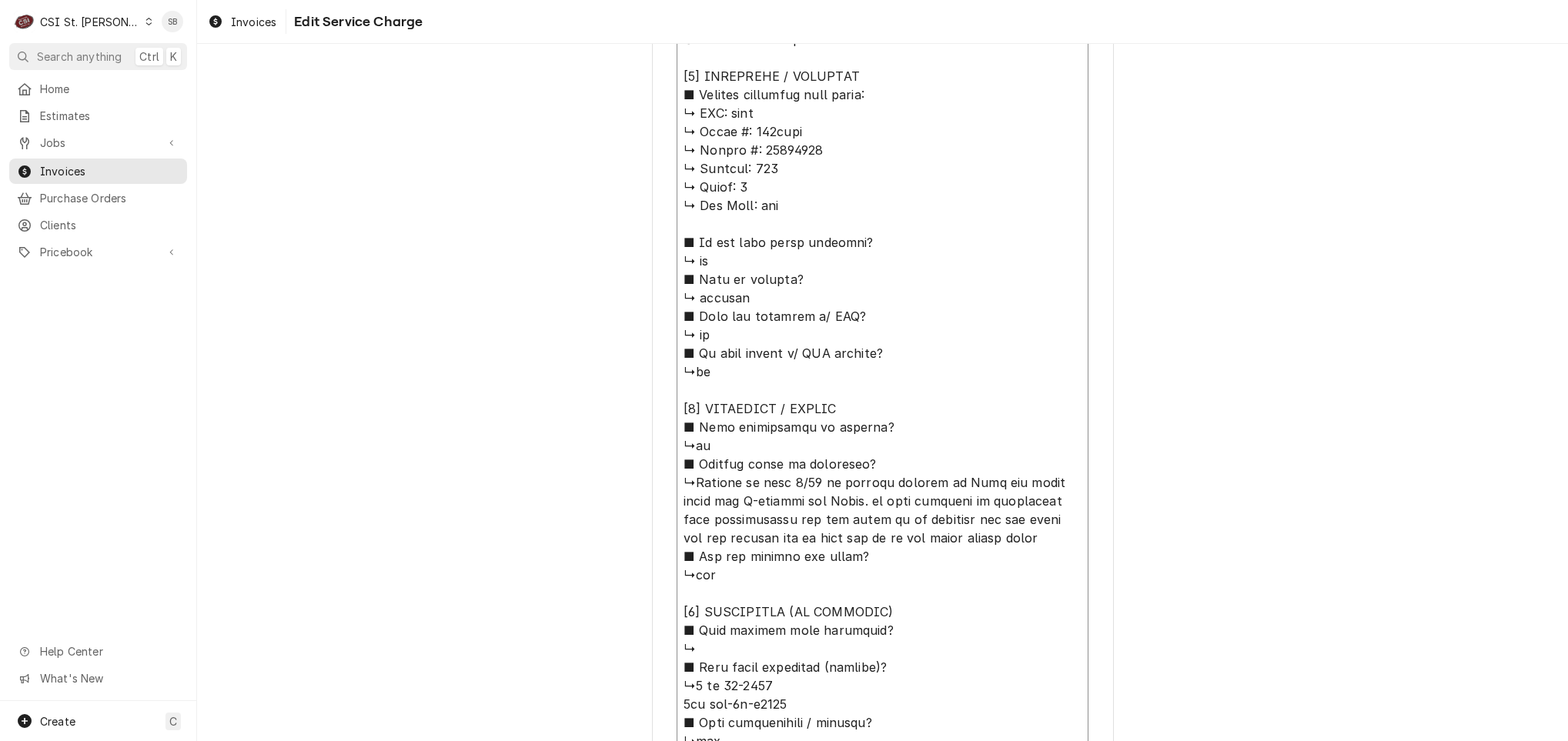
click at [774, 176] on textarea "Service Summary ( optional )" at bounding box center [883, 492] width 412 height 1123
click at [744, 139] on textarea "Service Summary ( optional )" at bounding box center [883, 492] width 412 height 1123
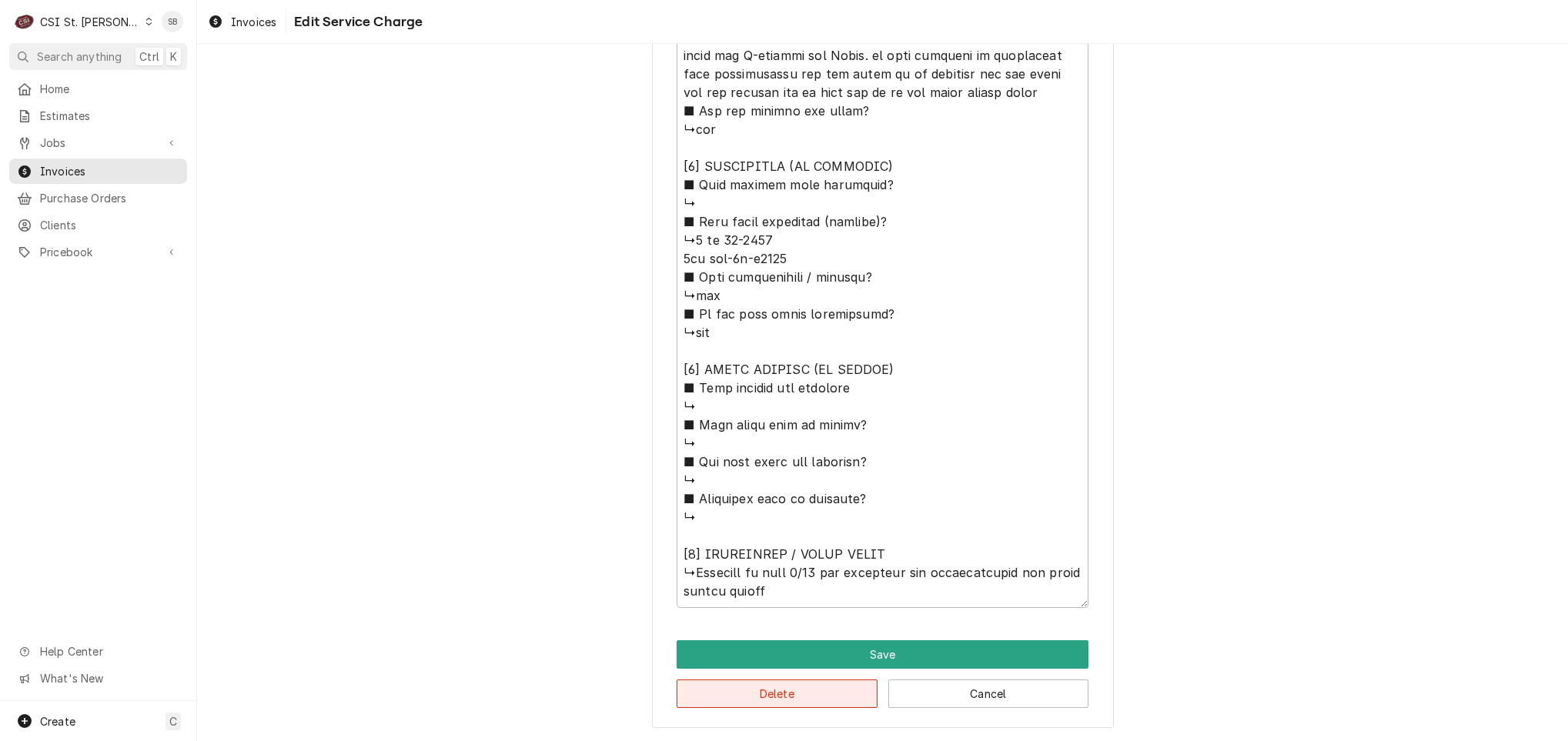
click at [789, 682] on button "Delete" at bounding box center [777, 693] width 201 height 28
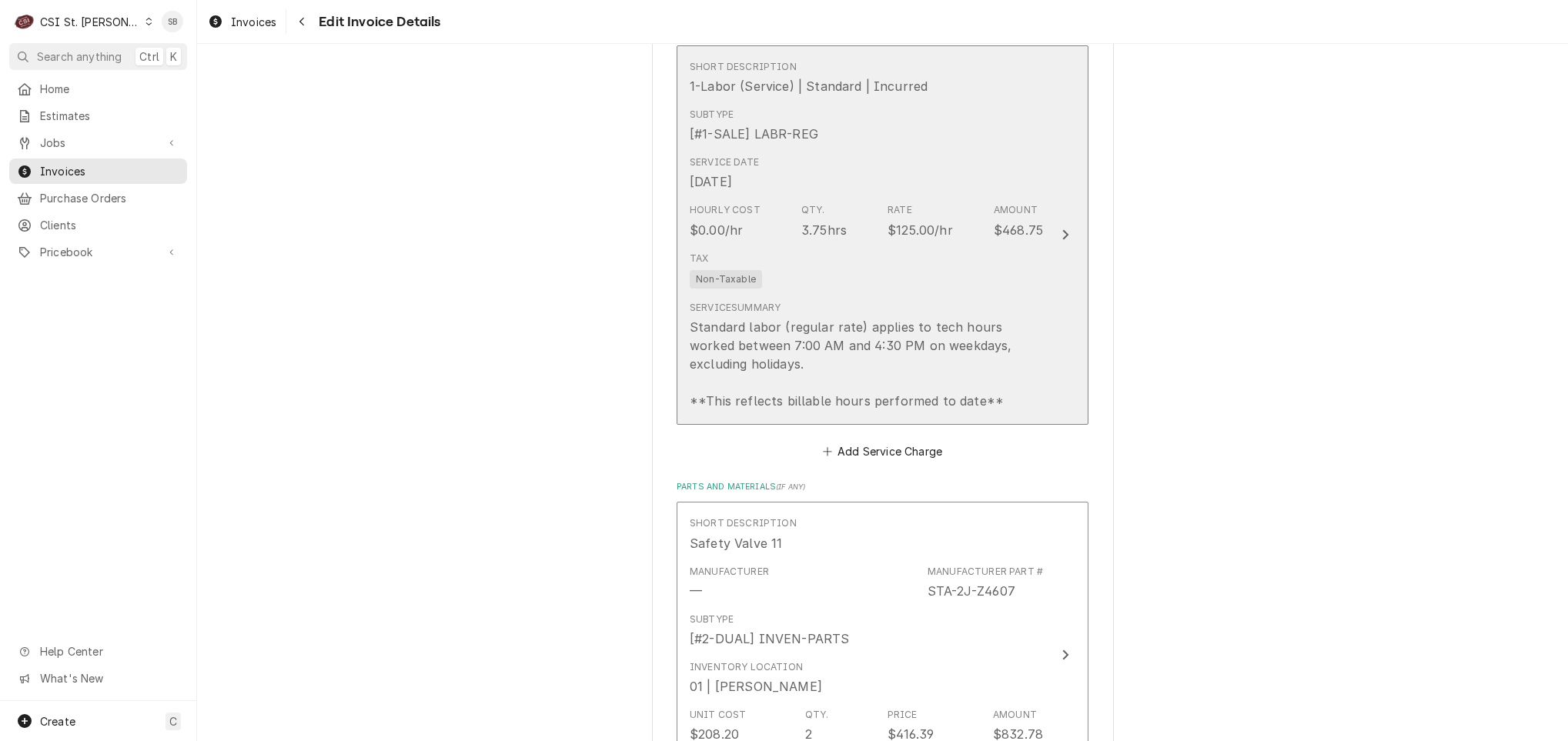
click at [784, 257] on div "Tax Non-Taxable" at bounding box center [866, 270] width 353 height 49
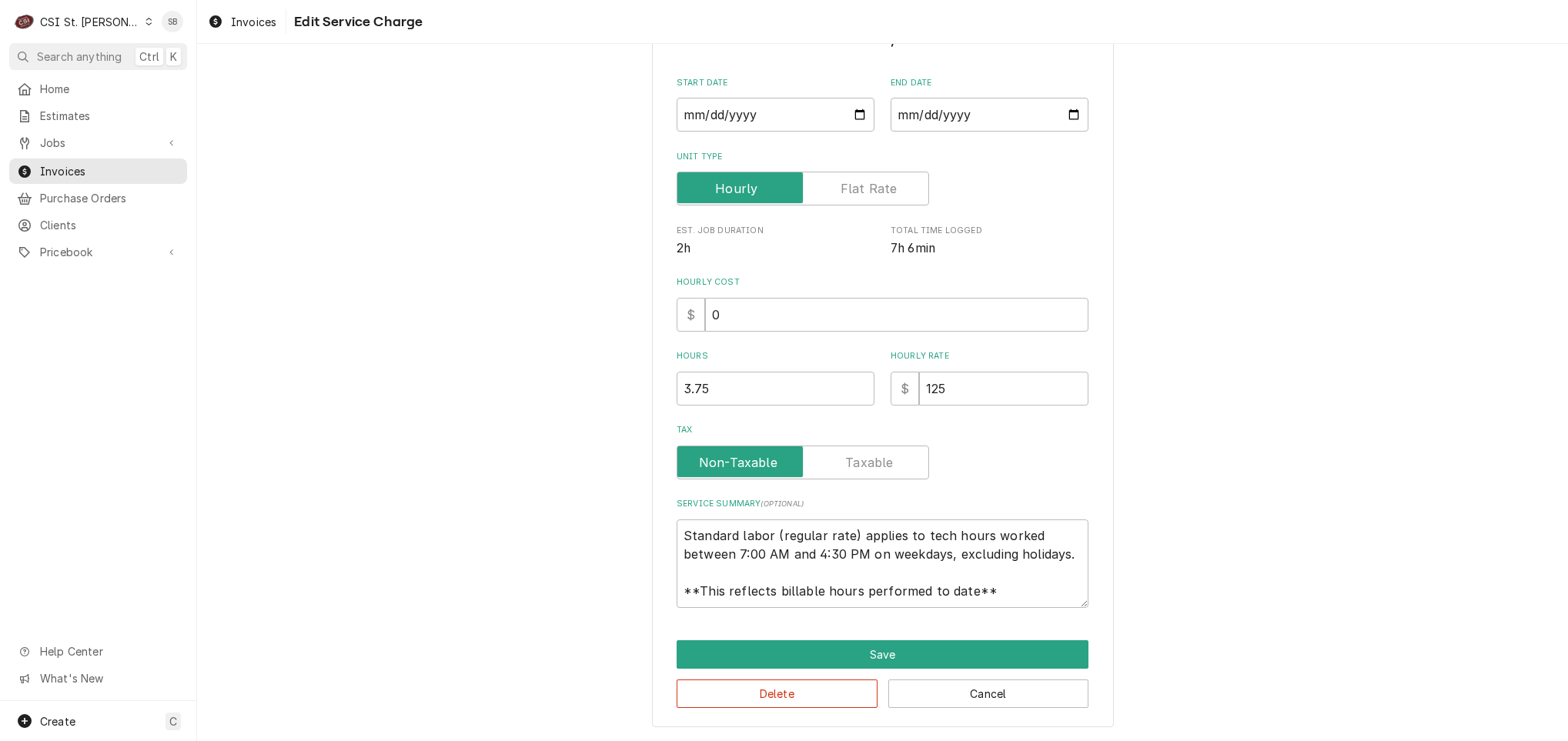
scroll to position [84, 0]
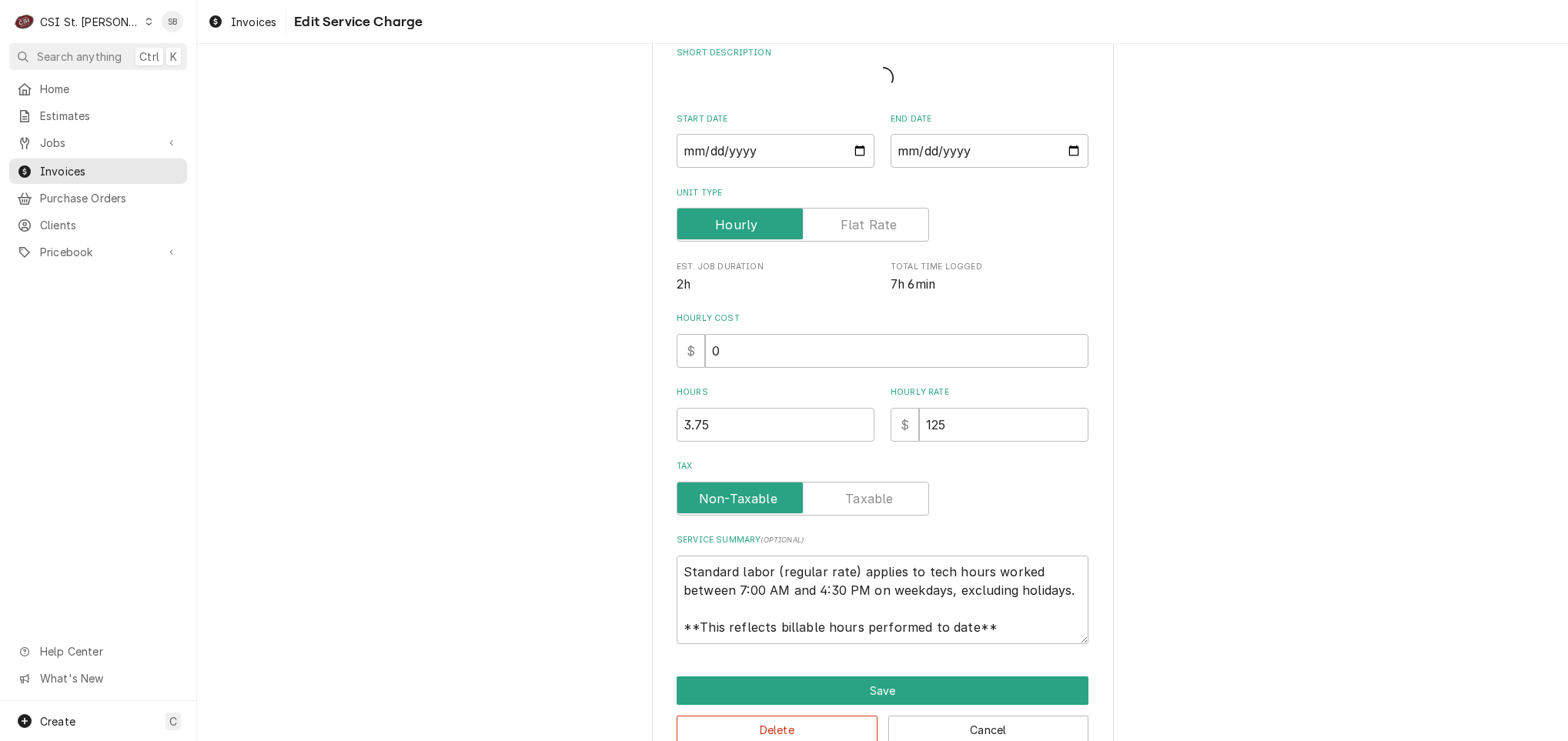
type textarea "x"
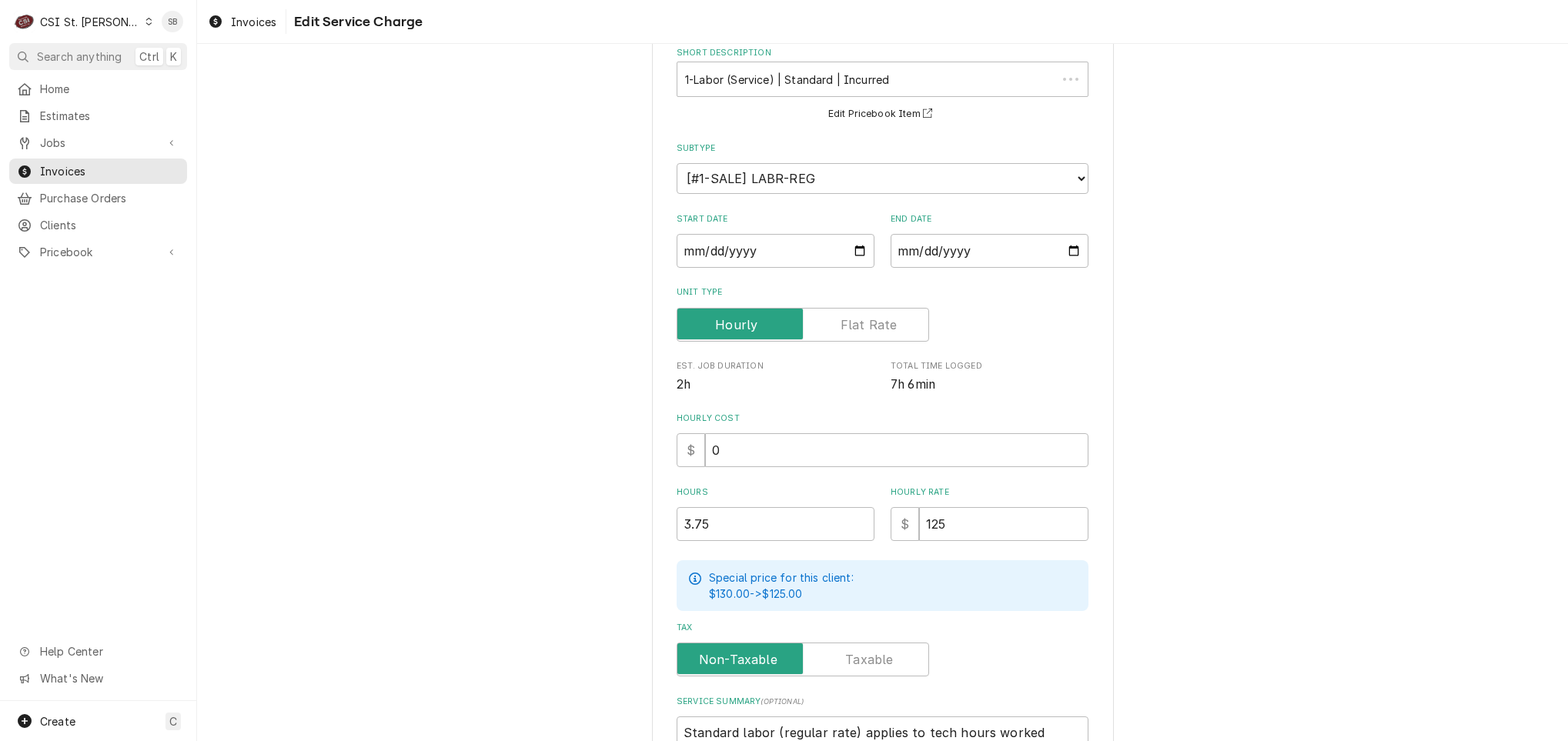
scroll to position [0, 0]
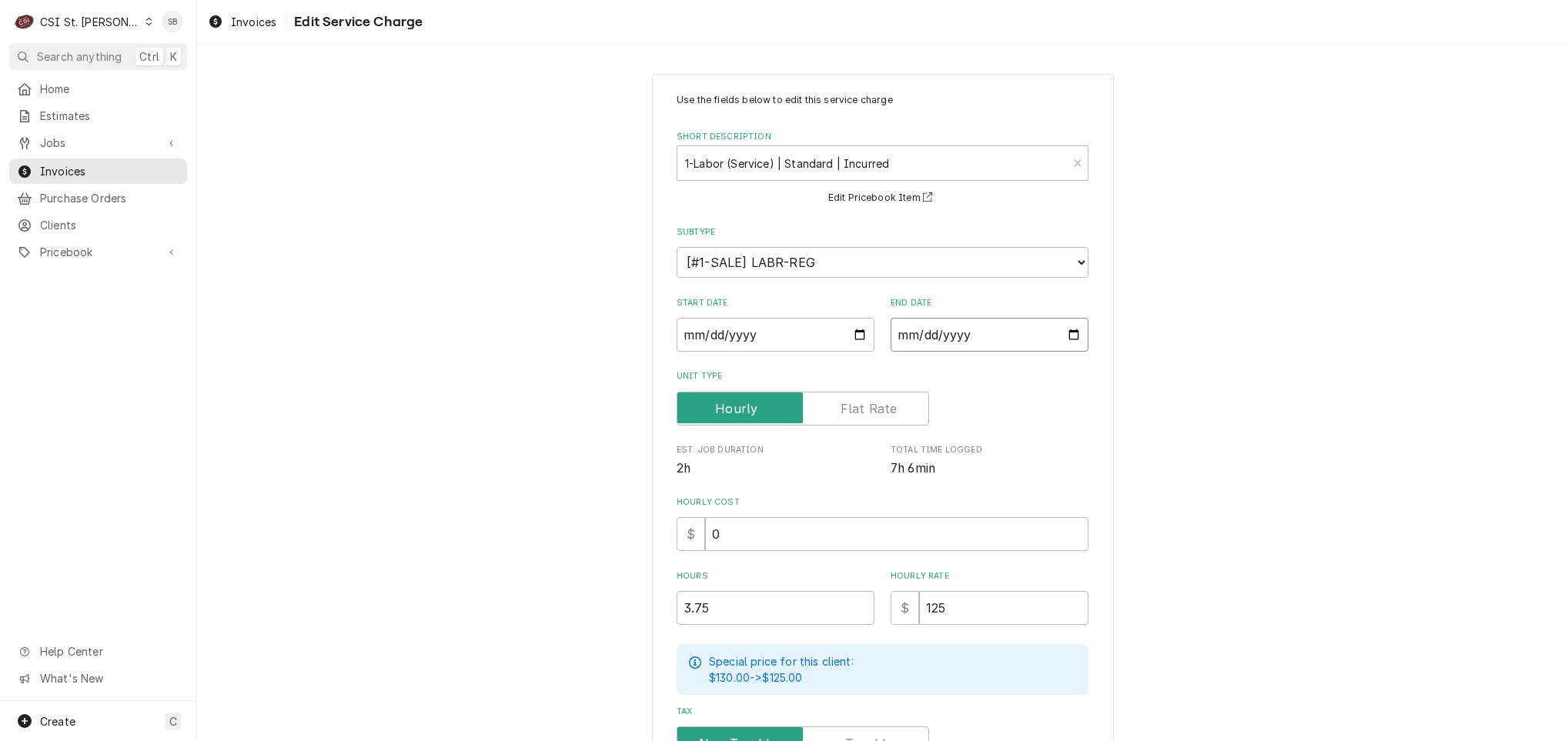
drag, startPoint x: 896, startPoint y: 333, endPoint x: 908, endPoint y: 336, distance: 12.4
click at [894, 333] on input "2025-08-28" at bounding box center [989, 334] width 198 height 34
type textarea "x"
type input "2025-09-28"
type textarea "x"
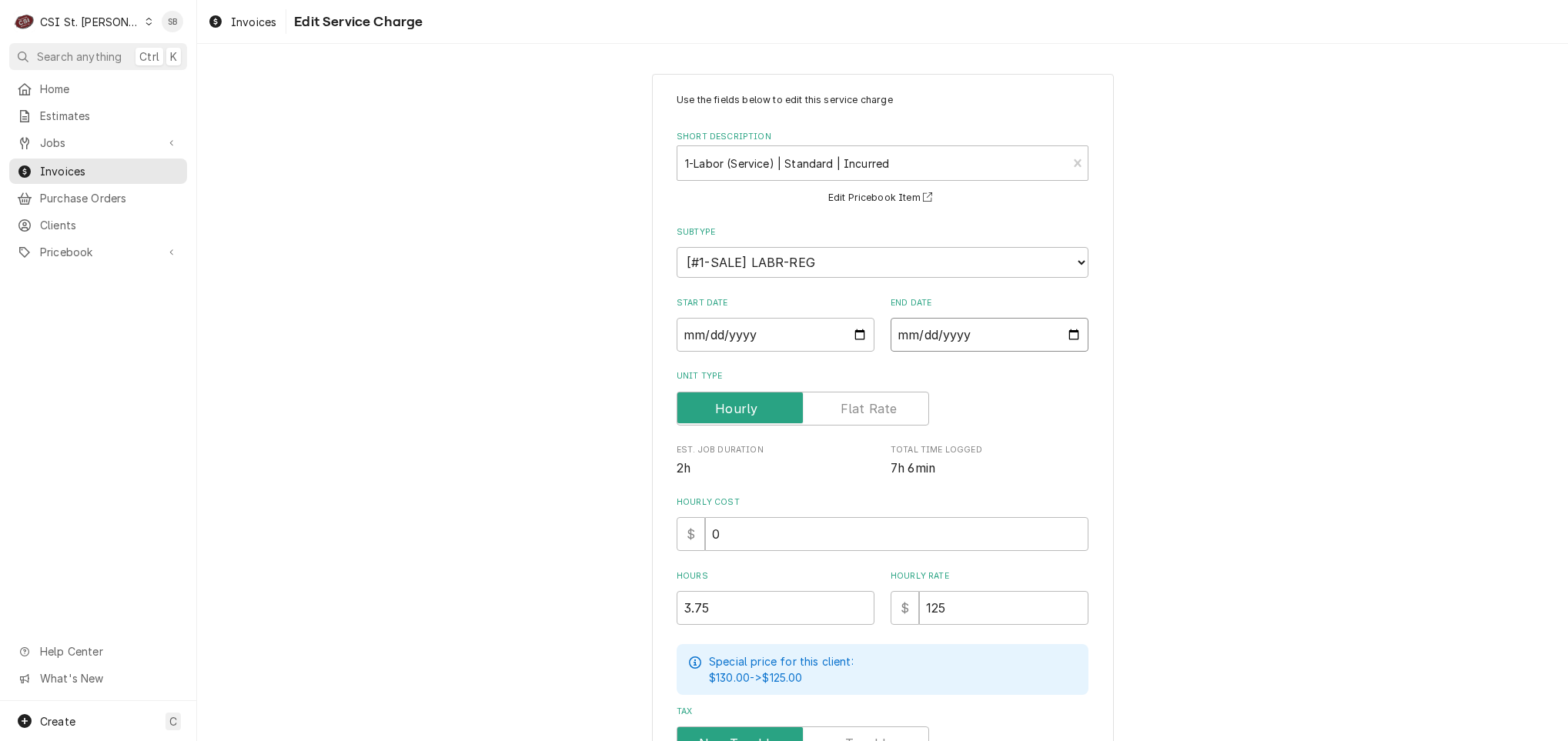
type input "2025-09-01"
type textarea "x"
type input "2025-09-10"
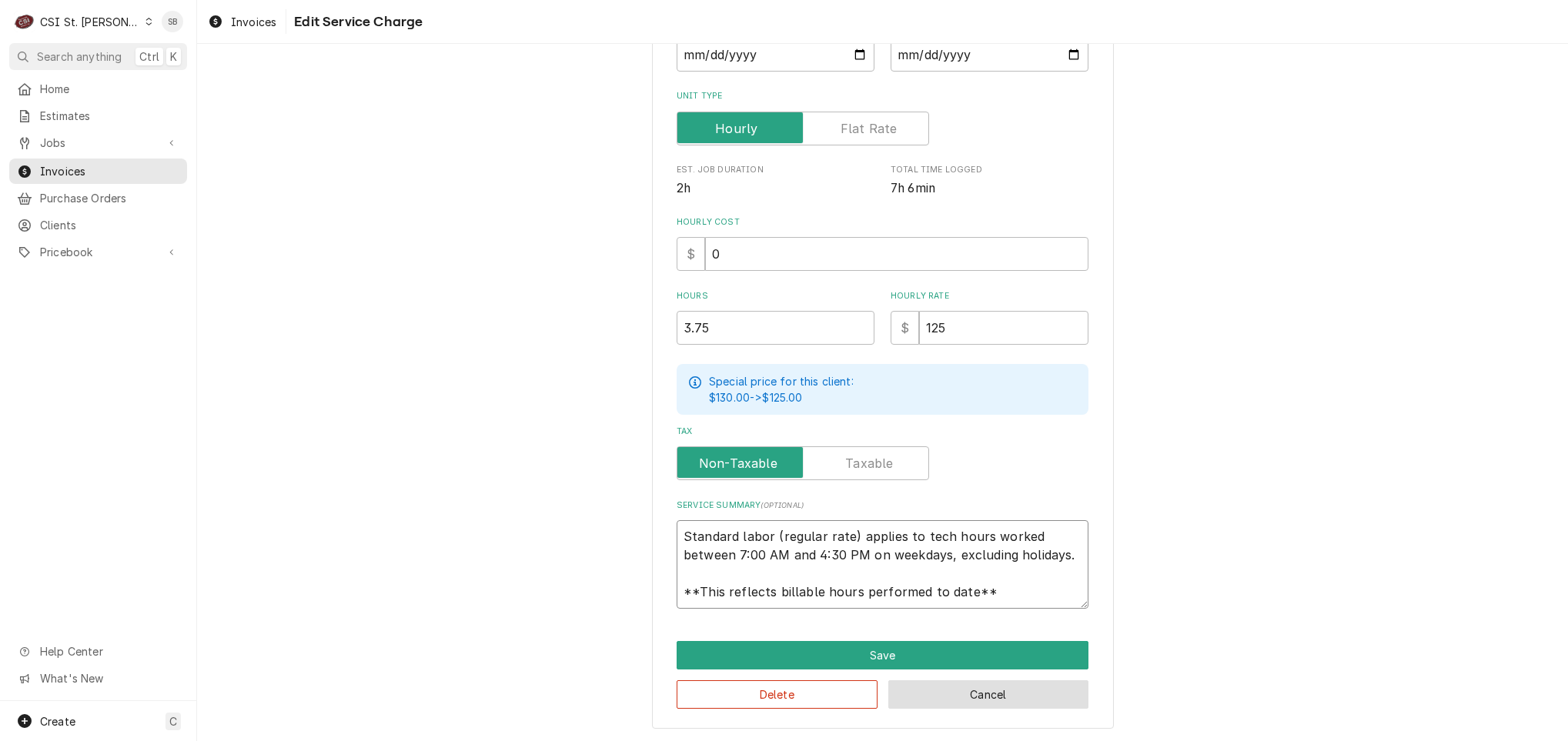
scroll to position [18, 0]
drag, startPoint x: 674, startPoint y: 527, endPoint x: 1171, endPoint y: 709, distance: 529.3
click at [1171, 709] on div "Use the fields below to edit this service charge Short Description 1-Labor (Ser…" at bounding box center [882, 261] width 1370 height 962
type textarea "x"
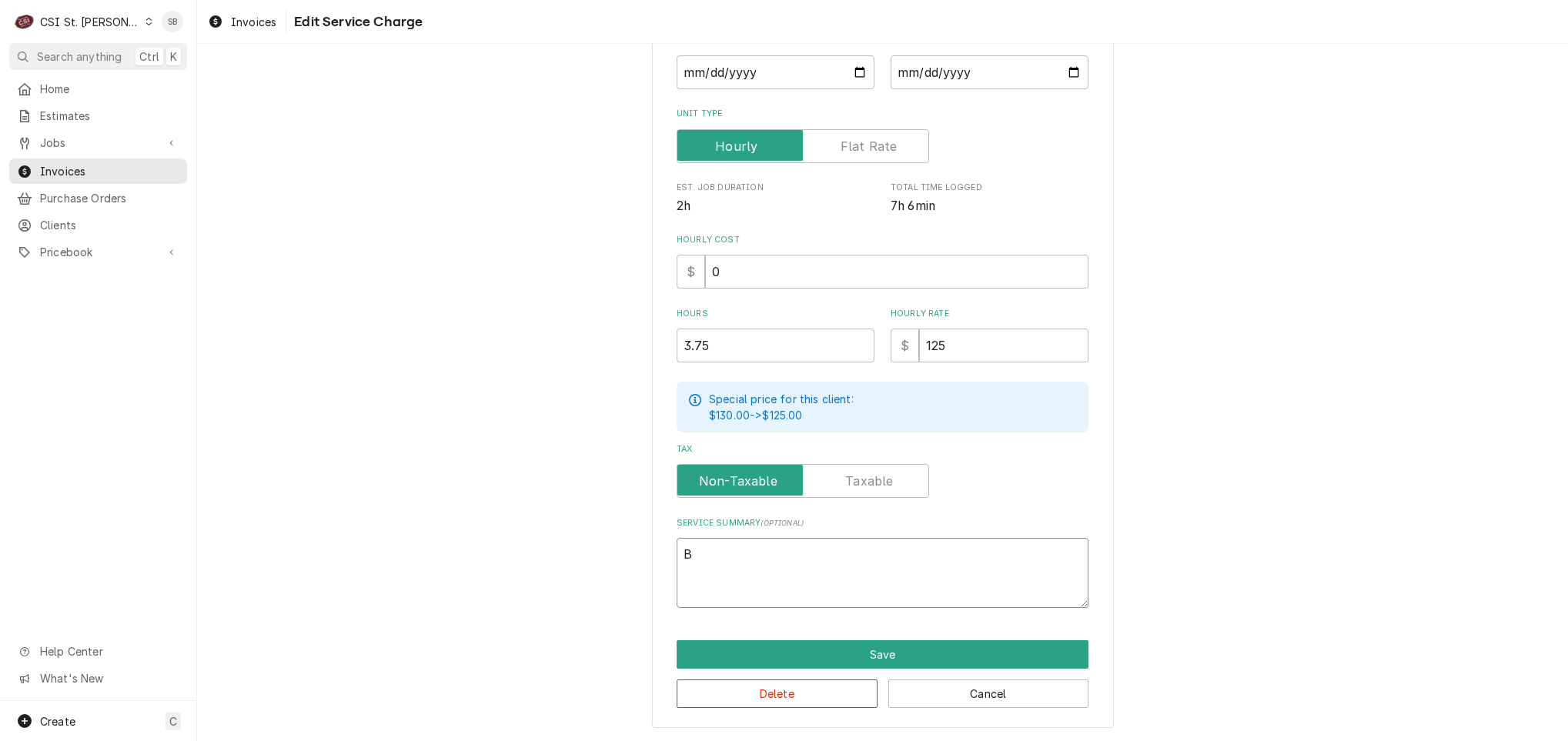
scroll to position [262, 0]
type textarea "Br"
type textarea "x"
type textarea "Bra"
type textarea "x"
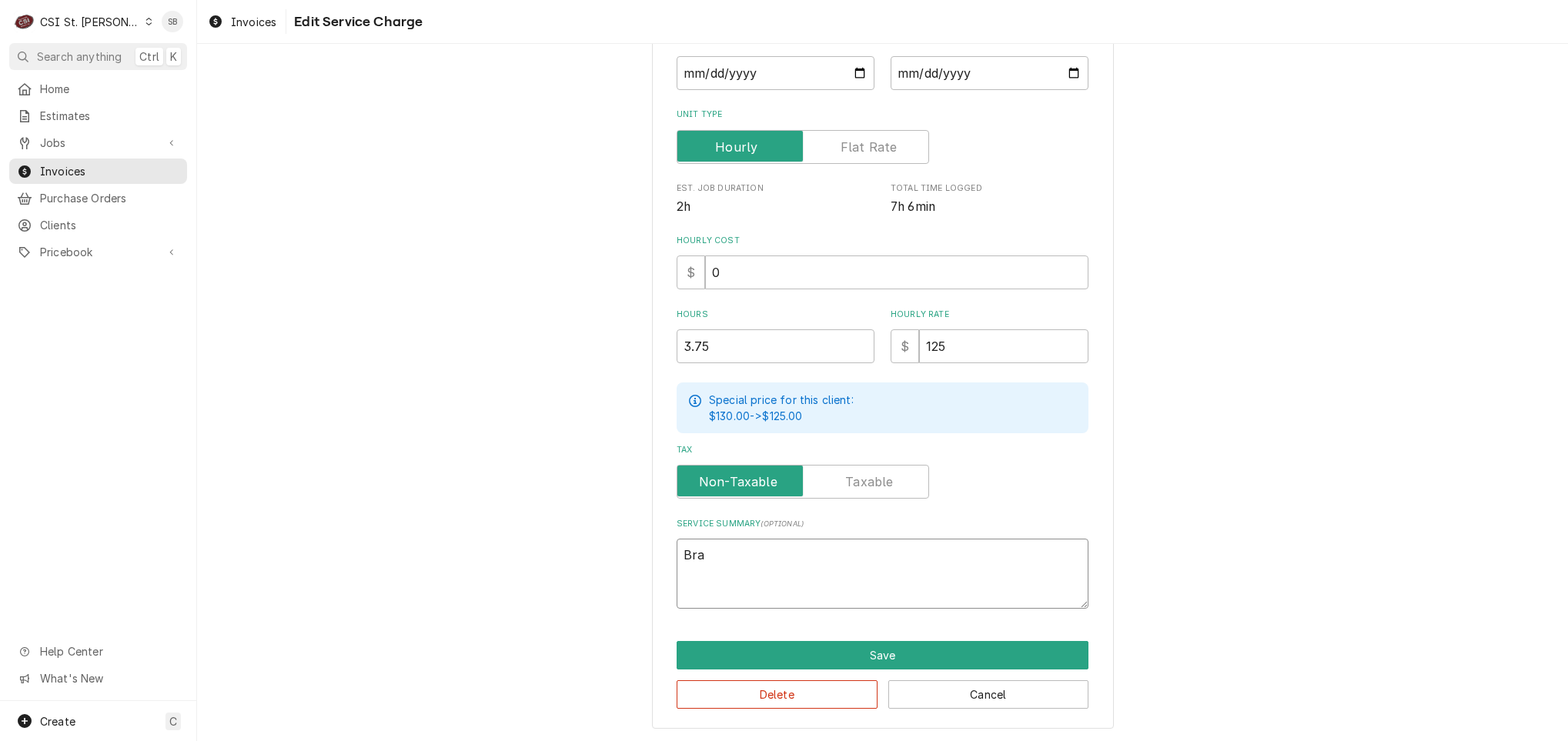
type textarea "Bran"
type textarea "x"
type textarea "Brand;"
type textarea "x"
type textarea "Brand;"
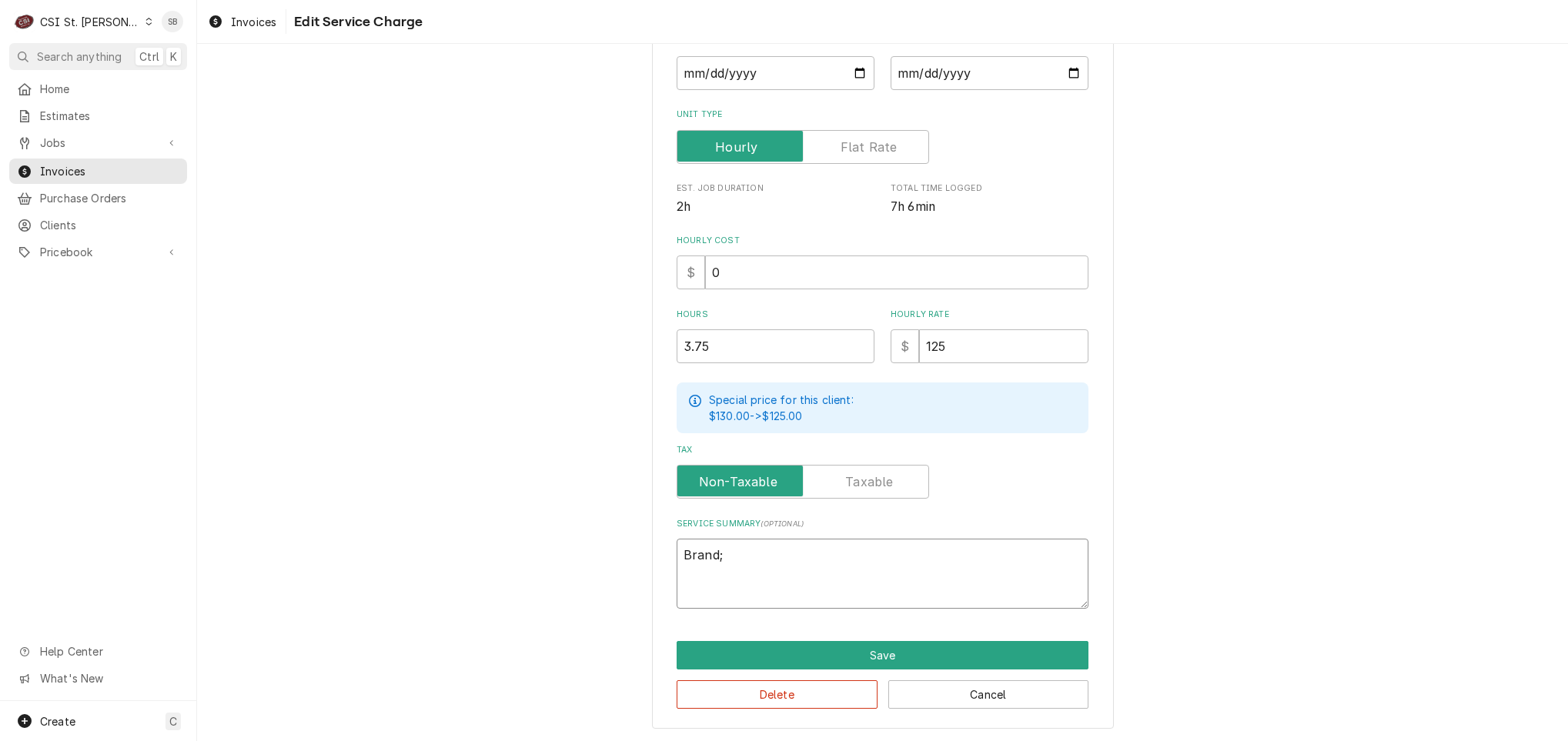
type textarea "x"
type textarea "Brand; S"
type textarea "x"
type textarea "Brand; St"
type textarea "x"
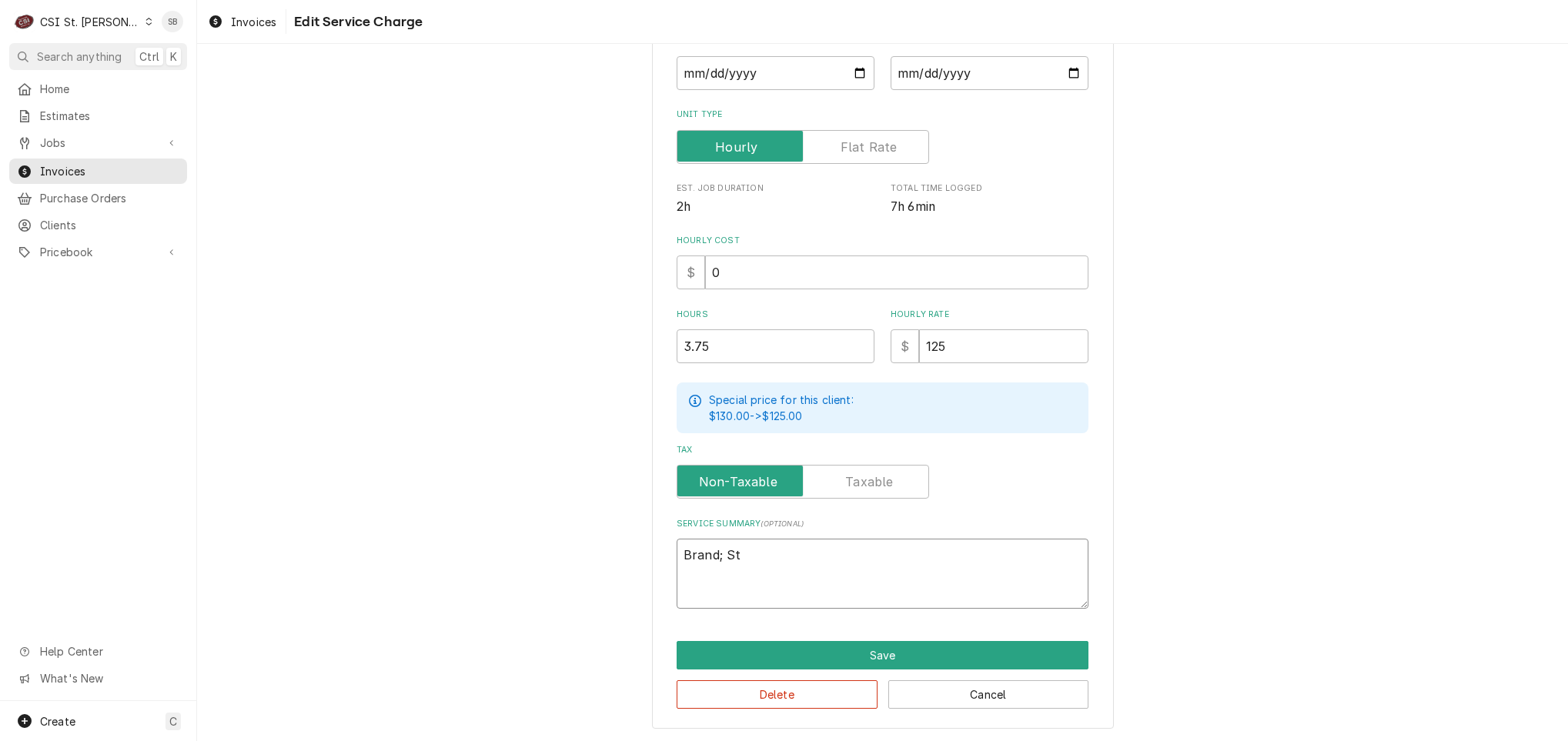
type textarea "Brand; S"
type textarea "x"
type textarea "Brand;"
type textarea "x"
type textarea "Brand;"
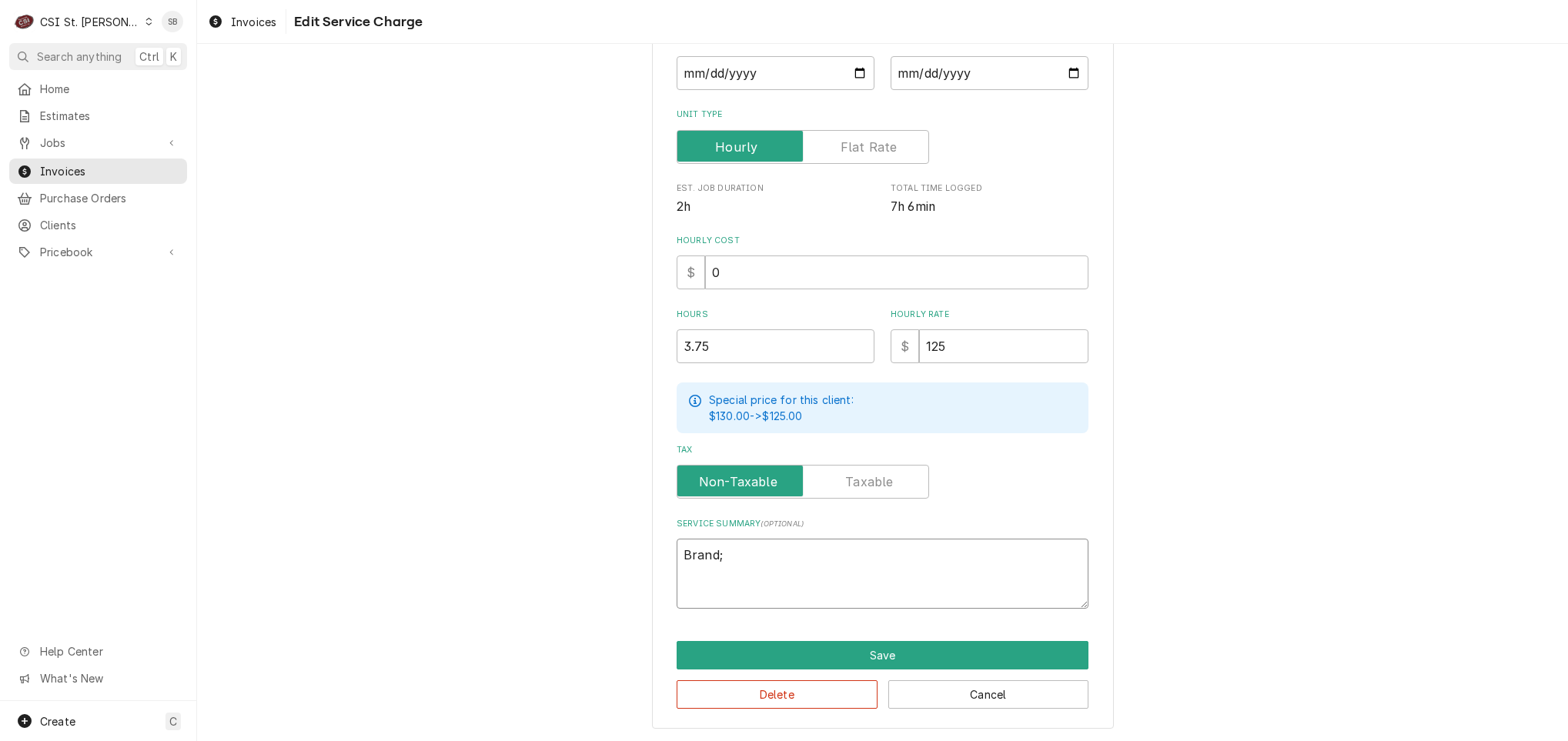
type textarea "x"
type textarea "Brand"
type textarea "x"
type textarea "Brand:"
type textarea "x"
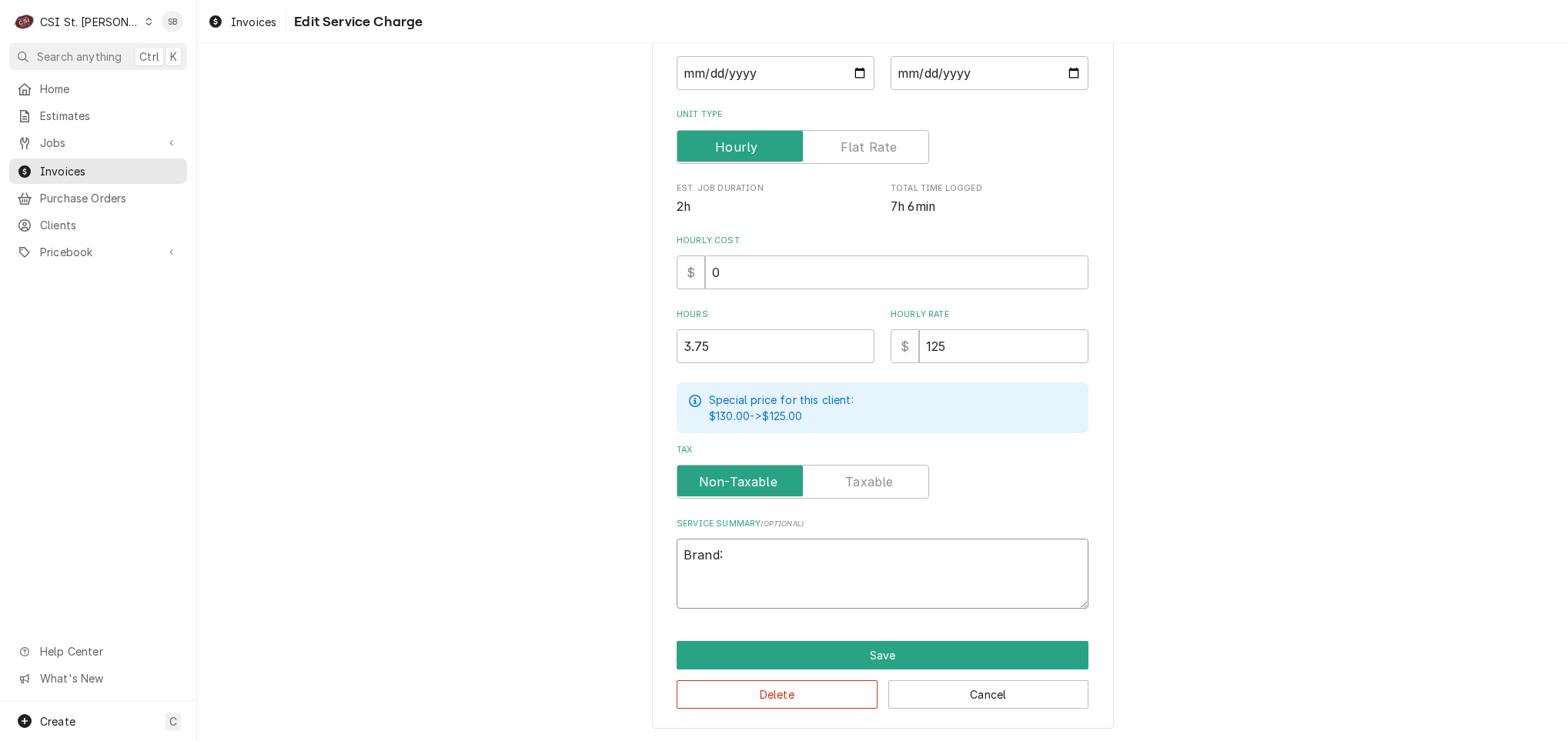
type textarea "Brand: S"
type textarea "x"
type textarea "Brand: St"
type textarea "x"
type textarea "Brand: Sta"
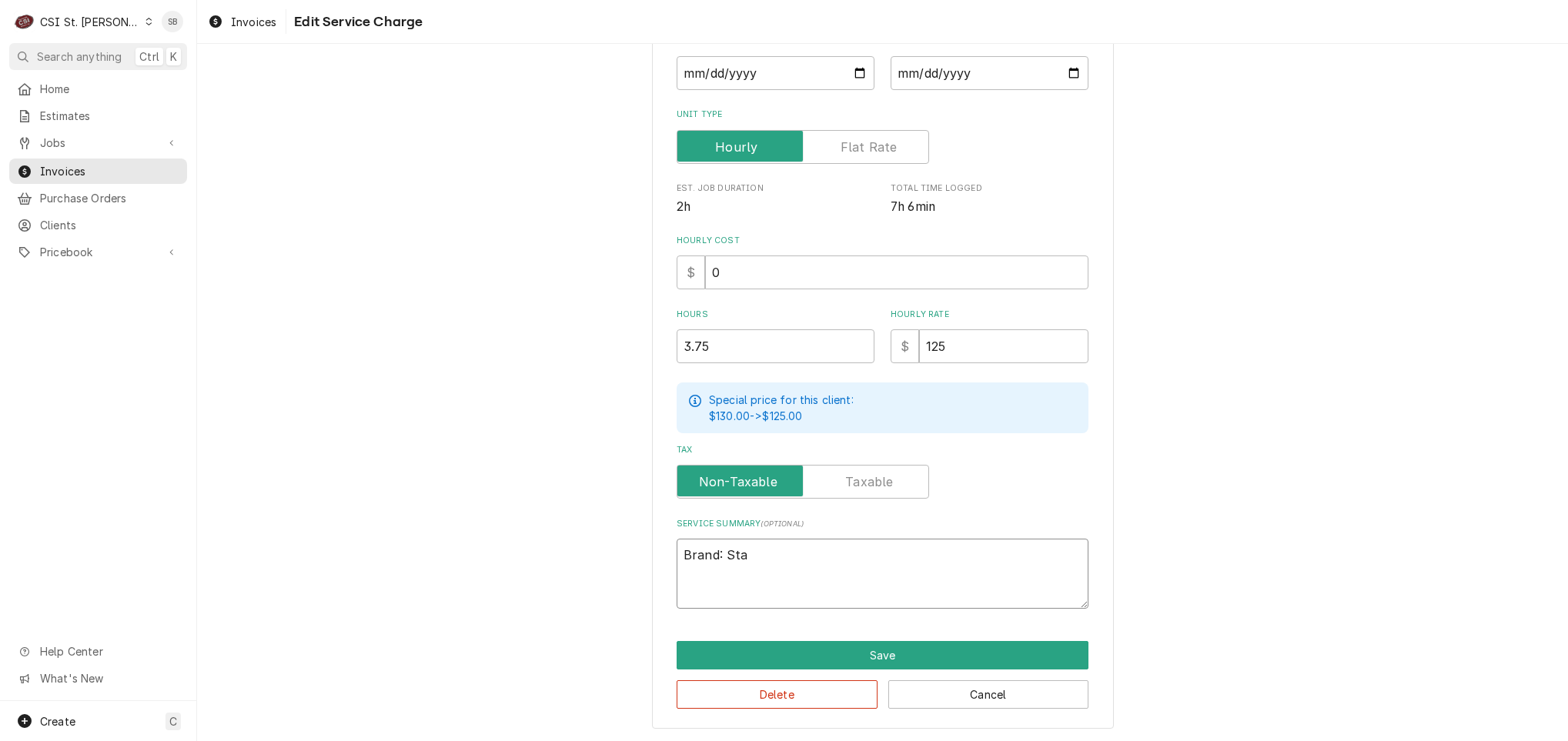
type textarea "x"
type textarea "Brand: Star"
type textarea "x"
type textarea "Brand: Star"
type textarea "x"
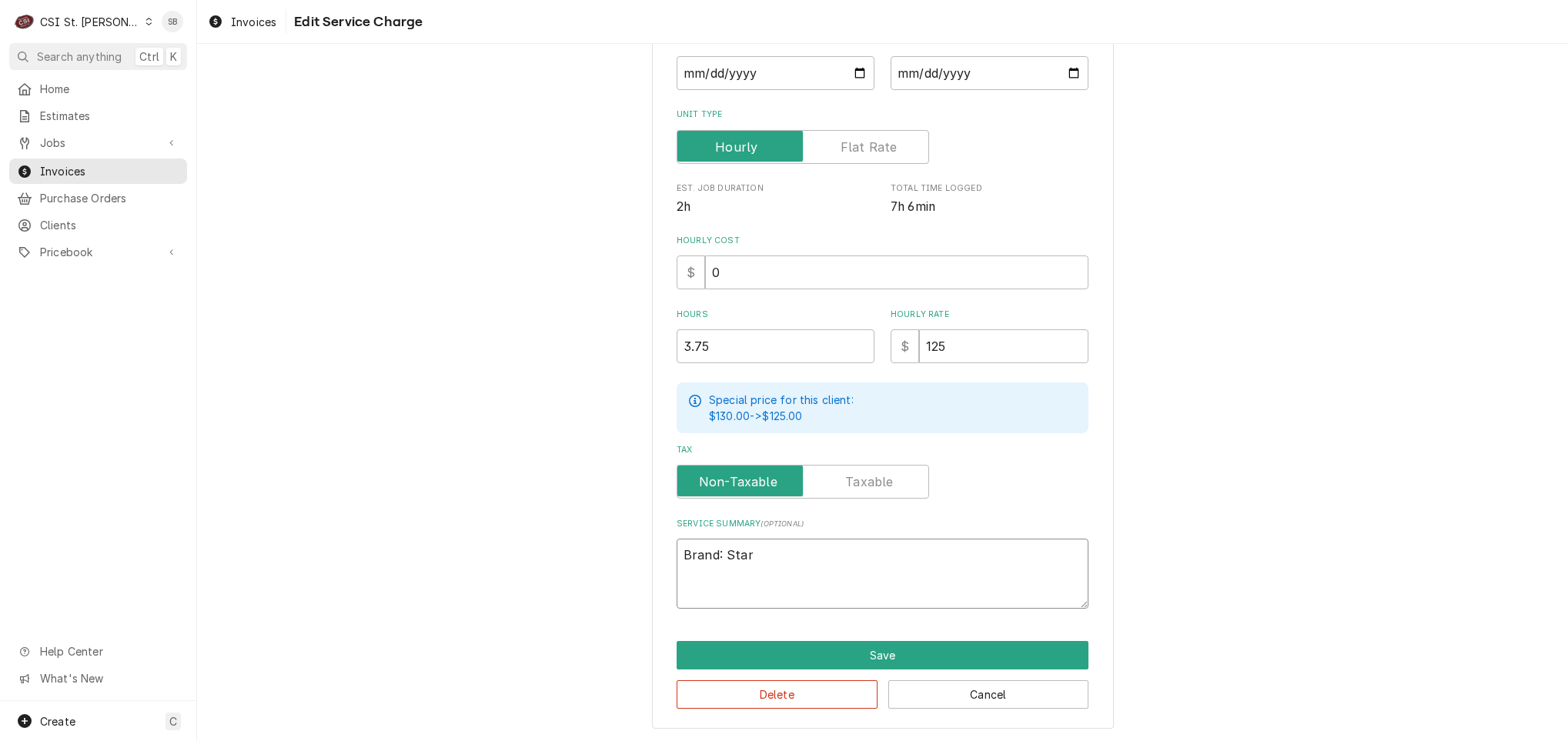
type textarea "Brand: Star /"
type textarea "x"
type textarea "Brand: Star /"
type textarea "x"
type textarea "Brand: Star / Mo"
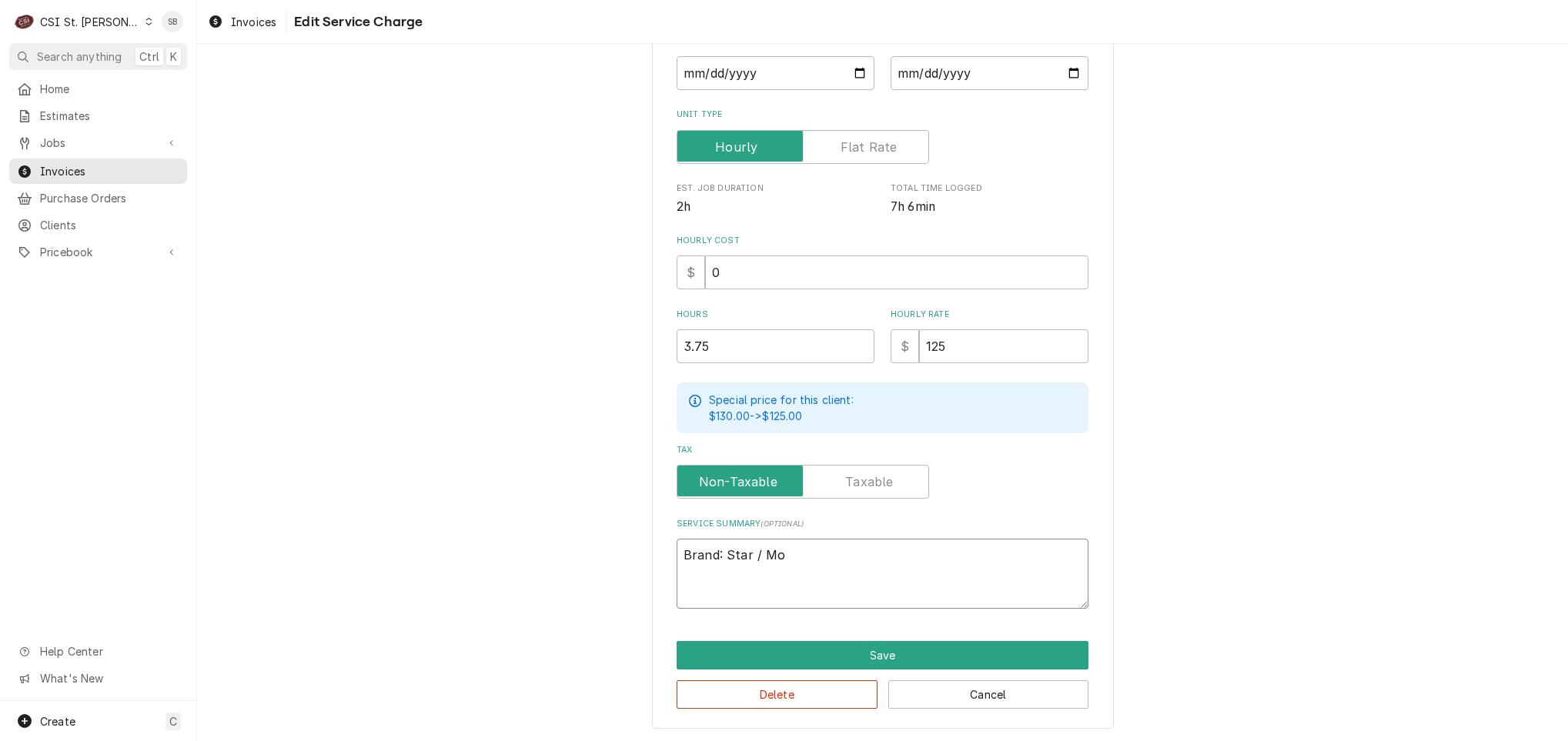
type textarea "x"
type textarea "Brand: Star / Mod"
type textarea "x"
type textarea "Brand: Star / Mode"
type textarea "x"
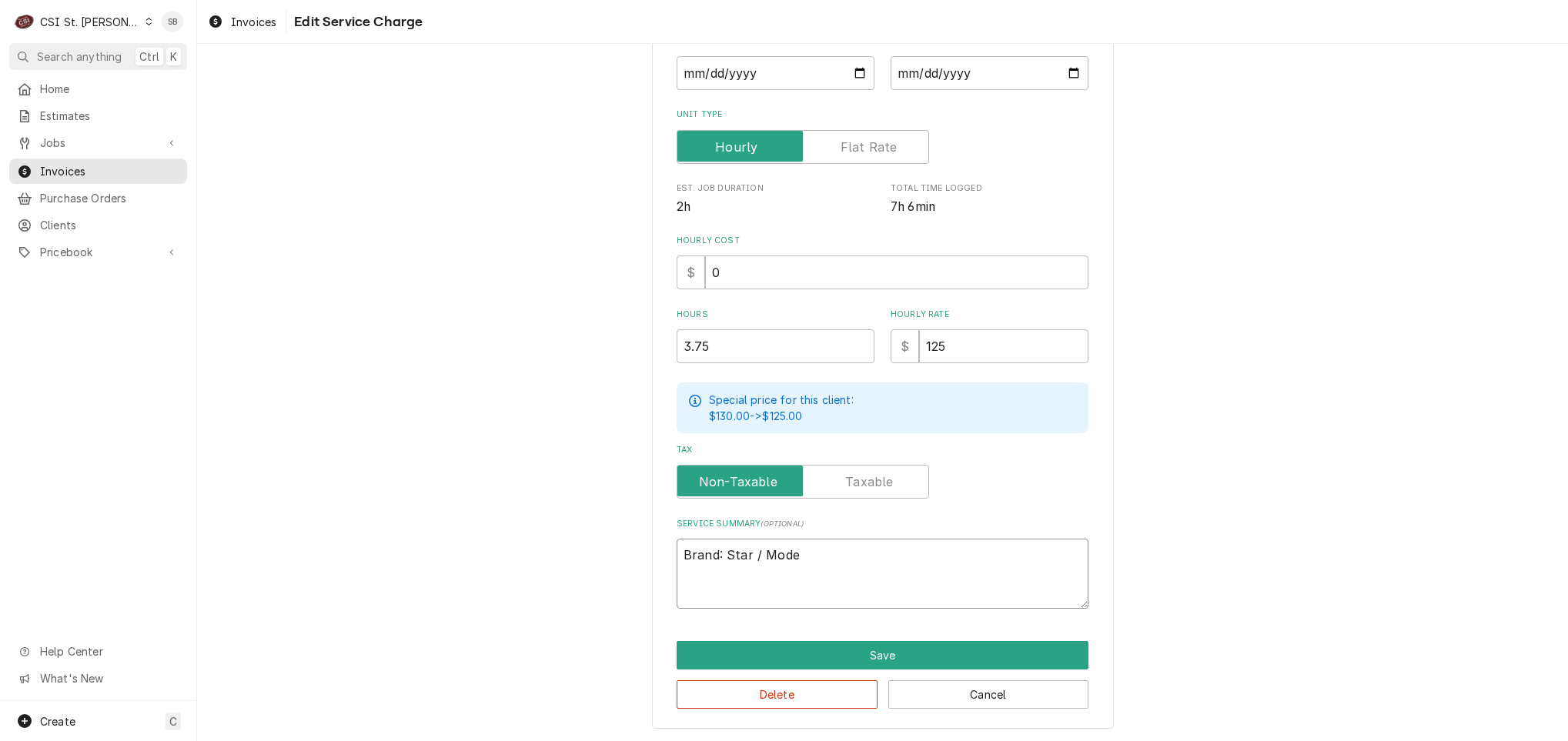
type textarea "Brand: Star / Model"
type textarea "x"
type textarea "Brand: Star / Model:"
type textarea "x"
type textarea "Brand: Star / Model:"
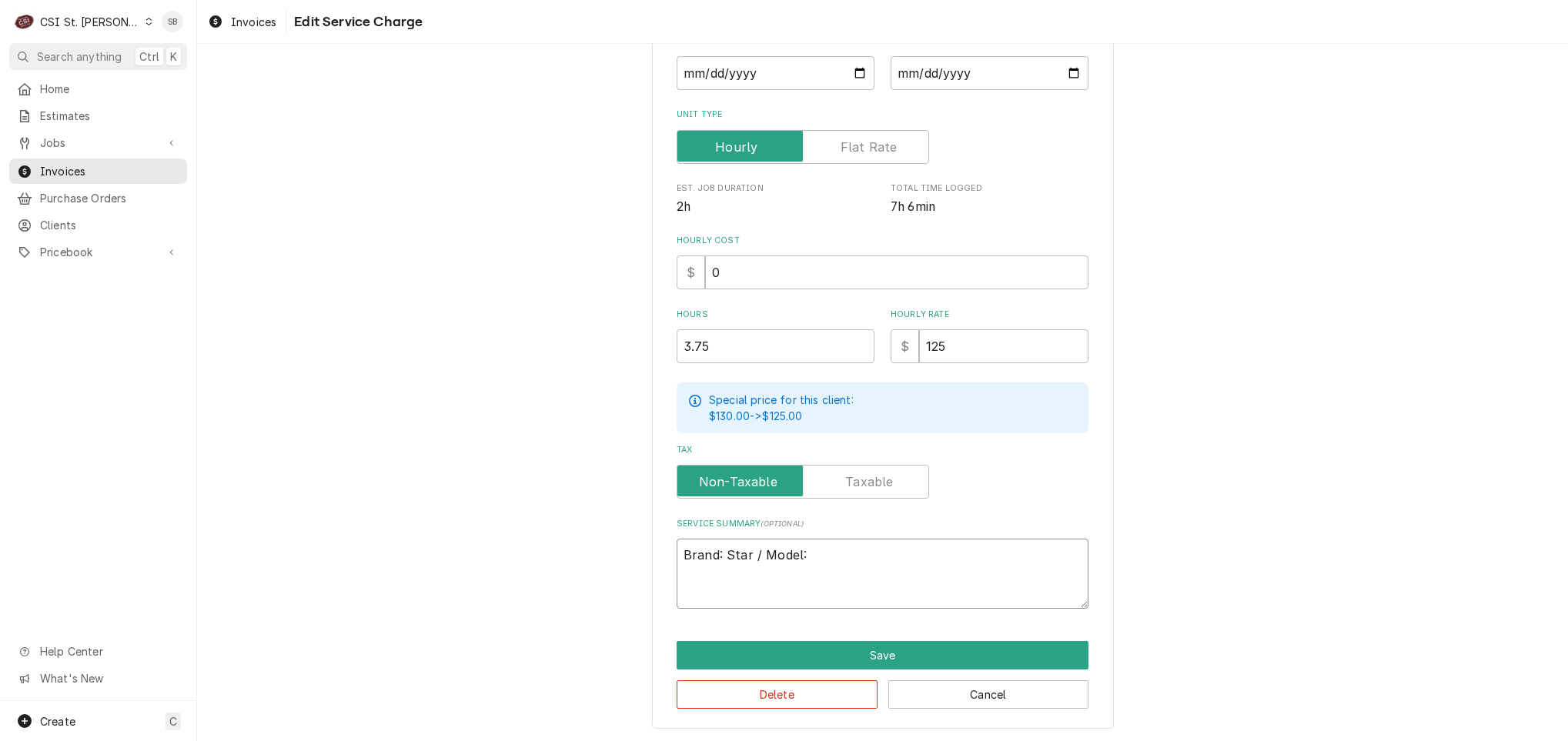
paste textarea "848tchs ↳ 𝗦𝗲𝗿𝗶𝗮𝗹 #: 84802529"
type textarea "x"
type textarea "Brand: Star / Model: 848tchs ↳ 𝗦𝗲𝗿𝗶𝗮𝗹 #: 84802529"
drag, startPoint x: 739, startPoint y: 573, endPoint x: 1051, endPoint y: 547, distance: 313.1
click at [1051, 547] on textarea "Brand: Star / Model: 848tchs ↳ 𝗦𝗲𝗿𝗶𝗮𝗹 #: 84802529" at bounding box center [883, 573] width 412 height 70
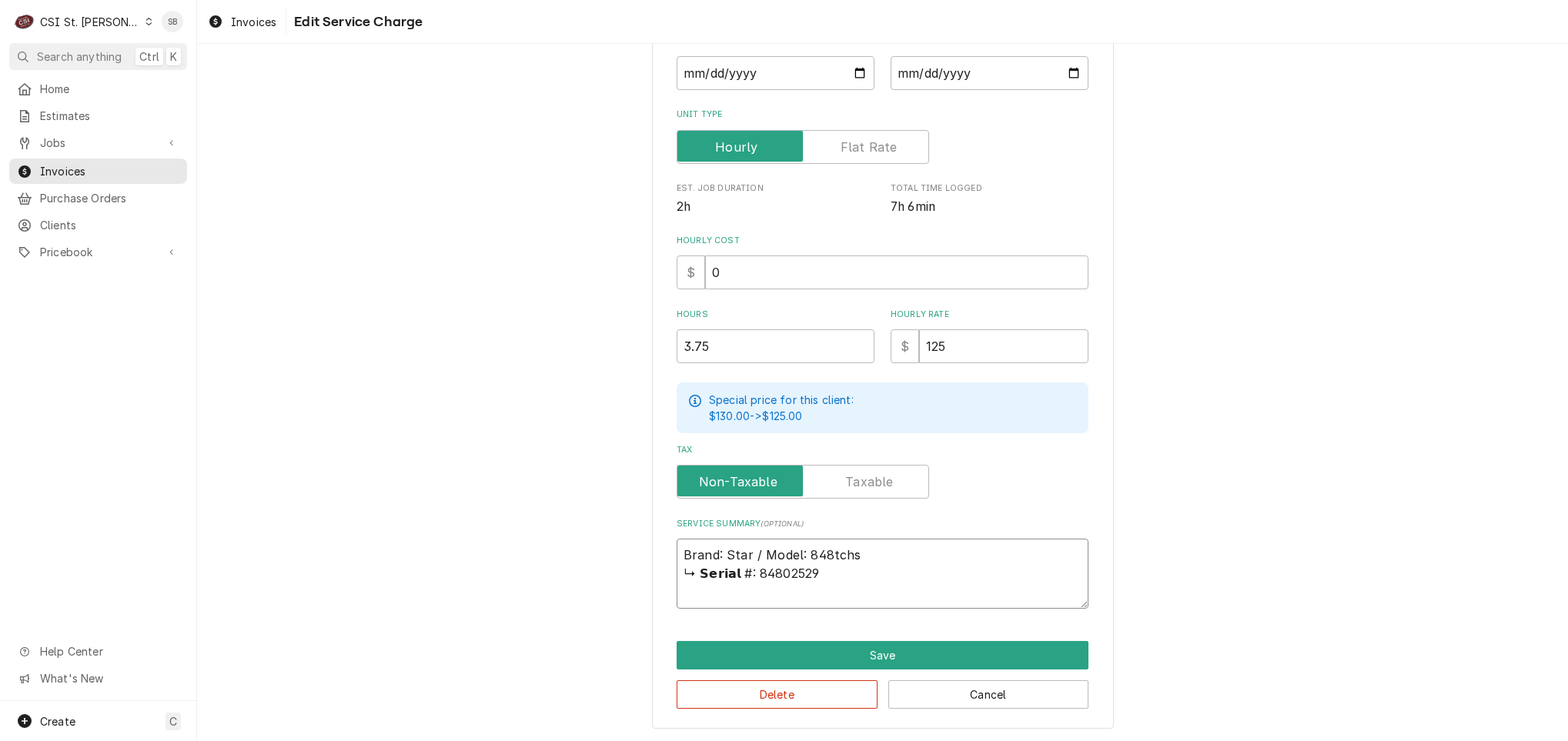
type textarea "x"
type textarea "Brand: Star / Model: 848tchs 84802529"
type textarea "x"
type textarea "Brand: Star / Model: 848tchs / 84802529"
click at [832, 554] on textarea "Brand: Star / Model: 848tchs / Serial: 84802529" at bounding box center [883, 573] width 412 height 70
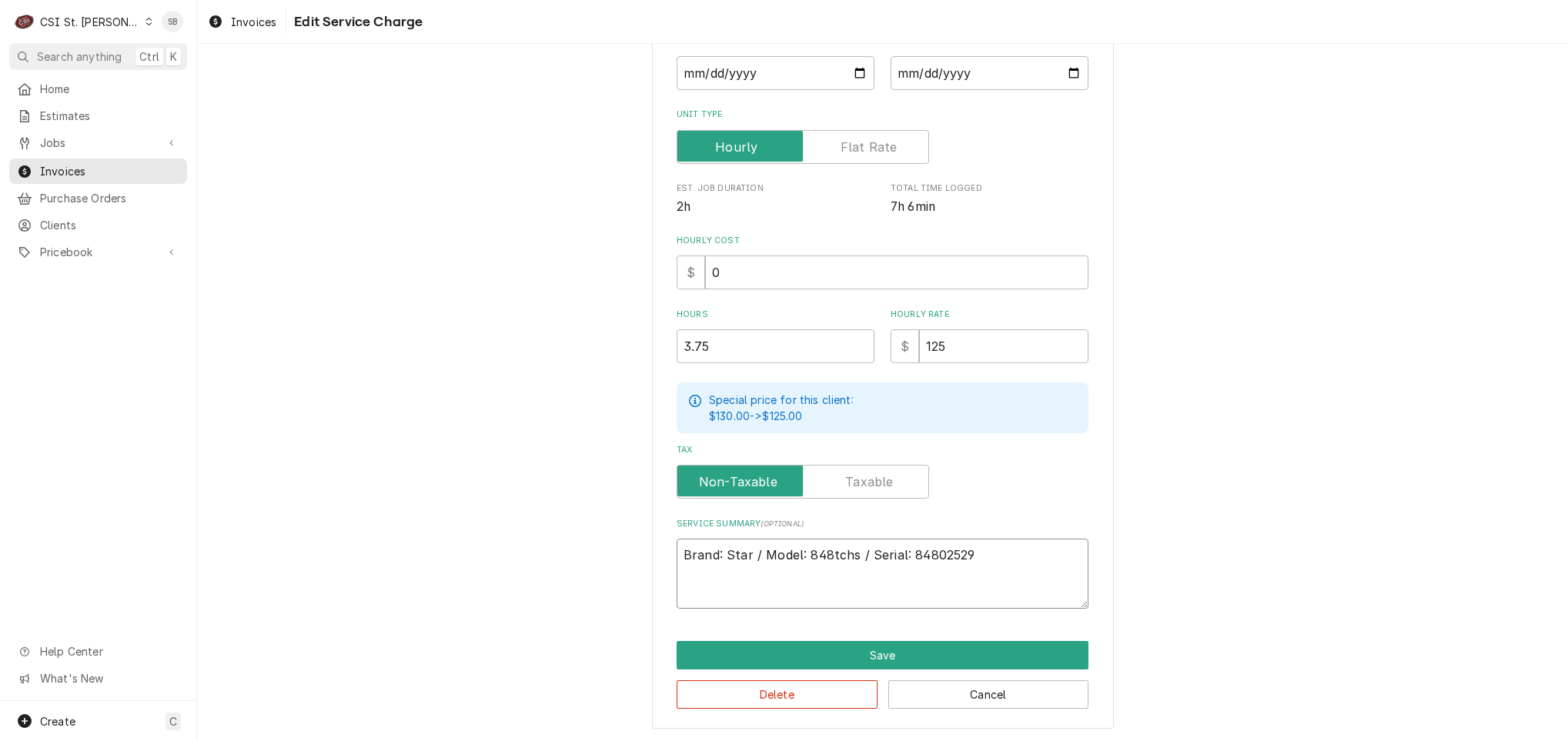
click at [828, 557] on textarea "Brand: Star / Model: 848tchs / Serial: 84802529" at bounding box center [883, 573] width 412 height 70
click at [1008, 547] on textarea "Brand: Star / Model: 848tCHS / Serial: 84802529" at bounding box center [883, 573] width 412 height 70
paste textarea "The unit (Star model 848tchs, serial #84802529) was found non-operational upon …"
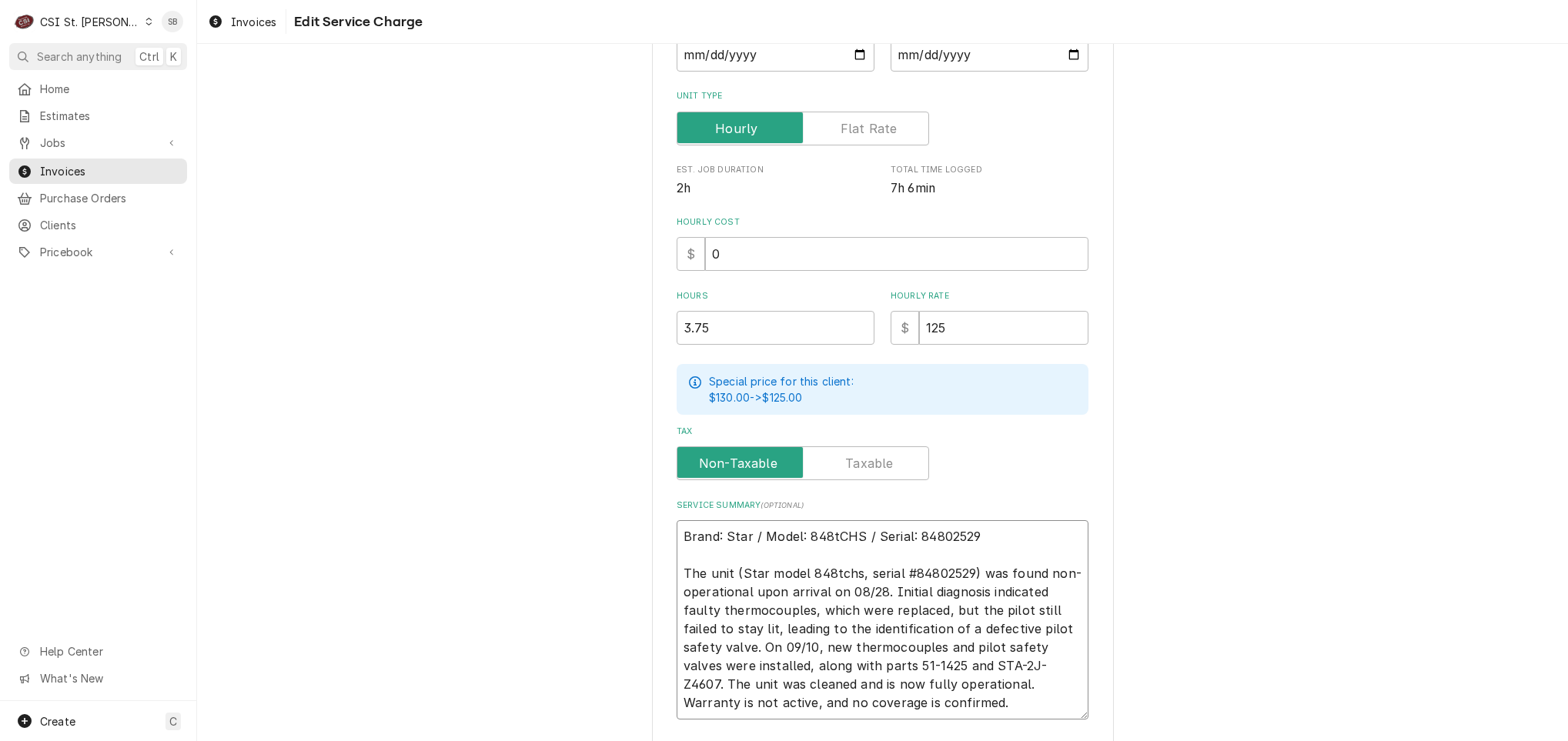
scroll to position [391, 0]
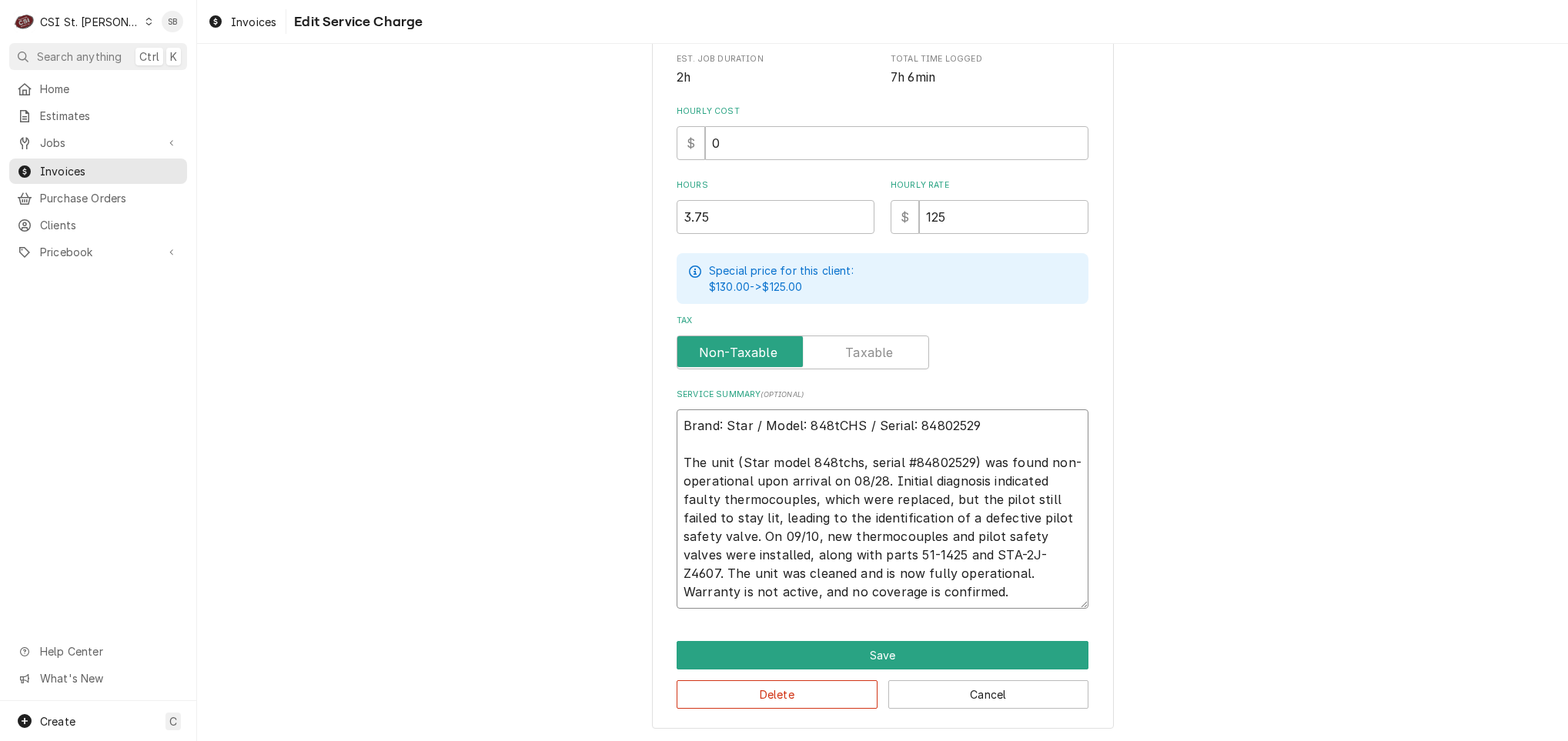
drag, startPoint x: 681, startPoint y: 562, endPoint x: 939, endPoint y: 789, distance: 343.6
click at [939, 740] on html "C CSI St. Louis SB Search anything Ctrl K Home Estimates Jobs Jobs Job Series I…" at bounding box center [784, 370] width 1568 height 741
paste textarea "Service was requested due to reports from Kevin that the flat top grill was not…"
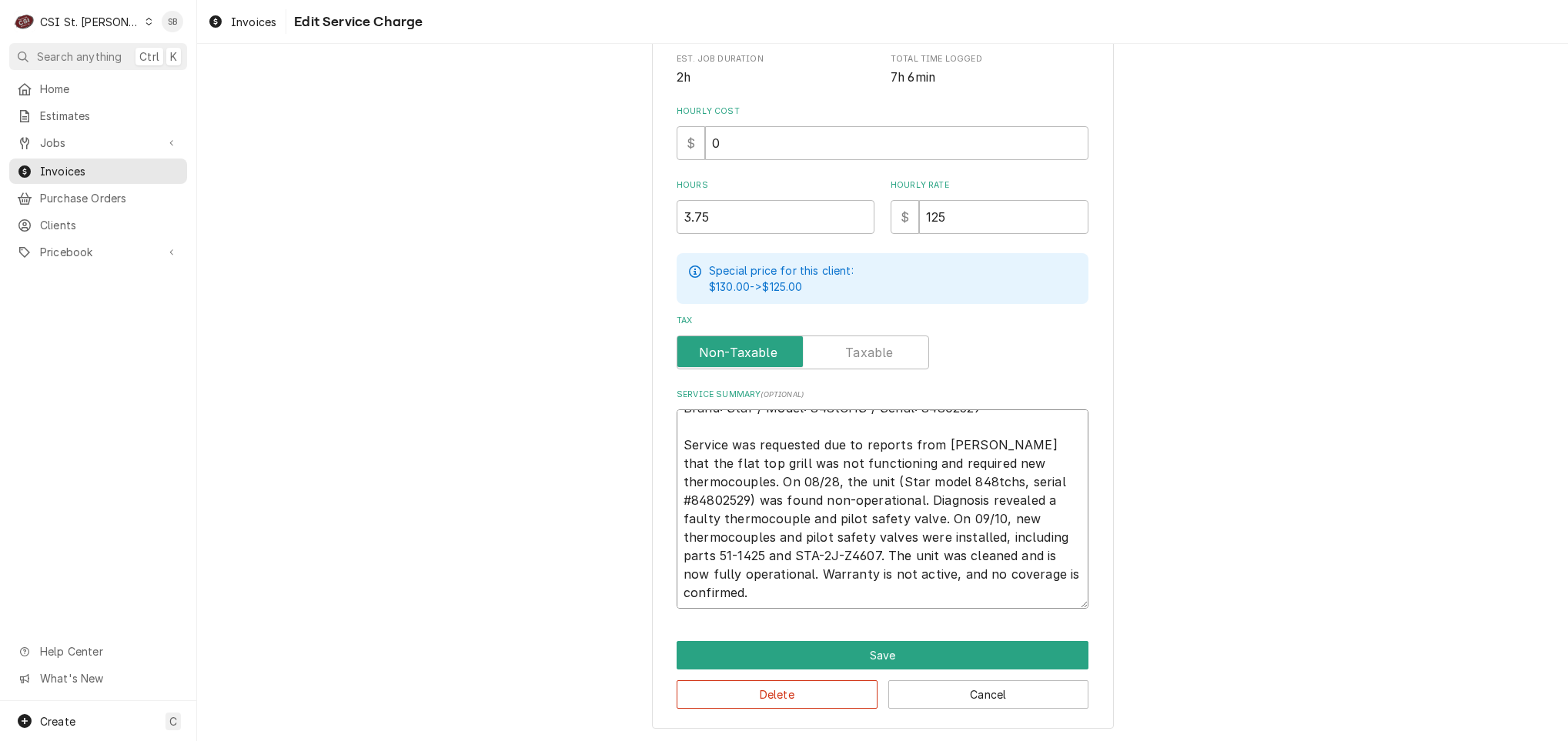
click at [942, 438] on textarea "Brand: Star / Model: 848tCHS / Serial: 84802529 Service was requested due to re…" at bounding box center [883, 508] width 412 height 199
click at [918, 439] on textarea "Brand: Star / Model: 848tCHS / Serial: 84802529 Service was requested due to re…" at bounding box center [883, 508] width 412 height 199
drag, startPoint x: 904, startPoint y: 443, endPoint x: 969, endPoint y: 446, distance: 65.1
click at [969, 446] on textarea "Brand: Star / Model: 848tCHS / Serial: 84802529 Service was requested due to re…" at bounding box center [883, 508] width 412 height 199
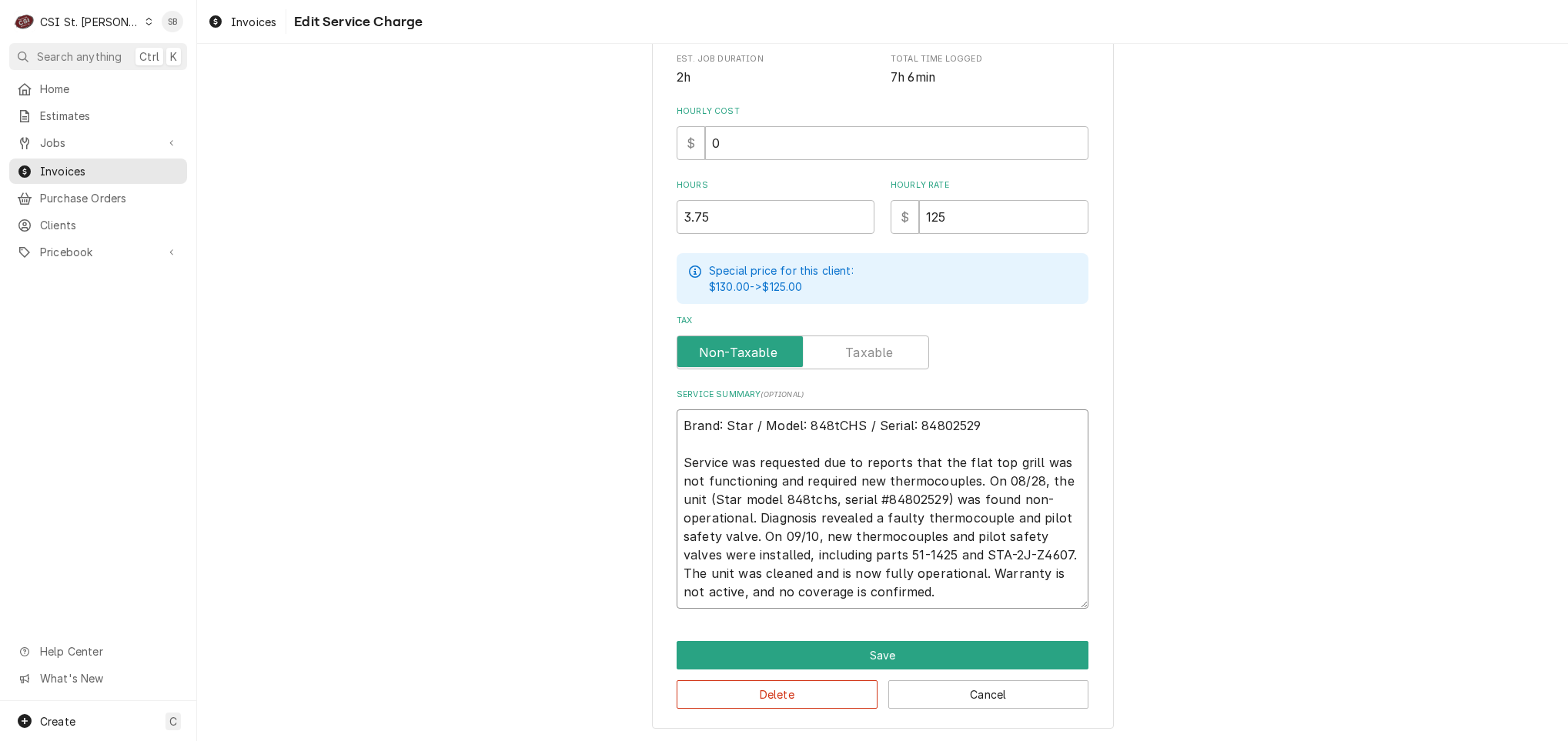
scroll to position [0, 0]
drag, startPoint x: 917, startPoint y: 497, endPoint x: 570, endPoint y: 497, distance: 347.0
click at [570, 497] on div "Use the fields below to edit this service charge Short Description 1-Labor (Ser…" at bounding box center [882, 205] width 1370 height 1073
drag, startPoint x: 989, startPoint y: 533, endPoint x: 876, endPoint y: 554, distance: 114.9
click at [876, 554] on textarea "Brand: Star / Model: 848tCHS / Serial: 84802529 Service was requested due to re…" at bounding box center [883, 508] width 412 height 199
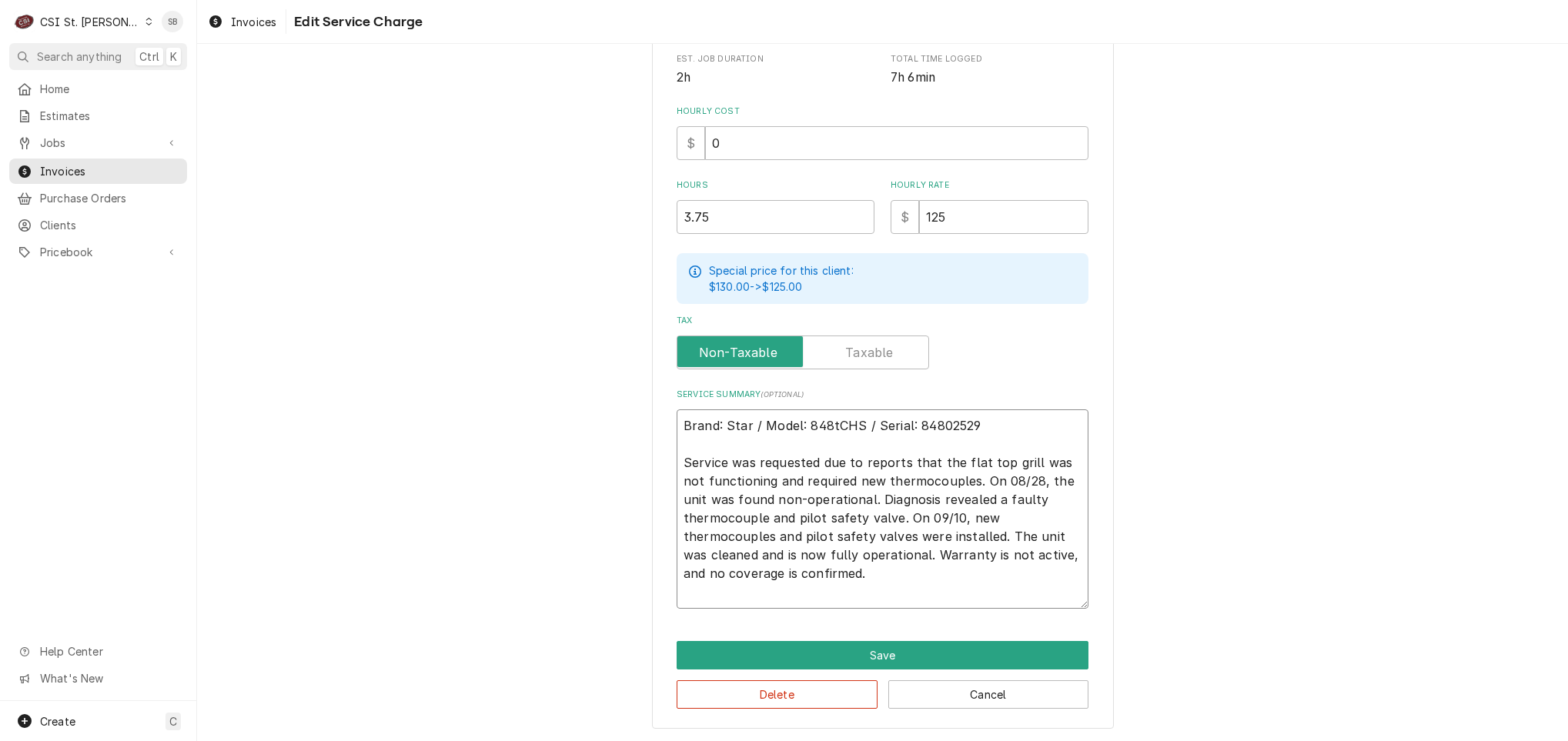
scroll to position [373, 0]
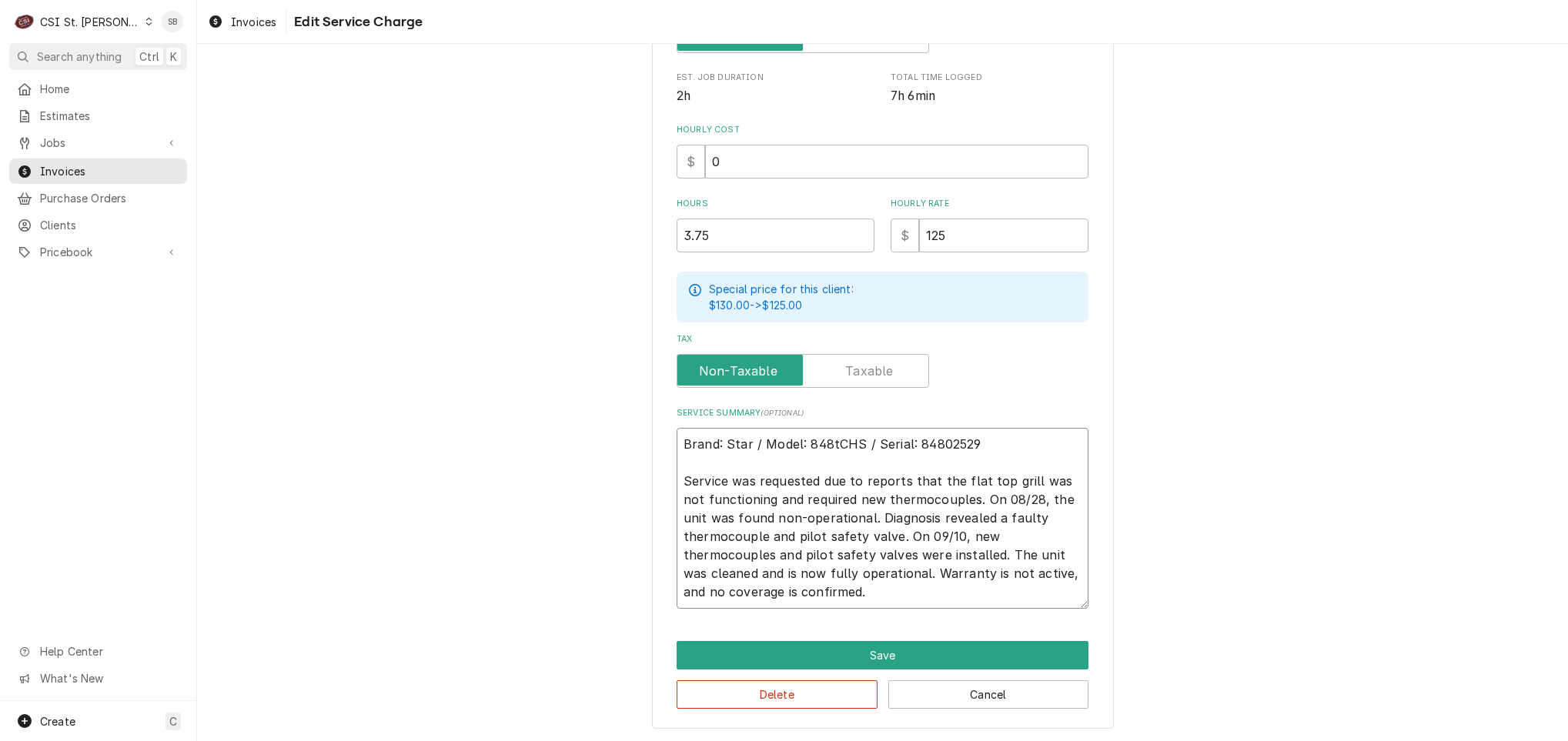
drag, startPoint x: 896, startPoint y: 566, endPoint x: 1029, endPoint y: 603, distance: 138.1
click at [999, 617] on div "Use the fields below to edit this service charge Short Description 1-Labor (Ser…" at bounding box center [883, 215] width 462 height 1028
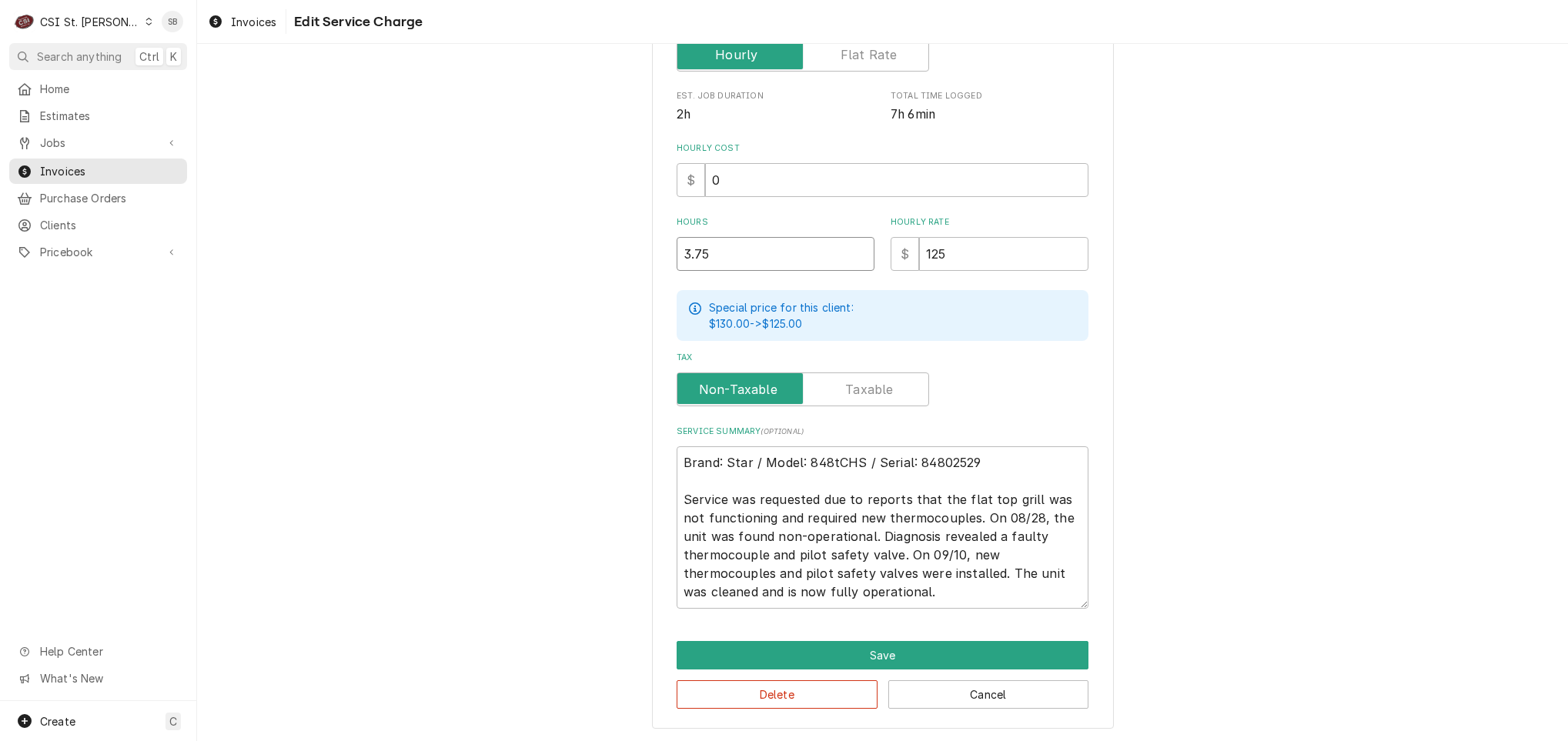
drag, startPoint x: 582, startPoint y: 259, endPoint x: 399, endPoint y: 228, distance: 185.6
click at [459, 249] on div "Use the fields below to edit this service charge Short Description 1-Labor (Ser…" at bounding box center [882, 223] width 1370 height 1036
drag, startPoint x: 690, startPoint y: 247, endPoint x: 510, endPoint y: 266, distance: 181.0
click at [511, 266] on div "Use the fields below to edit this service charge Short Description 1-Labor (Ser…" at bounding box center [882, 223] width 1370 height 1036
click at [850, 651] on button "Save" at bounding box center [883, 655] width 412 height 28
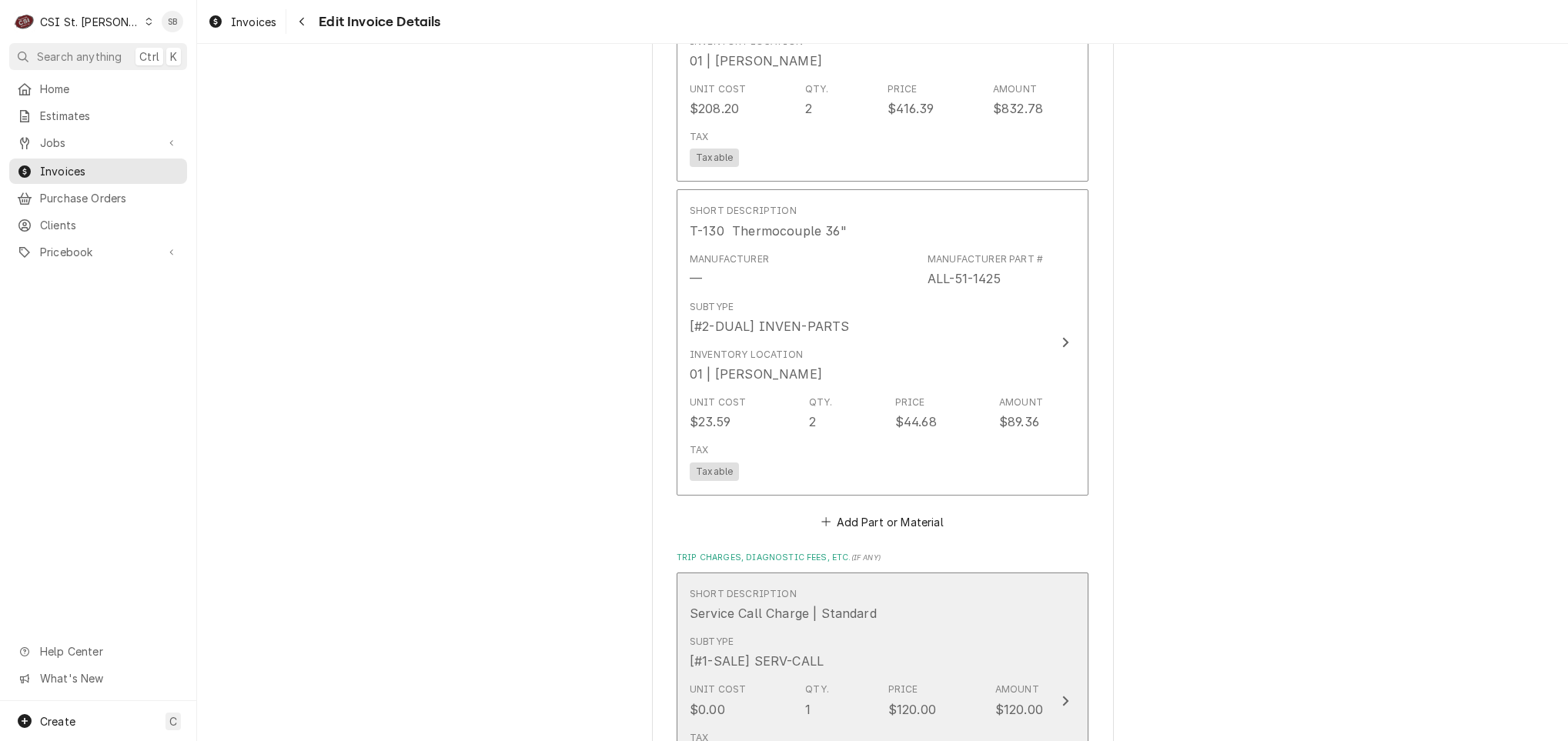
scroll to position [2193, 0]
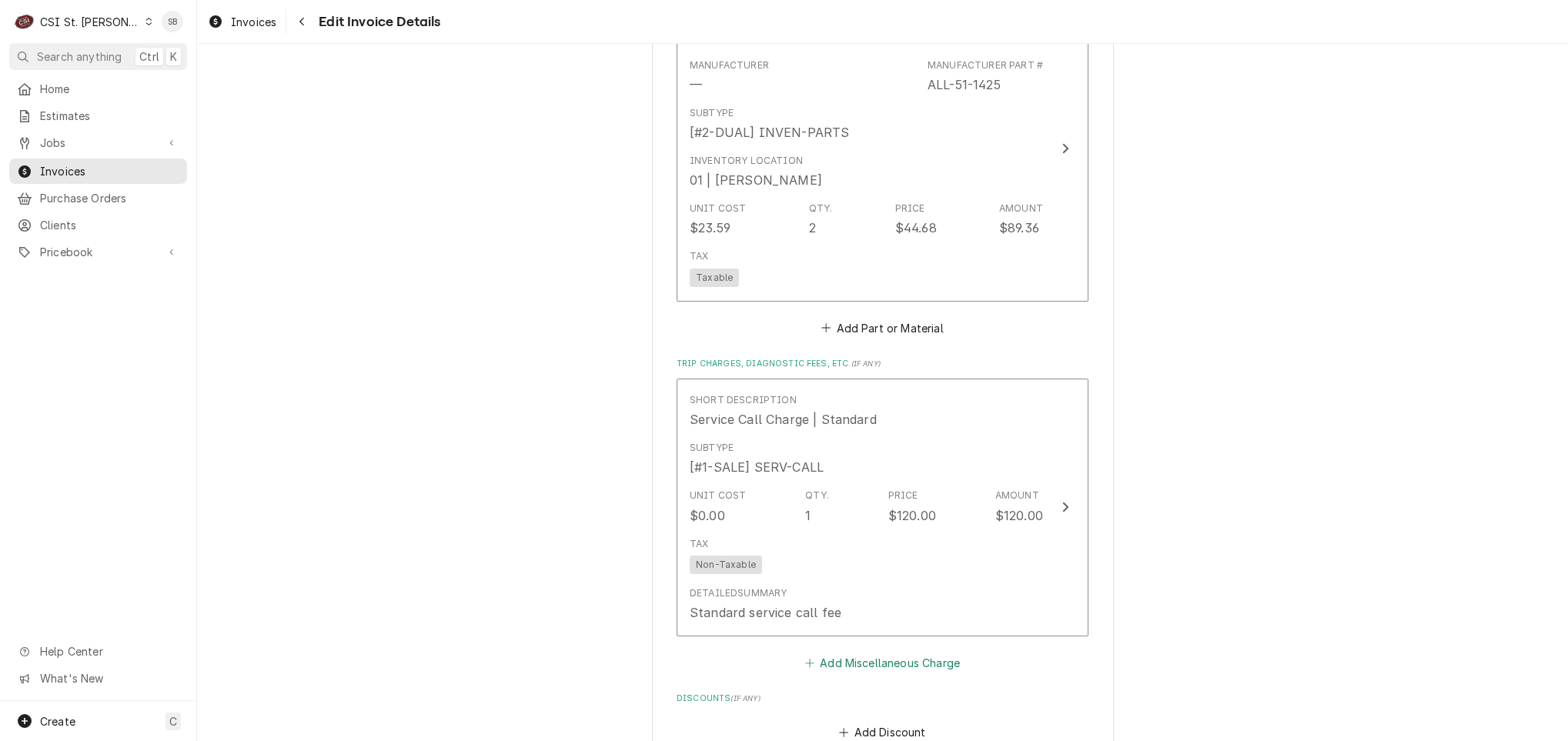
drag, startPoint x: 868, startPoint y: 647, endPoint x: 868, endPoint y: 661, distance: 14.0
click at [868, 647] on div "Short Description Service Call Charge | Standard Subtype [#1-SALE] SERV-CALL Un…" at bounding box center [883, 526] width 412 height 295
click at [868, 661] on button "Add Miscellaneous Charge" at bounding box center [882, 663] width 160 height 22
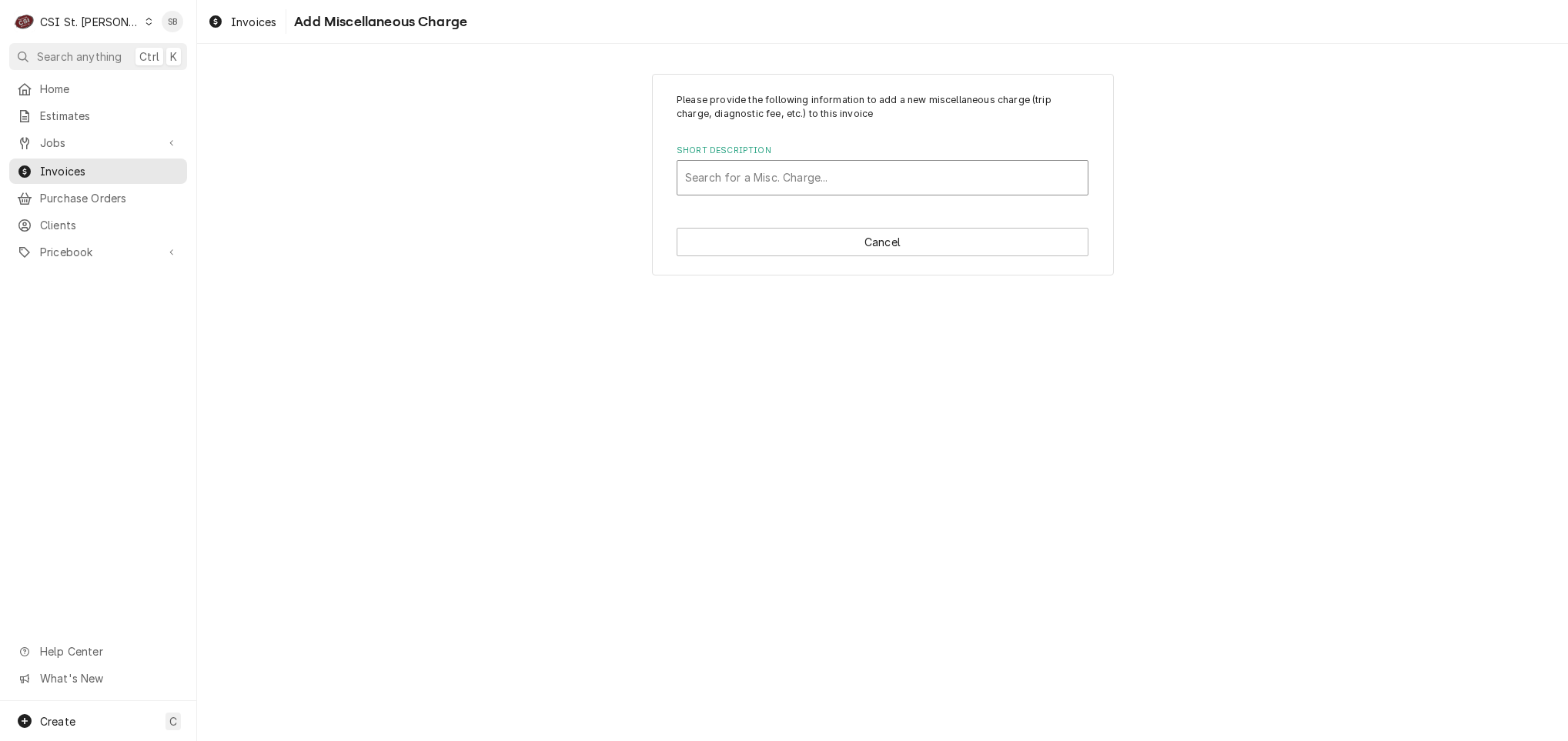
click at [897, 178] on div "Short Description" at bounding box center [883, 178] width 395 height 28
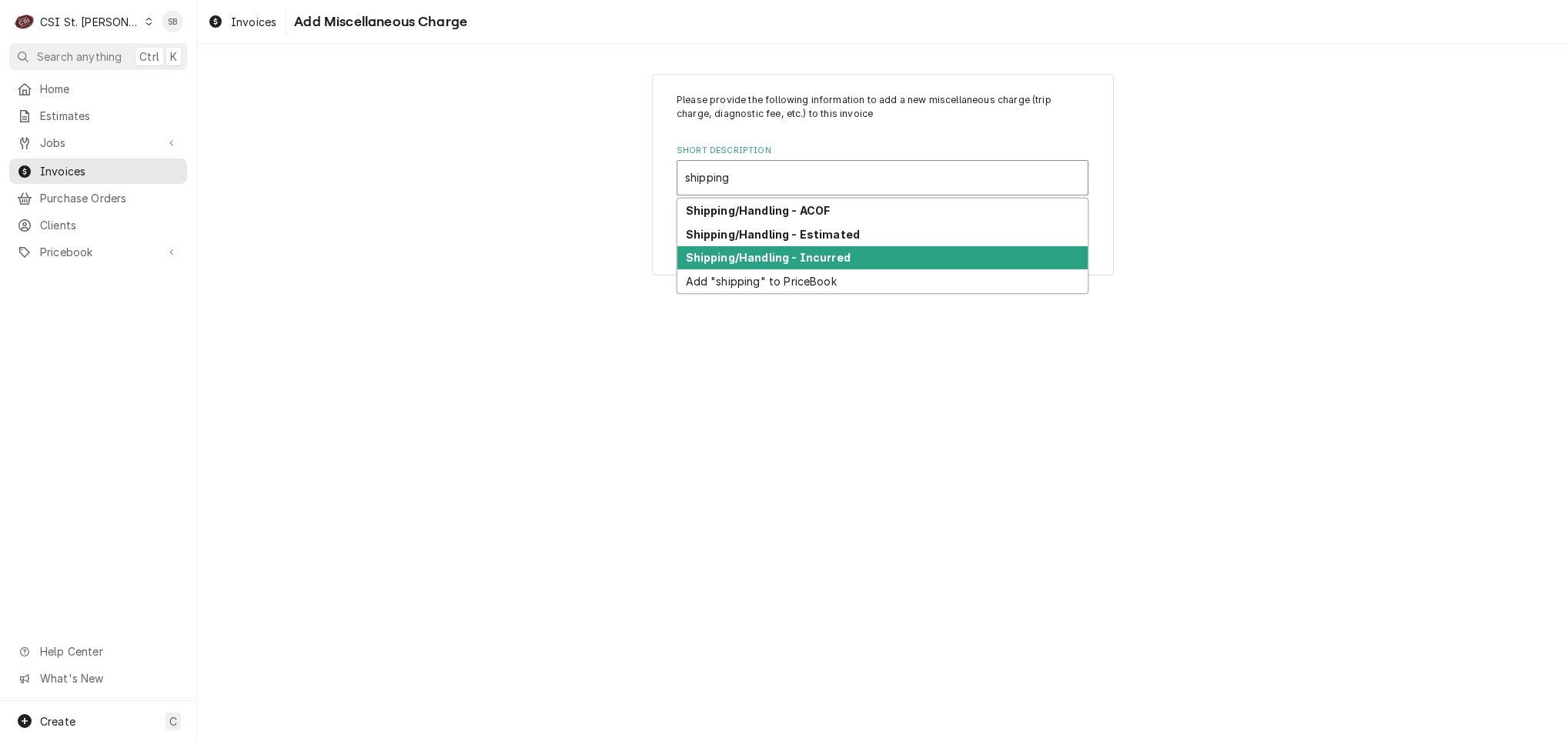
click at [871, 255] on div "Shipping/Handling - Incurred" at bounding box center [882, 258] width 410 height 24
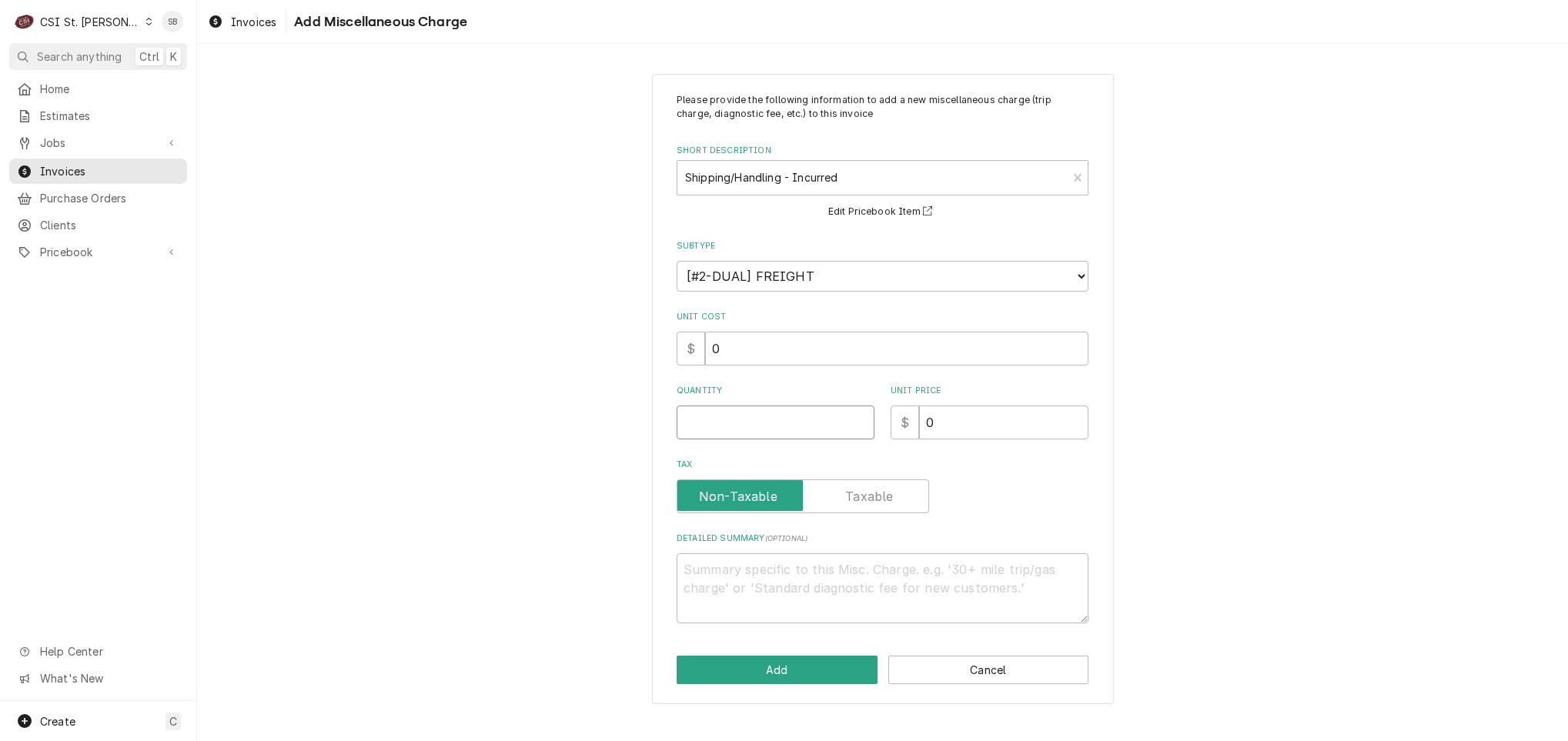
click at [804, 435] on input "Quantity" at bounding box center [775, 423] width 198 height 34
click at [801, 665] on button "Add" at bounding box center [777, 670] width 201 height 28
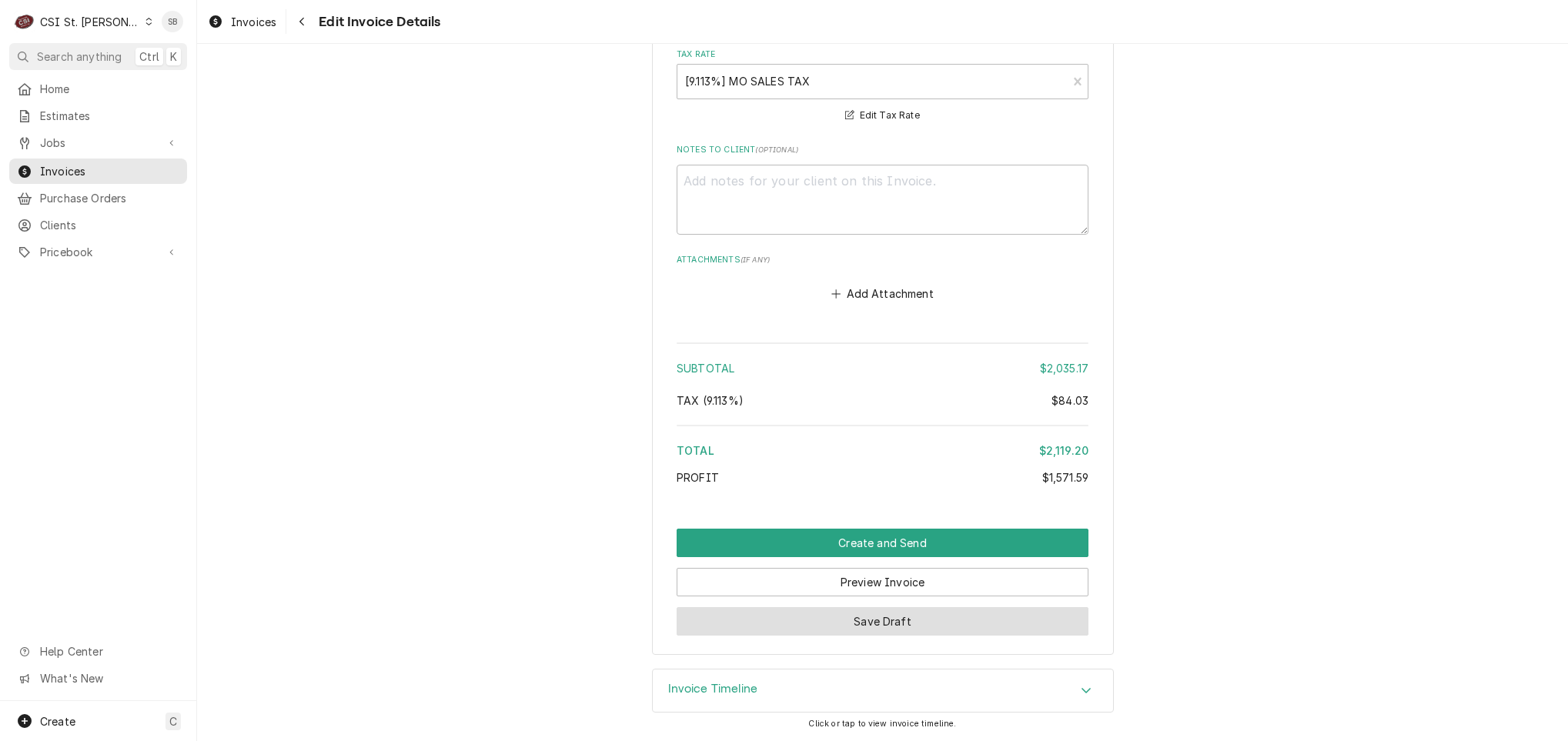
click at [899, 627] on button "Save Draft" at bounding box center [883, 621] width 412 height 28
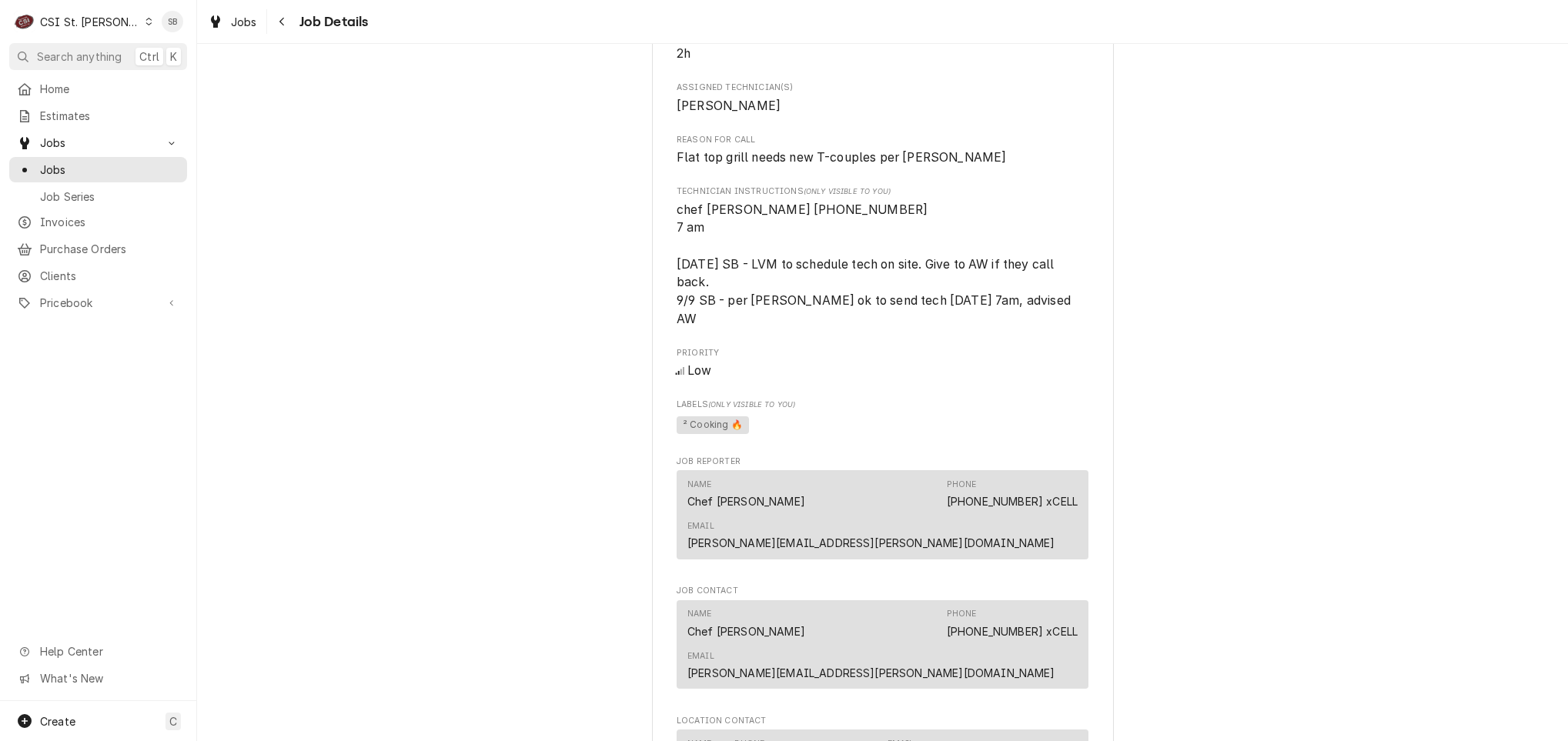
scroll to position [462, 0]
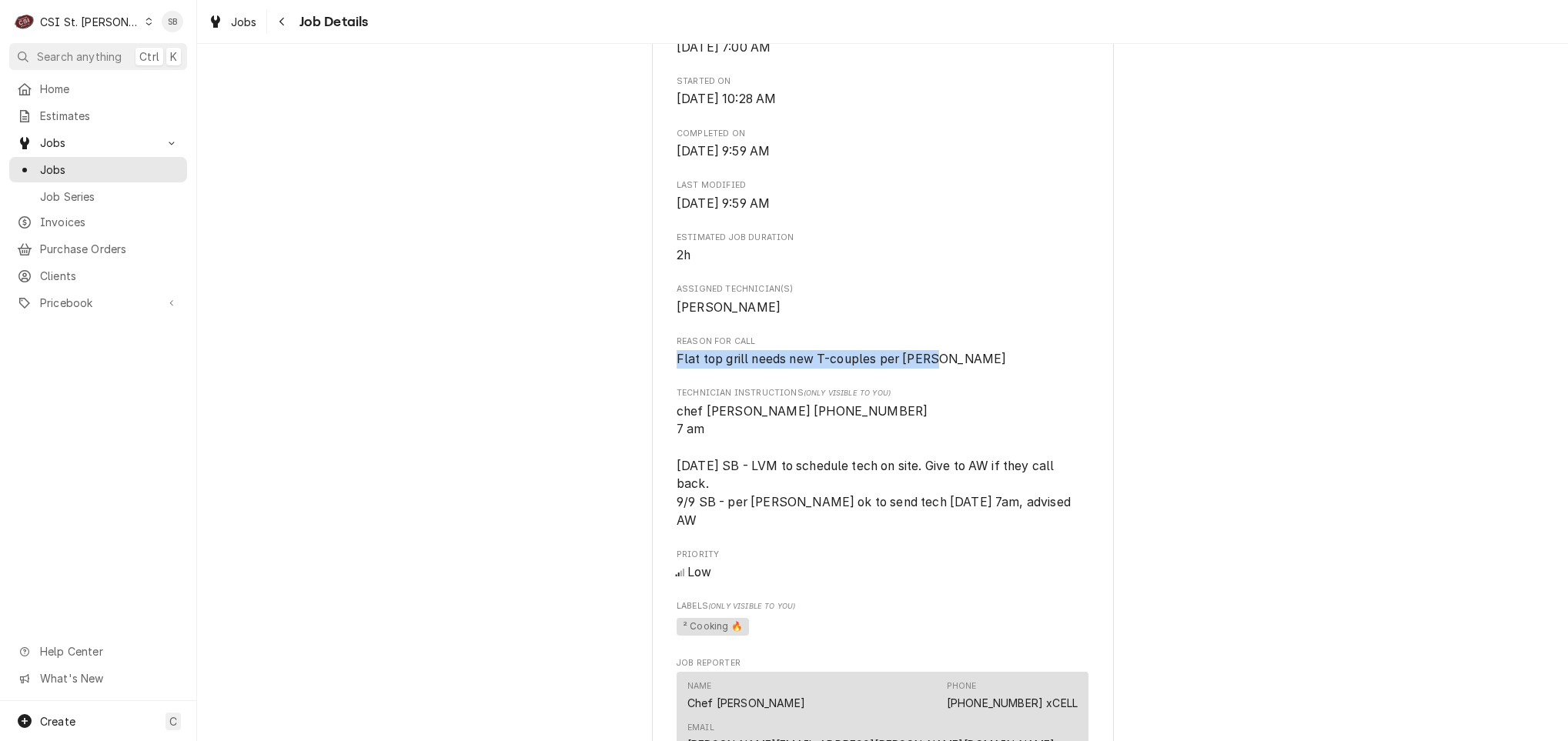
drag, startPoint x: 990, startPoint y: 383, endPoint x: 596, endPoint y: 386, distance: 394.0
click at [596, 386] on div "Completed and Uninvoiced Little Hills Healthcare, LLC [GEOGRAPHIC_DATA] / [STRE…" at bounding box center [882, 685] width 1370 height 2175
copy span "Flat top grill needs new T-couples per [PERSON_NAME]"
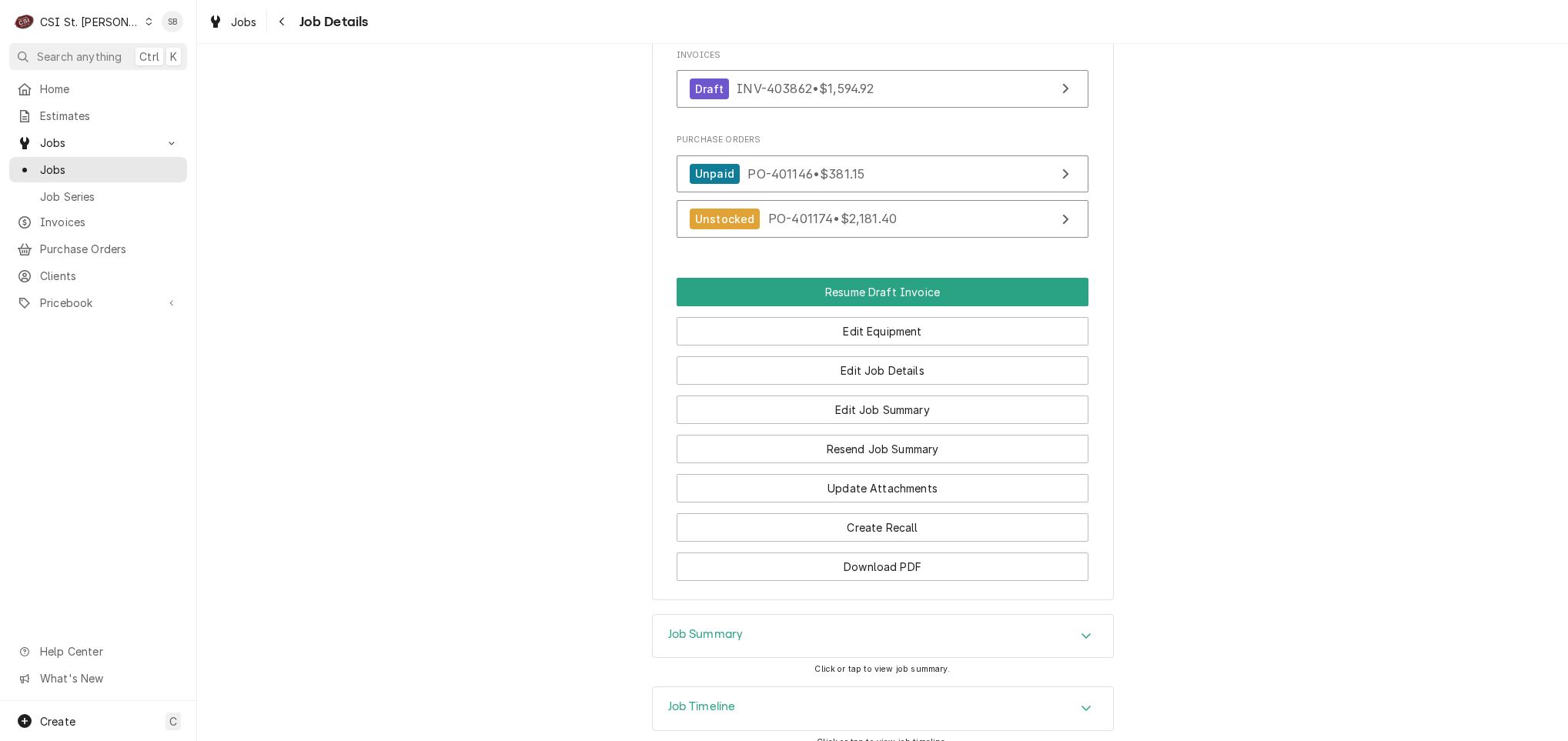
click at [797, 615] on div "Job Summary" at bounding box center [883, 637] width 460 height 43
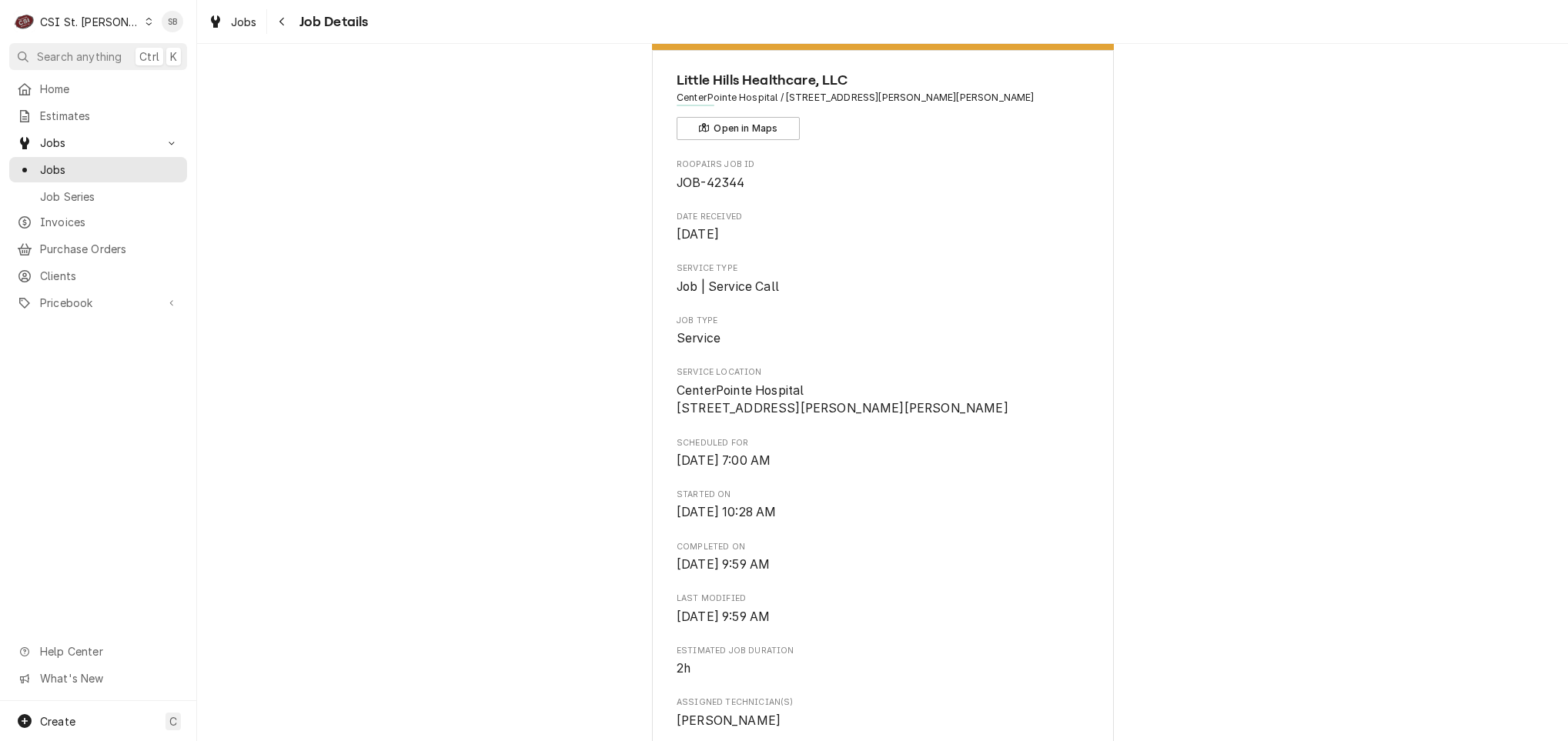
scroll to position [0, 0]
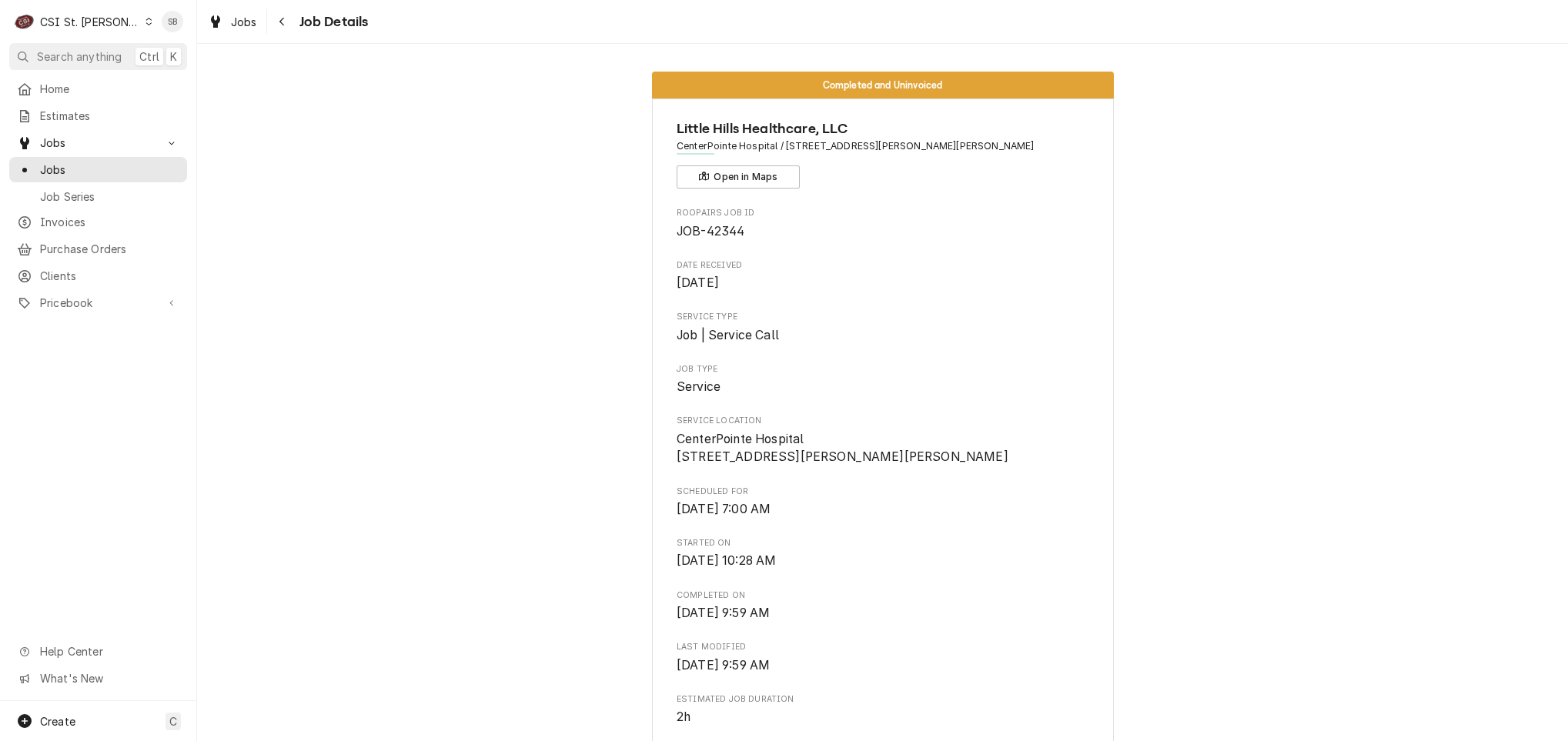
click at [719, 231] on span "JOB-42344" at bounding box center [710, 232] width 68 height 15
click at [718, 229] on span "JOB-42344" at bounding box center [710, 232] width 68 height 15
copy span "42344"
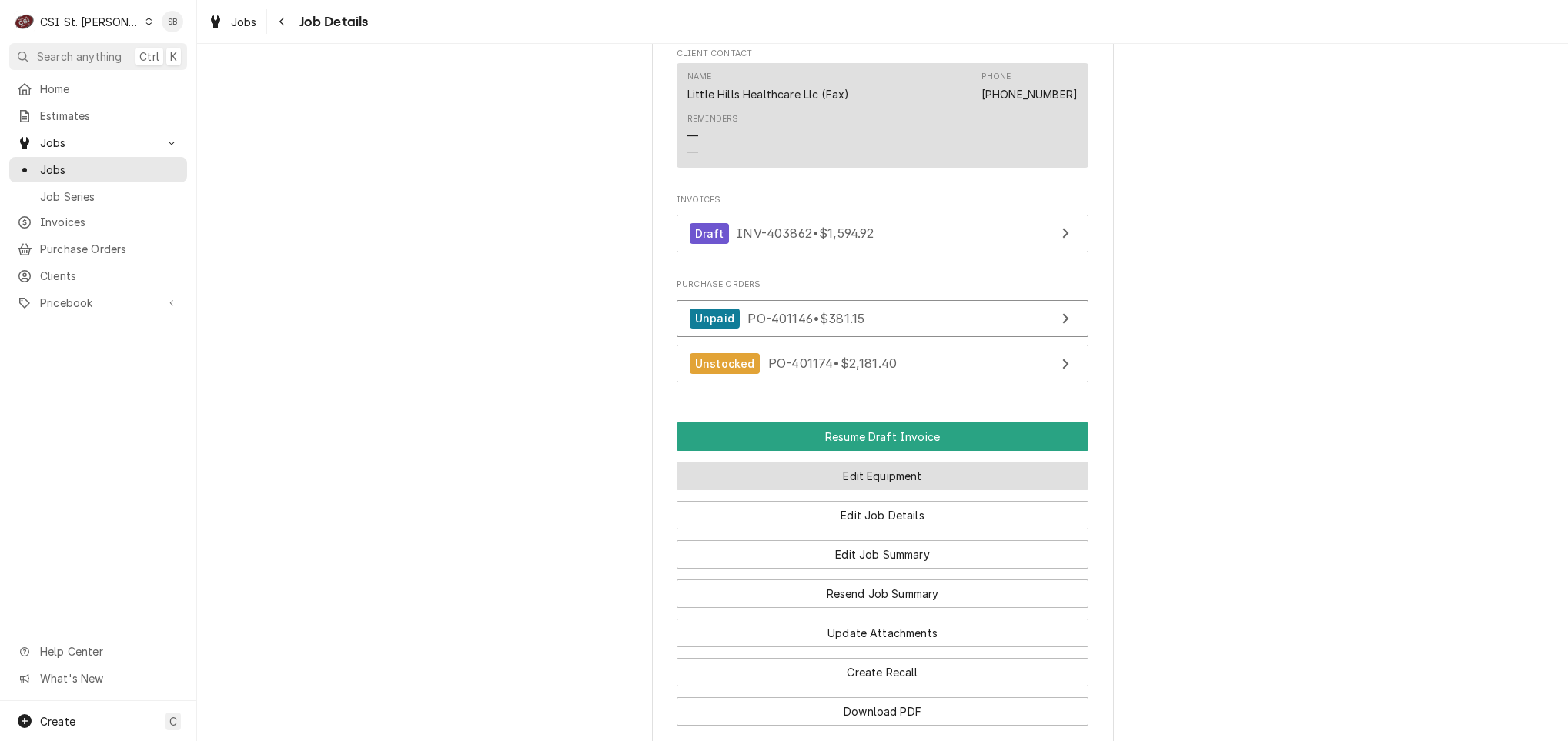
scroll to position [1269, 0]
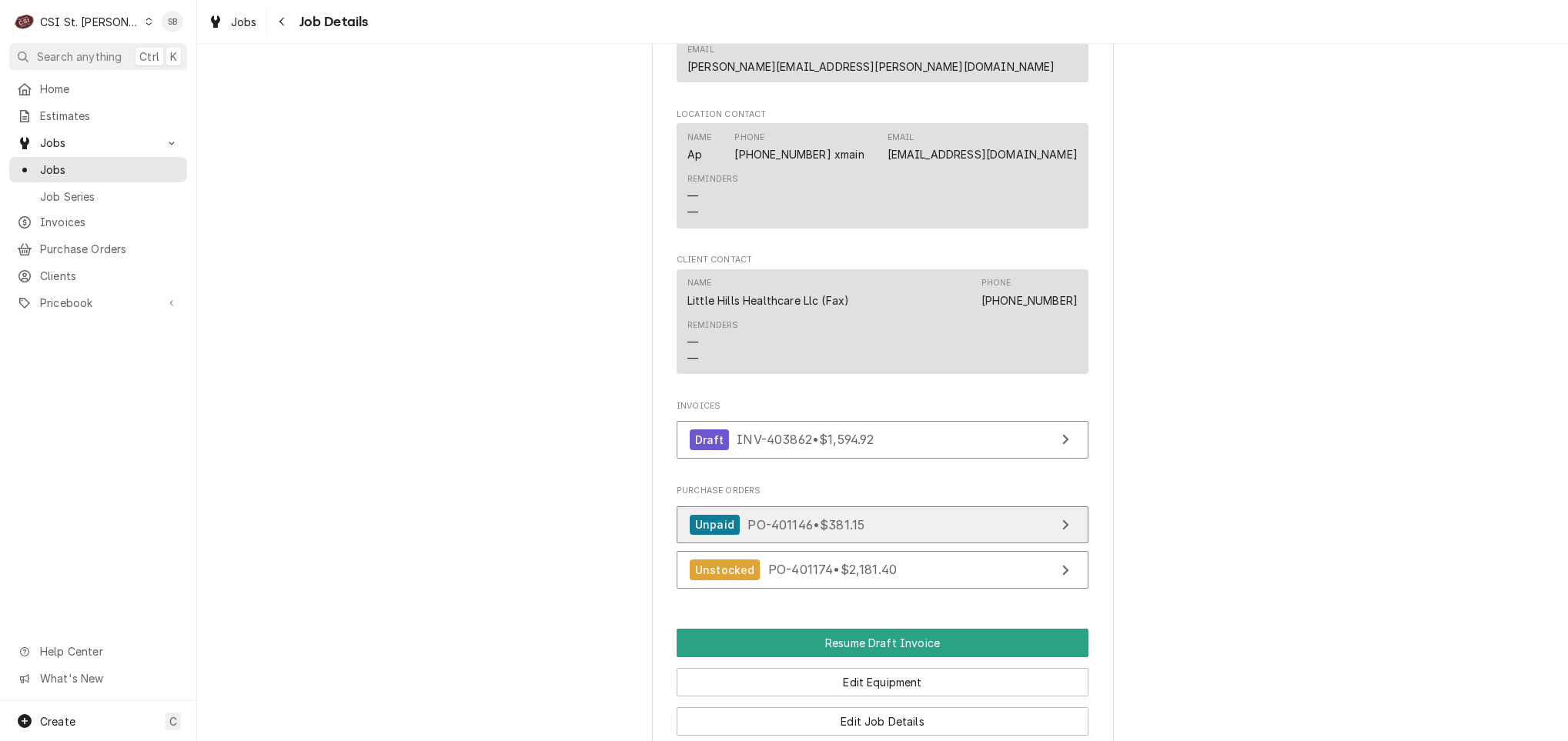
click at [763, 517] on span "PO-401146 • $381.15" at bounding box center [806, 524] width 117 height 15
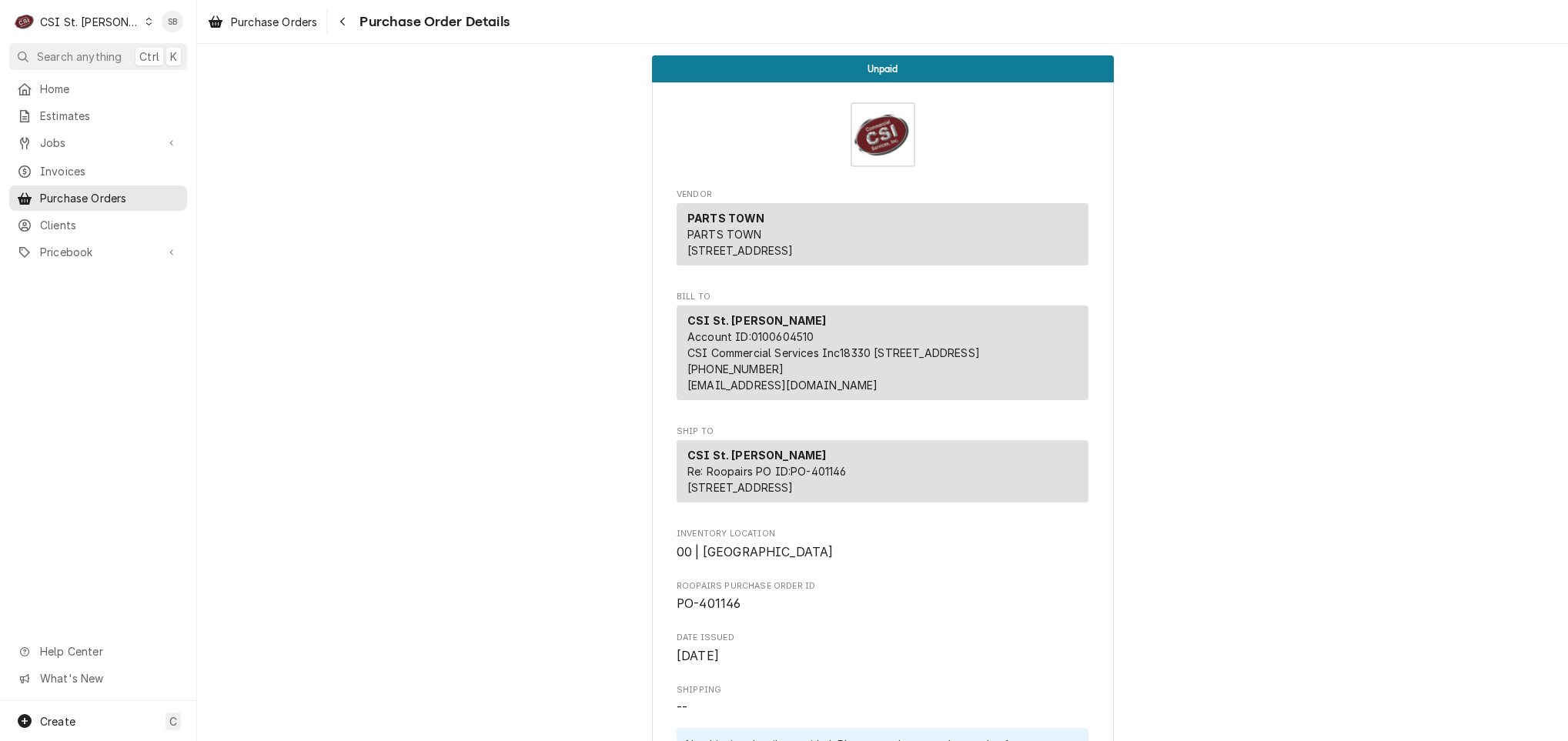
scroll to position [1670, 0]
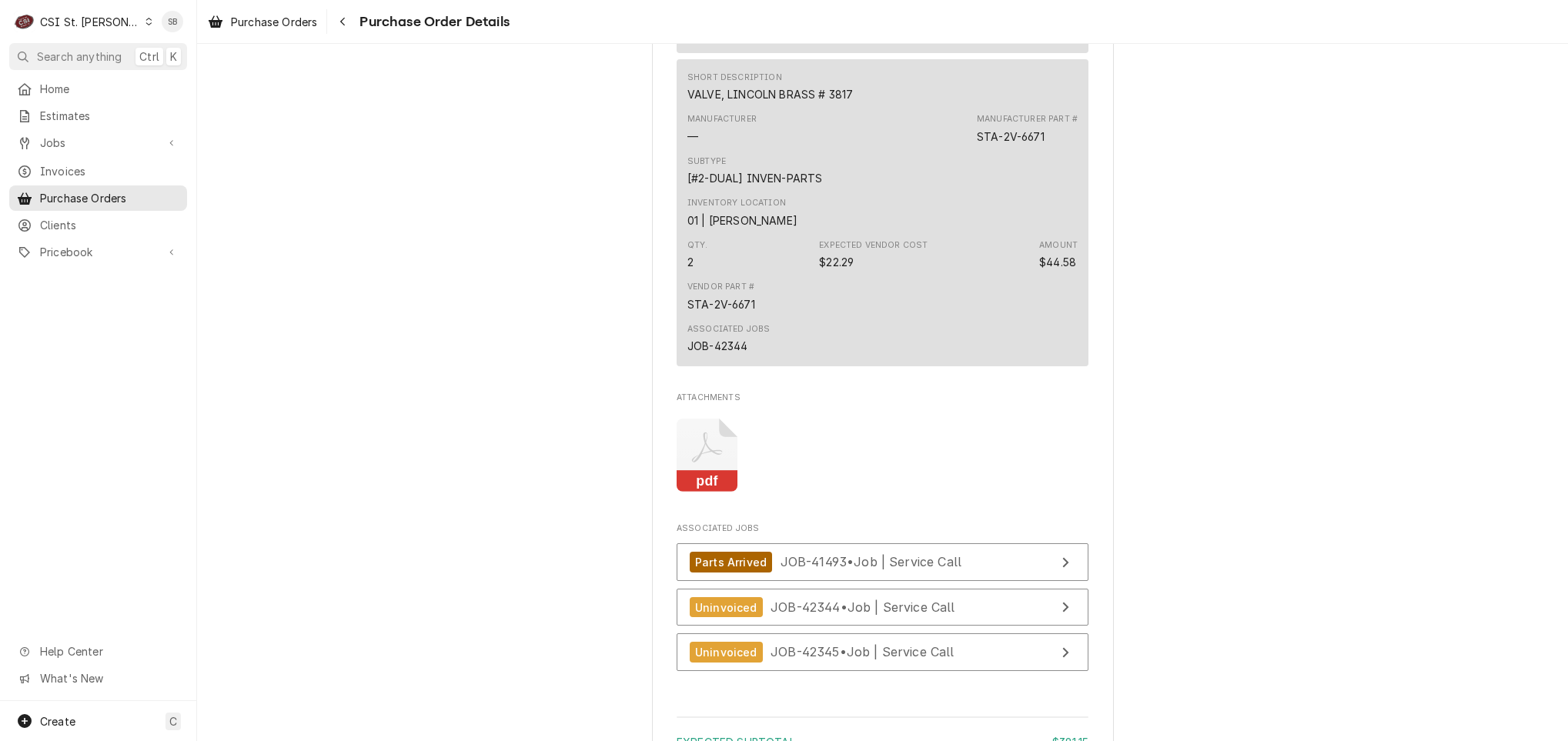
click at [708, 492] on icon "Attachments" at bounding box center [707, 455] width 61 height 73
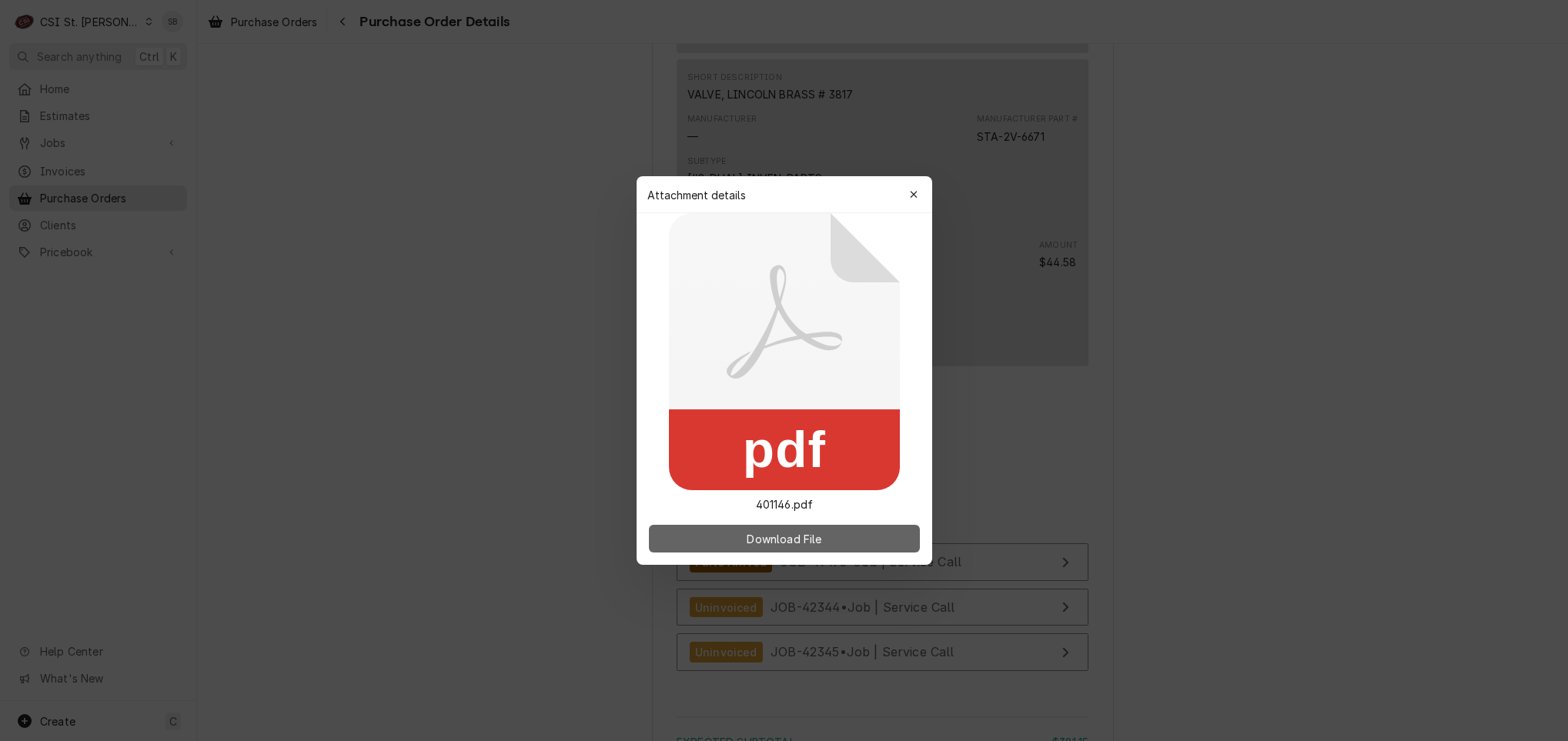
click at [819, 527] on button "Download File" at bounding box center [784, 538] width 271 height 28
click at [910, 195] on icon "button" at bounding box center [913, 194] width 8 height 11
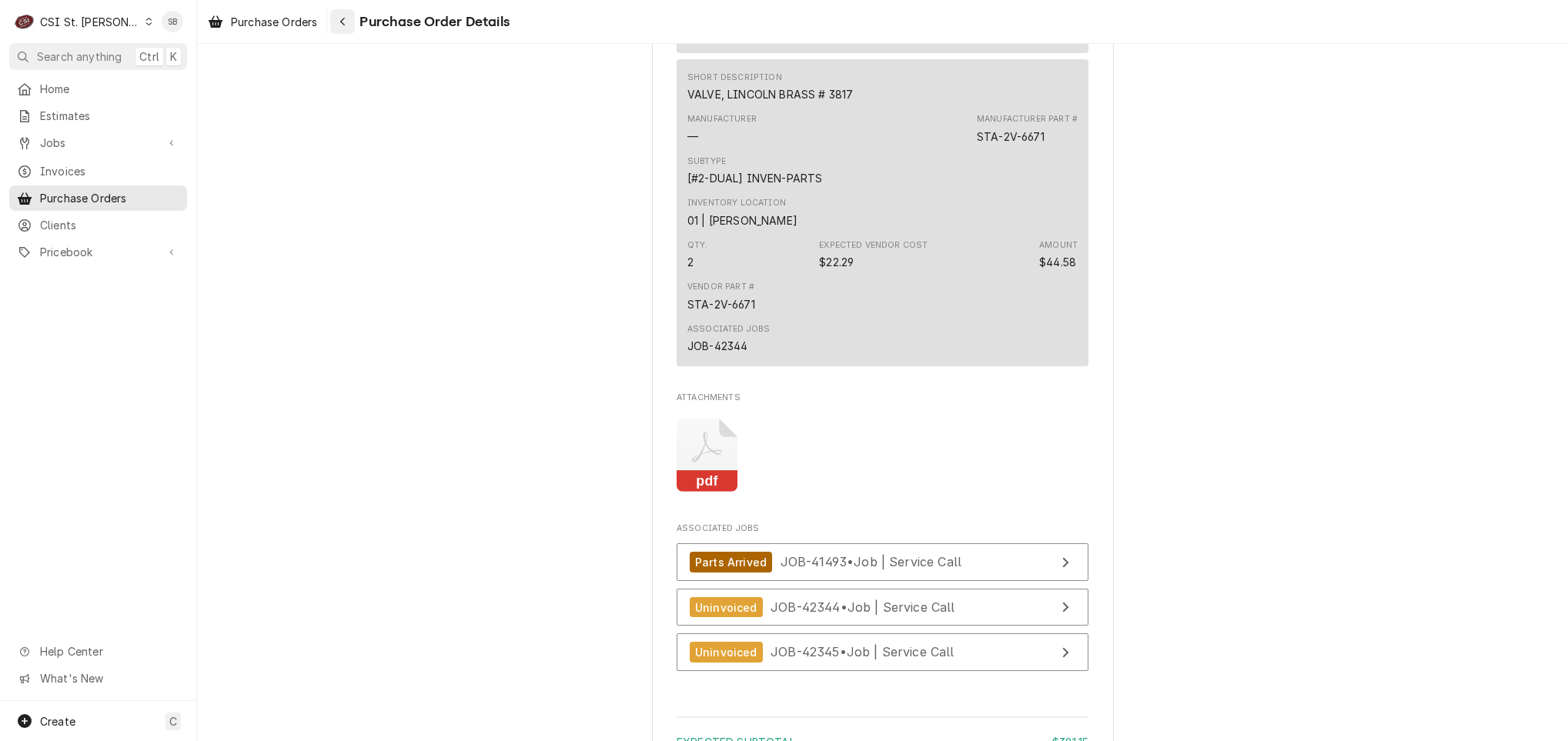
click at [346, 23] on icon "Navigate back" at bounding box center [343, 21] width 7 height 11
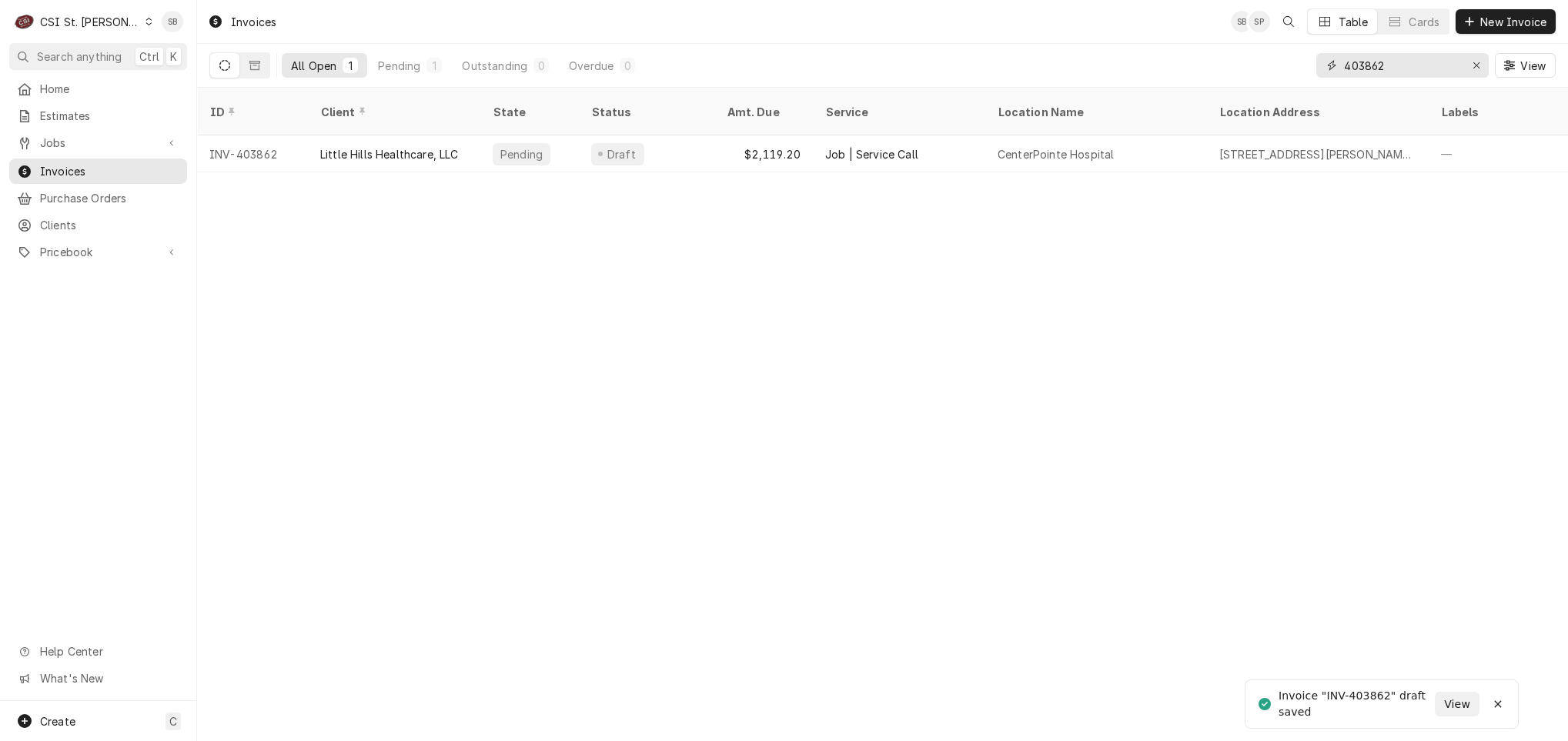
drag, startPoint x: 1409, startPoint y: 63, endPoint x: 1409, endPoint y: 44, distance: 19.0
click at [1409, 67] on input "403862" at bounding box center [1401, 66] width 115 height 25
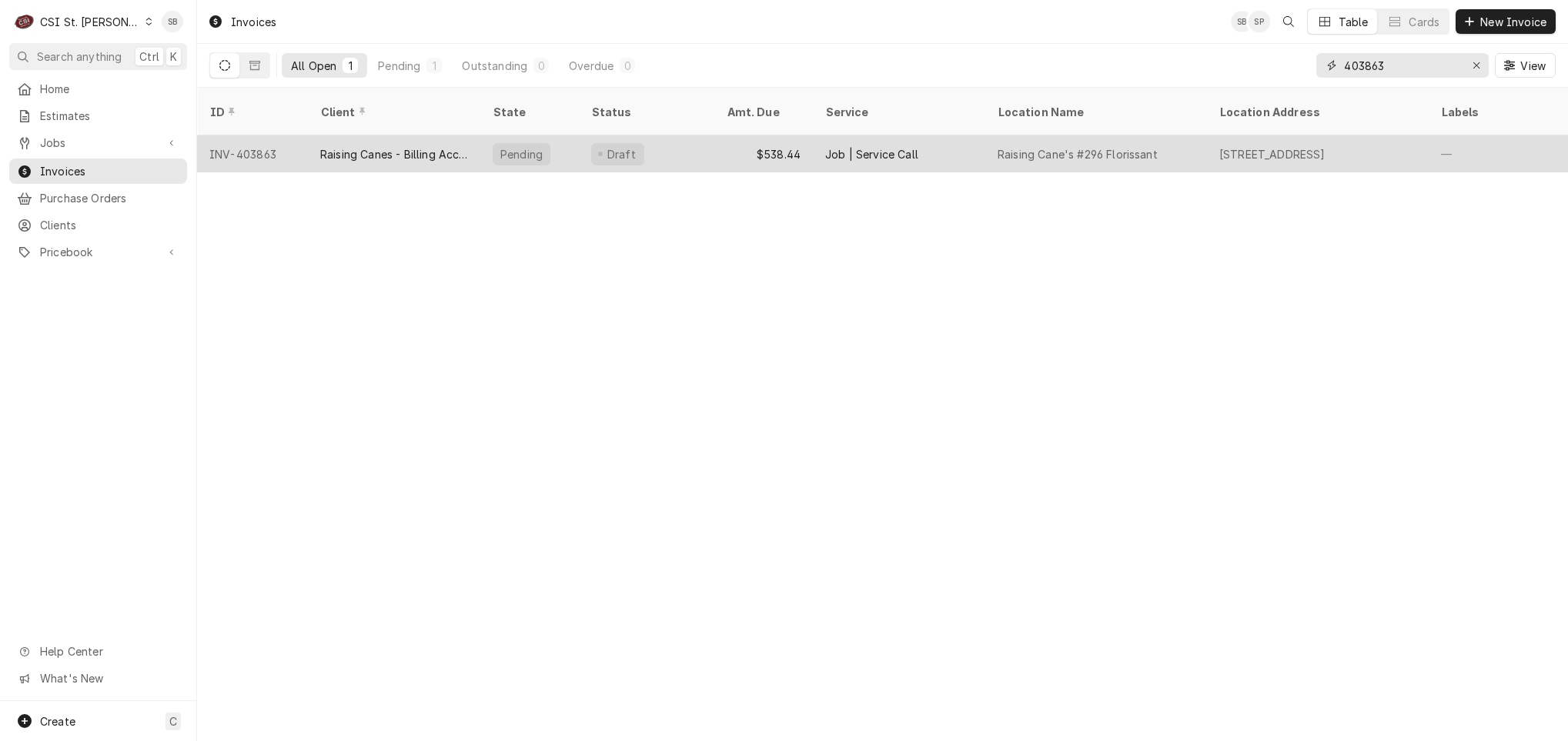
type input "403863"
click at [370, 146] on div "Raising Canes - Billing Account" at bounding box center [393, 153] width 173 height 37
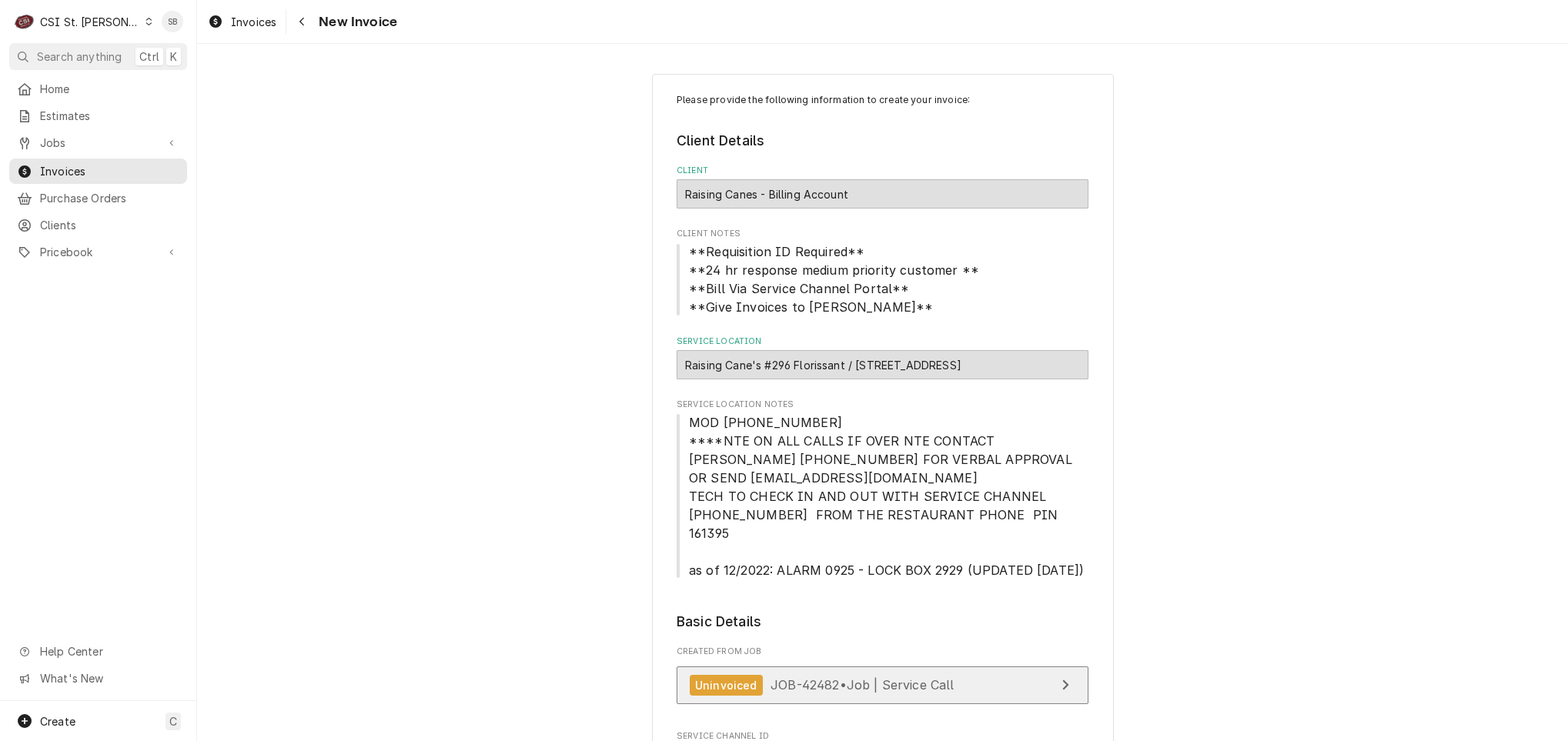
click at [823, 677] on span "JOB-42482 • Job | Service Call" at bounding box center [862, 684] width 184 height 15
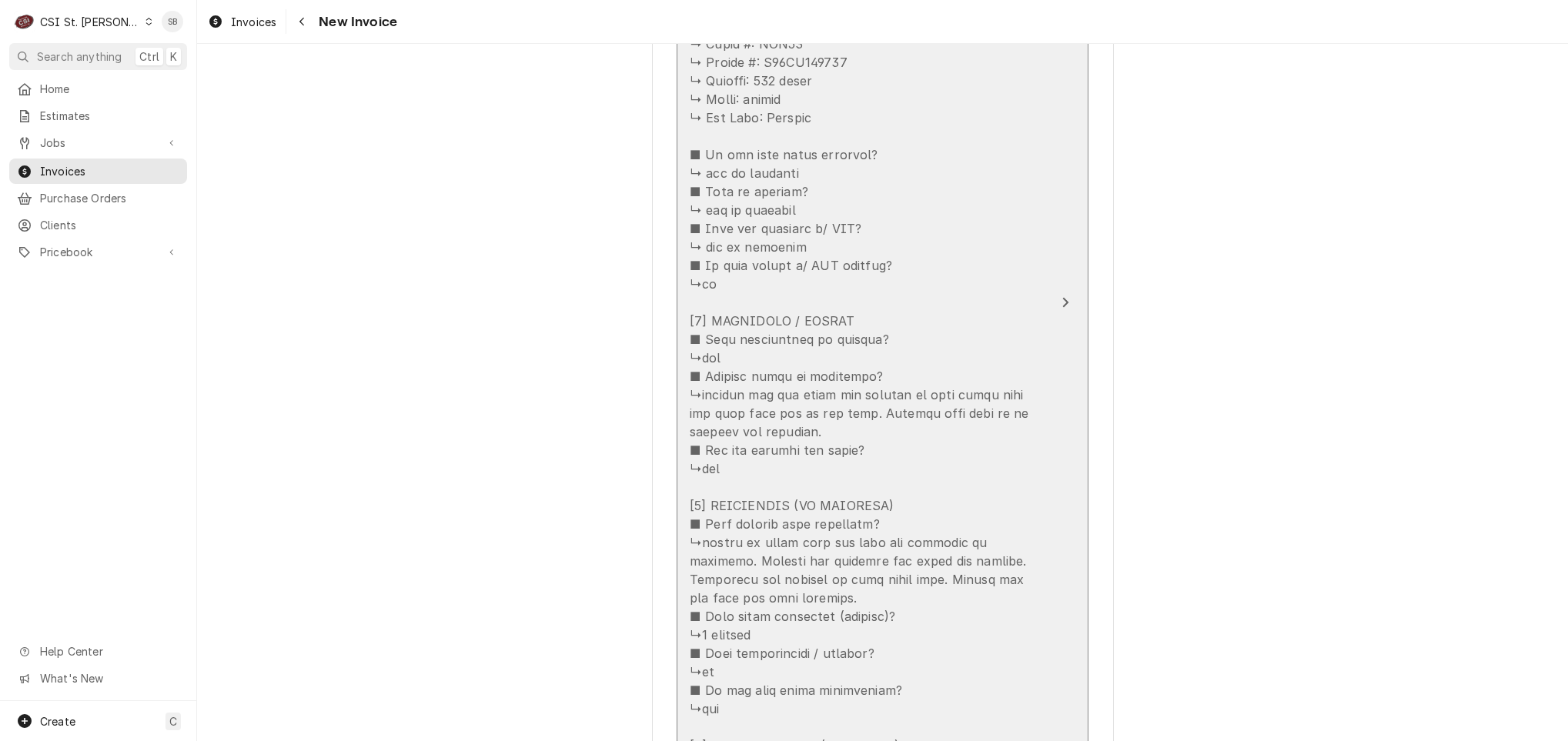
scroll to position [2424, 0]
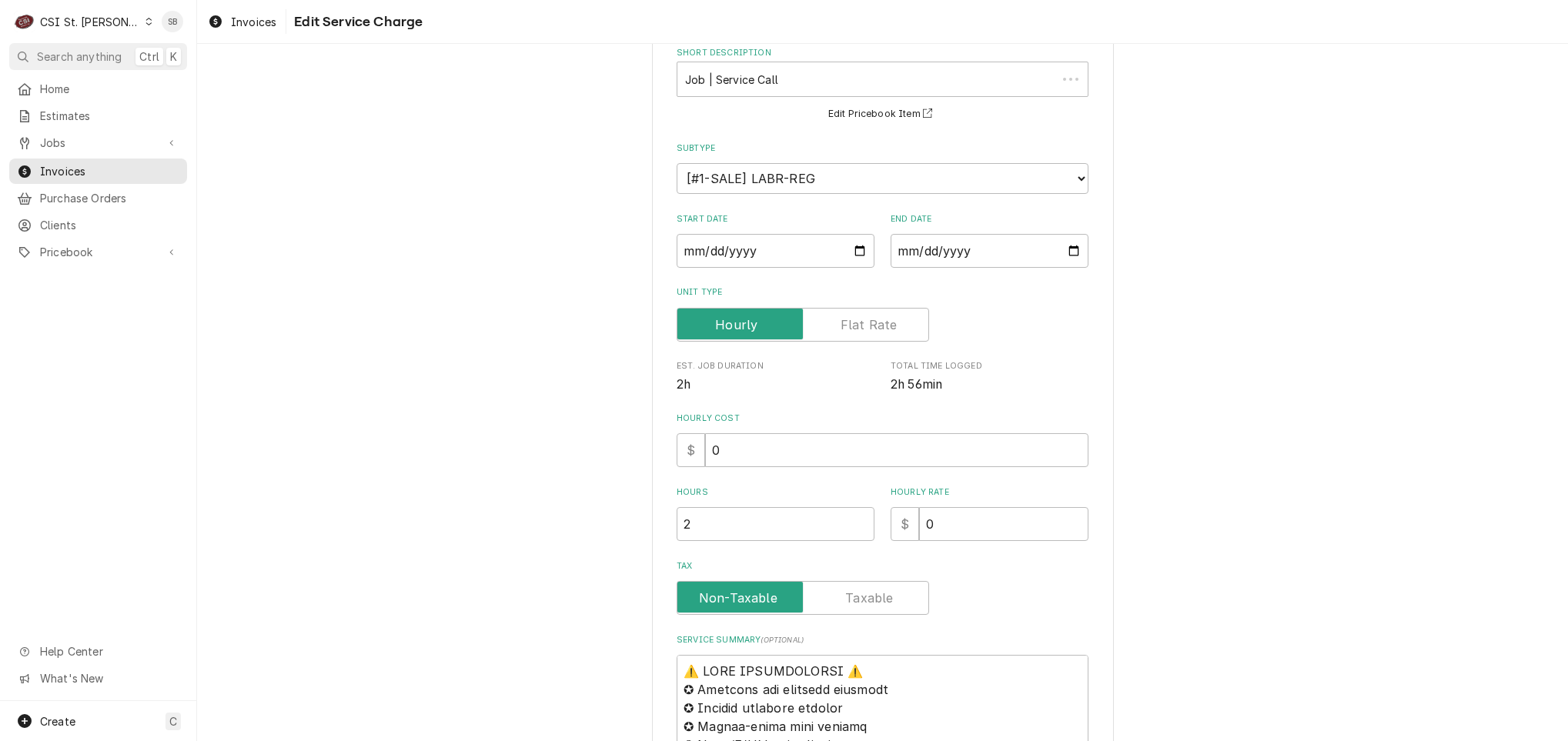
scroll to position [1039, 0]
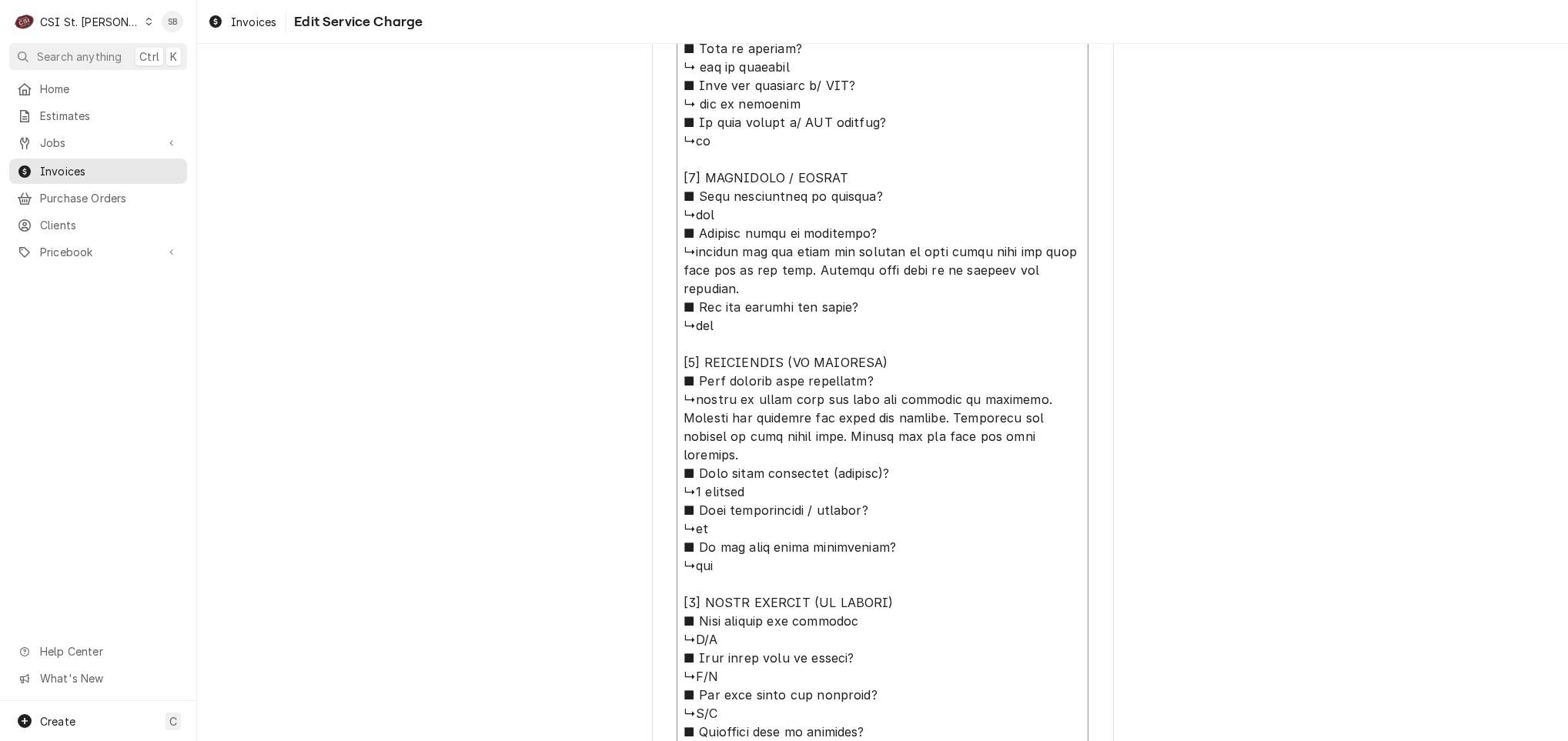
click at [690, 257] on textarea "Service Summary ( optional )" at bounding box center [883, 279] width 412 height 1159
type textarea "x"
type textarea "⚠️ LORE IPSUMDOLORSI ⚠️ ✪ Ametcons adi elitsedd eiusmodt ✪ Incidid utlabore etd…"
type textarea "x"
type textarea "⚠️ LORE IPSUMDOLORSI ⚠️ ✪ Ametcons adi elitsedd eiusmodt ✪ Incidid utlabore etd…"
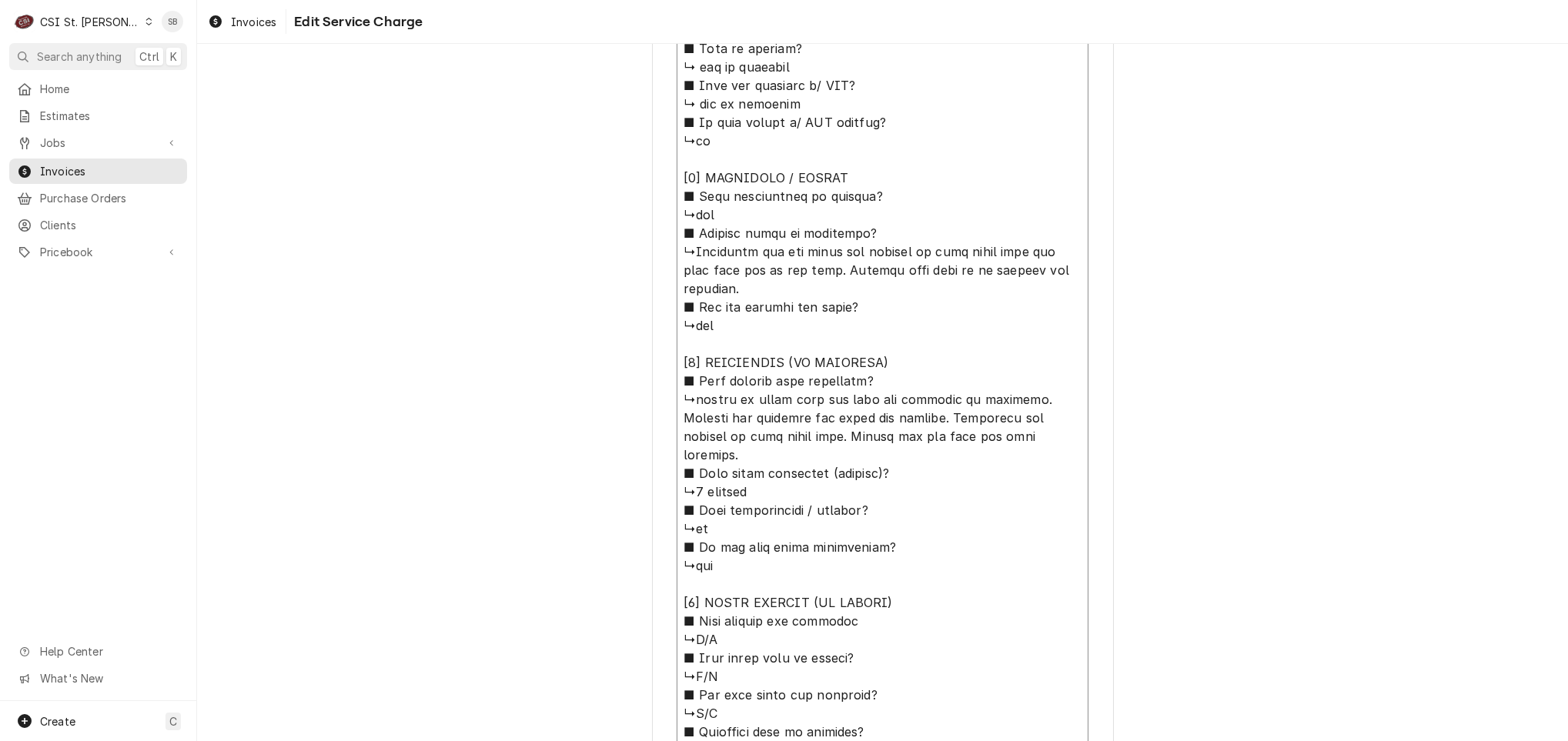
type textarea "x"
type textarea "⚠️ LORE IPSUMDOLORSI ⚠️ ✪ Ametcons adi elitsedd eiusmodt ✪ Incidid utlabore etd…"
type textarea "x"
type textarea "⚠️ LORE IPSUMDOLORSI ⚠️ ✪ Ametcons adi elitsedd eiusmodt ✪ Incidid utlabore etd…"
type textarea "x"
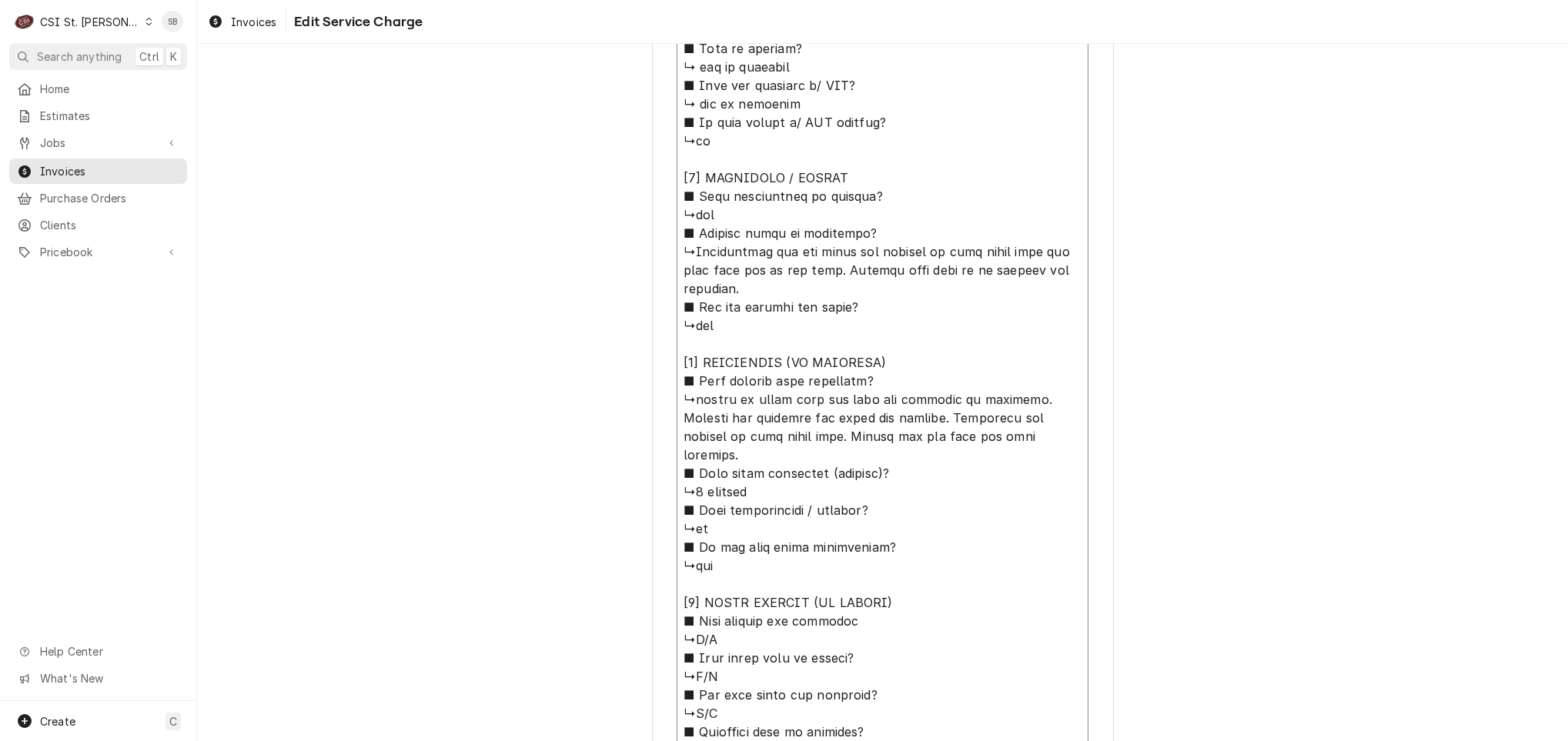
type textarea "⚠️ LORE IPSUMDOLORSI ⚠️ ✪ Ametcons adi elitsedd eiusmodt ✪ Incidid utlabore etd…"
type textarea "x"
type textarea "⚠️ 𝗙𝗢𝗥𝗠 𝗜𝗡𝗦𝗧𝗥𝗨𝗖𝗧𝗜𝗢𝗡𝗦 ⚠️ ✪ 𝗖𝗼𝗺𝗽𝗹𝗲𝘁𝗲 𝗮𝗹𝗹 𝗿𝗲𝗹𝗲𝘃𝗮𝗻𝘁 𝘀𝗲𝗰𝘁𝗶𝗼𝗻𝘀 ✪ 𝗣𝗿𝗼𝘃𝗶𝗱𝗲 𝗱𝗲𝘁𝗮𝗶𝗹𝗲𝗱 𝗮𝗻𝘀…"
type textarea "x"
type textarea "⚠️ 𝗙𝗢𝗥𝗠 𝗜𝗡𝗦𝗧𝗥𝗨𝗖𝗧𝗜𝗢𝗡𝗦 ⚠️ ✪ 𝗖𝗼𝗺𝗽𝗹𝗲𝘁𝗲 𝗮𝗹𝗹 𝗿𝗲𝗹𝗲𝘃𝗮𝗻𝘁 𝘀𝗲𝗰𝘁𝗶𝗼𝗻𝘀 ✪ 𝗣𝗿𝗼𝘃𝗶𝗱𝗲 𝗱𝗲𝘁𝗮𝗶𝗹𝗲𝗱 𝗮𝗻𝘀…"
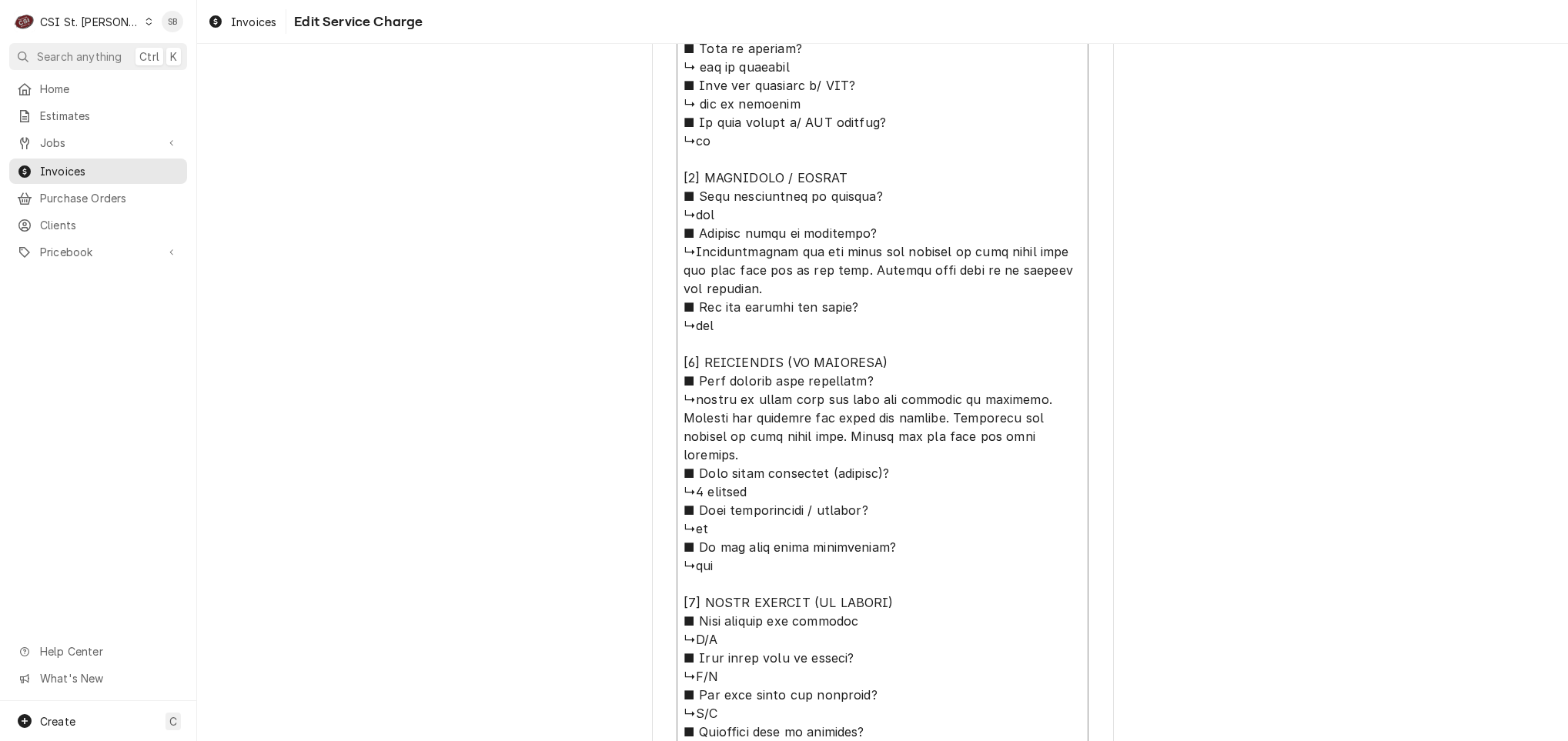
type textarea "x"
type textarea "⚠️ 𝗙𝗢𝗥𝗠 𝗜𝗡𝗦𝗧𝗥𝗨𝗖𝗧𝗜𝗢𝗡𝗦 ⚠️ ✪ 𝗖𝗼𝗺𝗽𝗹𝗲𝘁𝗲 𝗮𝗹𝗹 𝗿𝗲𝗹𝗲𝘃𝗮𝗻𝘁 𝘀𝗲𝗰𝘁𝗶𝗼𝗻𝘀 ✪ 𝗣𝗿𝗼𝘃𝗶𝗱𝗲 𝗱𝗲𝘁𝗮𝗶𝗹𝗲𝗱 𝗮𝗻𝘀…"
type textarea "x"
type textarea "⚠️ 𝗙𝗢𝗥𝗠 𝗜𝗡𝗦𝗧𝗥𝗨𝗖𝗧𝗜𝗢𝗡𝗦 ⚠️ ✪ 𝗖𝗼𝗺𝗽𝗹𝗲𝘁𝗲 𝗮𝗹𝗹 𝗿𝗲𝗹𝗲𝘃𝗮𝗻𝘁 𝘀𝗲𝗰𝘁𝗶𝗼𝗻𝘀 ✪ 𝗣𝗿𝗼𝘃𝗶𝗱𝗲 𝗱𝗲𝘁𝗮𝗶𝗹𝗲𝗱 𝗮𝗻𝘀…"
type textarea "x"
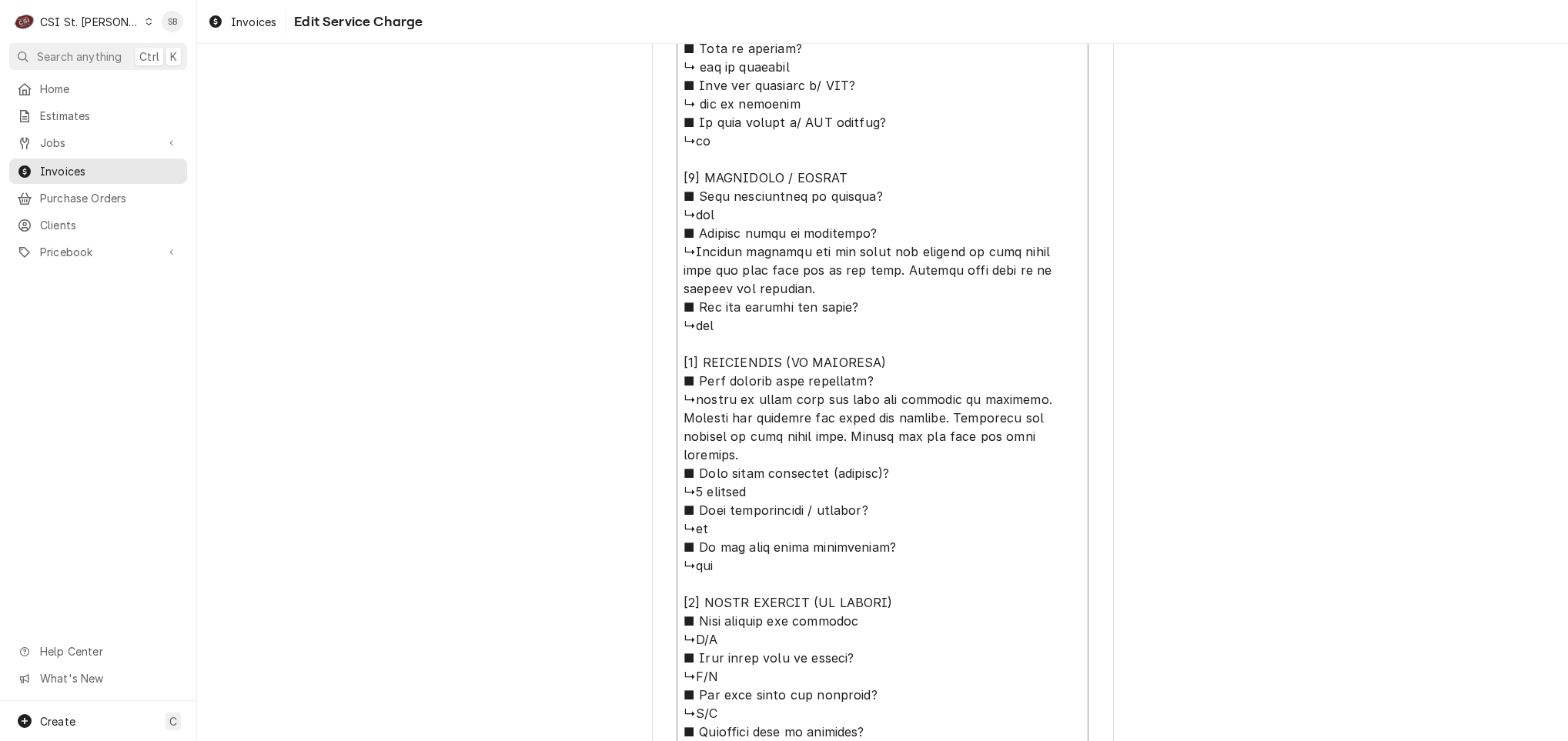
type textarea "⚠️ 𝗙𝗢𝗥𝗠 𝗜𝗡𝗦𝗧𝗥𝗨𝗖𝗧𝗜𝗢𝗡𝗦 ⚠️ ✪ 𝗖𝗼𝗺𝗽𝗹𝗲𝘁𝗲 𝗮𝗹𝗹 𝗿𝗲𝗹𝗲𝘃𝗮𝗻𝘁 𝘀𝗲𝗰𝘁𝗶𝗼𝗻𝘀 ✪ 𝗣𝗿𝗼𝘃𝗶𝗱𝗲 𝗱𝗲𝘁𝗮𝗶𝗹𝗲𝗱 𝗮𝗻𝘀…"
type textarea "x"
type textarea "⚠️ 𝗙𝗢𝗥𝗠 𝗜𝗡𝗦𝗧𝗥𝗨𝗖𝗧𝗜𝗢𝗡𝗦 ⚠️ ✪ 𝗖𝗼𝗺𝗽𝗹𝗲𝘁𝗲 𝗮𝗹𝗹 𝗿𝗲𝗹𝗲𝘃𝗮𝗻𝘁 𝘀𝗲𝗰𝘁𝗶𝗼𝗻𝘀 ✪ 𝗣𝗿𝗼𝘃𝗶𝗱𝗲 𝗱𝗲𝘁𝗮𝗶𝗹𝗲𝗱 𝗮𝗻𝘀…"
type textarea "x"
type textarea "⚠️ 𝗙𝗢𝗥𝗠 𝗜𝗡𝗦𝗧𝗥𝗨𝗖𝗧𝗜𝗢𝗡𝗦 ⚠️ ✪ 𝗖𝗼𝗺𝗽𝗹𝗲𝘁𝗲 𝗮𝗹𝗹 𝗿𝗲𝗹𝗲𝘃𝗮𝗻𝘁 𝘀𝗲𝗰𝘁𝗶𝗼𝗻𝘀 ✪ 𝗣𝗿𝗼𝘃𝗶𝗱𝗲 𝗱𝗲𝘁𝗮𝗶𝗹𝗲𝗱 𝗮𝗻𝘀…"
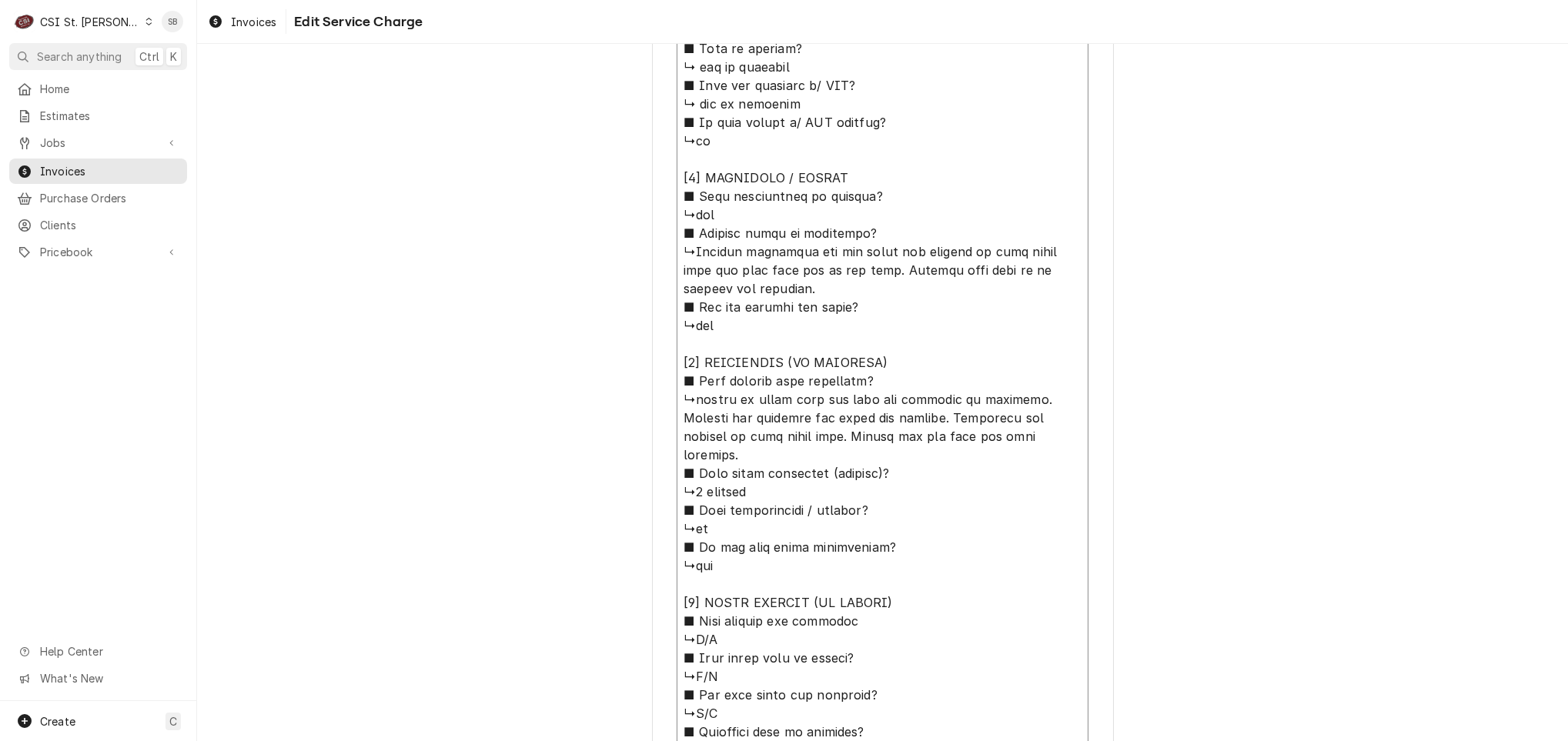
type textarea "x"
type textarea "⚠️ 𝗙𝗢𝗥𝗠 𝗜𝗡𝗦𝗧𝗥𝗨𝗖𝗧𝗜𝗢𝗡𝗦 ⚠️ ✪ 𝗖𝗼𝗺𝗽𝗹𝗲𝘁𝗲 𝗮𝗹𝗹 𝗿𝗲𝗹𝗲𝘃𝗮𝗻𝘁 𝘀𝗲𝗰𝘁𝗶𝗼𝗻𝘀 ✪ 𝗣𝗿𝗼𝘃𝗶𝗱𝗲 𝗱𝗲𝘁𝗮𝗶𝗹𝗲𝗱 𝗮𝗻𝘀…"
type textarea "x"
type textarea "⚠️ 𝗙𝗢𝗥𝗠 𝗜𝗡𝗦𝗧𝗥𝗨𝗖𝗧𝗜𝗢𝗡𝗦 ⚠️ ✪ 𝗖𝗼𝗺𝗽𝗹𝗲𝘁𝗲 𝗮𝗹𝗹 𝗿𝗲𝗹𝗲𝘃𝗮𝗻𝘁 𝘀𝗲𝗰𝘁𝗶𝗼𝗻𝘀 ✪ 𝗣𝗿𝗼𝘃𝗶𝗱𝗲 𝗱𝗲𝘁𝗮𝗶𝗹𝗲𝗱 𝗮𝗻𝘀…"
type textarea "x"
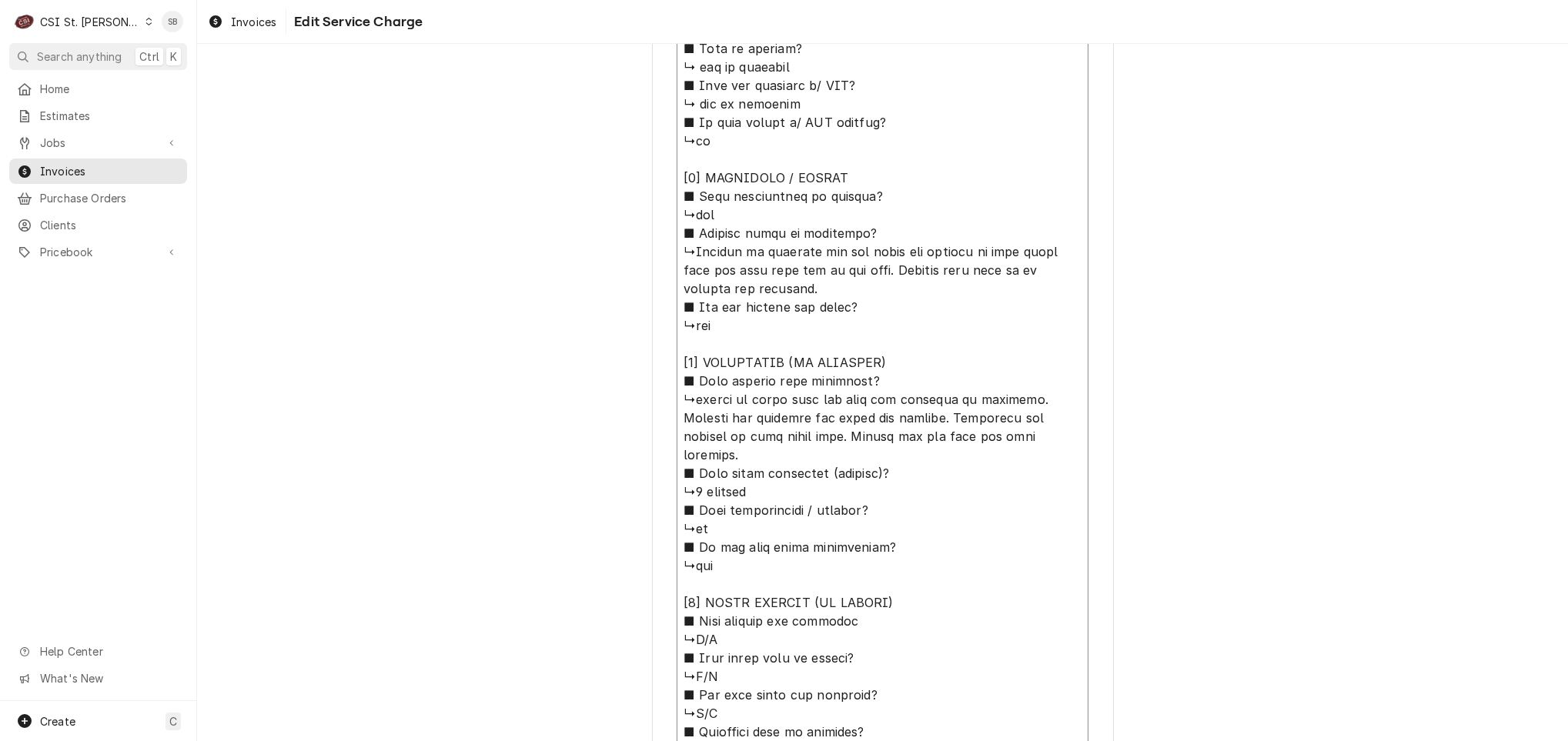
type textarea "⚠️ 𝗙𝗢𝗥𝗠 𝗜𝗡𝗦𝗧𝗥𝗨𝗖𝗧𝗜𝗢𝗡𝗦 ⚠️ ✪ 𝗖𝗼𝗺𝗽𝗹𝗲𝘁𝗲 𝗮𝗹𝗹 𝗿𝗲𝗹𝗲𝘃𝗮𝗻𝘁 𝘀𝗲𝗰𝘁𝗶𝗼𝗻𝘀 ✪ 𝗣𝗿𝗼𝘃𝗶𝗱𝗲 𝗱𝗲𝘁𝗮𝗶𝗹𝗲𝗱 𝗮𝗻𝘀…"
type textarea "x"
type textarea "⚠️ 𝗙𝗢𝗥𝗠 𝗜𝗡𝗦𝗧𝗥𝗨𝗖𝗧𝗜𝗢𝗡𝗦 ⚠️ ✪ 𝗖𝗼𝗺𝗽𝗹𝗲𝘁𝗲 𝗮𝗹𝗹 𝗿𝗲𝗹𝗲𝘃𝗮𝗻𝘁 𝘀𝗲𝗰𝘁𝗶𝗼𝗻𝘀 ✪ 𝗣𝗿𝗼𝘃𝗶𝗱𝗲 𝗱𝗲𝘁𝗮𝗶𝗹𝗲𝗱 𝗮𝗻𝘀…"
type textarea "x"
type textarea "⚠️ 𝗙𝗢𝗥𝗠 𝗜𝗡𝗦𝗧𝗥𝗨𝗖𝗧𝗜𝗢𝗡𝗦 ⚠️ ✪ 𝗖𝗼𝗺𝗽𝗹𝗲𝘁𝗲 𝗮𝗹𝗹 𝗿𝗲𝗹𝗲𝘃𝗮𝗻𝘁 𝘀𝗲𝗰𝘁𝗶𝗼𝗻𝘀 ✪ 𝗣𝗿𝗼𝘃𝗶𝗱𝗲 𝗱𝗲𝘁𝗮𝗶𝗹𝗲𝗱 𝗮𝗻𝘀…"
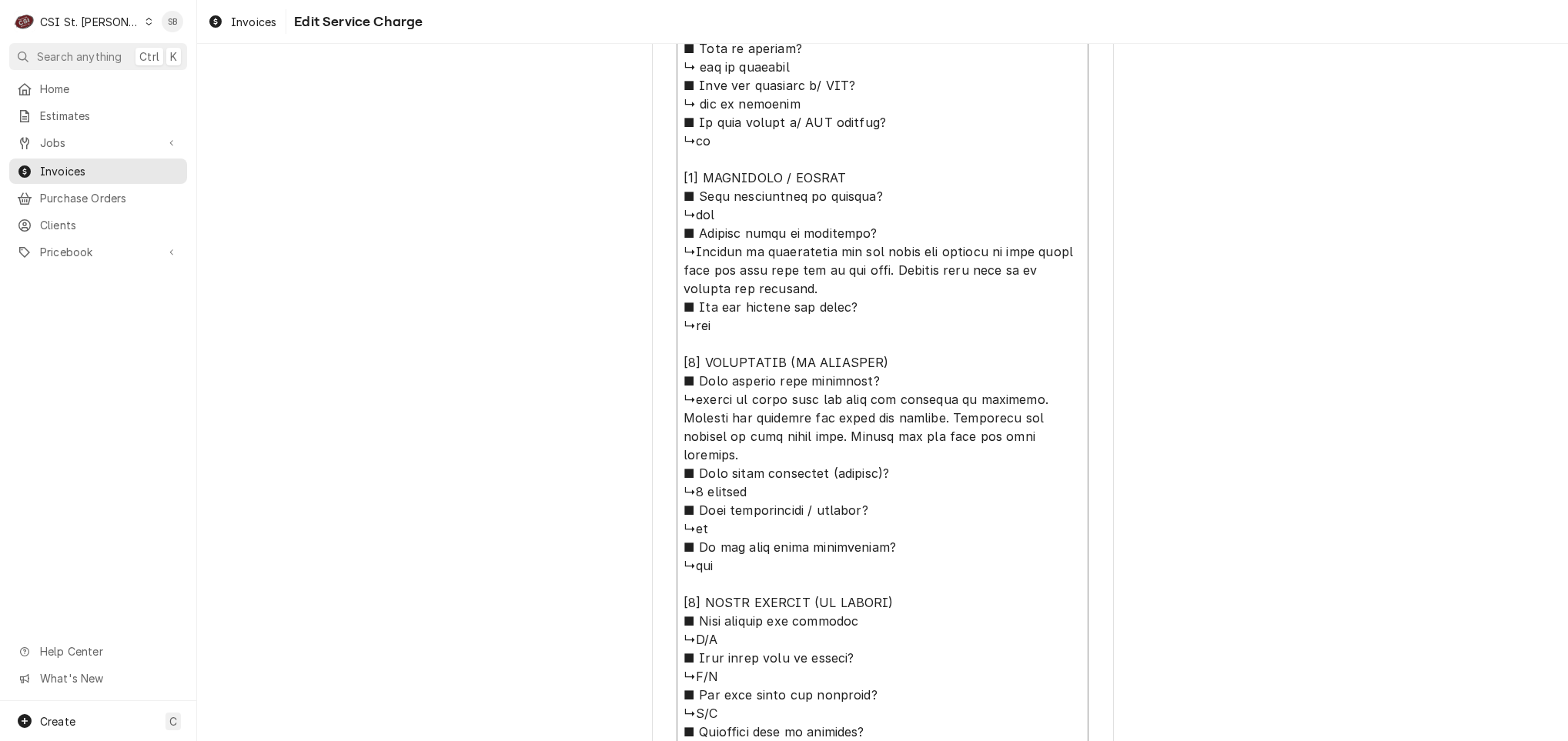
type textarea "x"
type textarea "⚠️ 𝗙𝗢𝗥𝗠 𝗜𝗡𝗦𝗧𝗥𝗨𝗖𝗧𝗜𝗢𝗡𝗦 ⚠️ ✪ 𝗖𝗼𝗺𝗽𝗹𝗲𝘁𝗲 𝗮𝗹𝗹 𝗿𝗲𝗹𝗲𝘃𝗮𝗻𝘁 𝘀𝗲𝗰𝘁𝗶𝗼𝗻𝘀 ✪ 𝗣𝗿𝗼𝘃𝗶𝗱𝗲 𝗱𝗲𝘁𝗮𝗶𝗹𝗲𝗱 𝗮𝗻𝘀…"
type textarea "x"
type textarea "⚠️ 𝗙𝗢𝗥𝗠 𝗜𝗡𝗦𝗧𝗥𝗨𝗖𝗧𝗜𝗢𝗡𝗦 ⚠️ ✪ 𝗖𝗼𝗺𝗽𝗹𝗲𝘁𝗲 𝗮𝗹𝗹 𝗿𝗲𝗹𝗲𝘃𝗮𝗻𝘁 𝘀𝗲𝗰𝘁𝗶𝗼𝗻𝘀 ✪ 𝗣𝗿𝗼𝘃𝗶𝗱𝗲 𝗱𝗲𝘁𝗮𝗶𝗹𝗲𝗱 𝗮𝗻𝘀…"
type textarea "x"
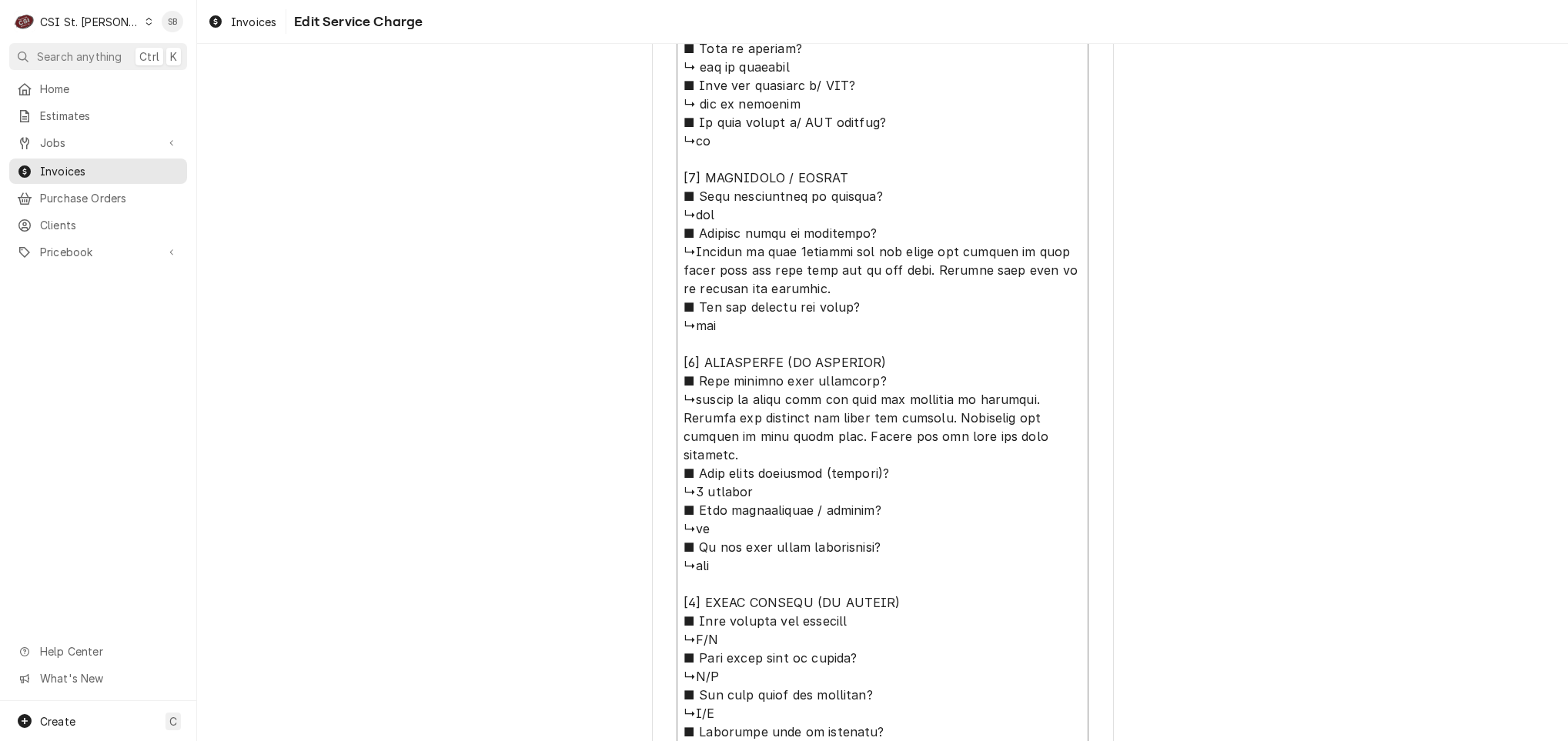
type textarea "⚠️ 𝗙𝗢𝗥𝗠 𝗜𝗡𝗦𝗧𝗥𝗨𝗖𝗧𝗜𝗢𝗡𝗦 ⚠️ ✪ 𝗖𝗼𝗺𝗽𝗹𝗲𝘁𝗲 𝗮𝗹𝗹 𝗿𝗲𝗹𝗲𝘃𝗮𝗻𝘁 𝘀𝗲𝗰𝘁𝗶𝗼𝗻𝘀 ✪ 𝗣𝗿𝗼𝘃𝗶𝗱𝗲 𝗱𝗲𝘁𝗮𝗶𝗹𝗲𝗱 𝗮𝗻𝘀…"
type textarea "x"
type textarea "⚠️ 𝗙𝗢𝗥𝗠 𝗜𝗡𝗦𝗧𝗥𝗨𝗖𝗧𝗜𝗢𝗡𝗦 ⚠️ ✪ 𝗖𝗼𝗺𝗽𝗹𝗲𝘁𝗲 𝗮𝗹𝗹 𝗿𝗲𝗹𝗲𝘃𝗮𝗻𝘁 𝘀𝗲𝗰𝘁𝗶𝗼𝗻𝘀 ✪ 𝗣𝗿𝗼𝘃𝗶𝗱𝗲 𝗱𝗲𝘁𝗮𝗶𝗹𝗲𝗱 𝗮𝗻𝘀…"
type textarea "x"
type textarea "⚠️ 𝗙𝗢𝗥𝗠 𝗜𝗡𝗦𝗧𝗥𝗨𝗖𝗧𝗜𝗢𝗡𝗦 ⚠️ ✪ 𝗖𝗼𝗺𝗽𝗹𝗲𝘁𝗲 𝗮𝗹𝗹 𝗿𝗲𝗹𝗲𝘃𝗮𝗻𝘁 𝘀𝗲𝗰𝘁𝗶𝗼𝗻𝘀 ✪ 𝗣𝗿𝗼𝘃𝗶𝗱𝗲 𝗱𝗲𝘁𝗮𝗶𝗹𝗲𝗱 𝗮𝗻𝘀…"
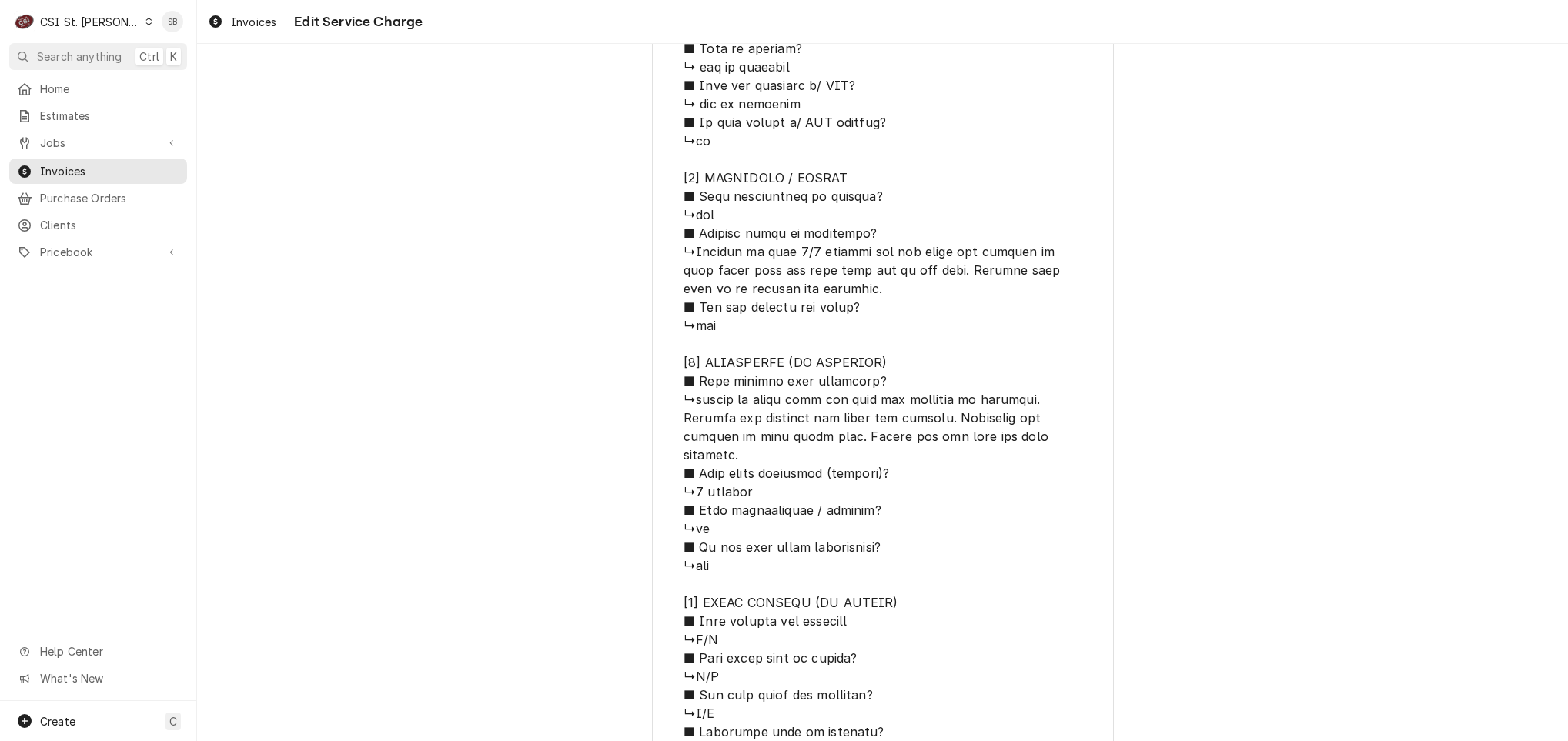
type textarea "x"
type textarea "⚠️ 𝗙𝗢𝗥𝗠 𝗜𝗡𝗦𝗧𝗥𝗨𝗖𝗧𝗜𝗢𝗡𝗦 ⚠️ ✪ 𝗖𝗼𝗺𝗽𝗹𝗲𝘁𝗲 𝗮𝗹𝗹 𝗿𝗲𝗹𝗲𝘃𝗮𝗻𝘁 𝘀𝗲𝗰𝘁𝗶𝗼𝗻𝘀 ✪ 𝗣𝗿𝗼𝘃𝗶𝗱𝗲 𝗱𝗲𝘁𝗮𝗶𝗹𝗲𝗱 𝗮𝗻𝘀…"
type textarea "x"
type textarea "⚠️ 𝗙𝗢𝗥𝗠 𝗜𝗡𝗦𝗧𝗥𝗨𝗖𝗧𝗜𝗢𝗡𝗦 ⚠️ ✪ 𝗖𝗼𝗺𝗽𝗹𝗲𝘁𝗲 𝗮𝗹𝗹 𝗿𝗲𝗹𝗲𝘃𝗮𝗻𝘁 𝘀𝗲𝗰𝘁𝗶𝗼𝗻𝘀 ✪ 𝗣𝗿𝗼𝘃𝗶𝗱𝗲 𝗱𝗲𝘁𝗮𝗶𝗹𝗲𝗱 𝗮𝗻𝘀…"
type textarea "x"
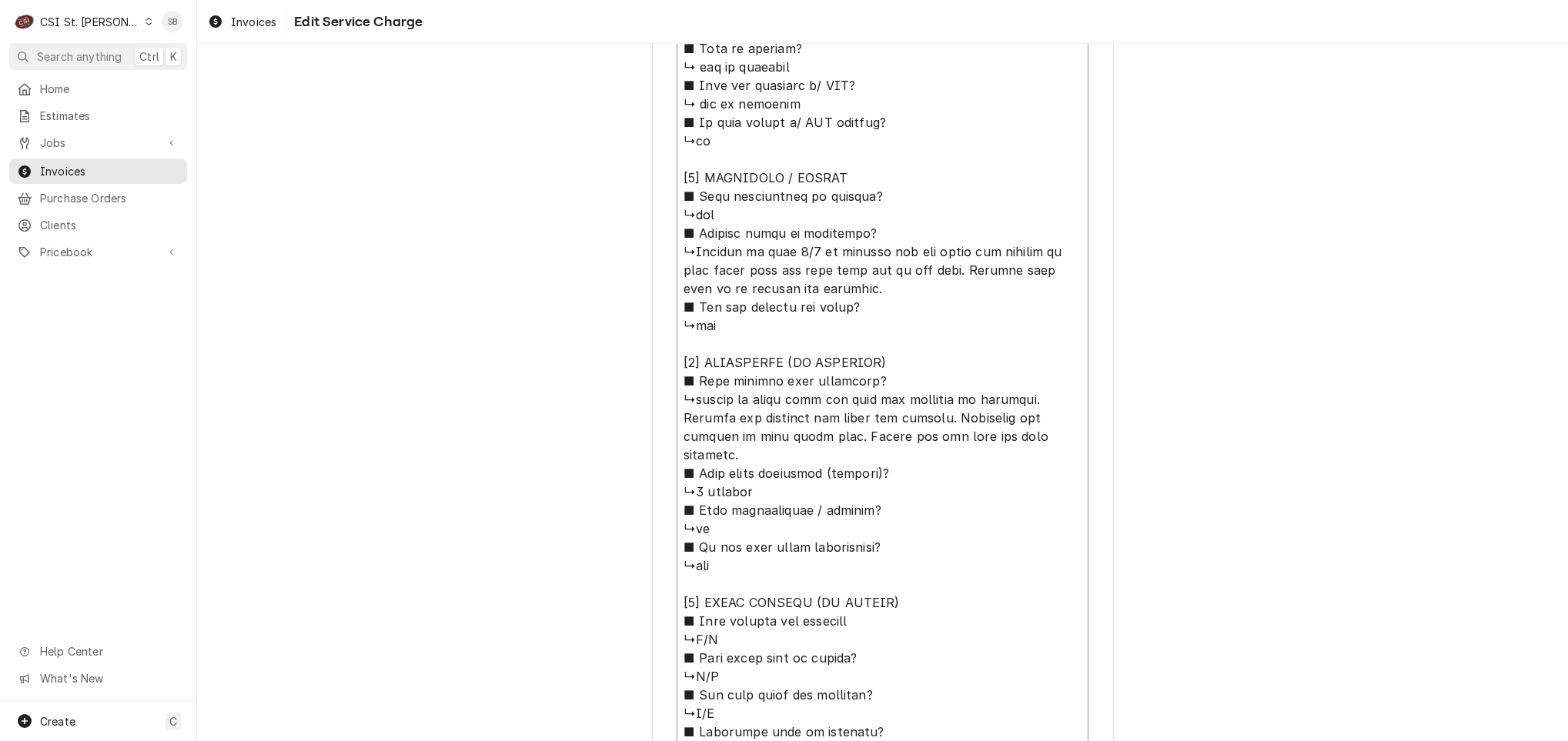
type textarea "⚠️ 𝗙𝗢𝗥𝗠 𝗜𝗡𝗦𝗧𝗥𝗨𝗖𝗧𝗜𝗢𝗡𝗦 ⚠️ ✪ 𝗖𝗼𝗺𝗽𝗹𝗲𝘁𝗲 𝗮𝗹𝗹 𝗿𝗲𝗹𝗲𝘃𝗮𝗻𝘁 𝘀𝗲𝗰𝘁𝗶𝗼𝗻𝘀 ✪ 𝗣𝗿𝗼𝘃𝗶𝗱𝗲 𝗱𝗲𝘁𝗮𝗶𝗹𝗲𝗱 𝗮𝗻𝘀…"
type textarea "x"
type textarea "⚠️ 𝗙𝗢𝗥𝗠 𝗜𝗡𝗦𝗧𝗥𝗨𝗖𝗧𝗜𝗢𝗡𝗦 ⚠️ ✪ 𝗖𝗼𝗺𝗽𝗹𝗲𝘁𝗲 𝗮𝗹𝗹 𝗿𝗲𝗹𝗲𝘃𝗮𝗻𝘁 𝘀𝗲𝗰𝘁𝗶𝗼𝗻𝘀 ✪ 𝗣𝗿𝗼𝘃𝗶𝗱𝗲 𝗱𝗲𝘁𝗮𝗶𝗹𝗲𝗱 𝗮𝗻𝘀…"
type textarea "x"
type textarea "⚠️ 𝗙𝗢𝗥𝗠 𝗜𝗡𝗦𝗧𝗥𝗨𝗖𝗧𝗜𝗢𝗡𝗦 ⚠️ ✪ 𝗖𝗼𝗺𝗽𝗹𝗲𝘁𝗲 𝗮𝗹𝗹 𝗿𝗲𝗹𝗲𝘃𝗮𝗻𝘁 𝘀𝗲𝗰𝘁𝗶𝗼𝗻𝘀 ✪ 𝗣𝗿𝗼𝘃𝗶𝗱𝗲 𝗱𝗲𝘁𝗮𝗶𝗹𝗲𝗱 𝗮𝗻𝘀…"
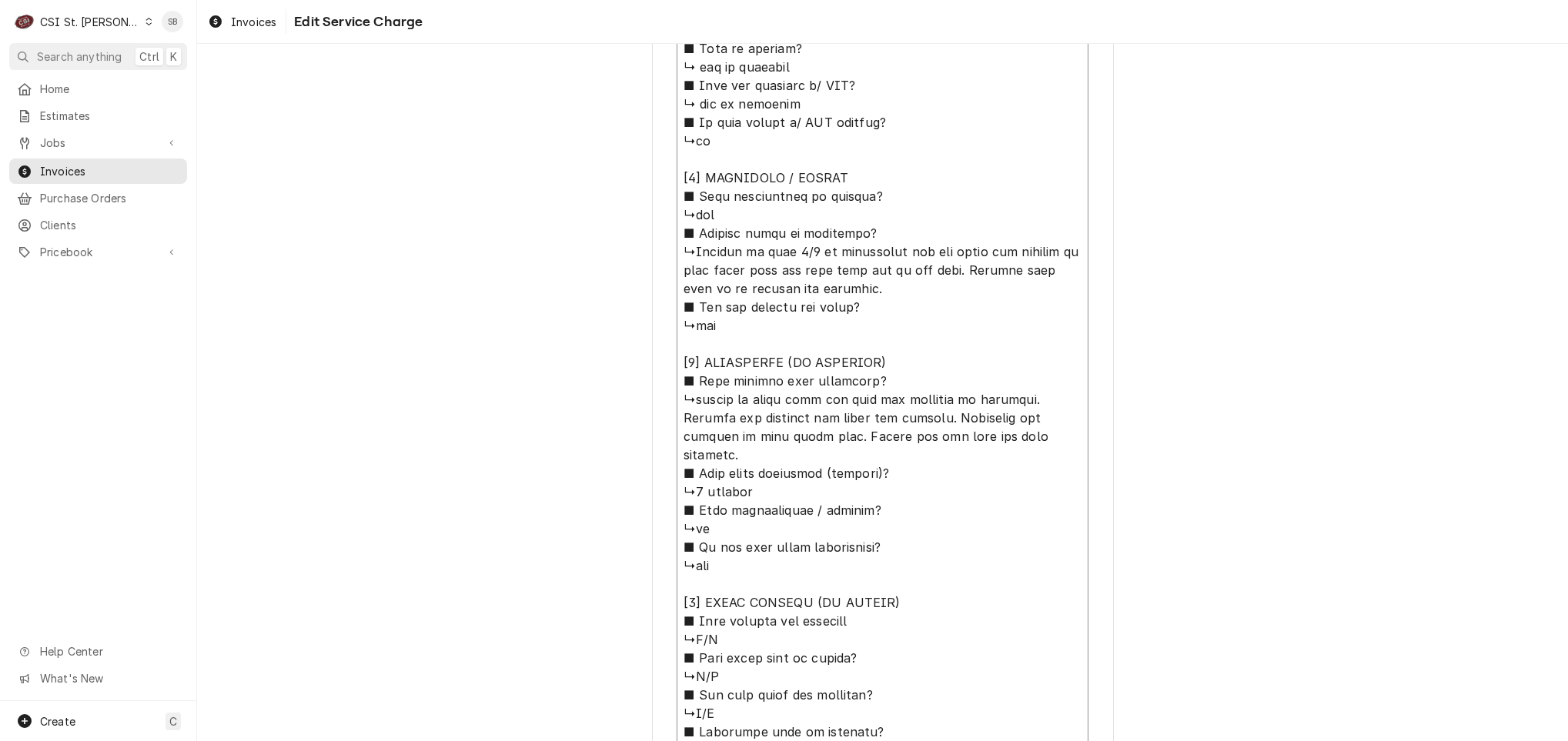
type textarea "x"
type textarea "⚠️ 𝗙𝗢𝗥𝗠 𝗜𝗡𝗦𝗧𝗥𝗨𝗖𝗧𝗜𝗢𝗡𝗦 ⚠️ ✪ 𝗖𝗼𝗺𝗽𝗹𝗲𝘁𝗲 𝗮𝗹𝗹 𝗿𝗲𝗹𝗲𝘃𝗮𝗻𝘁 𝘀𝗲𝗰𝘁𝗶𝗼𝗻𝘀 ✪ 𝗣𝗿𝗼𝘃𝗶𝗱𝗲 𝗱𝗲𝘁𝗮𝗶𝗹𝗲𝗱 𝗮𝗻𝘀…"
type textarea "x"
type textarea "⚠️ 𝗙𝗢𝗥𝗠 𝗜𝗡𝗦𝗧𝗥𝗨𝗖𝗧𝗜𝗢𝗡𝗦 ⚠️ ✪ 𝗖𝗼𝗺𝗽𝗹𝗲𝘁𝗲 𝗮𝗹𝗹 𝗿𝗲𝗹𝗲𝘃𝗮𝗻𝘁 𝘀𝗲𝗰𝘁𝗶𝗼𝗻𝘀 ✪ 𝗣𝗿𝗼𝘃𝗶𝗱𝗲 𝗱𝗲𝘁𝗮𝗶𝗹𝗲𝗱 𝗮𝗻𝘀…"
type textarea "x"
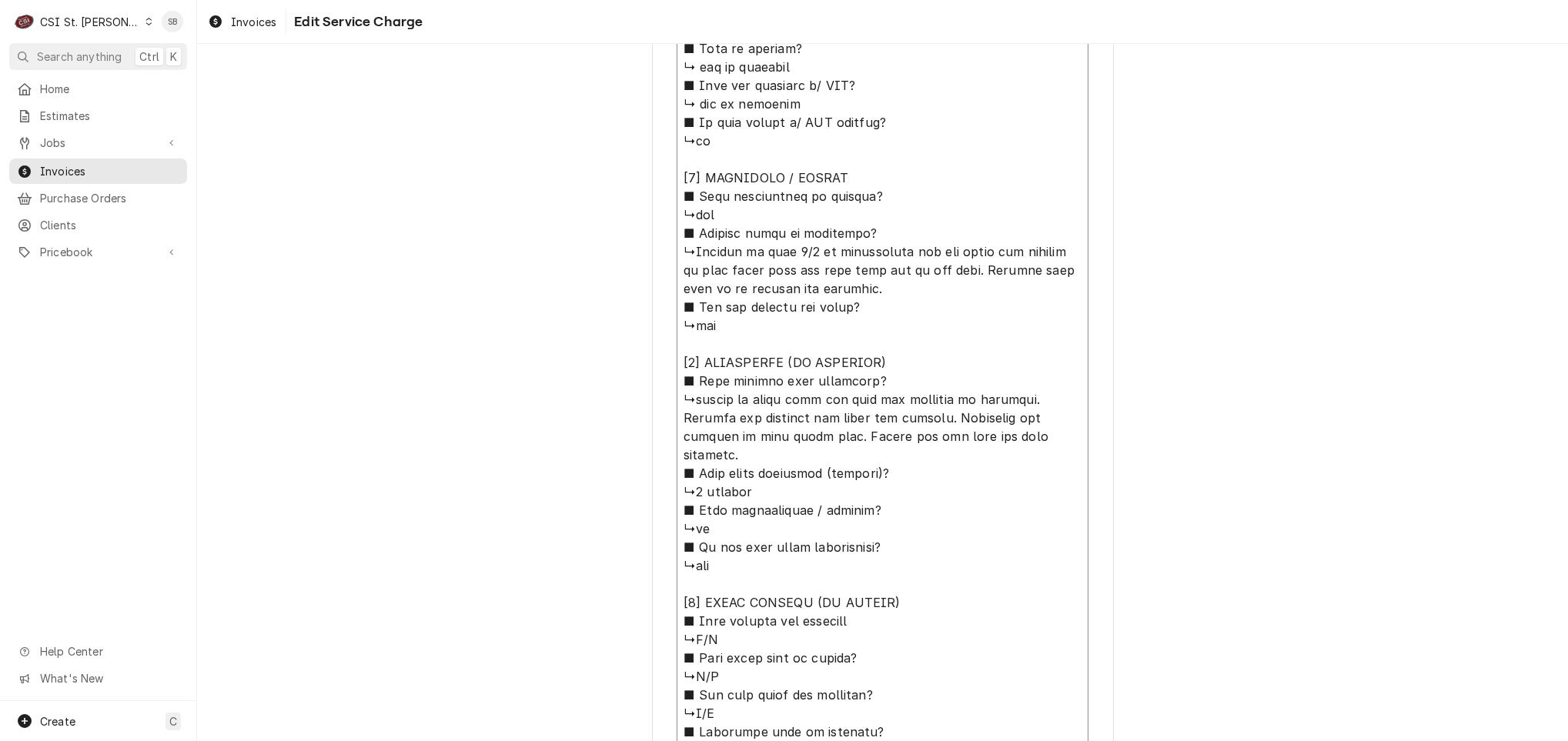
type textarea "⚠️ 𝗙𝗢𝗥𝗠 𝗜𝗡𝗦𝗧𝗥𝗨𝗖𝗧𝗜𝗢𝗡𝗦 ⚠️ ✪ 𝗖𝗼𝗺𝗽𝗹𝗲𝘁𝗲 𝗮𝗹𝗹 𝗿𝗲𝗹𝗲𝘃𝗮𝗻𝘁 𝘀𝗲𝗰𝘁𝗶𝗼𝗻𝘀 ✪ 𝗣𝗿𝗼𝘃𝗶𝗱𝗲 𝗱𝗲𝘁𝗮𝗶𝗹𝗲𝗱 𝗮𝗻𝘀…"
type textarea "x"
type textarea "⚠️ 𝗙𝗢𝗥𝗠 𝗜𝗡𝗦𝗧𝗥𝗨𝗖𝗧𝗜𝗢𝗡𝗦 ⚠️ ✪ 𝗖𝗼𝗺𝗽𝗹𝗲𝘁𝗲 𝗮𝗹𝗹 𝗿𝗲𝗹𝗲𝘃𝗮𝗻𝘁 𝘀𝗲𝗰𝘁𝗶𝗼𝗻𝘀 ✪ 𝗣𝗿𝗼𝘃𝗶𝗱𝗲 𝗱𝗲𝘁𝗮𝗶𝗹𝗲𝗱 𝗮𝗻𝘀…"
type textarea "x"
type textarea "⚠️ 𝗙𝗢𝗥𝗠 𝗜𝗡𝗦𝗧𝗥𝗨𝗖𝗧𝗜𝗢𝗡𝗦 ⚠️ ✪ 𝗖𝗼𝗺𝗽𝗹𝗲𝘁𝗲 𝗮𝗹𝗹 𝗿𝗲𝗹𝗲𝘃𝗮𝗻𝘁 𝘀𝗲𝗰𝘁𝗶𝗼𝗻𝘀 ✪ 𝗣𝗿𝗼𝘃𝗶𝗱𝗲 𝗱𝗲𝘁𝗮𝗶𝗹𝗲𝗱 𝗮𝗻𝘀…"
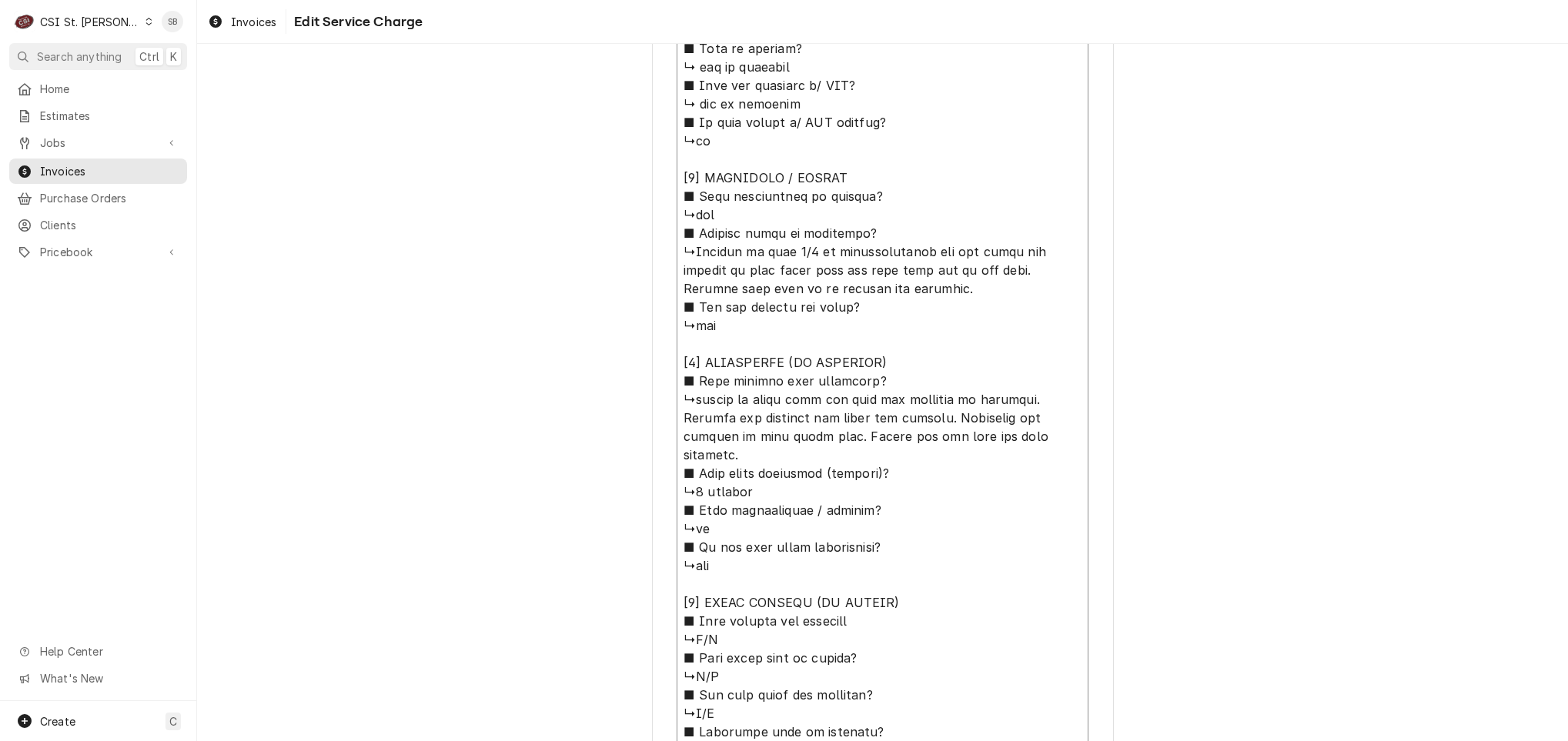
type textarea "x"
type textarea "⚠️ 𝗙𝗢𝗥𝗠 𝗜𝗡𝗦𝗧𝗥𝗨𝗖𝗧𝗜𝗢𝗡𝗦 ⚠️ ✪ 𝗖𝗼𝗺𝗽𝗹𝗲𝘁𝗲 𝗮𝗹𝗹 𝗿𝗲𝗹𝗲𝘃𝗮𝗻𝘁 𝘀𝗲𝗰𝘁𝗶𝗼𝗻𝘀 ✪ 𝗣𝗿𝗼𝘃𝗶𝗱𝗲 𝗱𝗲𝘁𝗮𝗶𝗹𝗲𝗱 𝗮𝗻𝘀…"
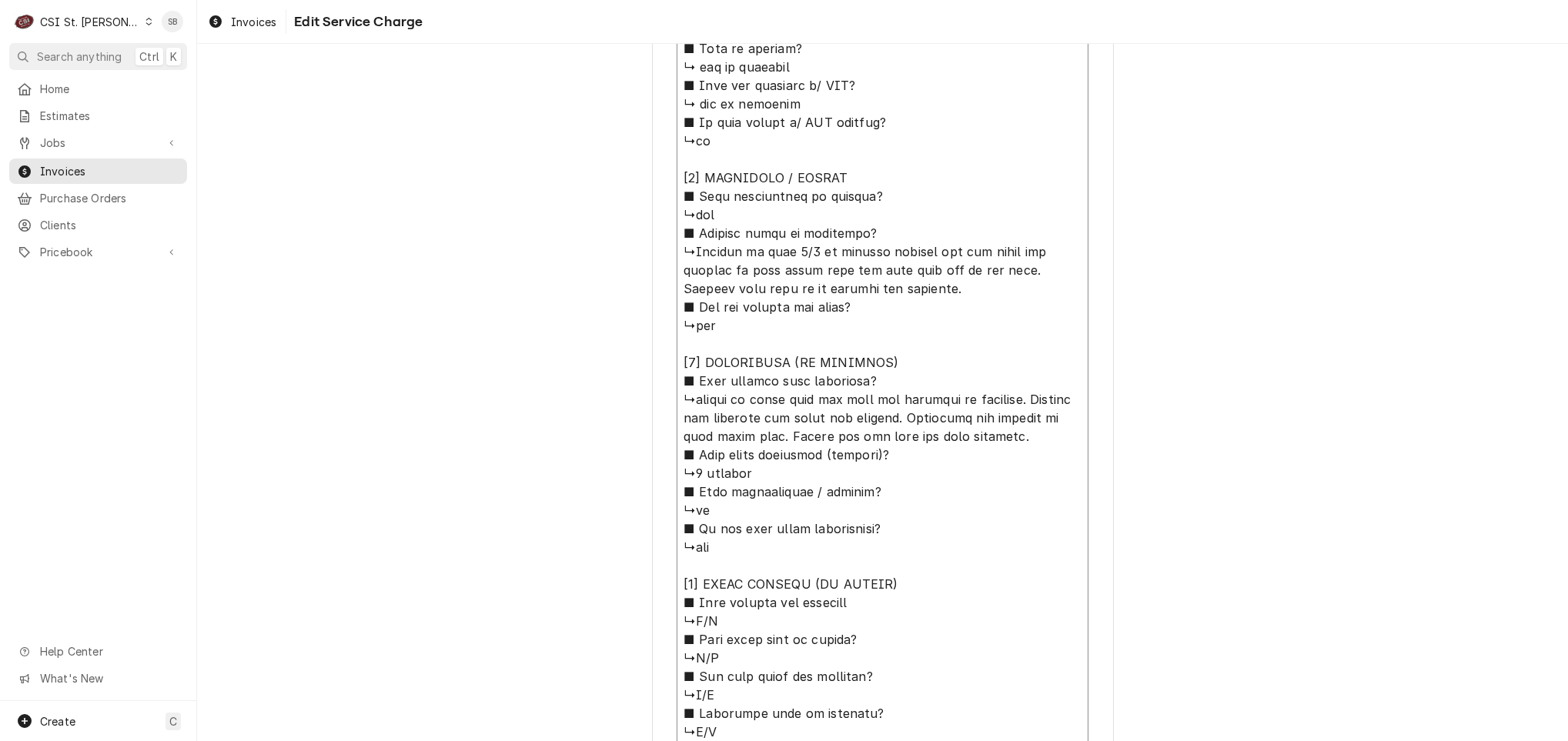
type textarea "x"
type textarea "⚠️ 𝗙𝗢𝗥𝗠 𝗜𝗡𝗦𝗧𝗥𝗨𝗖𝗧𝗜𝗢𝗡𝗦 ⚠️ ✪ 𝗖𝗼𝗺𝗽𝗹𝗲𝘁𝗲 𝗮𝗹𝗹 𝗿𝗲𝗹𝗲𝘃𝗮𝗻𝘁 𝘀𝗲𝗰𝘁𝗶𝗼𝗻𝘀 ✪ 𝗣𝗿𝗼𝘃𝗶𝗱𝗲 𝗱𝗲𝘁𝗮𝗶𝗹𝗲𝗱 𝗮𝗻𝘀…"
type textarea "x"
type textarea "⚠️ 𝗙𝗢𝗥𝗠 𝗜𝗡𝗦𝗧𝗥𝗨𝗖𝗧𝗜𝗢𝗡𝗦 ⚠️ ✪ 𝗖𝗼𝗺𝗽𝗹𝗲𝘁𝗲 𝗮𝗹𝗹 𝗿𝗲𝗹𝗲𝘃𝗮𝗻𝘁 𝘀𝗲𝗰𝘁𝗶𝗼𝗻𝘀 ✪ 𝗣𝗿𝗼𝘃𝗶𝗱𝗲 𝗱𝗲𝘁𝗮𝗶𝗹𝗲𝗱 𝗮𝗻𝘀…"
type textarea "x"
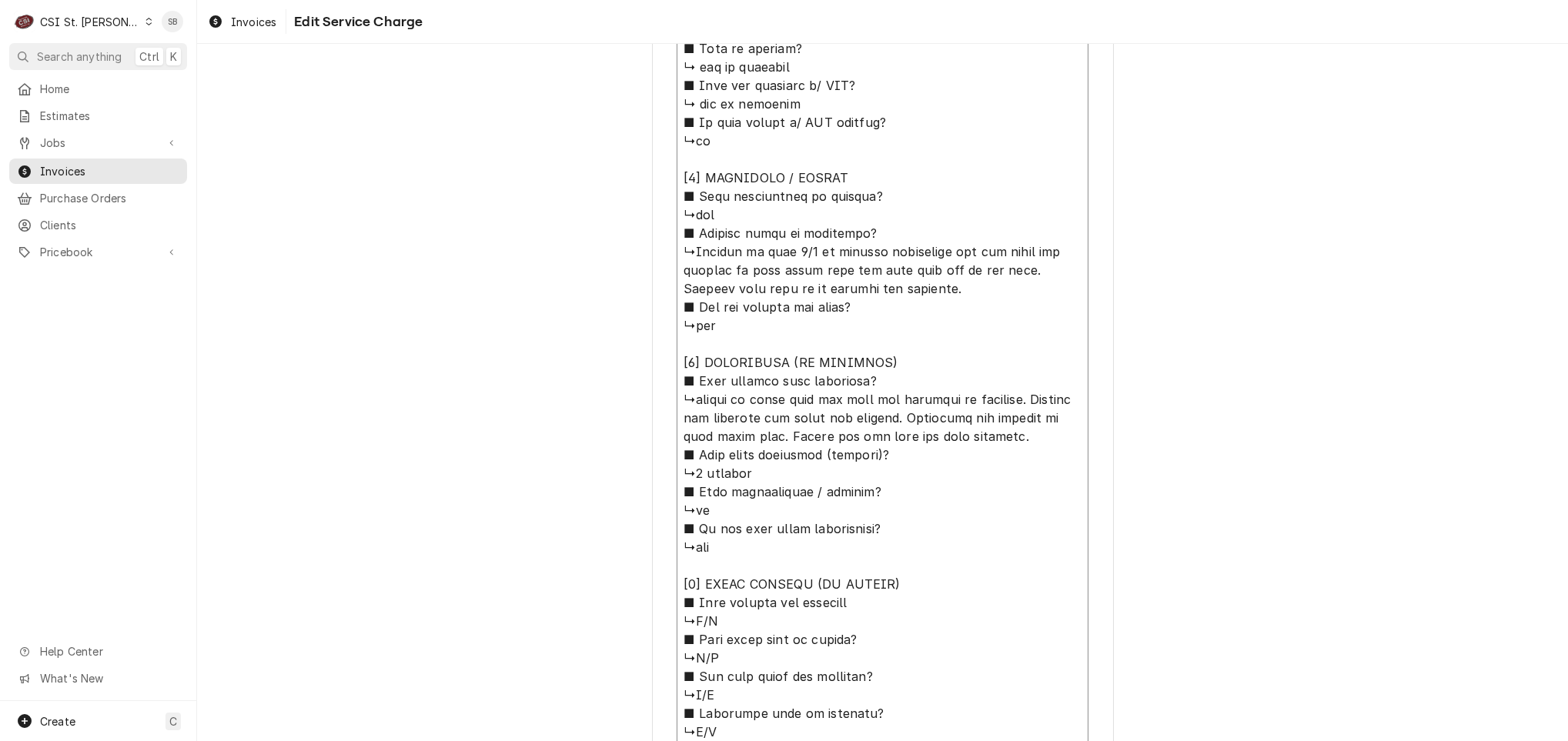
type textarea "⚠️ 𝗙𝗢𝗥𝗠 𝗜𝗡𝗦𝗧𝗥𝗨𝗖𝗧𝗜𝗢𝗡𝗦 ⚠️ ✪ 𝗖𝗼𝗺𝗽𝗹𝗲𝘁𝗲 𝗮𝗹𝗹 𝗿𝗲𝗹𝗲𝘃𝗮𝗻𝘁 𝘀𝗲𝗰𝘁𝗶𝗼𝗻𝘀 ✪ 𝗣𝗿𝗼𝘃𝗶𝗱𝗲 𝗱𝗲𝘁𝗮𝗶𝗹𝗲𝗱 𝗮𝗻𝘀…"
type textarea "x"
type textarea "⚠️ 𝗙𝗢𝗥𝗠 𝗜𝗡𝗦𝗧𝗥𝗨𝗖𝗧𝗜𝗢𝗡𝗦 ⚠️ ✪ 𝗖𝗼𝗺𝗽𝗹𝗲𝘁𝗲 𝗮𝗹𝗹 𝗿𝗲𝗹𝗲𝘃𝗮𝗻𝘁 𝘀𝗲𝗰𝘁𝗶𝗼𝗻𝘀 ✪ 𝗣𝗿𝗼𝘃𝗶𝗱𝗲 𝗱𝗲𝘁𝗮𝗶𝗹𝗲𝗱 𝗮𝗻𝘀…"
type textarea "x"
type textarea "⚠️ 𝗙𝗢𝗥𝗠 𝗜𝗡𝗦𝗧𝗥𝗨𝗖𝗧𝗜𝗢𝗡𝗦 ⚠️ ✪ 𝗖𝗼𝗺𝗽𝗹𝗲𝘁𝗲 𝗮𝗹𝗹 𝗿𝗲𝗹𝗲𝘃𝗮𝗻𝘁 𝘀𝗲𝗰𝘁𝗶𝗼𝗻𝘀 ✪ 𝗣𝗿𝗼𝘃𝗶𝗱𝗲 𝗱𝗲𝘁𝗮𝗶𝗹𝗲𝗱 𝗮𝗻𝘀…"
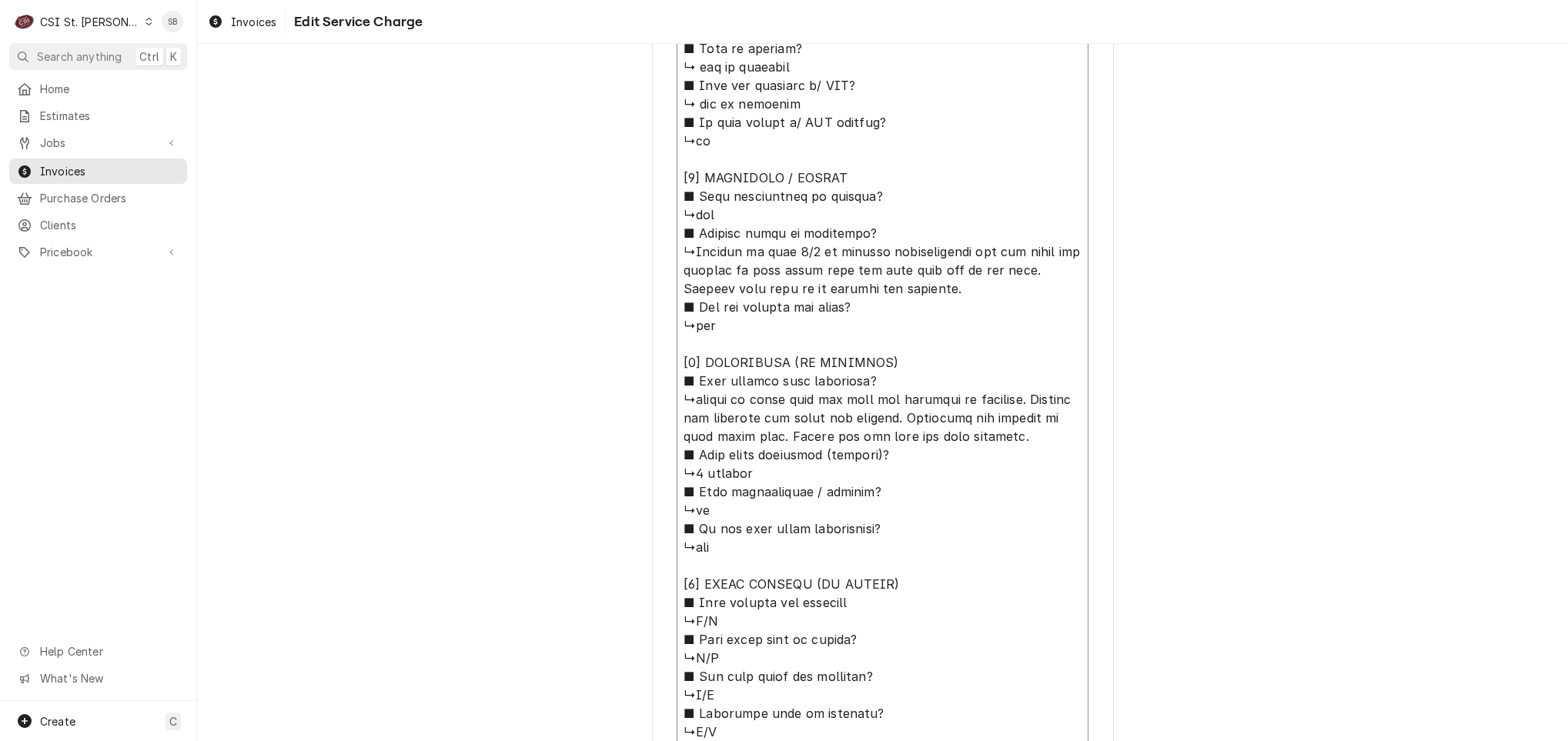
type textarea "x"
type textarea "⚠️ 𝗙𝗢𝗥𝗠 𝗜𝗡𝗦𝗧𝗥𝗨𝗖𝗧𝗜𝗢𝗡𝗦 ⚠️ ✪ 𝗖𝗼𝗺𝗽𝗹𝗲𝘁𝗲 𝗮𝗹𝗹 𝗿𝗲𝗹𝗲𝘃𝗮𝗻𝘁 𝘀𝗲𝗰𝘁𝗶𝗼𝗻𝘀 ✪ 𝗣𝗿𝗼𝘃𝗶𝗱𝗲 𝗱𝗲𝘁𝗮𝗶𝗹𝗲𝗱 𝗮𝗻𝘀…"
type textarea "x"
type textarea "⚠️ 𝗙𝗢𝗥𝗠 𝗜𝗡𝗦𝗧𝗥𝗨𝗖𝗧𝗜𝗢𝗡𝗦 ⚠️ ✪ 𝗖𝗼𝗺𝗽𝗹𝗲𝘁𝗲 𝗮𝗹𝗹 𝗿𝗲𝗹𝗲𝘃𝗮𝗻𝘁 𝘀𝗲𝗰𝘁𝗶𝗼𝗻𝘀 ✪ 𝗣𝗿𝗼𝘃𝗶𝗱𝗲 𝗱𝗲𝘁𝗮𝗶𝗹𝗲𝗱 𝗮𝗻𝘀…"
type textarea "x"
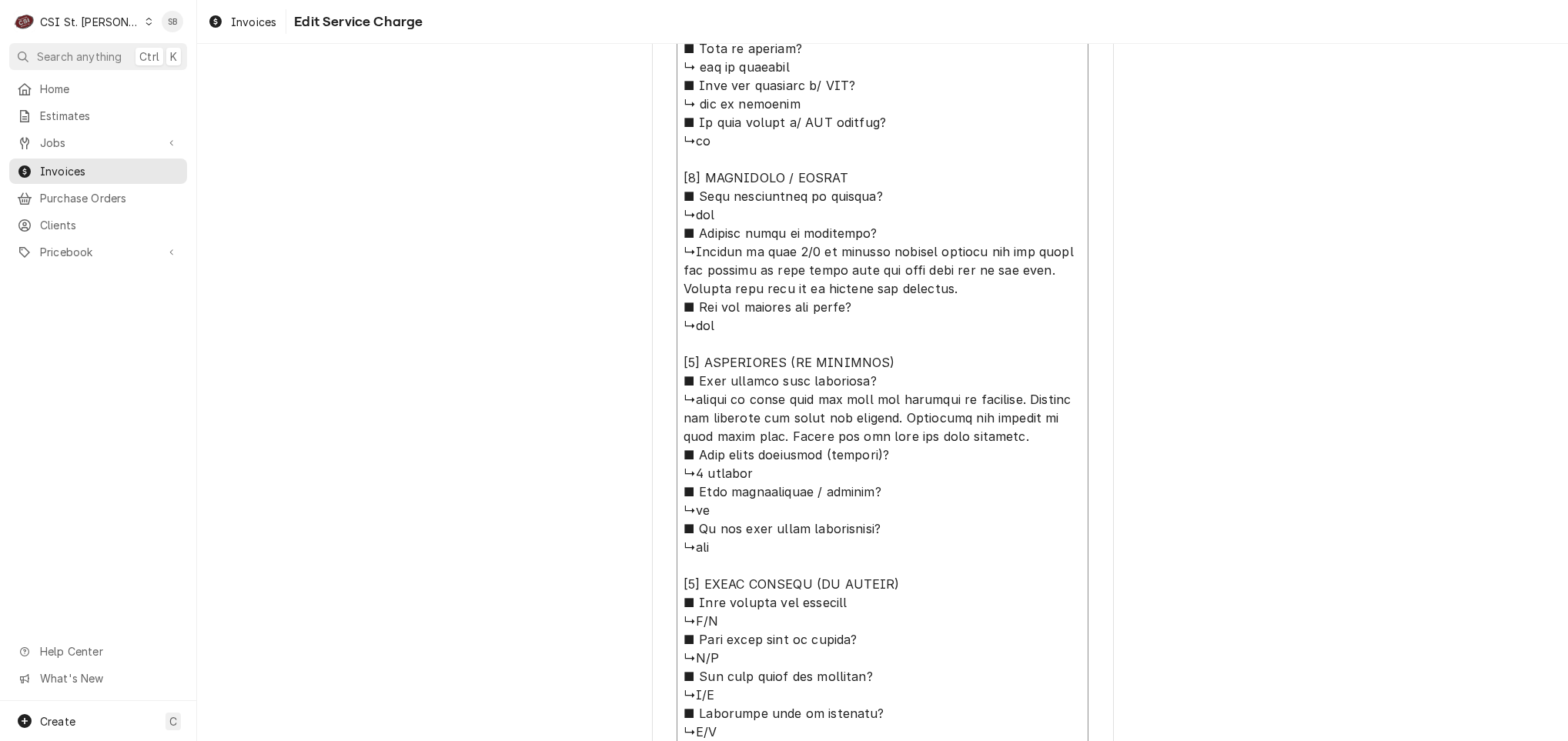
type textarea "⚠️ 𝗙𝗢𝗥𝗠 𝗜𝗡𝗦𝗧𝗥𝗨𝗖𝗧𝗜𝗢𝗡𝗦 ⚠️ ✪ 𝗖𝗼𝗺𝗽𝗹𝗲𝘁𝗲 𝗮𝗹𝗹 𝗿𝗲𝗹𝗲𝘃𝗮𝗻𝘁 𝘀𝗲𝗰𝘁𝗶𝗼𝗻𝘀 ✪ 𝗣𝗿𝗼𝘃𝗶𝗱𝗲 𝗱𝗲𝘁𝗮𝗶𝗹𝗲𝗱 𝗮𝗻𝘀…"
type textarea "x"
type textarea "⚠️ 𝗙𝗢𝗥𝗠 𝗜𝗡𝗦𝗧𝗥𝗨𝗖𝗧𝗜𝗢𝗡𝗦 ⚠️ ✪ 𝗖𝗼𝗺𝗽𝗹𝗲𝘁𝗲 𝗮𝗹𝗹 𝗿𝗲𝗹𝗲𝘃𝗮𝗻𝘁 𝘀𝗲𝗰𝘁𝗶𝗼𝗻𝘀 ✪ 𝗣𝗿𝗼𝘃𝗶𝗱𝗲 𝗱𝗲𝘁𝗮𝗶𝗹𝗲𝗱 𝗮𝗻𝘀…"
type textarea "x"
type textarea "⚠️ 𝗙𝗢𝗥𝗠 𝗜𝗡𝗦𝗧𝗥𝗨𝗖𝗧𝗜𝗢𝗡𝗦 ⚠️ ✪ 𝗖𝗼𝗺𝗽𝗹𝗲𝘁𝗲 𝗮𝗹𝗹 𝗿𝗲𝗹𝗲𝘃𝗮𝗻𝘁 𝘀𝗲𝗰𝘁𝗶𝗼𝗻𝘀 ✪ 𝗣𝗿𝗼𝘃𝗶𝗱𝗲 𝗱𝗲𝘁𝗮𝗶𝗹𝗲𝗱 𝗮𝗻𝘀…"
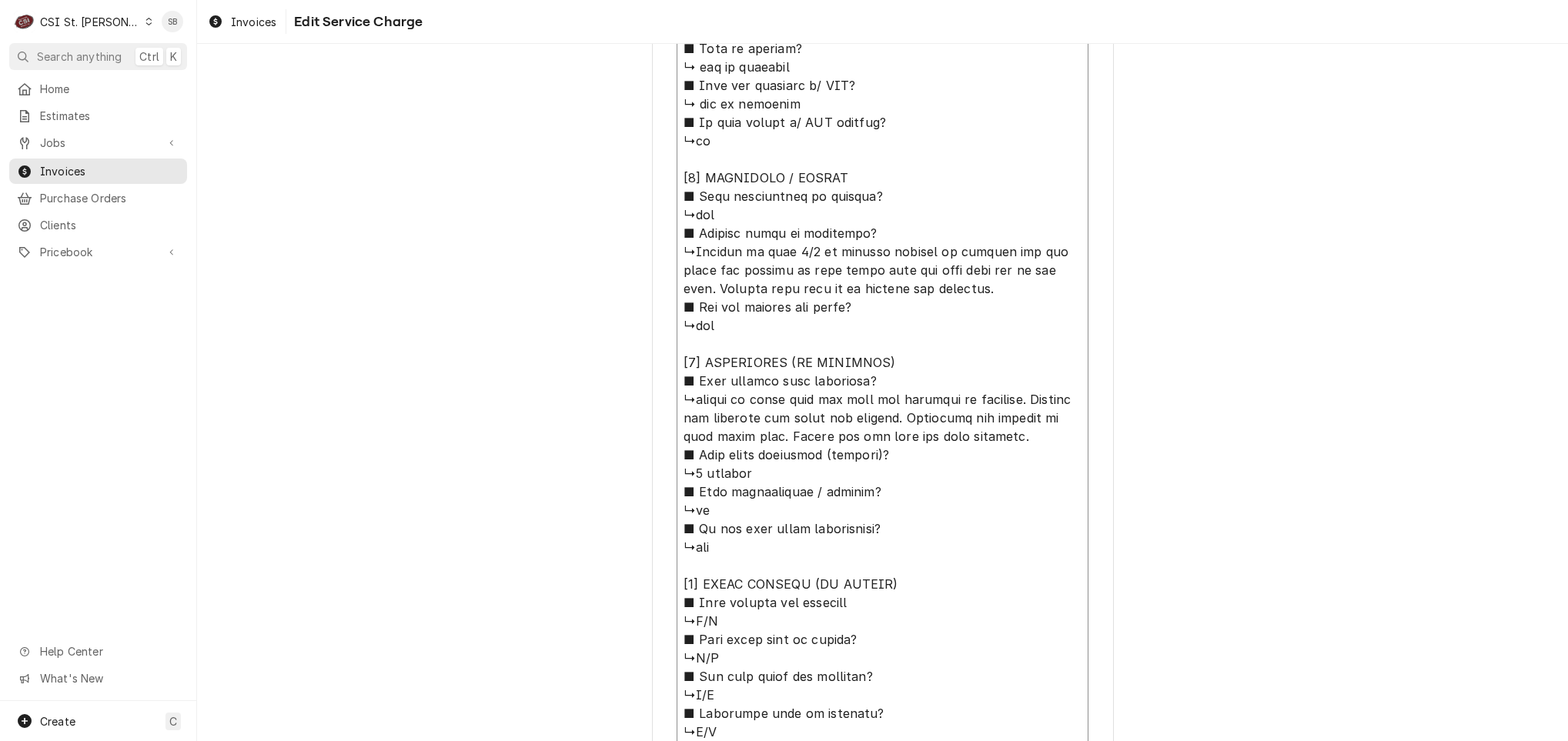
paste textarea "KITCHEN / Hot Side / Filter Unit / Casters won't roll / we need the wheels repl…"
type textarea "x"
type textarea "⚠️ 𝗙𝗢𝗥𝗠 𝗜𝗡𝗦𝗧𝗥𝗨𝗖𝗧𝗜𝗢𝗡𝗦 ⚠️ ✪ 𝗖𝗼𝗺𝗽𝗹𝗲𝘁𝗲 𝗮𝗹𝗹 𝗿𝗲𝗹𝗲𝘃𝗮𝗻𝘁 𝘀𝗲𝗰𝘁𝗶𝗼𝗻𝘀 ✪ 𝗣𝗿𝗼𝘃𝗶𝗱𝗲 𝗱𝗲𝘁𝗮𝗶𝗹𝗲𝗱 𝗮𝗻𝘀…"
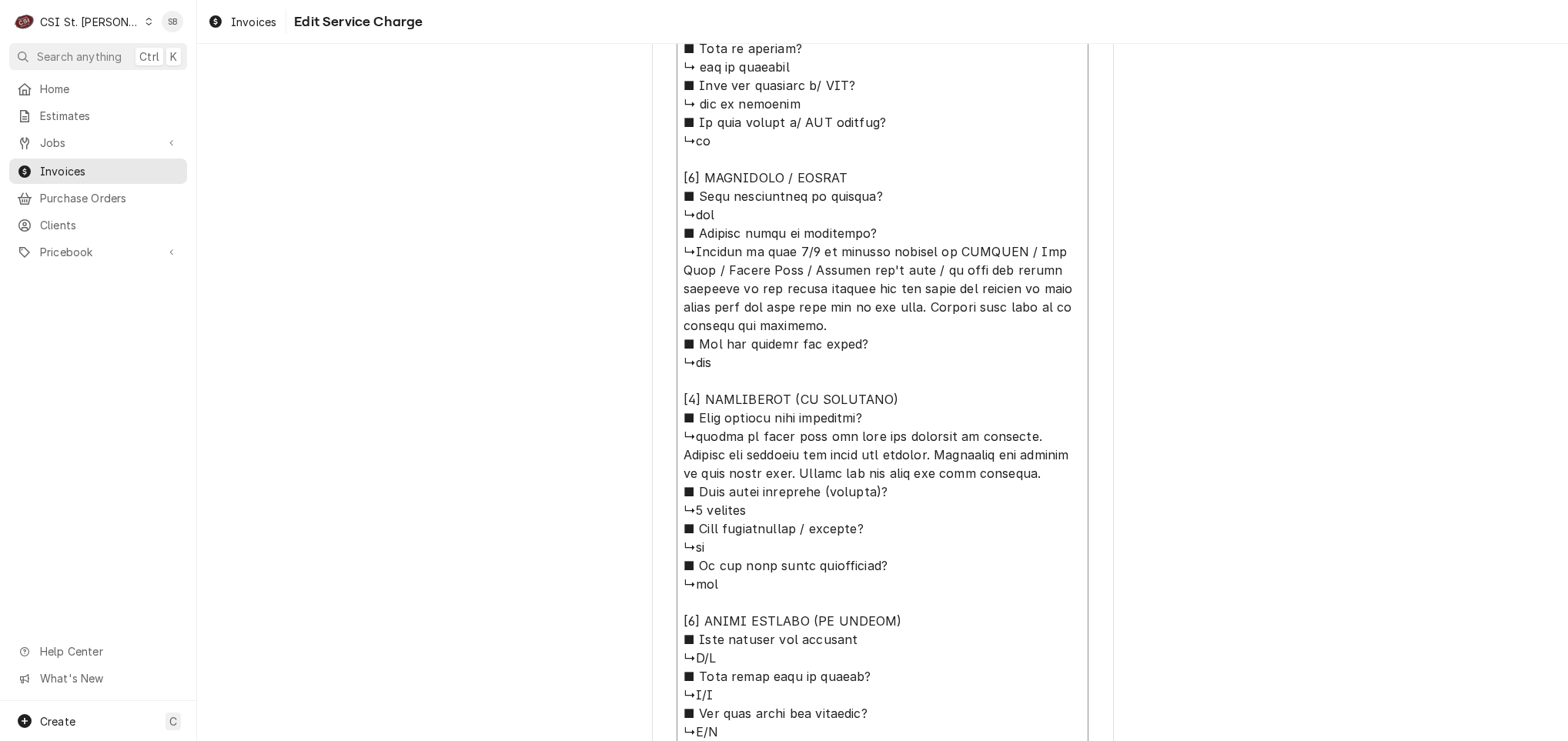
type textarea "x"
type textarea "⚠️ 𝗙𝗢𝗥𝗠 𝗜𝗡𝗦𝗧𝗥𝗨𝗖𝗧𝗜𝗢𝗡𝗦 ⚠️ ✪ 𝗖𝗼𝗺𝗽𝗹𝗲𝘁𝗲 𝗮𝗹𝗹 𝗿𝗲𝗹𝗲𝘃𝗮𝗻𝘁 𝘀𝗲𝗰𝘁𝗶𝗼𝗻𝘀 ✪ 𝗣𝗿𝗼𝘃𝗶𝗱𝗲 𝗱𝗲𝘁𝗮𝗶𝗹𝗲𝗱 𝗮𝗻𝘀…"
type textarea "x"
type textarea "⚠️ 𝗙𝗢𝗥𝗠 𝗜𝗡𝗦𝗧𝗥𝗨𝗖𝗧𝗜𝗢𝗡𝗦 ⚠️ ✪ 𝗖𝗼𝗺𝗽𝗹𝗲𝘁𝗲 𝗮𝗹𝗹 𝗿𝗲𝗹𝗲𝘃𝗮𝗻𝘁 𝘀𝗲𝗰𝘁𝗶𝗼𝗻𝘀 ✪ 𝗣𝗿𝗼𝘃𝗶𝗱𝗲 𝗱𝗲𝘁𝗮𝗶𝗹𝗲𝗱 𝗮𝗻𝘀…"
click at [687, 438] on textarea "Service Summary ( optional )" at bounding box center [883, 298] width 412 height 1197
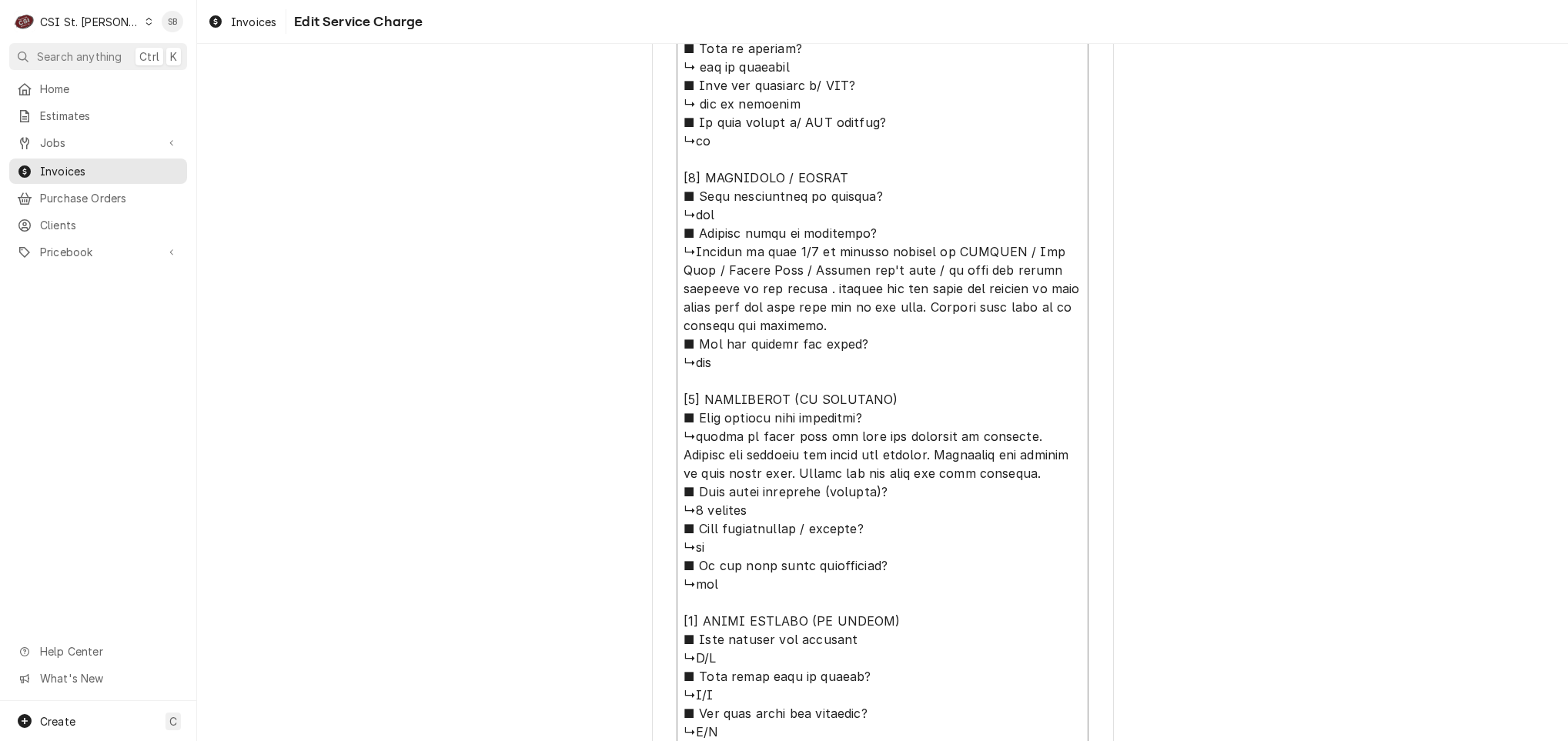
click at [1012, 438] on textarea "Service Summary ( optional )" at bounding box center [883, 298] width 412 height 1197
type textarea "x"
type textarea "⚠️ 𝗙𝗢𝗥𝗠 𝗜𝗡𝗦𝗧𝗥𝗨𝗖𝗧𝗜𝗢𝗡𝗦 ⚠️ ✪ 𝗖𝗼𝗺𝗽𝗹𝗲𝘁𝗲 𝗮𝗹𝗹 𝗿𝗲𝗹𝗲𝘃𝗮𝗻𝘁 𝘀𝗲𝗰𝘁𝗶𝗼𝗻𝘀 ✪ 𝗣𝗿𝗼𝘃𝗶𝗱𝗲 𝗱𝗲𝘁𝗮𝗶𝗹𝗲𝗱 𝗮𝗻𝘀…"
type textarea "x"
type textarea "⚠️ 𝗙𝗢𝗥𝗠 𝗜𝗡𝗦𝗧𝗥𝗨𝗖𝗧𝗜𝗢𝗡𝗦 ⚠️ ✪ 𝗖𝗼𝗺𝗽𝗹𝗲𝘁𝗲 𝗮𝗹𝗹 𝗿𝗲𝗹𝗲𝘃𝗮𝗻𝘁 𝘀𝗲𝗰𝘁𝗶𝗼𝗻𝘀 ✪ 𝗣𝗿𝗼𝘃𝗶𝗱𝗲 𝗱𝗲𝘁𝗮𝗶𝗹𝗲𝗱 𝗮𝗻𝘀…"
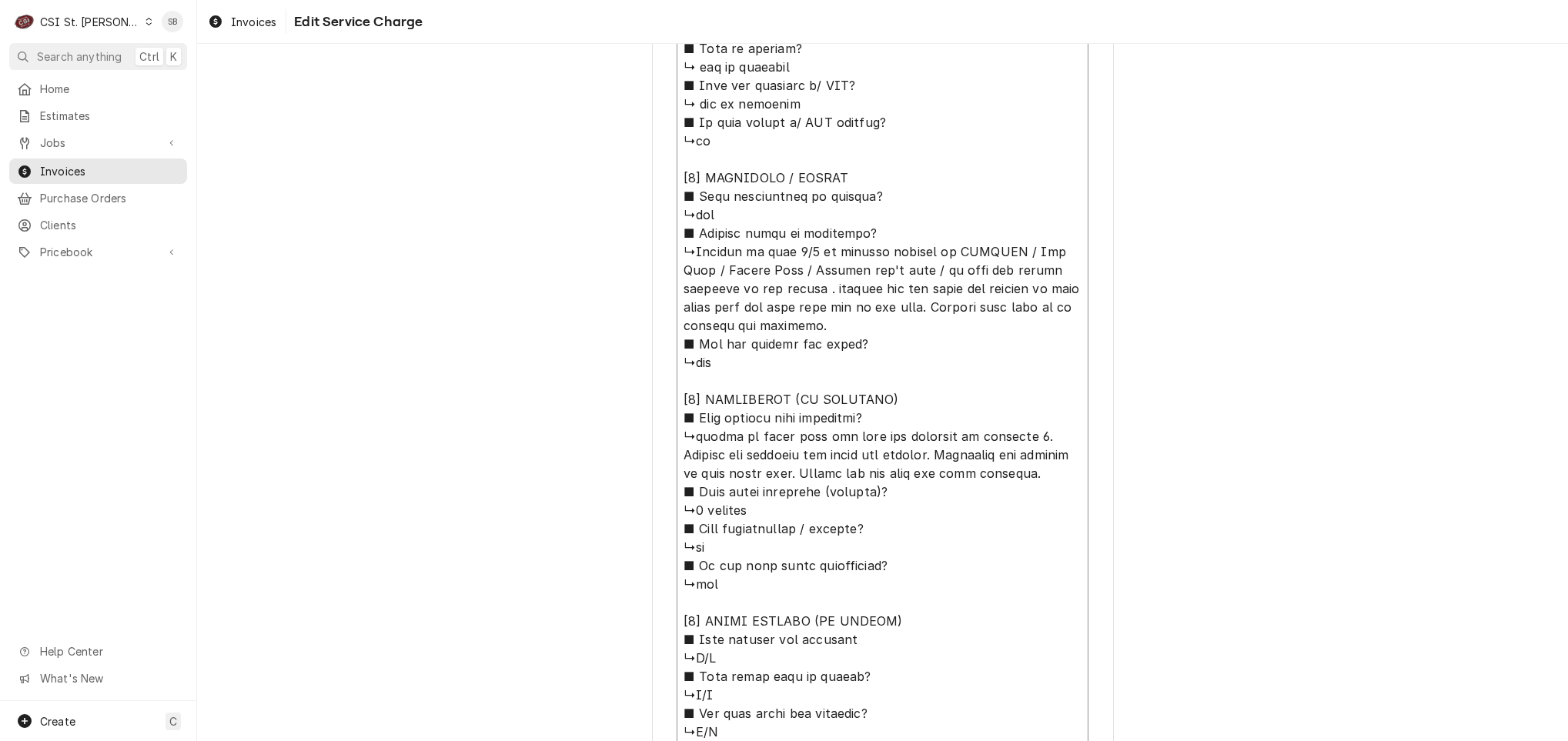
type textarea "x"
type textarea "⚠️ 𝗙𝗢𝗥𝗠 𝗜𝗡𝗦𝗧𝗥𝗨𝗖𝗧𝗜𝗢𝗡𝗦 ⚠️ ✪ 𝗖𝗼𝗺𝗽𝗹𝗲𝘁𝗲 𝗮𝗹𝗹 𝗿𝗲𝗹𝗲𝘃𝗮𝗻𝘁 𝘀𝗲𝗰𝘁𝗶𝗼𝗻𝘀 ✪ 𝗣𝗿𝗼𝘃𝗶𝗱𝗲 𝗱𝗲𝘁𝗮𝗶𝗹𝗲𝗱 𝗮𝗻𝘀…"
type textarea "x"
type textarea "⚠️ 𝗙𝗢𝗥𝗠 𝗜𝗡𝗦𝗧𝗥𝗨𝗖𝗧𝗜𝗢𝗡𝗦 ⚠️ ✪ 𝗖𝗼𝗺𝗽𝗹𝗲𝘁𝗲 𝗮𝗹𝗹 𝗿𝗲𝗹𝗲𝘃𝗮𝗻𝘁 𝘀𝗲𝗰𝘁𝗶𝗼𝗻𝘀 ✪ 𝗣𝗿𝗼𝘃𝗶𝗱𝗲 𝗱𝗲𝘁𝗮𝗶𝗹𝗲𝗱 𝗮𝗻𝘀…"
type textarea "x"
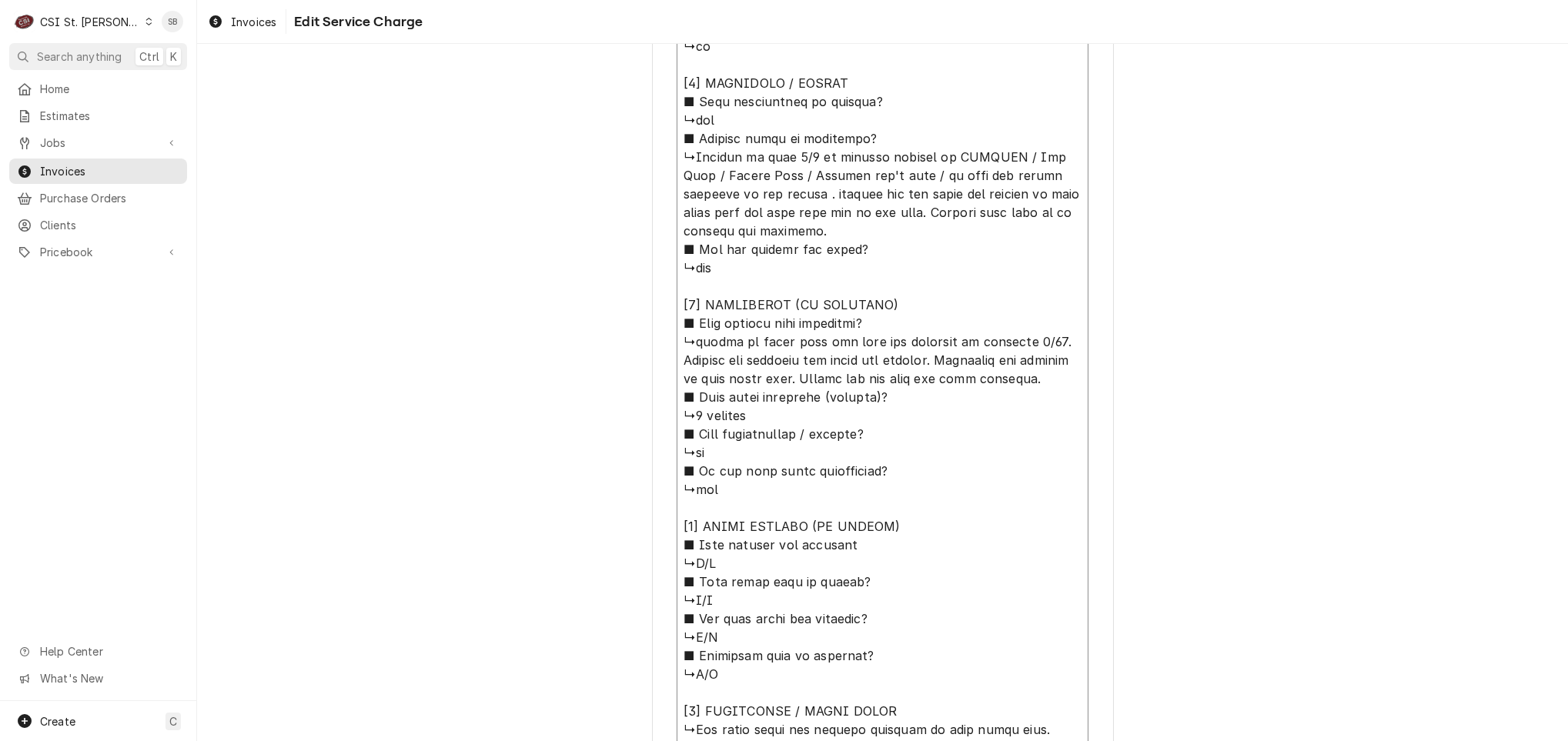
scroll to position [1329, 0]
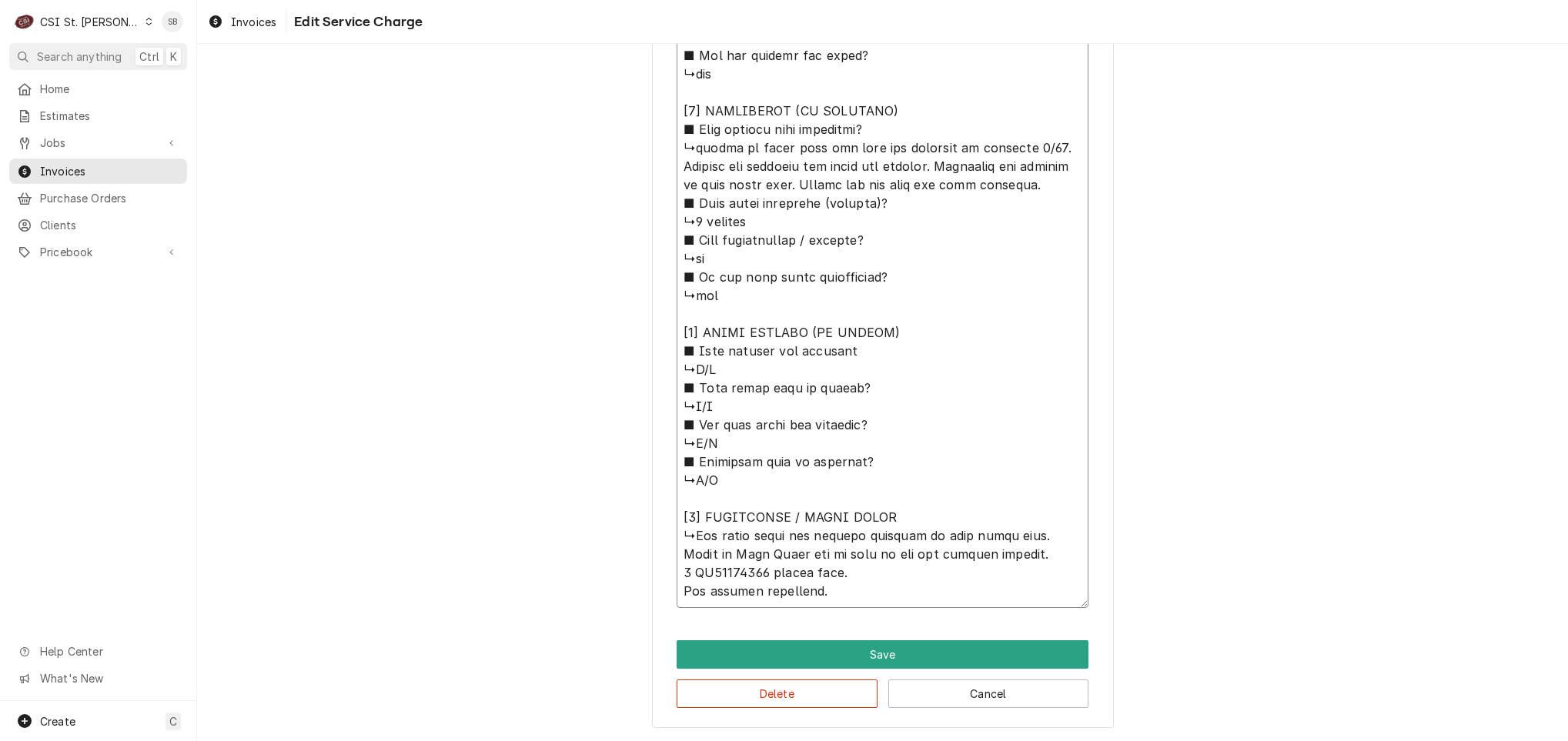
drag, startPoint x: 682, startPoint y: 417, endPoint x: 887, endPoint y: 799, distance: 433.5
click at [887, 740] on html "C CSI St. Louis SB Search anything Ctrl K Home Estimates Jobs Jobs Job Series I…" at bounding box center [784, 370] width 1568 height 741
type textarea "⚠️ 𝗙𝗢𝗥𝗠 𝗜𝗡𝗦𝗧𝗥𝗨𝗖𝗧𝗜𝗢𝗡𝗦 ⚠️ ✪ 𝗖𝗼𝗺𝗽𝗹𝗲𝘁𝗲 𝗮𝗹𝗹 𝗿𝗲𝗹𝗲𝘃𝗮𝗻𝘁 𝘀𝗲𝗰𝘁𝗶𝗼𝗻𝘀 ✪ 𝗣𝗿𝗼𝘃𝗶𝗱𝗲 𝗱𝗲𝘁𝗮𝗶𝗹𝗲𝗱 𝗮𝗻𝘀…"
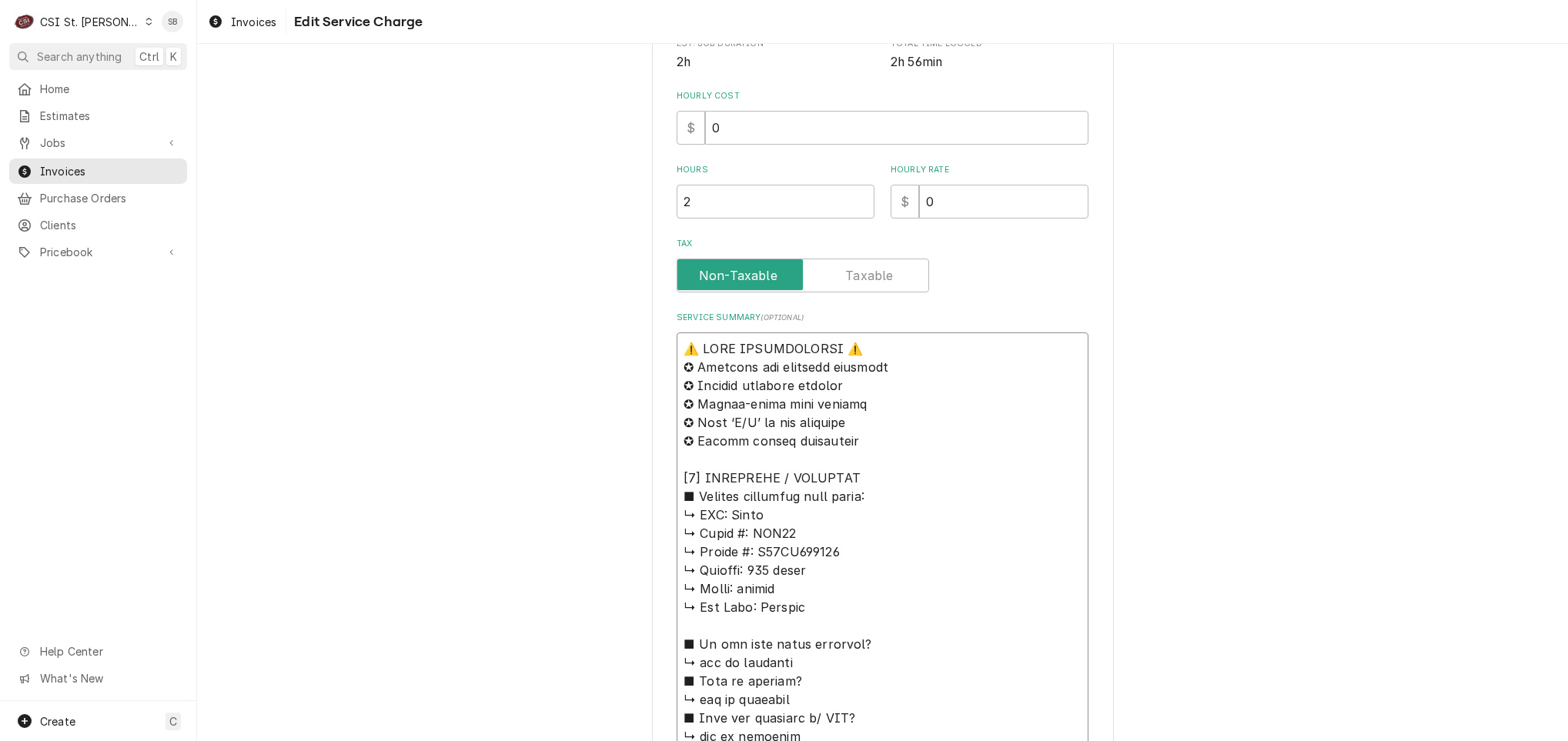
scroll to position [405, 0]
drag, startPoint x: 820, startPoint y: 554, endPoint x: 744, endPoint y: 557, distance: 76.1
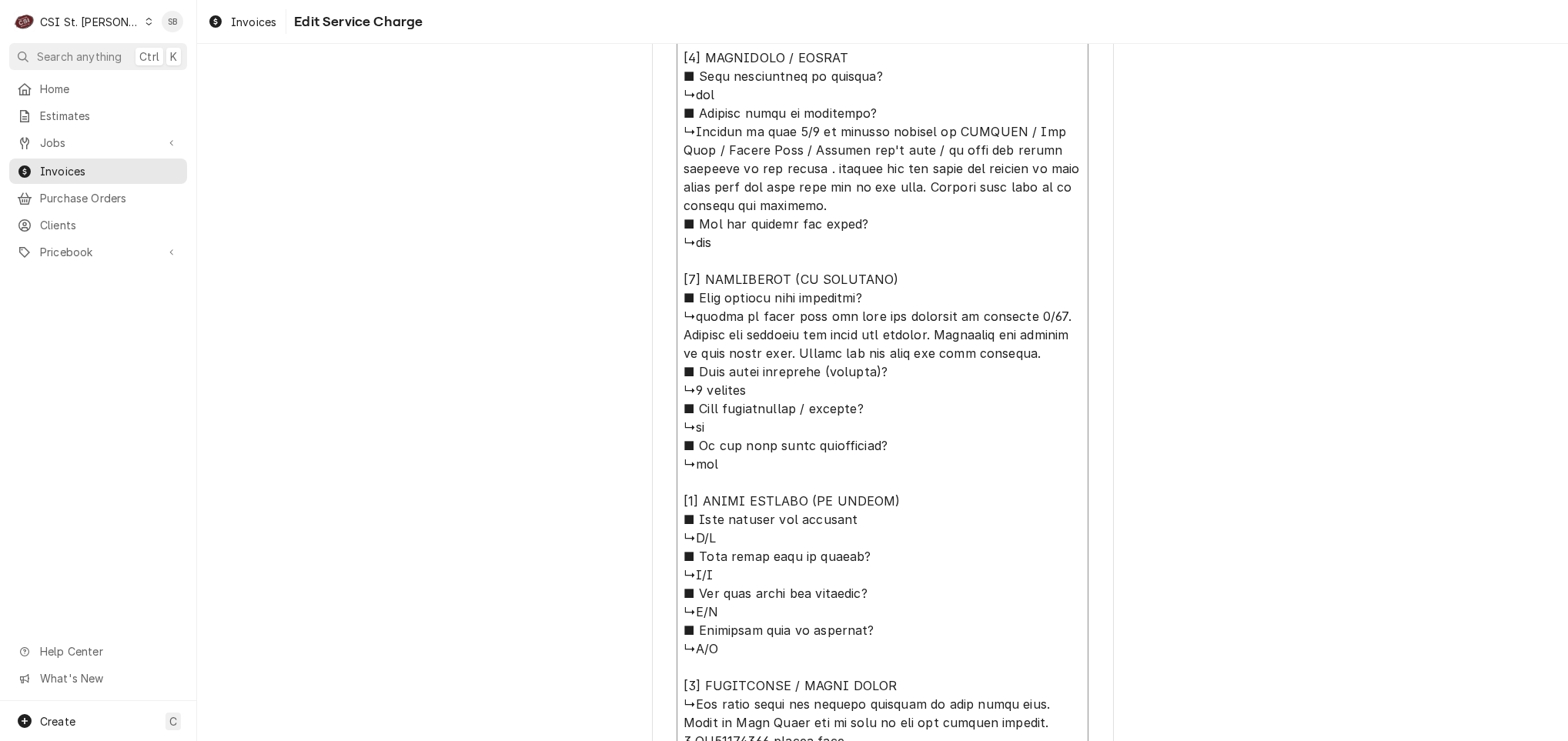
scroll to position [1329, 0]
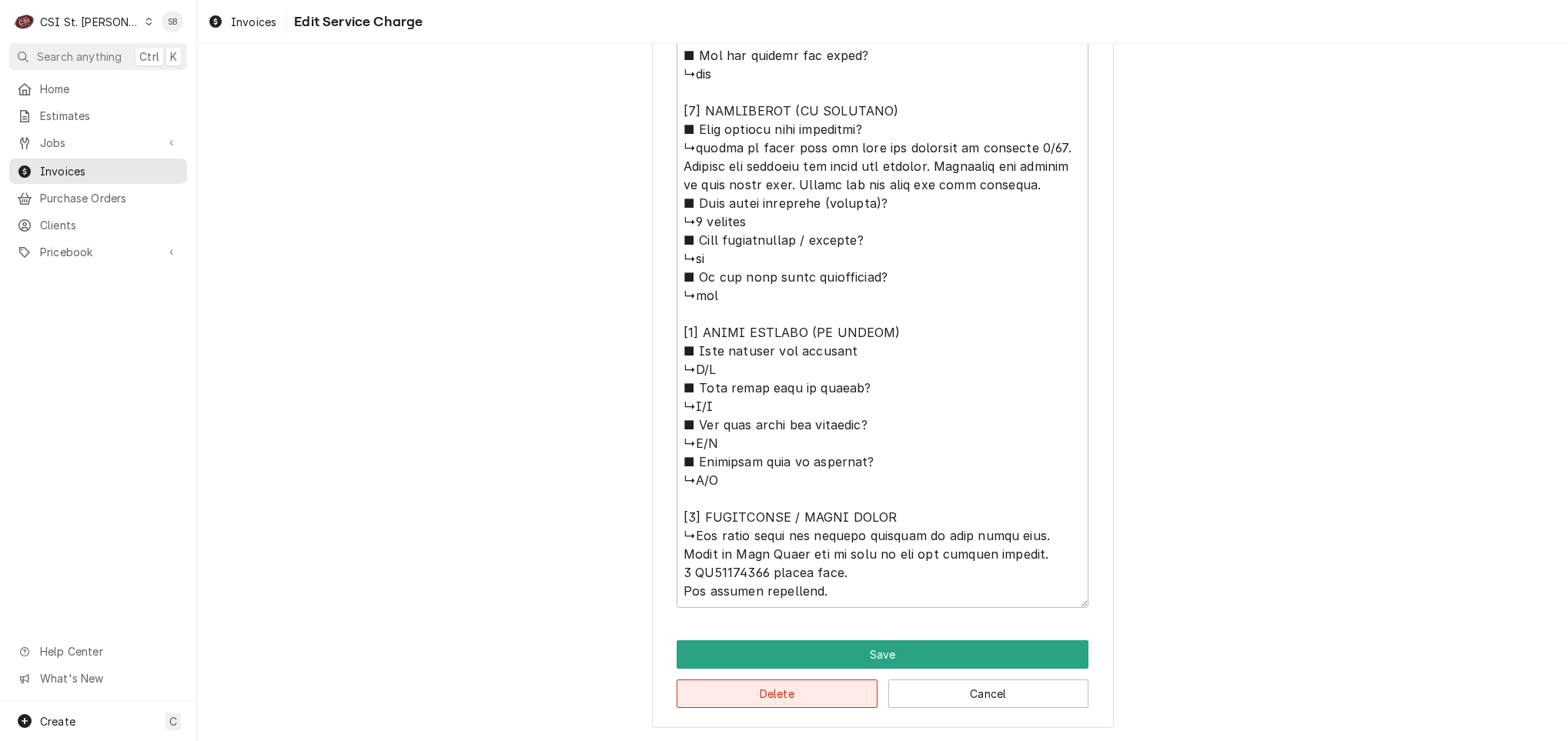
click at [716, 688] on button "Delete" at bounding box center [777, 693] width 201 height 28
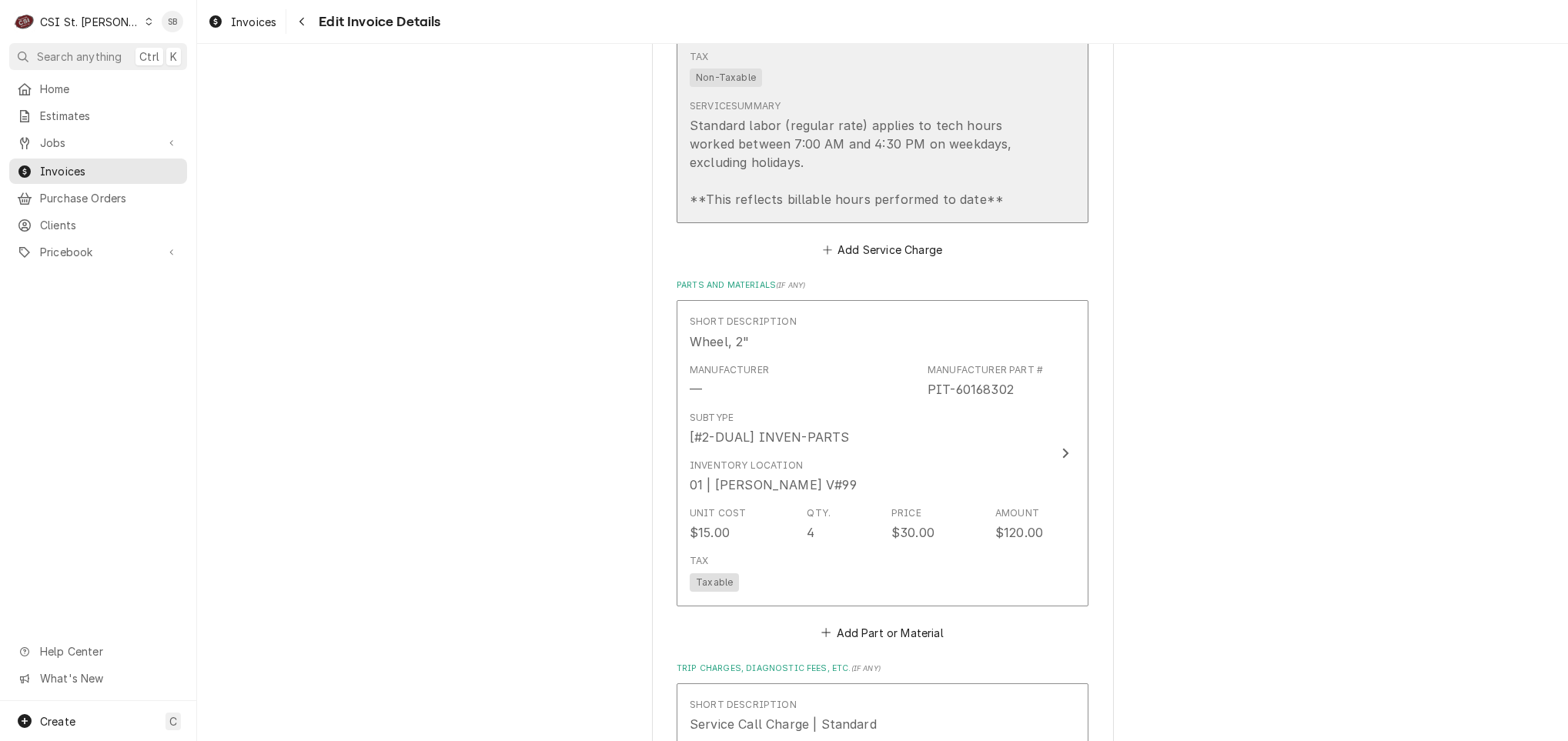
click at [768, 99] on div "Service Summary" at bounding box center [734, 106] width 91 height 14
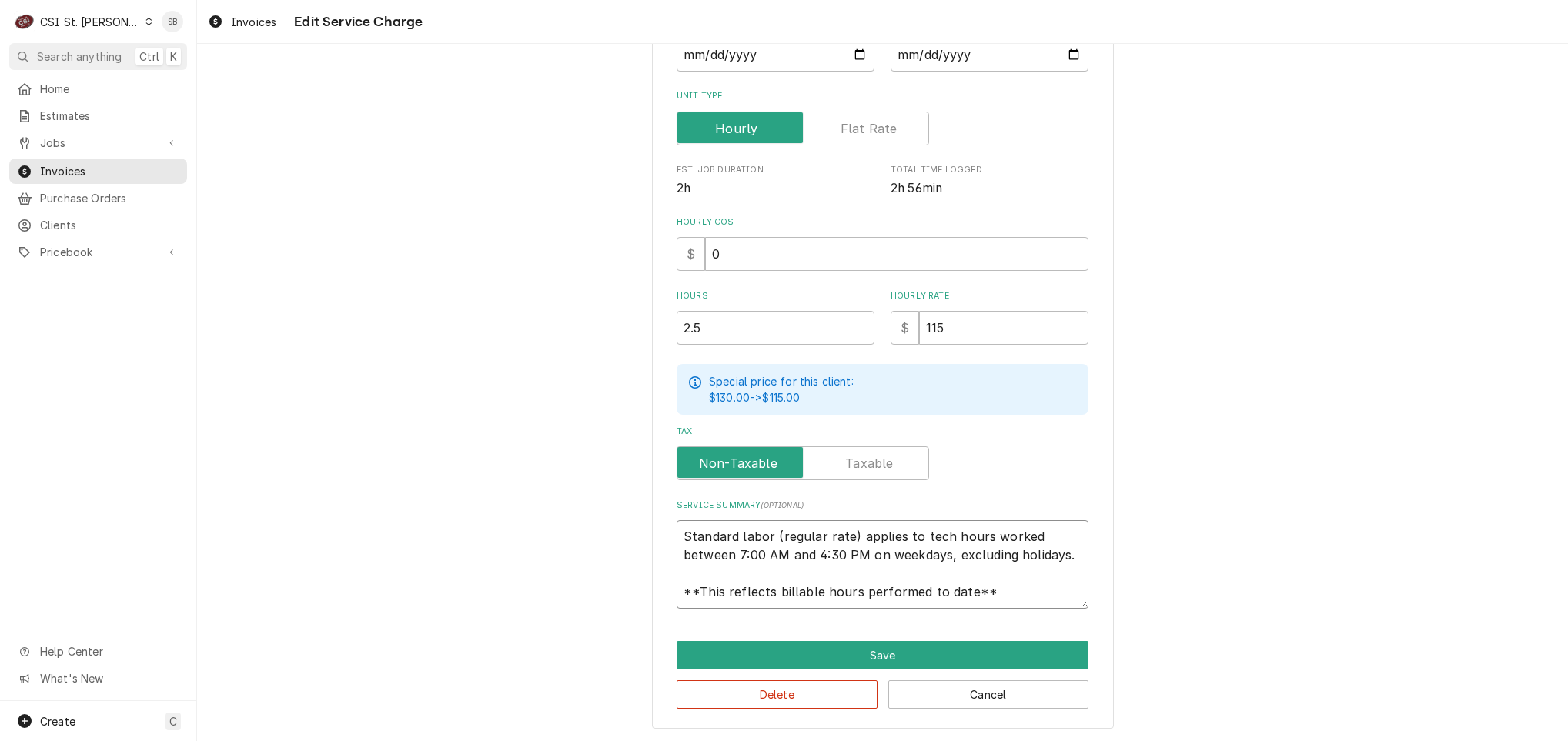
scroll to position [18, 0]
drag, startPoint x: 677, startPoint y: 527, endPoint x: 1116, endPoint y: 672, distance: 462.3
click at [1116, 672] on div "Use the fields below to edit this service charge Short Description 1-Labor (Ser…" at bounding box center [882, 261] width 1370 height 962
type textarea "x"
type textarea "B"
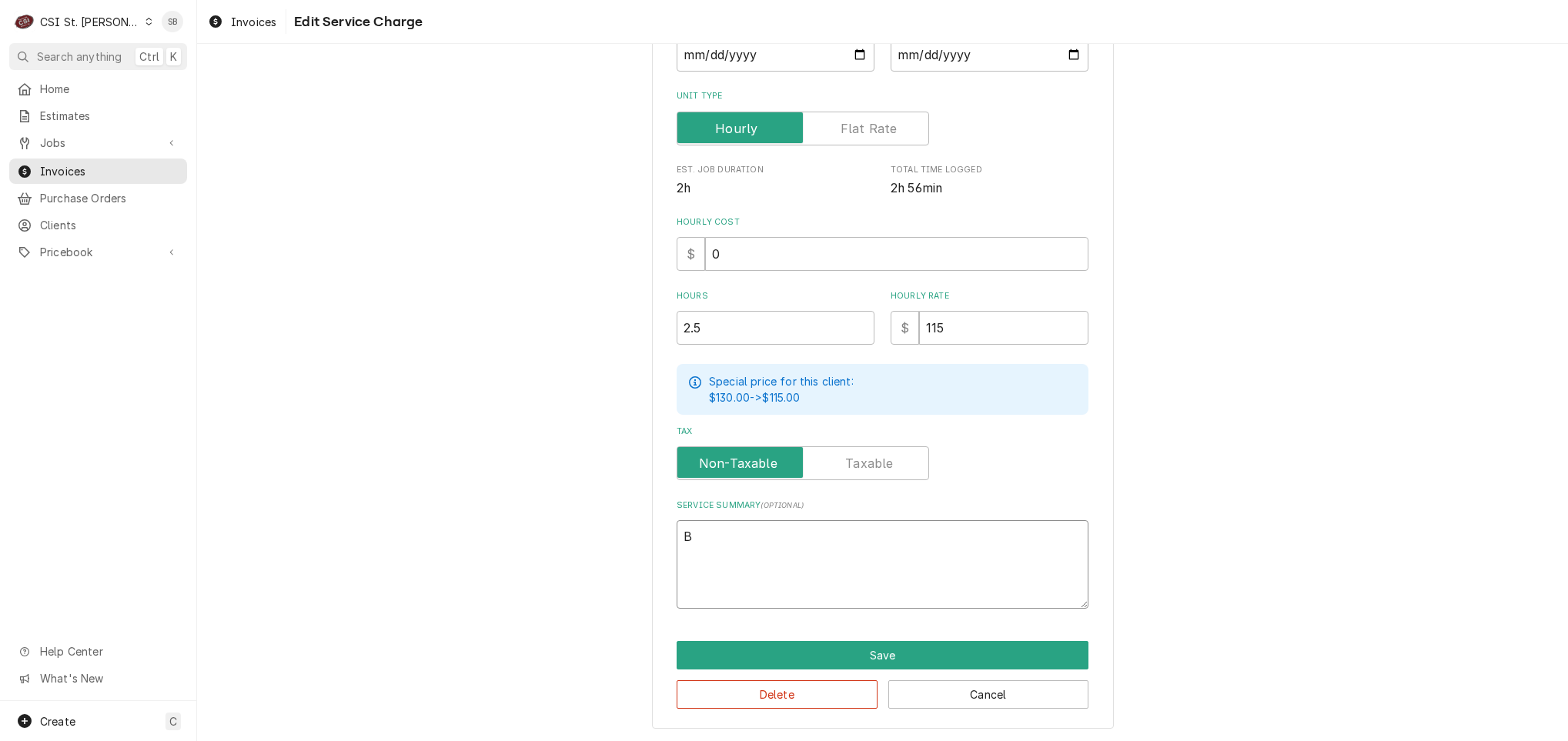
type textarea "x"
type textarea "Br"
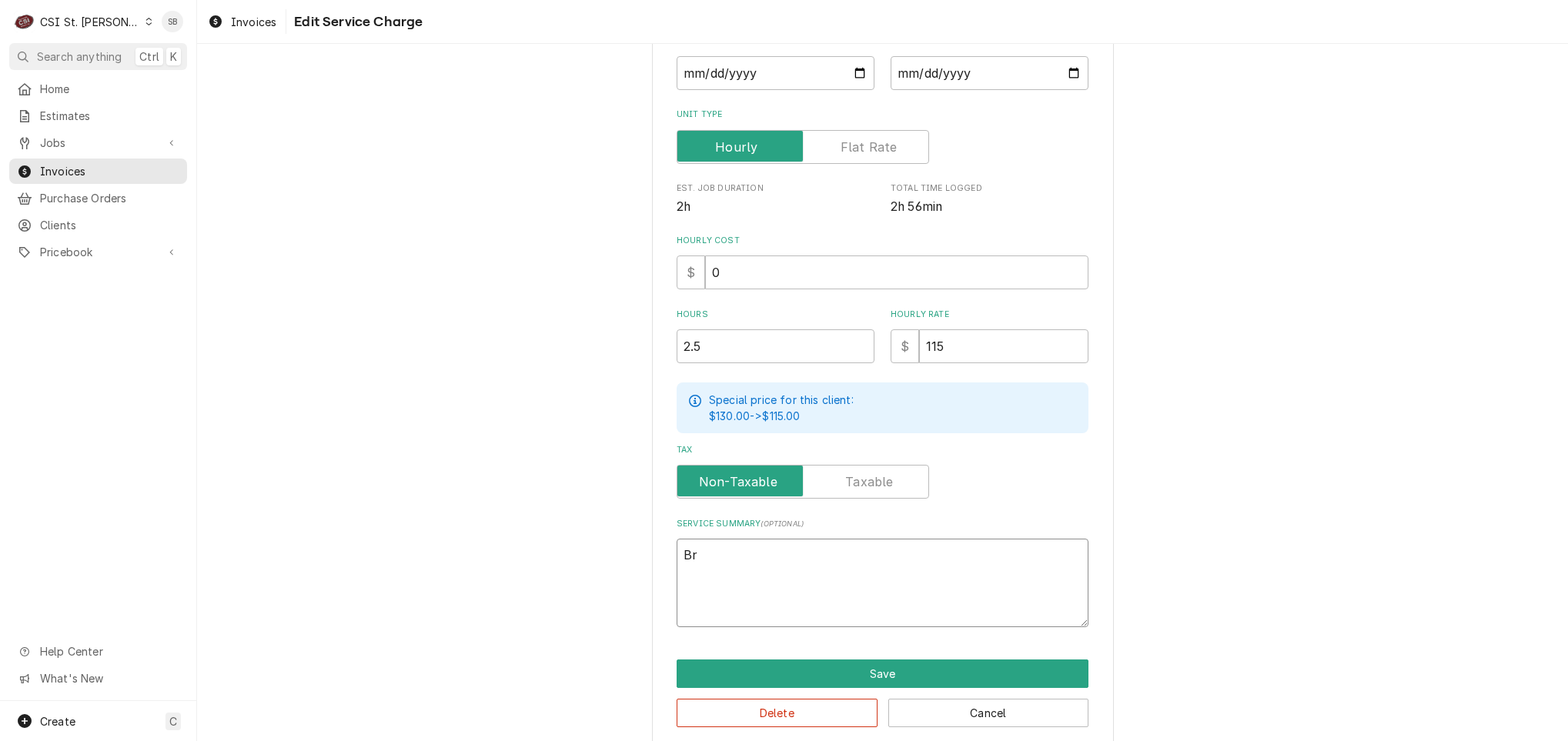
type textarea "x"
type textarea "Bra"
type textarea "x"
type textarea "Bran"
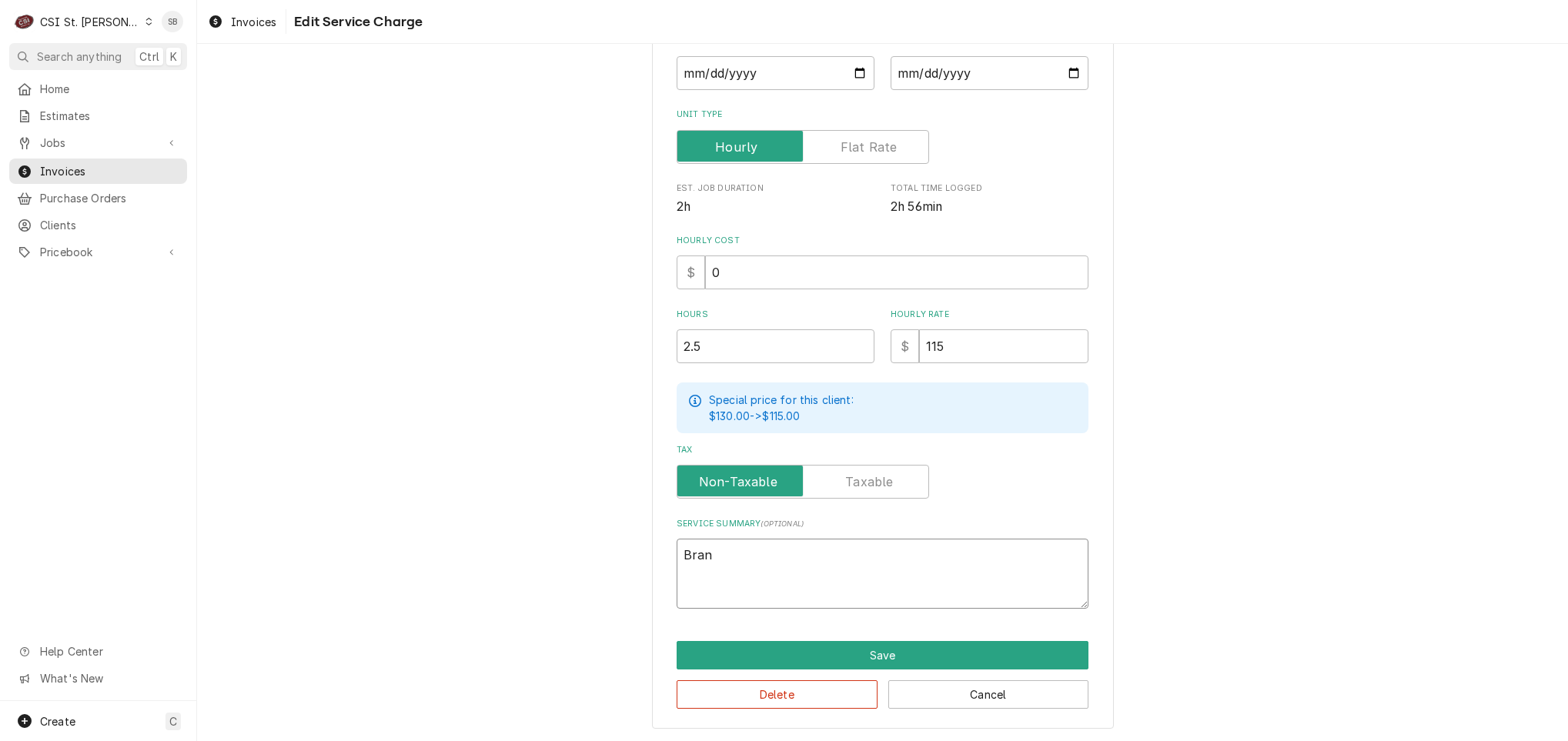
type textarea "x"
type textarea "Brand"
type textarea "x"
type textarea "Brand:"
type textarea "x"
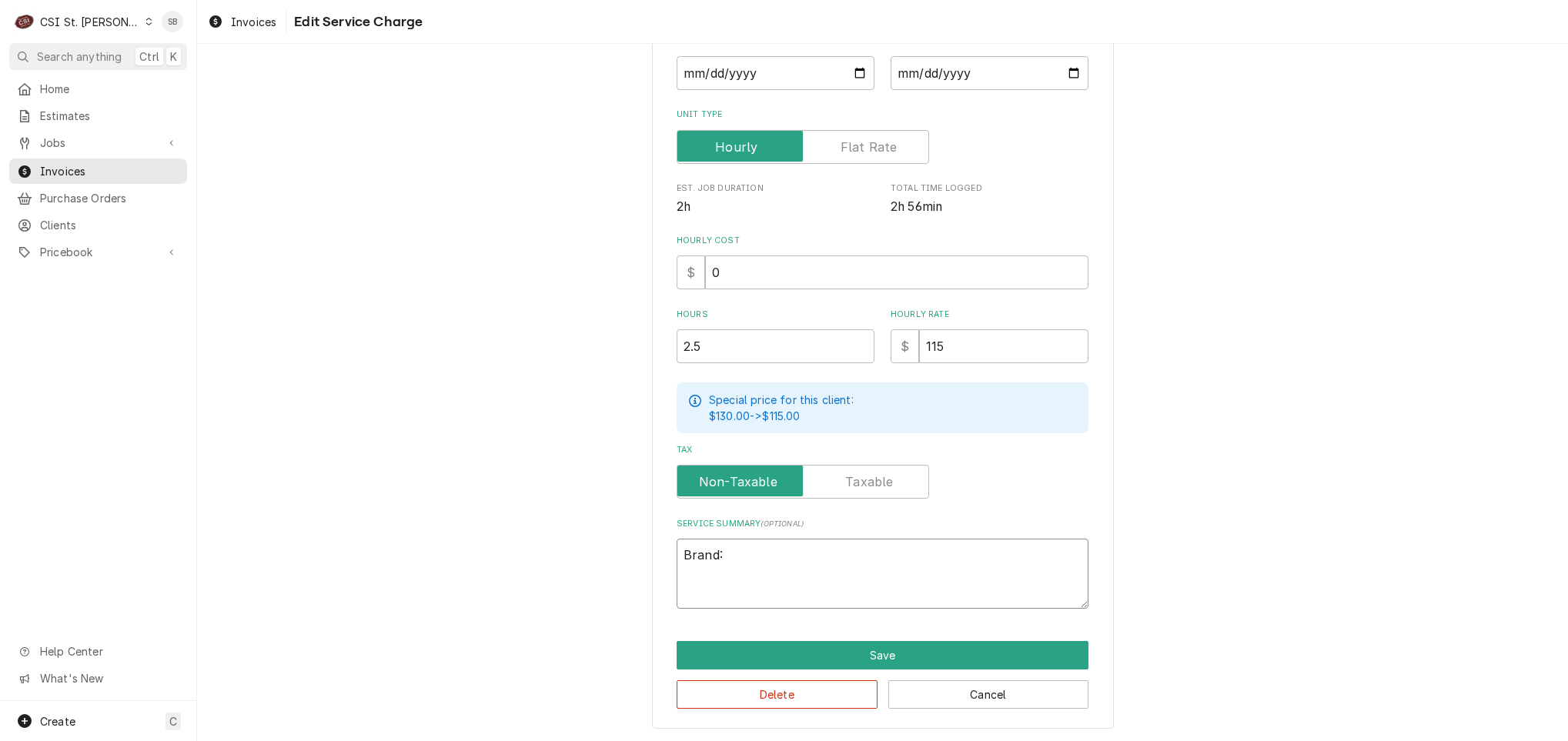
type textarea "Brand:"
type textarea "x"
type textarea "Brand: P"
type textarea "x"
type textarea "Brand: Pi"
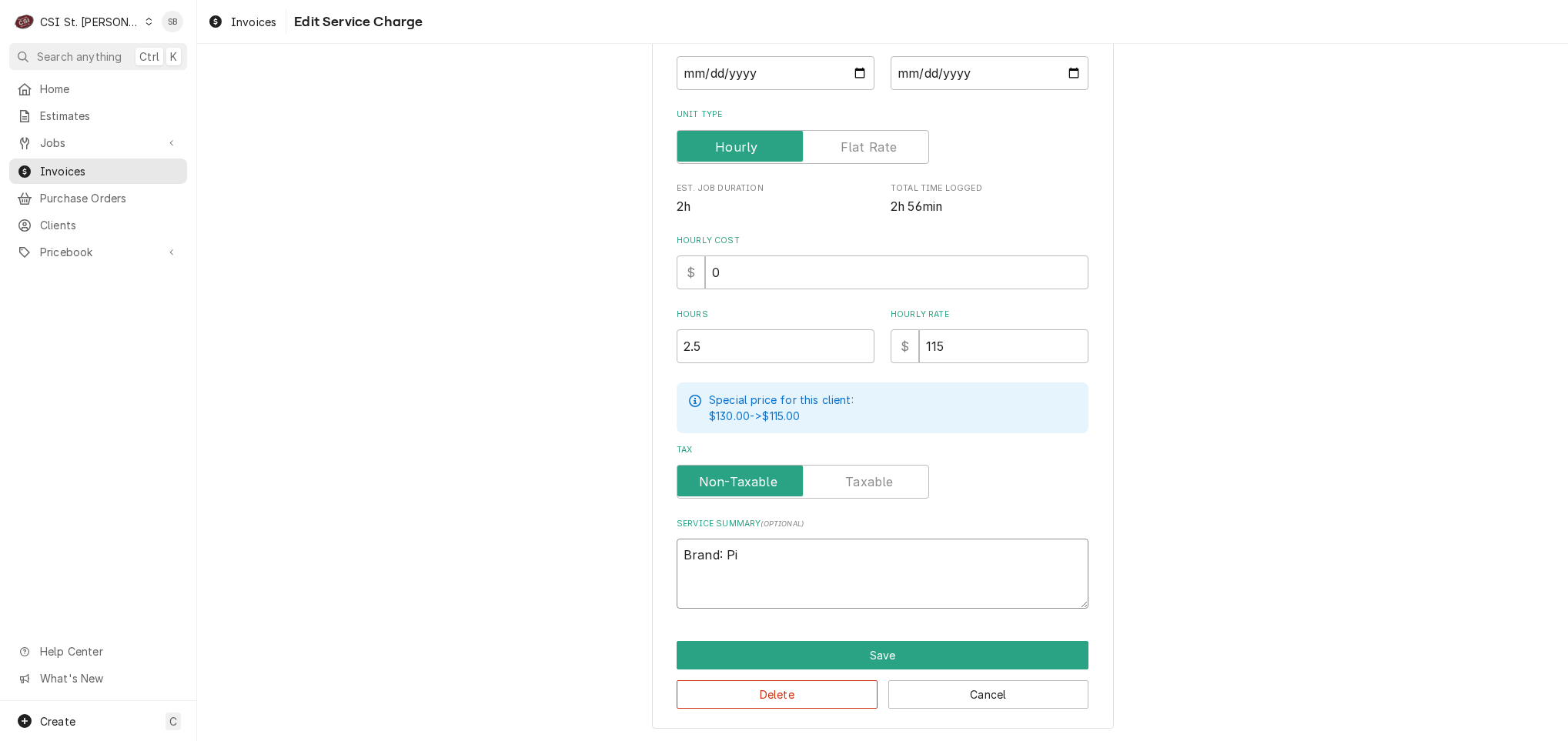
type textarea "x"
type textarea "Brand: Pit"
type textarea "x"
type textarea "Brand: Pitc"
type textarea "x"
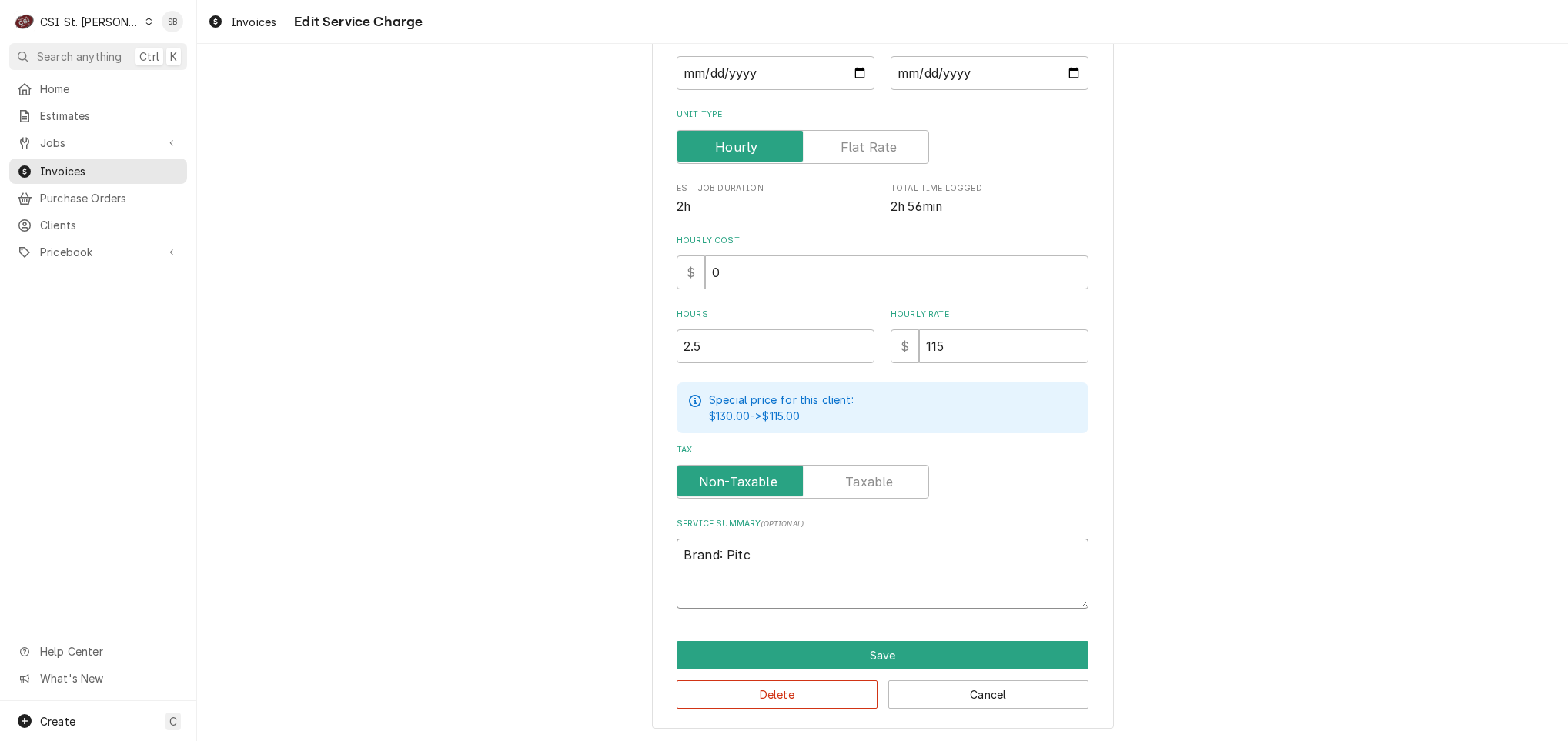
type textarea "Brand: Pitco"
type textarea "x"
type textarea "Brand: Pitco"
type textarea "x"
type textarea "Brand: Pitco /"
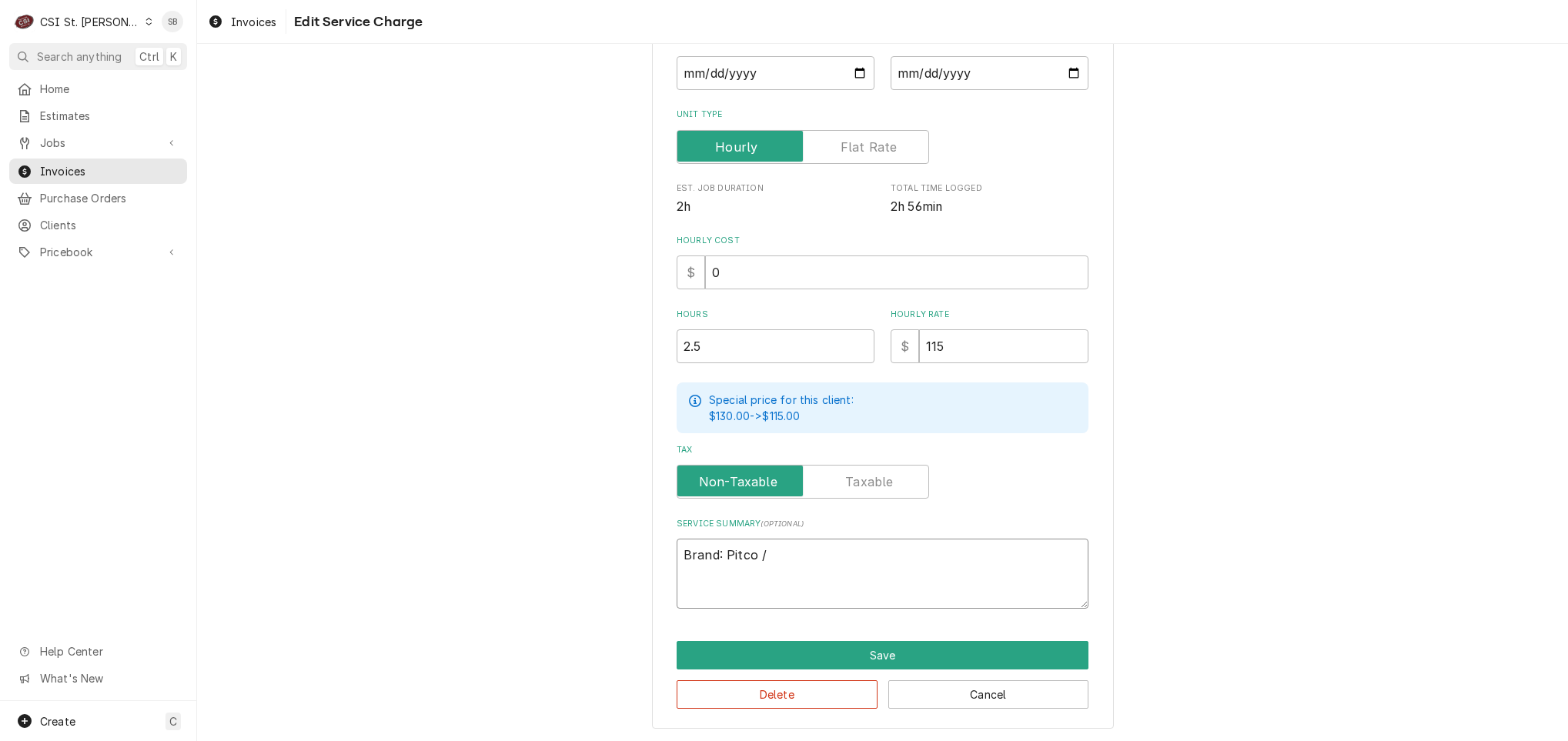
type textarea "x"
type textarea "Brand: Pitco /"
type textarea "x"
type textarea "Brand: Pitco / M"
type textarea "x"
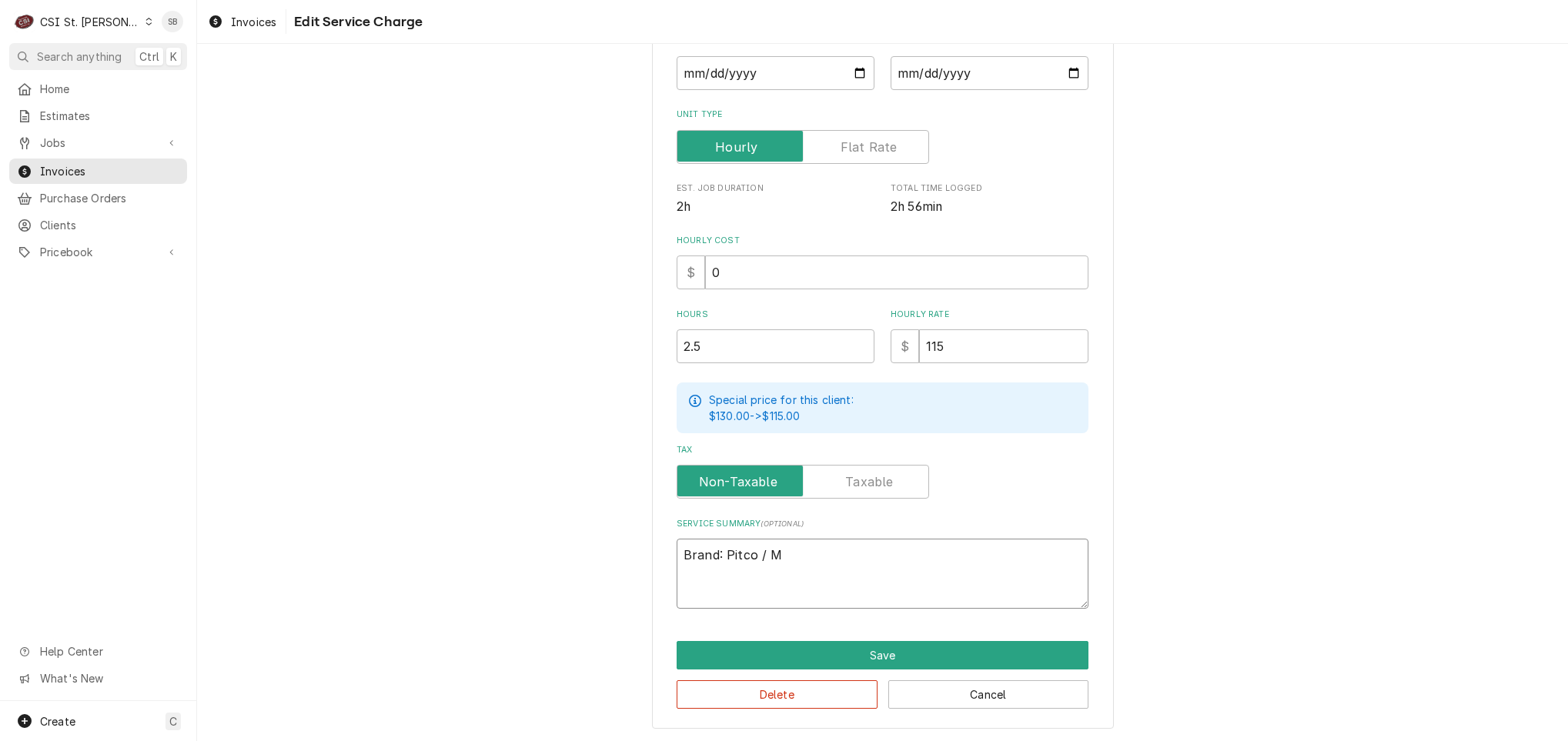
type textarea "Brand: Pitco / Mo"
type textarea "x"
type textarea "Brand: Pitco / Mod"
type textarea "x"
type textarea "Brand: Pitco / Mode"
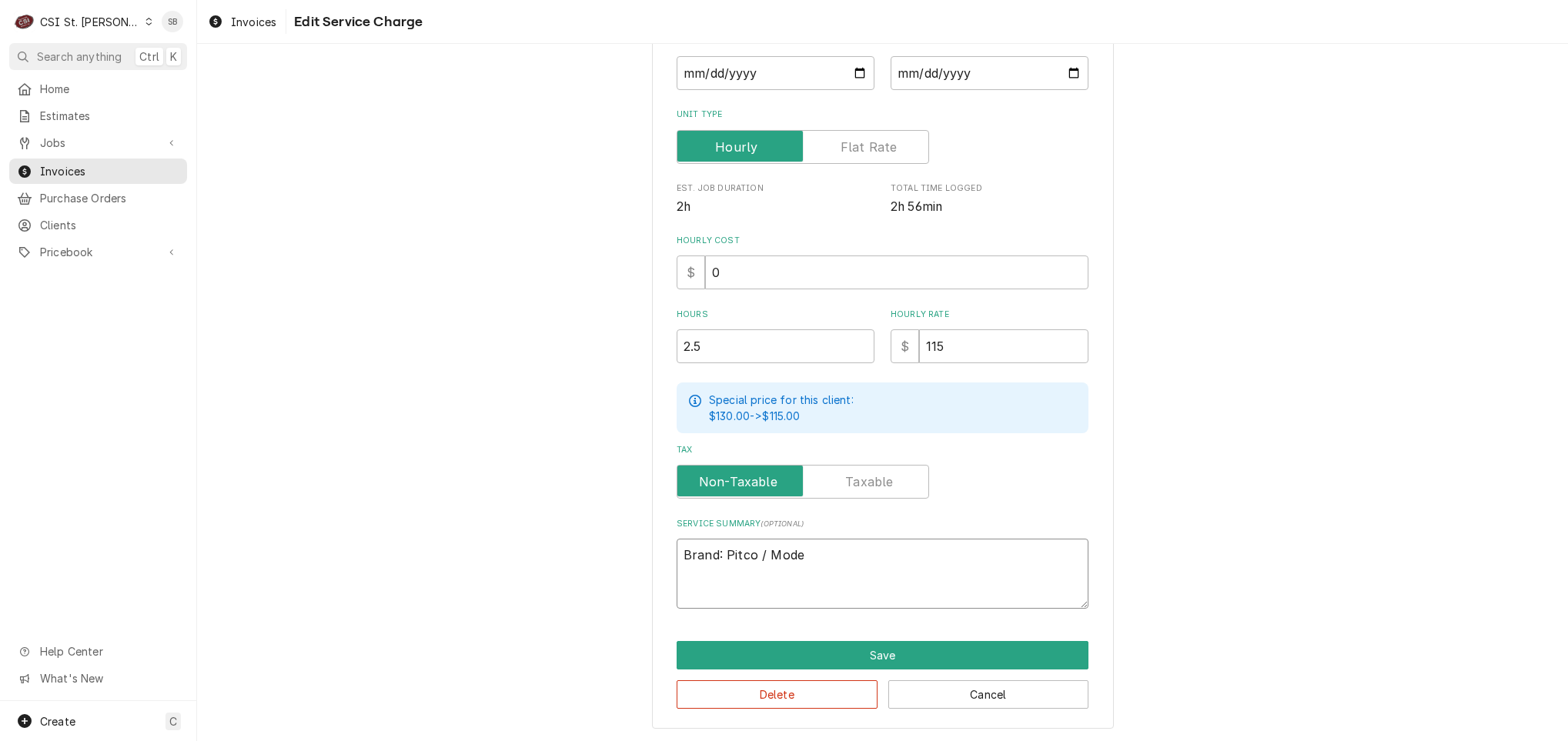
type textarea "x"
type textarea "Brand: Pitco / Model"
type textarea "x"
type textarea "Brand: Pitco / Model:"
type textarea "x"
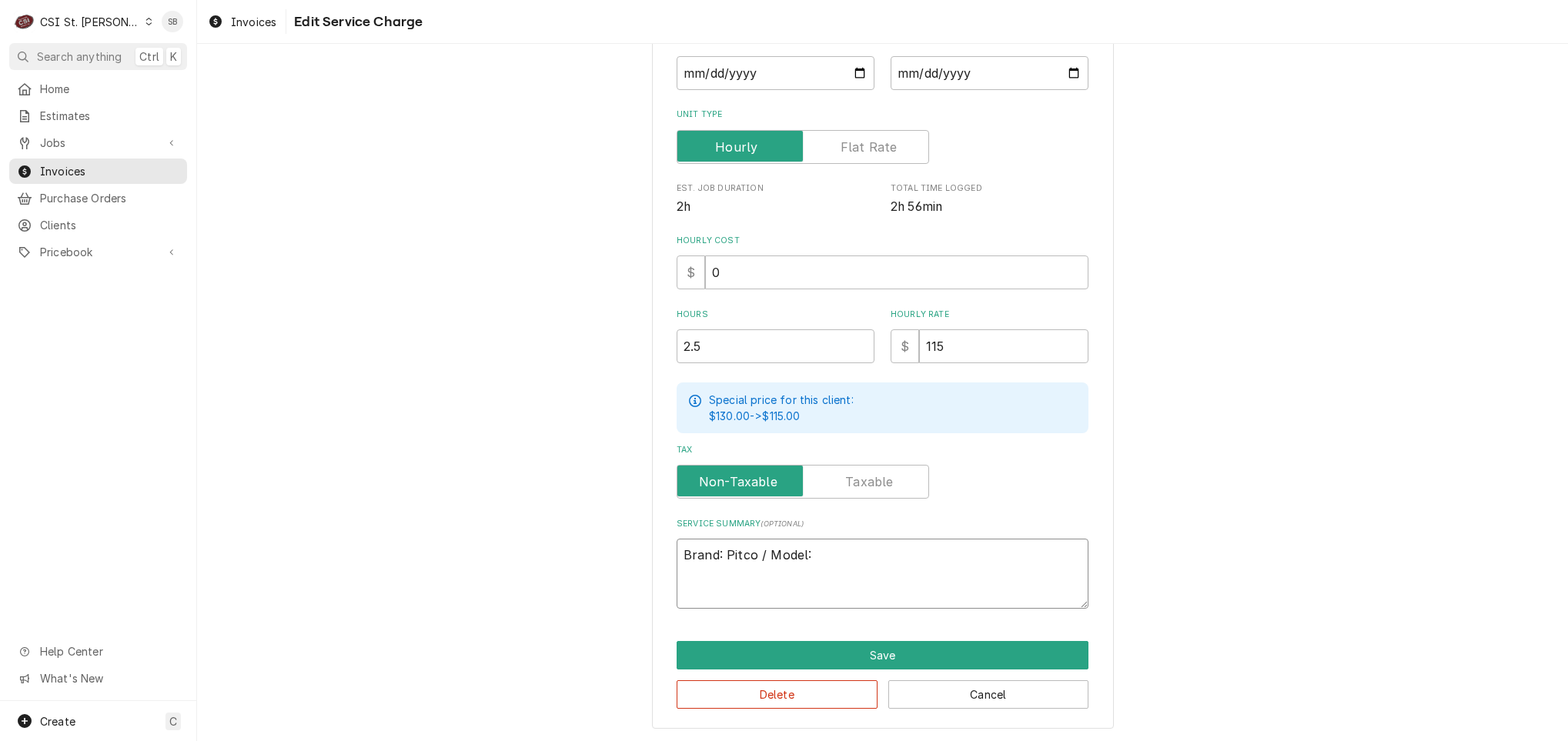
type textarea "Brand: Pitco / Model:"
type textarea "x"
type textarea "Brand: Pitco / Model: S"
type textarea "x"
type textarea "Brand: Pitco / Model: SS"
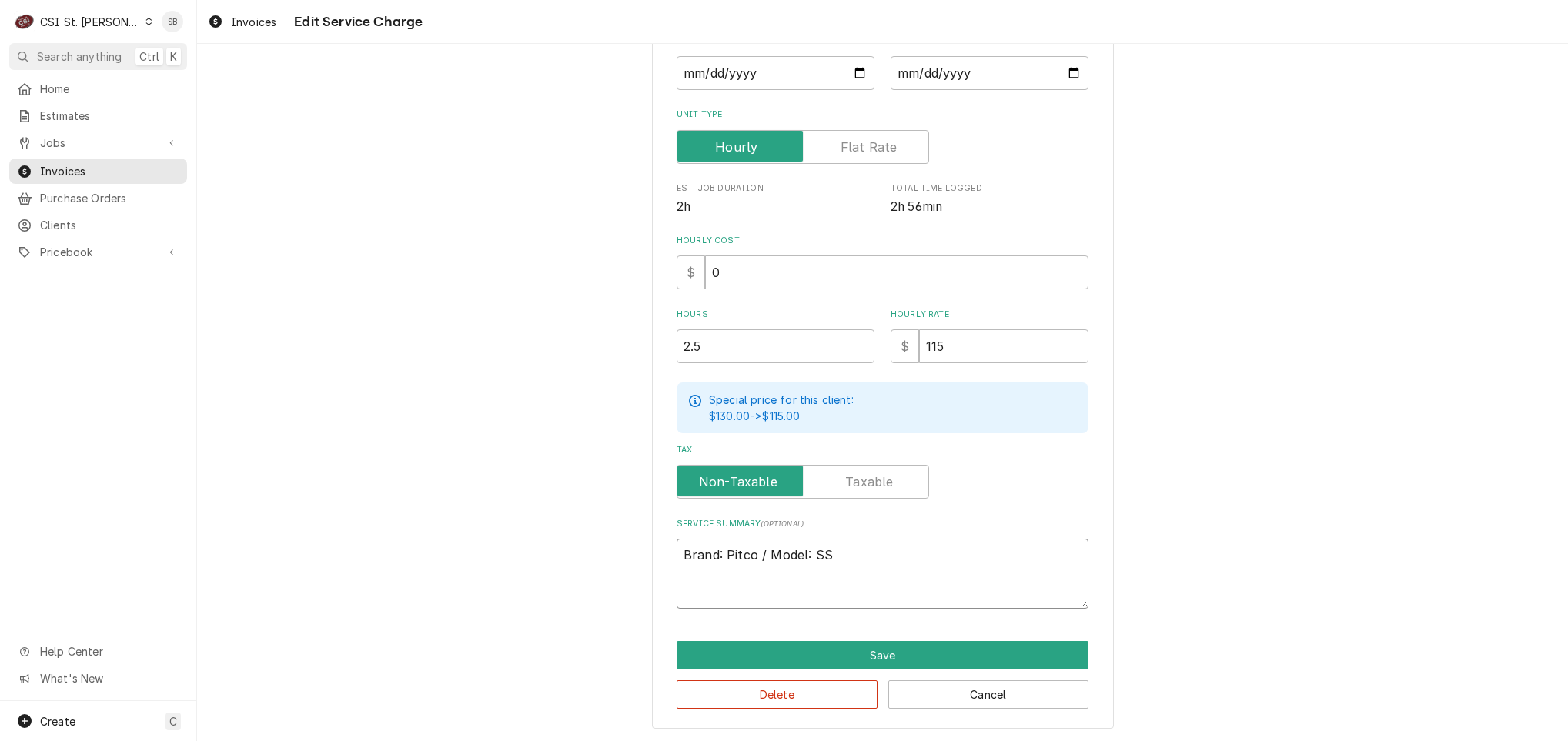
type textarea "x"
type textarea "Brand: Pitco / Model: SSH"
type textarea "x"
type textarea "Brand: Pitco / Model: SSH7"
type textarea "x"
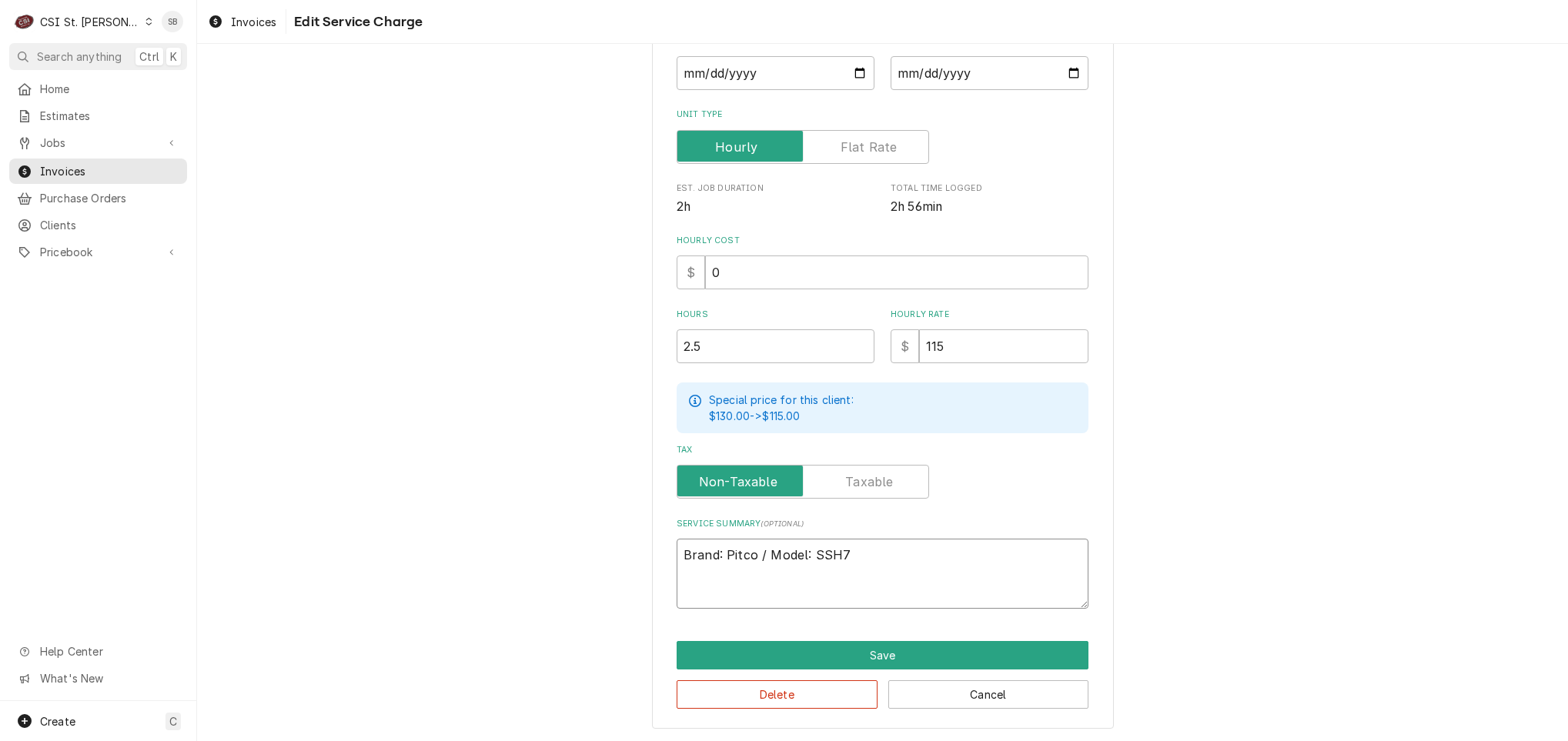
type textarea "Brand: Pitco / Model: SSH75"
type textarea "x"
type textarea "Brand: Pitco / Model: SSH75 /"
type textarea "x"
type textarea "Brand: Pitco / Model: SSH75 /"
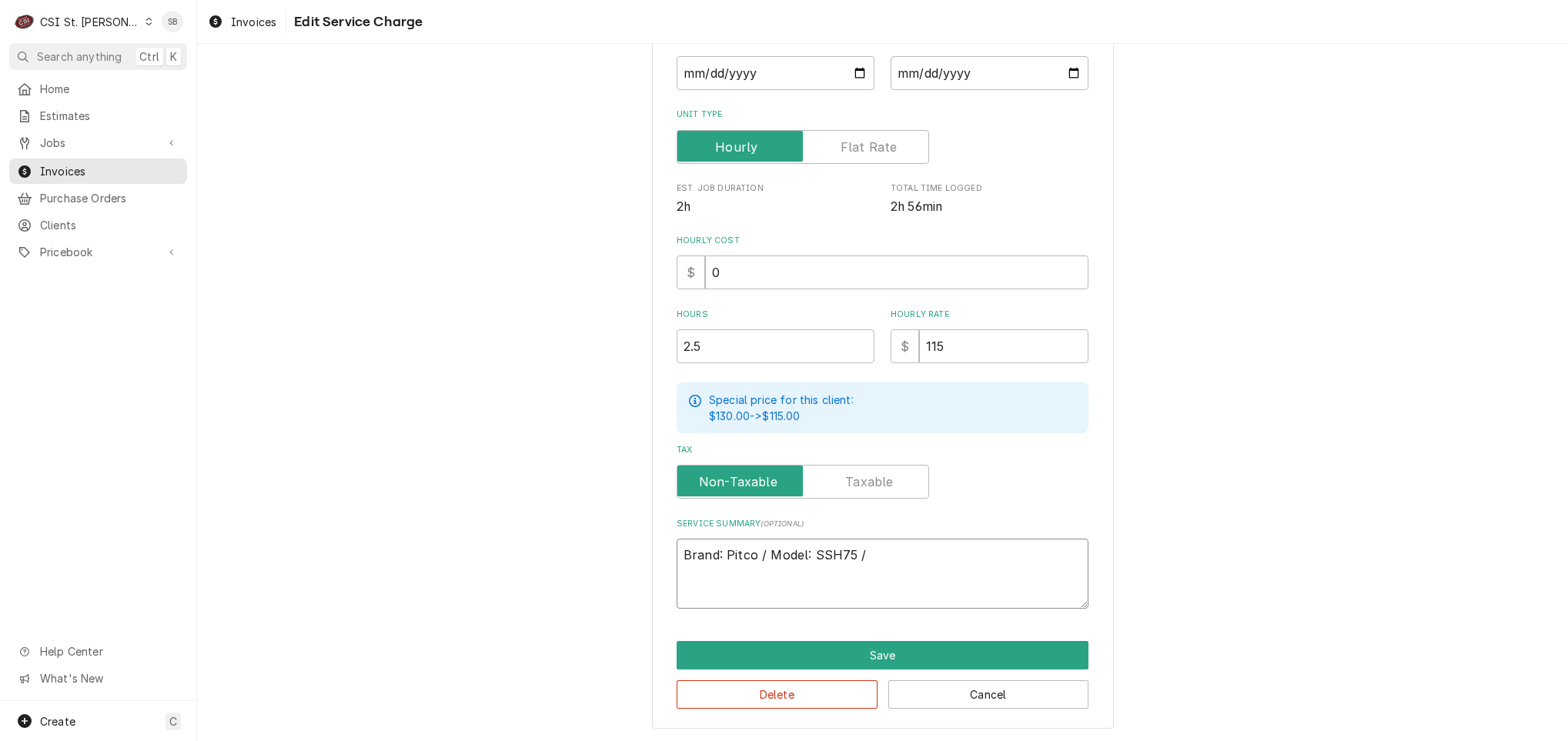
type textarea "x"
type textarea "Brand: Pitco / Model: SSH75 / S"
type textarea "x"
type textarea "Brand: Pitco / Model: SSH75 / Se"
type textarea "x"
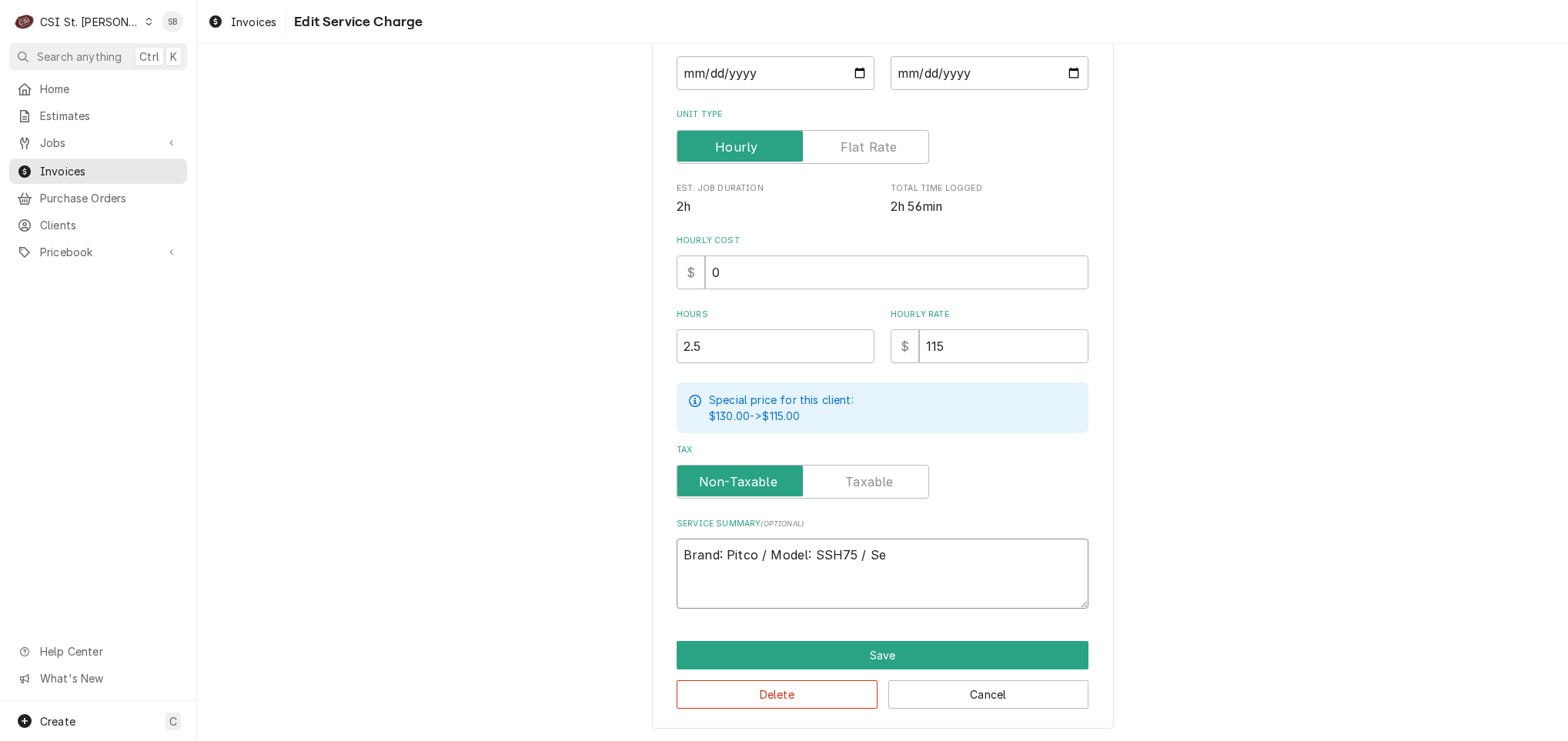
type textarea "Brand: Pitco / Model: SSH75 / Ser"
type textarea "x"
type textarea "Brand: Pitco / Model: SSH75 / Seri"
type textarea "x"
type textarea "Brand: Pitco / Model: SSH75 / Seria"
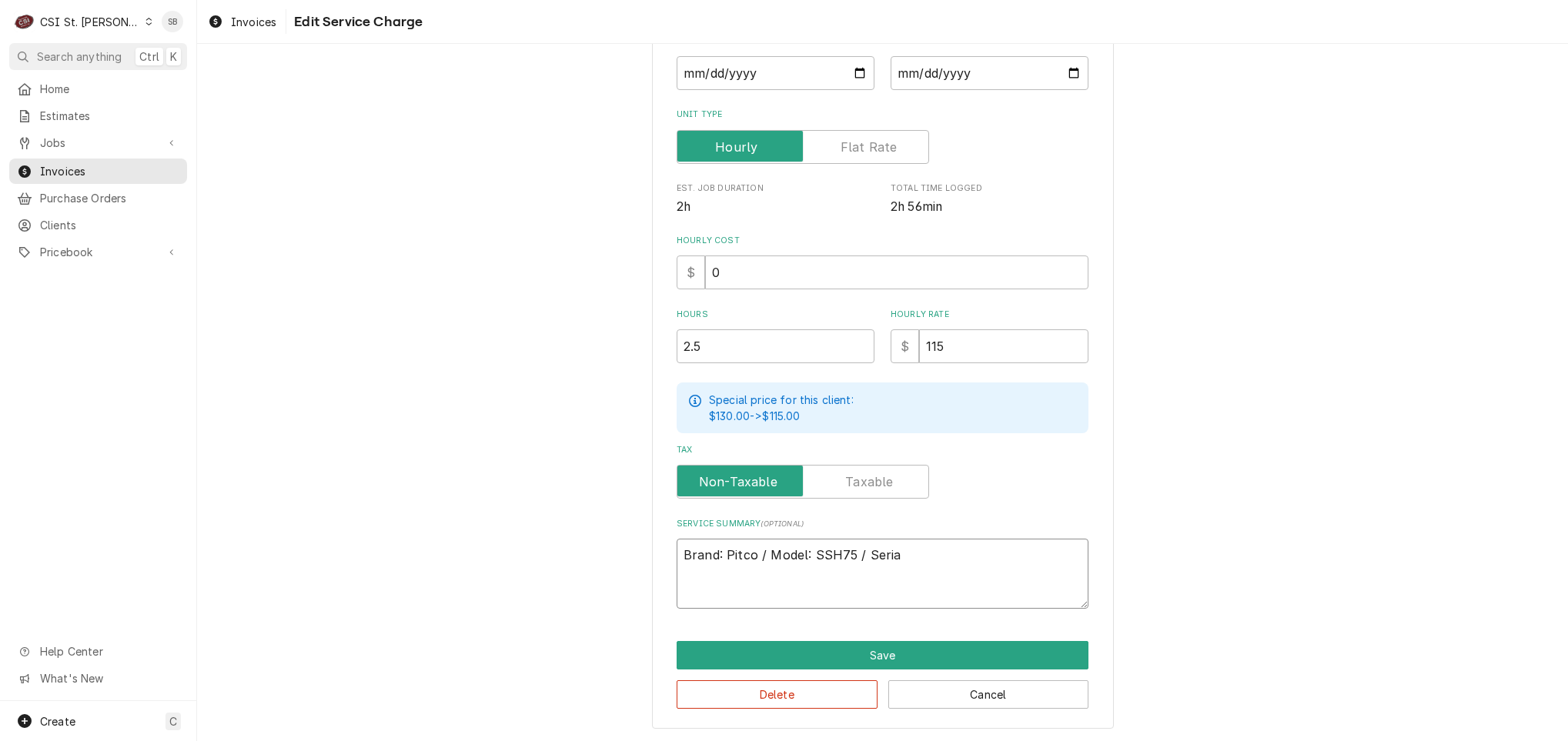
type textarea "x"
type textarea "Brand: Pitco / Model: SSH75 / Serial"
type textarea "x"
type textarea "Brand: Pitco / Model: SSH75 / Serial:"
type textarea "x"
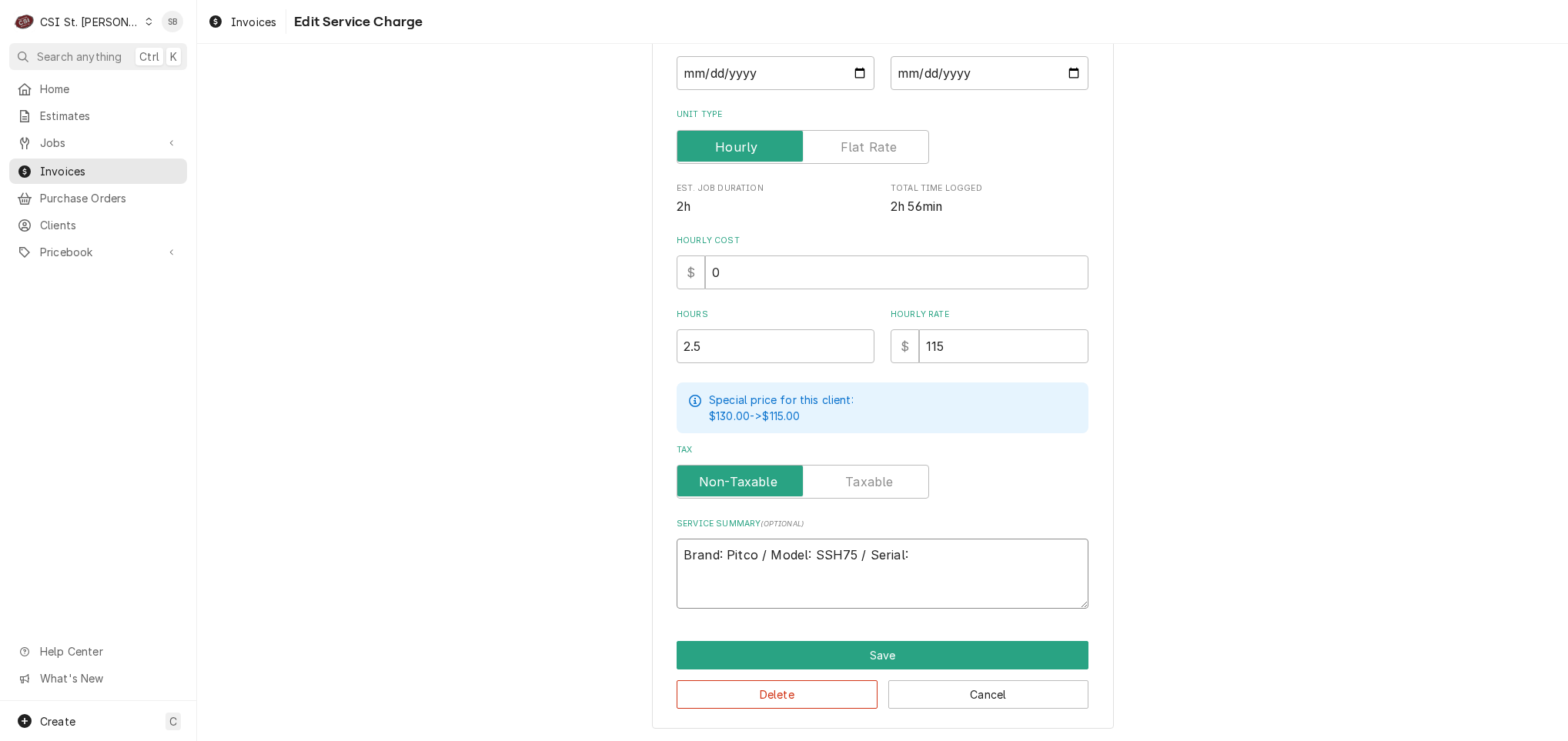
type textarea "Brand: Pitco / Model: SSH75 / Serial:"
type textarea "x"
type textarea "Brand: Pitco / Model: SSH75 / Serial:"
type textarea "x"
type textarea "Brand: Pitco / Model: SSH75 / Serial:"
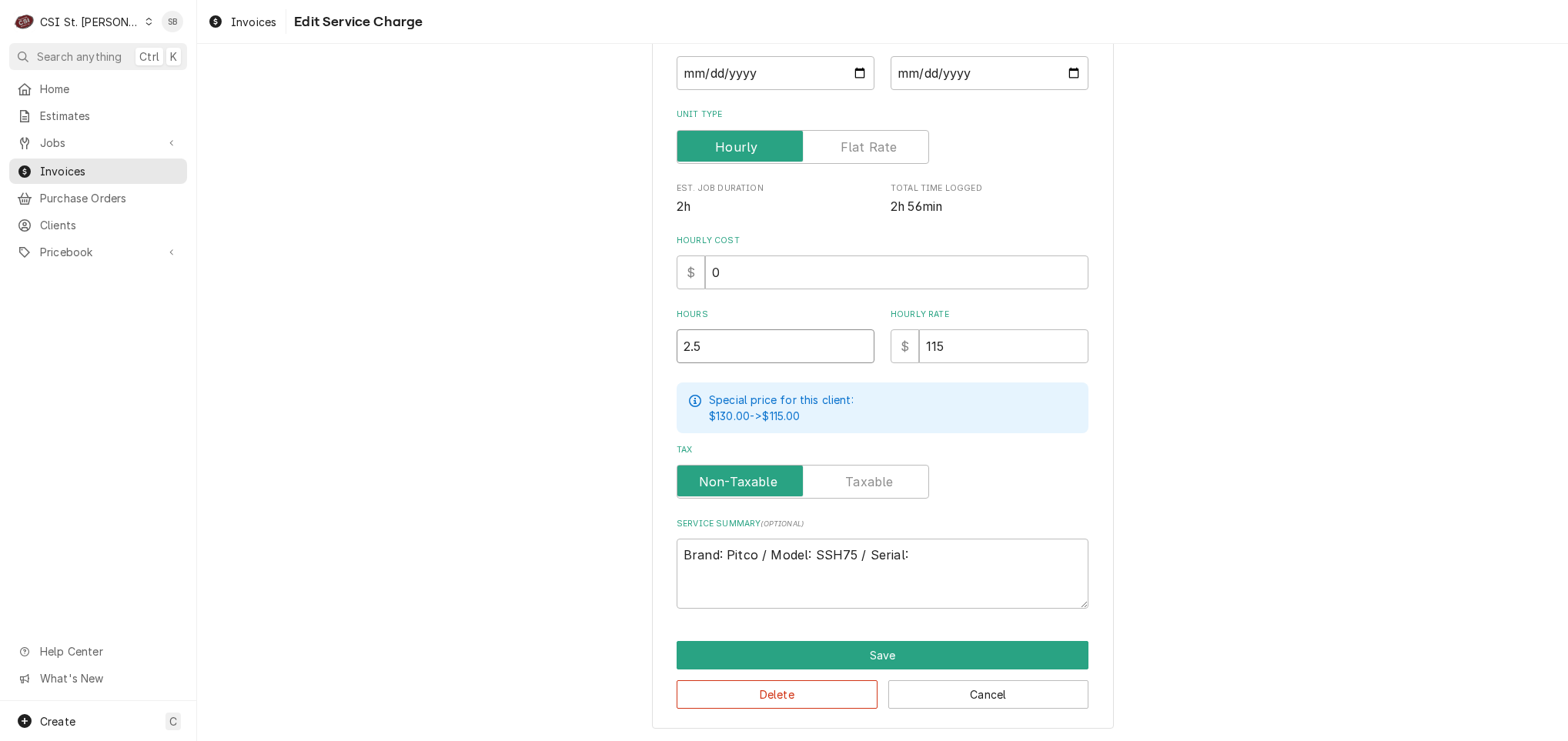
type textarea "x"
type input "3"
type textarea "x"
type input "3.5"
paste textarea "Service was requested due to reports that the fryer’s drain pan casters were wo…"
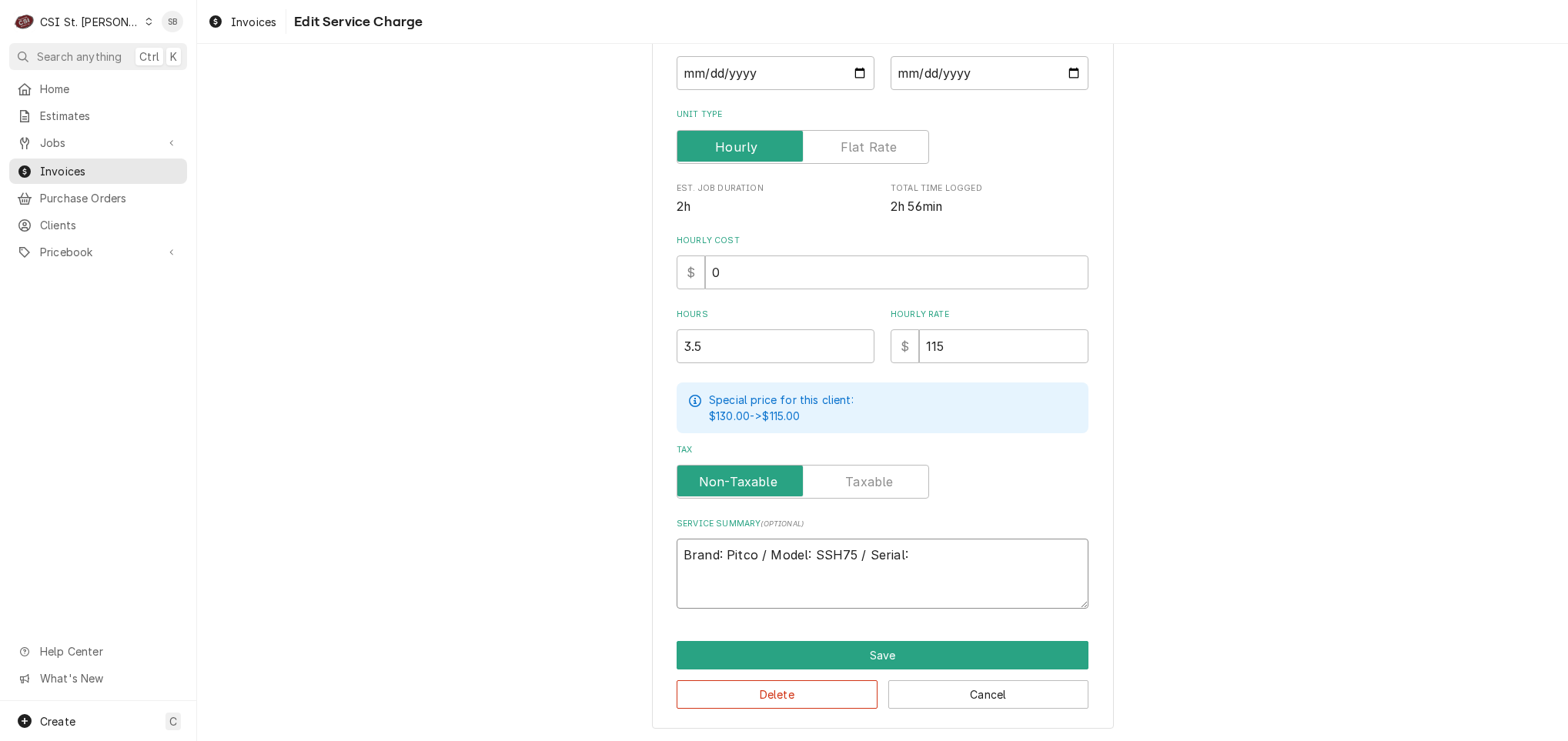
type textarea "x"
type textarea "Brand: Pitco / Model: SSH75 / Serial: Service was requested due to reports that…"
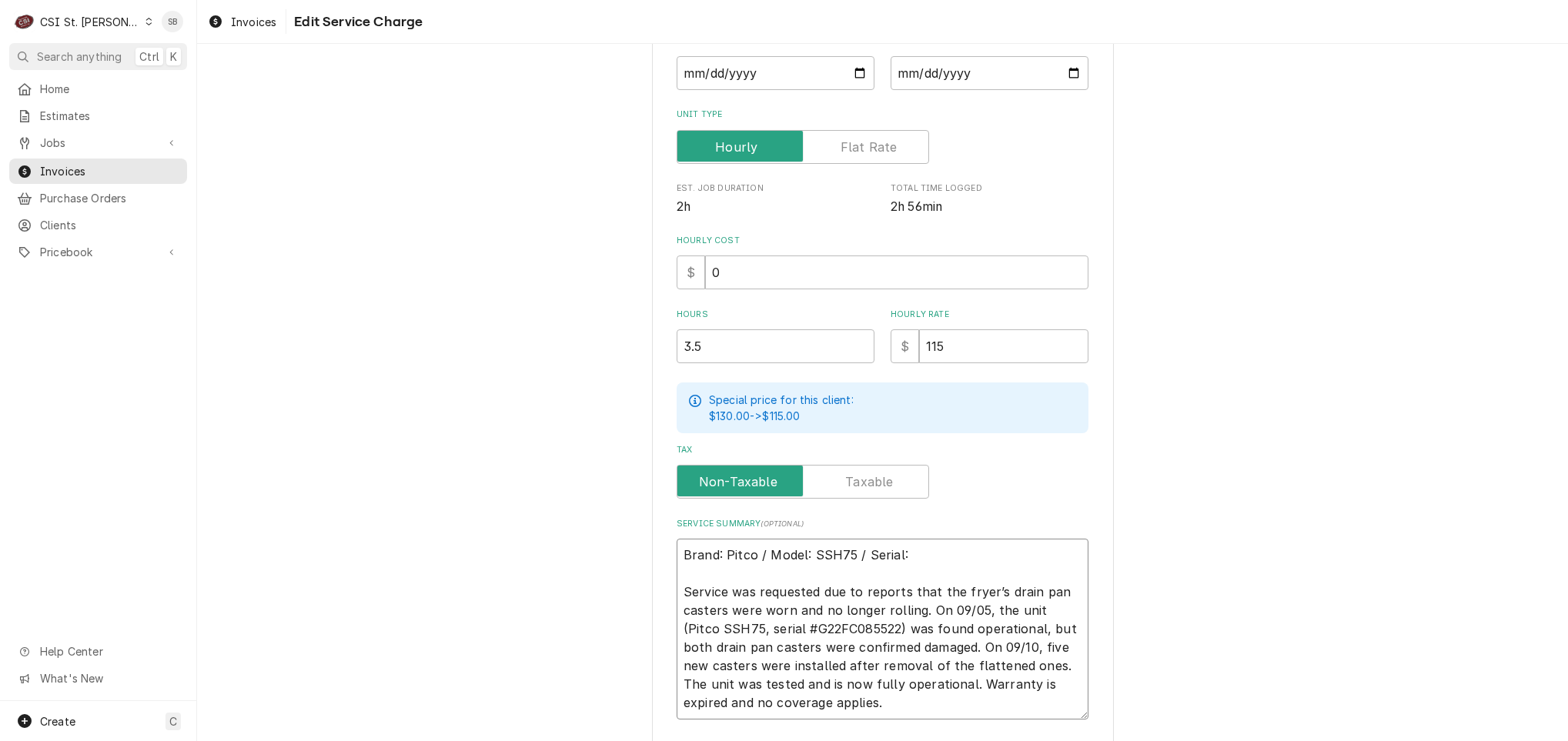
drag, startPoint x: 859, startPoint y: 628, endPoint x: 1024, endPoint y: 612, distance: 165.8
click at [1024, 612] on textarea "Brand: Pitco / Model: SSH75 / Serial: Service was requested due to reports that…" at bounding box center [883, 628] width 412 height 181
type textarea "x"
type textarea "Brand: Pitco / Model: SSH75 / Serial: Service was requested due to reports that…"
type textarea "x"
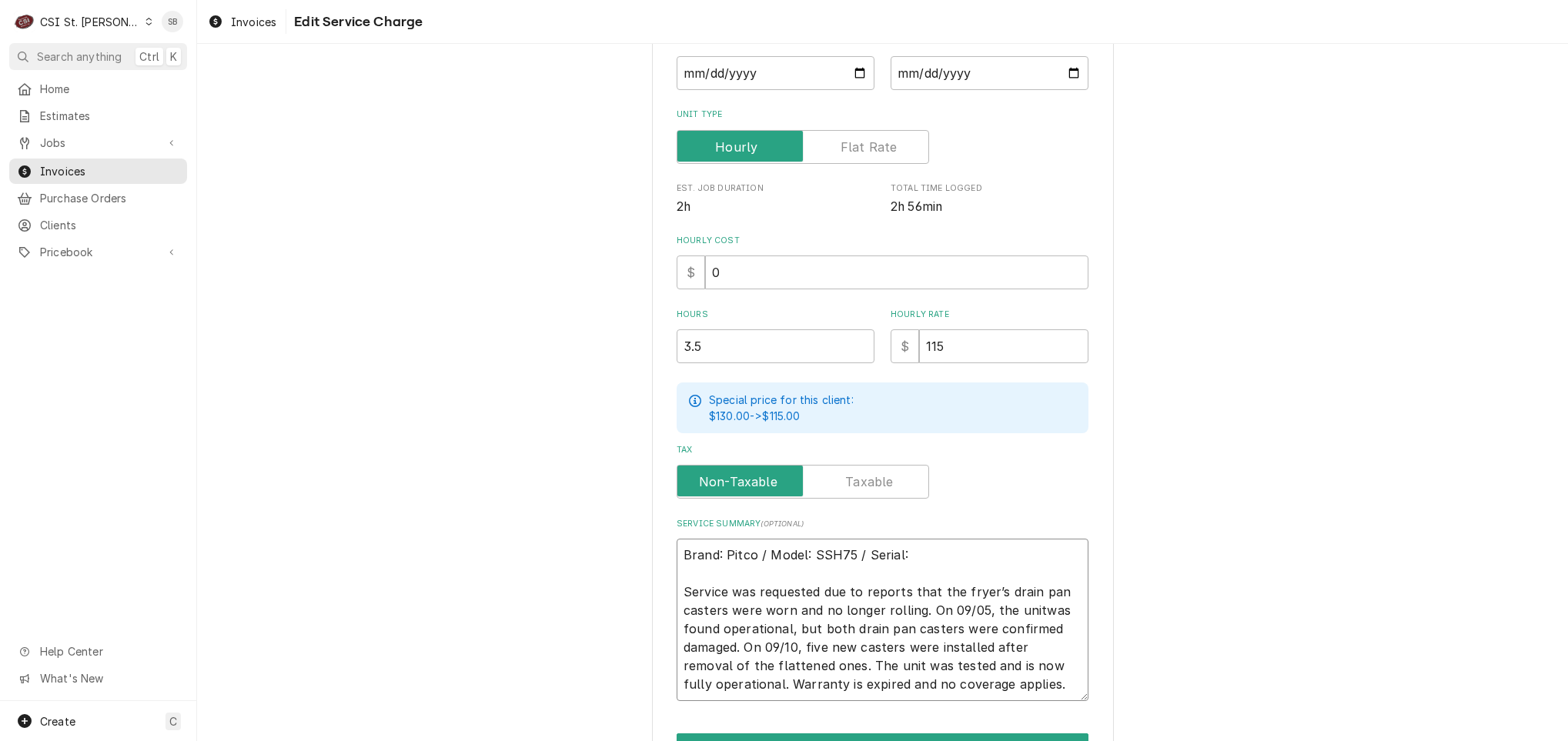
type textarea "Brand: Pitco / Model: SSH75 / Serial: Service was requested due to reports that…"
drag, startPoint x: 758, startPoint y: 681, endPoint x: 1076, endPoint y: 681, distance: 318.0
click at [1072, 681] on textarea "Brand: Pitco / Model: SSH75 / Serial: Service was requested due to reports that…" at bounding box center [883, 619] width 412 height 163
type textarea "x"
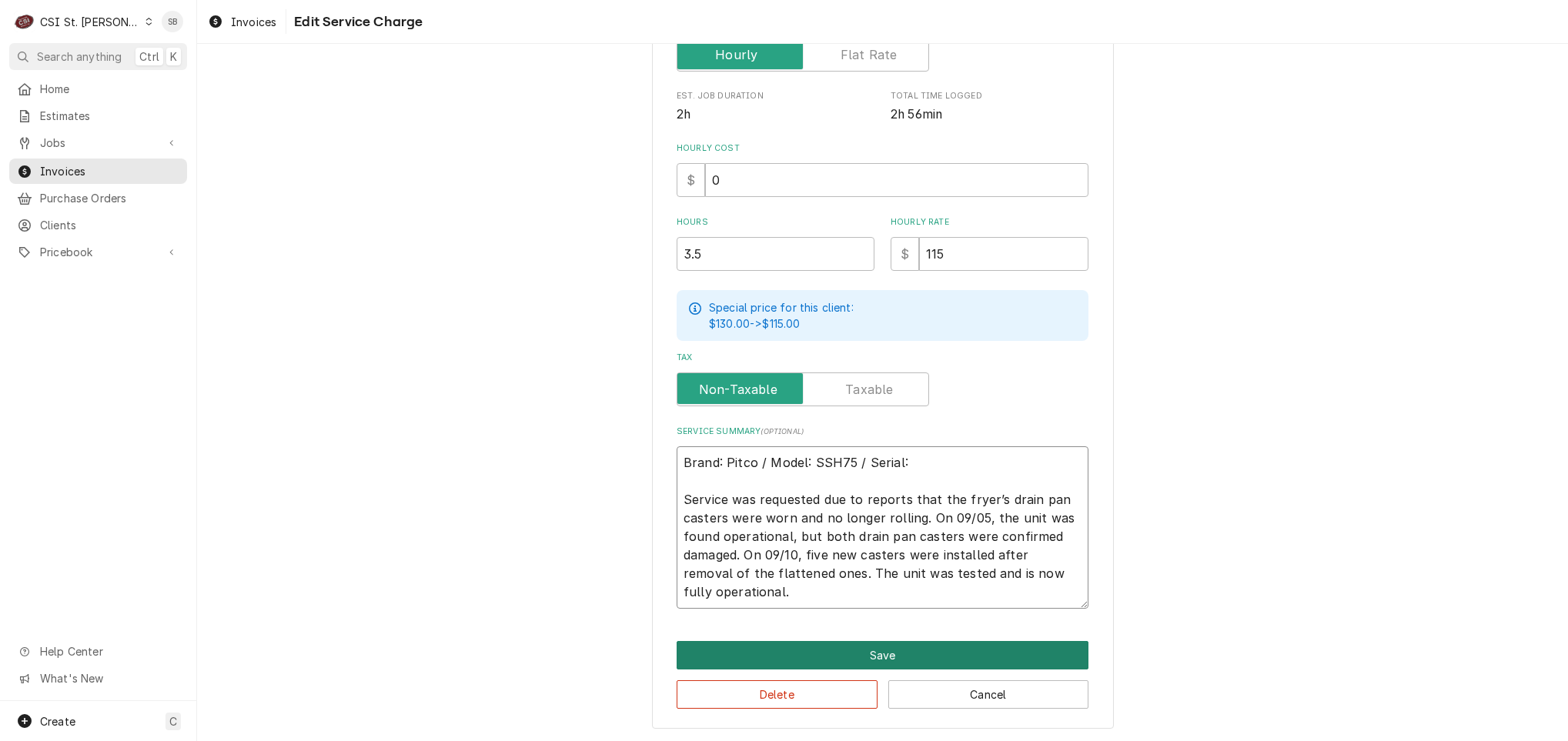
type textarea "Brand: Pitco / Model: SSH75 / Serial: Service was requested due to reports that…"
click at [926, 657] on button "Save" at bounding box center [883, 655] width 412 height 28
type textarea "x"
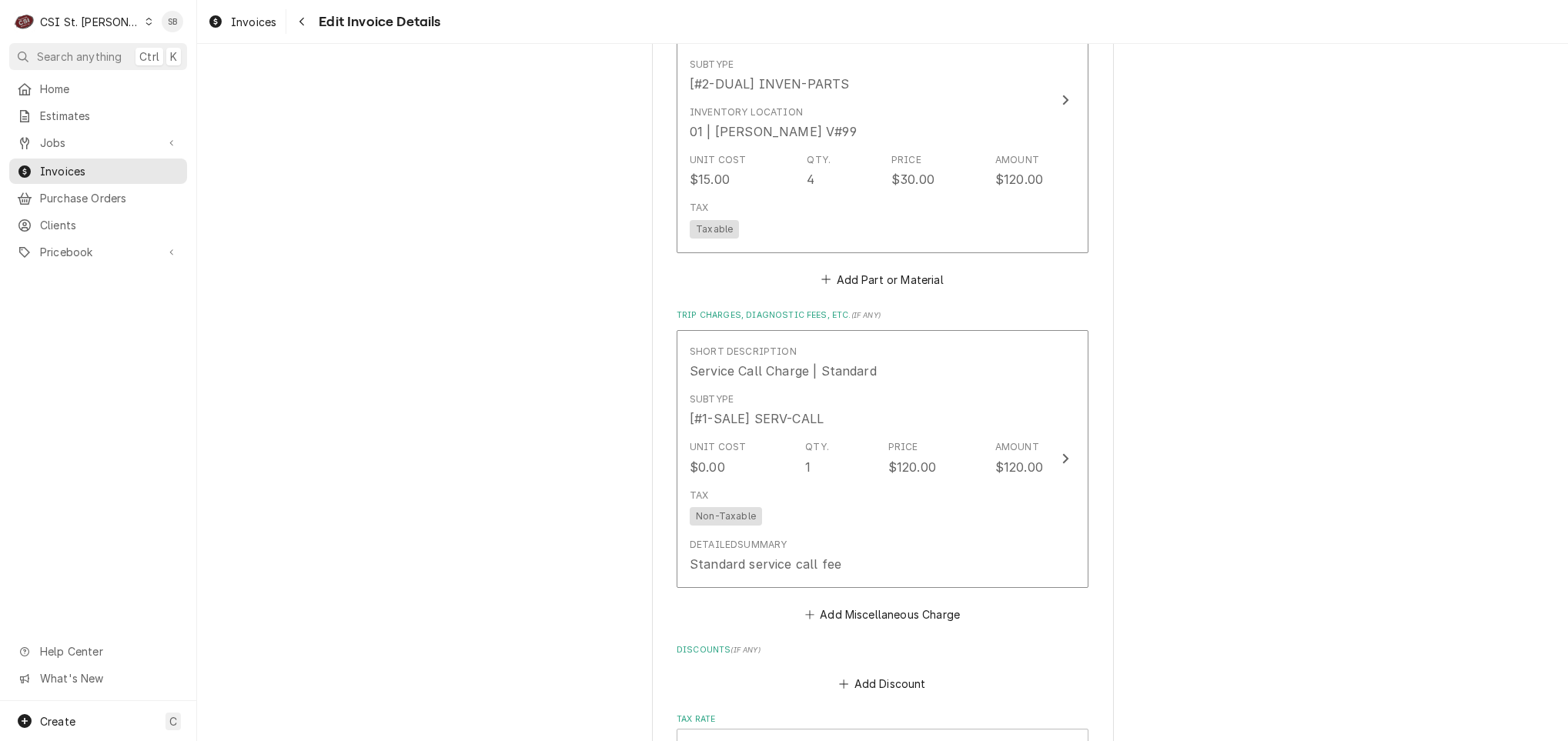
scroll to position [2071, 0]
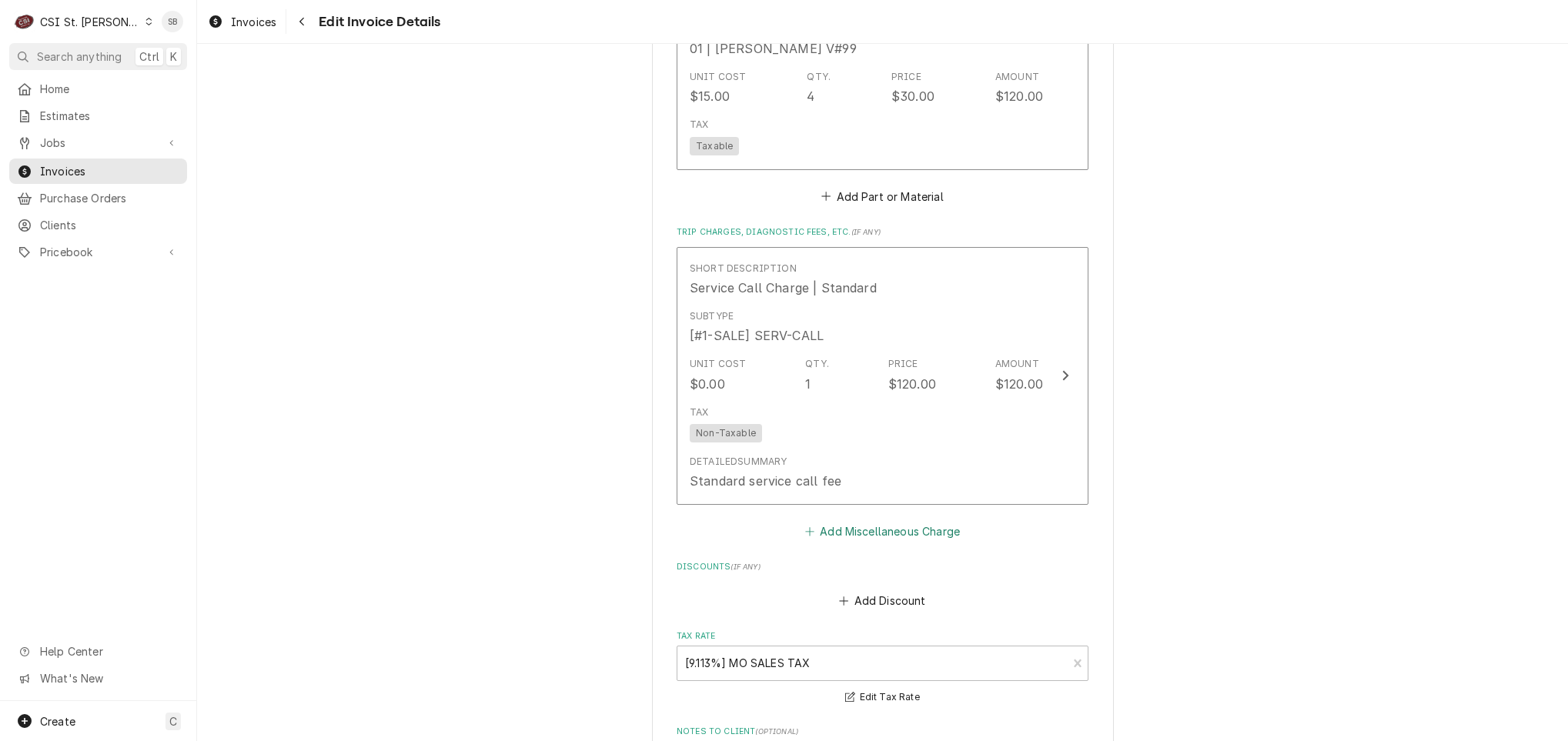
click at [857, 520] on button "Add Miscellaneous Charge" at bounding box center [882, 531] width 160 height 22
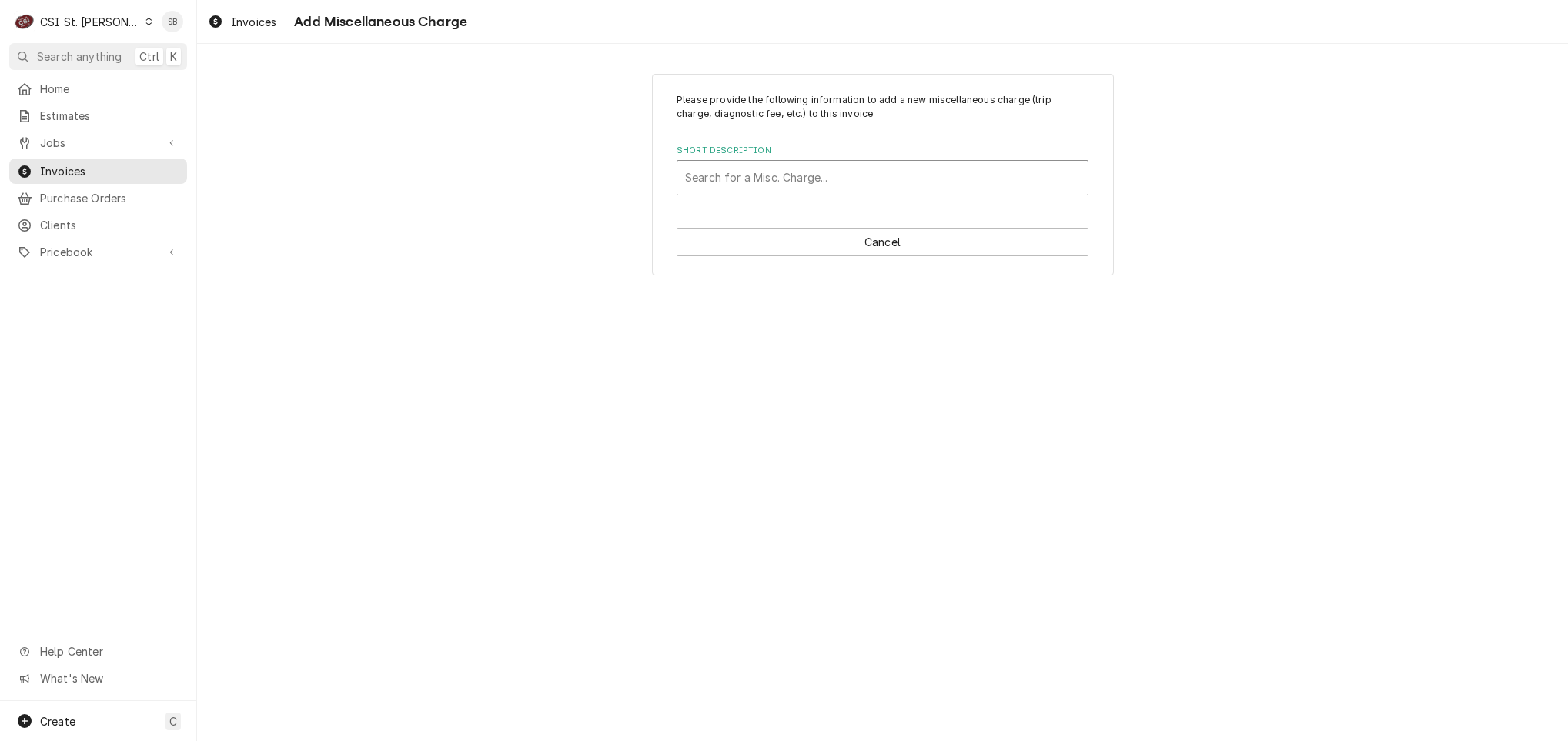
click at [837, 187] on div "Short Description" at bounding box center [883, 178] width 395 height 28
type input "shipping"
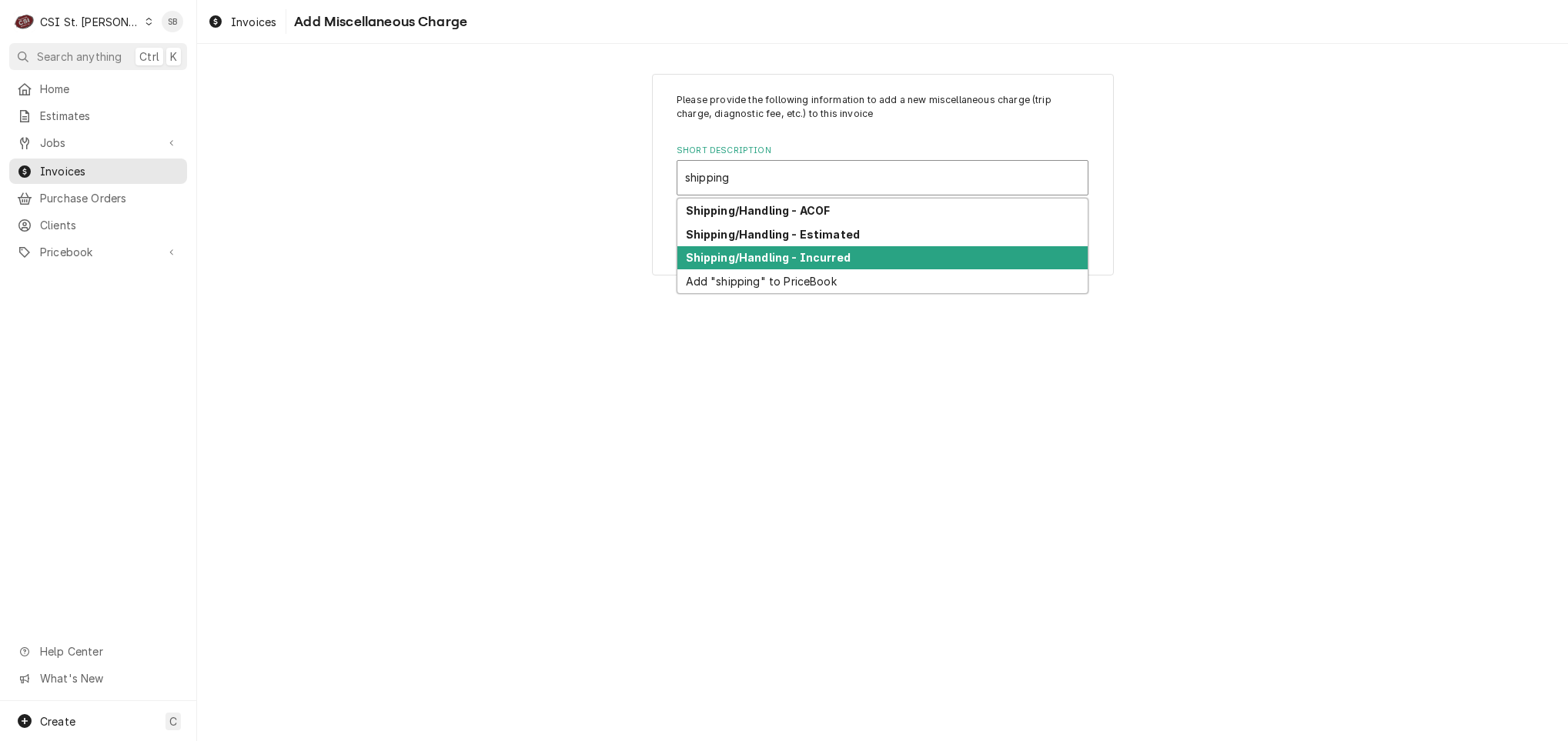
click at [758, 253] on strong "Shipping/Handling - Incurred" at bounding box center [769, 258] width 165 height 13
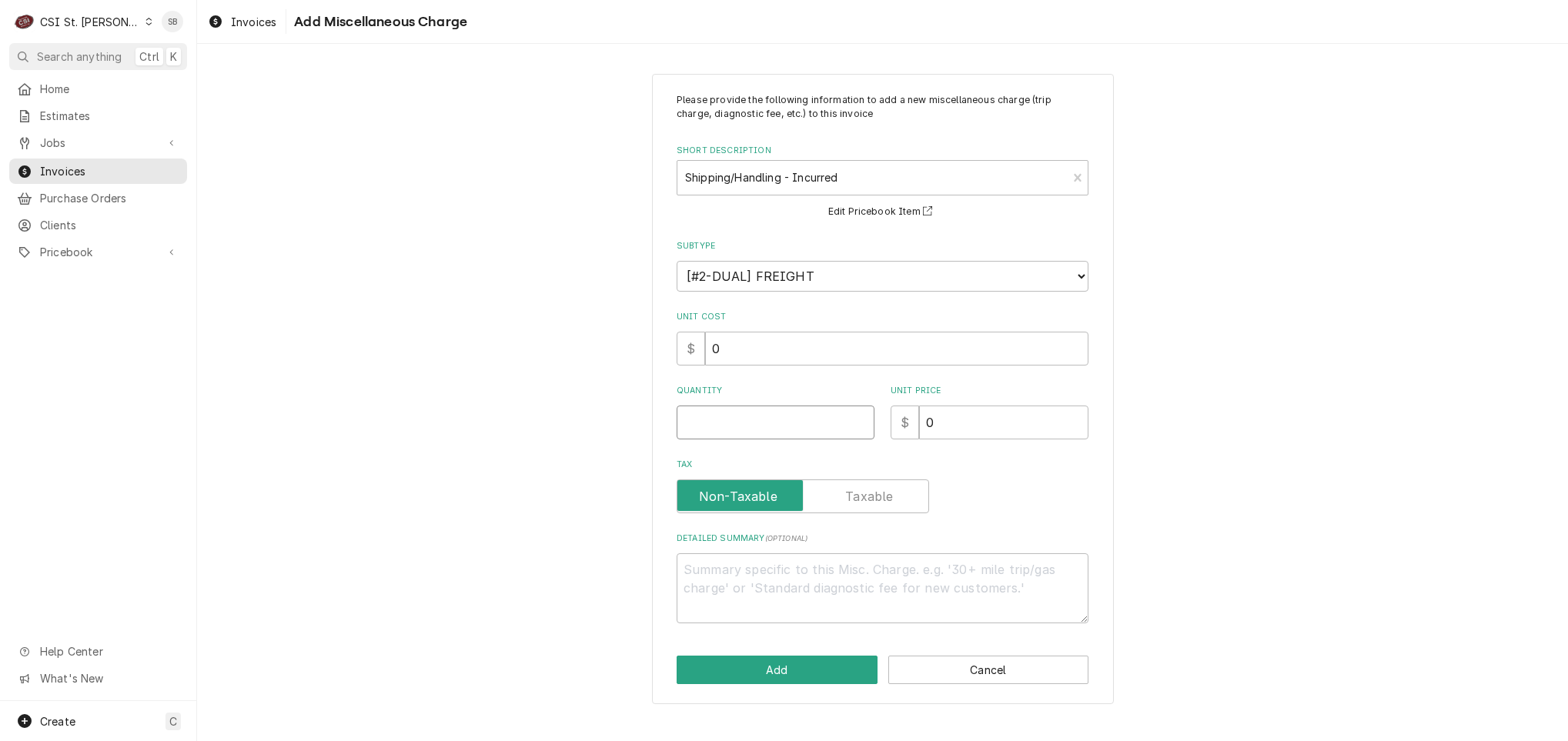
drag, startPoint x: 759, startPoint y: 417, endPoint x: 795, endPoint y: 351, distance: 75.2
click at [759, 418] on input "Quantity" at bounding box center [775, 423] width 198 height 34
type textarea "x"
type input "1"
type textarea "x"
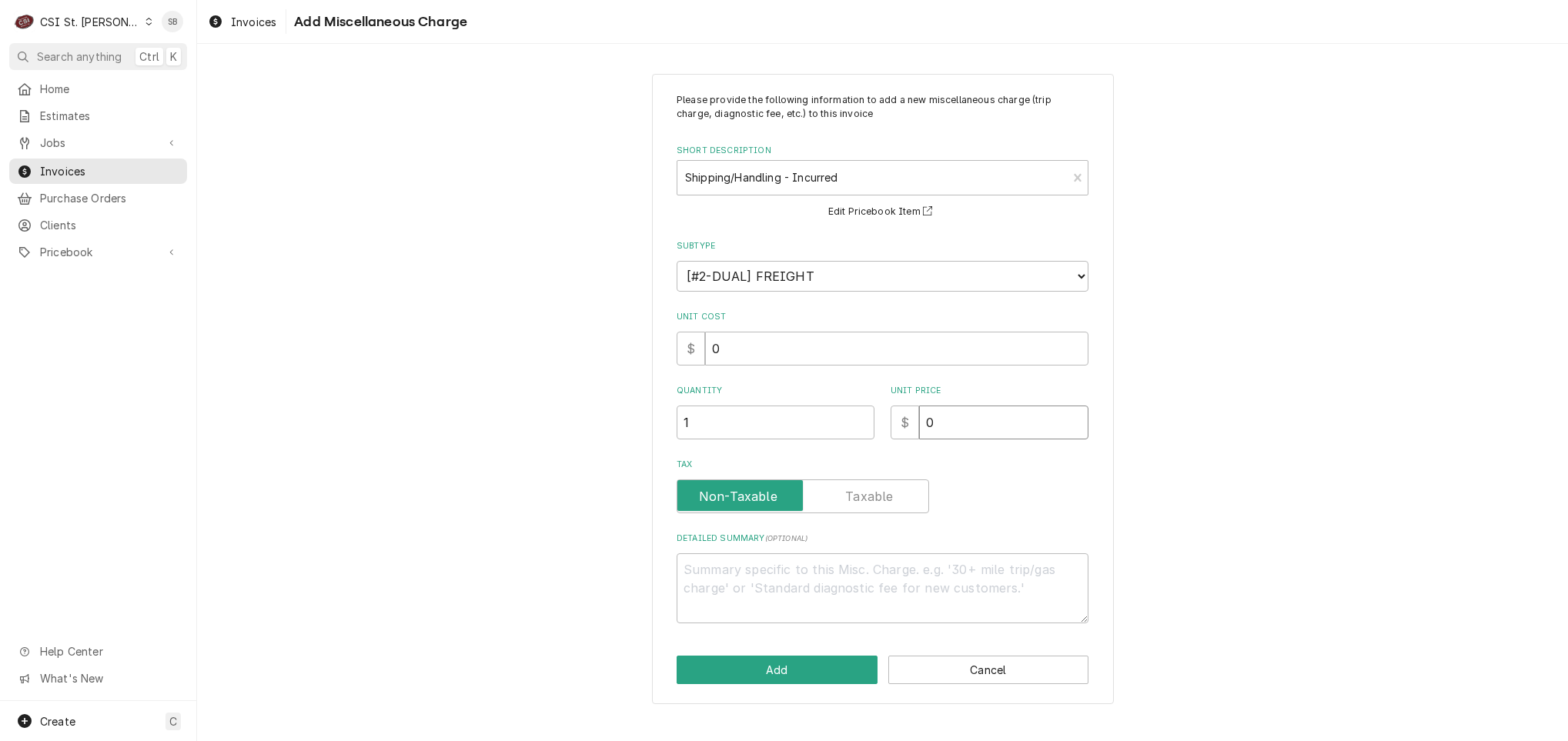
type input "1"
click at [820, 667] on button "Add" at bounding box center [777, 670] width 201 height 28
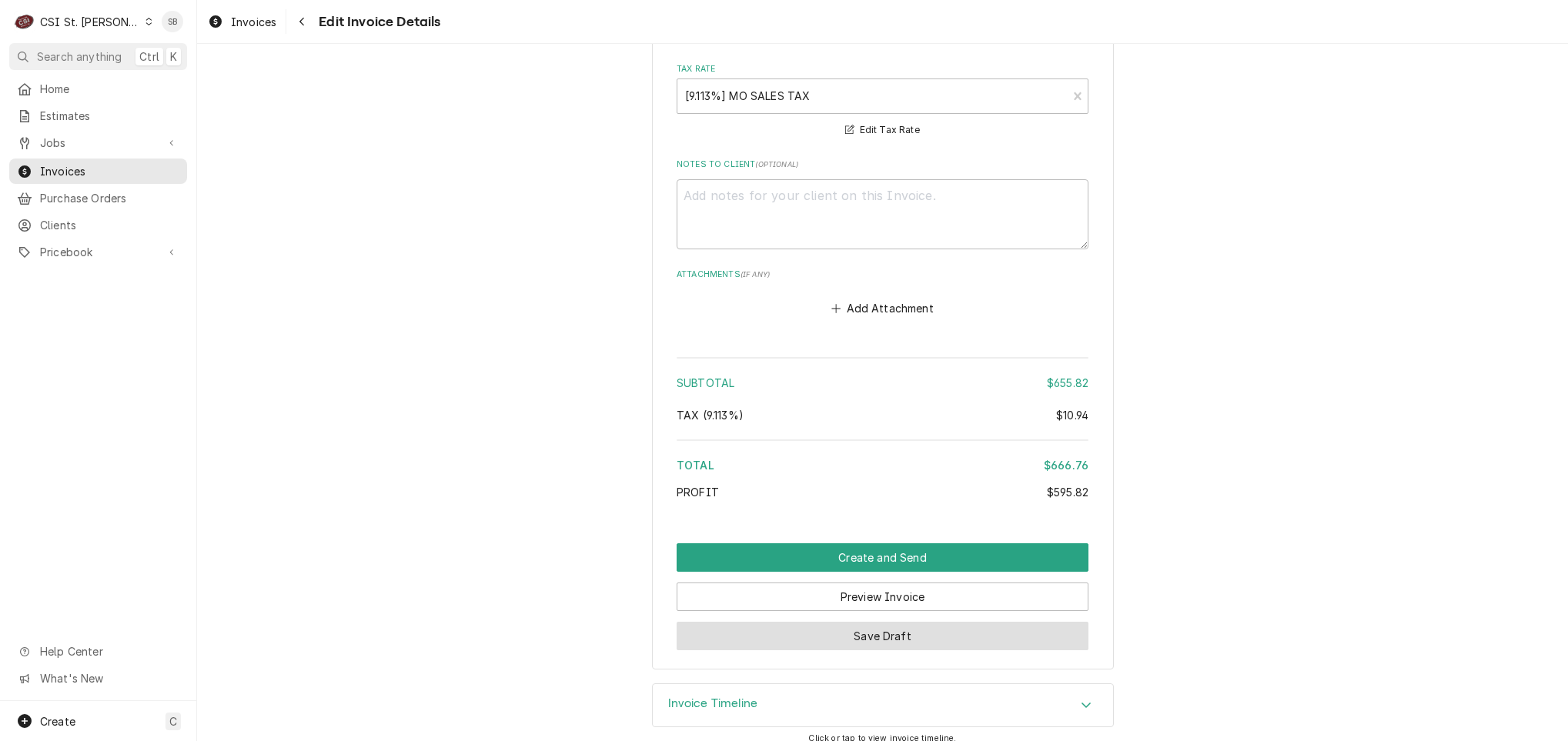
click at [845, 622] on button "Save Draft" at bounding box center [883, 636] width 412 height 28
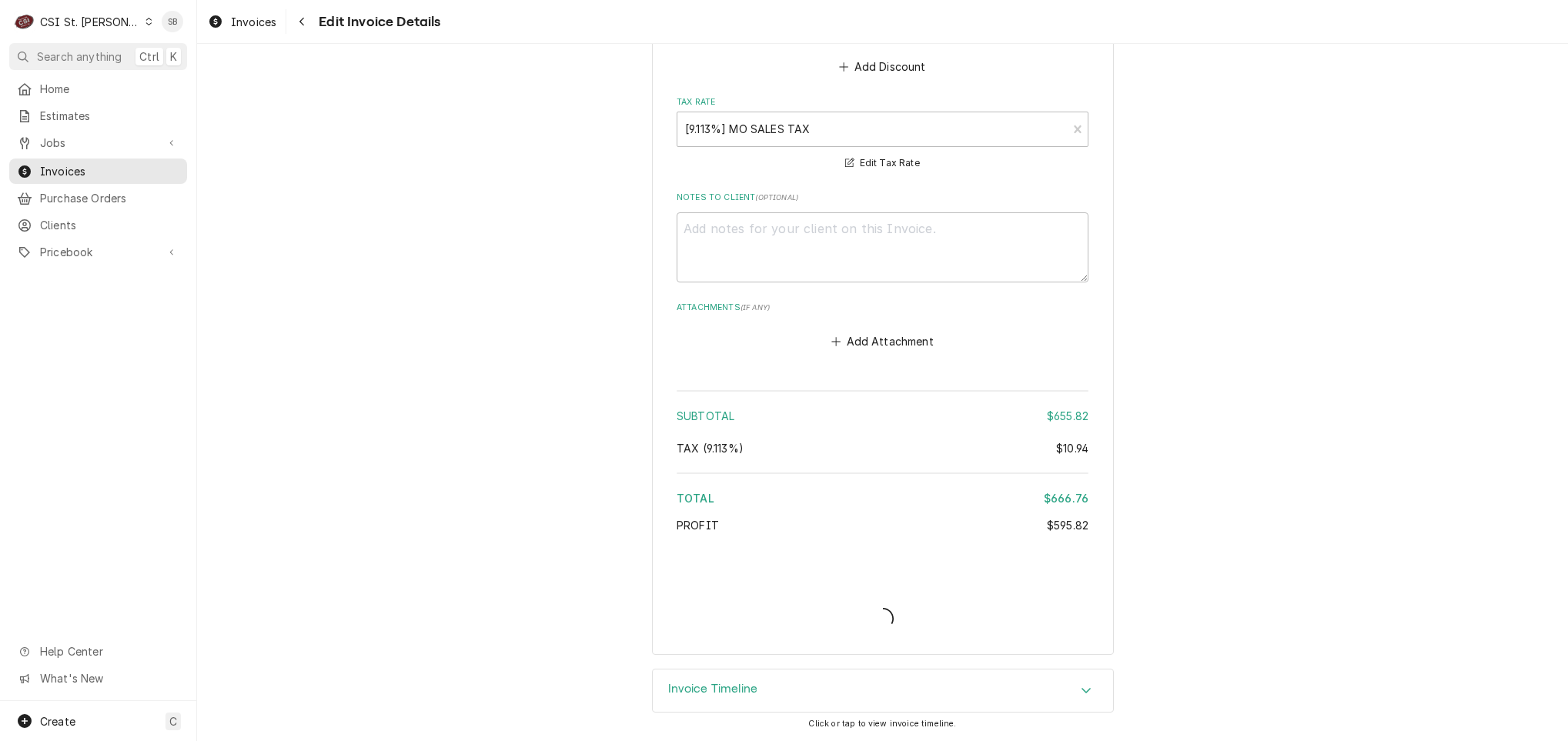
scroll to position [2806, 0]
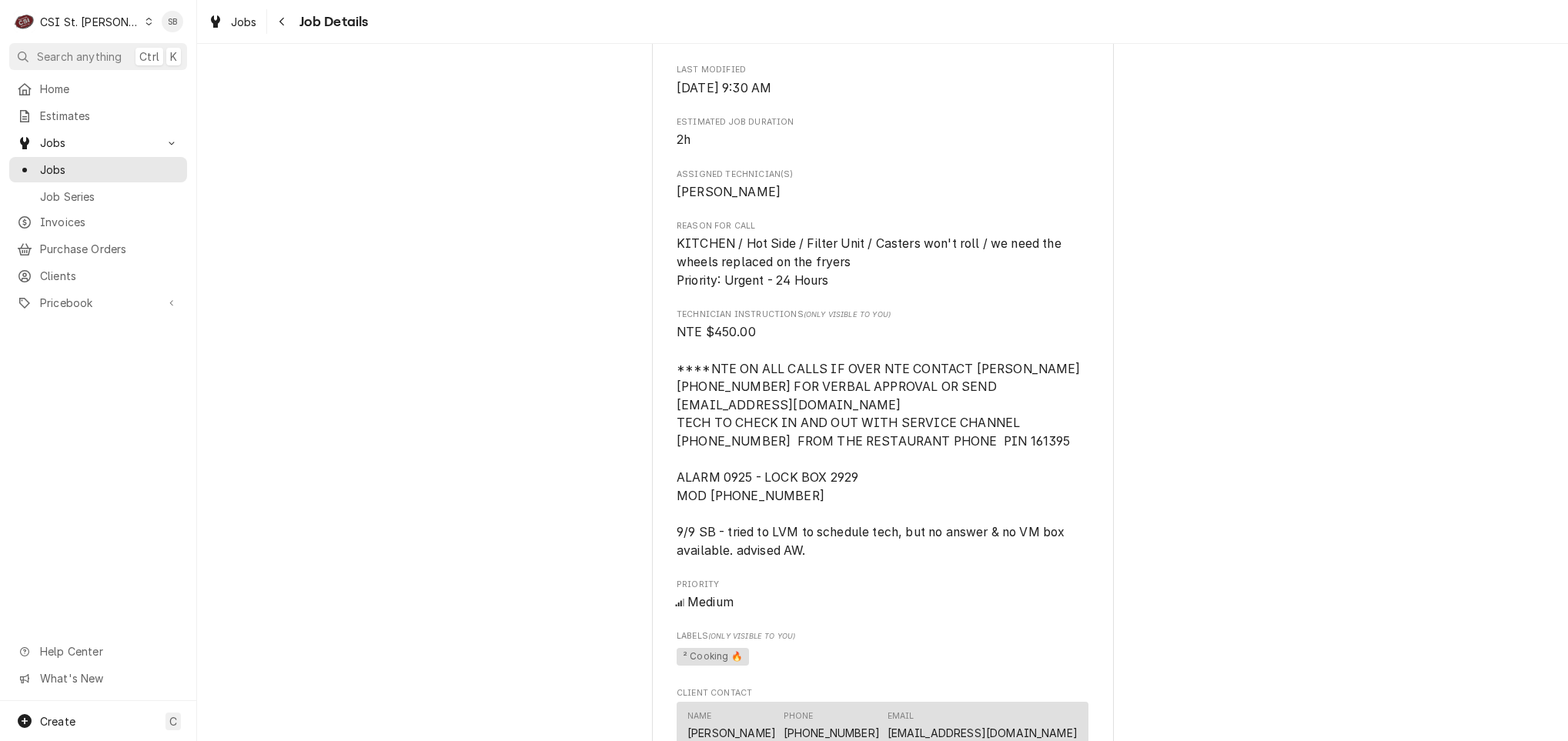
scroll to position [693, 0]
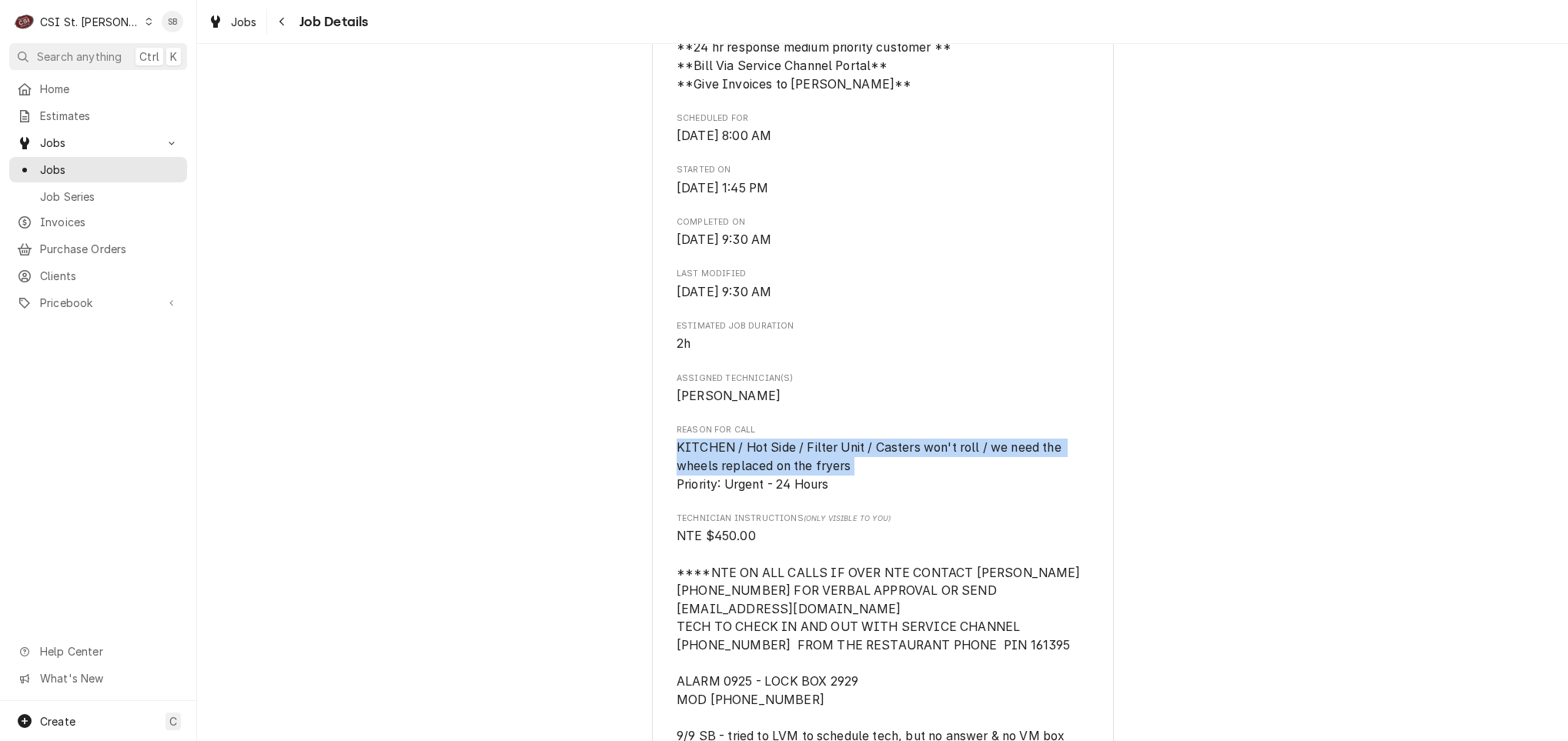
drag, startPoint x: 668, startPoint y: 489, endPoint x: 878, endPoint y: 508, distance: 210.9
click at [878, 493] on span "KITCHEN / Hot Side / Filter Unit / Casters won't roll / we need the wheels repl…" at bounding box center [883, 466] width 412 height 55
copy span "KITCHEN / Hot Side / Filter Unit / Casters won't roll / we need the wheels repl…"
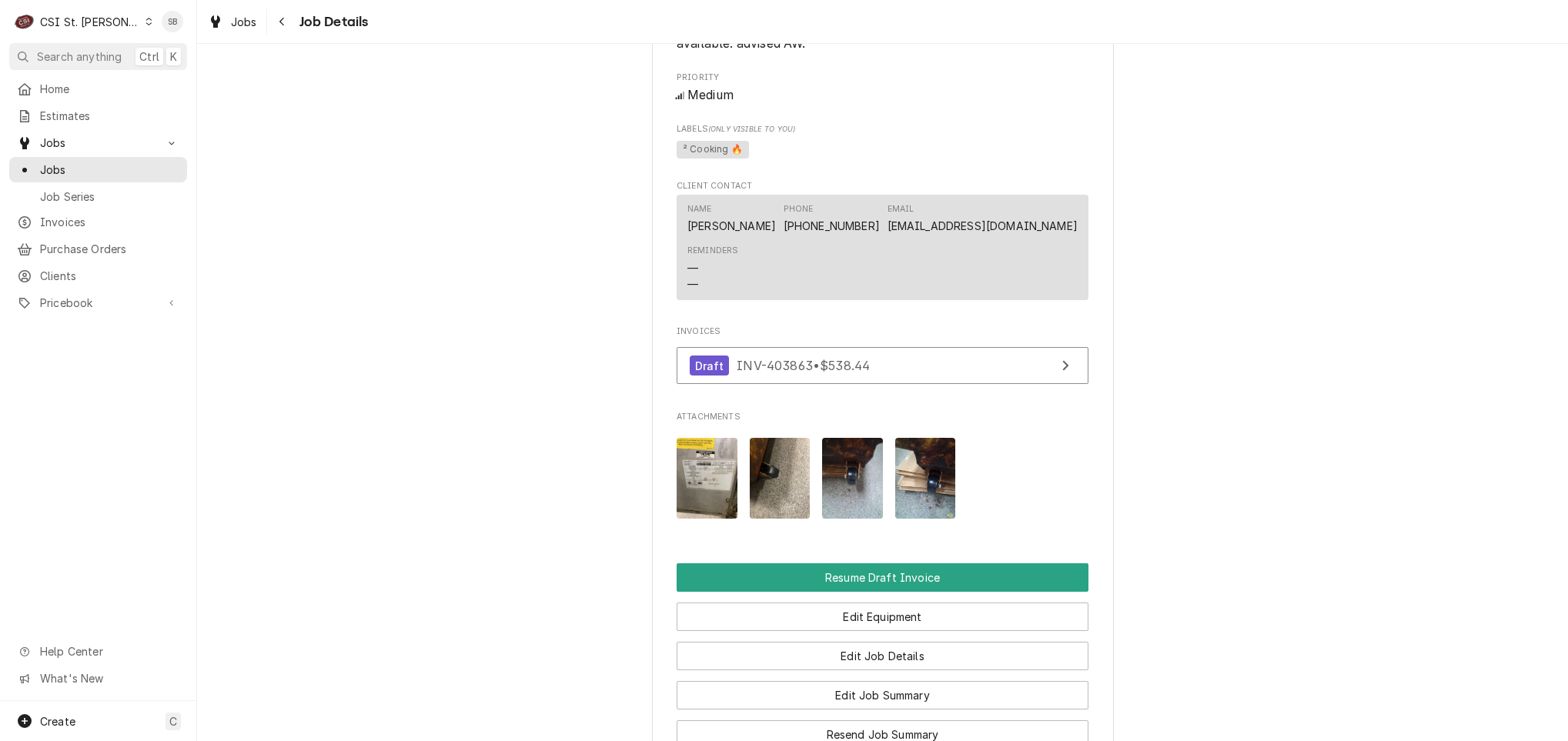
scroll to position [1385, 0]
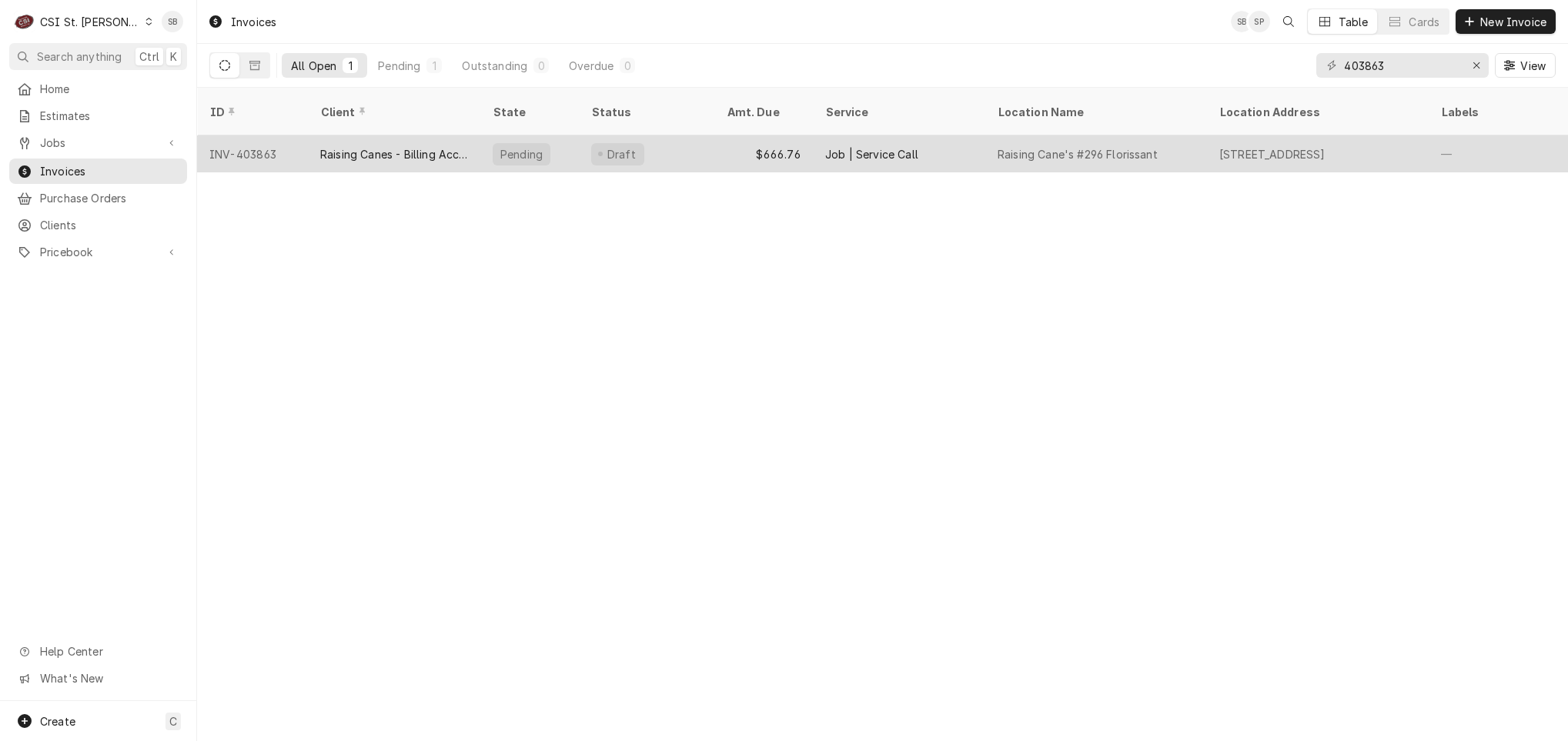
click at [438, 146] on div "Raising Canes - Billing Account" at bounding box center [393, 153] width 148 height 16
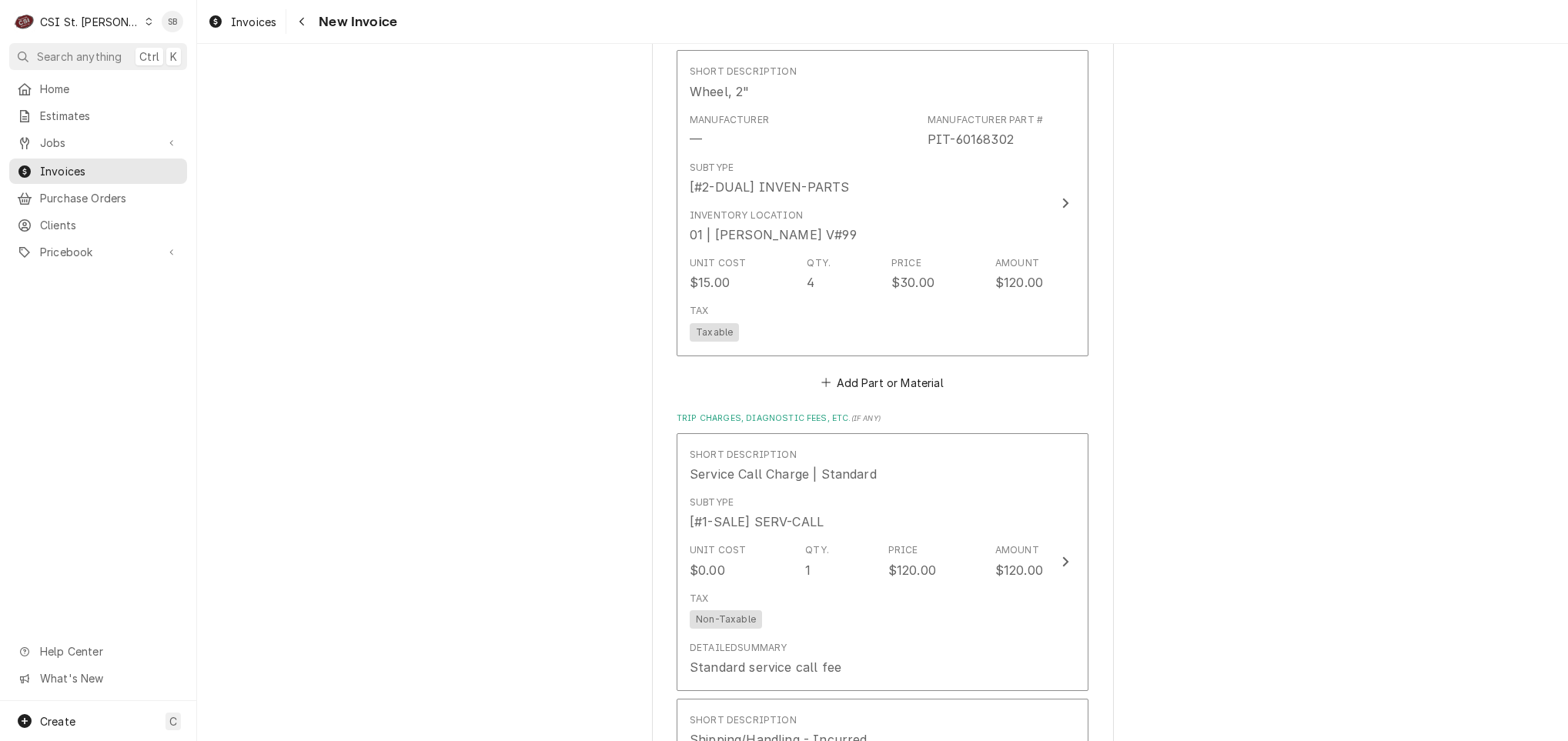
scroll to position [2309, 0]
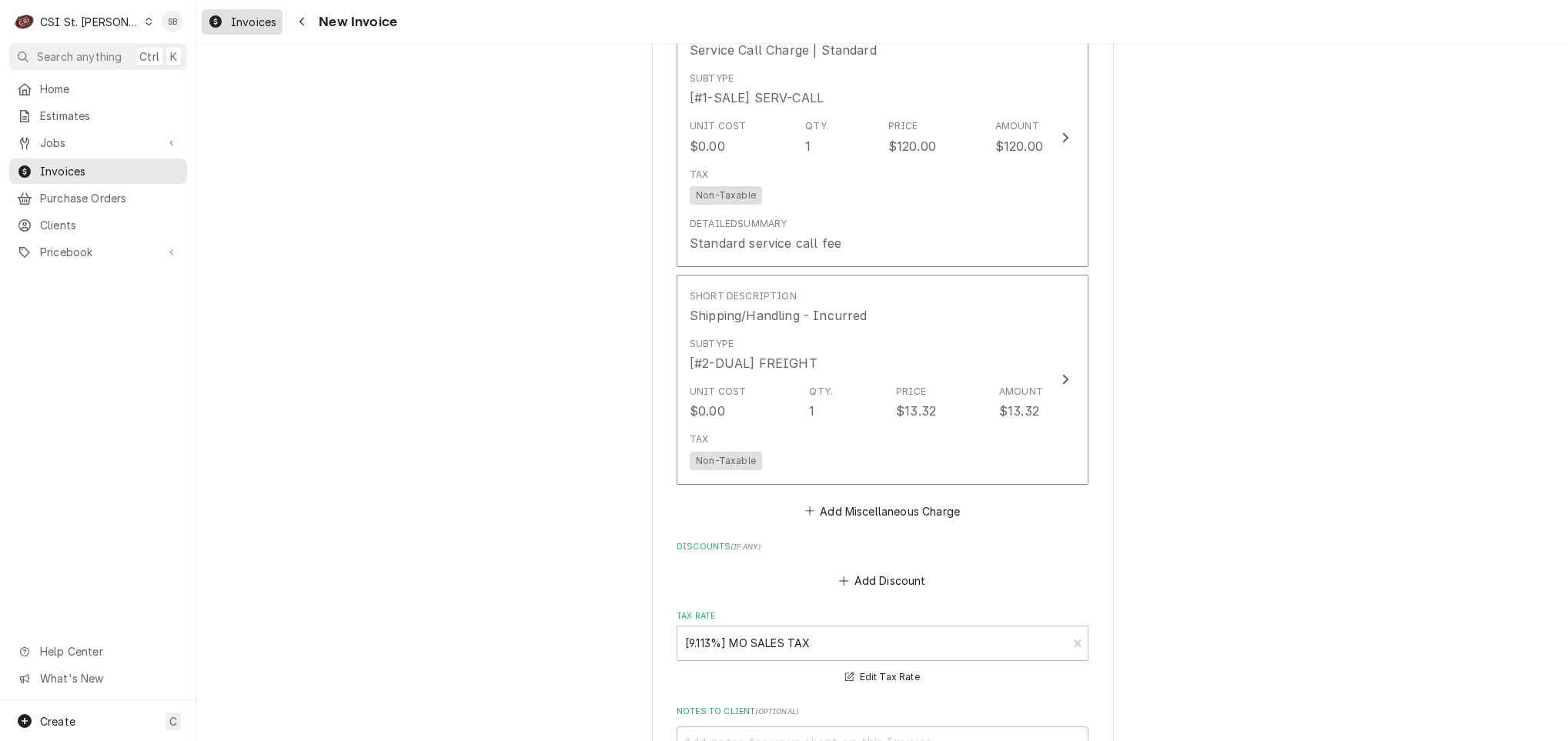
click at [250, 23] on span "Invoices" at bounding box center [253, 22] width 45 height 16
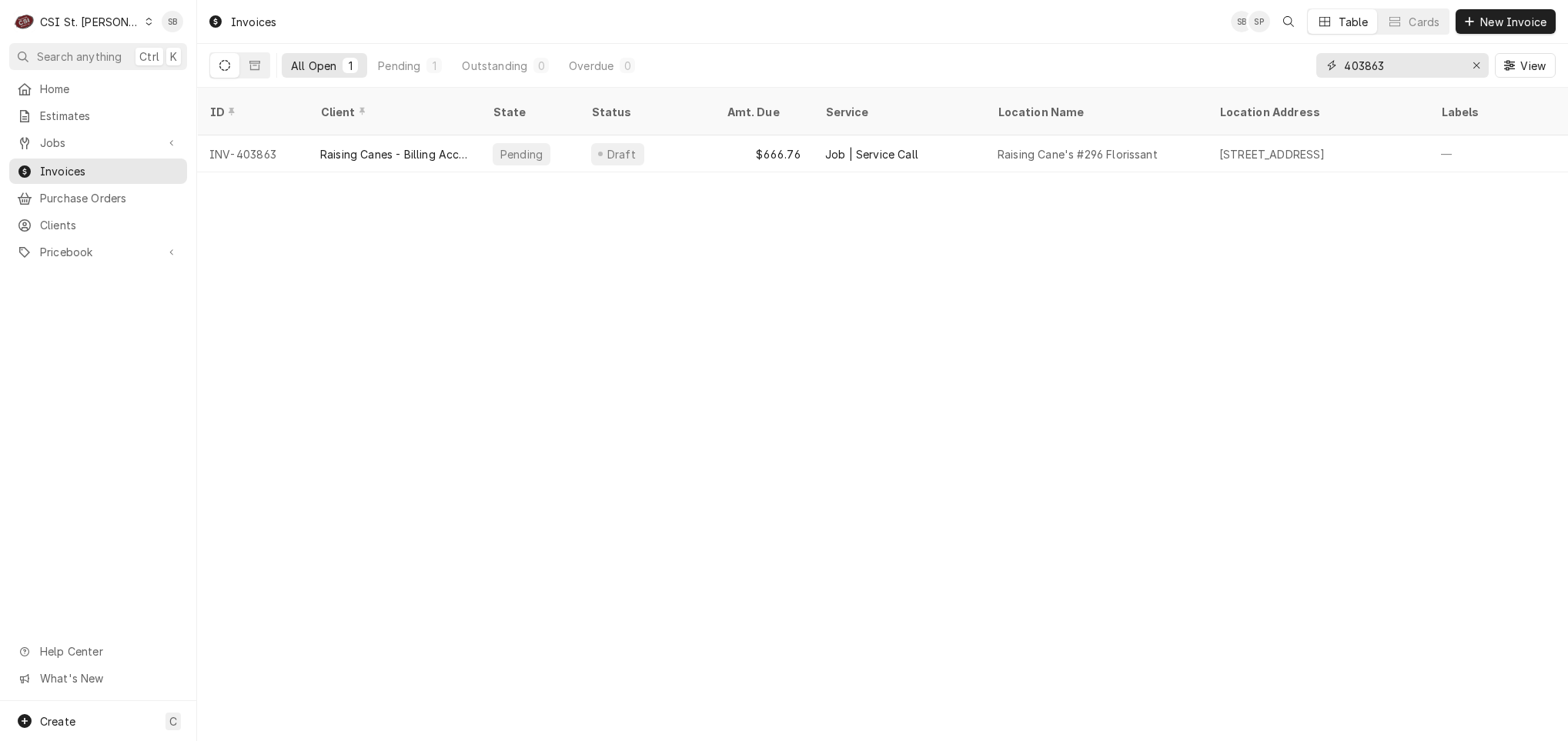
click at [1427, 63] on input "403863" at bounding box center [1401, 66] width 115 height 25
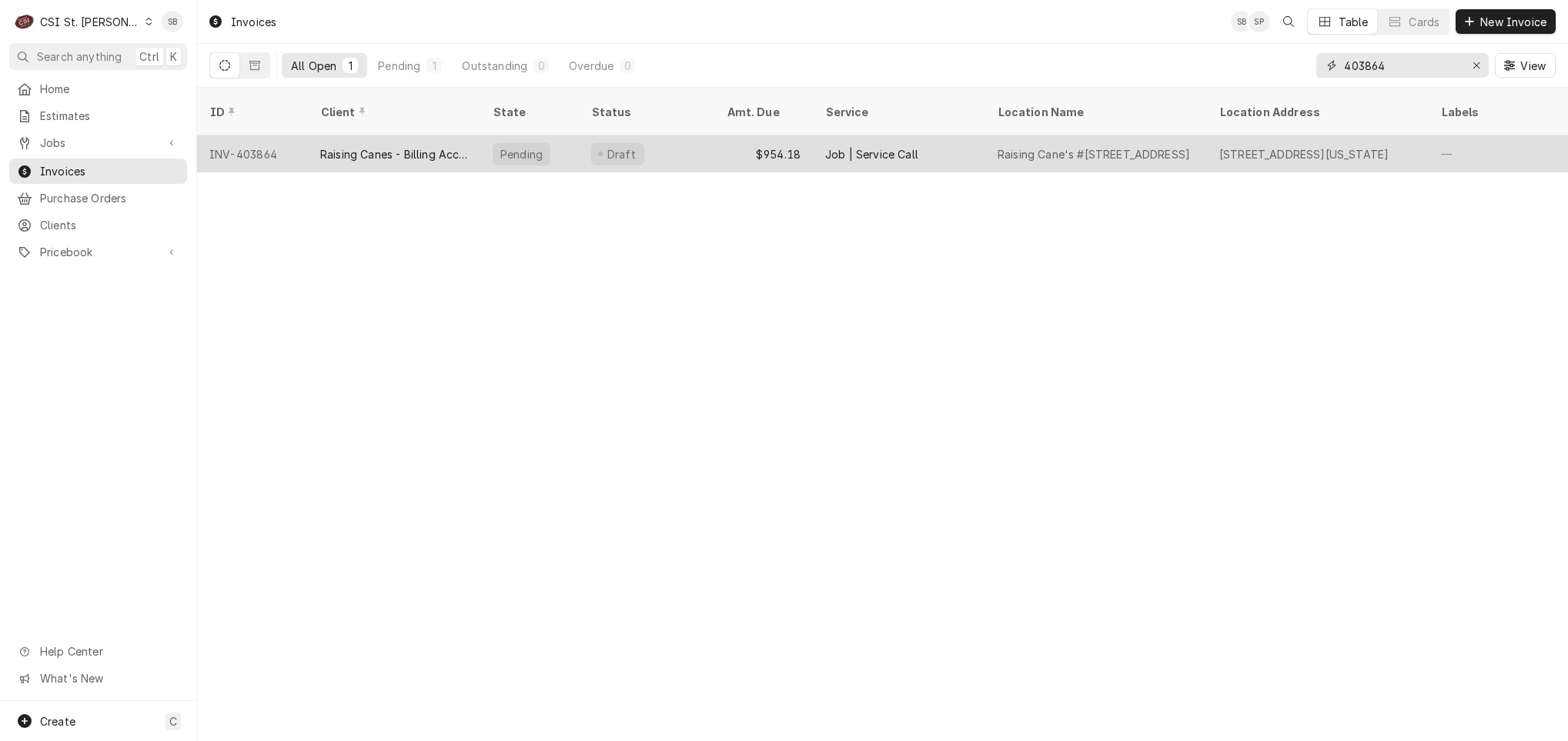
type input "403864"
click at [391, 146] on div "Raising Canes - Billing Account" at bounding box center [393, 153] width 148 height 16
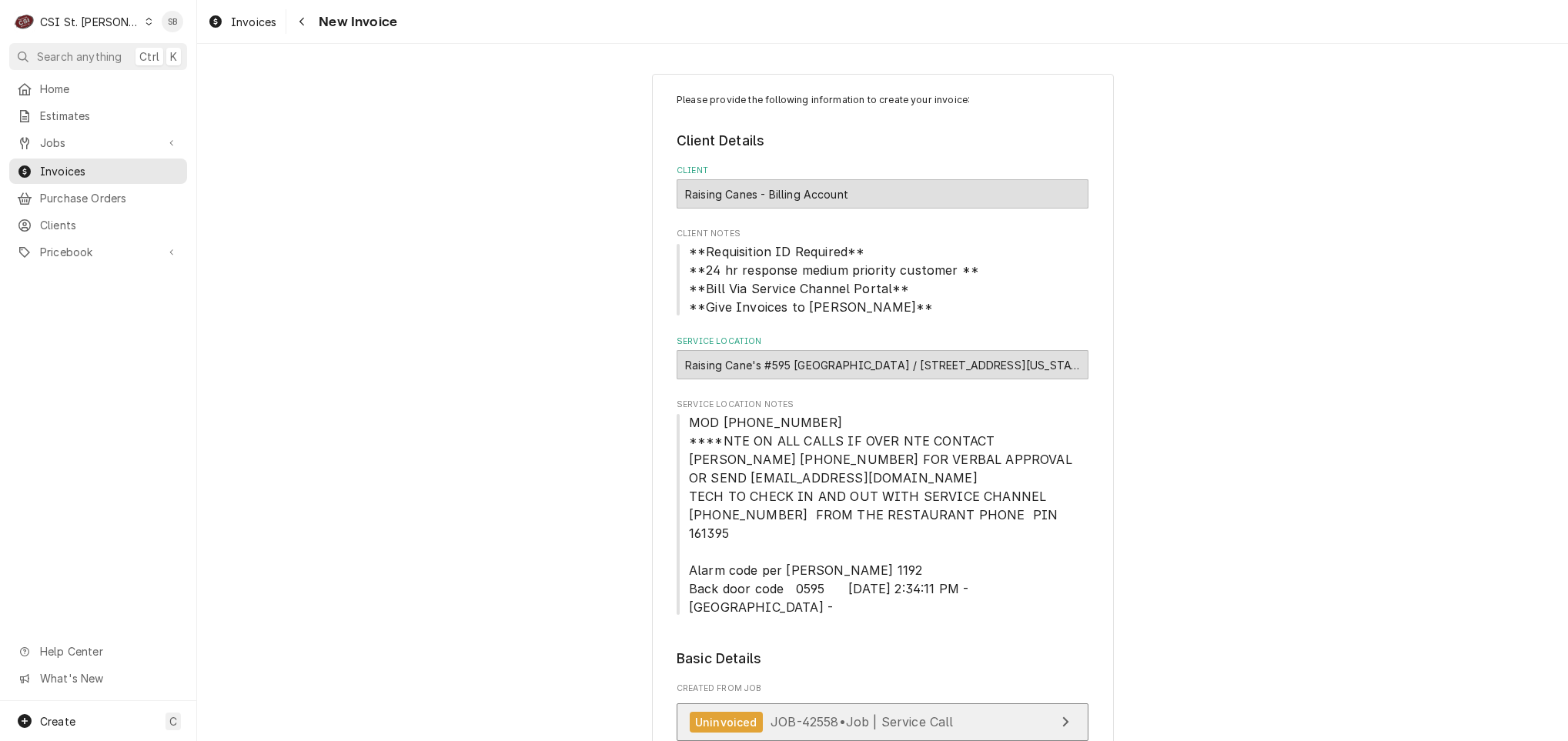
click at [774, 703] on link "Uninvoiced JOB-42558 • Job | Service Call" at bounding box center [883, 722] width 412 height 38
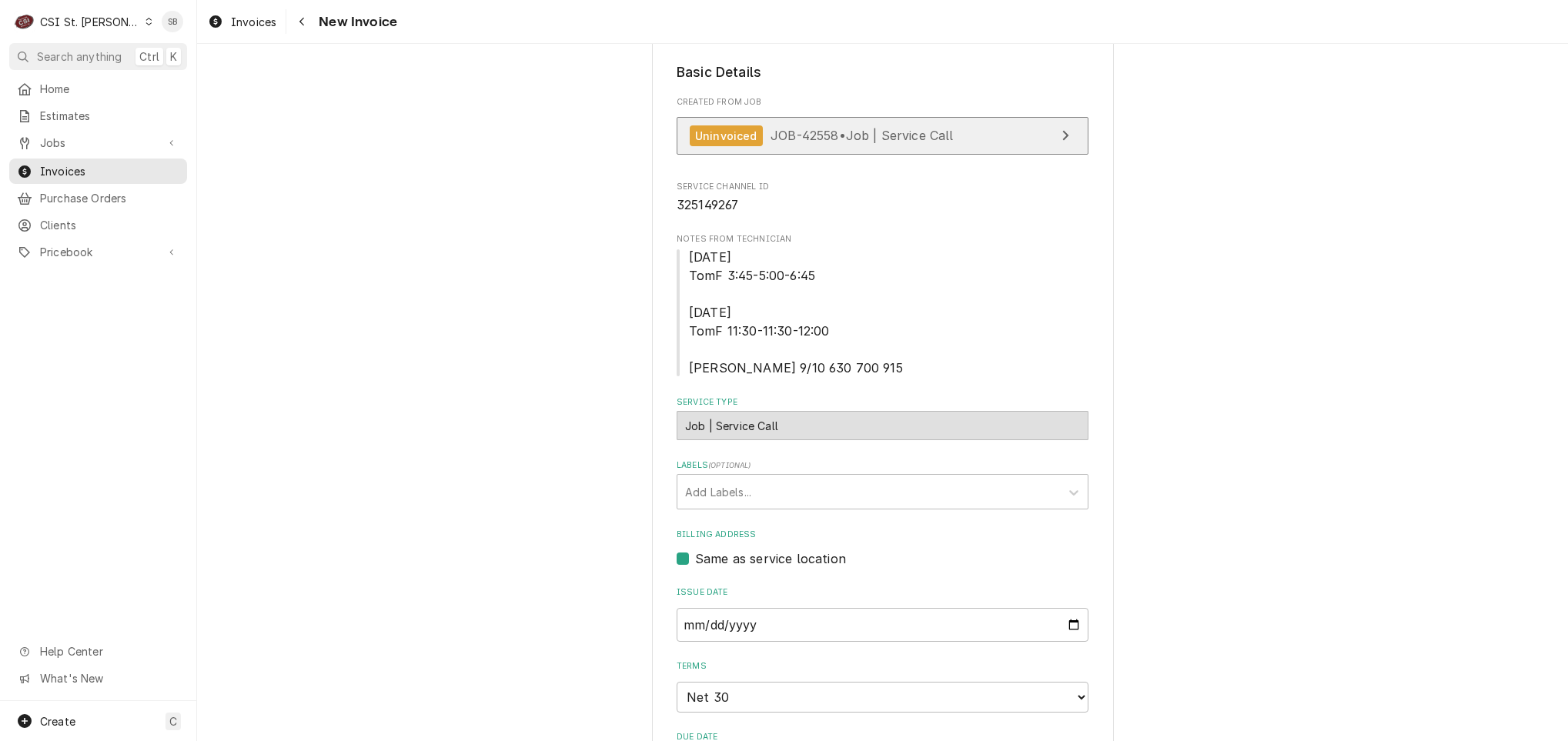
scroll to position [577, 0]
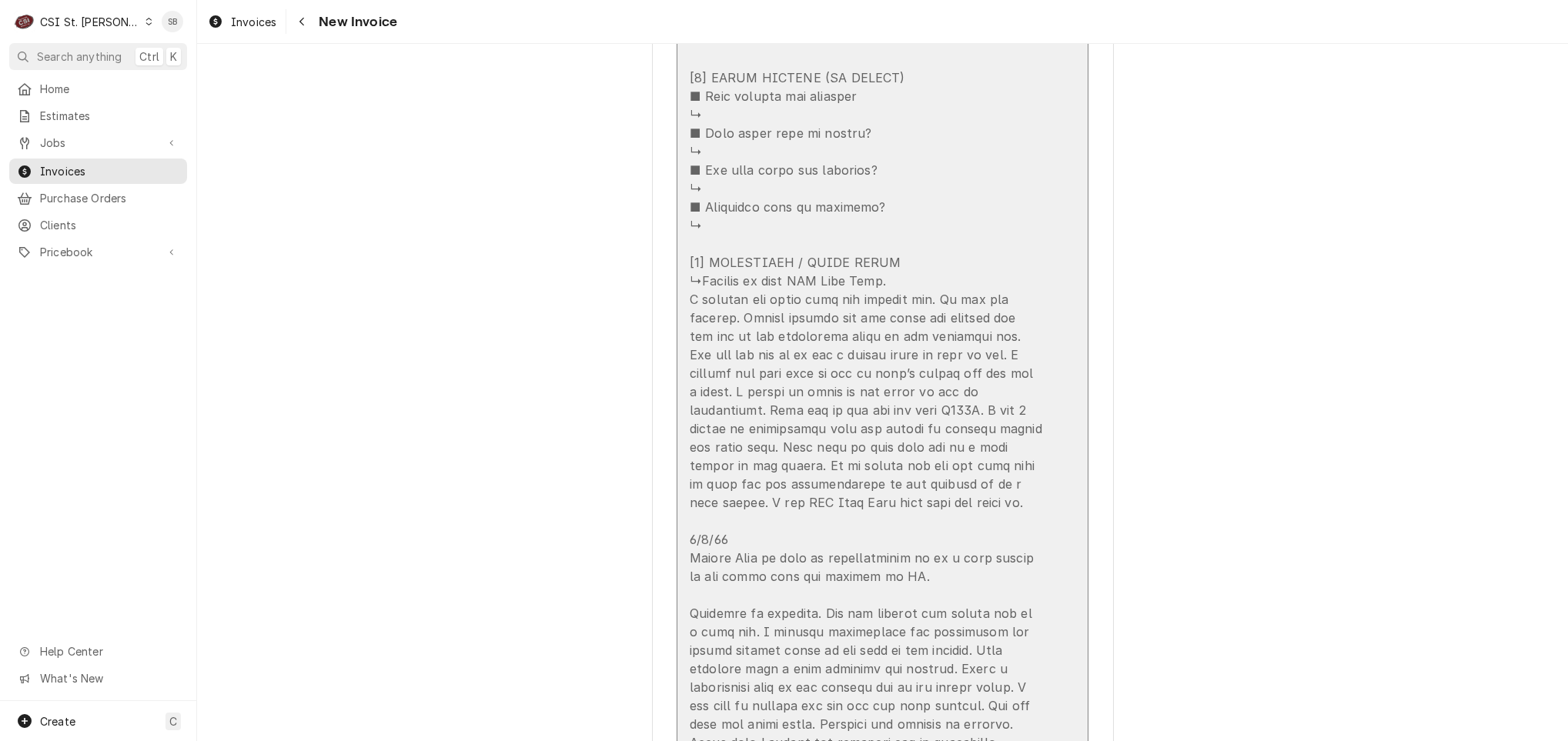
click at [728, 307] on div "Update Line Item" at bounding box center [866, 13] width 353 height 1478
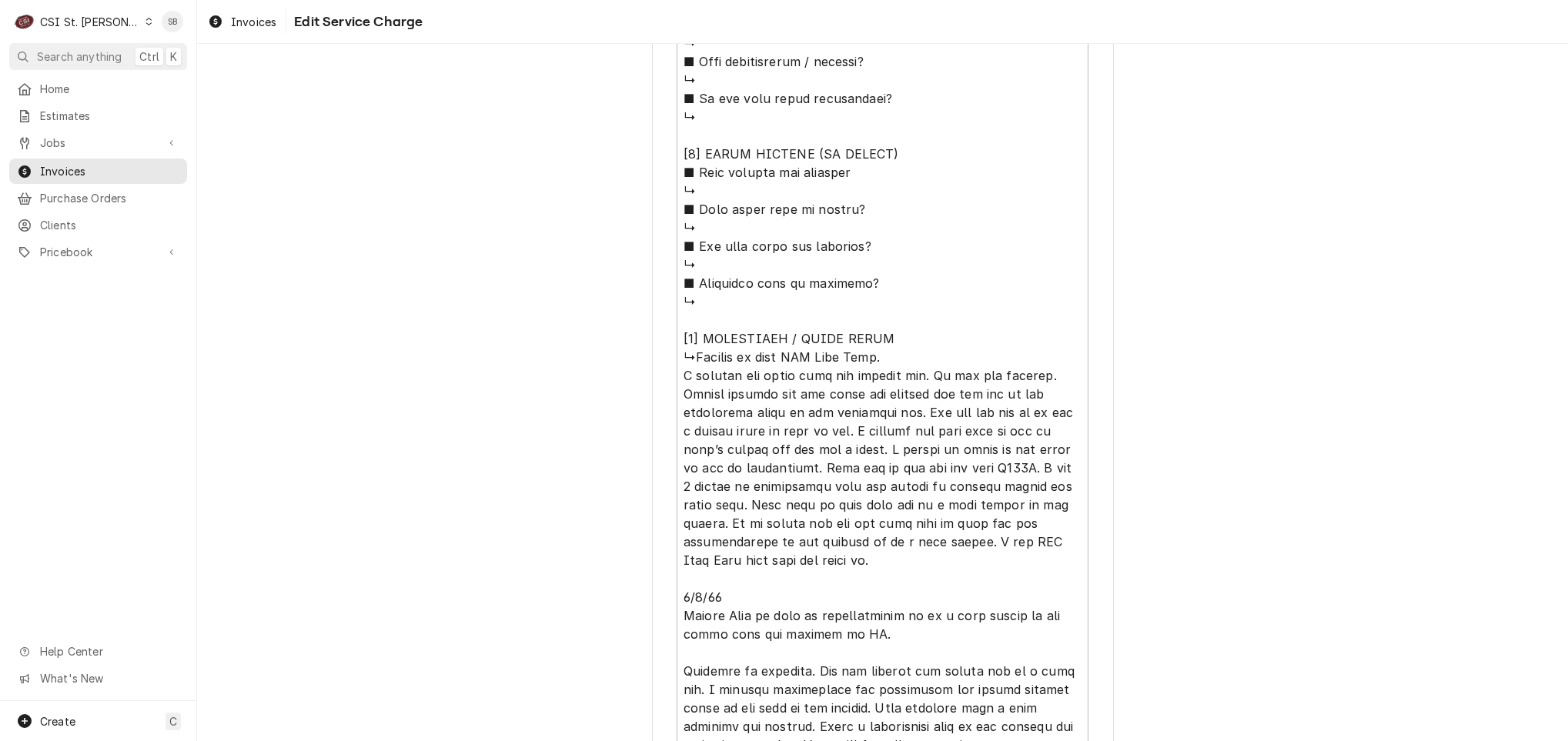
scroll to position [1402, 0]
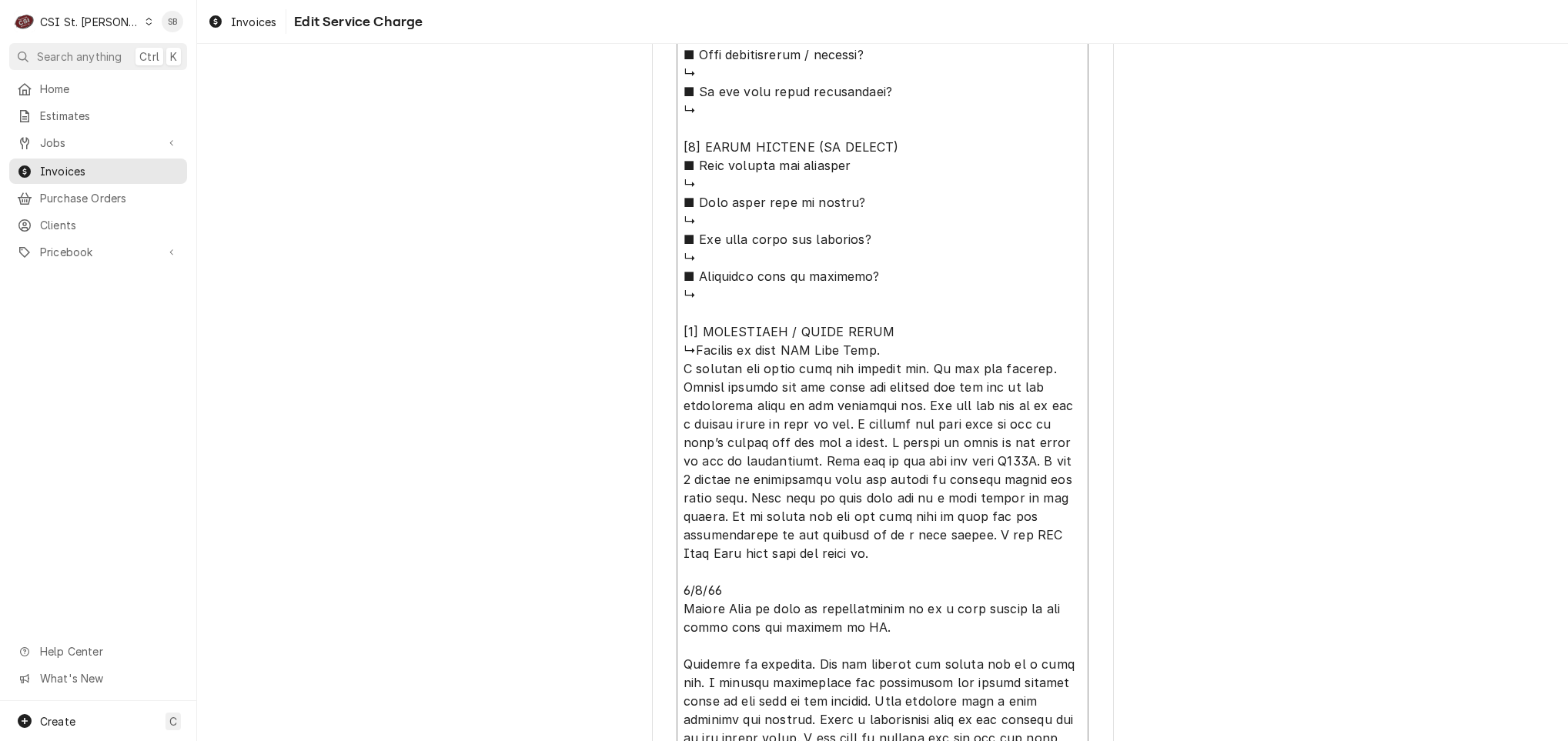
click at [677, 369] on textarea "Service Summary ( optional )" at bounding box center [883, 64] width 412 height 1455
type textarea "x"
type textarea "⚠️ LORE IPSUMDOLORSI ⚠️ ✪ Ametcons adi elitsedd eiusmodt ✪ Incidid utlabore etd…"
type textarea "x"
type textarea "⚠️ LORE IPSUMDOLORSI ⚠️ ✪ Ametcons adi elitsedd eiusmodt ✪ Incidid utlabore etd…"
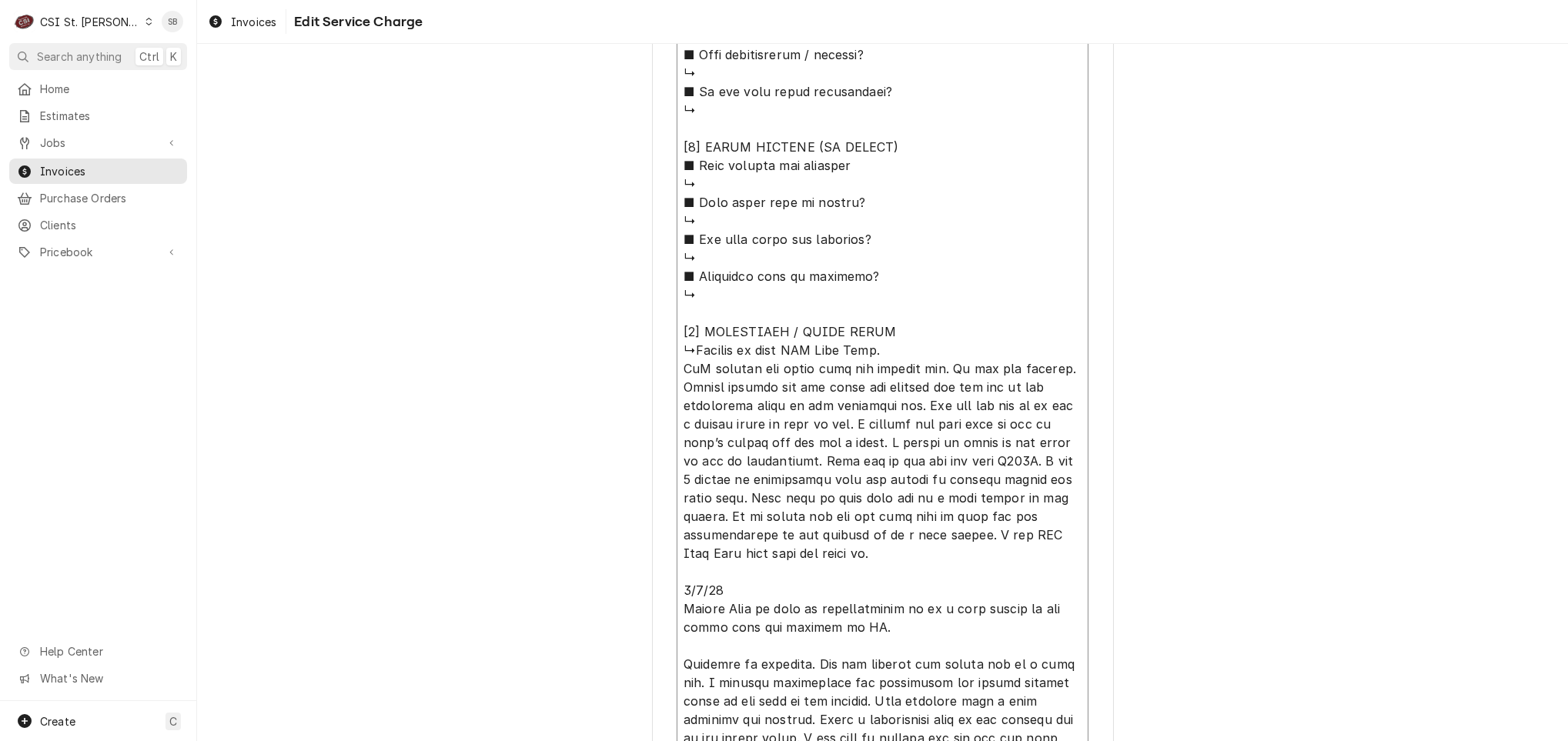
type textarea "x"
type textarea "⚠️ LORE IPSUMDOLORSI ⚠️ ✪ Ametcons adi elitsedd eiusmodt ✪ Incidid utlabore etd…"
type textarea "x"
type textarea "⚠️ LORE IPSUMDOLORSI ⚠️ ✪ Ametcons adi elitsedd eiusmodt ✪ Incidid utlabore etd…"
type textarea "x"
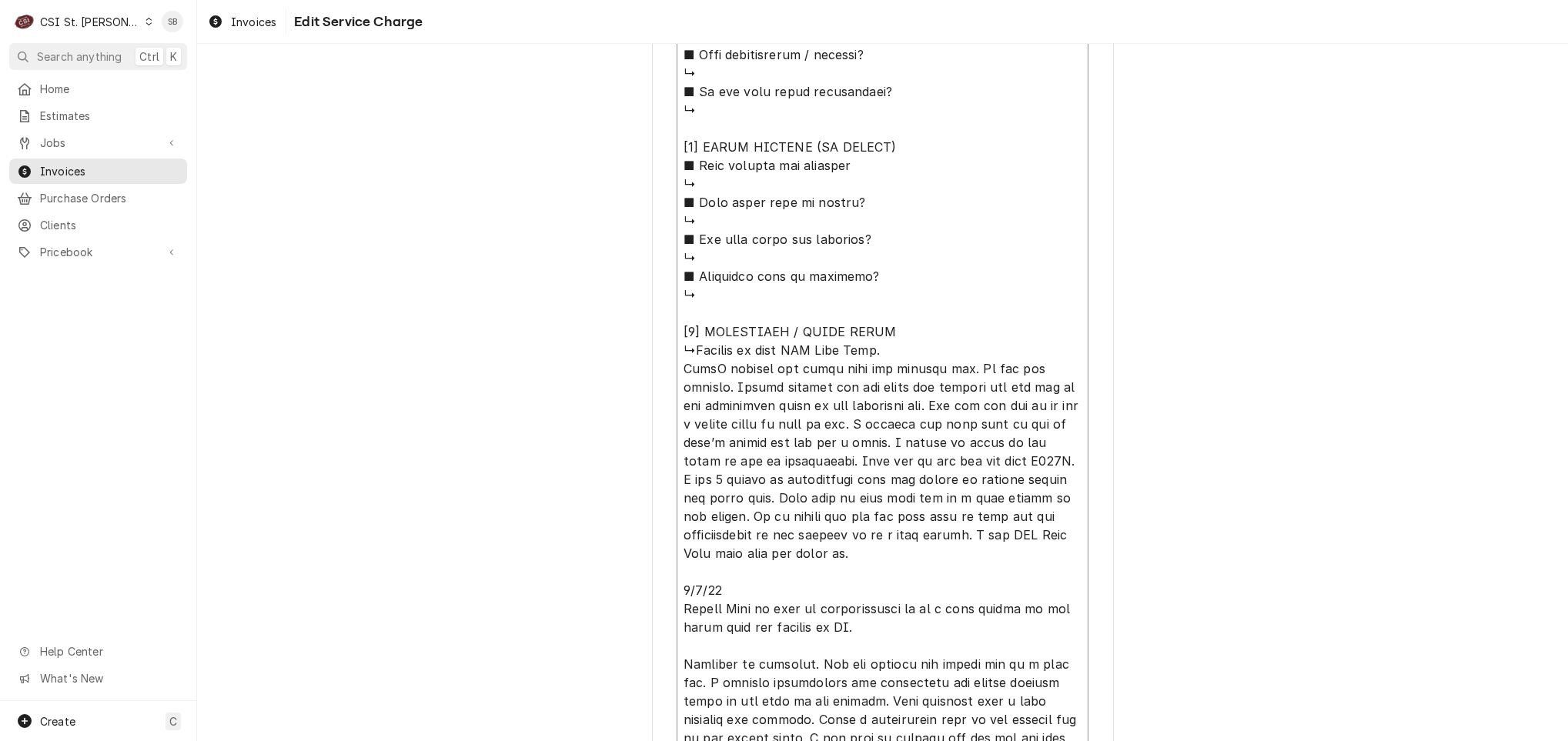
type textarea "⚠️ LORE IPSUMDOLORSI ⚠️ ✪ Ametcons adi elitsedd eiusmodt ✪ Incidid utlabore etd…"
type textarea "x"
type textarea "⚠️ LORE IPSUMDOLORSI ⚠️ ✪ Ametcons adi elitsedd eiusmodt ✪ Incidid utlabore etd…"
type textarea "x"
type textarea "⚠️ LORE IPSUMDOLORSI ⚠️ ✪ Ametcons adi elitsedd eiusmodt ✪ Incidid utlabore etd…"
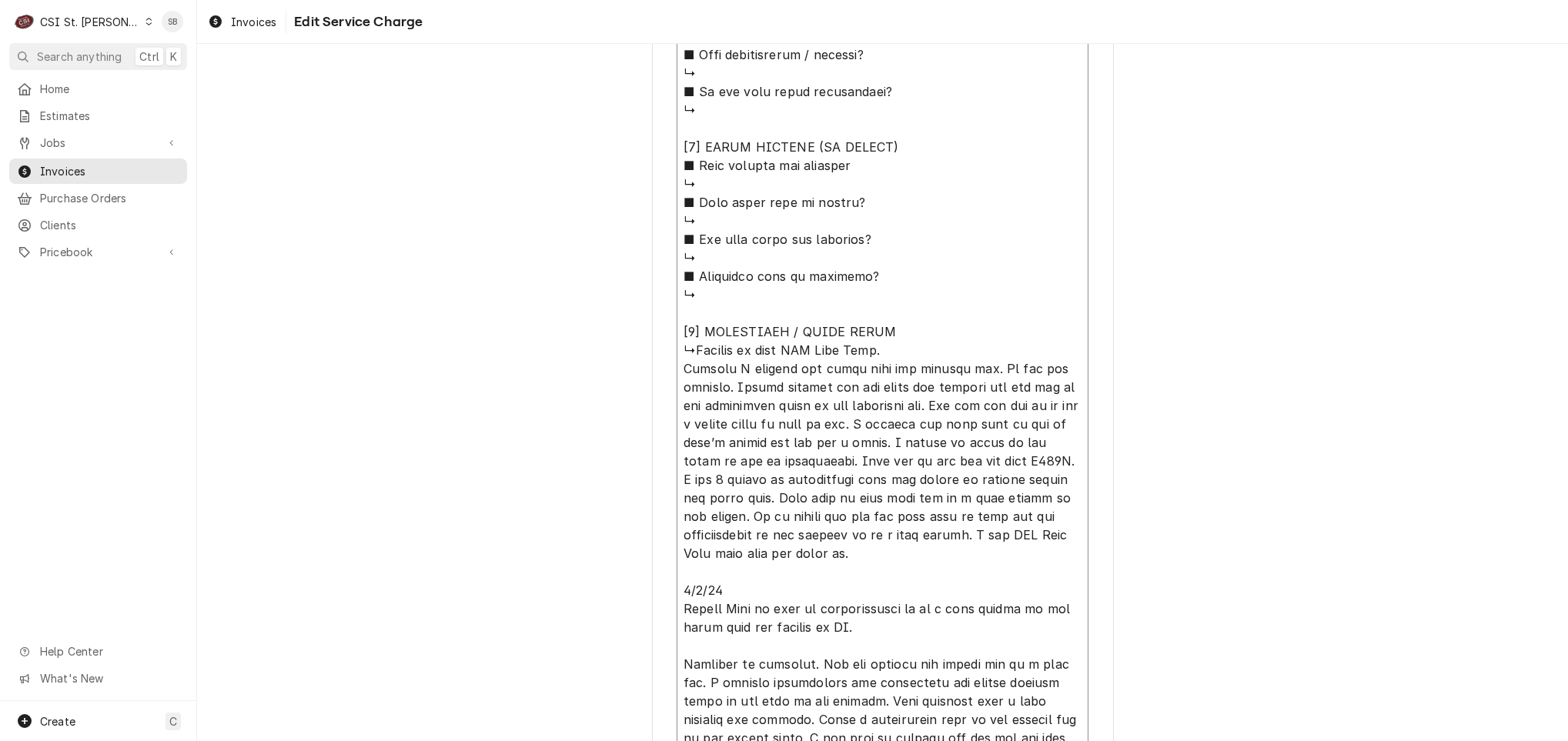
type textarea "x"
type textarea "⚠️ LORE IPSUMDOLORSI ⚠️ ✪ Ametcons adi elitsedd eiusmodt ✪ Incidid utlabore etd…"
type textarea "x"
type textarea "⚠️ LORE IPSUMDOLORSI ⚠️ ✪ Ametcons adi elitsedd eiusmodt ✪ Incidid utlabore etd…"
type textarea "x"
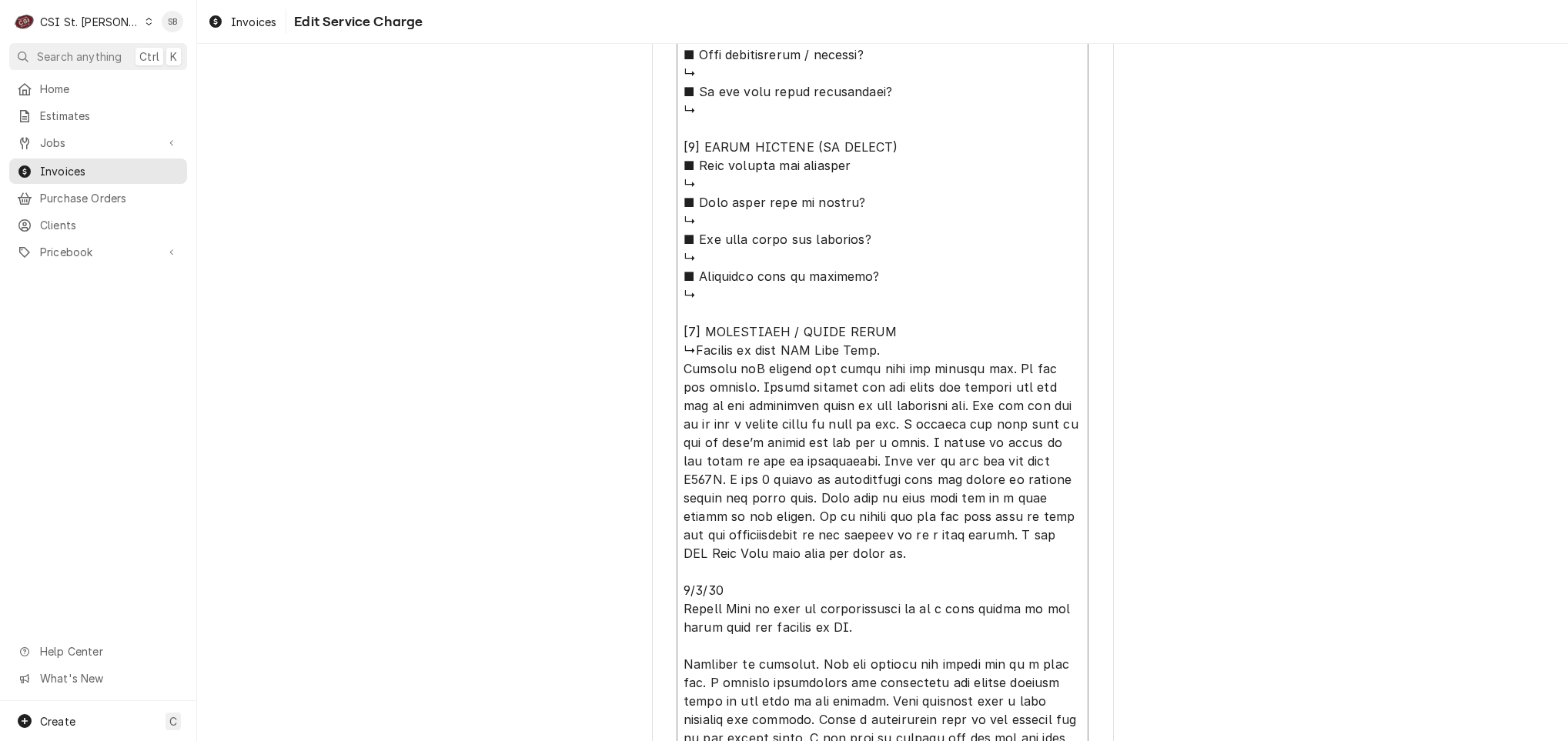
type textarea "⚠️ LORE IPSUMDOLORSI ⚠️ ✪ Ametcons adi elitsedd eiusmodt ✪ Incidid utlabore etd…"
type textarea "x"
type textarea "⚠️ LORE IPSUMDOLORSI ⚠️ ✪ Ametcons adi elitsedd eiusmodt ✪ Incidid utlabore etd…"
type textarea "x"
type textarea "⚠️ LORE IPSUMDOLORSI ⚠️ ✪ Ametcons adi elitsedd eiusmodt ✪ Incidid utlabore etd…"
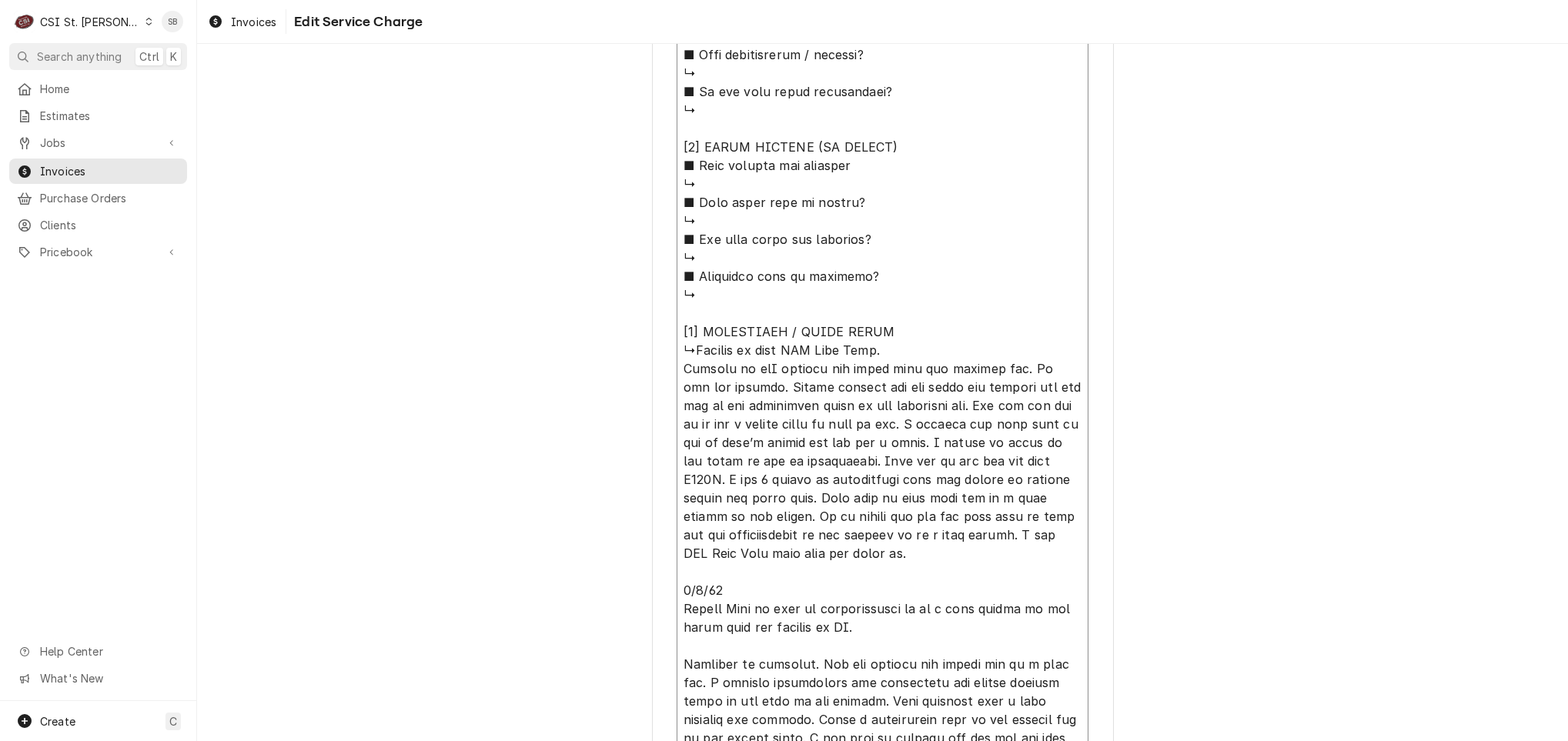
type textarea "x"
type textarea "⚠️ LORE IPSUMDOLORSI ⚠️ ✪ Ametcons adi elitsedd eiusmodt ✪ Incidid utlabore etd…"
type textarea "x"
type textarea "⚠️ LORE IPSUMDOLORSI ⚠️ ✪ Ametcons adi elitsedd eiusmodt ✪ Incidid utlabore etd…"
type textarea "x"
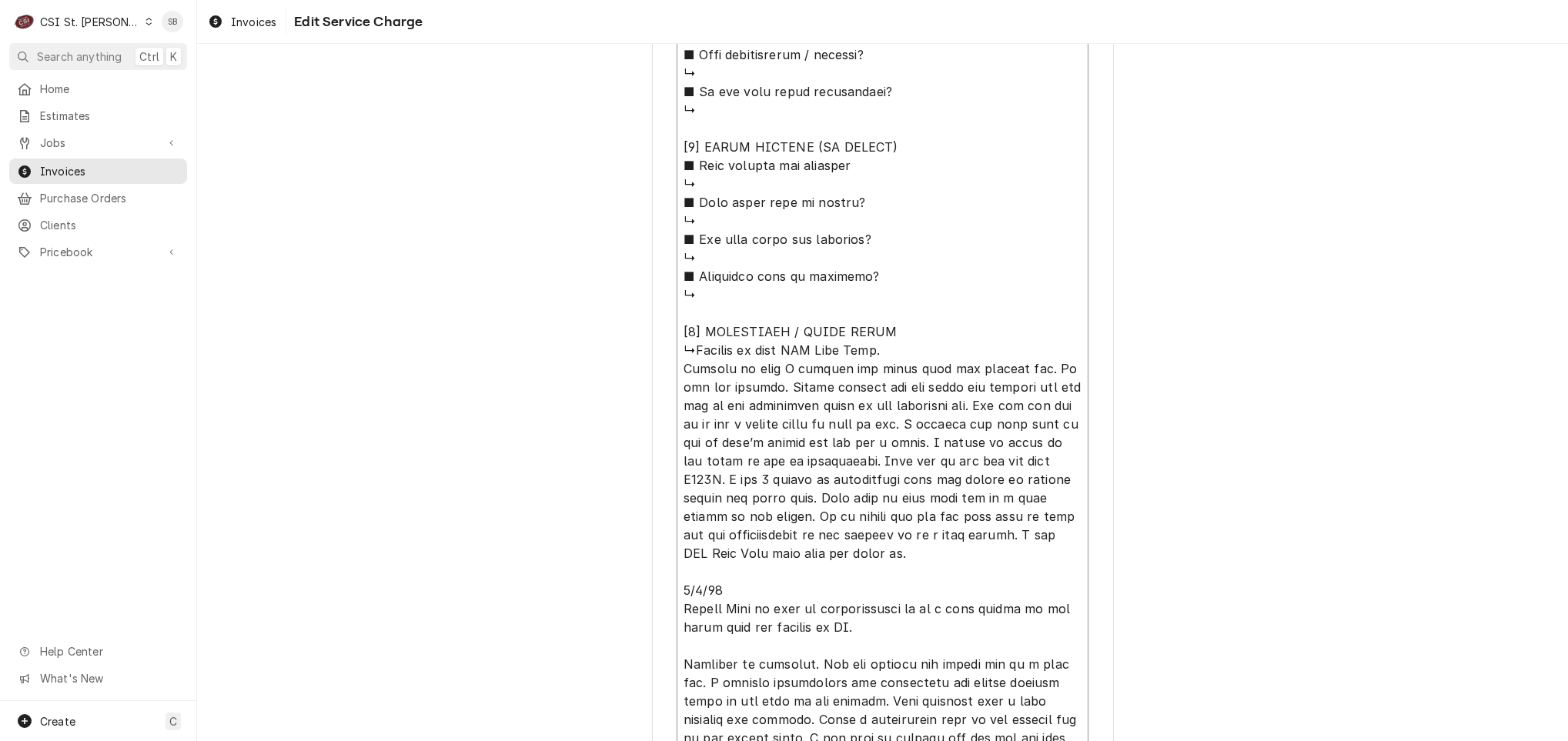
type textarea "⚠️ LORE IPSUMDOLORSI ⚠️ ✪ Ametcons adi elitsedd eiusmodt ✪ Incidid utlabore etd…"
type textarea "x"
type textarea "⚠️ LORE IPSUMDOLORSI ⚠️ ✪ Ametcons adi elitsedd eiusmodt ✪ Incidid utlabore etd…"
type textarea "x"
type textarea "⚠️ LORE IPSUMDOLORSI ⚠️ ✪ Ametcons adi elitsedd eiusmodt ✪ Incidid utlabore etd…"
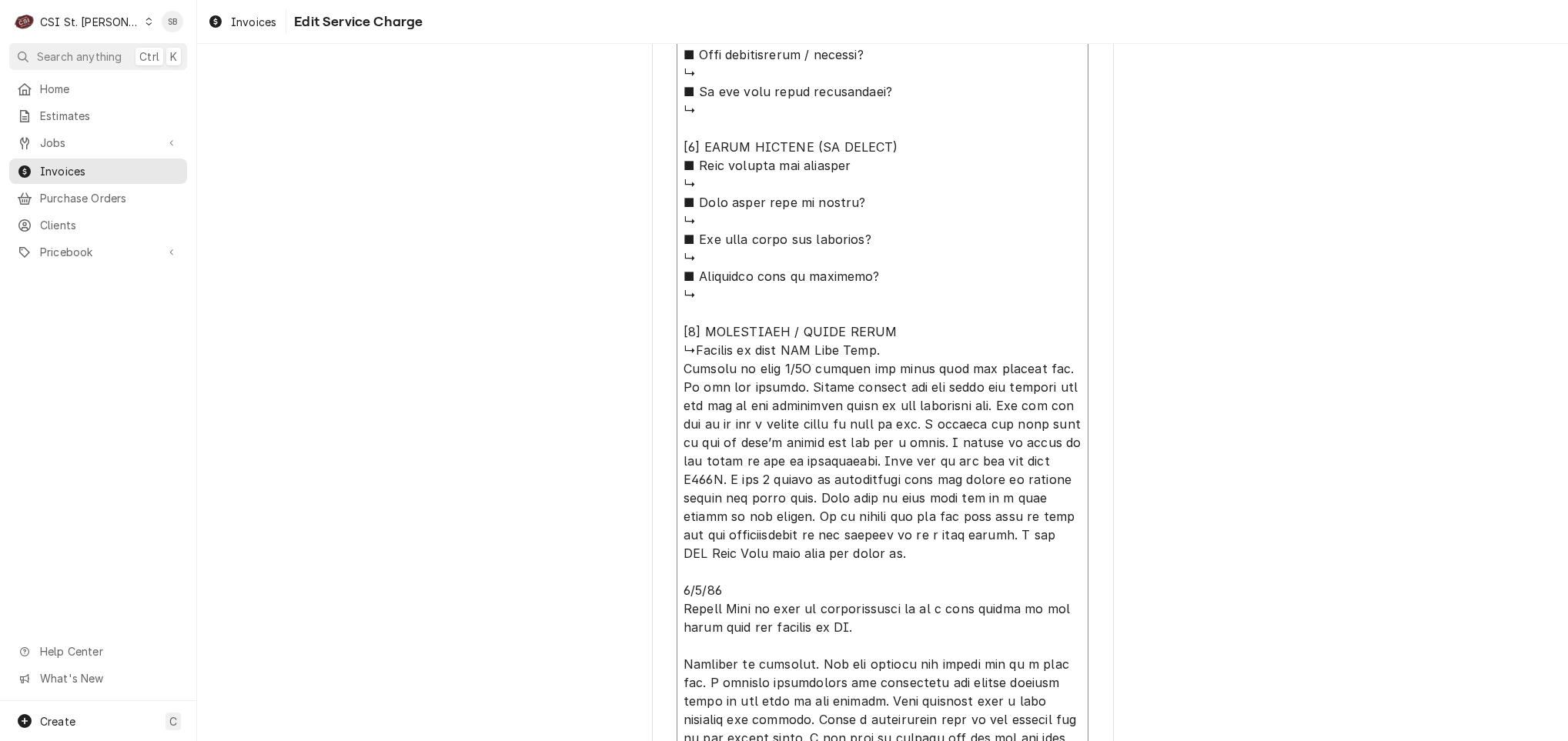
type textarea "x"
type textarea "⚠️ LORE IPSUMDOLORSI ⚠️ ✪ Ametcons adi elitsedd eiusmodt ✪ Incidid utlabore etd…"
type textarea "x"
type textarea "⚠️ LORE IPSUMDOLORSI ⚠️ ✪ Ametcons adi elitsedd eiusmodt ✪ Incidid utlabore etd…"
type textarea "x"
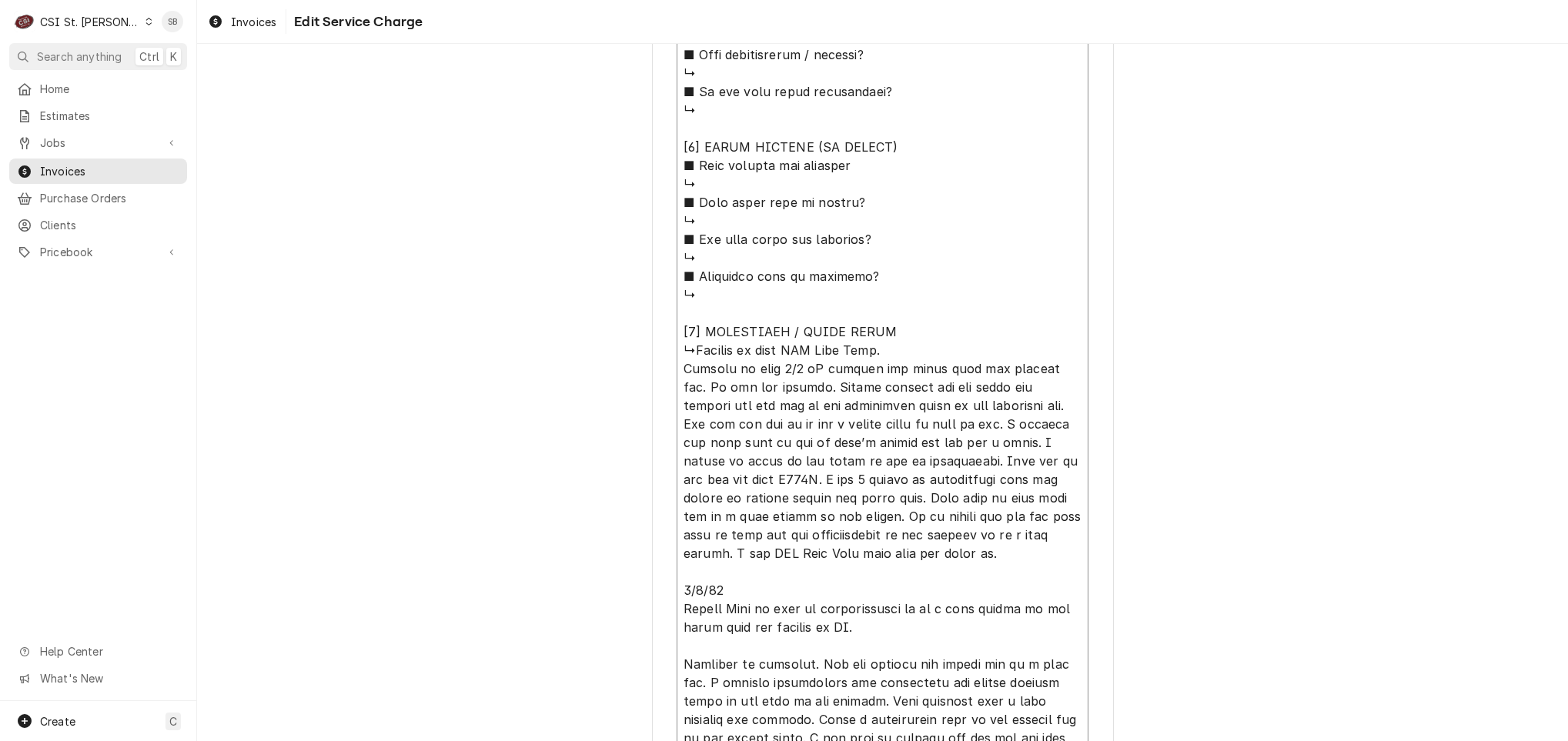
type textarea "⚠️ LORE IPSUMDOLORSI ⚠️ ✪ Ametcons adi elitsedd eiusmodt ✪ Incidid utlabore etd…"
type textarea "x"
type textarea "⚠️ LORE IPSUMDOLORSI ⚠️ ✪ Ametcons adi elitsedd eiusmodt ✪ Incidid utlabore etd…"
type textarea "x"
type textarea "⚠️ LORE IPSUMDOLORSI ⚠️ ✪ Ametcons adi elitsedd eiusmodt ✪ Incidid utlabore etd…"
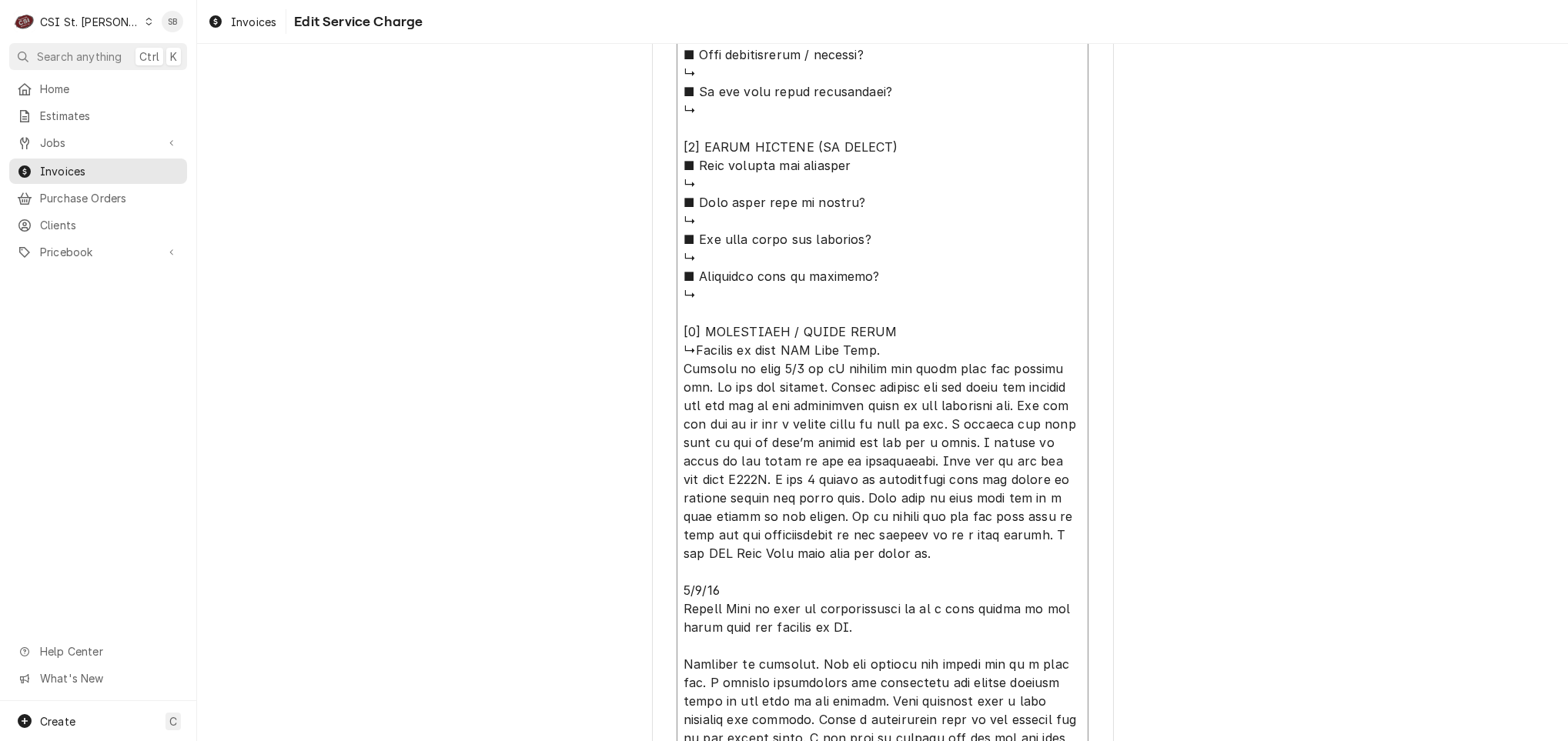
type textarea "x"
type textarea "⚠️ LORE IPSUMDOLORSI ⚠️ ✪ Ametcons adi elitsedd eiusmodt ✪ Incidid utlabore etd…"
type textarea "x"
type textarea "⚠️ LORE IPSUMDOLORSI ⚠️ ✪ Ametcons adi elitsedd eiusmodt ✪ Incidid utlabore etd…"
type textarea "x"
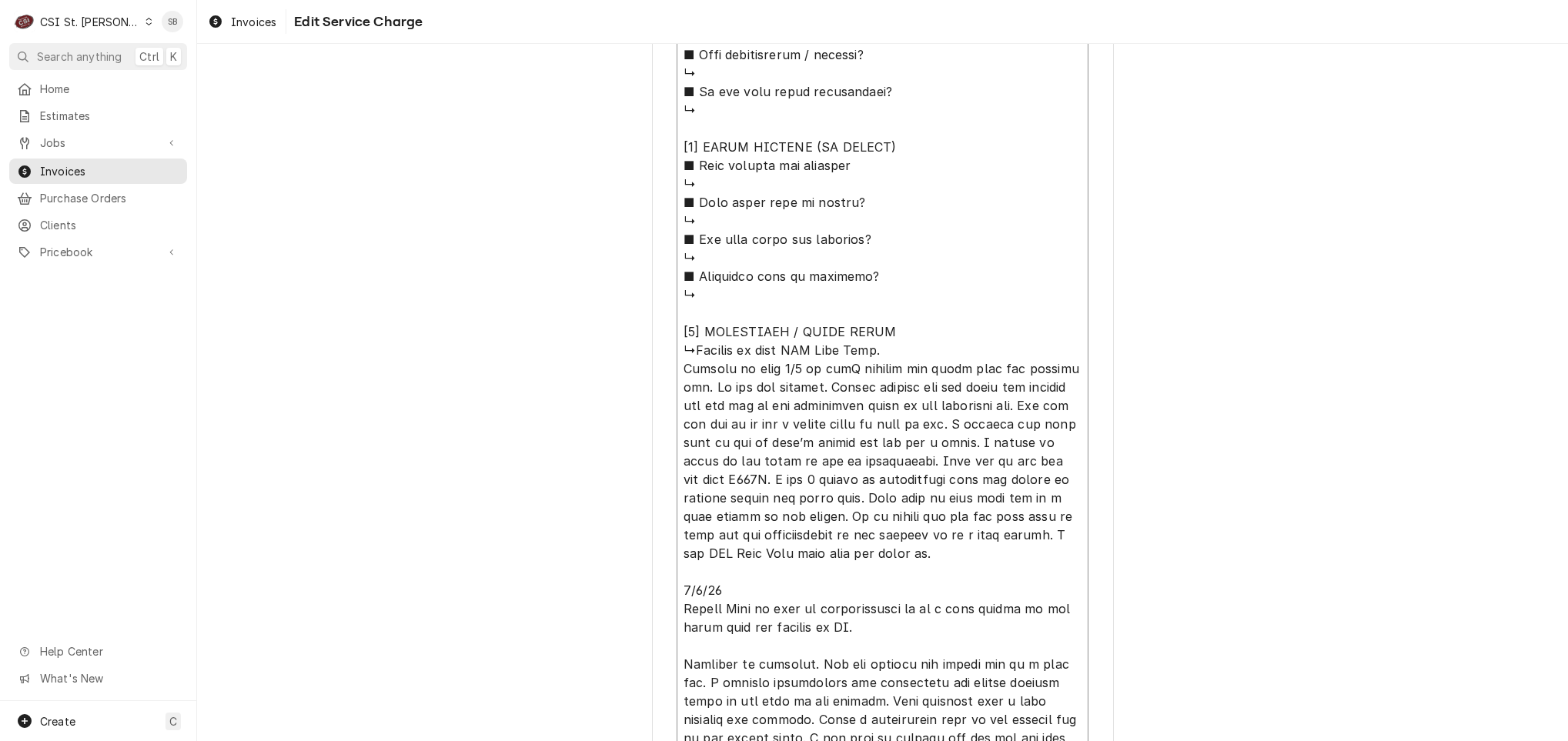
type textarea "⚠️ LORE IPSUMDOLORSI ⚠️ ✪ Ametcons adi elitsedd eiusmodt ✪ Incidid utlabore etd…"
type textarea "x"
type textarea "⚠️ LORE IPSUMDOLORSI ⚠️ ✪ Ametcons adi elitsedd eiusmodt ✪ Incidid utlabore etd…"
type textarea "x"
type textarea "⚠️ LORE IPSUMDOLORSI ⚠️ ✪ Ametcons adi elitsedd eiusmodt ✪ Incidid utlabore etd…"
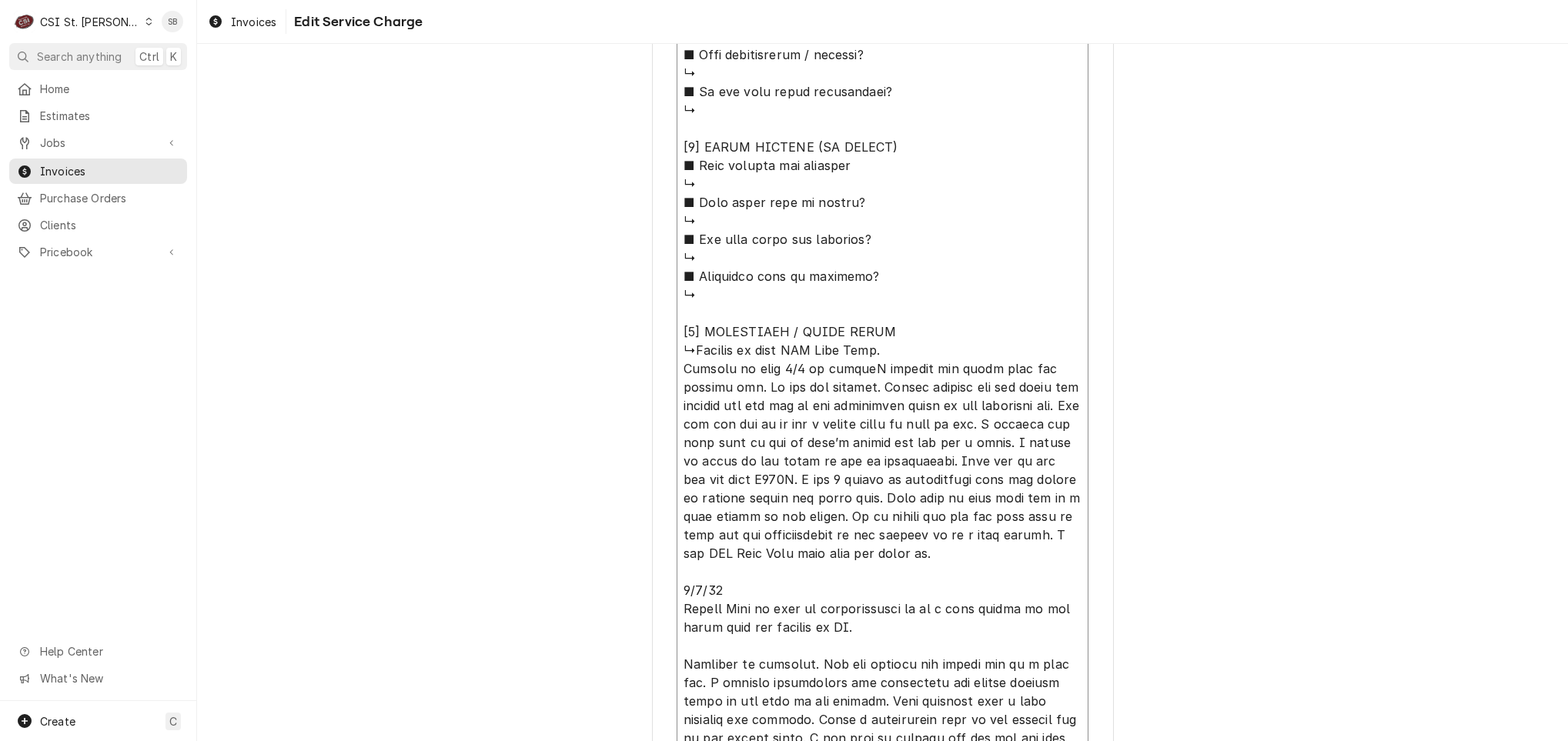
type textarea "x"
type textarea "⚠️ LORE IPSUMDOLORSI ⚠️ ✪ Ametcons adi elitsedd eiusmodt ✪ Incidid utlabore etd…"
type textarea "x"
type textarea "⚠️ LORE IPSUMDOLORSI ⚠️ ✪ Ametcons adi elitsedd eiusmodt ✪ Incidid utlabore etd…"
type textarea "x"
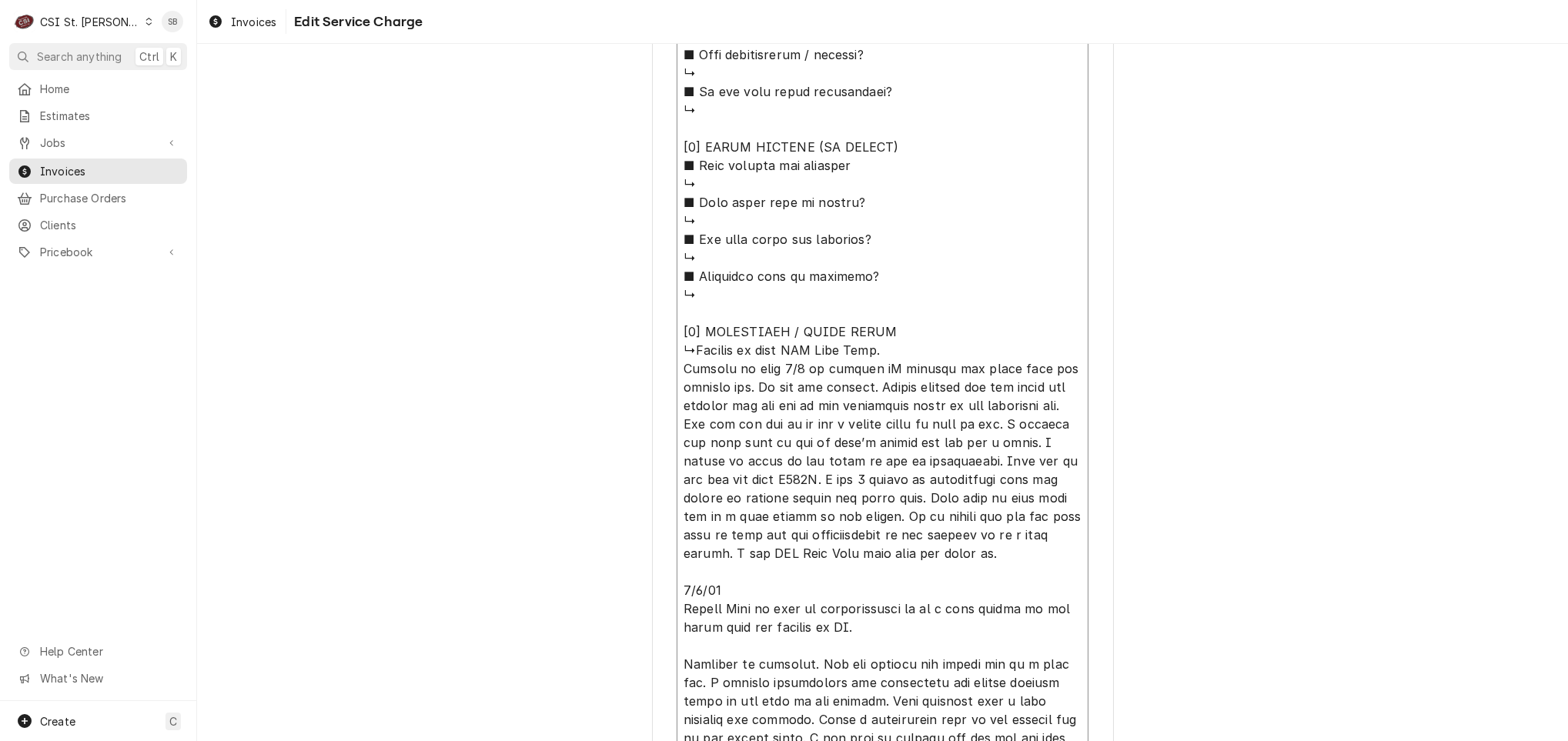
type textarea "⚠️ LORE IPSUMDOLORSI ⚠️ ✪ Ametcons adi elitsedd eiusmodt ✪ Incidid utlabore etd…"
type textarea "x"
type textarea "⚠️ LORE IPSUMDOLORSI ⚠️ ✪ Ametcons adi elitsedd eiusmodt ✪ Incidid utlabore etd…"
type textarea "x"
type textarea "⚠️ LORE IPSUMDOLORSI ⚠️ ✪ Ametcons adi elitsedd eiusmodt ✪ Incidid utlabore etd…"
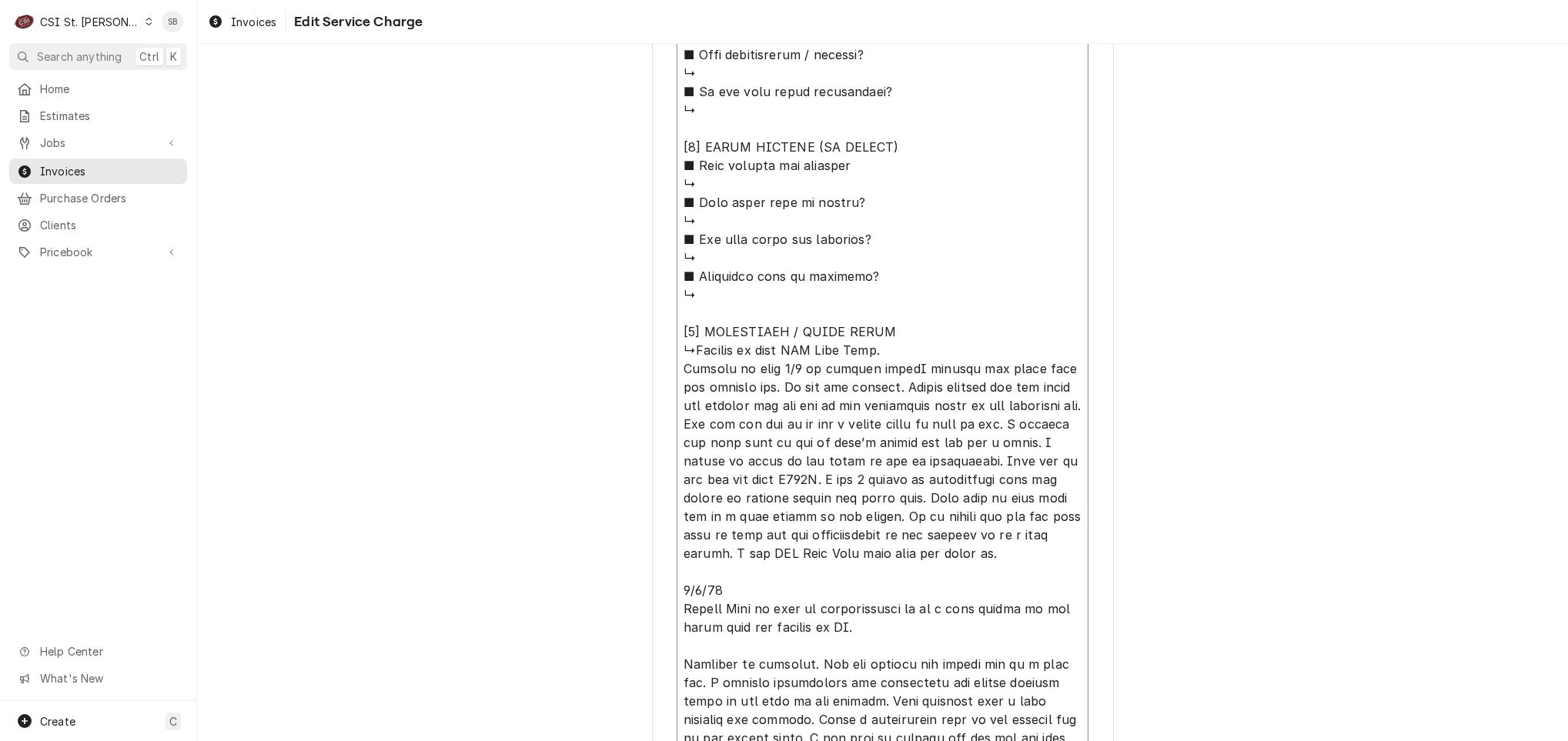
type textarea "x"
type textarea "⚠️ LORE IPSUMDOLORSI ⚠️ ✪ Ametcons adi elitsedd eiusmodt ✪ Incidid utlabore etd…"
type textarea "x"
type textarea "⚠️ LORE IPSUMDOLORSI ⚠️ ✪ Ametcons adi elitsedd eiusmodt ✪ Incidid utlabore etd…"
type textarea "x"
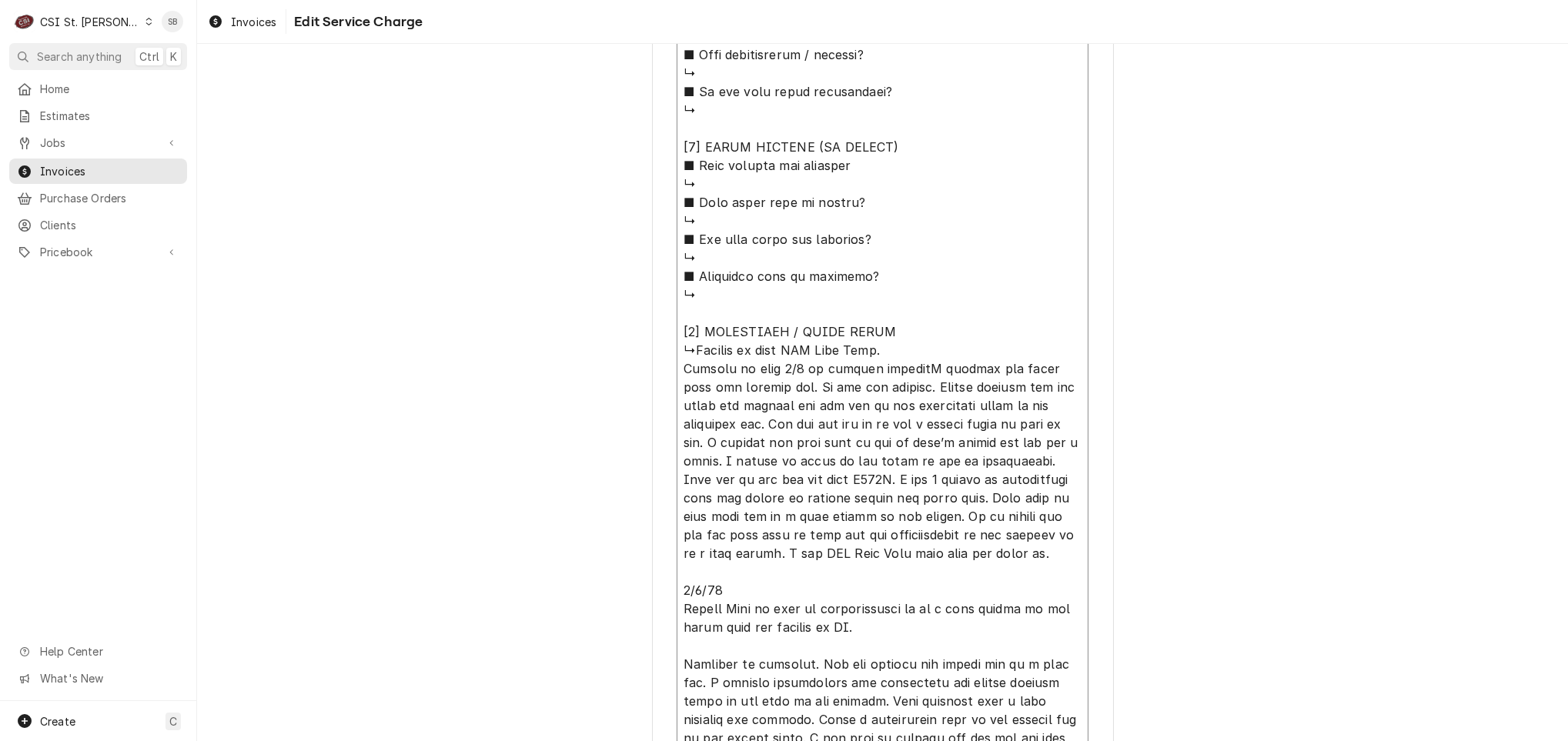
type textarea "⚠️ LORE IPSUMDOLORSI ⚠️ ✪ Ametcons adi elitsedd eiusmodt ✪ Incidid utlabore etd…"
type textarea "x"
type textarea "⚠️ LORE IPSUMDOLORSI ⚠️ ✪ Ametcons adi elitsedd eiusmodt ✪ Incidid utlabore etd…"
type textarea "x"
type textarea "⚠️ LORE IPSUMDOLORSI ⚠️ ✪ Ametcons adi elitsedd eiusmodt ✪ Incidid utlabore etd…"
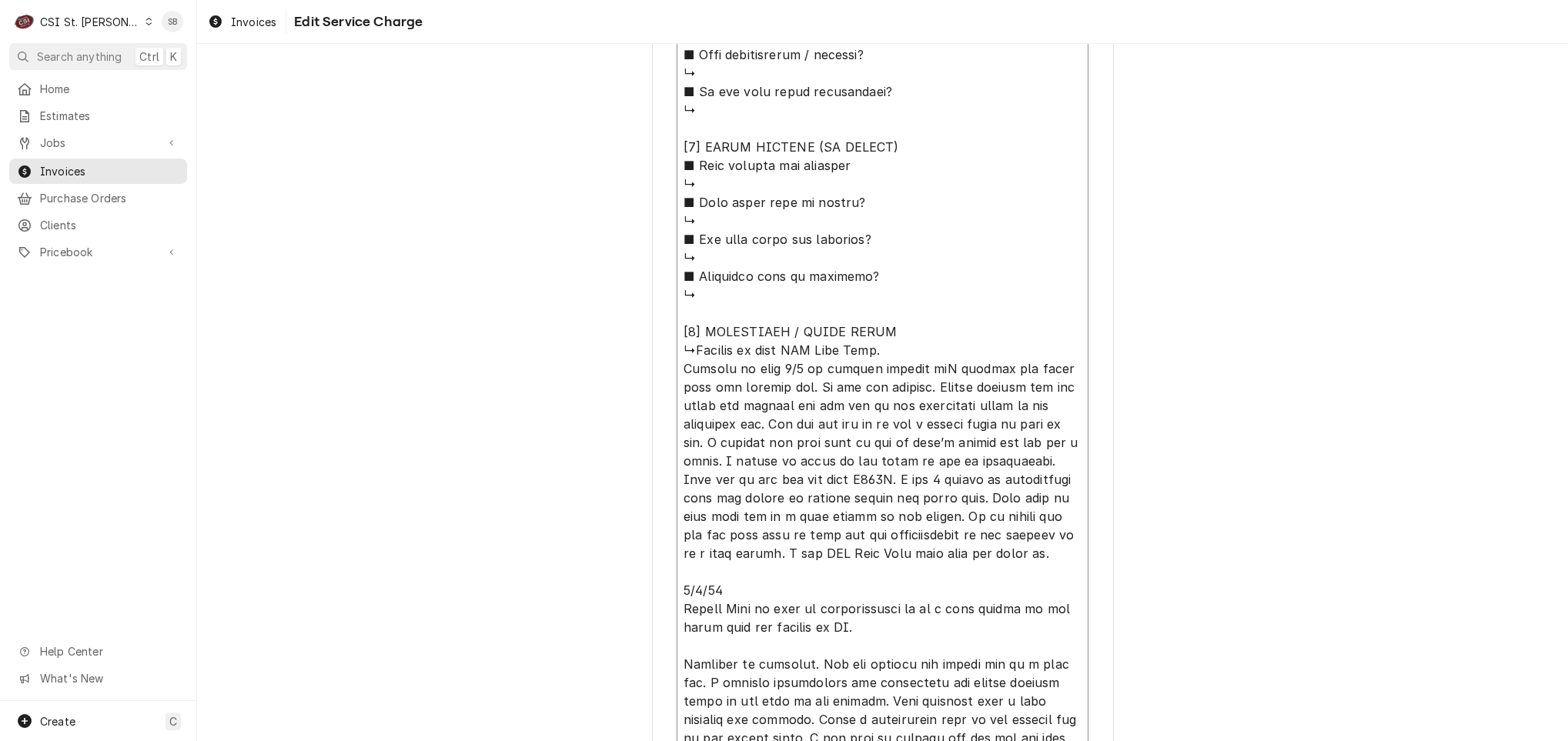
type textarea "x"
type textarea "⚠️ LORE IPSUMDOLORSI ⚠️ ✪ Ametcons adi elitsedd eiusmodt ✪ Incidid utlabore etd…"
paste textarea "DINING ROOM / Beverage Equipment / Ice Machine "Equip:" RIGHT "Tag ID"113402, "…"
type textarea "x"
type textarea "⚠️ LORE IPSUMDOLORSI ⚠️ ✪ Ametcons adi elitsedd eiusmodt ✪ Incidid utlabore etd…"
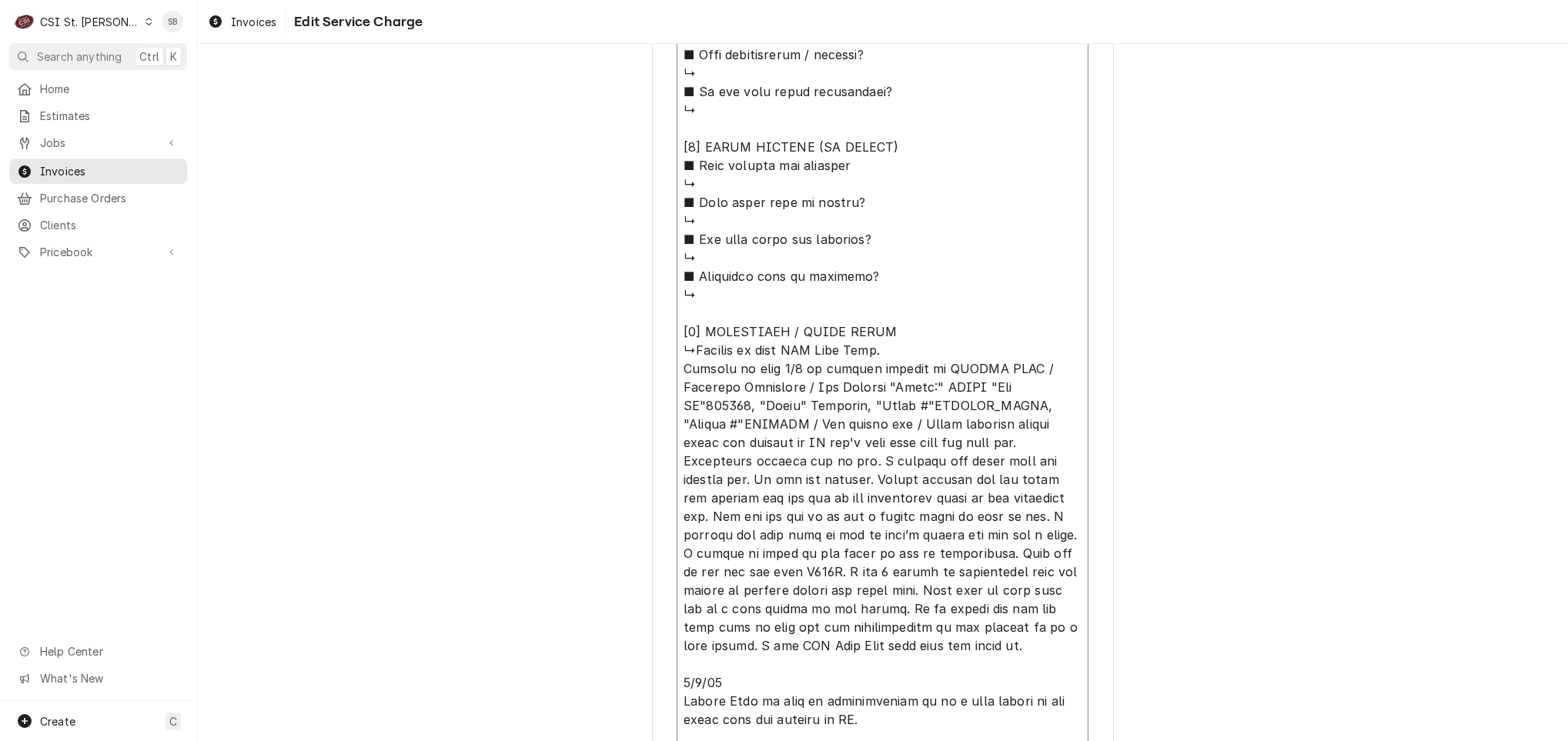
type textarea "x"
type textarea "⚠️ LORE IPSUMDOLORSI ⚠️ ✪ Ametcons adi elitsedd eiusmodt ✪ Incidid utlabore etd…"
type textarea "x"
type textarea "⚠️ LORE IPSUMDOLORSI ⚠️ ✪ Ametcons adi elitsedd eiusmodt ✪ Incidid utlabore etd…"
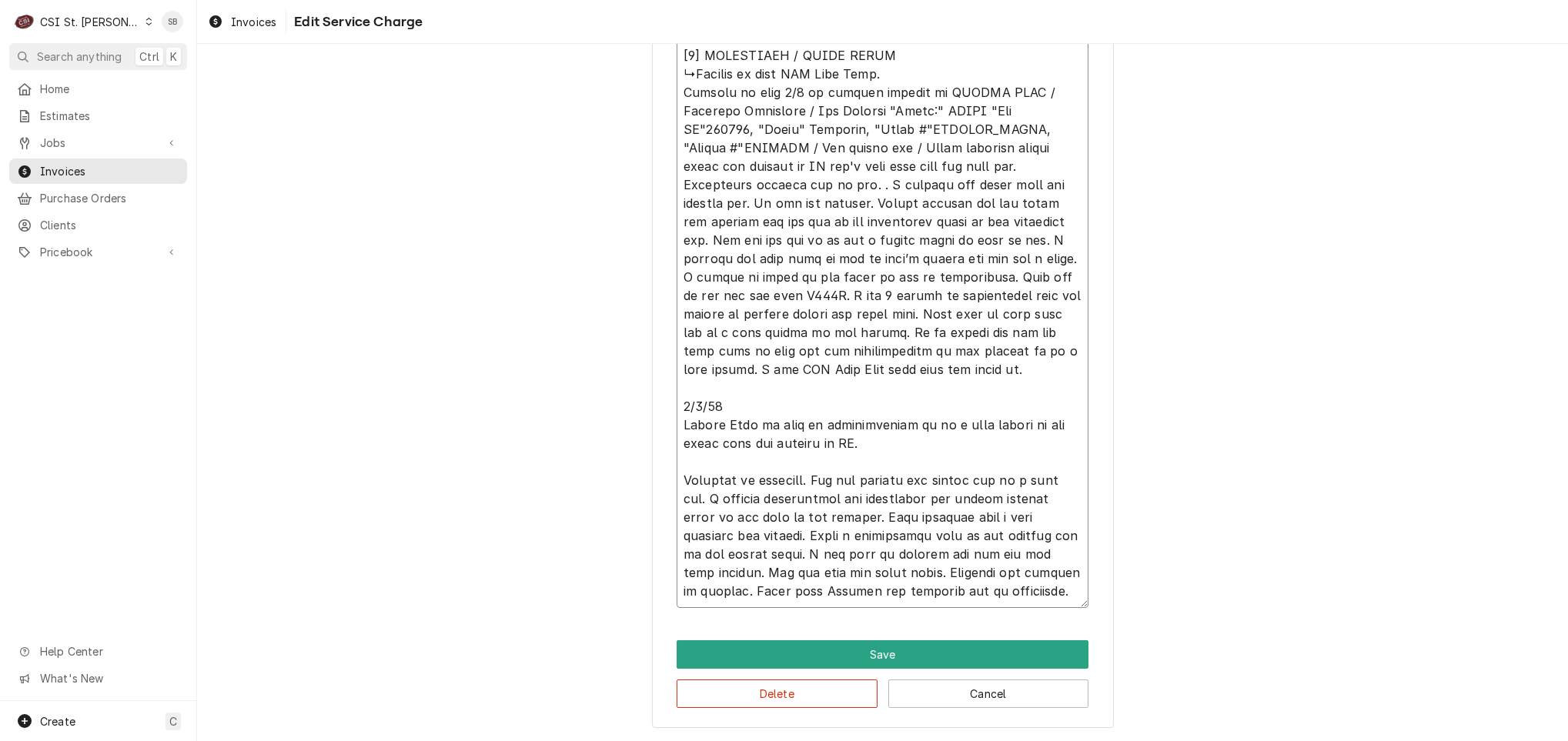
type textarea "x"
type textarea "⚠️ 𝗙𝗢𝗥𝗠 𝗜𝗡𝗦𝗧𝗥𝗨𝗖𝗧𝗜𝗢𝗡𝗦 ⚠️ ✪ 𝗖𝗼𝗺𝗽𝗹𝗲𝘁𝗲 𝗮𝗹𝗹 𝗿𝗲𝗹𝗲𝘃𝗮𝗻𝘁 𝘀𝗲𝗰𝘁𝗶𝗼𝗻𝘀 ✪ 𝗣𝗿𝗼𝘃𝗶𝗱𝗲 𝗱𝗲𝘁𝗮𝗶𝗹𝗲𝗱 𝗮𝗻𝘀…"
type textarea "x"
type textarea "⚠️ 𝗙𝗢𝗥𝗠 𝗜𝗡𝗦𝗧𝗥𝗨𝗖𝗧𝗜𝗢𝗡𝗦 ⚠️ ✪ 𝗖𝗼𝗺𝗽𝗹𝗲𝘁𝗲 𝗮𝗹𝗹 𝗿𝗲𝗹𝗲𝘃𝗮𝗻𝘁 𝘀𝗲𝗰𝘁𝗶𝗼𝗻𝘀 ✪ 𝗣𝗿𝗼𝘃𝗶𝗱𝗲 𝗱𝗲𝘁𝗮𝗶𝗹𝗲𝗱 𝗮𝗻𝘀…"
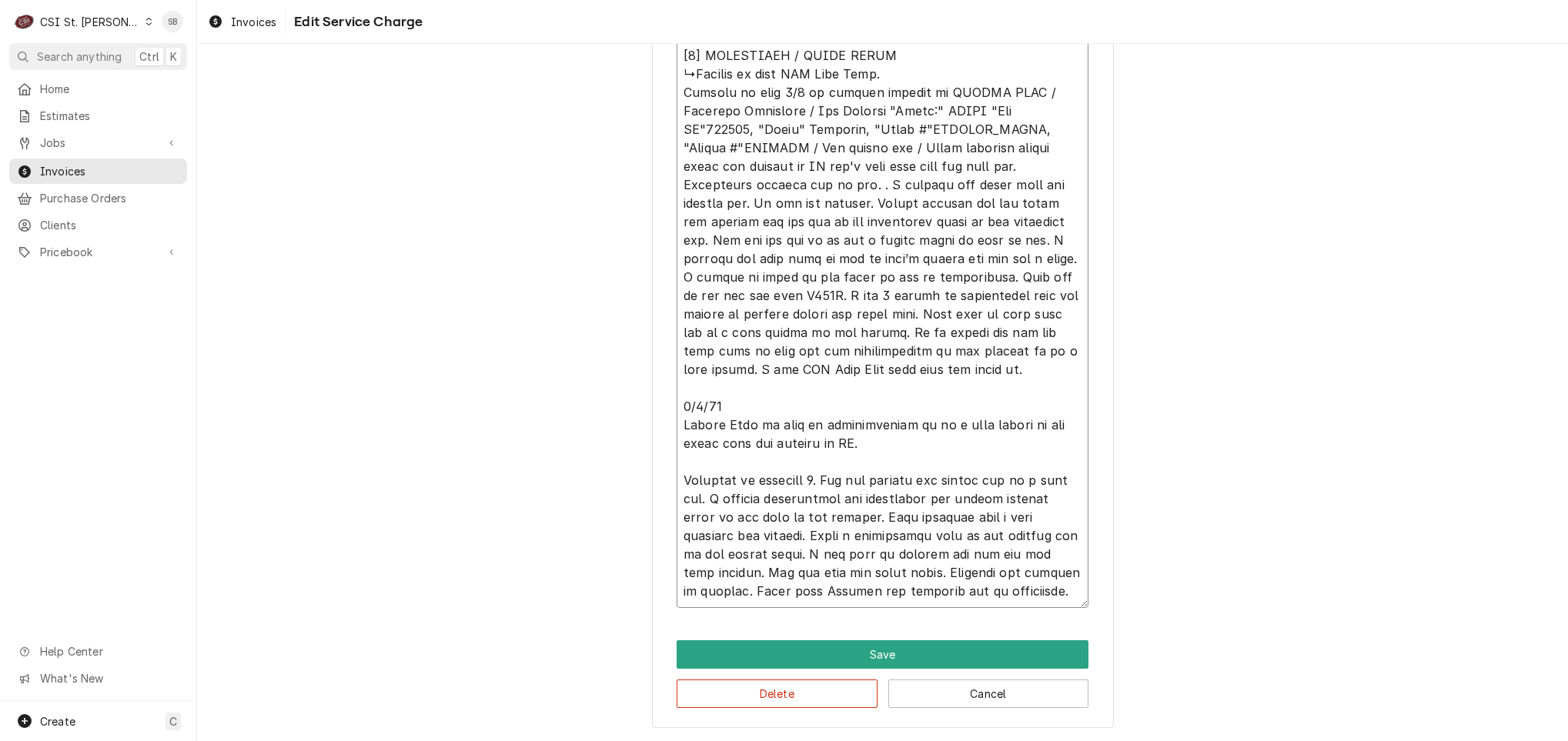
type textarea "x"
type textarea "⚠️ 𝗙𝗢𝗥𝗠 𝗜𝗡𝗦𝗧𝗥𝗨𝗖𝗧𝗜𝗢𝗡𝗦 ⚠️ ✪ 𝗖𝗼𝗺𝗽𝗹𝗲𝘁𝗲 𝗮𝗹𝗹 𝗿𝗲𝗹𝗲𝘃𝗮𝗻𝘁 𝘀𝗲𝗰𝘁𝗶𝗼𝗻𝘀 ✪ 𝗣𝗿𝗼𝘃𝗶𝗱𝗲 𝗱𝗲𝘁𝗮𝗶𝗹𝗲𝗱 𝗮𝗻𝘀…"
type textarea "x"
type textarea "⚠️ 𝗙𝗢𝗥𝗠 𝗜𝗡𝗦𝗧𝗥𝗨𝗖𝗧𝗜𝗢𝗡𝗦 ⚠️ ✪ 𝗖𝗼𝗺𝗽𝗹𝗲𝘁𝗲 𝗮𝗹𝗹 𝗿𝗲𝗹𝗲𝘃𝗮𝗻𝘁 𝘀𝗲𝗰𝘁𝗶𝗼𝗻𝘀 ✪ 𝗣𝗿𝗼𝘃𝗶𝗱𝗲 𝗱𝗲𝘁𝗮𝗶𝗹𝗲𝗱 𝗮𝗻𝘀…"
type textarea "x"
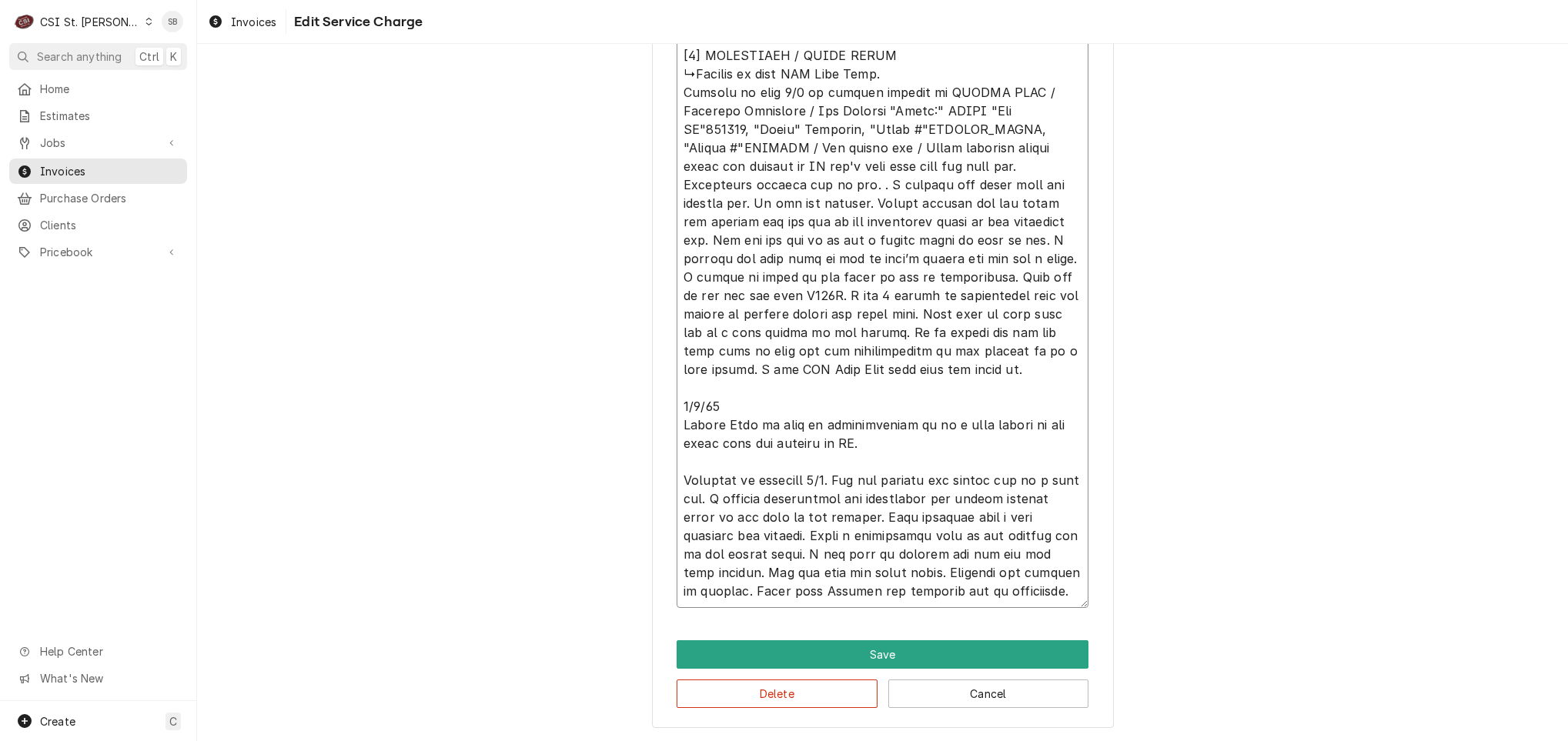
type textarea "⚠️ 𝗙𝗢𝗥𝗠 𝗜𝗡𝗦𝗧𝗥𝗨𝗖𝗧𝗜𝗢𝗡𝗦 ⚠️ ✪ 𝗖𝗼𝗺𝗽𝗹𝗲𝘁𝗲 𝗮𝗹𝗹 𝗿𝗲𝗹𝗲𝘃𝗮𝗻𝘁 𝘀𝗲𝗰𝘁𝗶𝗼𝗻𝘀 ✪ 𝗣𝗿𝗼𝘃𝗶𝗱𝗲 𝗱𝗲𝘁𝗮𝗶𝗹𝗲𝗱 𝗮𝗻𝘀…"
type textarea "x"
type textarea "⚠️ 𝗙𝗢𝗥𝗠 𝗜𝗡𝗦𝗧𝗥𝗨𝗖𝗧𝗜𝗢𝗡𝗦 ⚠️ ✪ 𝗖𝗼𝗺𝗽𝗹𝗲𝘁𝗲 𝗮𝗹𝗹 𝗿𝗲𝗹𝗲𝘃𝗮𝗻𝘁 𝘀𝗲𝗰𝘁𝗶𝗼𝗻𝘀 ✪ 𝗣𝗿𝗼𝘃𝗶𝗱𝗲 𝗱𝗲𝘁𝗮𝗶𝗹𝗲𝗱 𝗮𝗻𝘀…"
type textarea "x"
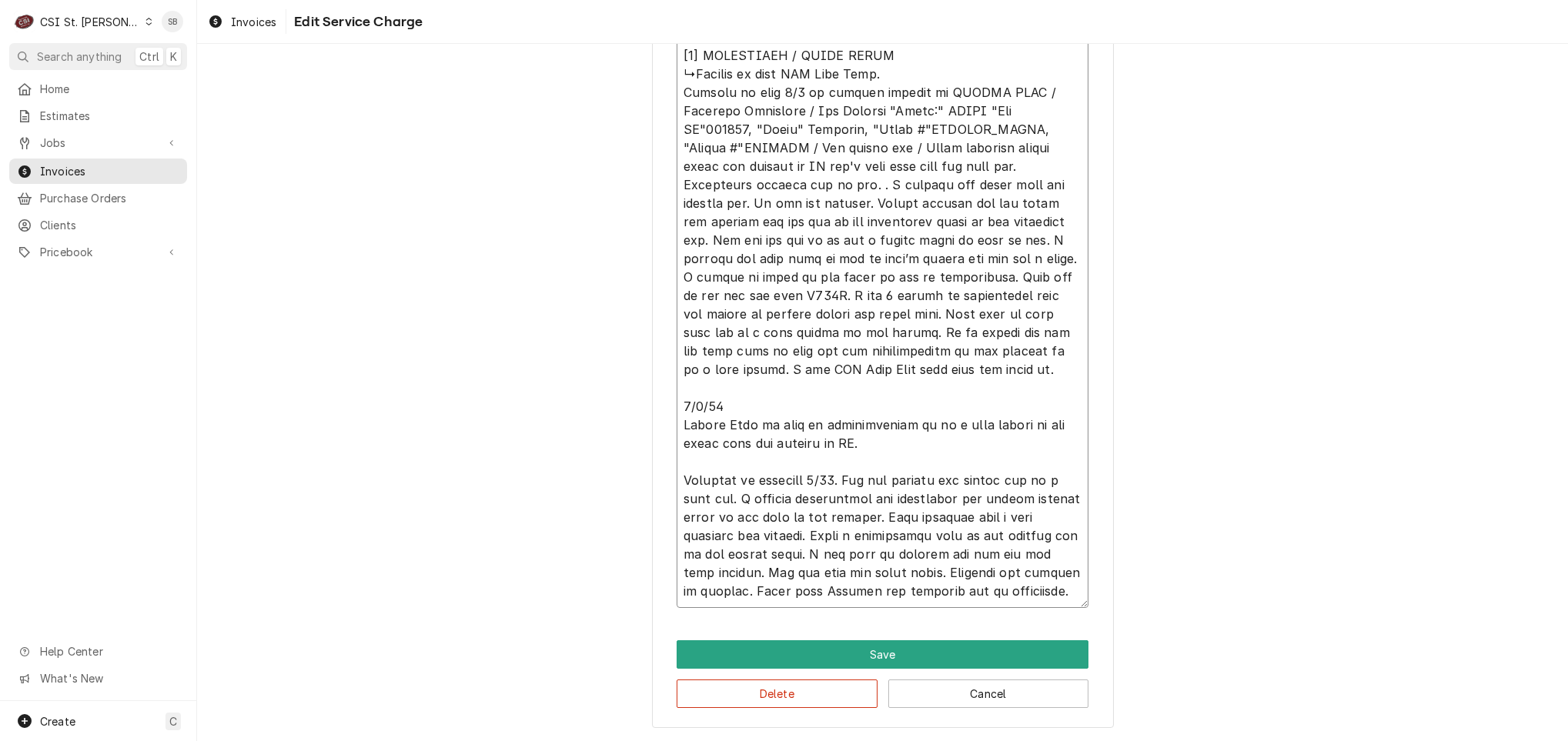
type textarea "⚠️ 𝗙𝗢𝗥𝗠 𝗜𝗡𝗦𝗧𝗥𝗨𝗖𝗧𝗜𝗢𝗡𝗦 ⚠️ ✪ 𝗖𝗼𝗺𝗽𝗹𝗲𝘁𝗲 𝗮𝗹𝗹 𝗿𝗲𝗹𝗲𝘃𝗮𝗻𝘁 𝘀𝗲𝗰𝘁𝗶𝗼𝗻𝘀 ✪ 𝗣𝗿𝗼𝘃𝗶𝗱𝗲 𝗱𝗲𝘁𝗮𝗶𝗹𝗲𝗱 𝗮𝗻𝘀…"
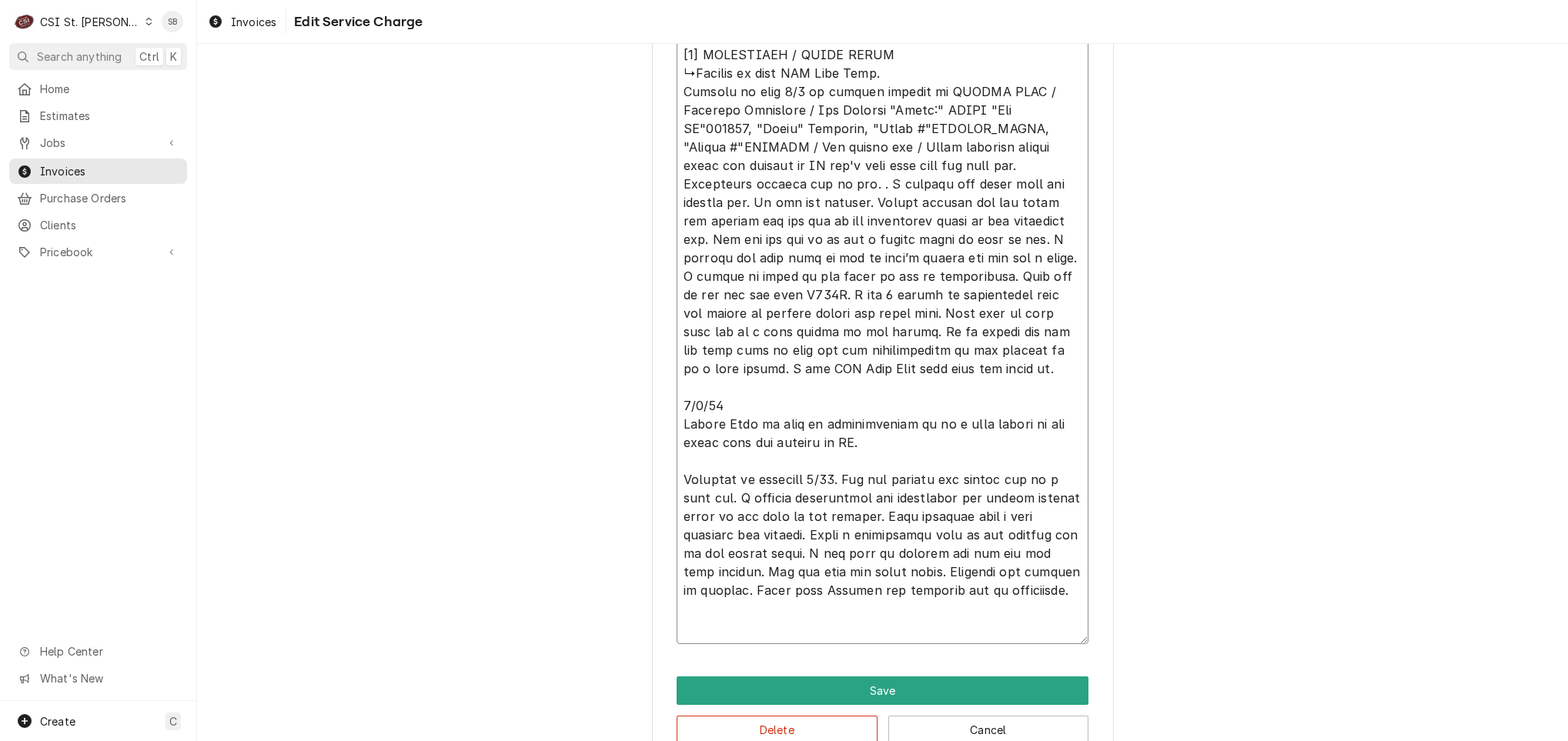
type textarea "x"
type textarea "⚠️ 𝗙𝗢𝗥𝗠 𝗜𝗡𝗦𝗧𝗥𝗨𝗖𝗧𝗜𝗢𝗡𝗦 ⚠️ ✪ 𝗖𝗼𝗺𝗽𝗹𝗲𝘁𝗲 𝗮𝗹𝗹 𝗿𝗲𝗹𝗲𝘃𝗮𝗻𝘁 𝘀𝗲𝗰𝘁𝗶𝗼𝗻𝘀 ✪ 𝗣𝗿𝗼𝘃𝗶𝗱𝗲 𝗱𝗲𝘁𝗮𝗶𝗹𝗲𝗱 𝗮𝗻𝘀…"
type textarea "x"
type textarea "⚠️ 𝗙𝗢𝗥𝗠 𝗜𝗡𝗦𝗧𝗥𝗨𝗖𝗧𝗜𝗢𝗡𝗦 ⚠️ ✪ 𝗖𝗼𝗺𝗽𝗹𝗲𝘁𝗲 𝗮𝗹𝗹 𝗿𝗲𝗹𝗲𝘃𝗮𝗻𝘁 𝘀𝗲𝗰𝘁𝗶𝗼𝗻𝘀 ✪ 𝗣𝗿𝗼𝘃𝗶𝗱𝗲 𝗱𝗲𝘁𝗮𝗶𝗹𝗲𝗱 𝗮𝗻𝘀…"
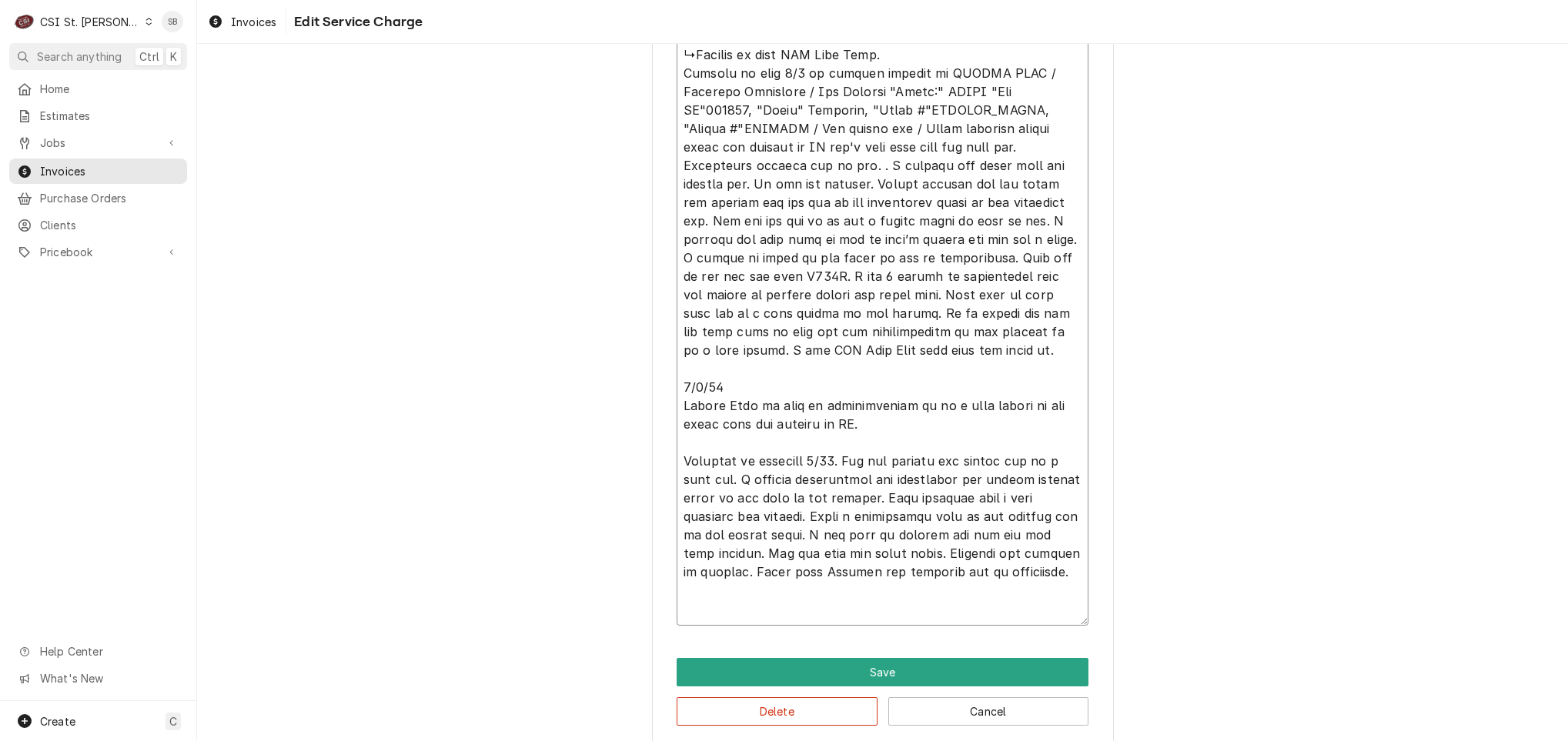
type textarea "x"
type textarea "⚠️ 𝗙𝗢𝗥𝗠 𝗜𝗡𝗦𝗧𝗥𝗨𝗖𝗧𝗜𝗢𝗡𝗦 ⚠️ ✪ 𝗖𝗼𝗺𝗽𝗹𝗲𝘁𝗲 𝗮𝗹𝗹 𝗿𝗲𝗹𝗲𝘃𝗮𝗻𝘁 𝘀𝗲𝗰𝘁𝗶𝗼𝗻𝘀 ✪ 𝗣𝗿𝗼𝘃𝗶𝗱𝗲 𝗱𝗲𝘁𝗮𝗶𝗹𝗲𝗱 𝗮𝗻𝘀…"
type textarea "x"
type textarea "⚠️ 𝗙𝗢𝗥𝗠 𝗜𝗡𝗦𝗧𝗥𝗨𝗖𝗧𝗜𝗢𝗡𝗦 ⚠️ ✪ 𝗖𝗼𝗺𝗽𝗹𝗲𝘁𝗲 𝗮𝗹𝗹 𝗿𝗲𝗹𝗲𝘃𝗮𝗻𝘁 𝘀𝗲𝗰𝘁𝗶𝗼𝗻𝘀 ✪ 𝗣𝗿𝗼𝘃𝗶𝗱𝗲 𝗱𝗲𝘁𝗮𝗶𝗹𝗲𝗱 𝗮𝗻𝘀…"
type textarea "x"
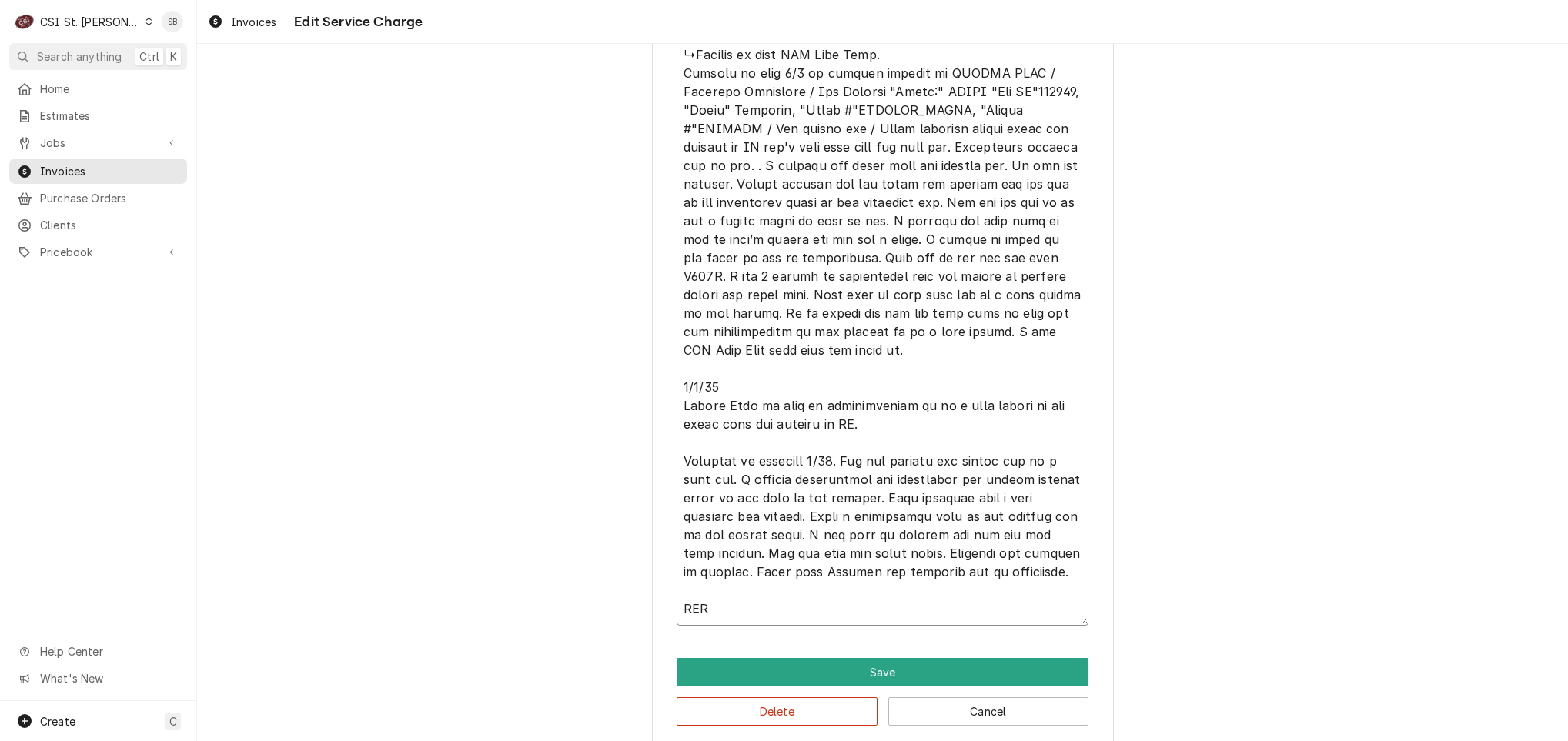
type textarea "⚠️ 𝗙𝗢𝗥𝗠 𝗜𝗡𝗦𝗧𝗥𝗨𝗖𝗧𝗜𝗢𝗡𝗦 ⚠️ ✪ 𝗖𝗼𝗺𝗽𝗹𝗲𝘁𝗲 𝗮𝗹𝗹 𝗿𝗲𝗹𝗲𝘃𝗮𝗻𝘁 𝘀𝗲𝗰𝘁𝗶𝗼𝗻𝘀 ✪ 𝗣𝗿𝗼𝘃𝗶𝗱𝗲 𝗱𝗲𝘁𝗮𝗶𝗹𝗲𝗱 𝗮𝗻𝘀…"
type textarea "x"
type textarea "⚠️ 𝗙𝗢𝗥𝗠 𝗜𝗡𝗦𝗧𝗥𝗨𝗖𝗧𝗜𝗢𝗡𝗦 ⚠️ ✪ 𝗖𝗼𝗺𝗽𝗹𝗲𝘁𝗲 𝗮𝗹𝗹 𝗿𝗲𝗹𝗲𝘃𝗮𝗻𝘁 𝘀𝗲𝗰𝘁𝗶𝗼𝗻𝘀 ✪ 𝗣𝗿𝗼𝘃𝗶𝗱𝗲 𝗱𝗲𝘁𝗮𝗶𝗹𝗲𝗱 𝗮𝗻𝘀…"
type textarea "x"
type textarea "⚠️ 𝗙𝗢𝗥𝗠 𝗜𝗡𝗦𝗧𝗥𝗨𝗖𝗧𝗜𝗢𝗡𝗦 ⚠️ ✪ 𝗖𝗼𝗺𝗽𝗹𝗲𝘁𝗲 𝗮𝗹𝗹 𝗿𝗲𝗹𝗲𝘃𝗮𝗻𝘁 𝘀𝗲𝗰𝘁𝗶𝗼𝗻𝘀 ✪ 𝗣𝗿𝗼𝘃𝗶𝗱𝗲 𝗱𝗲𝘁𝗮𝗶𝗹𝗲𝗱 𝗮𝗻𝘀…"
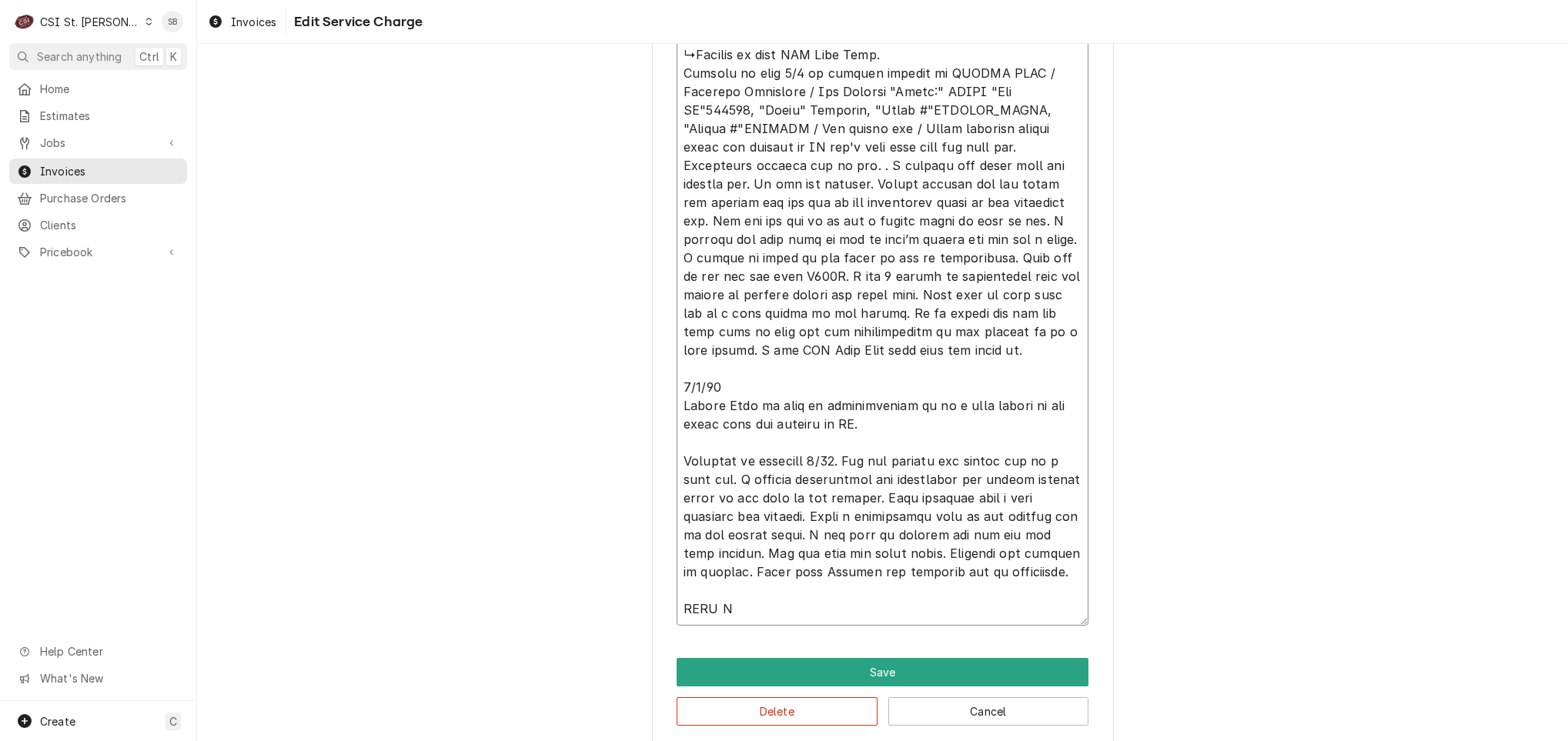
type textarea "x"
type textarea "⚠️ 𝗙𝗢𝗥𝗠 𝗜𝗡𝗦𝗧𝗥𝗨𝗖𝗧𝗜𝗢𝗡𝗦 ⚠️ ✪ 𝗖𝗼𝗺𝗽𝗹𝗲𝘁𝗲 𝗮𝗹𝗹 𝗿𝗲𝗹𝗲𝘃𝗮𝗻𝘁 𝘀𝗲𝗰𝘁𝗶𝗼𝗻𝘀 ✪ 𝗣𝗿𝗼𝘃𝗶𝗱𝗲 𝗱𝗲𝘁𝗮𝗶𝗹𝗲𝗱 𝗮𝗻𝘀…"
type textarea "x"
type textarea "⚠️ 𝗙𝗢𝗥𝗠 𝗜𝗡𝗦𝗧𝗥𝗨𝗖𝗧𝗜𝗢𝗡𝗦 ⚠️ ✪ 𝗖𝗼𝗺𝗽𝗹𝗲𝘁𝗲 𝗮𝗹𝗹 𝗿𝗲𝗹𝗲𝘃𝗮𝗻𝘁 𝘀𝗲𝗰𝘁𝗶𝗼𝗻𝘀 ✪ 𝗣𝗿𝗼𝘃𝗶𝗱𝗲 𝗱𝗲𝘁𝗮𝗶𝗹𝗲𝗱 𝗮𝗻𝘀…"
type textarea "x"
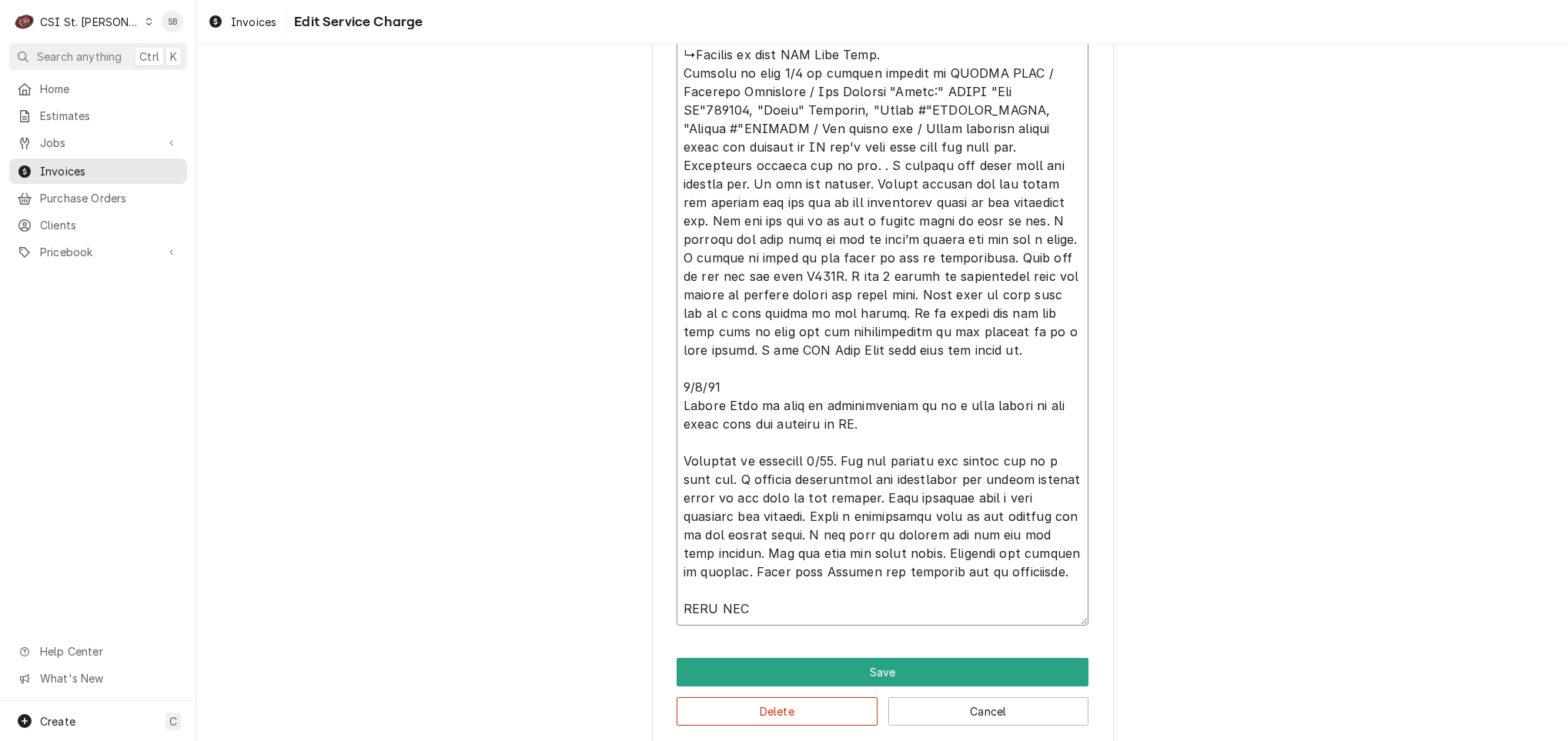
type textarea "⚠️ 𝗙𝗢𝗥𝗠 𝗜𝗡𝗦𝗧𝗥𝗨𝗖𝗧𝗜𝗢𝗡𝗦 ⚠️ ✪ 𝗖𝗼𝗺𝗽𝗹𝗲𝘁𝗲 𝗮𝗹𝗹 𝗿𝗲𝗹𝗲𝘃𝗮𝗻𝘁 𝘀𝗲𝗰𝘁𝗶𝗼𝗻𝘀 ✪ 𝗣𝗿𝗼𝘃𝗶𝗱𝗲 𝗱𝗲𝘁𝗮𝗶𝗹𝗲𝗱 𝗮𝗻𝘀…"
type textarea "x"
type textarea "⚠️ 𝗙𝗢𝗥𝗠 𝗜𝗡𝗦𝗧𝗥𝗨𝗖𝗧𝗜𝗢𝗡𝗦 ⚠️ ✪ 𝗖𝗼𝗺𝗽𝗹𝗲𝘁𝗲 𝗮𝗹𝗹 𝗿𝗲𝗹𝗲𝘃𝗮𝗻𝘁 𝘀𝗲𝗰𝘁𝗶𝗼𝗻𝘀 ✪ 𝗣𝗿𝗼𝘃𝗶𝗱𝗲 𝗱𝗲𝘁𝗮𝗶𝗹𝗲𝗱 𝗮𝗻𝘀…"
type textarea "x"
type textarea "⚠️ 𝗙𝗢𝗥𝗠 𝗜𝗡𝗦𝗧𝗥𝗨𝗖𝗧𝗜𝗢𝗡𝗦 ⚠️ ✪ 𝗖𝗼𝗺𝗽𝗹𝗲𝘁𝗲 𝗮𝗹𝗹 𝗿𝗲𝗹𝗲𝘃𝗮𝗻𝘁 𝘀𝗲𝗰𝘁𝗶𝗼𝗻𝘀 ✪ 𝗣𝗿𝗼𝘃𝗶𝗱𝗲 𝗱𝗲𝘁𝗮𝗶𝗹𝗲𝗱 𝗮𝗻𝘀…"
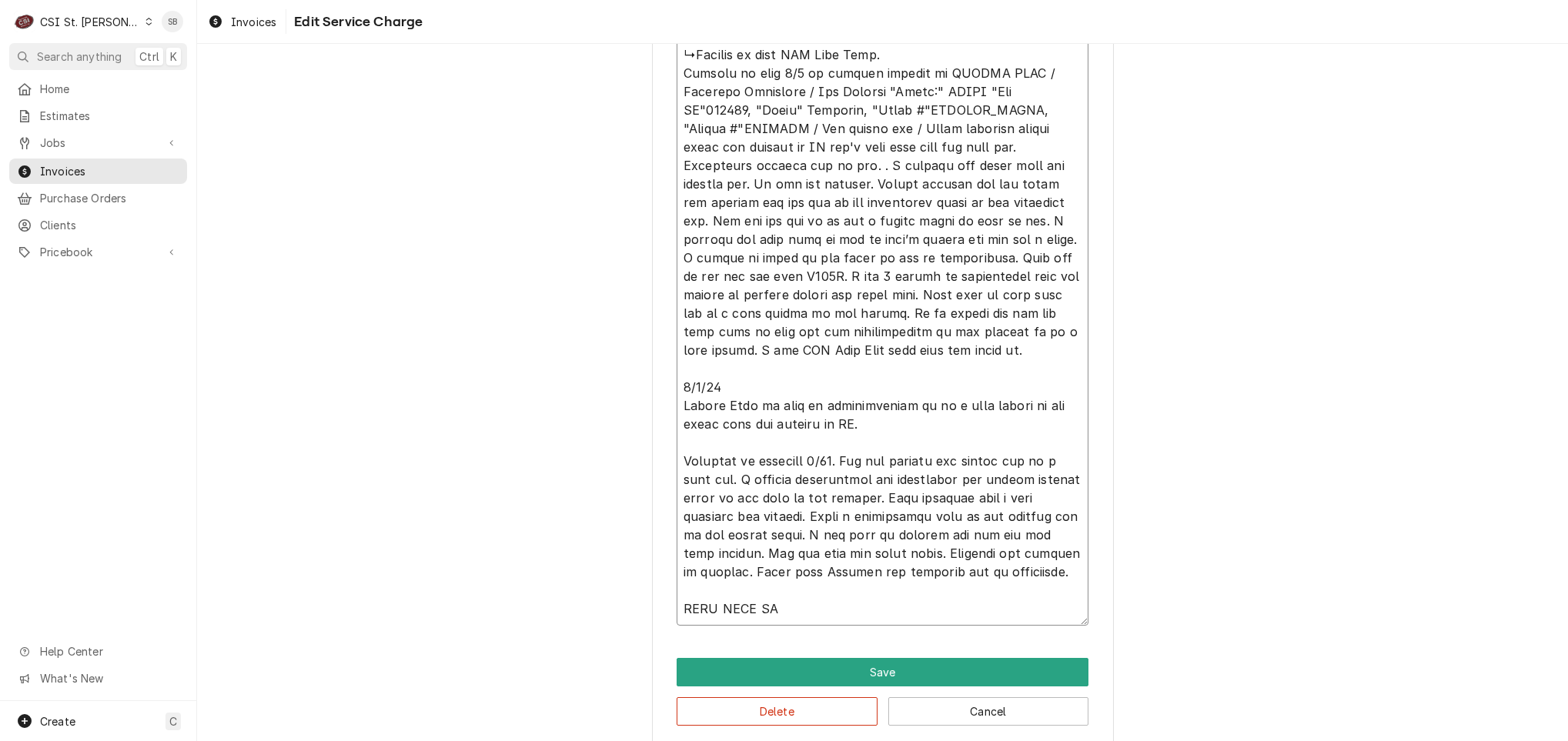
type textarea "x"
type textarea "⚠️ 𝗙𝗢𝗥𝗠 𝗜𝗡𝗦𝗧𝗥𝗨𝗖𝗧𝗜𝗢𝗡𝗦 ⚠️ ✪ 𝗖𝗼𝗺𝗽𝗹𝗲𝘁𝗲 𝗮𝗹𝗹 𝗿𝗲𝗹𝗲𝘃𝗮𝗻𝘁 𝘀𝗲𝗰𝘁𝗶𝗼𝗻𝘀 ✪ 𝗣𝗿𝗼𝘃𝗶𝗱𝗲 𝗱𝗲𝘁𝗮𝗶𝗹𝗲𝗱 𝗮𝗻𝘀…"
type textarea "x"
type textarea "⚠️ 𝗙𝗢𝗥𝗠 𝗜𝗡𝗦𝗧𝗥𝗨𝗖𝗧𝗜𝗢𝗡𝗦 ⚠️ ✪ 𝗖𝗼𝗺𝗽𝗹𝗲𝘁𝗲 𝗮𝗹𝗹 𝗿𝗲𝗹𝗲𝘃𝗮𝗻𝘁 𝘀𝗲𝗰𝘁𝗶𝗼𝗻𝘀 ✪ 𝗣𝗿𝗼𝘃𝗶𝗱𝗲 𝗱𝗲𝘁𝗮𝗶𝗹𝗲𝗱 𝗮𝗻𝘀…"
type textarea "x"
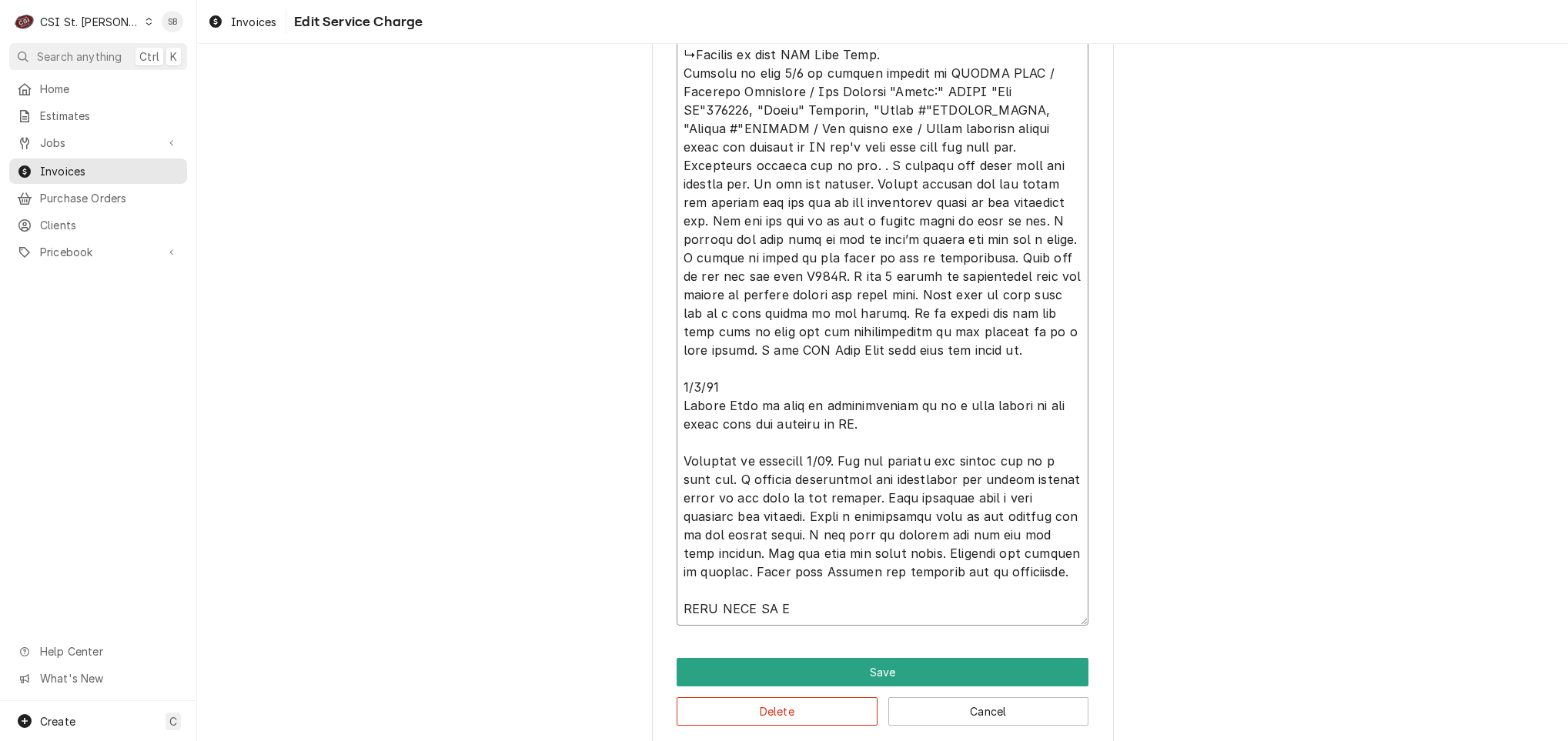
type textarea "⚠️ 𝗙𝗢𝗥𝗠 𝗜𝗡𝗦𝗧𝗥𝗨𝗖𝗧𝗜𝗢𝗡𝗦 ⚠️ ✪ 𝗖𝗼𝗺𝗽𝗹𝗲𝘁𝗲 𝗮𝗹𝗹 𝗿𝗲𝗹𝗲𝘃𝗮𝗻𝘁 𝘀𝗲𝗰𝘁𝗶𝗼𝗻𝘀 ✪ 𝗣𝗿𝗼𝘃𝗶𝗱𝗲 𝗱𝗲𝘁𝗮𝗶𝗹𝗲𝗱 𝗮𝗻𝘀…"
type textarea "x"
type textarea "⚠️ 𝗙𝗢𝗥𝗠 𝗜𝗡𝗦𝗧𝗥𝗨𝗖𝗧𝗜𝗢𝗡𝗦 ⚠️ ✪ 𝗖𝗼𝗺𝗽𝗹𝗲𝘁𝗲 𝗮𝗹𝗹 𝗿𝗲𝗹𝗲𝘃𝗮𝗻𝘁 𝘀𝗲𝗰𝘁𝗶𝗼𝗻𝘀 ✪ 𝗣𝗿𝗼𝘃𝗶𝗱𝗲 𝗱𝗲𝘁𝗮𝗶𝗹𝗲𝗱 𝗮𝗻𝘀…"
type textarea "x"
type textarea "⚠️ 𝗙𝗢𝗥𝗠 𝗜𝗡𝗦𝗧𝗥𝗨𝗖𝗧𝗜𝗢𝗡𝗦 ⚠️ ✪ 𝗖𝗼𝗺𝗽𝗹𝗲𝘁𝗲 𝗮𝗹𝗹 𝗿𝗲𝗹𝗲𝘃𝗮𝗻𝘁 𝘀𝗲𝗰𝘁𝗶𝗼𝗻𝘀 ✪ 𝗣𝗿𝗼𝘃𝗶𝗱𝗲 𝗱𝗲𝘁𝗮𝗶𝗹𝗲𝗱 𝗮𝗻𝘀…"
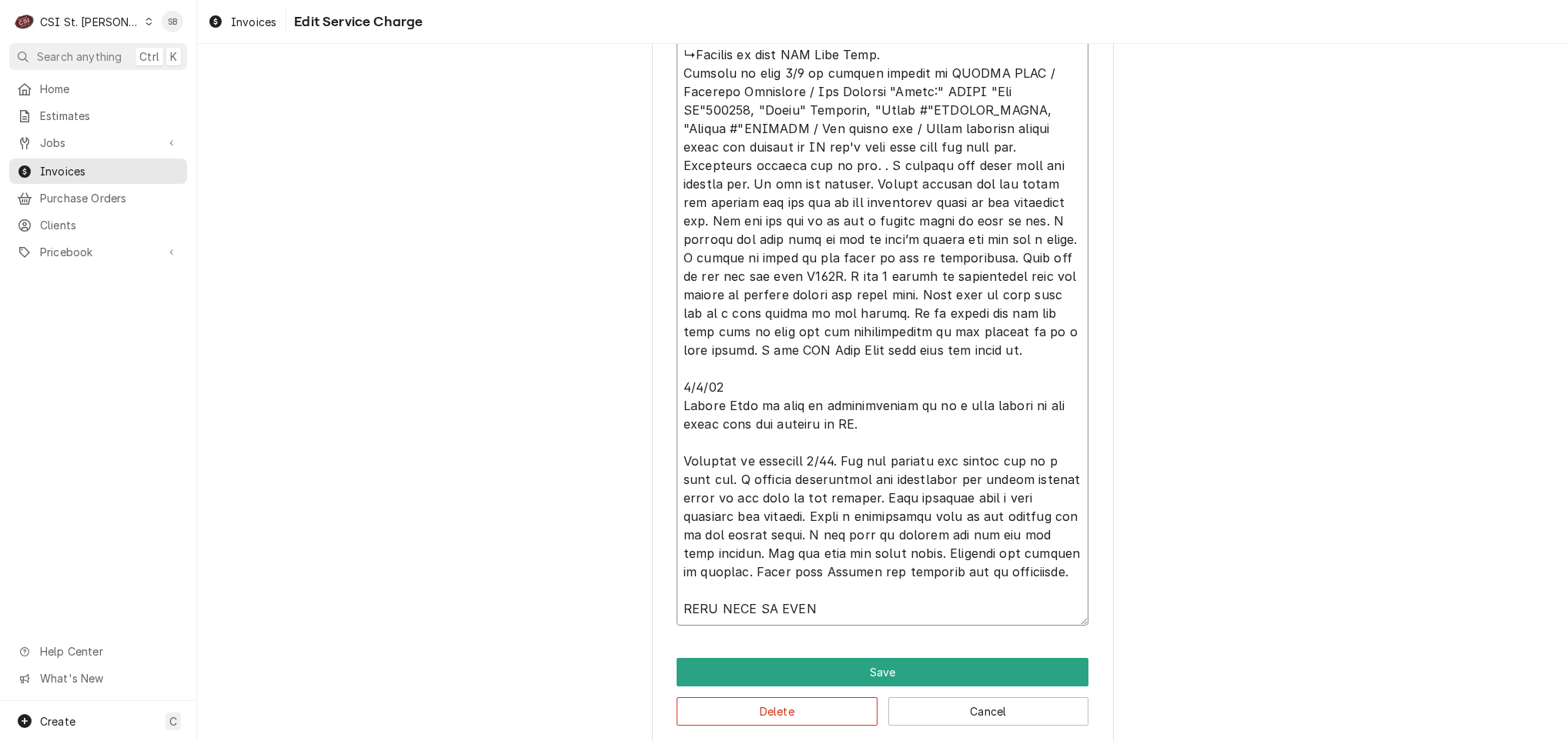
type textarea "x"
type textarea "⚠️ 𝗙𝗢𝗥𝗠 𝗜𝗡𝗦𝗧𝗥𝗨𝗖𝗧𝗜𝗢𝗡𝗦 ⚠️ ✪ 𝗖𝗼𝗺𝗽𝗹𝗲𝘁𝗲 𝗮𝗹𝗹 𝗿𝗲𝗹𝗲𝘃𝗮𝗻𝘁 𝘀𝗲𝗰𝘁𝗶𝗼𝗻𝘀 ✪ 𝗣𝗿𝗼𝘃𝗶𝗱𝗲 𝗱𝗲𝘁𝗮𝗶𝗹𝗲𝗱 𝗮𝗻𝘀…"
type textarea "x"
type textarea "⚠️ 𝗙𝗢𝗥𝗠 𝗜𝗡𝗦𝗧𝗥𝗨𝗖𝗧𝗜𝗢𝗡𝗦 ⚠️ ✪ 𝗖𝗼𝗺𝗽𝗹𝗲𝘁𝗲 𝗮𝗹𝗹 𝗿𝗲𝗹𝗲𝘃𝗮𝗻𝘁 𝘀𝗲𝗰𝘁𝗶𝗼𝗻𝘀 ✪ 𝗣𝗿𝗼𝘃𝗶𝗱𝗲 𝗱𝗲𝘁𝗮𝗶𝗹𝗲𝗱 𝗮𝗻𝘀…"
type textarea "x"
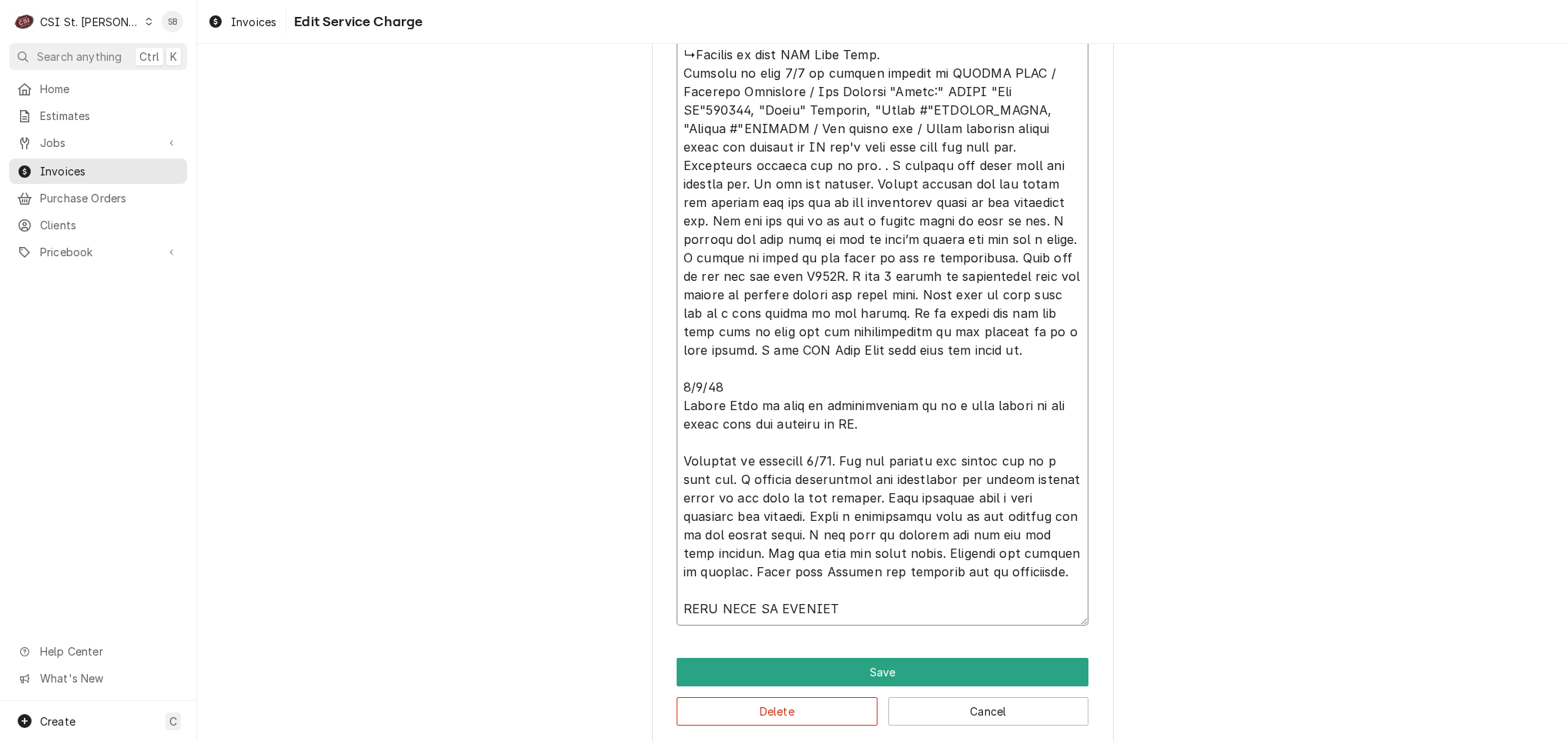
type textarea "⚠️ 𝗙𝗢𝗥𝗠 𝗜𝗡𝗦𝗧𝗥𝗨𝗖𝗧𝗜𝗢𝗡𝗦 ⚠️ ✪ 𝗖𝗼𝗺𝗽𝗹𝗲𝘁𝗲 𝗮𝗹𝗹 𝗿𝗲𝗹𝗲𝘃𝗮𝗻𝘁 𝘀𝗲𝗰𝘁𝗶𝗼𝗻𝘀 ✪ 𝗣𝗿𝗼𝘃𝗶𝗱𝗲 𝗱𝗲𝘁𝗮𝗶𝗹𝗲𝗱 𝗮𝗻𝘀…"
type textarea "x"
type textarea "⚠️ 𝗙𝗢𝗥𝗠 𝗜𝗡𝗦𝗧𝗥𝗨𝗖𝗧𝗜𝗢𝗡𝗦 ⚠️ ✪ 𝗖𝗼𝗺𝗽𝗹𝗲𝘁𝗲 𝗮𝗹𝗹 𝗿𝗲𝗹𝗲𝘃𝗮𝗻𝘁 𝘀𝗲𝗰𝘁𝗶𝗼𝗻𝘀 ✪ 𝗣𝗿𝗼𝘃𝗶𝗱𝗲 𝗱𝗲𝘁𝗮𝗶𝗹𝗲𝗱 𝗮𝗻𝘀…"
type textarea "x"
type textarea "⚠️ 𝗙𝗢𝗥𝗠 𝗜𝗡𝗦𝗧𝗥𝗨𝗖𝗧𝗜𝗢𝗡𝗦 ⚠️ ✪ 𝗖𝗼𝗺𝗽𝗹𝗲𝘁𝗲 𝗮𝗹𝗹 𝗿𝗲𝗹𝗲𝘃𝗮𝗻𝘁 𝘀𝗲𝗰𝘁𝗶𝗼𝗻𝘀 ✪ 𝗣𝗿𝗼𝘃𝗶𝗱𝗲 𝗱𝗲𝘁𝗮𝗶𝗹𝗲𝗱 𝗮𝗻𝘀…"
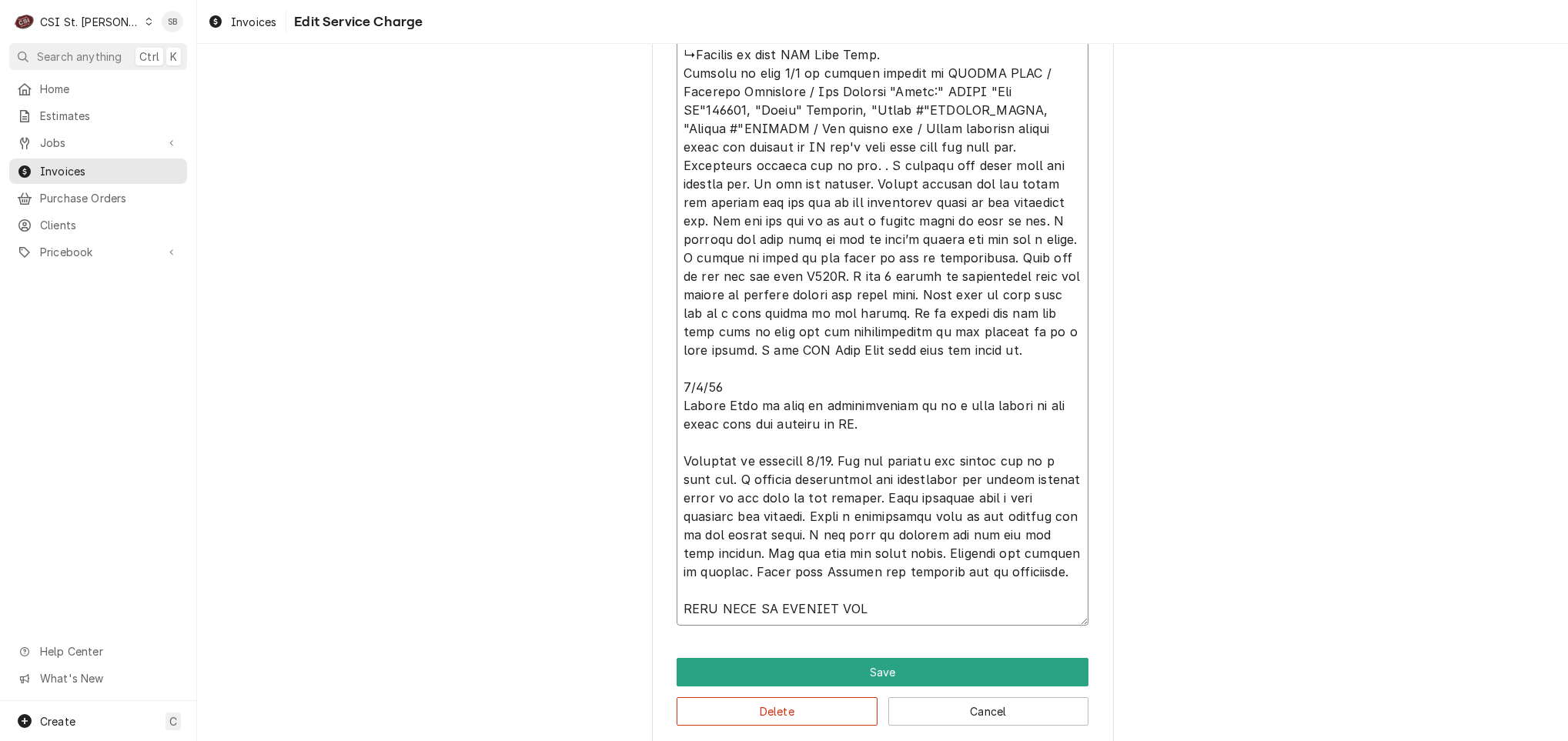
type textarea "x"
type textarea "⚠️ 𝗙𝗢𝗥𝗠 𝗜𝗡𝗦𝗧𝗥𝗨𝗖𝗧𝗜𝗢𝗡𝗦 ⚠️ ✪ 𝗖𝗼𝗺𝗽𝗹𝗲𝘁𝗲 𝗮𝗹𝗹 𝗿𝗲𝗹𝗲𝘃𝗮𝗻𝘁 𝘀𝗲𝗰𝘁𝗶𝗼𝗻𝘀 ✪ 𝗣𝗿𝗼𝘃𝗶𝗱𝗲 𝗱𝗲𝘁𝗮𝗶𝗹𝗲𝗱 𝗮𝗻𝘀…"
type textarea "x"
type textarea "⚠️ 𝗙𝗢𝗥𝗠 𝗜𝗡𝗦𝗧𝗥𝗨𝗖𝗧𝗜𝗢𝗡𝗦 ⚠️ ✪ 𝗖𝗼𝗺𝗽𝗹𝗲𝘁𝗲 𝗮𝗹𝗹 𝗿𝗲𝗹𝗲𝘃𝗮𝗻𝘁 𝘀𝗲𝗰𝘁𝗶𝗼𝗻𝘀 ✪ 𝗣𝗿𝗼𝘃𝗶𝗱𝗲 𝗱𝗲𝘁𝗮𝗶𝗹𝗲𝗱 𝗮𝗻𝘀…"
type textarea "x"
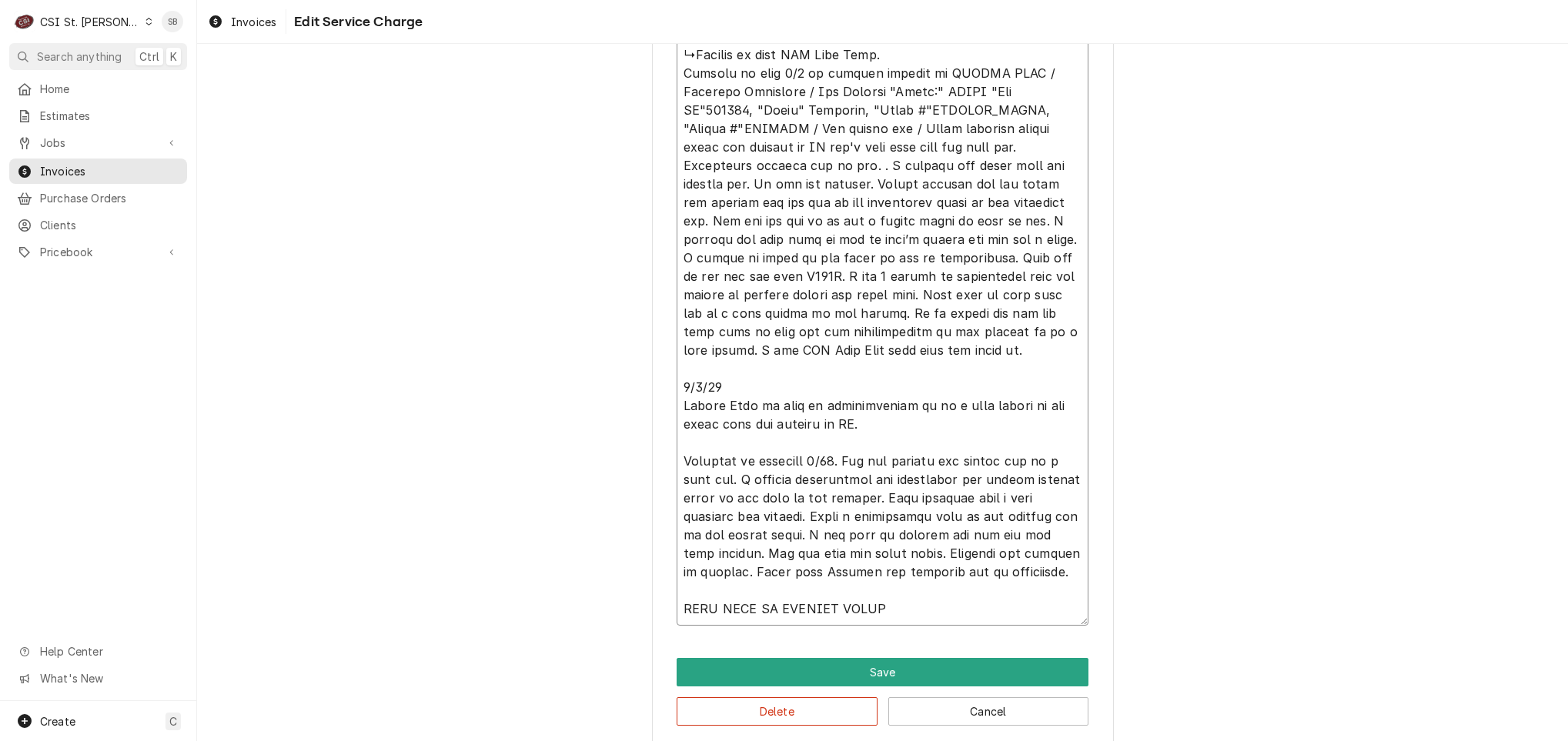
type textarea "⚠️ 𝗙𝗢𝗥𝗠 𝗜𝗡𝗦𝗧𝗥𝗨𝗖𝗧𝗜𝗢𝗡𝗦 ⚠️ ✪ 𝗖𝗼𝗺𝗽𝗹𝗲𝘁𝗲 𝗮𝗹𝗹 𝗿𝗲𝗹𝗲𝘃𝗮𝗻𝘁 𝘀𝗲𝗰𝘁𝗶𝗼𝗻𝘀 ✪ 𝗣𝗿𝗼𝘃𝗶𝗱𝗲 𝗱𝗲𝘁𝗮𝗶𝗹𝗲𝗱 𝗮𝗻𝘀…"
type textarea "x"
type textarea "⚠️ 𝗙𝗢𝗥𝗠 𝗜𝗡𝗦𝗧𝗥𝗨𝗖𝗧𝗜𝗢𝗡𝗦 ⚠️ ✪ 𝗖𝗼𝗺𝗽𝗹𝗲𝘁𝗲 𝗮𝗹𝗹 𝗿𝗲𝗹𝗲𝘃𝗮𝗻𝘁 𝘀𝗲𝗰𝘁𝗶𝗼𝗻𝘀 ✪ 𝗣𝗿𝗼𝘃𝗶𝗱𝗲 𝗱𝗲𝘁𝗮𝗶𝗹𝗲𝗱 𝗮𝗻𝘀…"
type textarea "x"
type textarea "⚠️ 𝗙𝗢𝗥𝗠 𝗜𝗡𝗦𝗧𝗥𝗨𝗖𝗧𝗜𝗢𝗡𝗦 ⚠️ ✪ 𝗖𝗼𝗺𝗽𝗹𝗲𝘁𝗲 𝗮𝗹𝗹 𝗿𝗲𝗹𝗲𝘃𝗮𝗻𝘁 𝘀𝗲𝗰𝘁𝗶𝗼𝗻𝘀 ✪ 𝗣𝗿𝗼𝘃𝗶𝗱𝗲 𝗱𝗲𝘁𝗮𝗶𝗹𝗲𝗱 𝗮𝗻𝘀…"
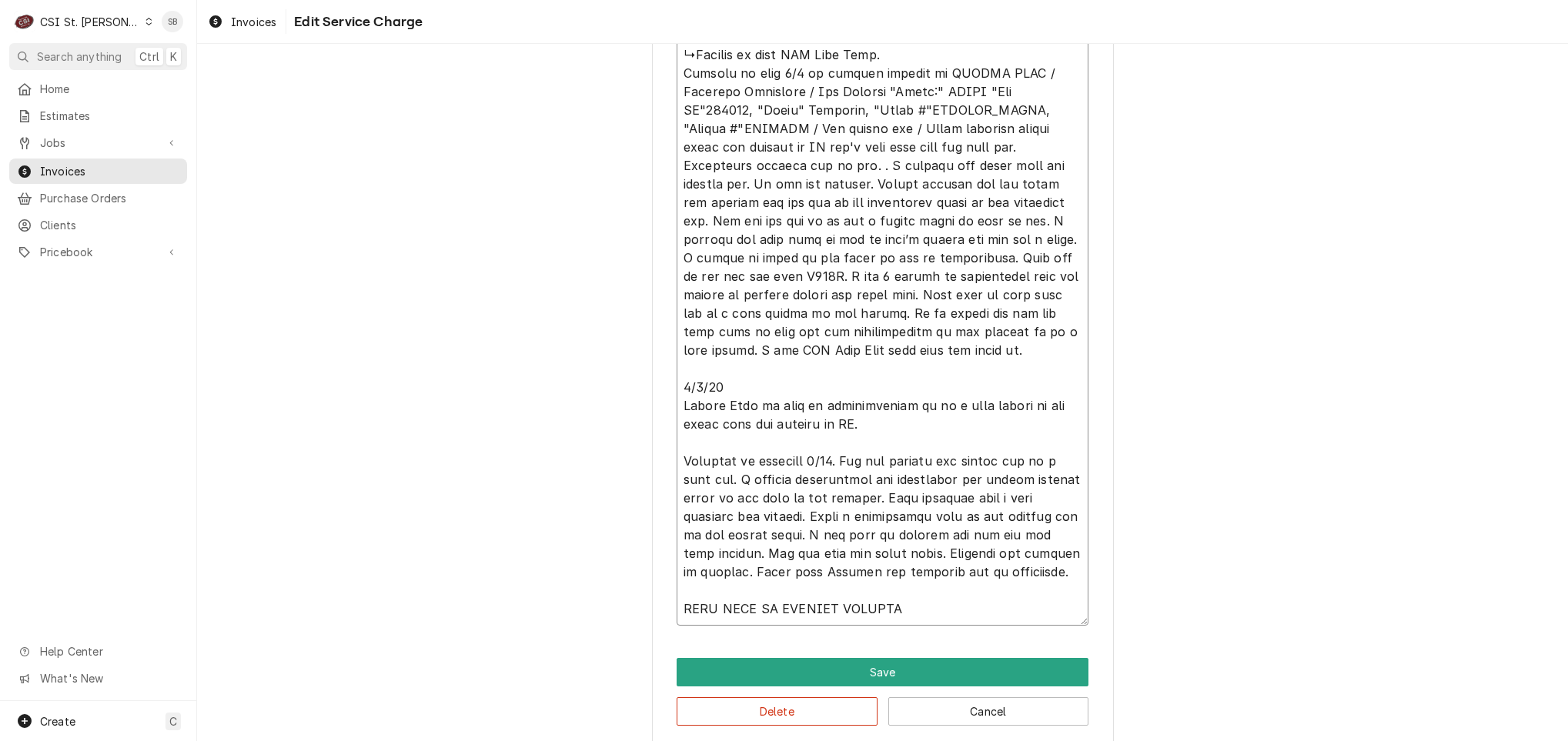
type textarea "x"
type textarea "⚠️ 𝗙𝗢𝗥𝗠 𝗜𝗡𝗦𝗧𝗥𝗨𝗖𝗧𝗜𝗢𝗡𝗦 ⚠️ ✪ 𝗖𝗼𝗺𝗽𝗹𝗲𝘁𝗲 𝗮𝗹𝗹 𝗿𝗲𝗹𝗲𝘃𝗮𝗻𝘁 𝘀𝗲𝗰𝘁𝗶𝗼𝗻𝘀 ✪ 𝗣𝗿𝗼𝘃𝗶𝗱𝗲 𝗱𝗲𝘁𝗮𝗶𝗹𝗲𝗱 𝗮𝗻𝘀…"
type textarea "x"
type textarea "⚠️ 𝗙𝗢𝗥𝗠 𝗜𝗡𝗦𝗧𝗥𝗨𝗖𝗧𝗜𝗢𝗡𝗦 ⚠️ ✪ 𝗖𝗼𝗺𝗽𝗹𝗲𝘁𝗲 𝗮𝗹𝗹 𝗿𝗲𝗹𝗲𝘃𝗮𝗻𝘁 𝘀𝗲𝗰𝘁𝗶𝗼𝗻𝘀 ✪ 𝗣𝗿𝗼𝘃𝗶𝗱𝗲 𝗱𝗲𝘁𝗮𝗶𝗹𝗲𝗱 𝗮𝗻𝘀…"
type textarea "x"
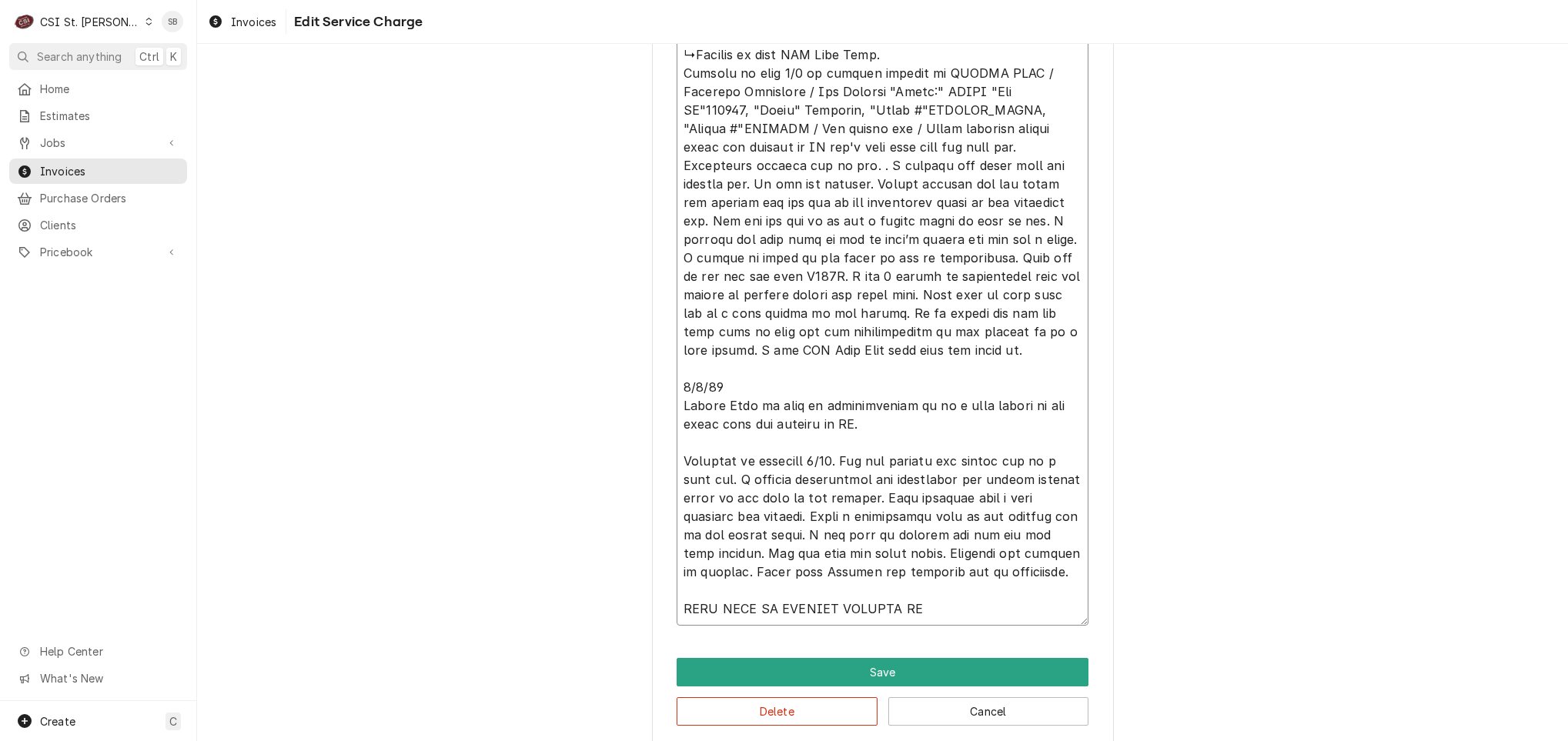
type textarea "⚠️ 𝗙𝗢𝗥𝗠 𝗜𝗡𝗦𝗧𝗥𝗨𝗖𝗧𝗜𝗢𝗡𝗦 ⚠️ ✪ 𝗖𝗼𝗺𝗽𝗹𝗲𝘁𝗲 𝗮𝗹𝗹 𝗿𝗲𝗹𝗲𝘃𝗮𝗻𝘁 𝘀𝗲𝗰𝘁𝗶𝗼𝗻𝘀 ✪ 𝗣𝗿𝗼𝘃𝗶𝗱𝗲 𝗱𝗲𝘁𝗮𝗶𝗹𝗲𝗱 𝗮𝗻𝘀…"
type textarea "x"
type textarea "⚠️ 𝗙𝗢𝗥𝗠 𝗜𝗡𝗦𝗧𝗥𝗨𝗖𝗧𝗜𝗢𝗡𝗦 ⚠️ ✪ 𝗖𝗼𝗺𝗽𝗹𝗲𝘁𝗲 𝗮𝗹𝗹 𝗿𝗲𝗹𝗲𝘃𝗮𝗻𝘁 𝘀𝗲𝗰𝘁𝗶𝗼𝗻𝘀 ✪ 𝗣𝗿𝗼𝘃𝗶𝗱𝗲 𝗱𝗲𝘁𝗮𝗶𝗹𝗲𝗱 𝗮𝗻𝘀…"
type textarea "x"
type textarea "⚠️ 𝗙𝗢𝗥𝗠 𝗜𝗡𝗦𝗧𝗥𝗨𝗖𝗧𝗜𝗢𝗡𝗦 ⚠️ ✪ 𝗖𝗼𝗺𝗽𝗹𝗲𝘁𝗲 𝗮𝗹𝗹 𝗿𝗲𝗹𝗲𝘃𝗮𝗻𝘁 𝘀𝗲𝗰𝘁𝗶𝗼𝗻𝘀 ✪ 𝗣𝗿𝗼𝘃𝗶𝗱𝗲 𝗱𝗲𝘁𝗮𝗶𝗹𝗲𝗱 𝗮𝗻𝘀…"
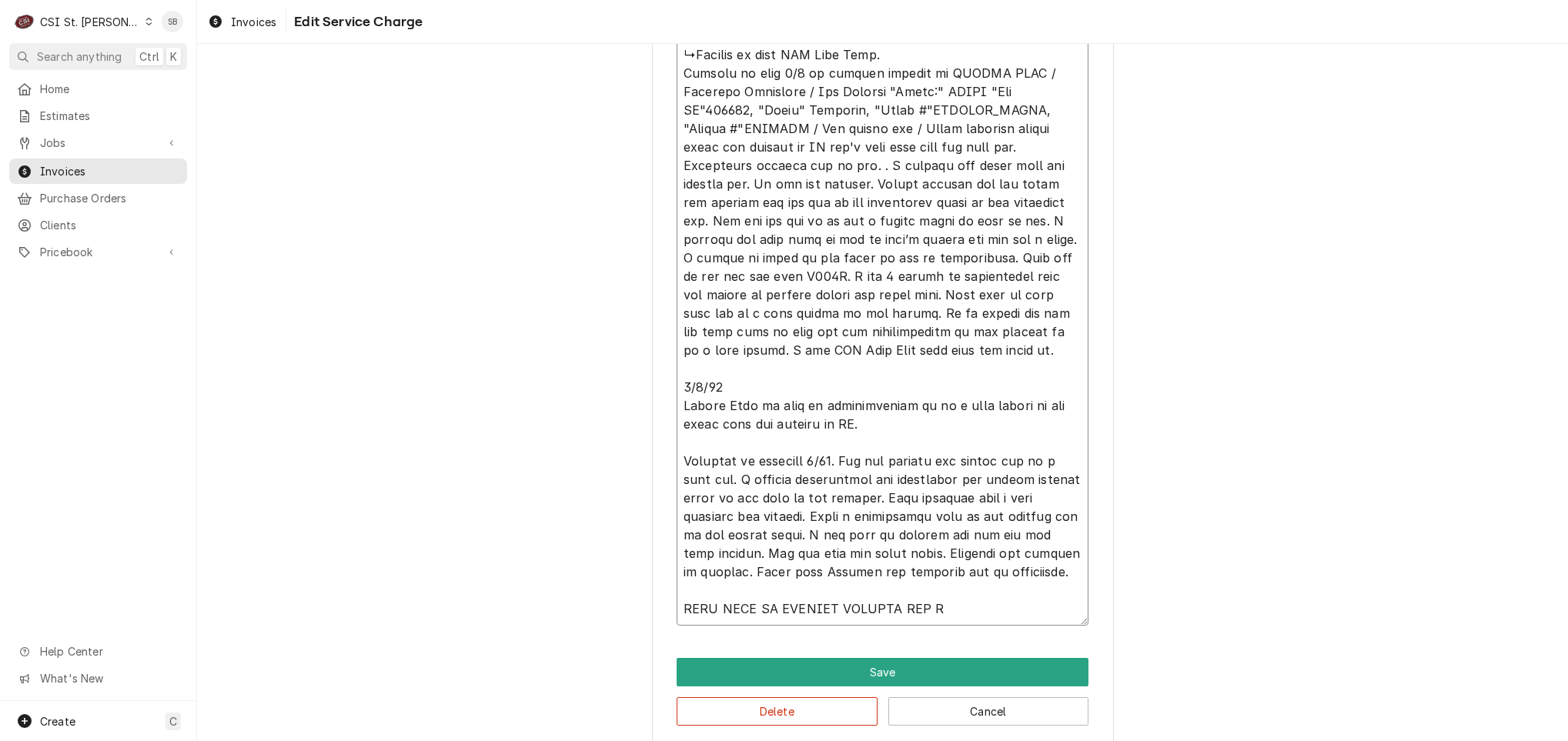
type textarea "x"
type textarea "⚠️ 𝗙𝗢𝗥𝗠 𝗜𝗡𝗦𝗧𝗥𝗨𝗖𝗧𝗜𝗢𝗡𝗦 ⚠️ ✪ 𝗖𝗼𝗺𝗽𝗹𝗲𝘁𝗲 𝗮𝗹𝗹 𝗿𝗲𝗹𝗲𝘃𝗮𝗻𝘁 𝘀𝗲𝗰𝘁𝗶𝗼𝗻𝘀 ✪ 𝗣𝗿𝗼𝘃𝗶𝗱𝗲 𝗱𝗲𝘁𝗮𝗶𝗹𝗲𝗱 𝗮𝗻𝘀…"
type textarea "x"
type textarea "⚠️ 𝗙𝗢𝗥𝗠 𝗜𝗡𝗦𝗧𝗥𝗨𝗖𝗧𝗜𝗢𝗡𝗦 ⚠️ ✪ 𝗖𝗼𝗺𝗽𝗹𝗲𝘁𝗲 𝗮𝗹𝗹 𝗿𝗲𝗹𝗲𝘃𝗮𝗻𝘁 𝘀𝗲𝗰𝘁𝗶𝗼𝗻𝘀 ✪ 𝗣𝗿𝗼𝘃𝗶𝗱𝗲 𝗱𝗲𝘁𝗮𝗶𝗹𝗲𝗱 𝗮𝗻𝘀…"
type textarea "x"
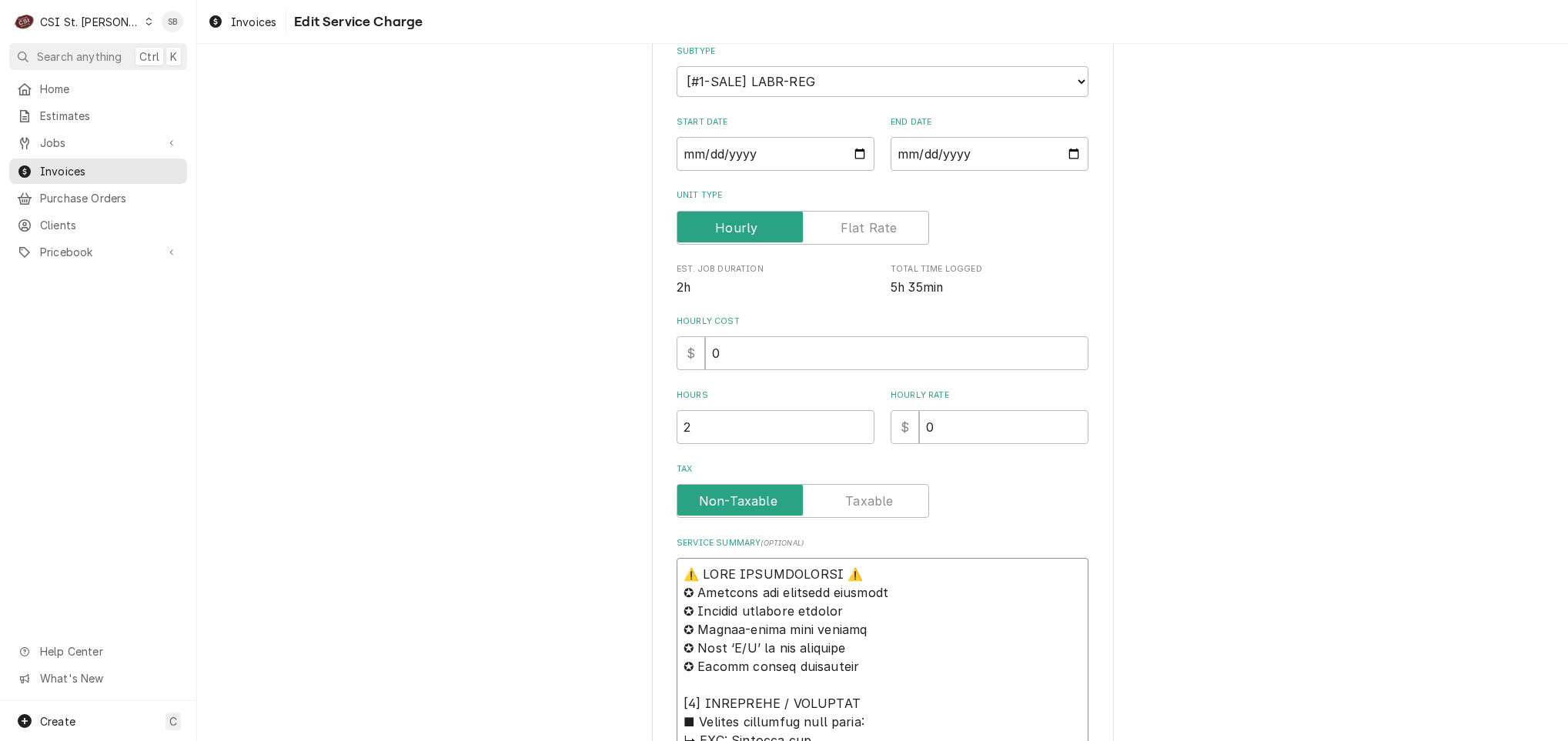
scroll to position [0, 0]
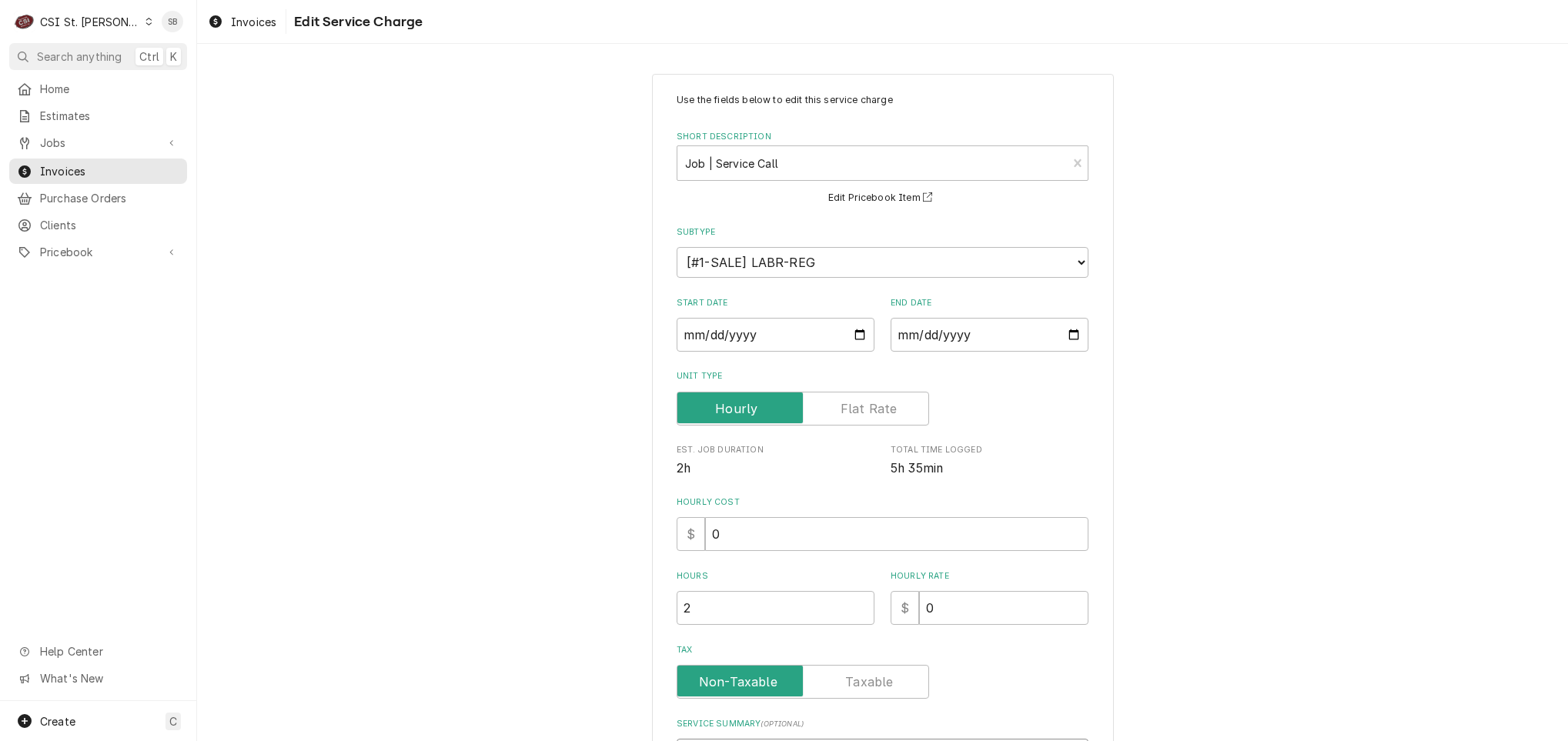
drag, startPoint x: 978, startPoint y: 615, endPoint x: 540, endPoint y: -85, distance: 825.7
click at [540, 0] on html "C CSI St. Louis SB Search anything Ctrl K Home Estimates Jobs Jobs Job Series I…" at bounding box center [784, 370] width 1568 height 741
type textarea "⚠️ 𝗙𝗢𝗥𝗠 𝗜𝗡𝗦𝗧𝗥𝗨𝗖𝗧𝗜𝗢𝗡𝗦 ⚠️ ✪ 𝗖𝗼𝗺𝗽𝗹𝗲𝘁𝗲 𝗮𝗹𝗹 𝗿𝗲𝗹𝗲𝘃𝗮𝗻𝘁 𝘀𝗲𝗰𝘁𝗶𝗼𝗻𝘀 ✪ 𝗣𝗿𝗼𝘃𝗶𝗱𝗲 𝗱𝗲𝘁𝗮𝗶𝗹𝗲𝗱 𝗮𝗻𝘀…"
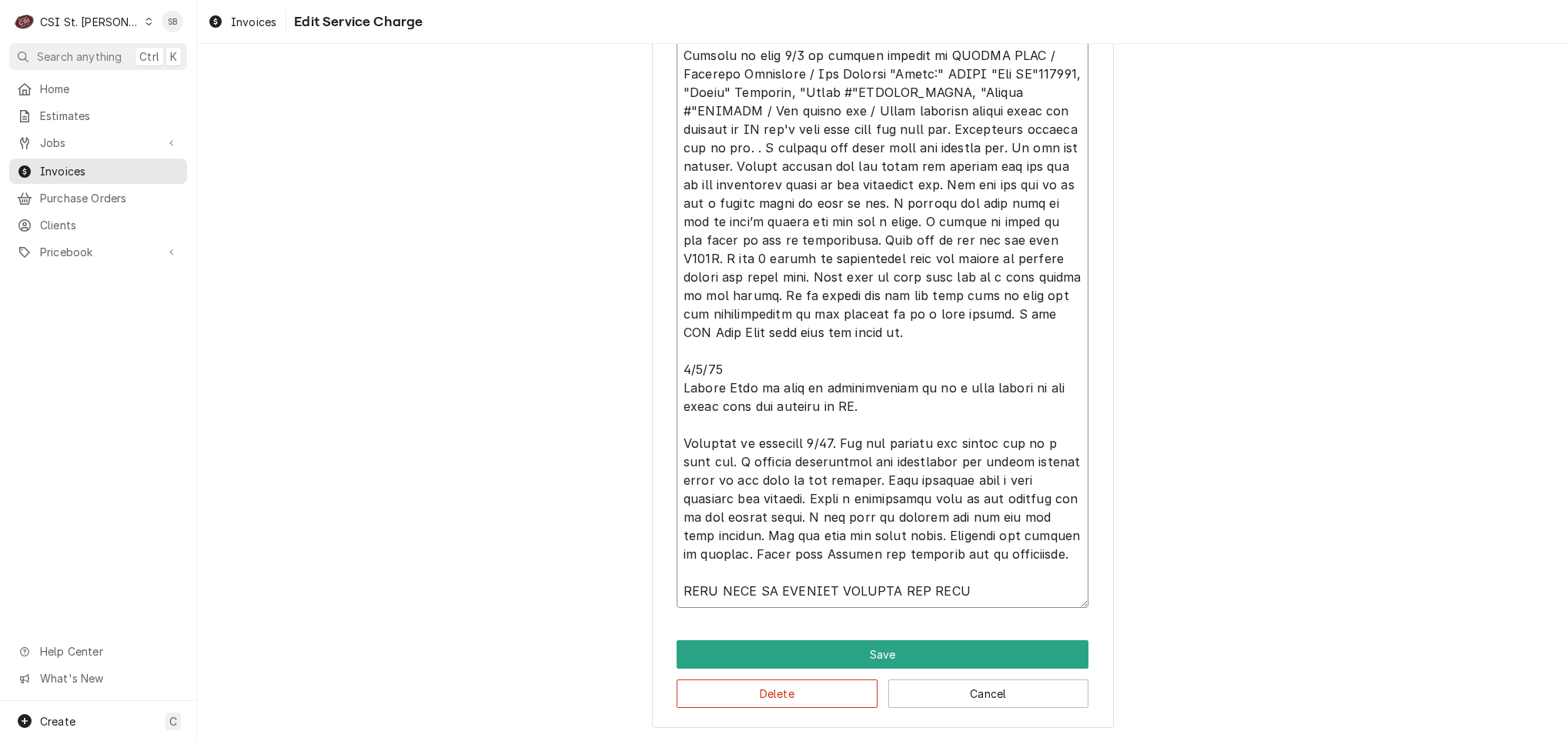
scroll to position [677, 0]
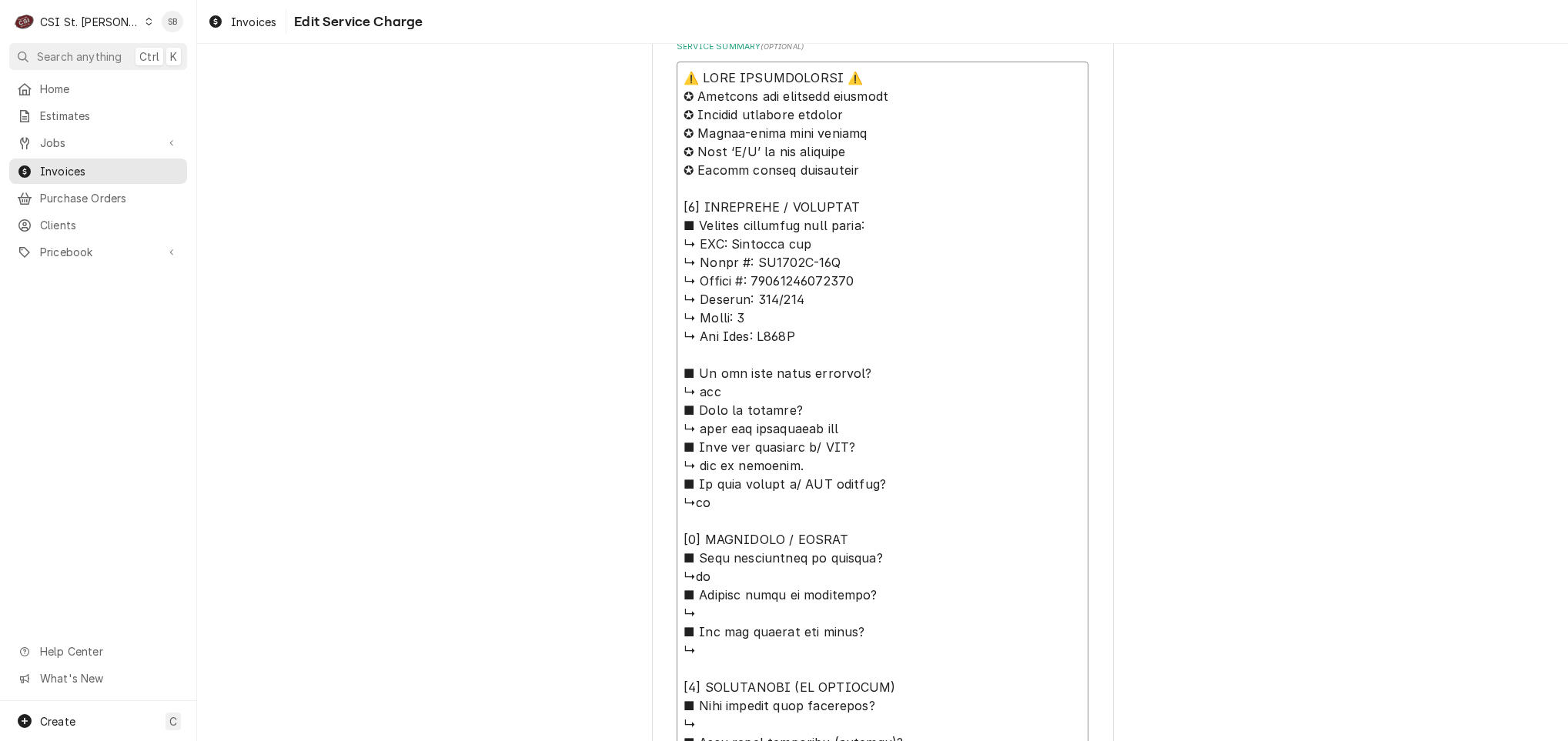
drag, startPoint x: 818, startPoint y: 268, endPoint x: 834, endPoint y: 273, distance: 16.8
drag, startPoint x: 869, startPoint y: 278, endPoint x: 756, endPoint y: 259, distance: 114.6
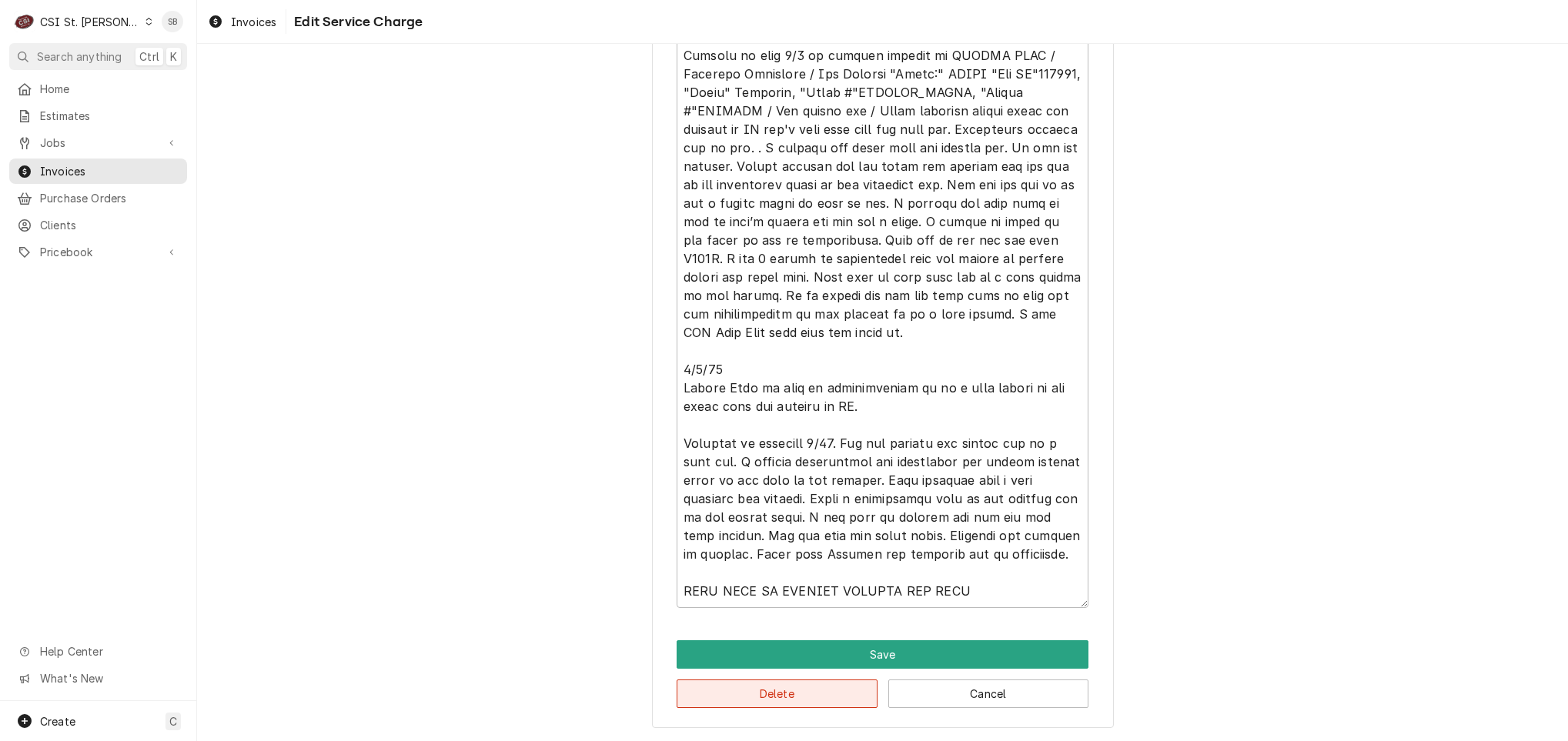
click at [747, 691] on button "Delete" at bounding box center [777, 693] width 201 height 28
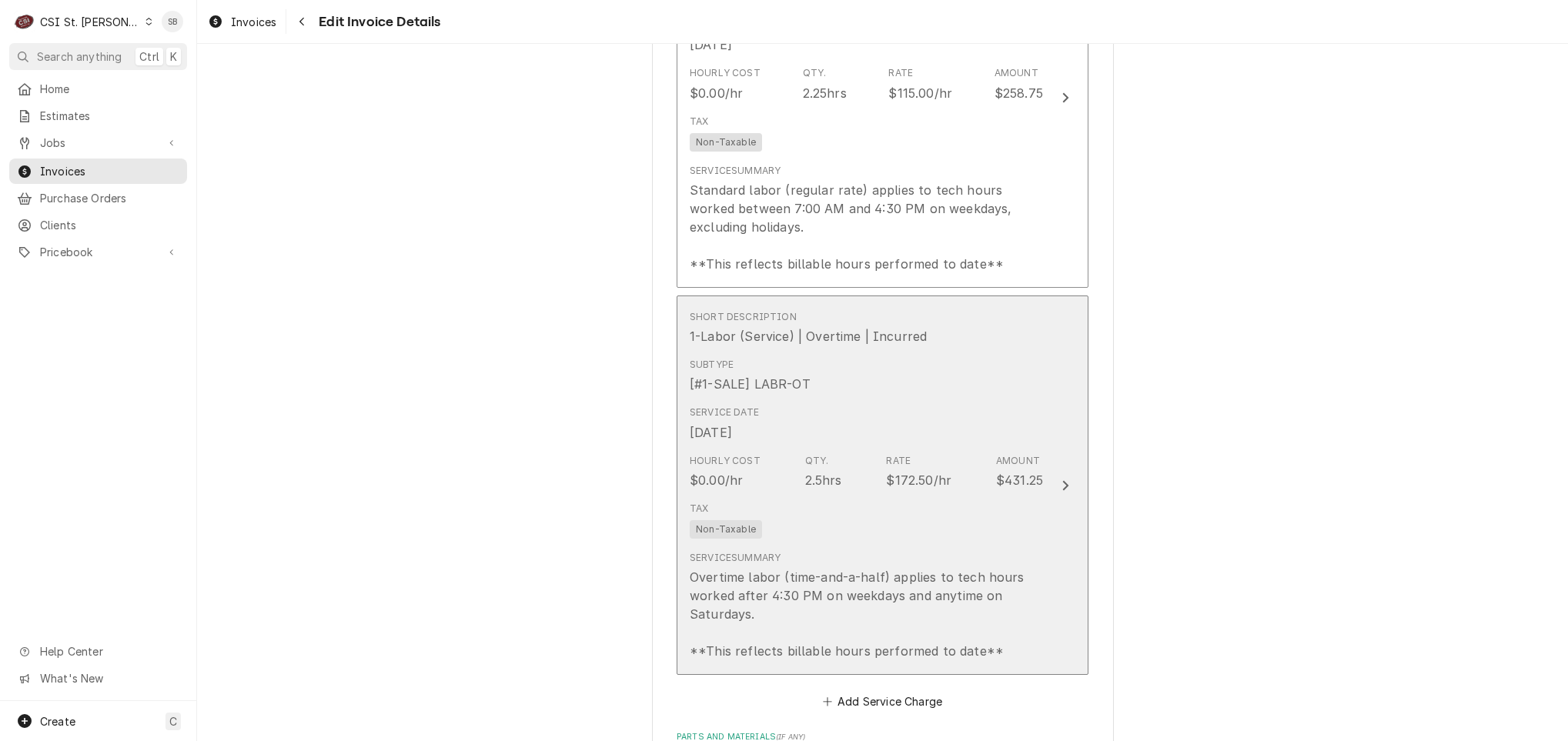
click at [769, 360] on div "Subtype [#1-SALE] LABR-OT" at bounding box center [866, 375] width 353 height 48
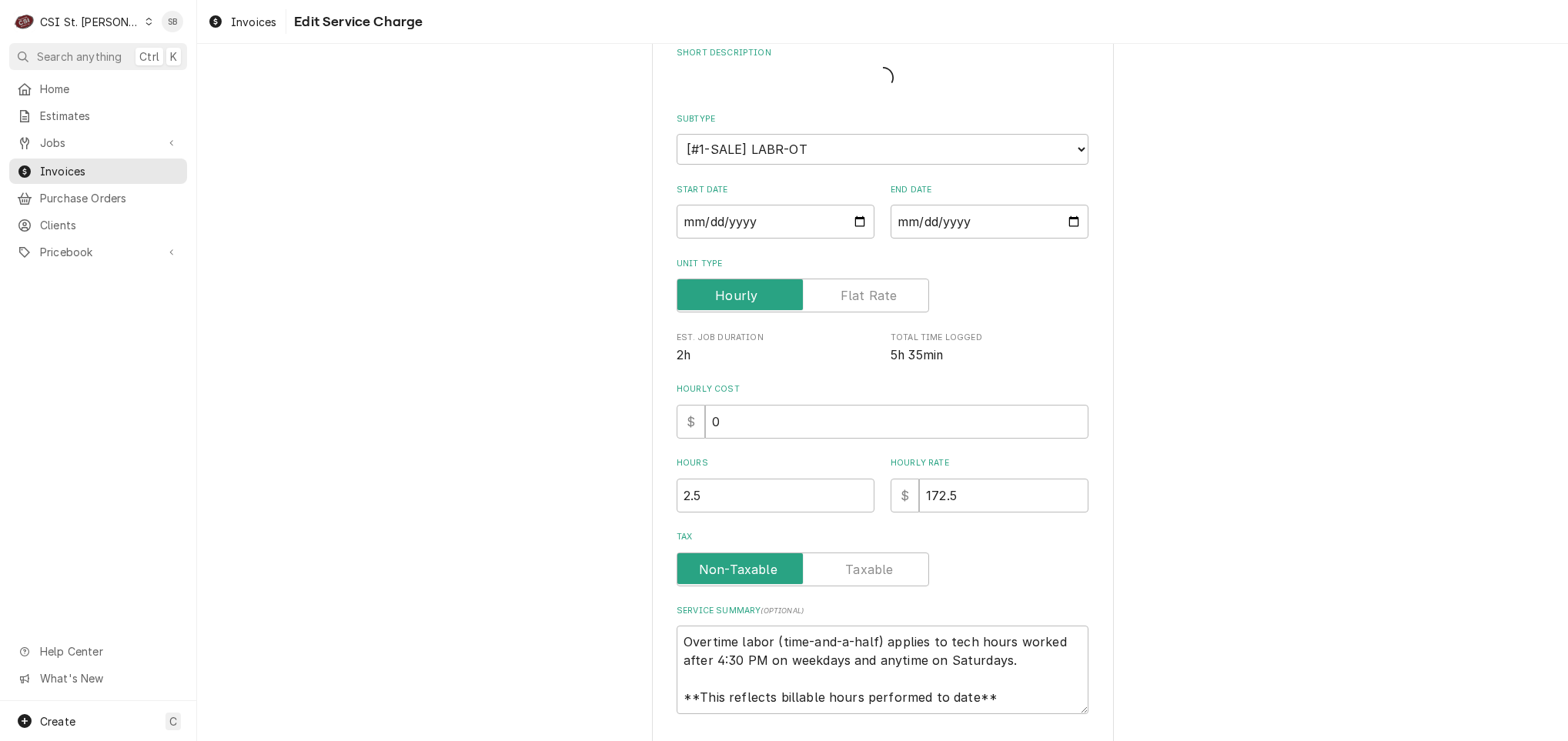
scroll to position [280, 0]
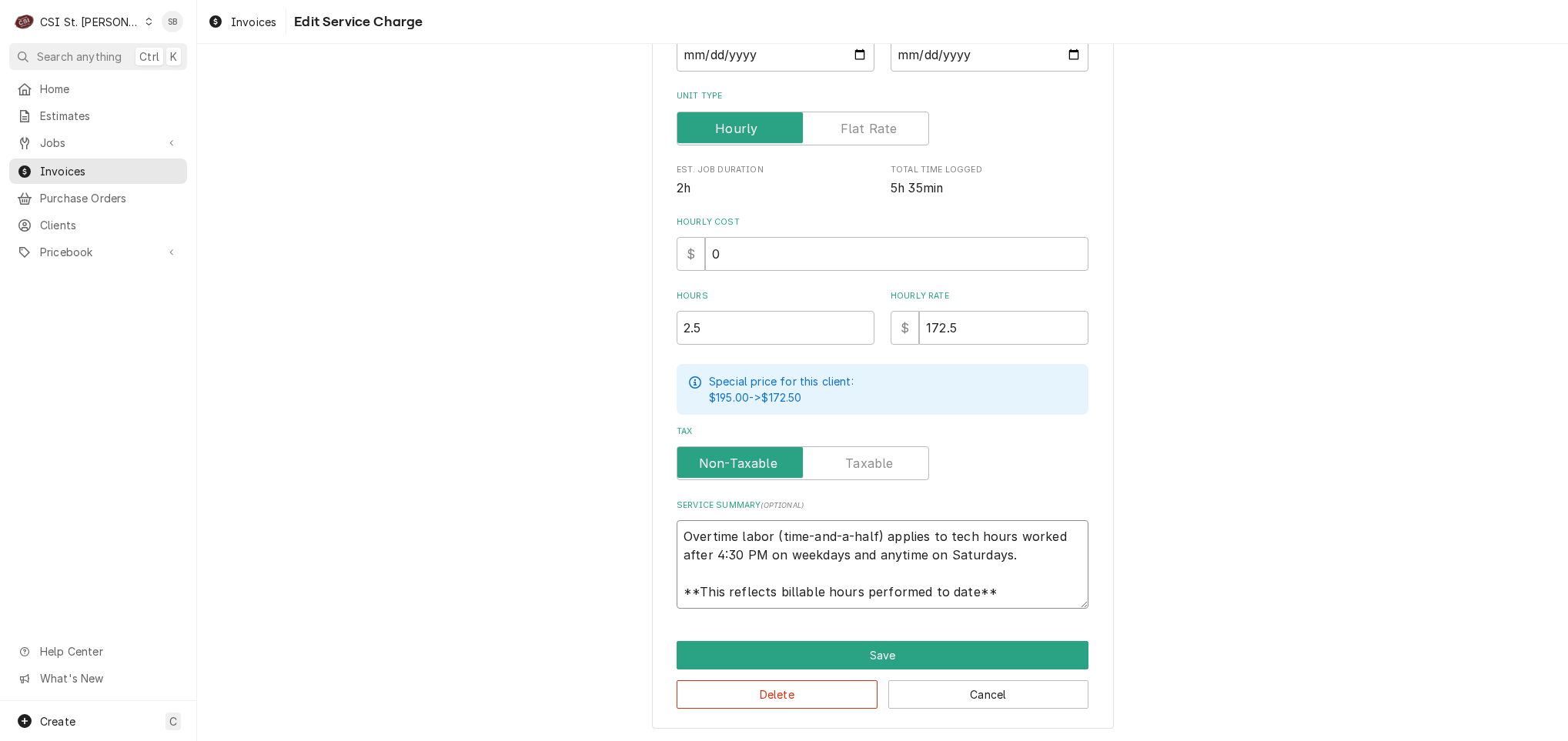
click at [677, 532] on textarea "Overtime labor (time-and-a-half) applies to tech hours worked after 4:30 PM on …" at bounding box center [883, 564] width 412 height 88
type textarea "x"
drag, startPoint x: 714, startPoint y: 328, endPoint x: 624, endPoint y: 330, distance: 90.0
click at [624, 330] on div "Use the fields below to edit this service charge Short Description 1-Labor (Ser…" at bounding box center [882, 261] width 1370 height 962
type input "3"
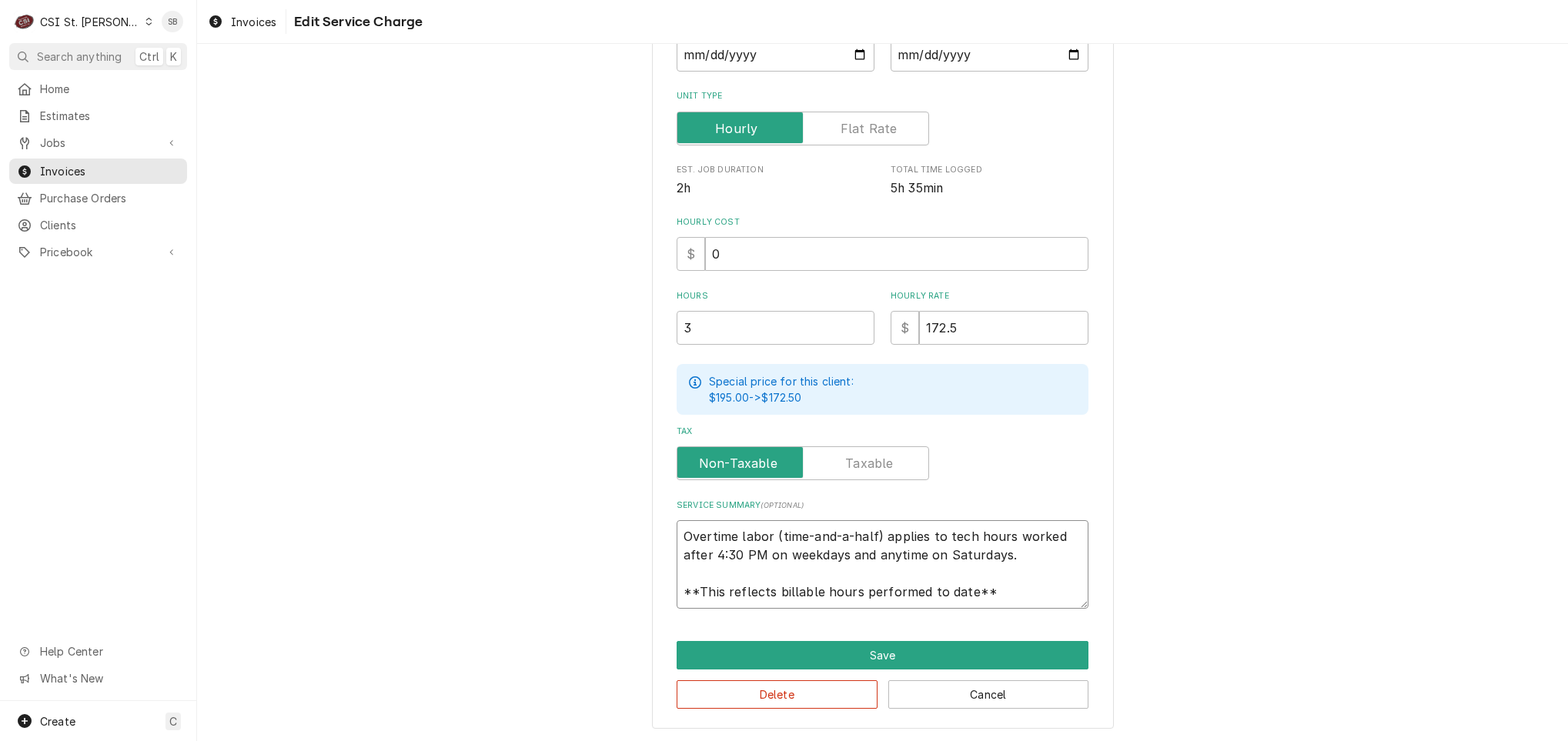
drag, startPoint x: 672, startPoint y: 540, endPoint x: 1243, endPoint y: 683, distance: 588.6
click at [1243, 683] on div "Use the fields below to edit this service charge Short Description 1-Labor (Ser…" at bounding box center [882, 261] width 1370 height 962
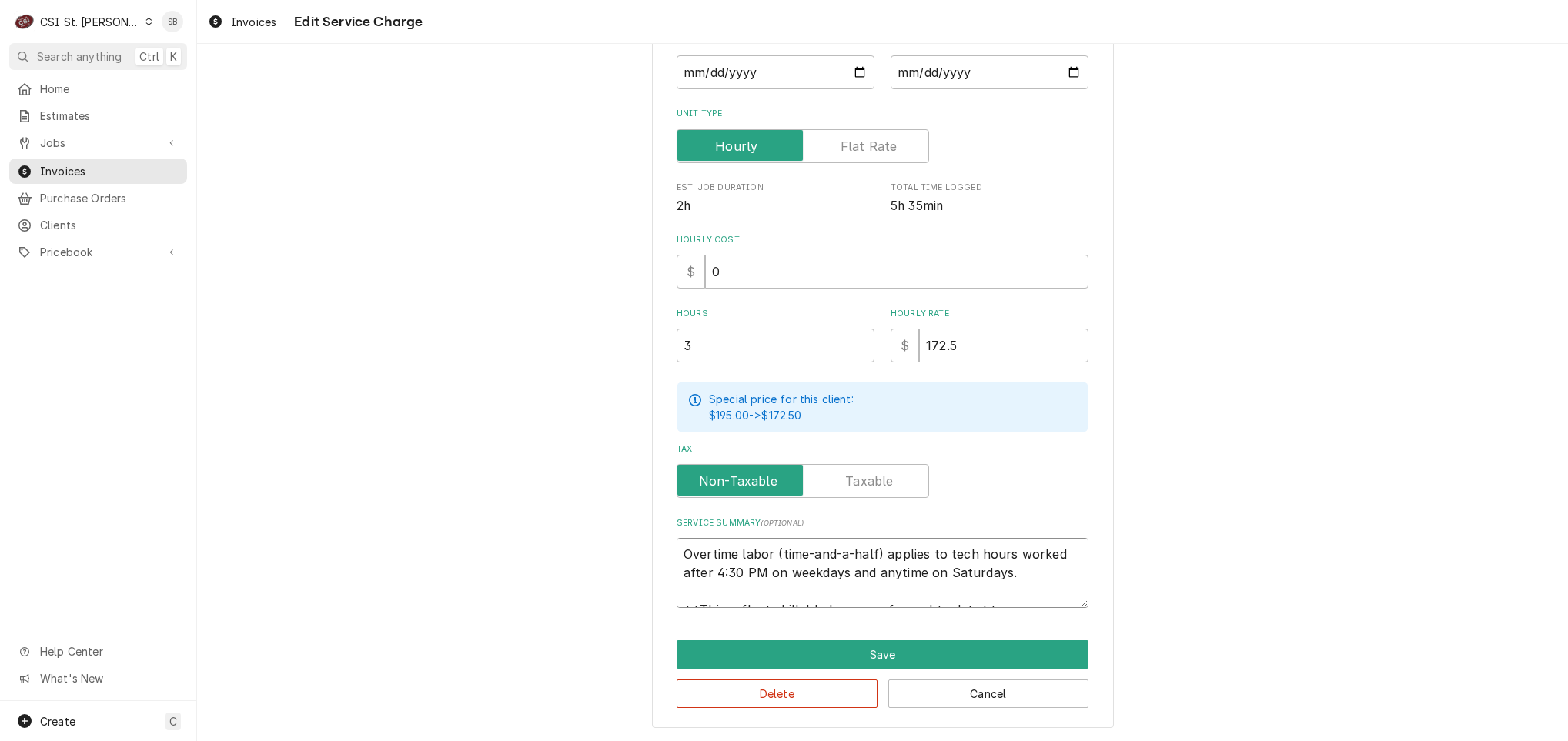
type textarea "x"
type textarea "B"
type textarea "x"
type textarea "Br"
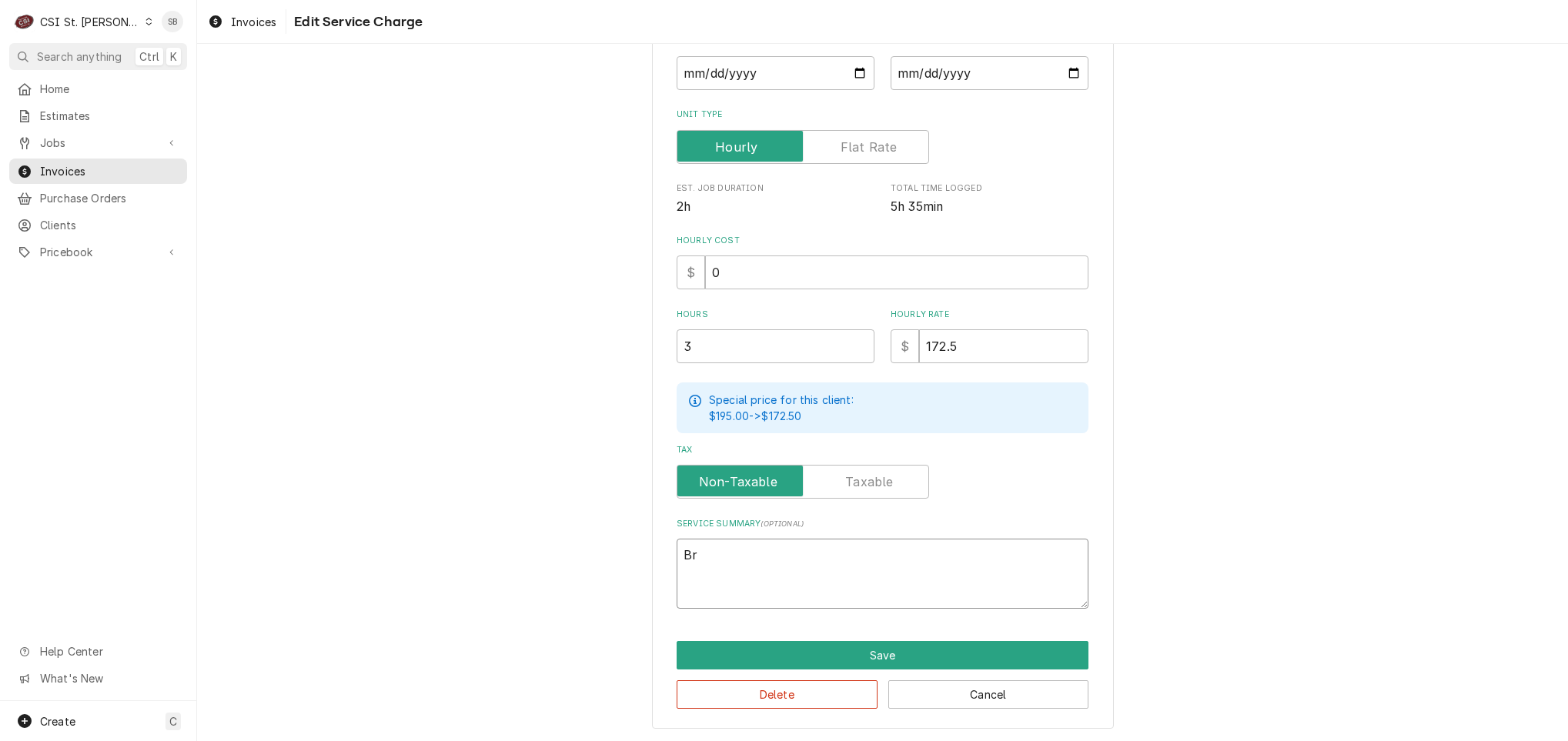
type textarea "x"
type textarea "Bran"
type textarea "x"
type textarea "Brand"
type textarea "x"
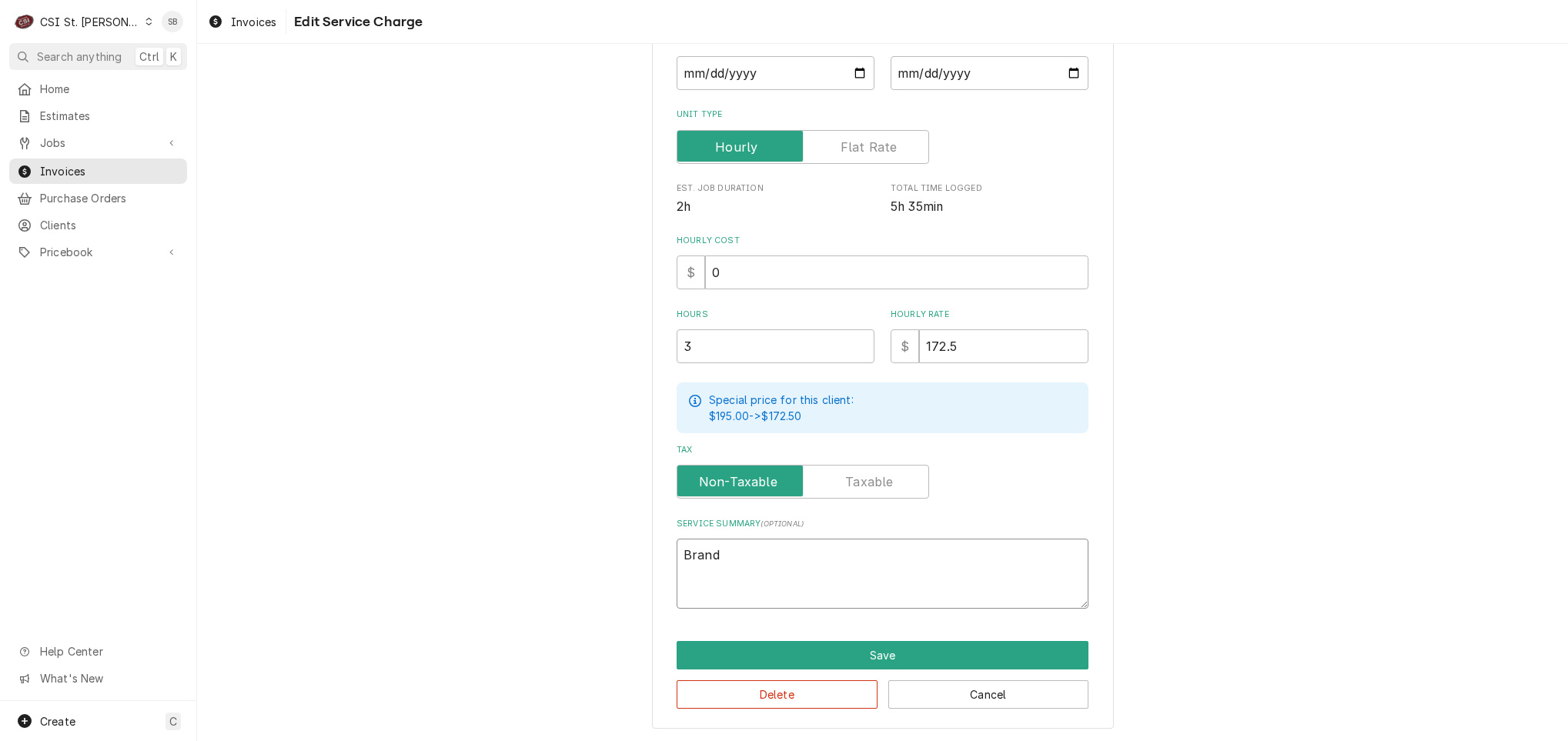
type textarea "Brand:"
type textarea "x"
type textarea "Brand:"
type textarea "x"
type textarea "Brand: s"
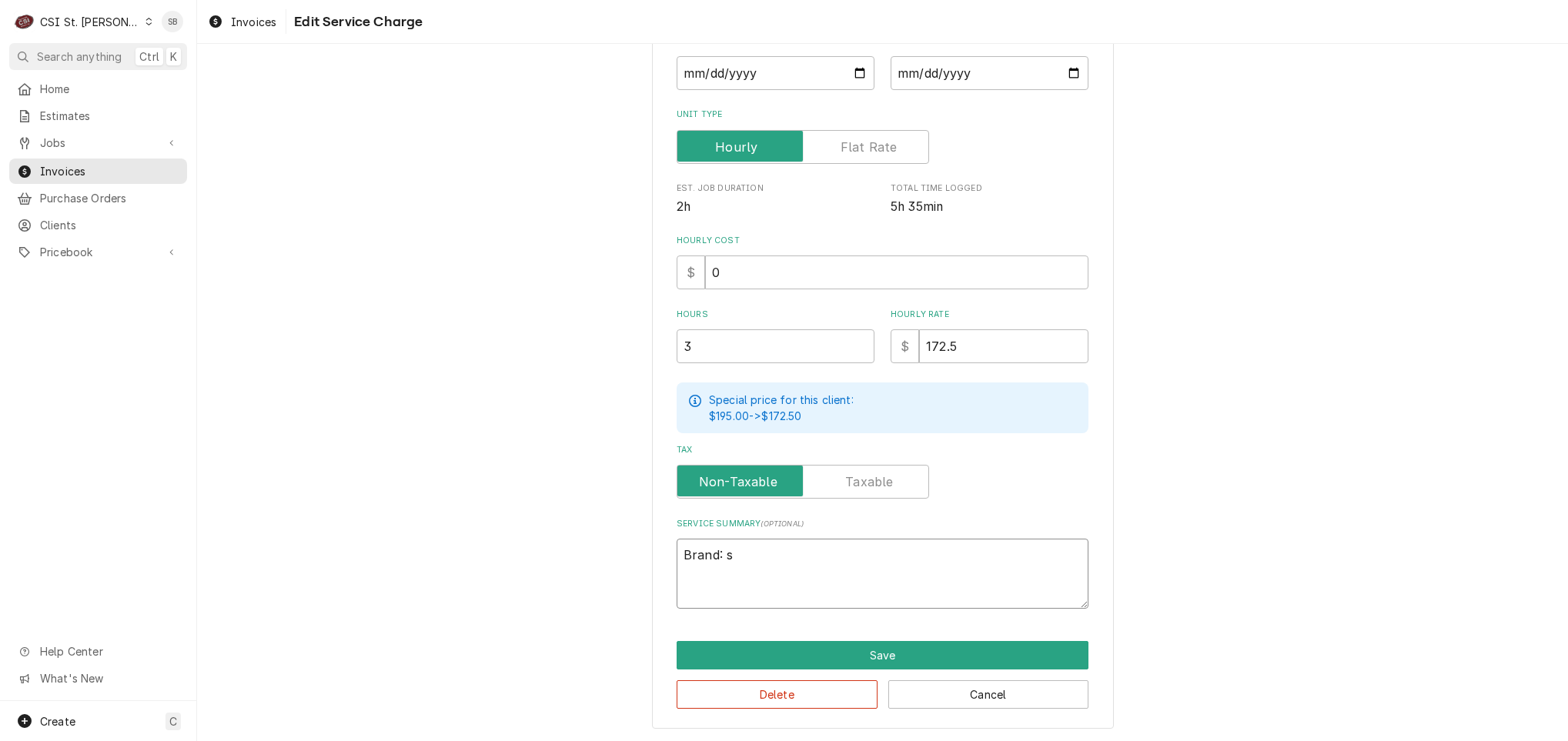
type textarea "x"
type textarea "Brand:"
type textarea "x"
type textarea "Brand: S"
type textarea "x"
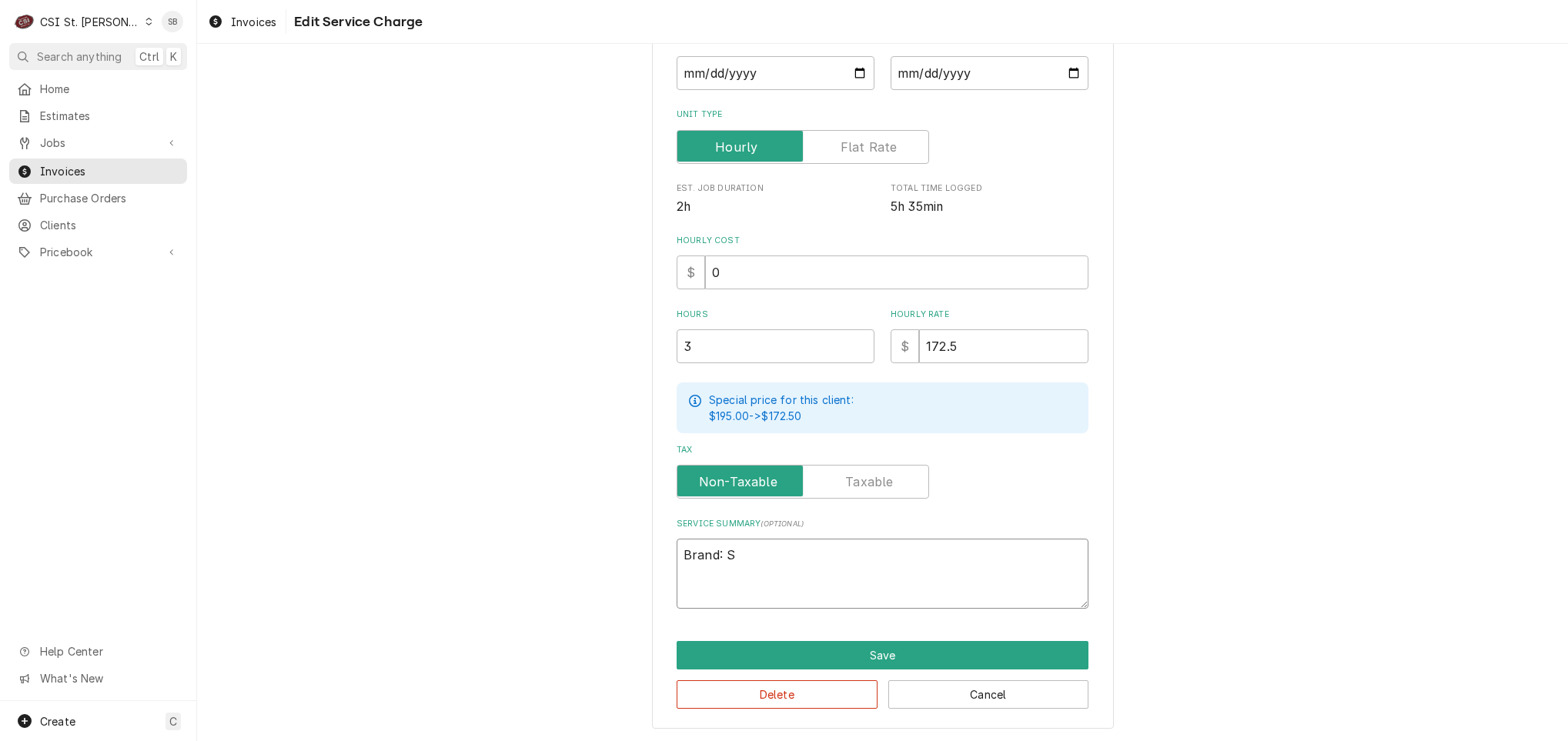
type textarea "Brand: Sc"
type textarea "x"
type textarea "Brand: Sco"
type textarea "x"
type textarea "Brand: Scot"
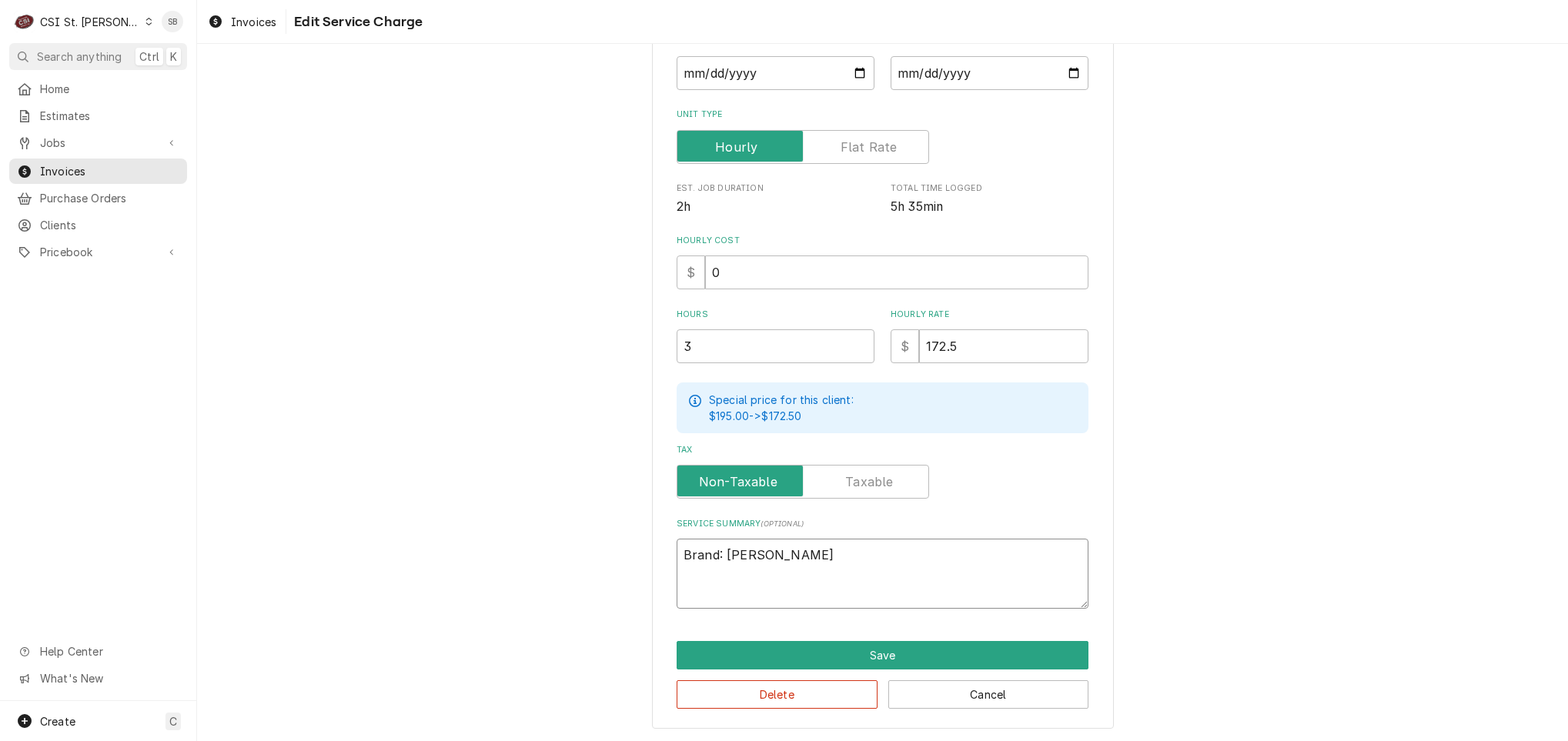
type textarea "x"
type textarea "Brand: Scotsm"
type textarea "x"
type textarea "Brand: Scotsma"
type textarea "x"
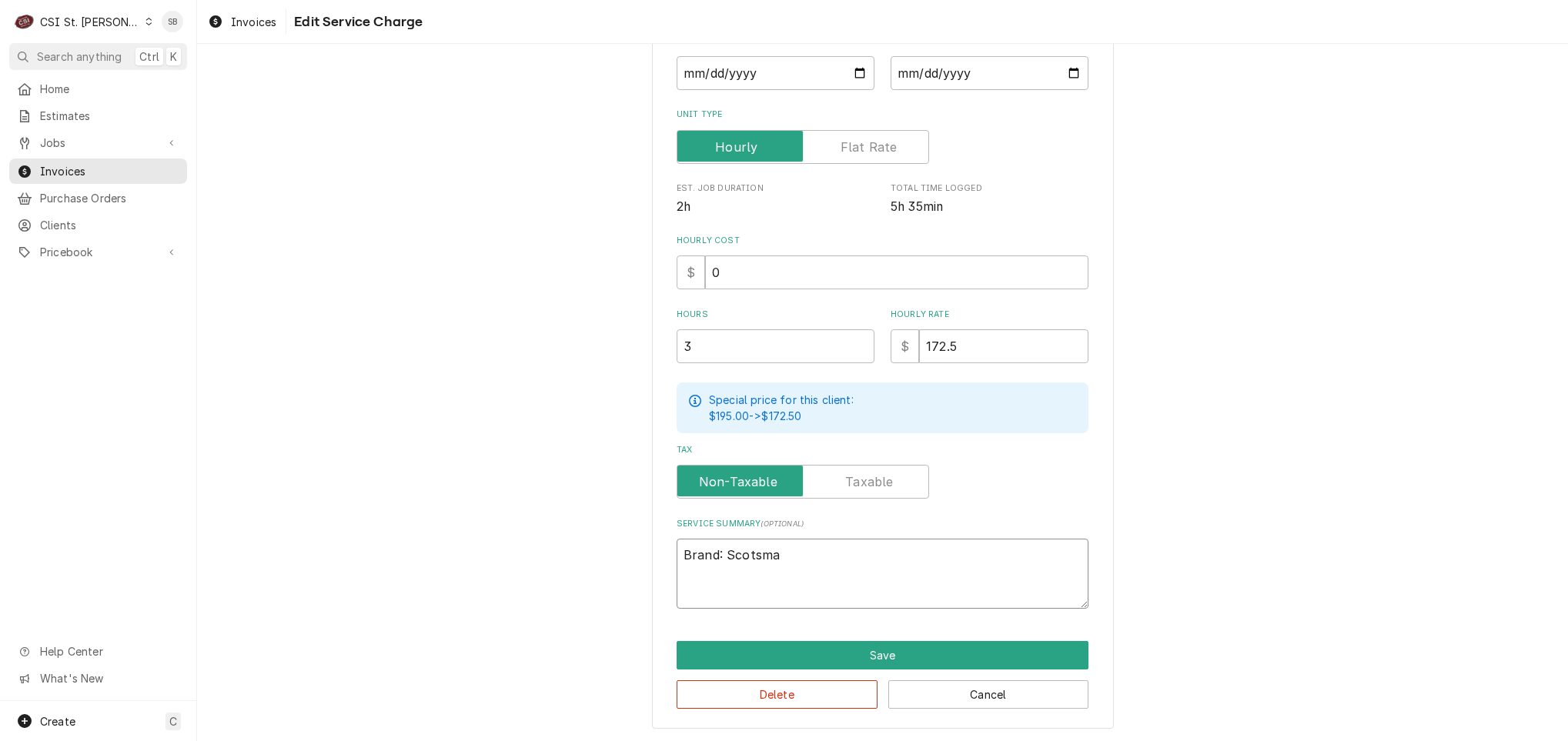
type textarea "Brand: Scotsman"
type textarea "x"
type textarea "Brand: Scotsman"
paste textarea "NS1322R-32A ↳ 𝗦𝗲𝗿𝗶𝗮𝗹 #: 21021320012225"
drag, startPoint x: 744, startPoint y: 578, endPoint x: 970, endPoint y: 517, distance: 234.1
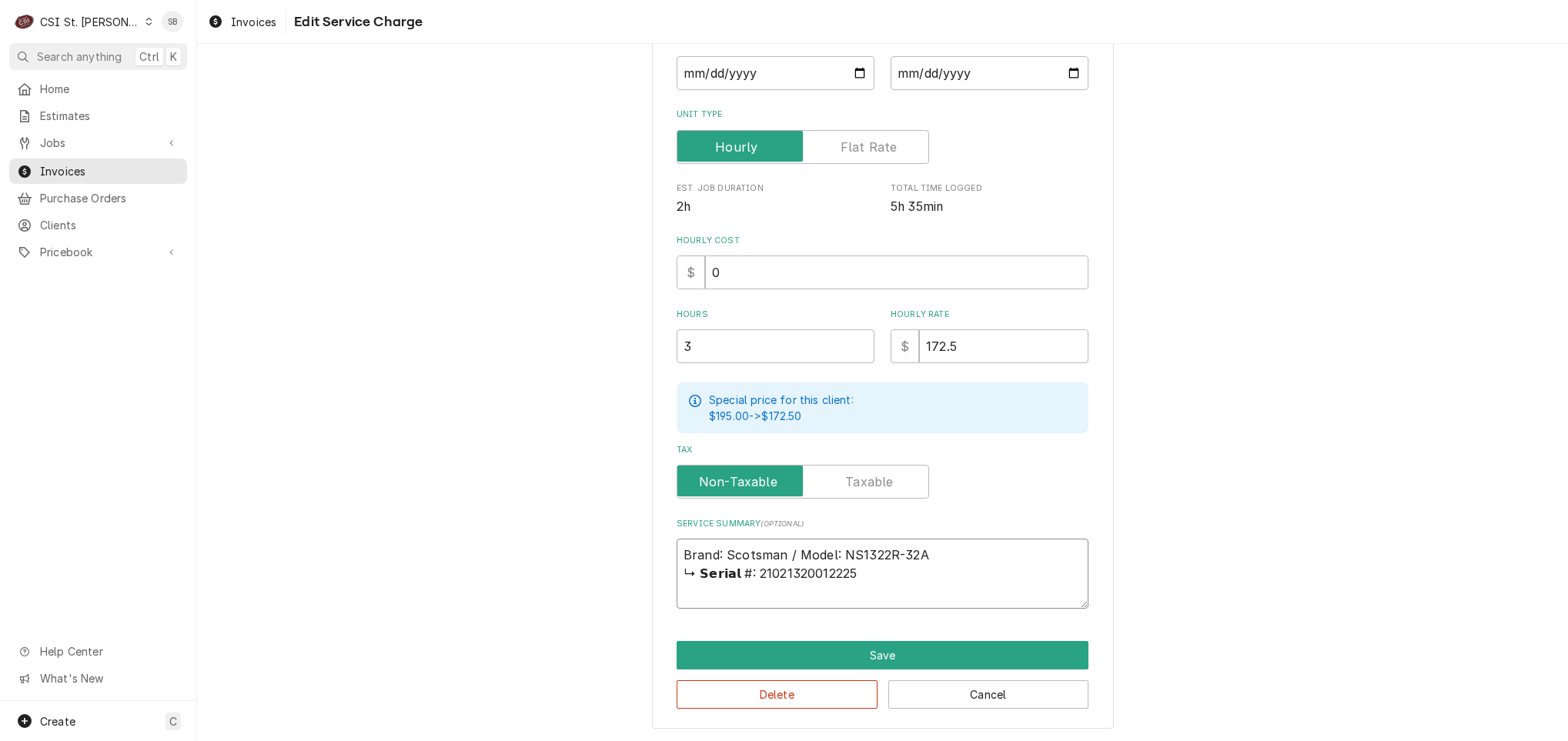
click at [970, 518] on div "Service Summary ( optional ) Brand: Scotsman / Model: NS1322R-32A ↳ 𝗦𝗲𝗿𝗶𝗮𝗹 #: 2…" at bounding box center [883, 563] width 412 height 91
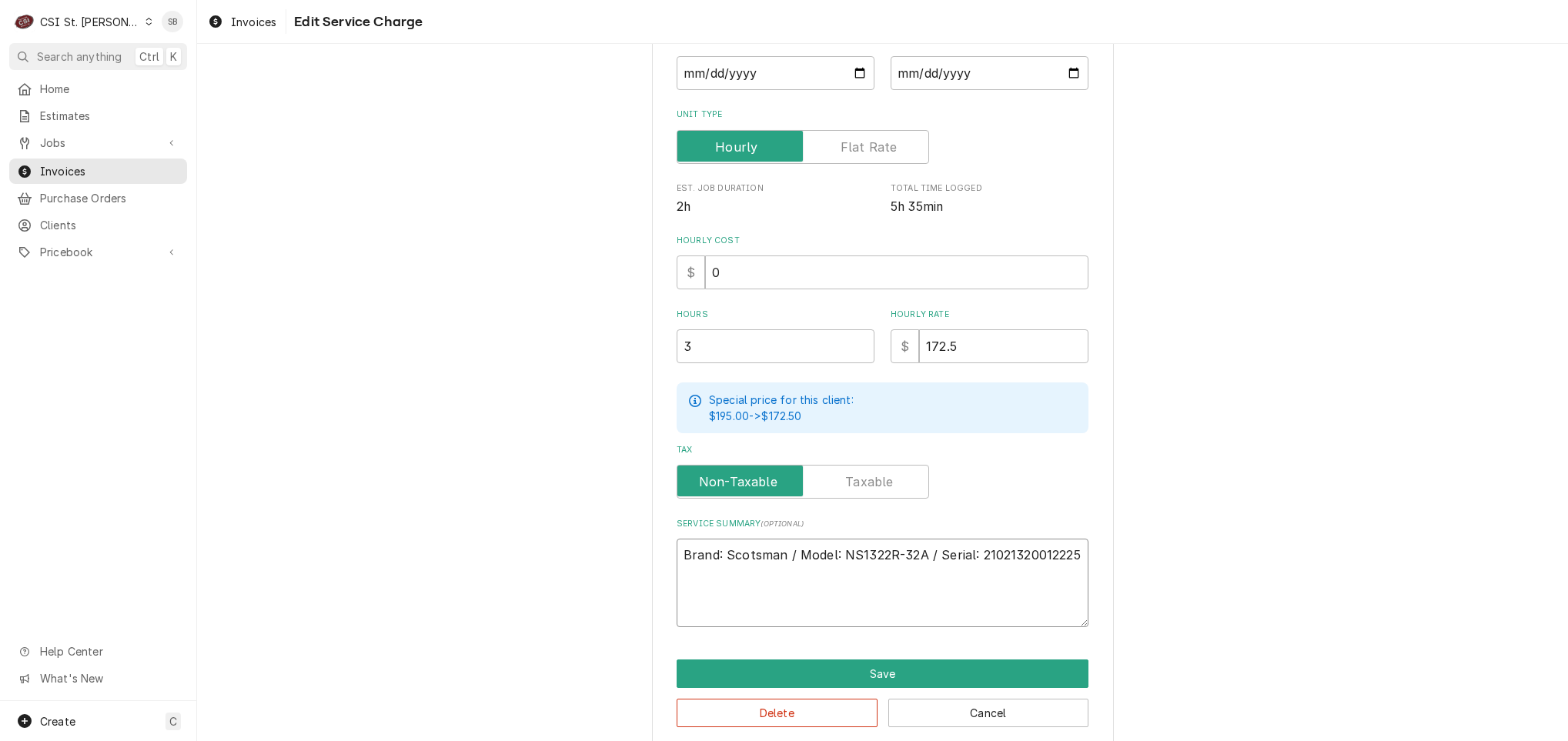
scroll to position [280, 0]
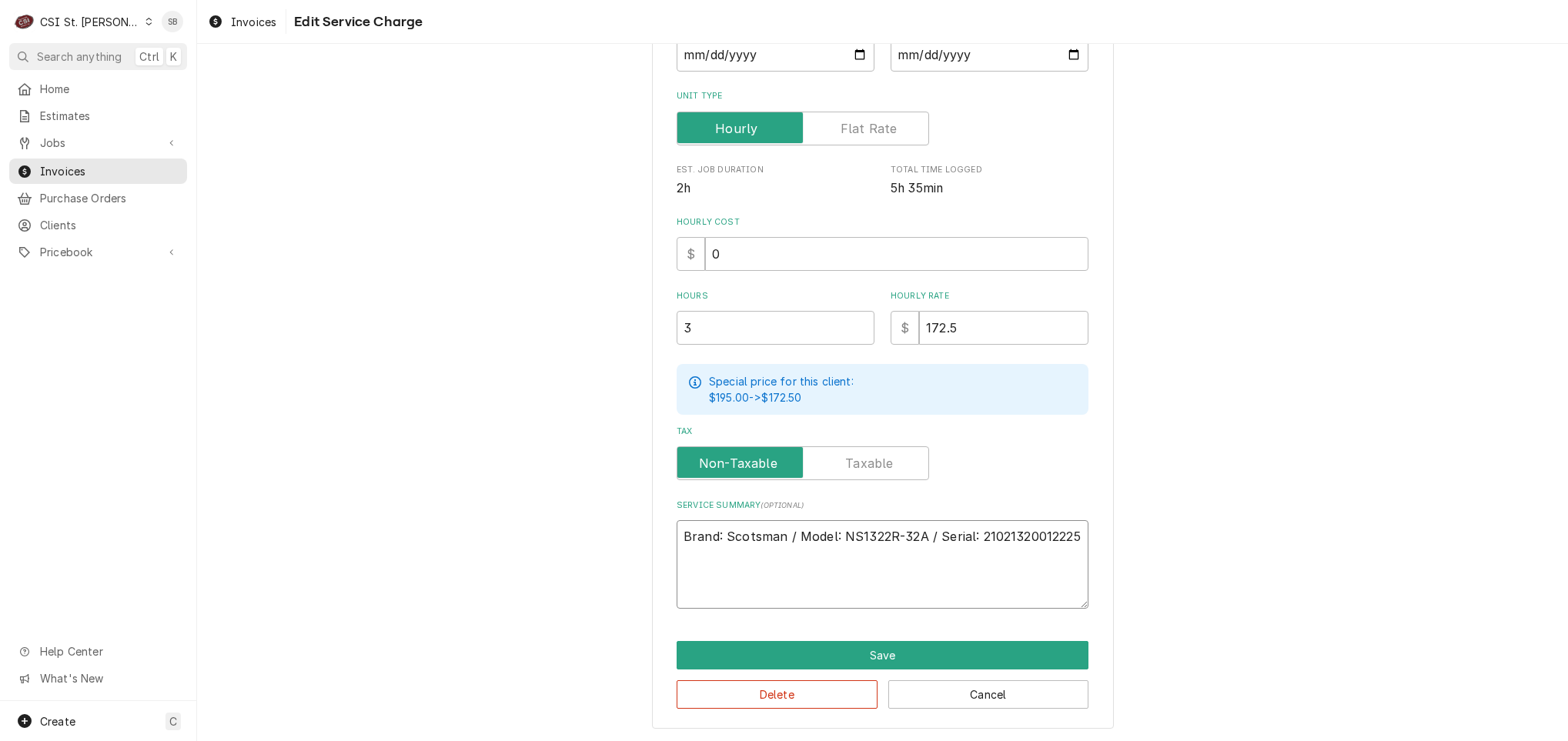
paste textarea "Technician arrived on 09/08 to inspect the Scotsman ice machine (Model NS1322R-…"
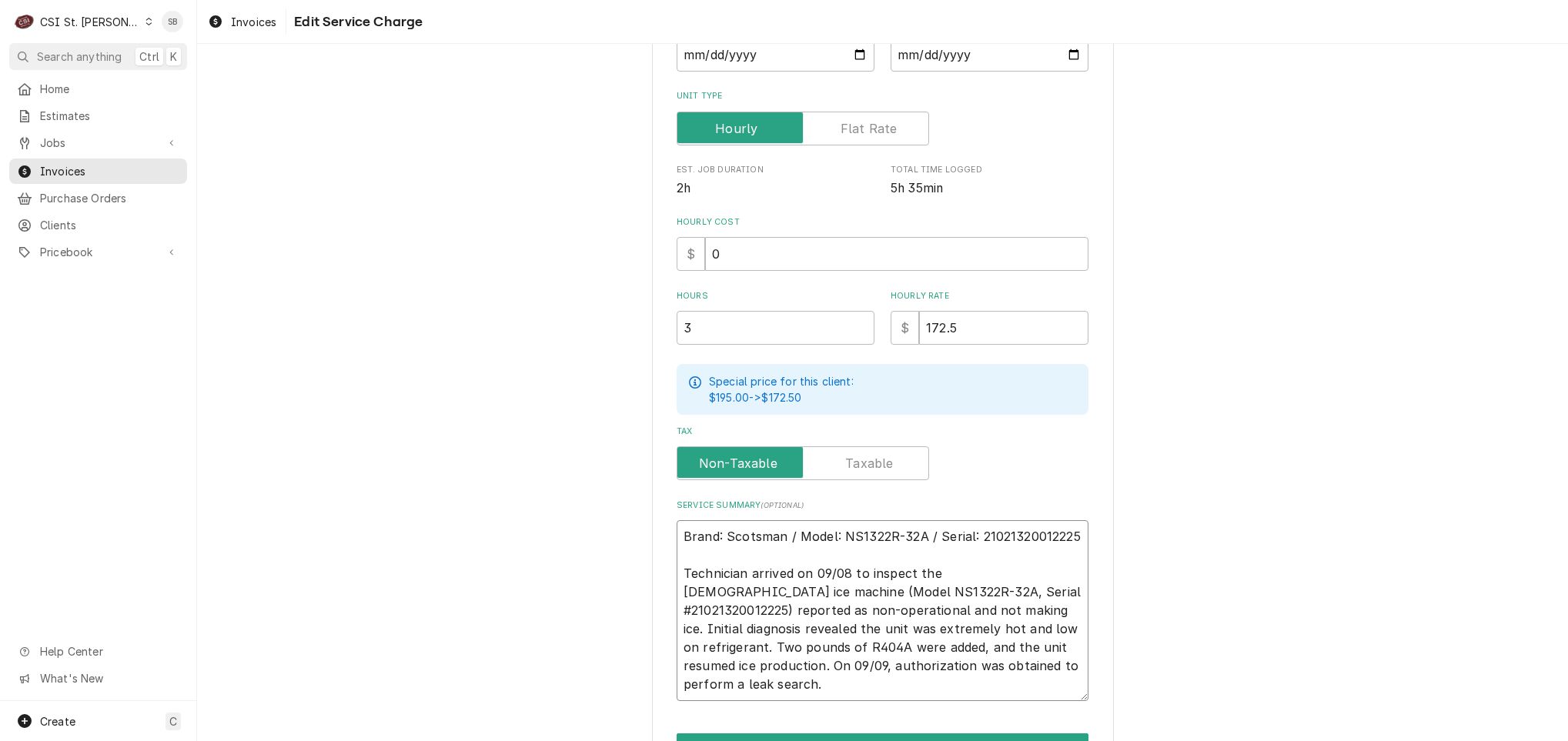
drag, startPoint x: 839, startPoint y: 597, endPoint x: 1095, endPoint y: 598, distance: 256.0
click at [1093, 598] on div "Use the fields below to edit this service charge Short Description 1-Labor (Ser…" at bounding box center [883, 308] width 462 height 1028
click at [836, 672] on textarea "Brand: Scotsman / Model: NS1322R-32A / Serial: 21021320012225 Technician arrive…" at bounding box center [883, 610] width 412 height 181
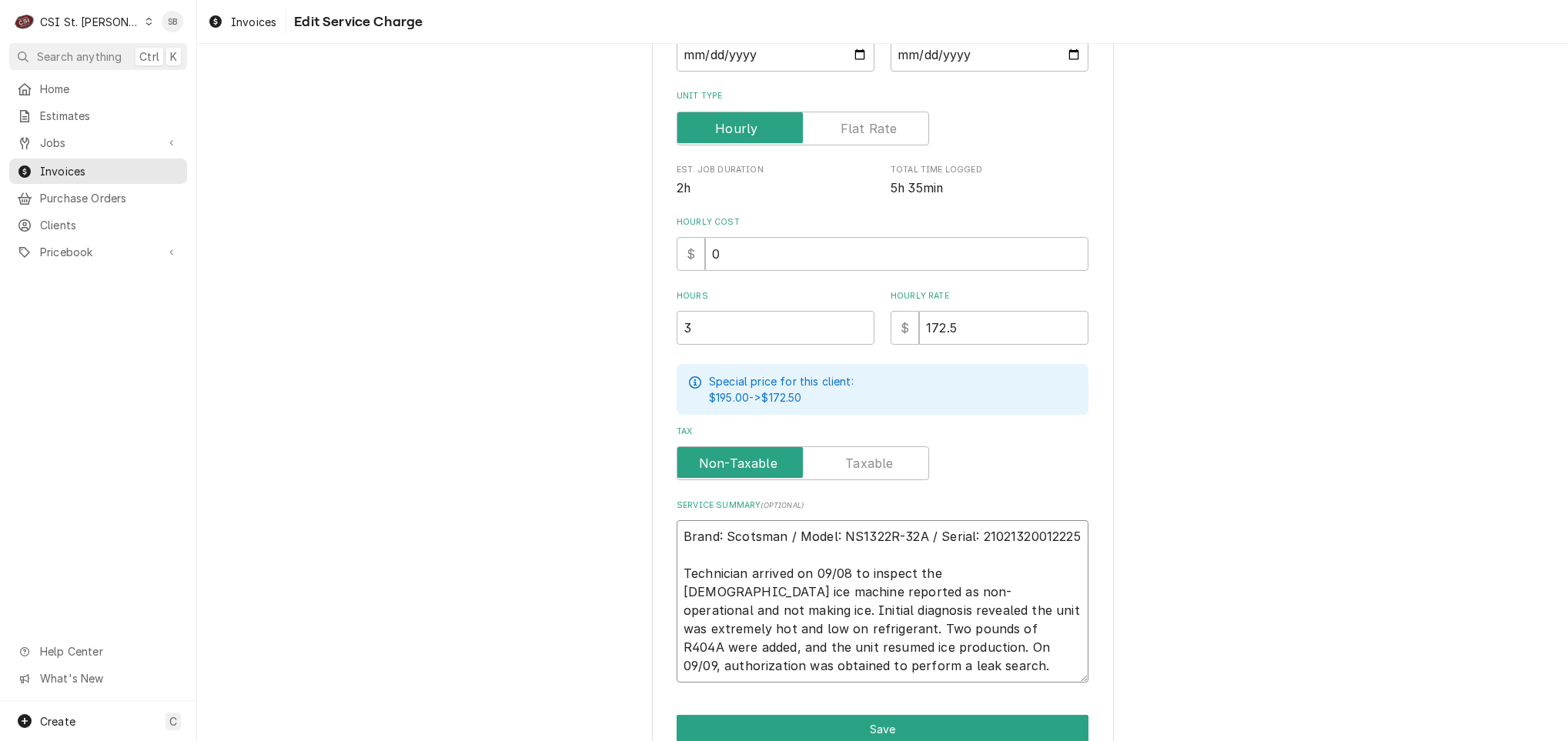
click at [788, 661] on textarea "Brand: Scotsman / Model: NS1322R-32A / Serial: 21021320012225 Technician arrive…" at bounding box center [883, 601] width 412 height 163
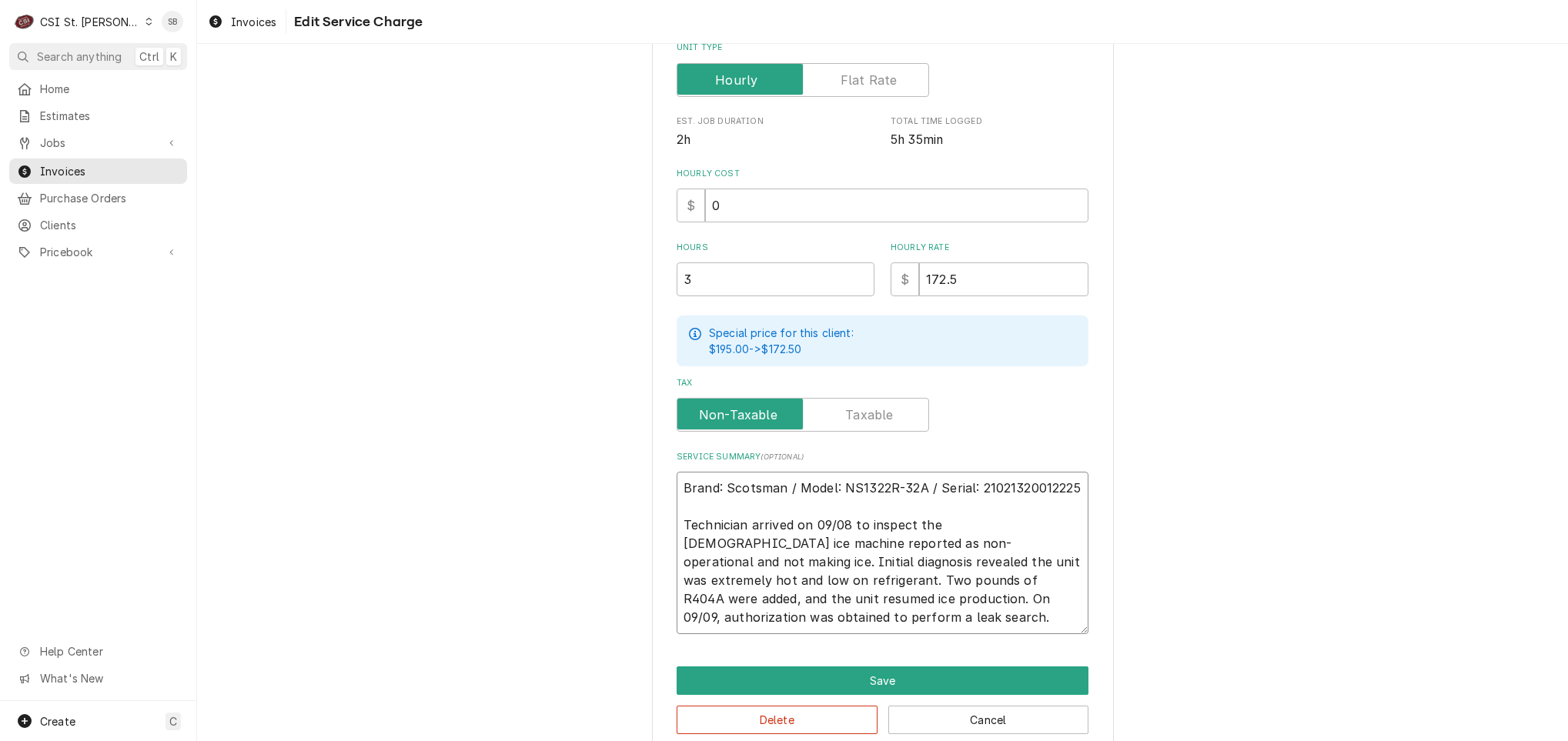
scroll to position [354, 0]
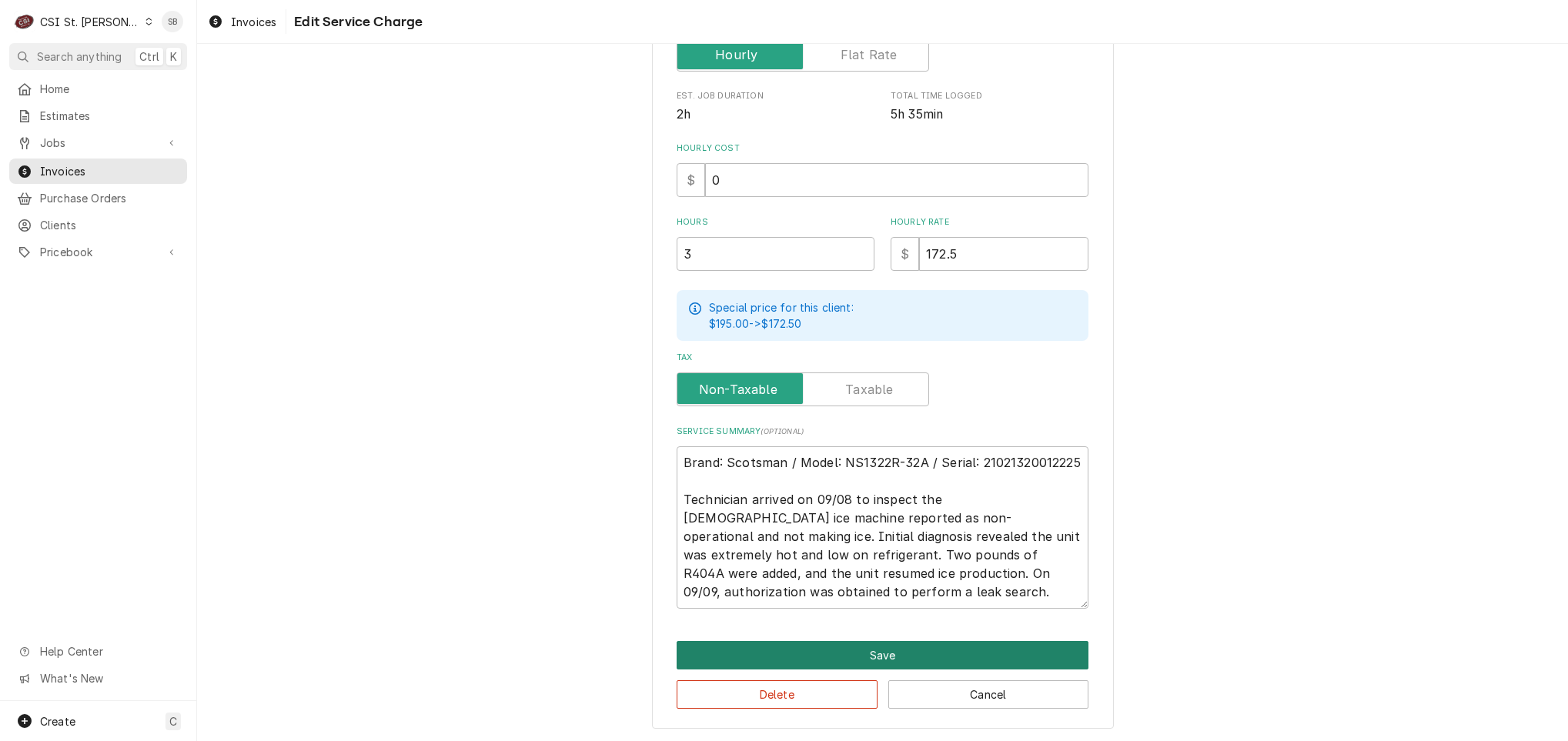
click at [784, 645] on button "Save" at bounding box center [883, 655] width 412 height 28
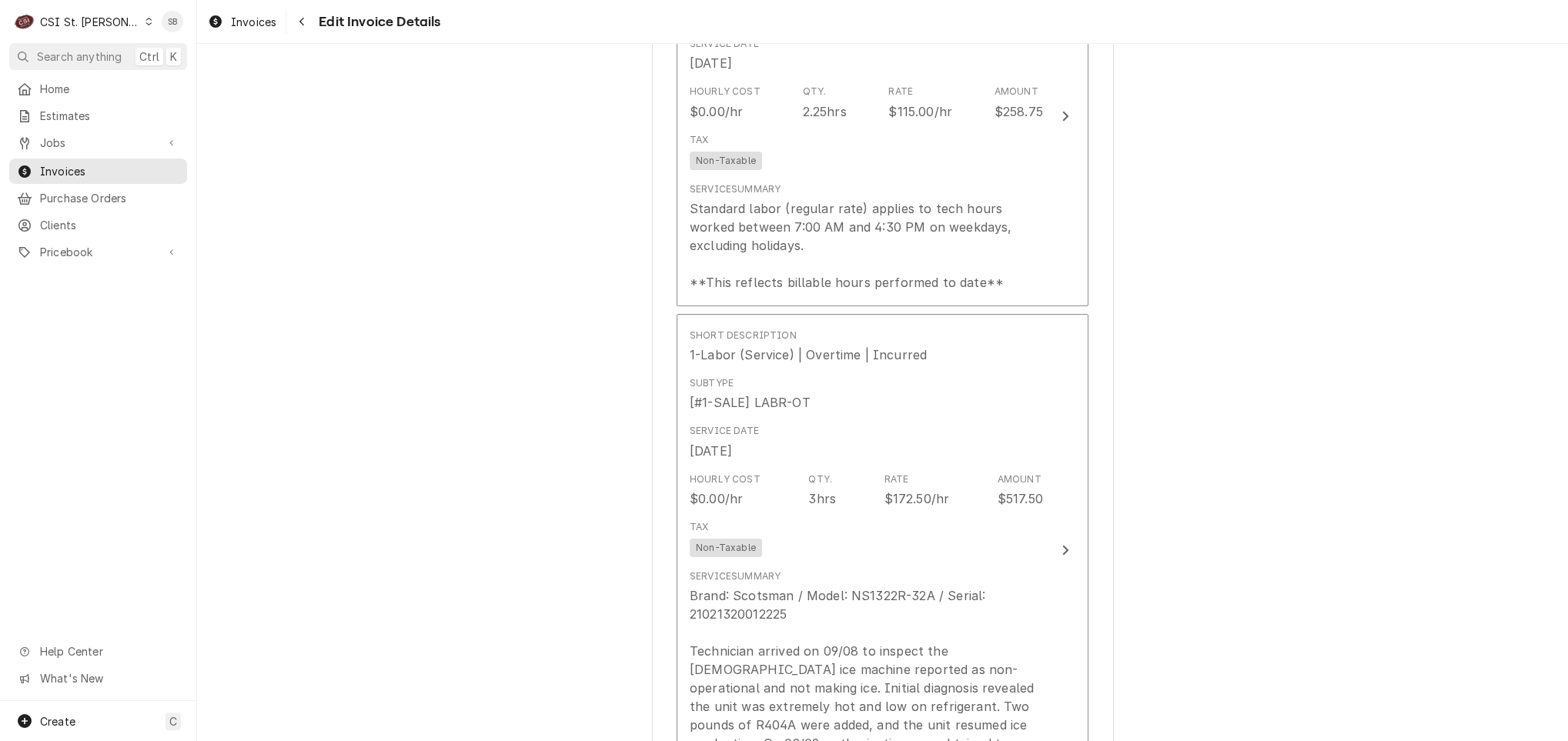
scroll to position [1582, 0]
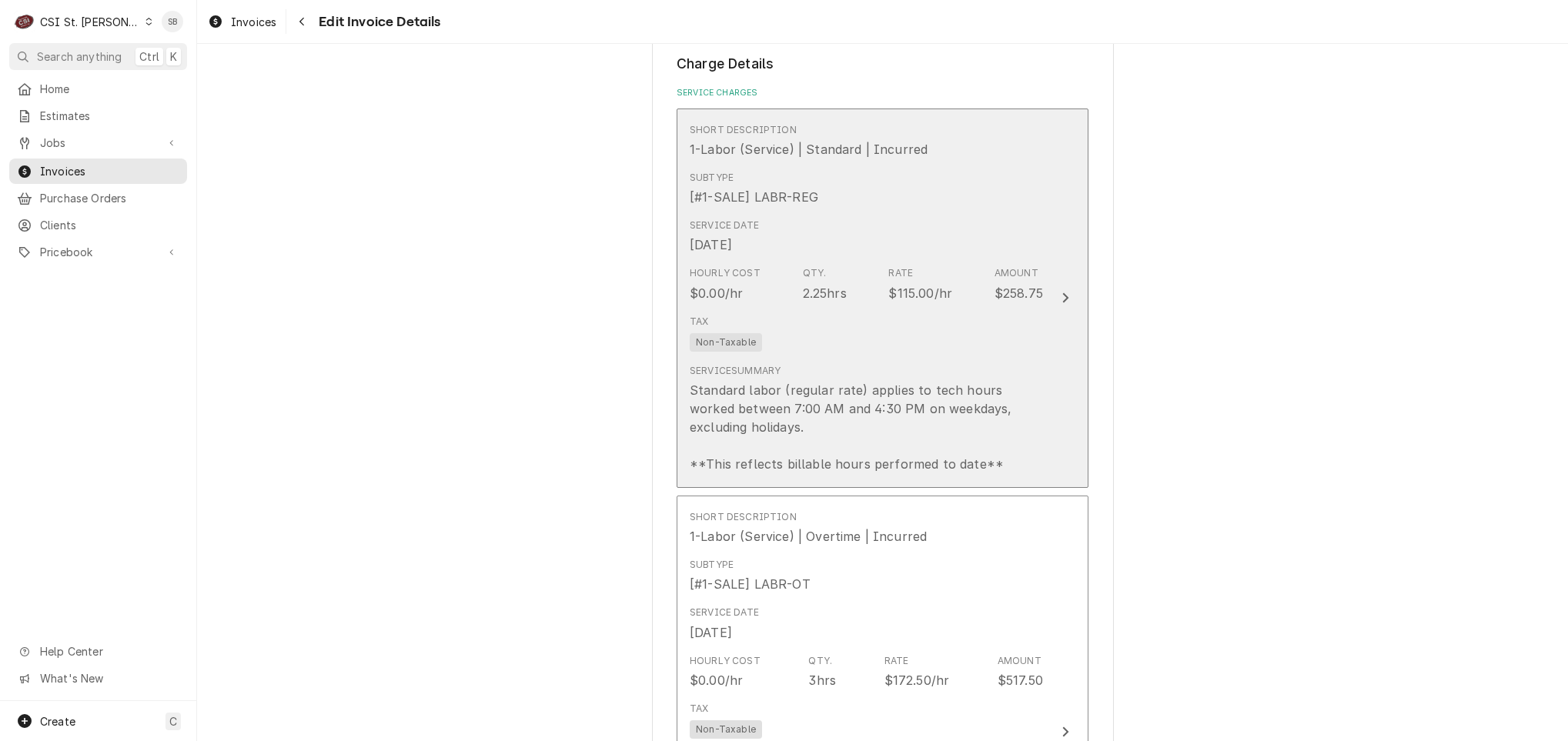
click at [828, 381] on div "Standard labor (regular rate) applies to tech hours worked between 7:00 AM and …" at bounding box center [866, 427] width 353 height 93
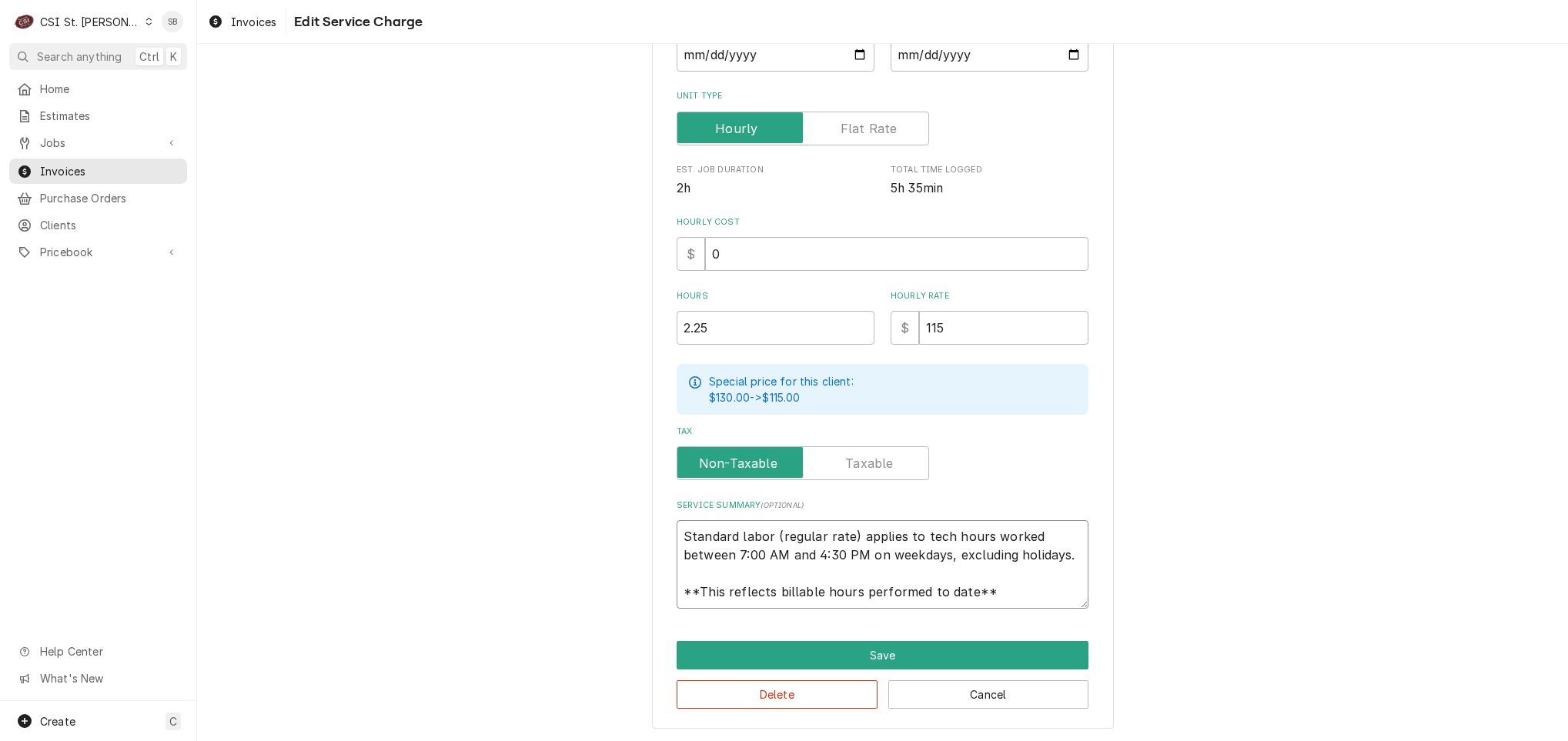
scroll to position [18, 0]
drag, startPoint x: 673, startPoint y: 525, endPoint x: 1320, endPoint y: 656, distance: 660.1
click at [1320, 656] on div "Use the fields below to edit this service charge Short Description 1-Labor (Ser…" at bounding box center [882, 261] width 1370 height 962
click at [779, 322] on input "2.25" at bounding box center [775, 328] width 198 height 34
click at [544, 333] on div "Use the fields below to edit this service charge Short Description 1-Labor (Ser…" at bounding box center [882, 261] width 1370 height 962
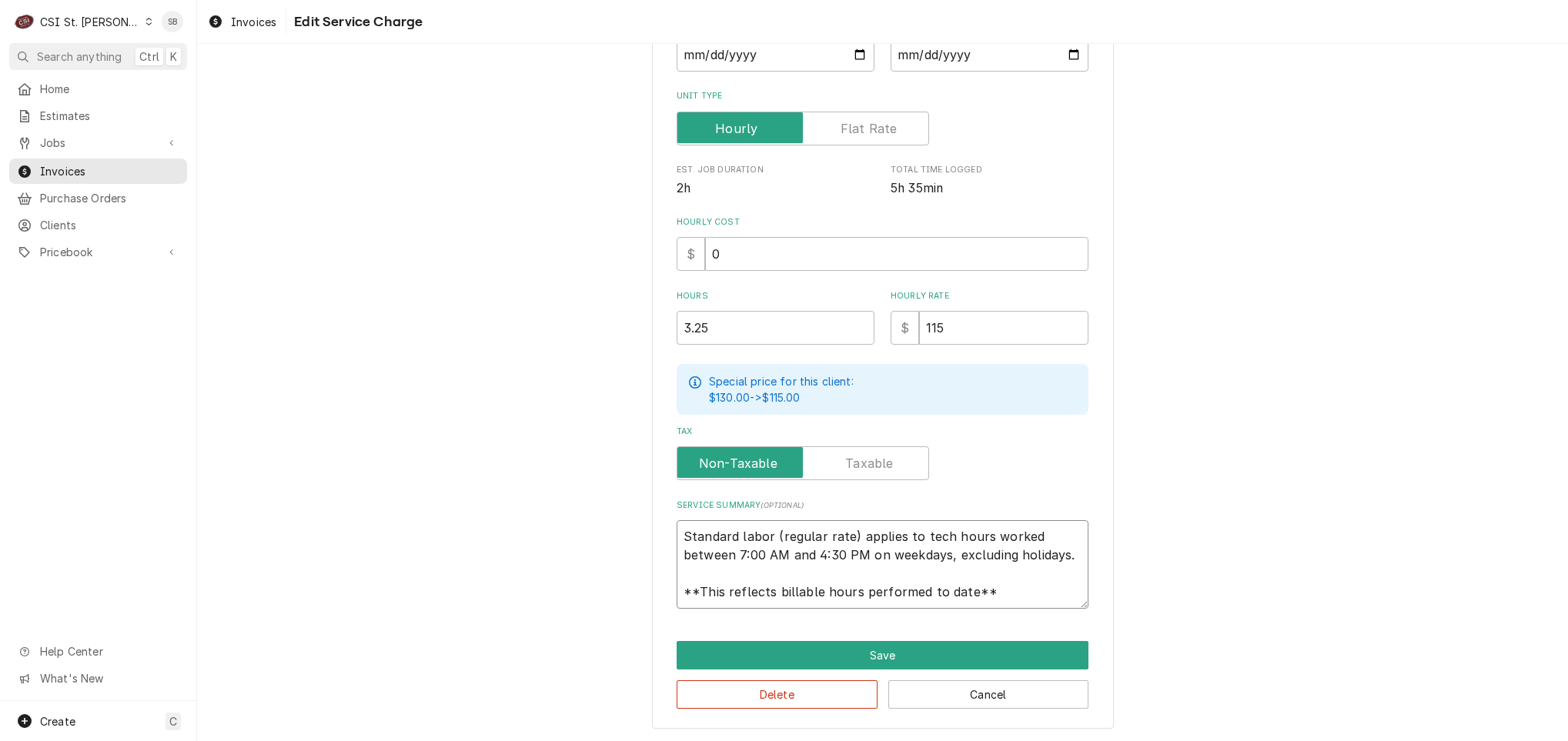
drag, startPoint x: 704, startPoint y: 533, endPoint x: 1230, endPoint y: 596, distance: 529.8
click at [1230, 596] on div "Use the fields below to edit this service charge Short Description 1-Labor (Ser…" at bounding box center [882, 261] width 1370 height 962
paste textarea "Technician returned on 09/10 and identified a refrigerant leak at the packing n…"
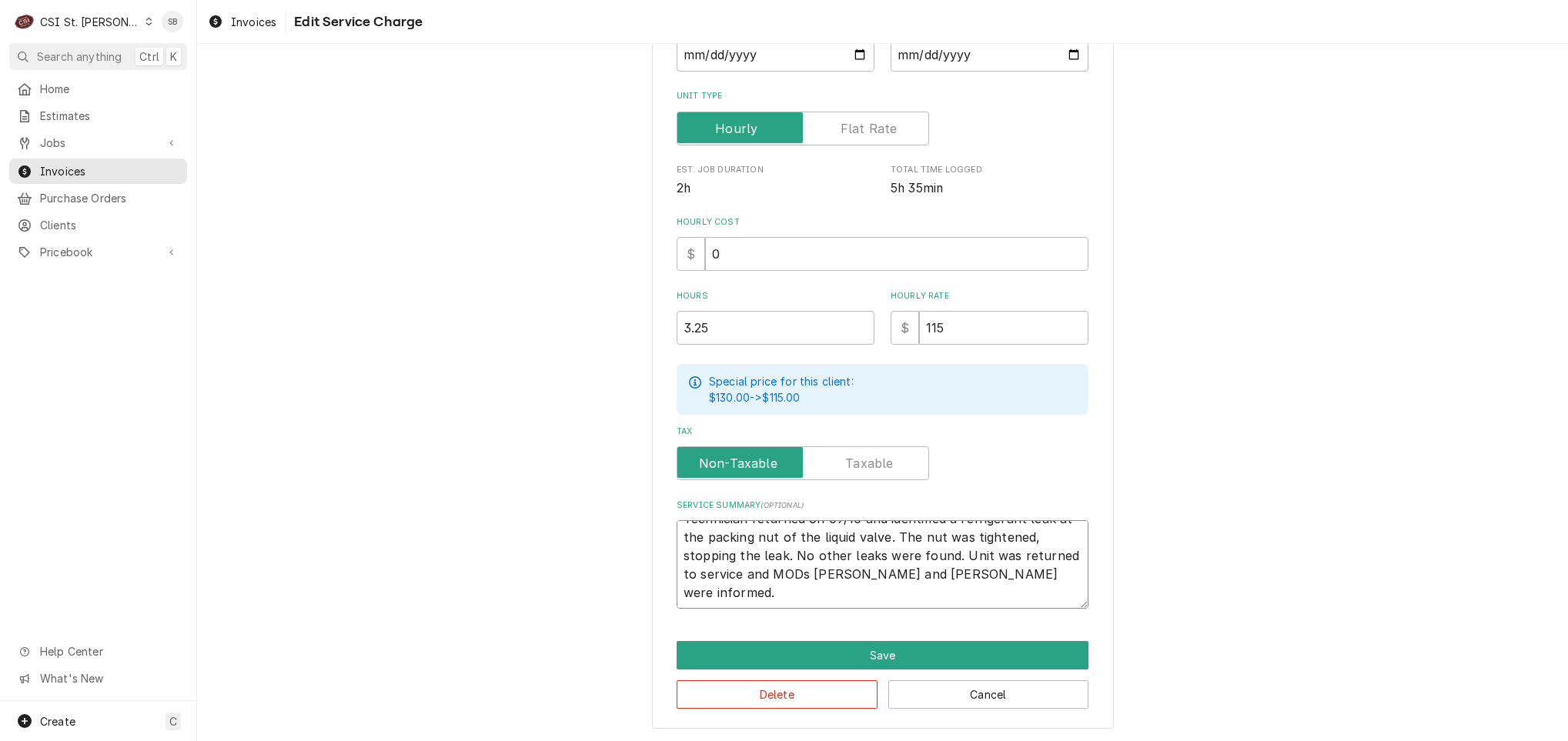
scroll to position [0, 0]
click at [677, 534] on textarea "Technician returned on 09/10 and identified a refrigerant leak at the packing n…" at bounding box center [883, 564] width 412 height 88
drag, startPoint x: 724, startPoint y: 589, endPoint x: 1164, endPoint y: 568, distance: 440.5
click at [1146, 587] on div "Use the fields below to edit this service charge Short Description 1-Labor (Ser…" at bounding box center [882, 261] width 1370 height 962
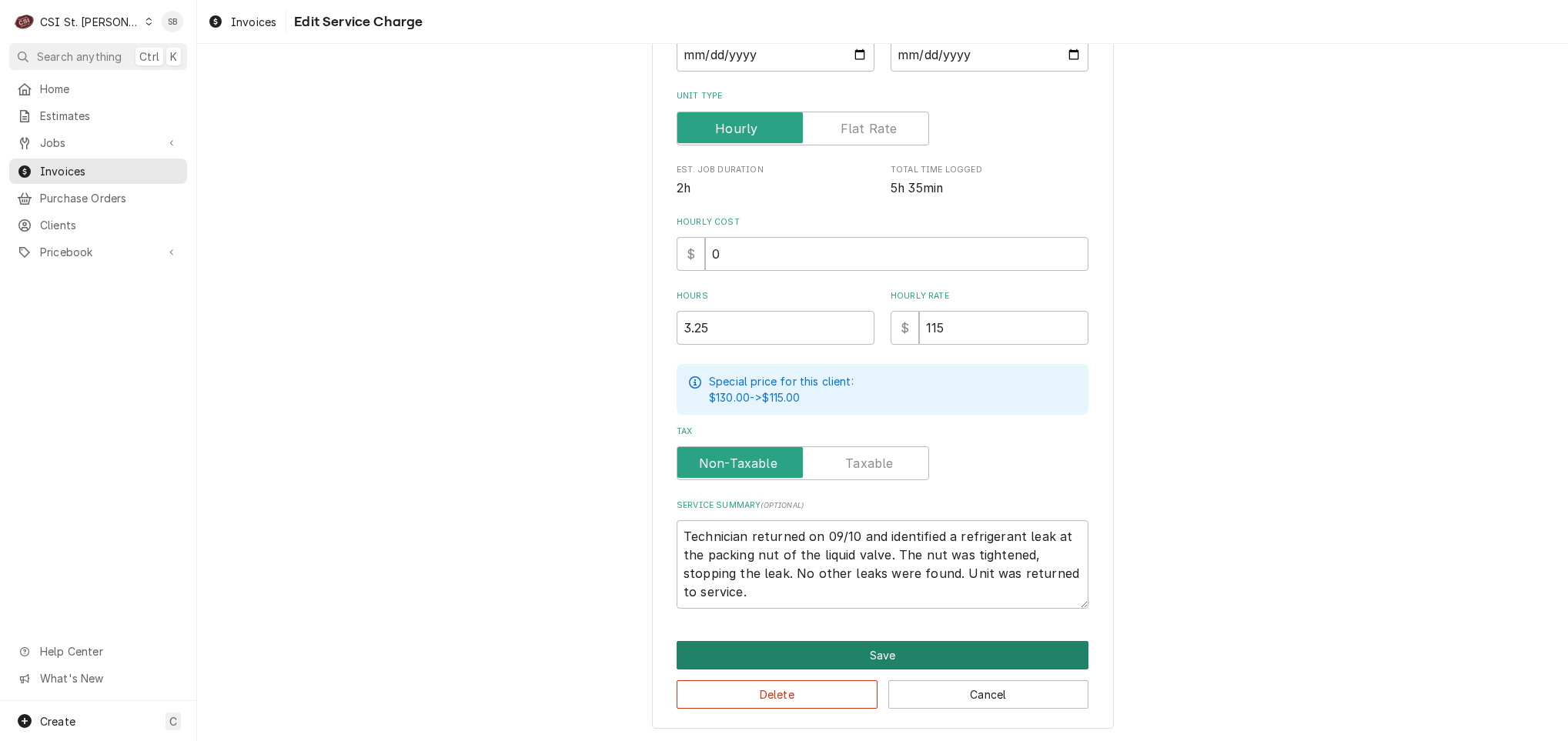
click at [859, 644] on button "Save" at bounding box center [883, 655] width 412 height 28
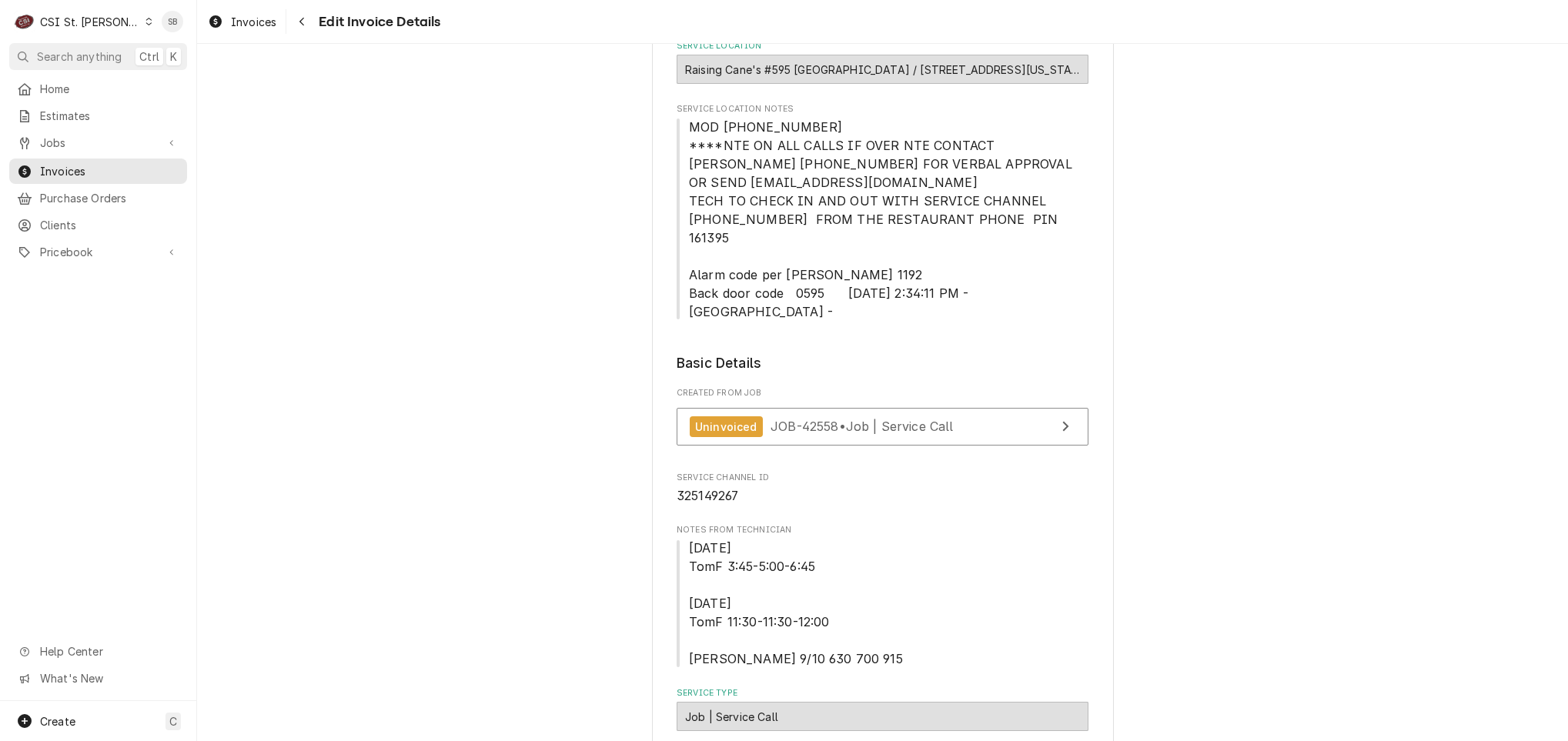
scroll to position [180, 0]
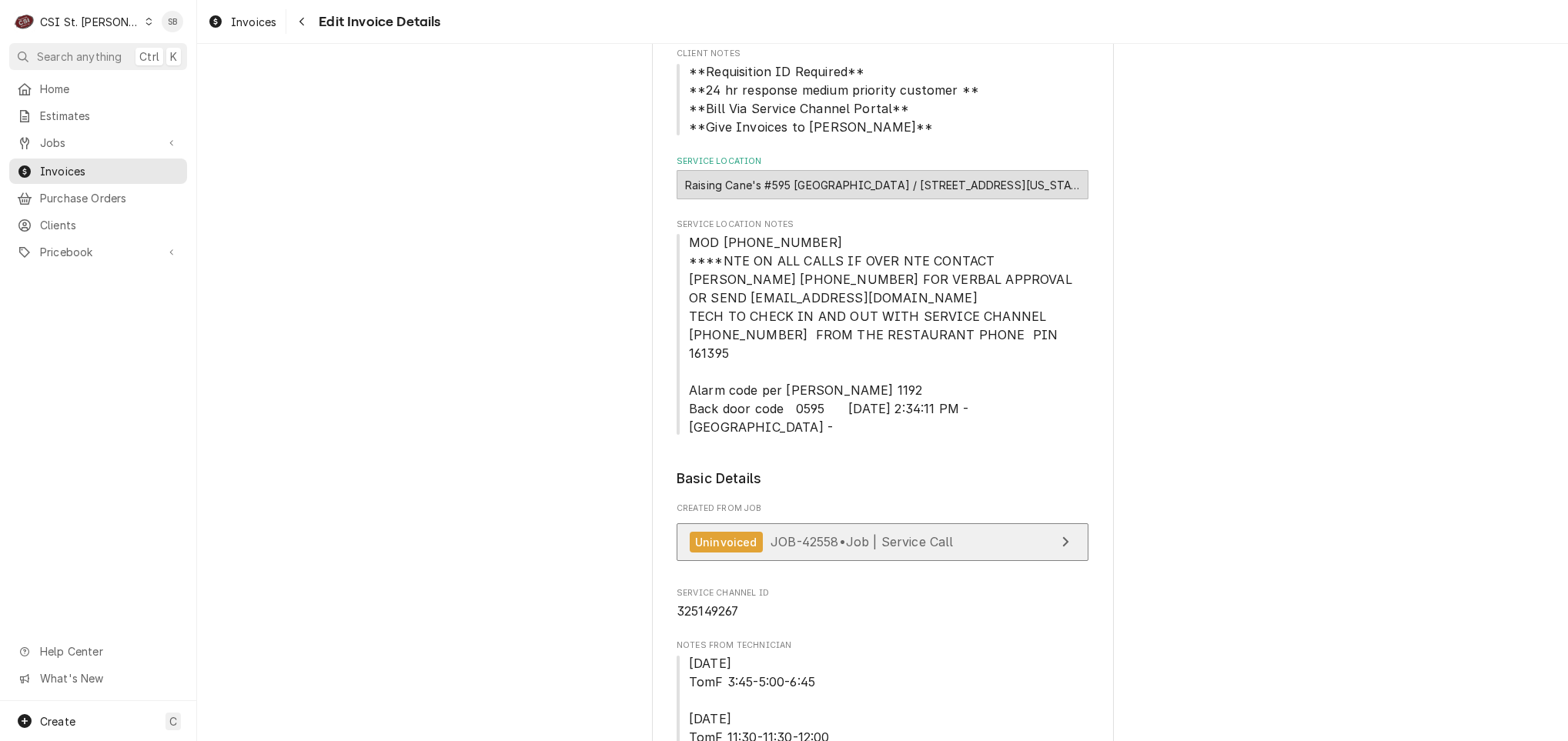
click at [815, 523] on link "Uninvoiced JOB-42558 • Job | Service Call" at bounding box center [883, 542] width 412 height 38
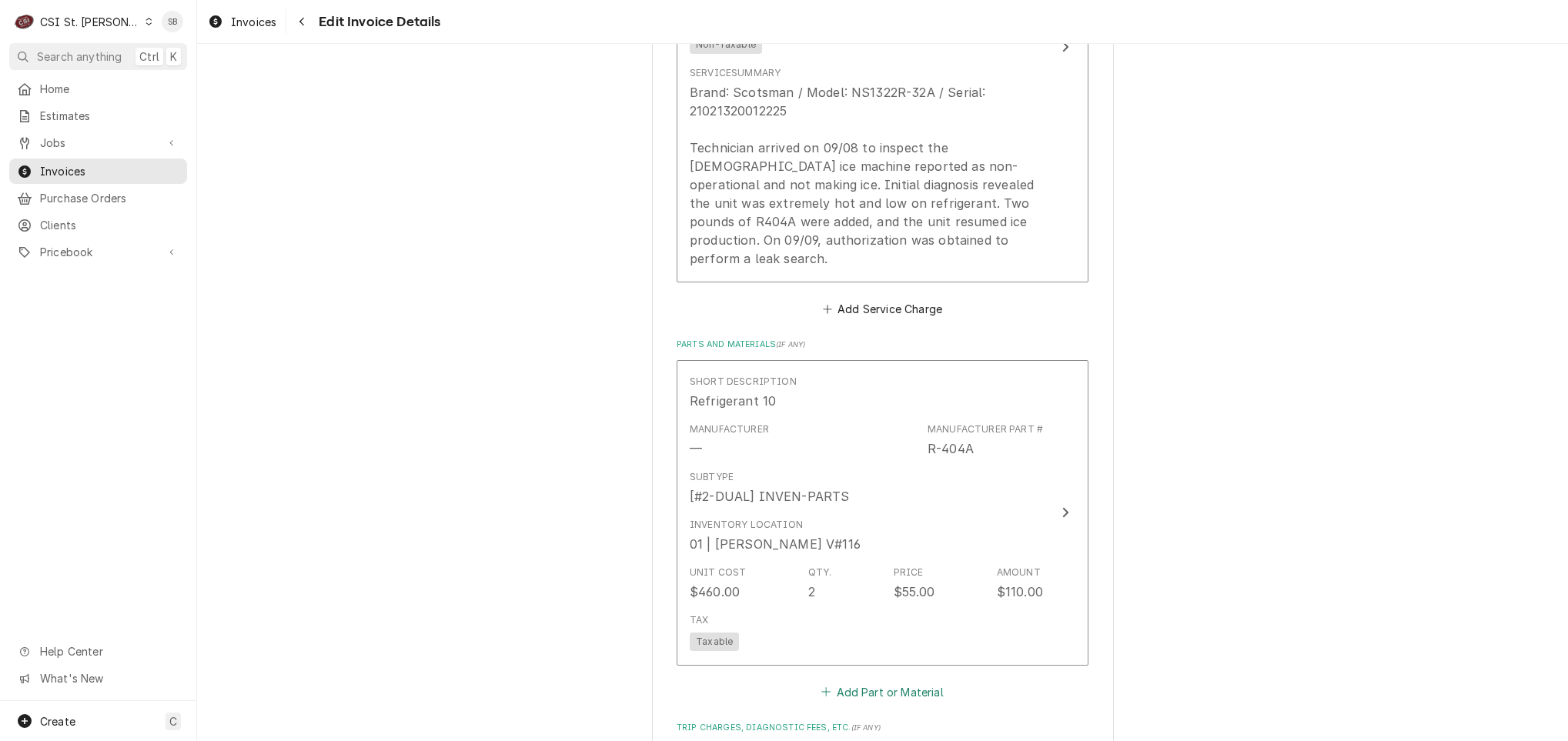
scroll to position [1890, 0]
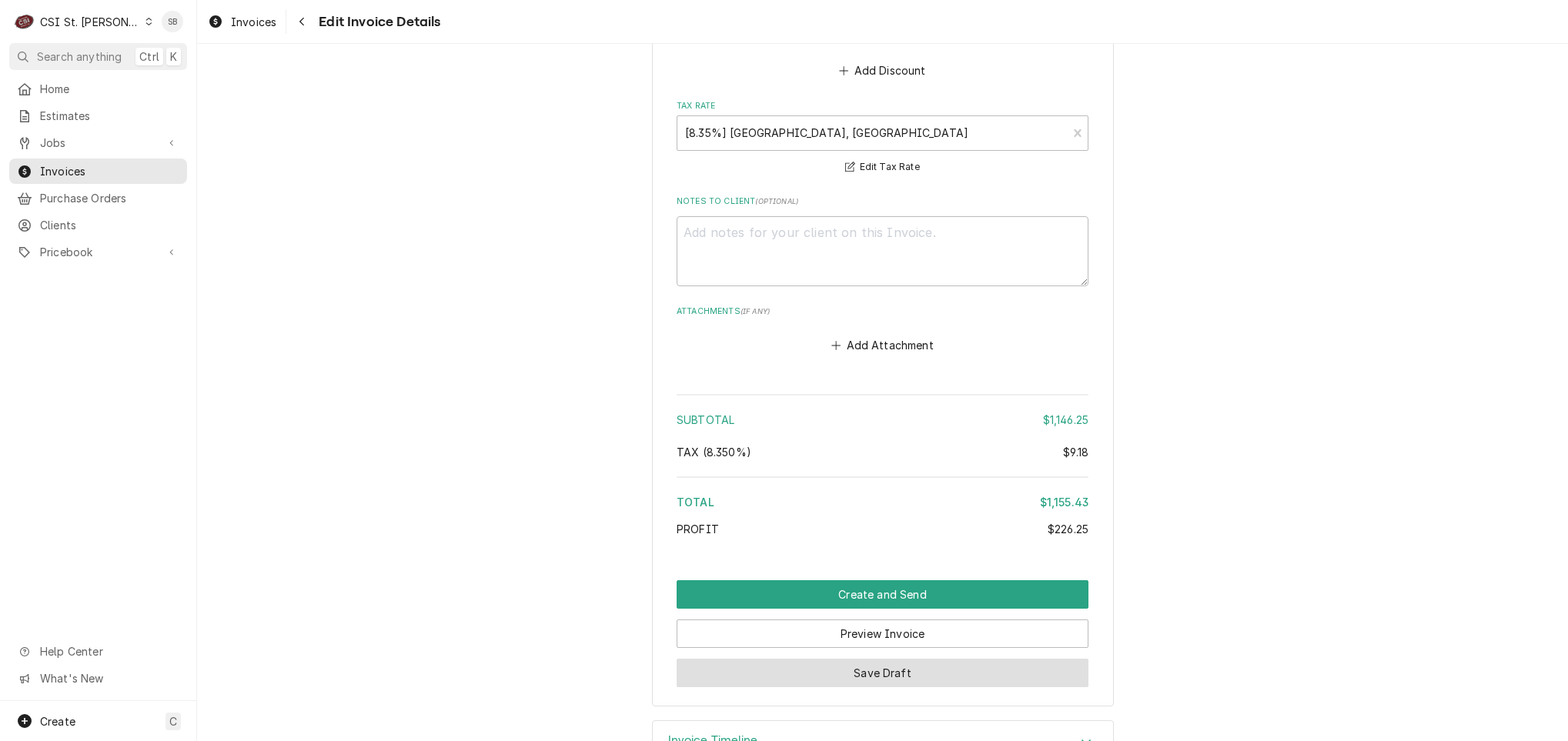
click at [852, 658] on button "Save Draft" at bounding box center [883, 673] width 412 height 28
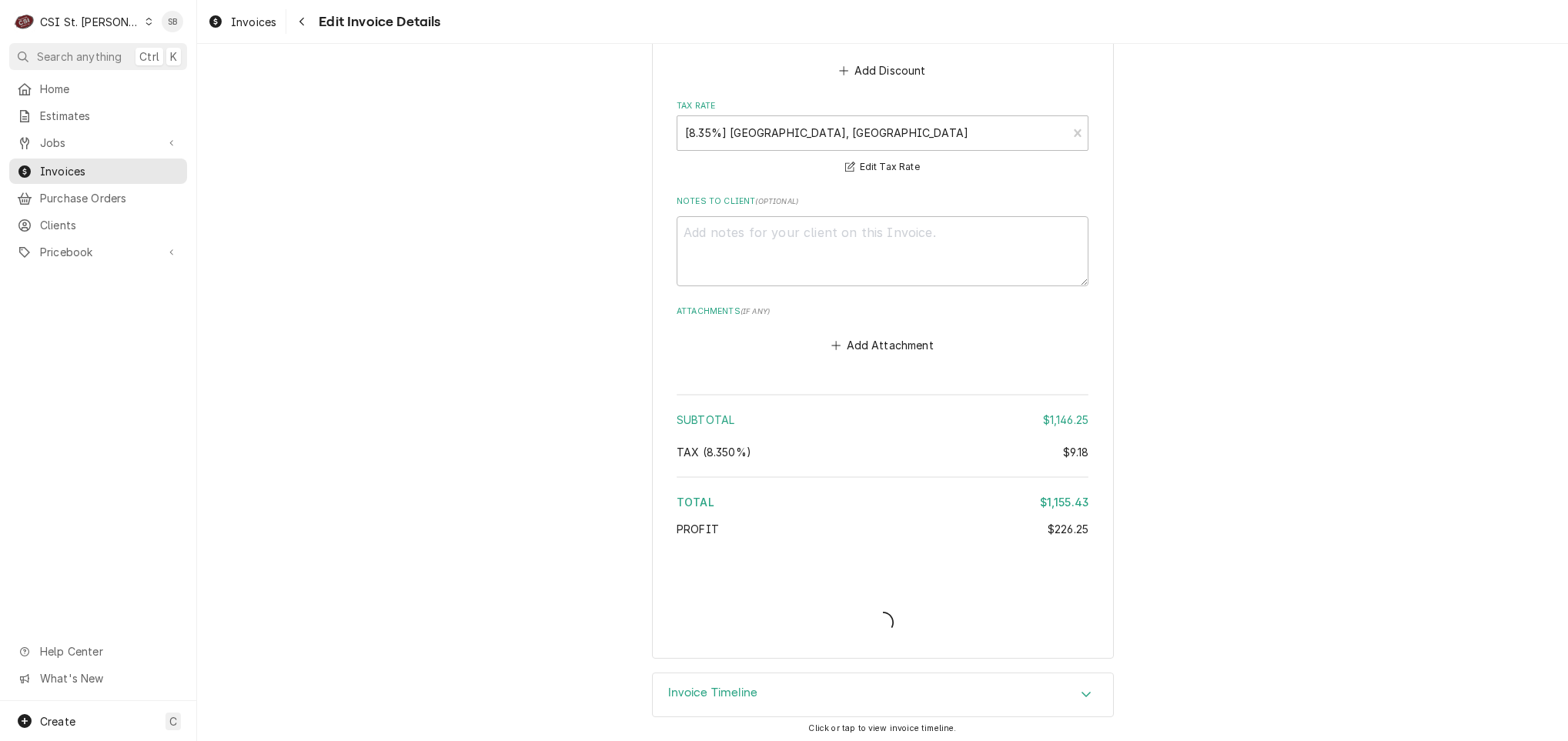
scroll to position [2993, 0]
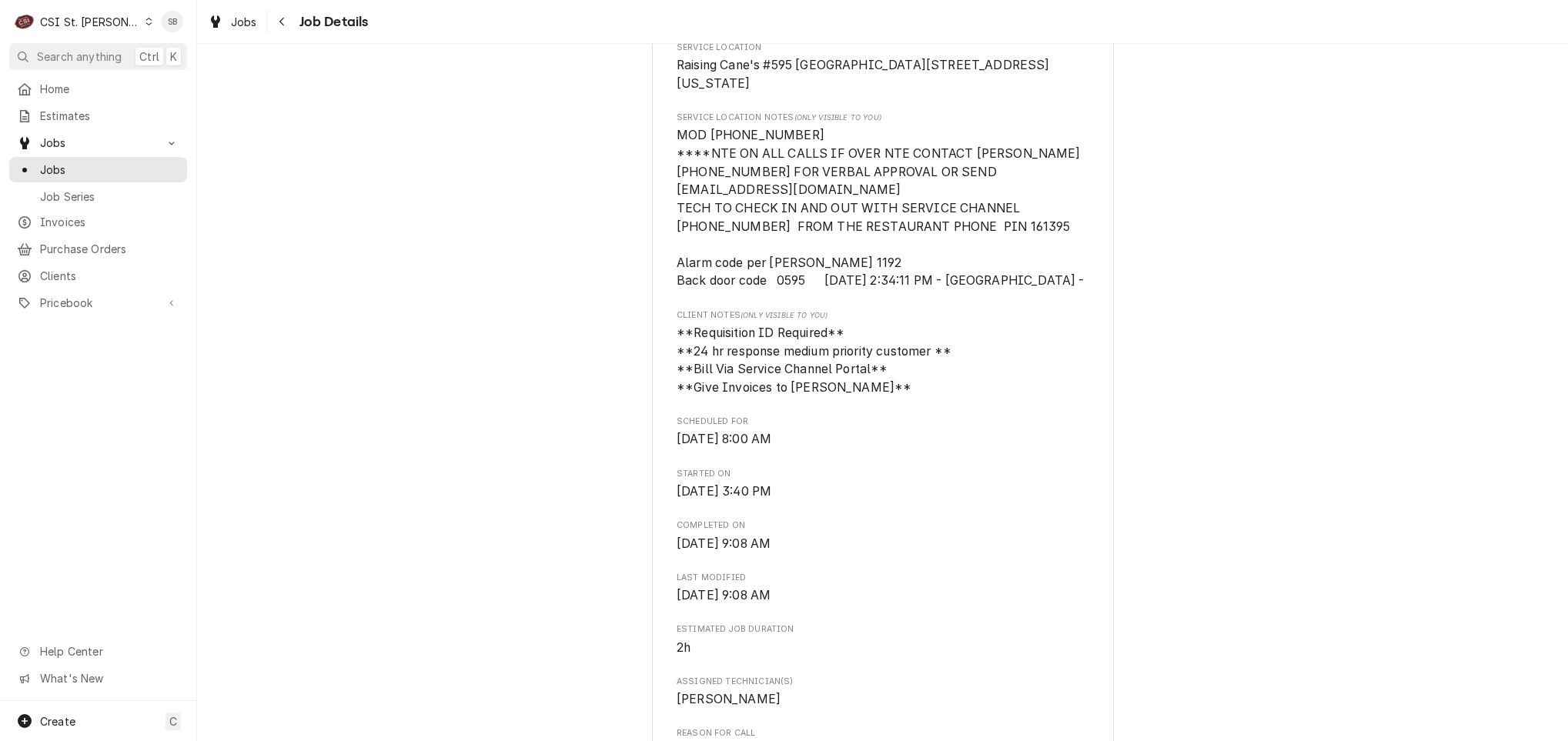
scroll to position [924, 0]
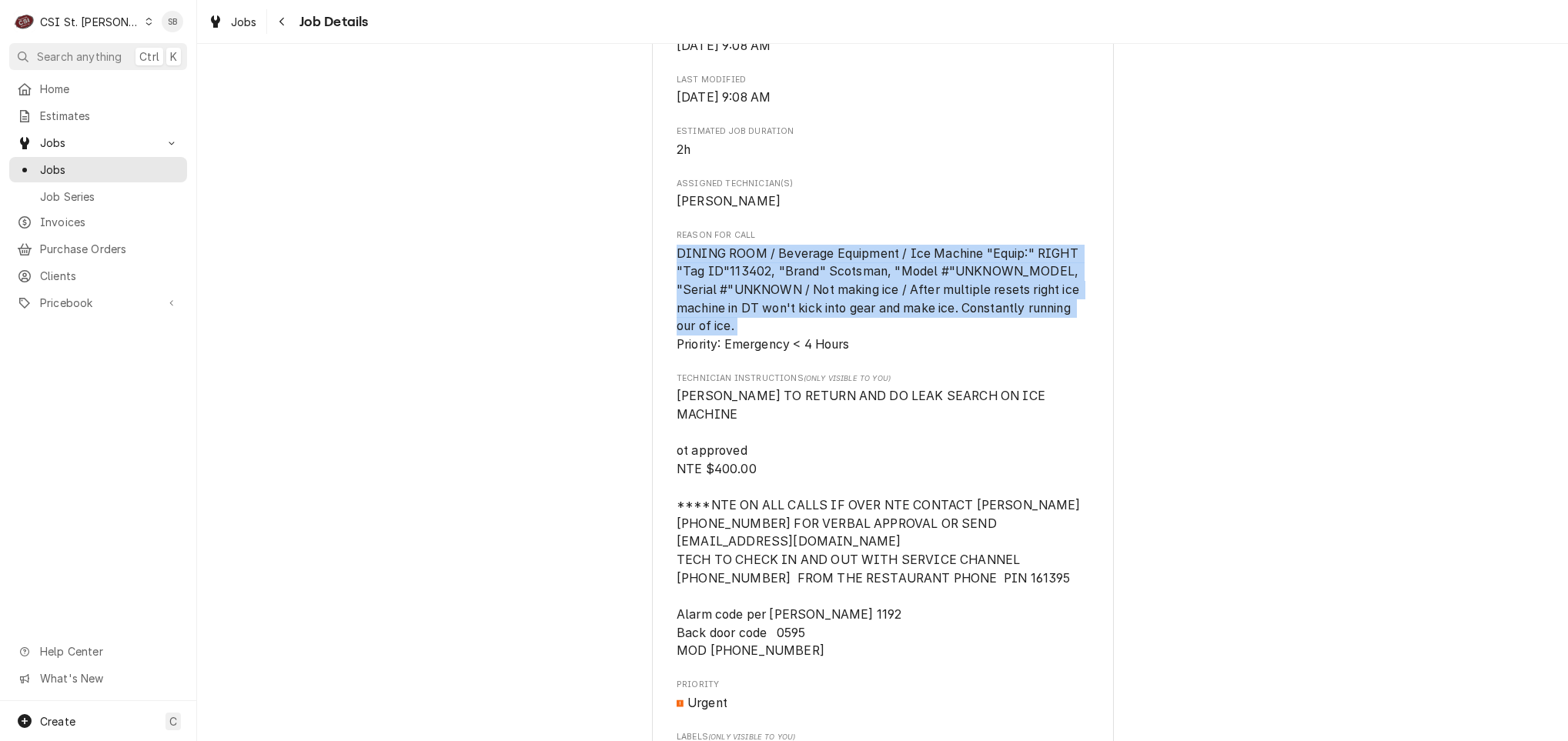
drag, startPoint x: 664, startPoint y: 266, endPoint x: 1110, endPoint y: 346, distance: 453.1
click at [1110, 346] on div "Completed and Uninvoiced Raising Canes - Billing Account Raising Cane's #595 [G…" at bounding box center [882, 347] width 1370 height 2421
copy span "DINING ROOM / Beverage Equipment / Ice Machine "Equip:" RIGHT "Tag ID"113402, "…"
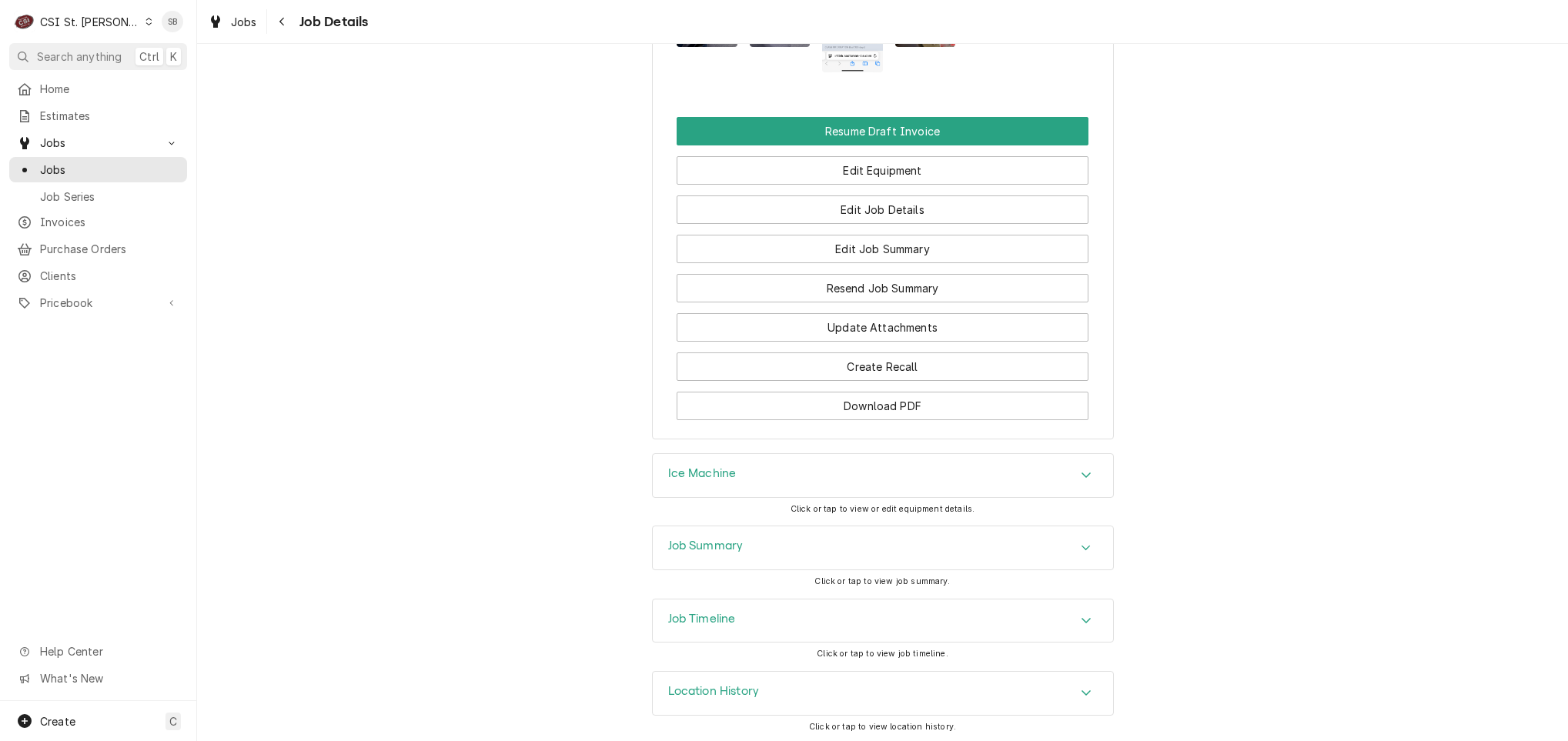
scroll to position [2041, 0]
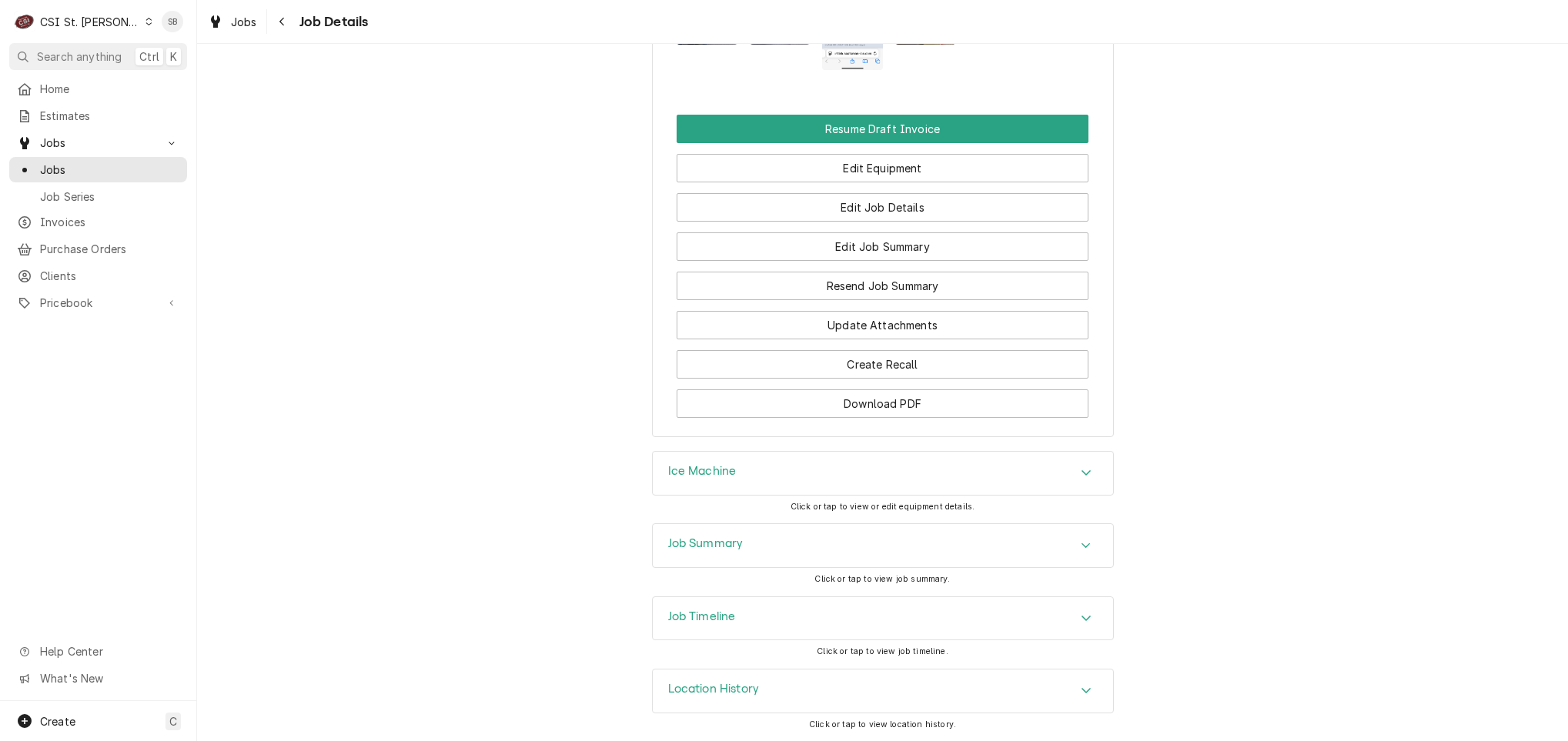
click at [771, 603] on div "Job Timeline" at bounding box center [883, 618] width 460 height 43
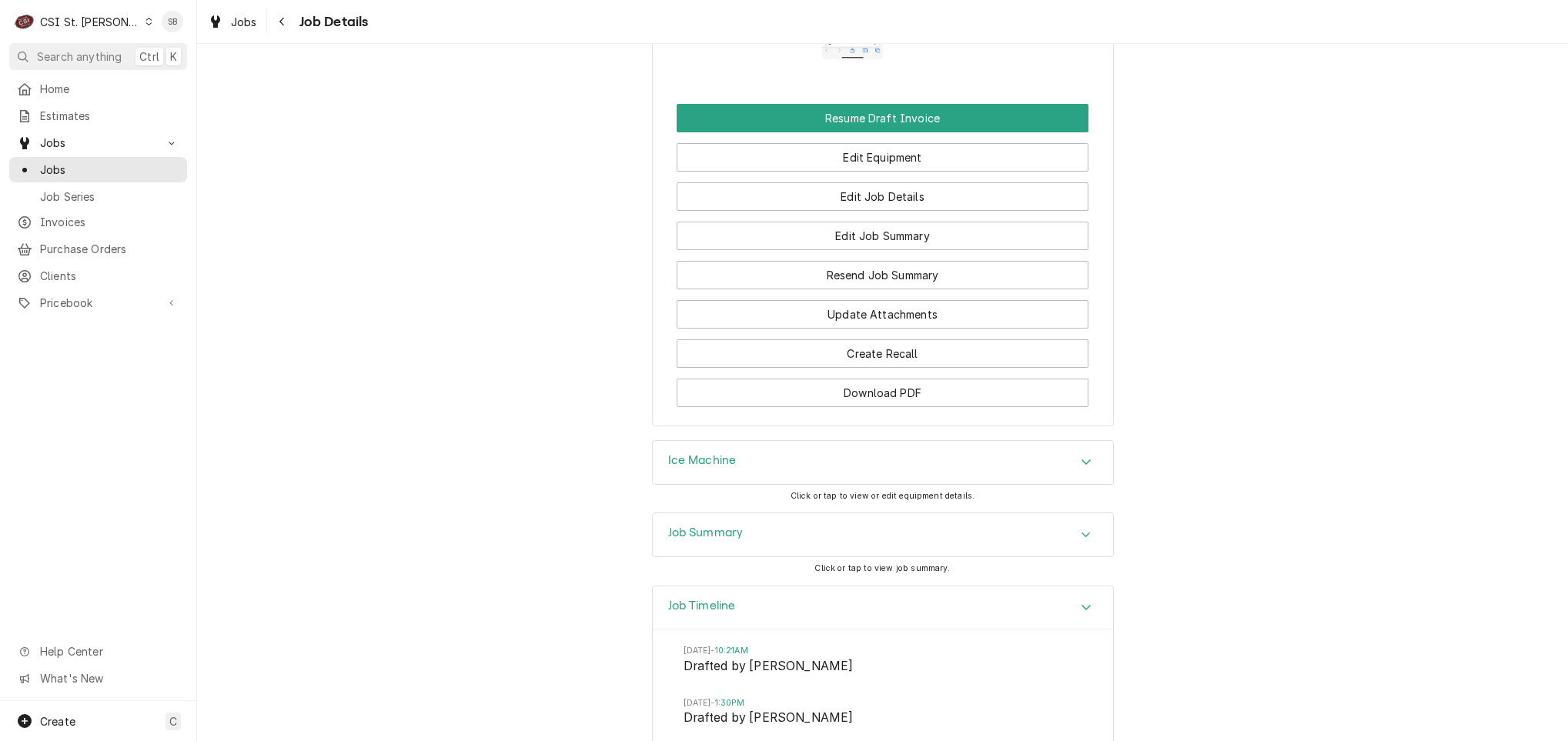
click at [776, 553] on div "Job Summary" at bounding box center [883, 535] width 460 height 43
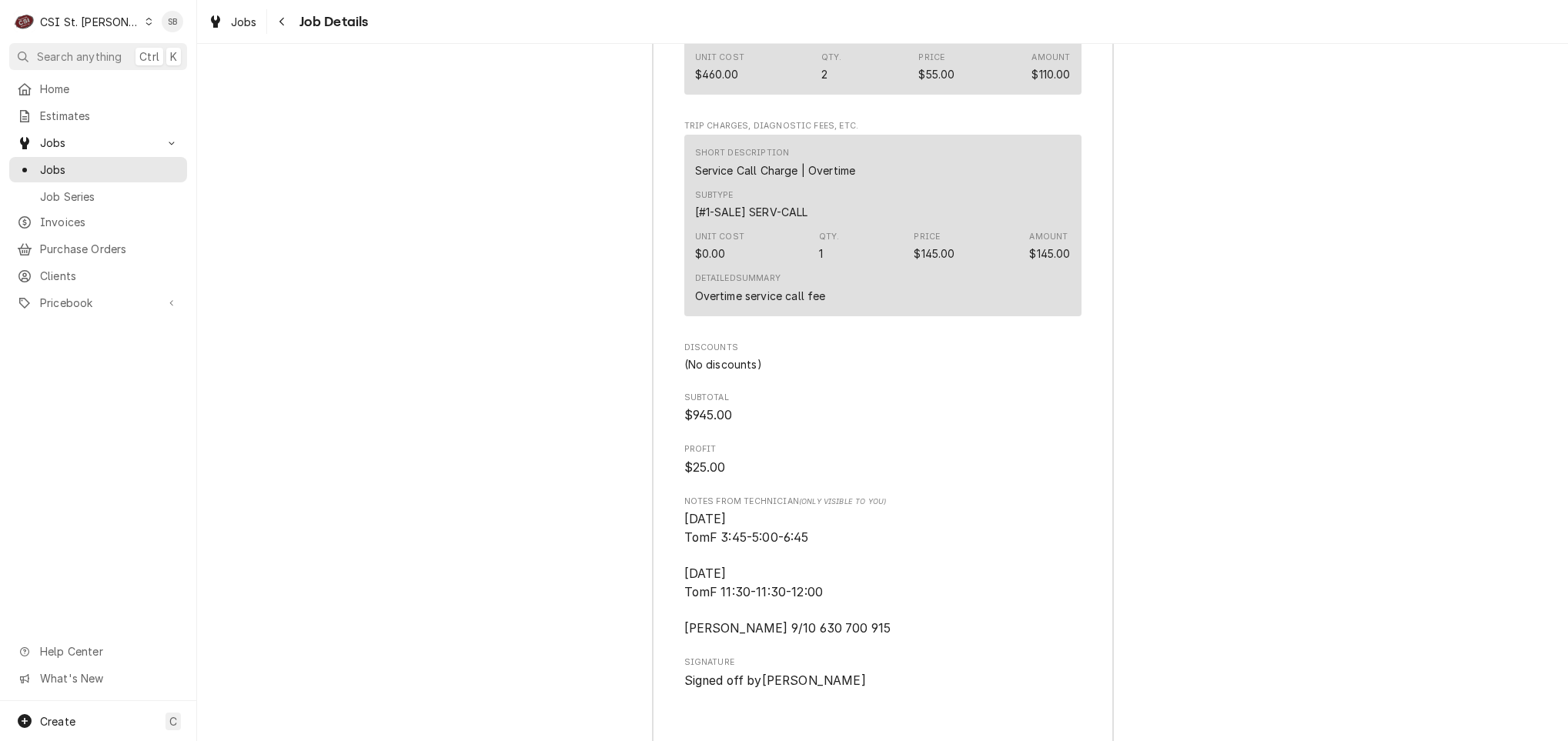
scroll to position [5273, 0]
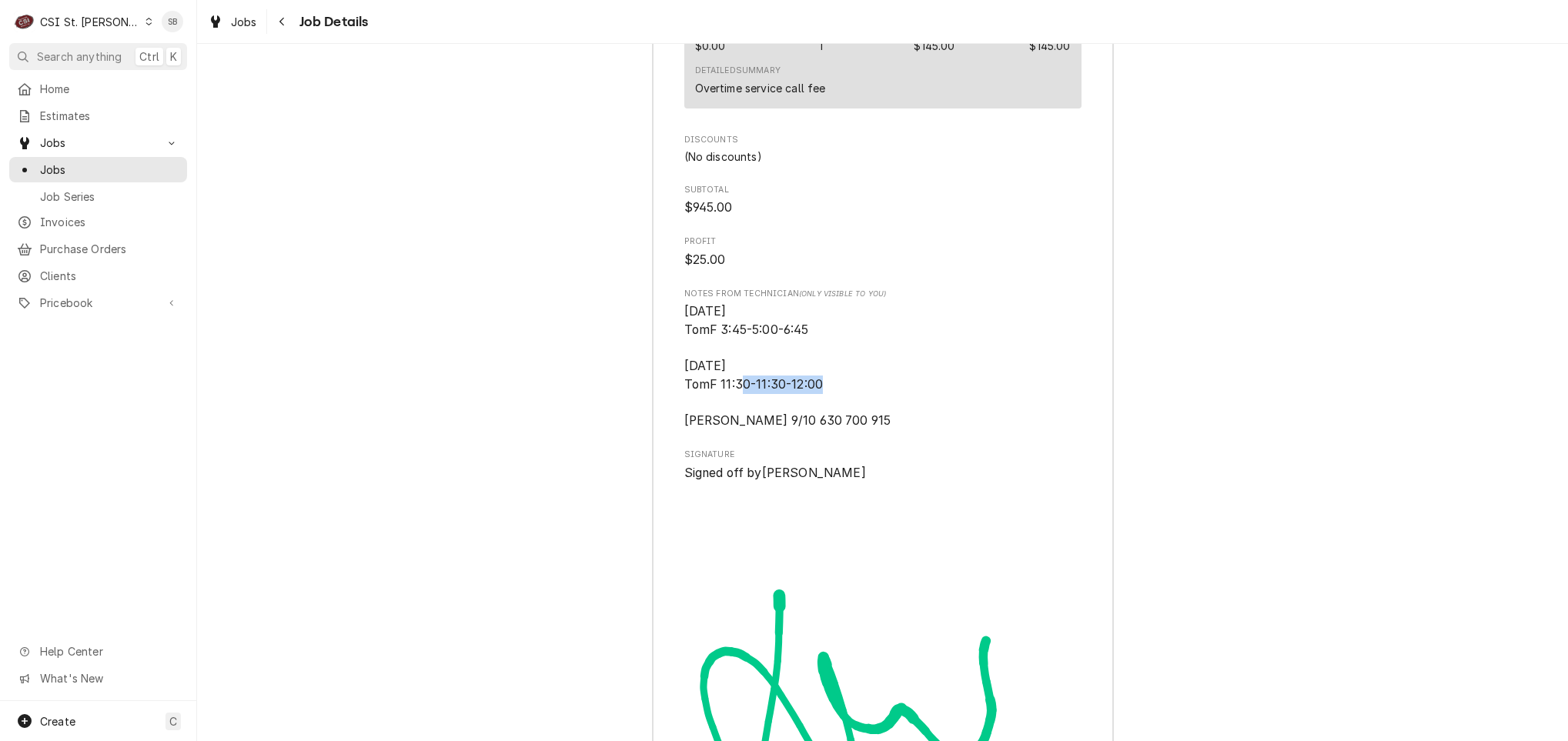
drag, startPoint x: 737, startPoint y: 396, endPoint x: 844, endPoint y: 397, distance: 107.0
click at [844, 397] on span "9/8/25 TomF 3:45-5:00-6:45 9/9/25 TomF 11:30-11:30-12:00 Ryan 9/10 630 700 915" at bounding box center [883, 366] width 397 height 127
drag, startPoint x: 844, startPoint y: 397, endPoint x: 760, endPoint y: 435, distance: 92.2
click at [760, 429] on span "9/8/25 TomF 3:45-5:00-6:45 9/9/25 TomF 11:30-11:30-12:00 Ryan 9/10 630 700 915" at bounding box center [883, 366] width 397 height 127
drag, startPoint x: 746, startPoint y: 425, endPoint x: 832, endPoint y: 430, distance: 86.1
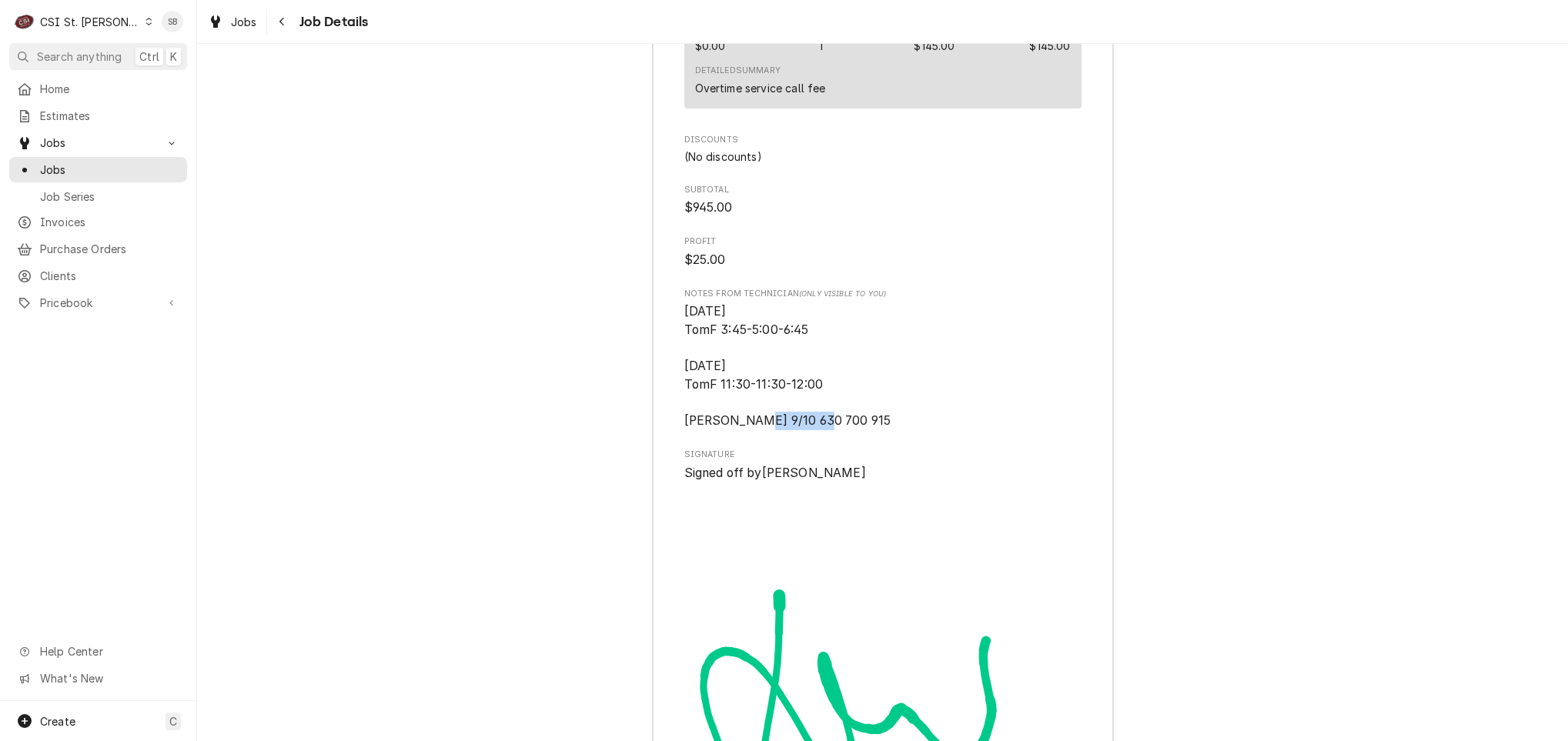
click at [832, 429] on span "9/8/25 TomF 3:45-5:00-6:45 9/9/25 TomF 11:30-11:30-12:00 Ryan 9/10 630 700 915" at bounding box center [883, 366] width 397 height 127
drag, startPoint x: 832, startPoint y: 430, endPoint x: 804, endPoint y: 448, distance: 33.3
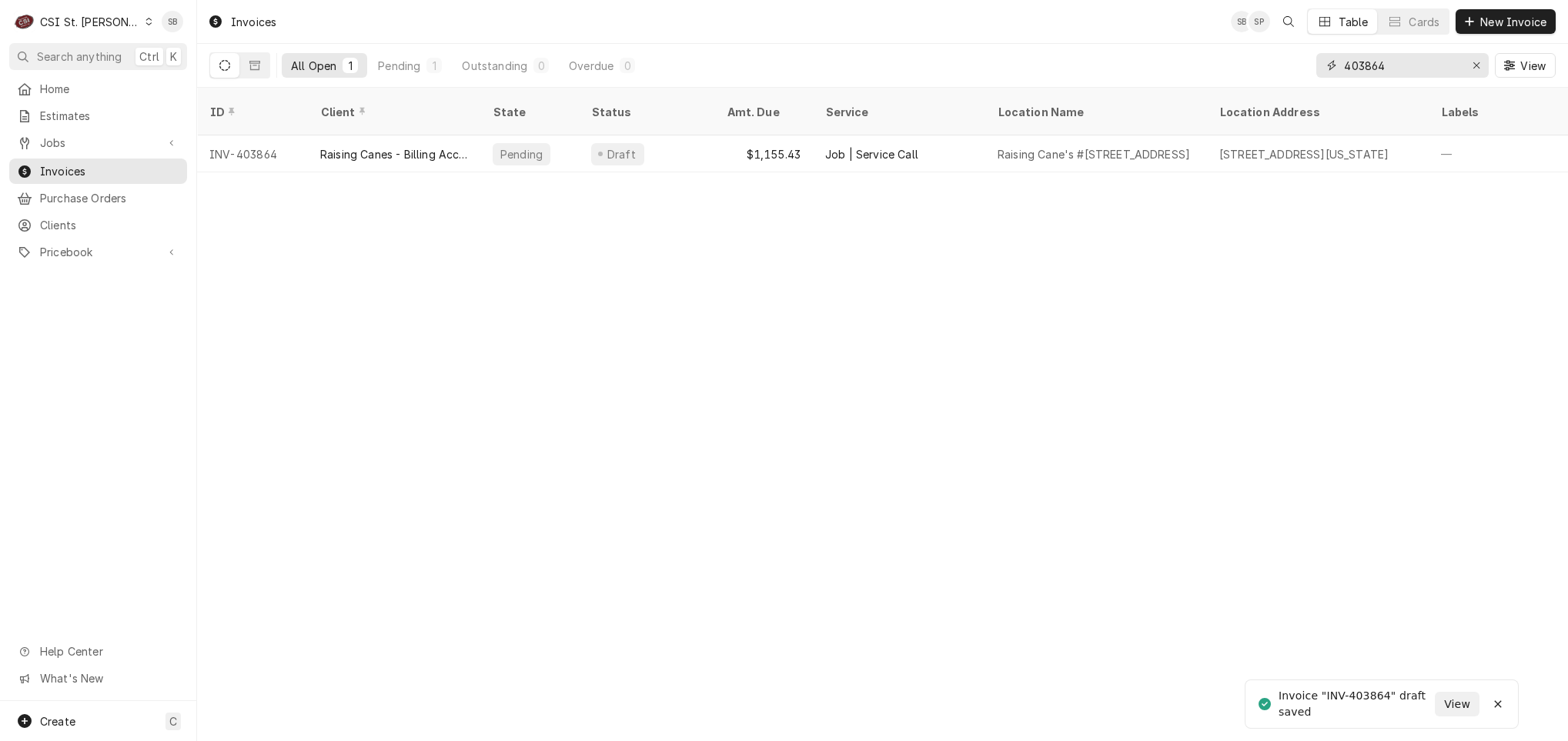
click at [1398, 58] on input "403864" at bounding box center [1401, 66] width 115 height 25
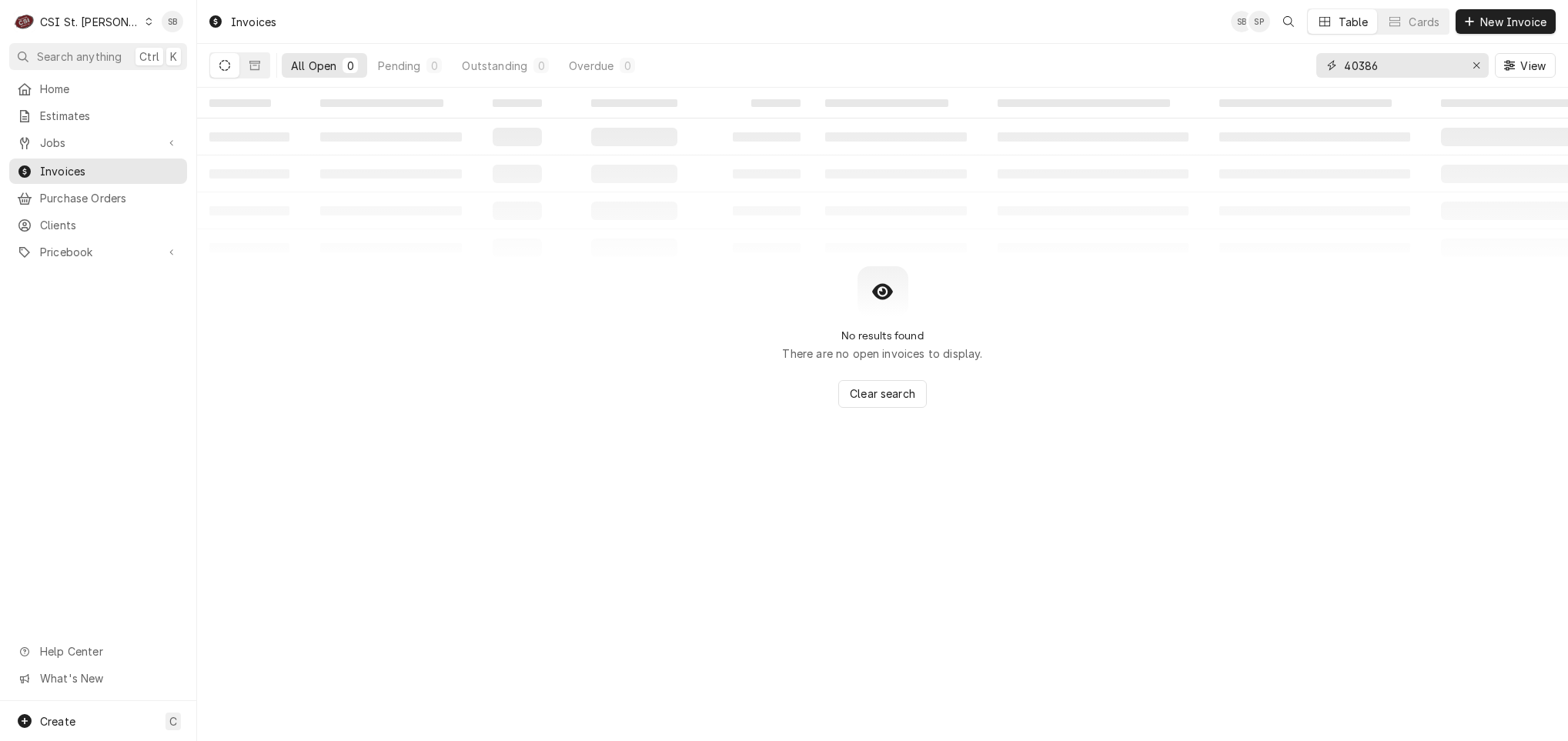
type input "403865"
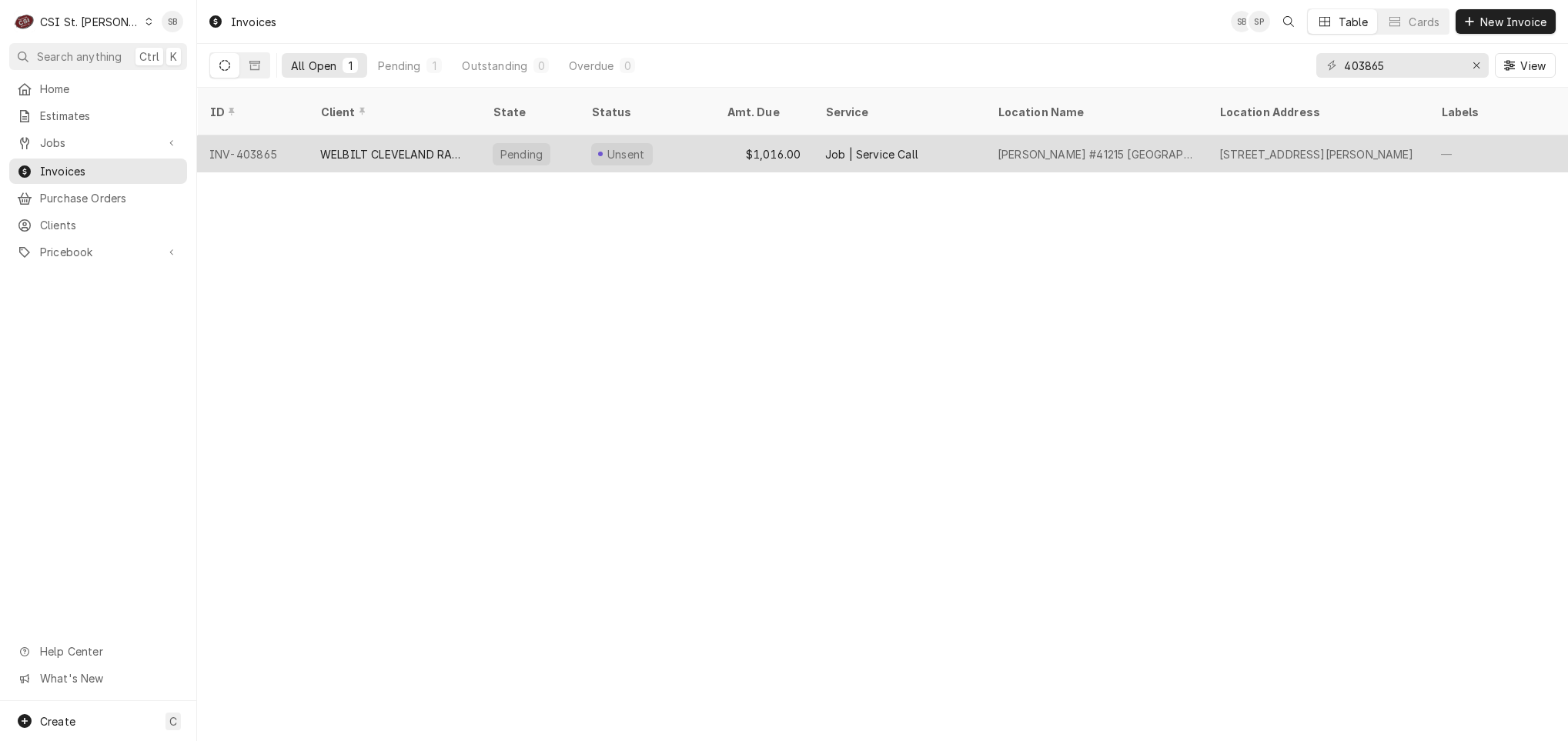
click at [376, 146] on div "WELBILT CLEVELAND RANGE" at bounding box center [393, 153] width 148 height 16
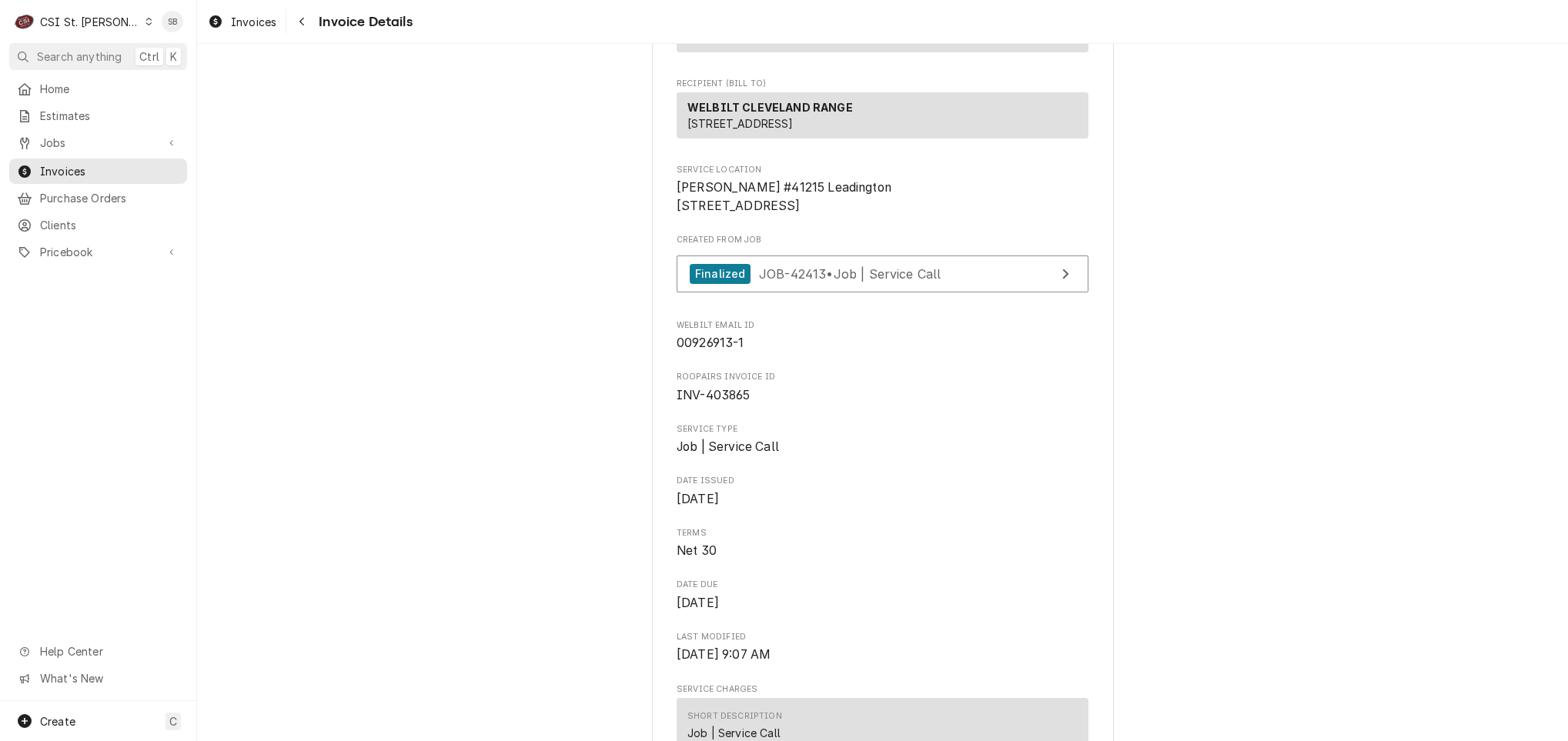
scroll to position [231, 0]
click at [259, 17] on span "Invoices" at bounding box center [253, 22] width 45 height 16
